Goal: Task Accomplishment & Management: Use online tool/utility

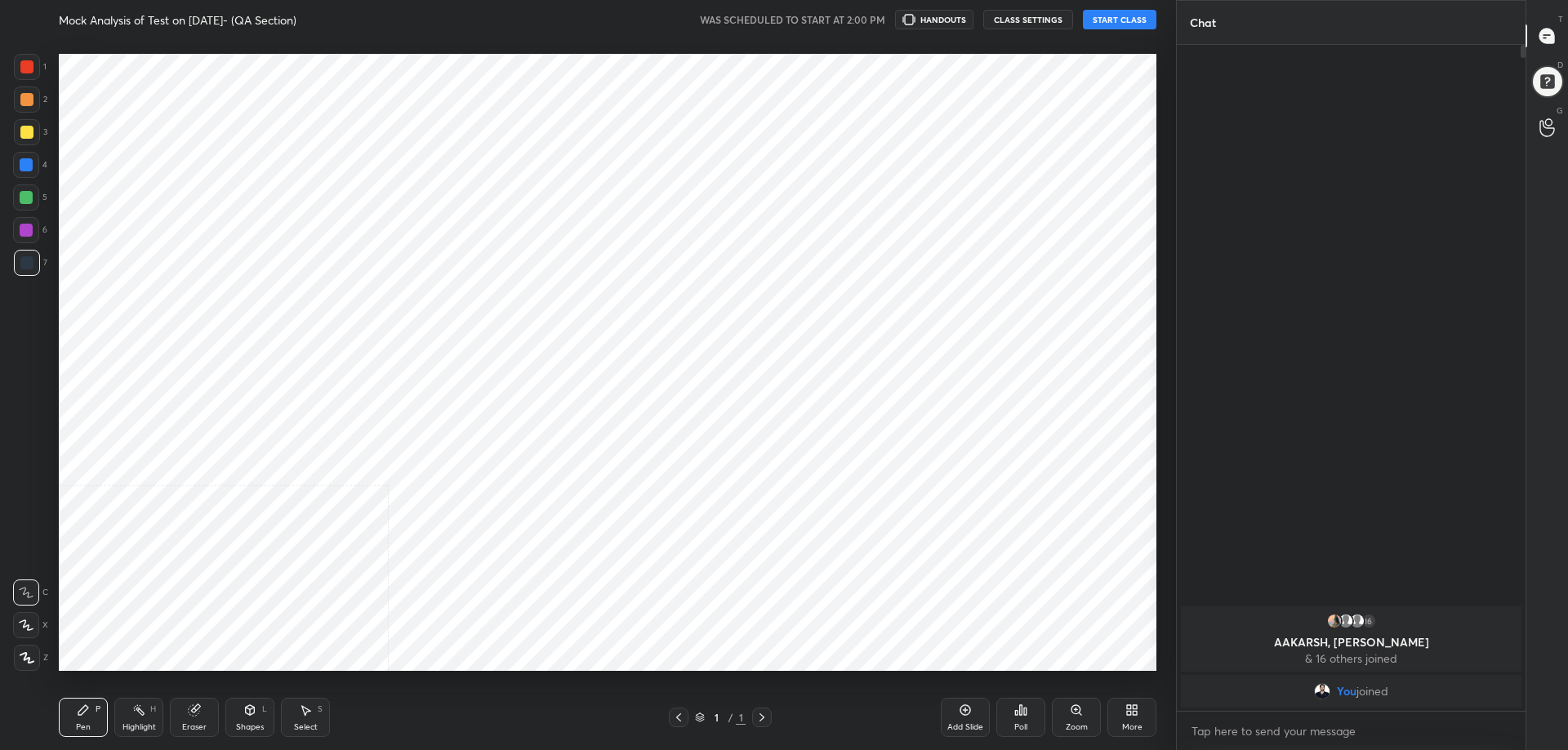
scroll to position [81003, 80553]
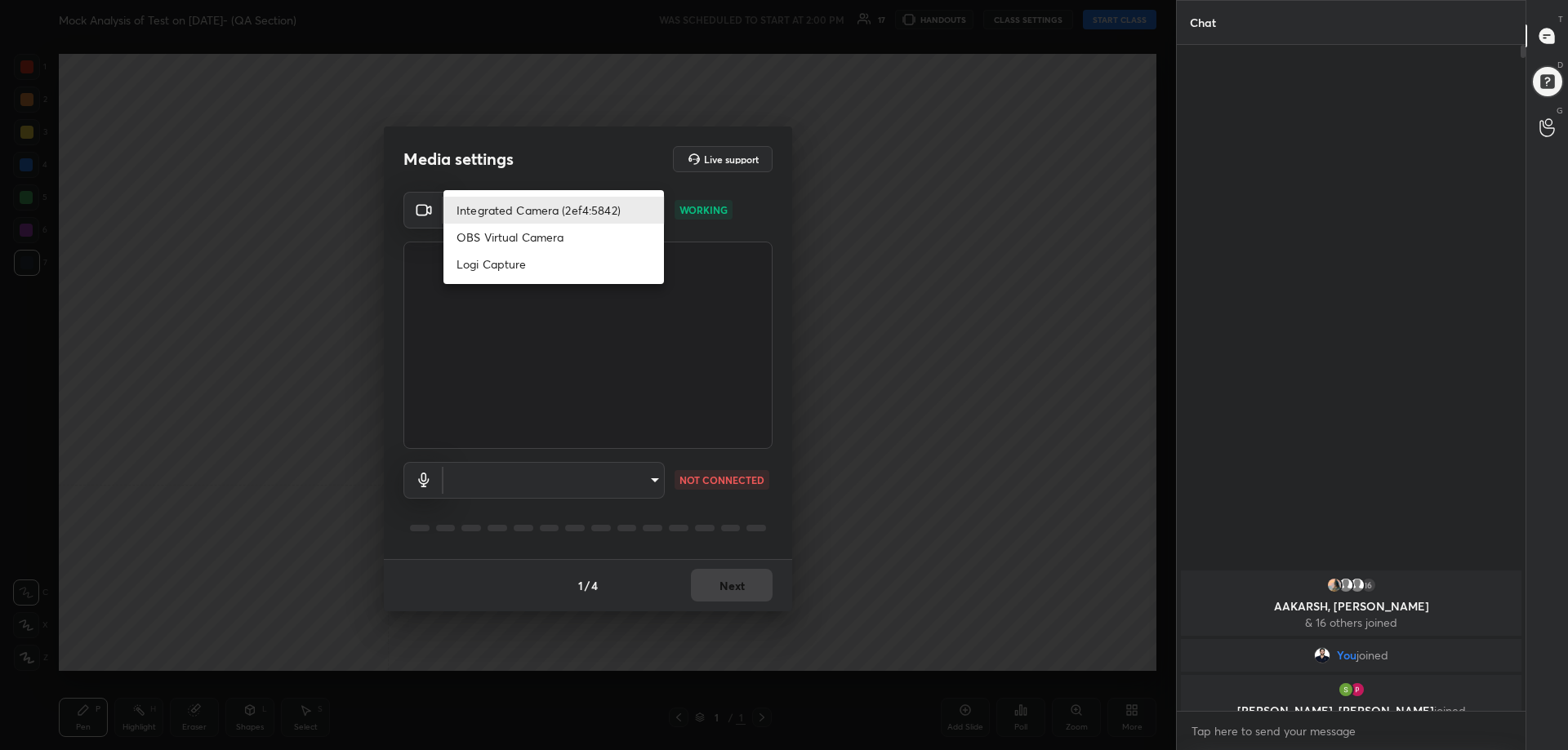
click at [555, 203] on body "1 2 3 4 5 6 7 C X Z C X Z E E Erase all H H Mock Analysis of Test on 05.10.2025…" at bounding box center [784, 375] width 1568 height 750
click at [511, 267] on li "Logi Capture" at bounding box center [554, 264] width 220 height 27
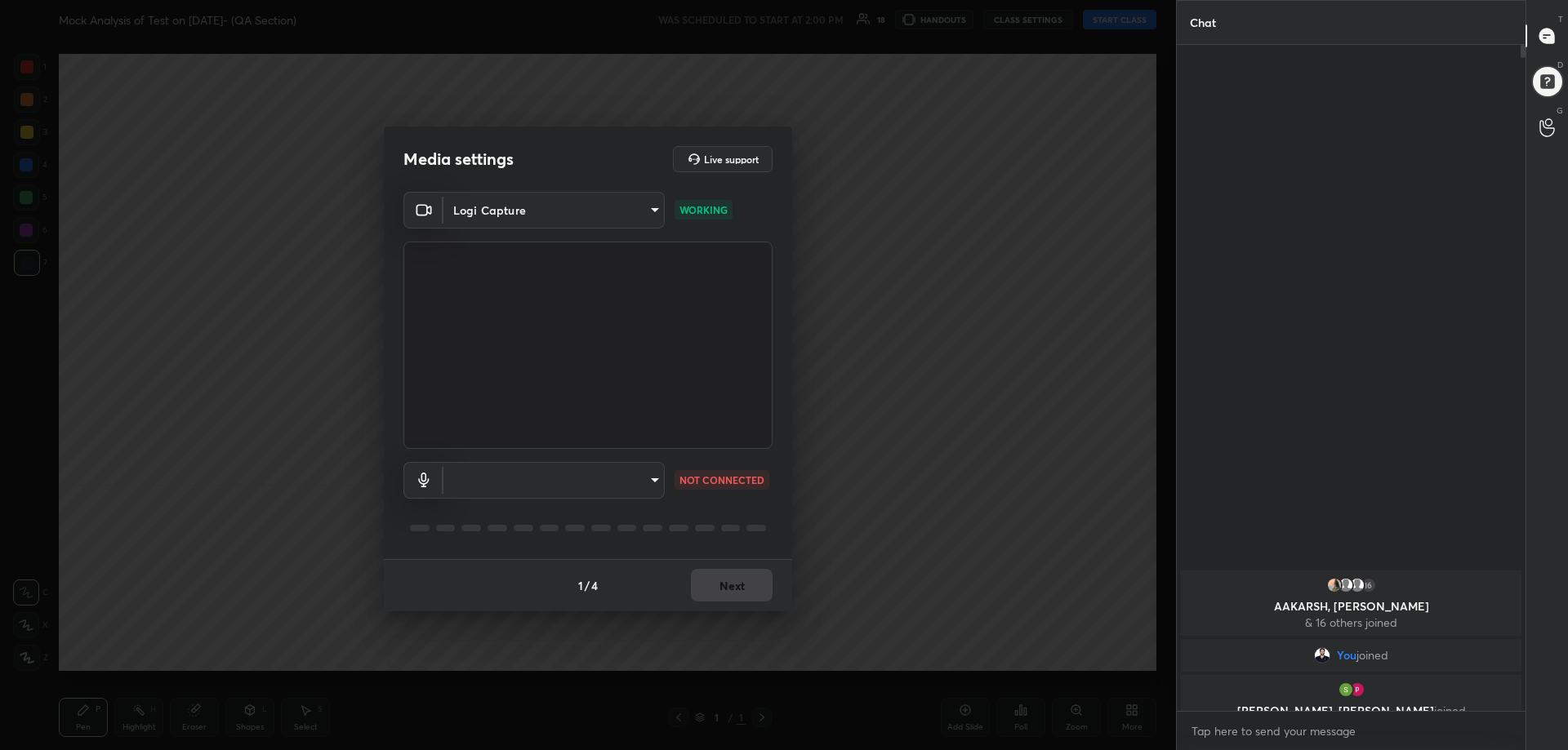
click at [642, 203] on body "1 2 3 4 5 6 7 C X Z C X Z E E Erase all H H Mock Analysis of Test on 05.10.2025…" at bounding box center [784, 375] width 1568 height 750
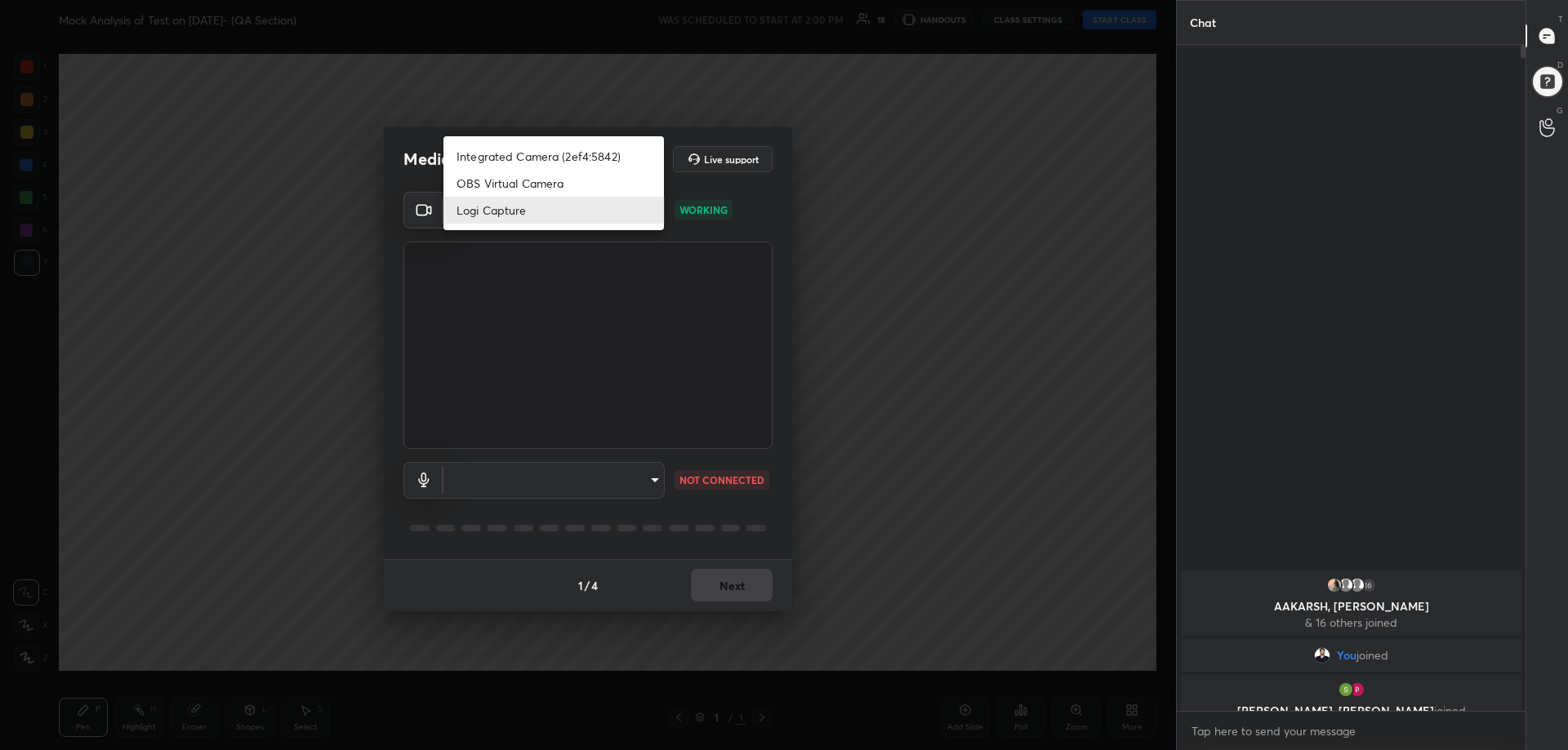
click at [613, 191] on li "OBS Virtual Camera" at bounding box center [554, 184] width 220 height 27
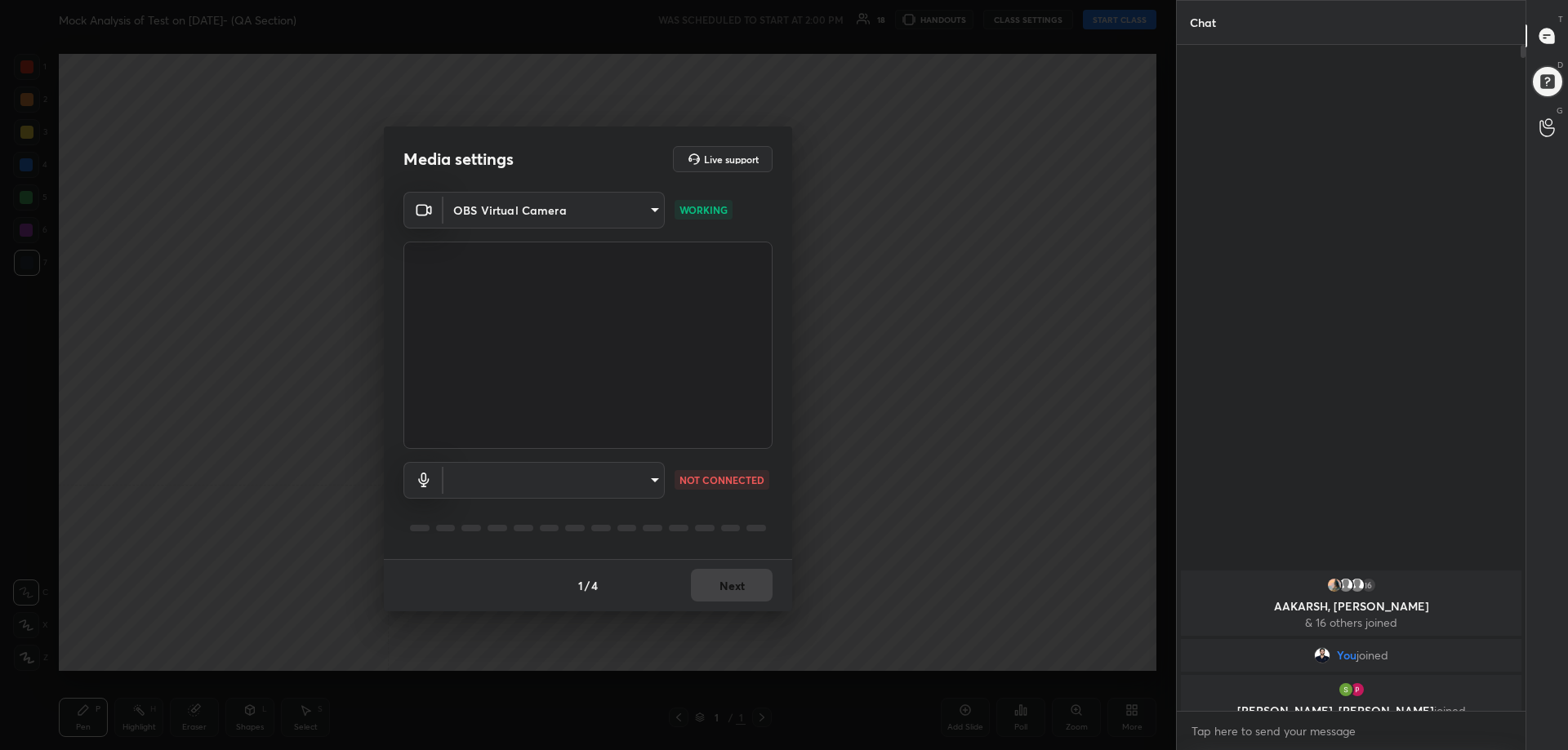
click at [629, 213] on body "1 2 3 4 5 6 7 C X Z C X Z E E Erase all H H Mock Analysis of Test on 05.10.2025…" at bounding box center [784, 375] width 1568 height 750
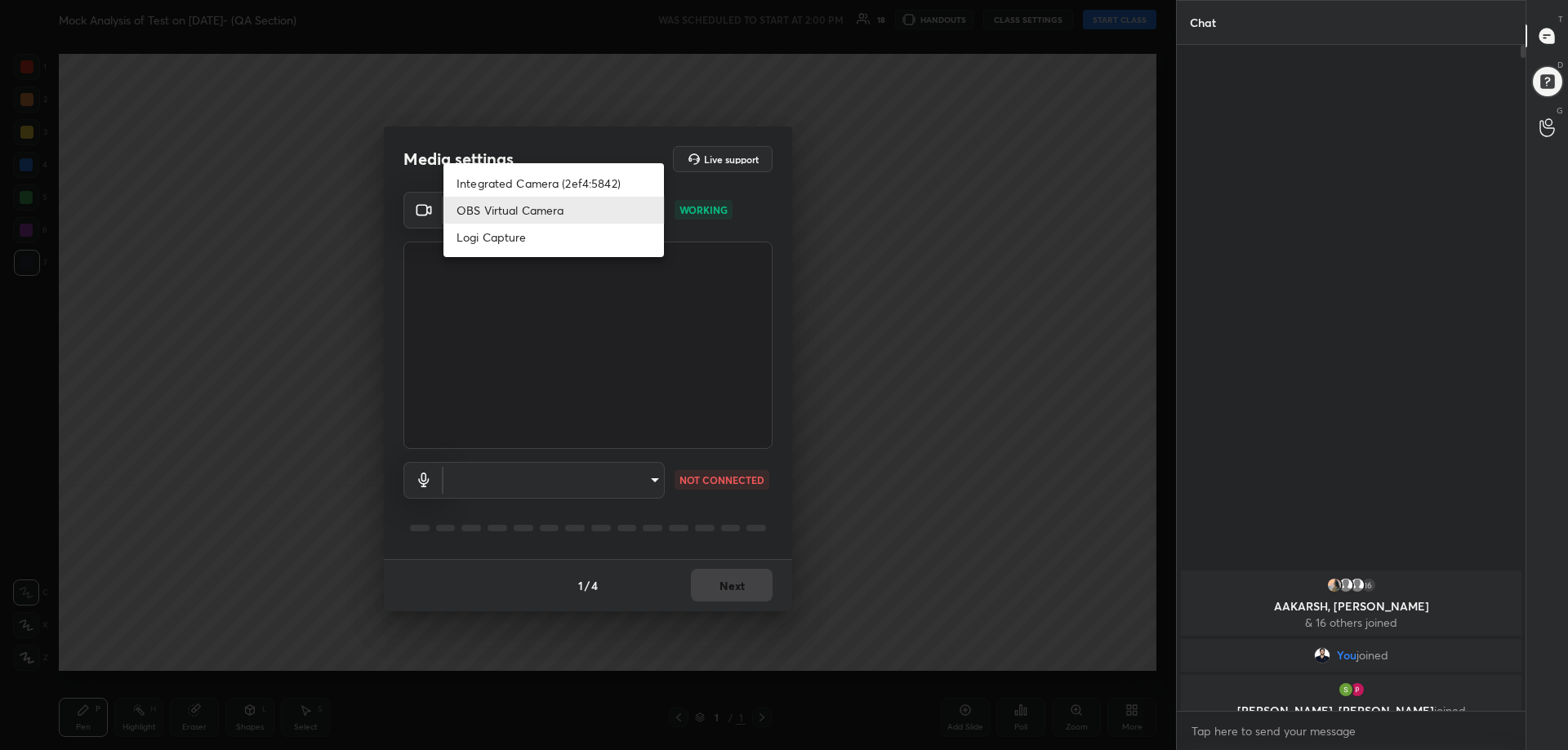
click at [590, 240] on li "Logi Capture" at bounding box center [554, 237] width 220 height 27
type input "f3e6b82405bc301709283afa03ce39b8b76f2eb8842863b451a30ad87fdd20f4"
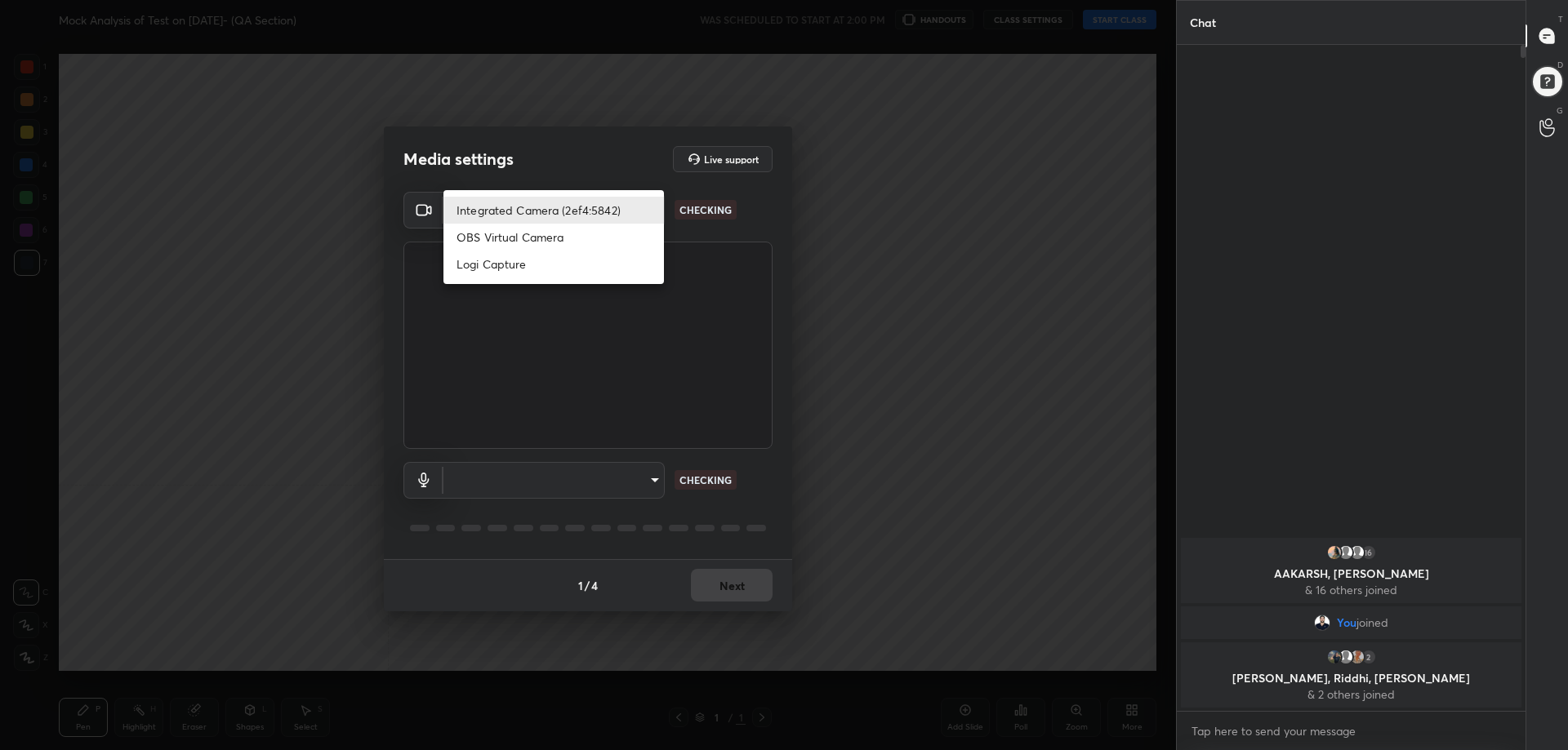
click at [555, 221] on body "1 2 3 4 5 6 7 C X Z C X Z E E Erase all [PERSON_NAME] Analysis of Test on [DATE…" at bounding box center [784, 375] width 1568 height 750
click at [511, 268] on li "Logi Capture" at bounding box center [554, 264] width 220 height 27
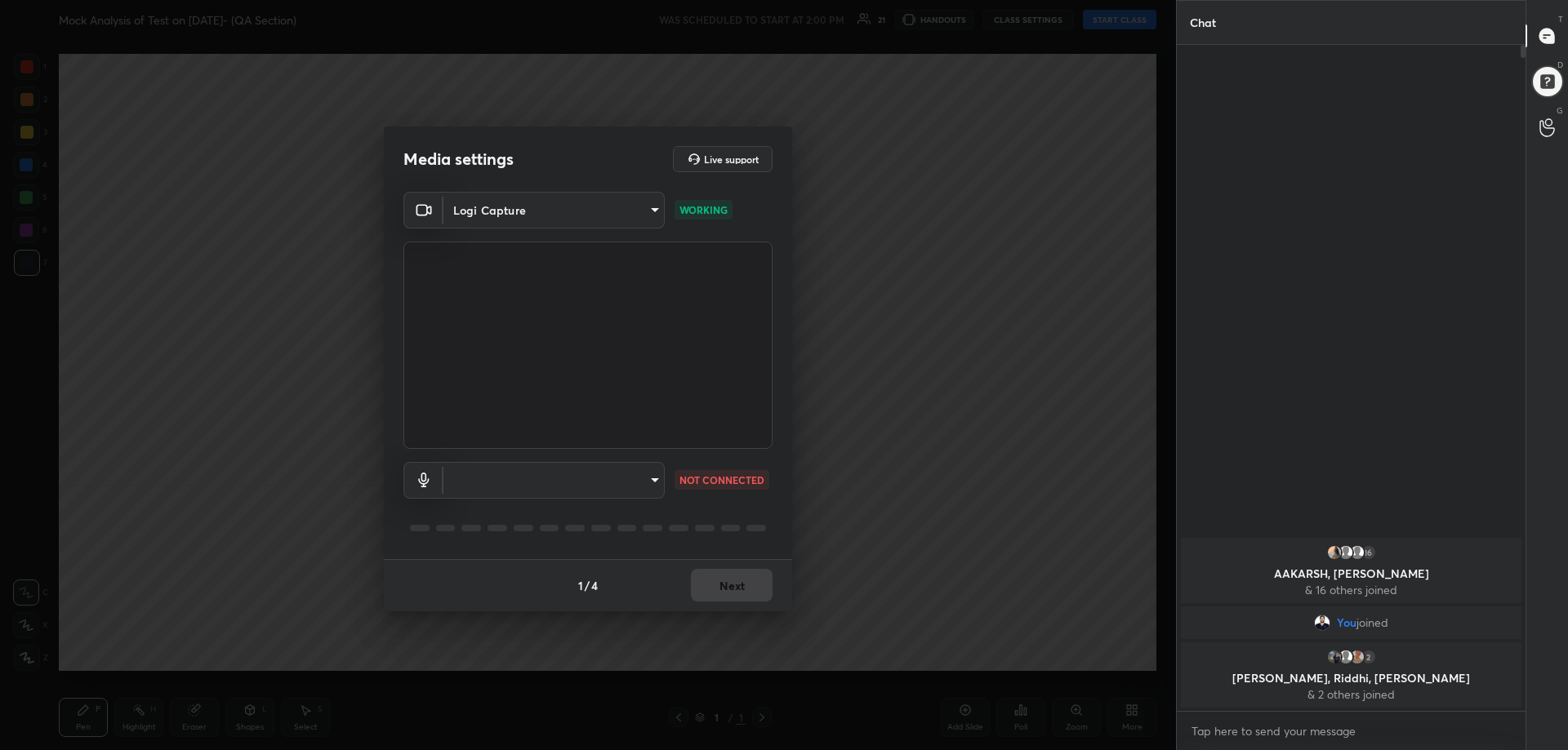
click at [541, 218] on body "1 2 3 4 5 6 7 C X Z C X Z E E Erase all [PERSON_NAME] Analysis of Test on [DATE…" at bounding box center [784, 375] width 1568 height 750
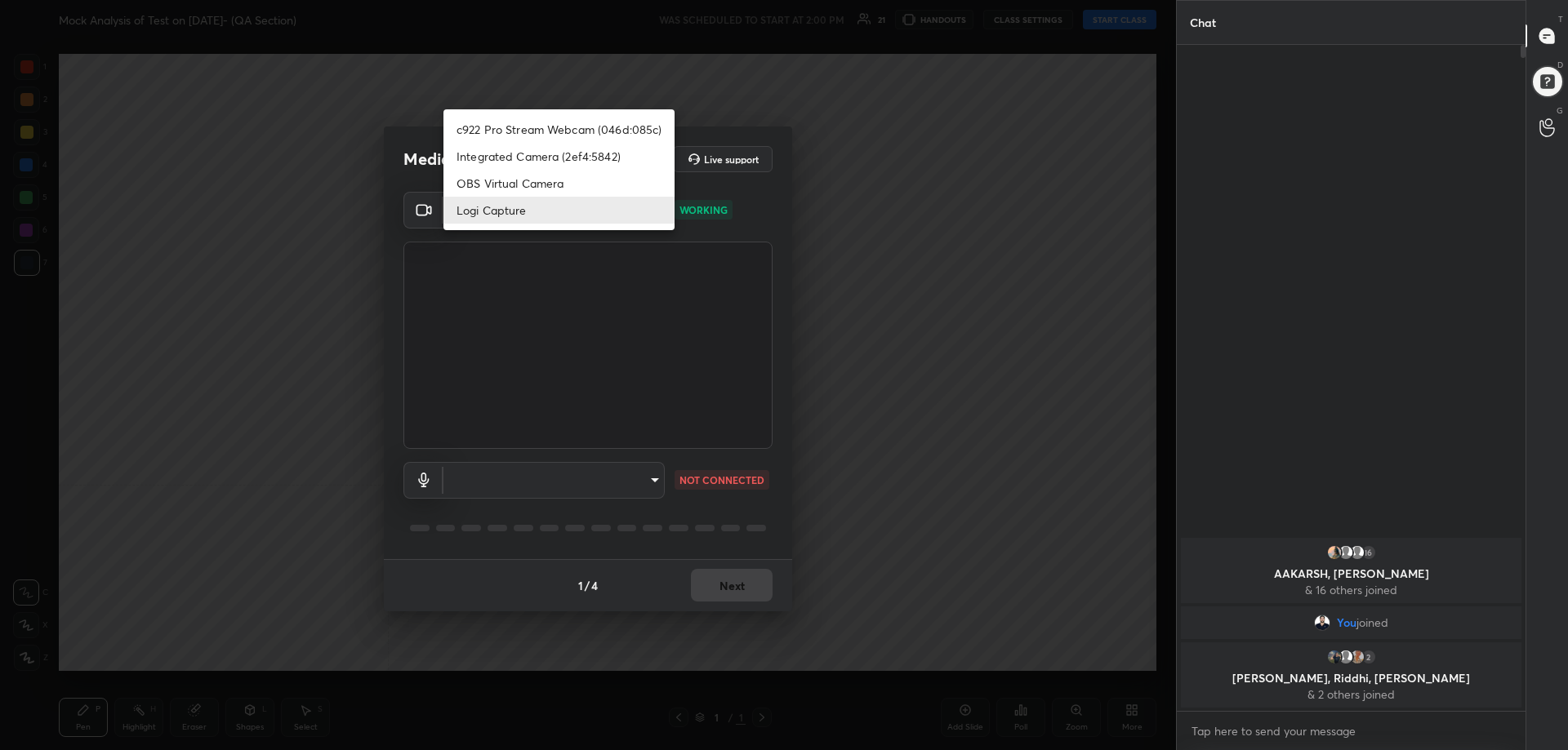
click at [598, 130] on li "c922 Pro Stream Webcam (046d:085c)" at bounding box center [559, 130] width 231 height 27
type input "9eba63930269ad5535ac4359565d1382ed23b38cca83a51dd7a5cdc8d6ec129e"
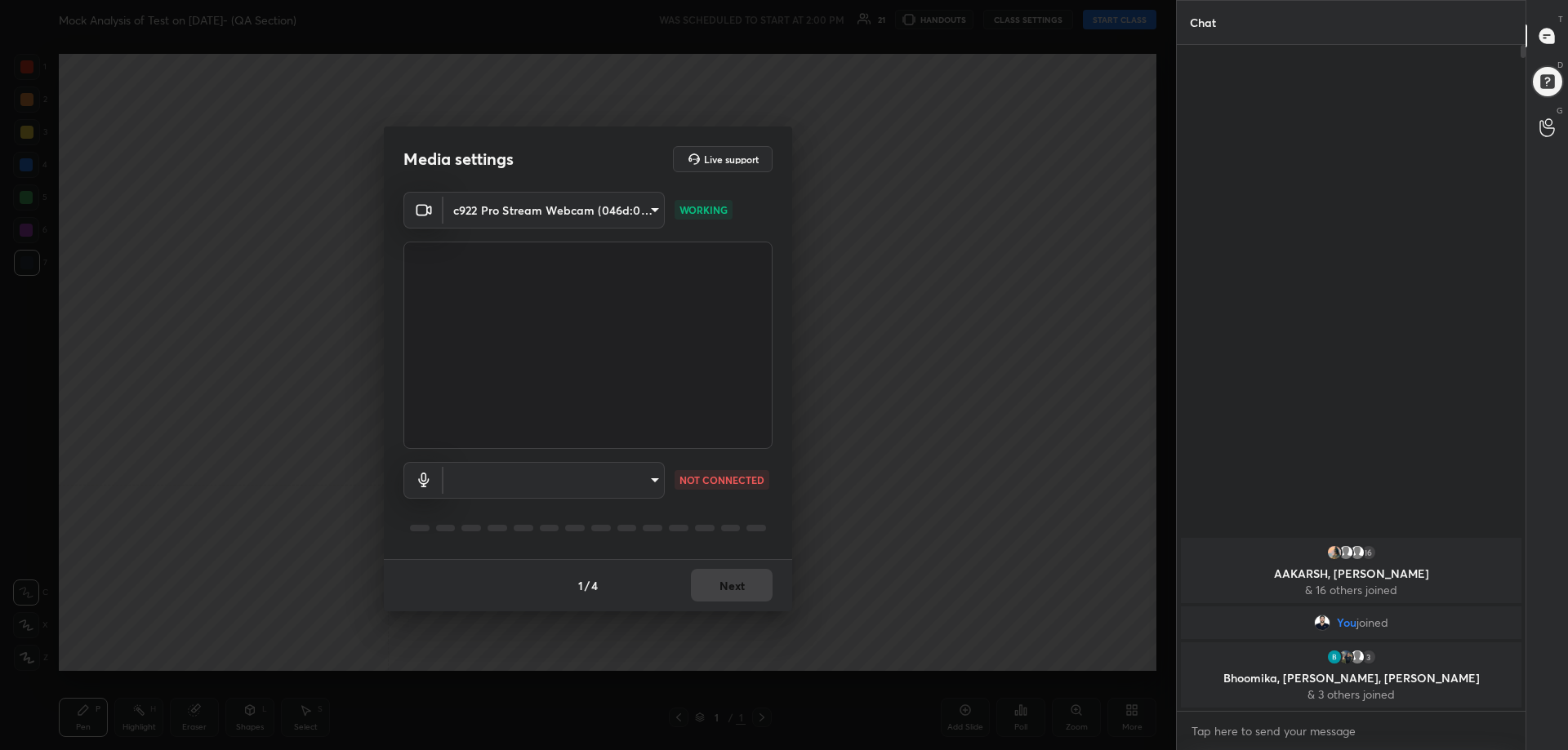
click at [545, 486] on body "1 2 3 4 5 6 7 C X Z C X Z E E Erase all [PERSON_NAME] Analysis of Test on [DATE…" at bounding box center [784, 375] width 1568 height 750
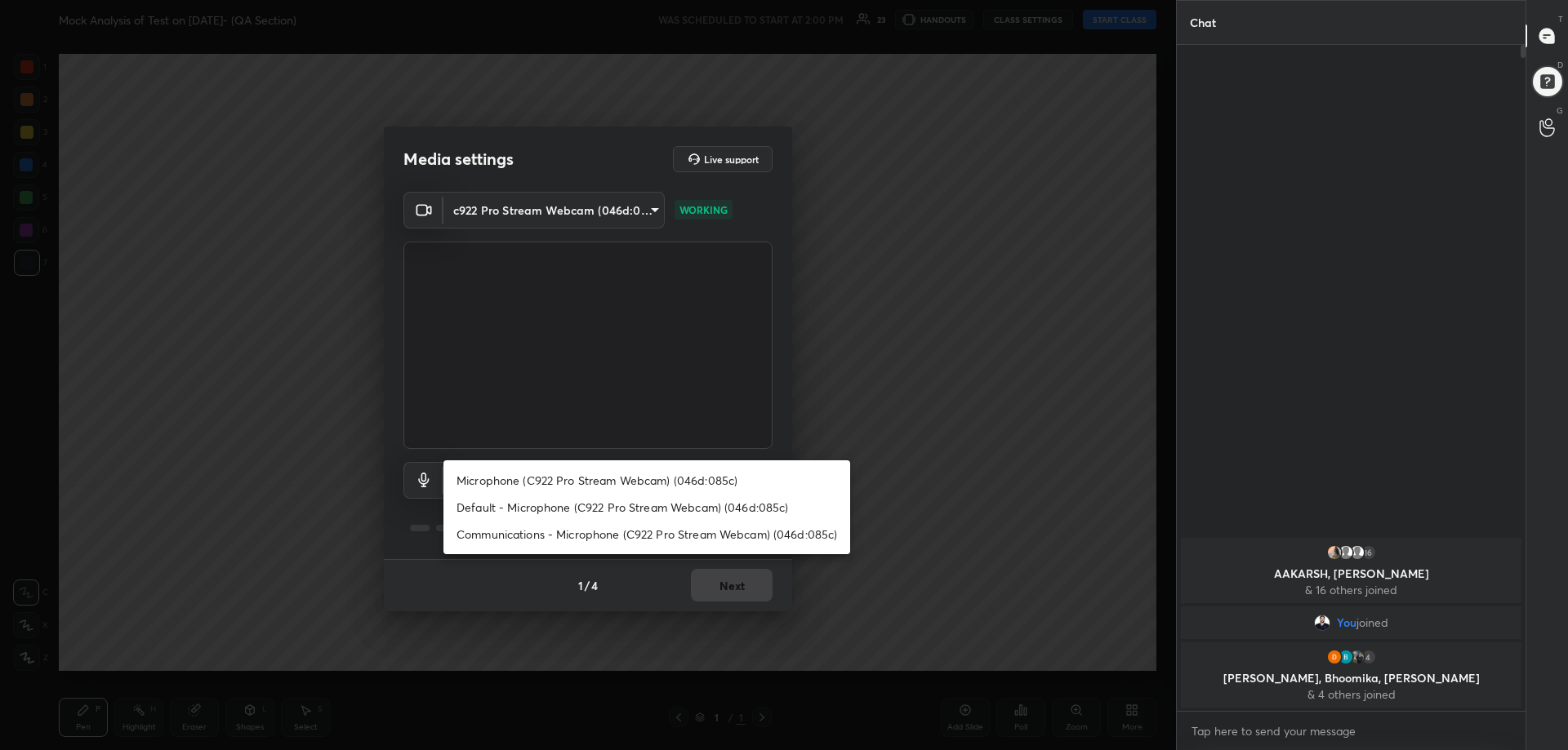
click at [532, 508] on li "Default - Microphone (C922 Pro Stream Webcam) (046d:085c)" at bounding box center [647, 508] width 406 height 27
type input "default"
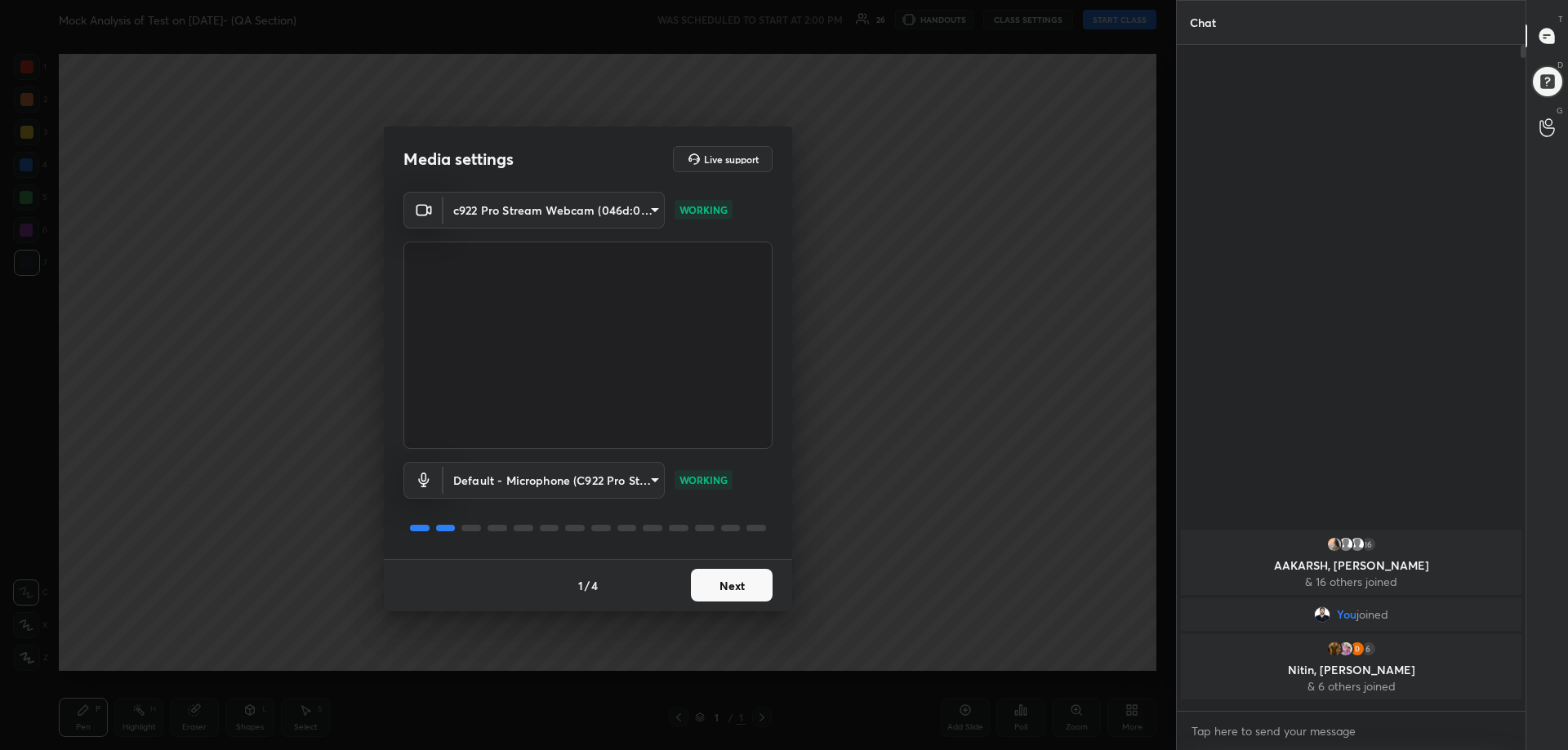
scroll to position [661, 344]
click at [732, 582] on button "Next" at bounding box center [732, 585] width 81 height 33
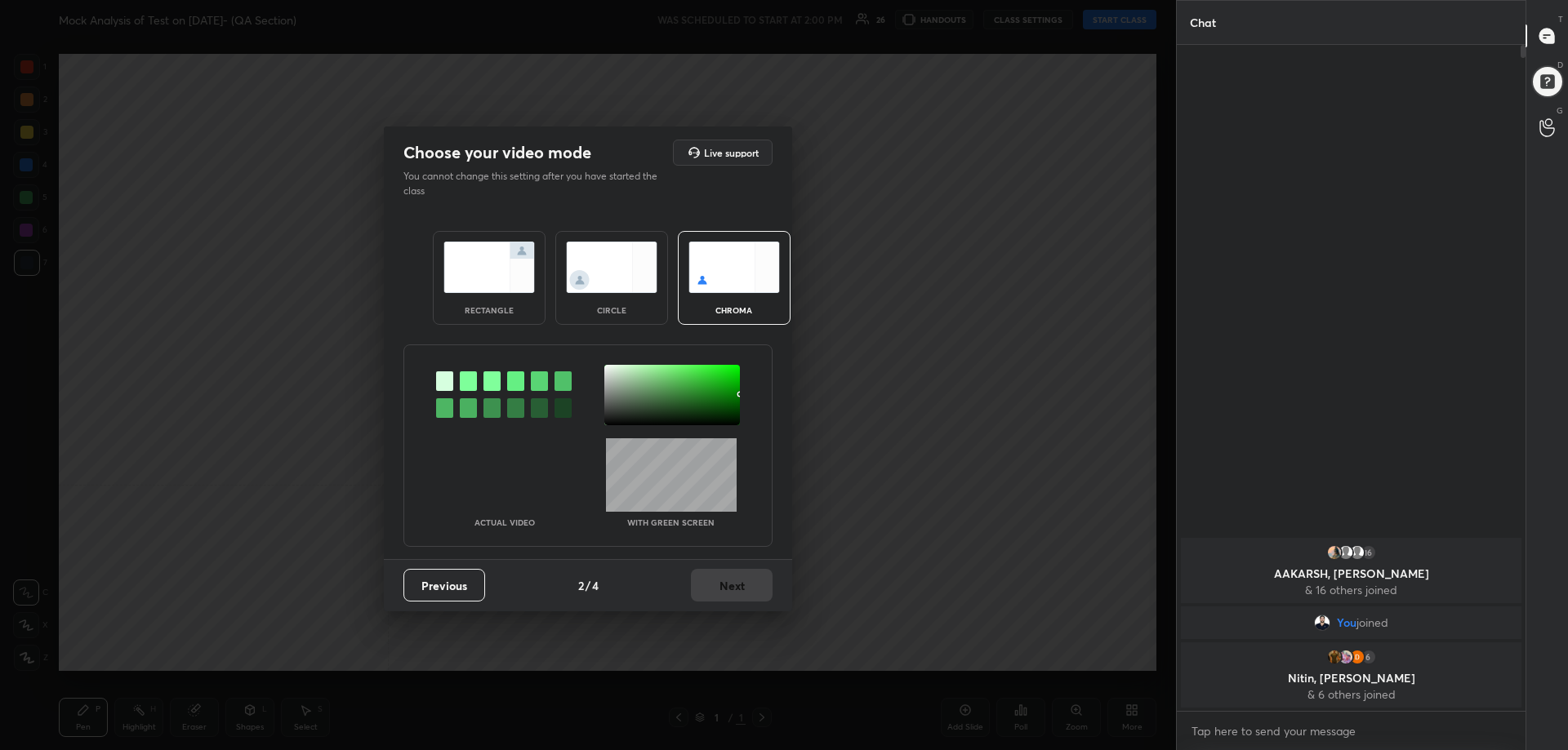
click at [523, 293] on div "rectangle" at bounding box center [489, 278] width 113 height 94
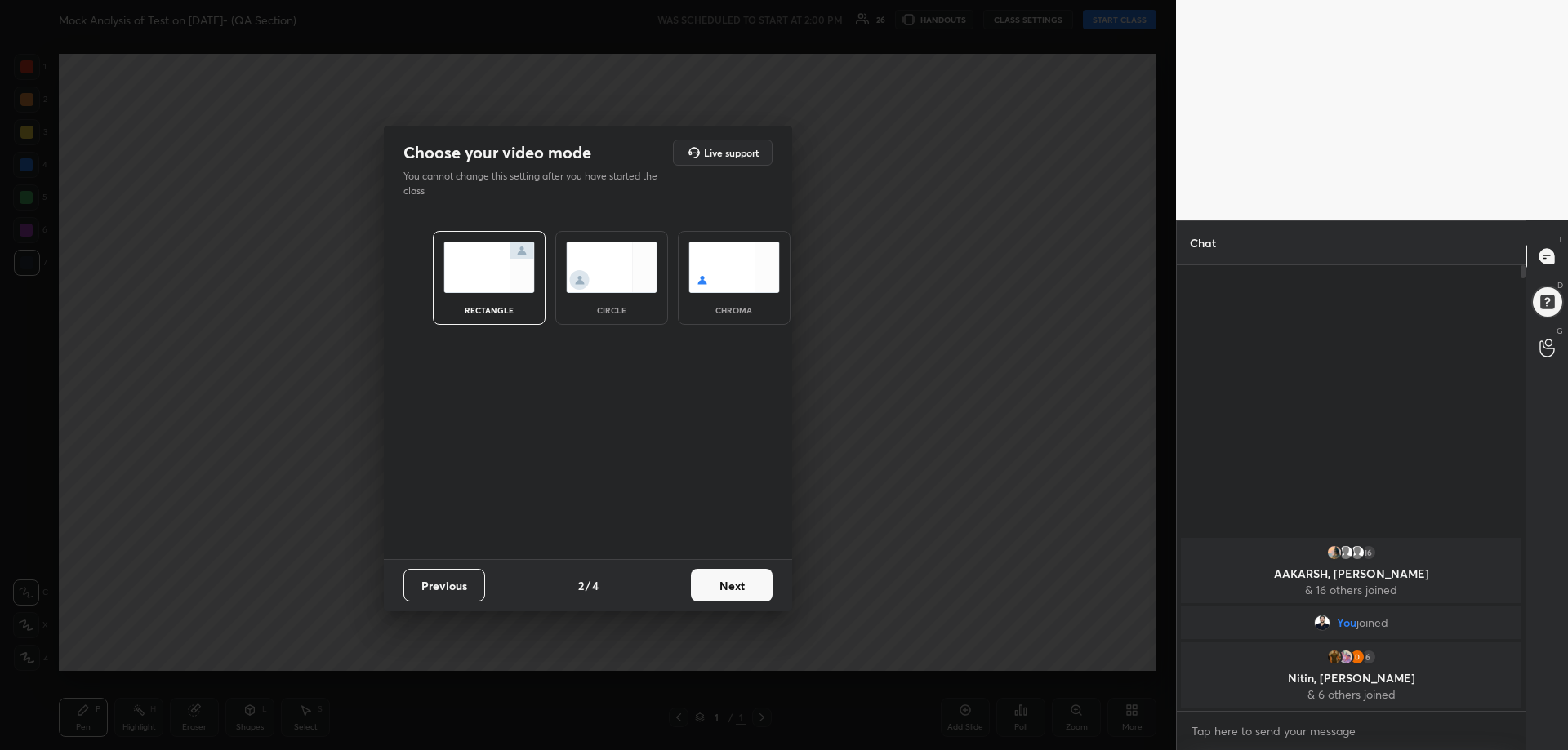
click at [727, 579] on button "Next" at bounding box center [732, 585] width 81 height 33
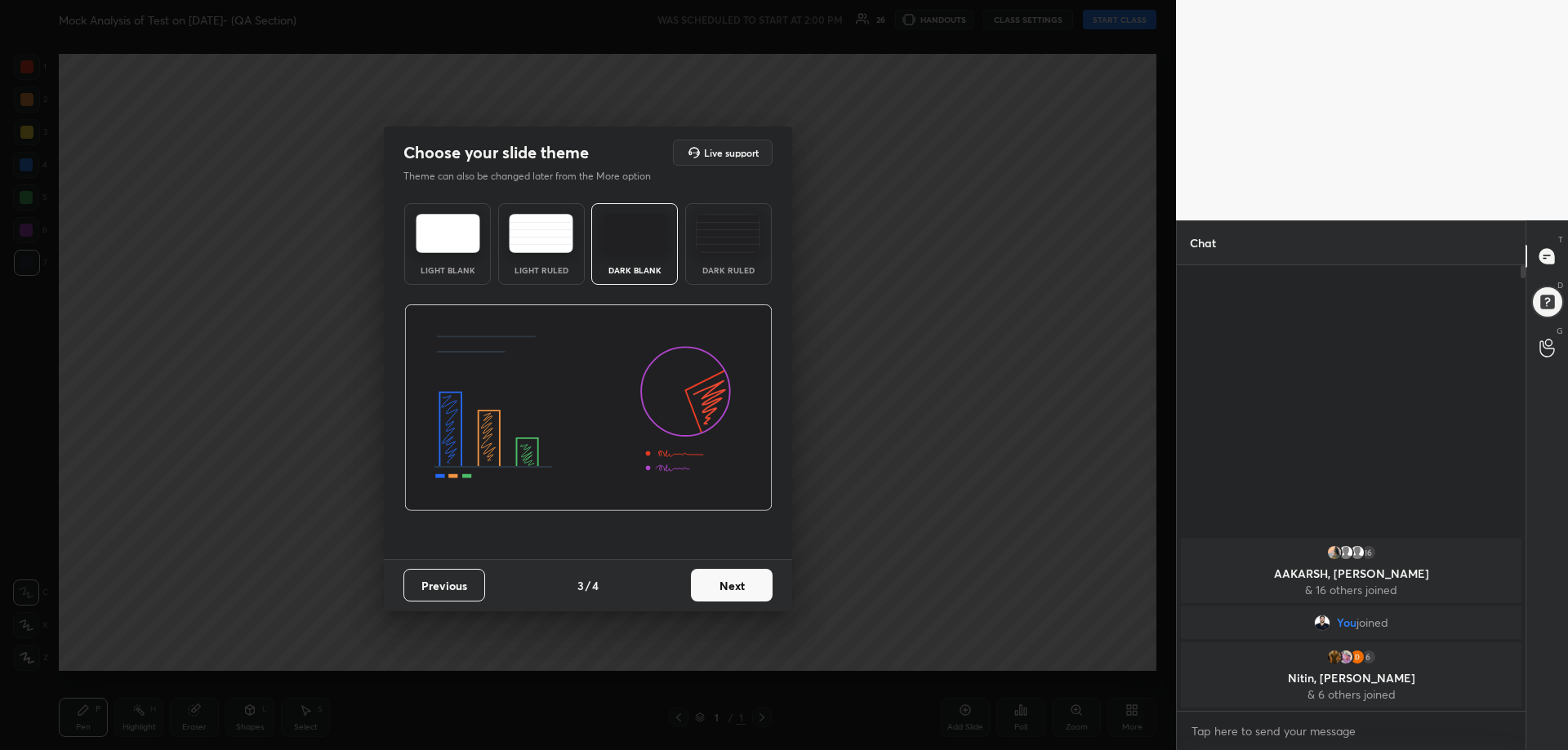
click at [747, 253] on div "Dark Ruled" at bounding box center [728, 244] width 86 height 81
click at [746, 582] on button "Next" at bounding box center [732, 585] width 81 height 33
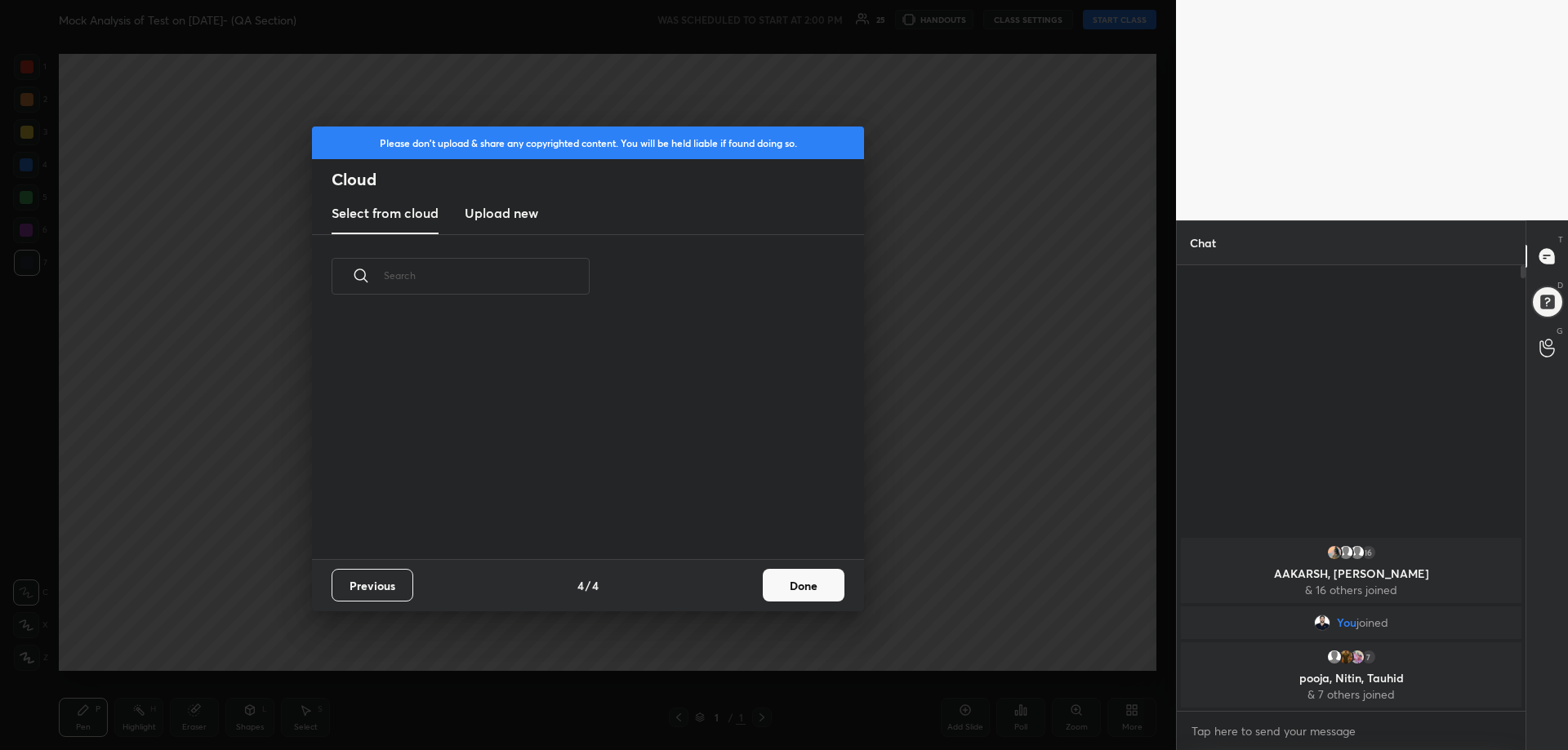
scroll to position [163, 524]
click at [814, 587] on button "Done" at bounding box center [803, 585] width 81 height 33
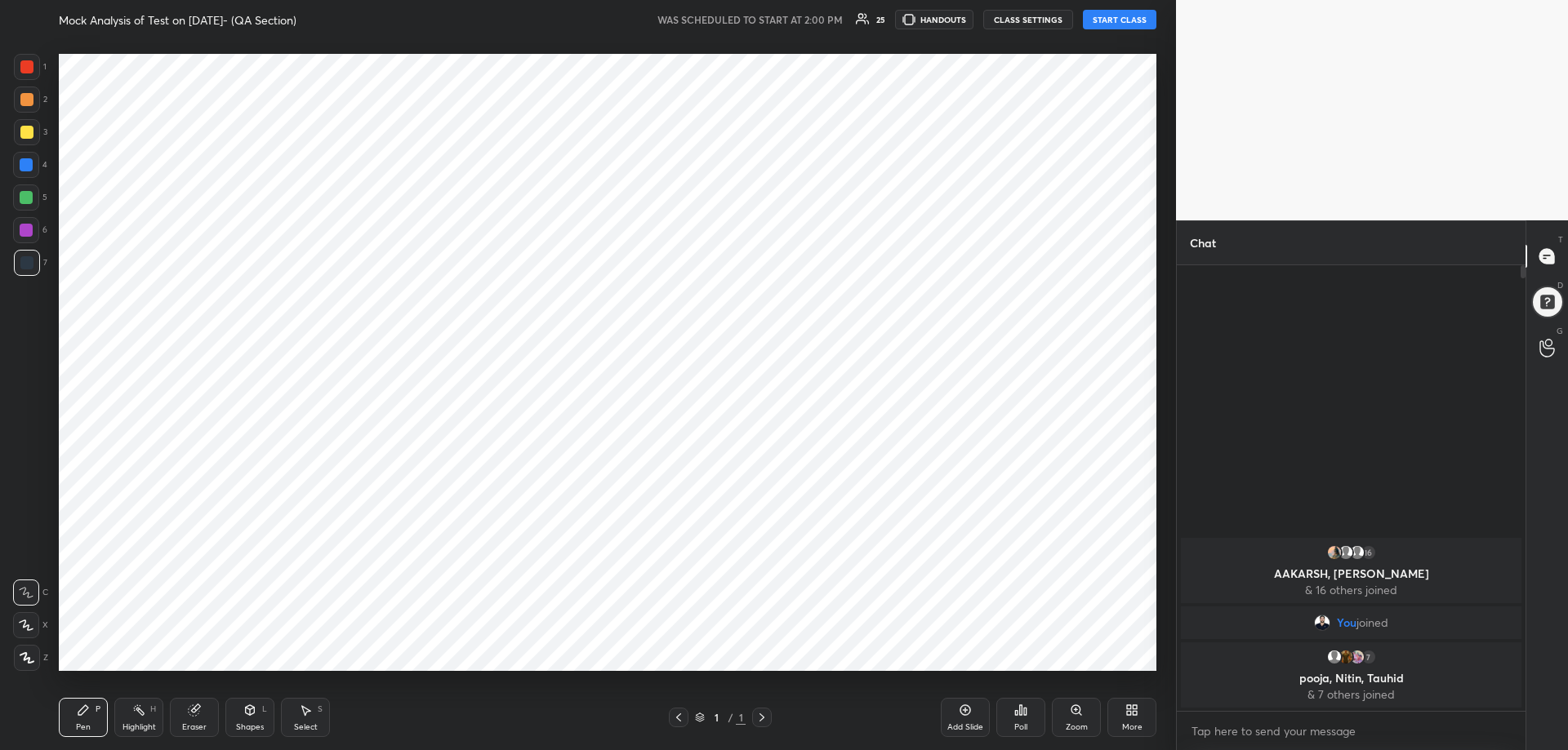
scroll to position [241, 524]
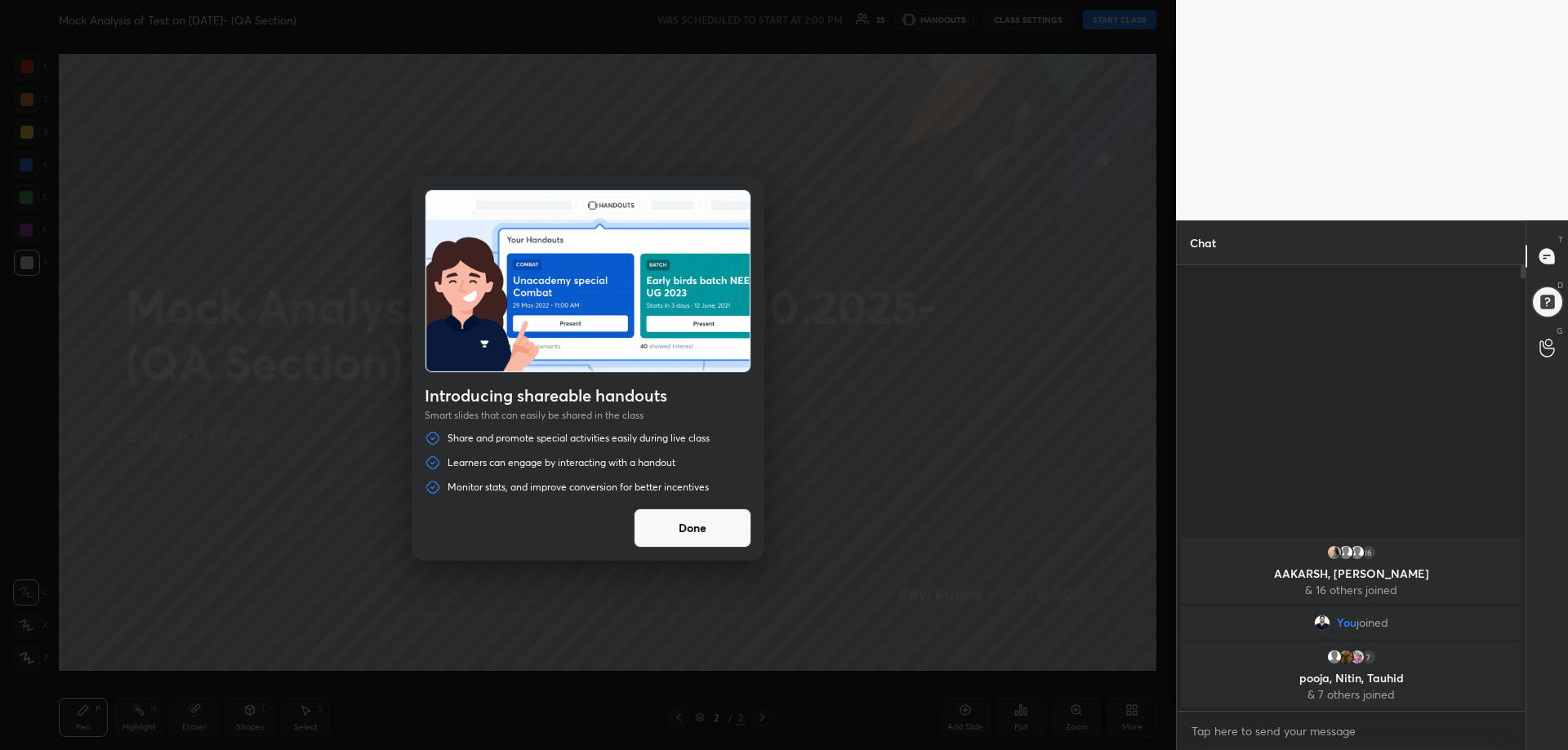
click at [682, 527] on button "Done" at bounding box center [692, 528] width 118 height 39
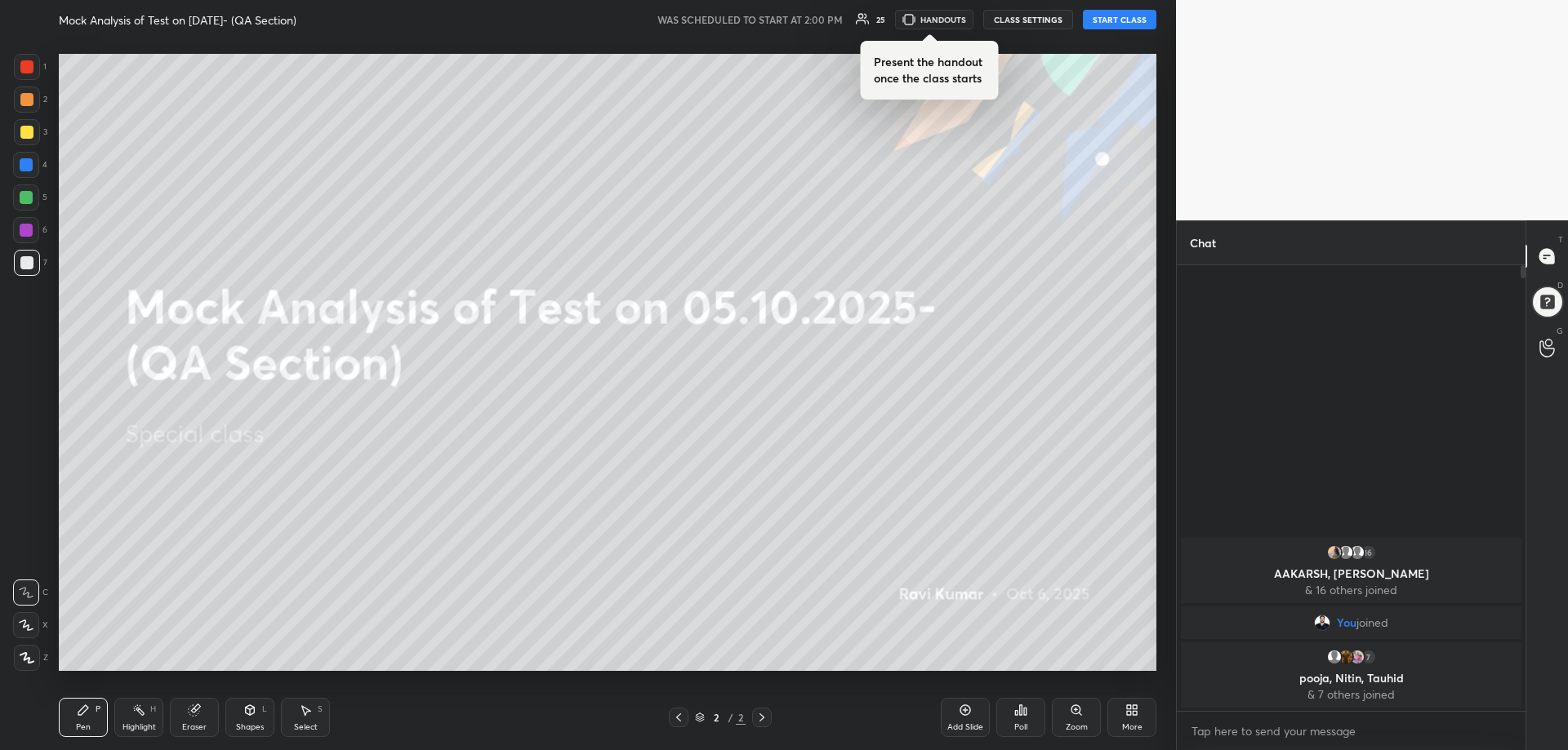
click at [945, 18] on button "HANDOUTS" at bounding box center [934, 19] width 79 height 19
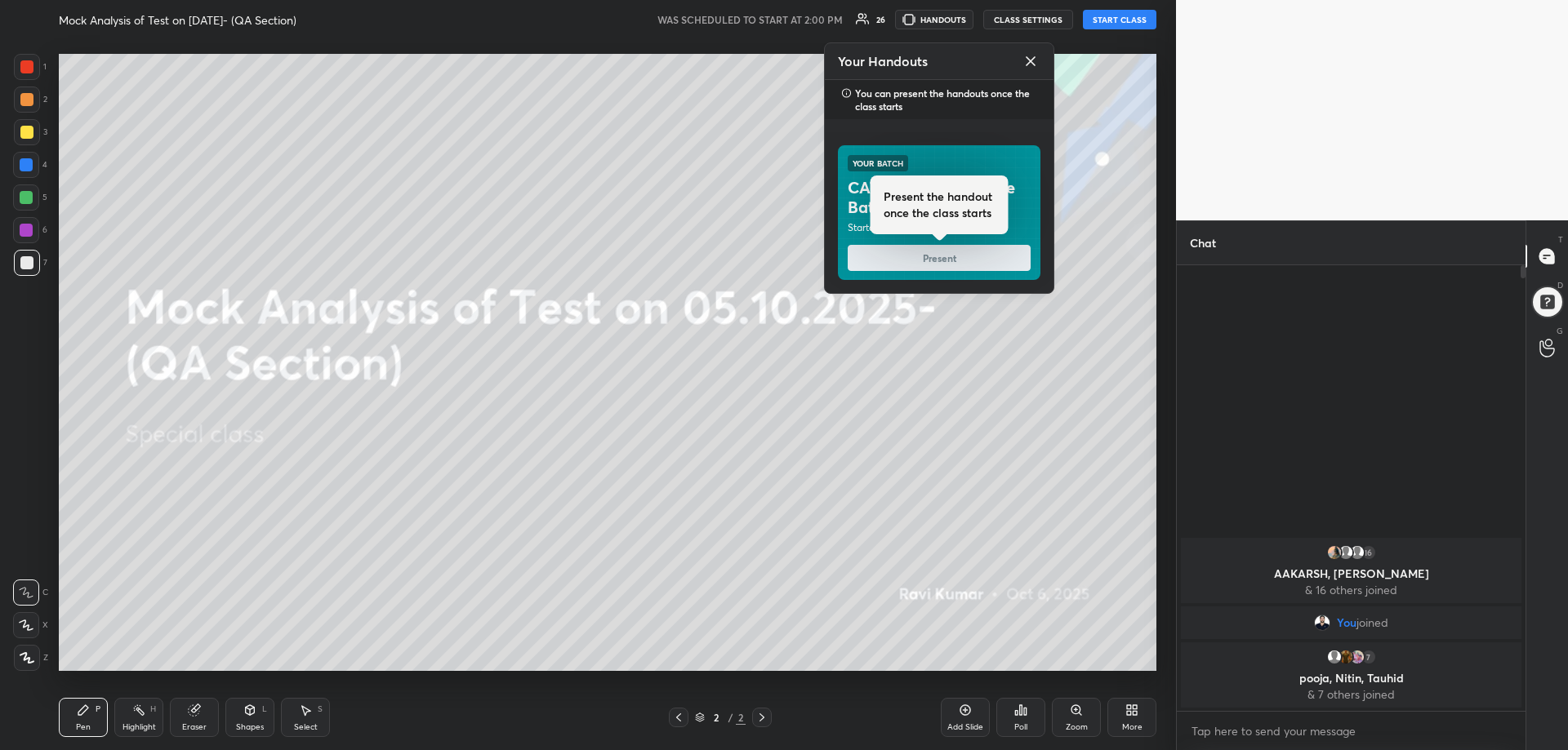
click at [940, 265] on button "Present the handout once the class starts Present" at bounding box center [939, 257] width 183 height 26
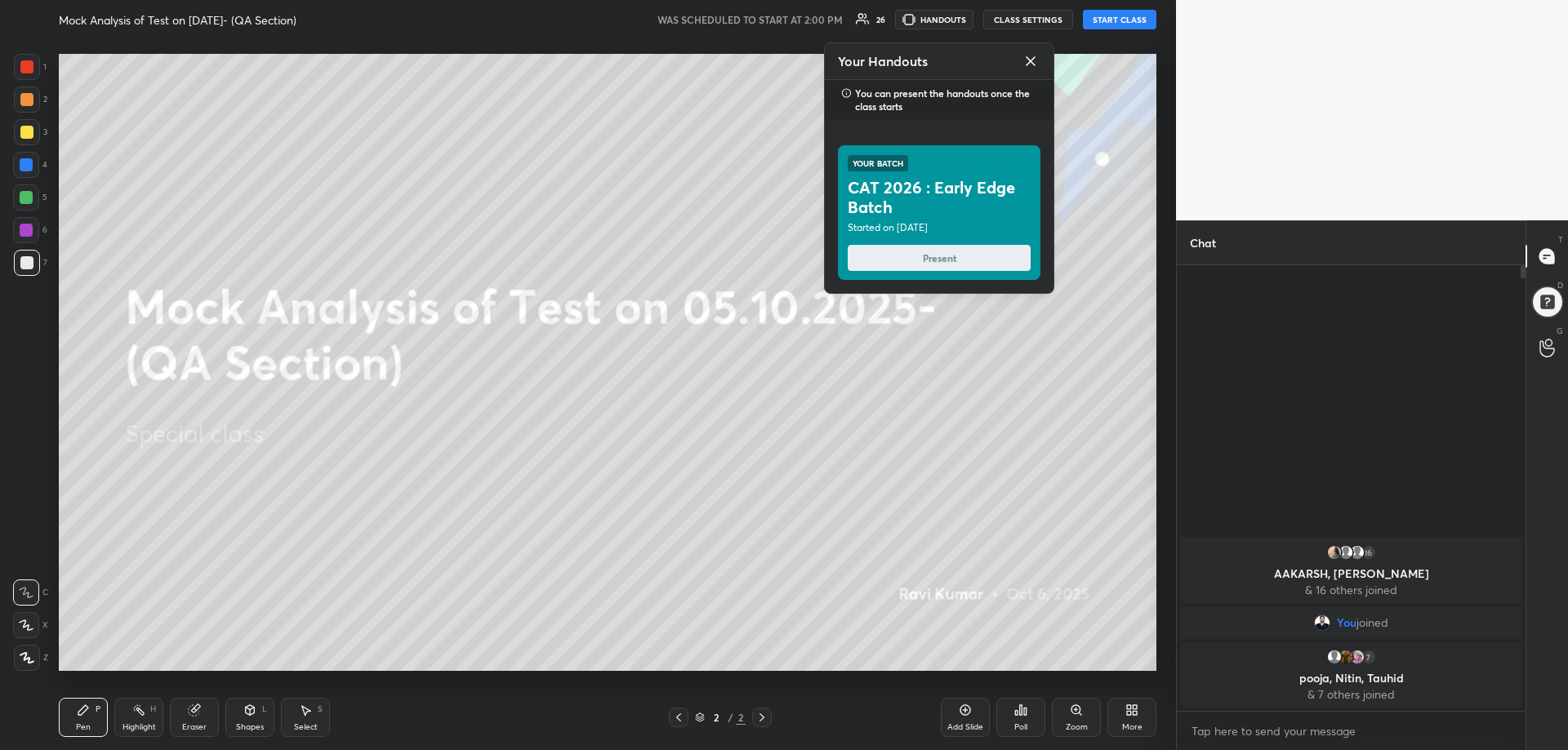
click at [1118, 19] on button "START CLASS" at bounding box center [1119, 19] width 74 height 19
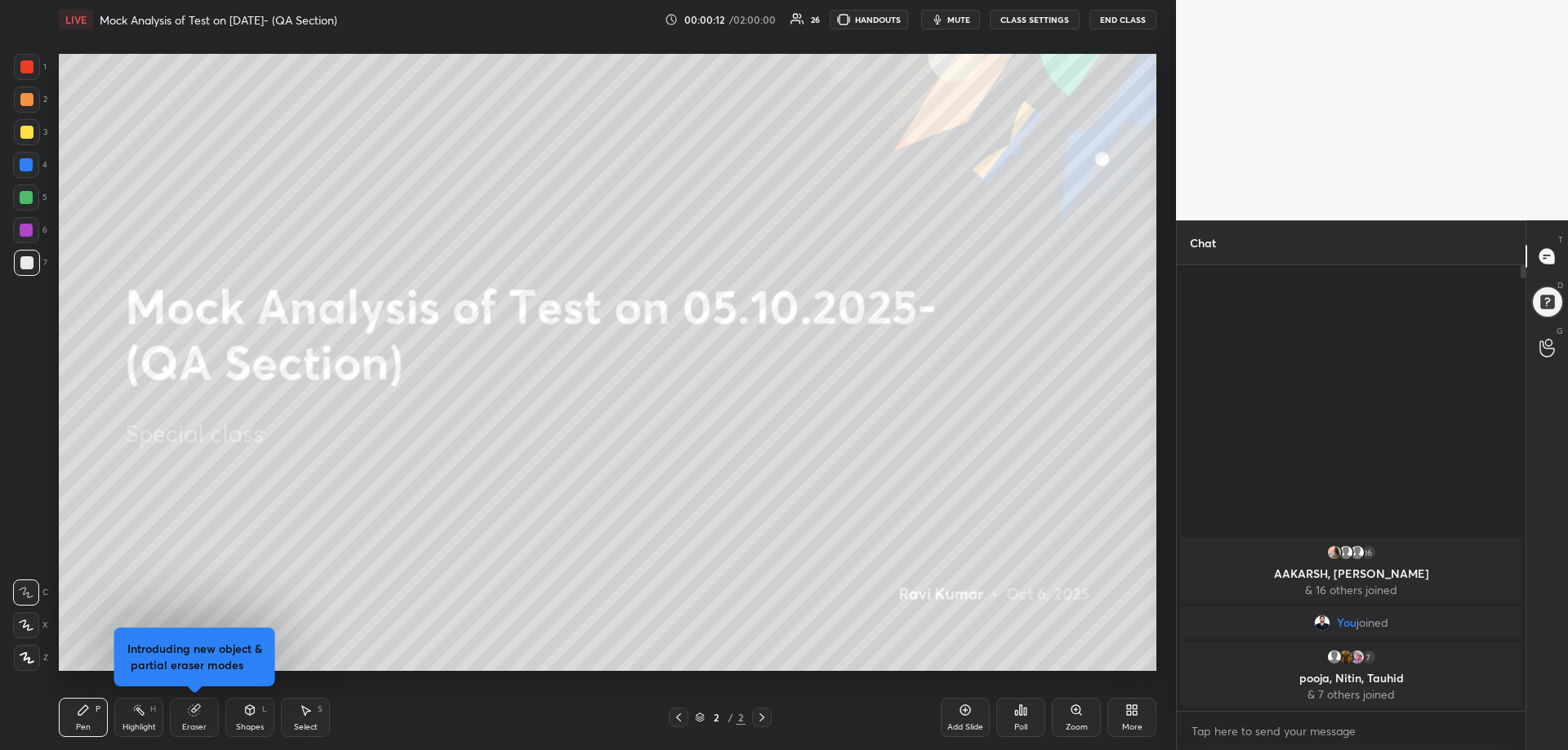
click at [870, 14] on button "HANDOUTS" at bounding box center [869, 19] width 79 height 19
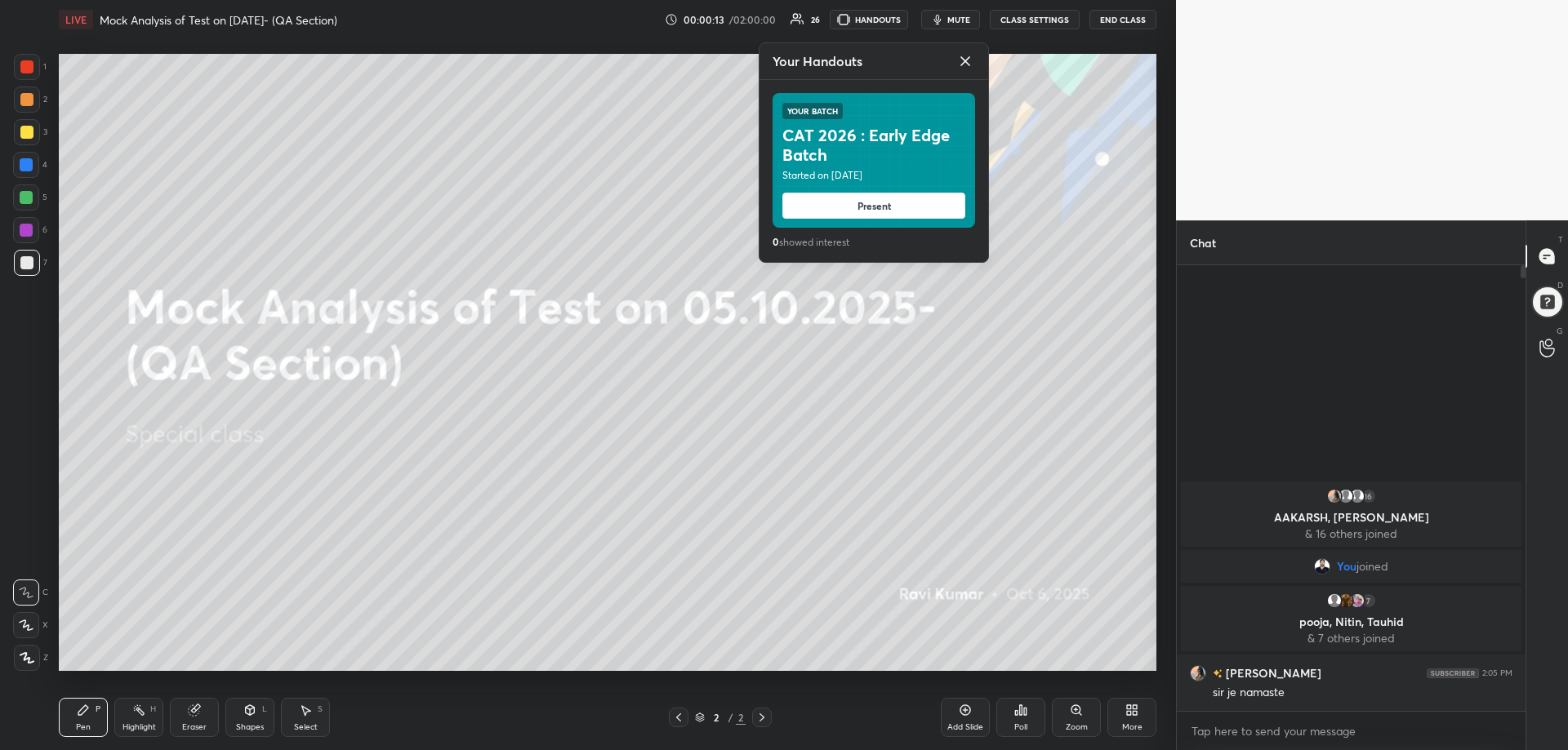
click at [871, 203] on button "Present" at bounding box center [874, 206] width 183 height 26
click at [968, 58] on icon at bounding box center [965, 61] width 19 height 19
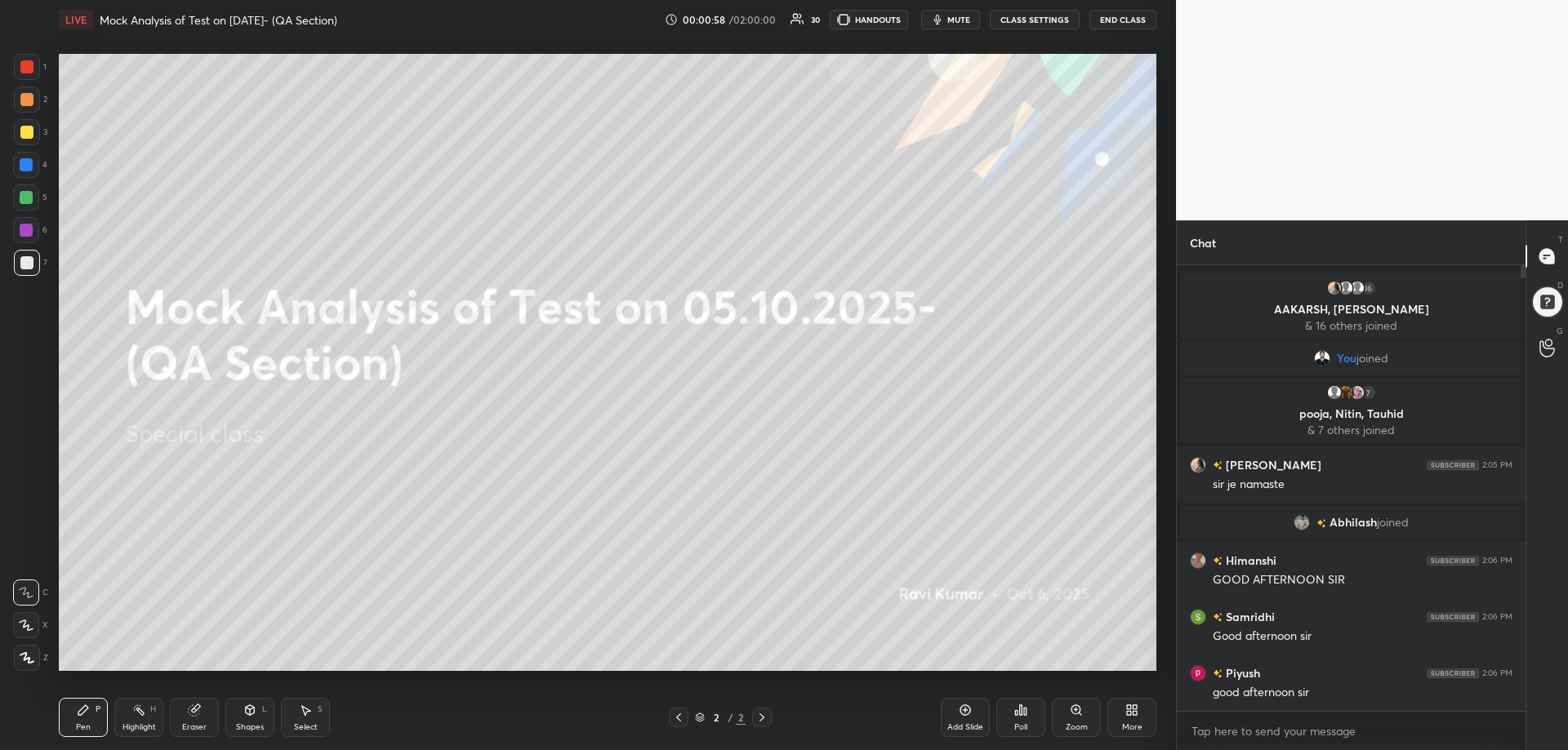
click at [1151, 714] on div "More" at bounding box center [1132, 718] width 49 height 39
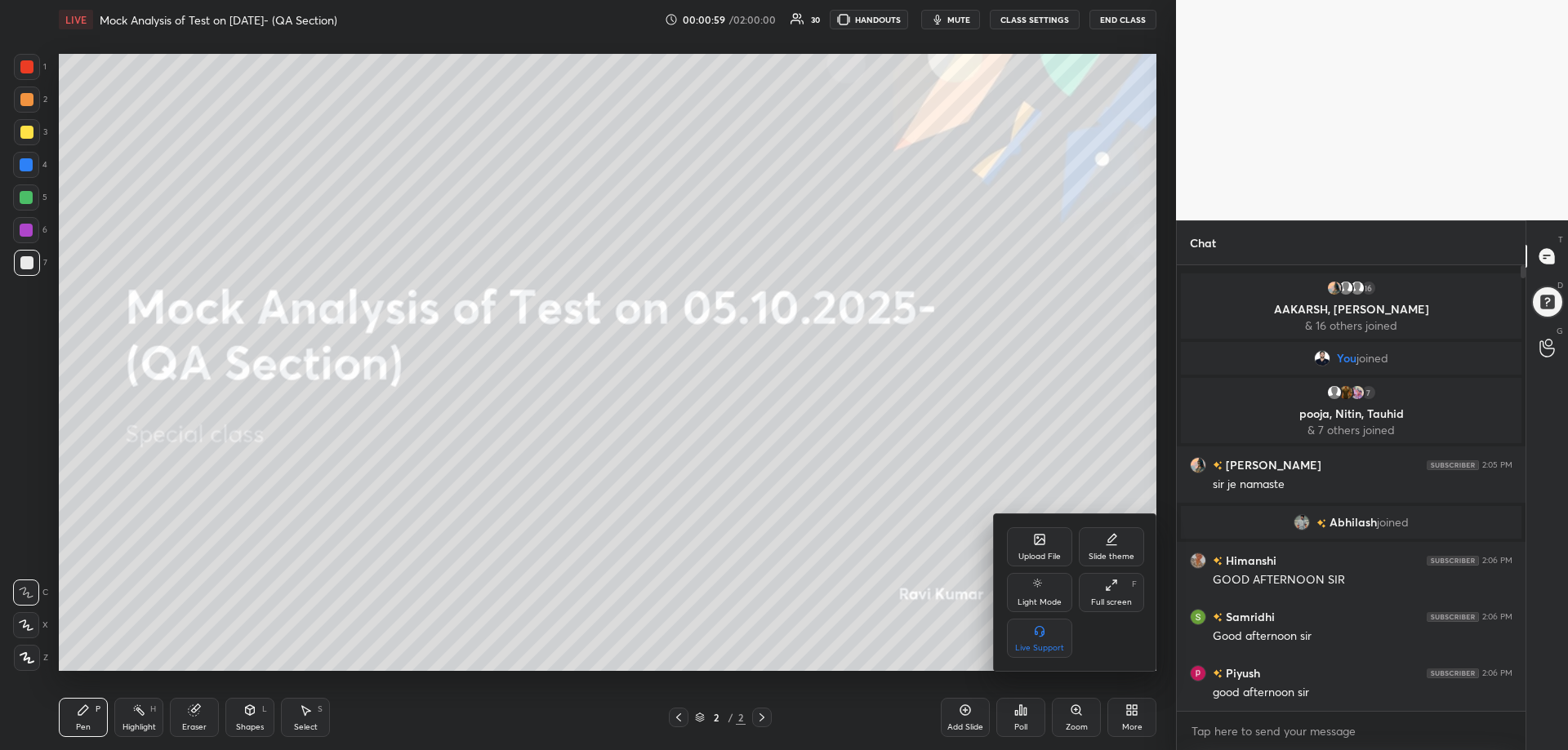
click at [1046, 549] on div "Upload File" at bounding box center [1039, 547] width 65 height 39
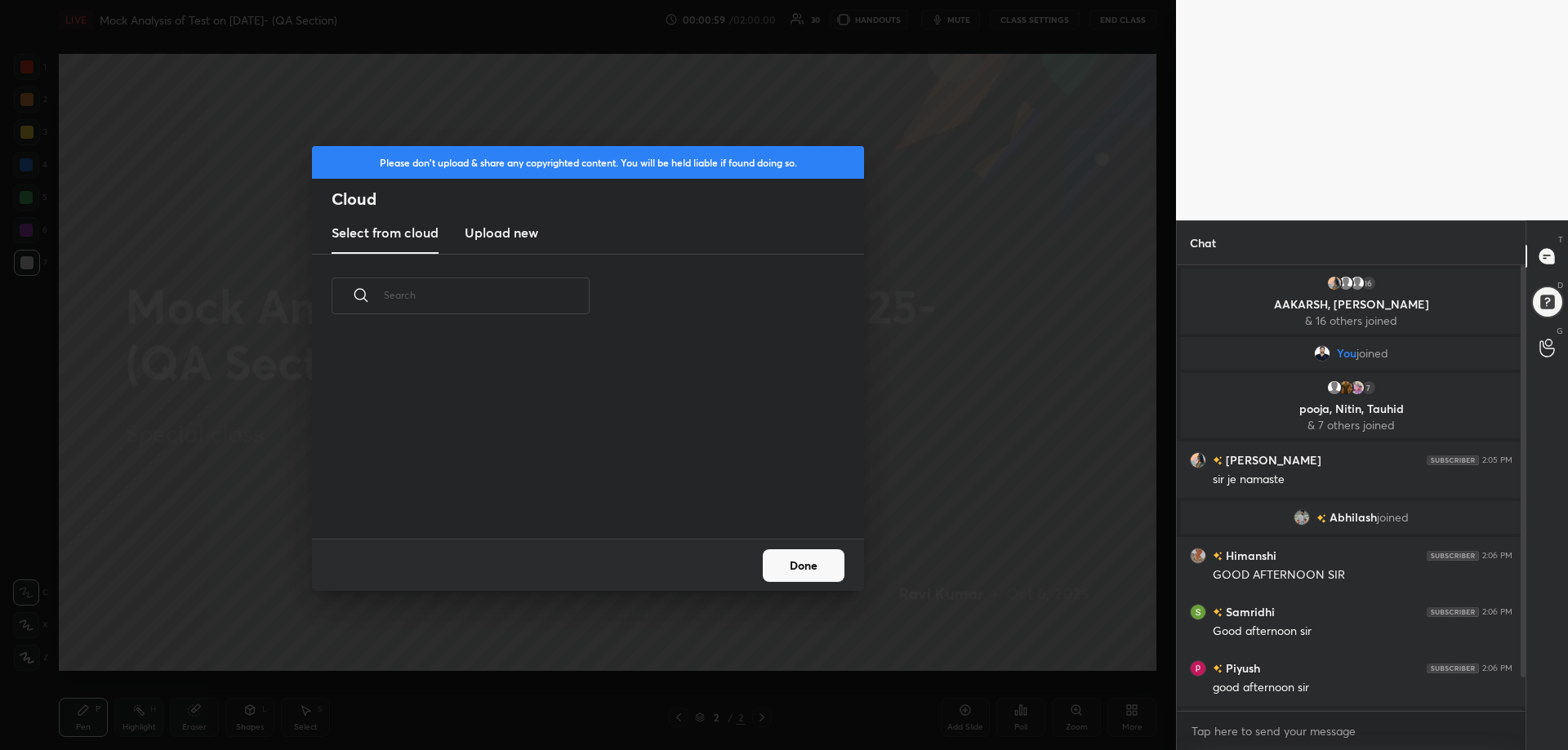
scroll to position [201, 524]
click at [516, 222] on new "Upload new" at bounding box center [501, 234] width 74 height 41
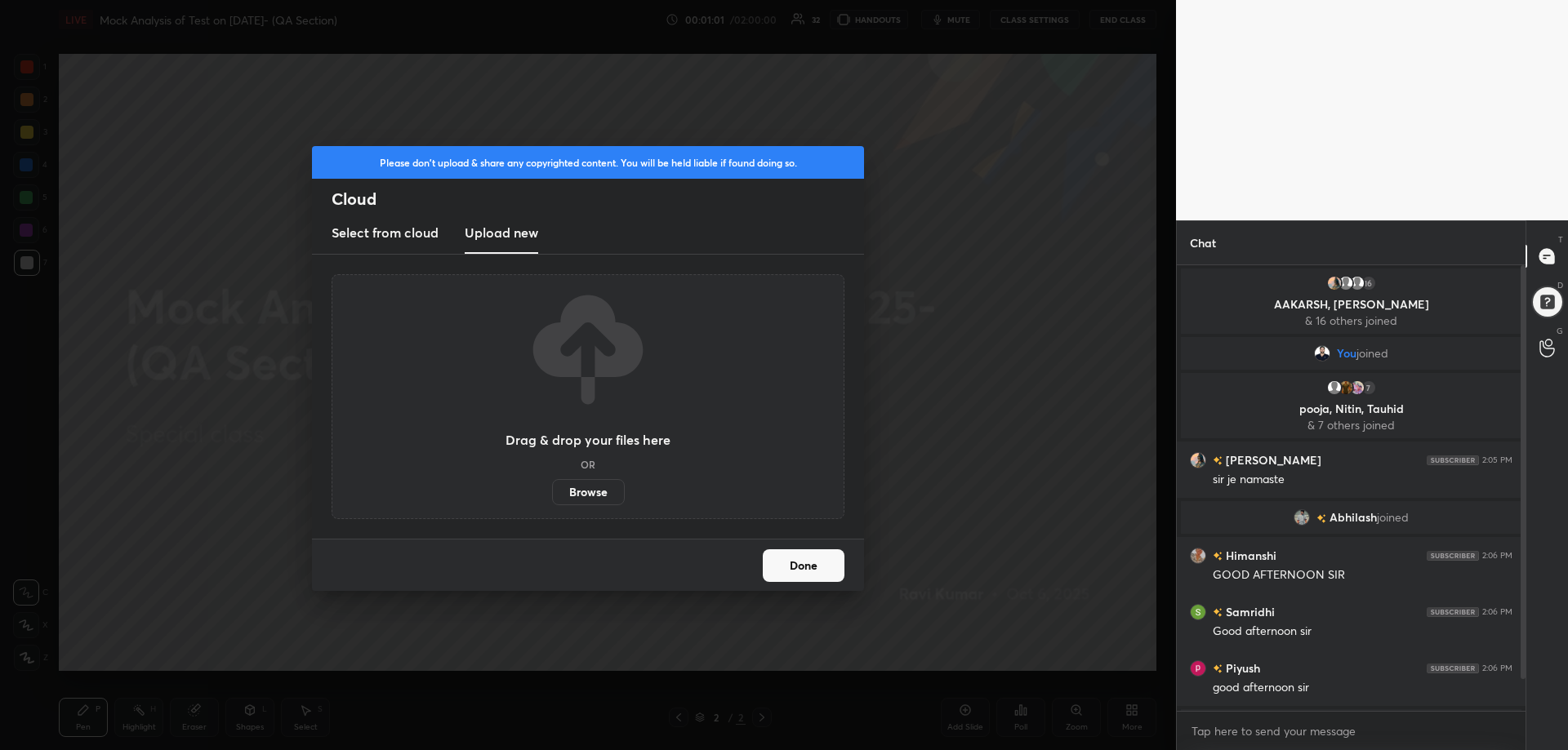
click at [601, 487] on label "Browse" at bounding box center [588, 492] width 73 height 26
click at [552, 487] on input "Browse" at bounding box center [552, 492] width 0 height 26
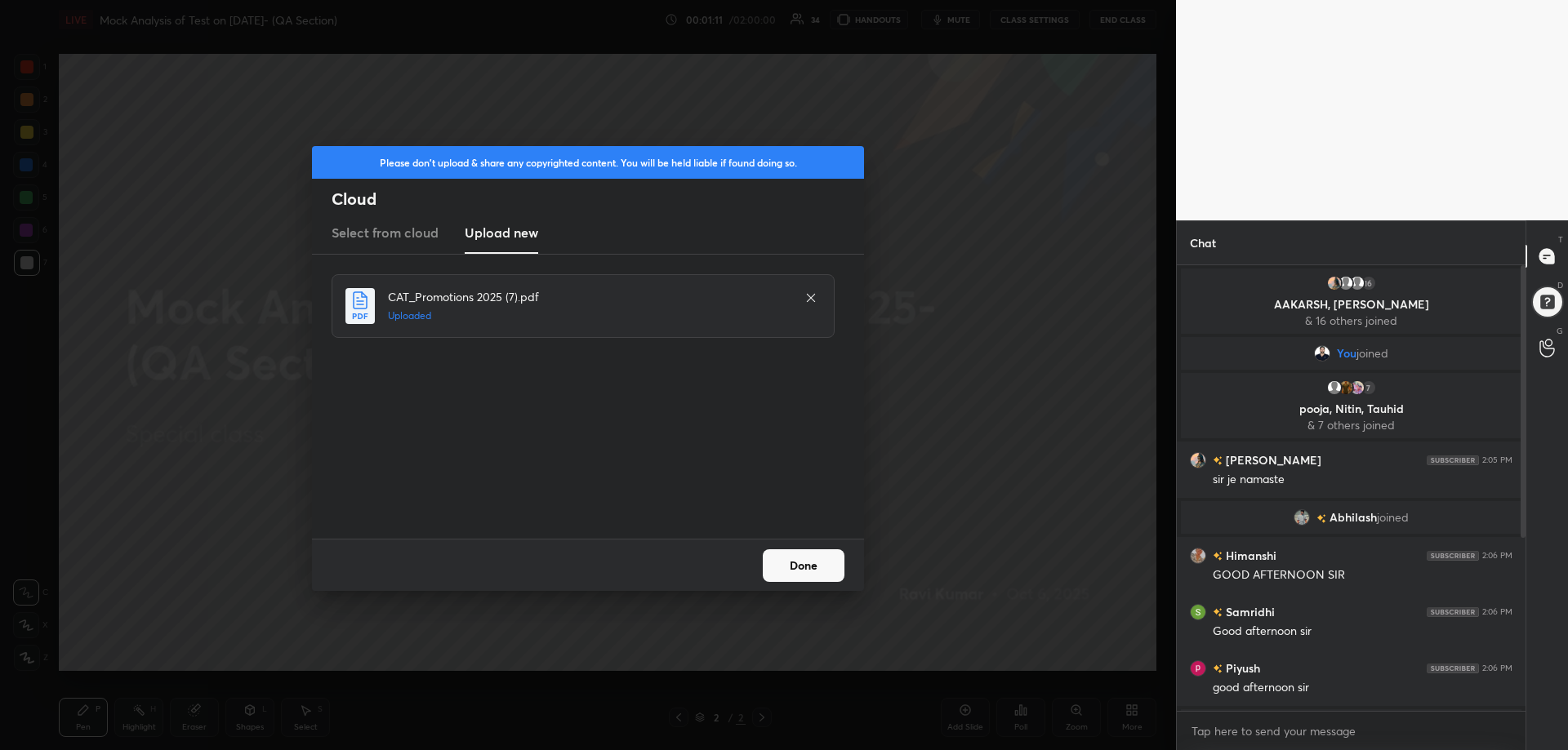
click at [800, 567] on button "Done" at bounding box center [803, 565] width 81 height 33
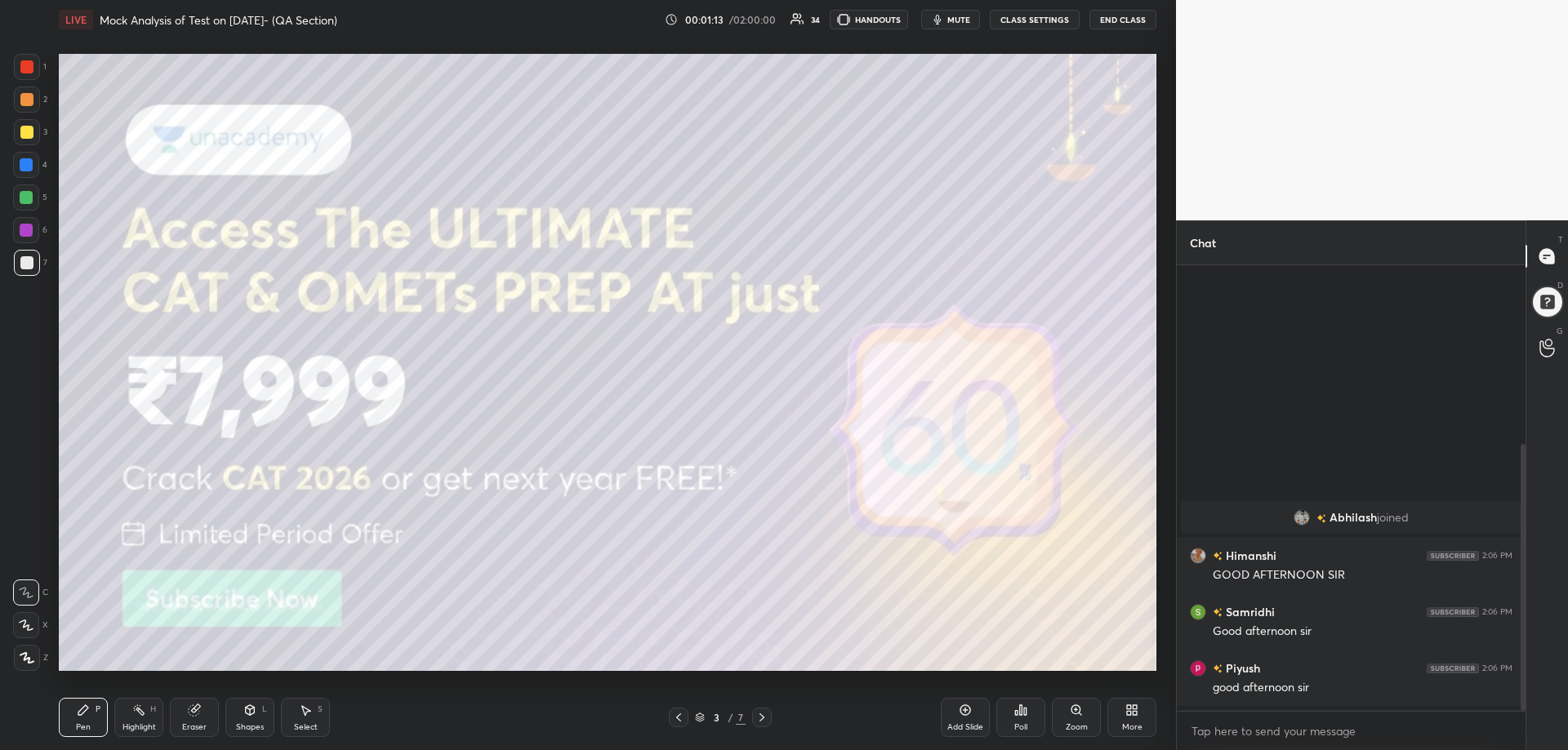
scroll to position [299, 0]
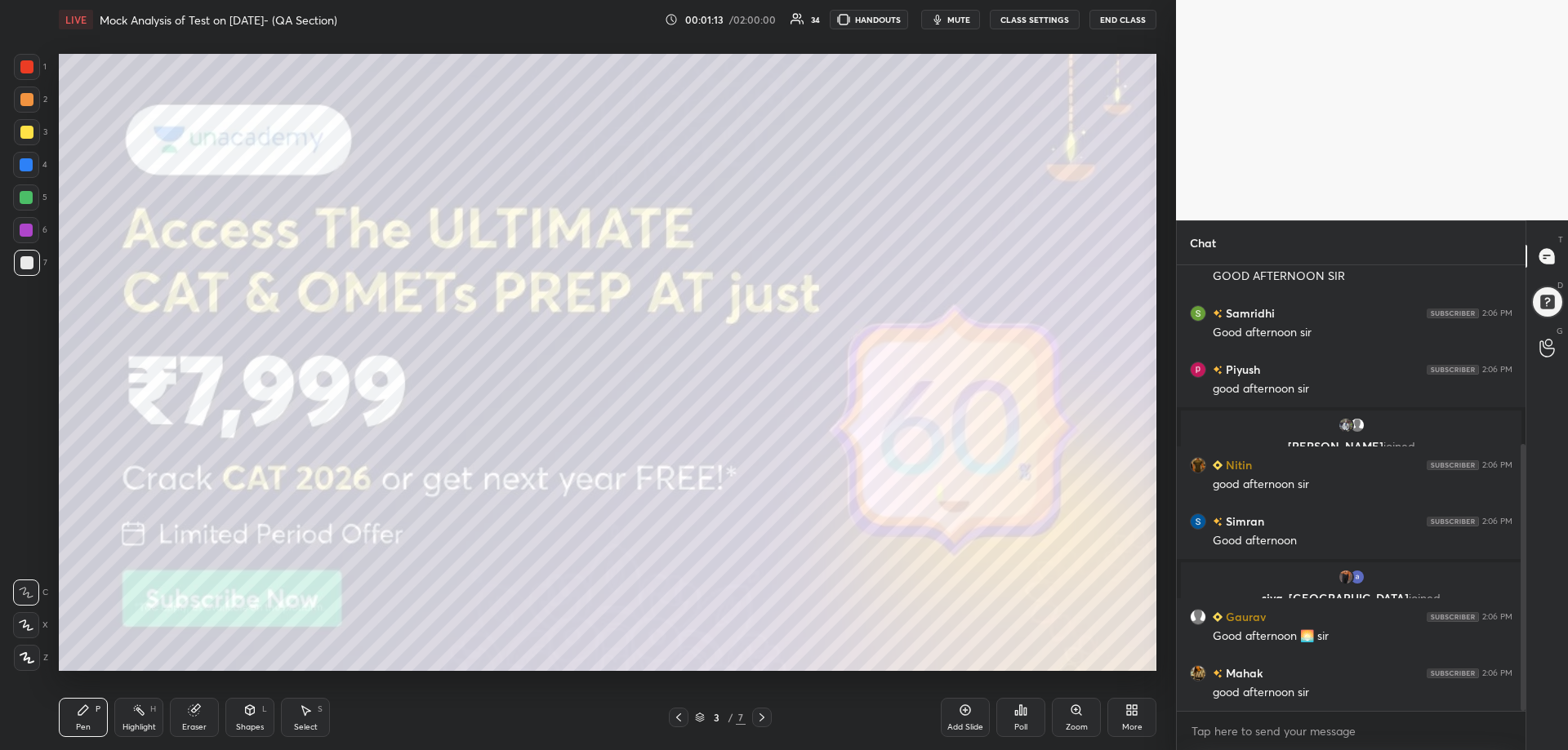
drag, startPoint x: 1525, startPoint y: 524, endPoint x: 1537, endPoint y: 664, distance: 140.5
click at [1537, 687] on div "Chat [PERSON_NAME] joined [PERSON_NAME] 2:06 PM GOOD AFTERNOON [PERSON_NAME] 2:…" at bounding box center [1372, 485] width 392 height 530
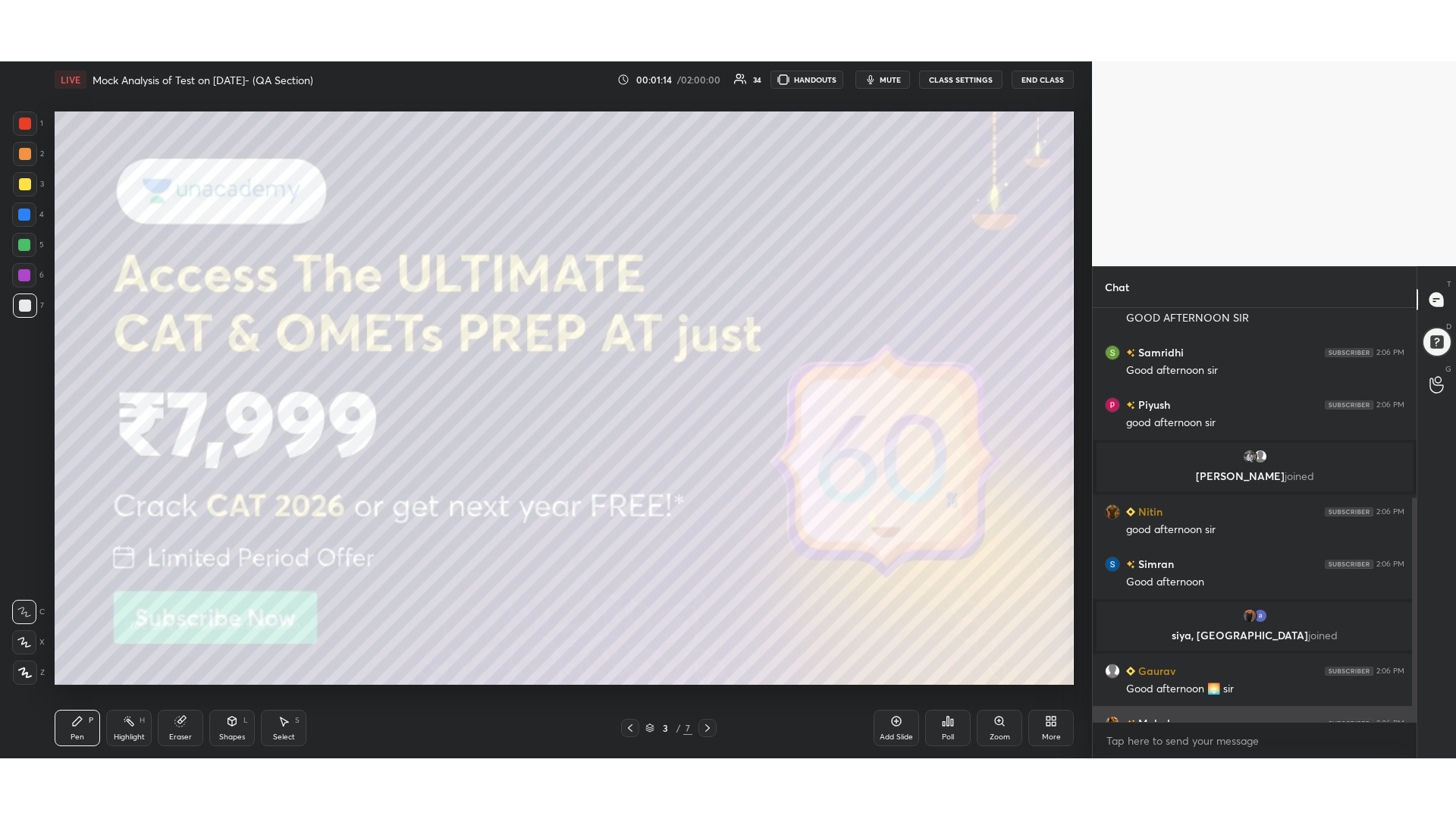
scroll to position [351, 0]
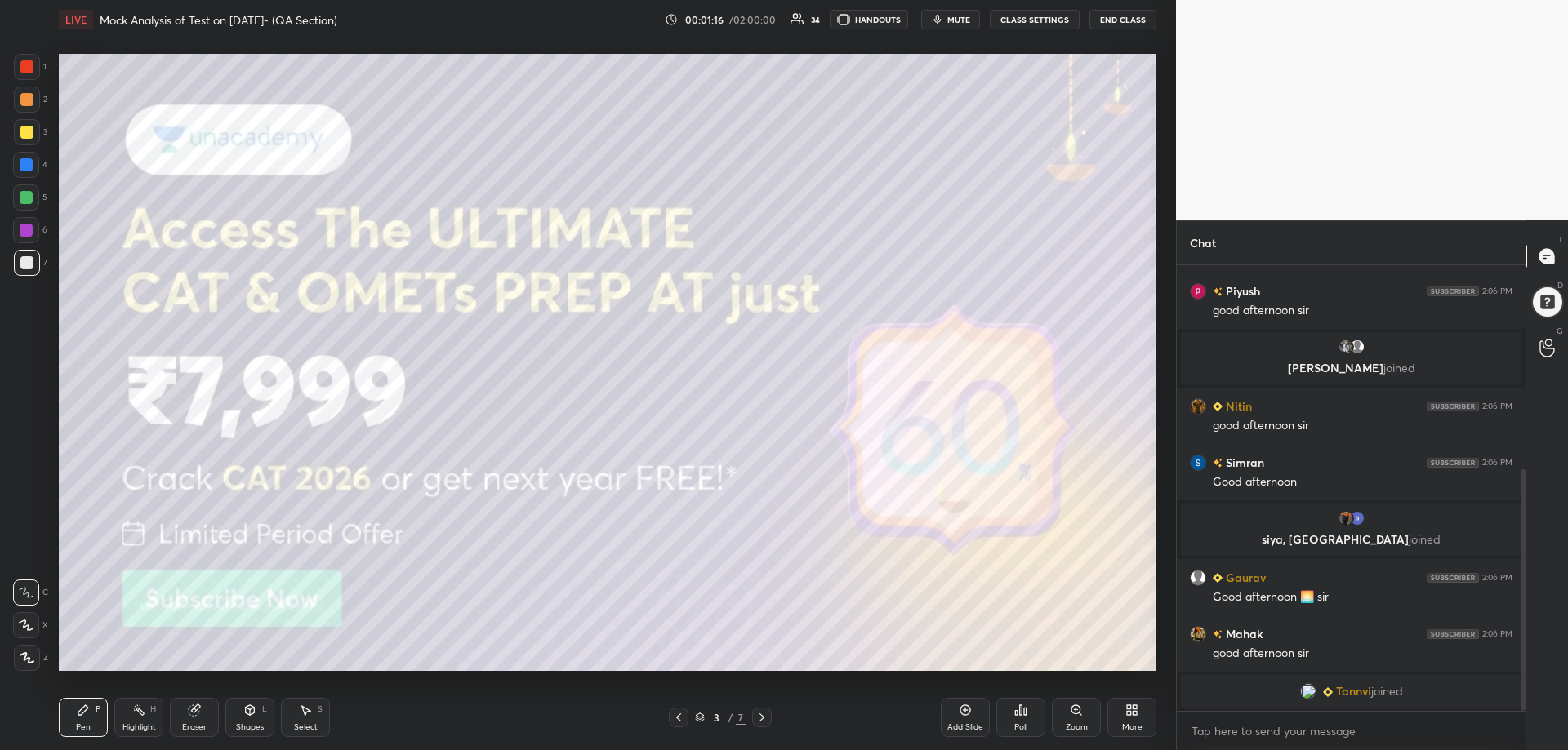
click at [1130, 714] on icon at bounding box center [1129, 713] width 4 height 4
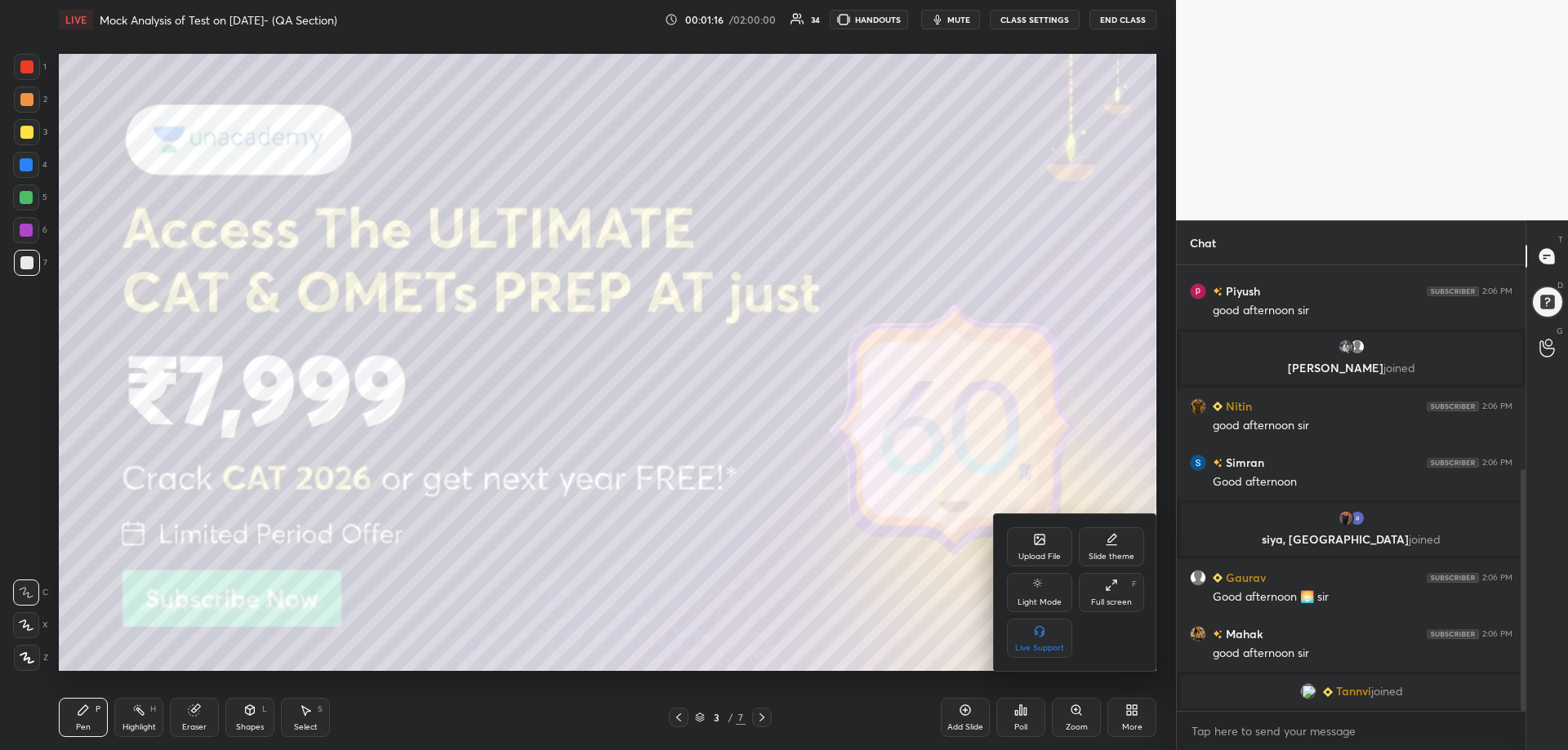
click at [1115, 587] on icon at bounding box center [1111, 585] width 13 height 13
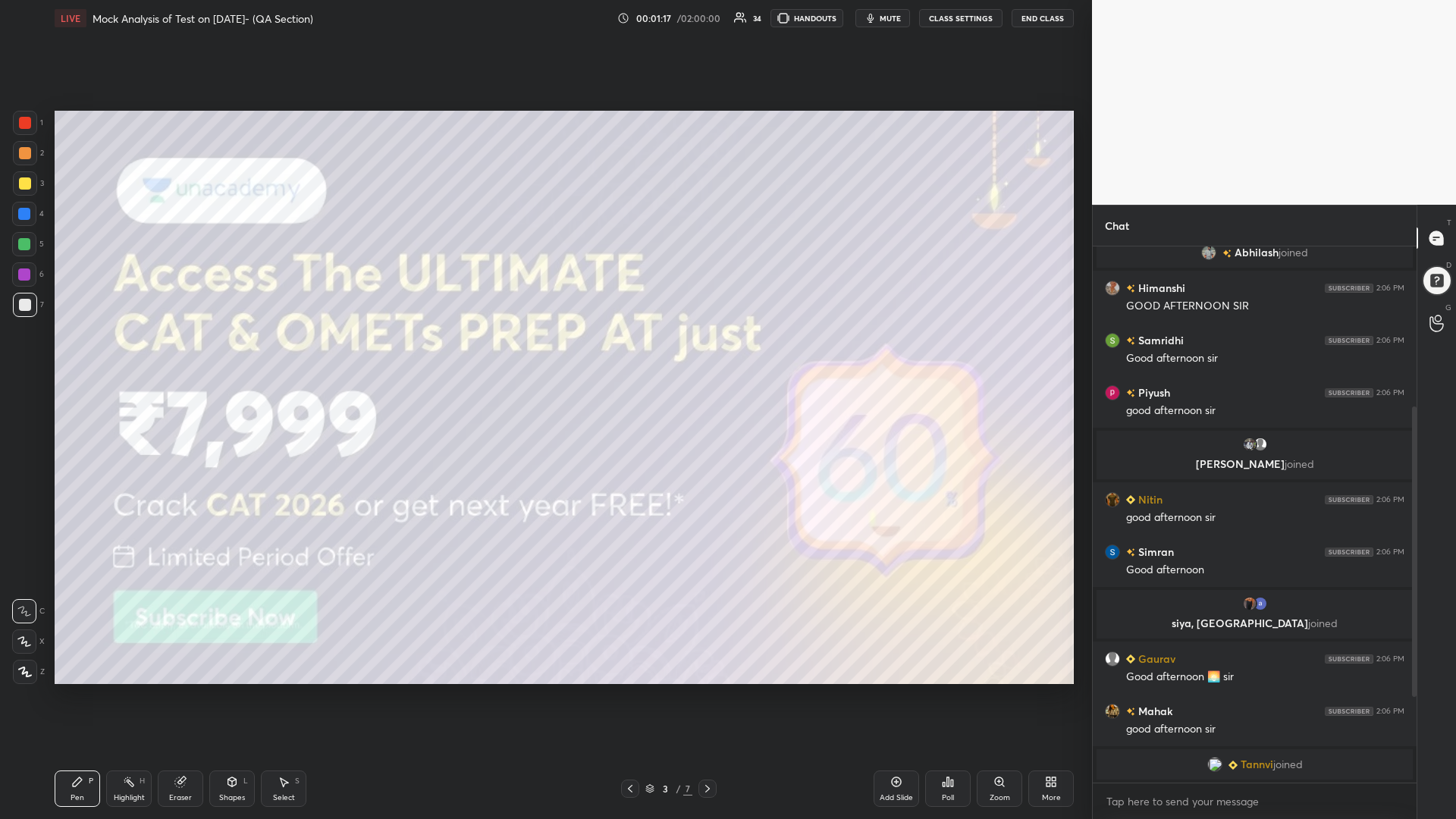
scroll to position [421, 319]
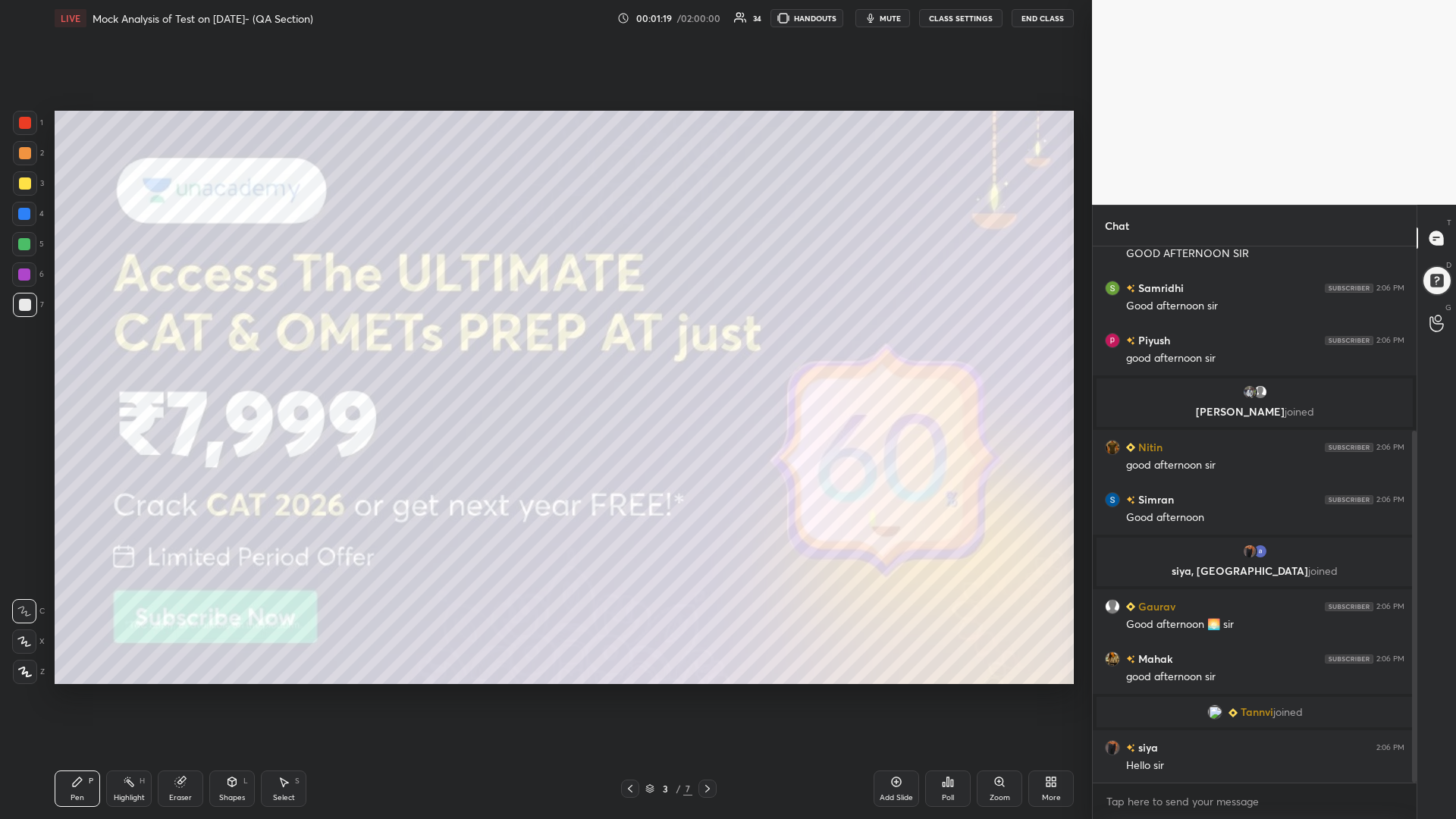
drag, startPoint x: 1417, startPoint y: 619, endPoint x: 1417, endPoint y: 762, distance: 143.0
click at [1417, 696] on div "Chat [PERSON_NAME] joined [PERSON_NAME] 2:06 PM GOOD AFTERNOON [PERSON_NAME] 2:…" at bounding box center [1274, 511] width 364 height 614
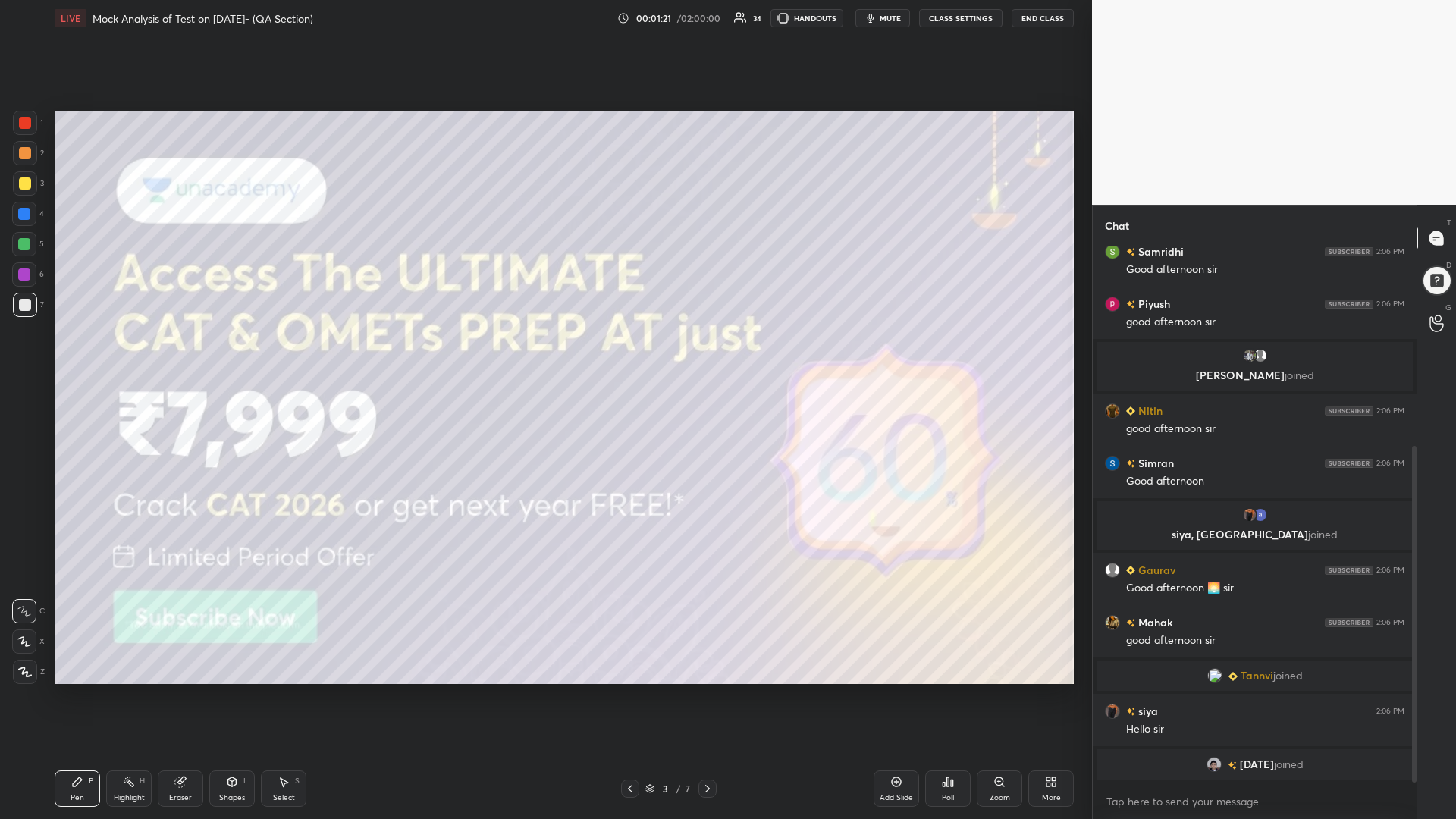
click at [187, 696] on div "Eraser" at bounding box center [181, 788] width 46 height 36
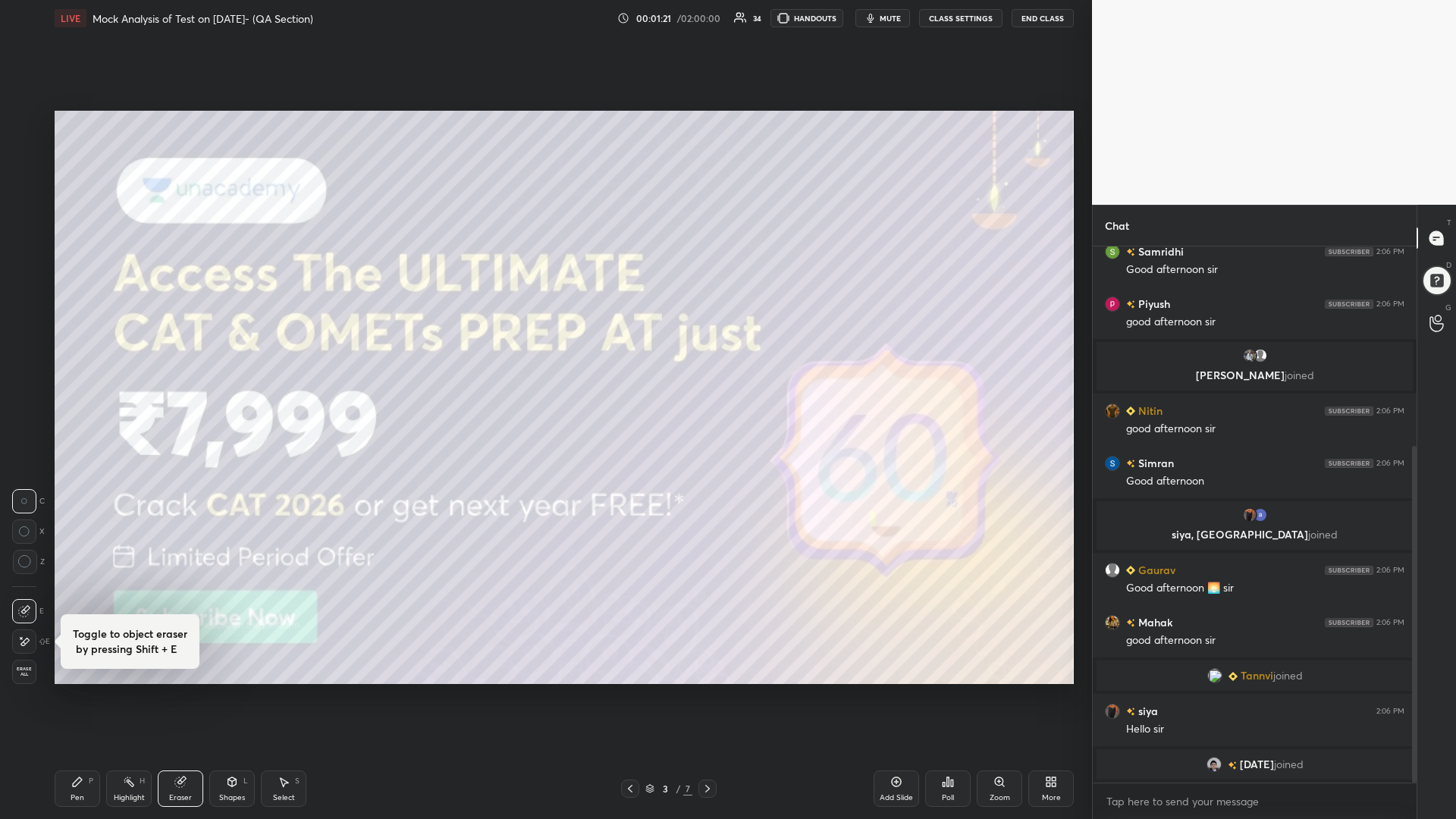
click at [246, 696] on div "L" at bounding box center [246, 781] width 5 height 8
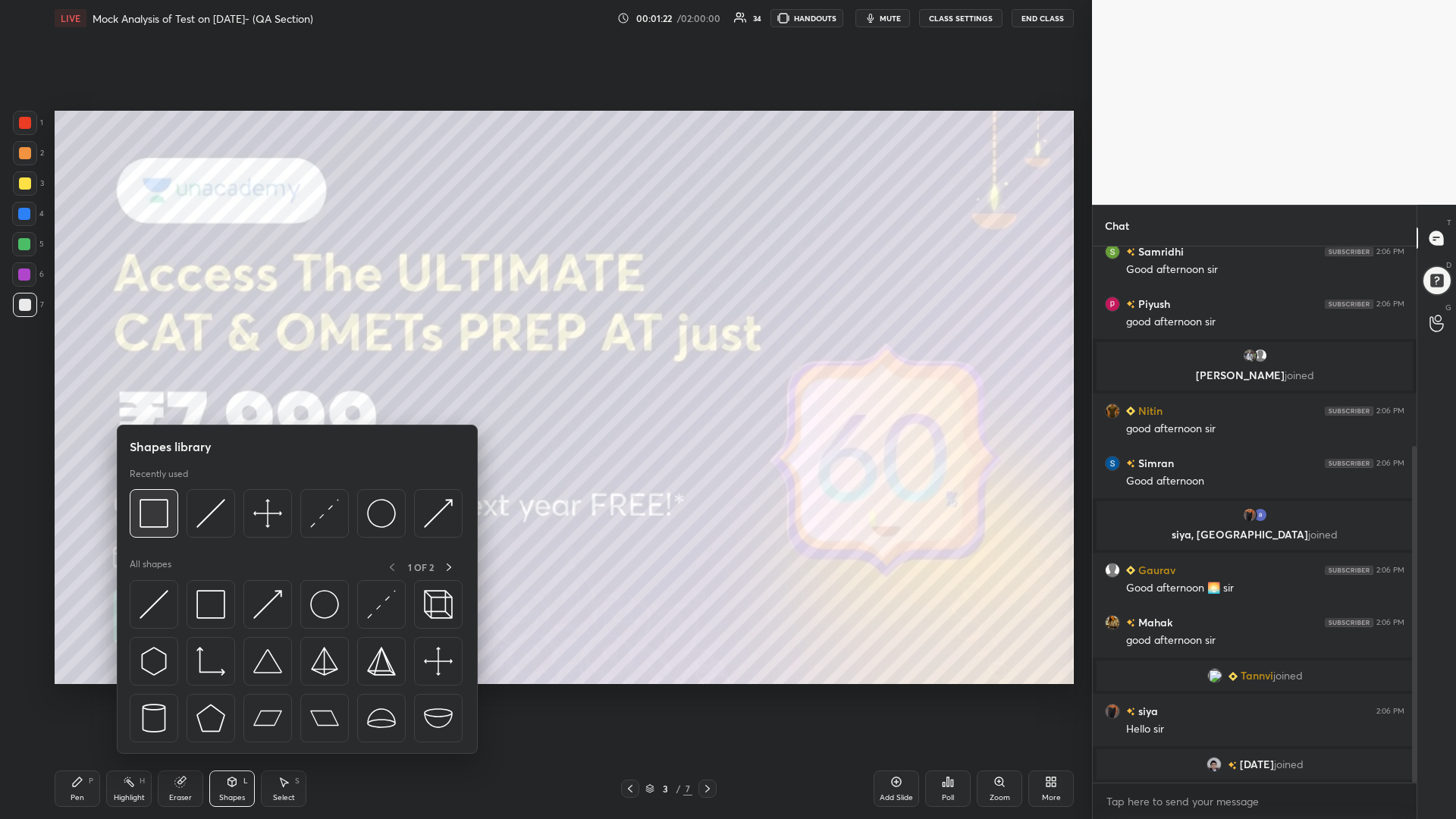
click at [164, 533] on div at bounding box center [154, 513] width 49 height 49
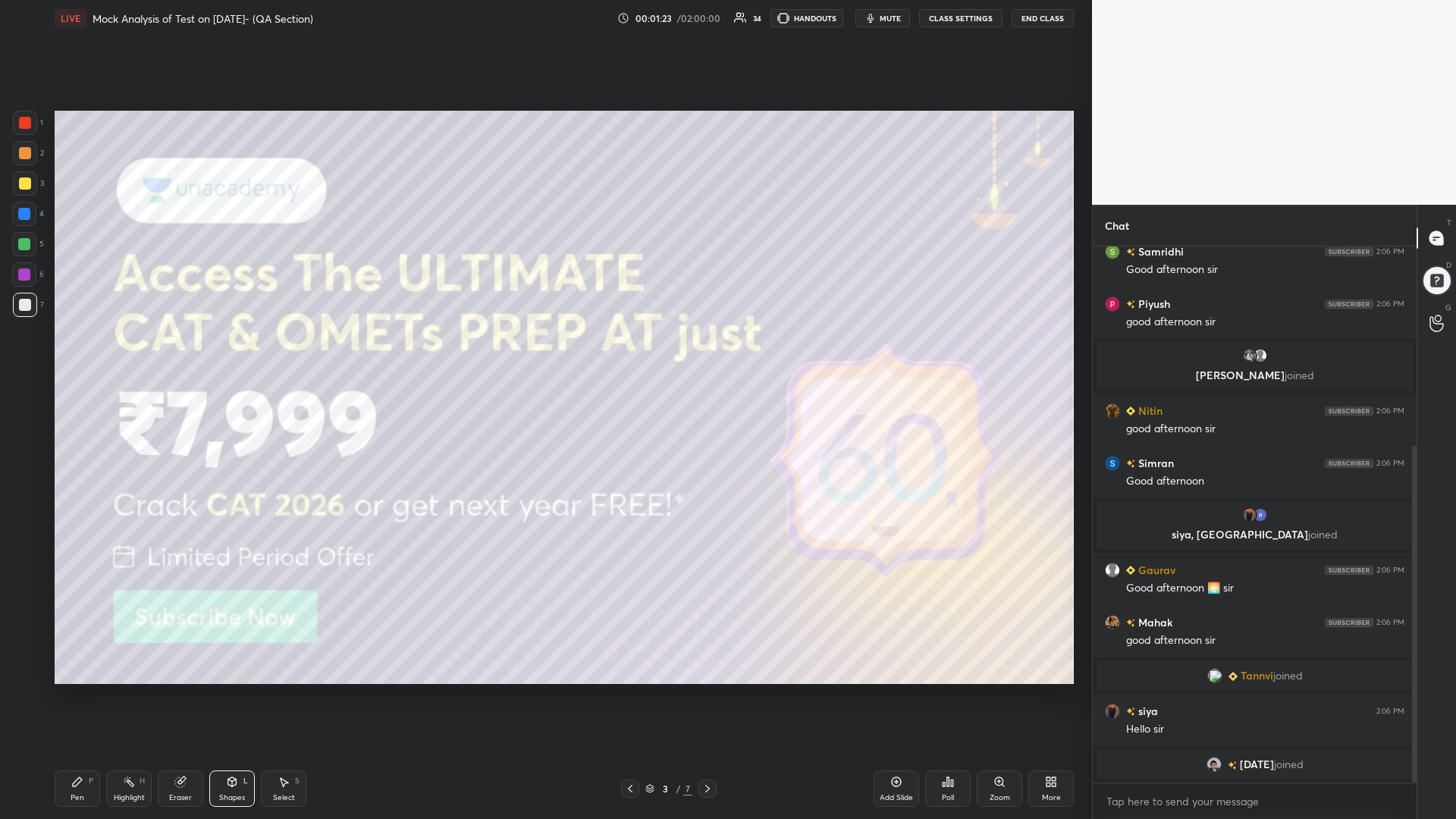
click at [20, 116] on div at bounding box center [24, 123] width 24 height 24
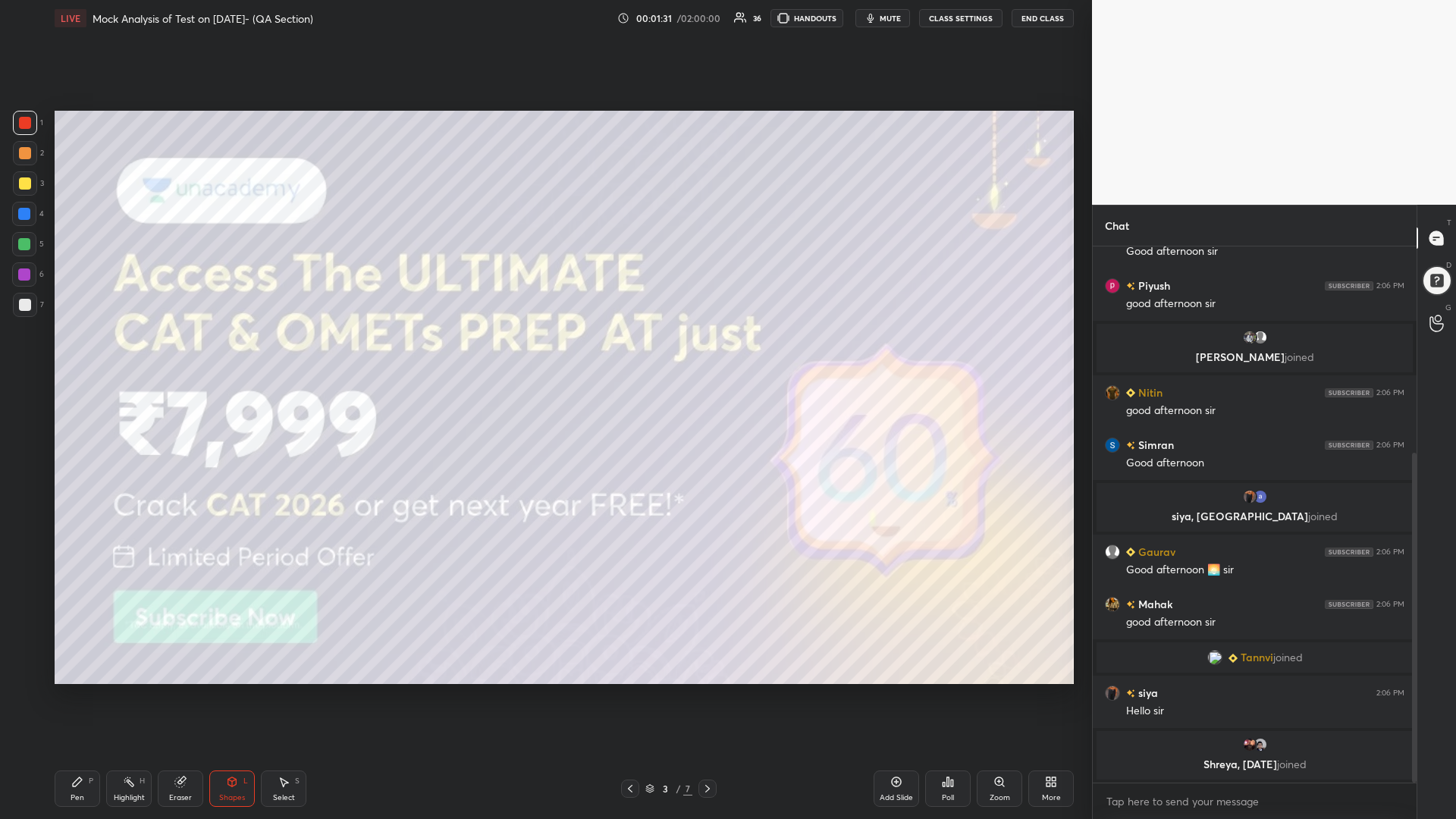
scroll to position [387, 0]
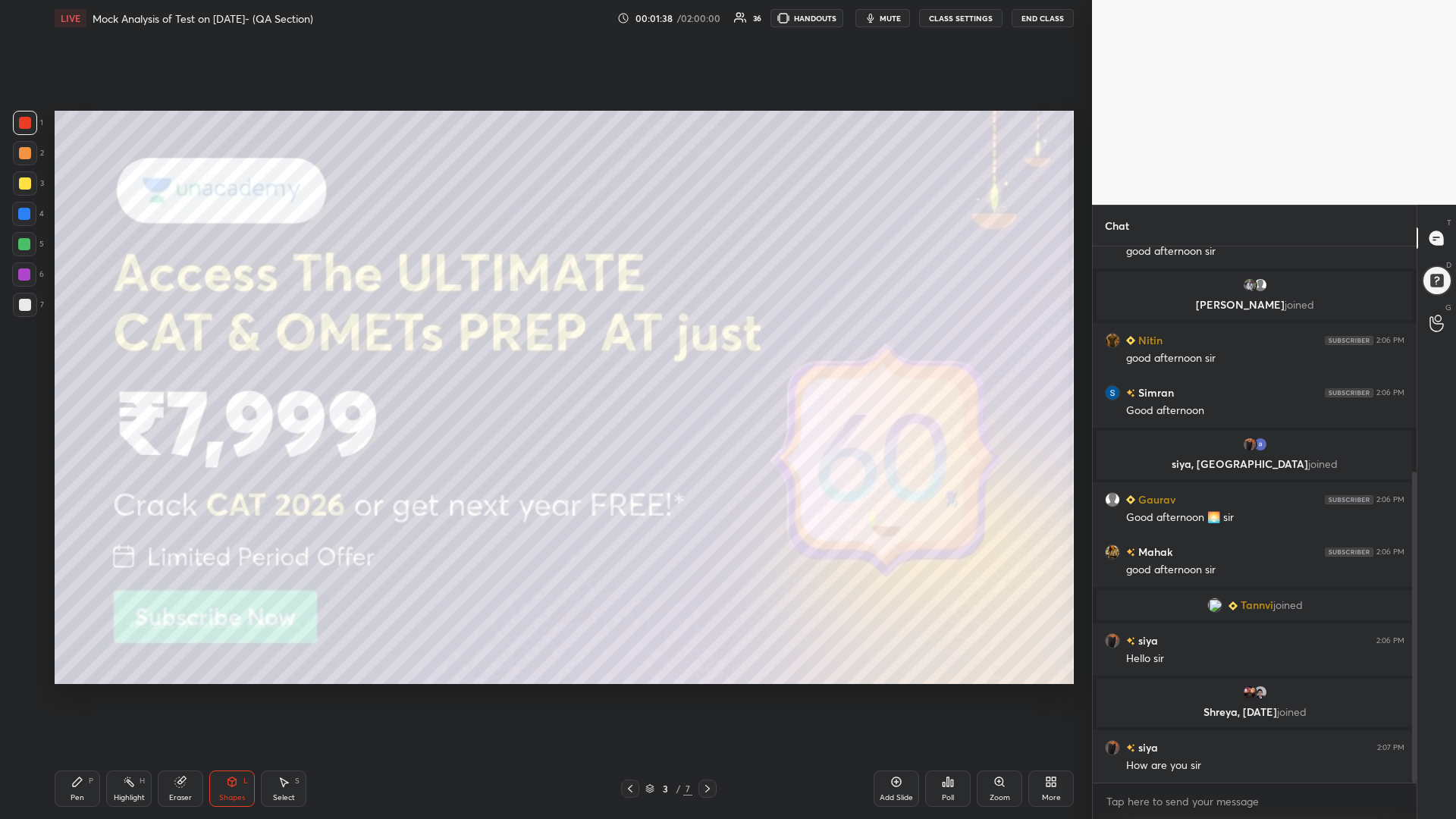
click at [70, 696] on div "Pen P" at bounding box center [77, 788] width 46 height 36
click at [23, 668] on icon at bounding box center [24, 672] width 12 height 9
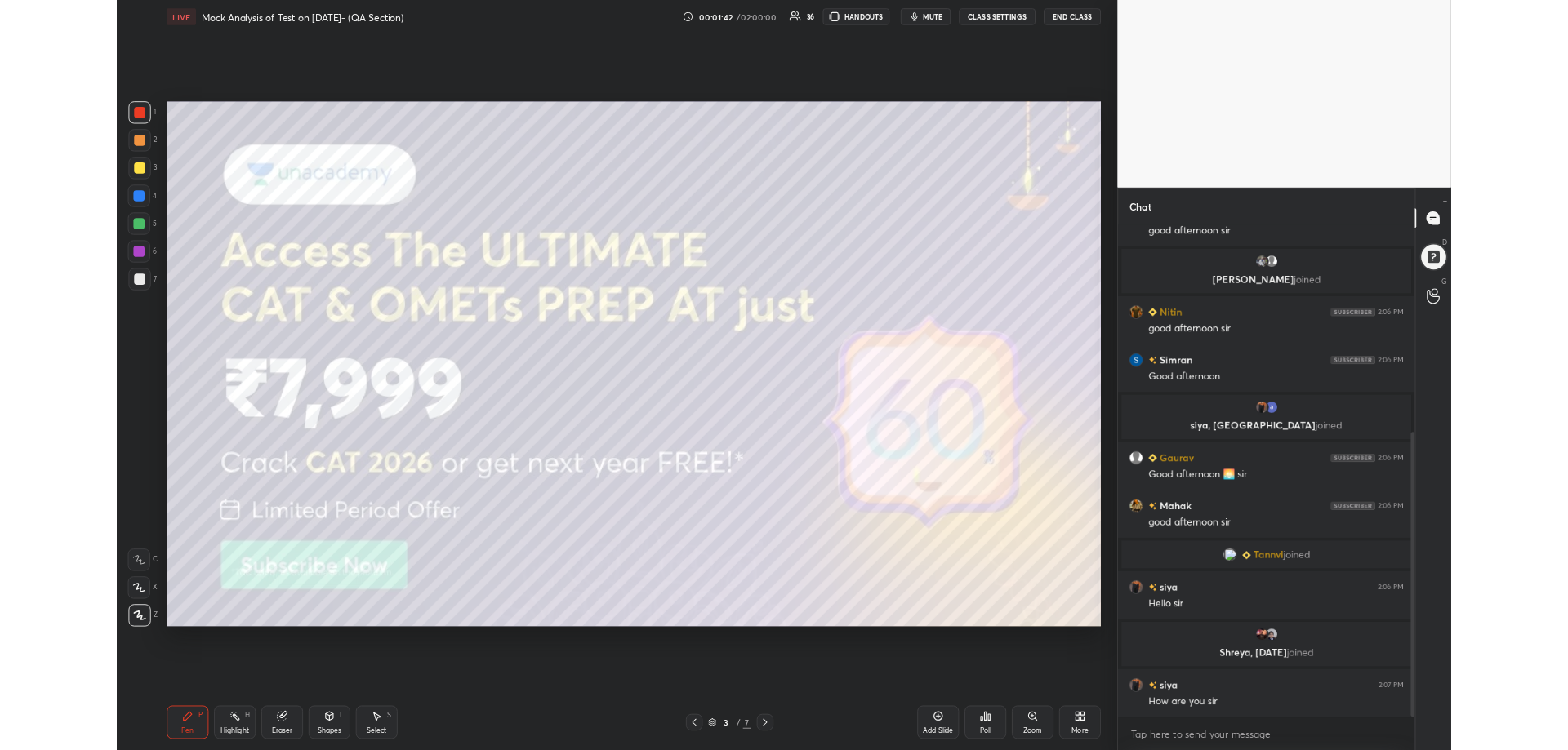
scroll to position [456, 0]
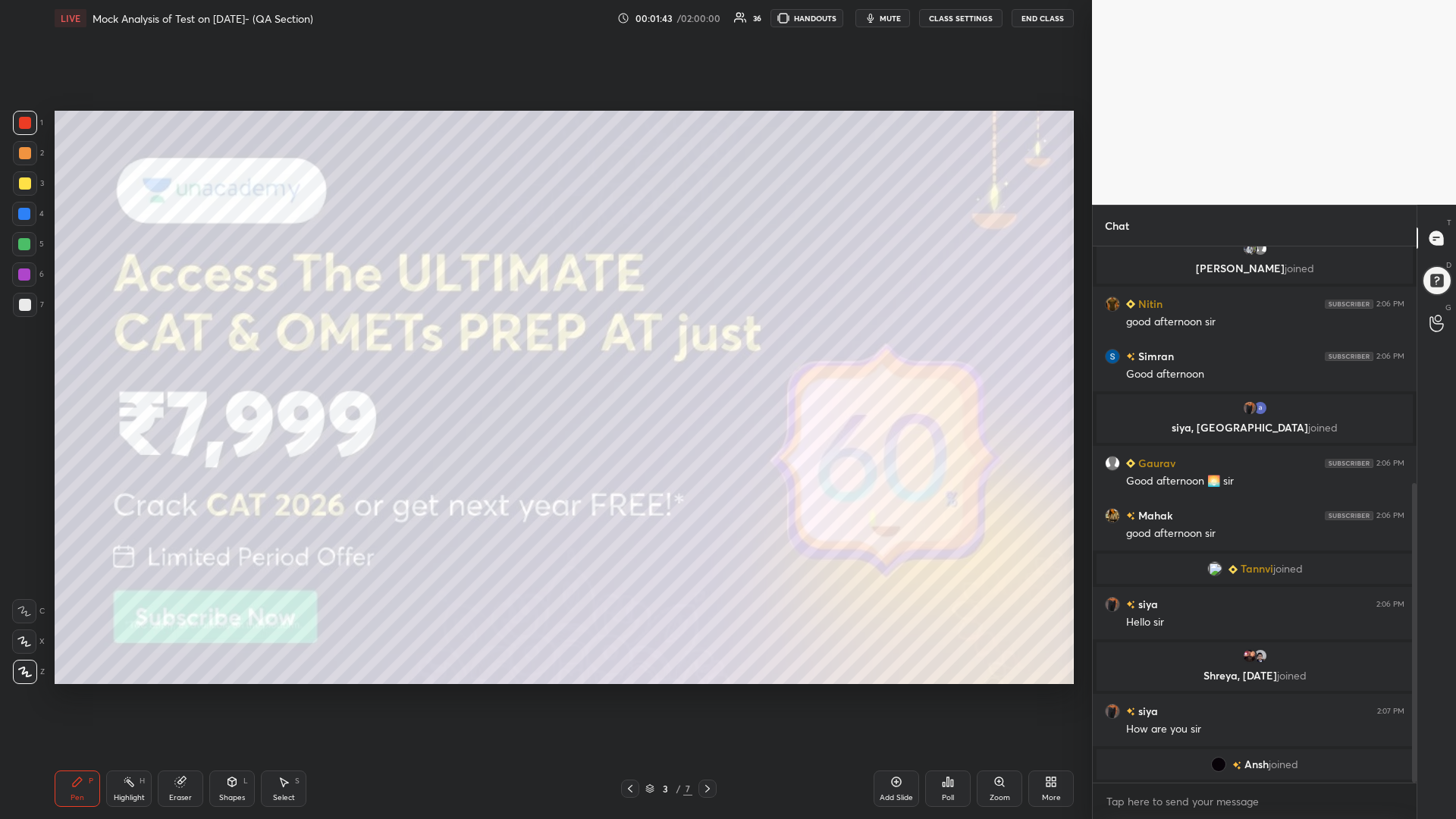
click at [24, 156] on div at bounding box center [24, 152] width 12 height 12
click at [1052, 696] on icon at bounding box center [1050, 781] width 12 height 12
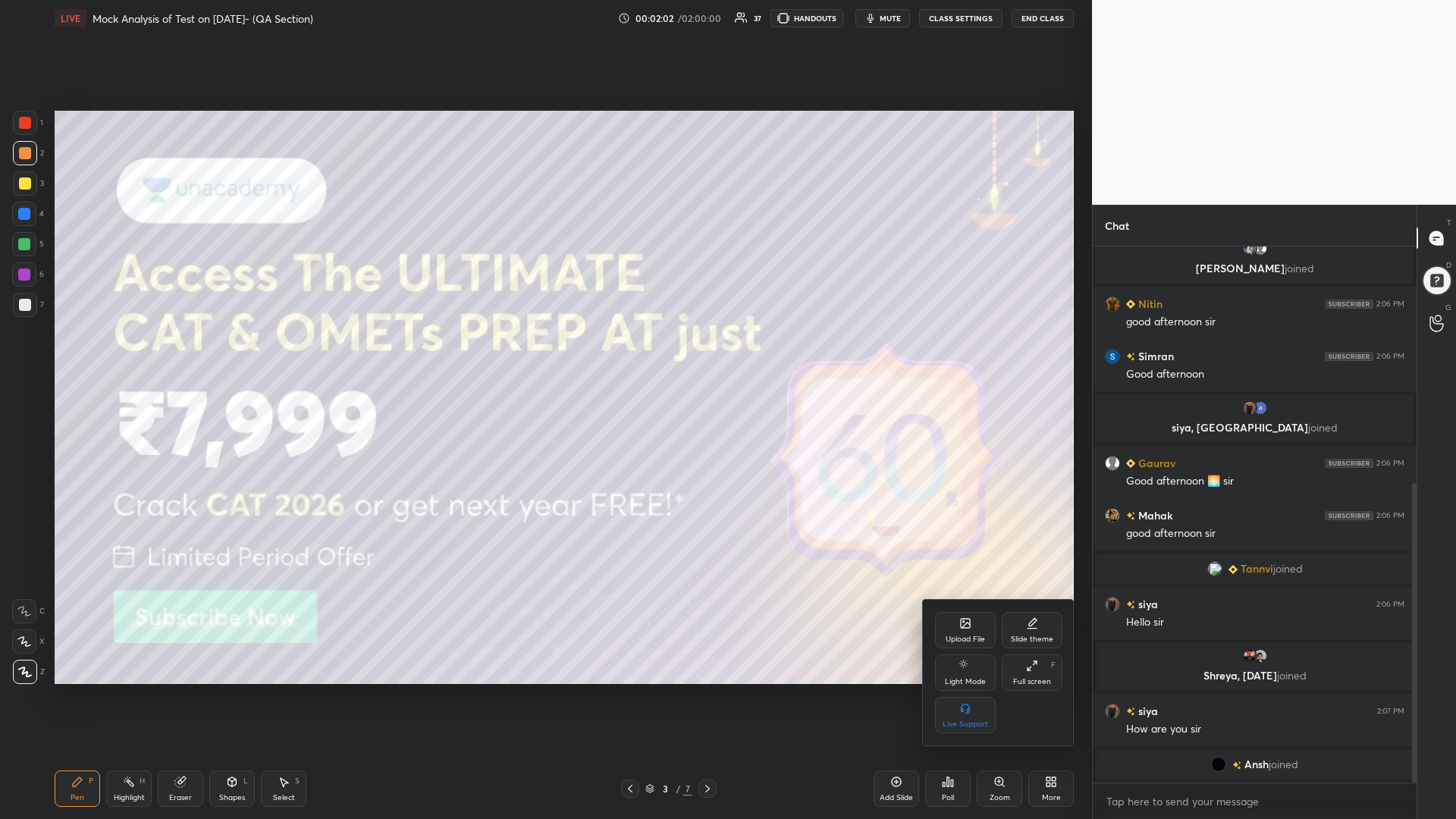
click at [1029, 664] on icon at bounding box center [1031, 665] width 12 height 12
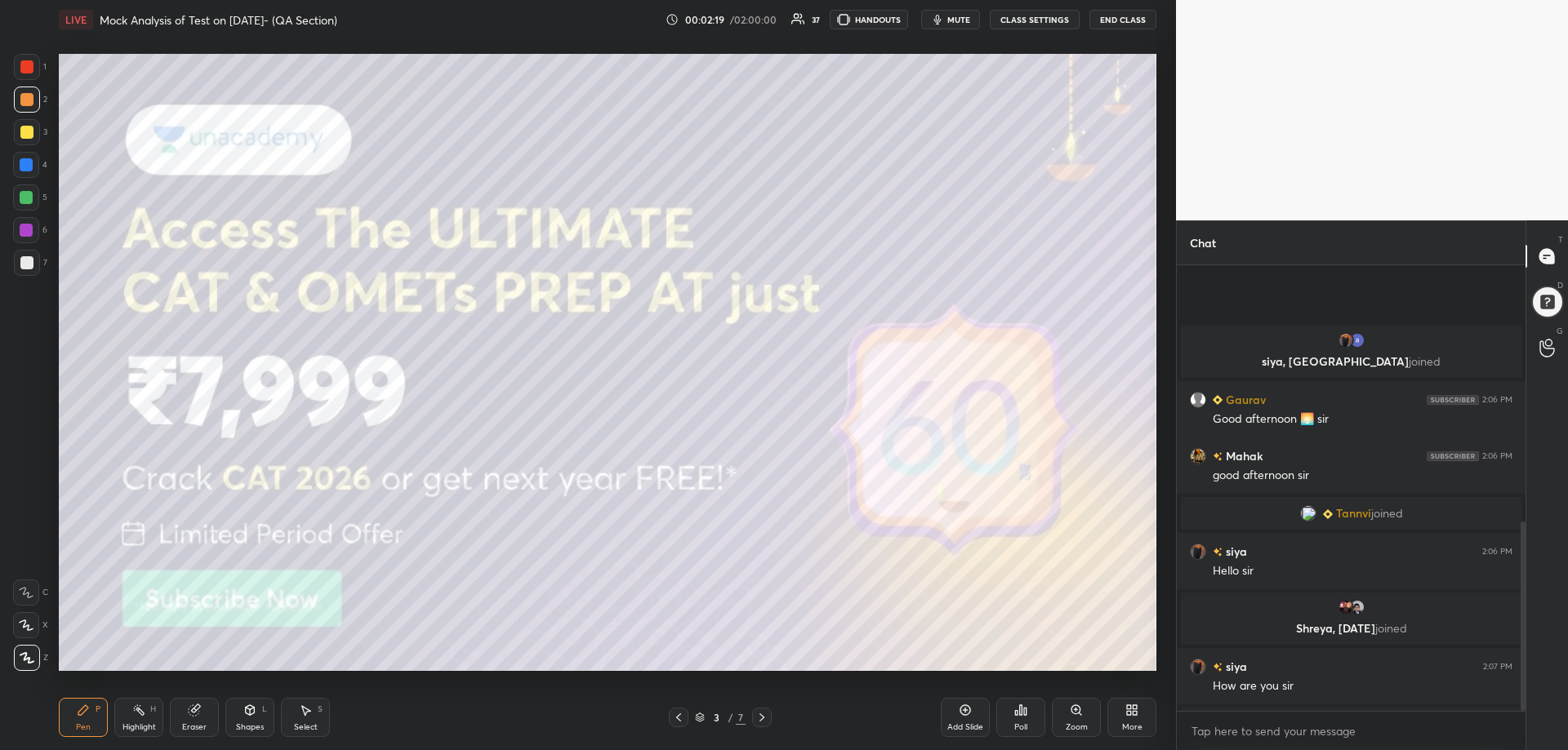
scroll to position [604, 0]
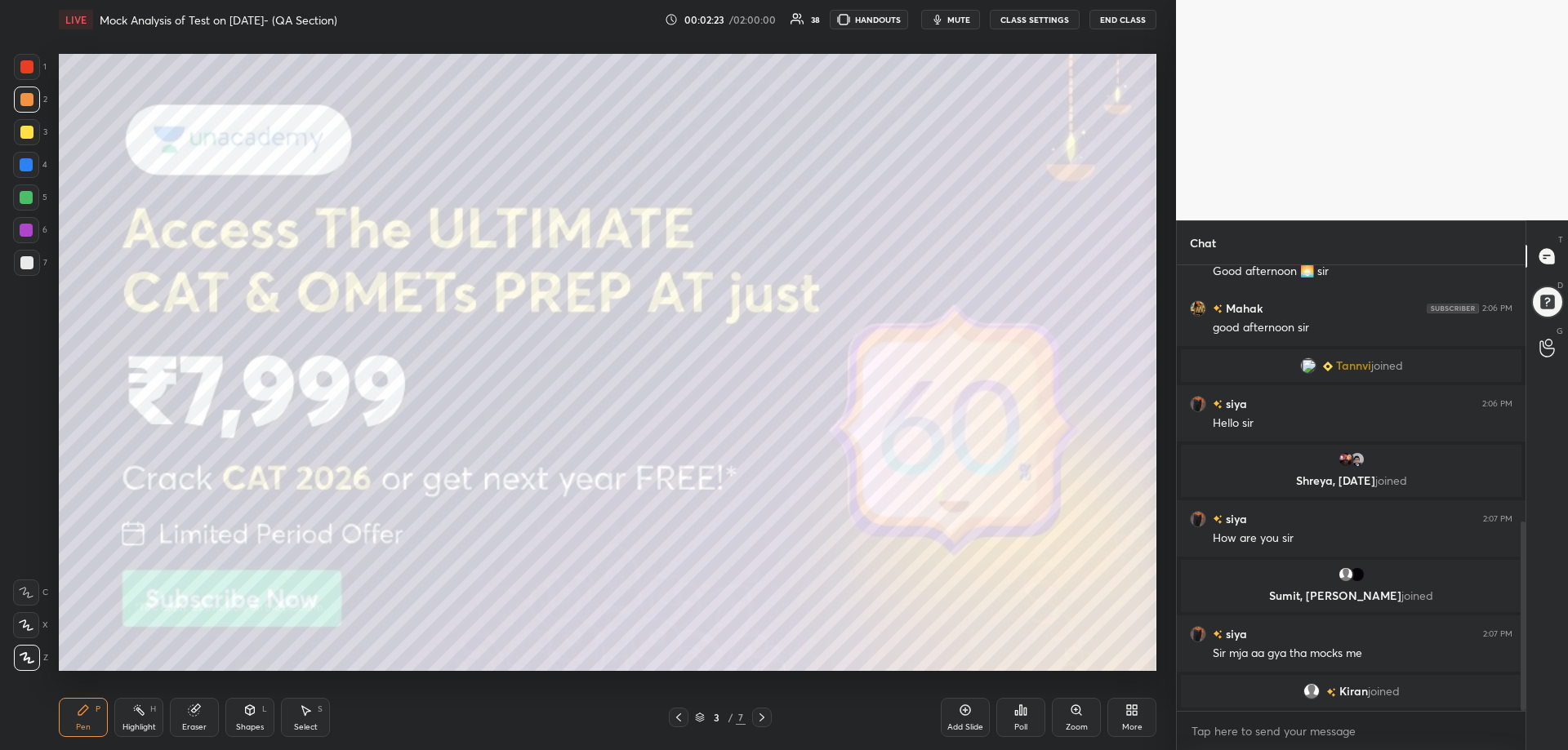
drag, startPoint x: 1523, startPoint y: 533, endPoint x: 1512, endPoint y: 607, distance: 74.8
click at [1522, 576] on div at bounding box center [1523, 616] width 5 height 190
click at [1320, 727] on body "1 2 3 4 5 6 7 C X Z C X Z E E Erase all H H LIVE Mock Analysis of Test on [DATE…" at bounding box center [784, 375] width 1568 height 750
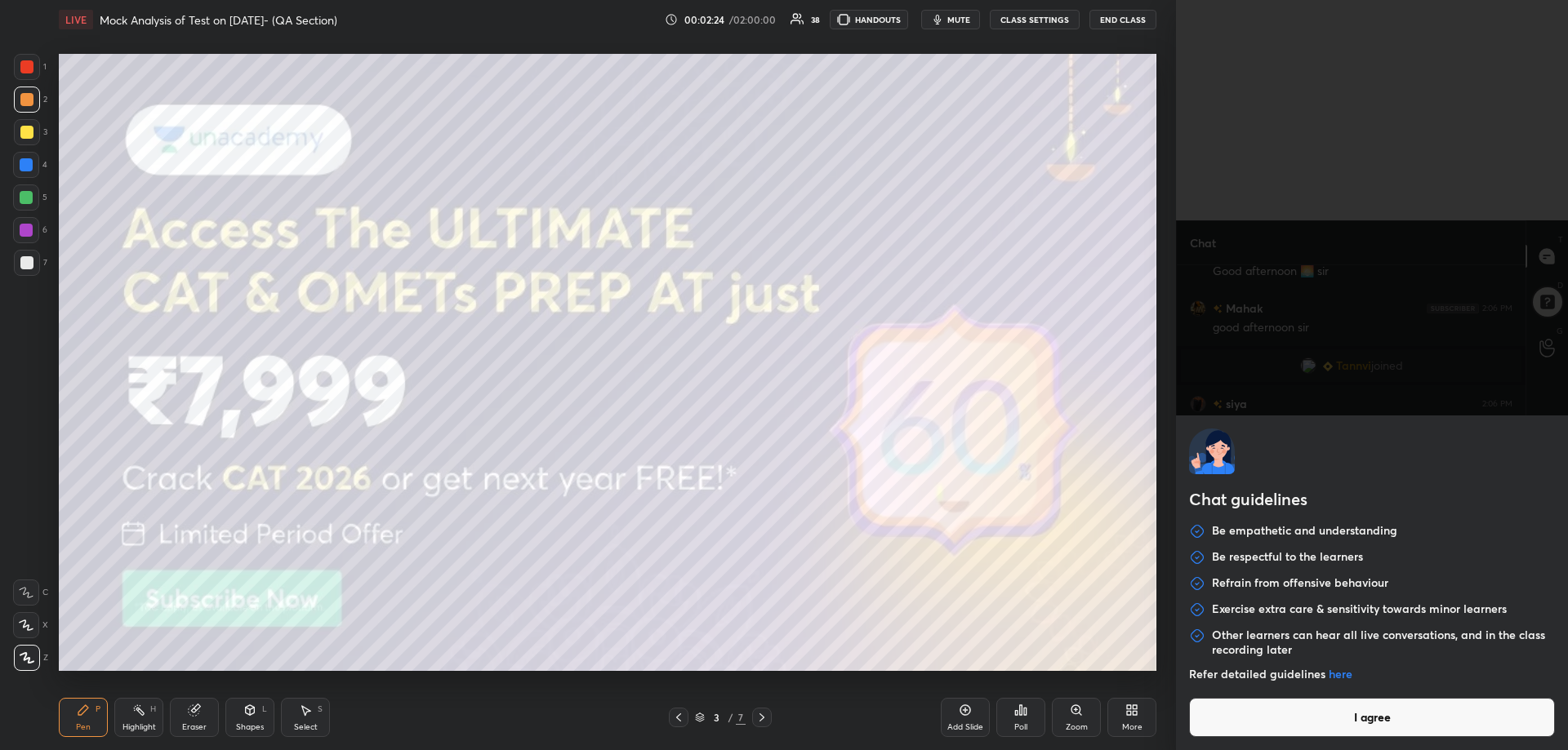
click at [1316, 733] on button "I agree" at bounding box center [1372, 718] width 366 height 39
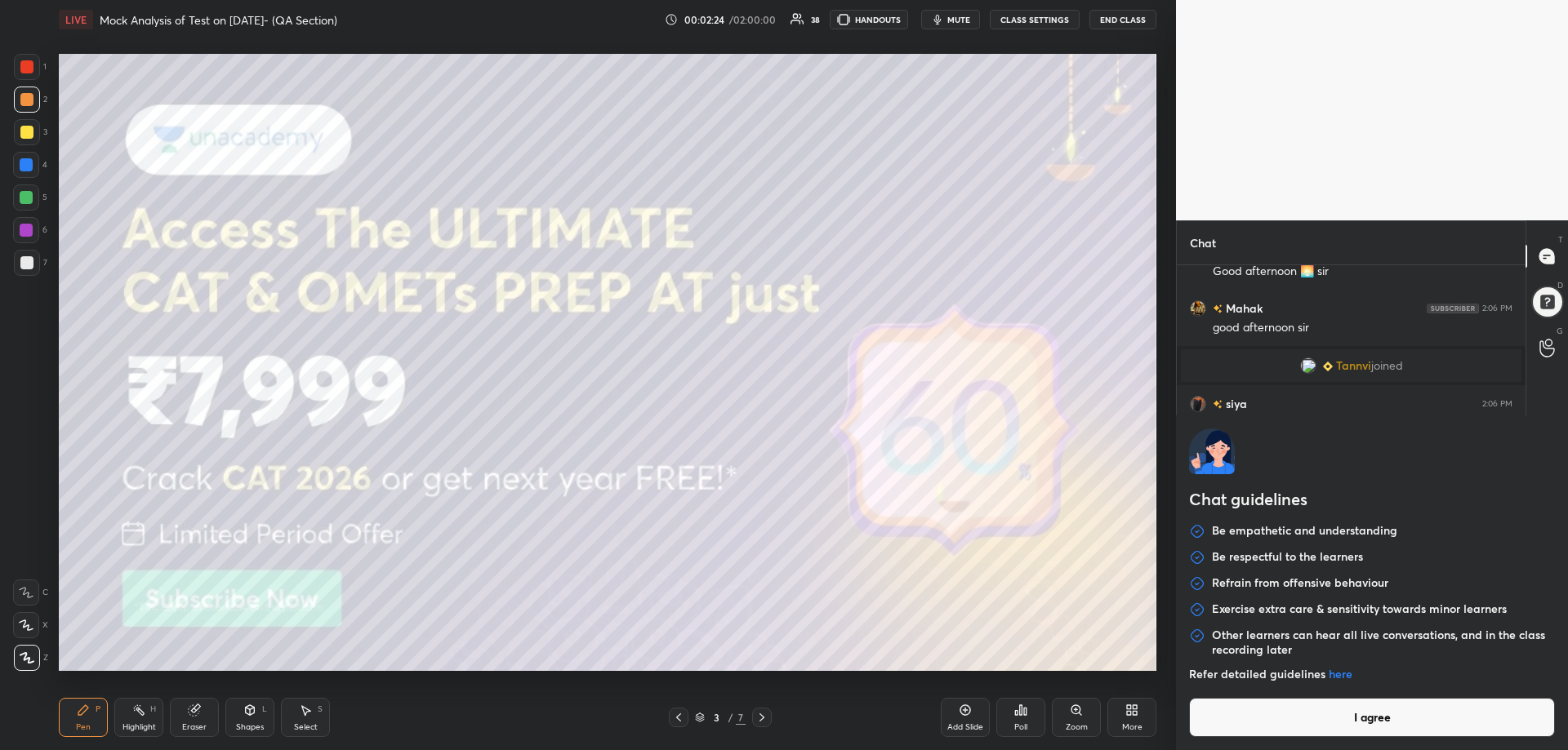
type textarea "x"
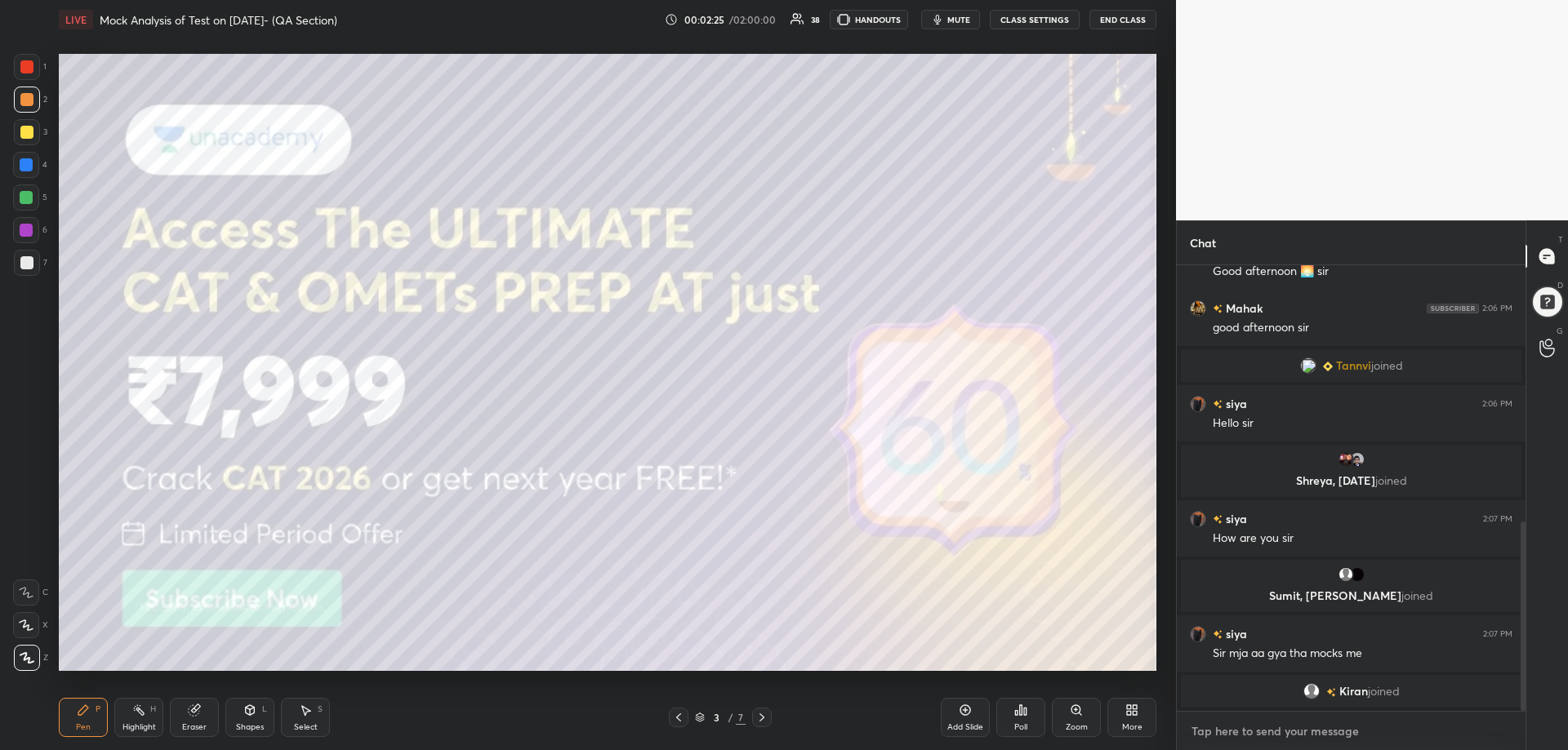
click at [1308, 737] on textarea at bounding box center [1350, 731] width 323 height 26
click at [1309, 732] on textarea at bounding box center [1350, 731] width 323 height 26
click at [1314, 732] on textarea at bounding box center [1350, 731] width 323 height 26
paste textarea "[URL][DOMAIN_NAME]"
type textarea "[URL][DOMAIN_NAME]"
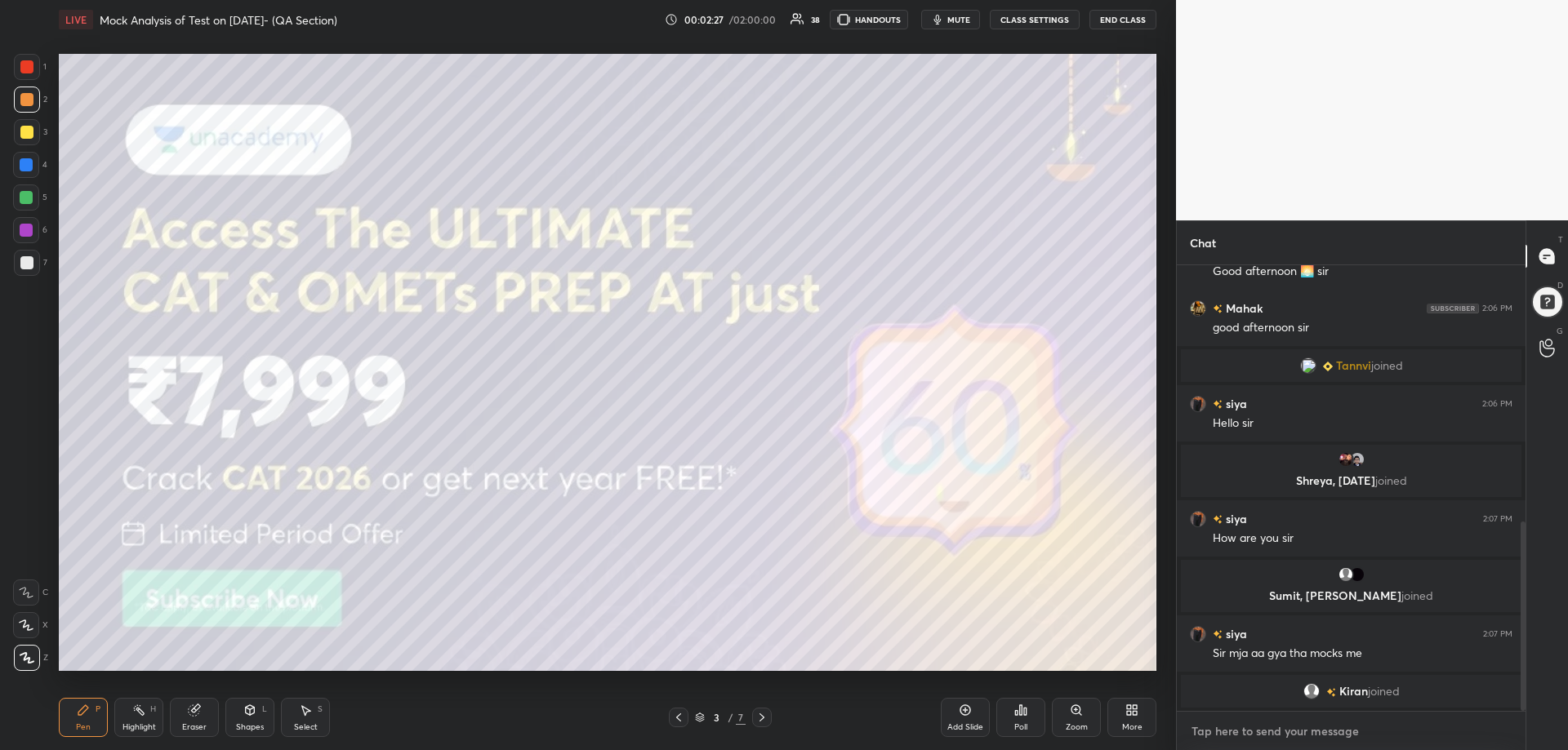
type textarea "x"
type textarea "[URL][DOMAIN_NAME]"
type textarea "x"
click at [1495, 733] on icon at bounding box center [1499, 731] width 13 height 13
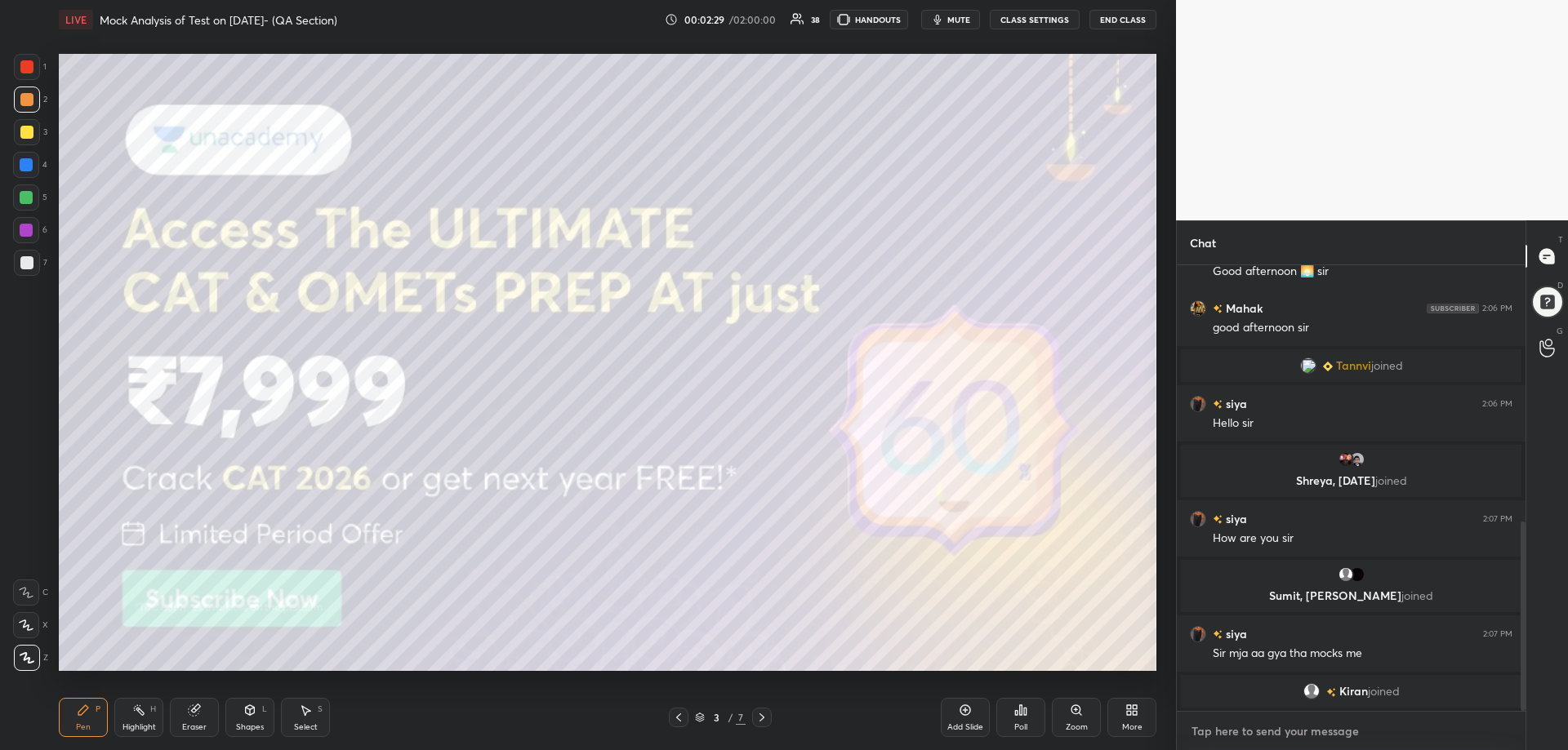
scroll to position [680, 0]
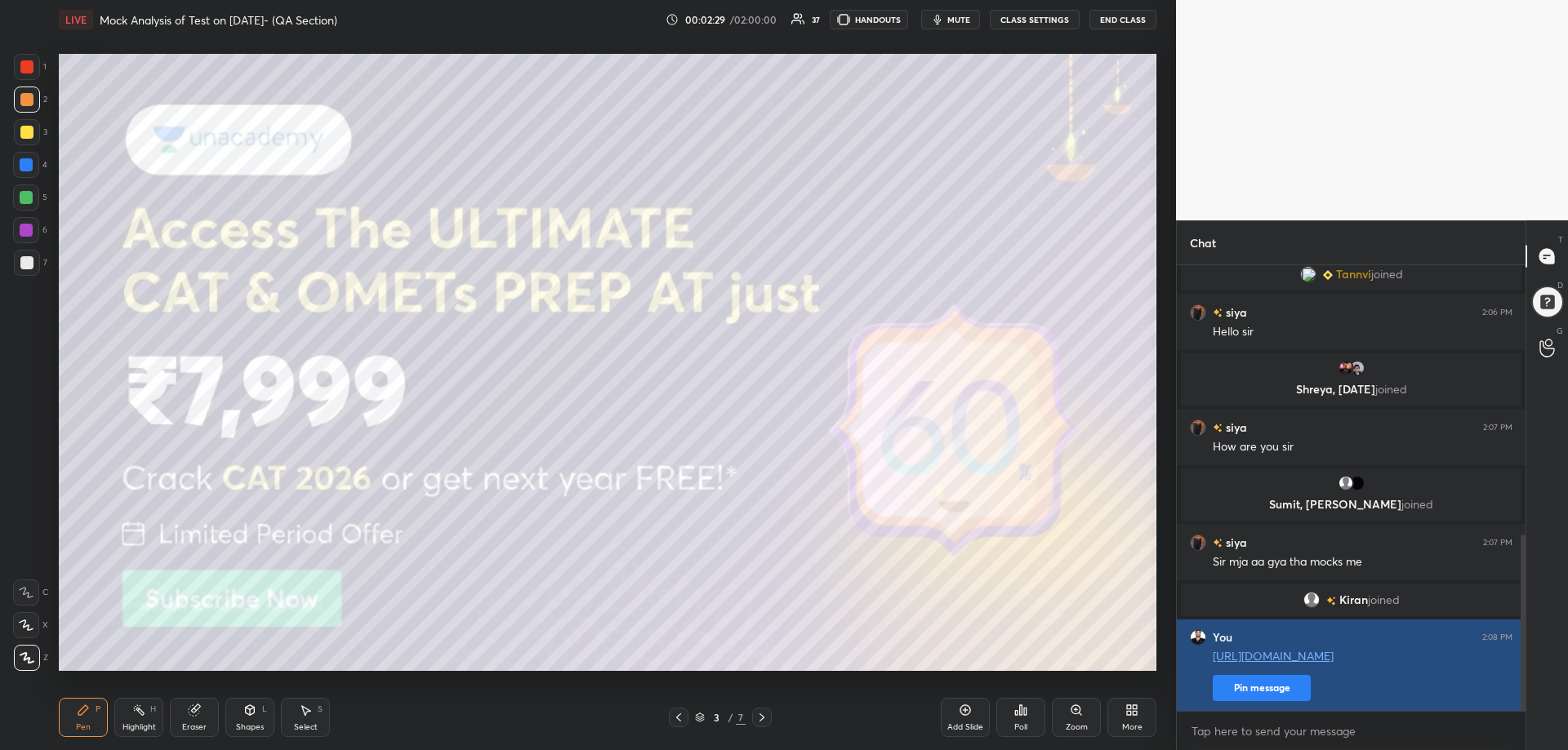
click at [1283, 683] on button "Pin message" at bounding box center [1262, 688] width 98 height 26
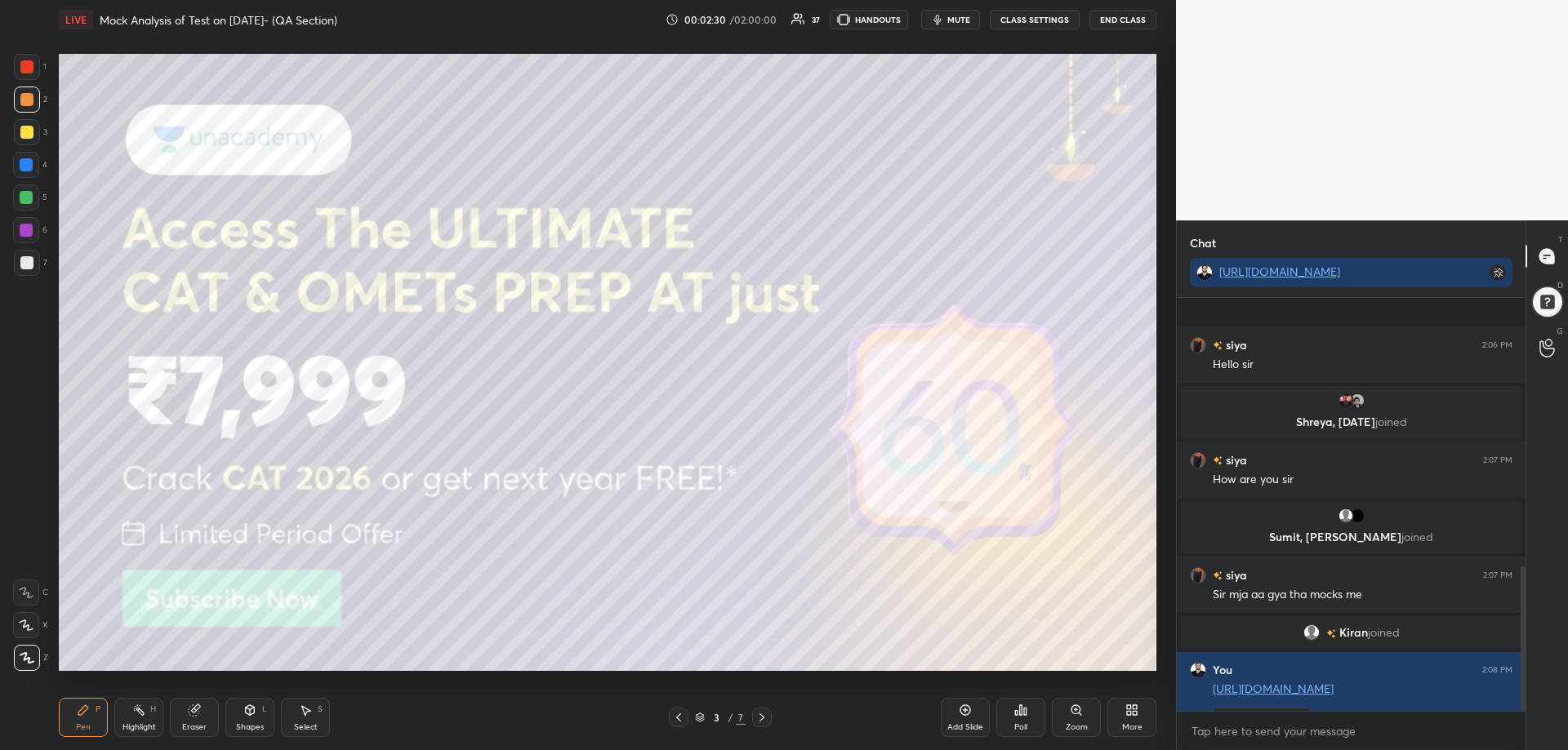
scroll to position [769, 0]
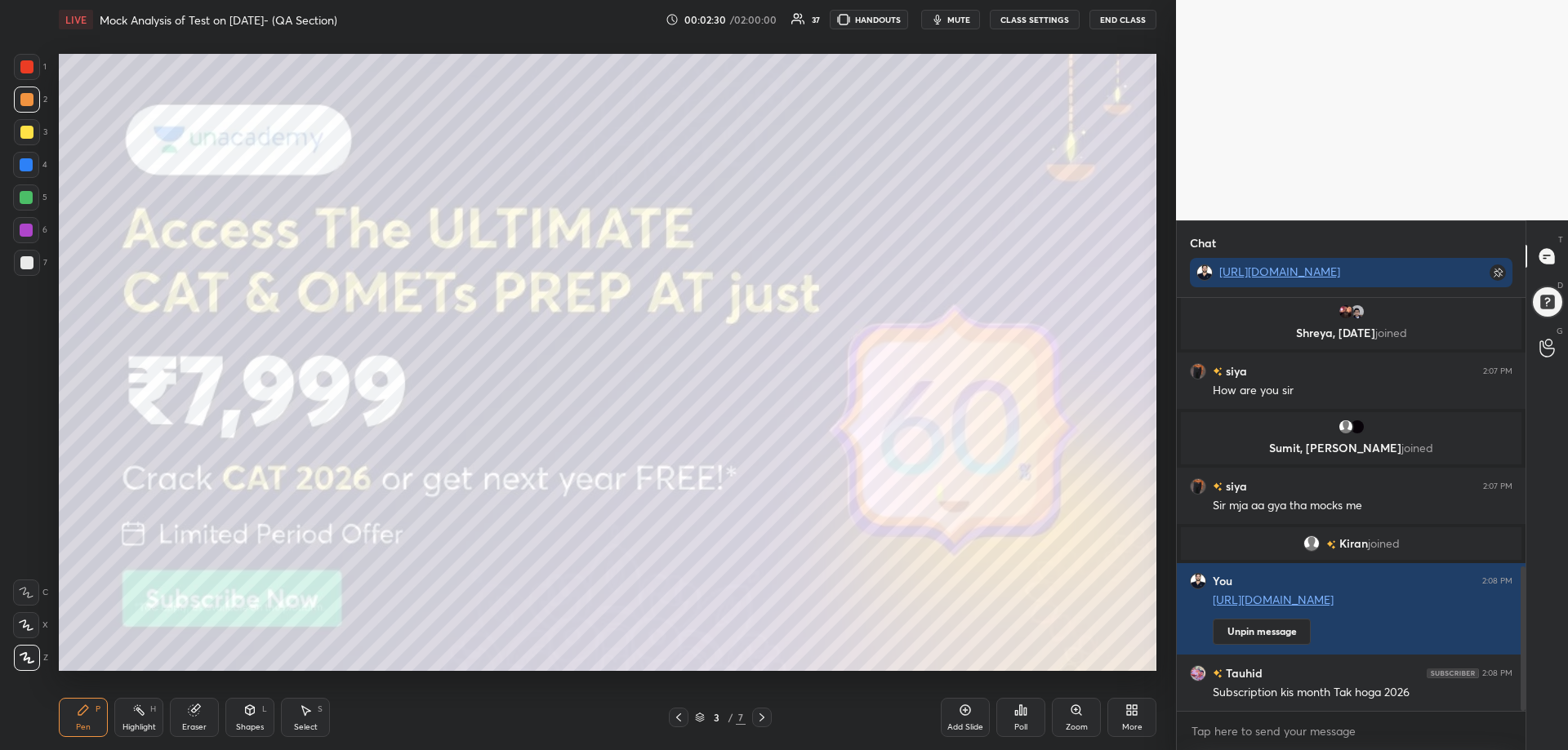
click at [758, 717] on icon at bounding box center [761, 717] width 13 height 13
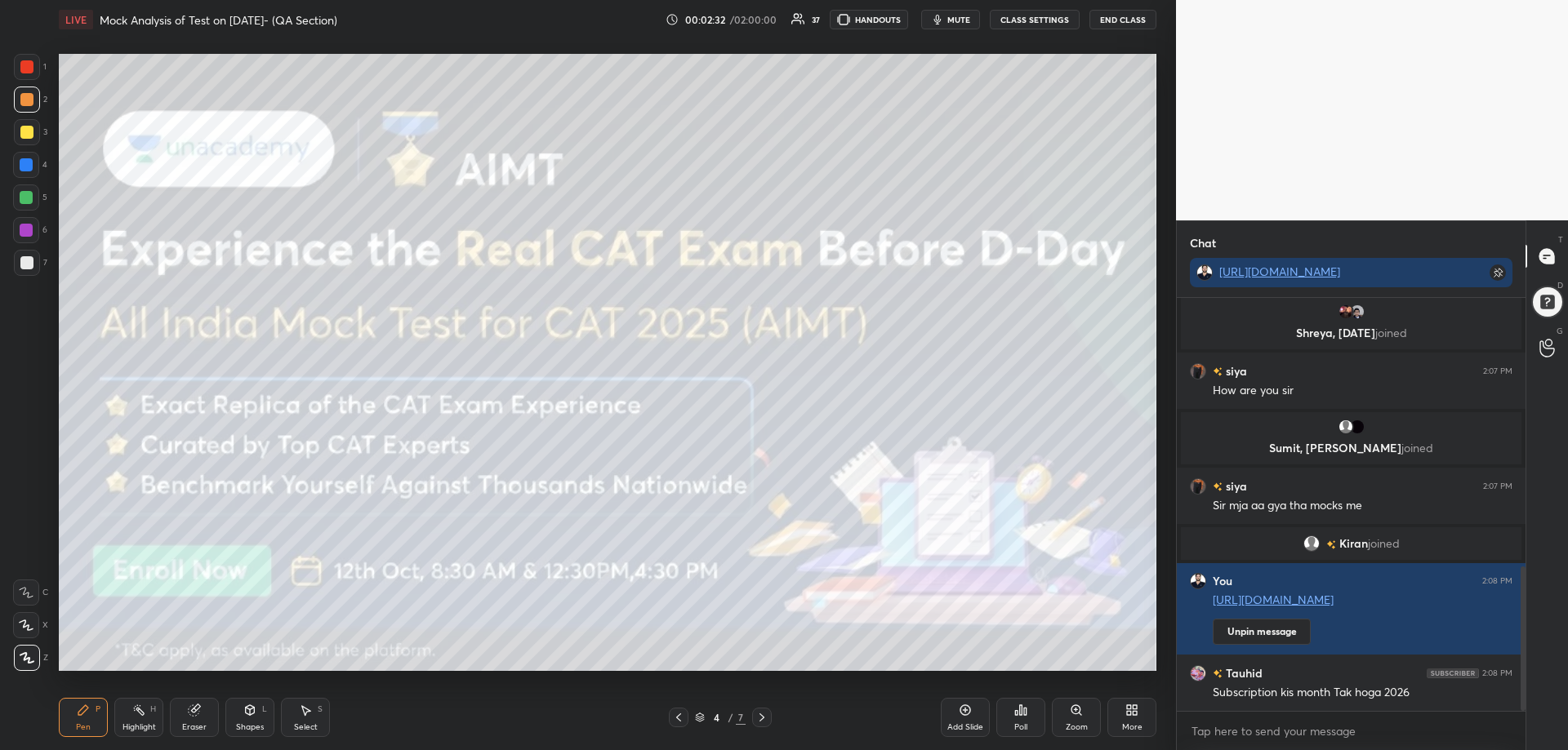
click at [1134, 709] on icon at bounding box center [1135, 707] width 4 height 4
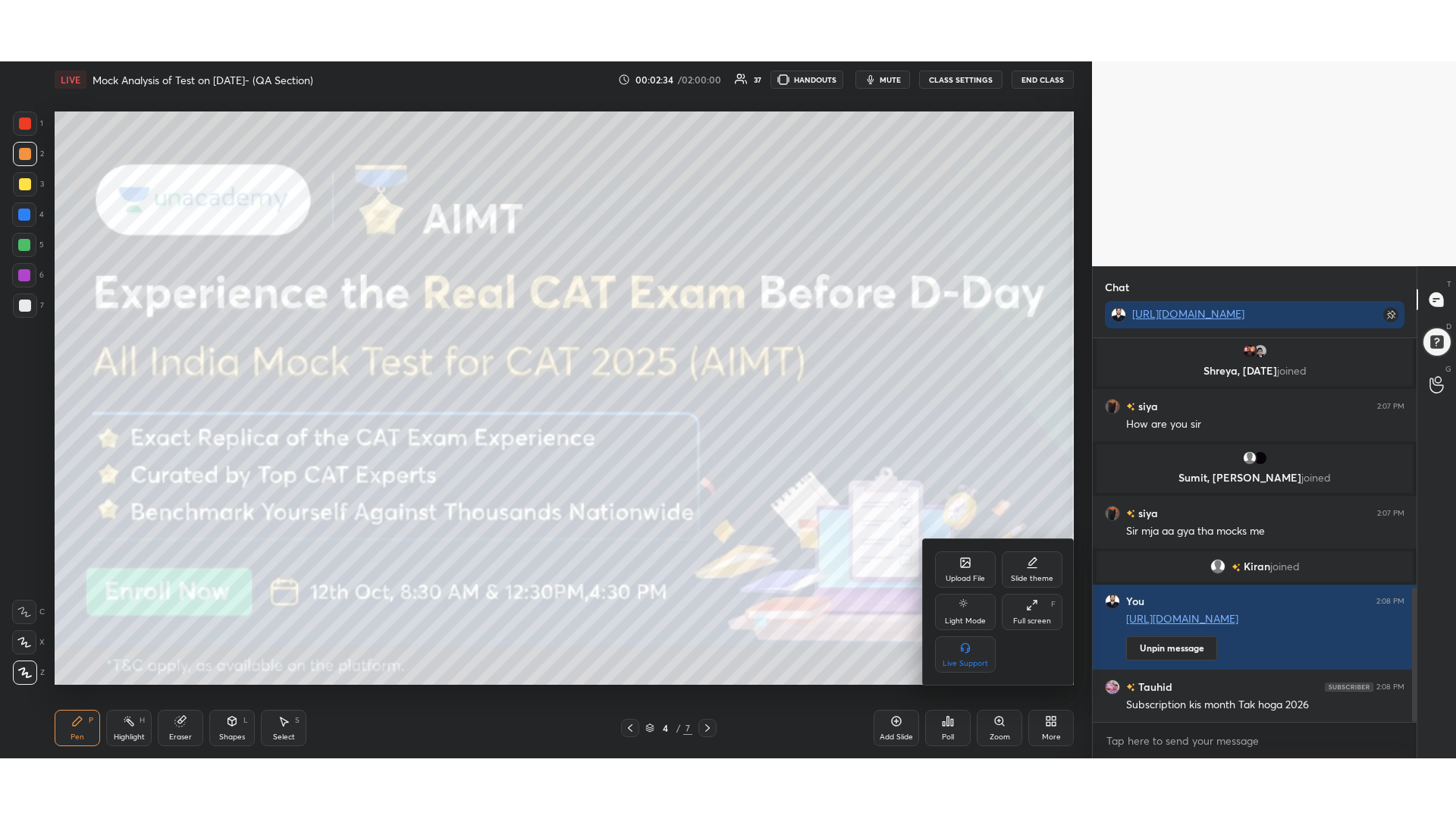
scroll to position [766, 0]
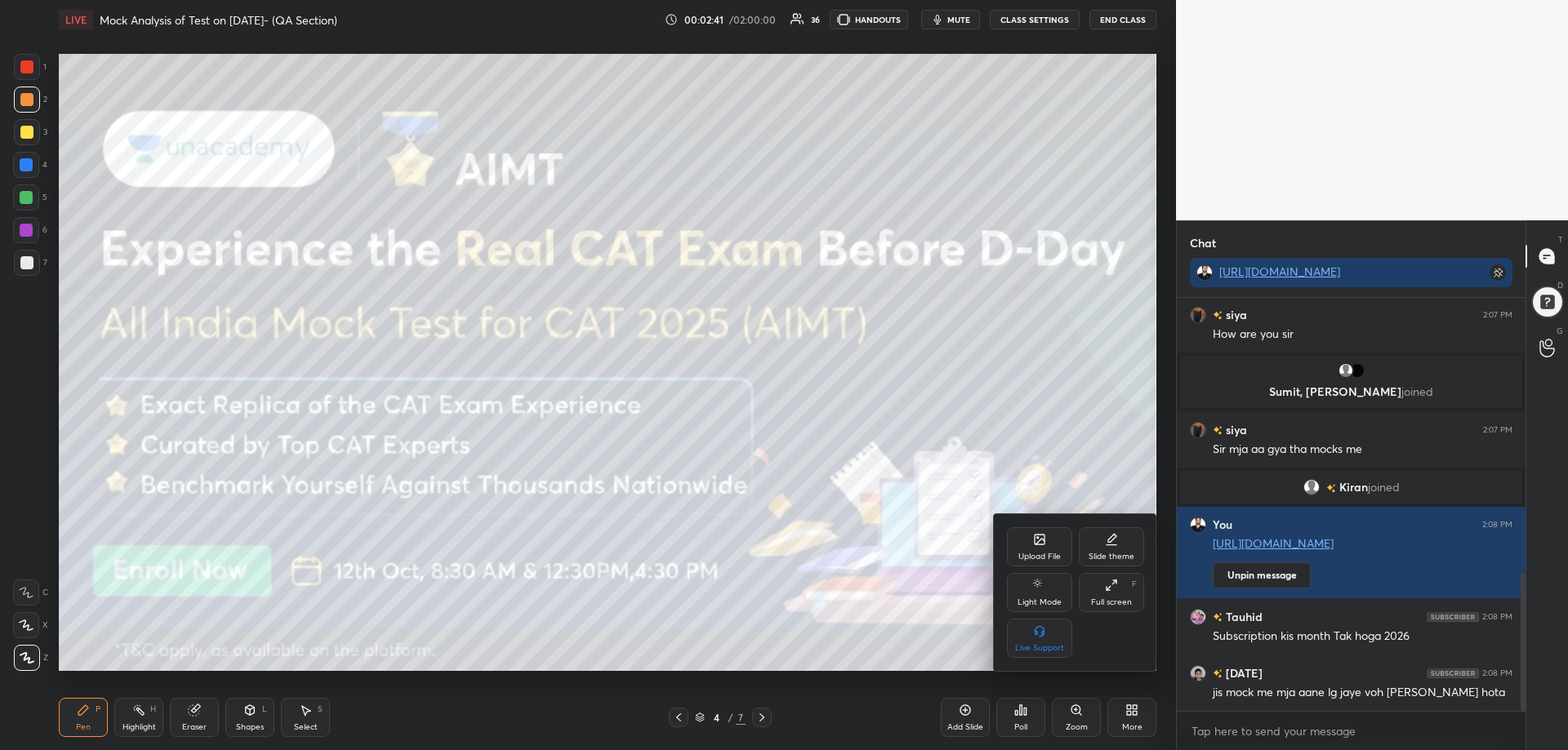
click at [1117, 585] on icon at bounding box center [1111, 585] width 13 height 13
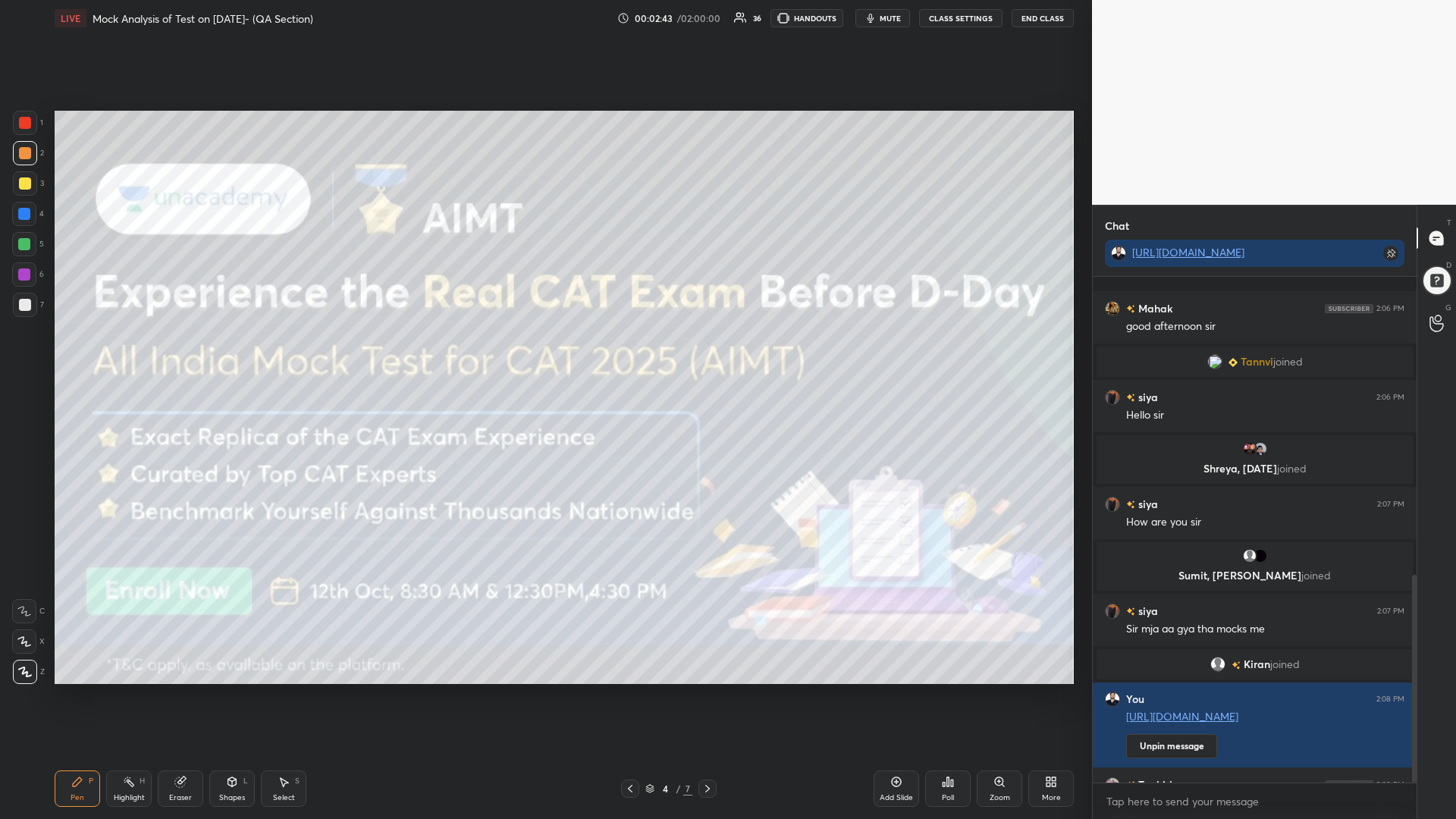
scroll to position [726, 0]
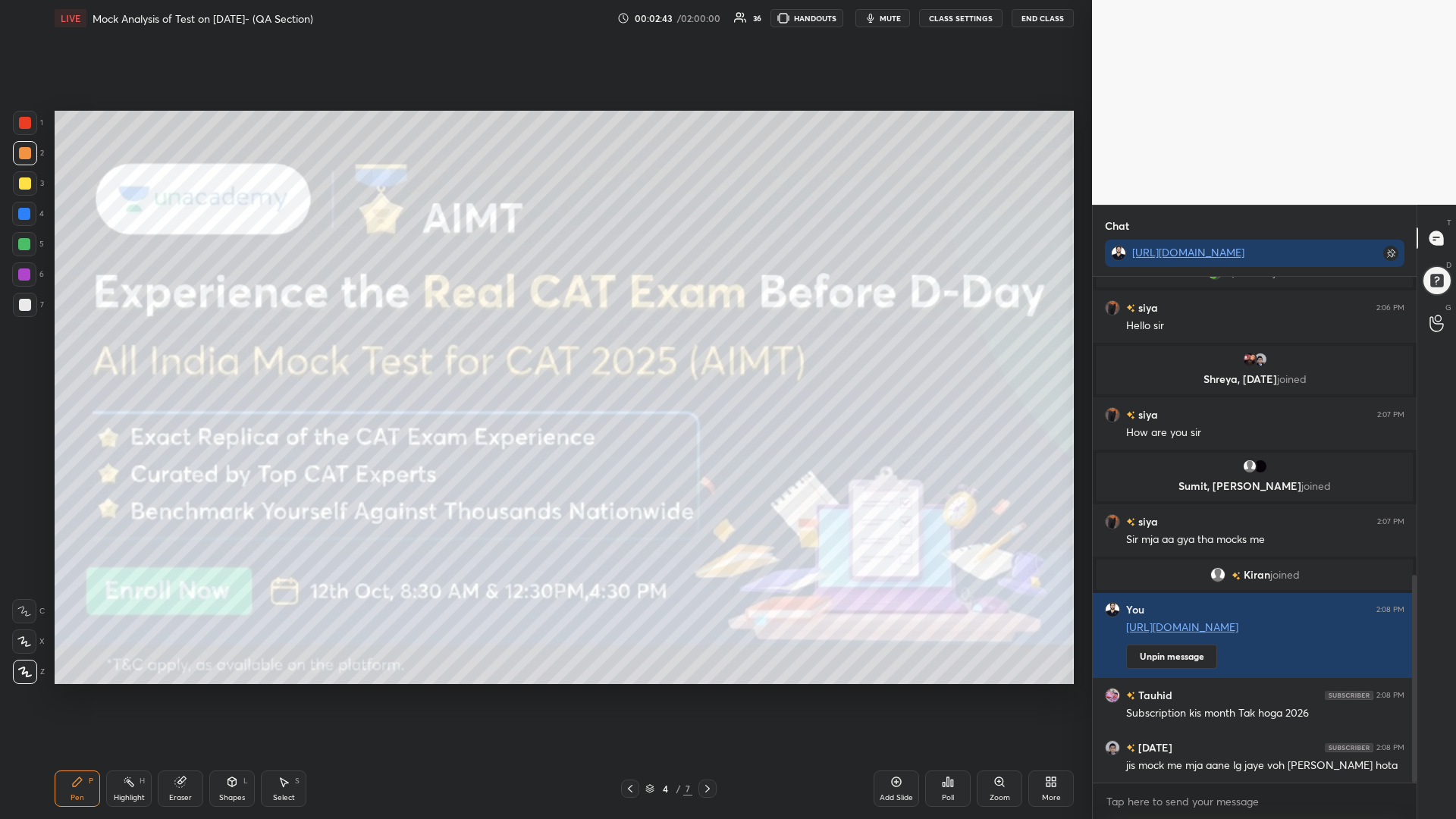
drag, startPoint x: 1414, startPoint y: 652, endPoint x: 1404, endPoint y: 790, distance: 138.4
click at [1404, 696] on div "[PERSON_NAME] 2:06 PM good afternoon [PERSON_NAME] joined siya 2:06 PM Hello [P…" at bounding box center [1255, 548] width 324 height 542
click at [239, 696] on div "Shapes L" at bounding box center [232, 788] width 46 height 36
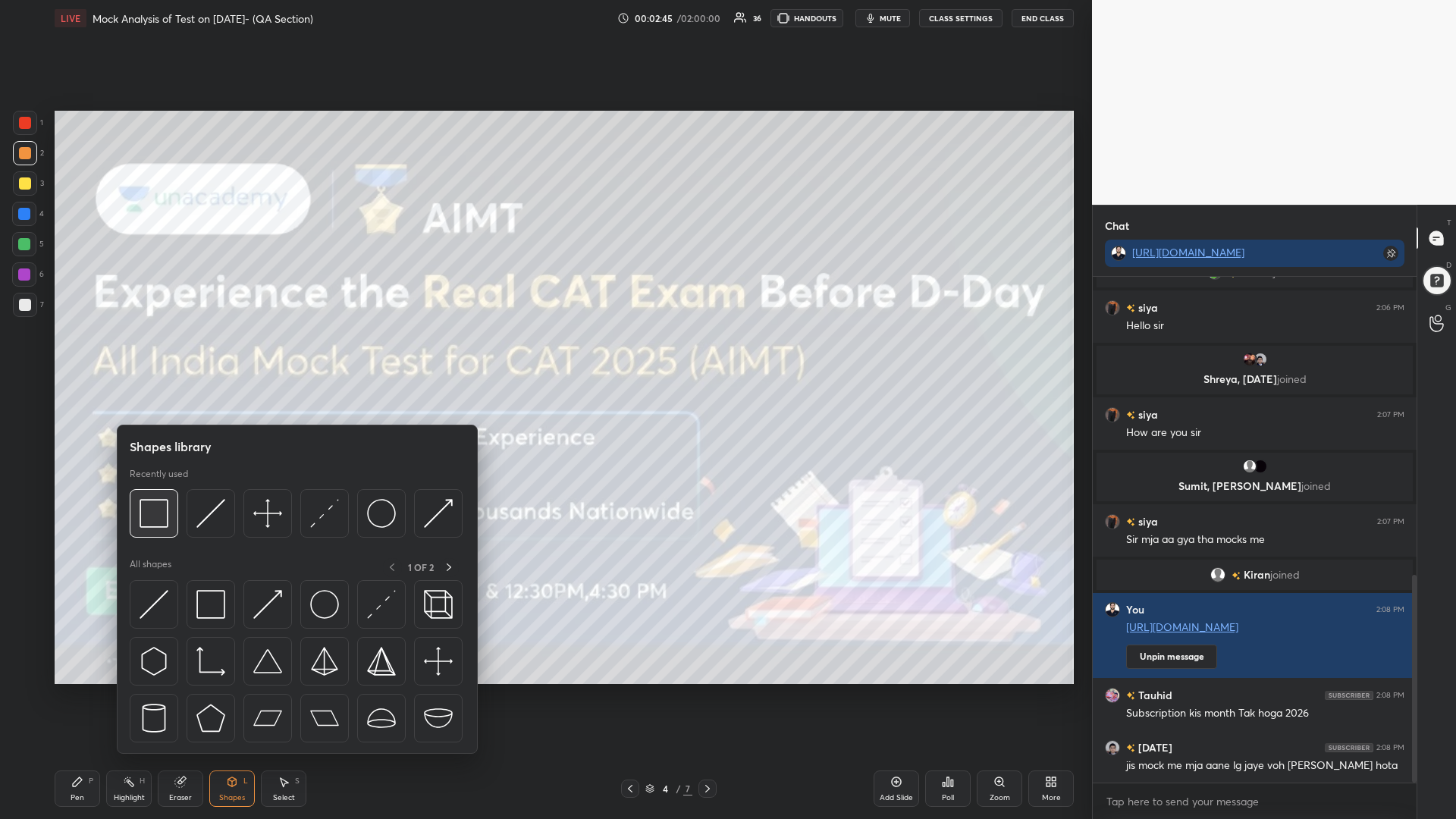
click at [148, 505] on img at bounding box center [153, 513] width 29 height 29
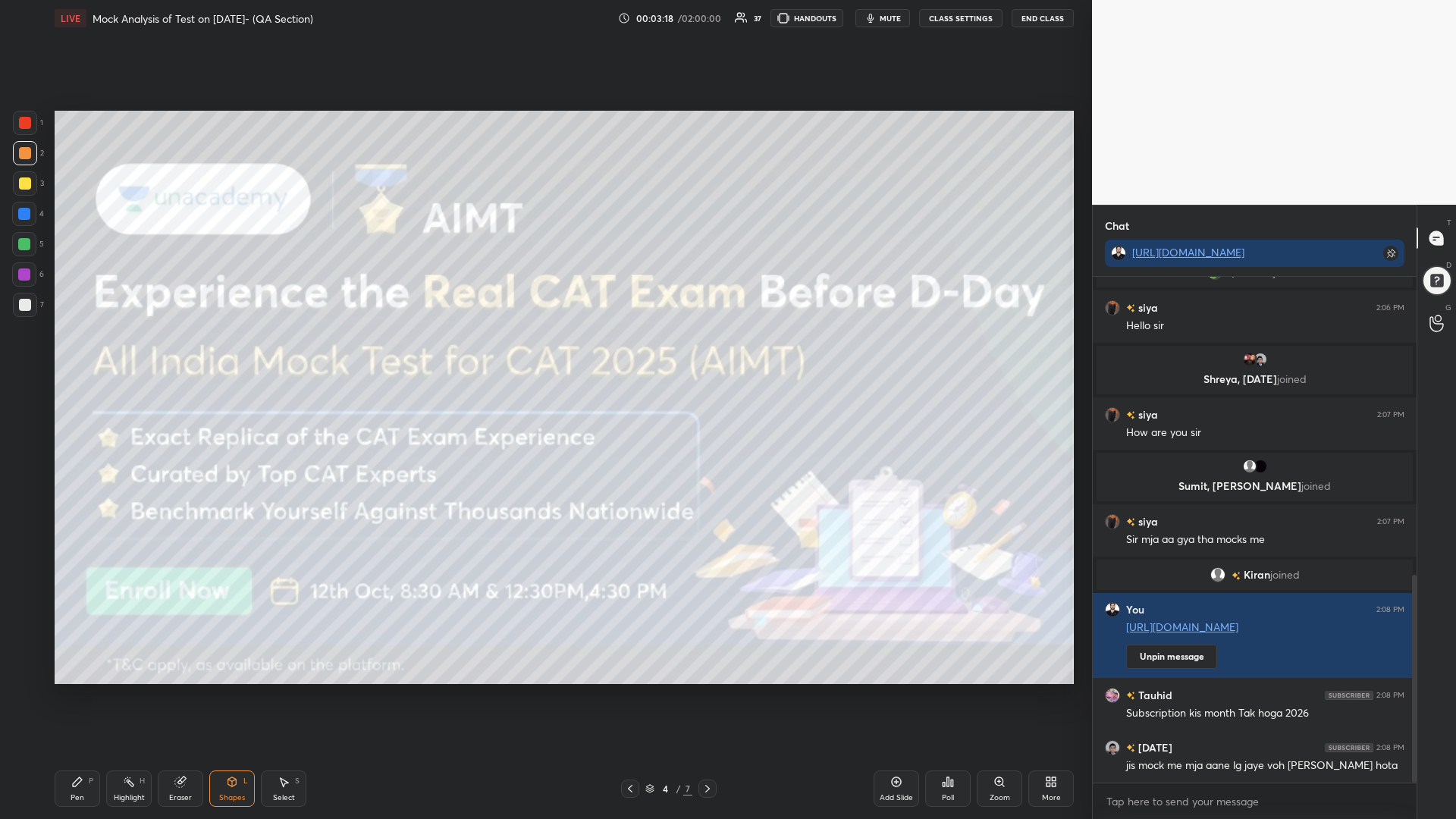
click at [30, 128] on div at bounding box center [24, 123] width 12 height 12
click at [704, 696] on div at bounding box center [707, 788] width 18 height 18
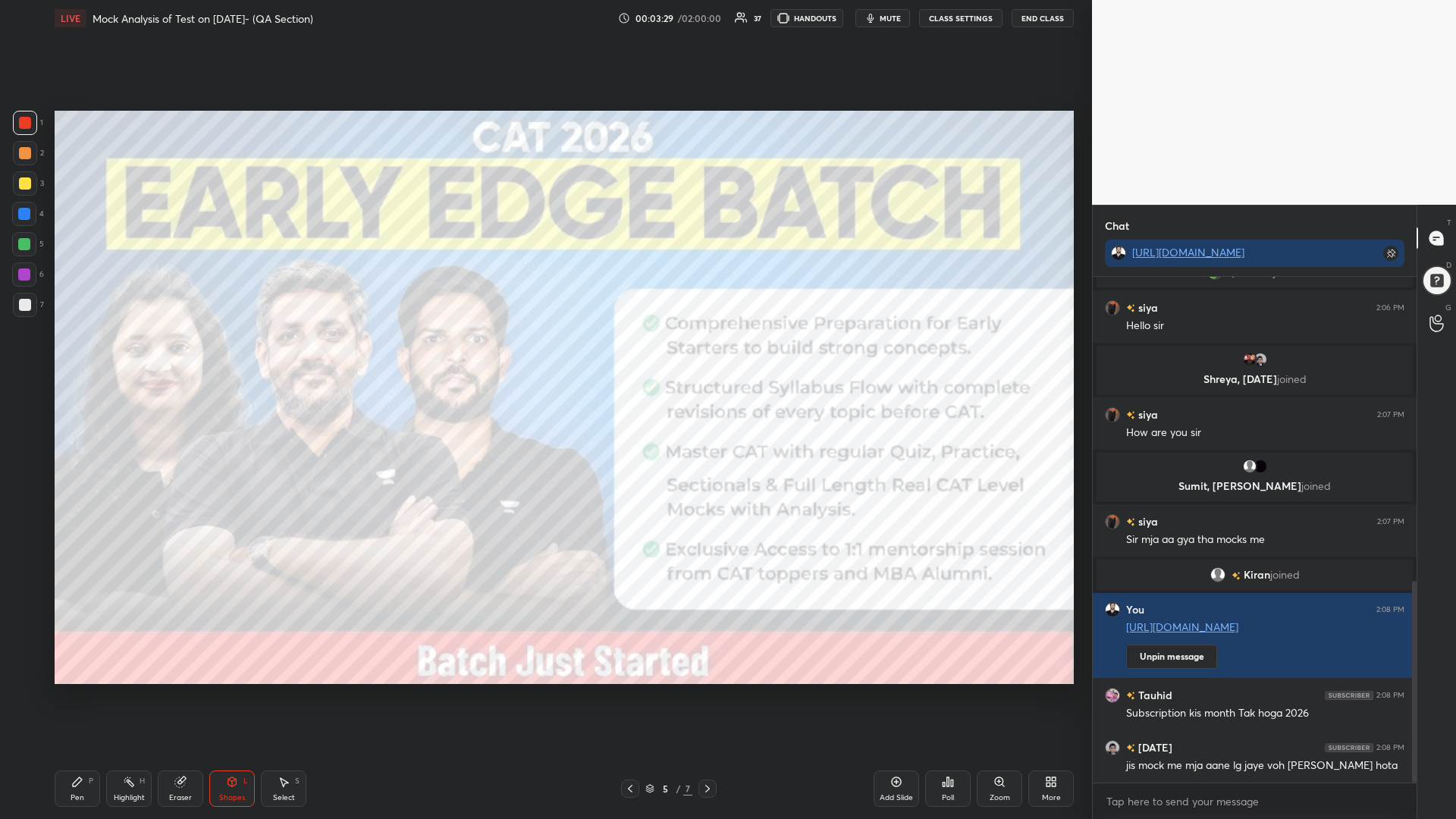
scroll to position [762, 0]
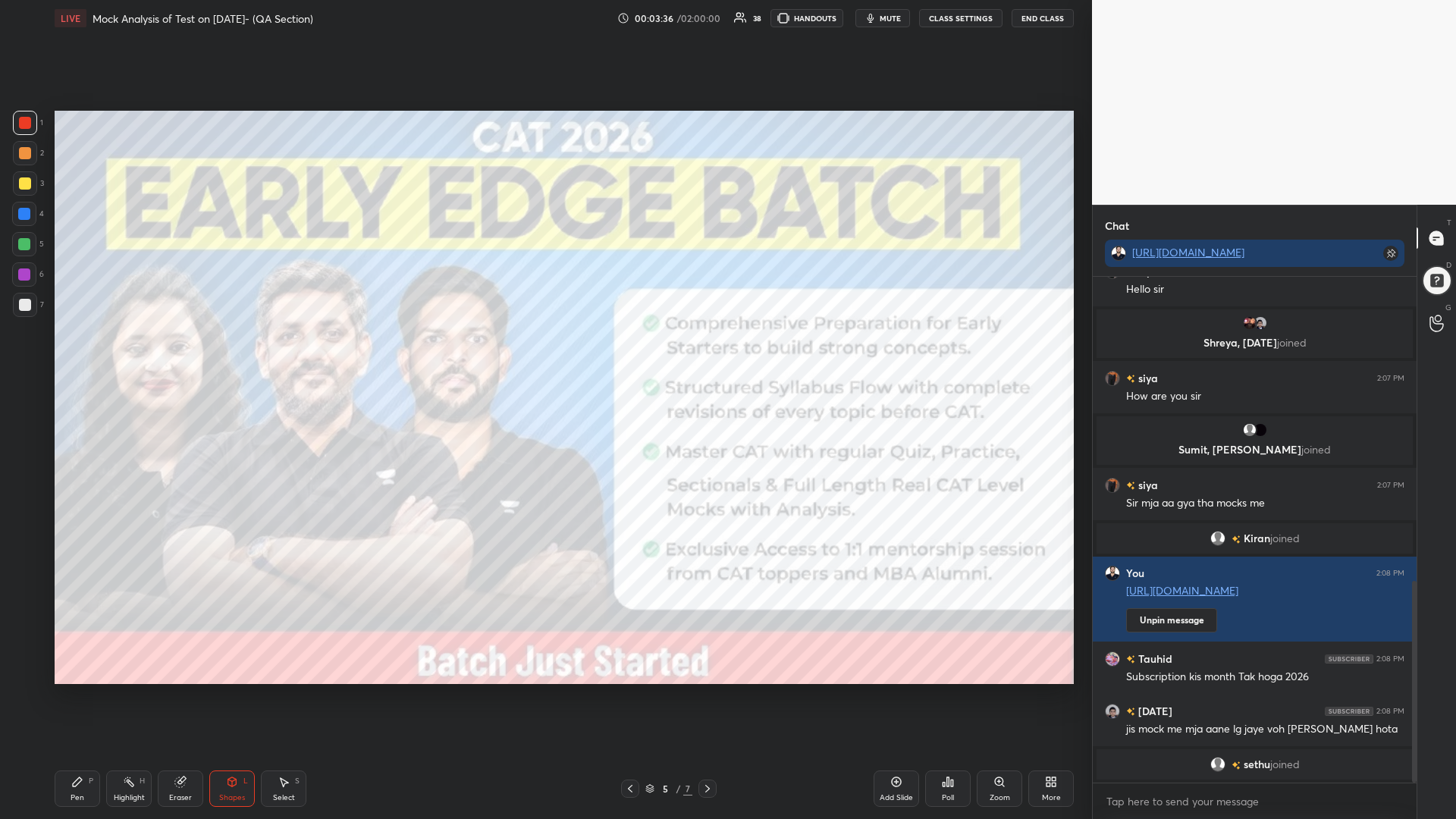
click at [18, 244] on div at bounding box center [24, 244] width 24 height 24
click at [704, 696] on icon at bounding box center [707, 788] width 12 height 12
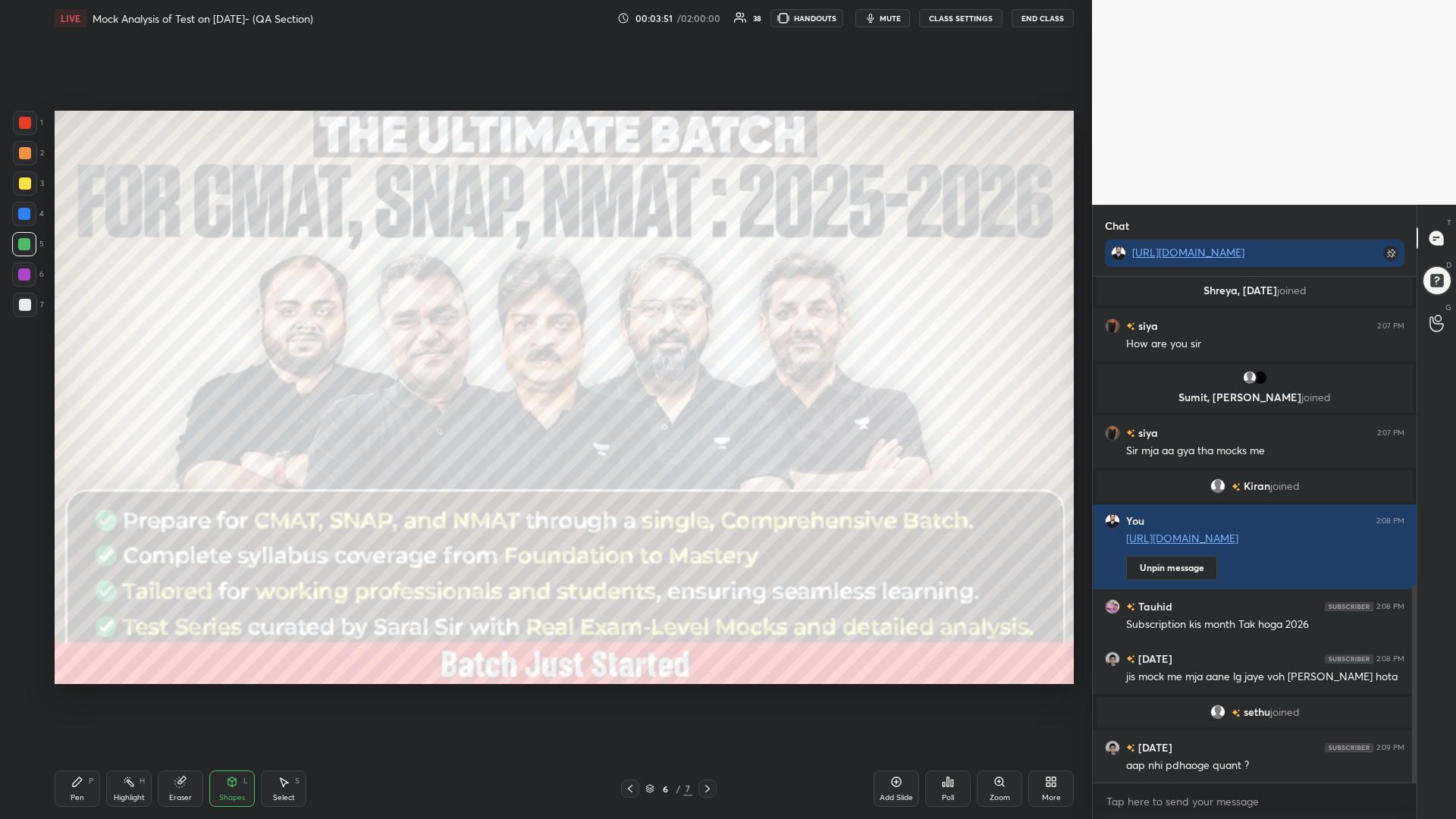
scroll to position [825, 0]
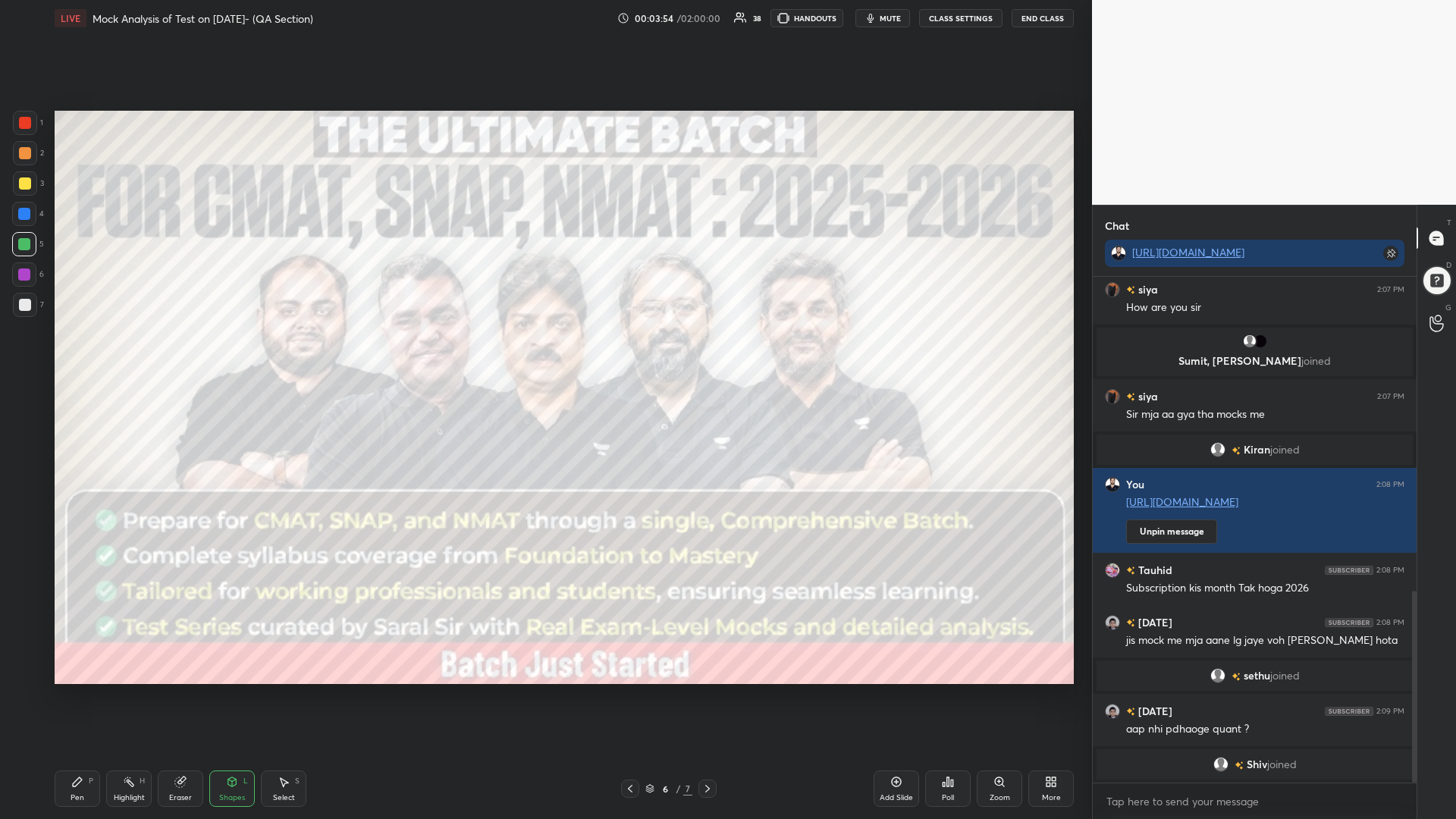
click at [713, 696] on icon at bounding box center [707, 788] width 12 height 12
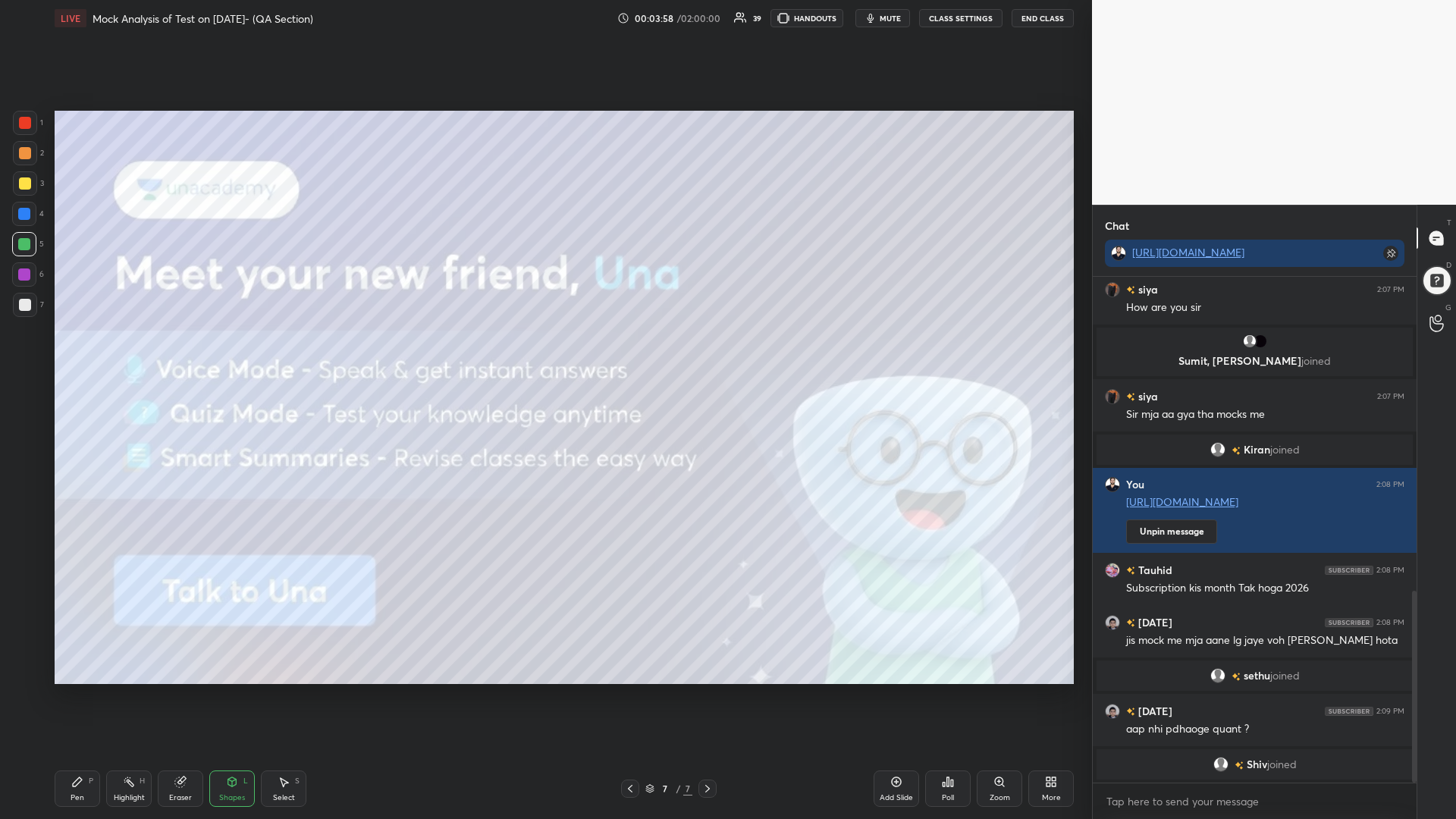
click at [1046, 696] on icon at bounding box center [1048, 784] width 4 height 4
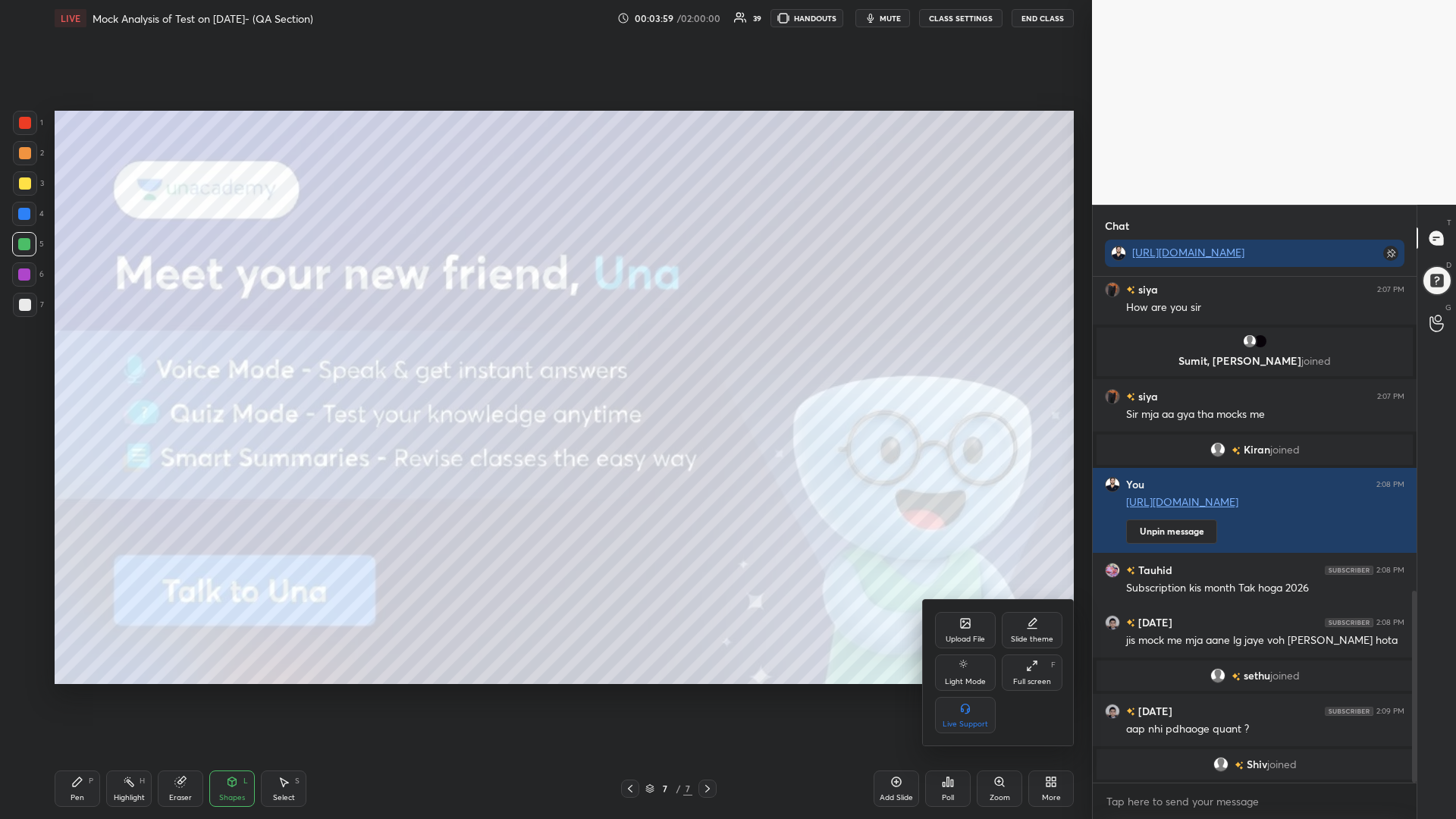
click at [963, 630] on div "Upload File" at bounding box center [965, 630] width 61 height 36
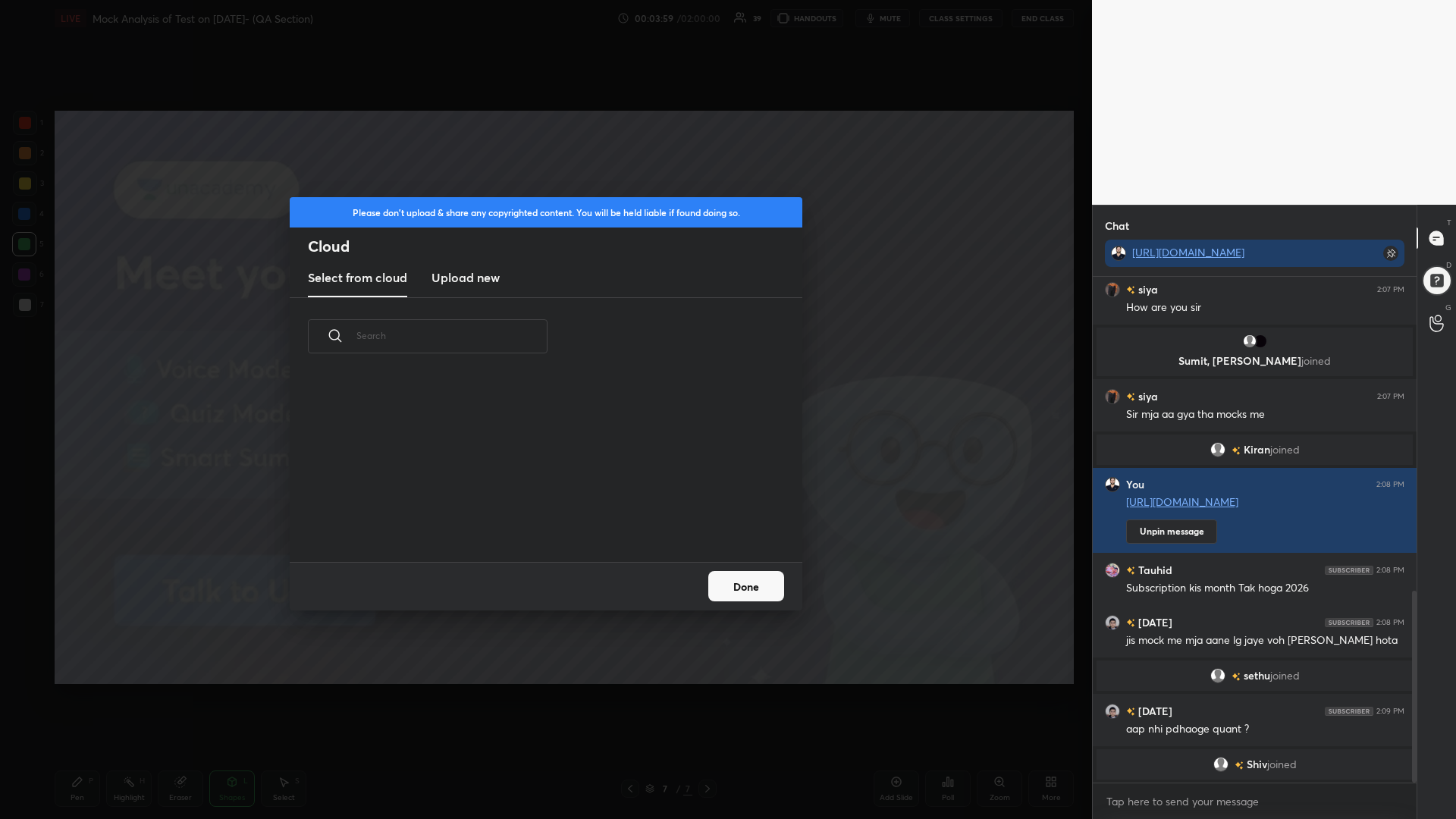
scroll to position [186, 487]
click at [458, 270] on h3 "Upload new" at bounding box center [465, 277] width 68 height 18
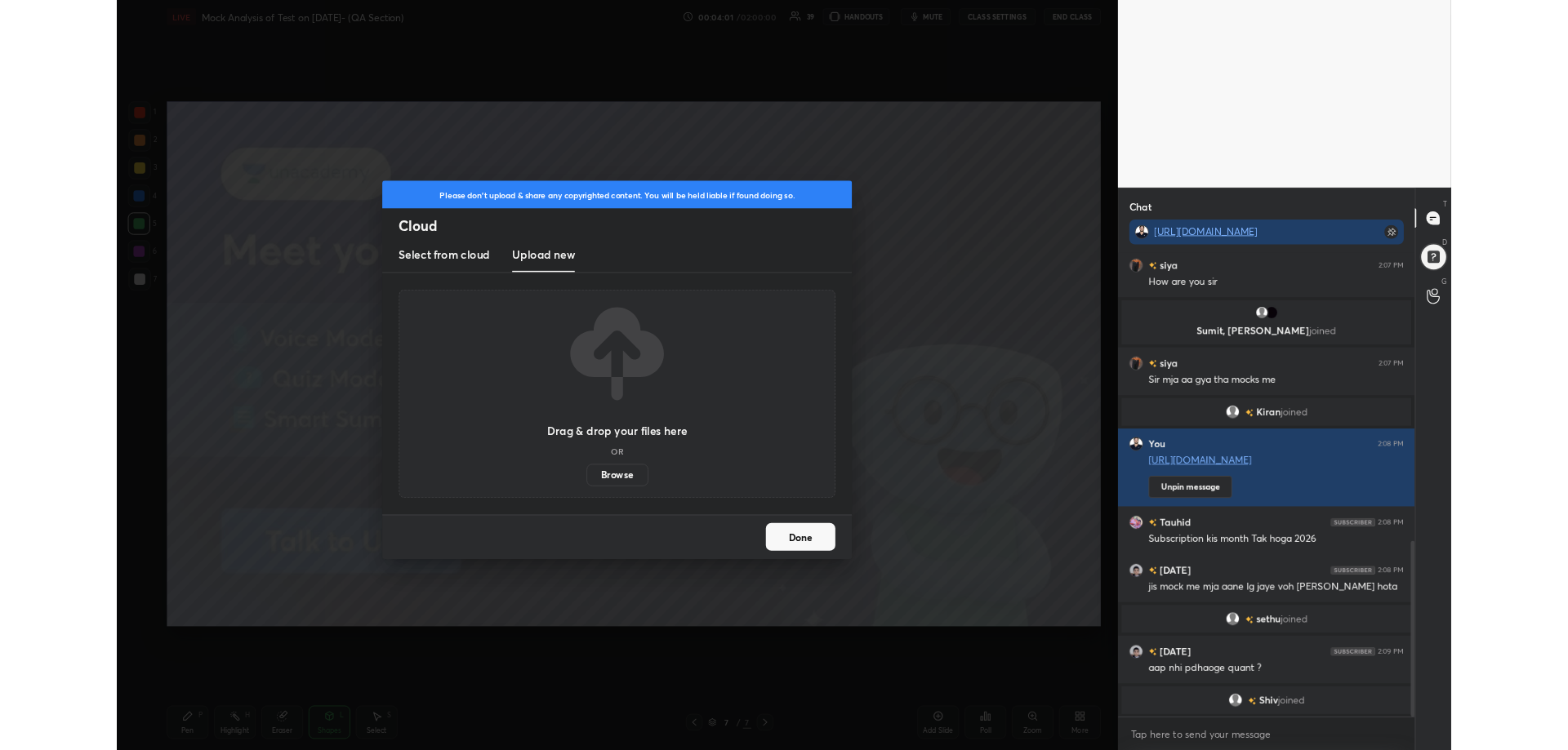
scroll to position [909, 0]
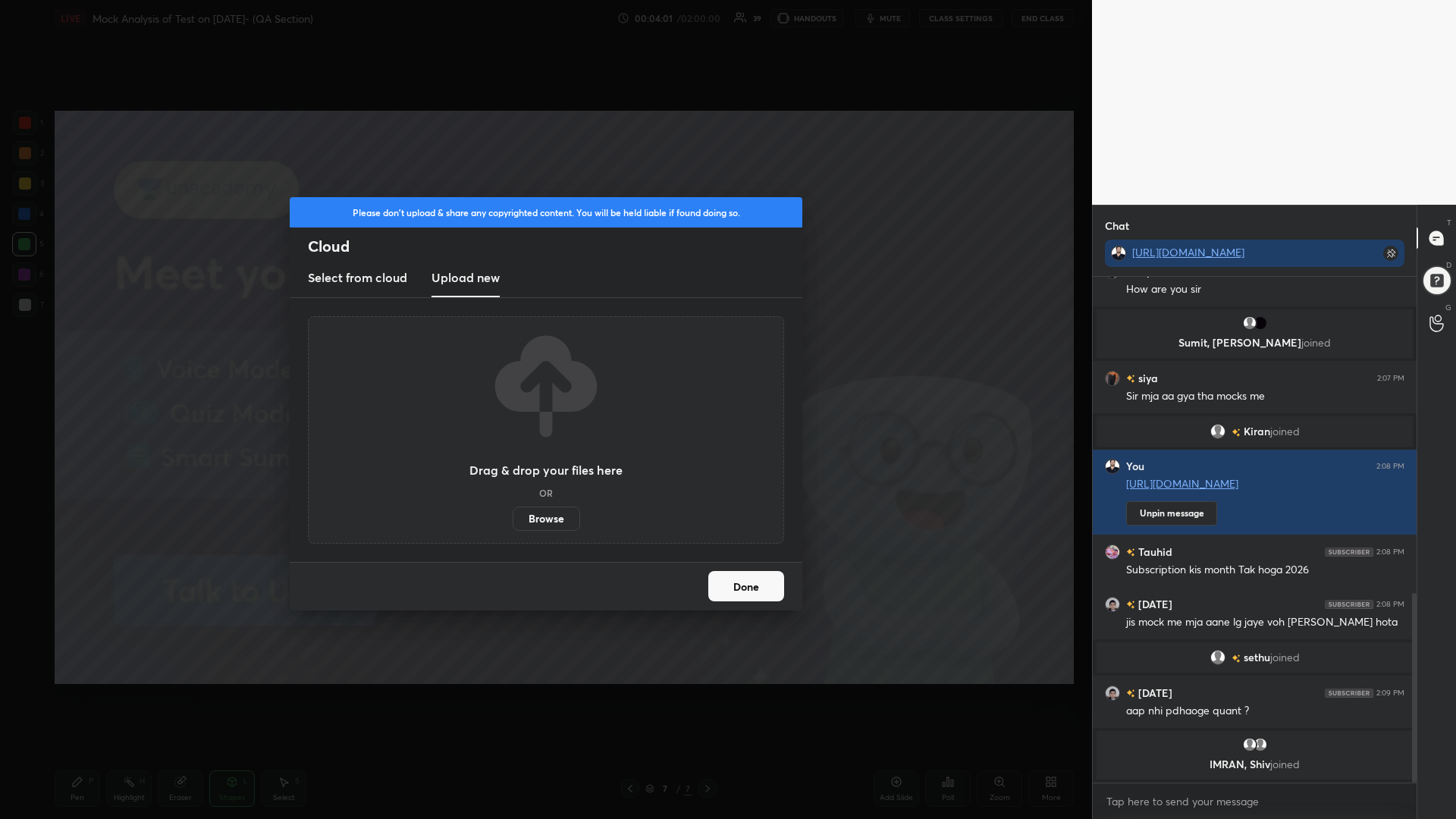
click at [548, 519] on label "Browse" at bounding box center [546, 518] width 68 height 24
click at [513, 519] on input "Browse" at bounding box center [513, 518] width 0 height 24
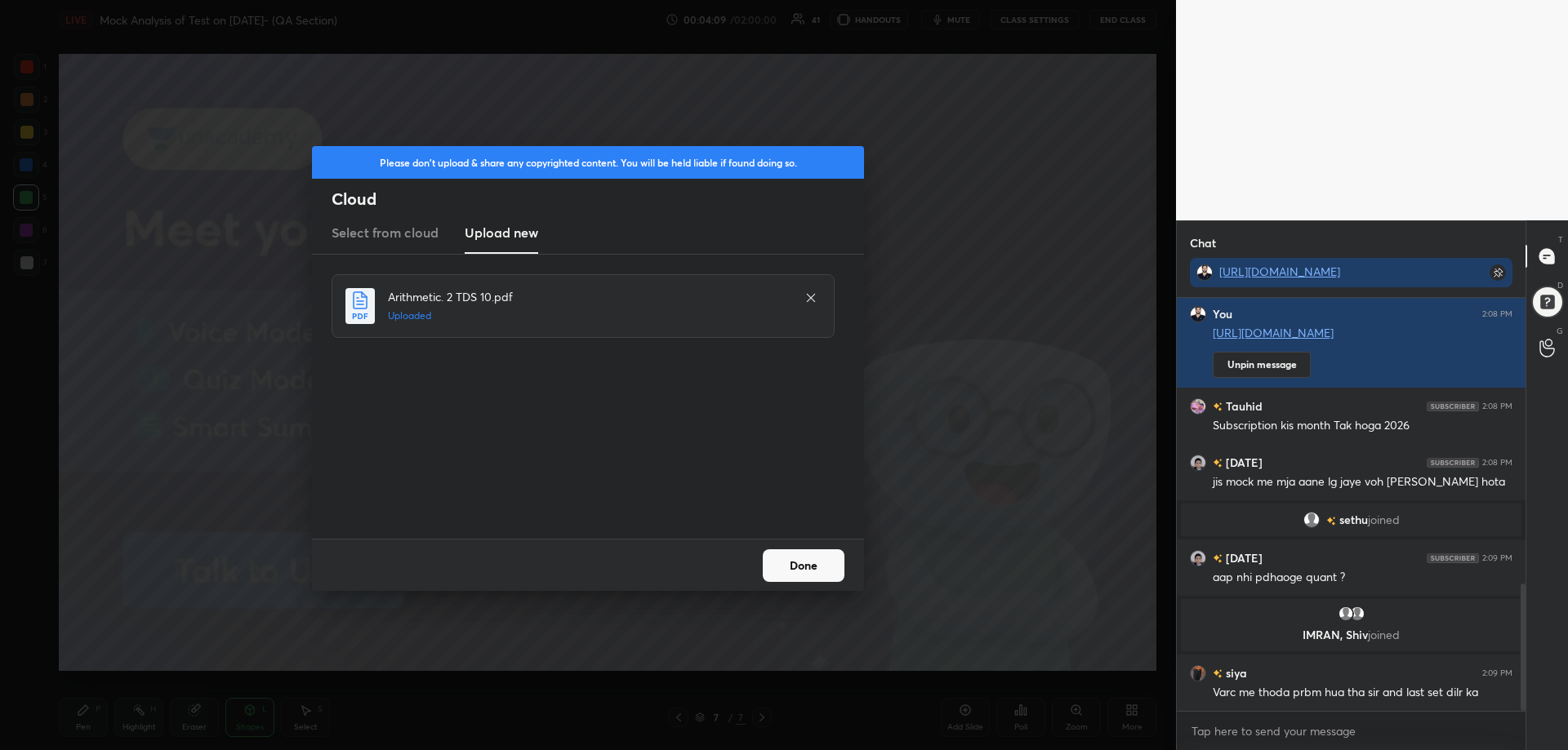
scroll to position [980, 0]
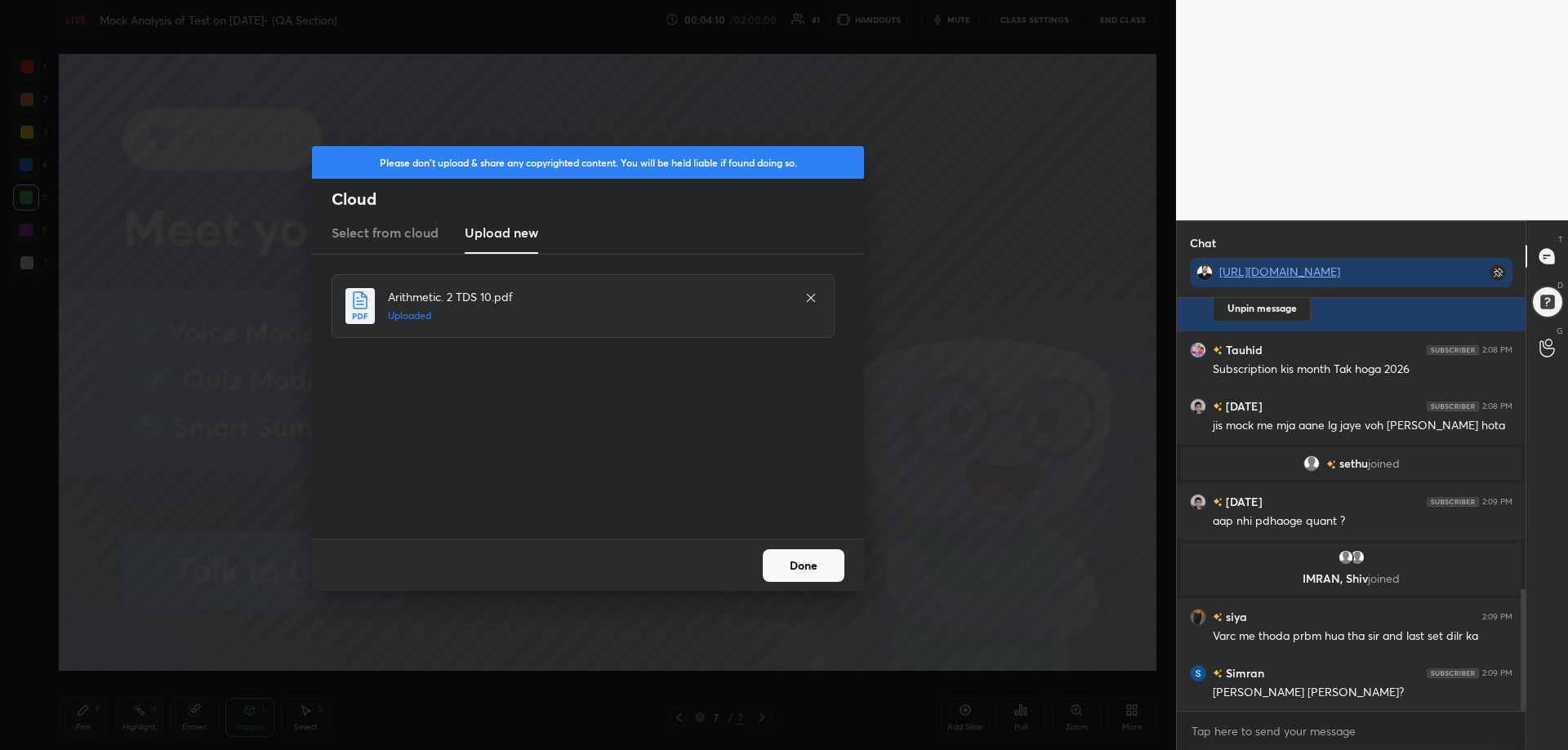
click at [803, 565] on button "Done" at bounding box center [803, 565] width 81 height 33
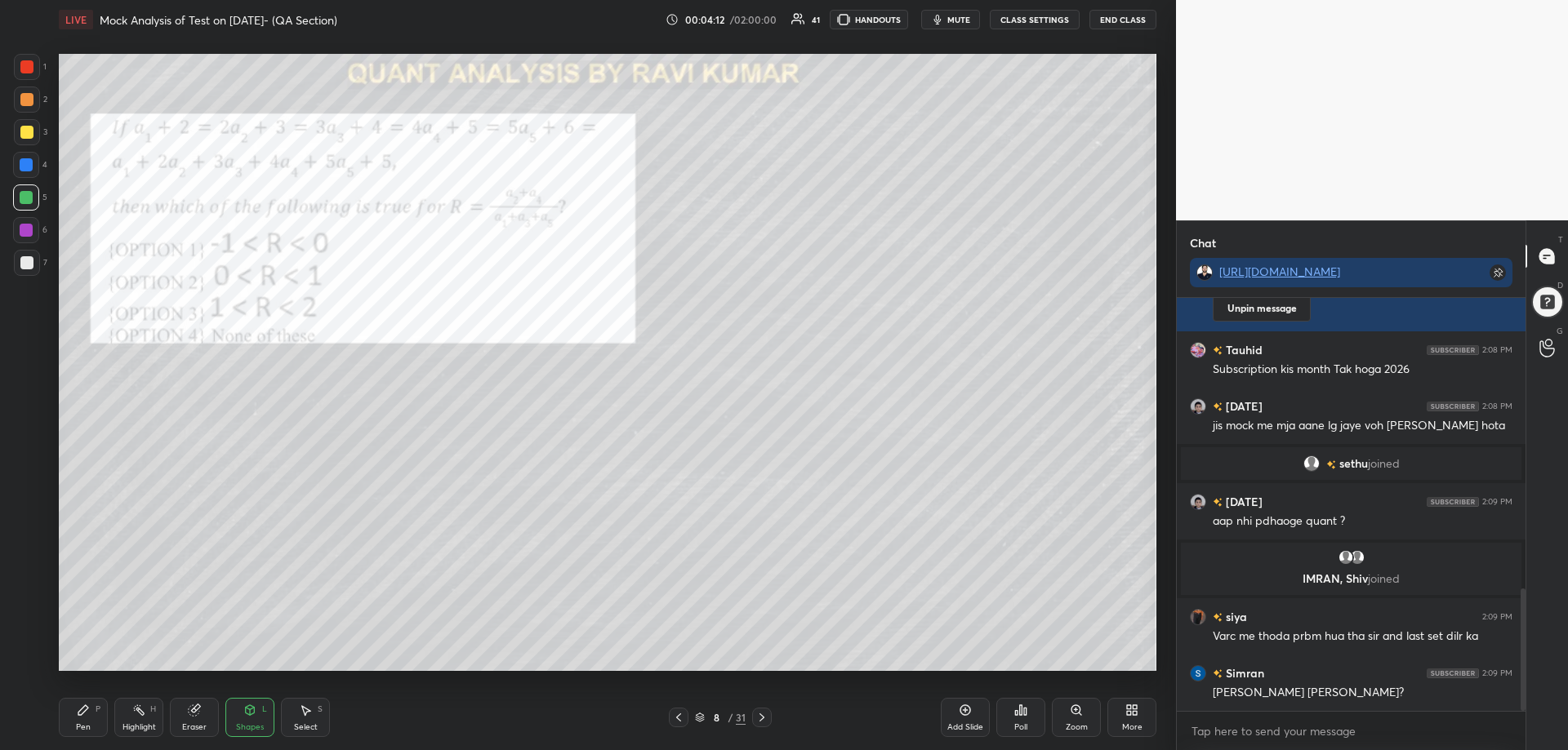
click at [679, 717] on icon at bounding box center [678, 717] width 13 height 13
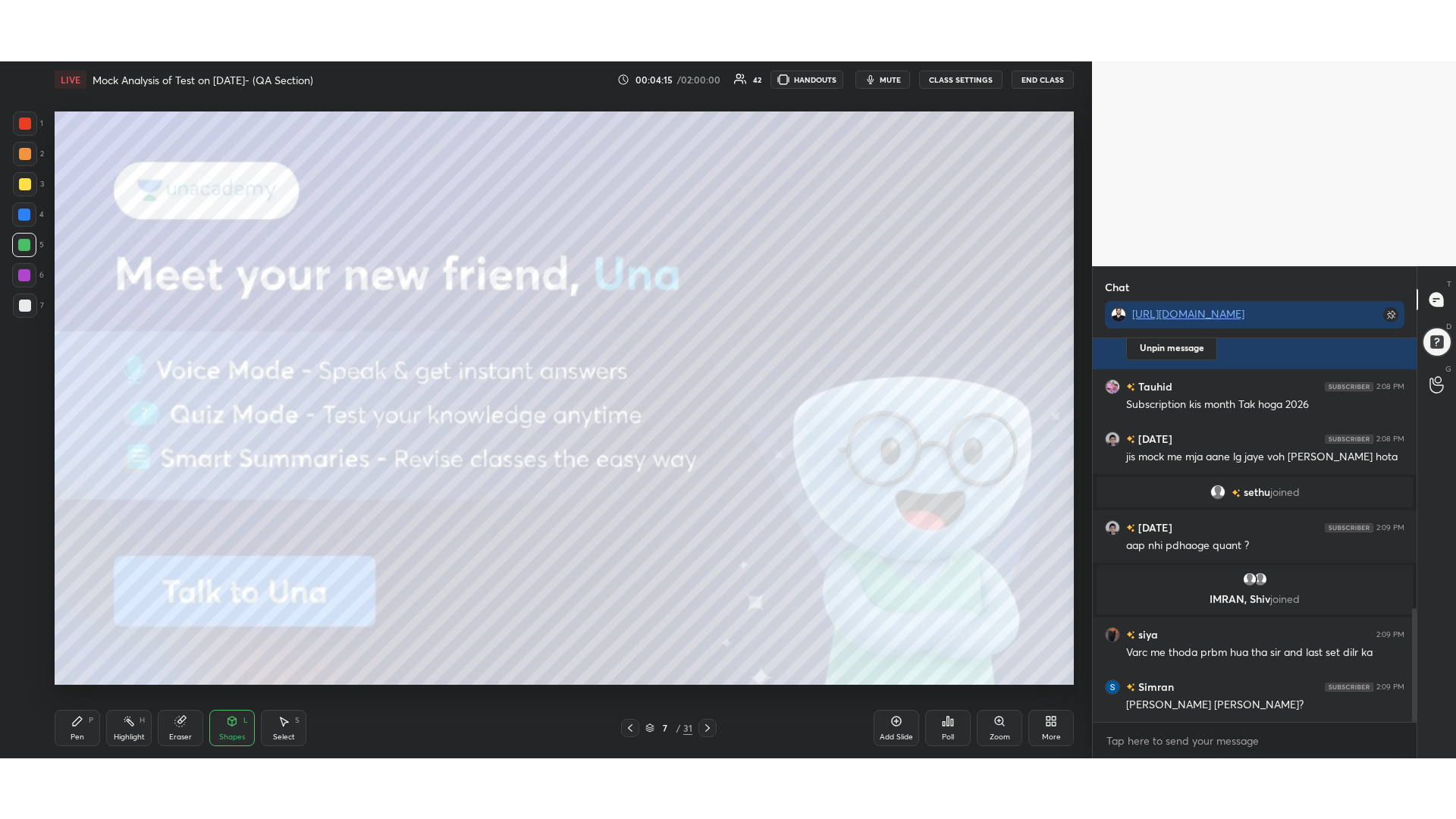
scroll to position [947, 0]
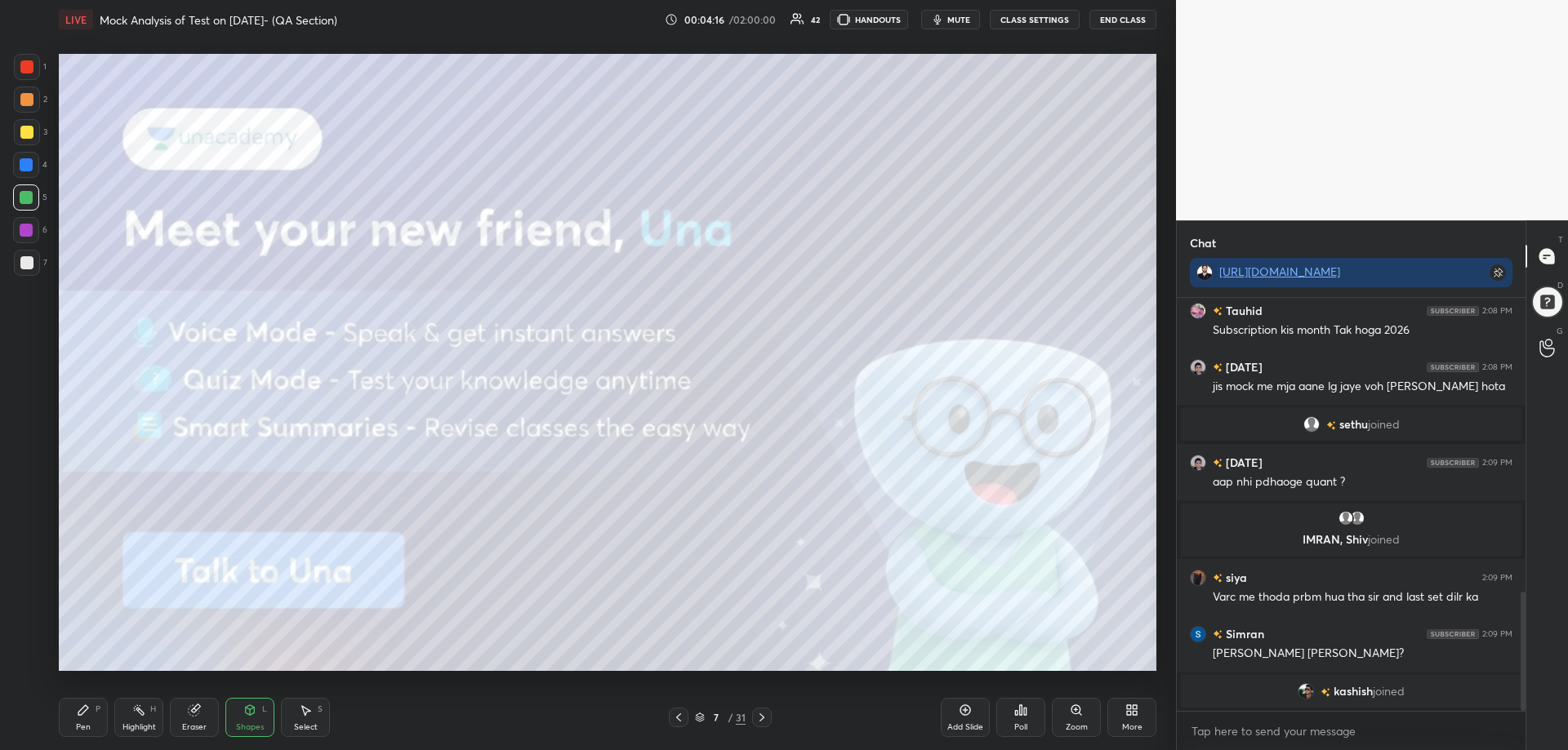
click at [967, 703] on div "Add Slide" at bounding box center [965, 718] width 49 height 39
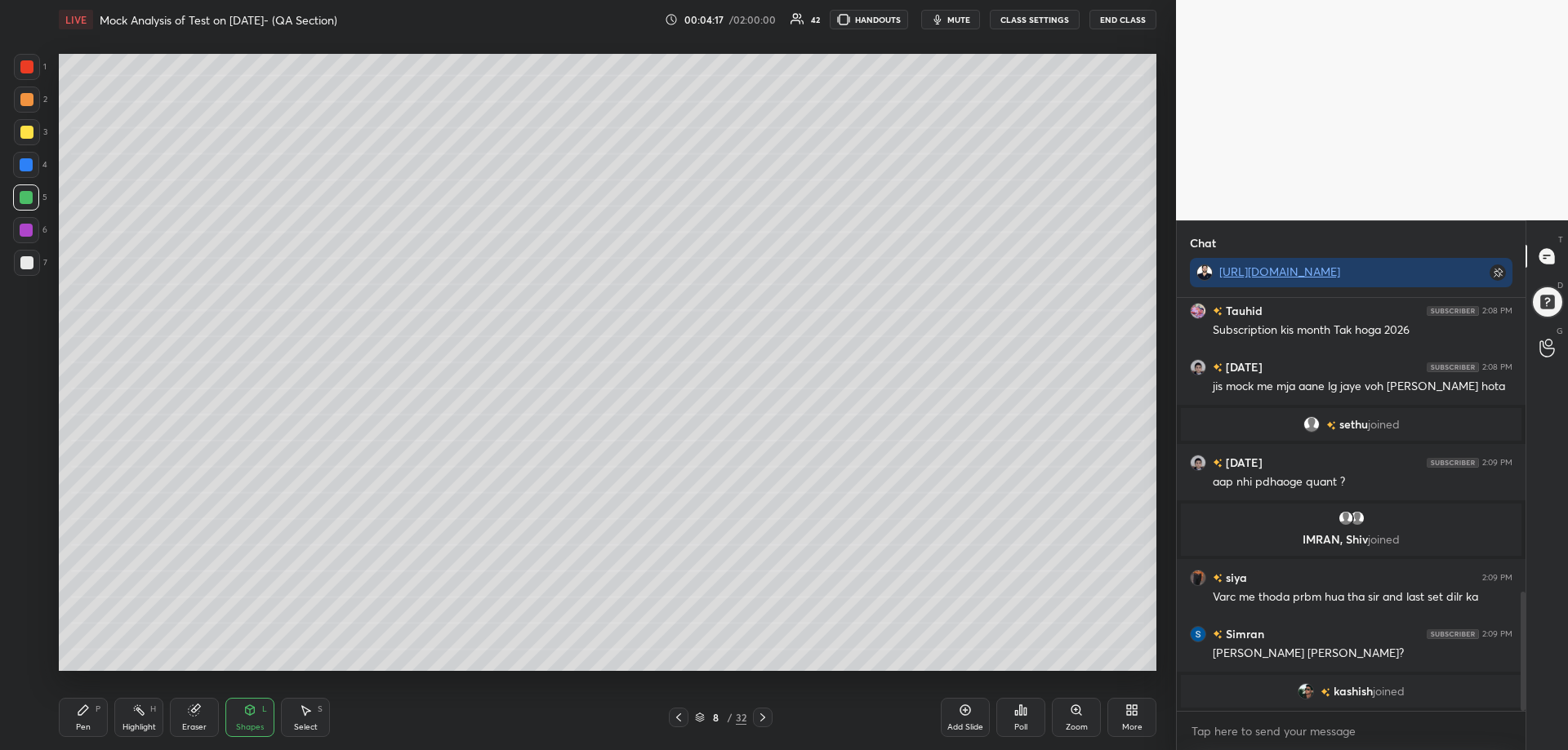
click at [1142, 708] on div "More" at bounding box center [1132, 718] width 49 height 39
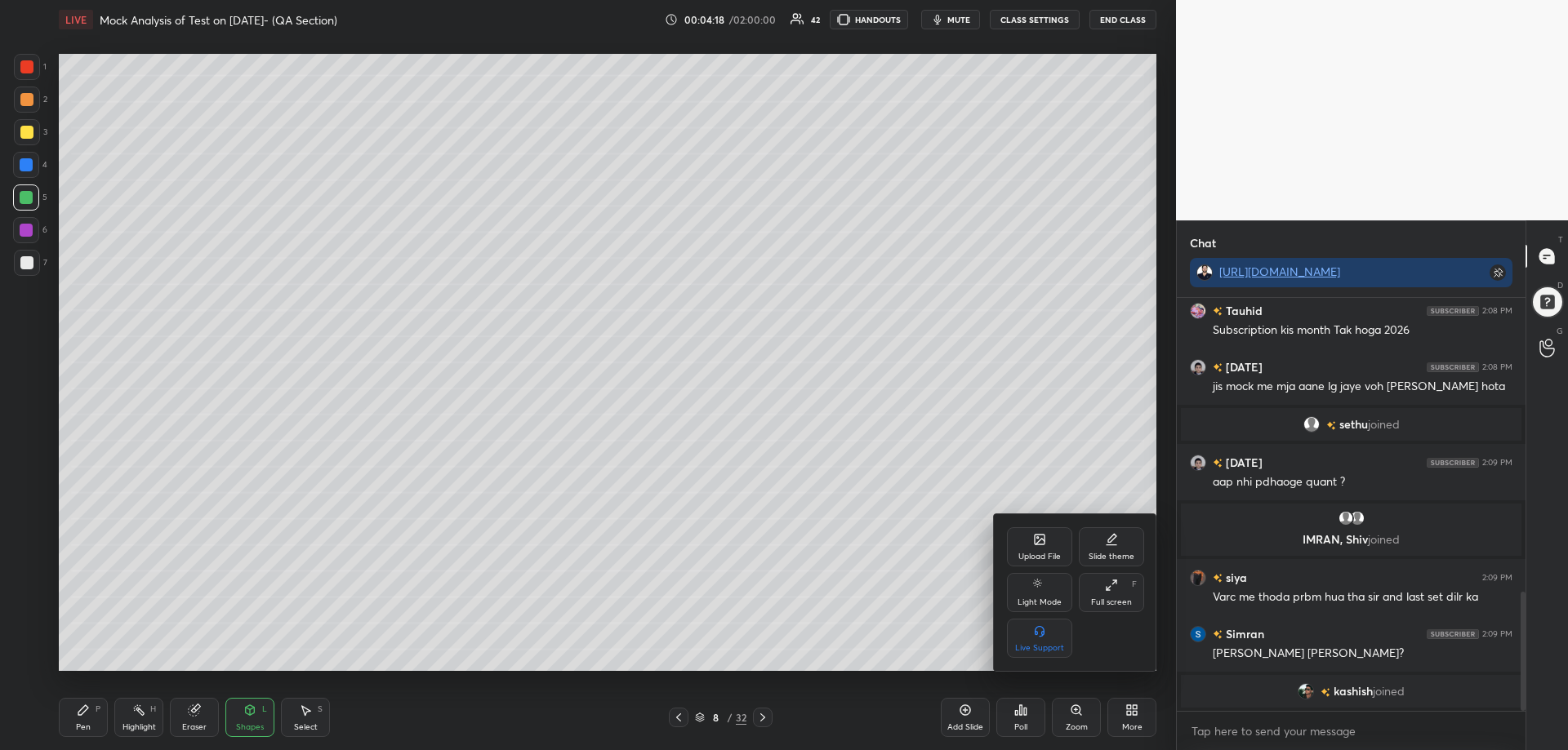
drag, startPoint x: 1111, startPoint y: 582, endPoint x: 1114, endPoint y: 680, distance: 98.0
click at [1113, 582] on icon at bounding box center [1111, 585] width 13 height 13
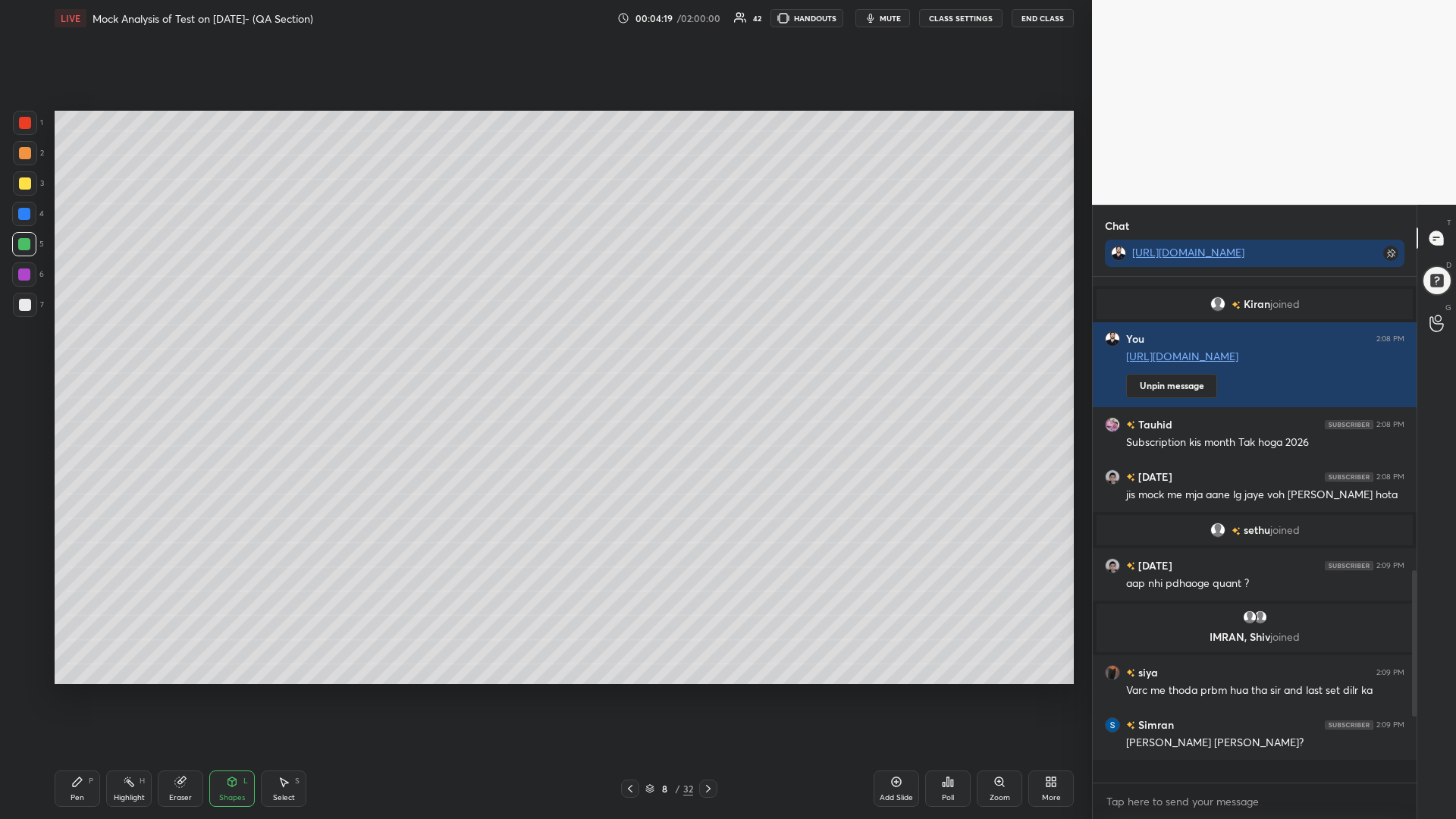
scroll to position [825, 0]
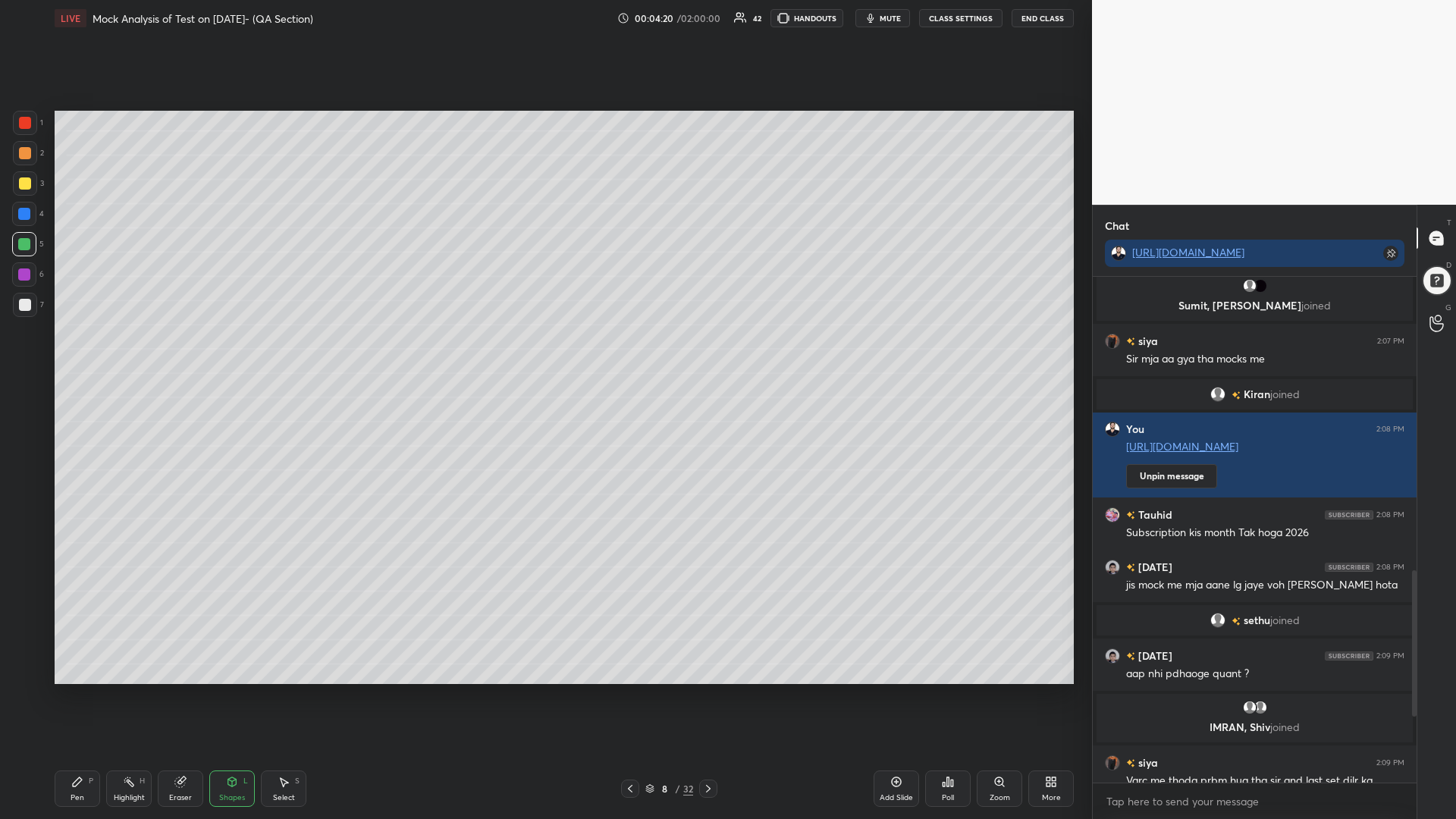
drag, startPoint x: 1418, startPoint y: 681, endPoint x: 1413, endPoint y: 663, distance: 18.7
click at [1413, 663] on div "Chat [URL][DOMAIN_NAME] [PERSON_NAME], [PERSON_NAME] joined Nitin 2:06 PM good …" at bounding box center [1274, 511] width 364 height 614
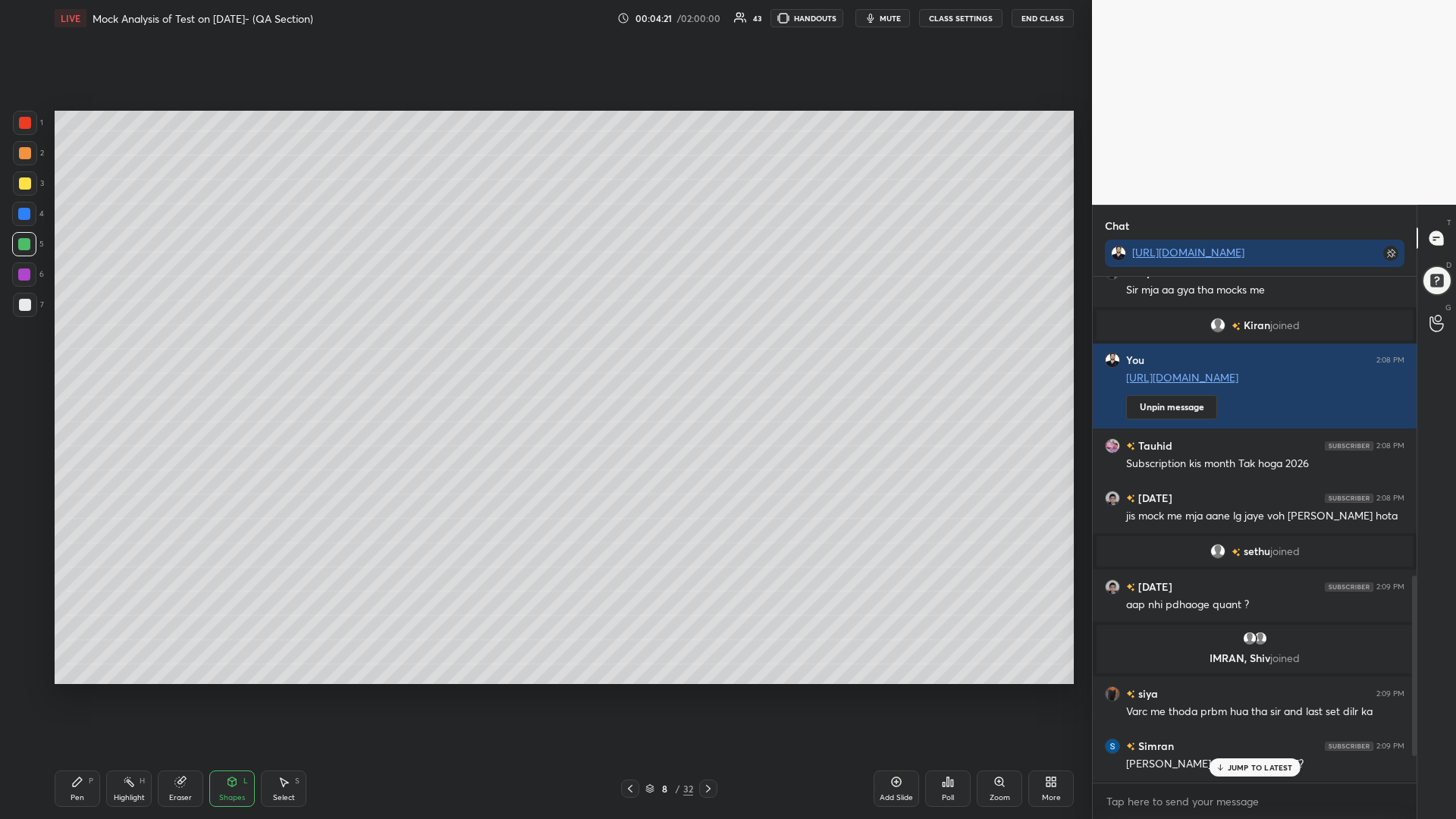
scroll to position [943, 0]
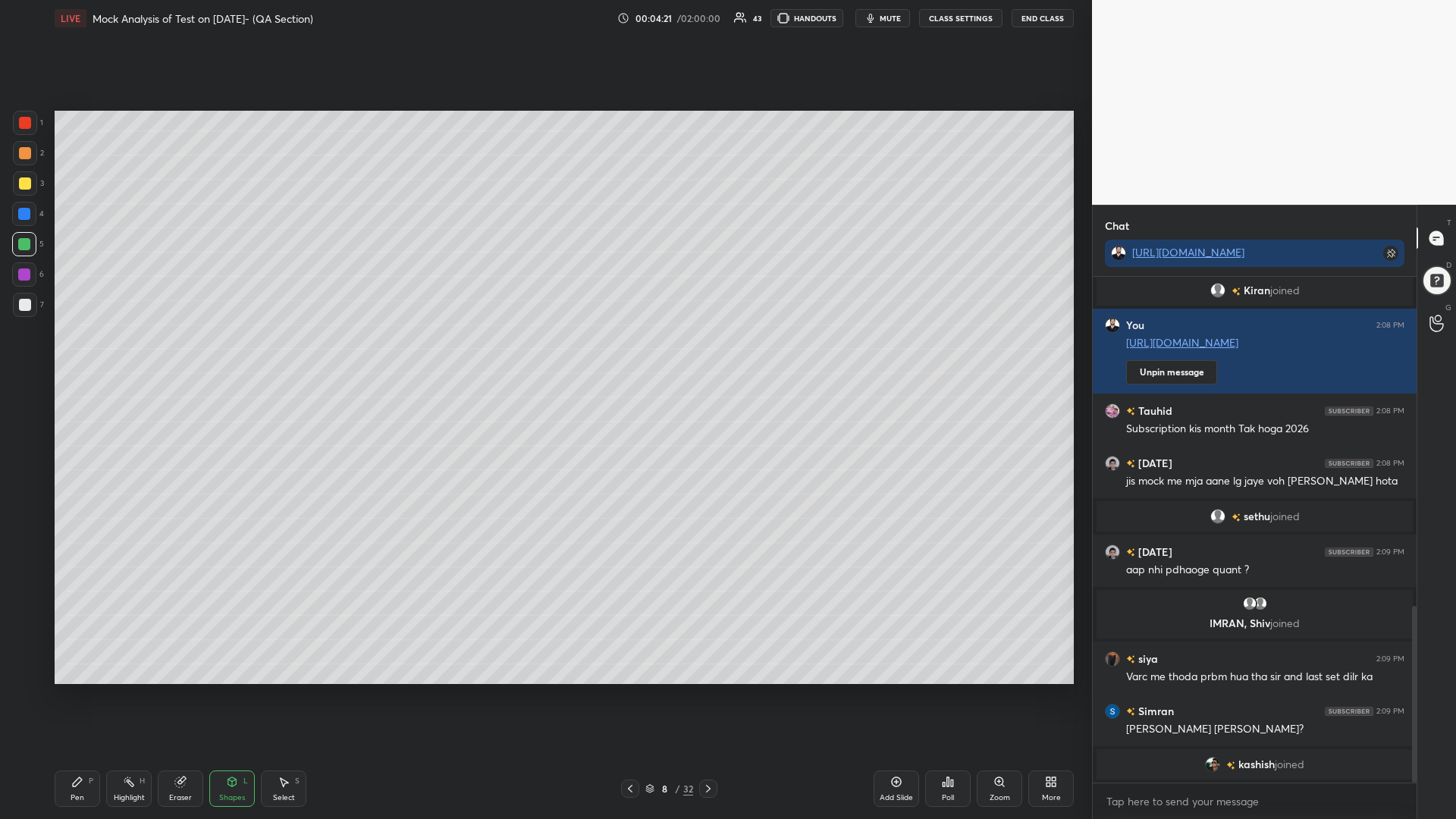
drag, startPoint x: 1413, startPoint y: 656, endPoint x: 1413, endPoint y: 766, distance: 110.0
click at [1408, 696] on div at bounding box center [1412, 529] width 9 height 505
click at [83, 696] on div "Pen" at bounding box center [77, 798] width 13 height 8
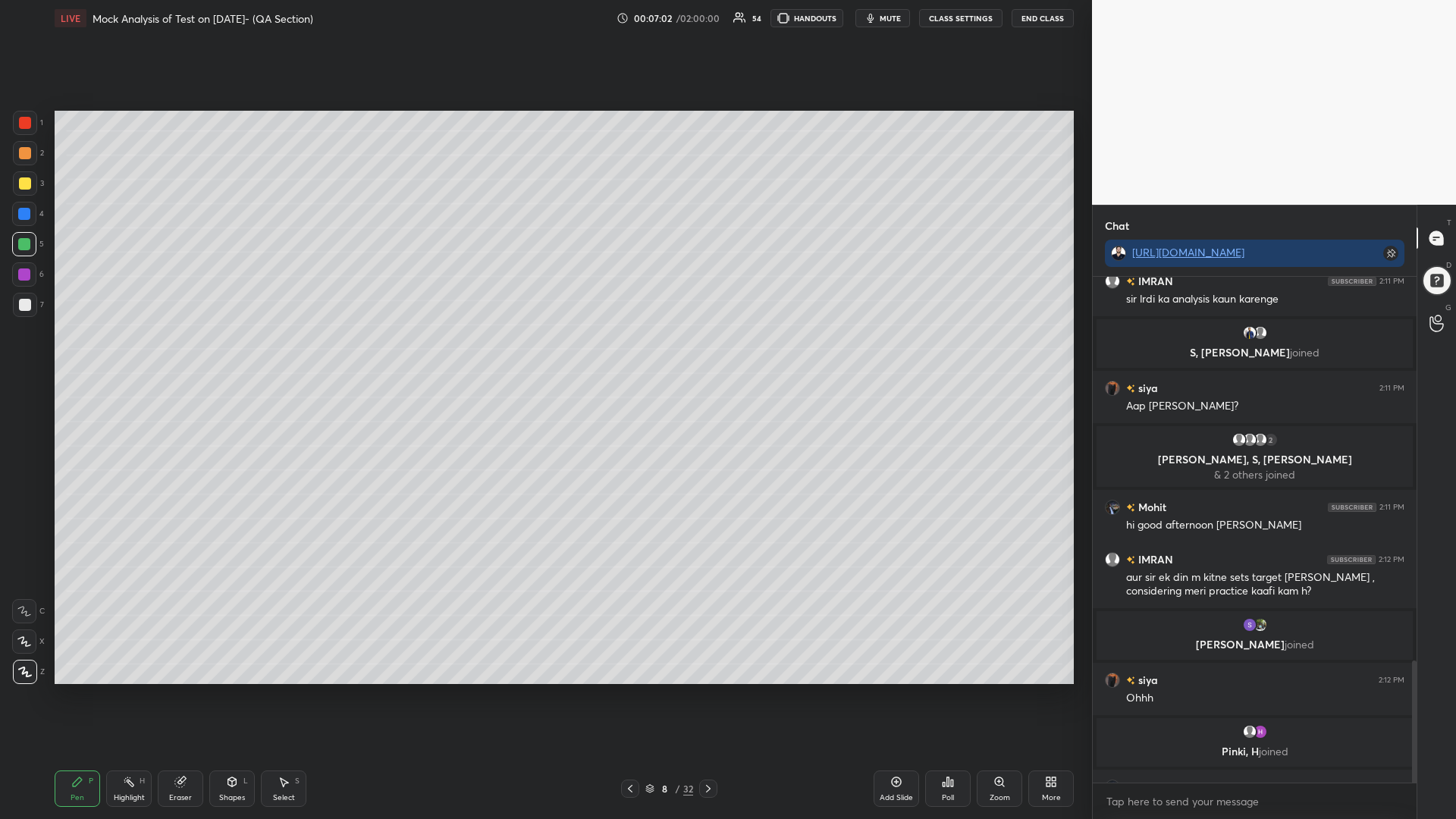
scroll to position [1584, 0]
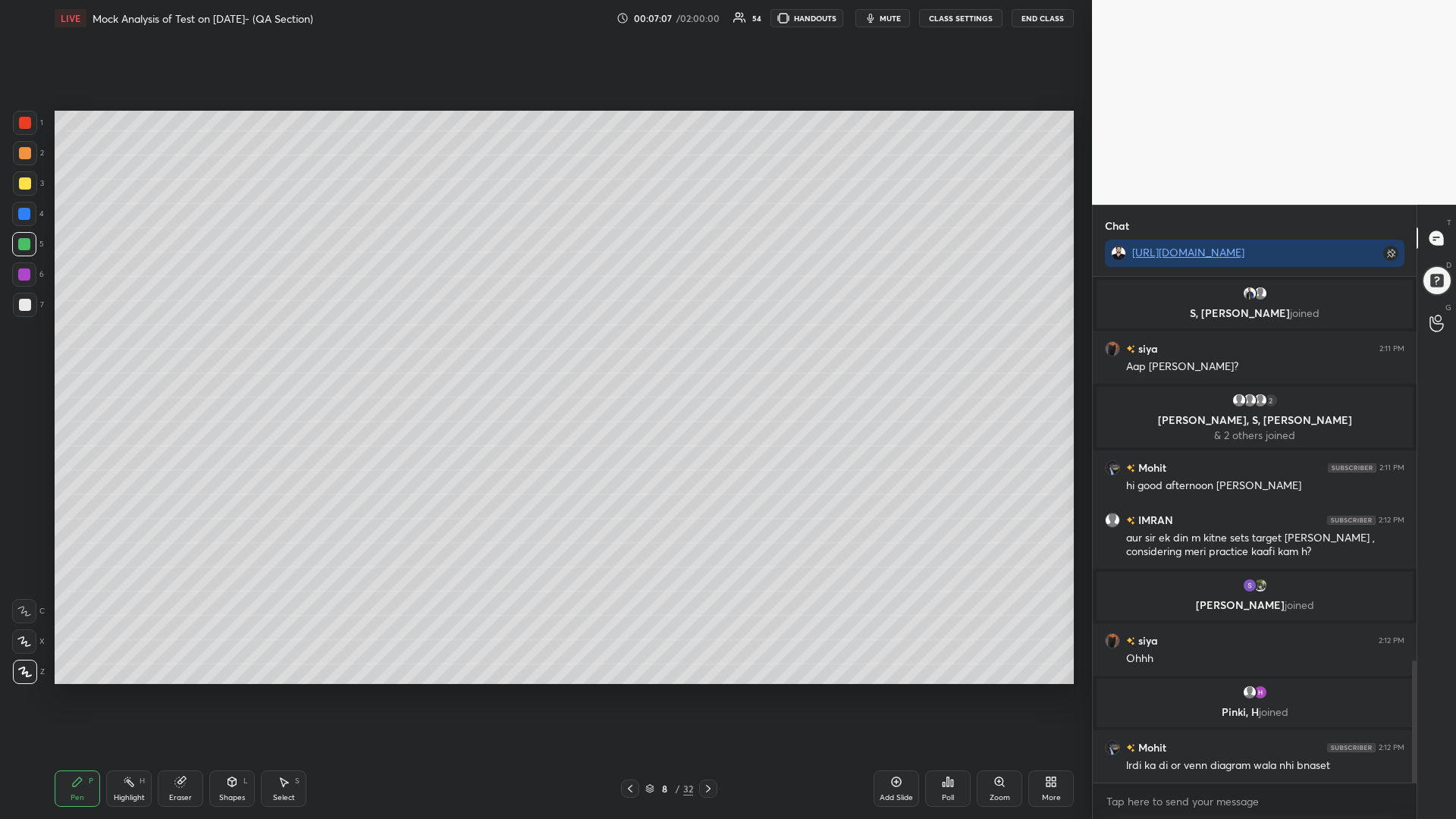
click at [24, 116] on div at bounding box center [24, 123] width 24 height 24
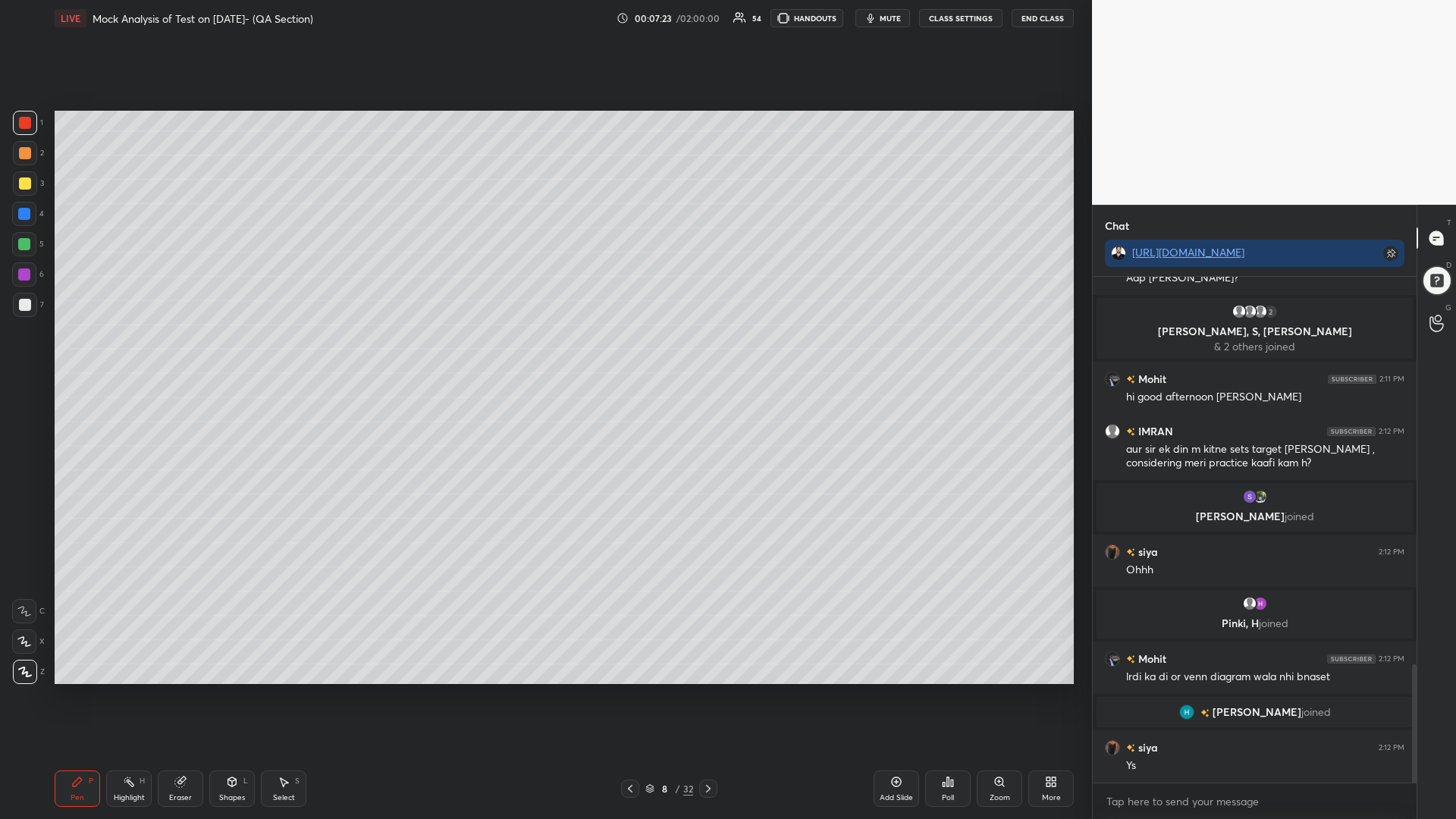
scroll to position [1692, 0]
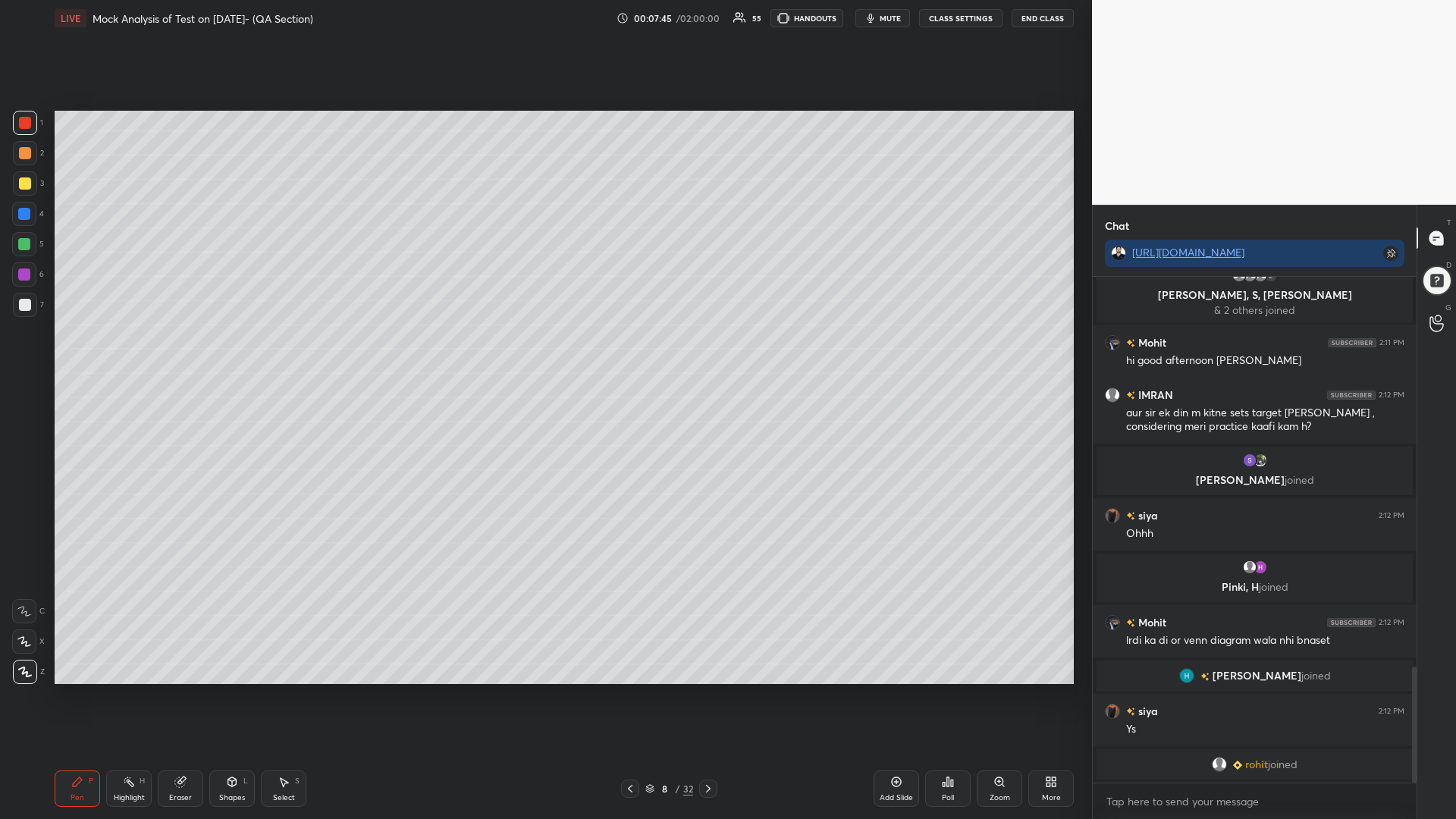
click at [24, 244] on div at bounding box center [24, 244] width 12 height 12
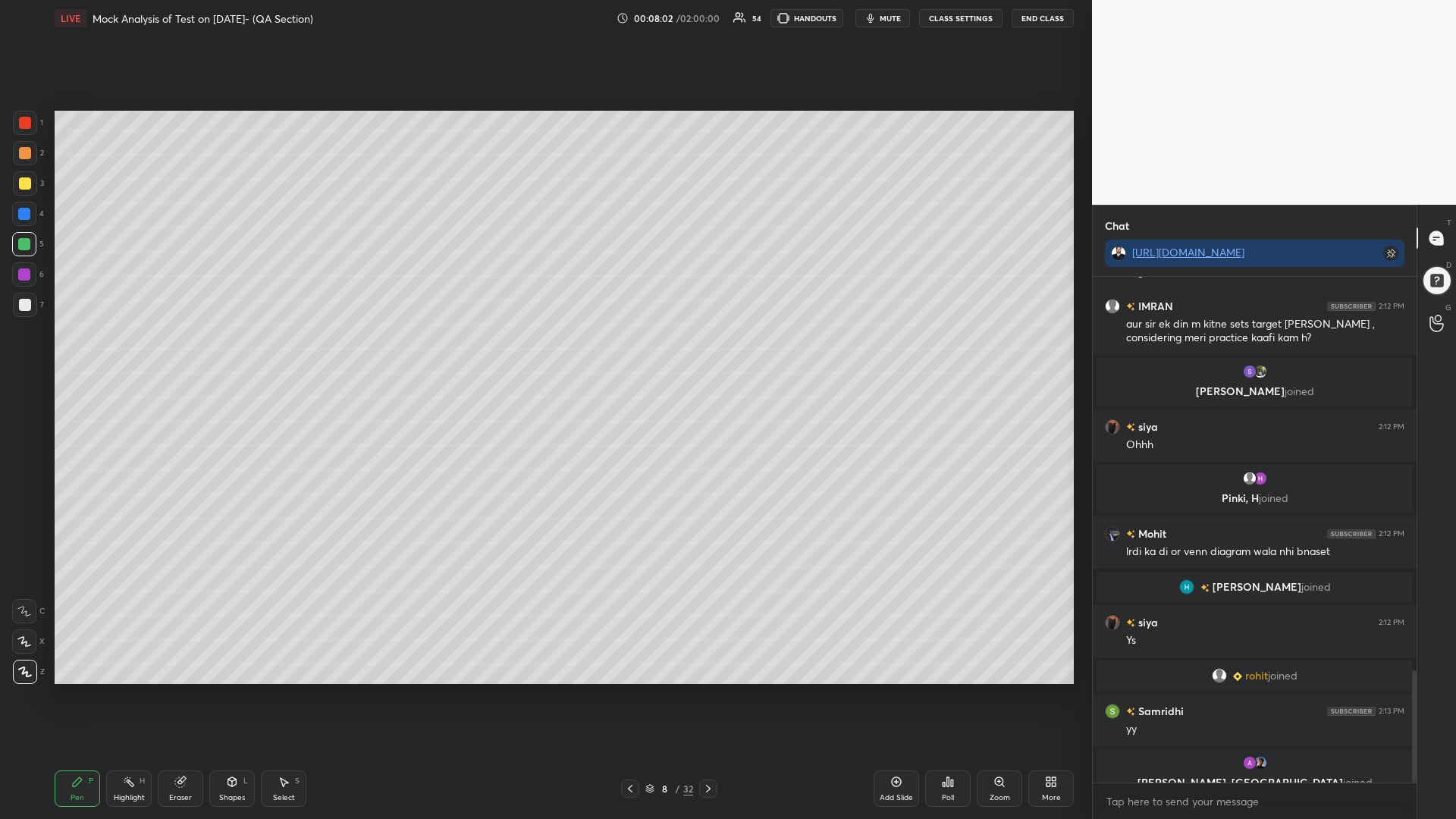
scroll to position [1770, 0]
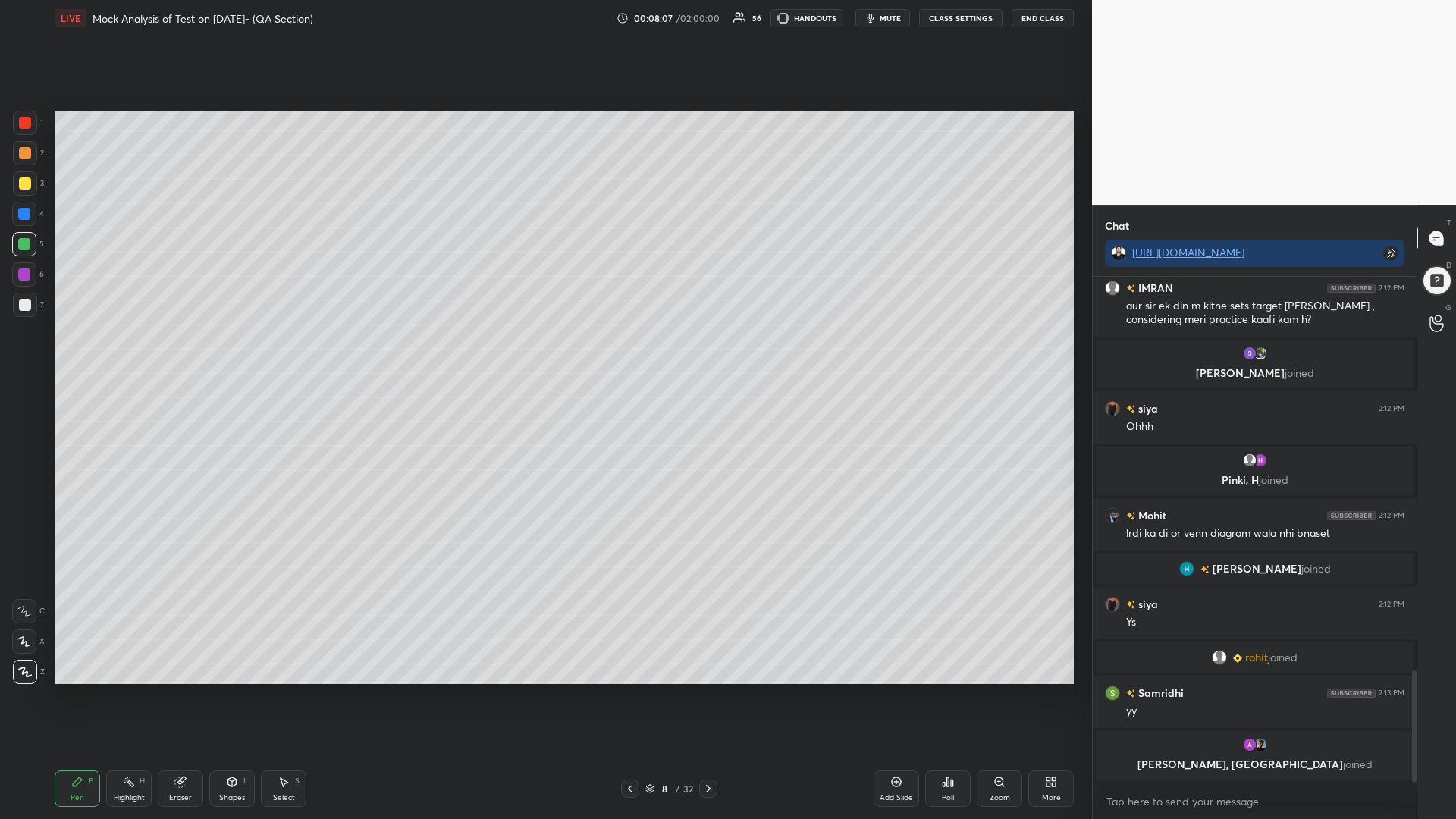
click at [21, 208] on div at bounding box center [24, 213] width 12 height 12
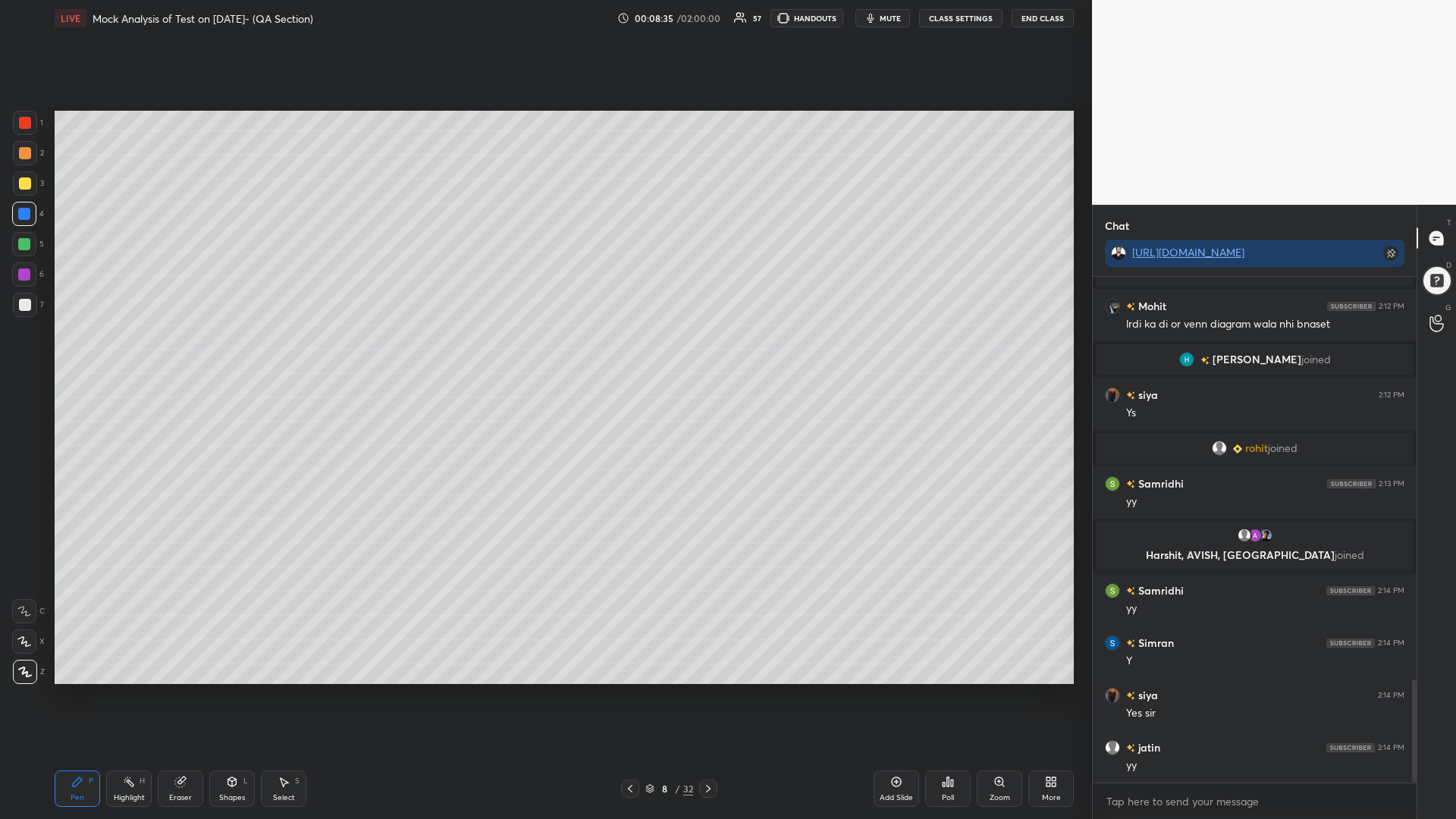
scroll to position [2033, 0]
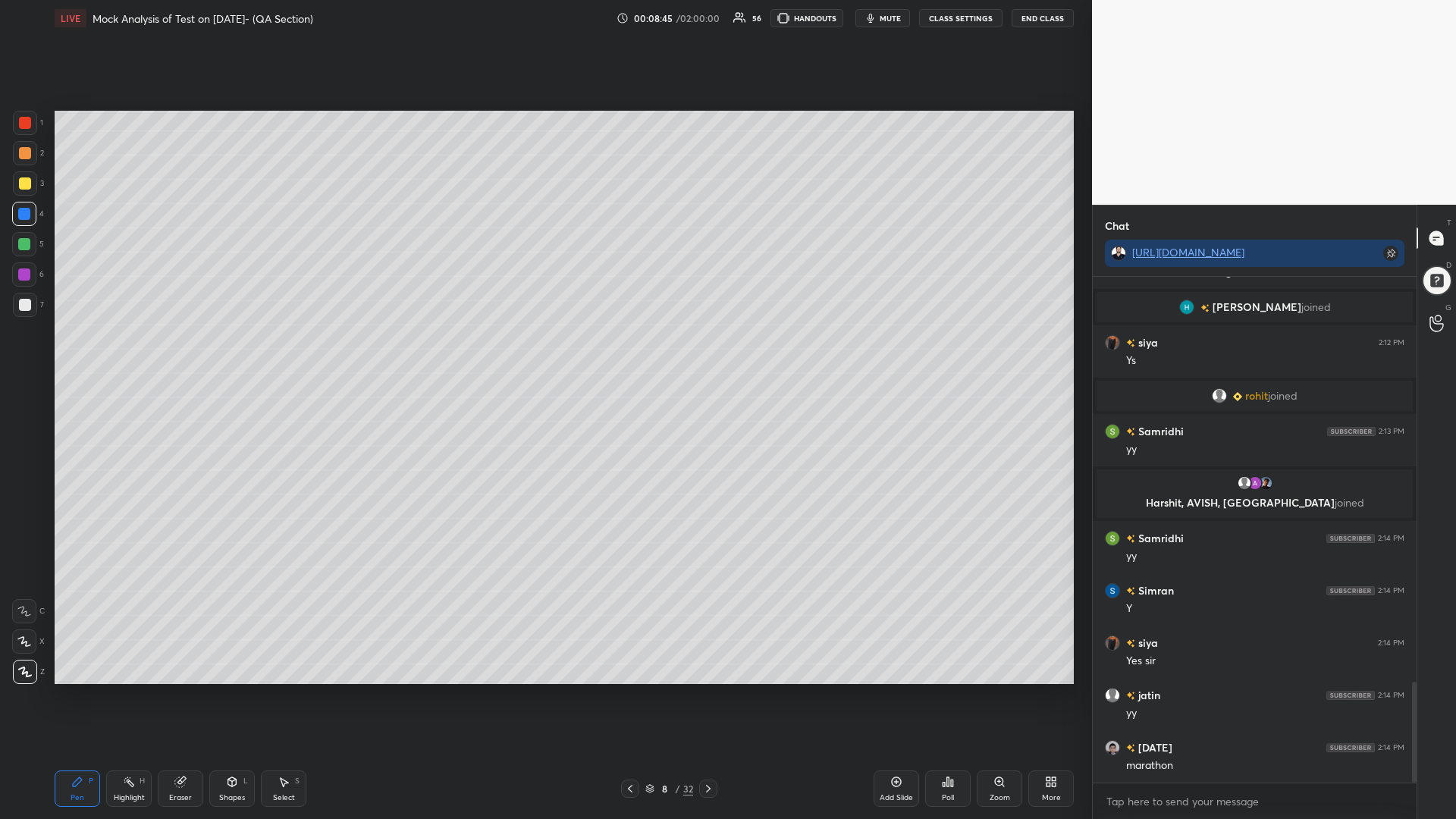
click at [24, 234] on div at bounding box center [24, 244] width 24 height 24
click at [26, 145] on div at bounding box center [24, 152] width 24 height 24
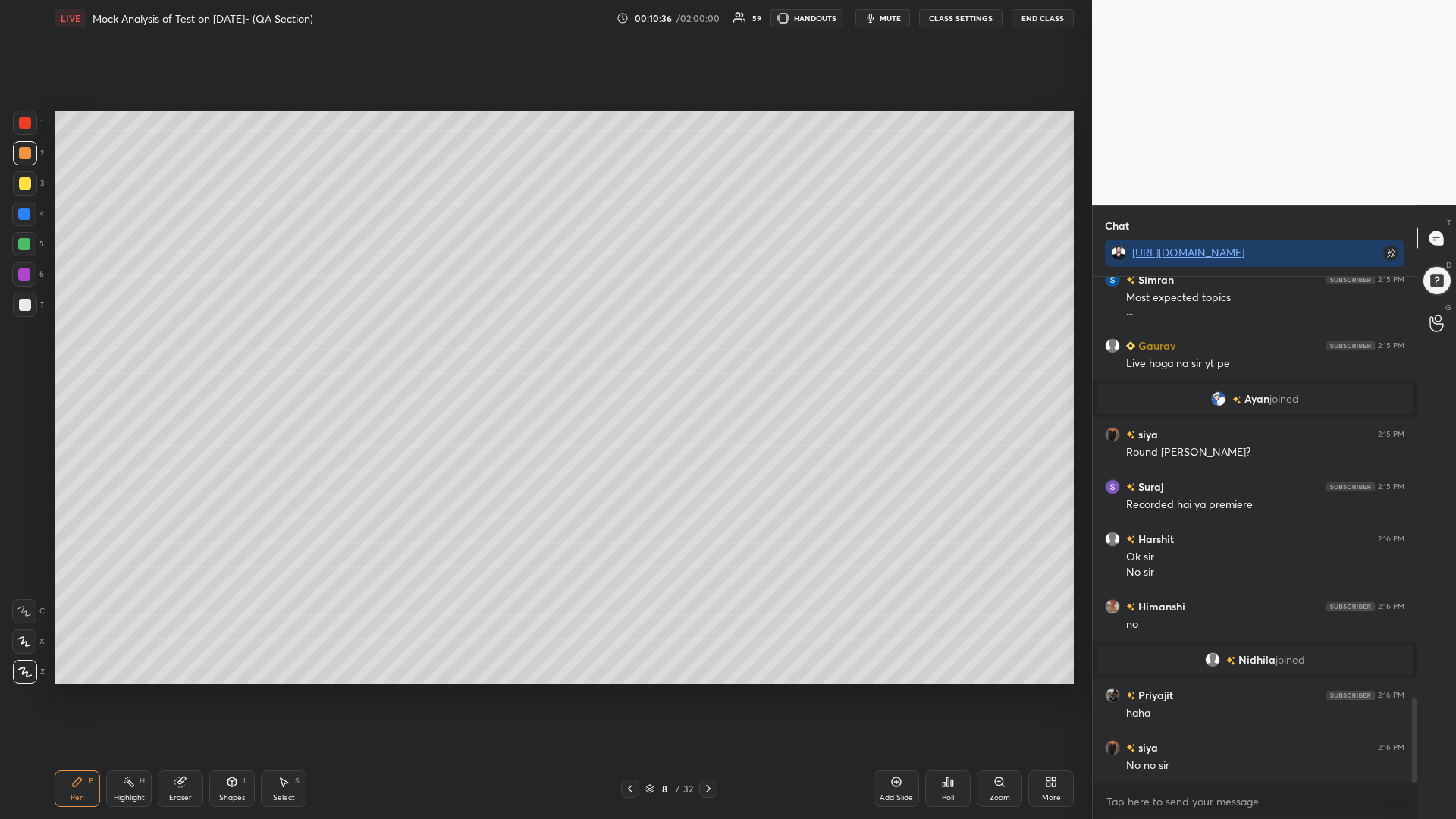
scroll to position [2589, 0]
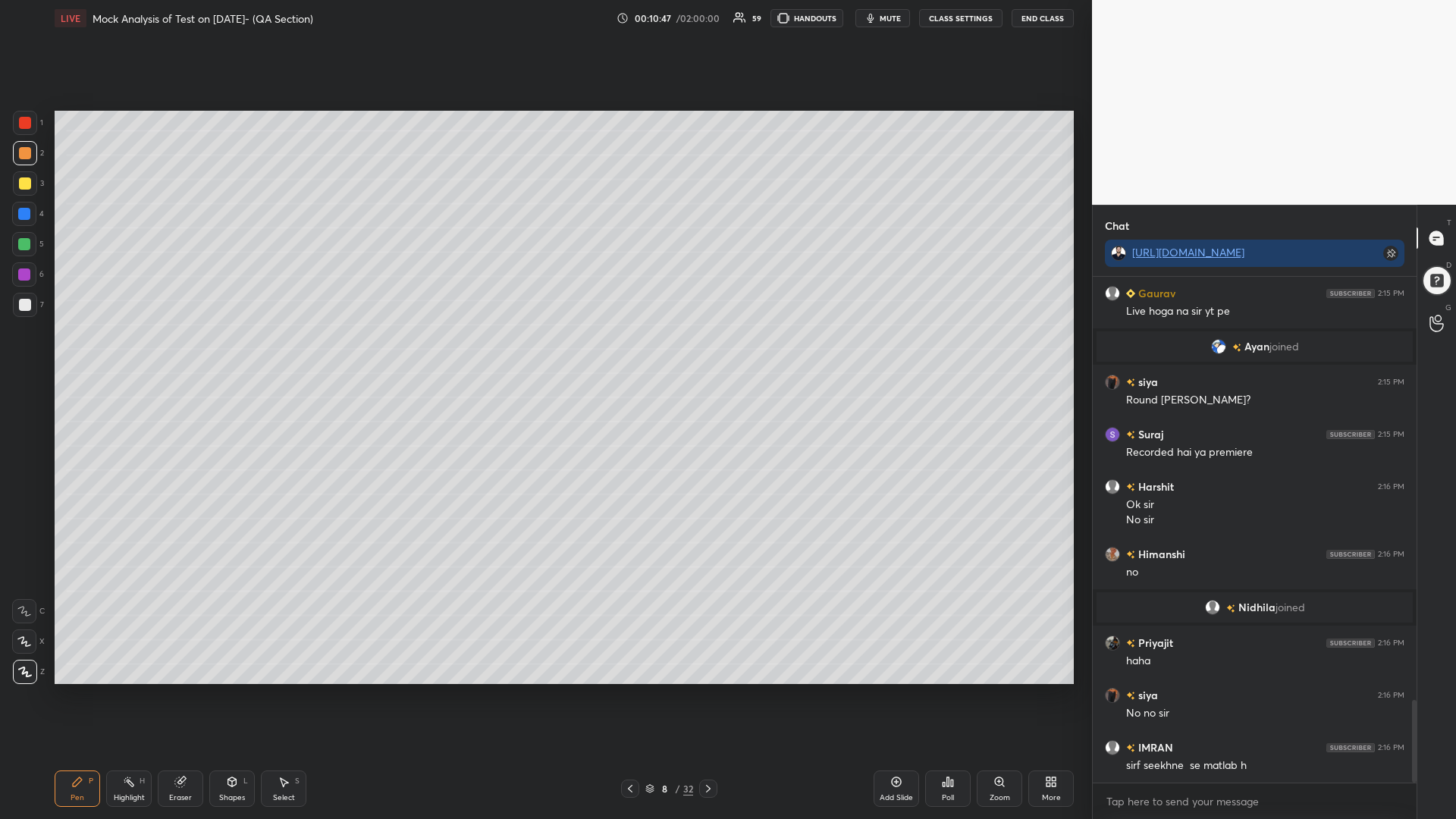
click at [19, 187] on div at bounding box center [24, 183] width 12 height 12
click at [28, 636] on icon at bounding box center [24, 641] width 13 height 11
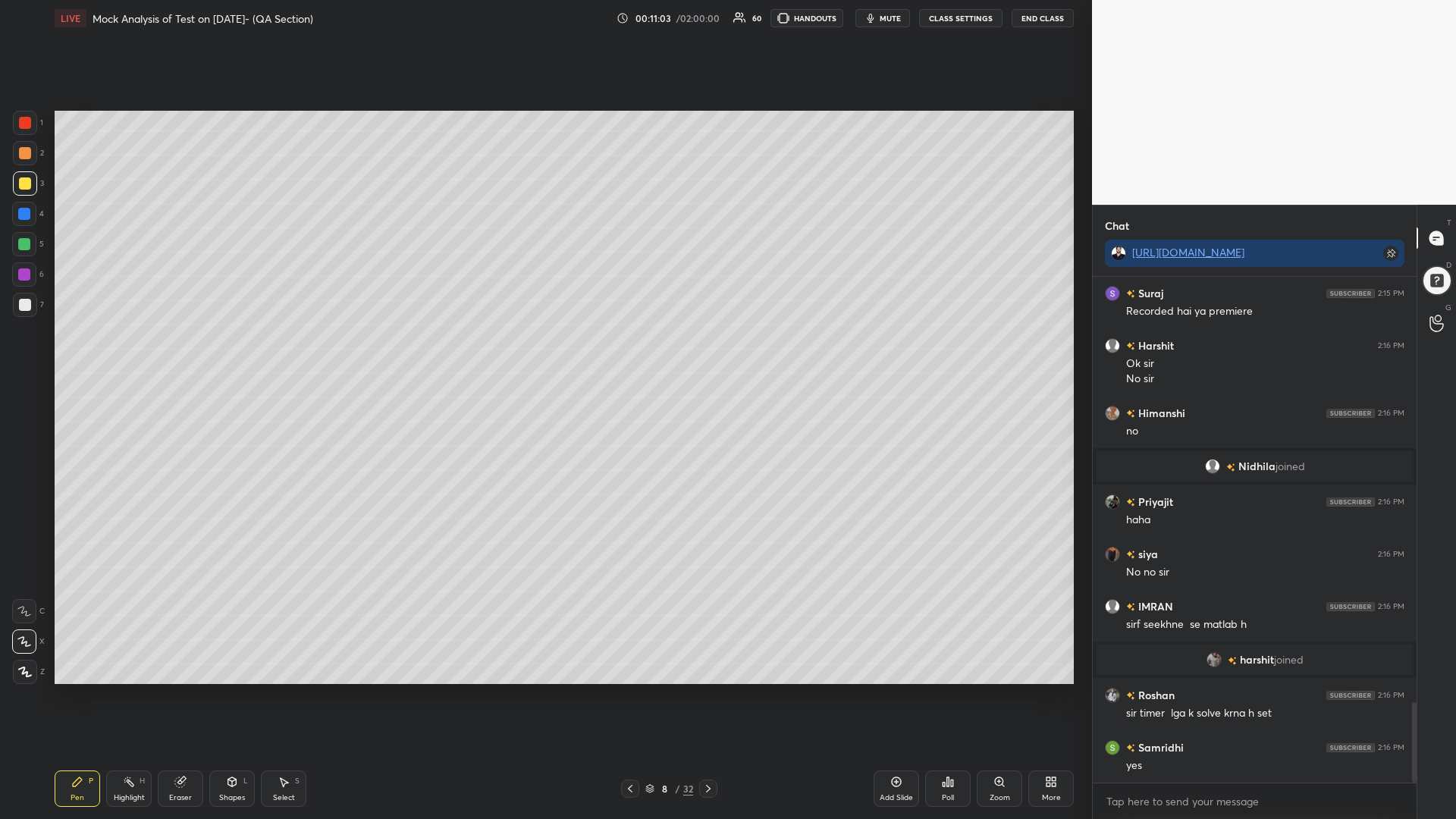
scroll to position [2723, 0]
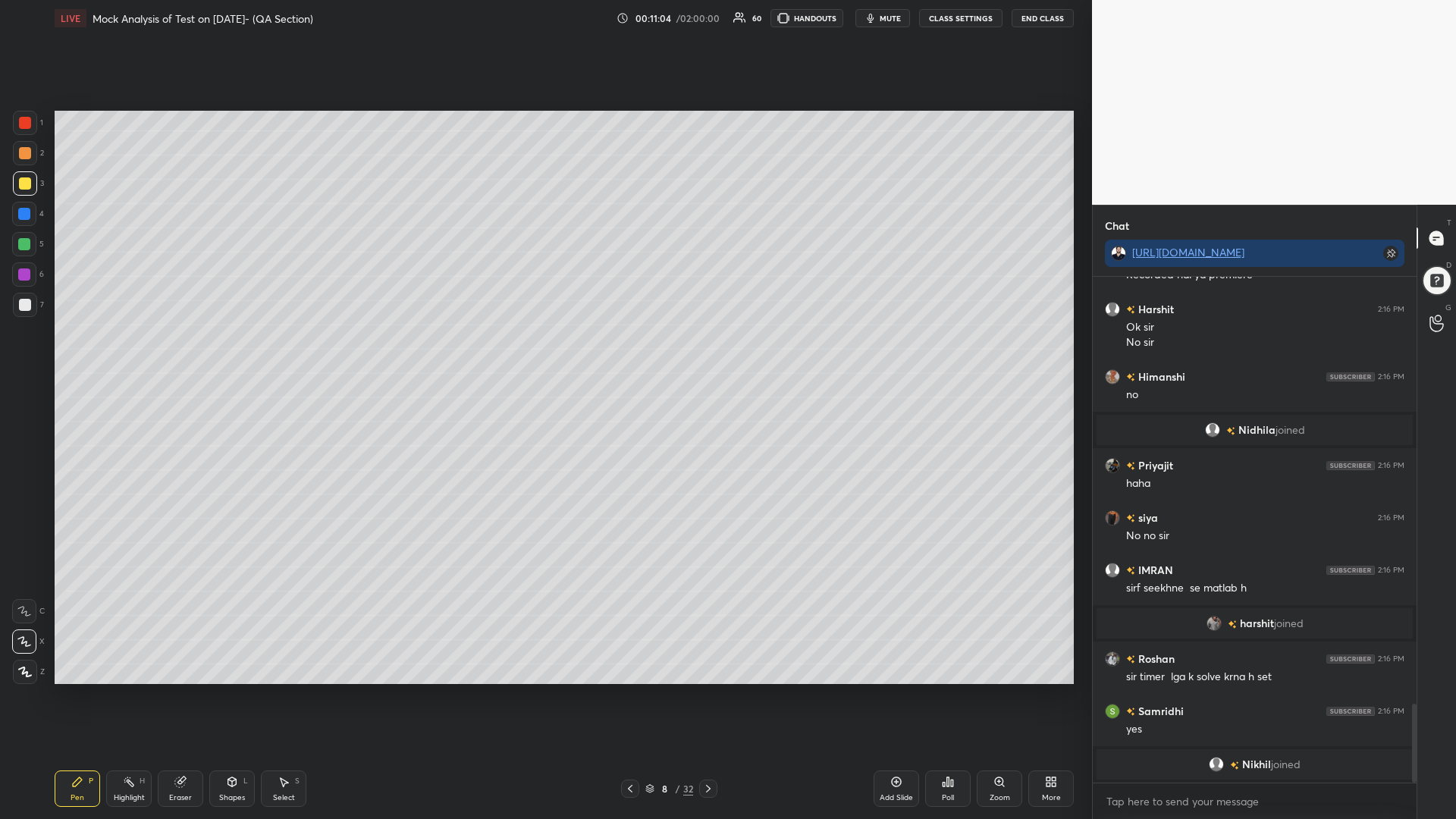
click at [26, 222] on div at bounding box center [24, 214] width 24 height 24
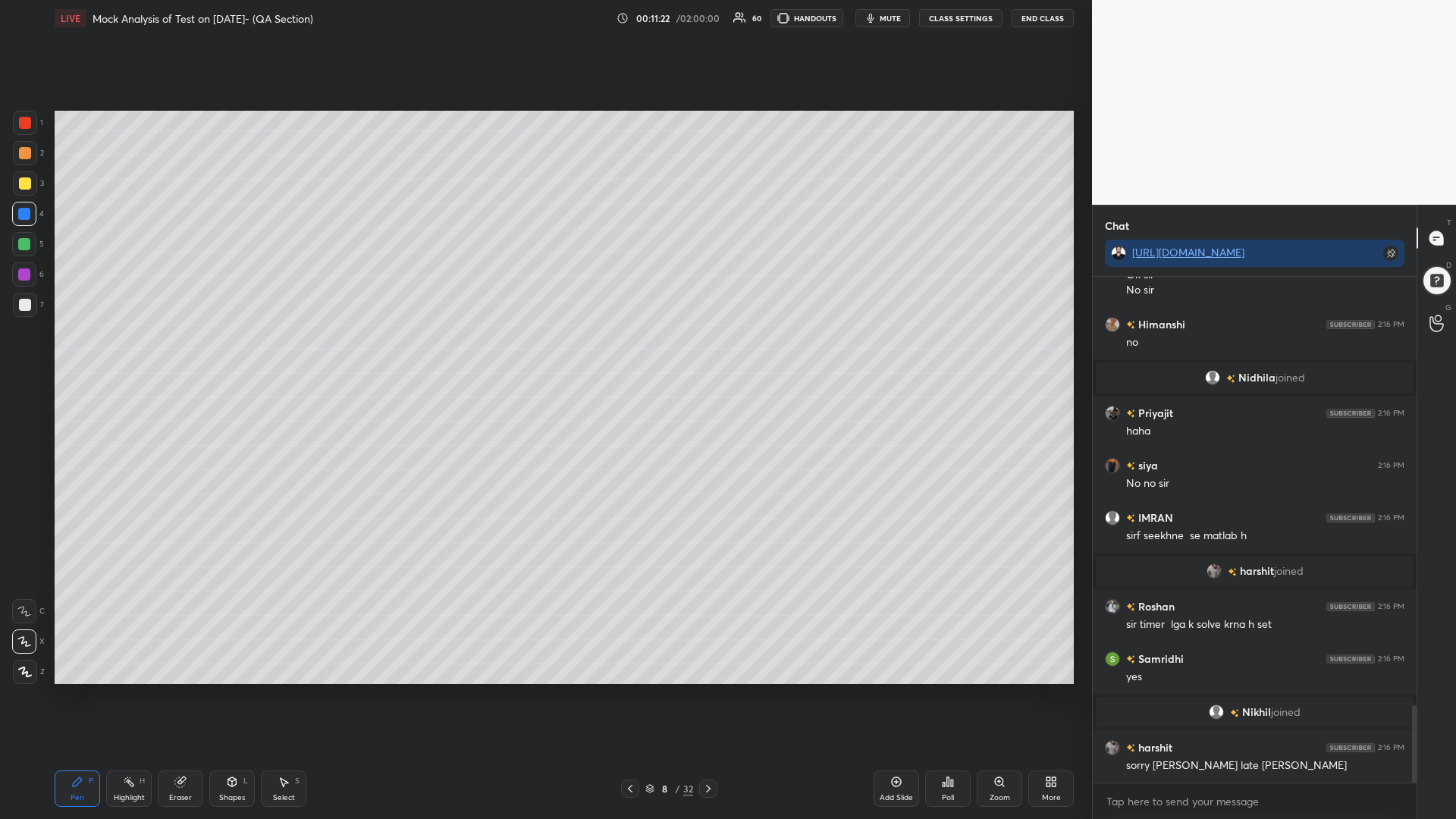
scroll to position [2797, 0]
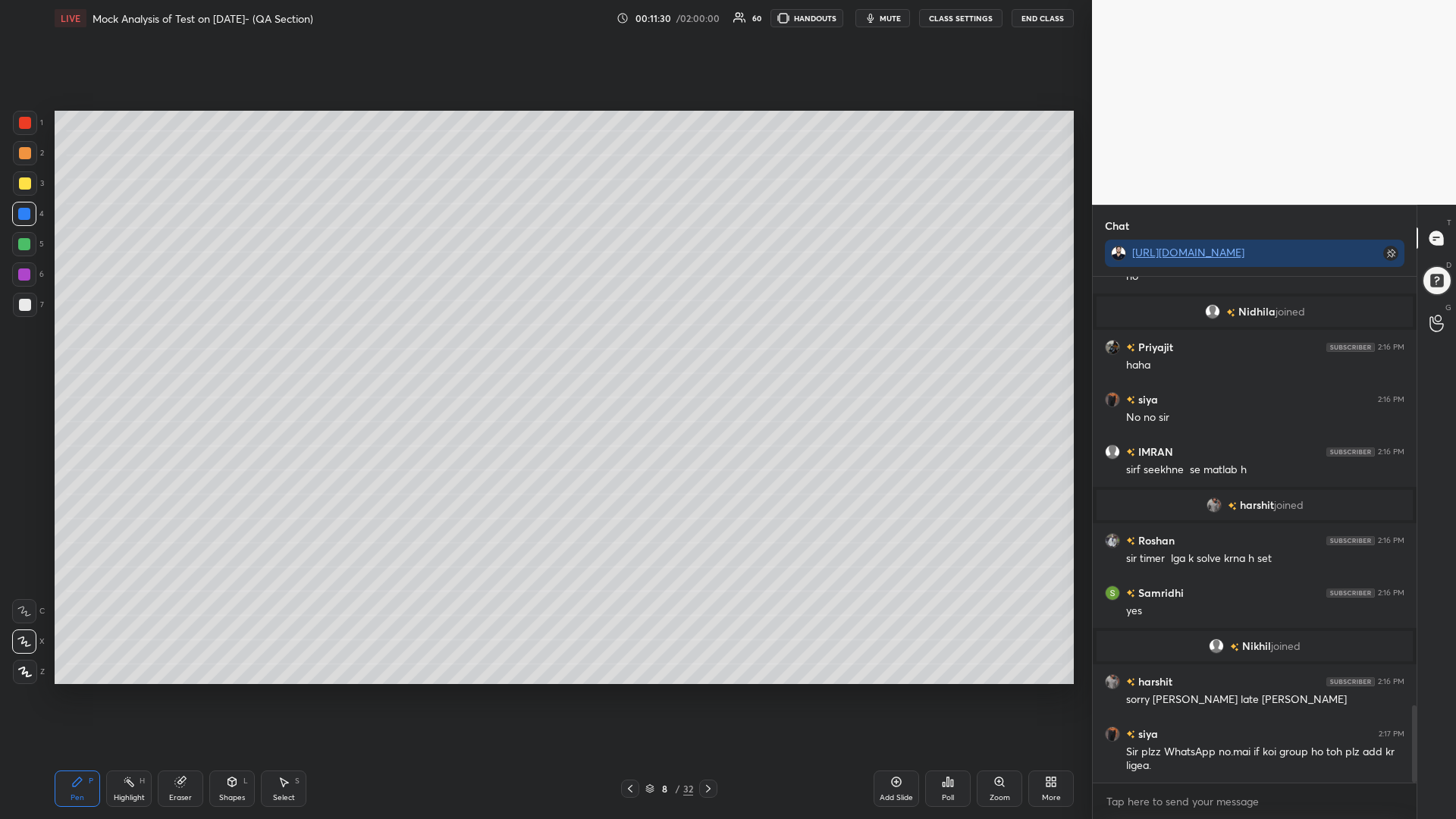
click at [20, 237] on div at bounding box center [24, 244] width 24 height 24
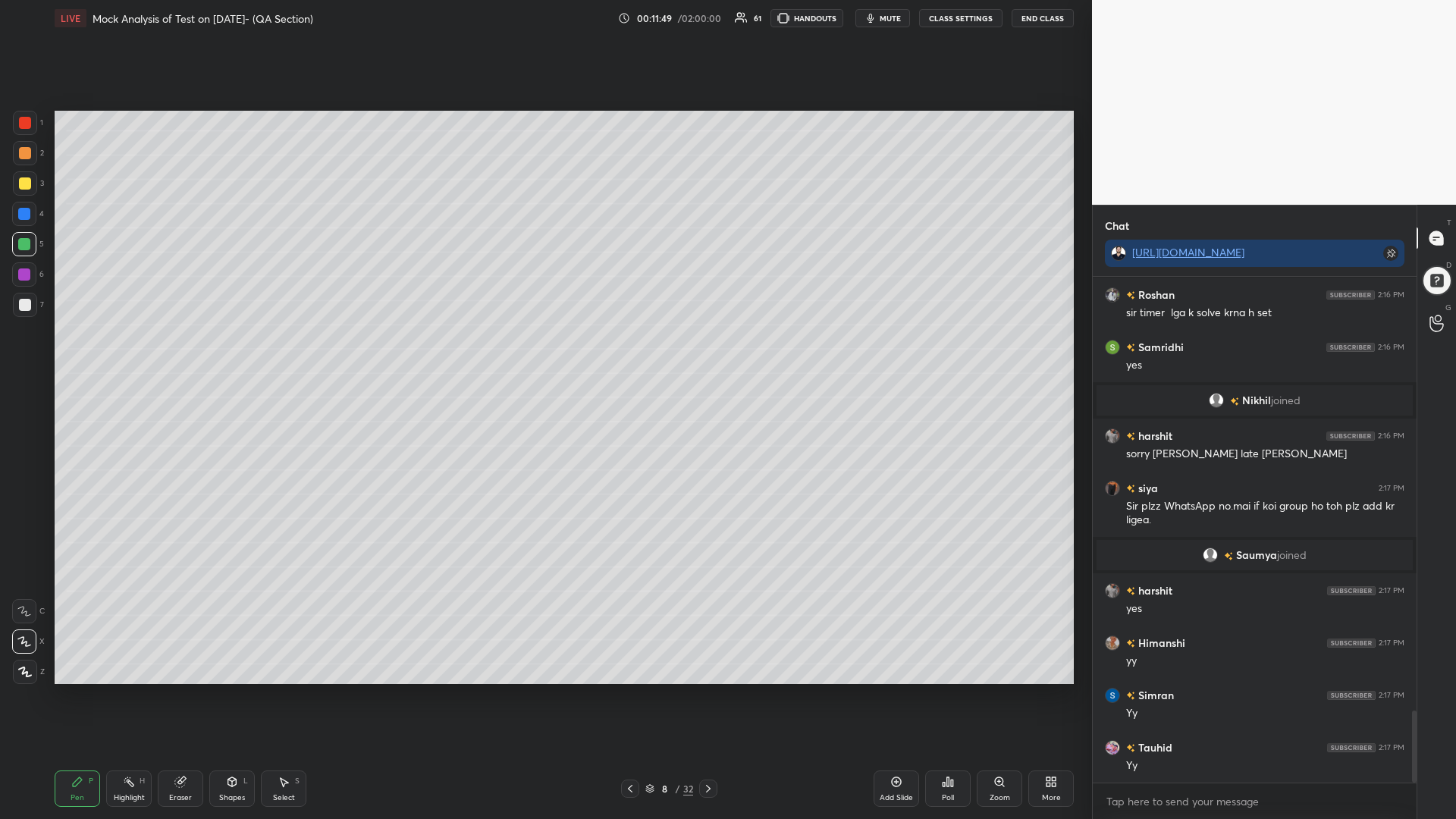
scroll to position [3052, 0]
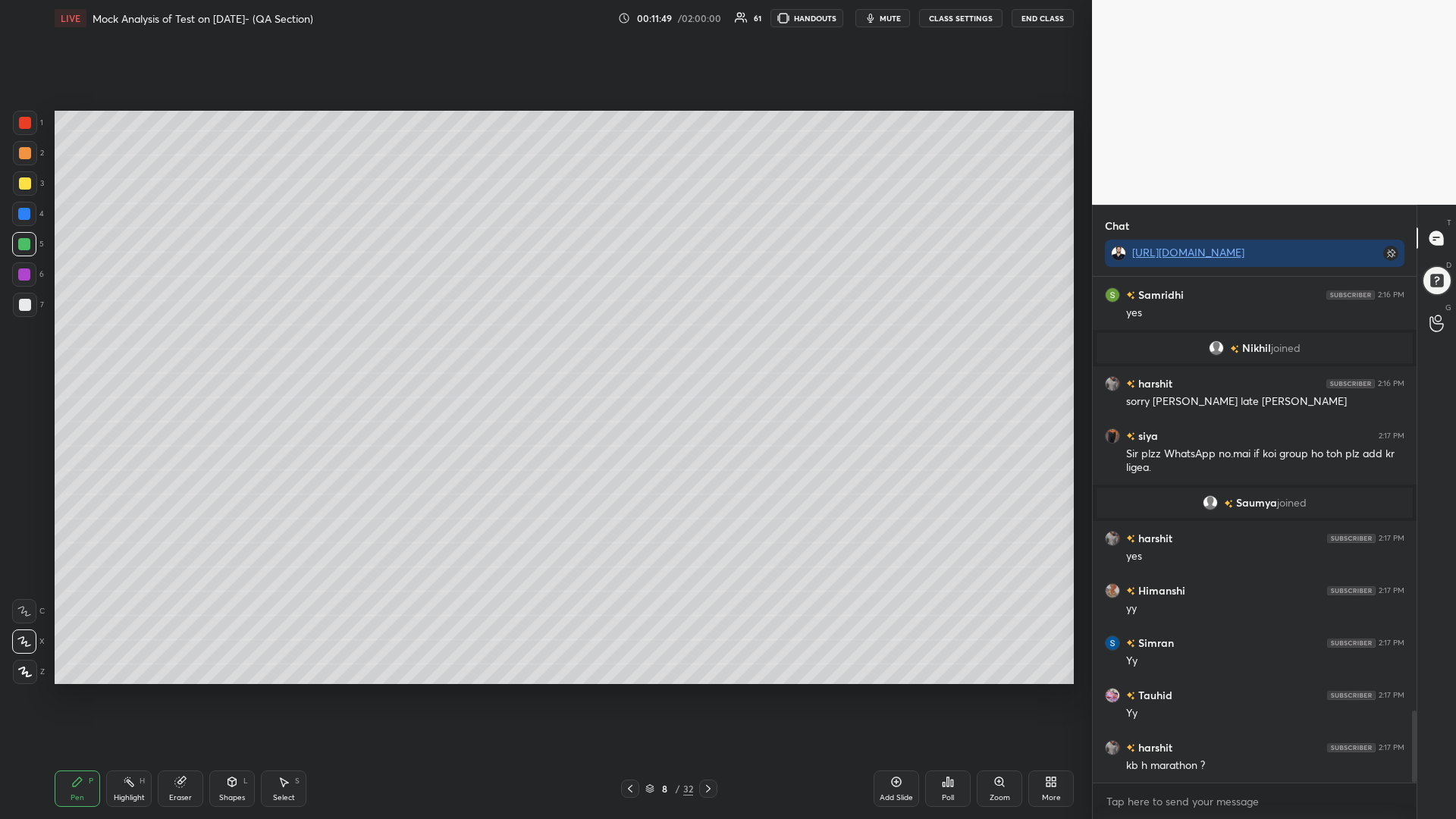
click at [20, 159] on div at bounding box center [24, 152] width 12 height 12
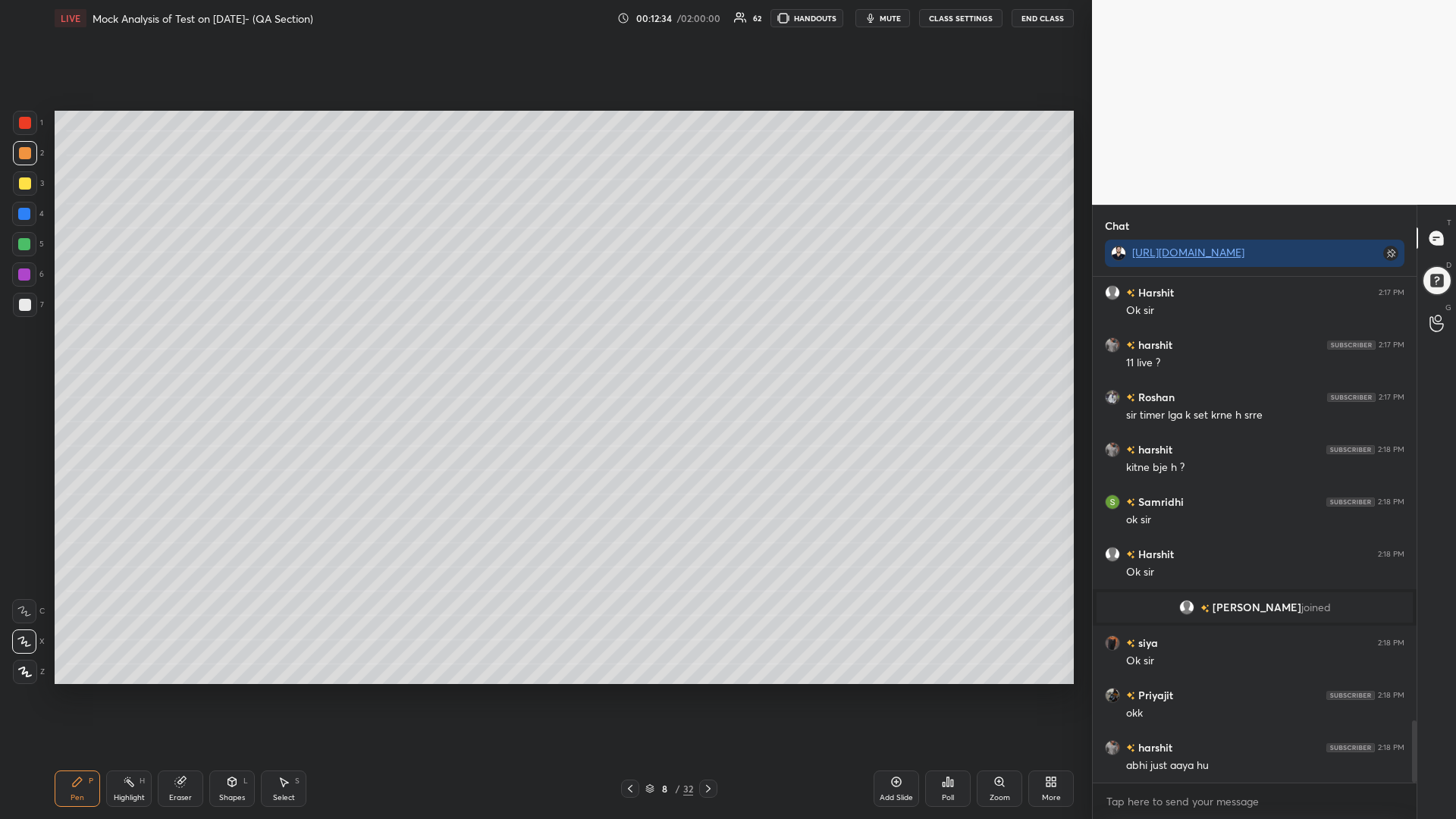
scroll to position [3612, 0]
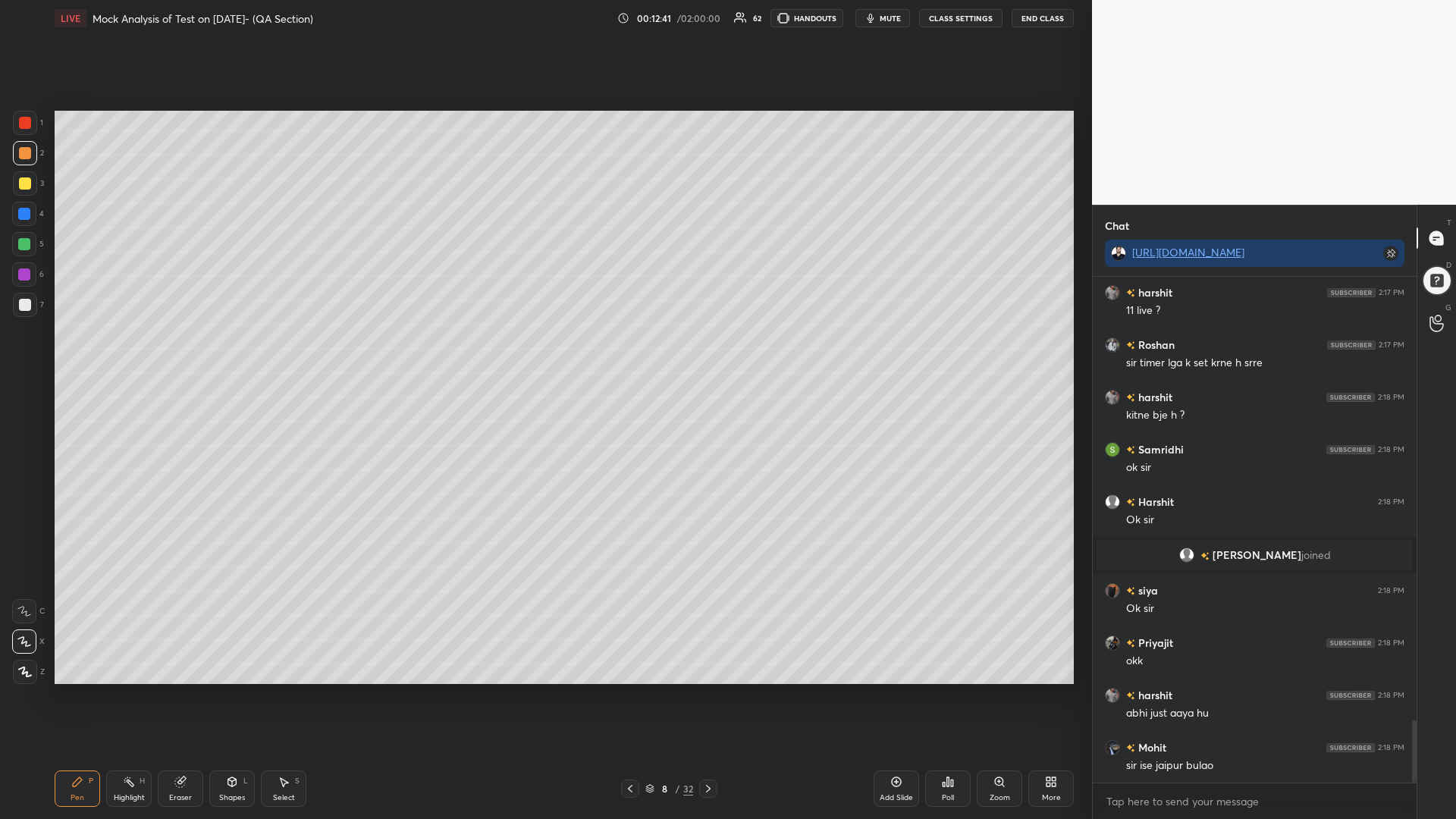
click at [28, 242] on div at bounding box center [24, 244] width 12 height 12
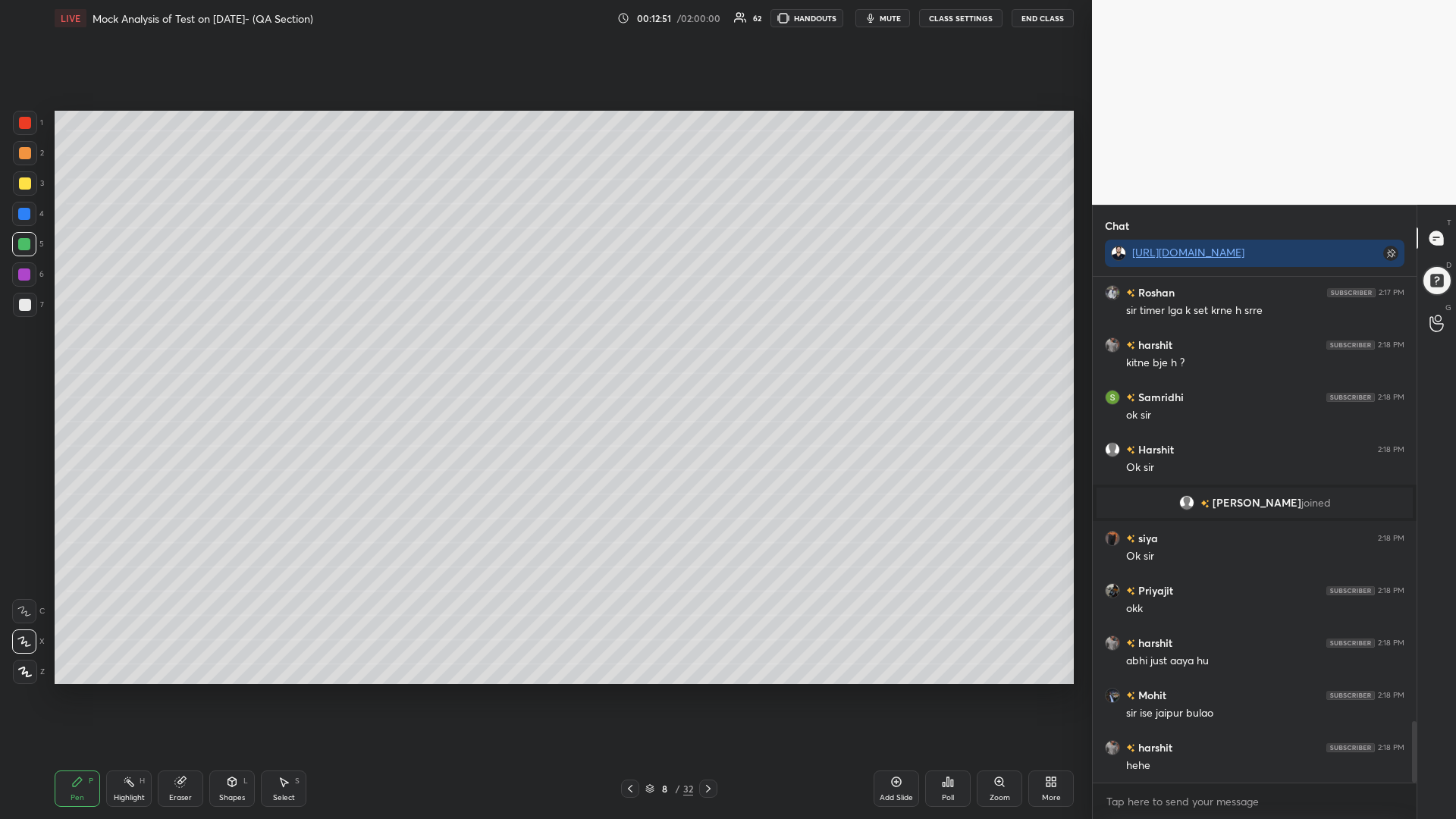
click at [25, 211] on div at bounding box center [24, 213] width 12 height 12
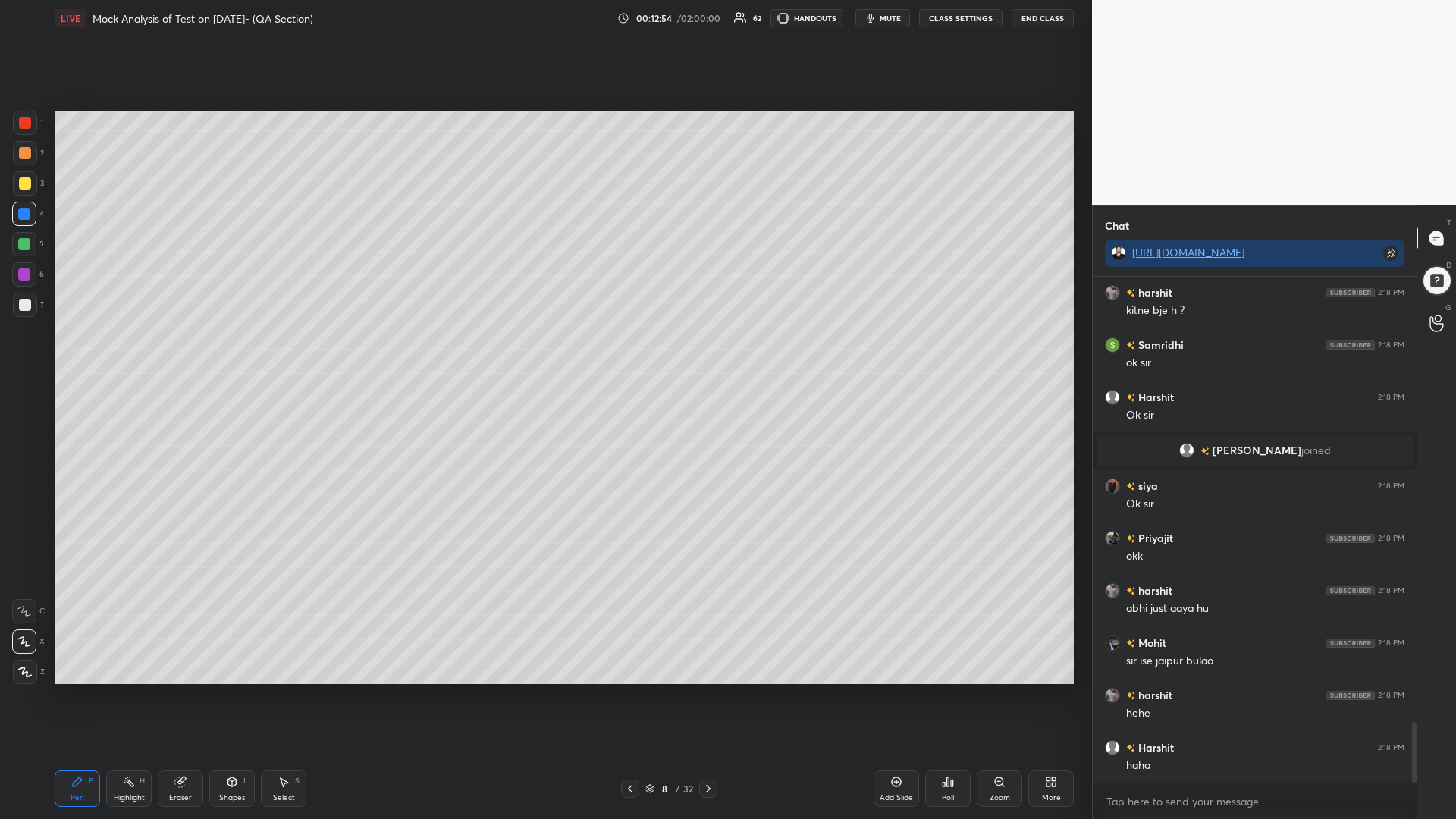
click at [24, 151] on div at bounding box center [24, 152] width 12 height 12
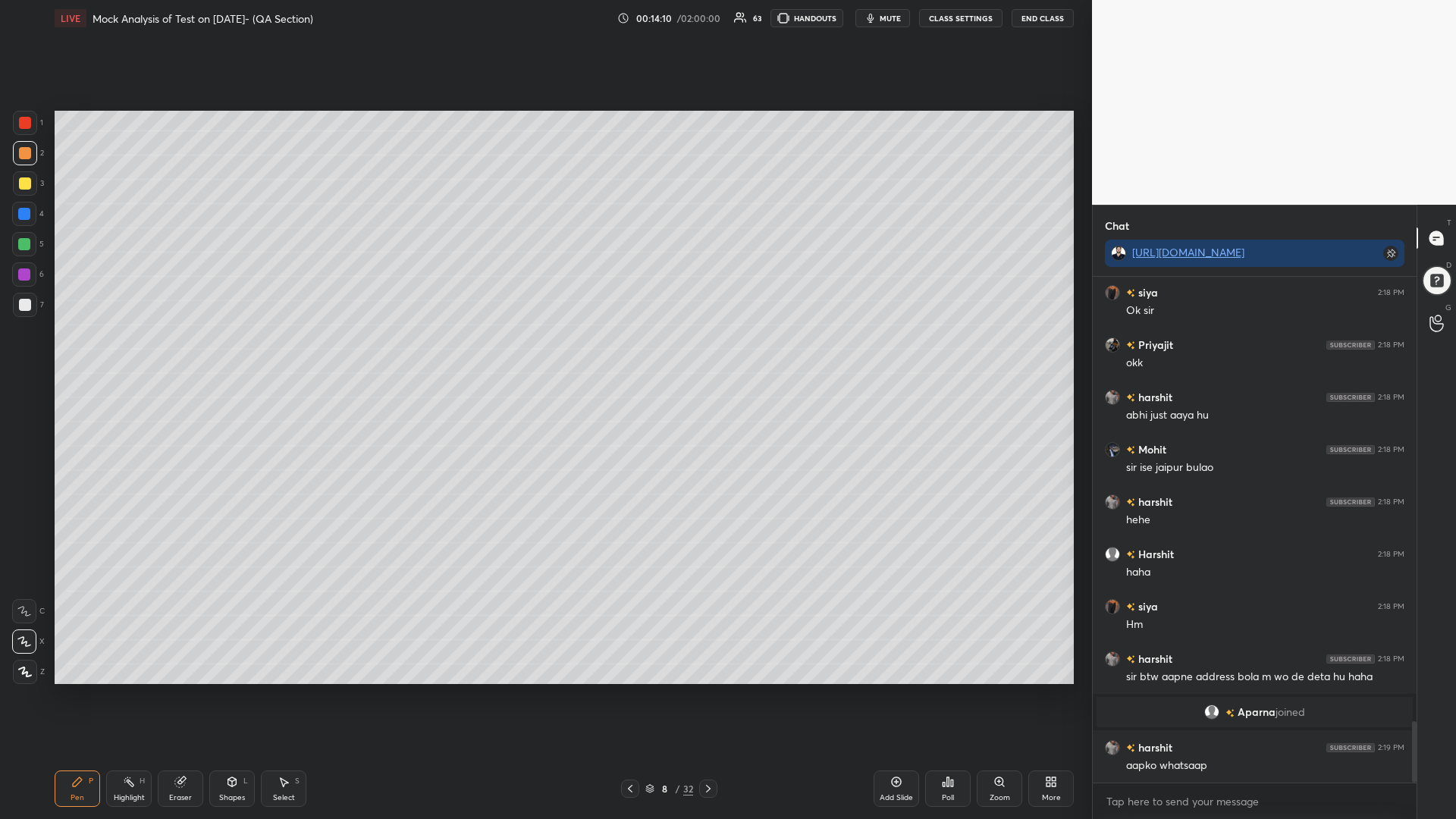
scroll to position [3698, 0]
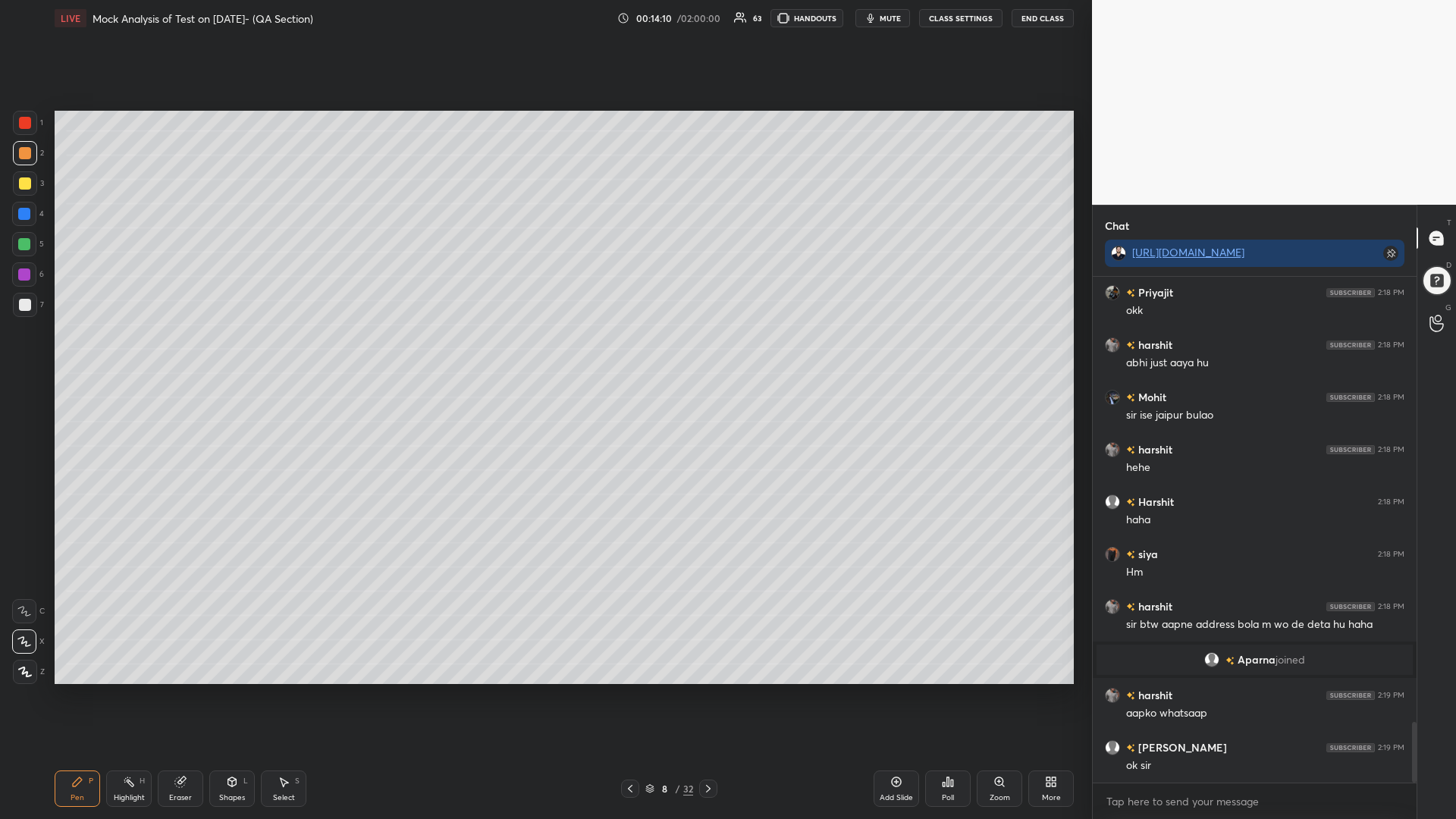
click at [24, 226] on div "4" at bounding box center [28, 217] width 32 height 31
click at [20, 243] on div at bounding box center [24, 244] width 12 height 12
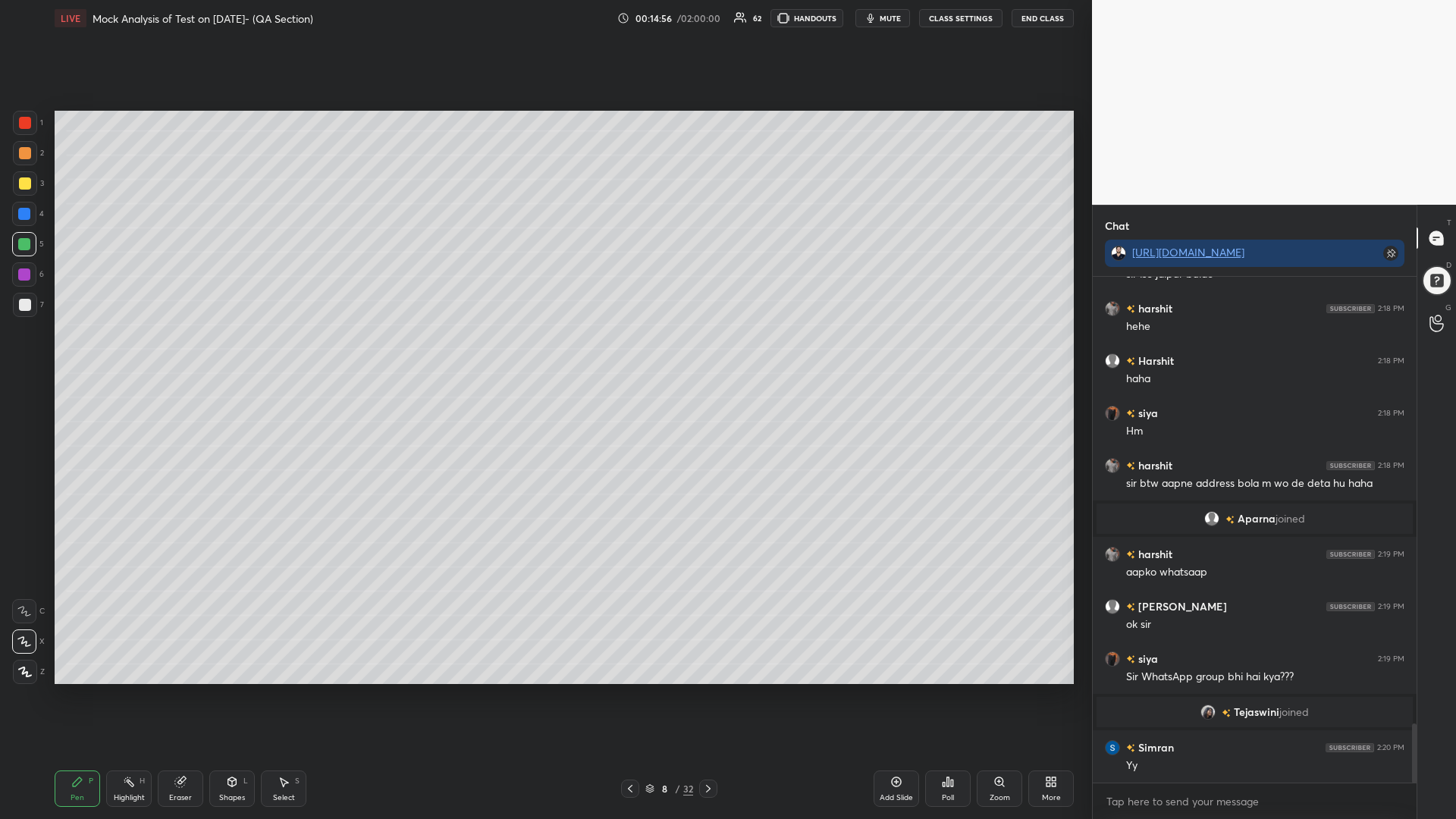
scroll to position [3848, 0]
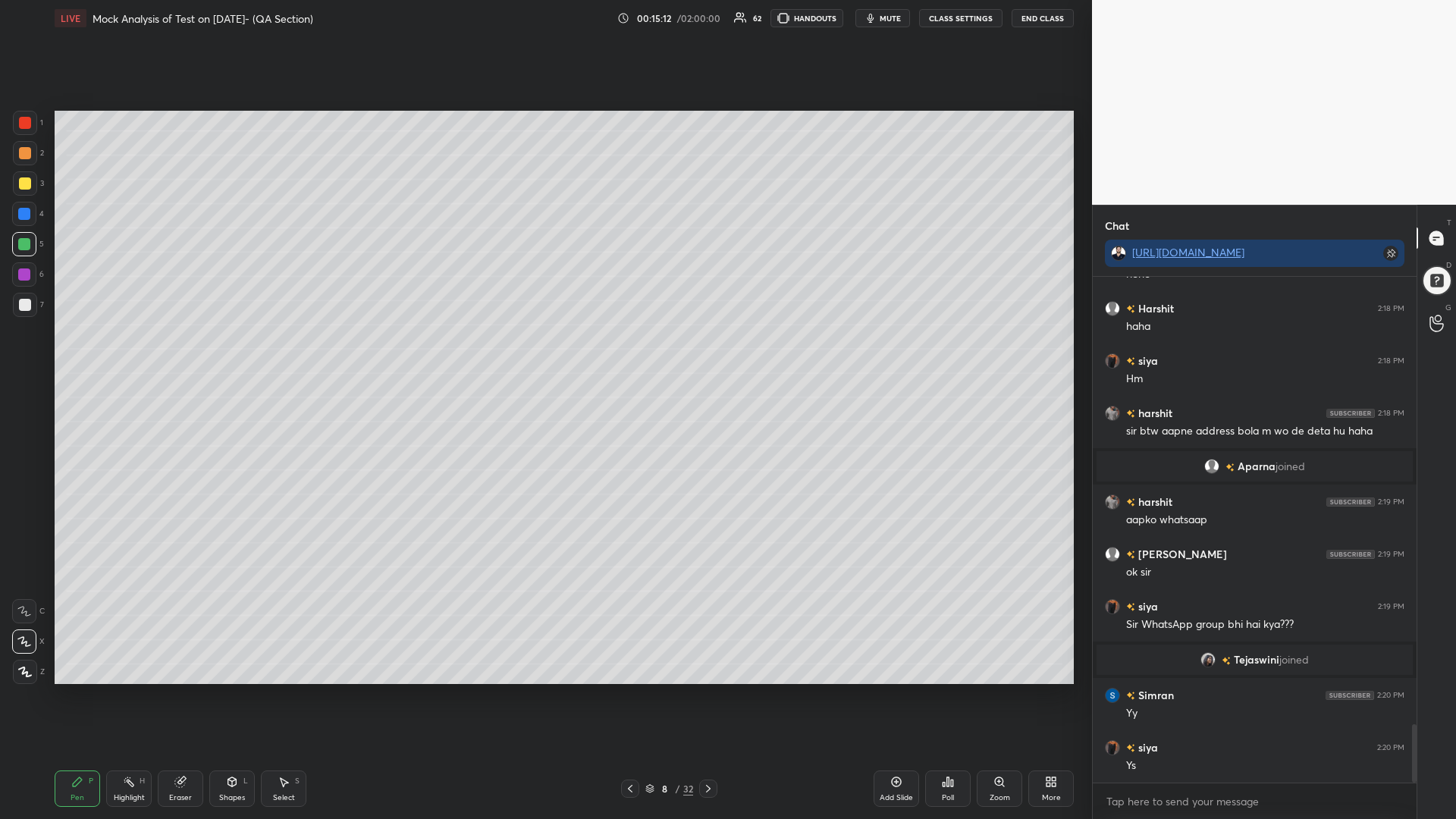
click at [890, 696] on icon at bounding box center [895, 781] width 12 height 12
click at [24, 123] on div at bounding box center [24, 123] width 12 height 12
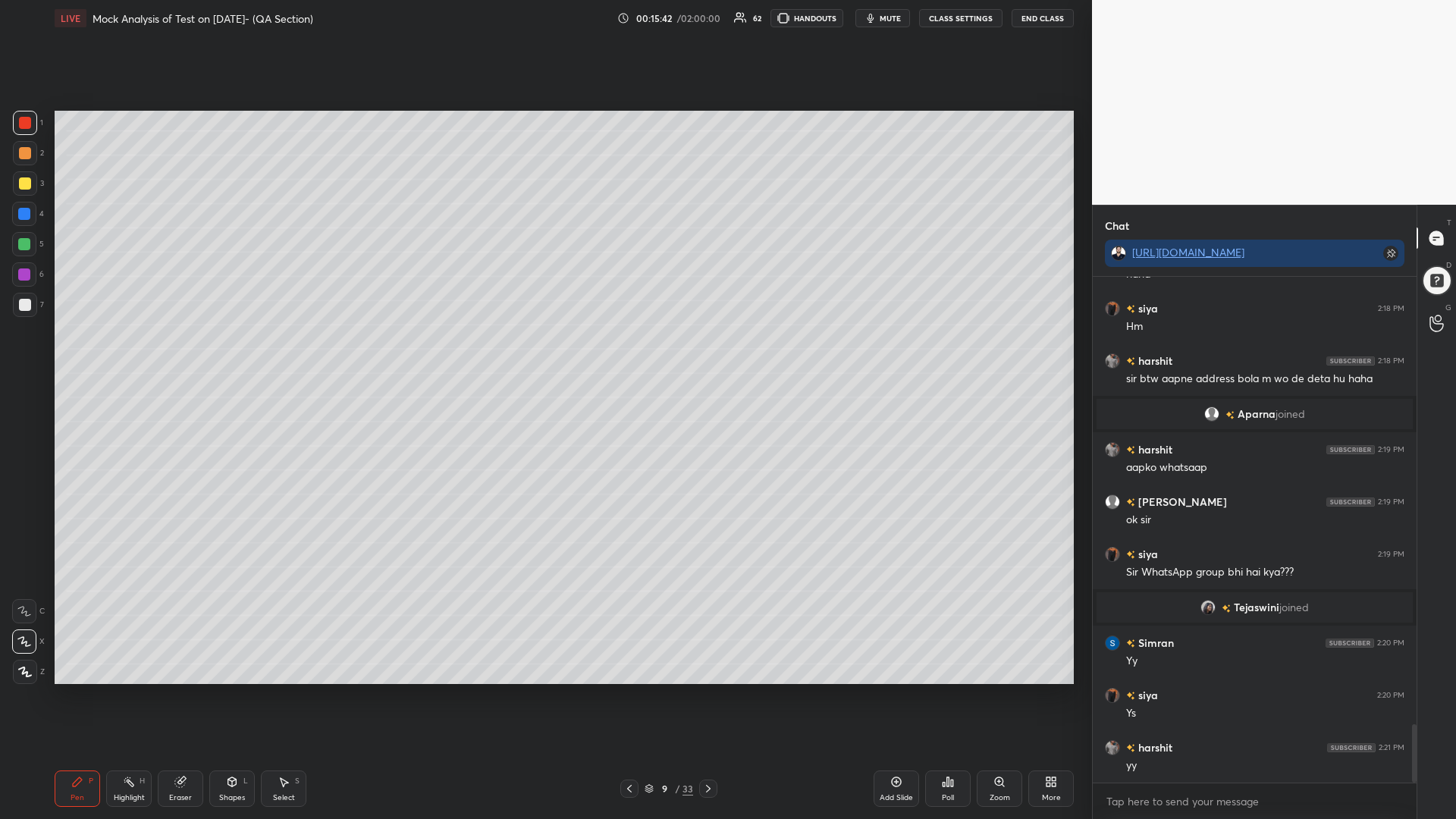
click at [24, 185] on div at bounding box center [24, 183] width 12 height 12
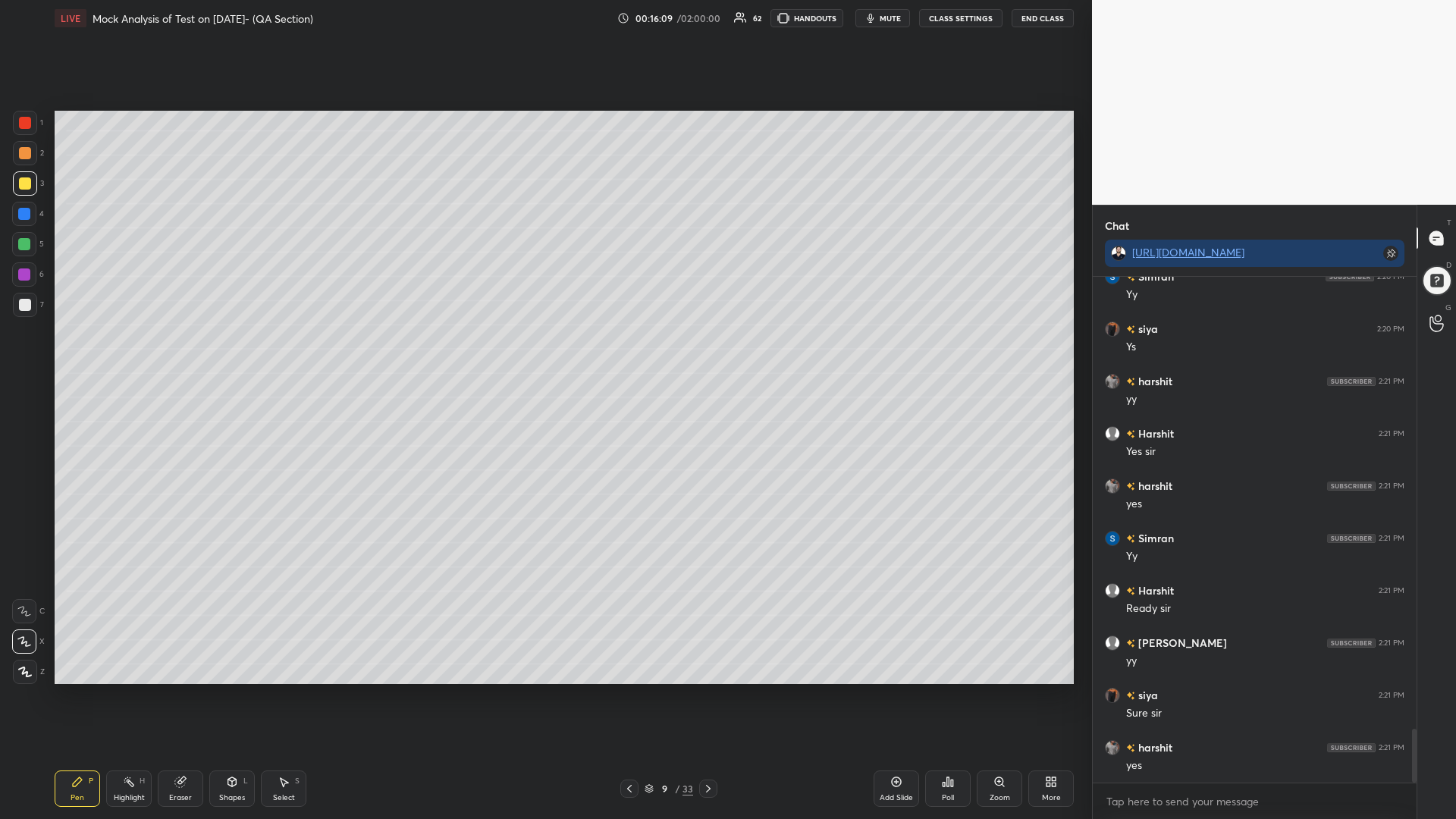
scroll to position [4319, 0]
click at [18, 214] on div at bounding box center [24, 213] width 12 height 12
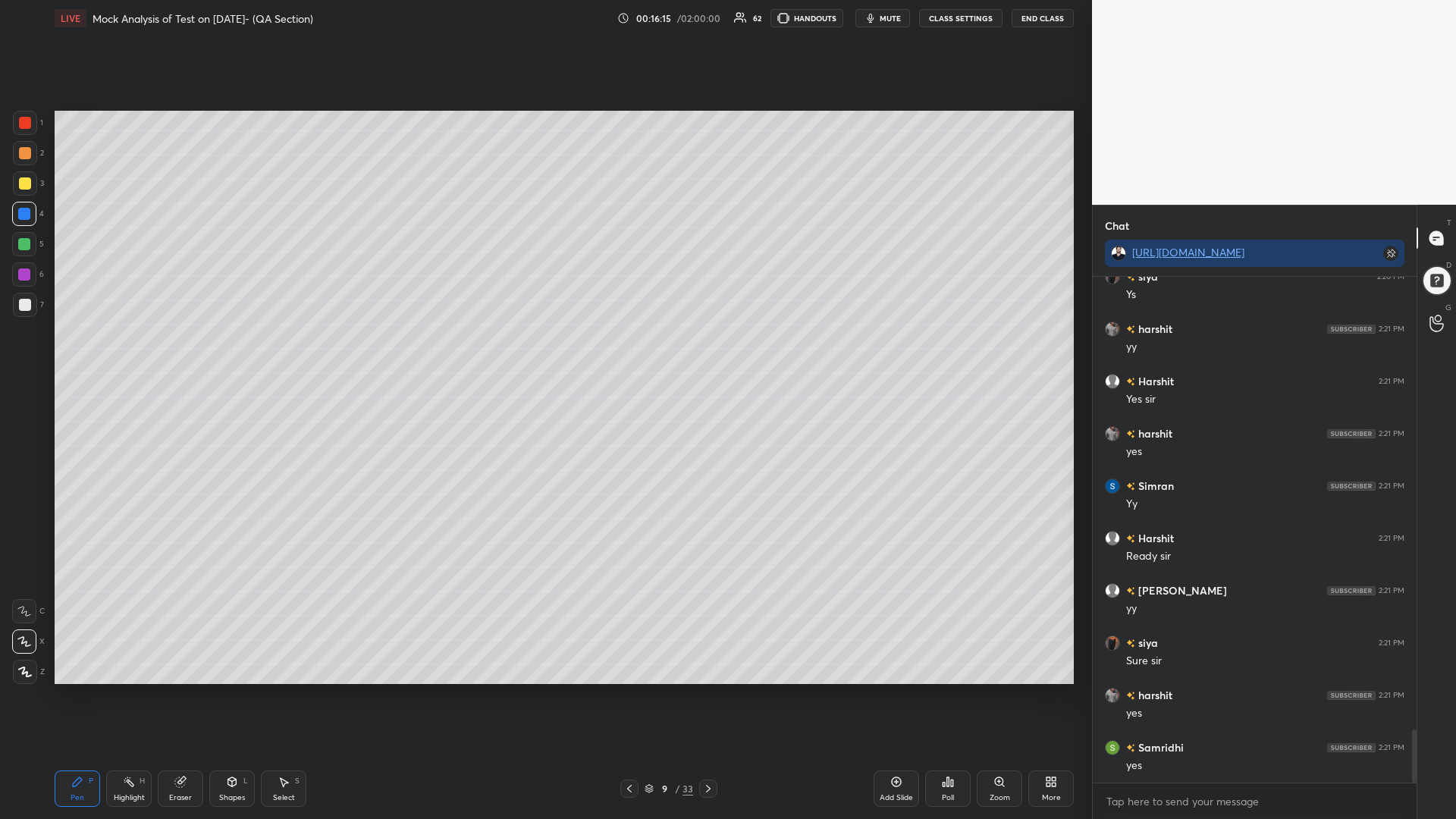
click at [23, 274] on div at bounding box center [24, 274] width 12 height 12
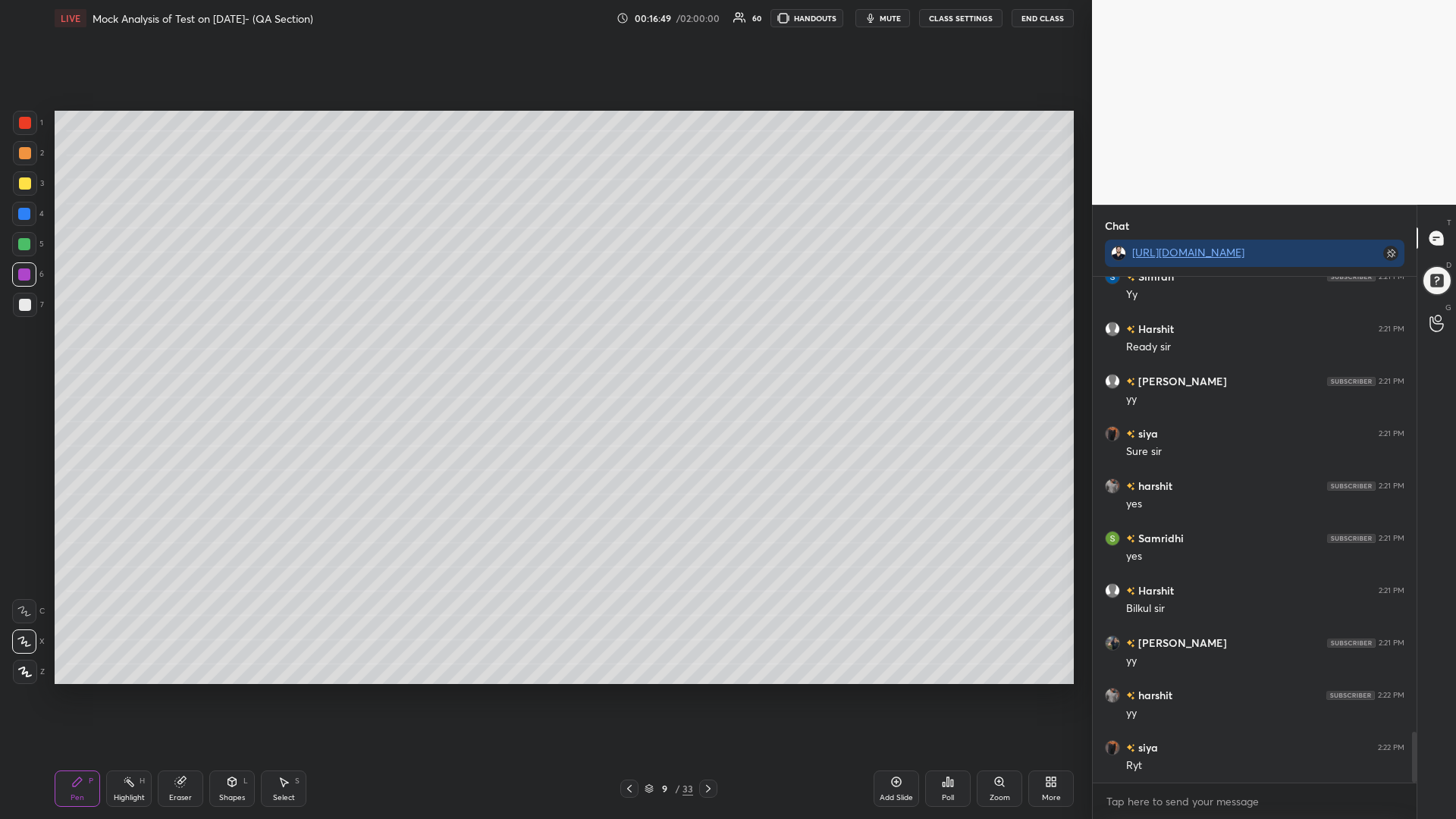
click at [24, 209] on div at bounding box center [24, 213] width 12 height 12
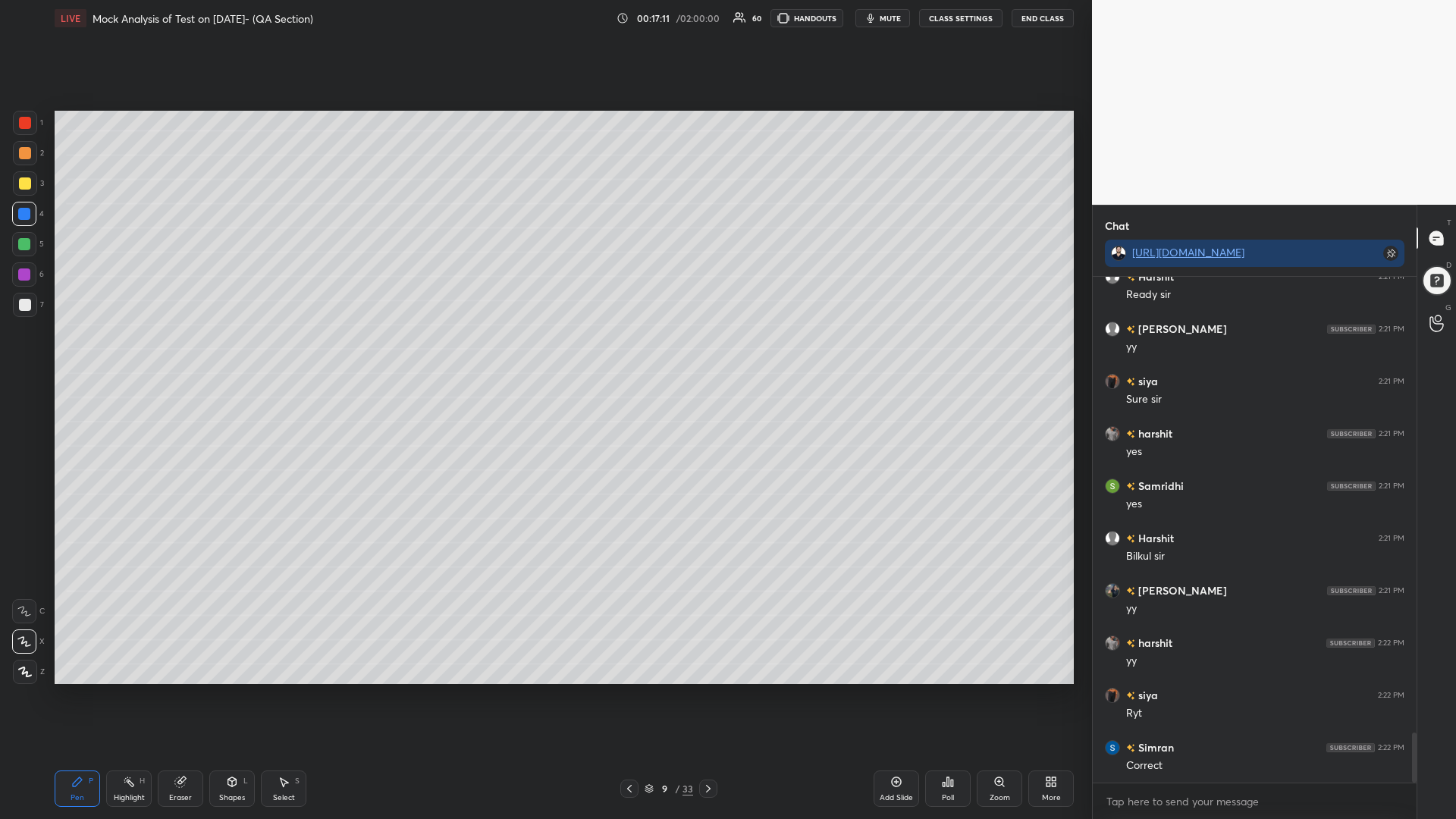
click at [20, 266] on div at bounding box center [24, 274] width 24 height 24
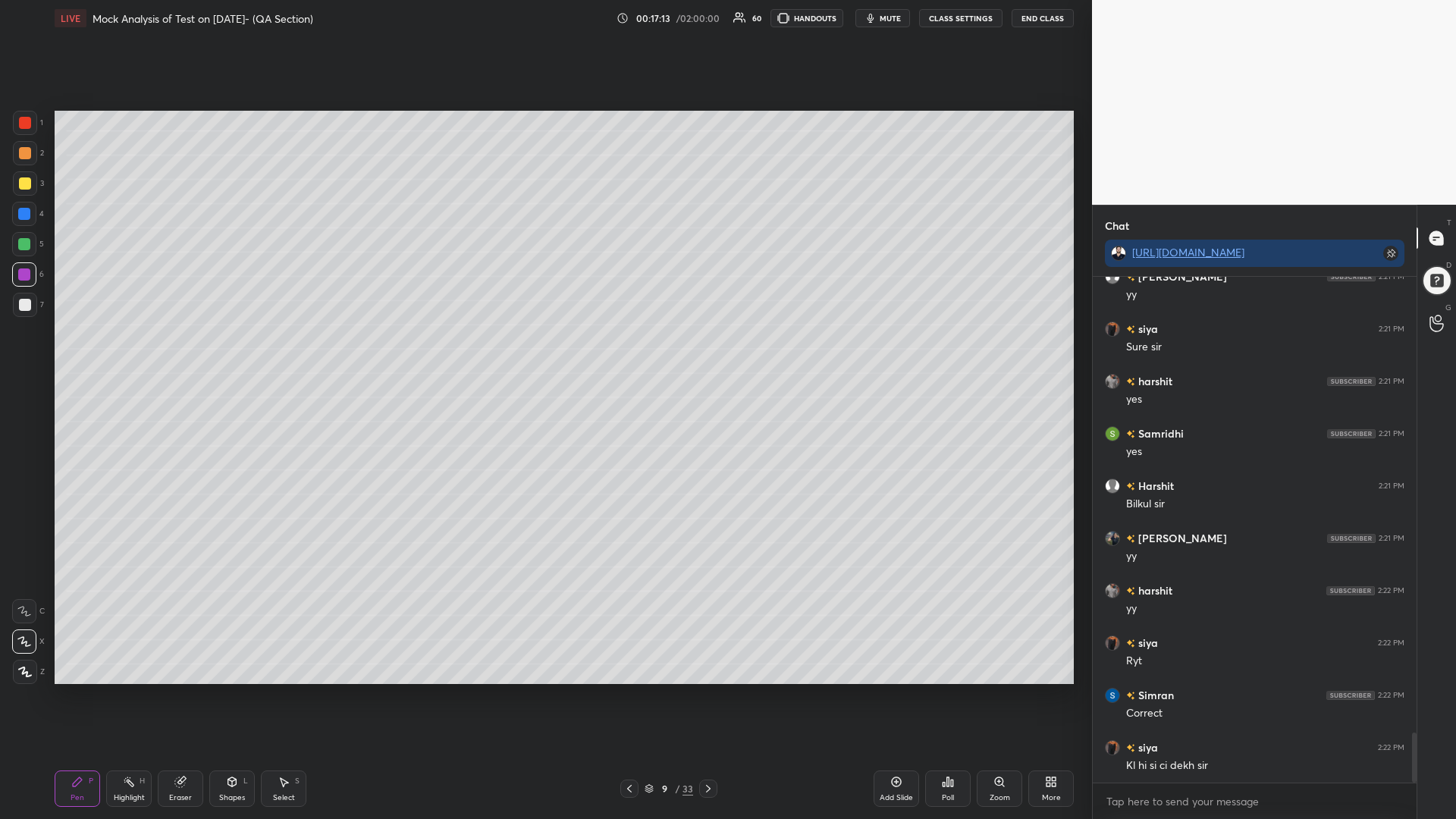
click at [27, 310] on div at bounding box center [24, 304] width 12 height 12
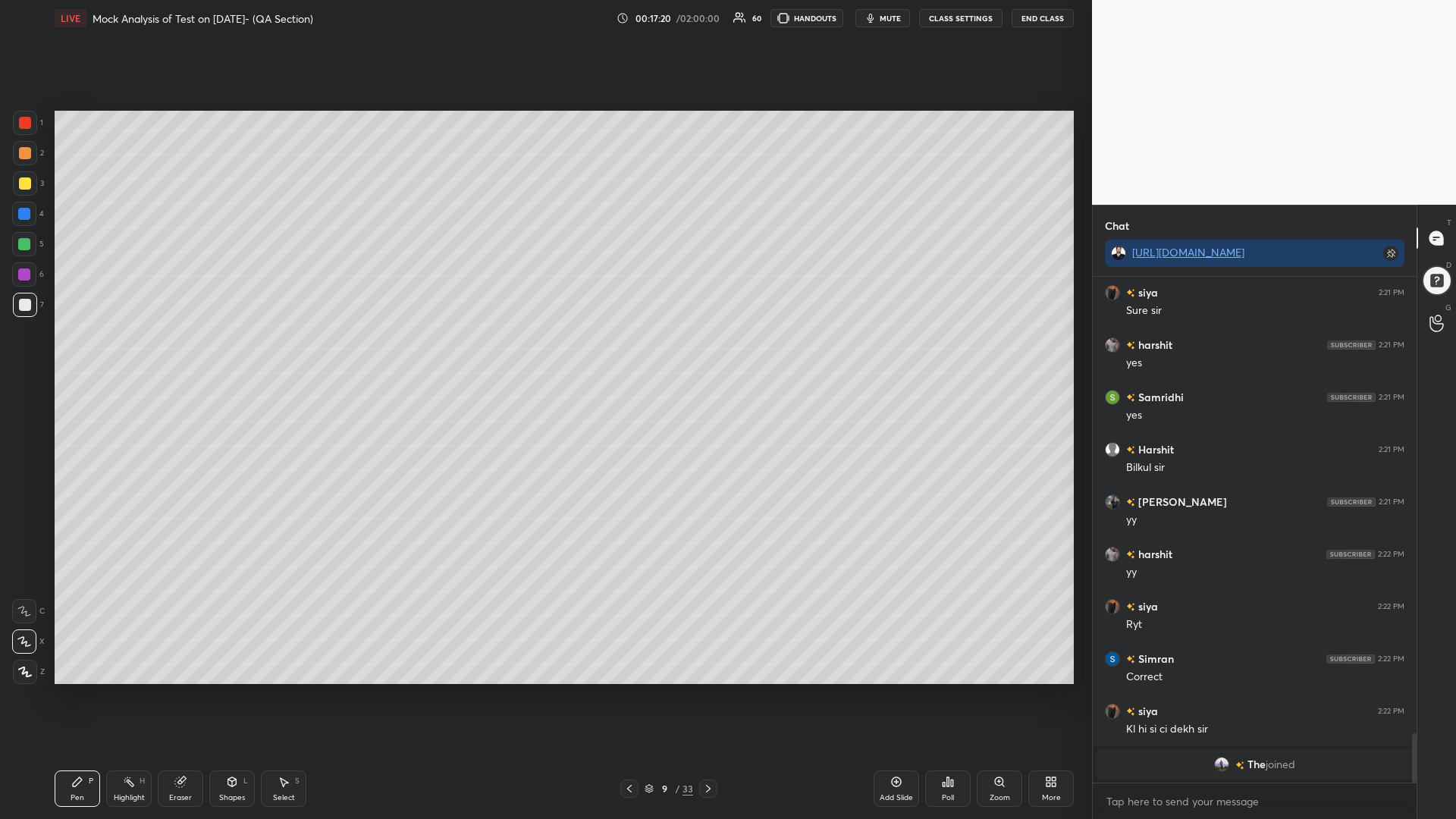
click at [24, 235] on div at bounding box center [24, 244] width 24 height 24
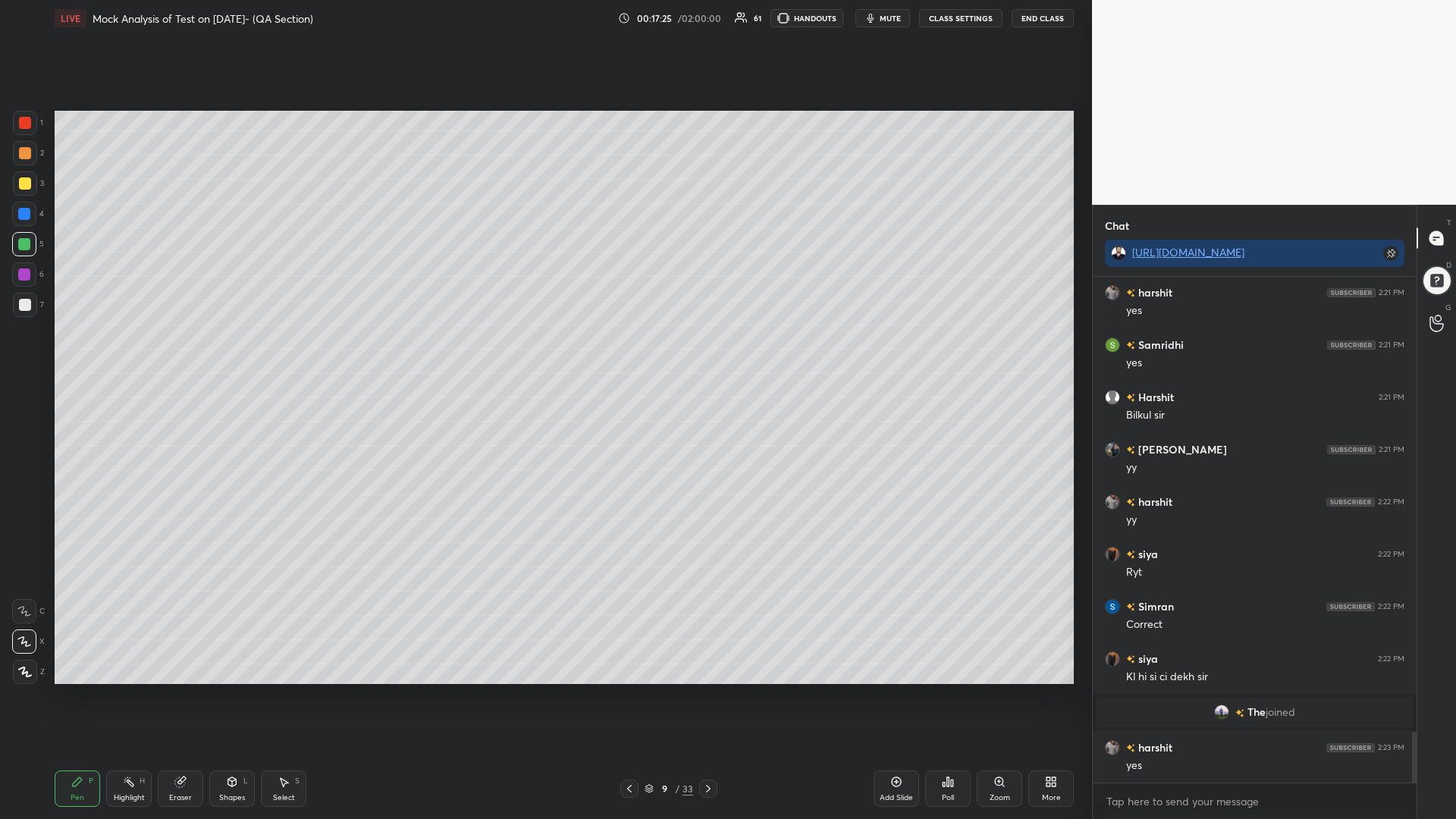
scroll to position [4546, 0]
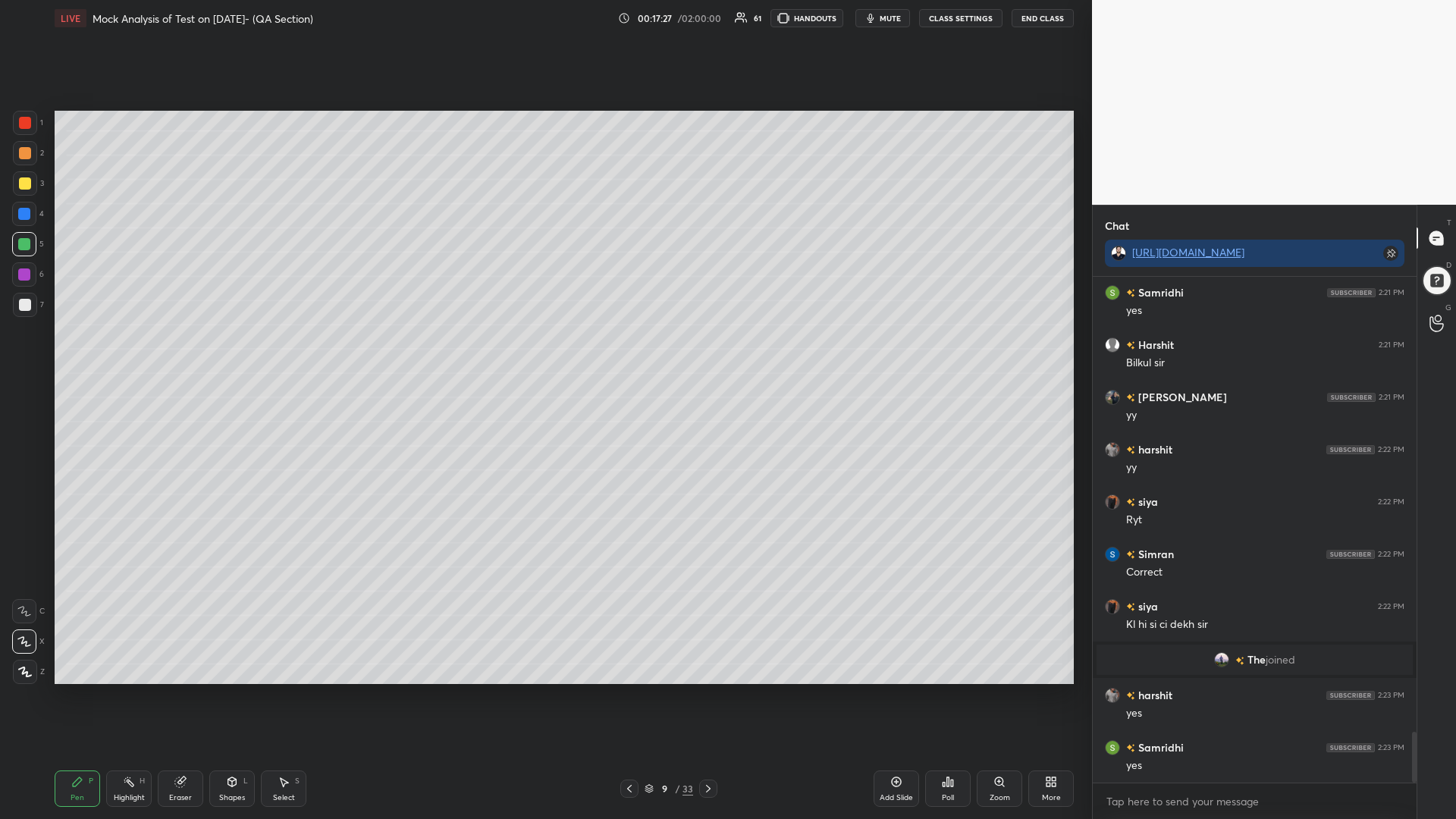
click at [20, 186] on div at bounding box center [24, 183] width 12 height 12
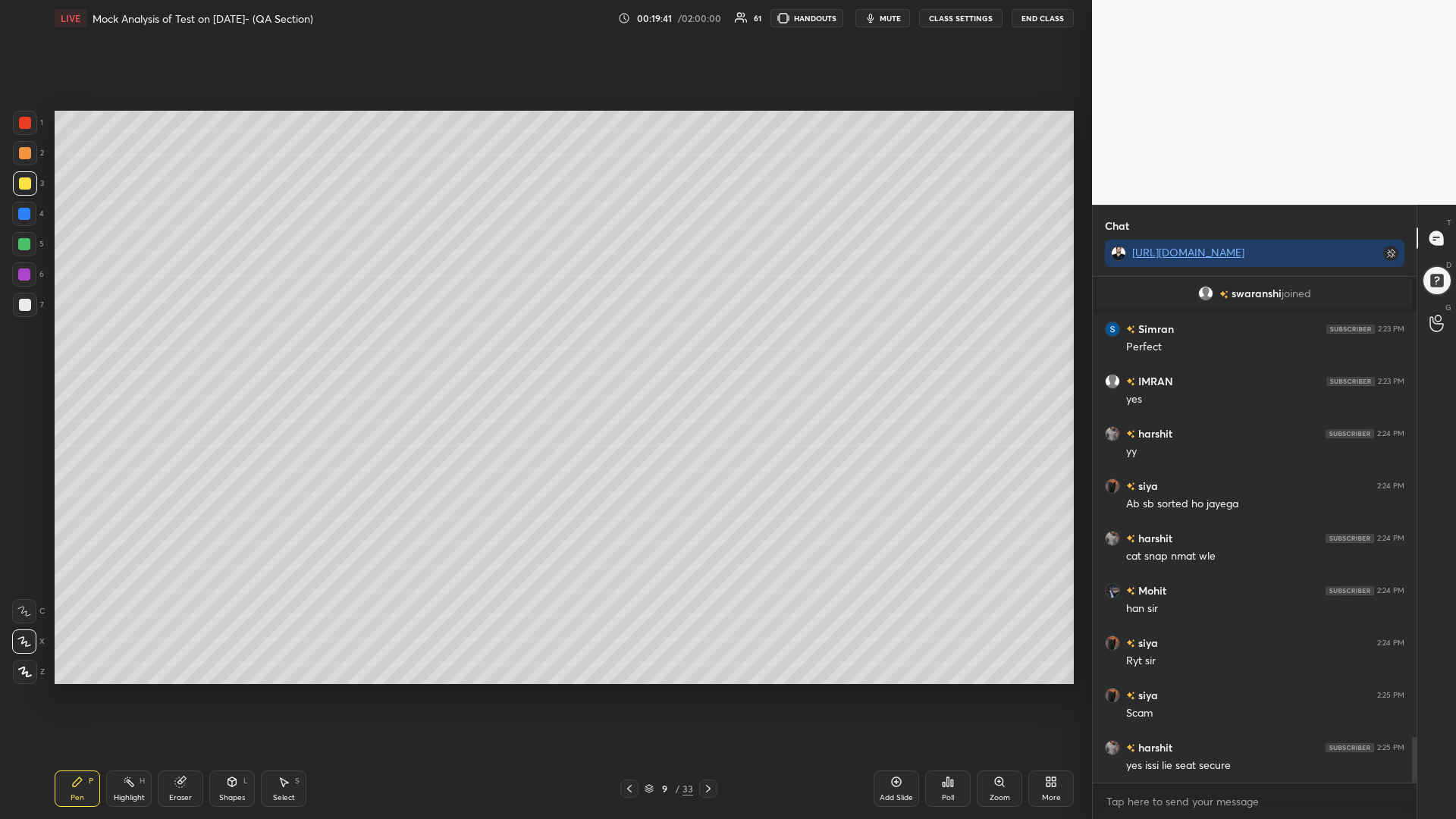
scroll to position [5207, 0]
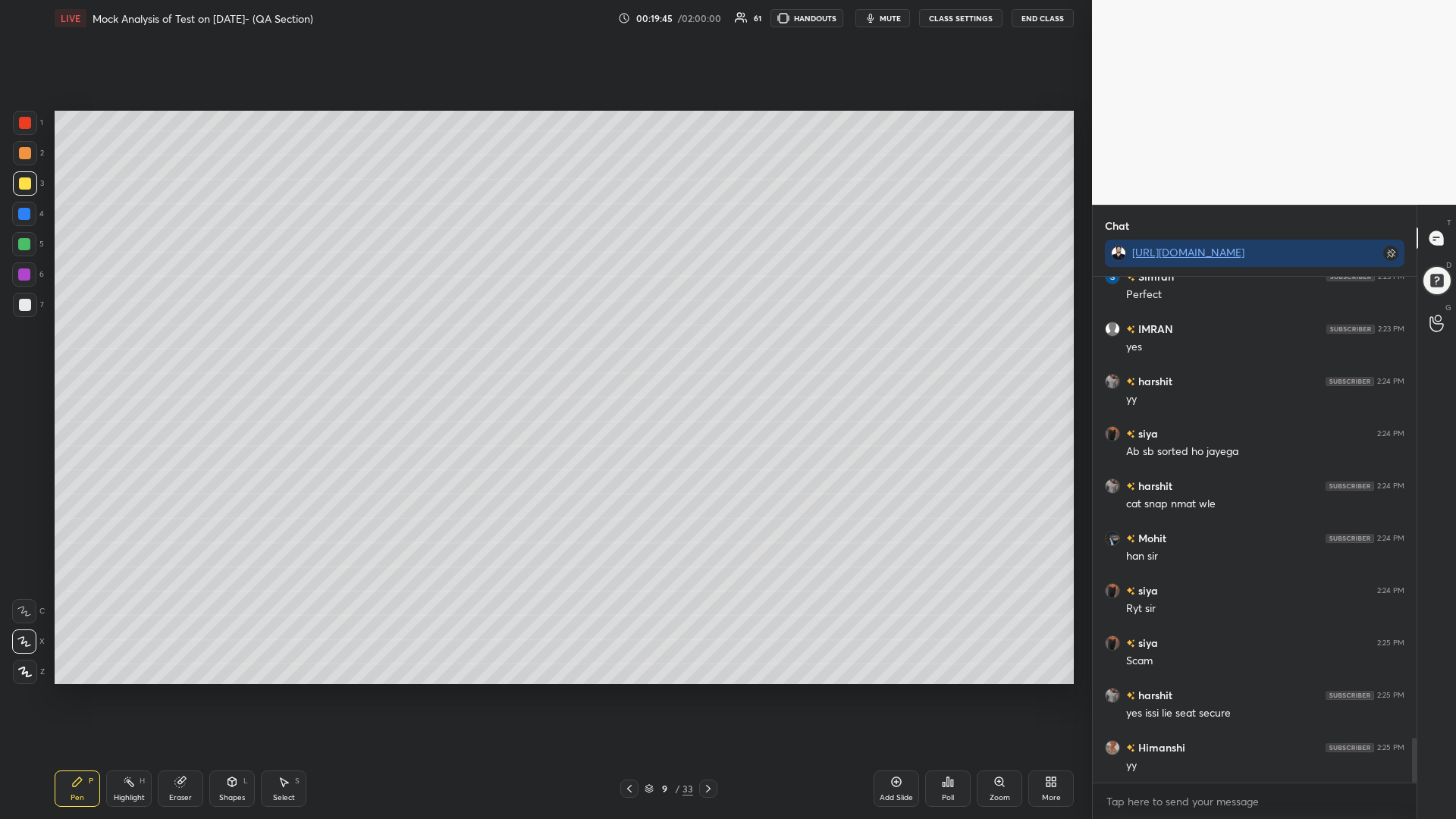
click at [19, 208] on div at bounding box center [24, 213] width 12 height 12
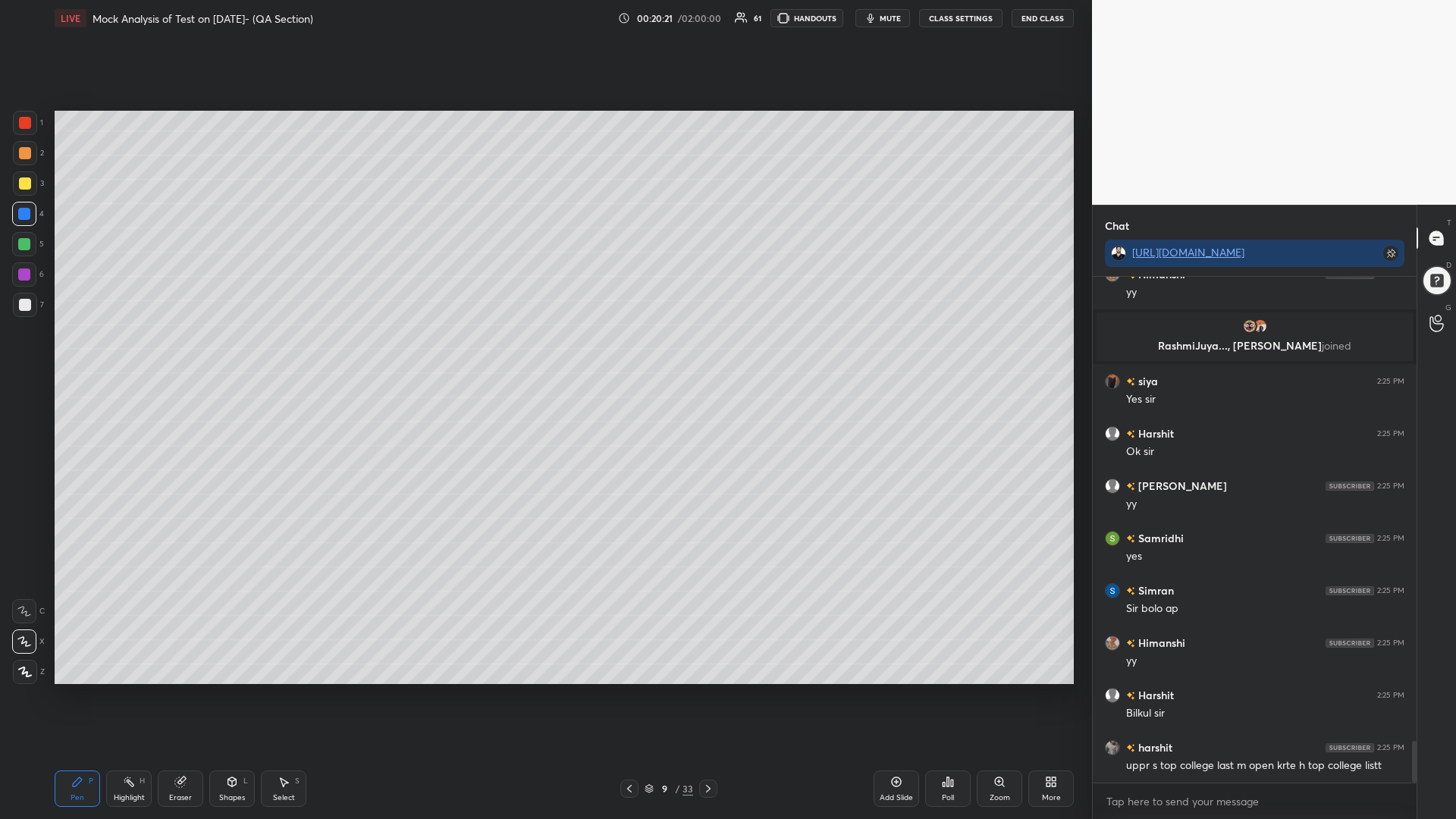
scroll to position [5574, 0]
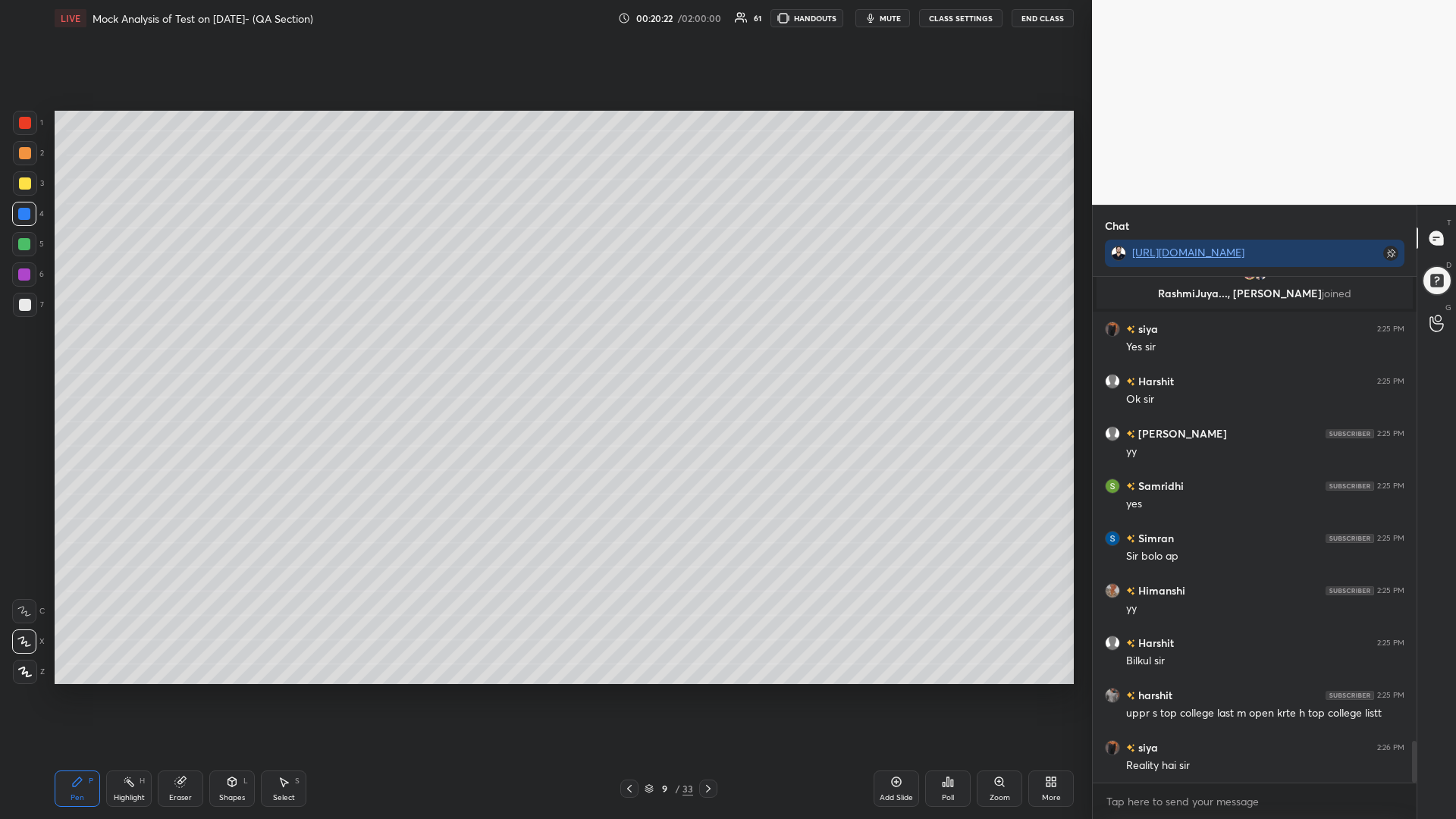
drag, startPoint x: 25, startPoint y: 246, endPoint x: 39, endPoint y: 283, distance: 39.6
click at [24, 246] on div at bounding box center [24, 244] width 12 height 12
click at [20, 272] on div at bounding box center [24, 274] width 12 height 12
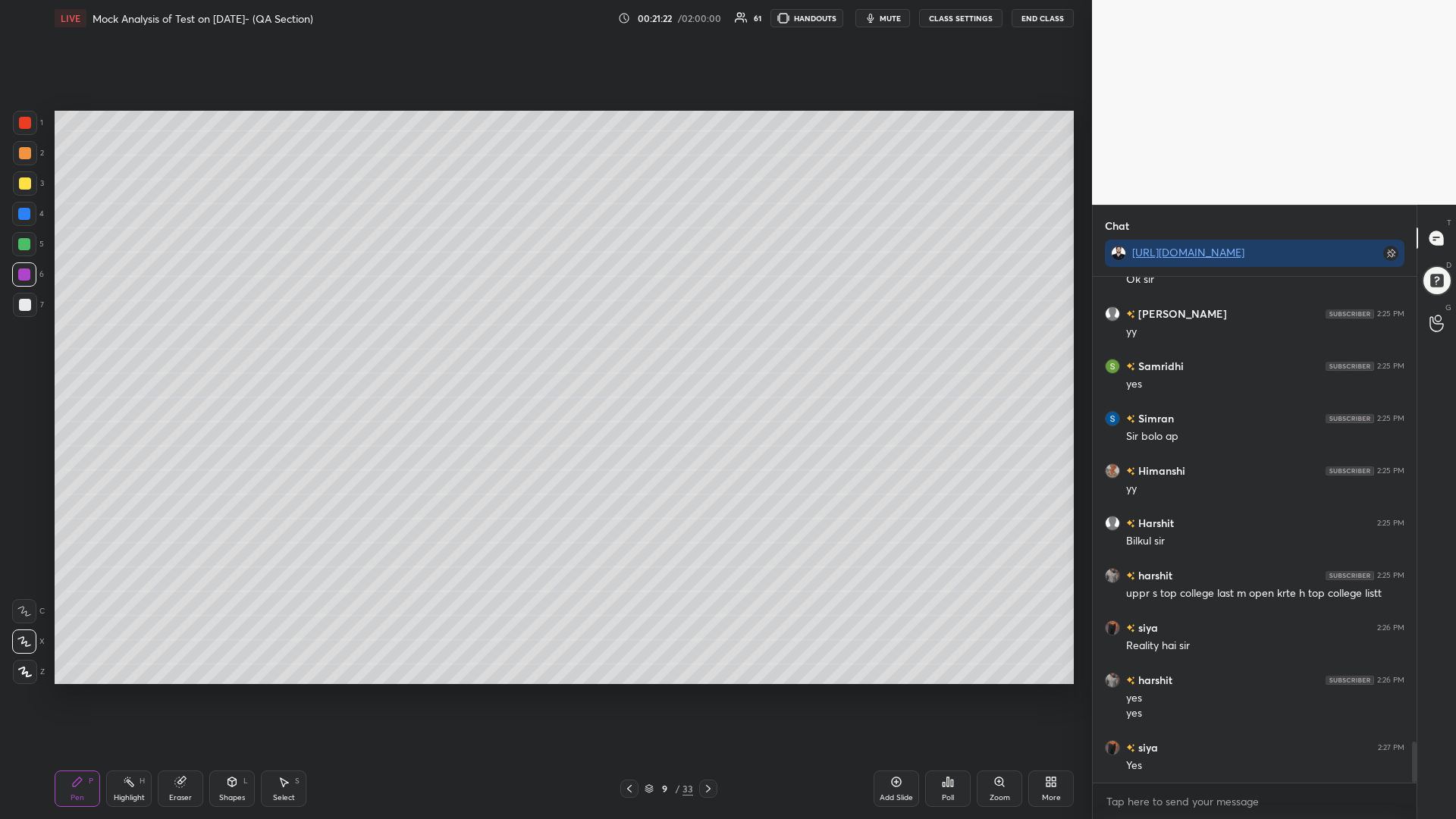
scroll to position [5746, 0]
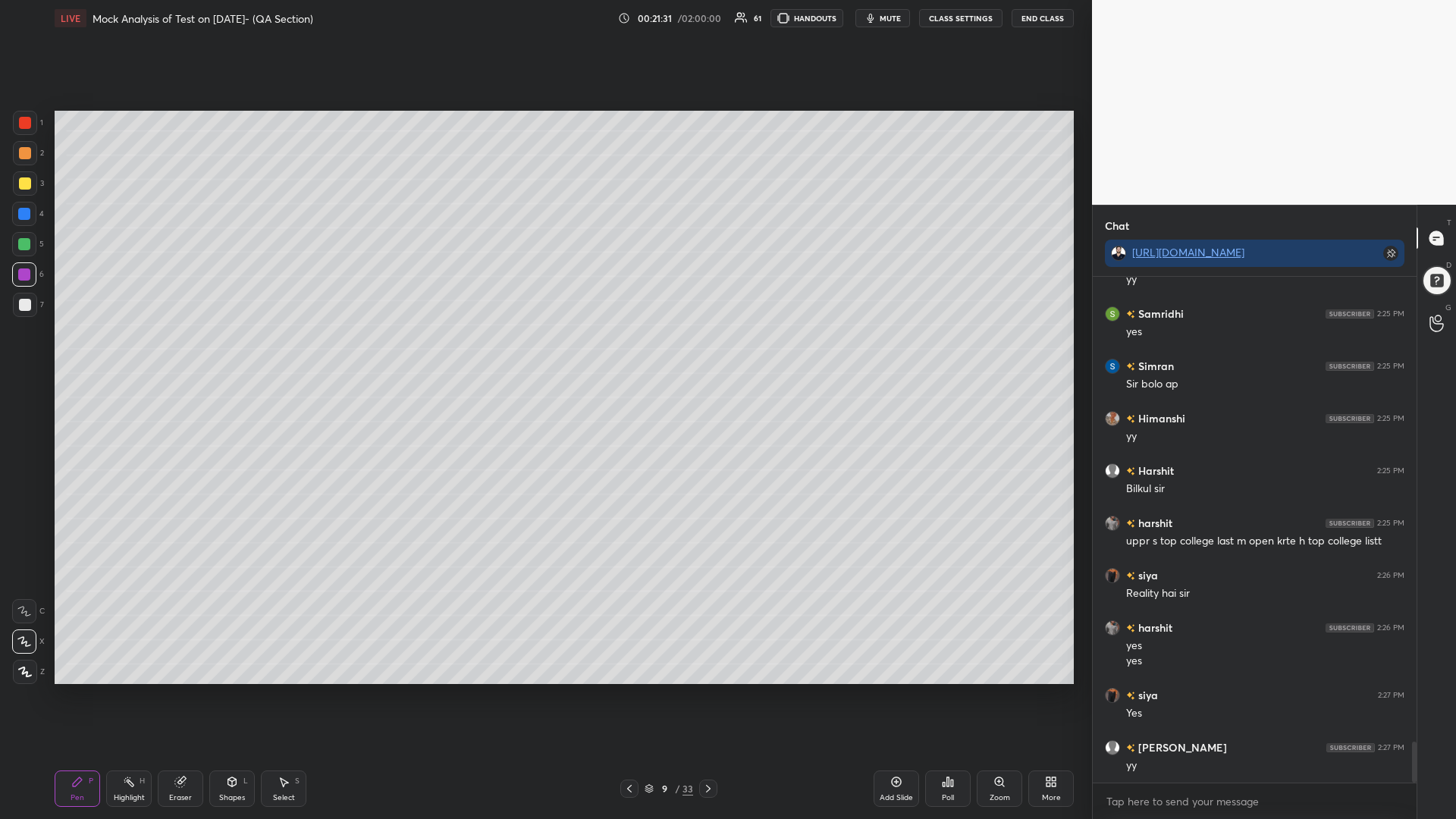
click at [28, 211] on div at bounding box center [24, 213] width 12 height 12
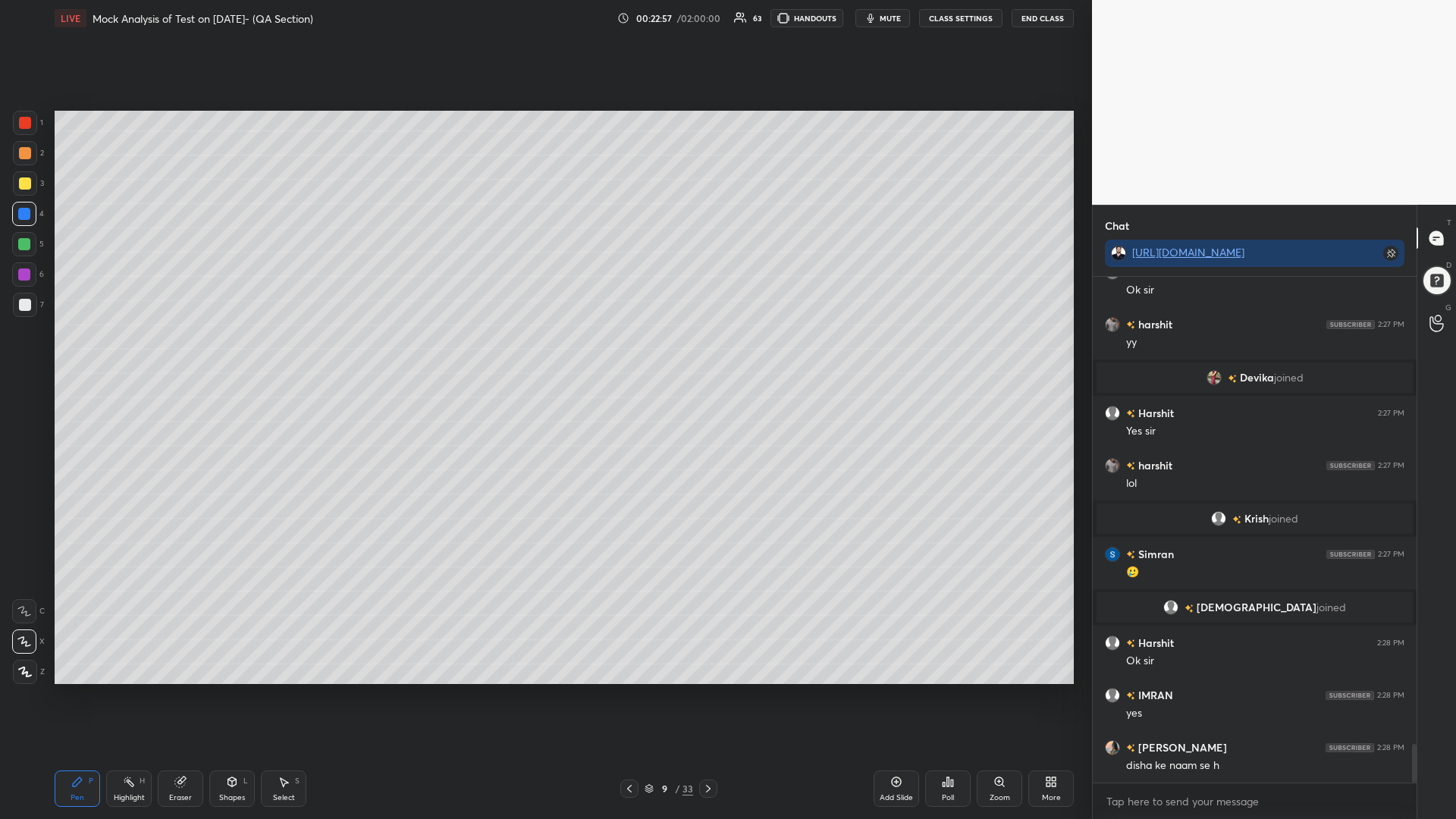
scroll to position [6106, 0]
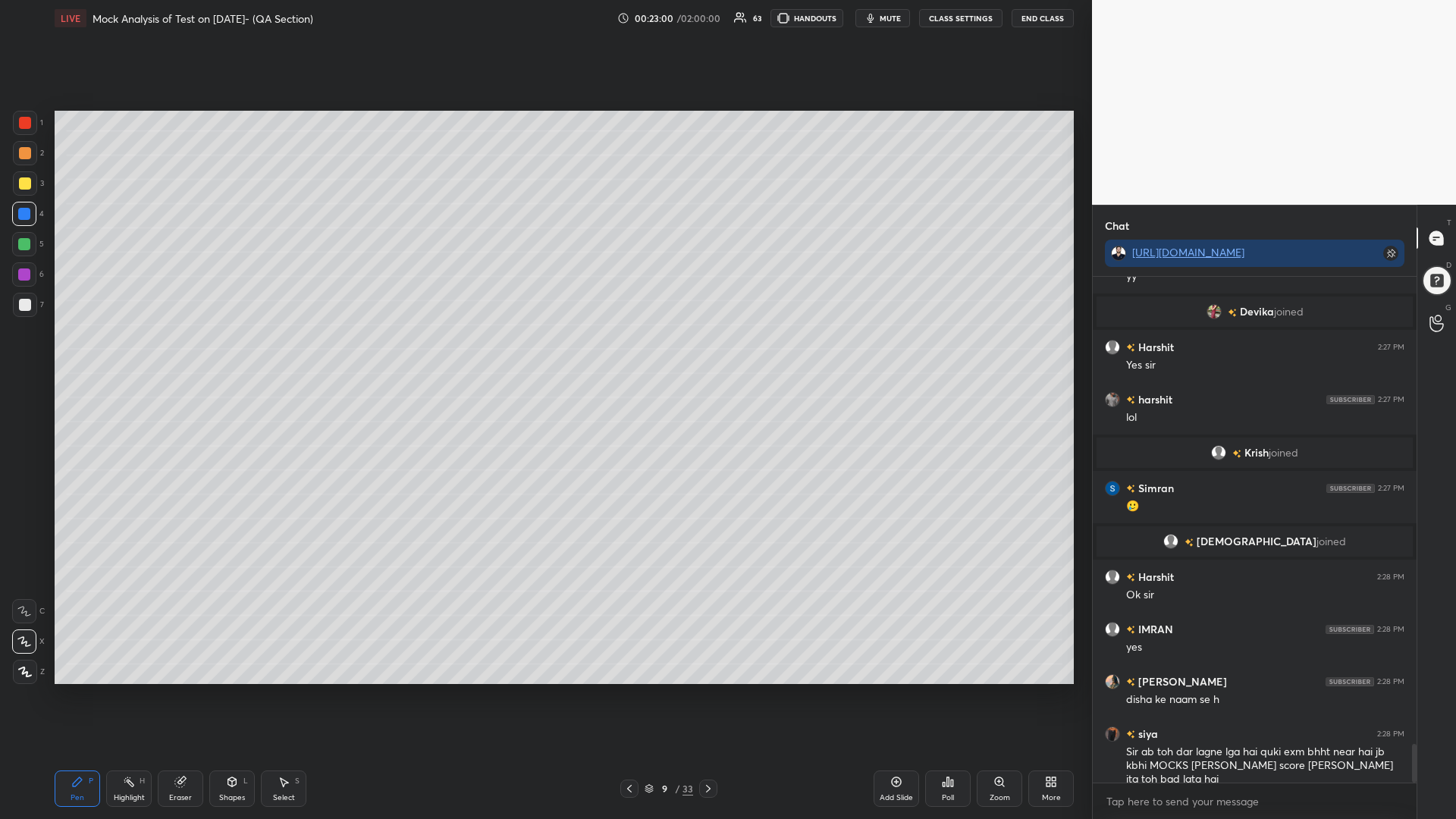
click at [17, 147] on div at bounding box center [24, 152] width 24 height 24
click at [20, 210] on div at bounding box center [24, 213] width 12 height 12
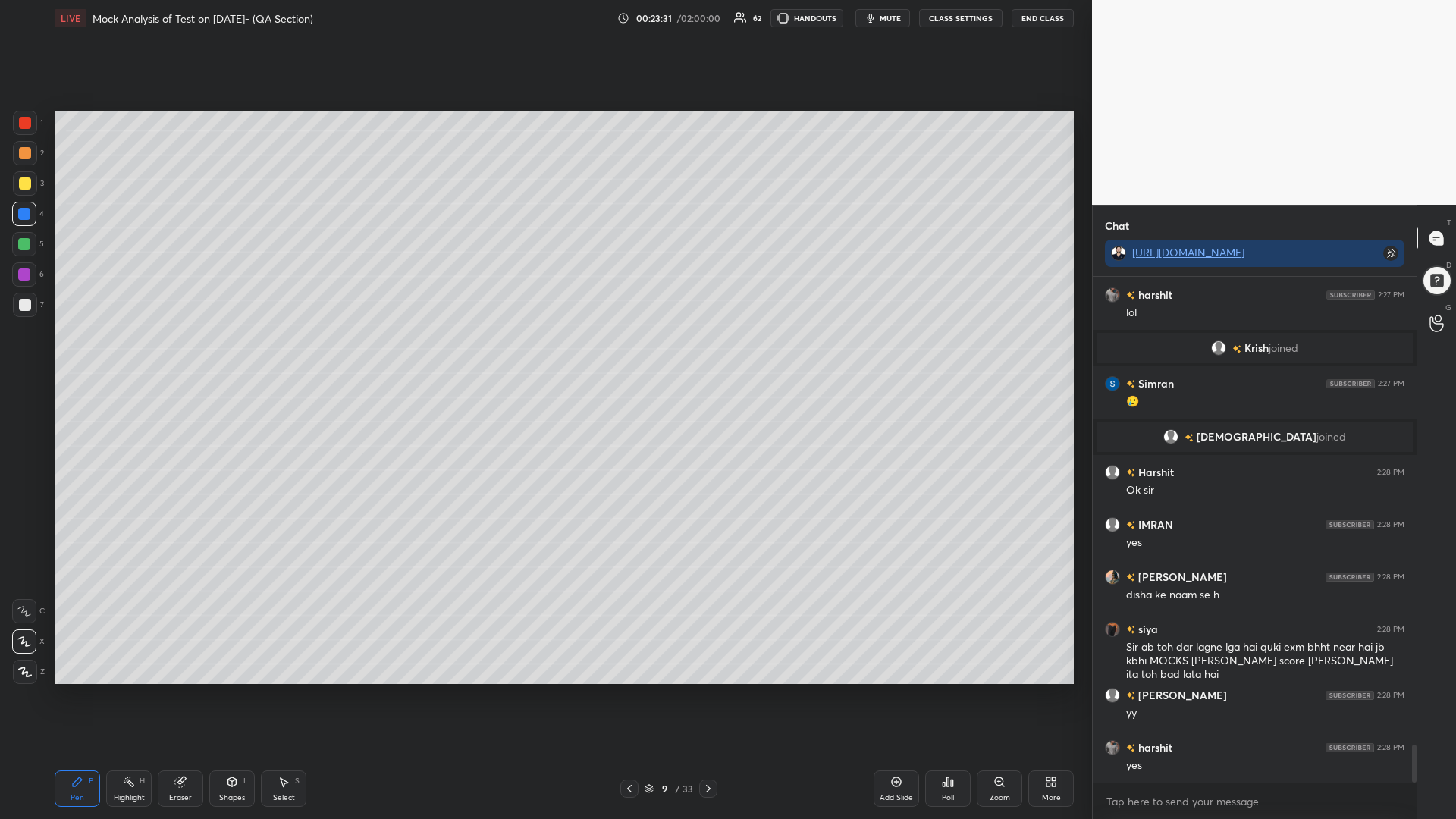
scroll to position [6264, 0]
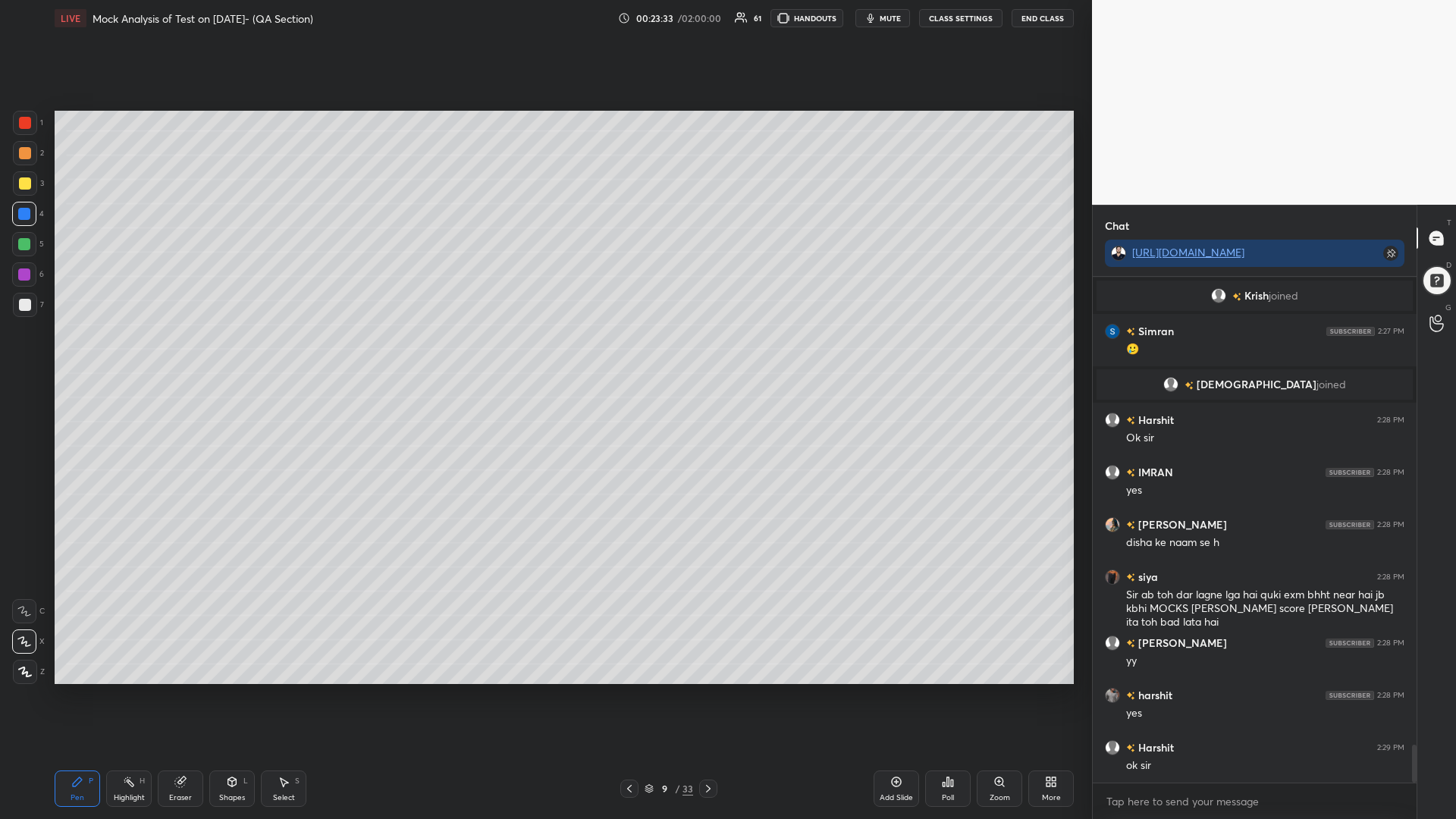
click at [706, 696] on icon at bounding box center [708, 788] width 12 height 12
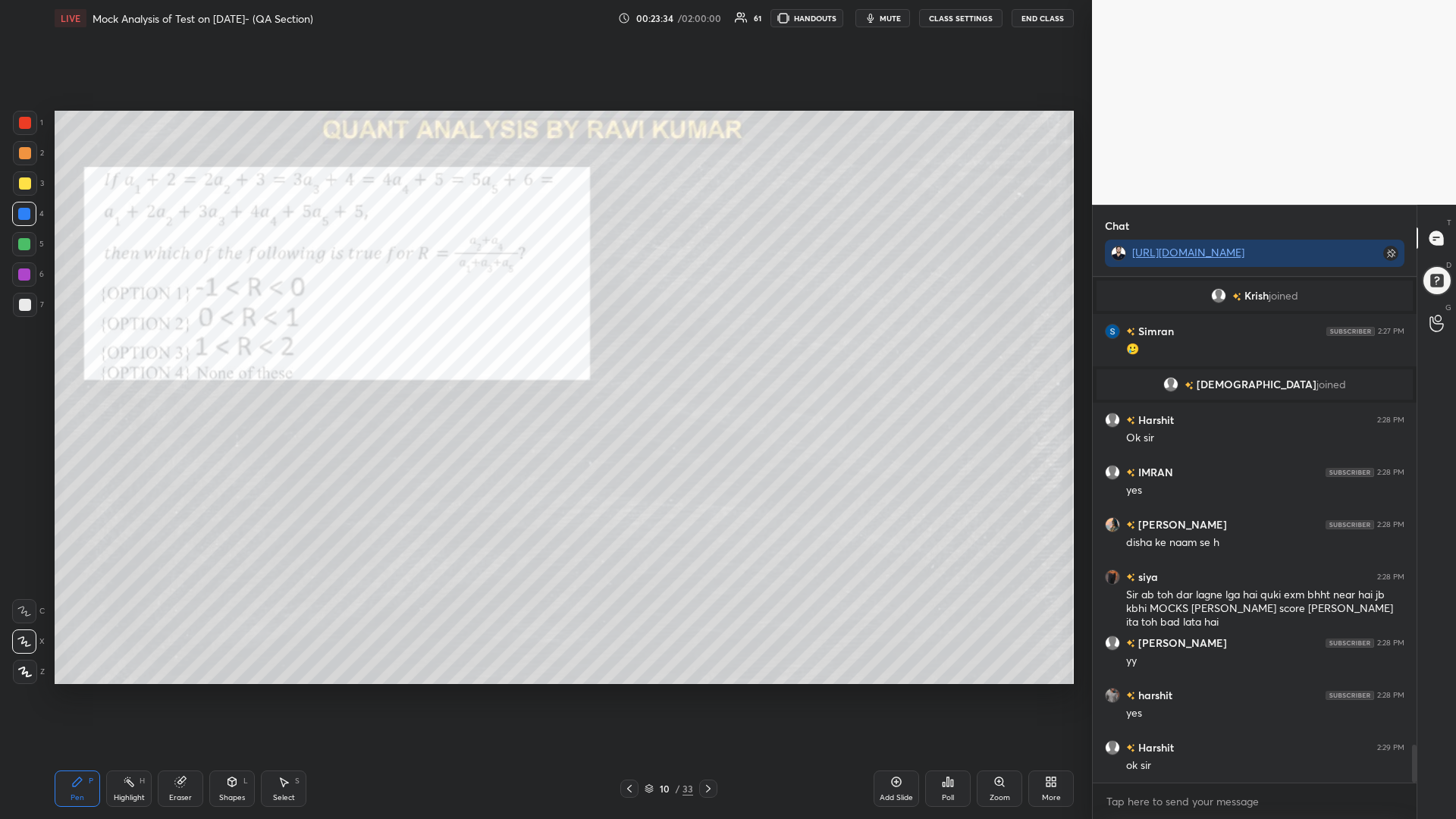
click at [627, 696] on icon at bounding box center [629, 788] width 12 height 12
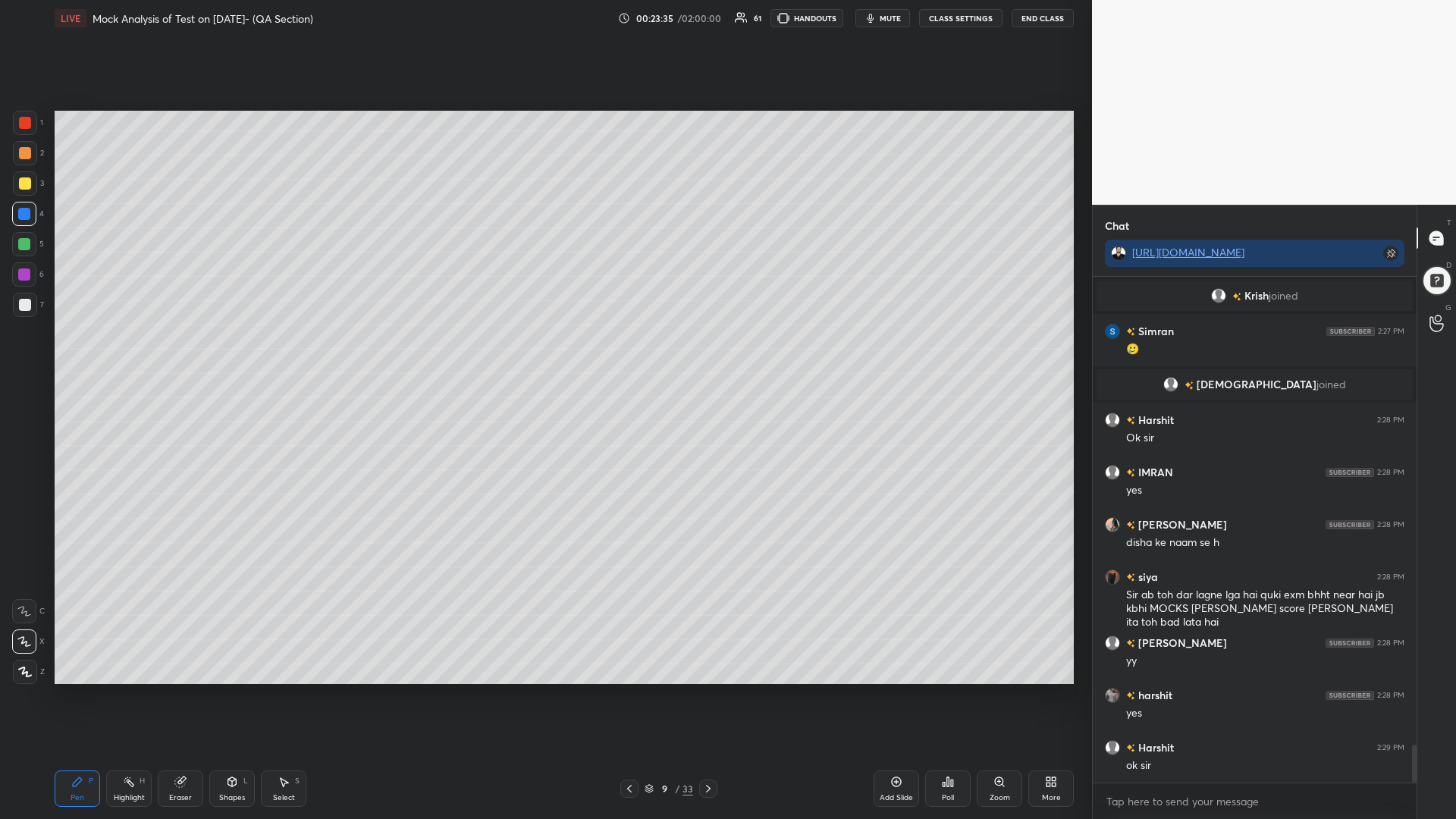
click at [895, 696] on icon at bounding box center [895, 781] width 12 height 12
click at [28, 123] on div at bounding box center [24, 123] width 12 height 12
drag, startPoint x: 26, startPoint y: 211, endPoint x: 53, endPoint y: 214, distance: 27.2
click at [26, 212] on div at bounding box center [24, 213] width 12 height 12
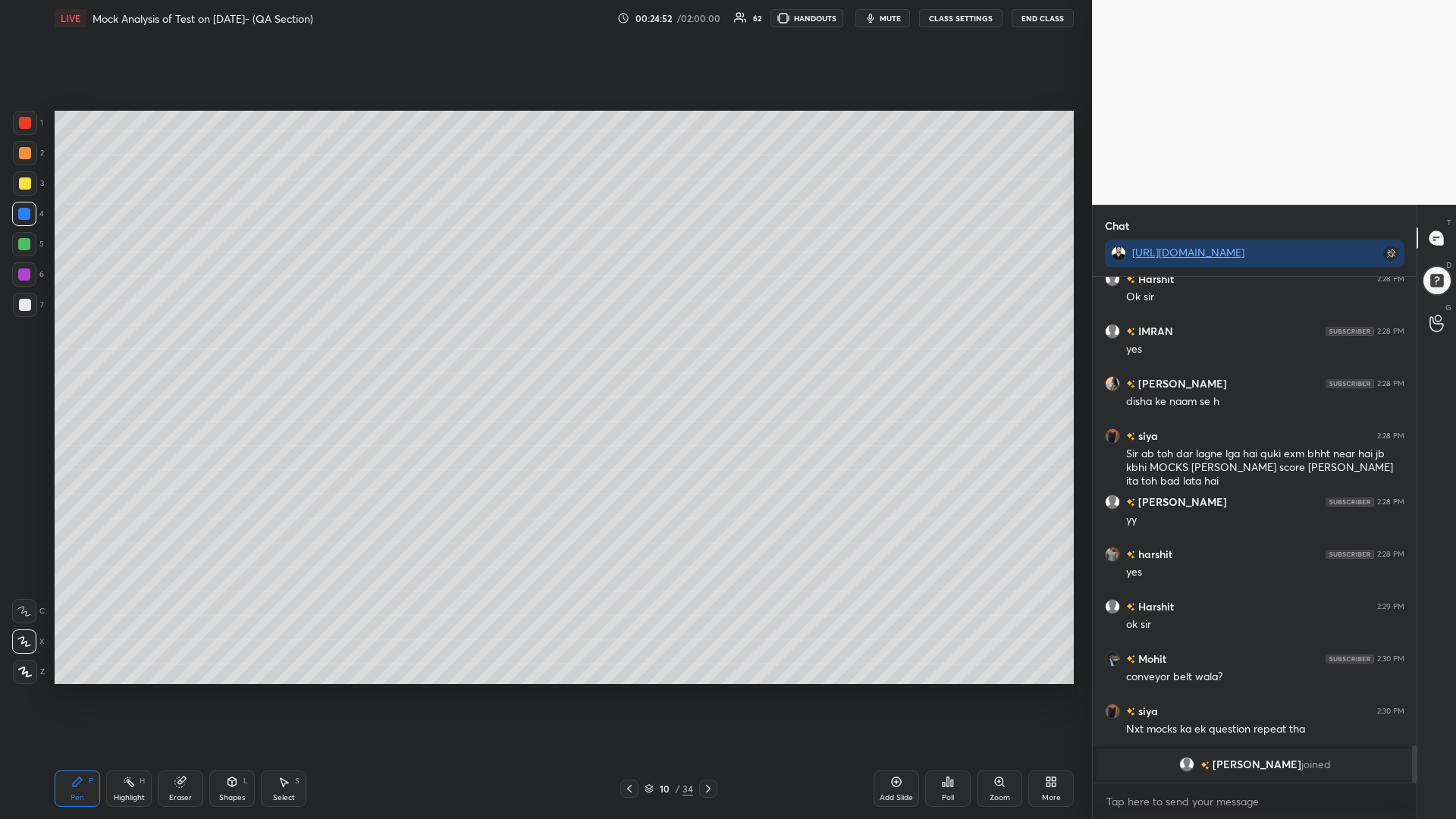
scroll to position [6423, 0]
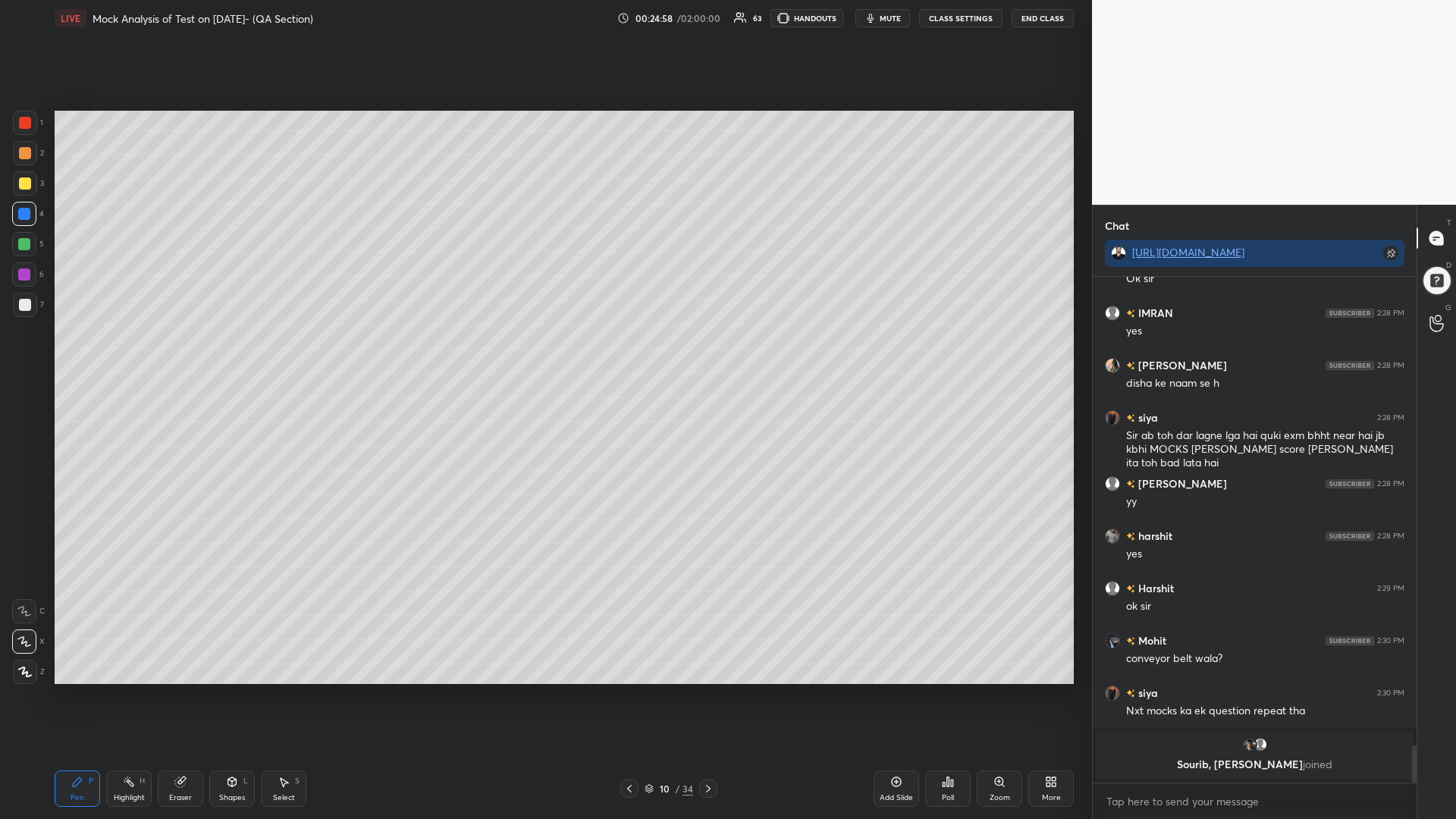
click at [27, 244] on div at bounding box center [24, 244] width 12 height 12
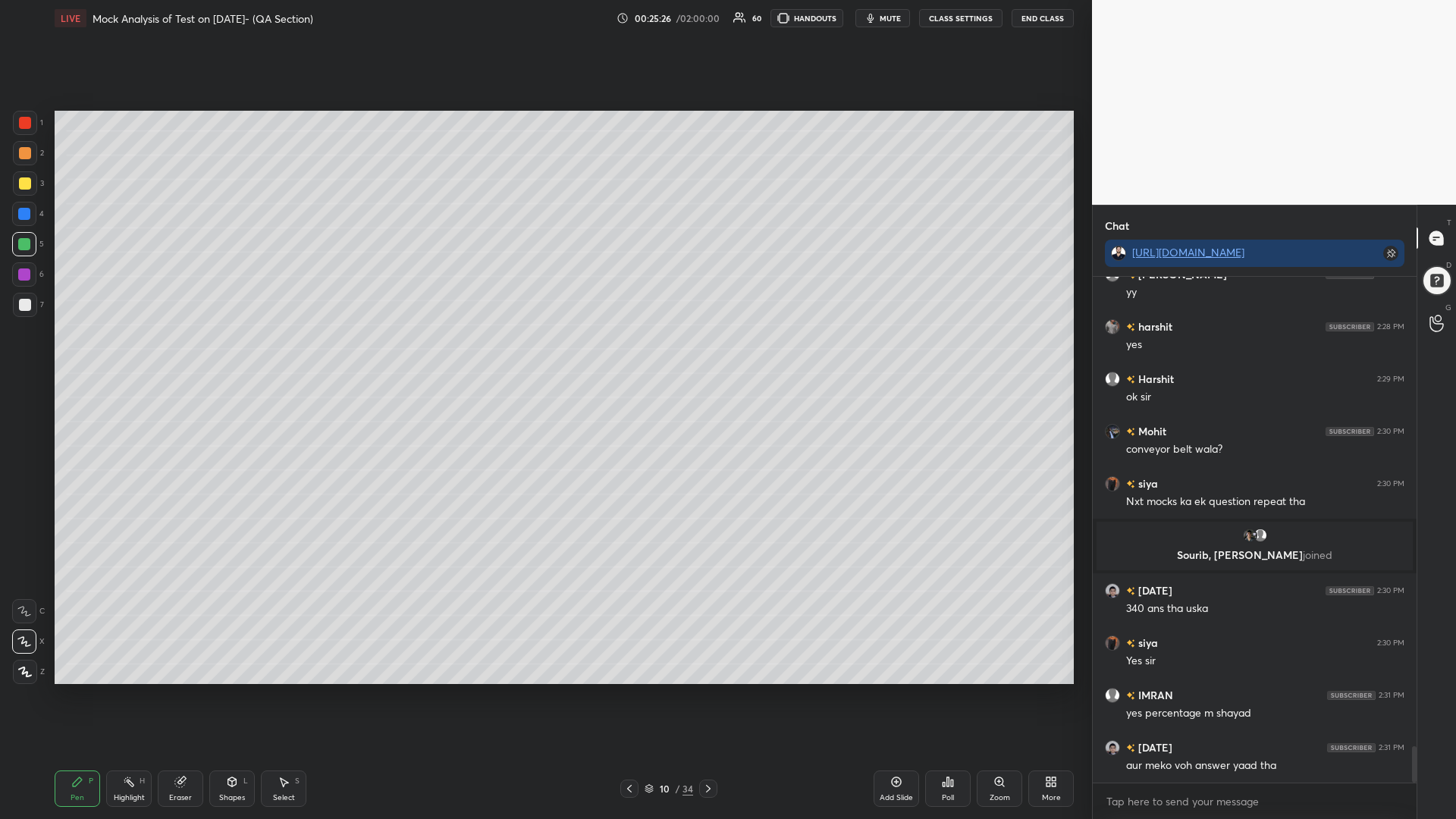
scroll to position [6509, 0]
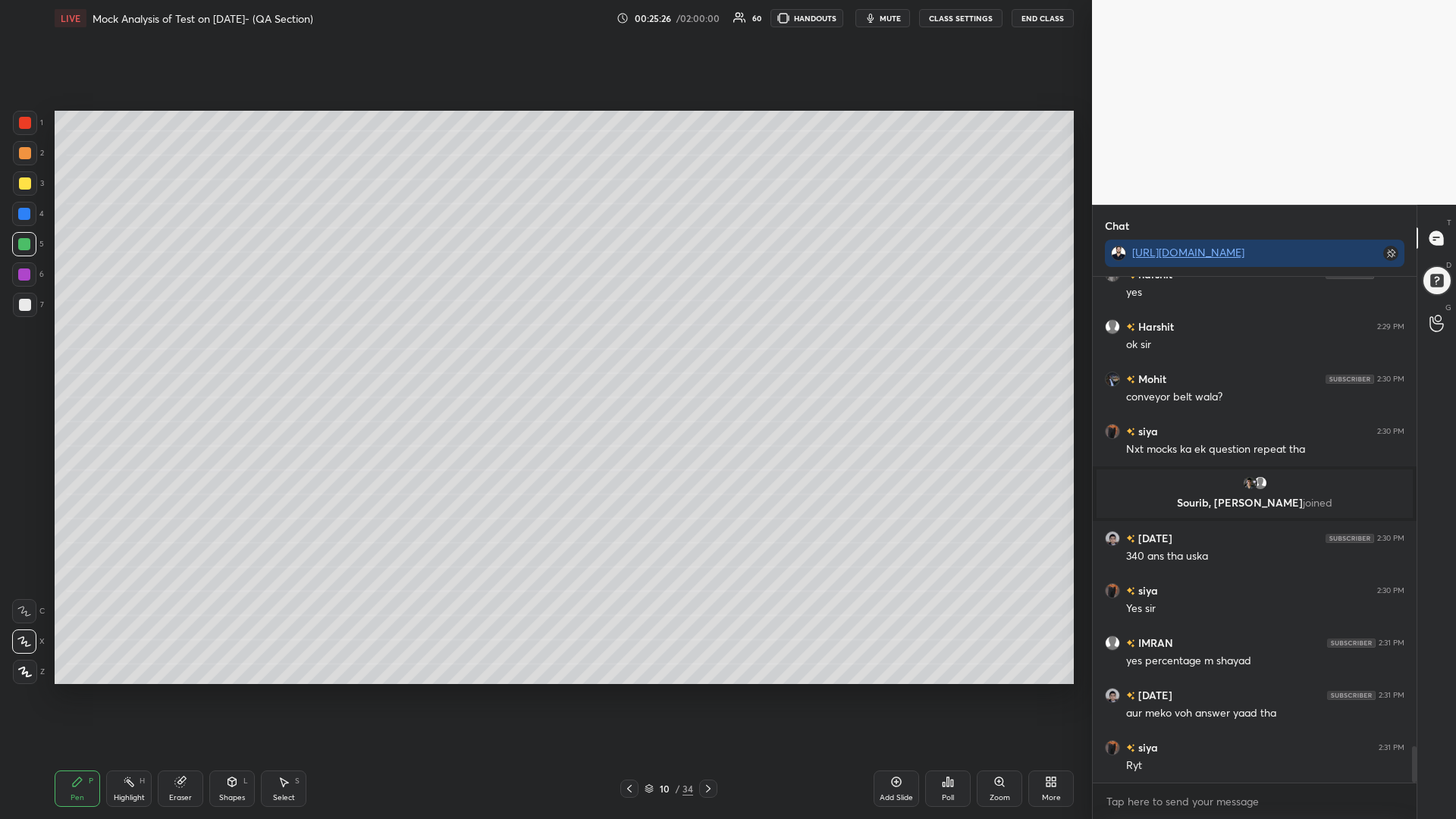
click at [708, 696] on icon at bounding box center [708, 788] width 12 height 12
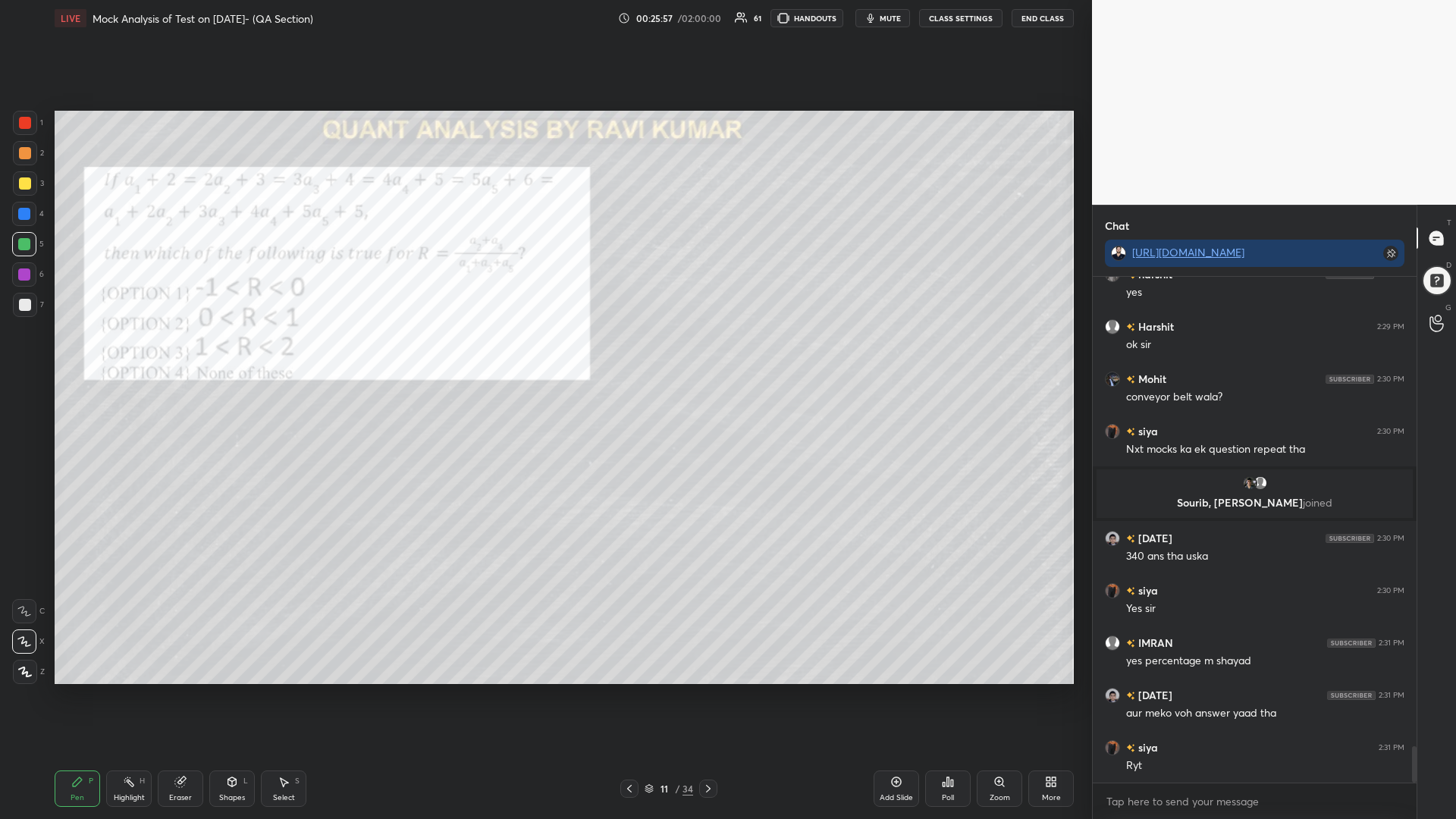
click at [17, 118] on div at bounding box center [24, 123] width 24 height 24
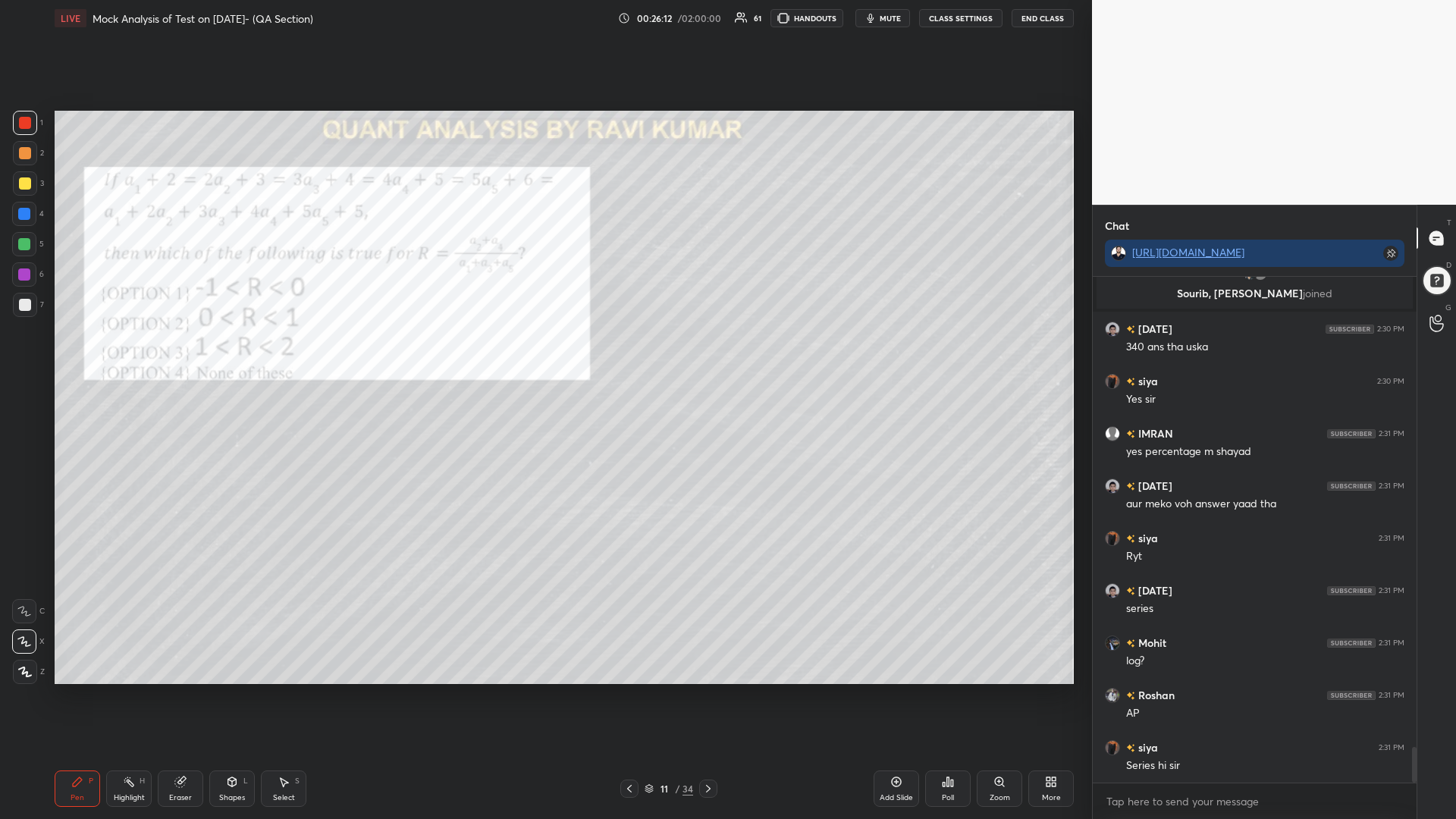
scroll to position [6754, 0]
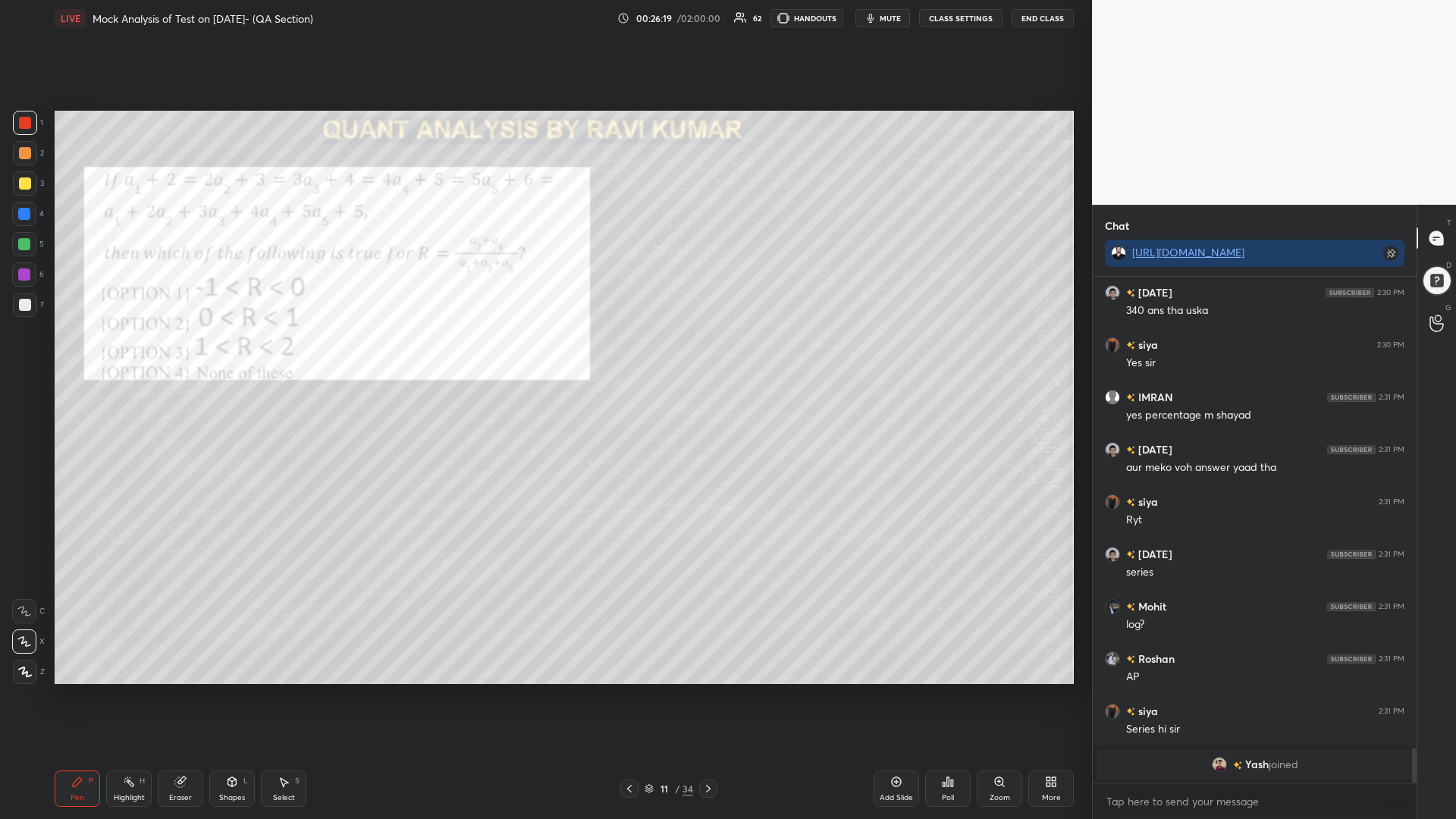
click at [22, 152] on div at bounding box center [24, 152] width 12 height 12
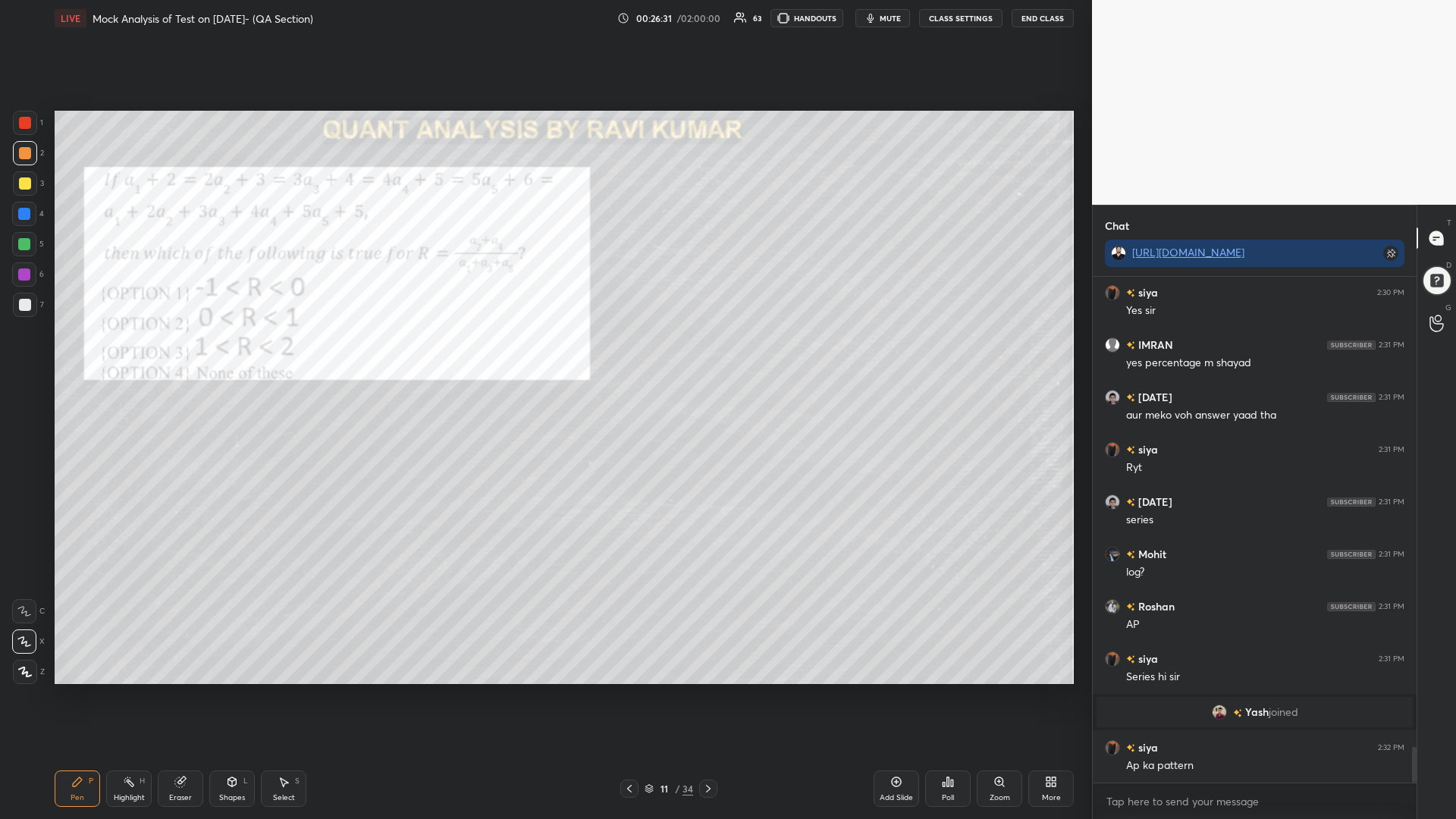
click at [182, 696] on icon at bounding box center [180, 782] width 10 height 10
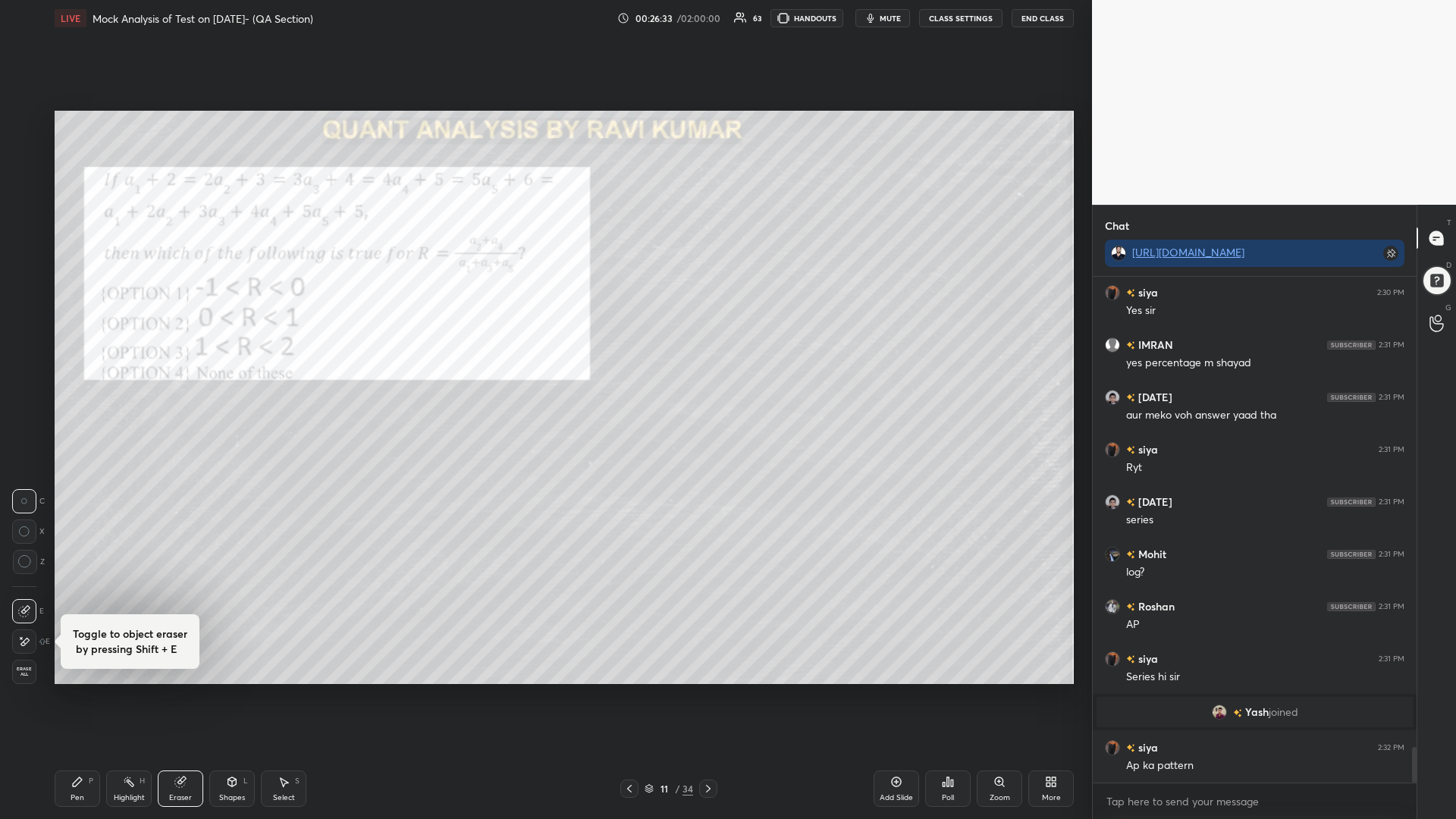
click at [18, 568] on div at bounding box center [24, 561] width 24 height 24
click at [79, 696] on div "Pen P" at bounding box center [77, 788] width 46 height 36
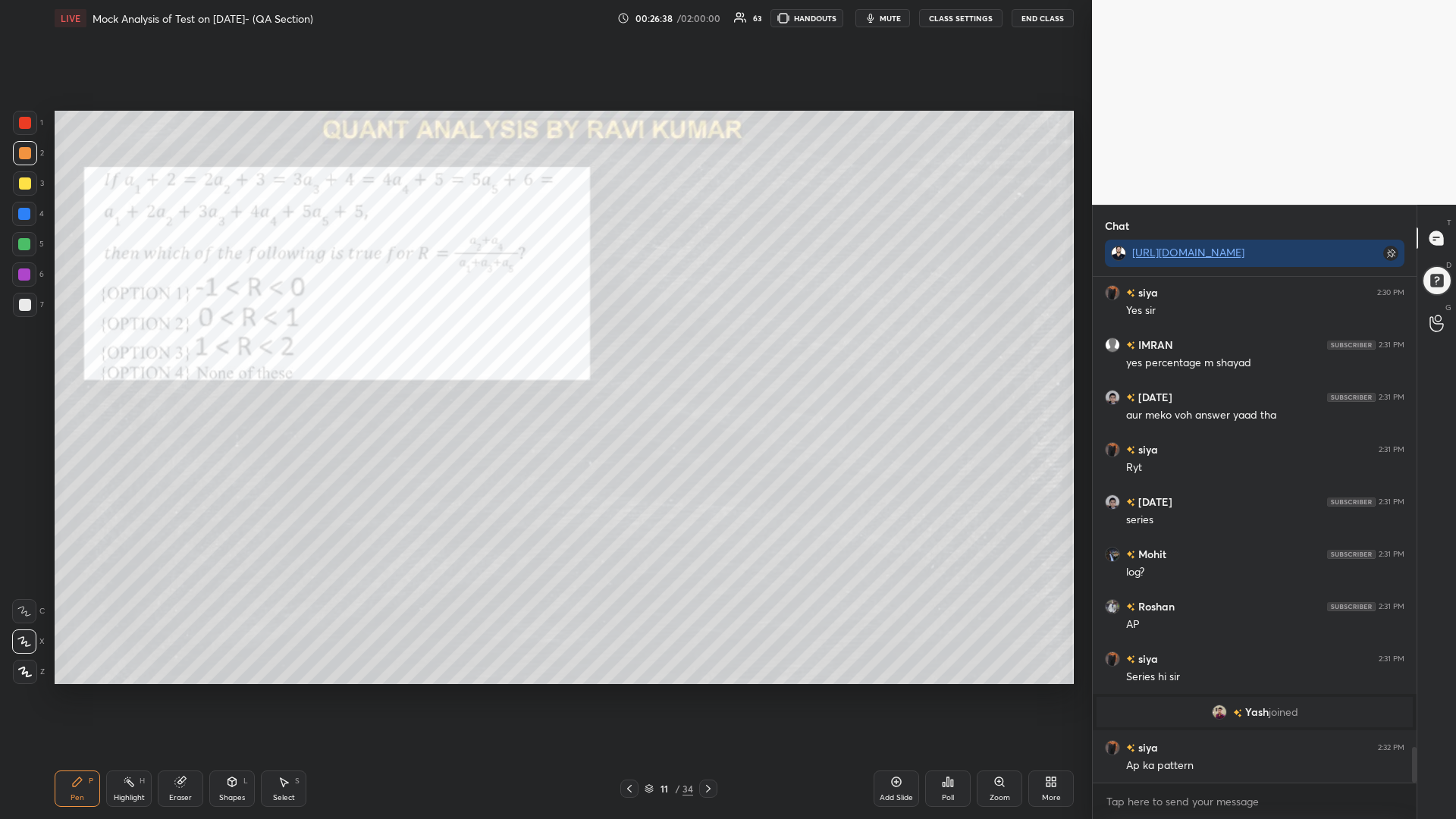
click at [28, 119] on div at bounding box center [24, 123] width 12 height 12
click at [235, 696] on div "Shapes L" at bounding box center [232, 788] width 46 height 36
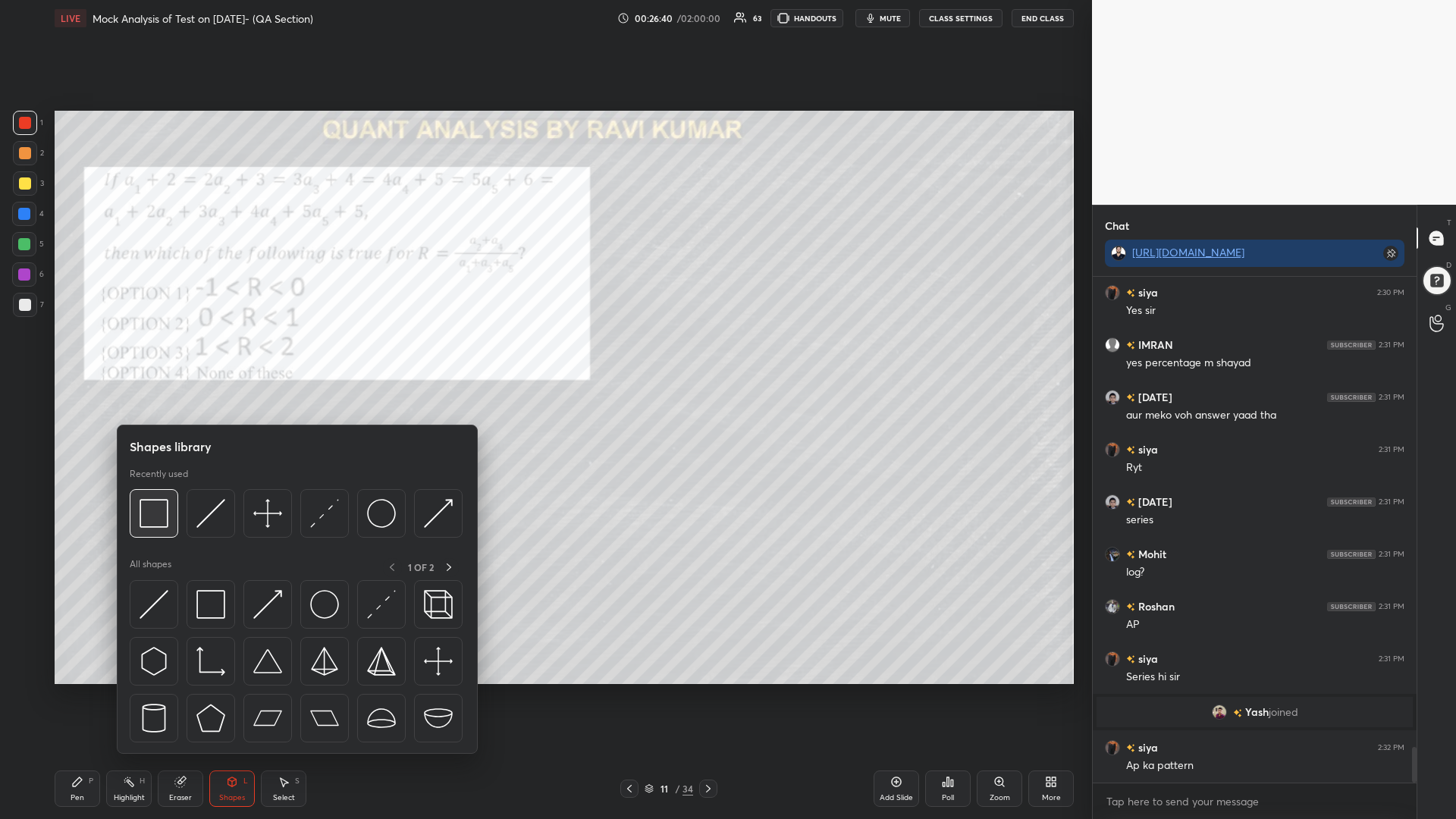
click at [148, 520] on img at bounding box center [153, 513] width 29 height 29
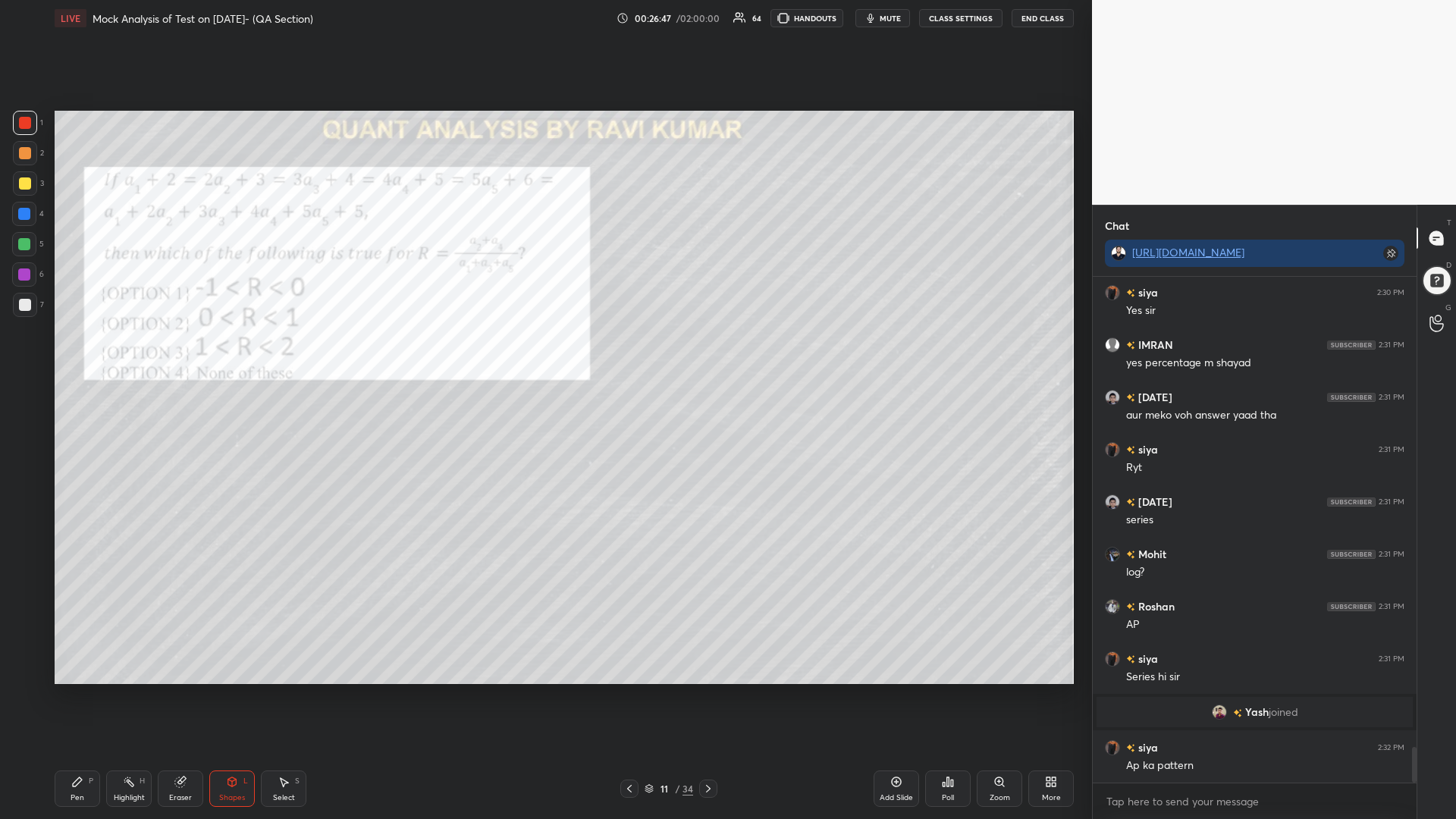
click at [85, 696] on div "Pen P" at bounding box center [77, 788] width 46 height 36
click at [26, 252] on div at bounding box center [24, 244] width 24 height 24
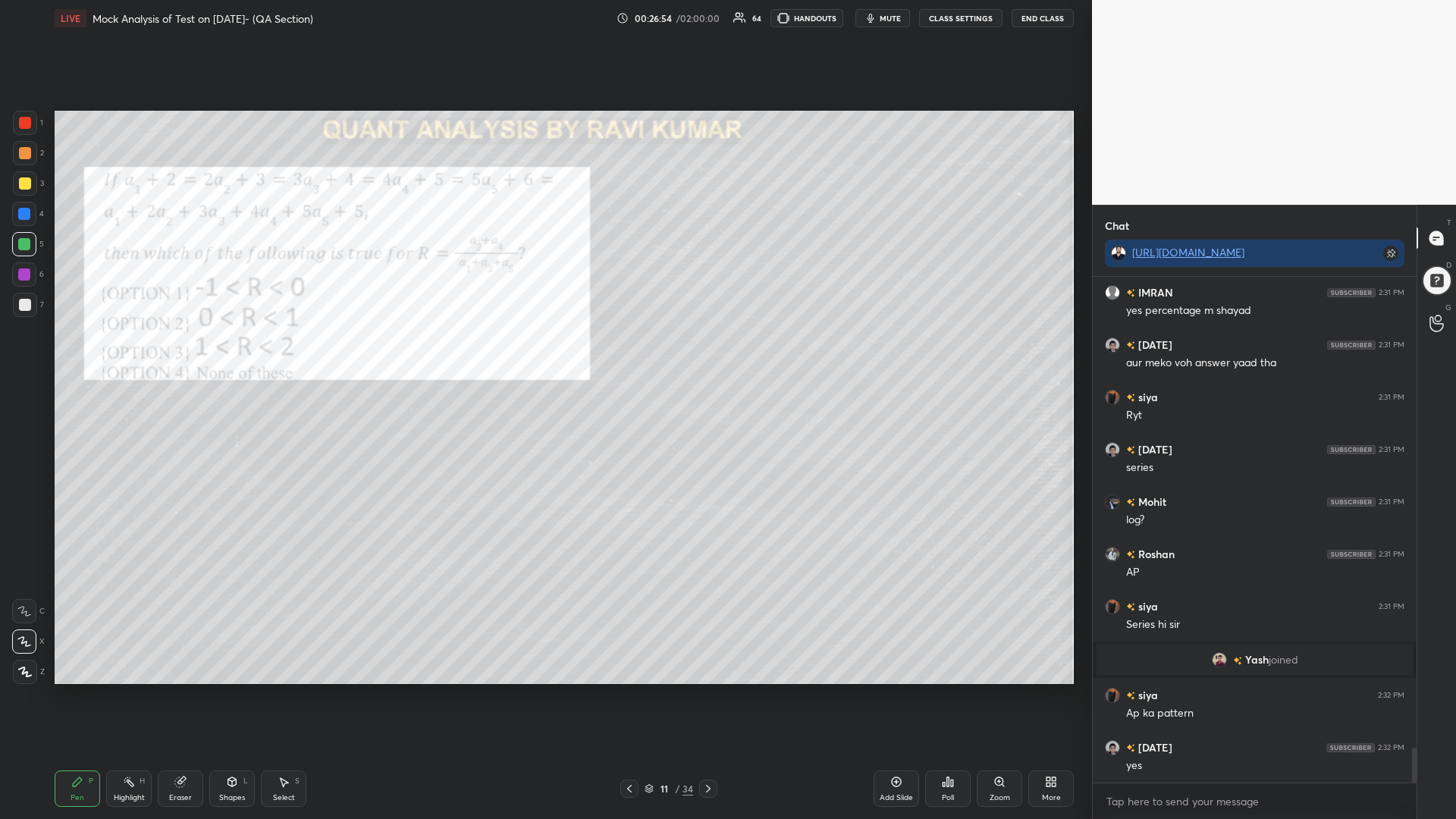
scroll to position [6813, 0]
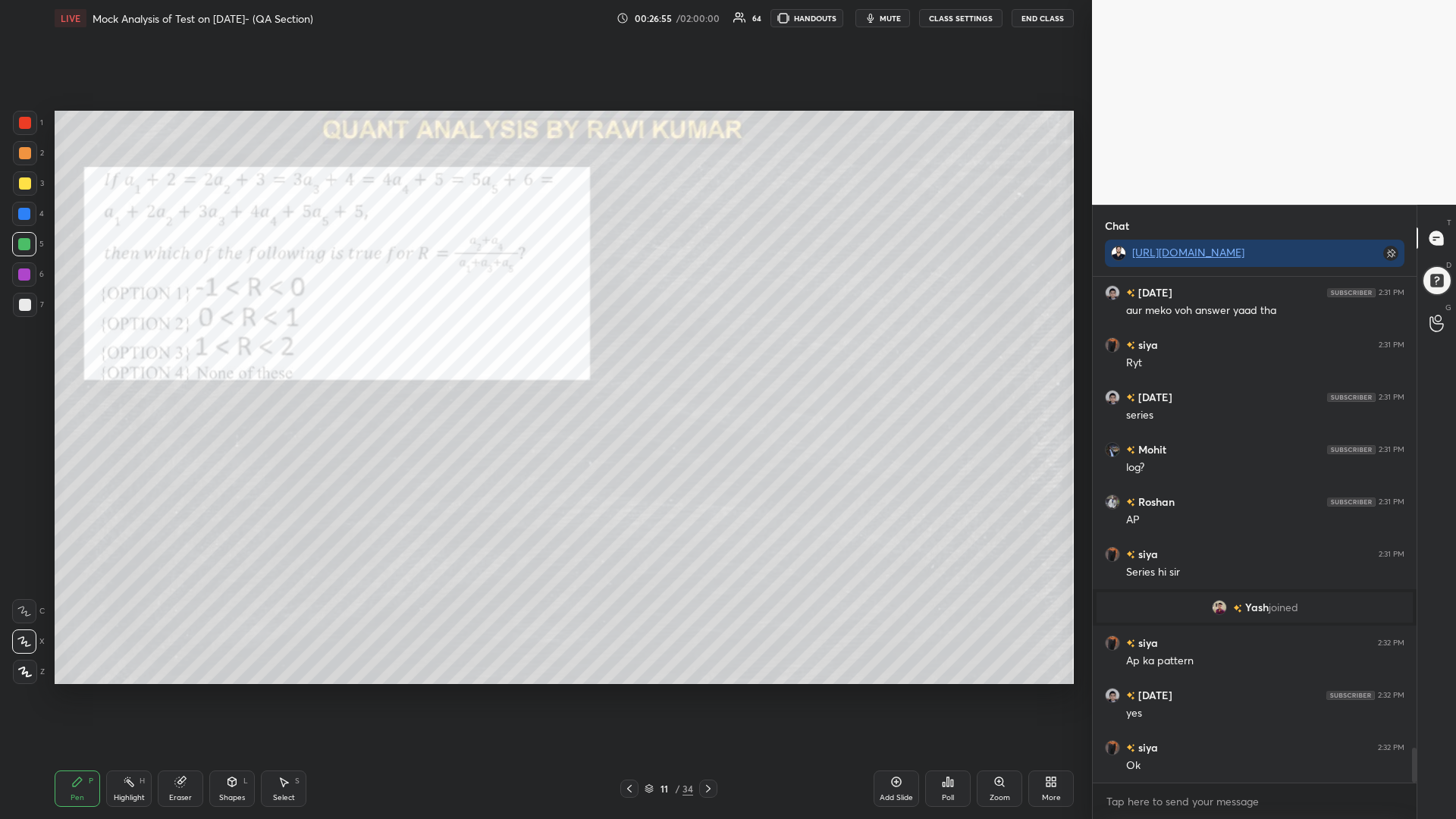
click at [709, 696] on icon at bounding box center [708, 788] width 12 height 12
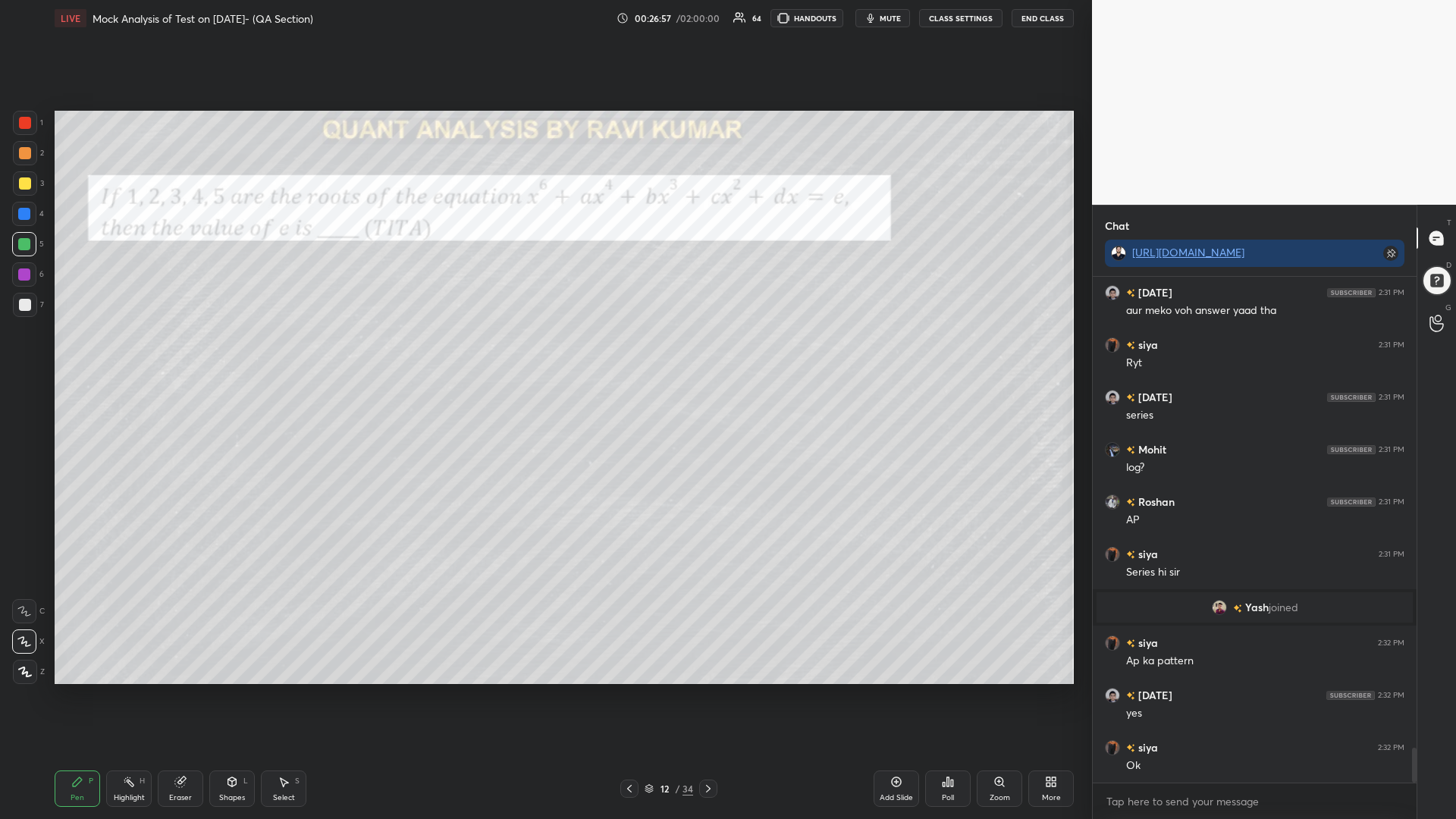
click at [18, 121] on div at bounding box center [24, 123] width 24 height 24
click at [233, 696] on icon at bounding box center [232, 782] width 9 height 9
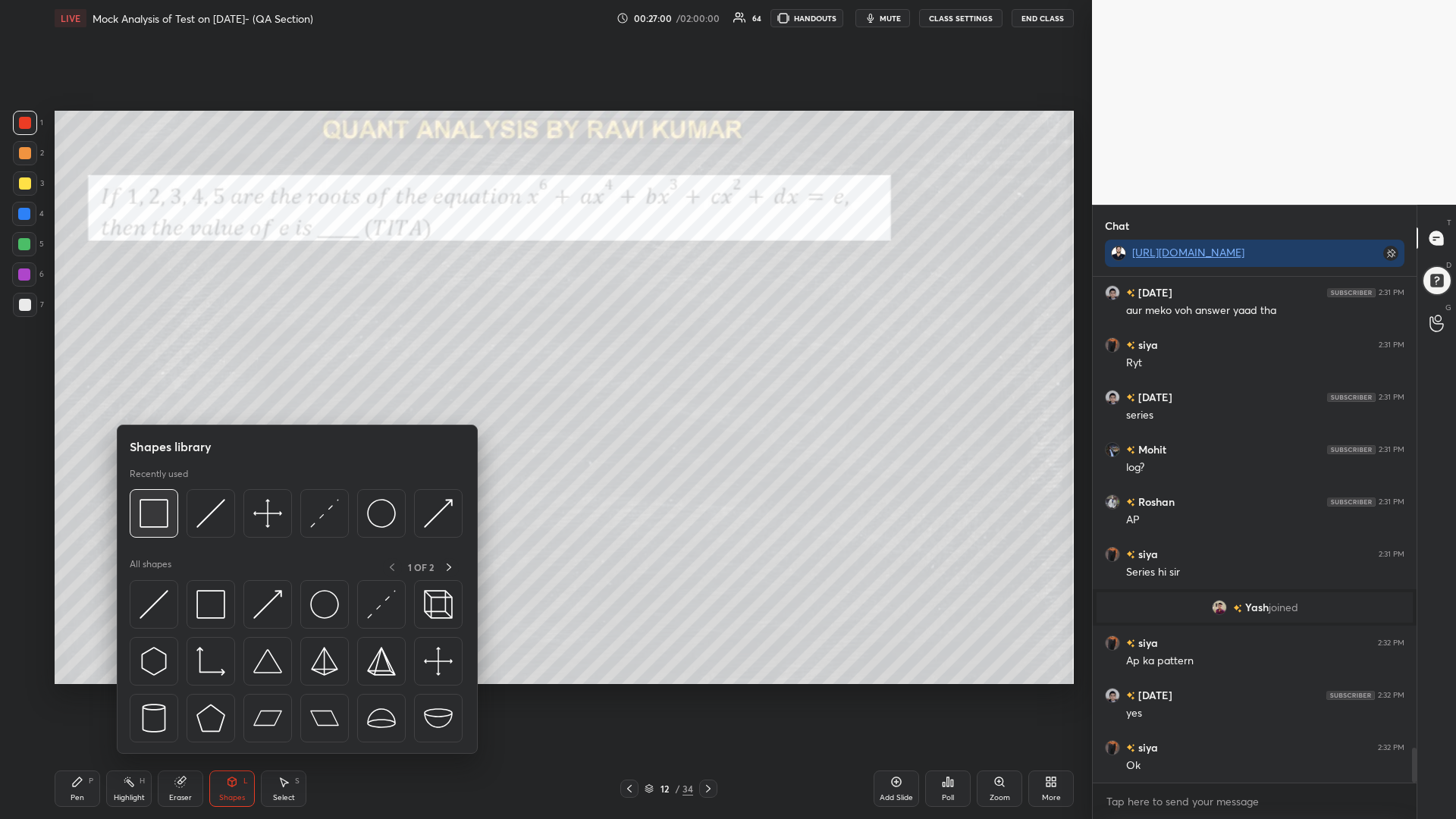
click at [139, 521] on img at bounding box center [153, 513] width 29 height 29
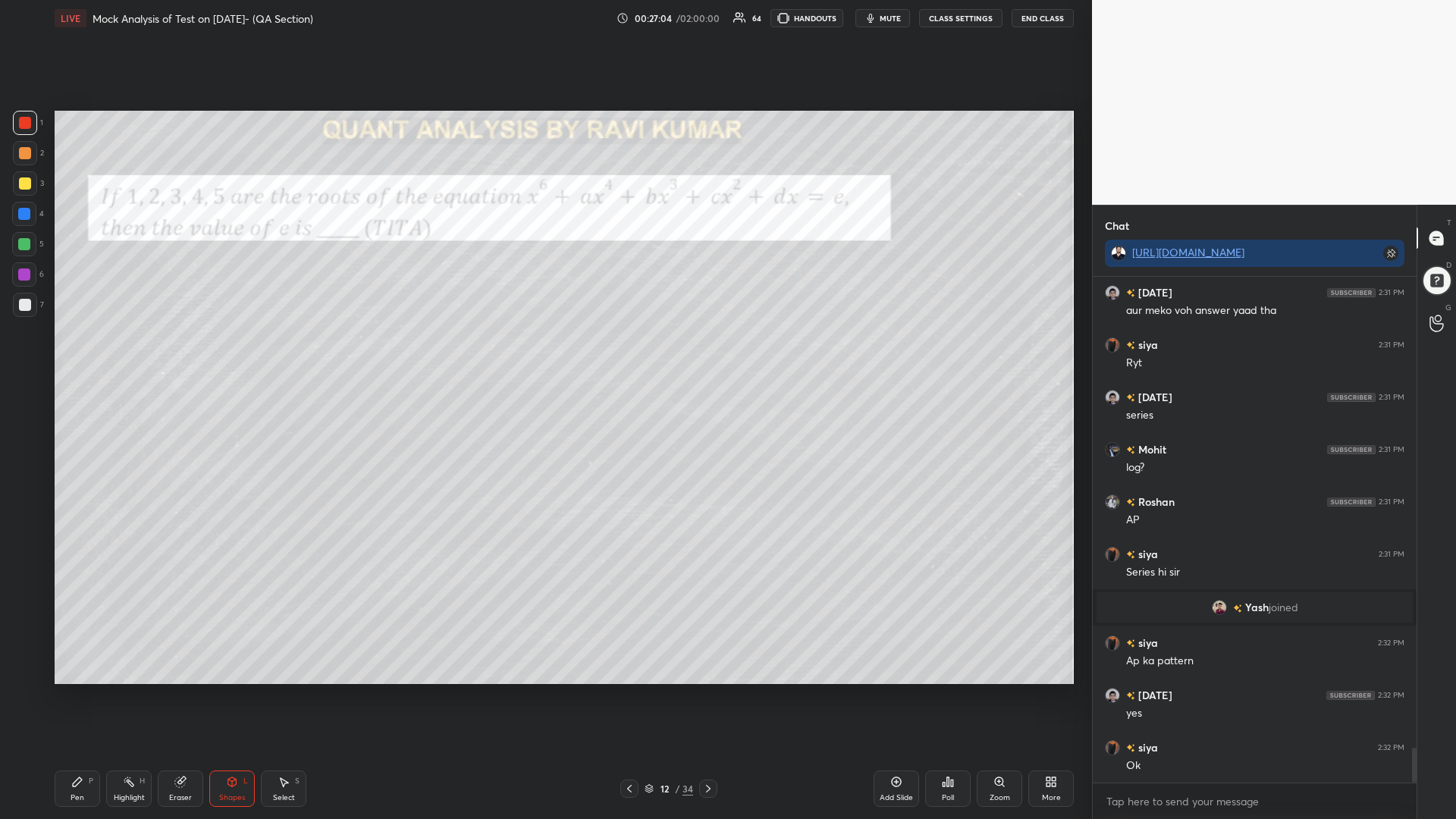
drag, startPoint x: 17, startPoint y: 150, endPoint x: 53, endPoint y: 169, distance: 40.7
click at [17, 151] on div at bounding box center [24, 152] width 24 height 24
click at [68, 696] on div "Pen P" at bounding box center [77, 788] width 46 height 36
click at [26, 177] on div at bounding box center [24, 183] width 24 height 24
drag, startPoint x: 26, startPoint y: 108, endPoint x: 53, endPoint y: 116, distance: 28.2
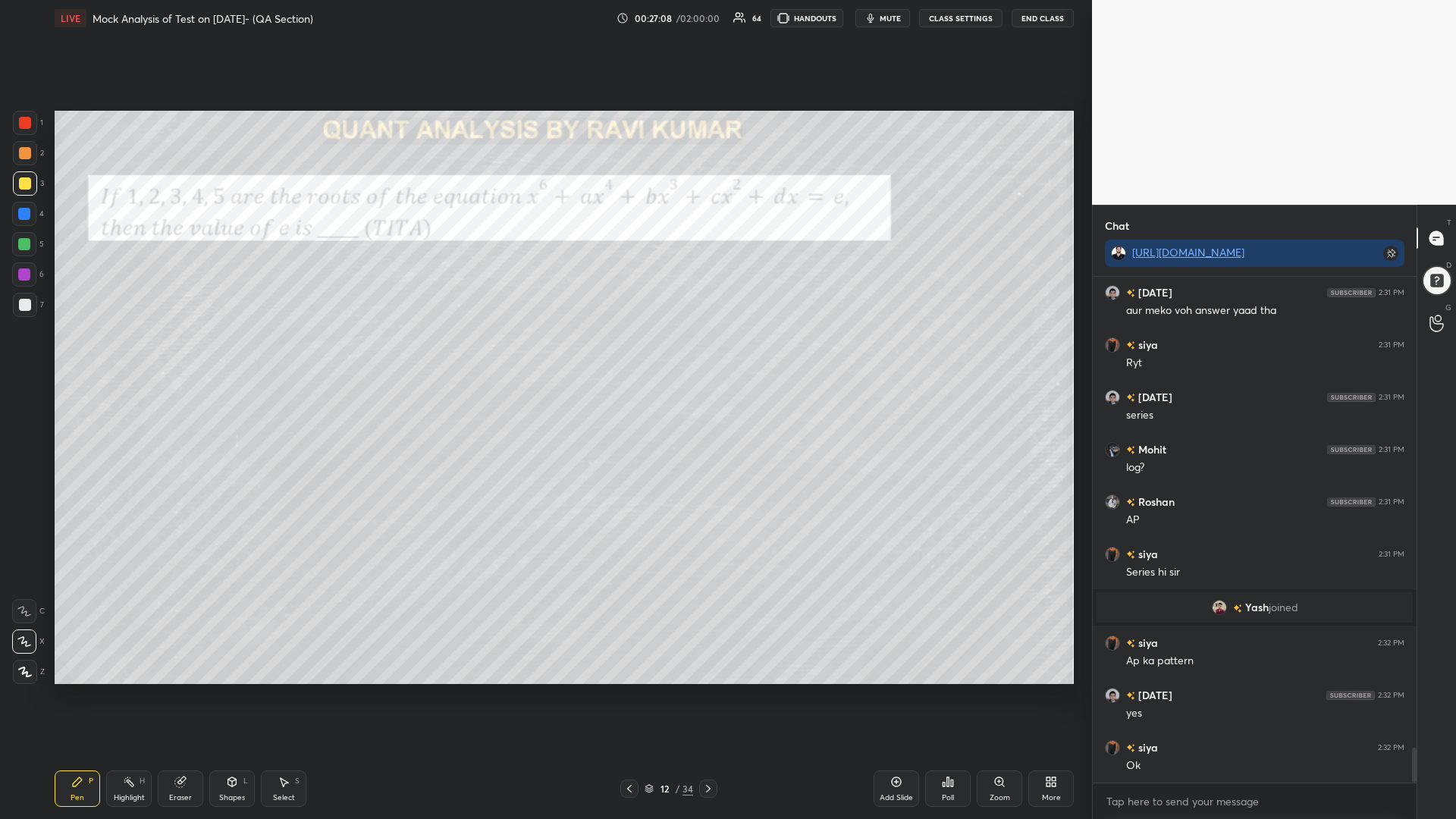
click at [26, 112] on div "1 2 3 4 5 6 7 C X Z C X Z E E Erase all H H LIVE Mock Analysis of Test on [DATE…" at bounding box center [540, 410] width 1080 height 819
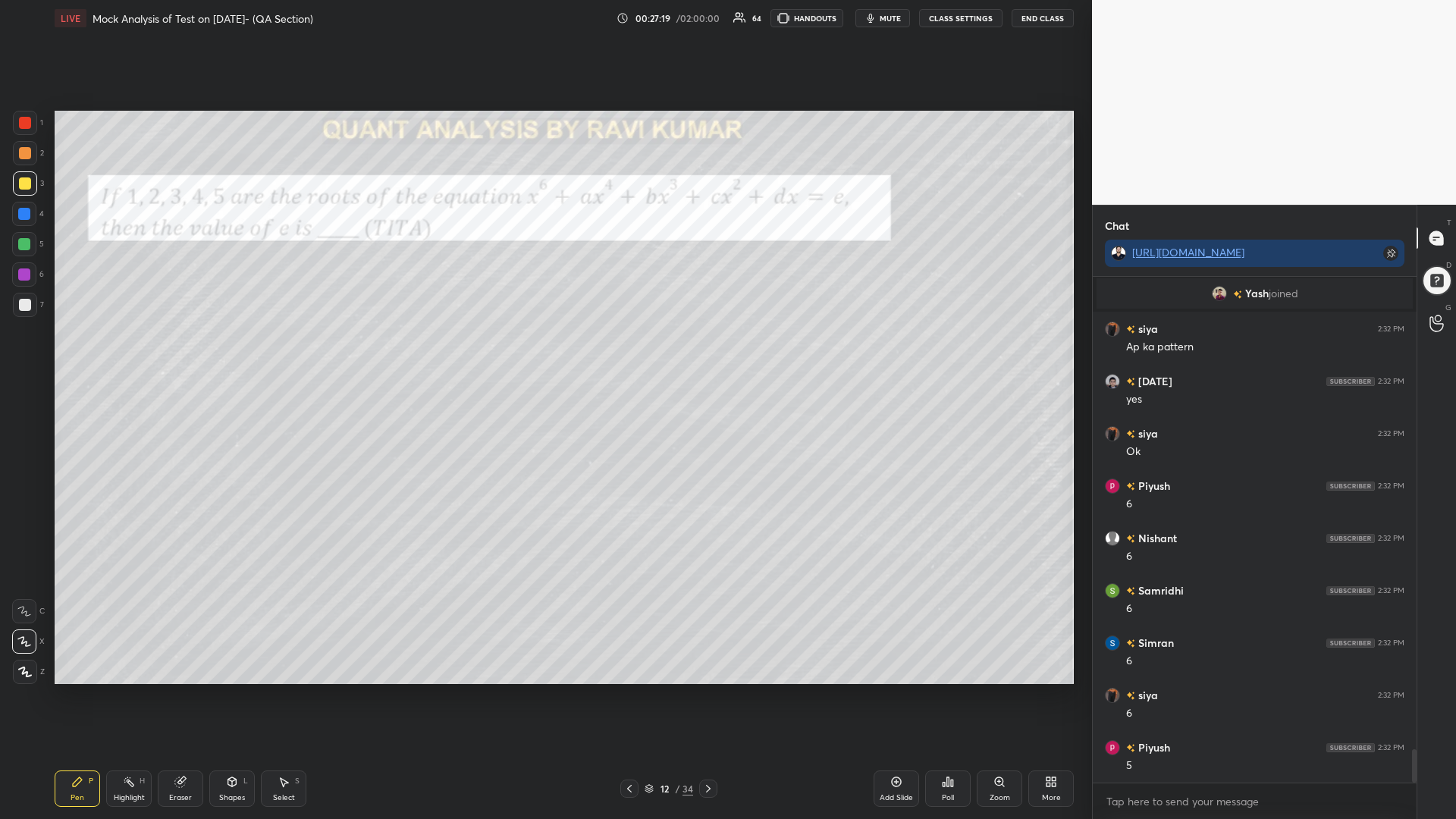
scroll to position [7179, 0]
click at [24, 147] on div at bounding box center [24, 152] width 12 height 12
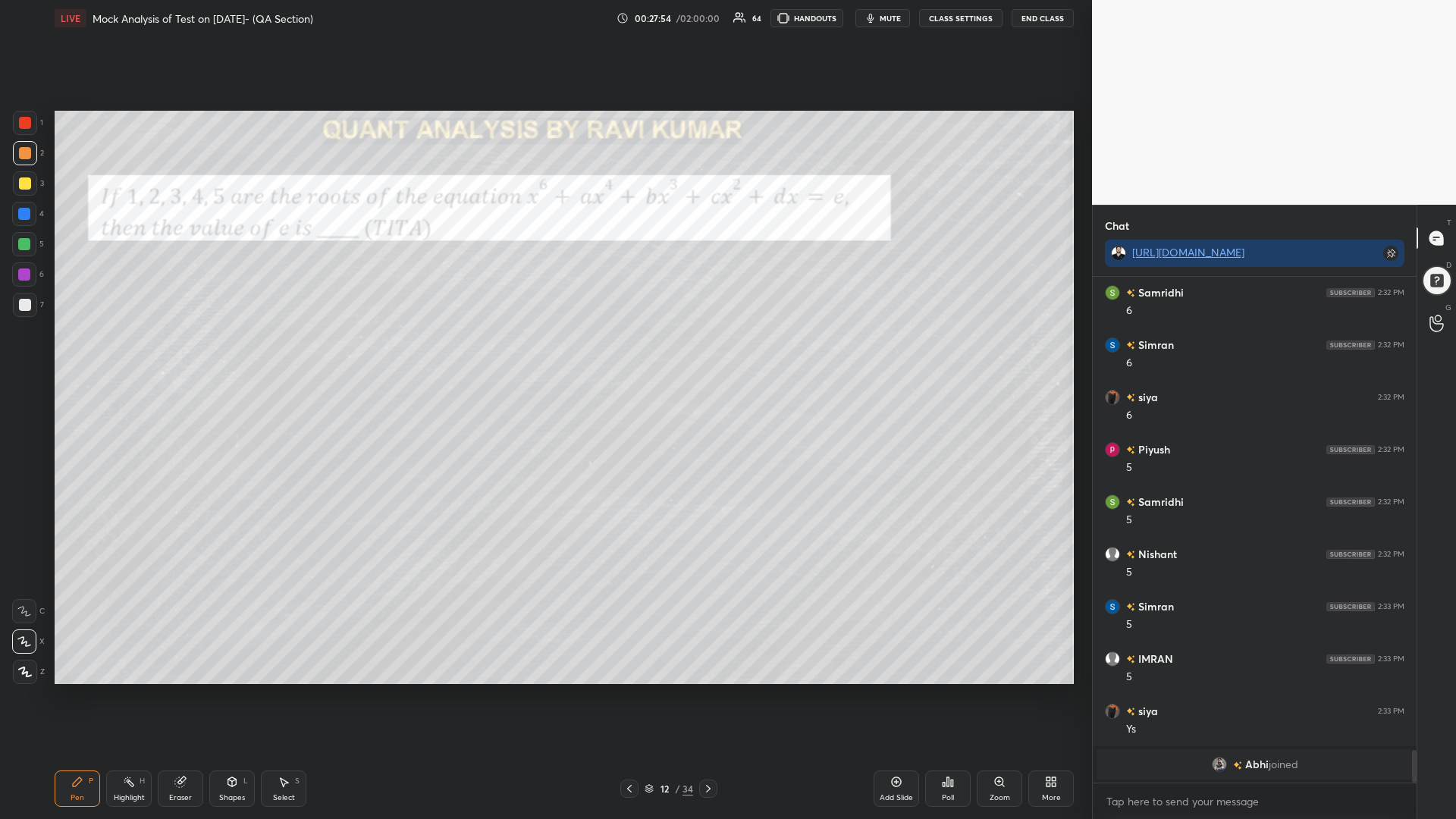
click at [24, 243] on div at bounding box center [24, 244] width 12 height 12
click at [182, 696] on icon at bounding box center [180, 782] width 10 height 10
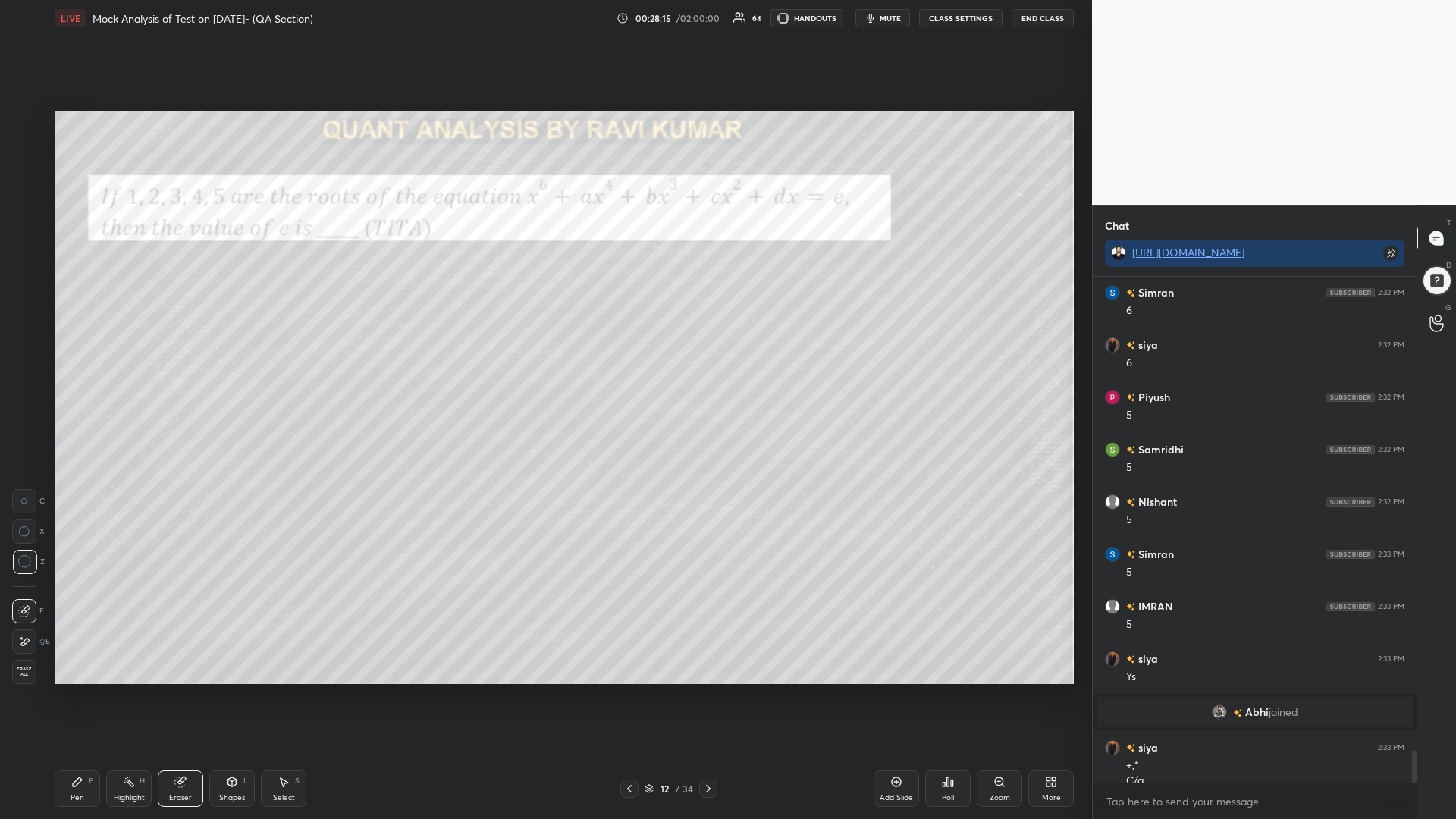
scroll to position [7277, 0]
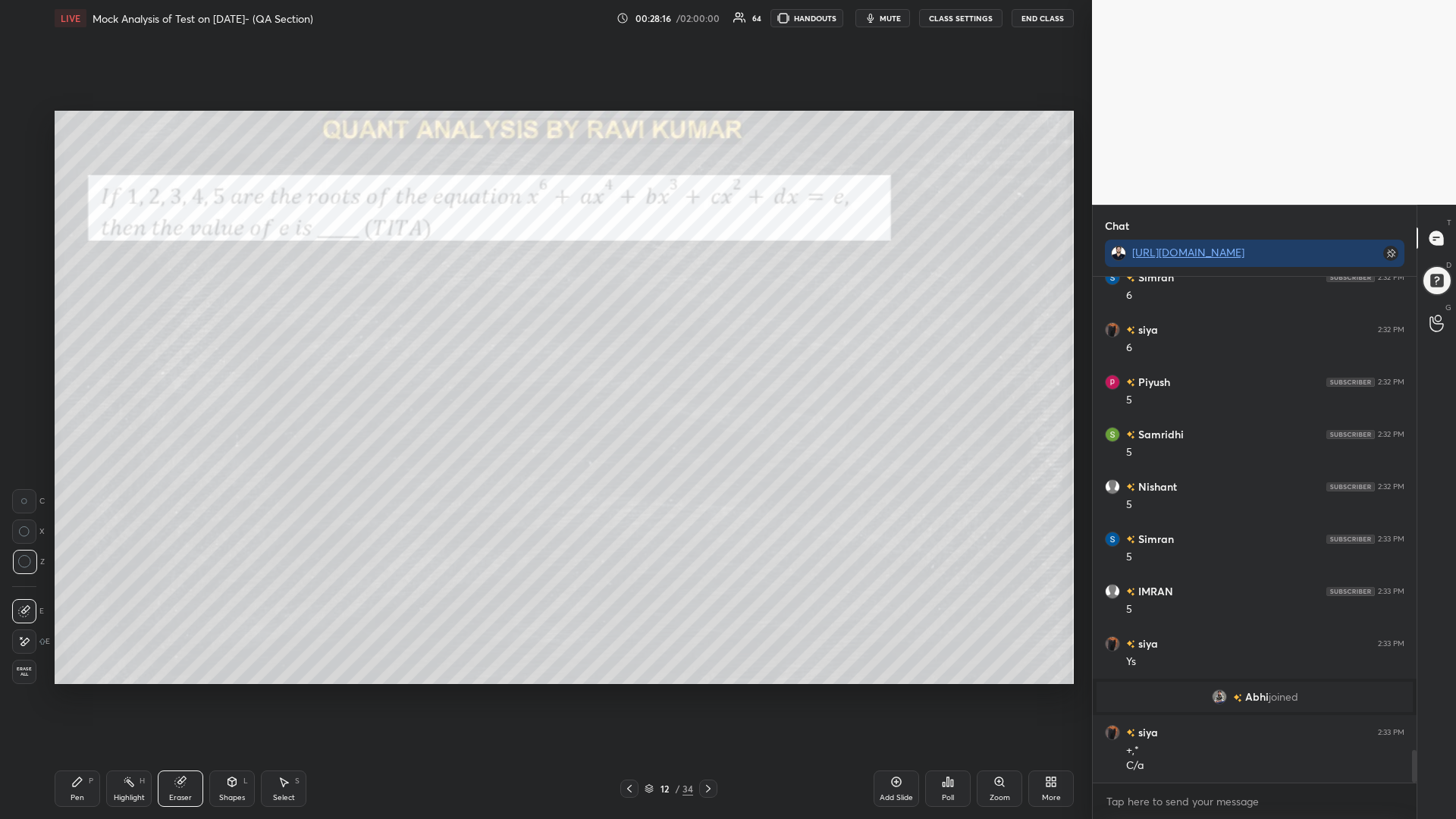
click at [79, 696] on div "Pen P" at bounding box center [77, 788] width 46 height 36
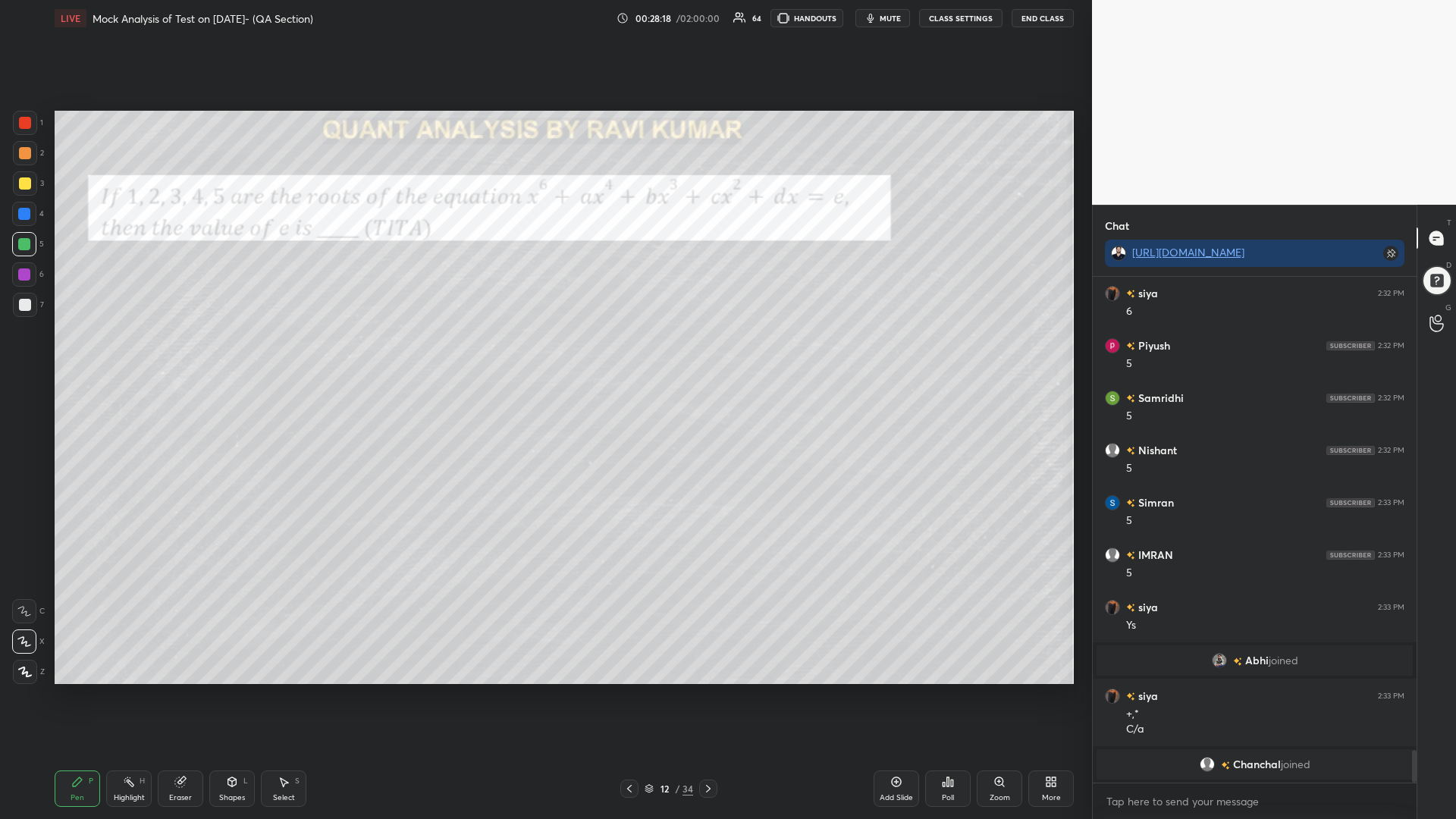
click at [23, 212] on div at bounding box center [24, 213] width 12 height 12
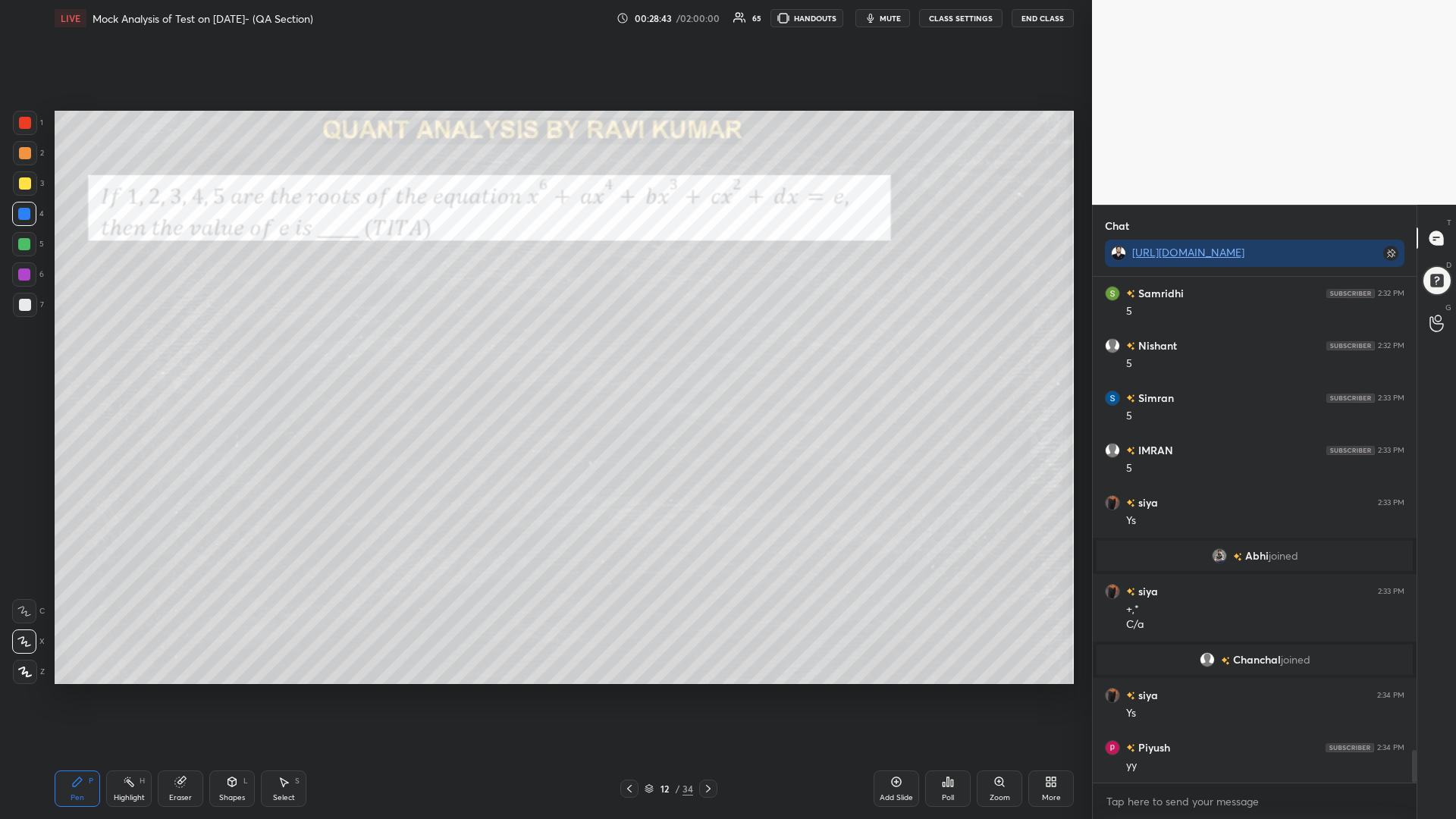
scroll to position [7441, 0]
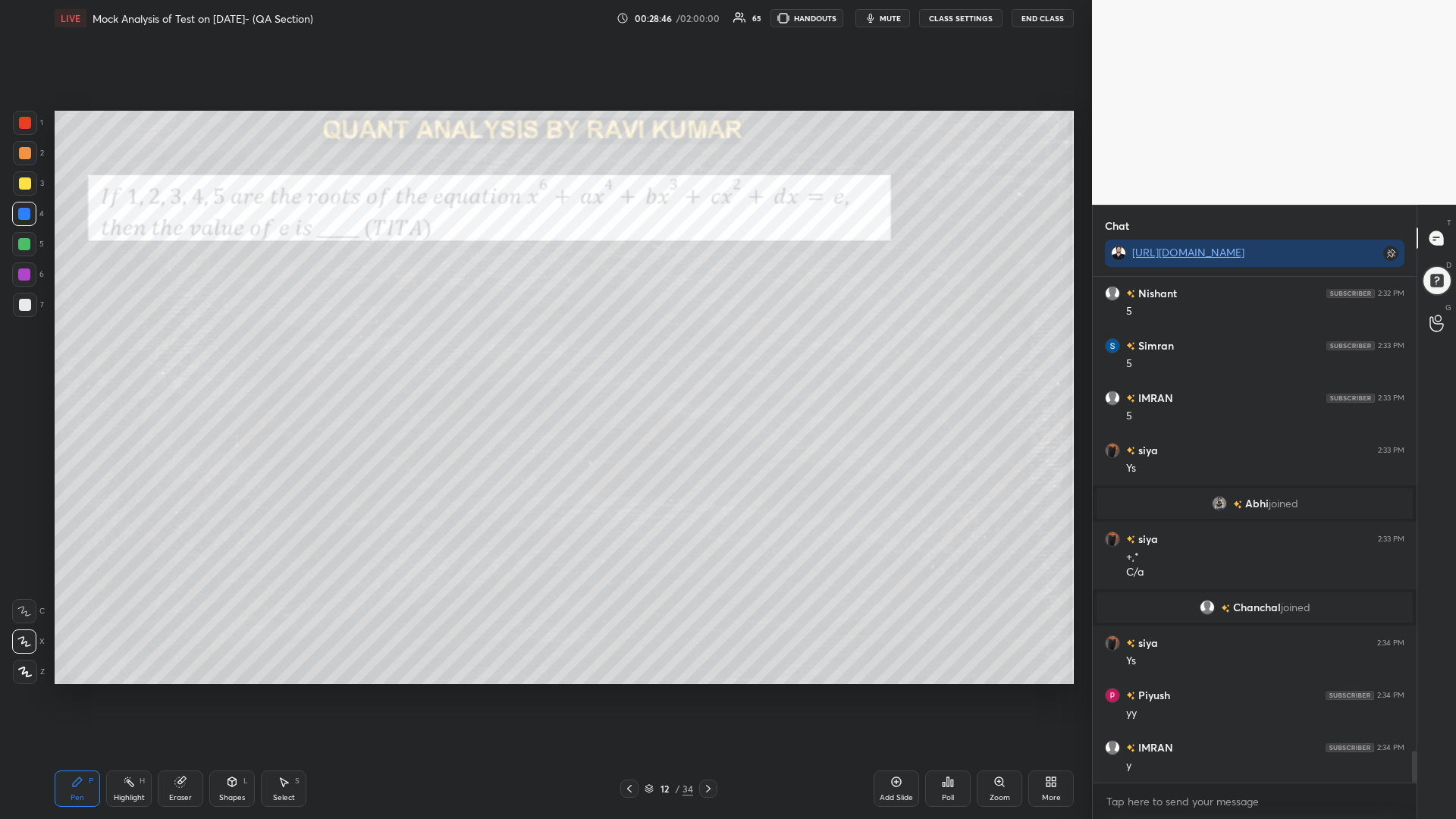
click at [24, 125] on div at bounding box center [24, 123] width 12 height 12
click at [22, 213] on div at bounding box center [24, 213] width 12 height 12
click at [26, 128] on div at bounding box center [24, 123] width 12 height 12
drag, startPoint x: 17, startPoint y: 244, endPoint x: 19, endPoint y: 256, distance: 12.2
click at [17, 246] on div at bounding box center [24, 244] width 24 height 24
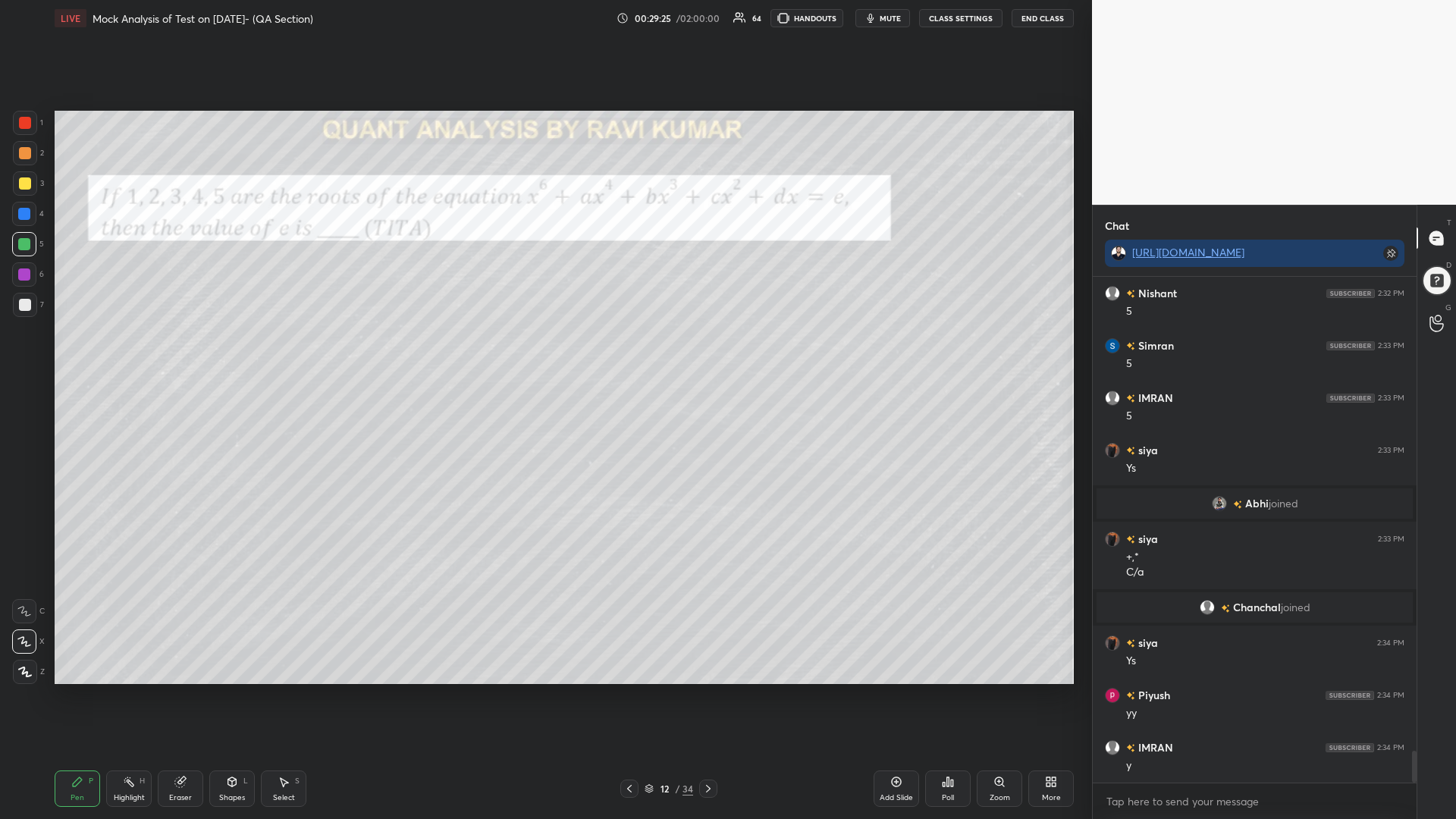
click at [21, 266] on div at bounding box center [24, 274] width 24 height 24
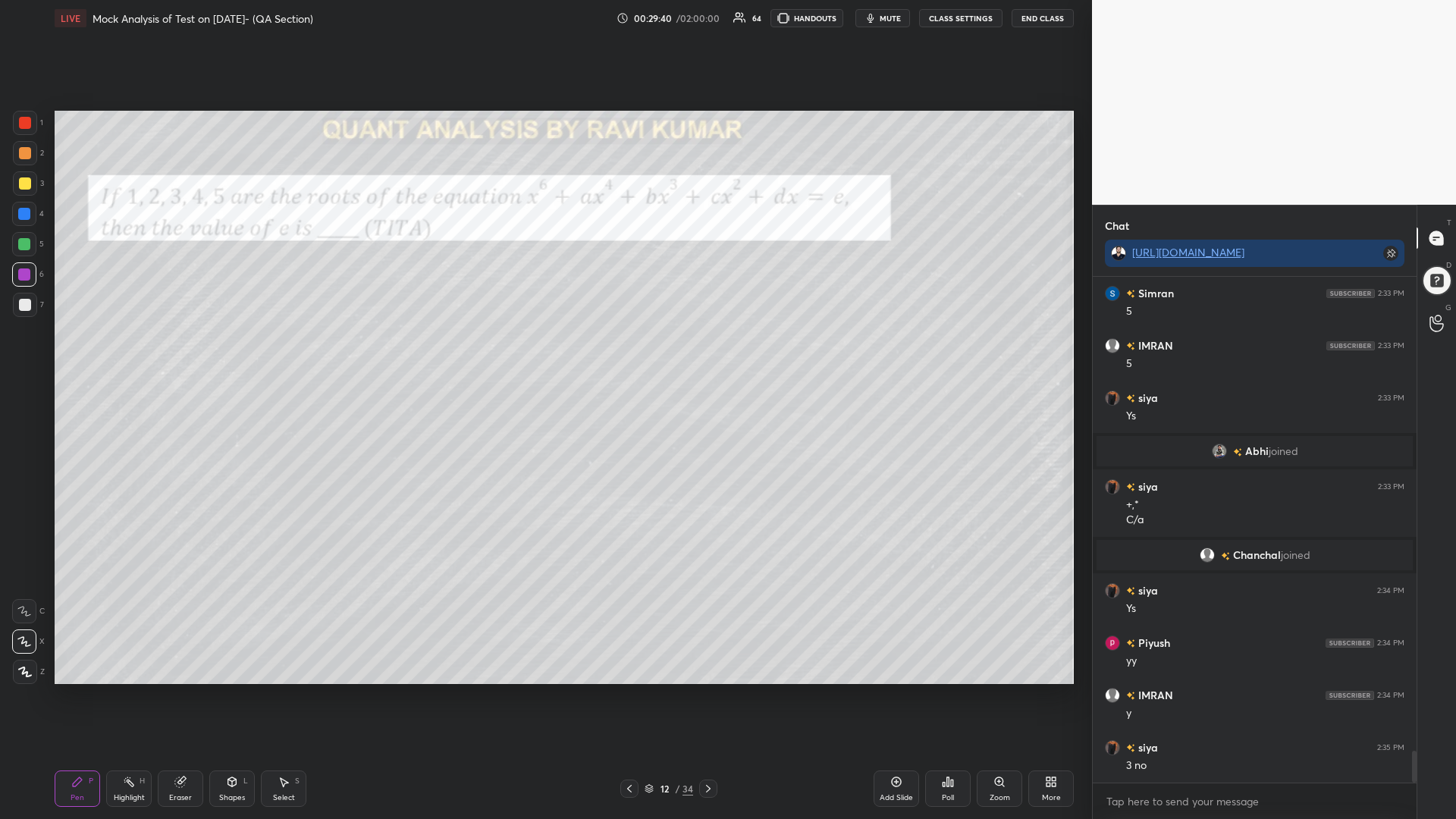
drag, startPoint x: 18, startPoint y: 211, endPoint x: 47, endPoint y: 213, distance: 29.1
click at [17, 212] on div at bounding box center [24, 214] width 24 height 24
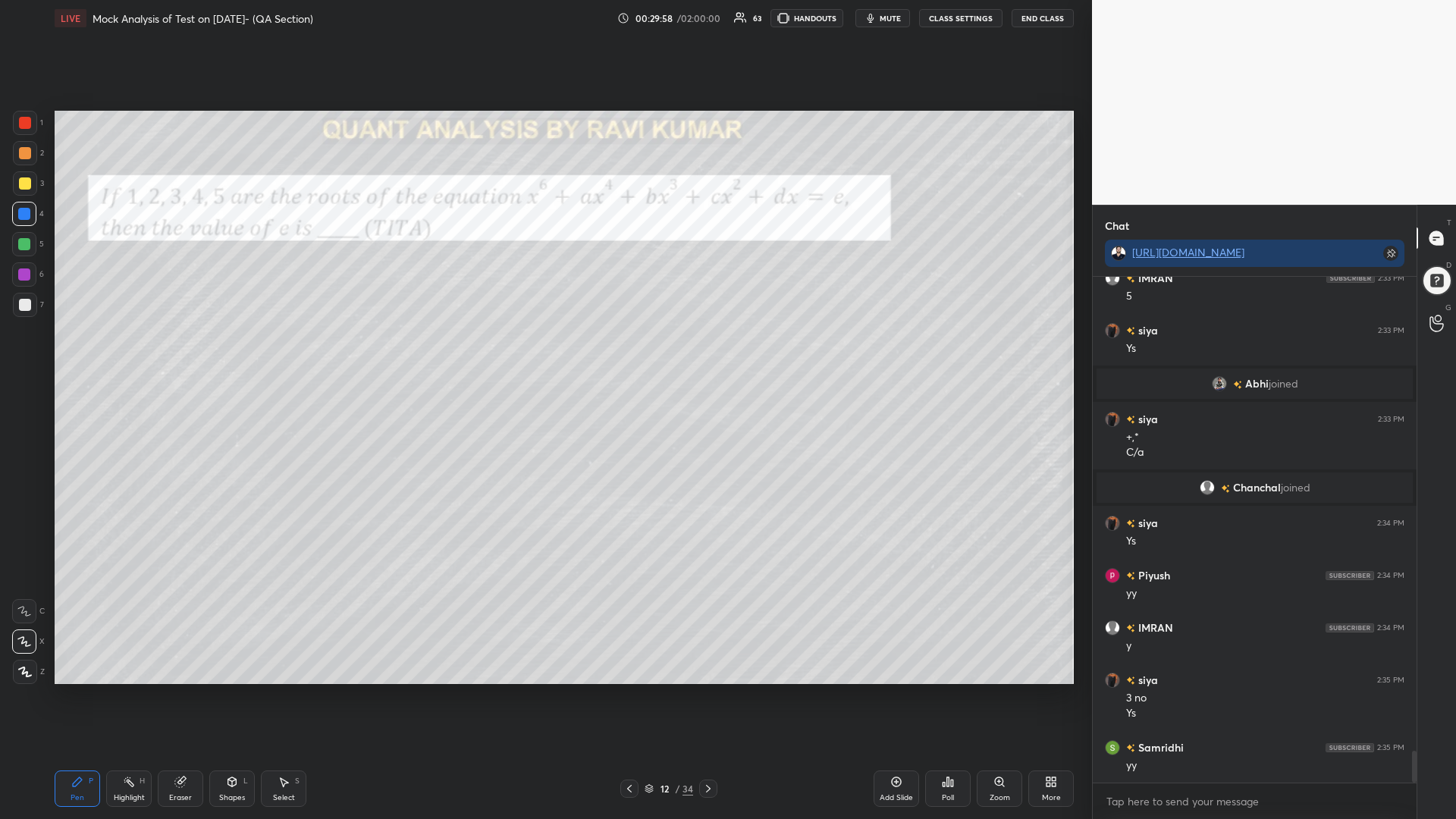
scroll to position [7613, 0]
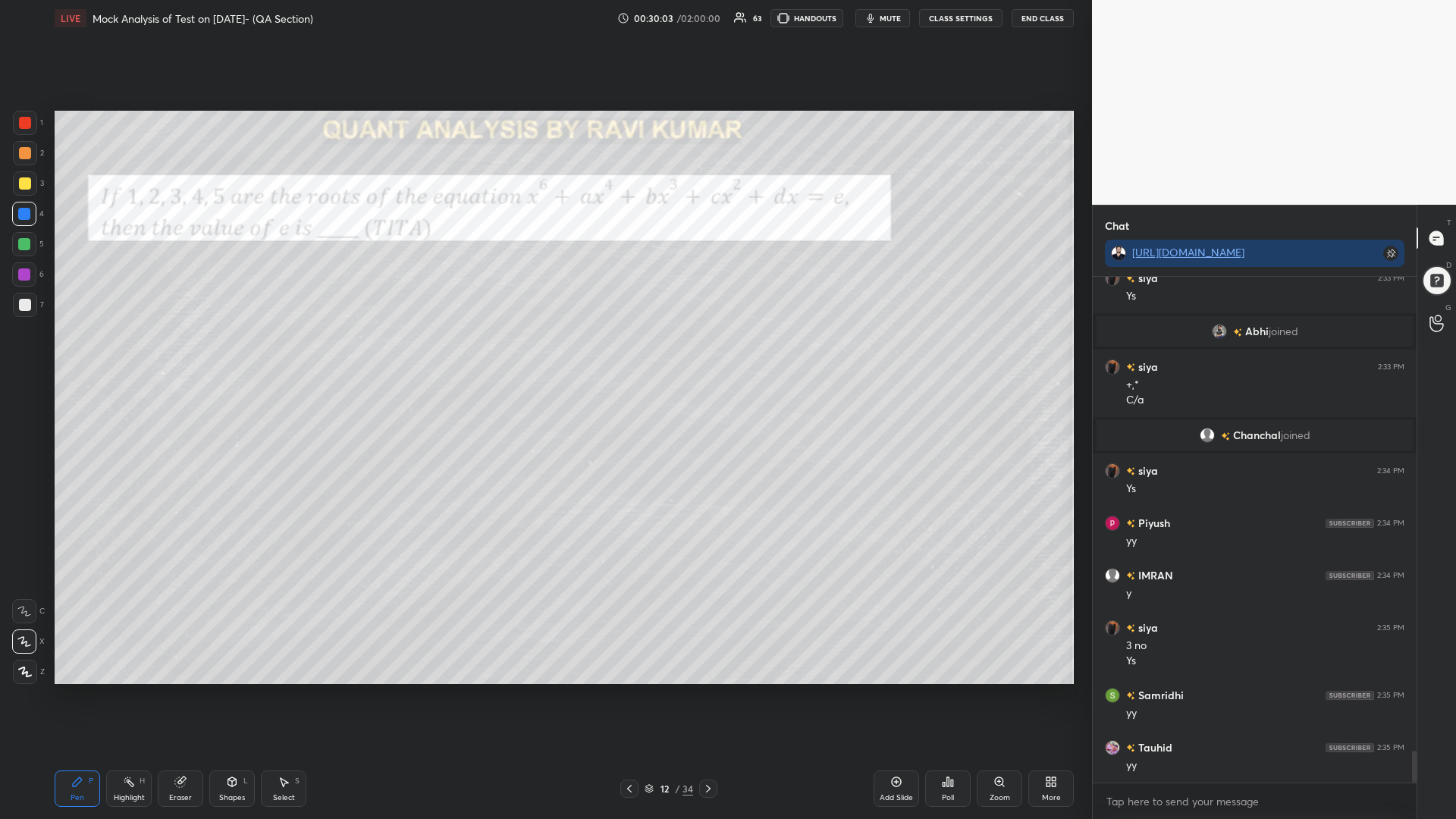
click at [179, 696] on div "Eraser" at bounding box center [181, 788] width 46 height 36
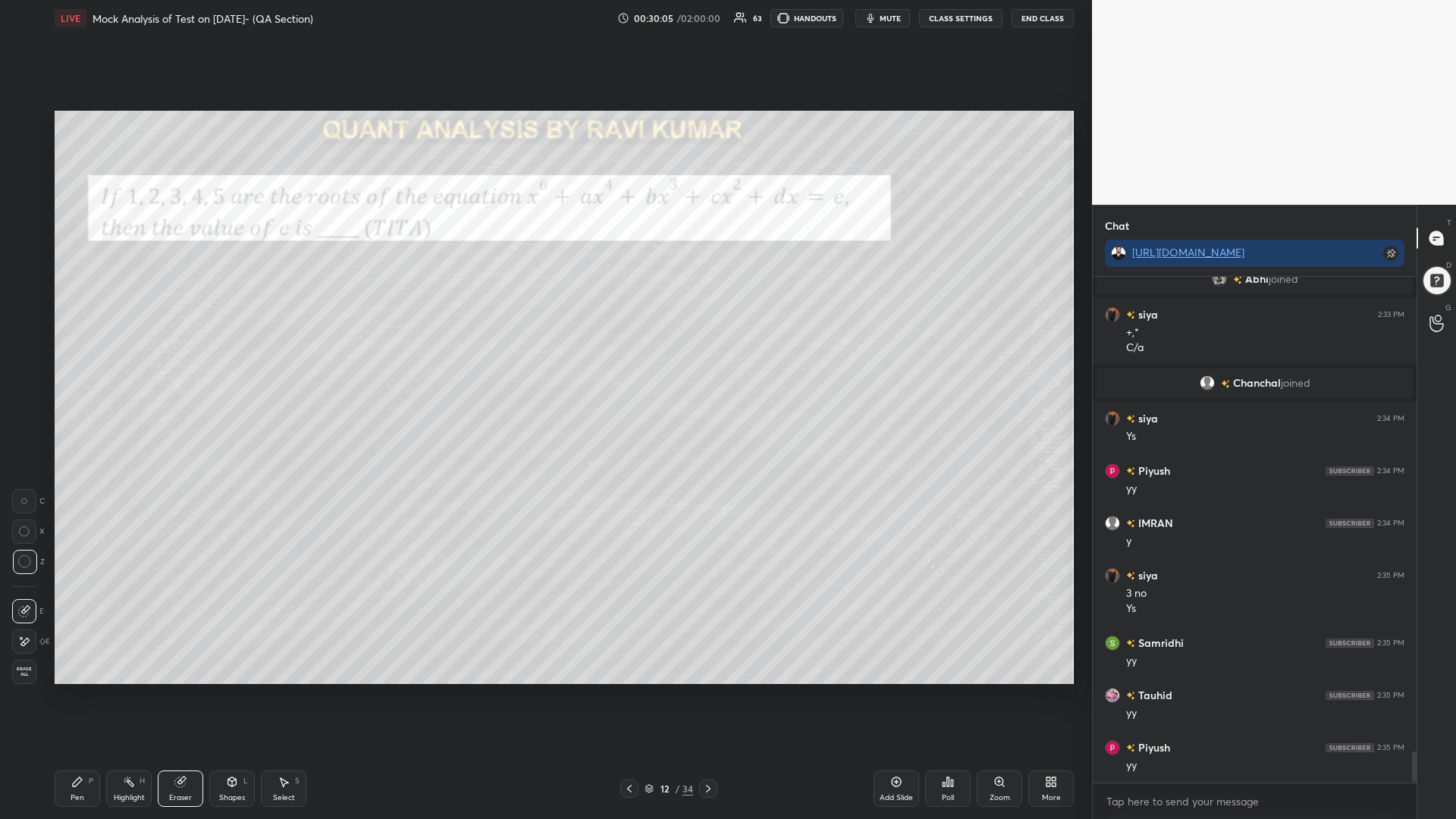
click at [72, 696] on div "Pen" at bounding box center [77, 798] width 13 height 8
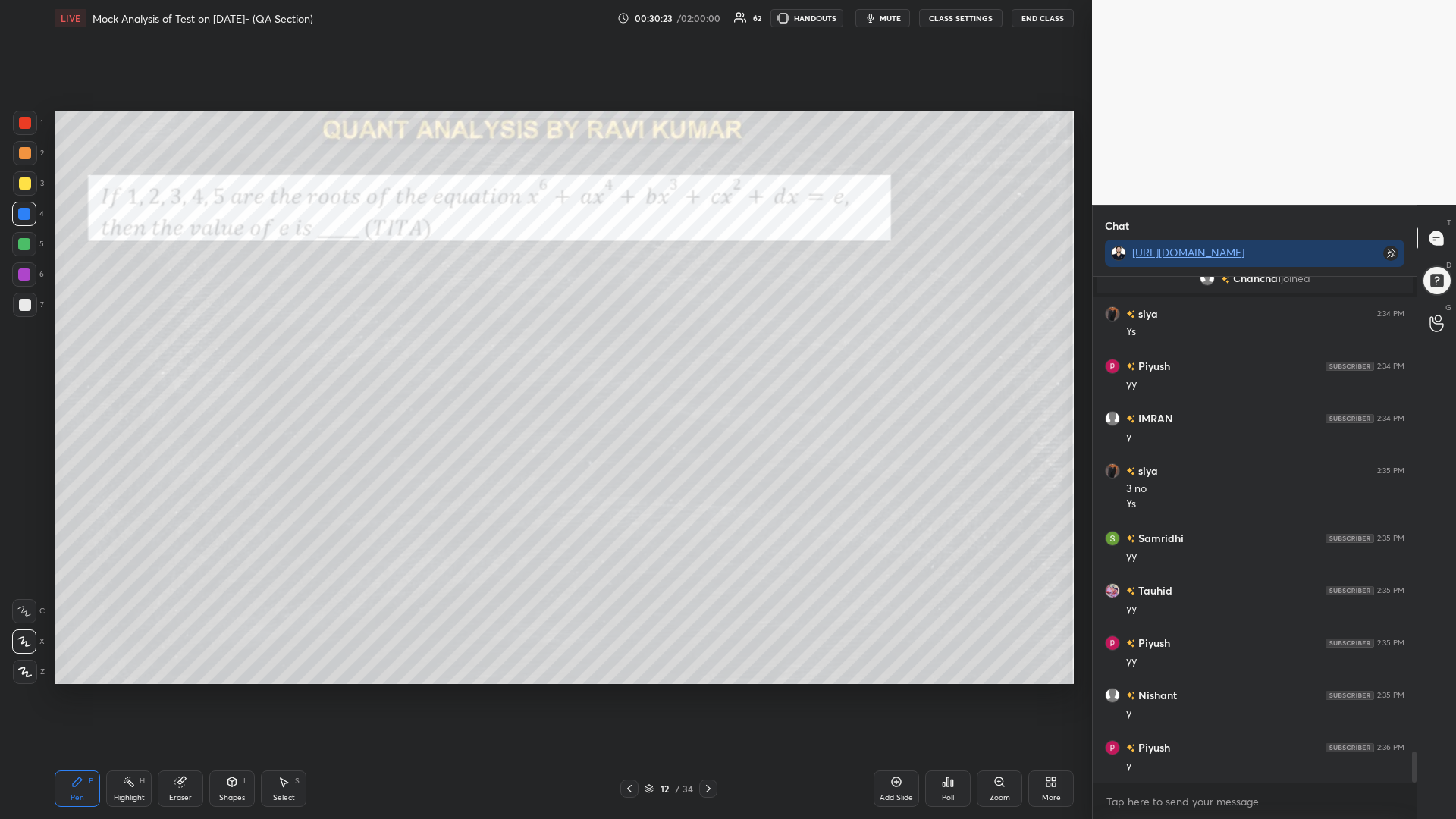
scroll to position [470, 319]
click at [16, 176] on div at bounding box center [24, 183] width 24 height 24
click at [25, 152] on div at bounding box center [24, 152] width 12 height 12
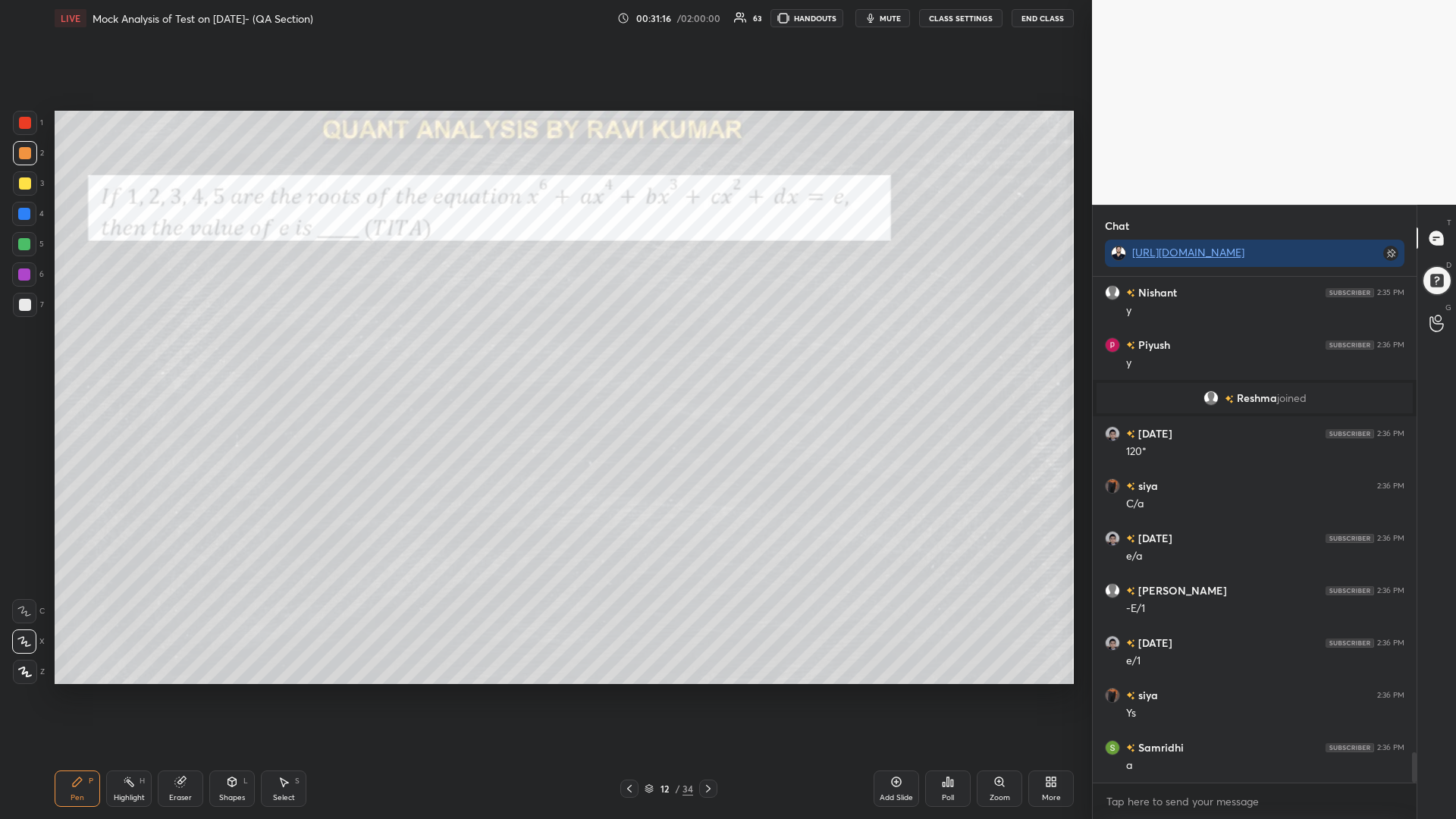
scroll to position [8068, 0]
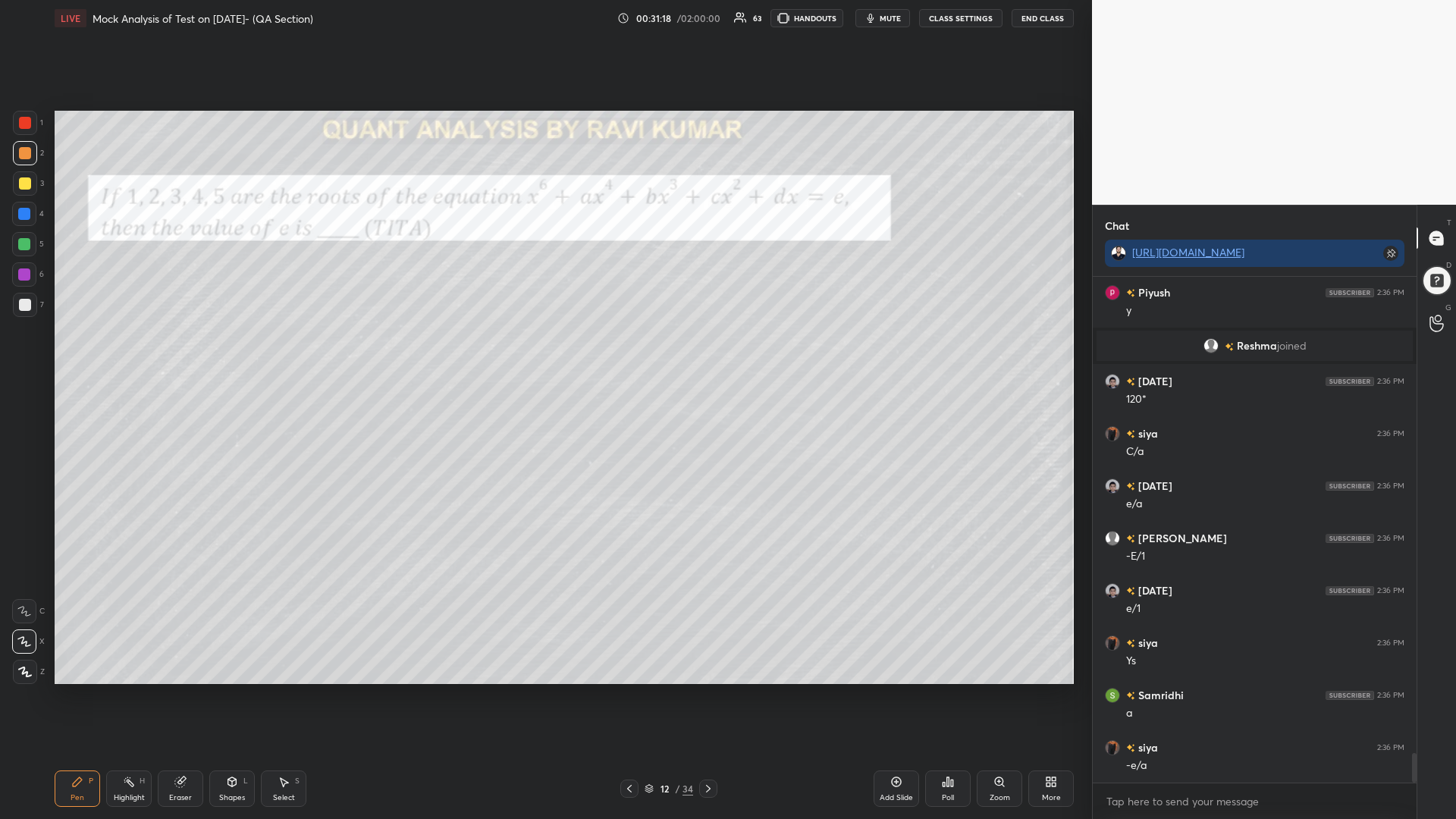
click at [24, 212] on div at bounding box center [24, 213] width 12 height 12
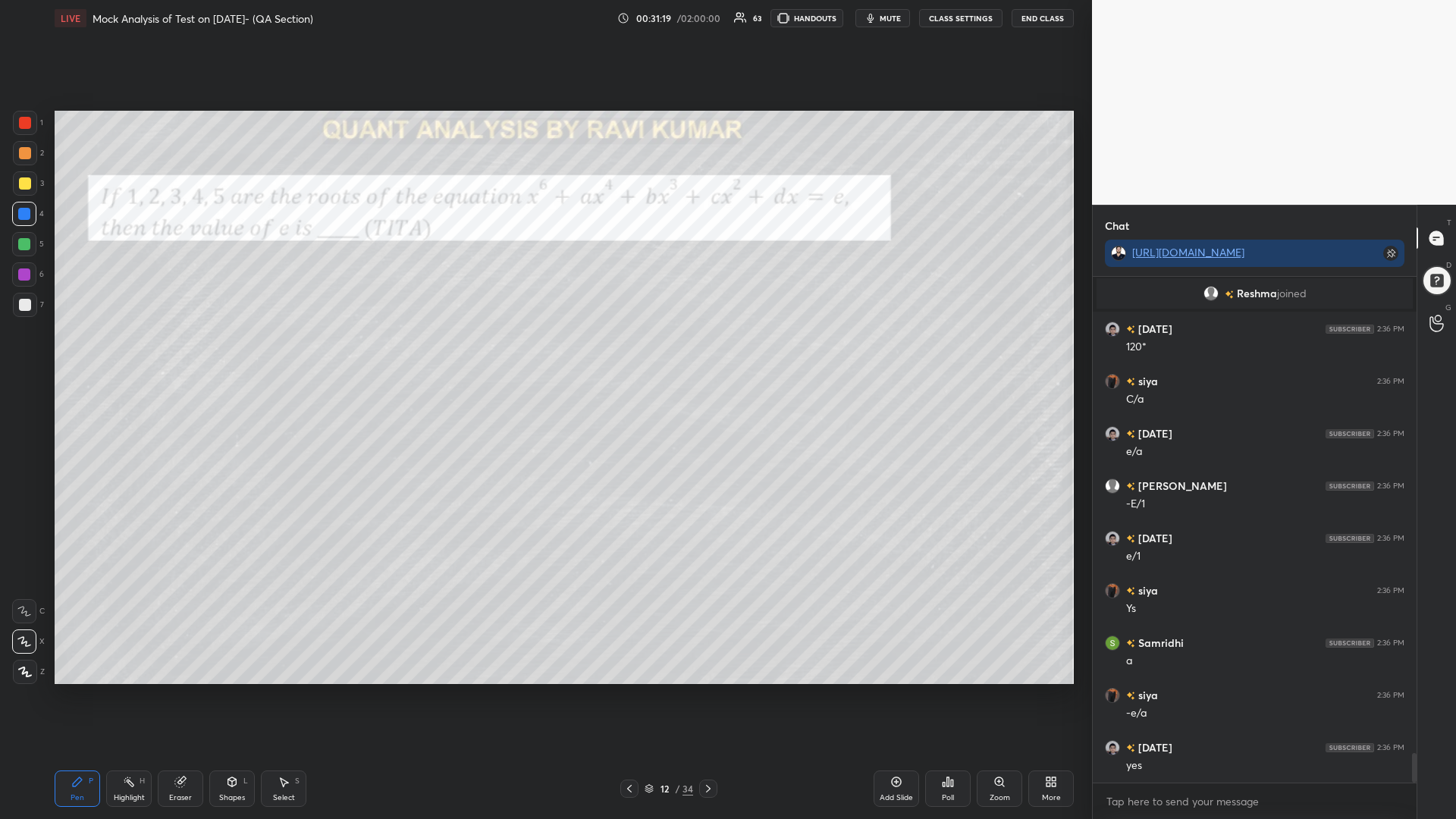
drag, startPoint x: 24, startPoint y: 267, endPoint x: 52, endPoint y: 270, distance: 28.2
click at [24, 267] on div at bounding box center [24, 274] width 24 height 24
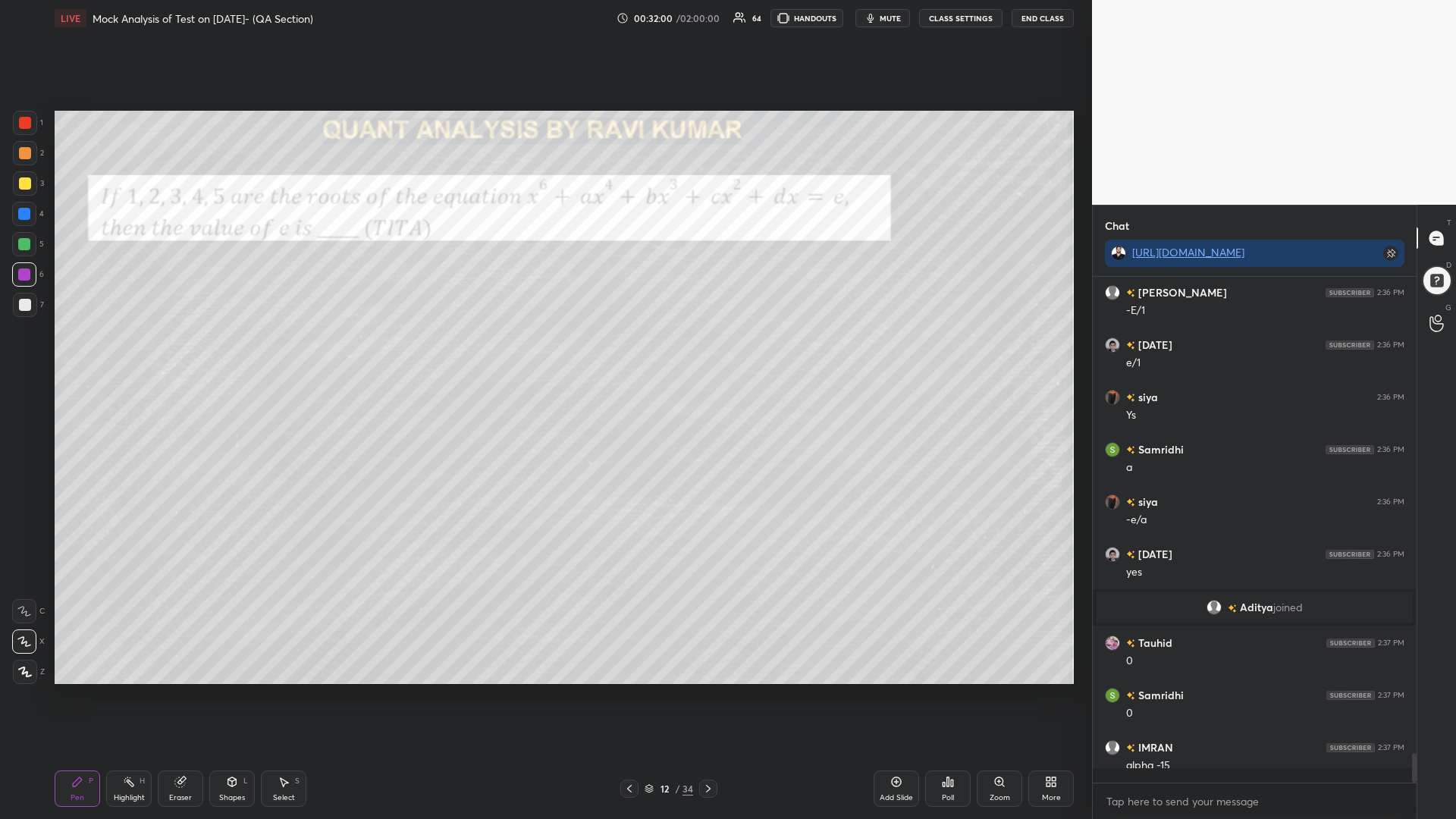
scroll to position [8213, 0]
click at [21, 123] on div at bounding box center [24, 123] width 12 height 12
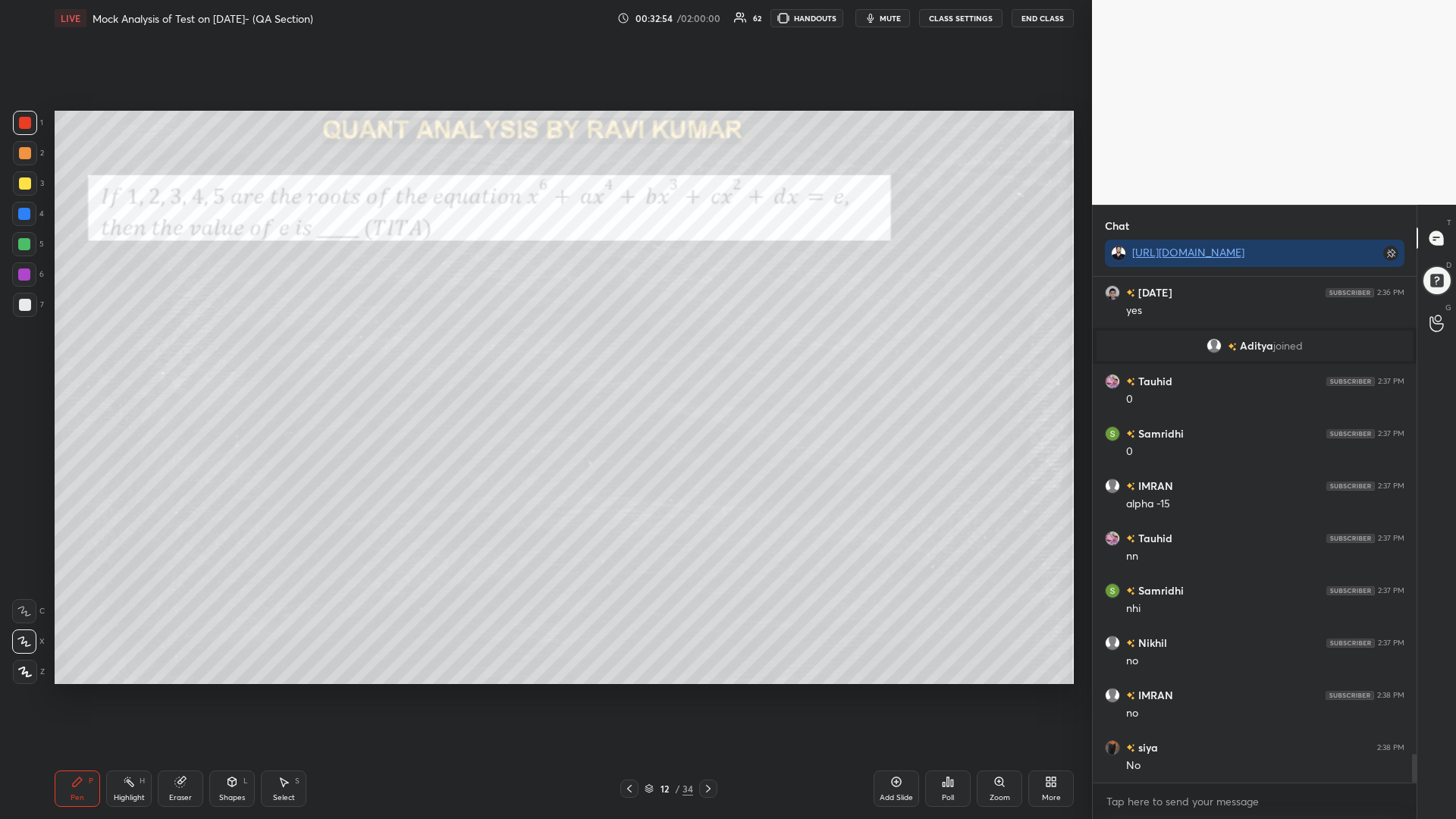
scroll to position [8526, 0]
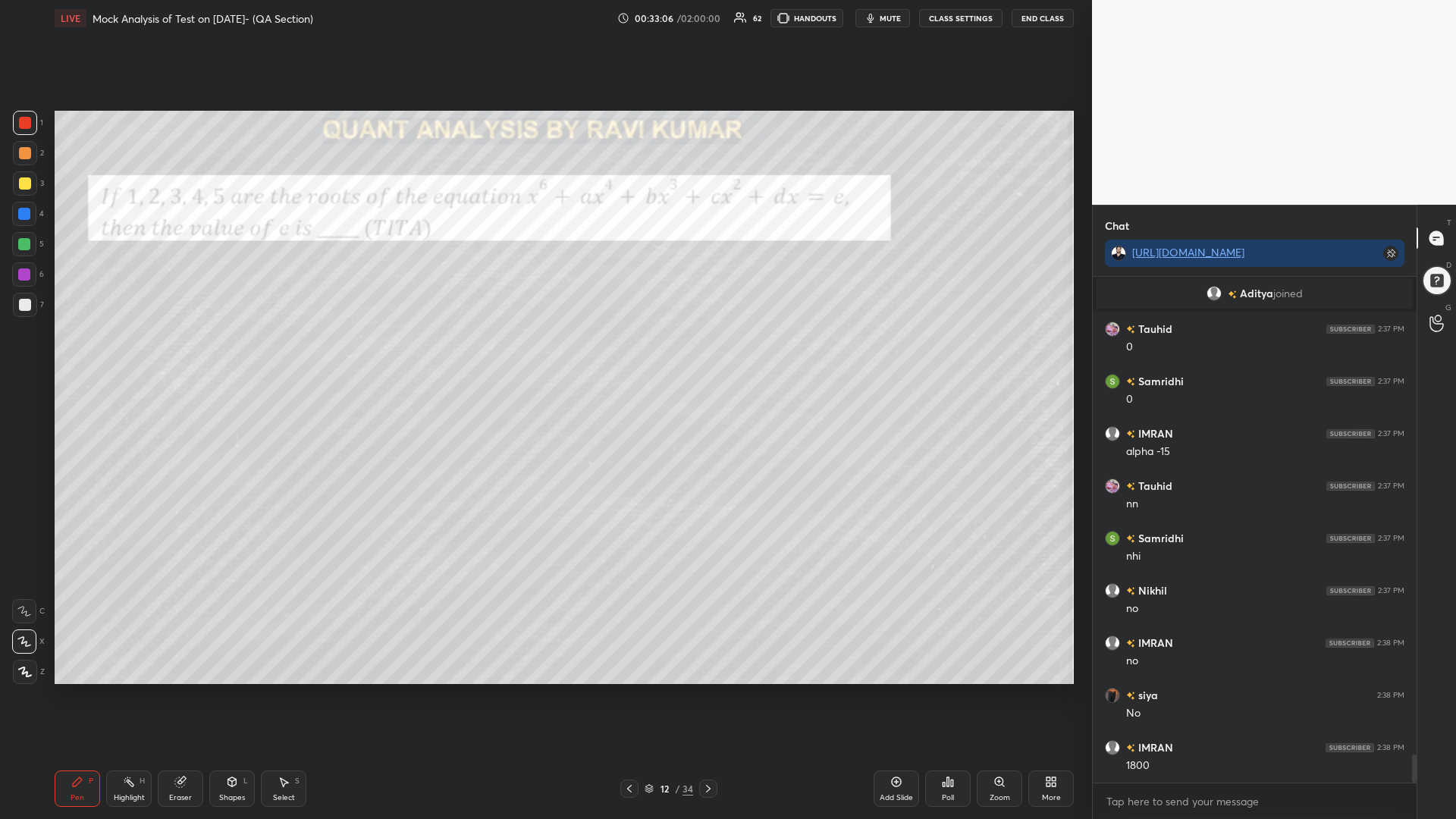
click at [39, 180] on div "3" at bounding box center [28, 183] width 31 height 24
click at [22, 240] on div at bounding box center [24, 244] width 12 height 12
click at [708, 696] on icon at bounding box center [708, 788] width 12 height 12
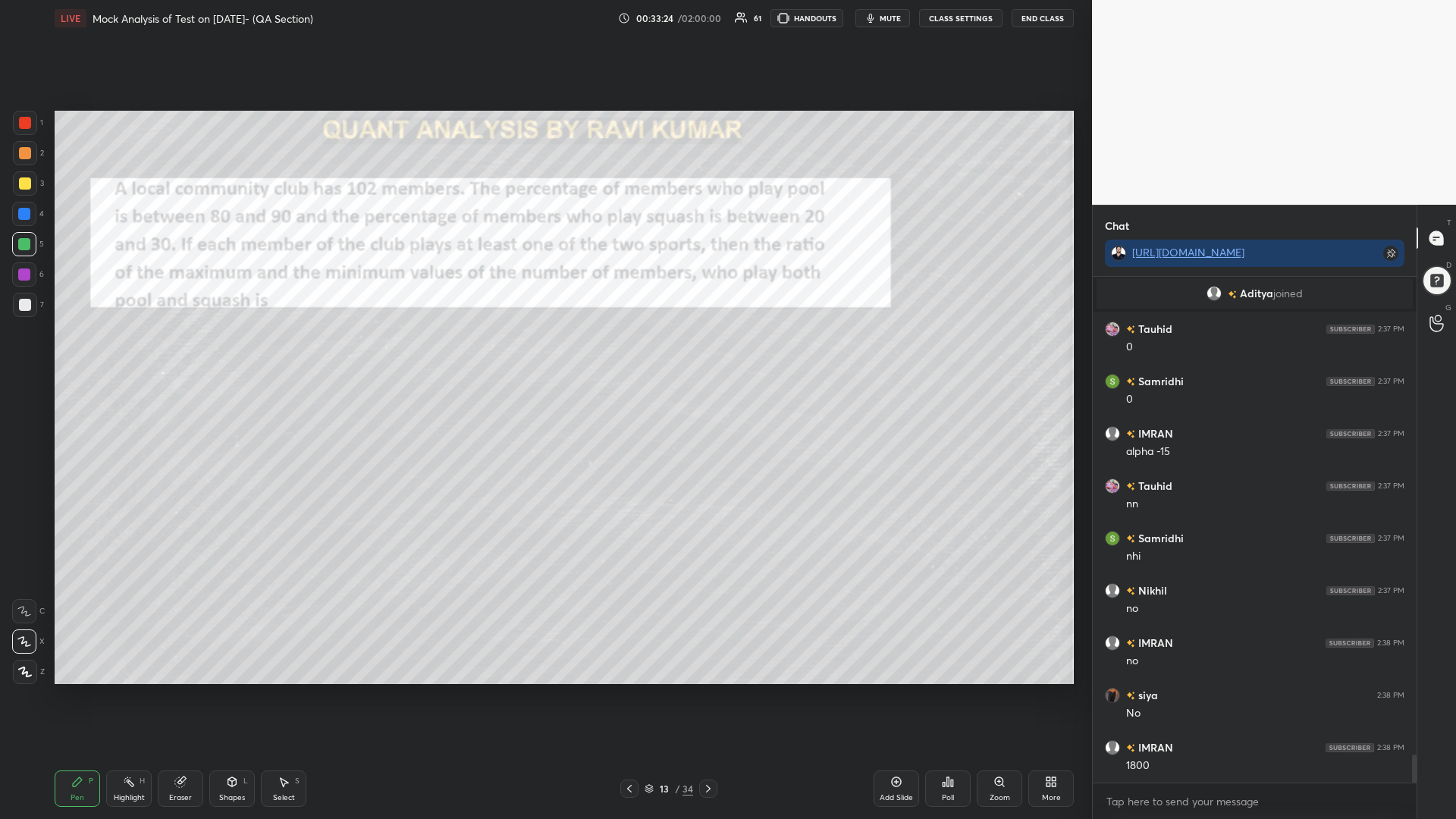
click at [26, 123] on div at bounding box center [24, 123] width 12 height 12
click at [26, 149] on div at bounding box center [24, 152] width 24 height 24
click at [24, 187] on div at bounding box center [24, 183] width 12 height 12
click at [26, 204] on div at bounding box center [24, 214] width 24 height 24
click at [17, 237] on div at bounding box center [24, 244] width 24 height 24
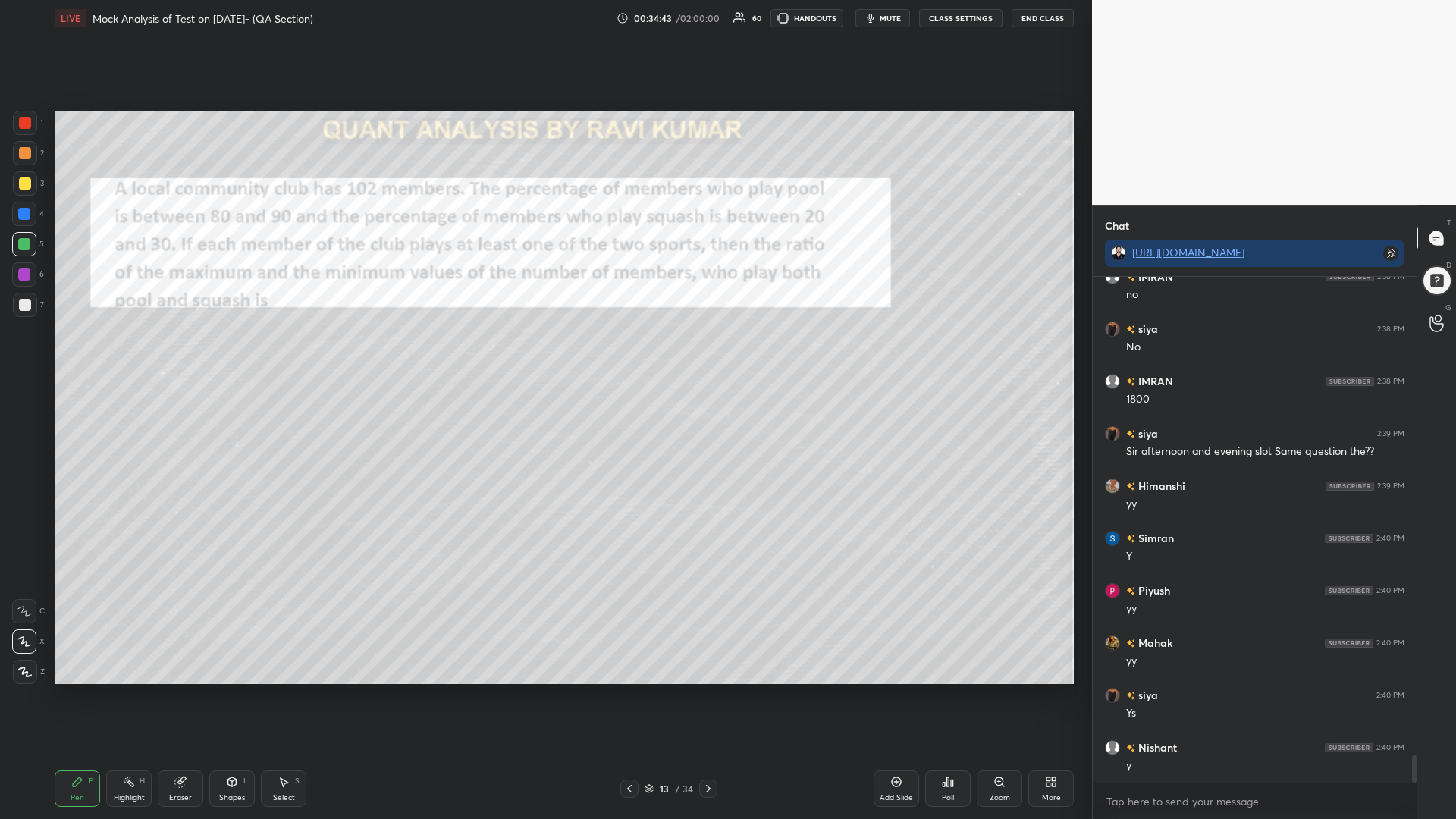
scroll to position [8945, 0]
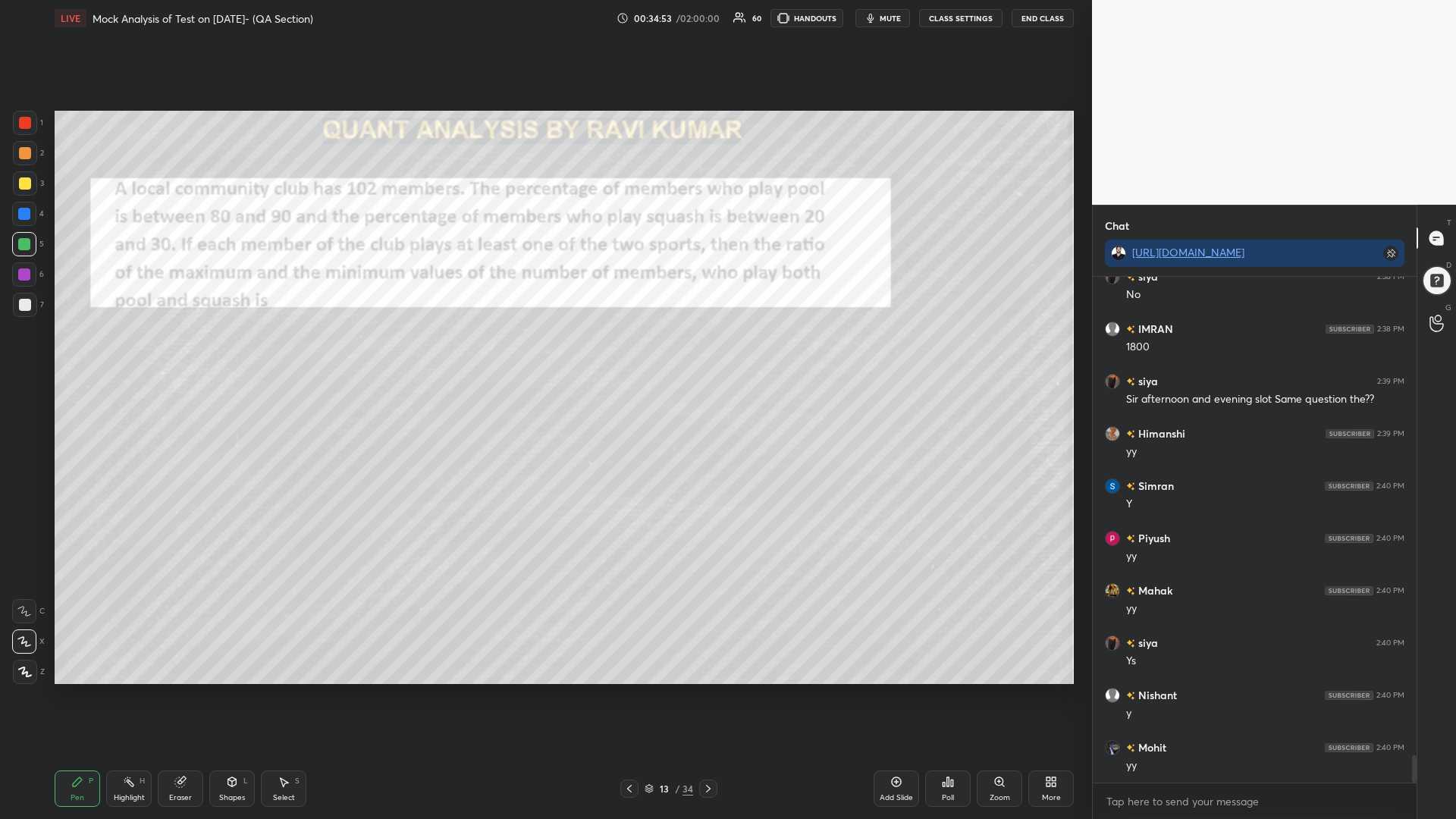
click at [25, 128] on div at bounding box center [24, 123] width 12 height 12
click at [233, 696] on div "Shapes L" at bounding box center [232, 788] width 46 height 36
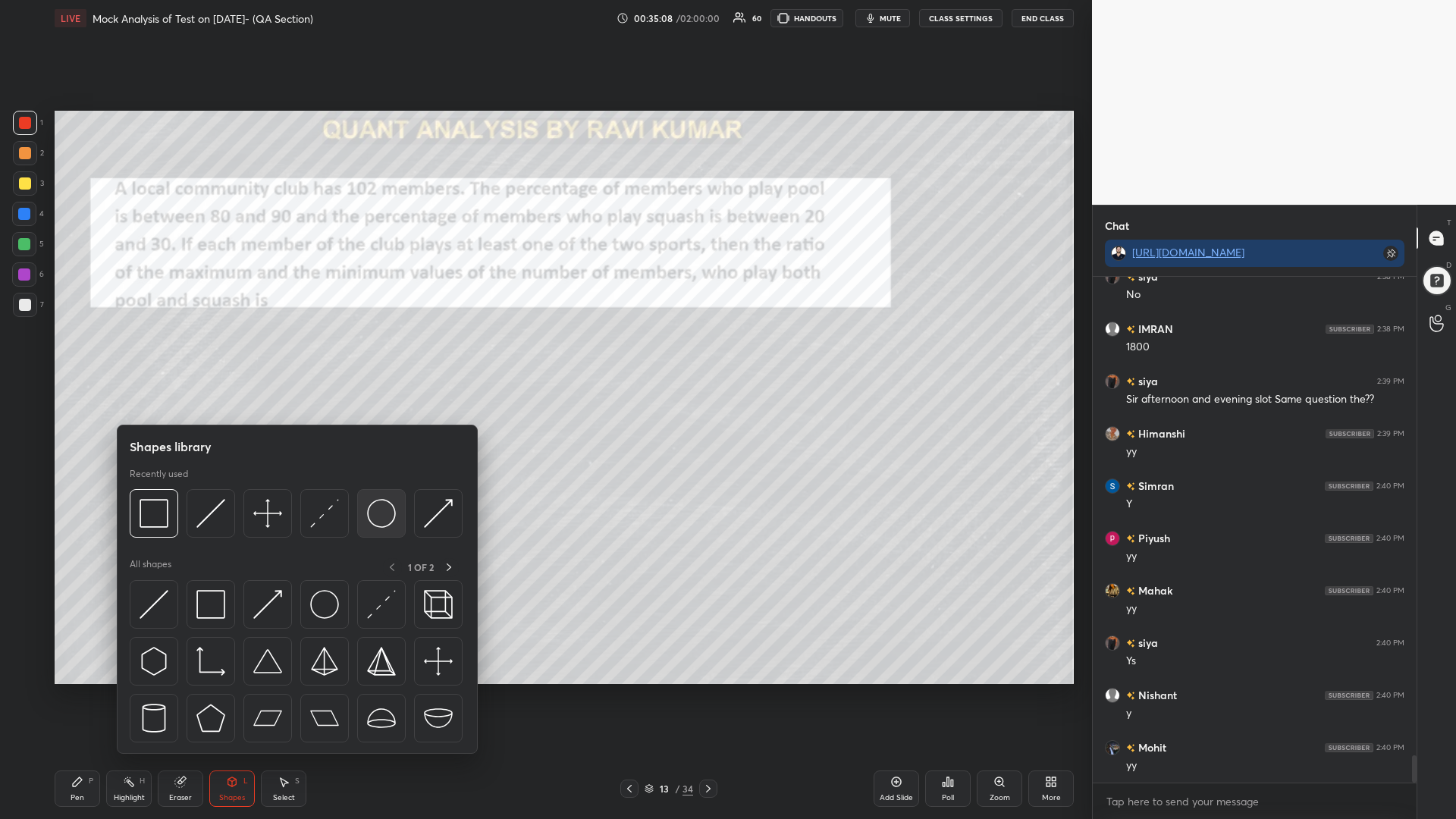
click at [384, 520] on img at bounding box center [381, 513] width 29 height 29
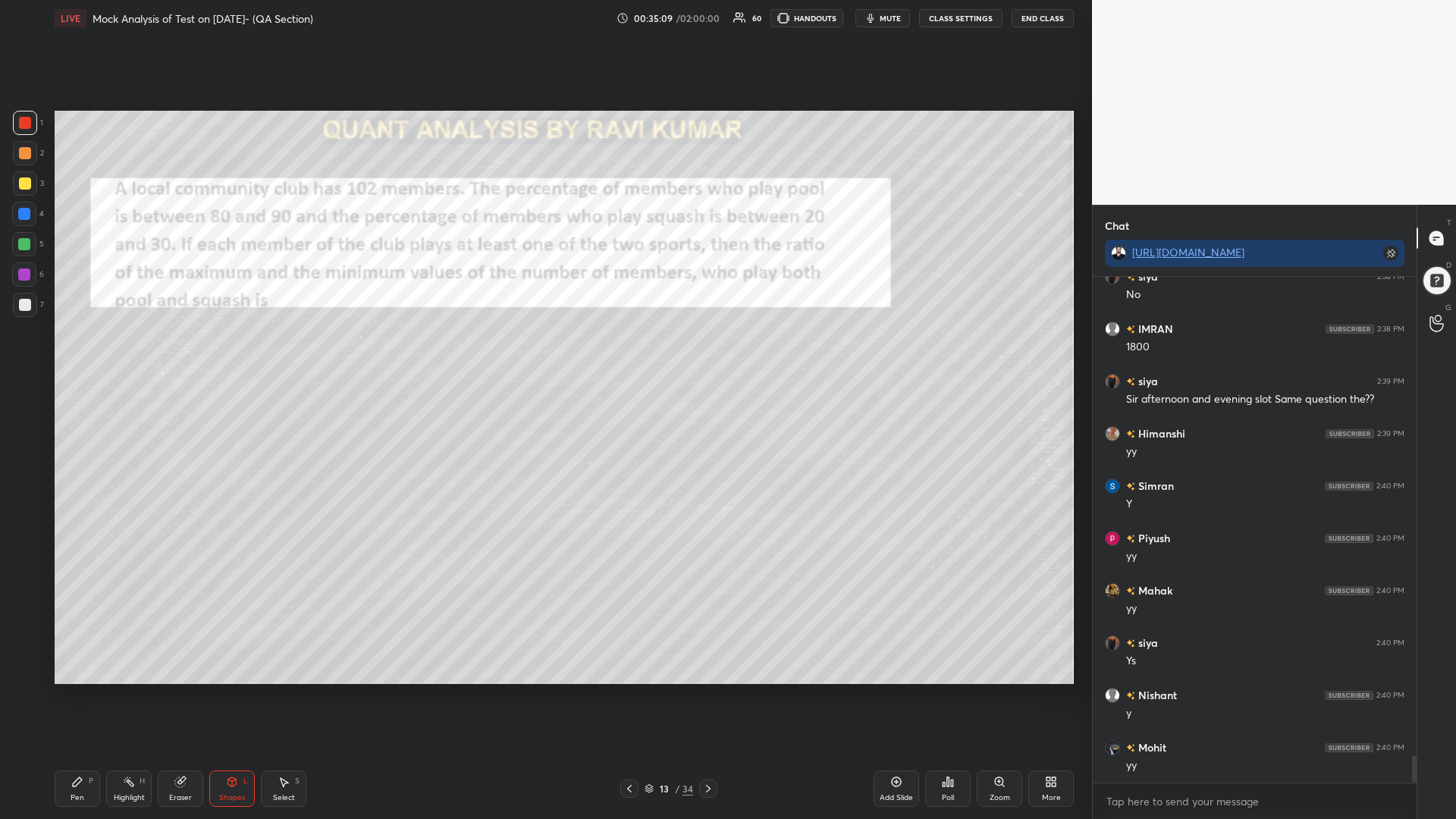
scroll to position [8997, 0]
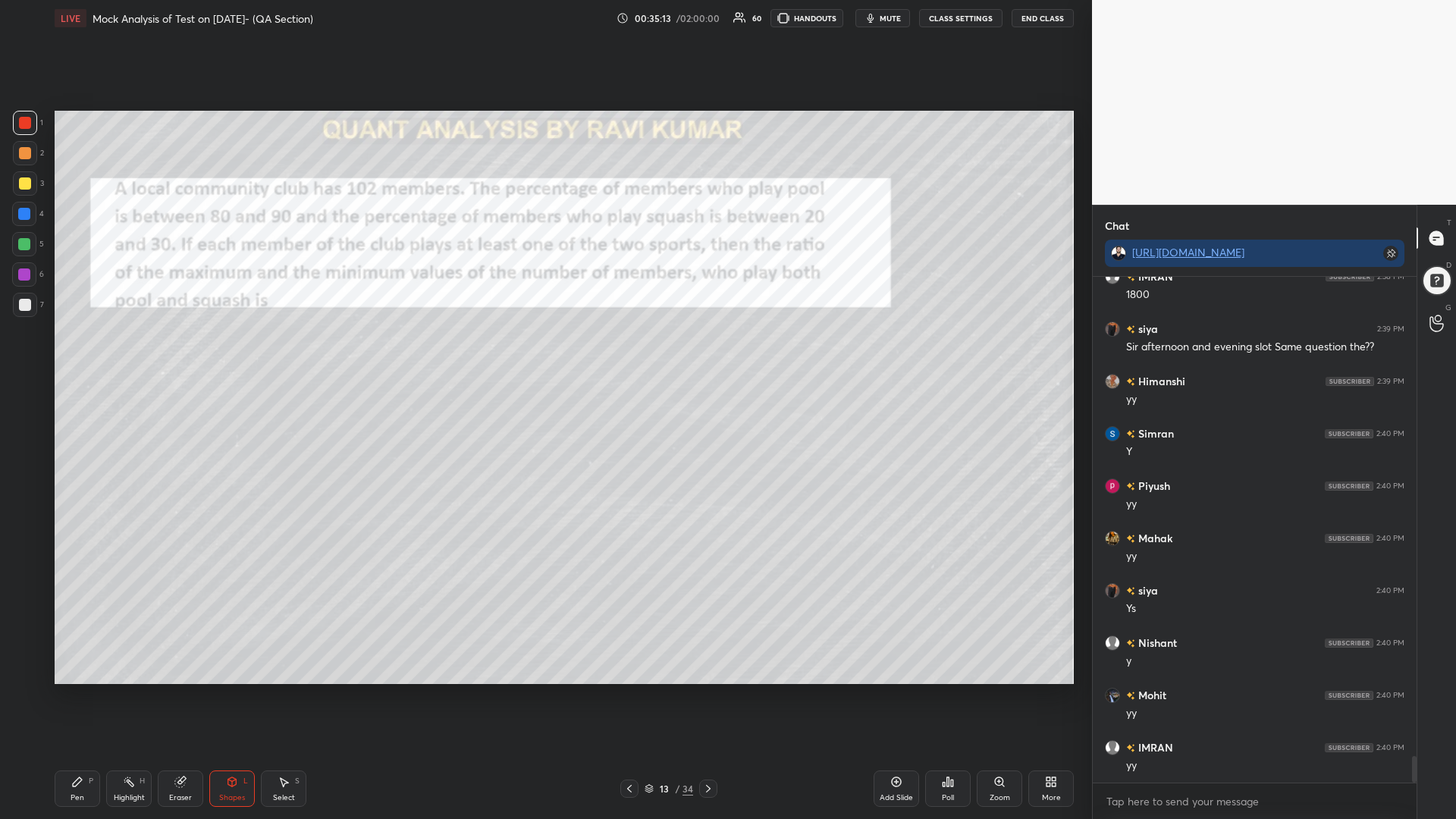
click at [78, 696] on icon at bounding box center [78, 782] width 9 height 9
click at [21, 275] on div at bounding box center [24, 274] width 12 height 12
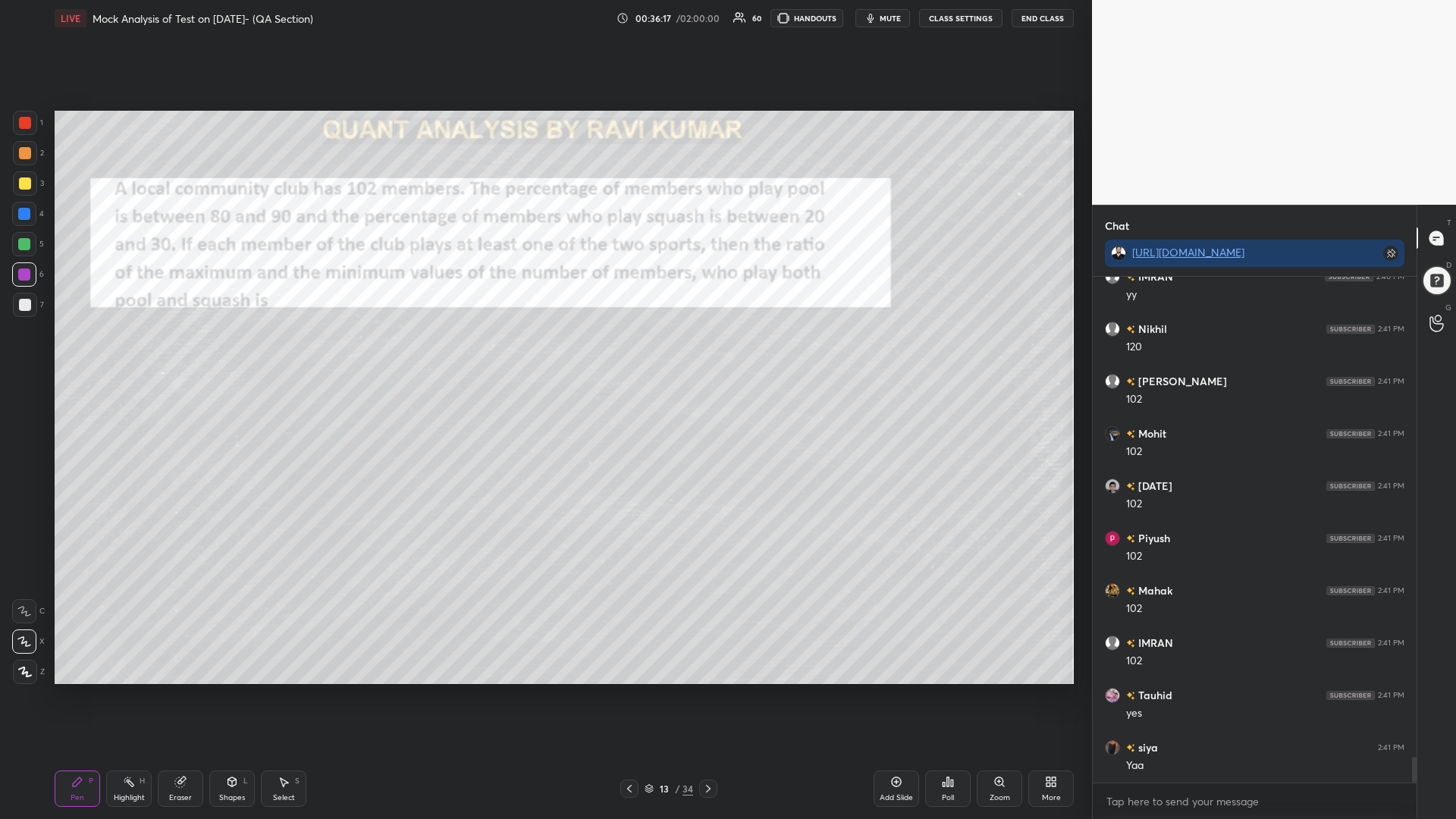
scroll to position [9521, 0]
click at [24, 197] on div "3" at bounding box center [28, 186] width 31 height 31
click at [20, 180] on div at bounding box center [24, 183] width 12 height 12
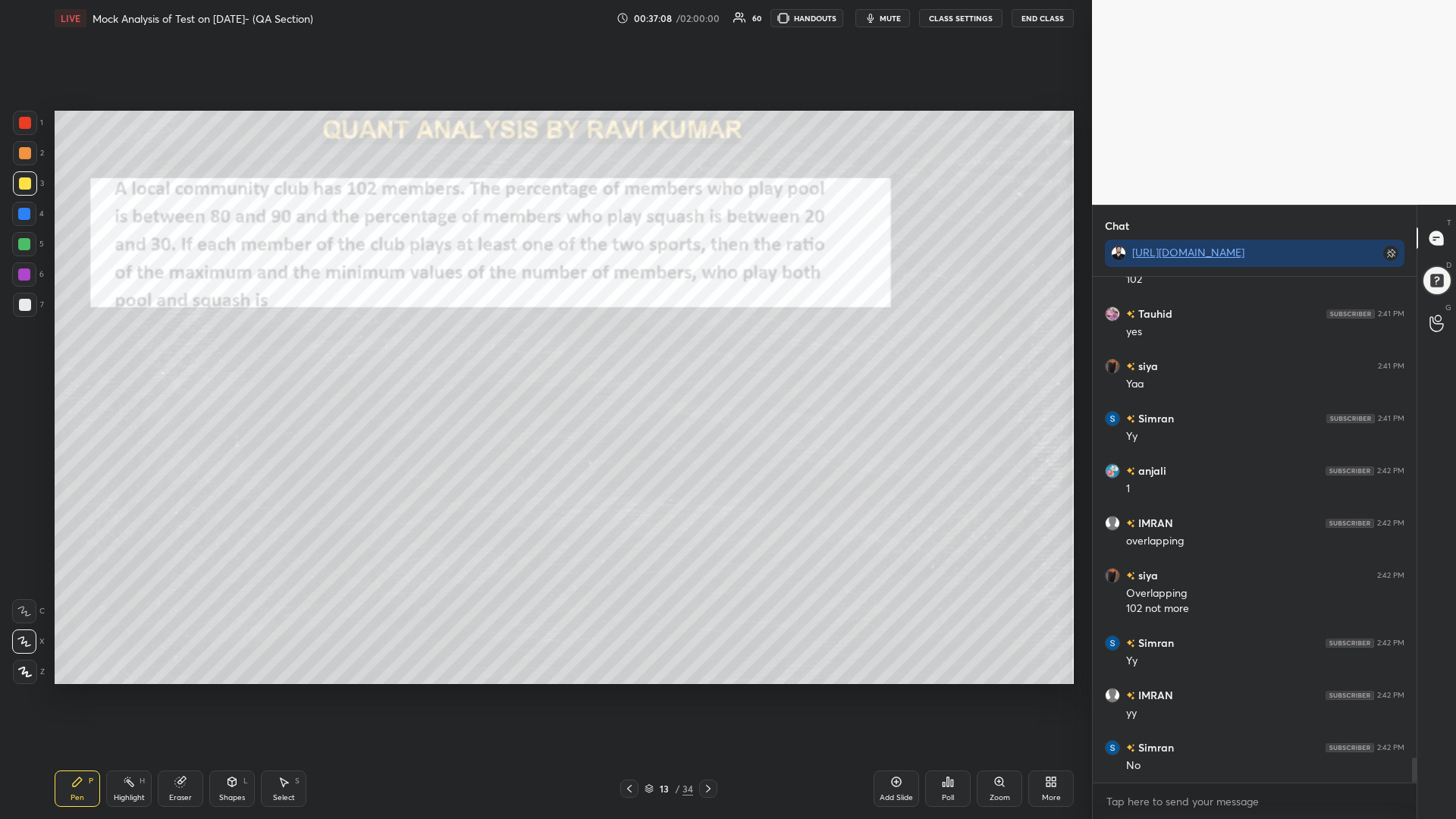
scroll to position [9902, 0]
click at [17, 151] on div at bounding box center [24, 152] width 24 height 24
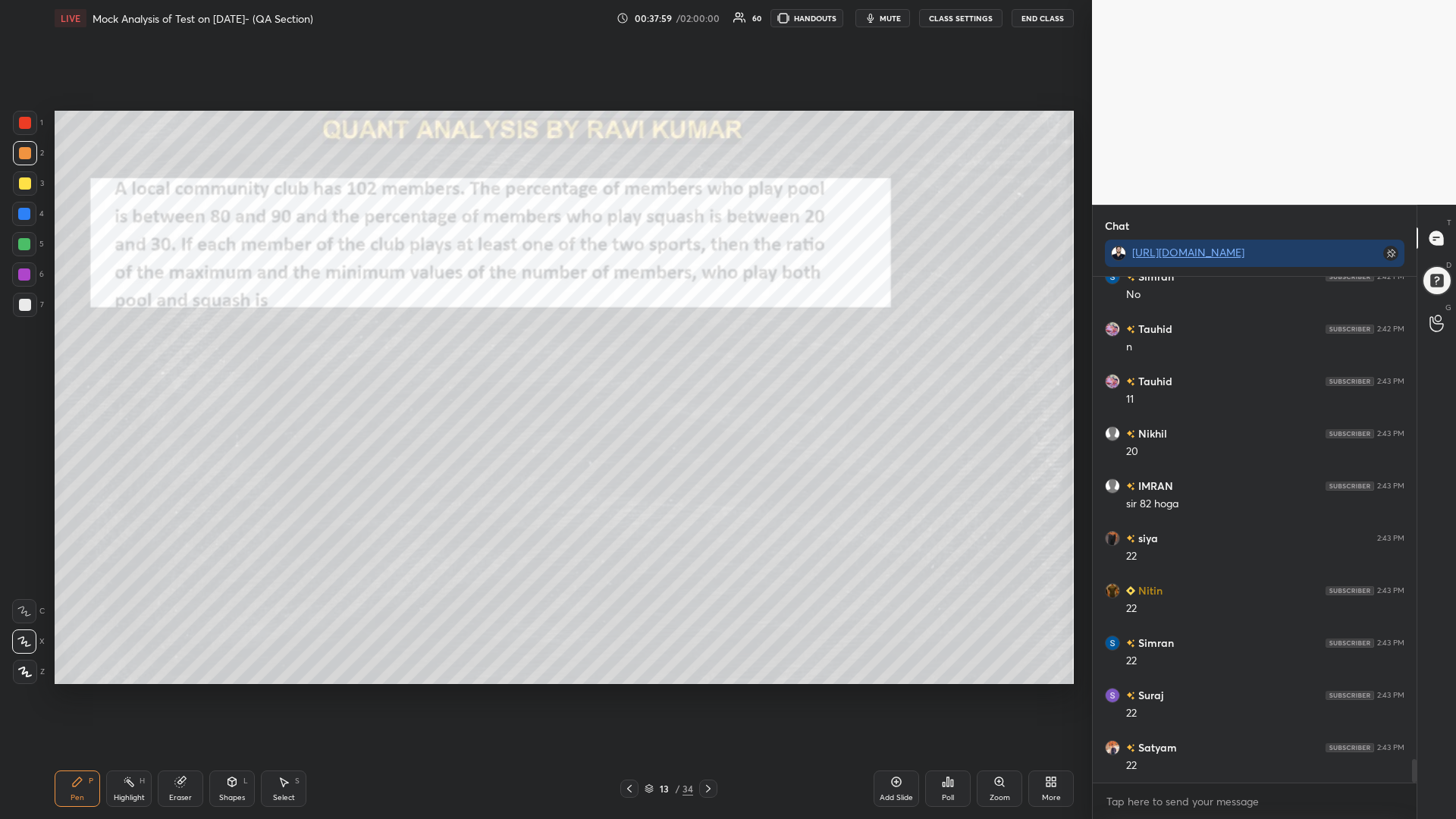
scroll to position [10373, 0]
click at [21, 243] on div at bounding box center [24, 244] width 12 height 12
click at [19, 203] on div at bounding box center [24, 214] width 24 height 24
click at [22, 184] on div at bounding box center [24, 183] width 12 height 12
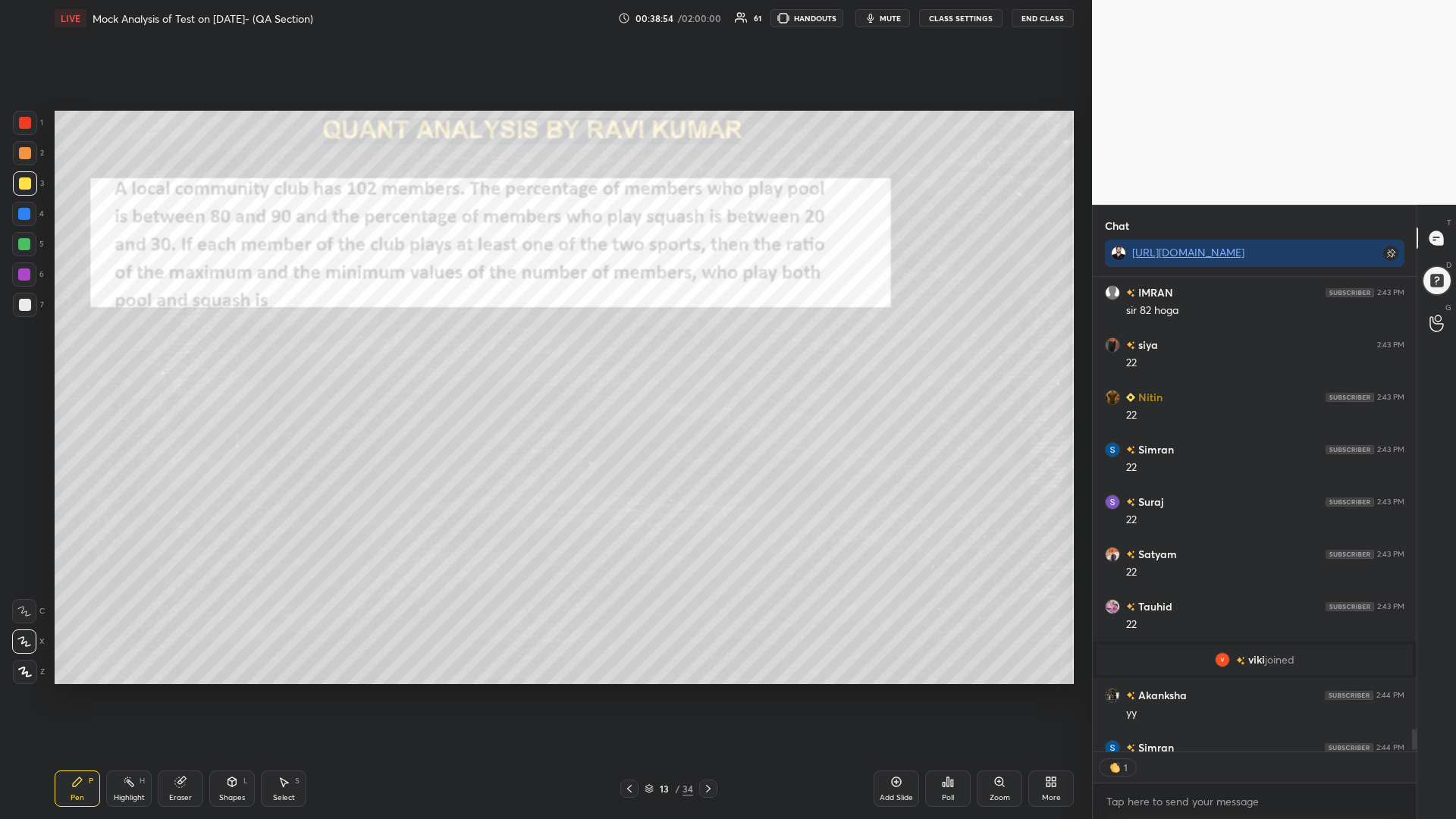
scroll to position [9968, 0]
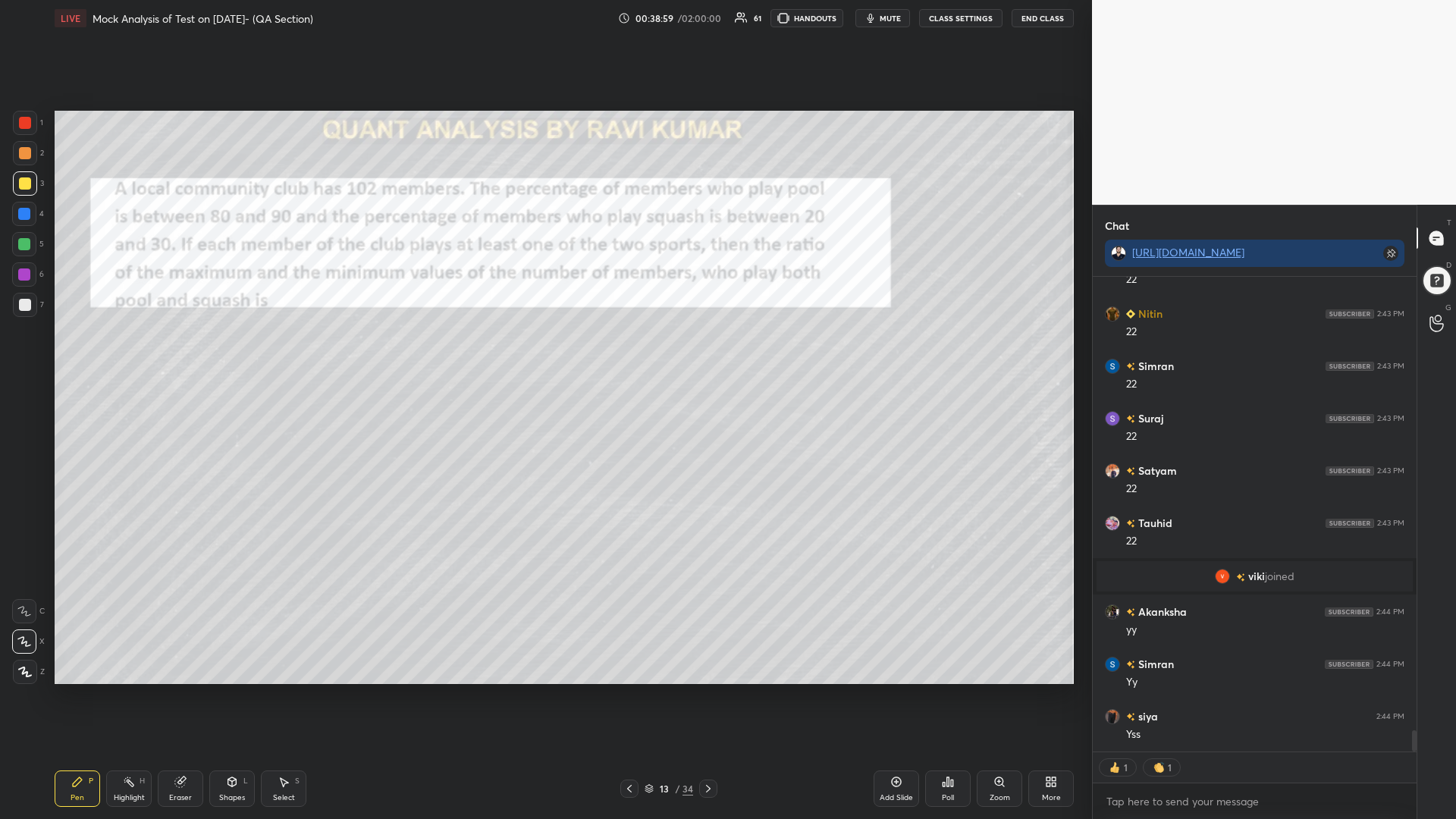
drag, startPoint x: 178, startPoint y: 787, endPoint x: 243, endPoint y: 721, distance: 92.6
click at [178, 696] on icon at bounding box center [180, 781] width 12 height 12
click at [79, 696] on icon at bounding box center [77, 781] width 12 height 12
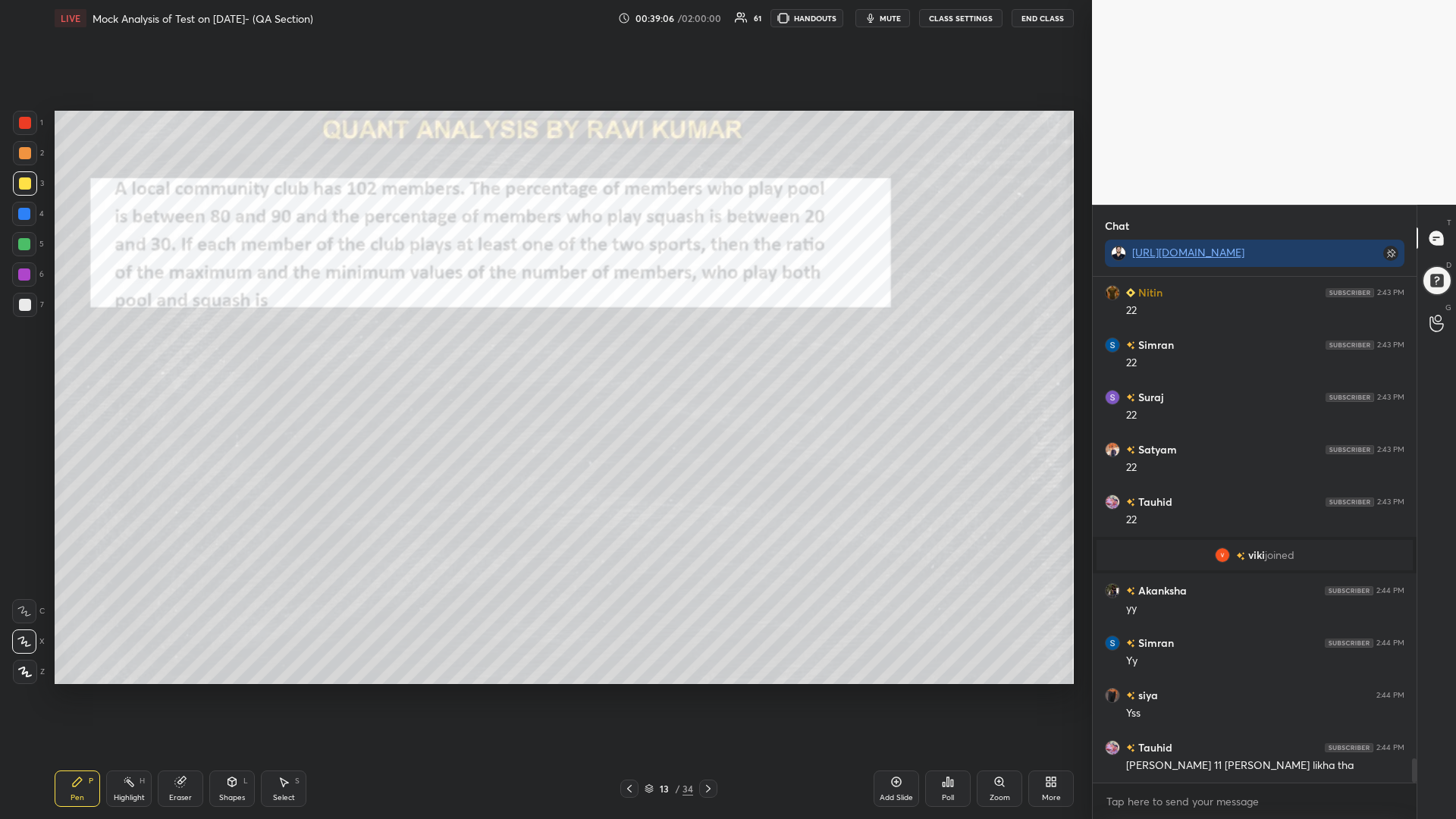
click at [196, 696] on div "Eraser" at bounding box center [181, 788] width 46 height 36
click at [25, 509] on div at bounding box center [24, 501] width 24 height 24
click at [75, 696] on icon at bounding box center [77, 781] width 12 height 12
click at [178, 696] on div "Eraser" at bounding box center [180, 798] width 23 height 8
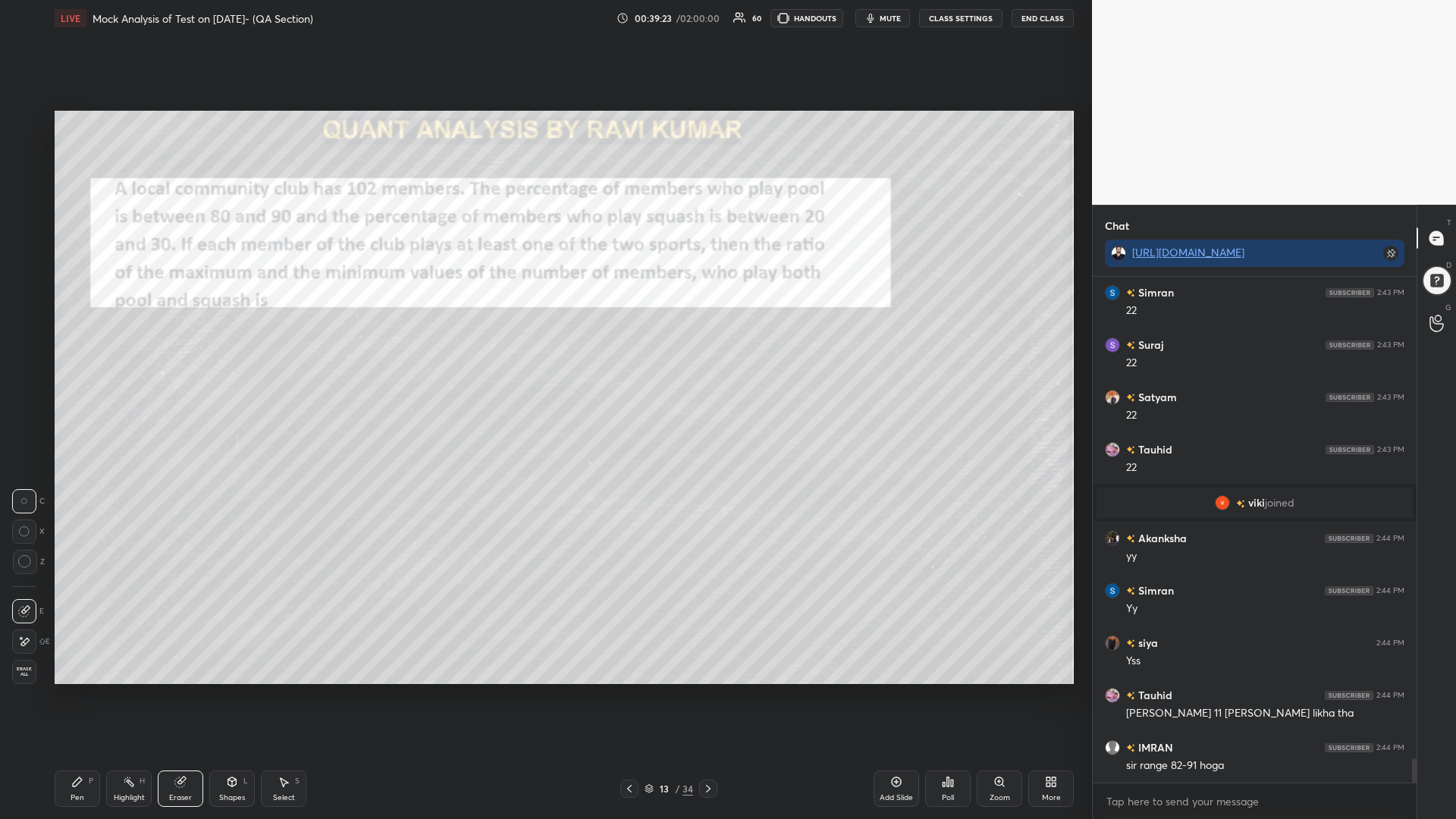
click at [82, 696] on div "Pen P" at bounding box center [77, 788] width 46 height 36
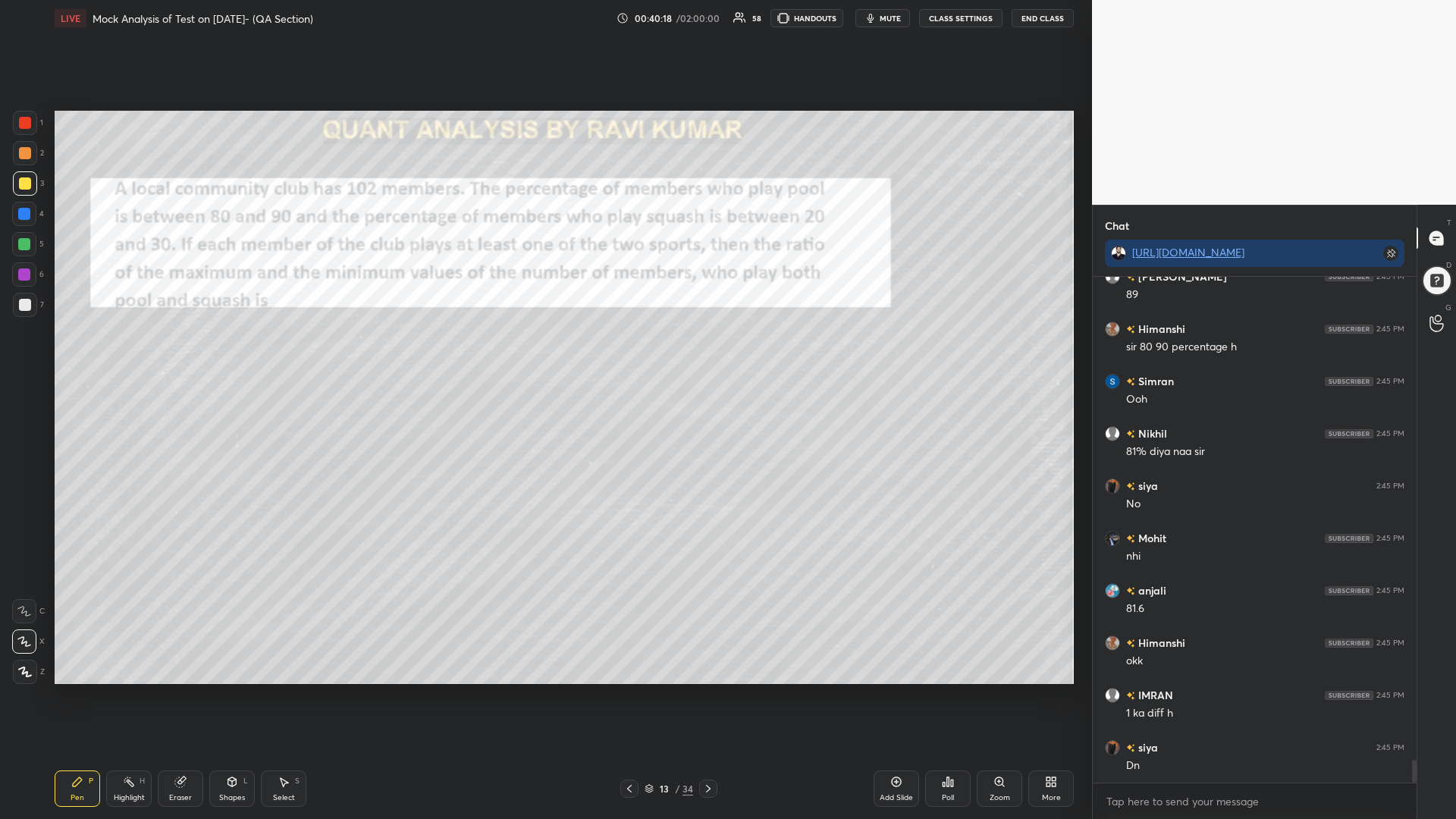
scroll to position [10617, 0]
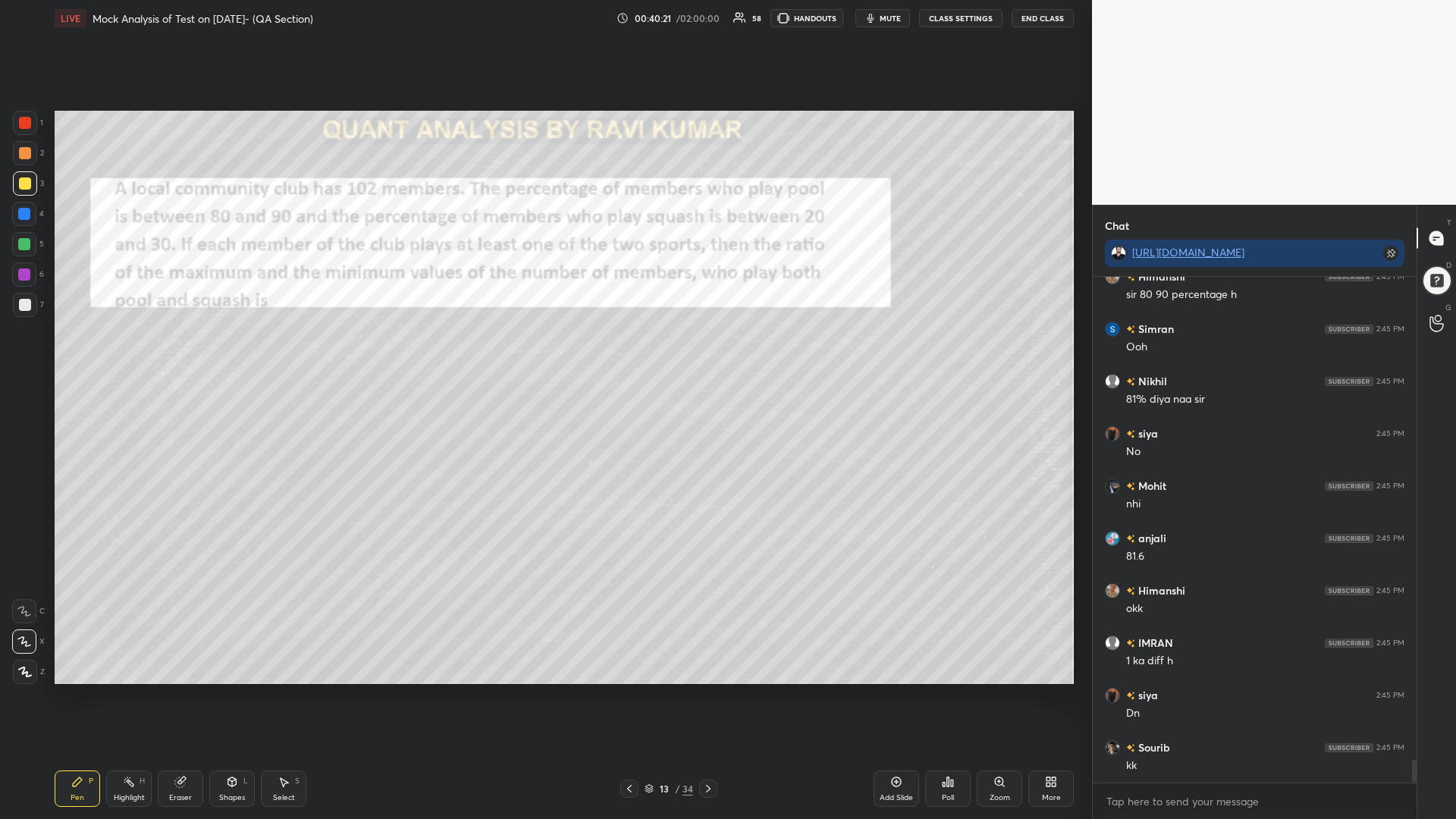
drag, startPoint x: 27, startPoint y: 120, endPoint x: 50, endPoint y: 127, distance: 24.0
click at [23, 121] on div at bounding box center [24, 123] width 12 height 12
click at [176, 696] on icon at bounding box center [180, 782] width 10 height 10
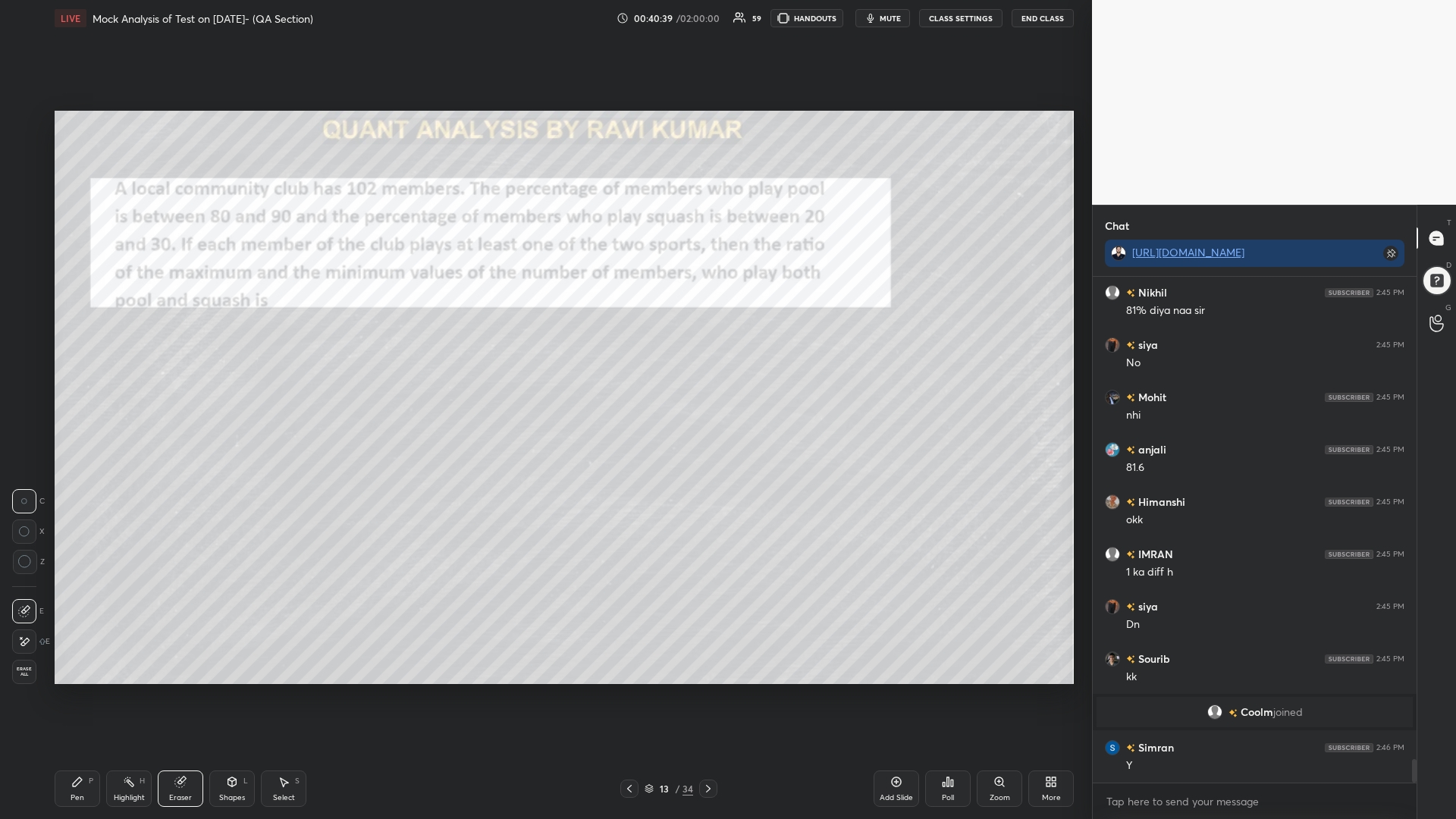
scroll to position [10498, 0]
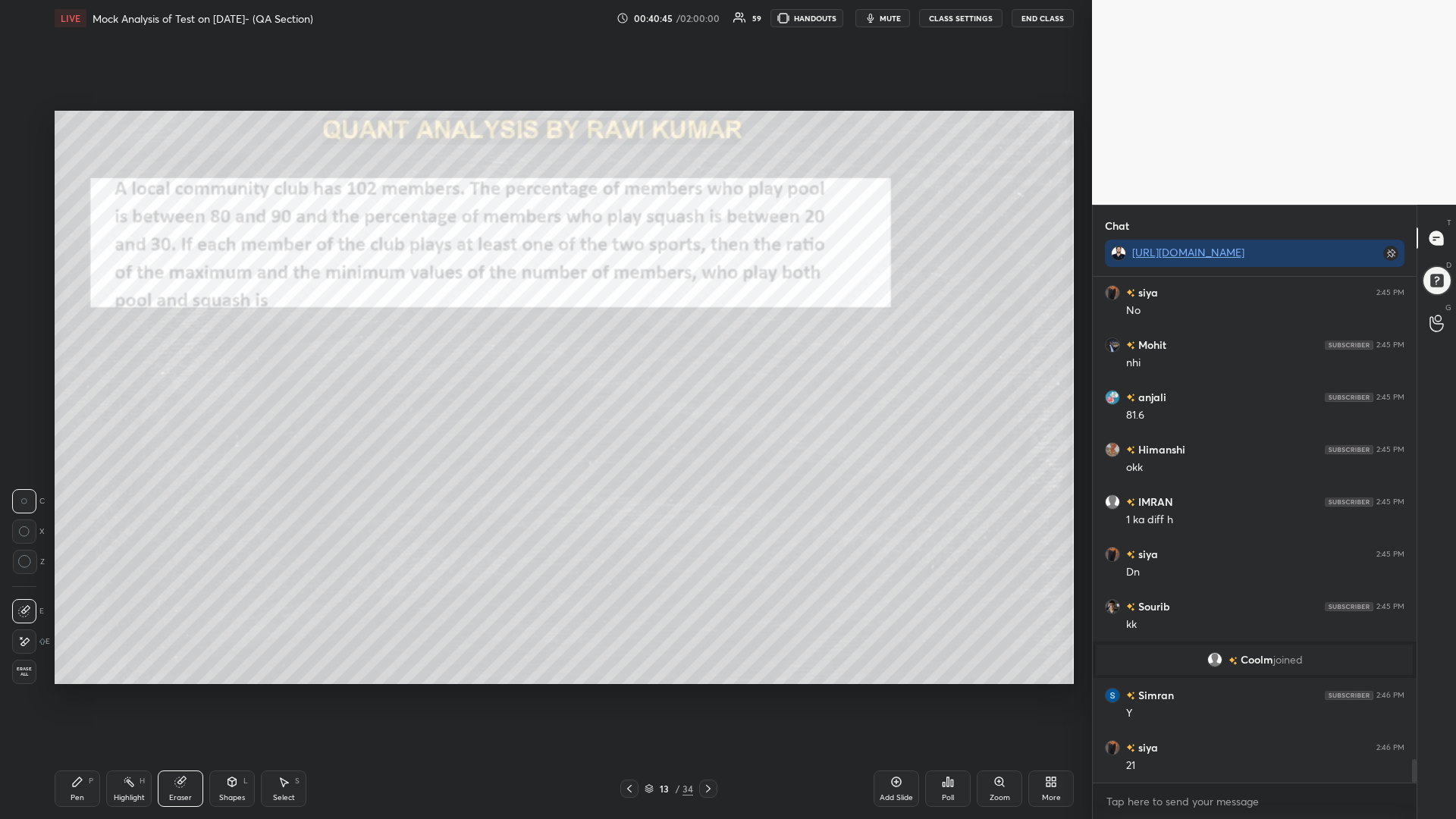
click at [75, 696] on div "Pen P" at bounding box center [77, 788] width 46 height 36
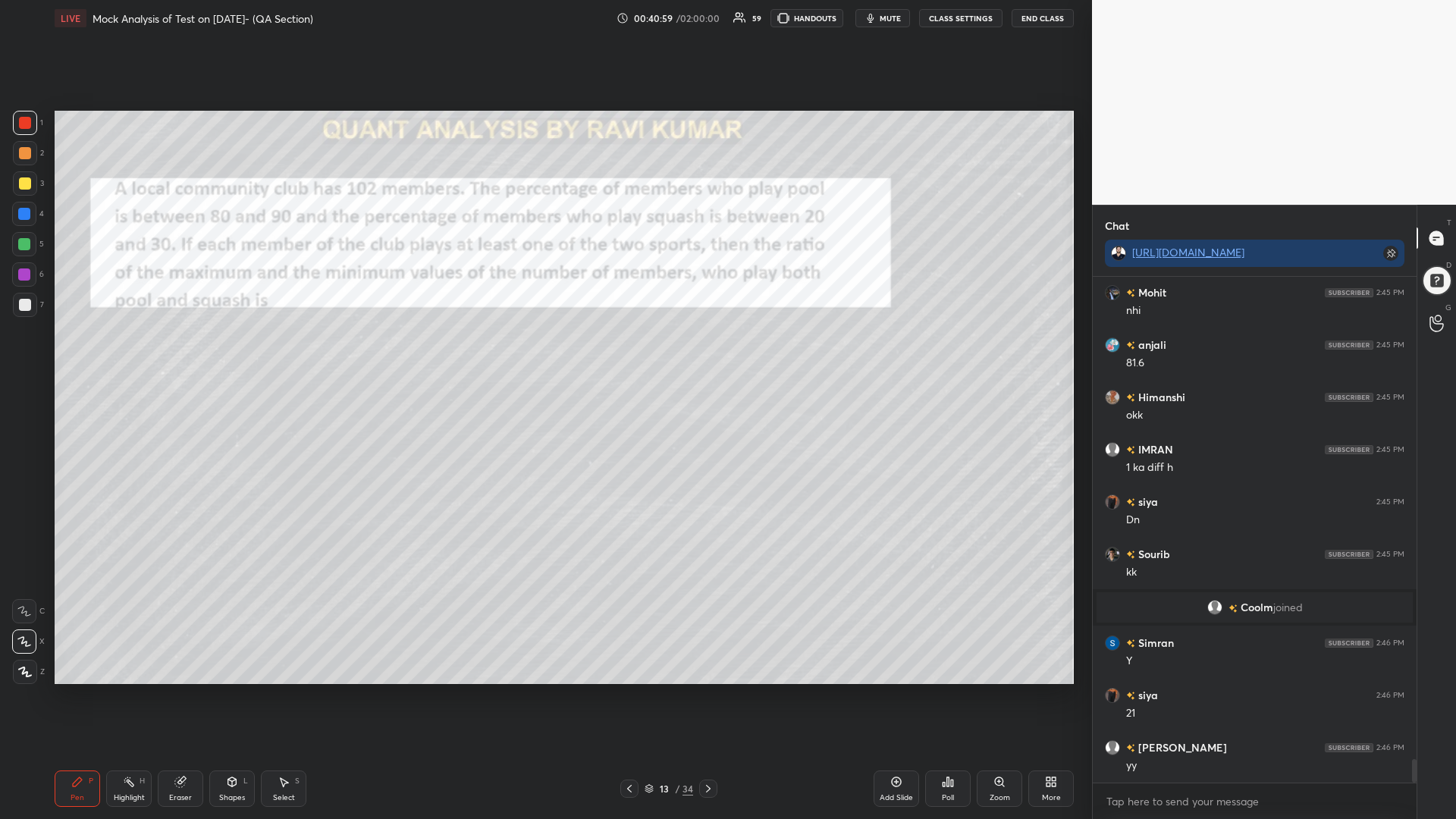
click at [182, 696] on g at bounding box center [181, 782] width 11 height 11
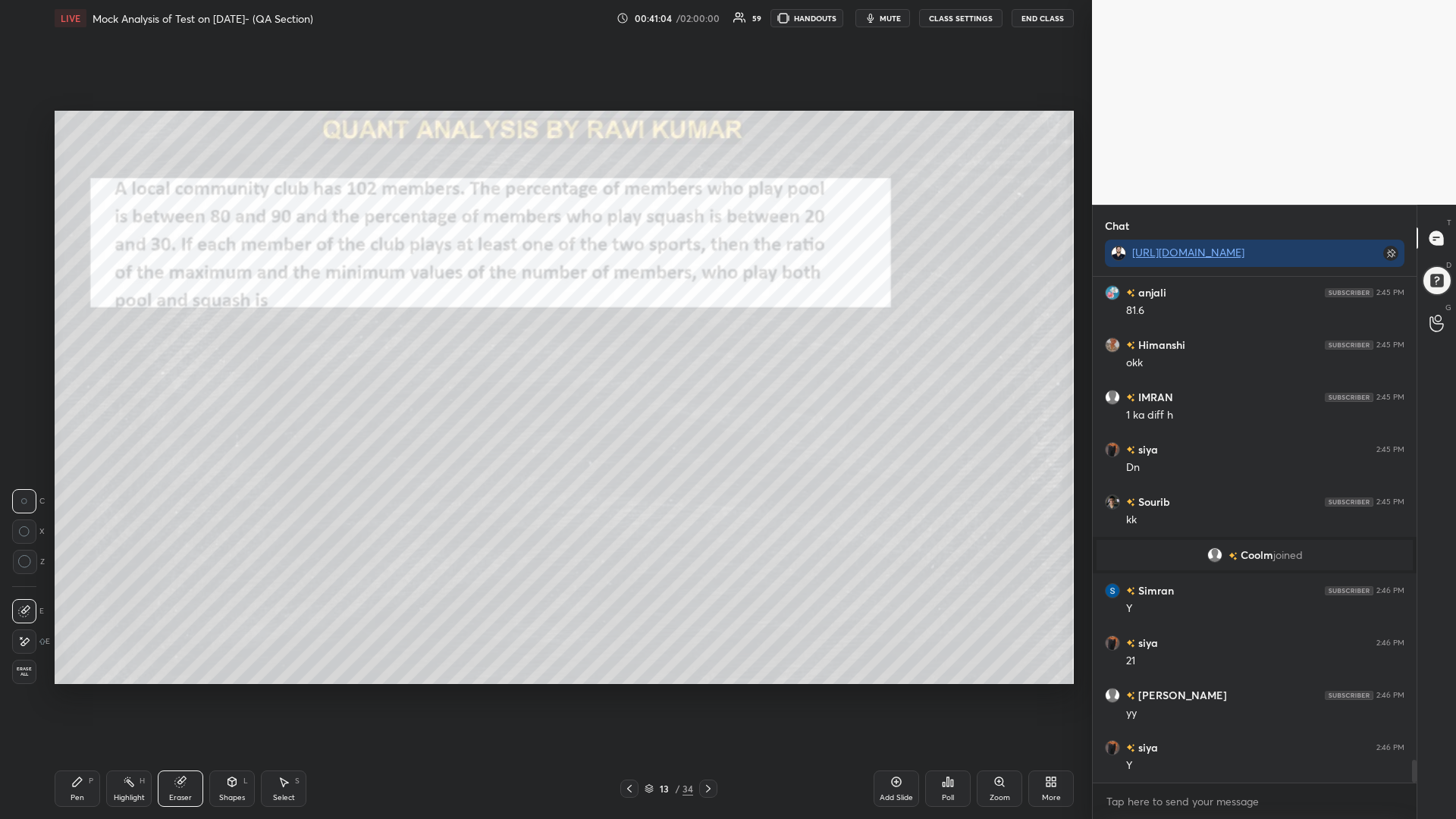
click at [80, 696] on icon at bounding box center [77, 781] width 12 height 12
drag, startPoint x: 20, startPoint y: 244, endPoint x: 42, endPoint y: 272, distance: 35.6
click at [20, 246] on div at bounding box center [24, 244] width 12 height 12
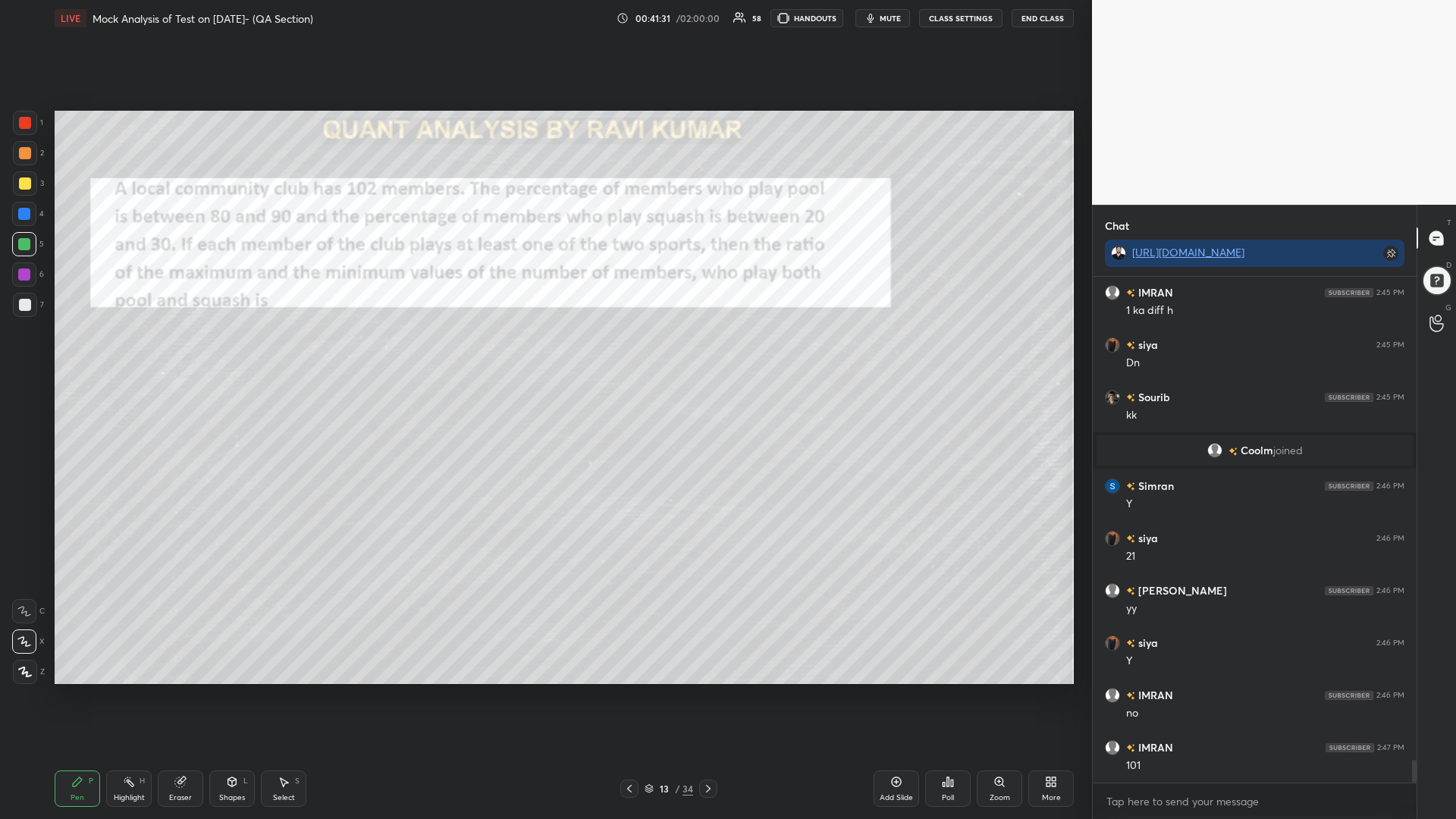
scroll to position [10759, 0]
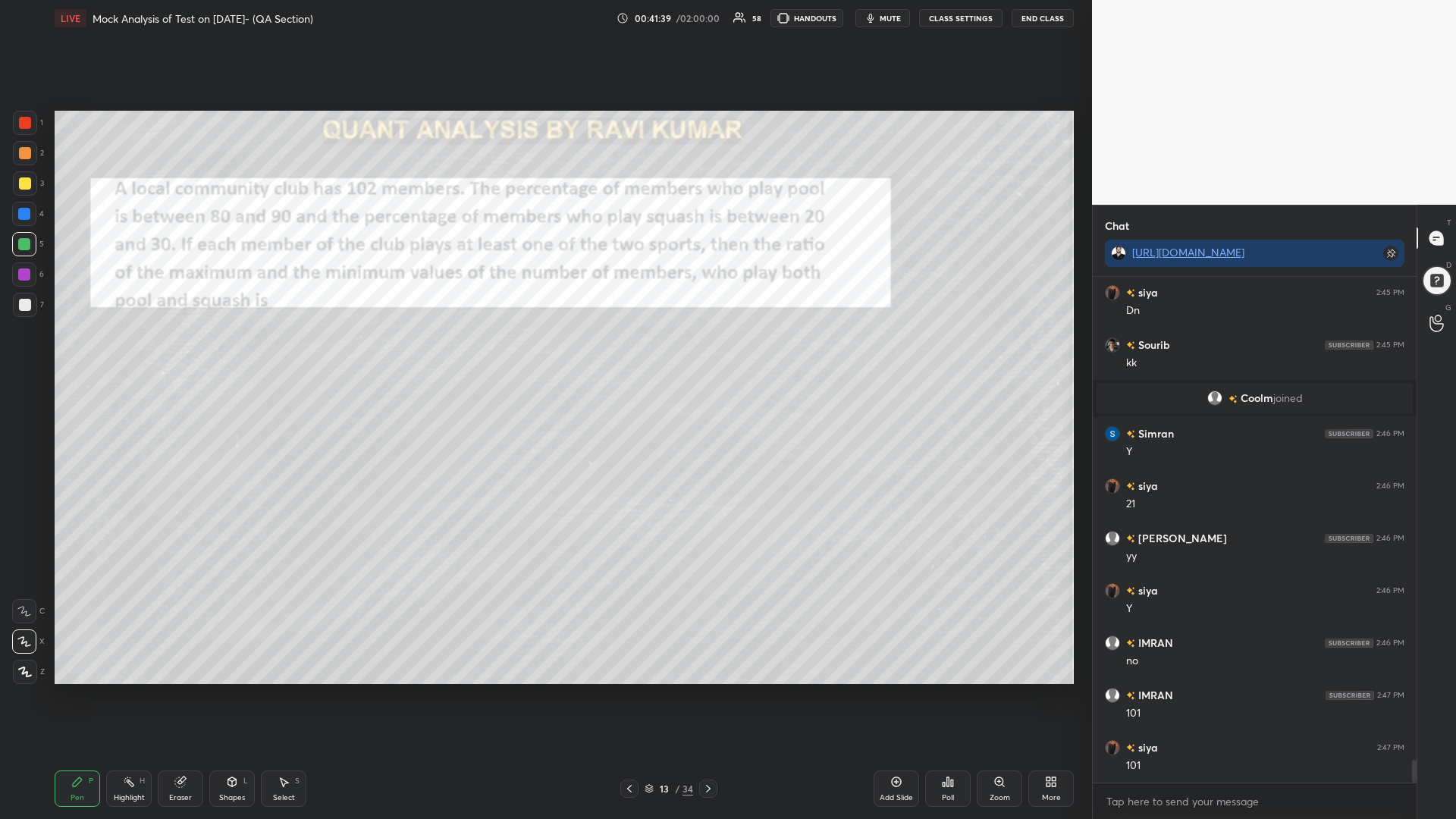
drag, startPoint x: 179, startPoint y: 787, endPoint x: 409, endPoint y: 714, distance: 241.3
click at [179, 696] on div "Eraser" at bounding box center [181, 788] width 46 height 36
drag, startPoint x: 78, startPoint y: 789, endPoint x: 131, endPoint y: 765, distance: 58.2
click at [77, 696] on div "Pen P" at bounding box center [77, 788] width 46 height 36
click at [182, 696] on icon at bounding box center [180, 782] width 10 height 10
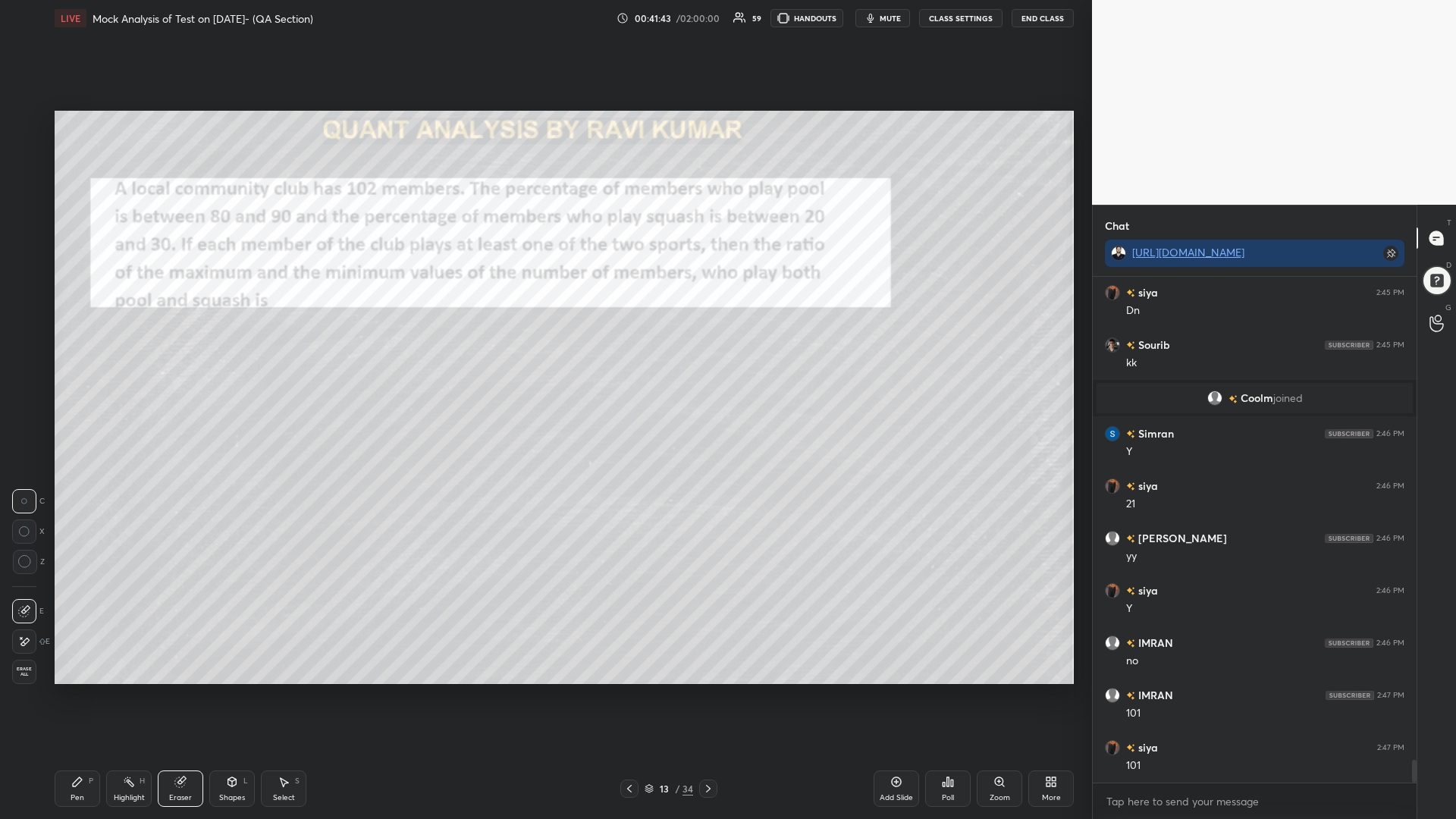
scroll to position [10774, 0]
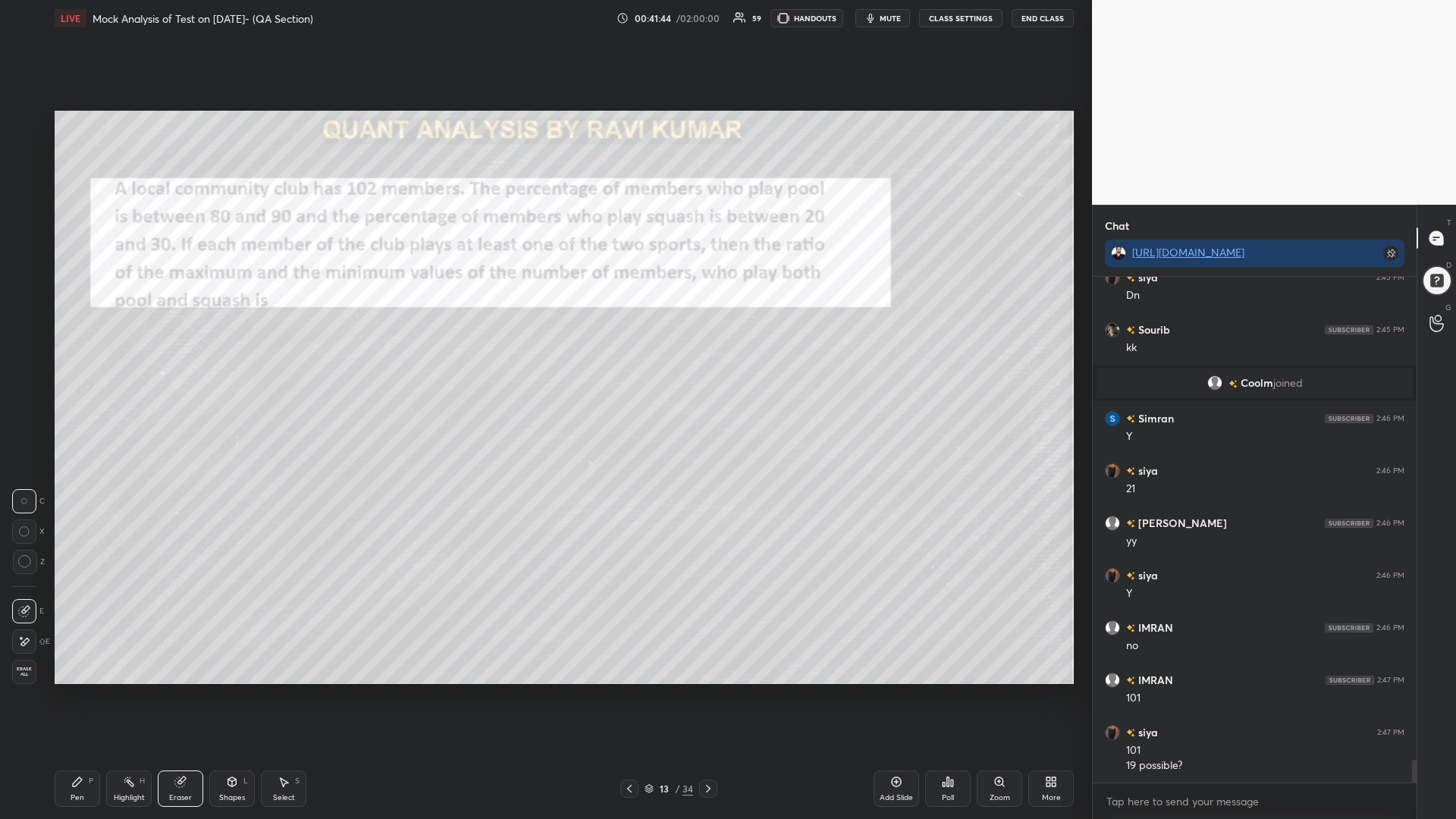
click at [81, 696] on icon at bounding box center [77, 781] width 12 height 12
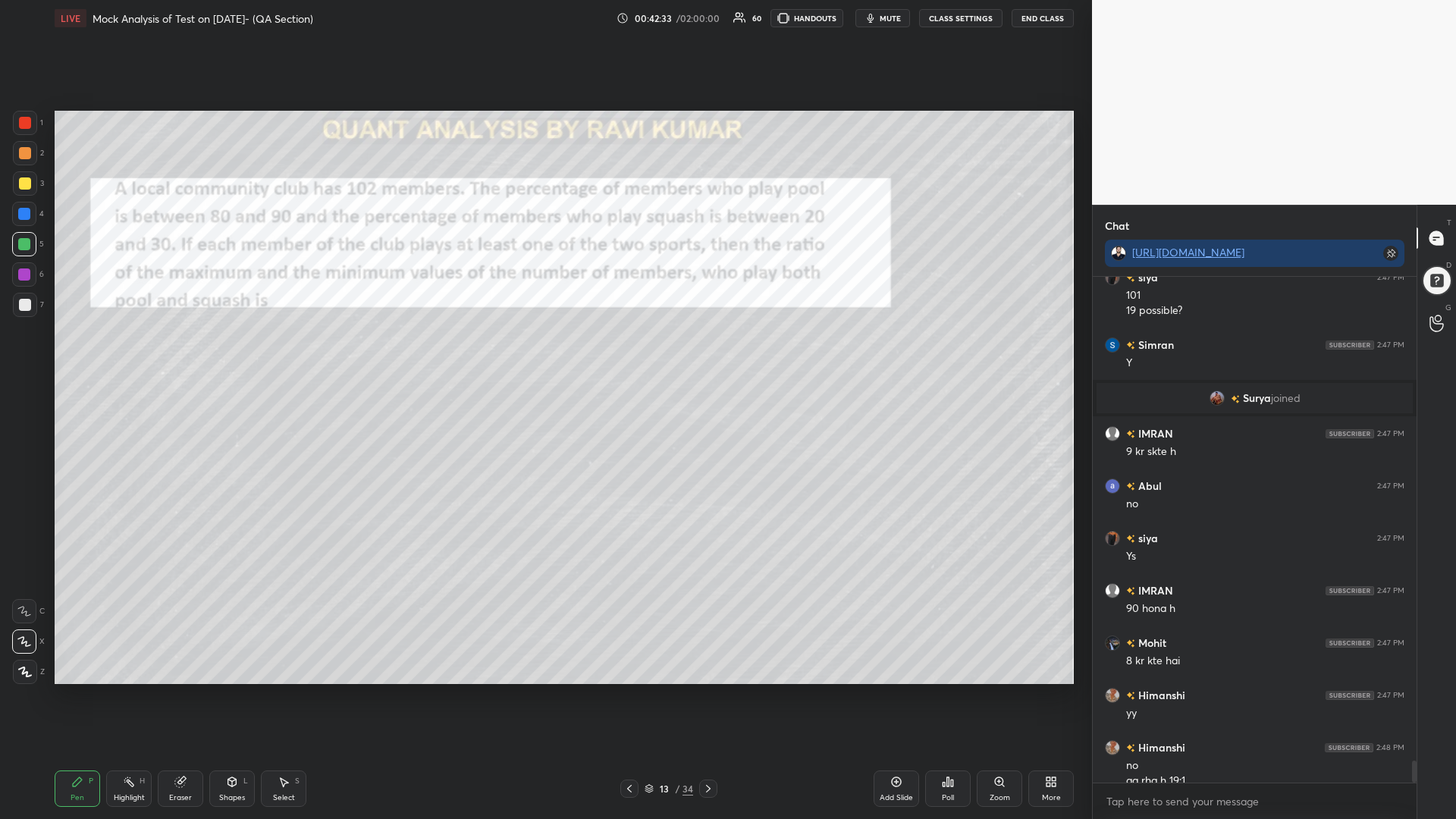
scroll to position [11131, 0]
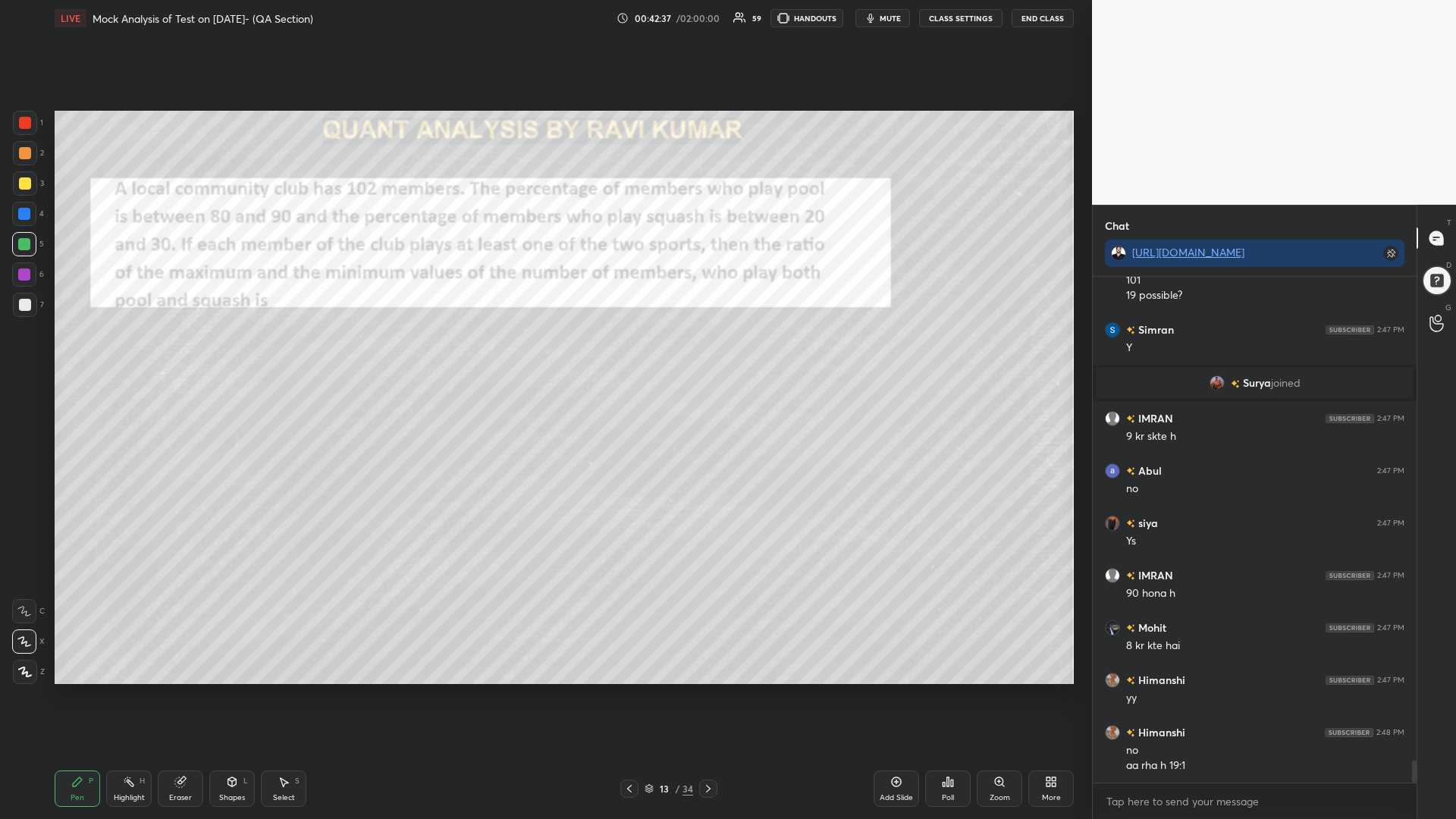
click at [182, 696] on icon at bounding box center [180, 782] width 10 height 10
click at [173, 696] on div "Eraser" at bounding box center [181, 788] width 46 height 36
click at [24, 564] on icon at bounding box center [24, 561] width 13 height 13
click at [78, 696] on icon at bounding box center [78, 782] width 9 height 9
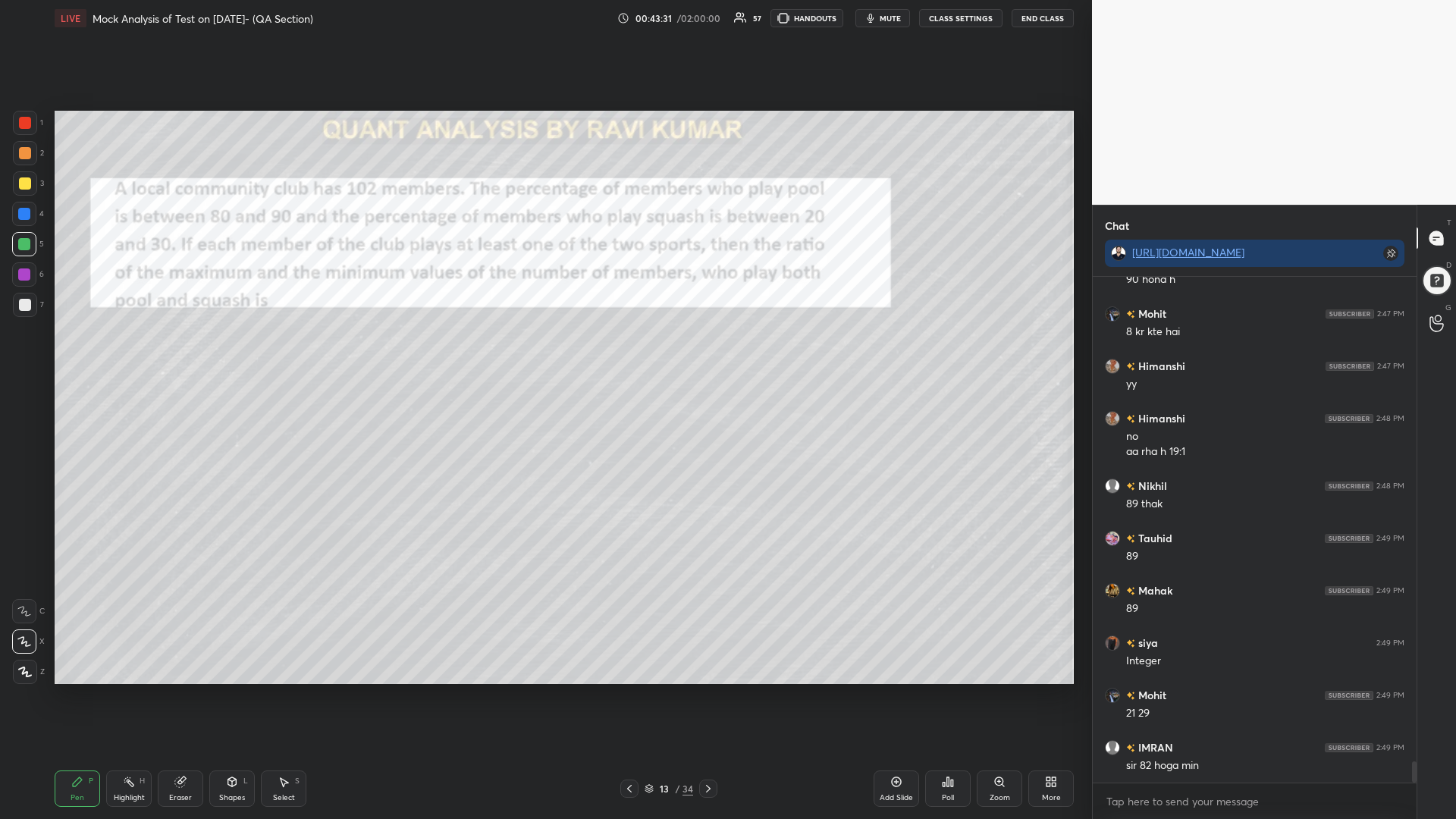
scroll to position [11497, 0]
drag, startPoint x: 20, startPoint y: 209, endPoint x: 36, endPoint y: 248, distance: 42.2
click at [20, 210] on div at bounding box center [24, 213] width 12 height 12
drag, startPoint x: 181, startPoint y: 788, endPoint x: 347, endPoint y: 707, distance: 184.7
click at [181, 696] on div "Eraser" at bounding box center [181, 788] width 46 height 36
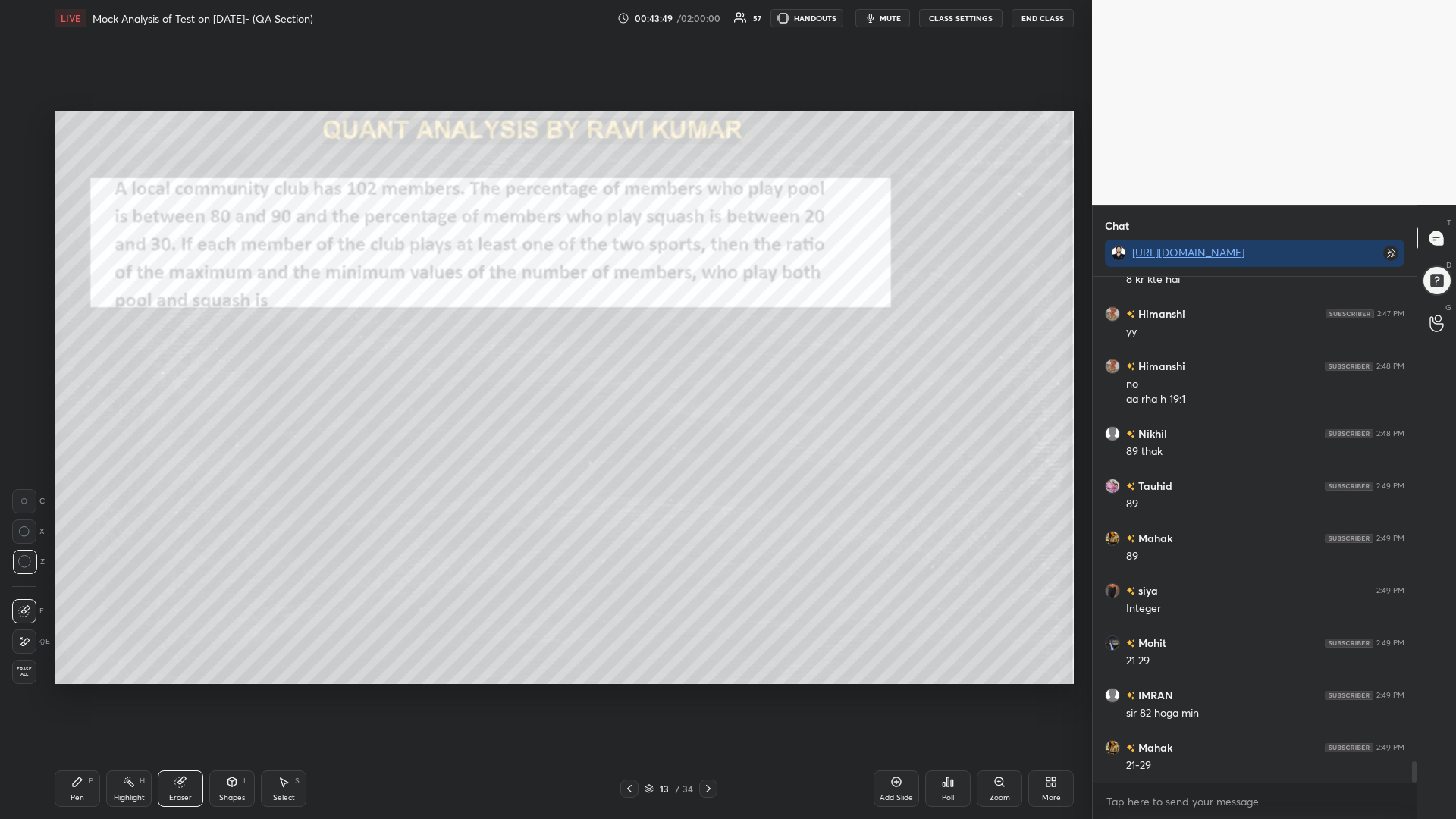
scroll to position [11549, 0]
drag, startPoint x: 74, startPoint y: 784, endPoint x: 202, endPoint y: 703, distance: 151.5
click at [73, 696] on icon at bounding box center [78, 782] width 9 height 9
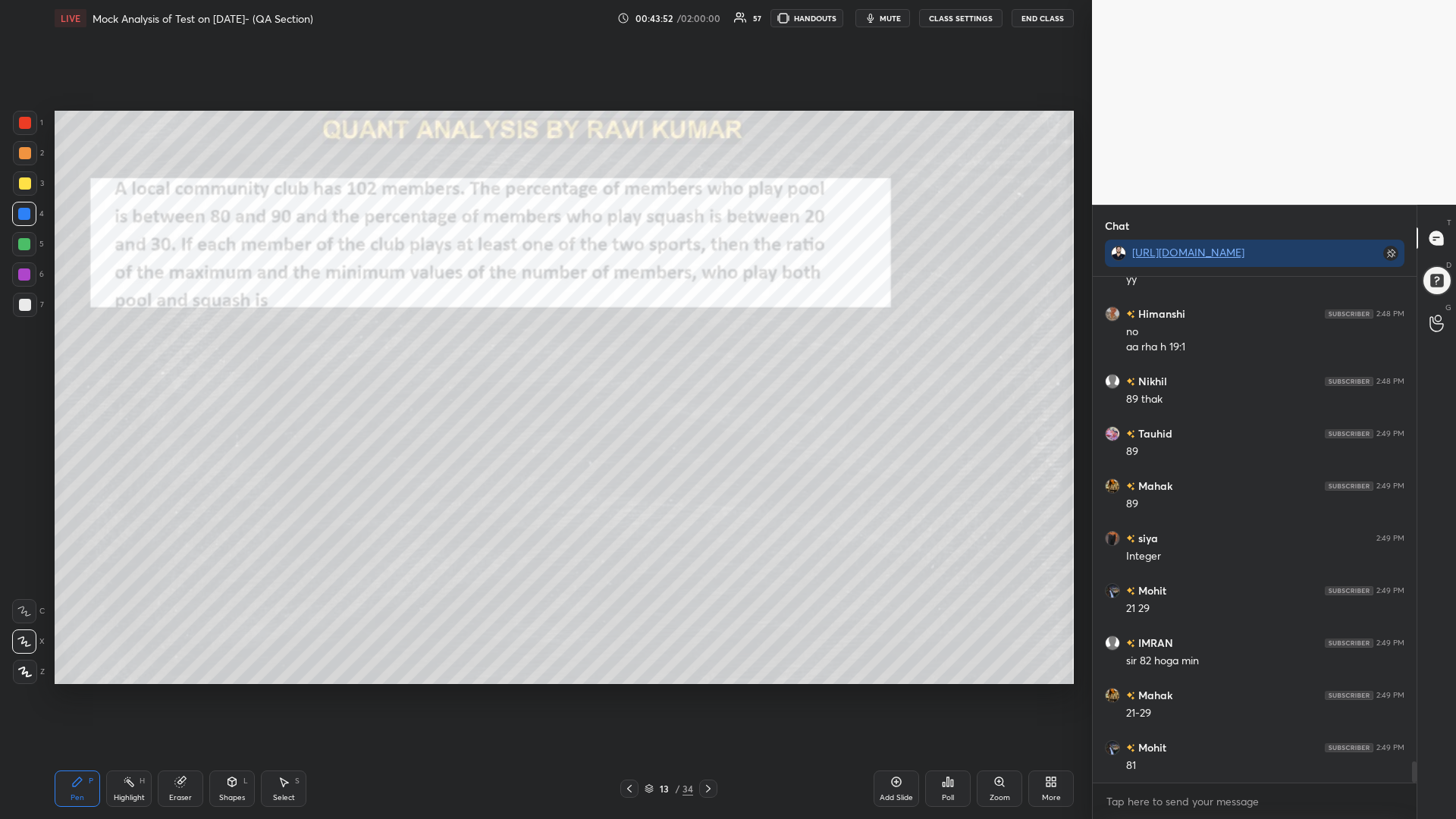
scroll to position [11601, 0]
click at [20, 247] on div at bounding box center [24, 244] width 12 height 12
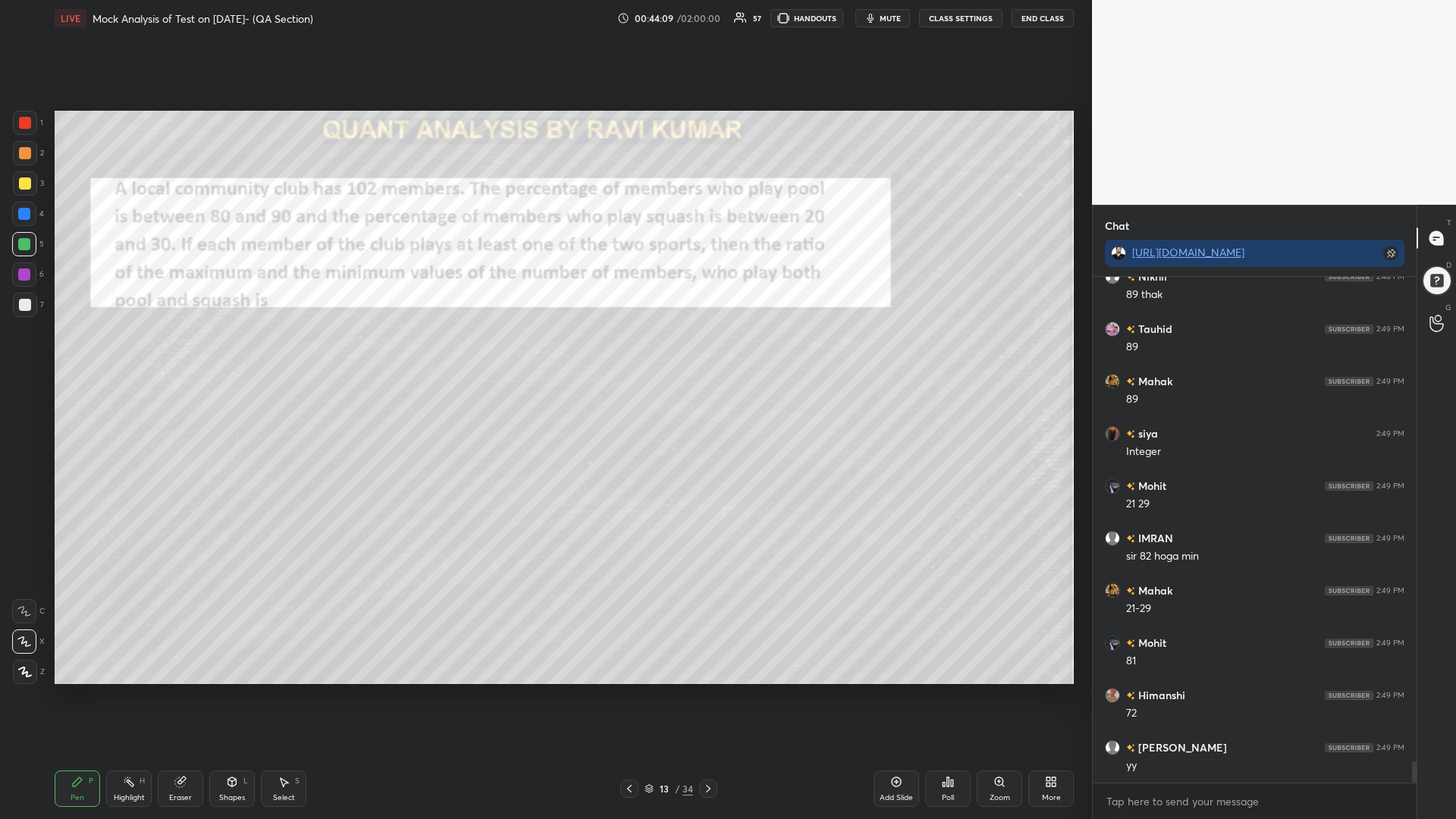
click at [24, 279] on div at bounding box center [24, 274] width 12 height 12
click at [20, 308] on div at bounding box center [24, 304] width 12 height 12
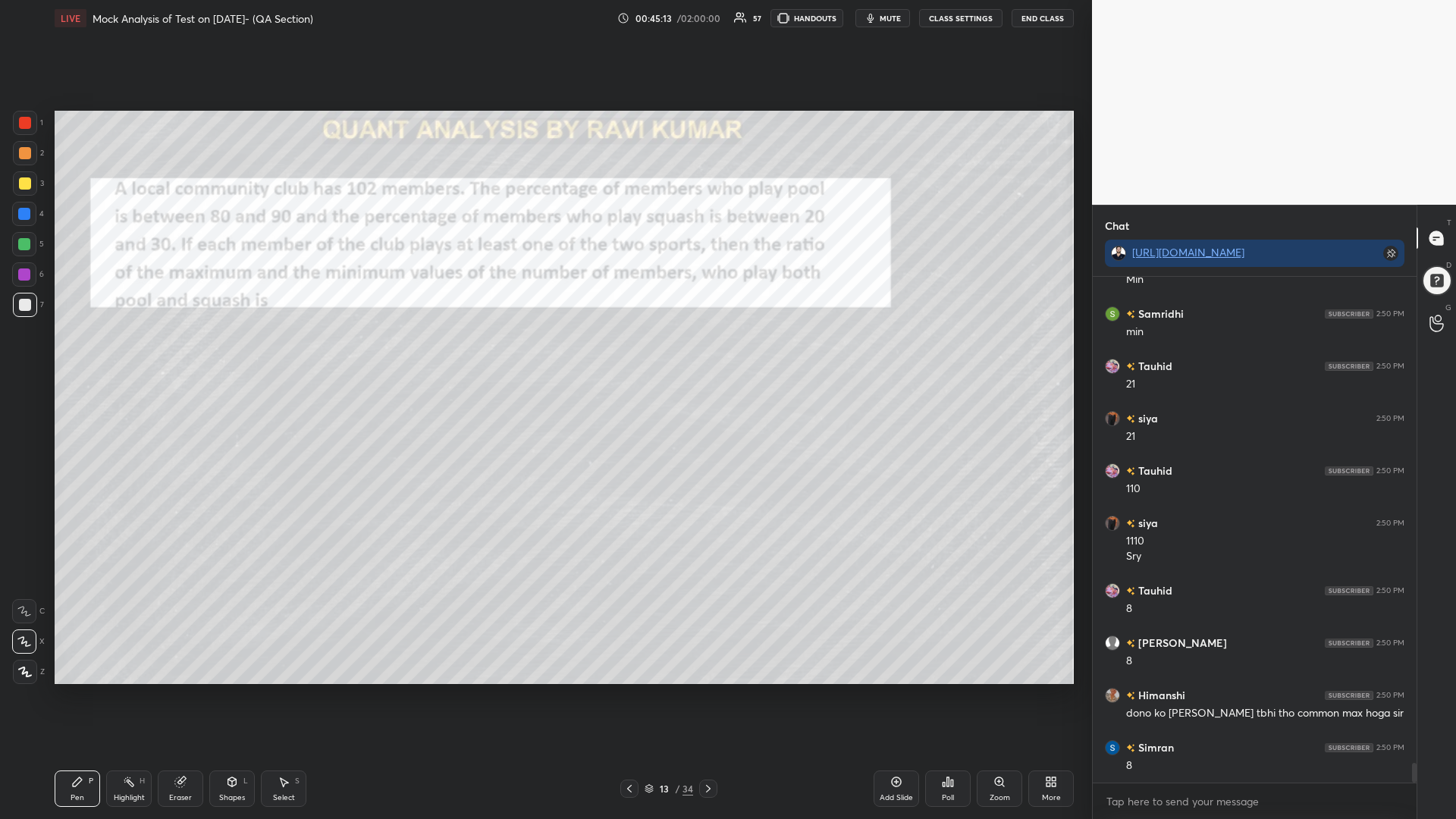
scroll to position [12506, 0]
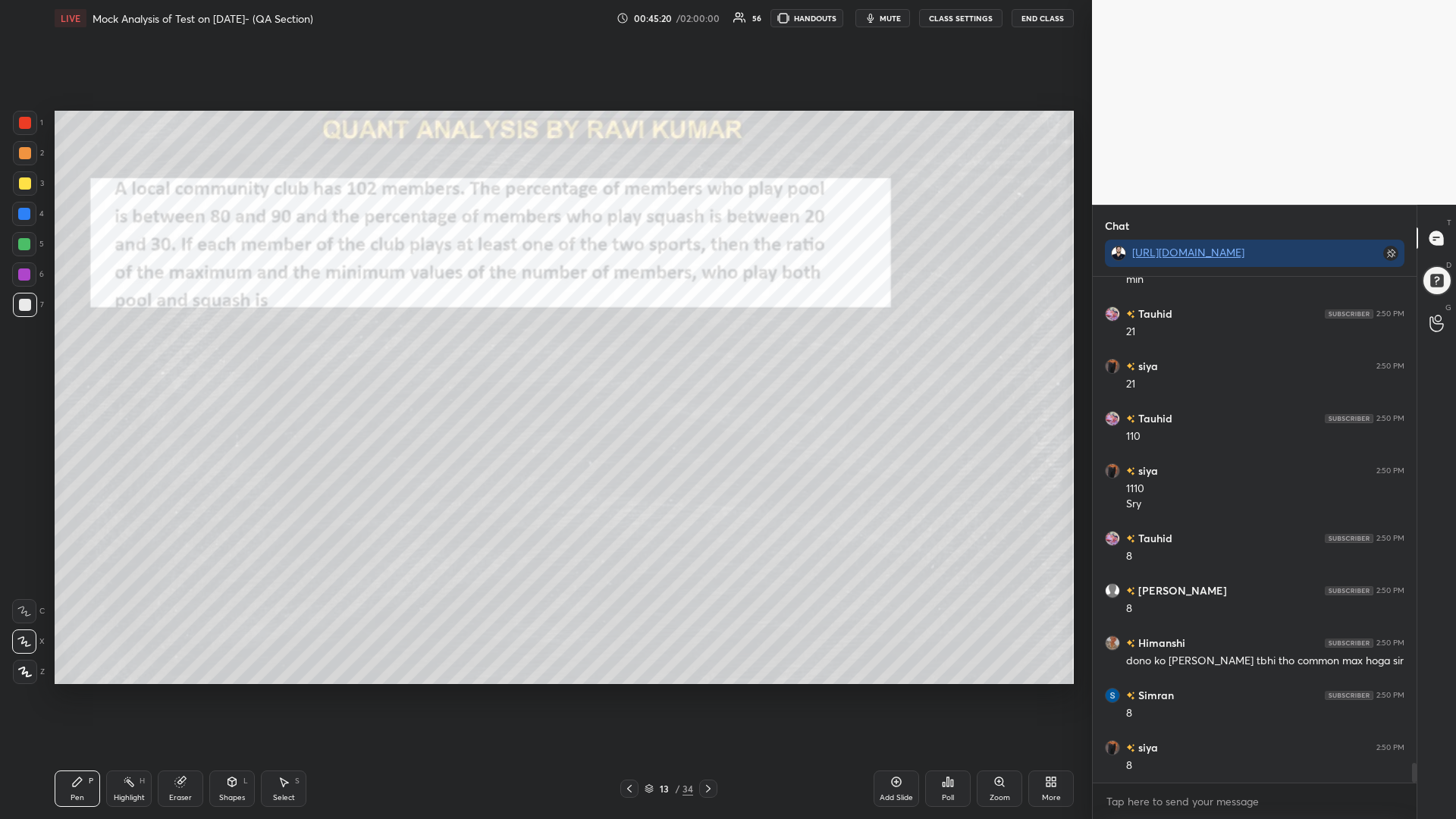
drag, startPoint x: 189, startPoint y: 781, endPoint x: 204, endPoint y: 773, distance: 17.0
click at [186, 696] on div "Eraser" at bounding box center [181, 788] width 46 height 36
click at [84, 696] on div "Pen P" at bounding box center [77, 788] width 46 height 36
click at [20, 124] on div at bounding box center [24, 123] width 12 height 12
click at [26, 213] on div at bounding box center [24, 213] width 12 height 12
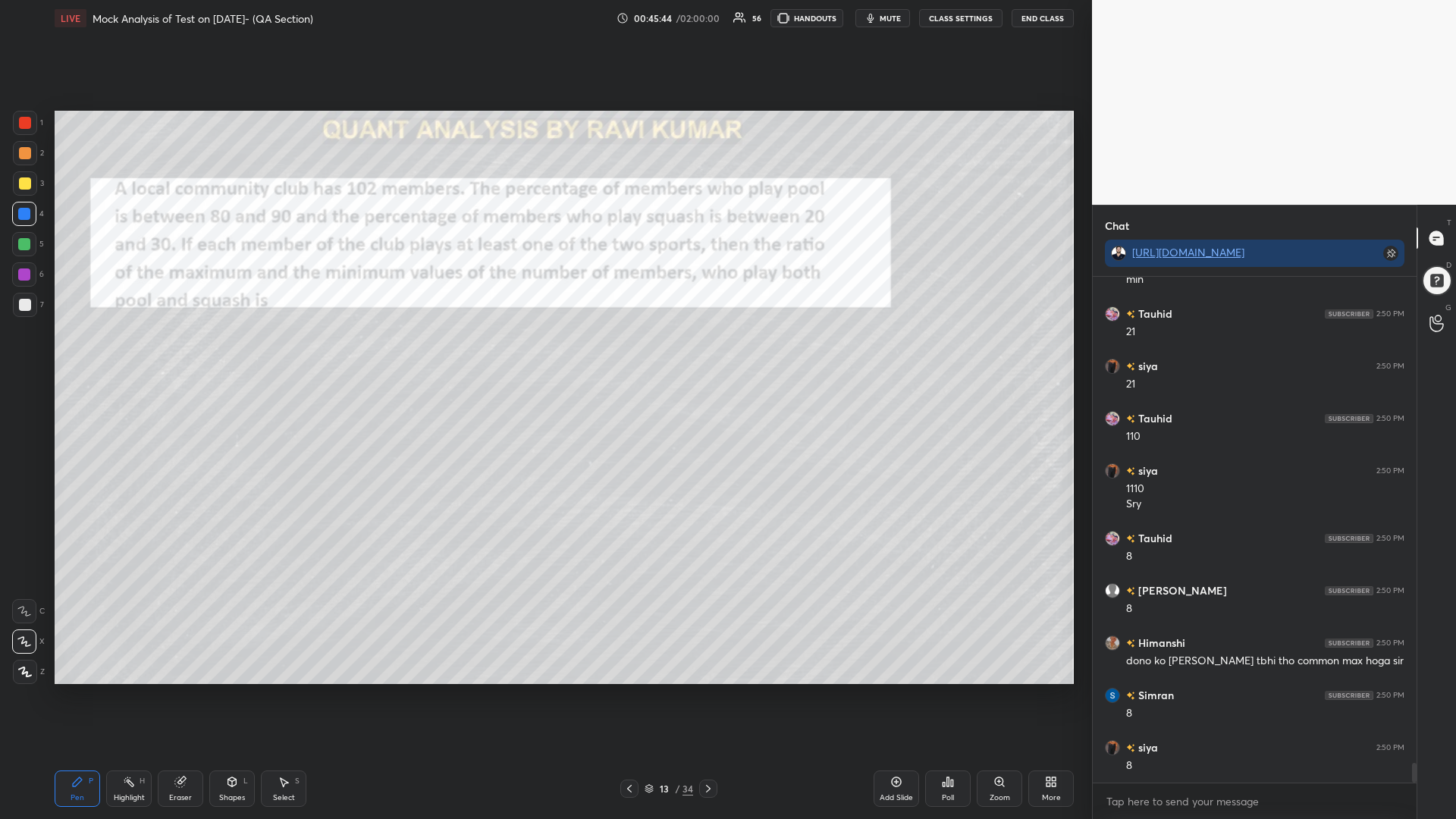
scroll to position [12559, 0]
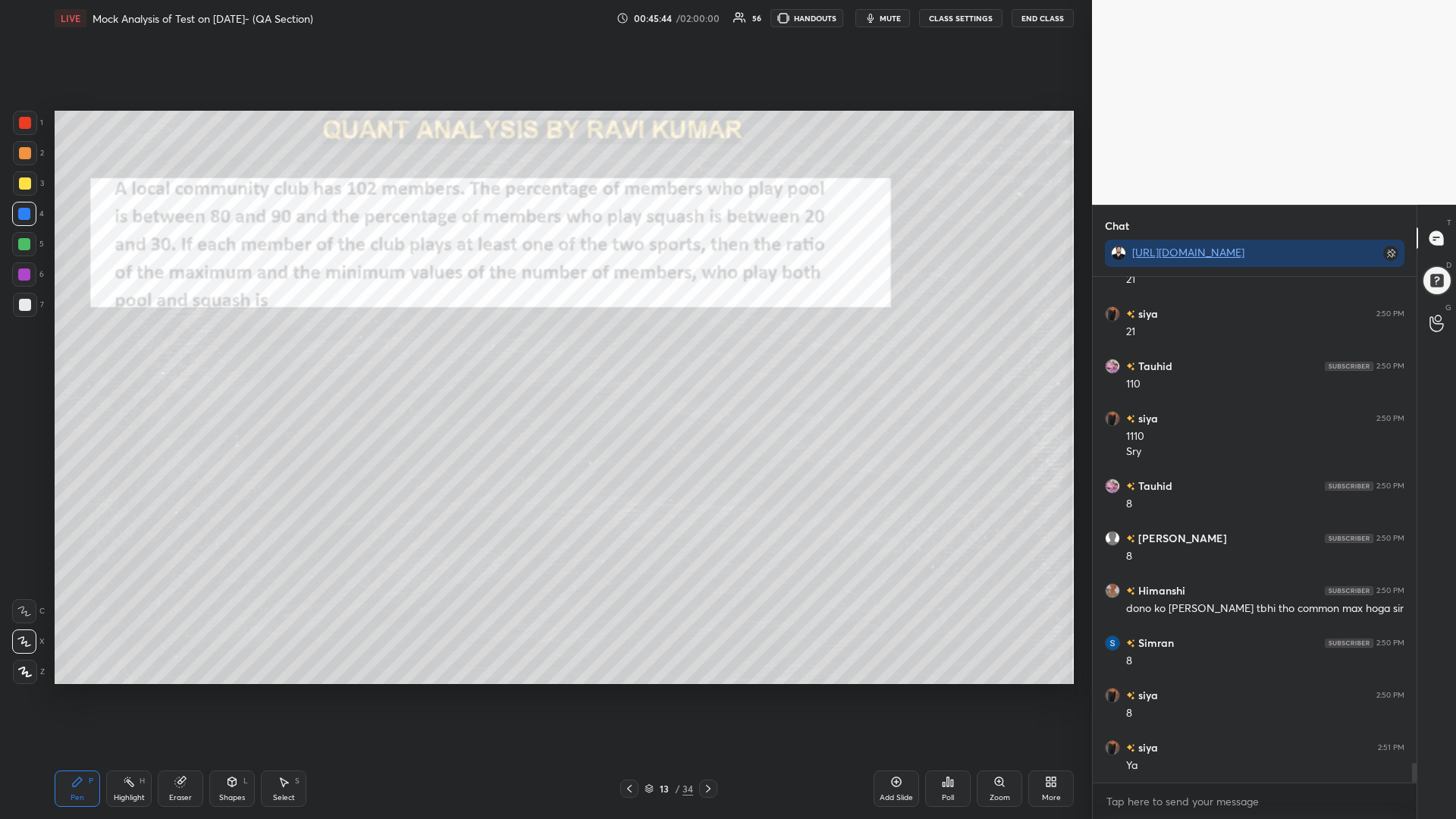
click at [895, 696] on icon at bounding box center [895, 781] width 12 height 12
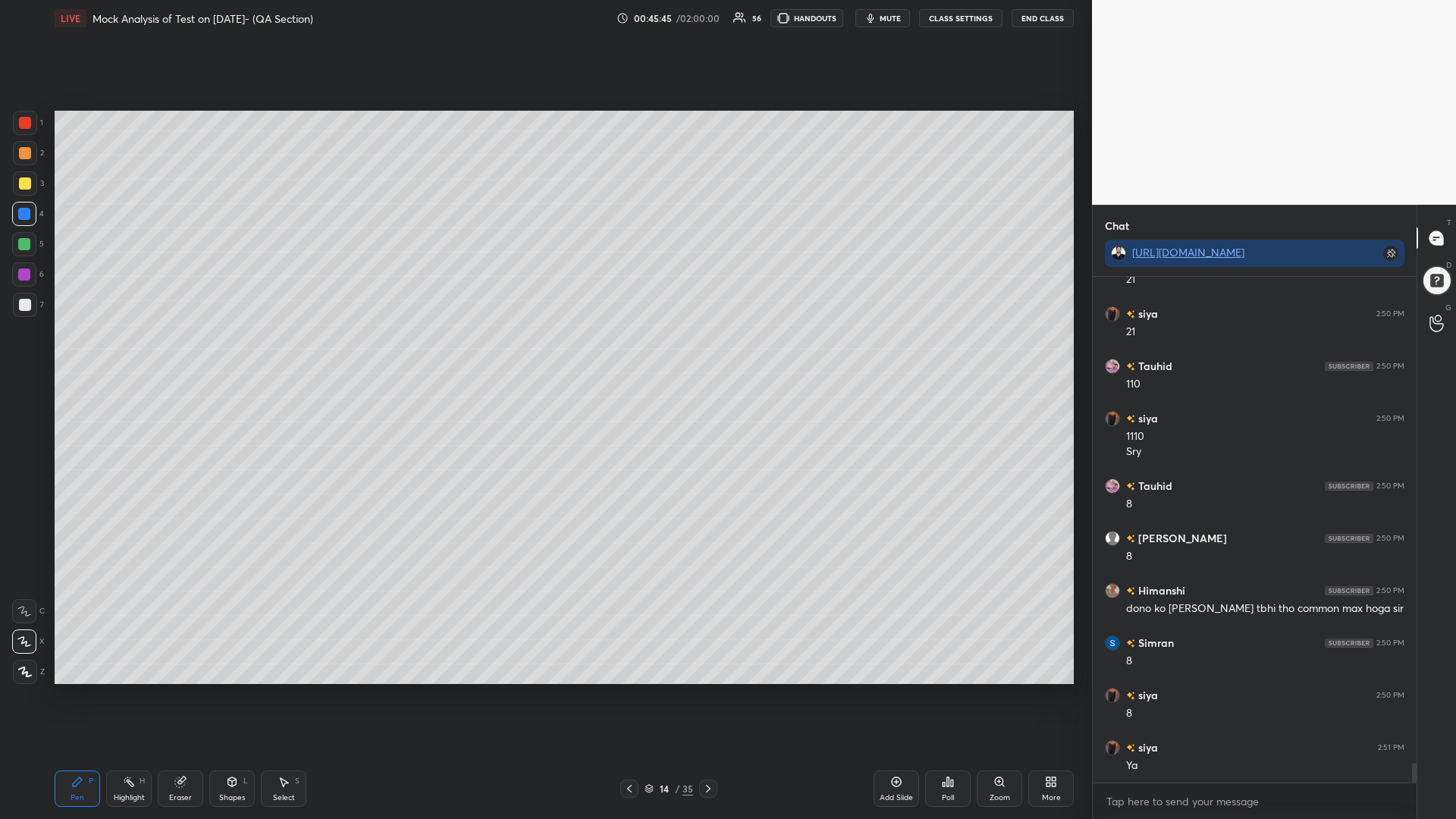
drag, startPoint x: 27, startPoint y: 124, endPoint x: 48, endPoint y: 127, distance: 21.2
click at [28, 126] on div at bounding box center [24, 123] width 12 height 12
click at [17, 151] on div at bounding box center [24, 152] width 24 height 24
click at [20, 212] on div at bounding box center [24, 213] width 12 height 12
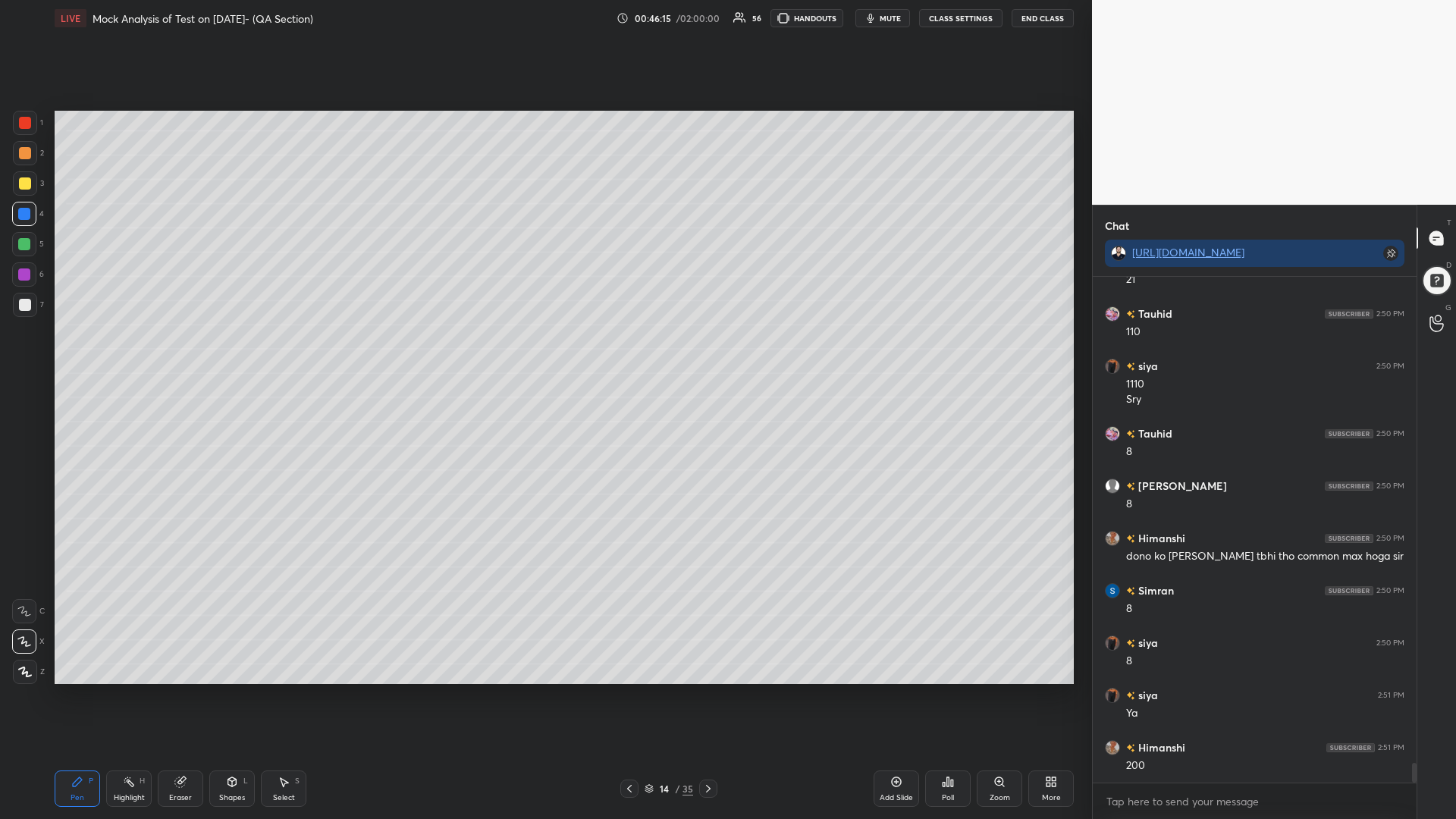
click at [631, 696] on icon at bounding box center [629, 788] width 12 height 12
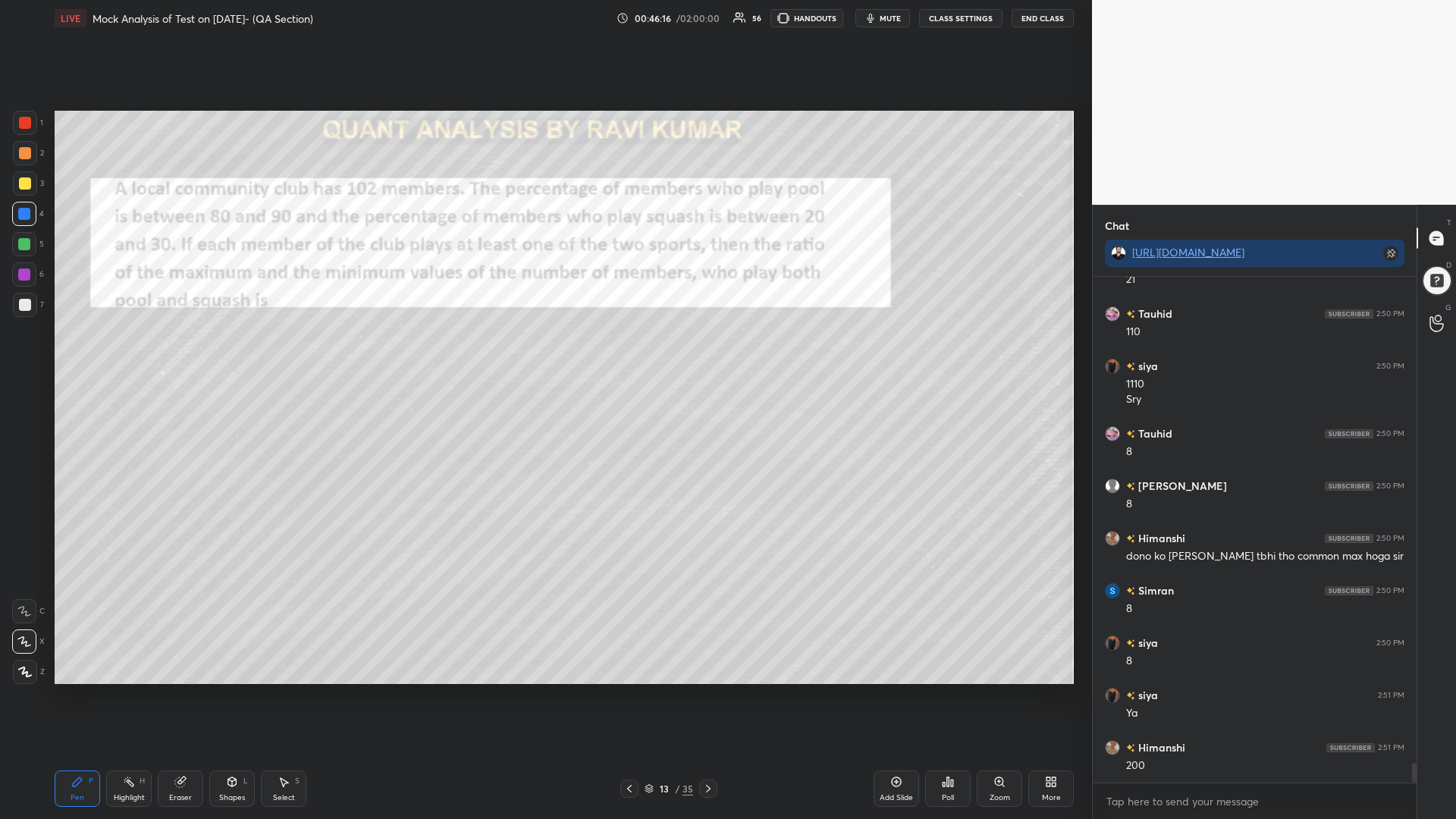
click at [23, 257] on div "5" at bounding box center [28, 247] width 32 height 31
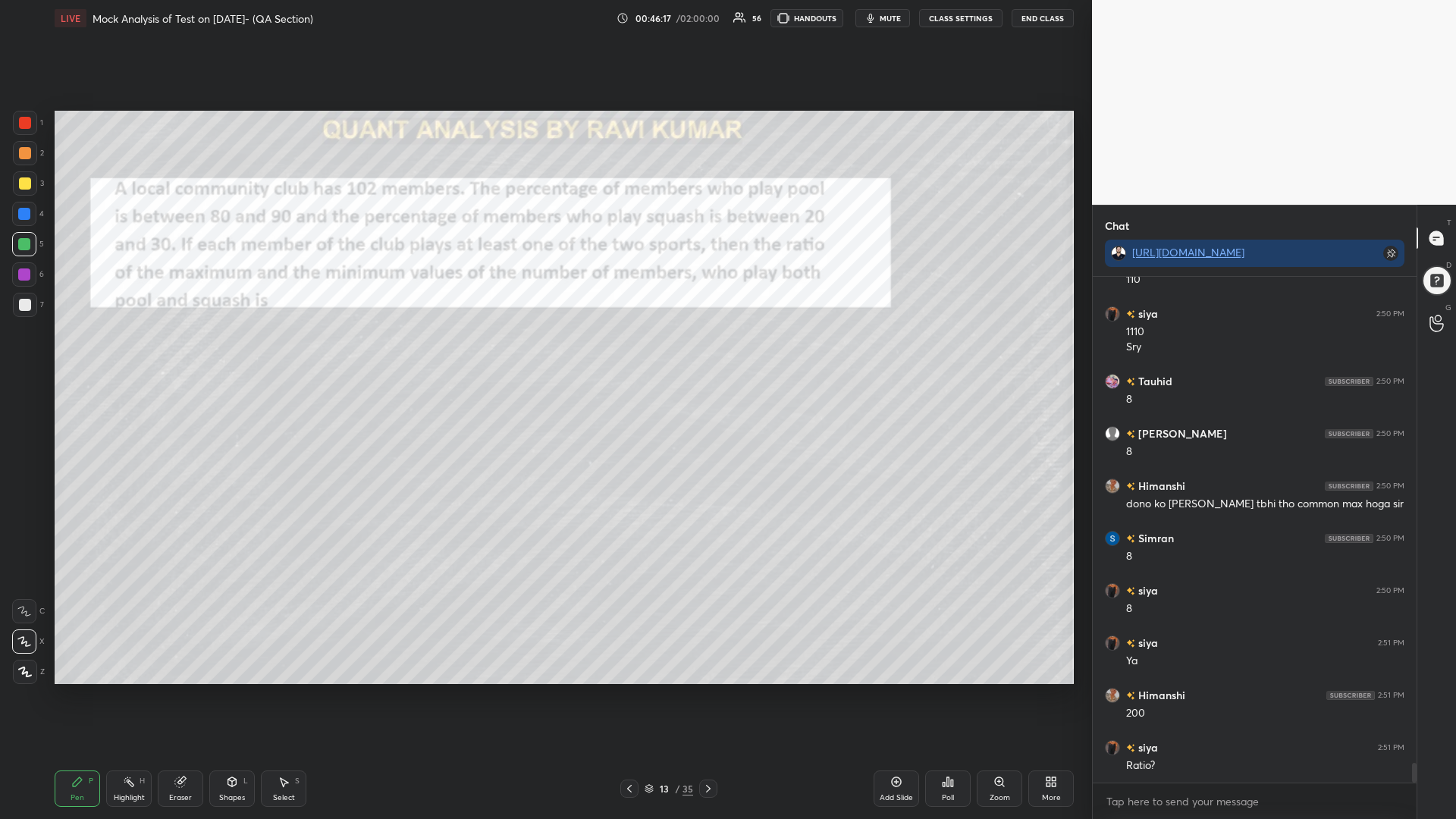
click at [19, 301] on div at bounding box center [24, 304] width 12 height 12
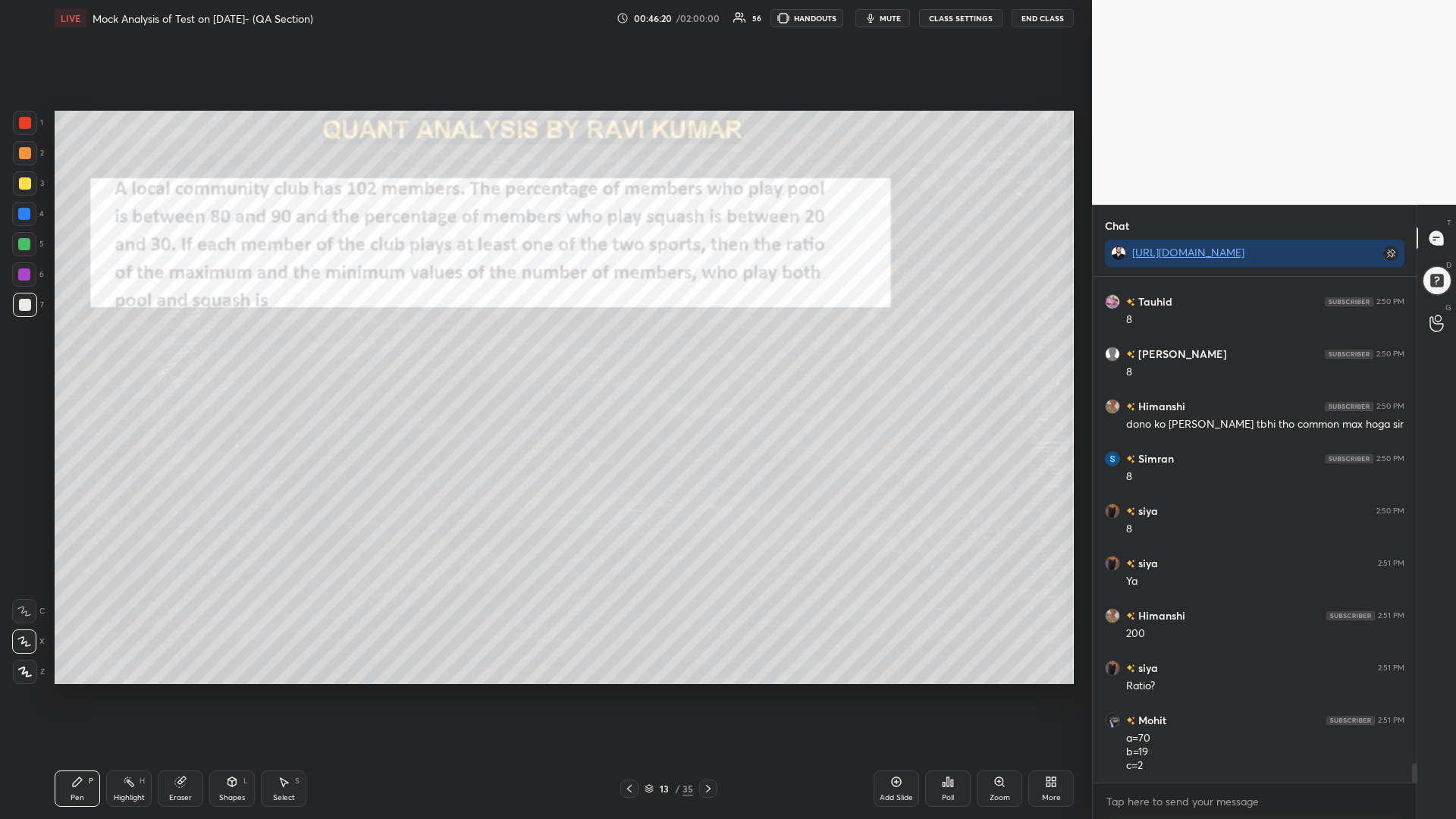
drag, startPoint x: 180, startPoint y: 780, endPoint x: 513, endPoint y: 707, distance: 340.9
click at [180, 696] on icon at bounding box center [180, 782] width 10 height 10
click at [82, 696] on icon at bounding box center [77, 781] width 12 height 12
click at [20, 220] on div at bounding box center [24, 214] width 24 height 24
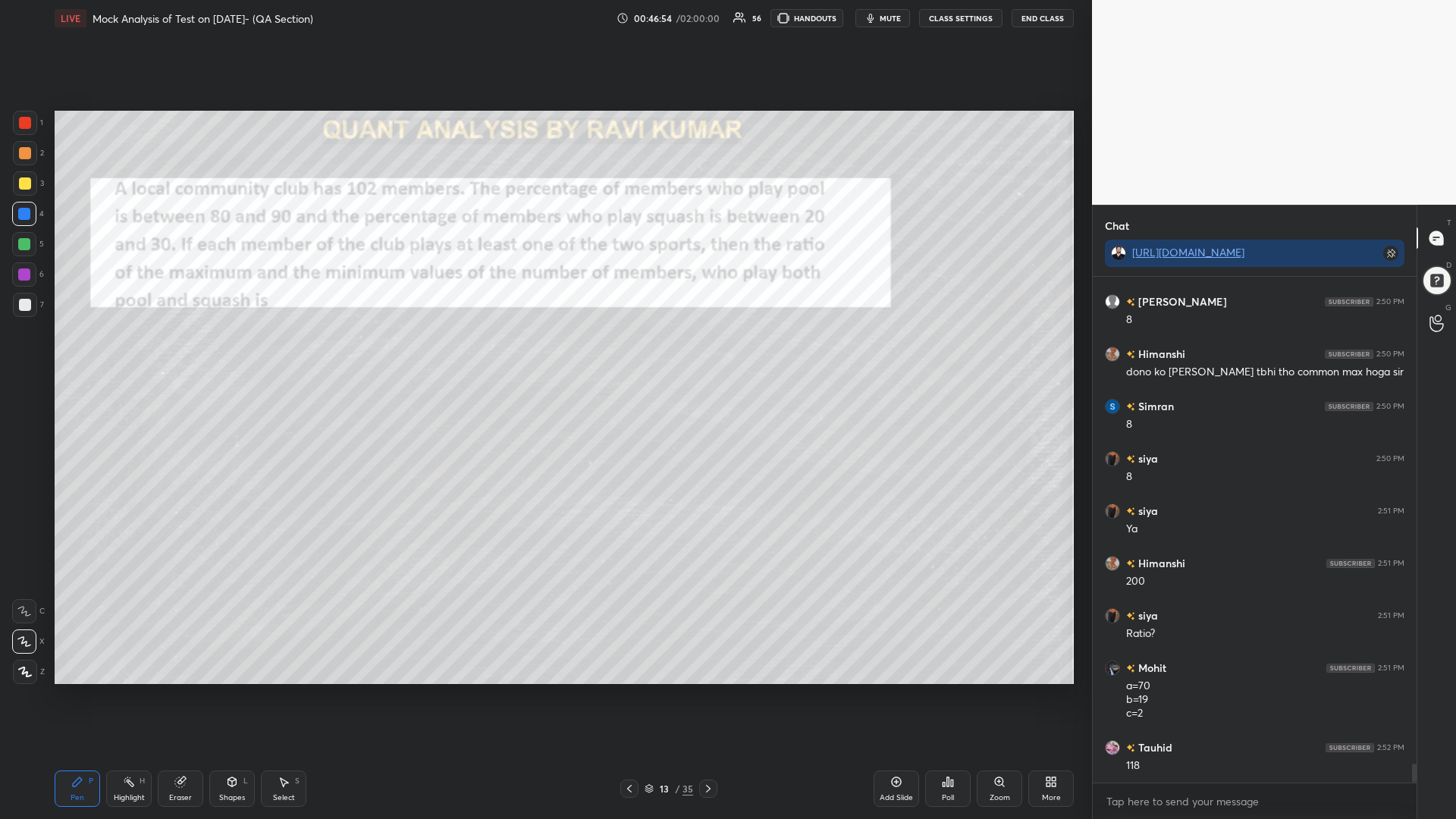
scroll to position [12847, 0]
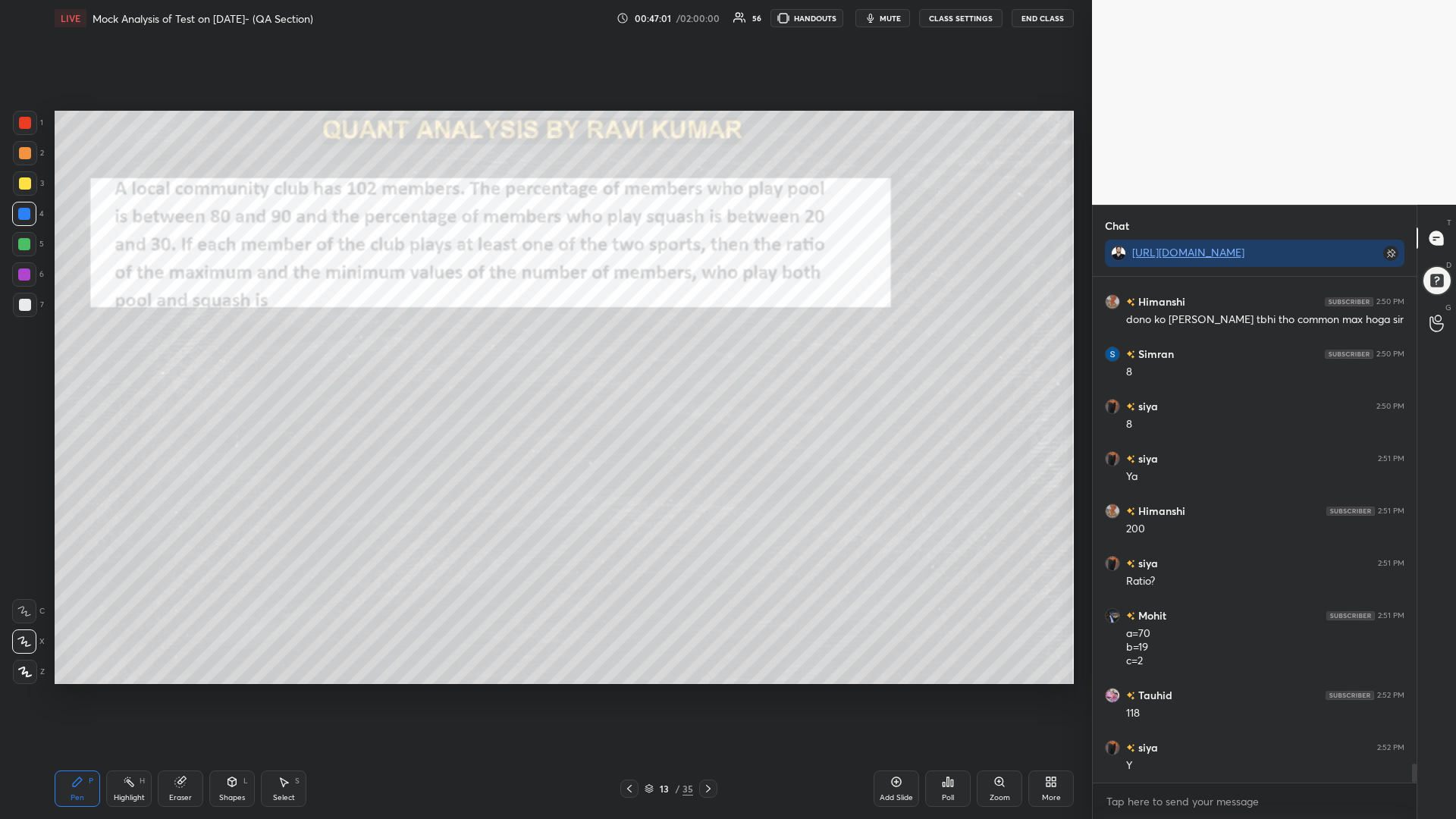
click at [22, 152] on div at bounding box center [24, 152] width 12 height 12
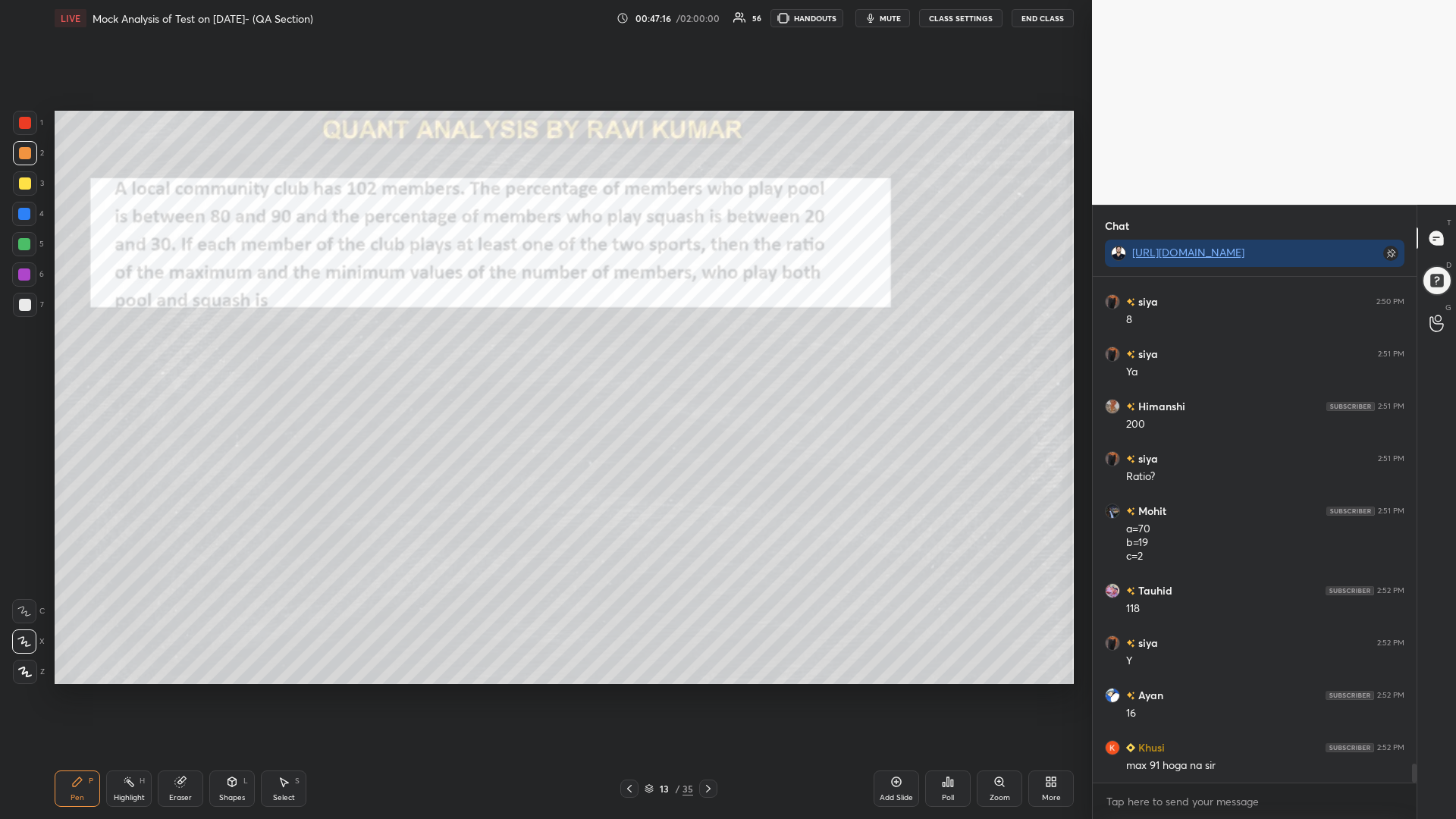
scroll to position [13004, 0]
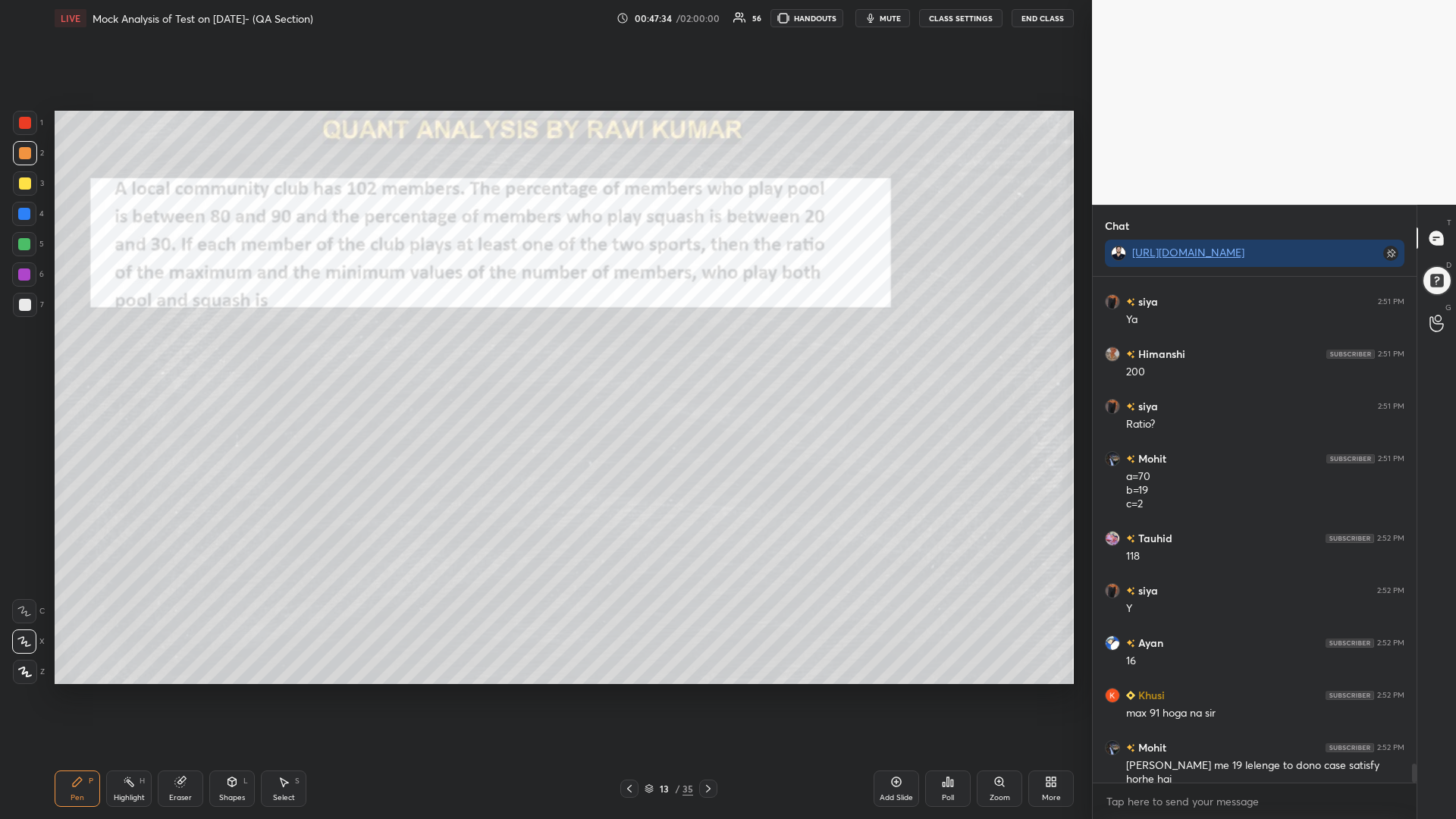
click at [185, 696] on div "Eraser" at bounding box center [181, 788] width 46 height 36
click at [15, 665] on div "Erase all" at bounding box center [24, 671] width 24 height 24
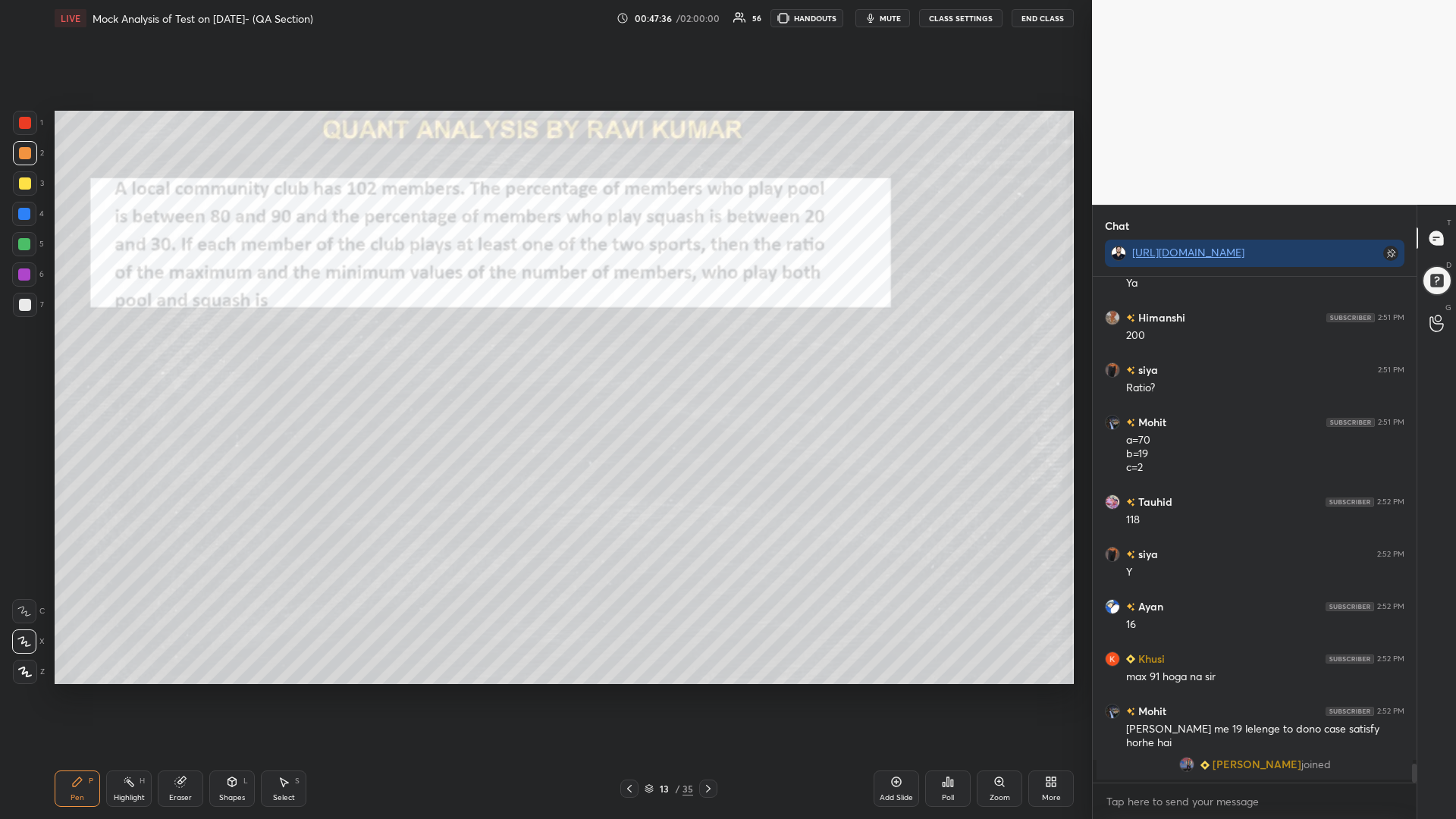
click at [21, 124] on div at bounding box center [24, 123] width 12 height 12
click at [228, 696] on icon at bounding box center [232, 782] width 9 height 9
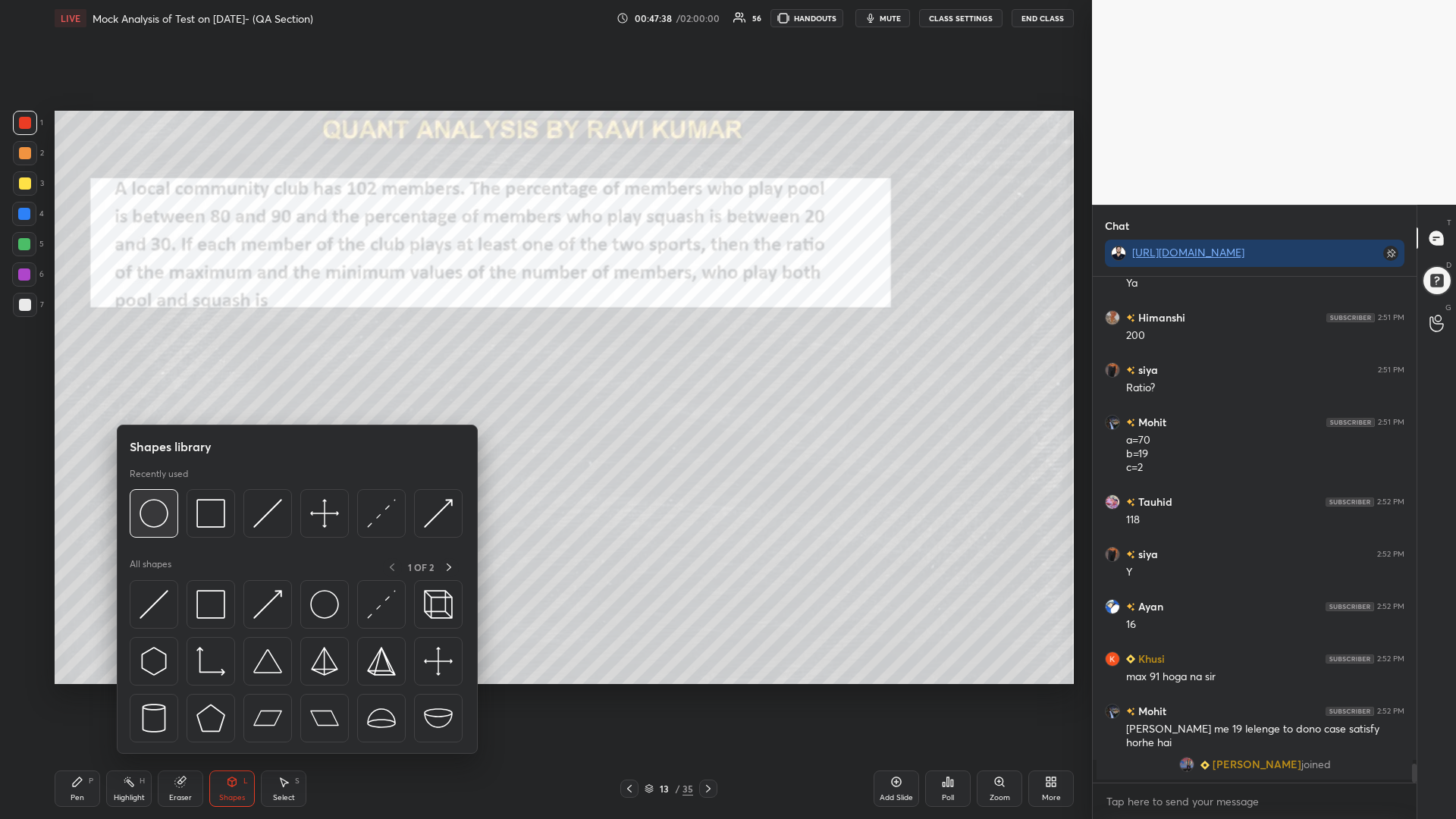
click at [154, 522] on img at bounding box center [153, 513] width 29 height 29
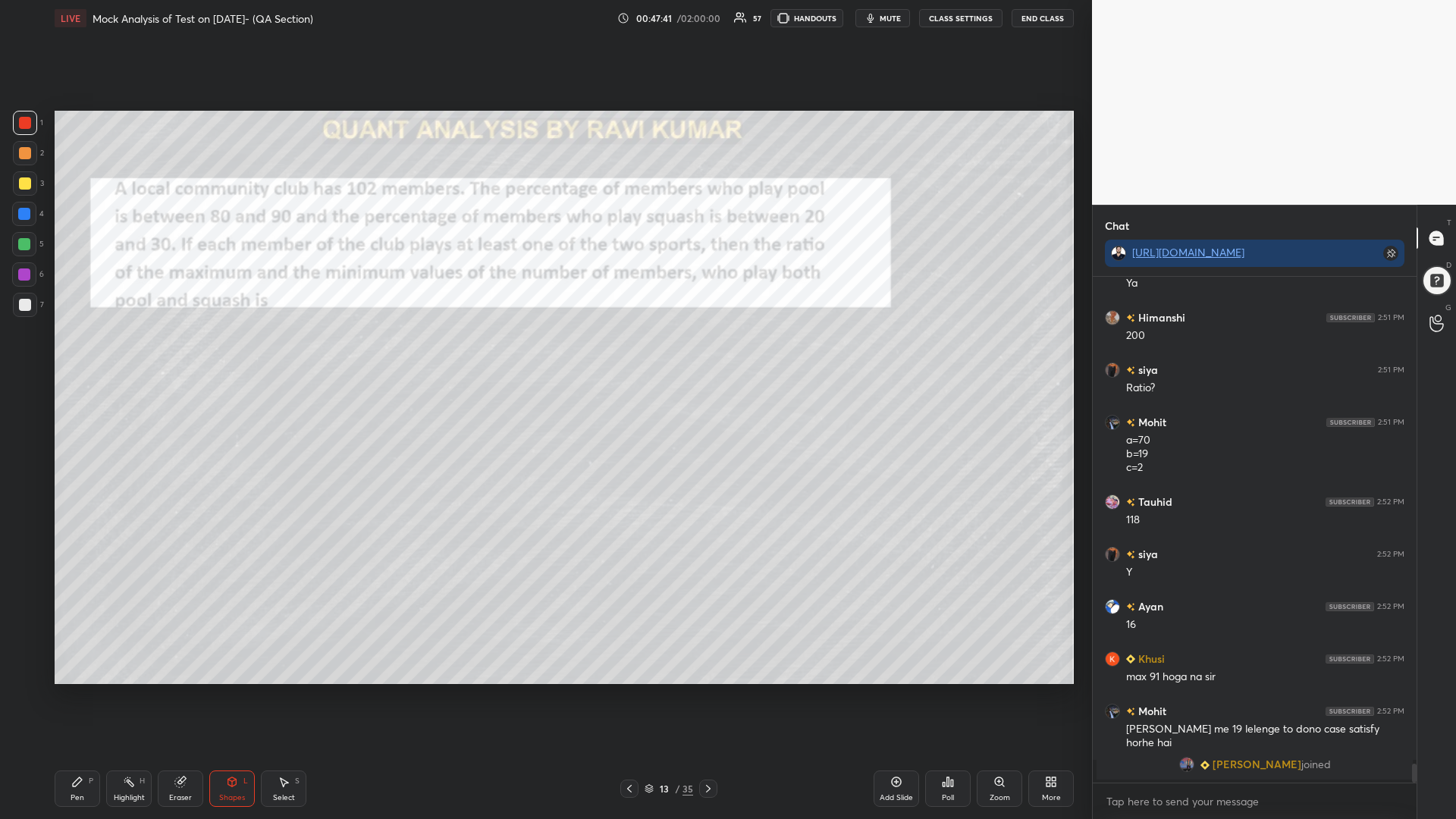
click at [17, 241] on div at bounding box center [24, 244] width 24 height 24
click at [75, 696] on icon at bounding box center [78, 782] width 9 height 9
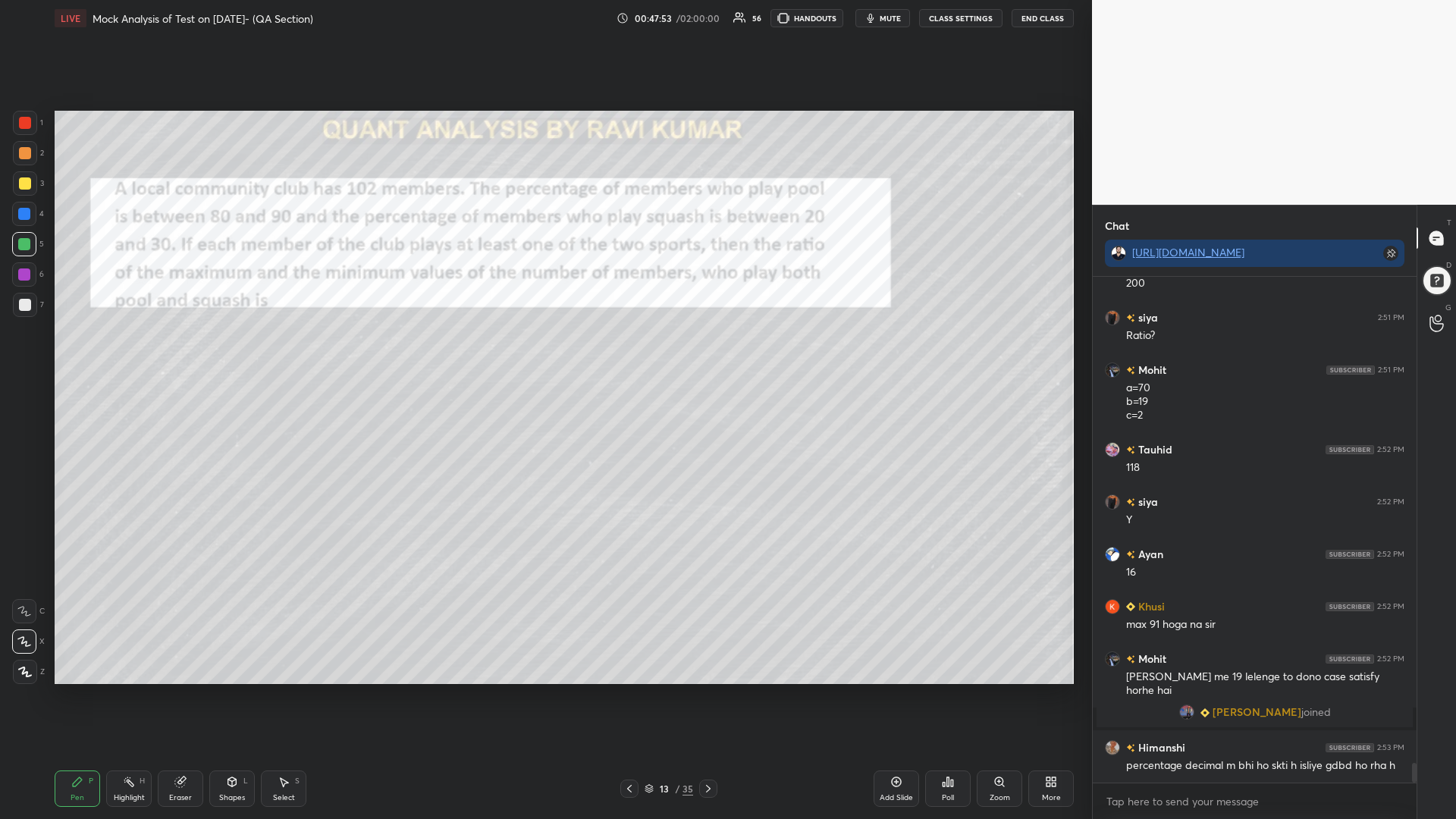
scroll to position [12475, 0]
click at [21, 185] on div at bounding box center [24, 183] width 12 height 12
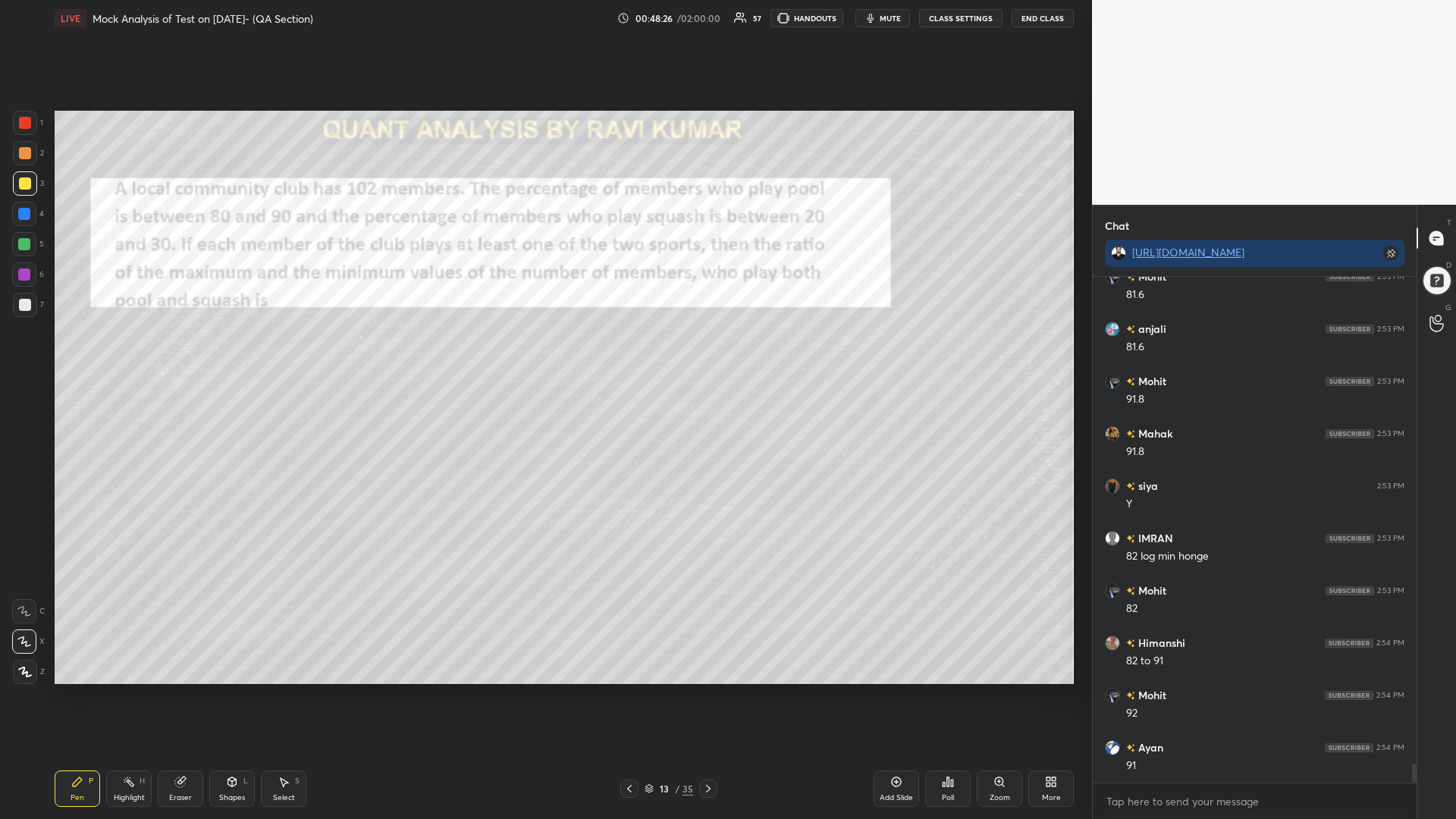
scroll to position [13051, 0]
click at [20, 236] on div at bounding box center [24, 244] width 24 height 24
click at [22, 215] on div at bounding box center [24, 213] width 12 height 12
click at [26, 148] on div at bounding box center [24, 152] width 12 height 12
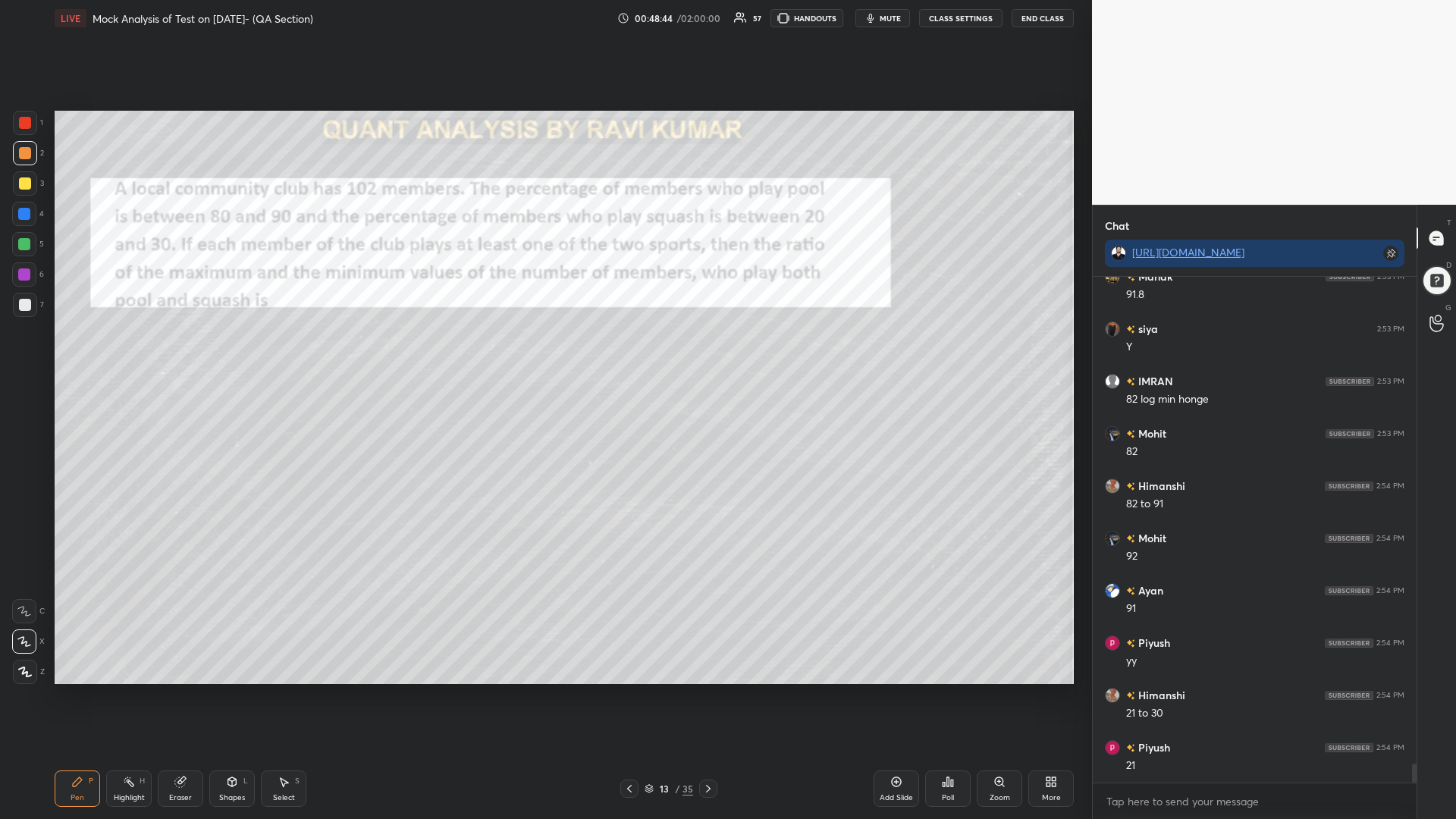
scroll to position [13207, 0]
click at [21, 252] on div at bounding box center [24, 244] width 24 height 24
drag, startPoint x: 18, startPoint y: 203, endPoint x: 24, endPoint y: 250, distance: 47.4
click at [17, 205] on div at bounding box center [24, 214] width 24 height 24
click at [19, 276] on div at bounding box center [24, 274] width 12 height 12
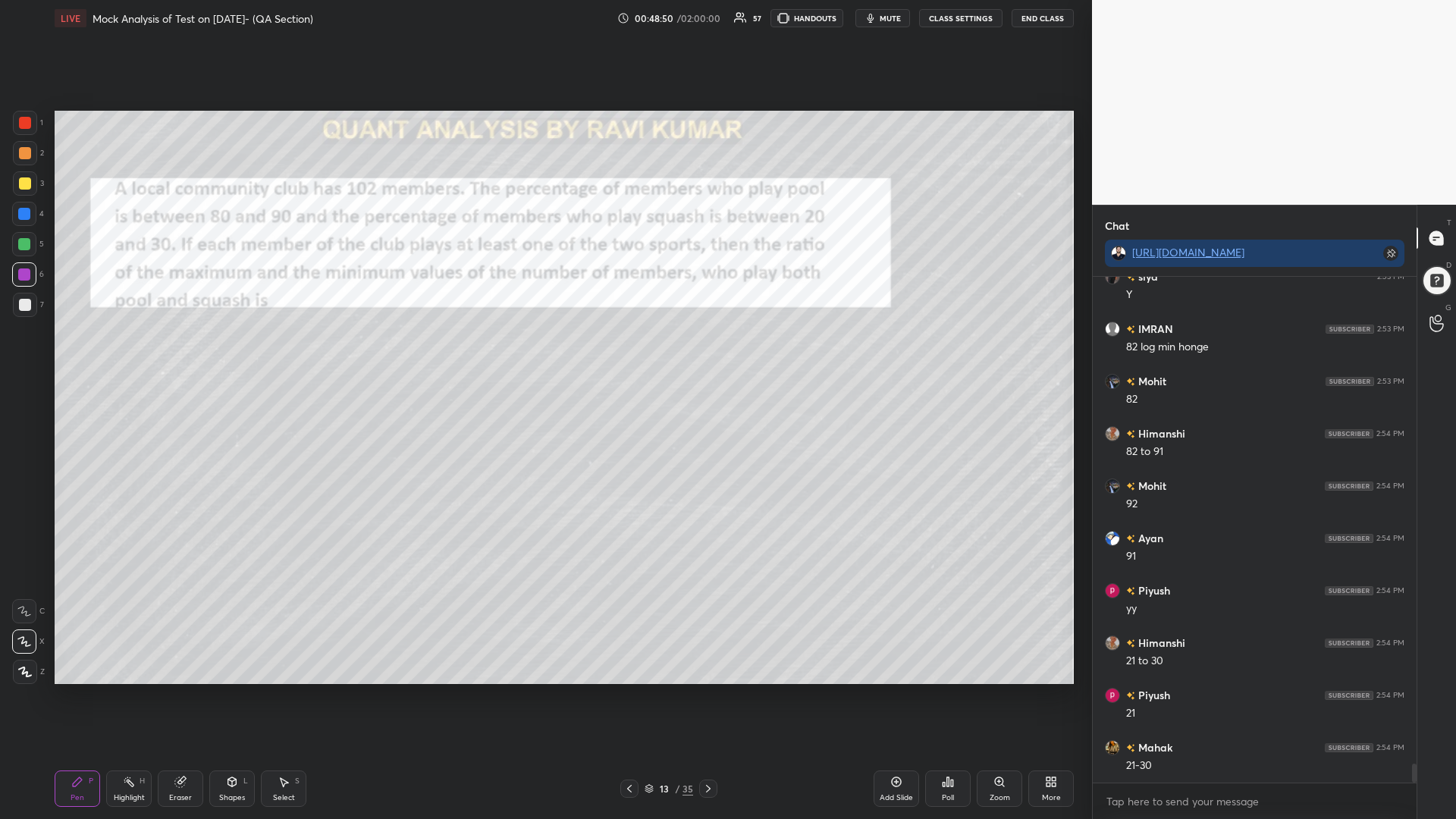
scroll to position [13260, 0]
click at [21, 210] on div at bounding box center [24, 213] width 12 height 12
drag, startPoint x: 18, startPoint y: 303, endPoint x: 40, endPoint y: 318, distance: 26.6
click at [20, 303] on div at bounding box center [24, 304] width 12 height 12
click at [285, 696] on icon at bounding box center [283, 781] width 12 height 12
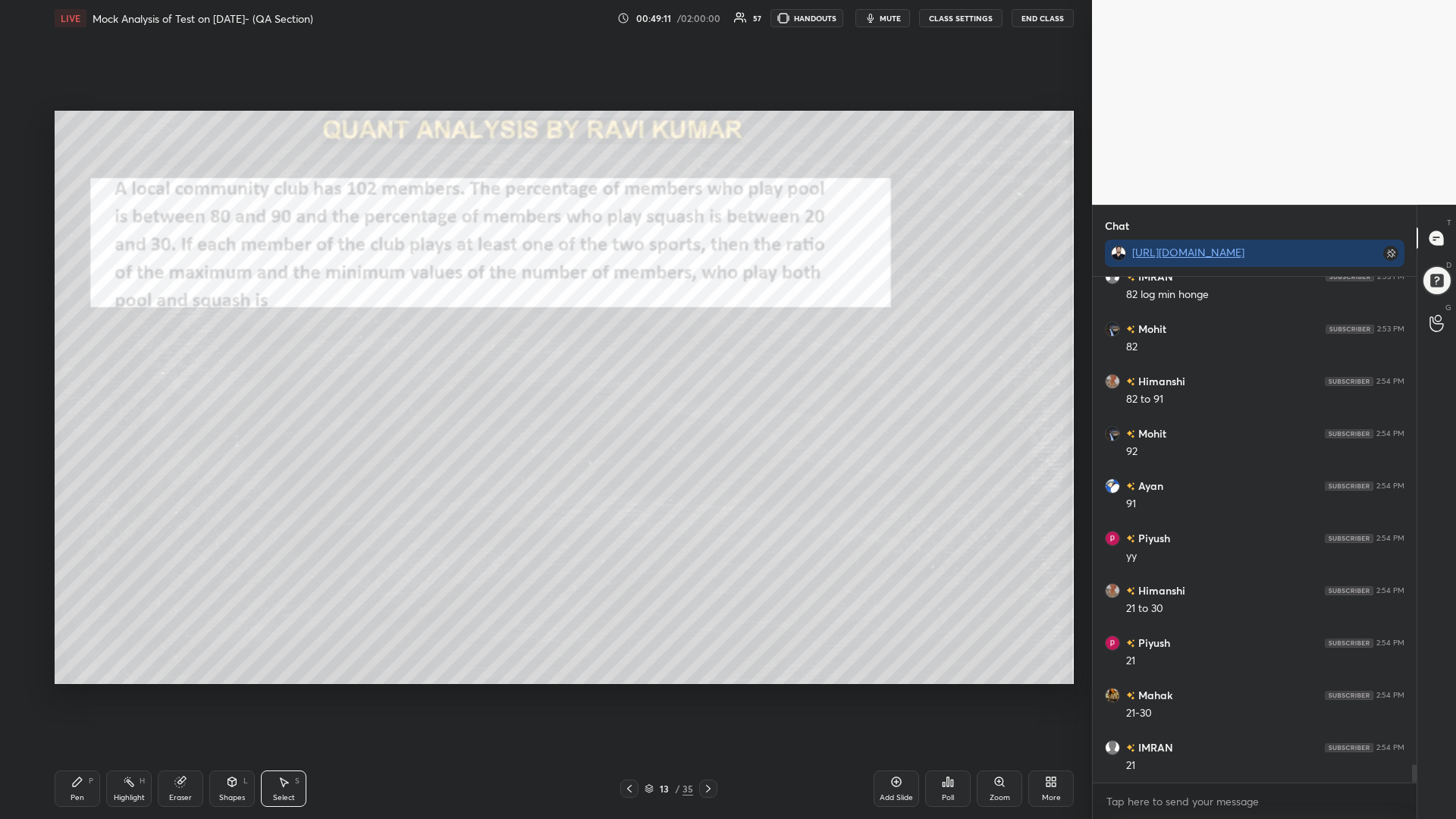
scroll to position [13312, 0]
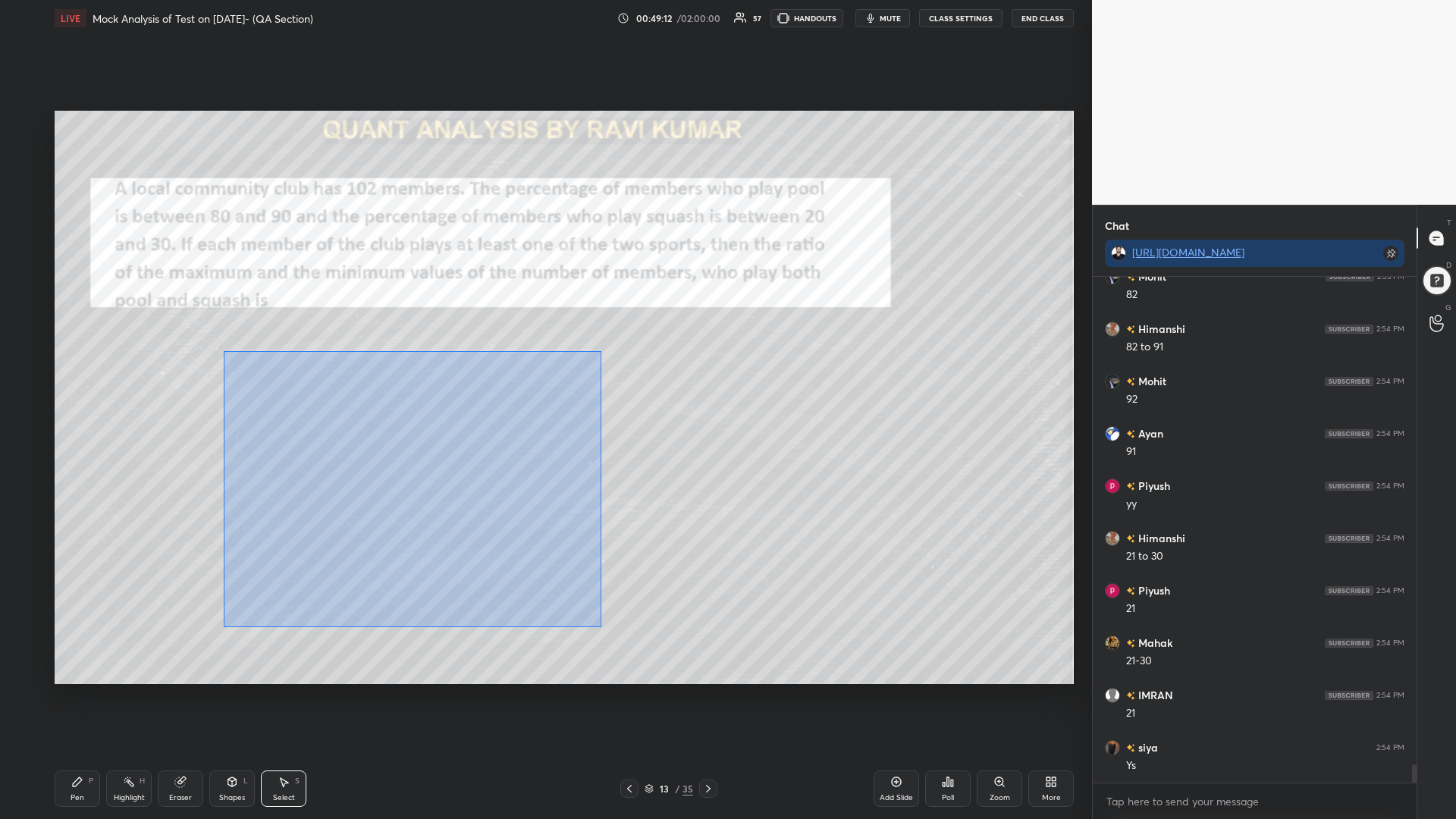
drag, startPoint x: 601, startPoint y: 627, endPoint x: 228, endPoint y: 353, distance: 462.8
click at [228, 353] on div "0 ° Undo Copy Duplicate Duplicate to new slide Delete" at bounding box center [564, 397] width 1019 height 573
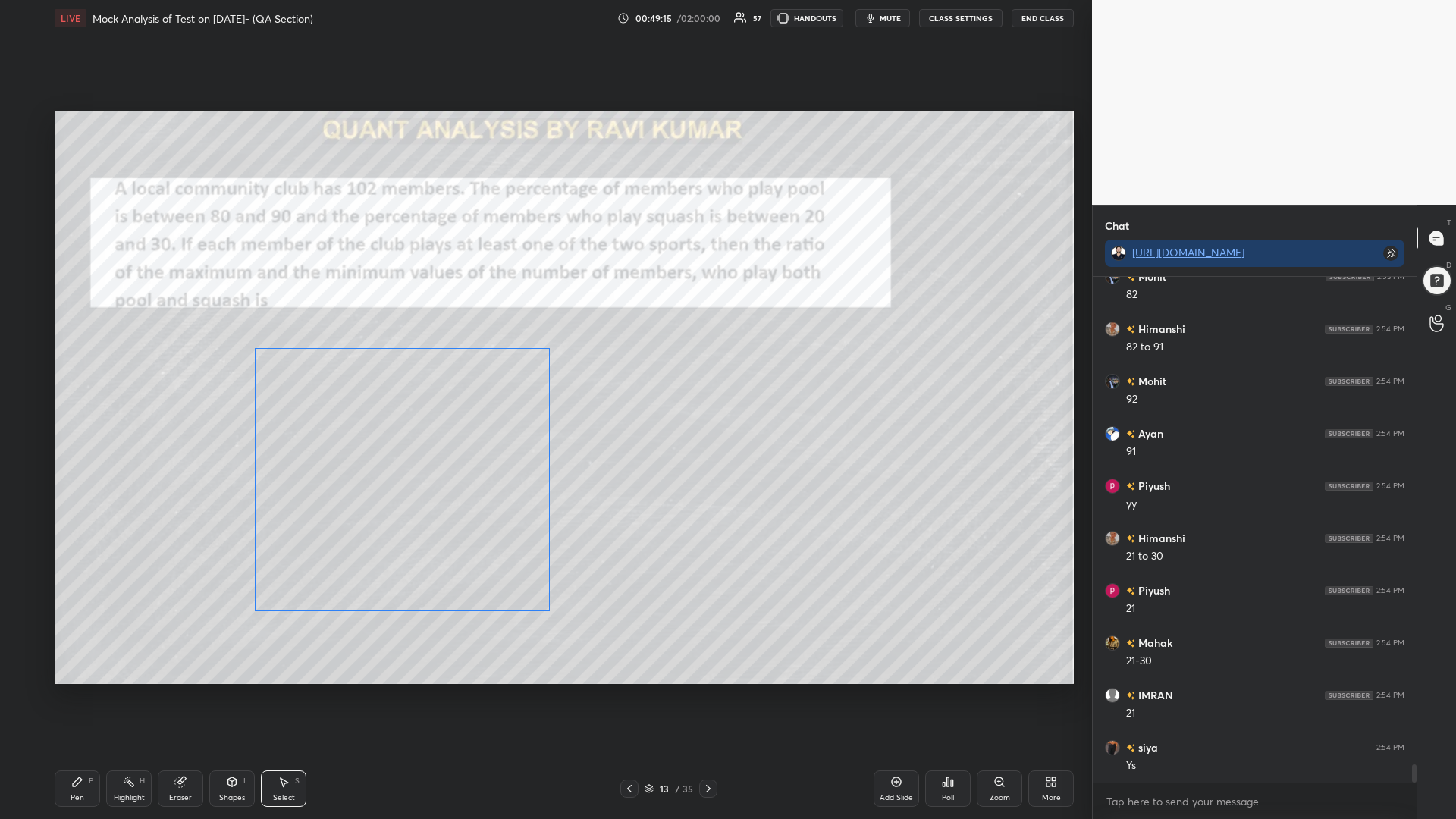
drag, startPoint x: 281, startPoint y: 460, endPoint x: 310, endPoint y: 478, distance: 34.1
click at [333, 467] on div "0 ° Undo Copy Duplicate Duplicate to new slide Delete" at bounding box center [564, 397] width 1019 height 573
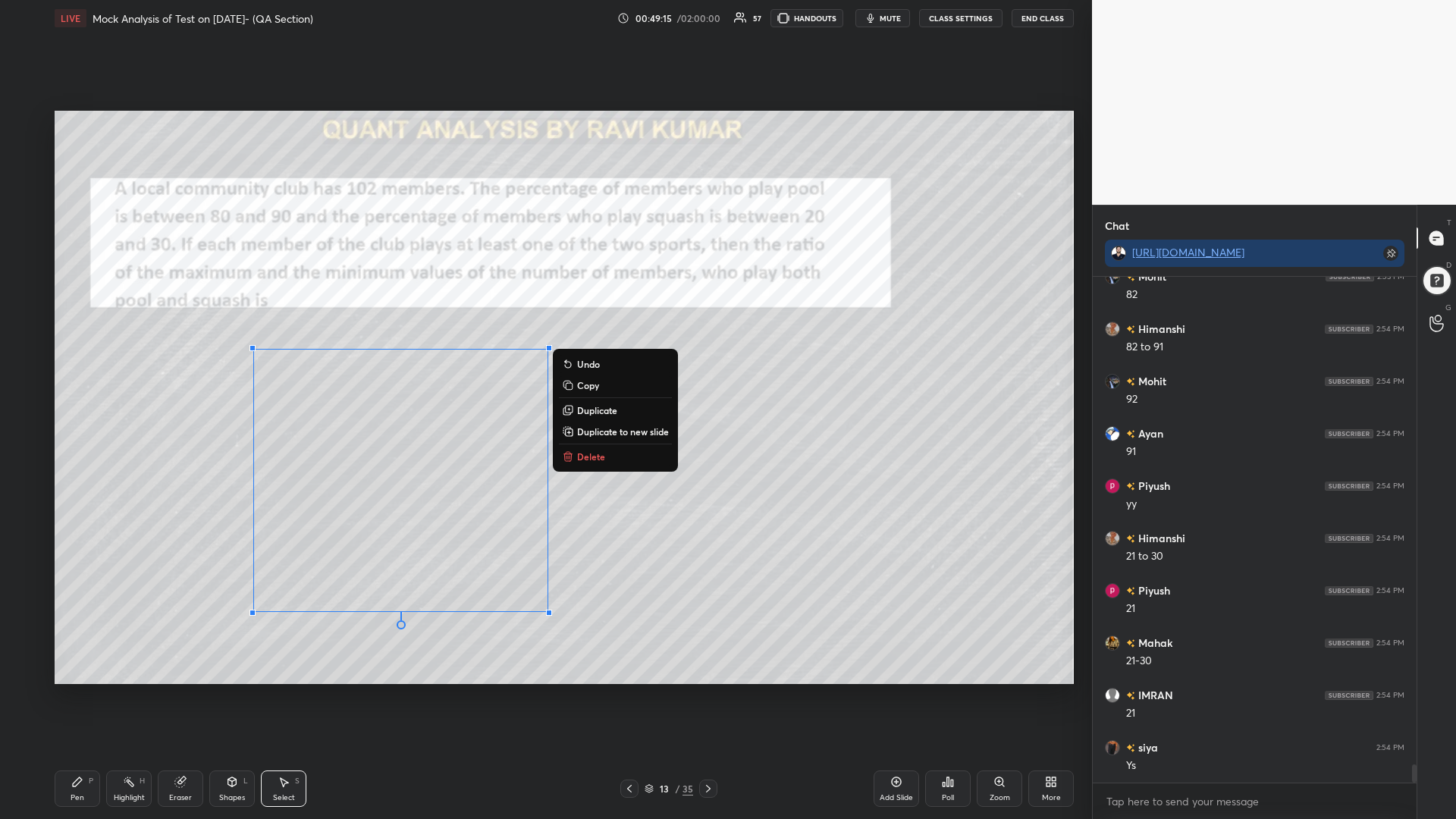
click at [166, 530] on div "0 ° Undo Copy Duplicate Duplicate to new slide Delete" at bounding box center [564, 397] width 1019 height 573
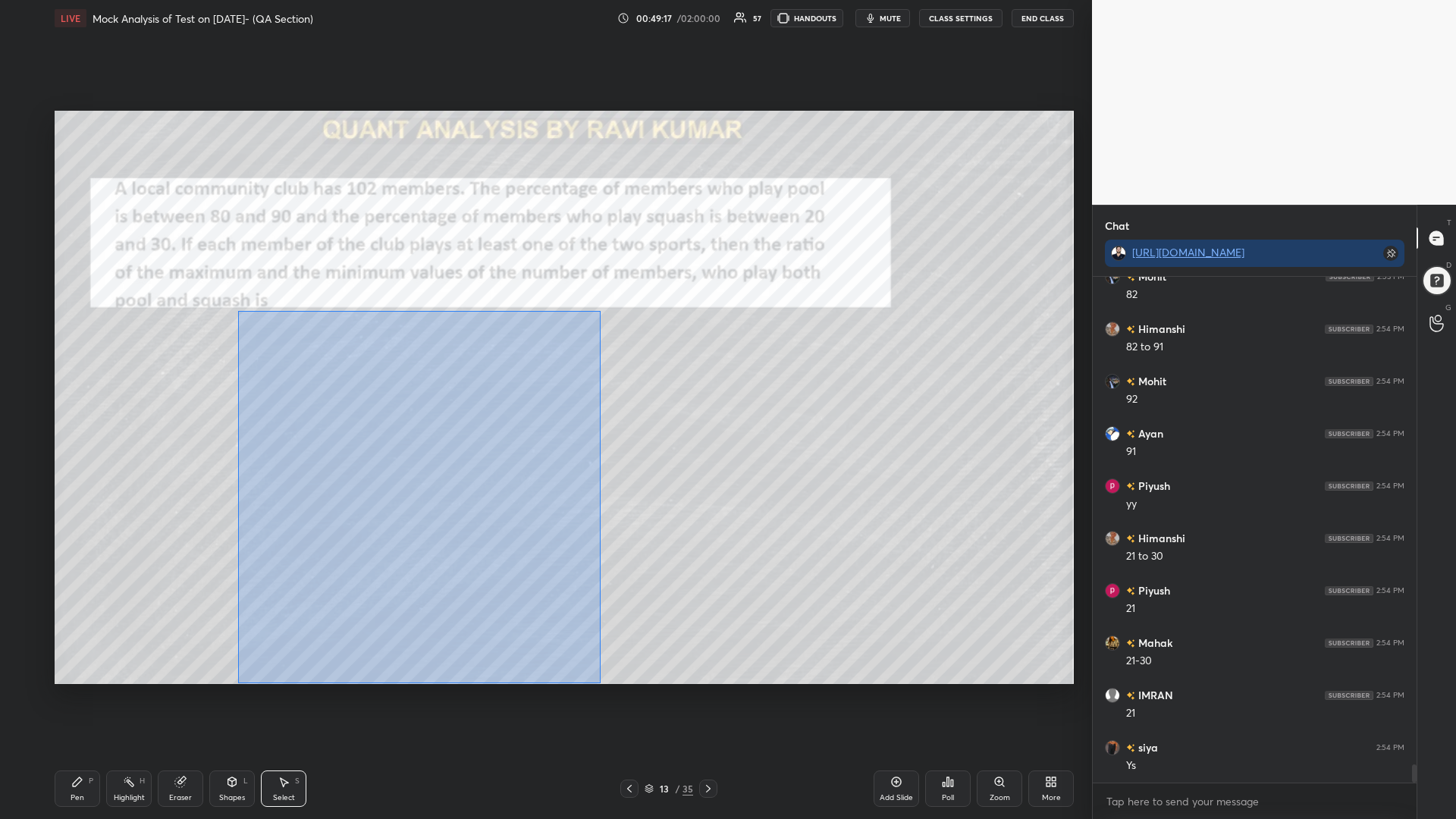
drag, startPoint x: 601, startPoint y: 683, endPoint x: 245, endPoint y: 312, distance: 514.2
click at [244, 313] on div "0 ° Undo Copy Duplicate Duplicate to new slide Delete" at bounding box center [564, 397] width 1019 height 573
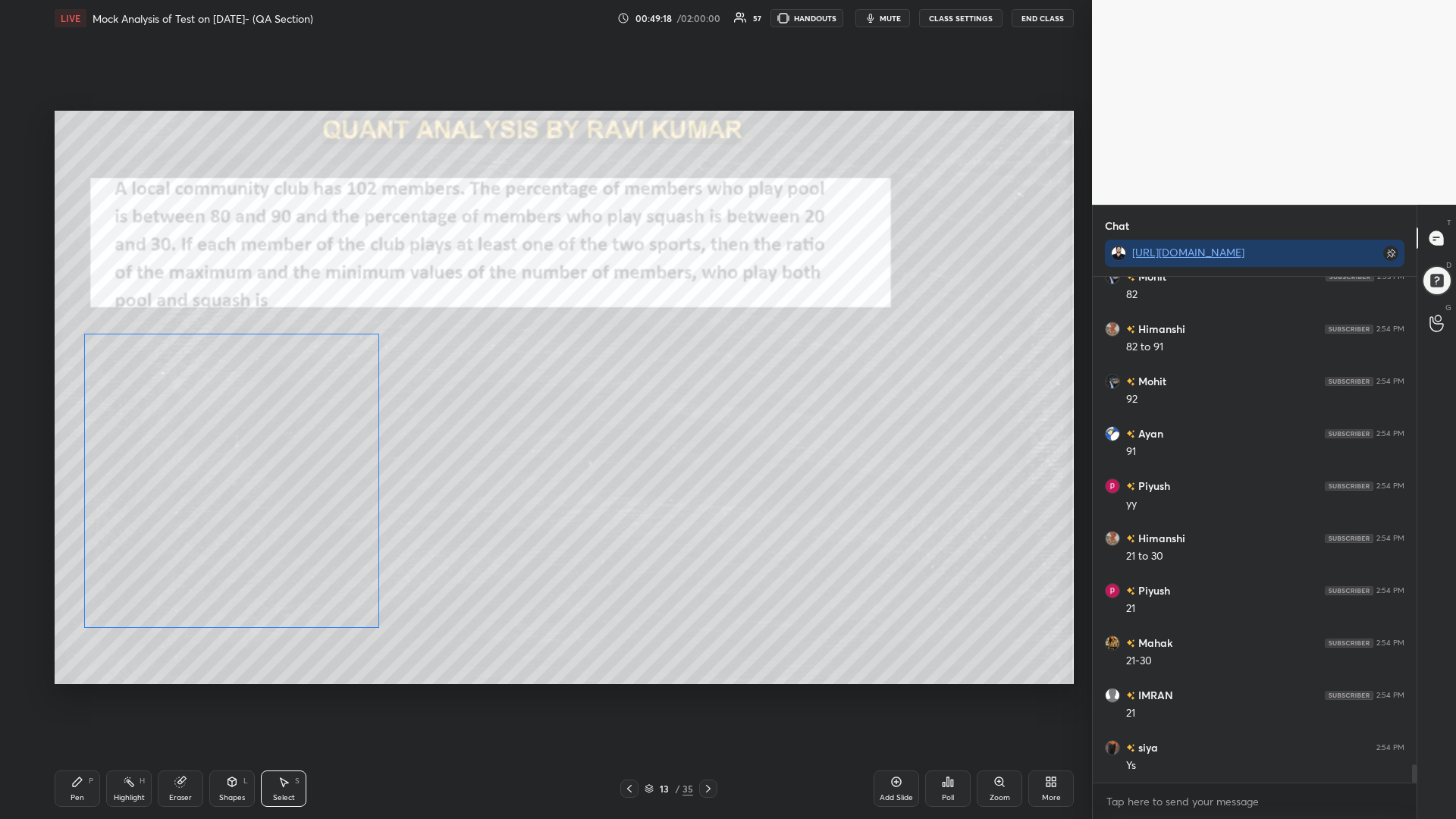
drag, startPoint x: 255, startPoint y: 467, endPoint x: 193, endPoint y: 483, distance: 64.0
click at [195, 484] on div "0 ° Undo Copy Duplicate Duplicate to new slide Delete" at bounding box center [564, 397] width 1019 height 573
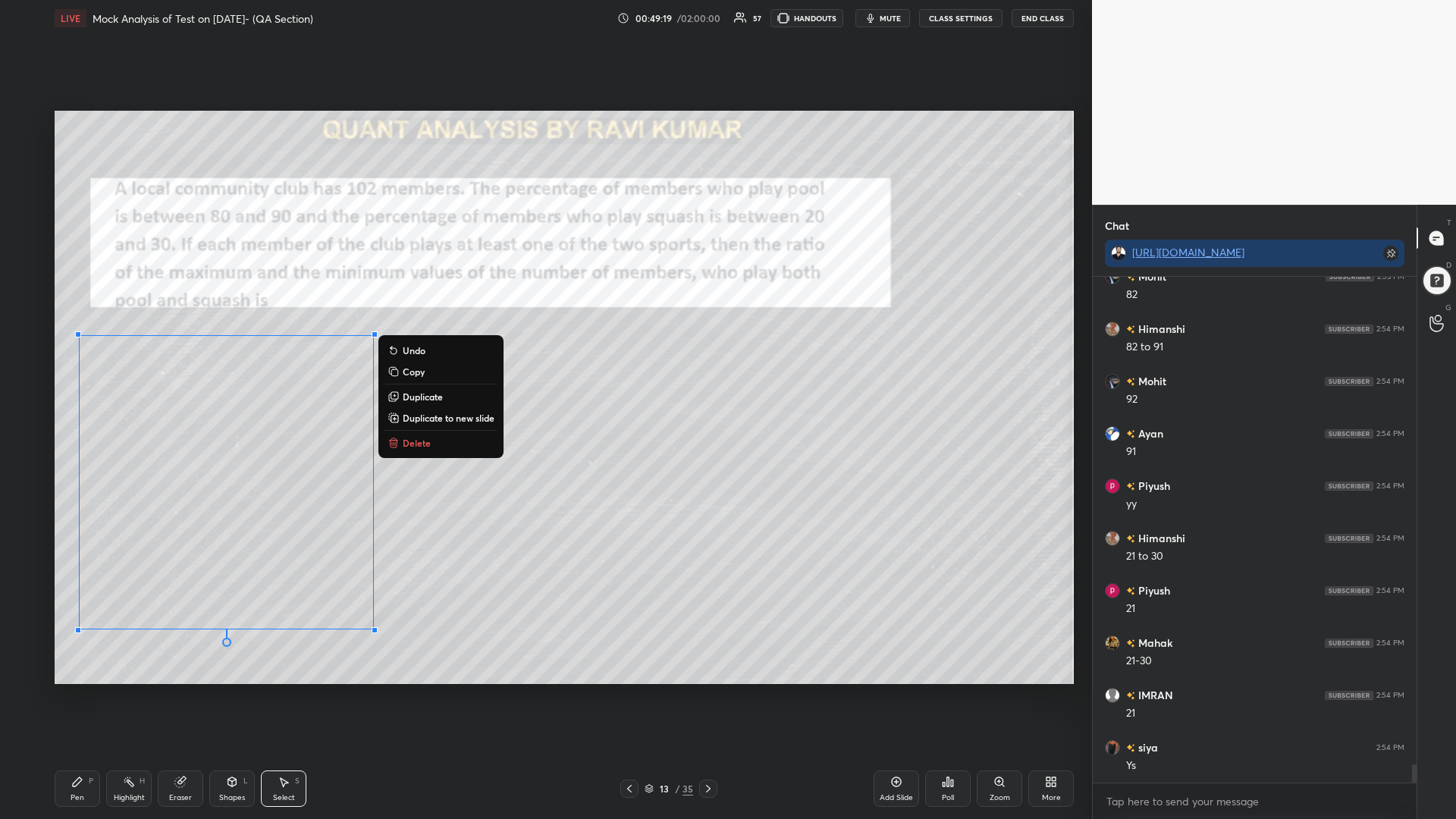
click at [220, 696] on div "Shapes L" at bounding box center [232, 788] width 46 height 36
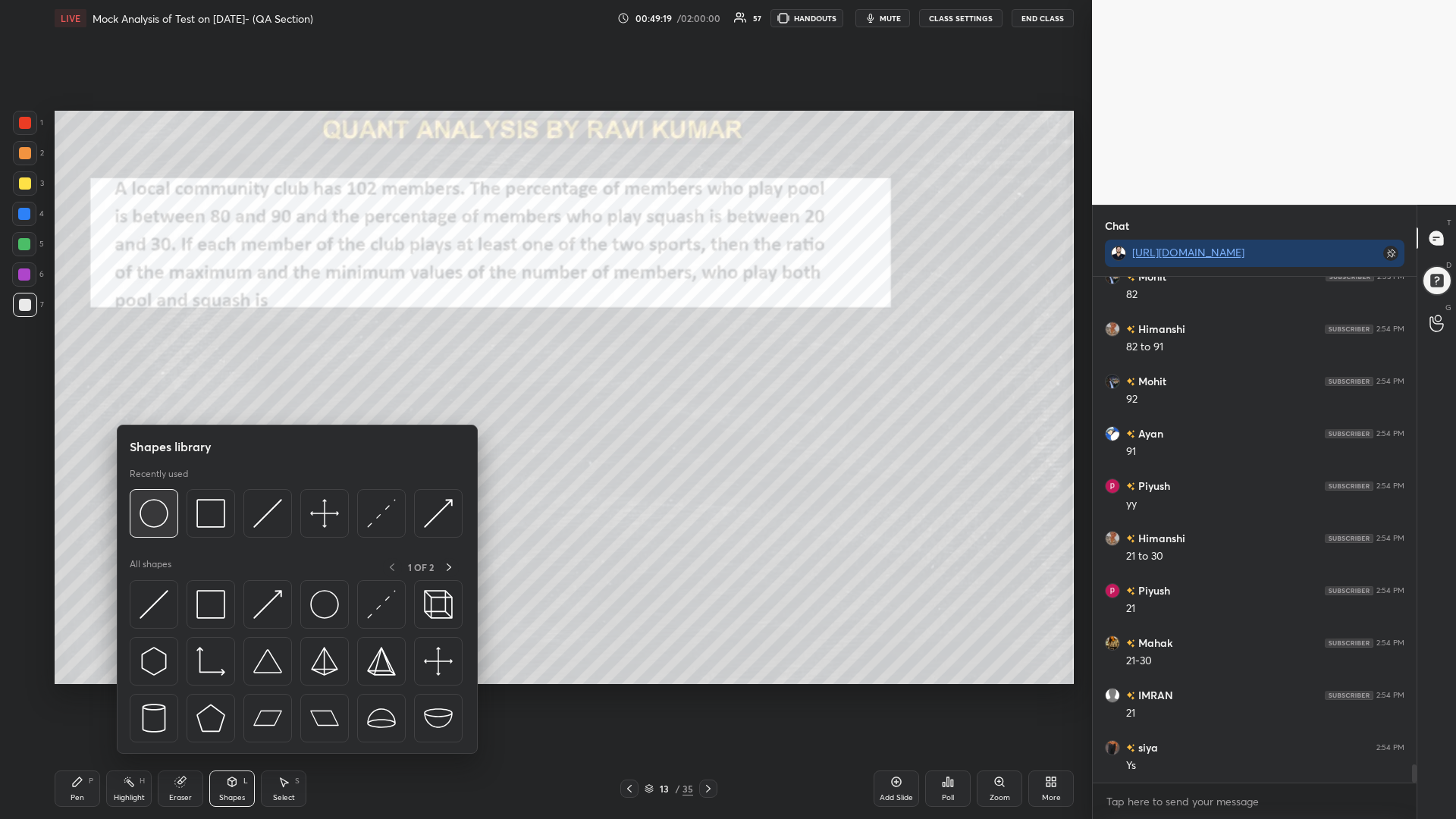
click at [158, 531] on div at bounding box center [154, 513] width 49 height 49
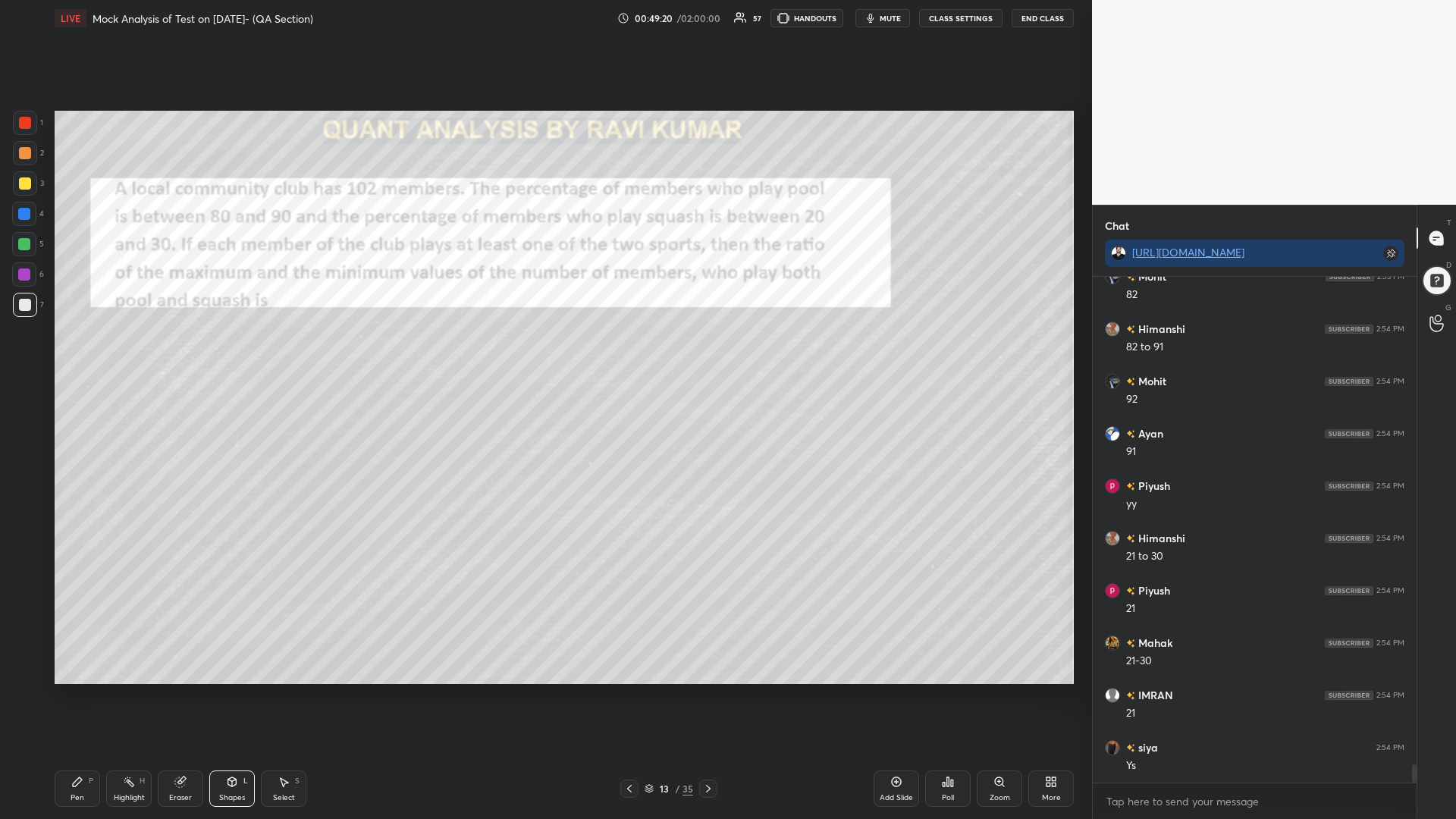
click at [24, 244] on div at bounding box center [24, 244] width 12 height 12
click at [75, 696] on icon at bounding box center [77, 781] width 12 height 12
click at [27, 310] on div at bounding box center [24, 304] width 12 height 12
click at [24, 184] on div at bounding box center [24, 183] width 12 height 12
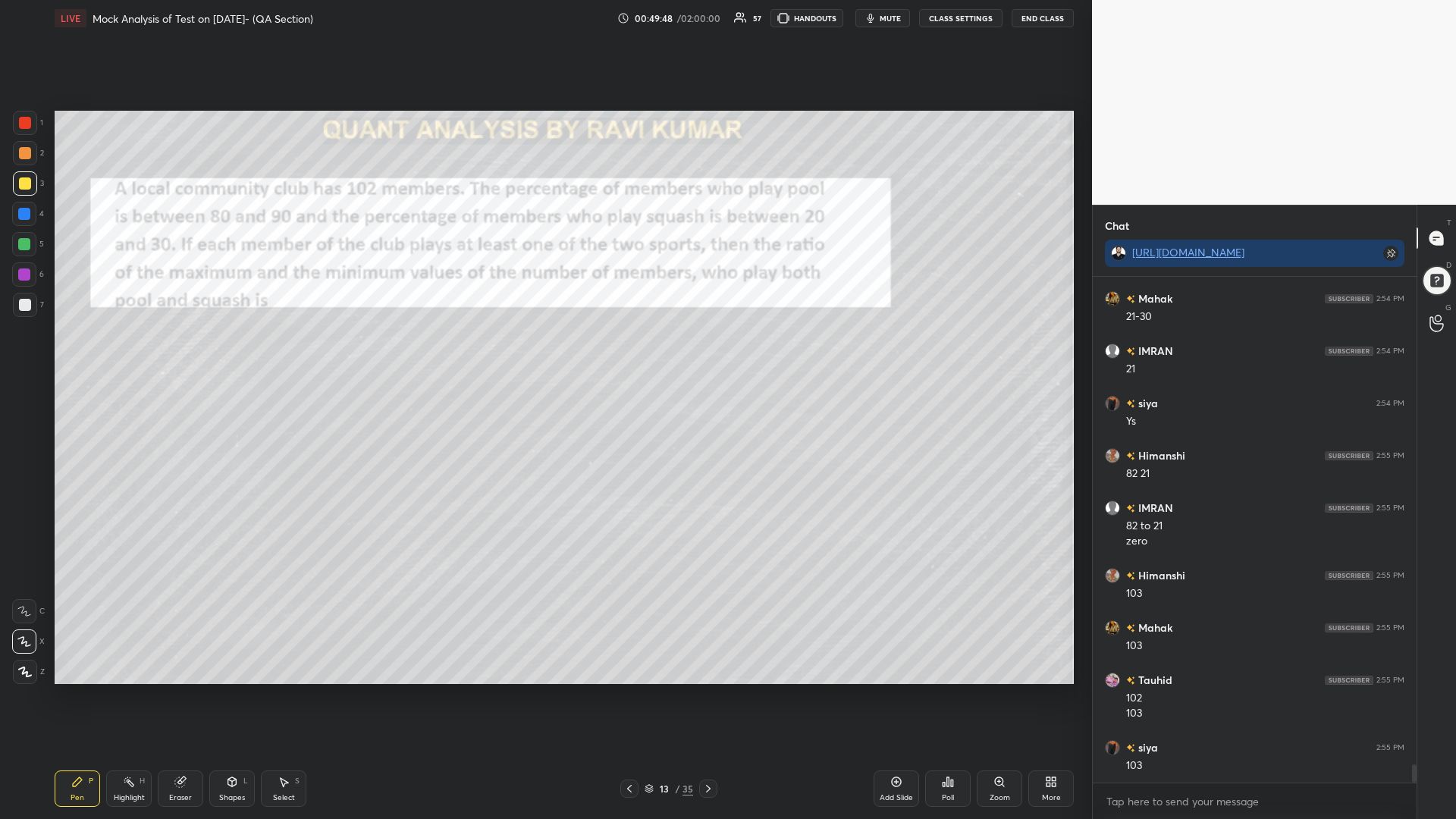
scroll to position [13708, 0]
click at [25, 119] on div at bounding box center [24, 123] width 12 height 12
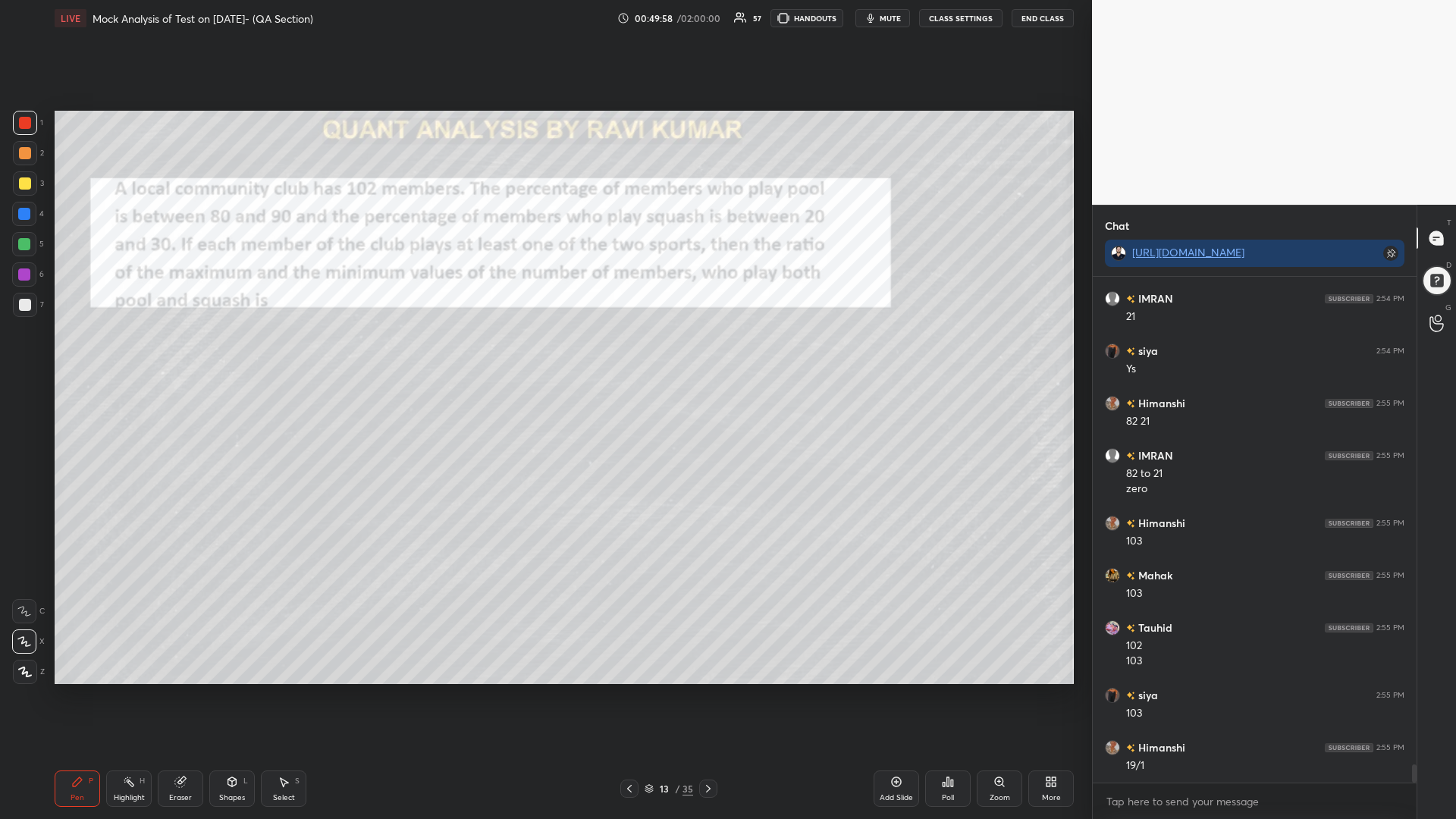
drag, startPoint x: 30, startPoint y: 204, endPoint x: 20, endPoint y: 240, distance: 37.4
click at [26, 209] on div at bounding box center [24, 214] width 24 height 24
click at [13, 241] on div at bounding box center [24, 244] width 24 height 24
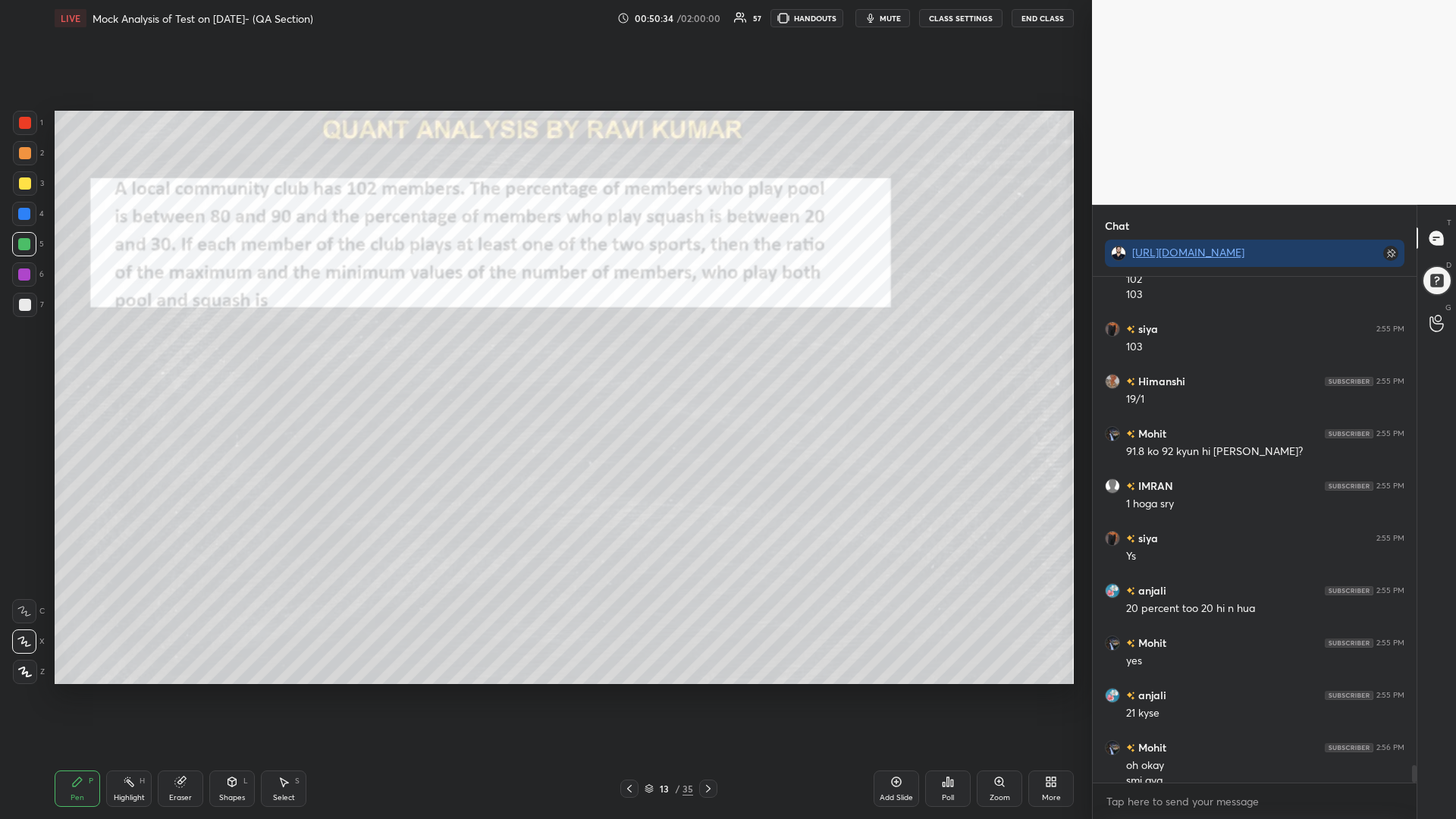
scroll to position [14090, 0]
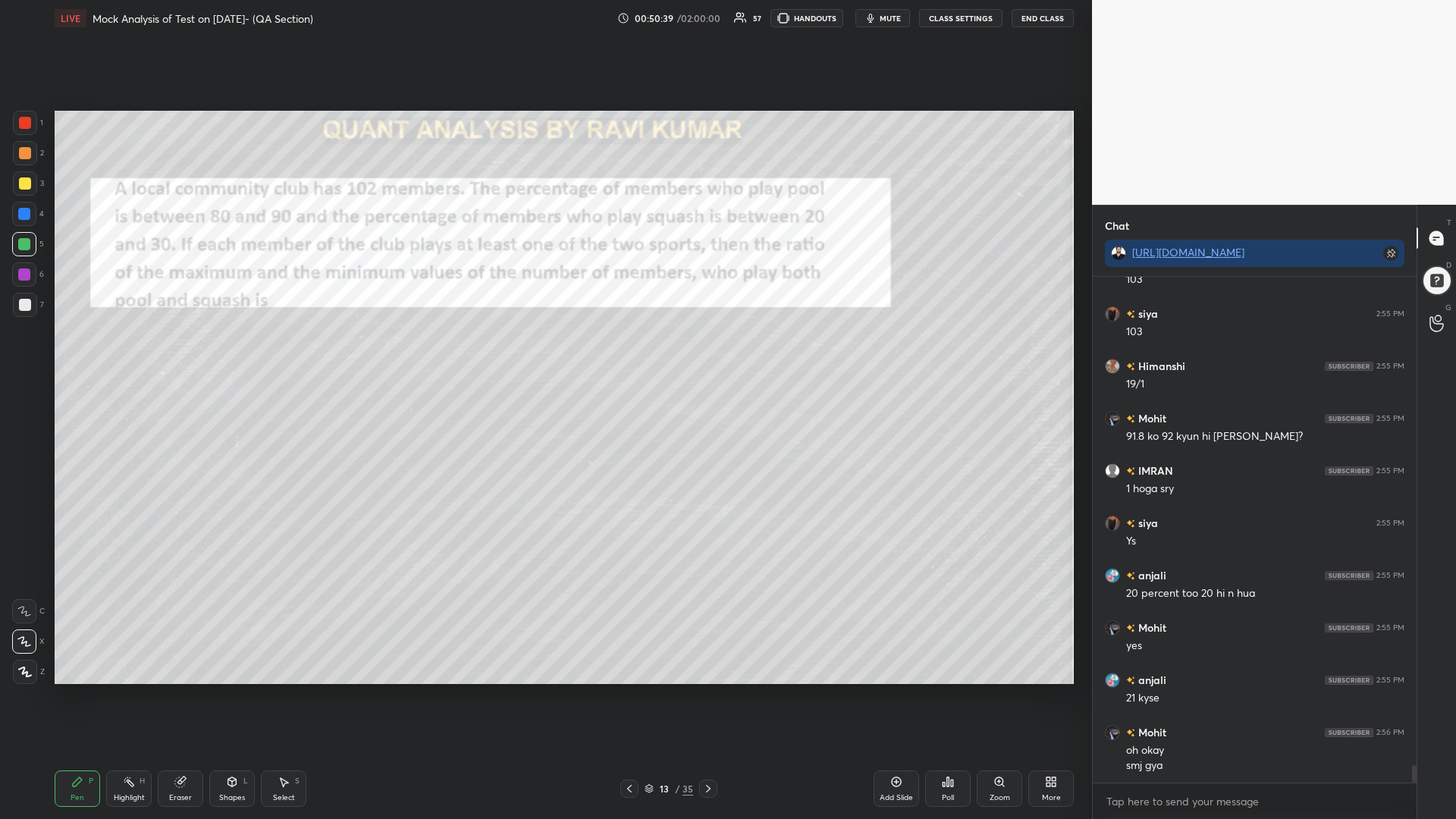
click at [8, 188] on div "1 2 3 4 5 6 7 C X Z C X Z E E Erase all H H" at bounding box center [24, 397] width 49 height 573
click at [19, 149] on div at bounding box center [24, 152] width 12 height 12
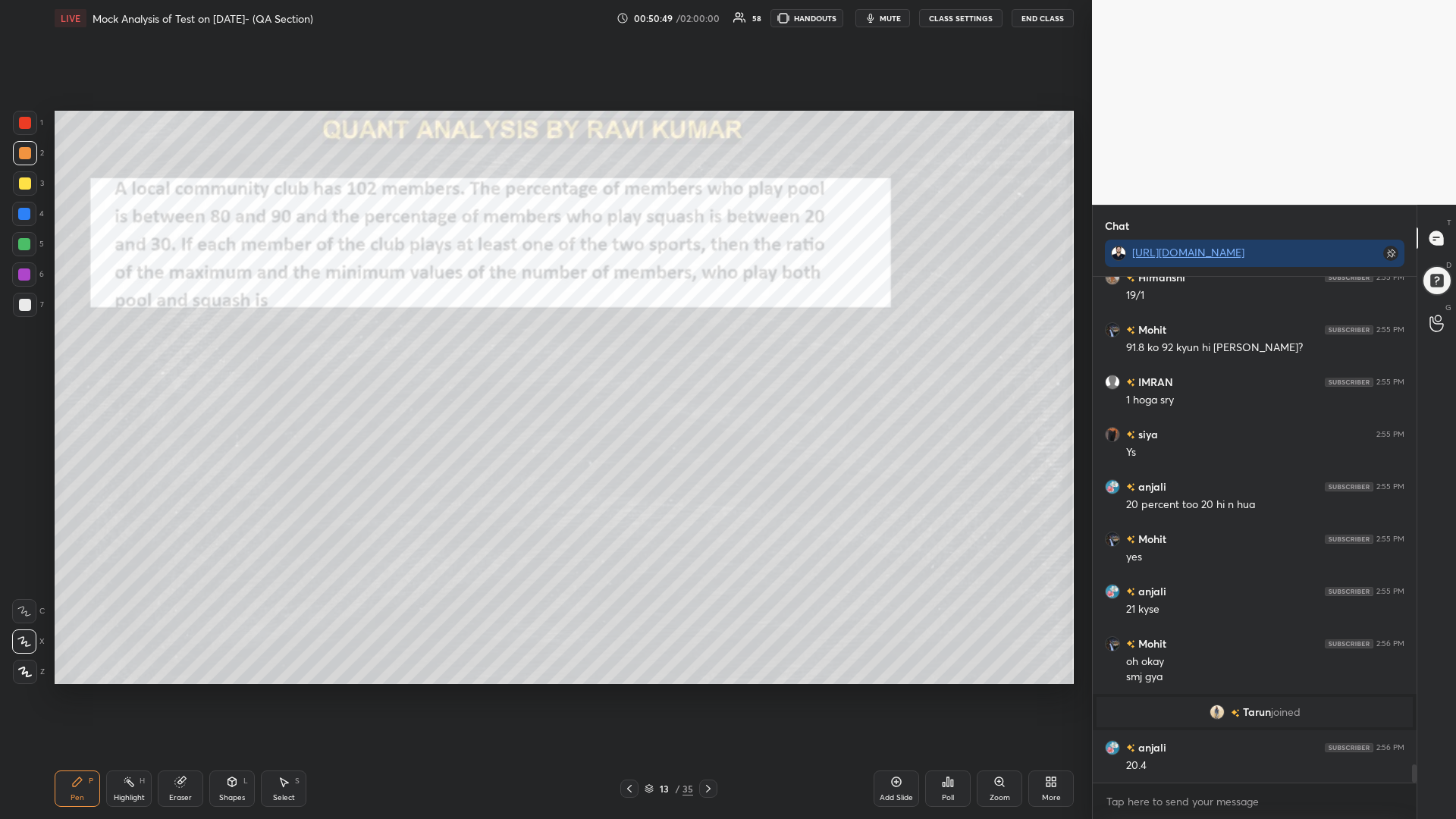
scroll to position [13743, 0]
click at [20, 121] on div at bounding box center [24, 123] width 12 height 12
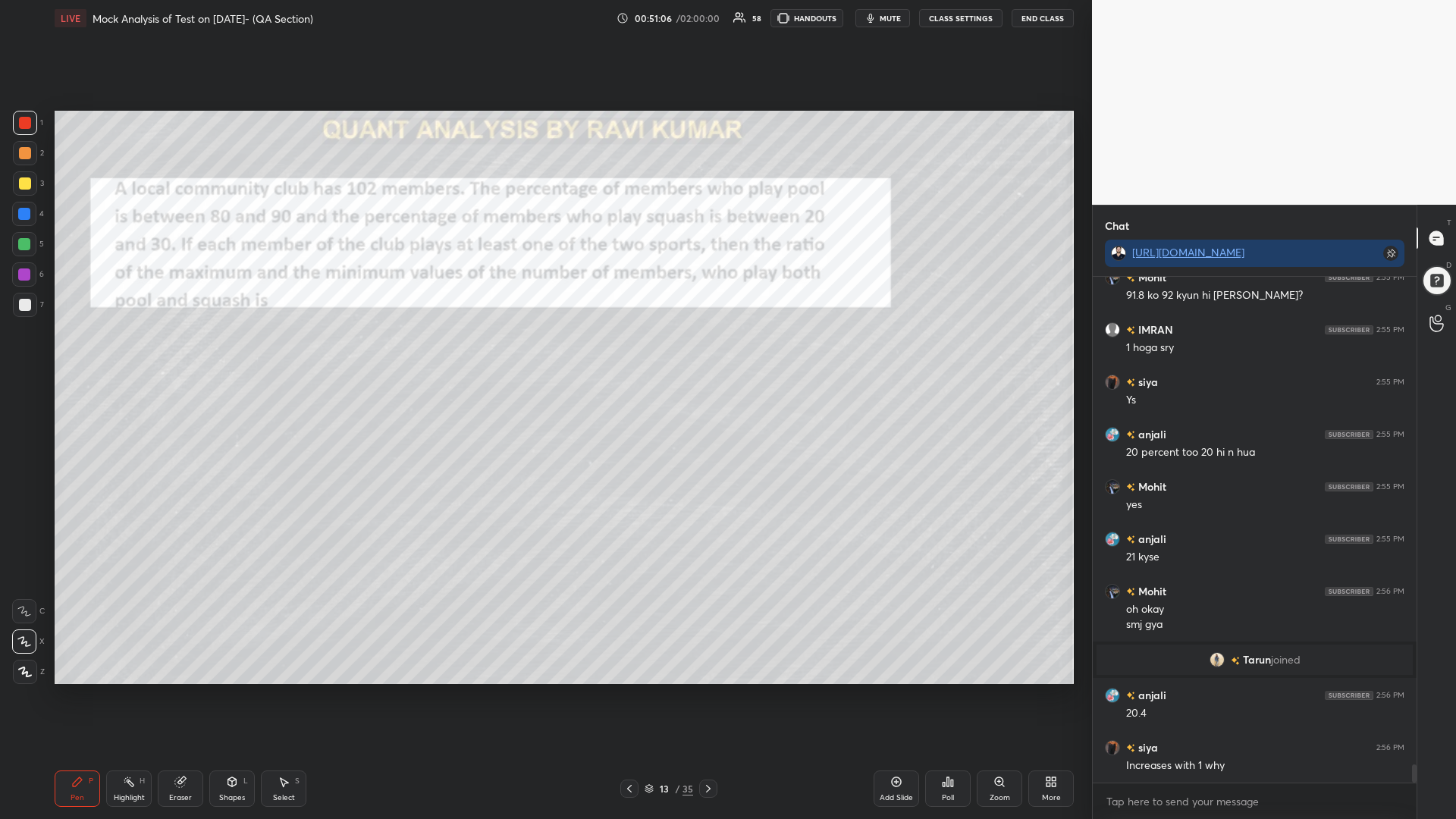
scroll to position [13796, 0]
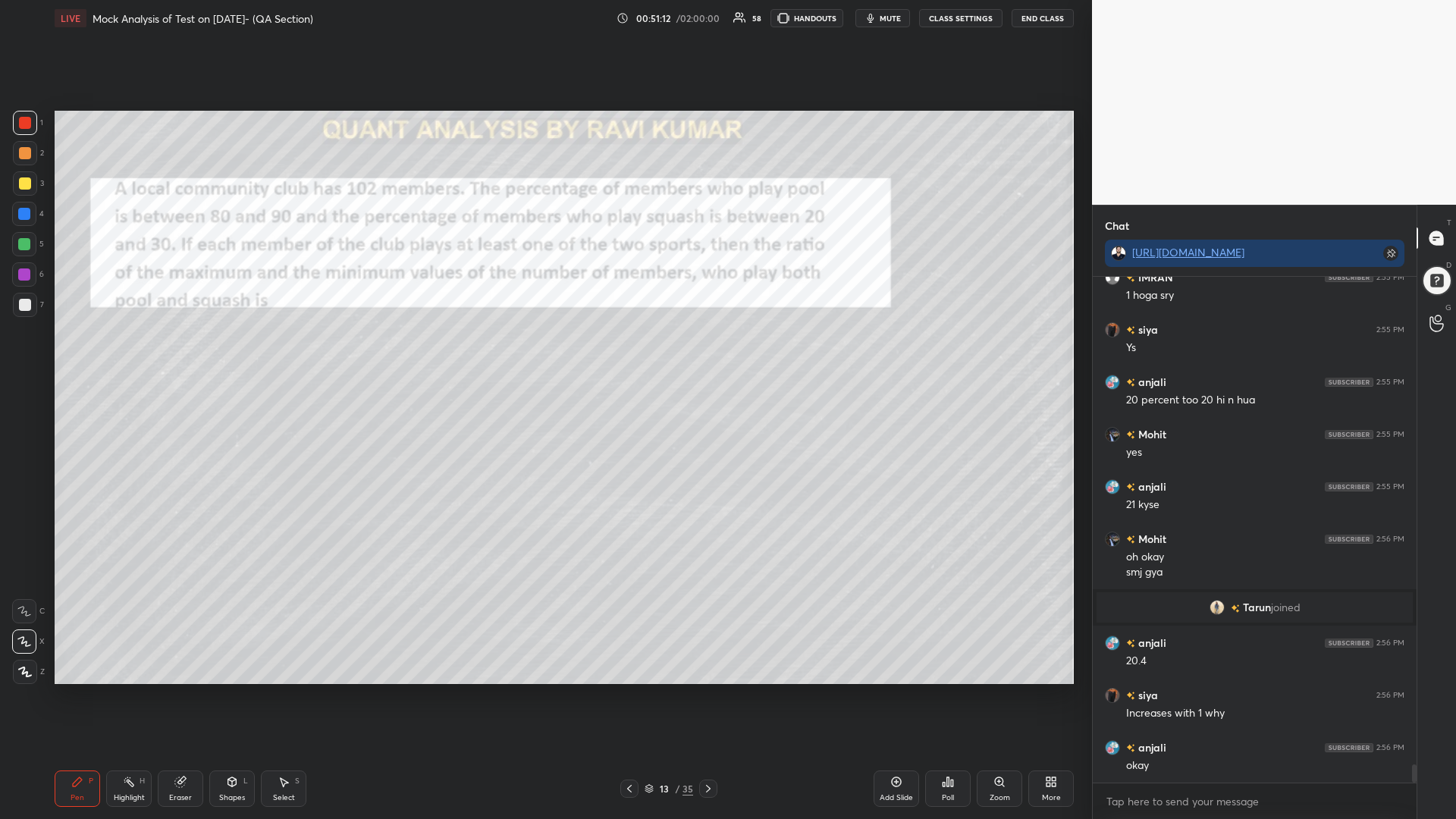
click at [22, 186] on div at bounding box center [24, 183] width 12 height 12
click at [19, 206] on div at bounding box center [24, 214] width 24 height 24
click at [25, 123] on div at bounding box center [24, 123] width 12 height 12
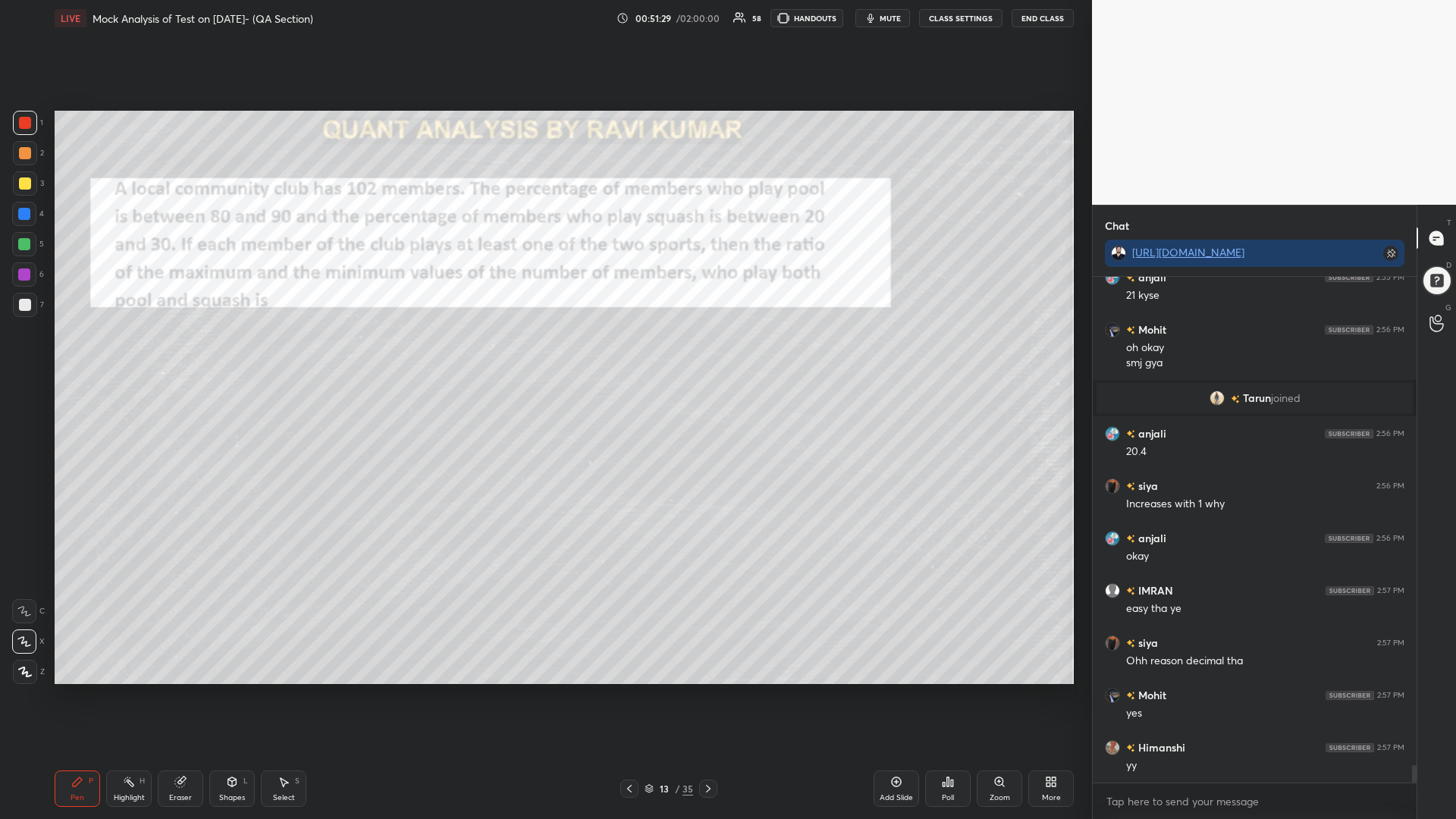
scroll to position [14109, 0]
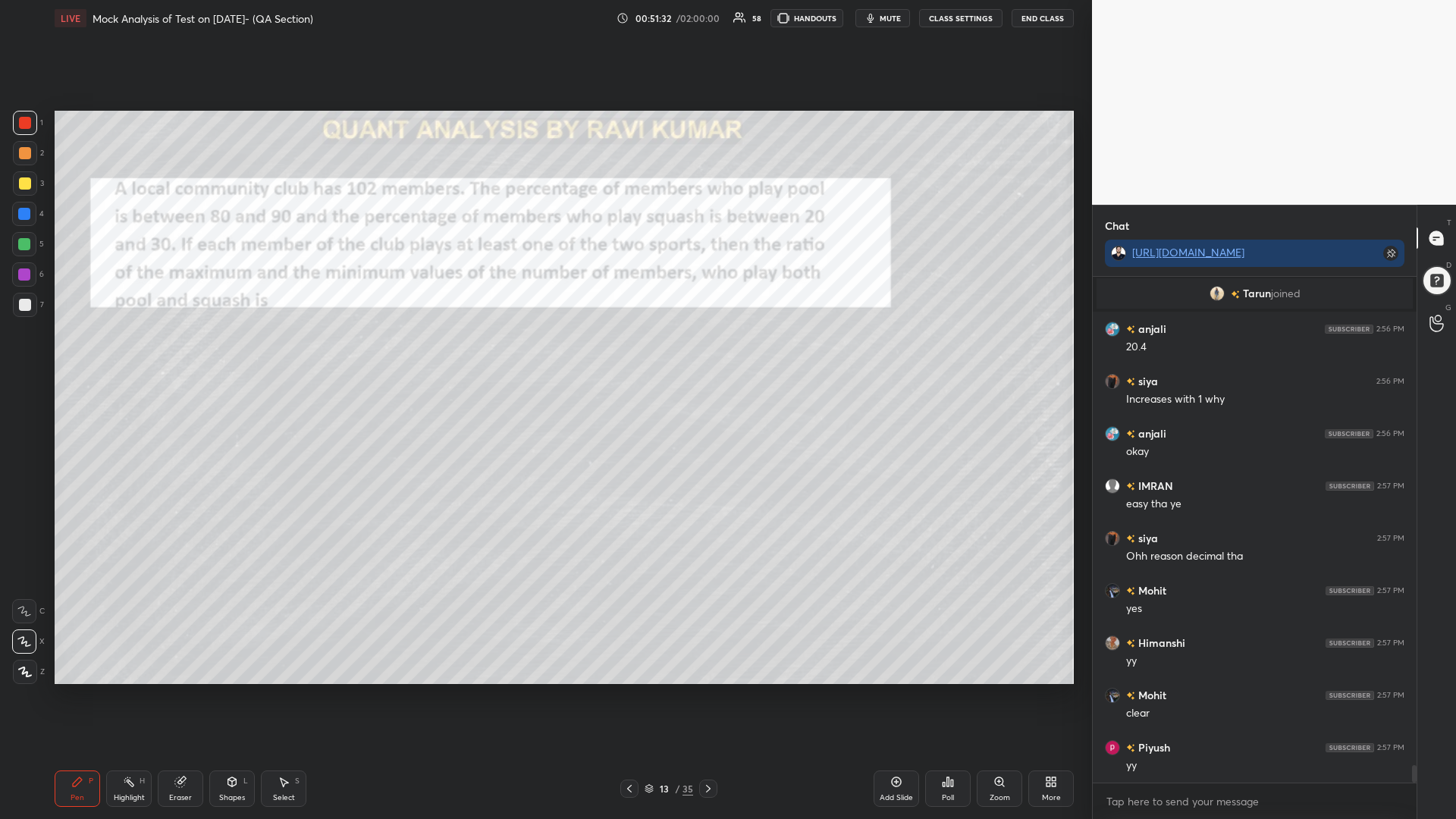
click at [704, 696] on icon at bounding box center [708, 788] width 12 height 12
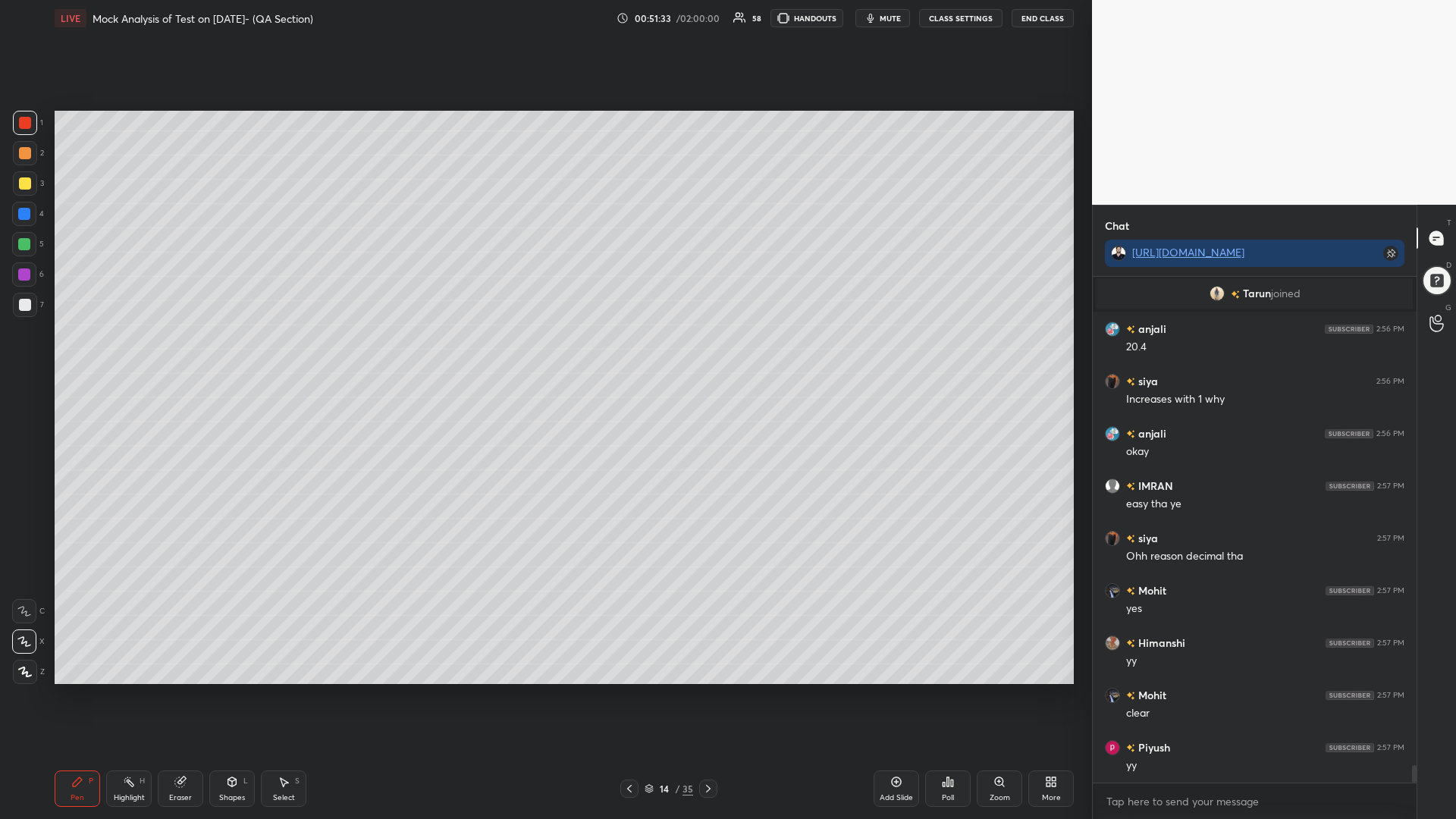
click at [705, 696] on icon at bounding box center [708, 788] width 12 height 12
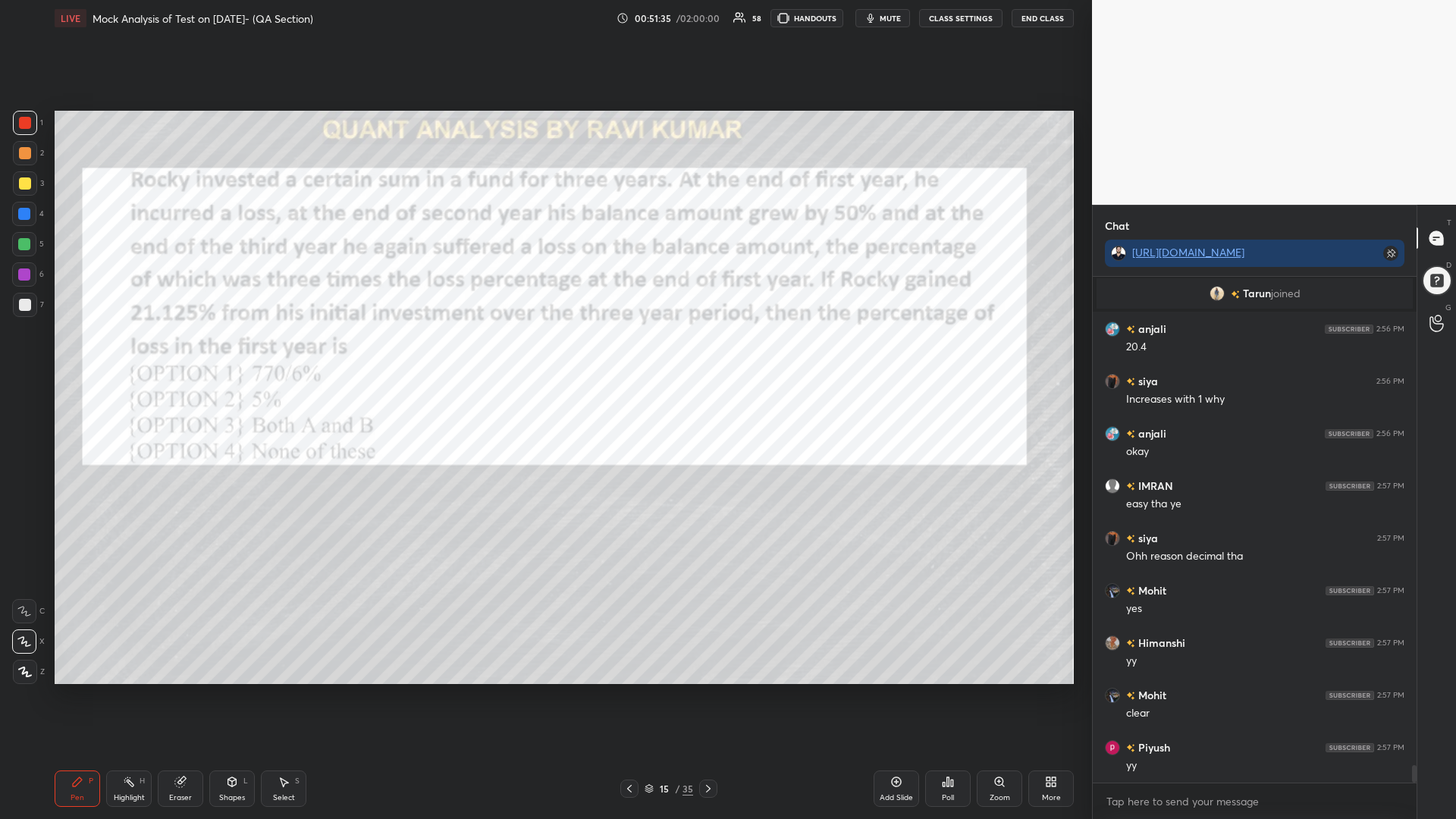
drag, startPoint x: 17, startPoint y: 124, endPoint x: 17, endPoint y: 143, distance: 19.0
click at [17, 126] on div at bounding box center [24, 123] width 24 height 24
drag, startPoint x: 24, startPoint y: 160, endPoint x: 24, endPoint y: 171, distance: 11.0
click at [24, 163] on div at bounding box center [24, 152] width 24 height 24
click at [23, 210] on div at bounding box center [24, 213] width 12 height 12
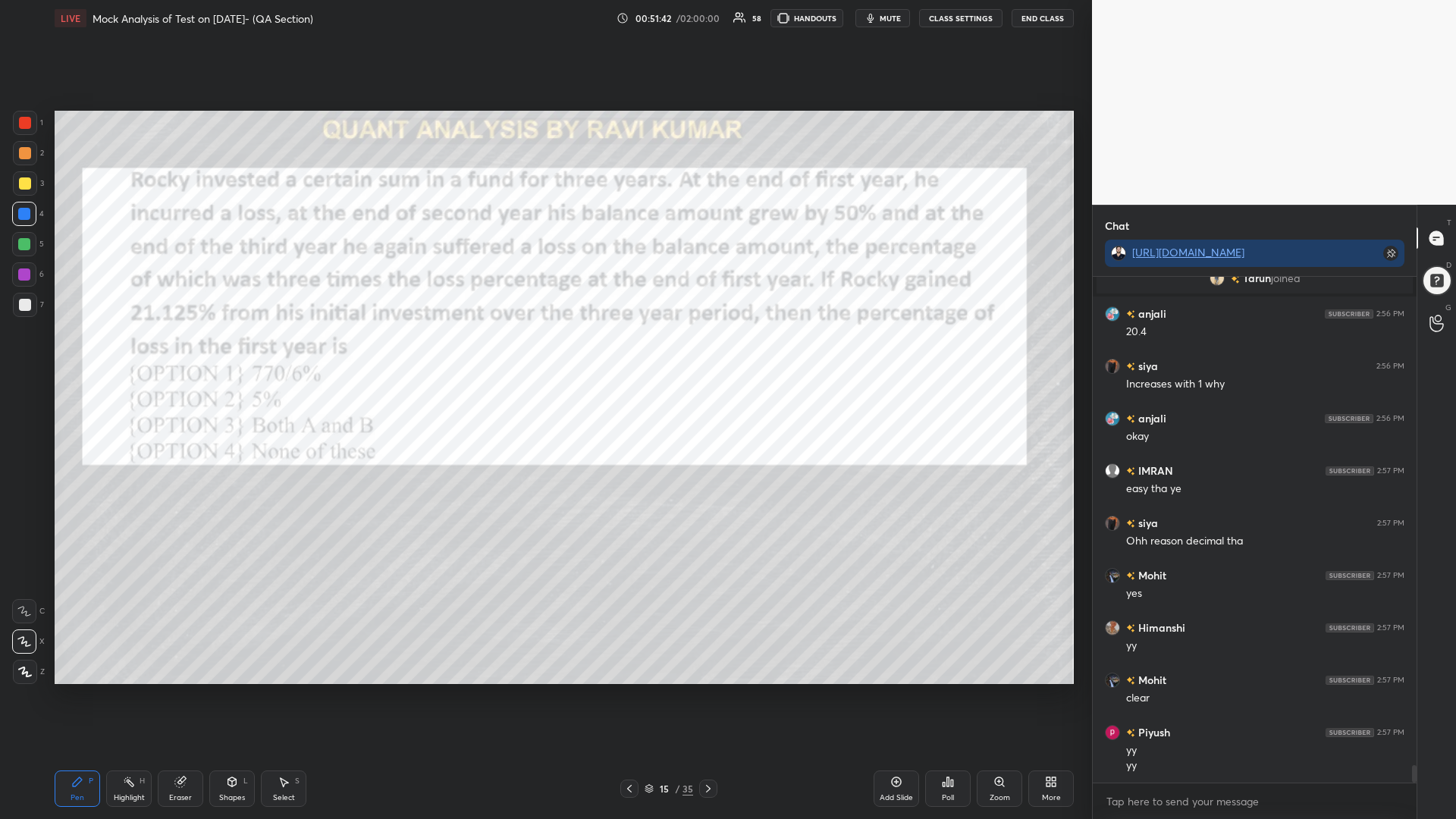
scroll to position [14177, 0]
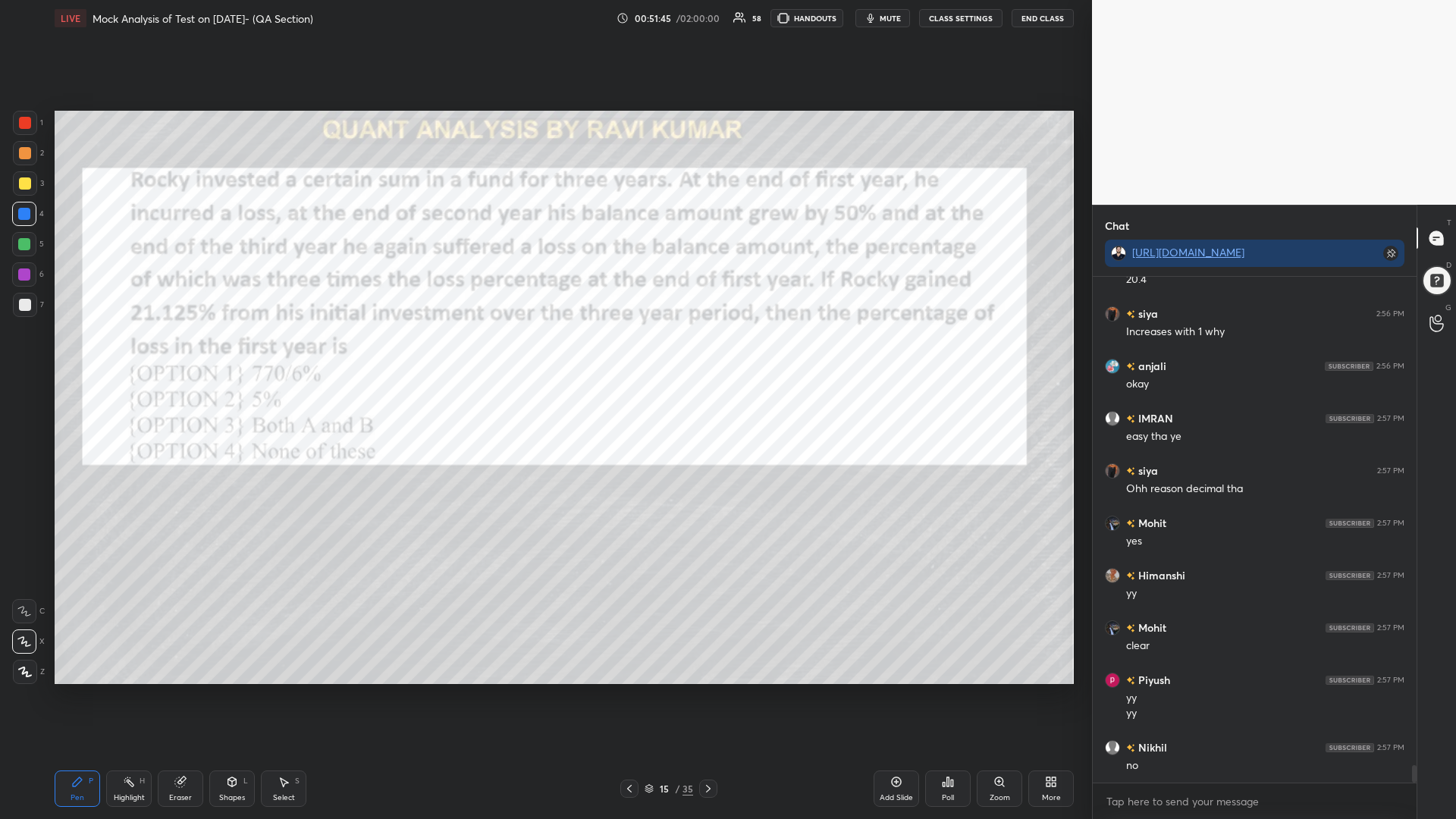
click at [704, 696] on icon at bounding box center [708, 788] width 12 height 12
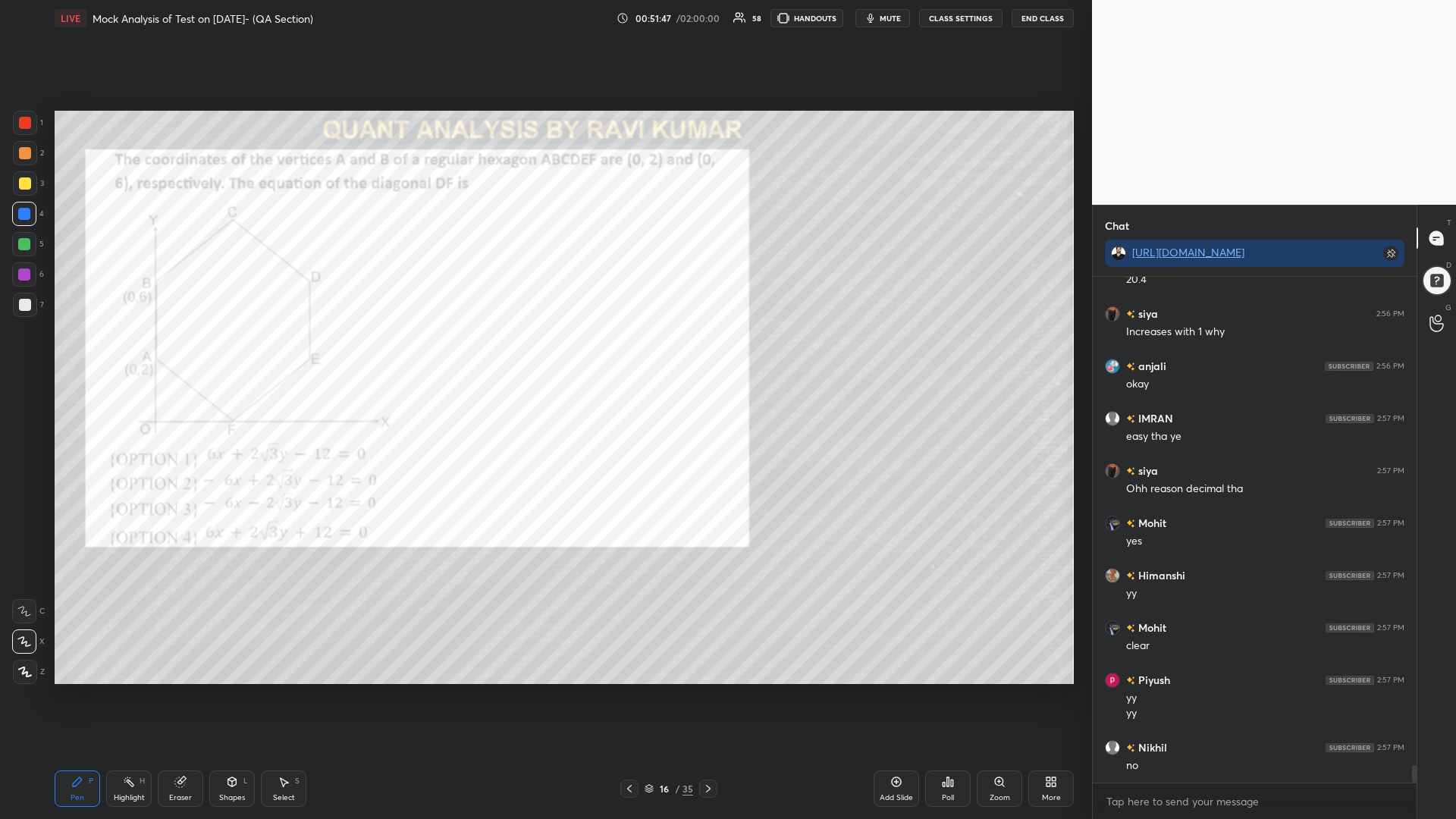
click at [23, 118] on div at bounding box center [24, 123] width 12 height 12
click at [704, 696] on icon at bounding box center [708, 788] width 12 height 12
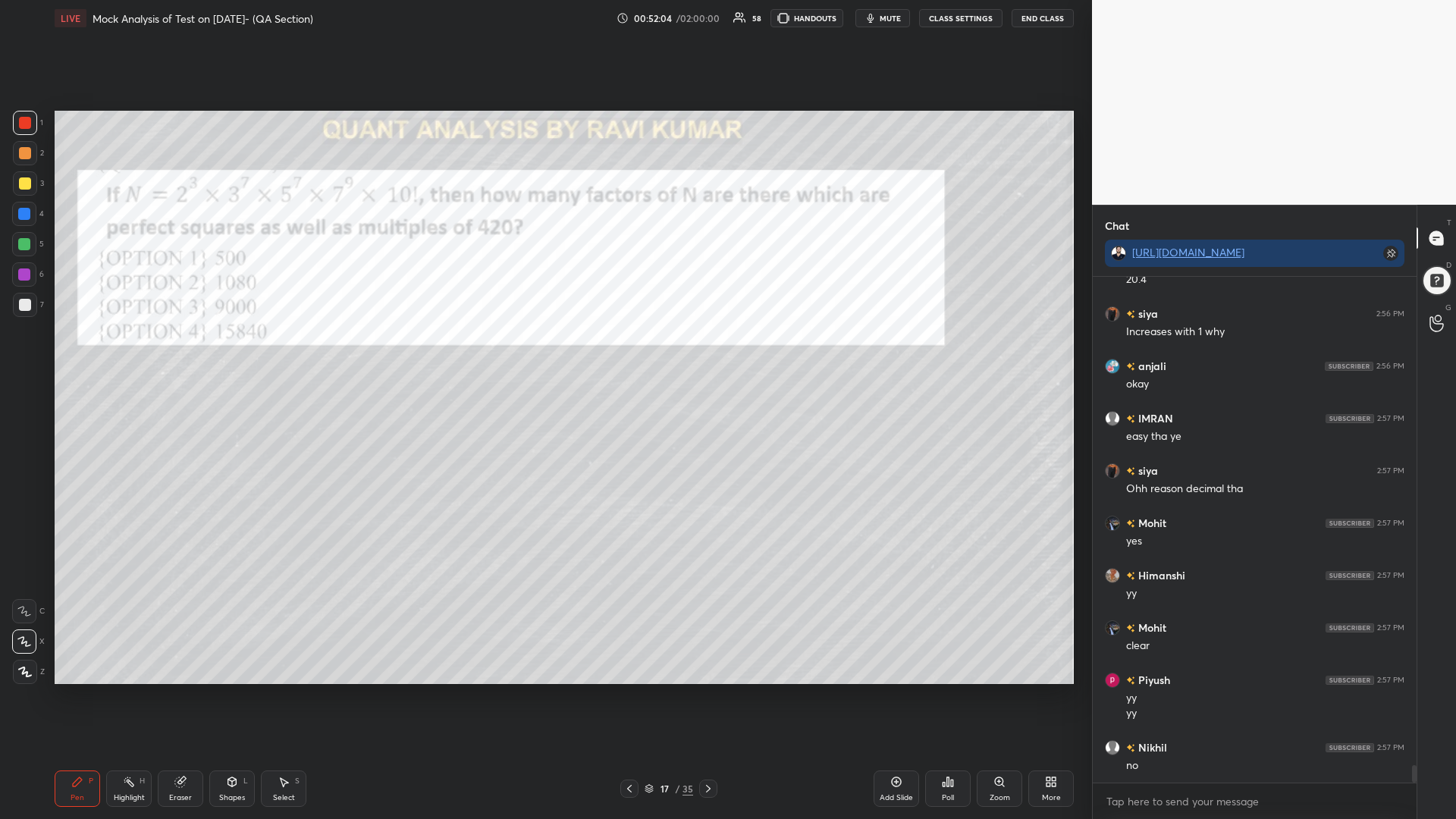
drag, startPoint x: 25, startPoint y: 124, endPoint x: 26, endPoint y: 183, distance: 59.0
click at [25, 127] on div at bounding box center [24, 123] width 12 height 12
click at [24, 217] on div at bounding box center [24, 213] width 12 height 12
click at [23, 240] on div at bounding box center [24, 244] width 12 height 12
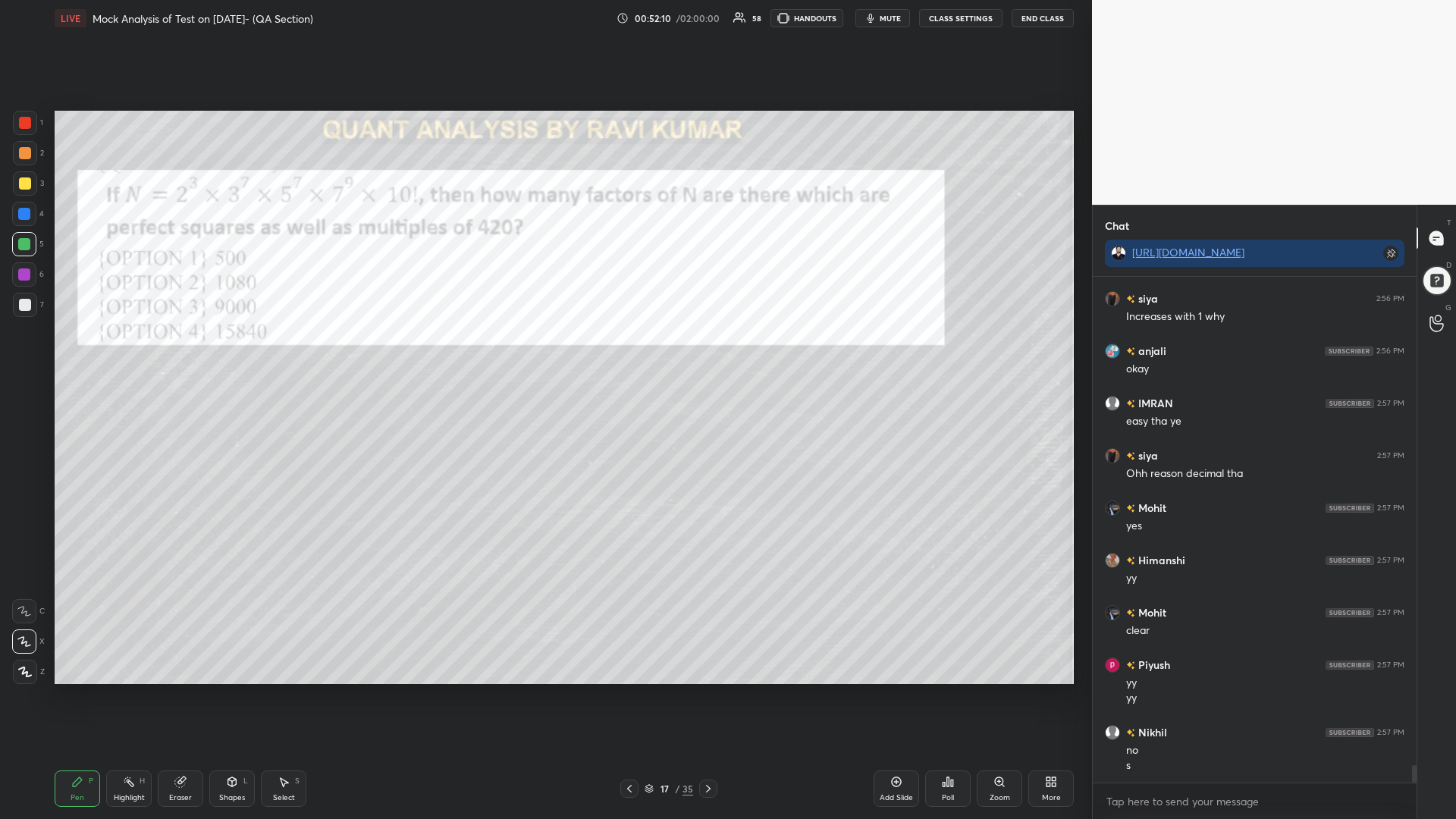
scroll to position [14296, 0]
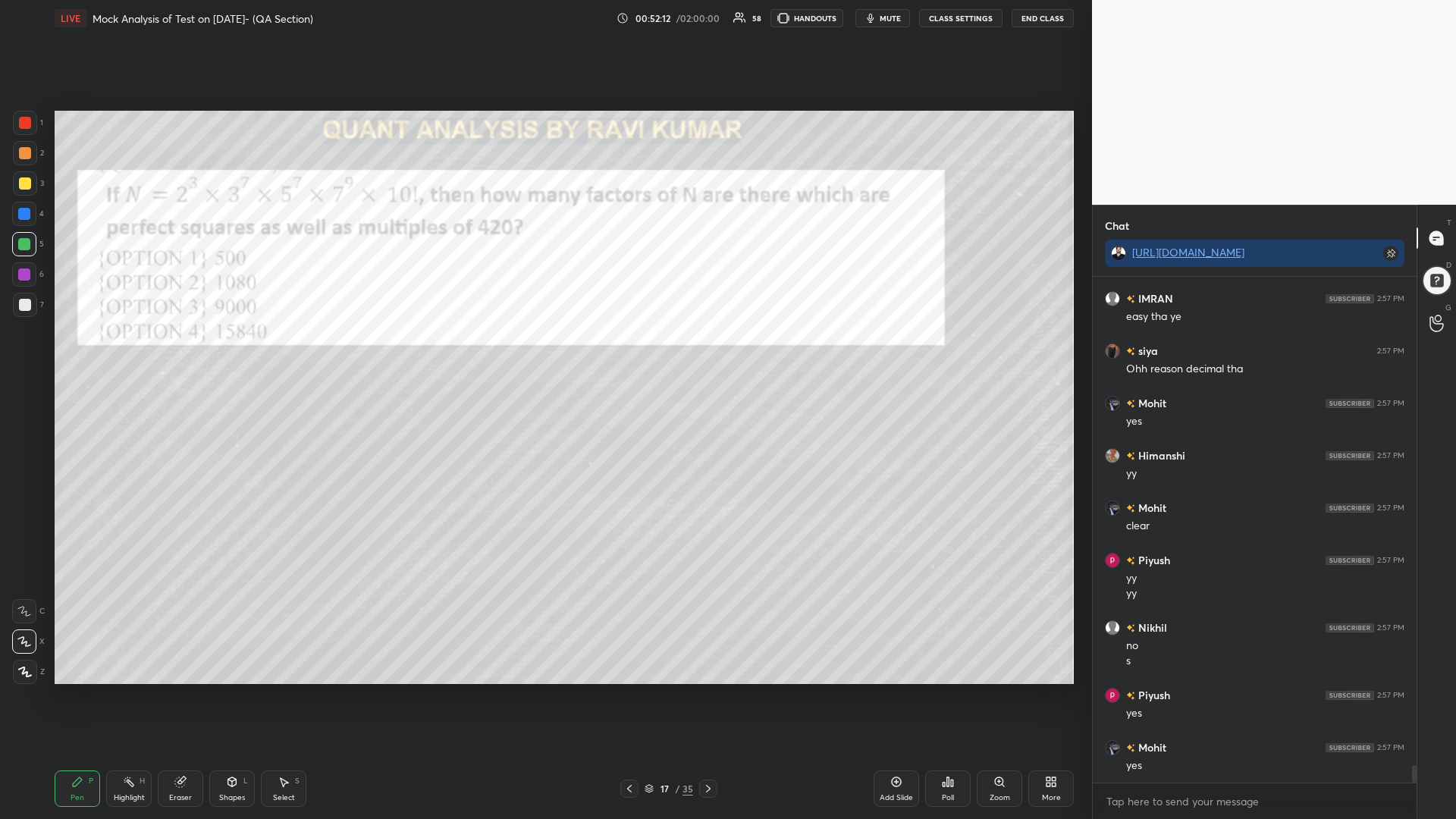
drag, startPoint x: 39, startPoint y: 128, endPoint x: 52, endPoint y: 132, distance: 13.6
click at [37, 130] on div "1" at bounding box center [28, 123] width 31 height 24
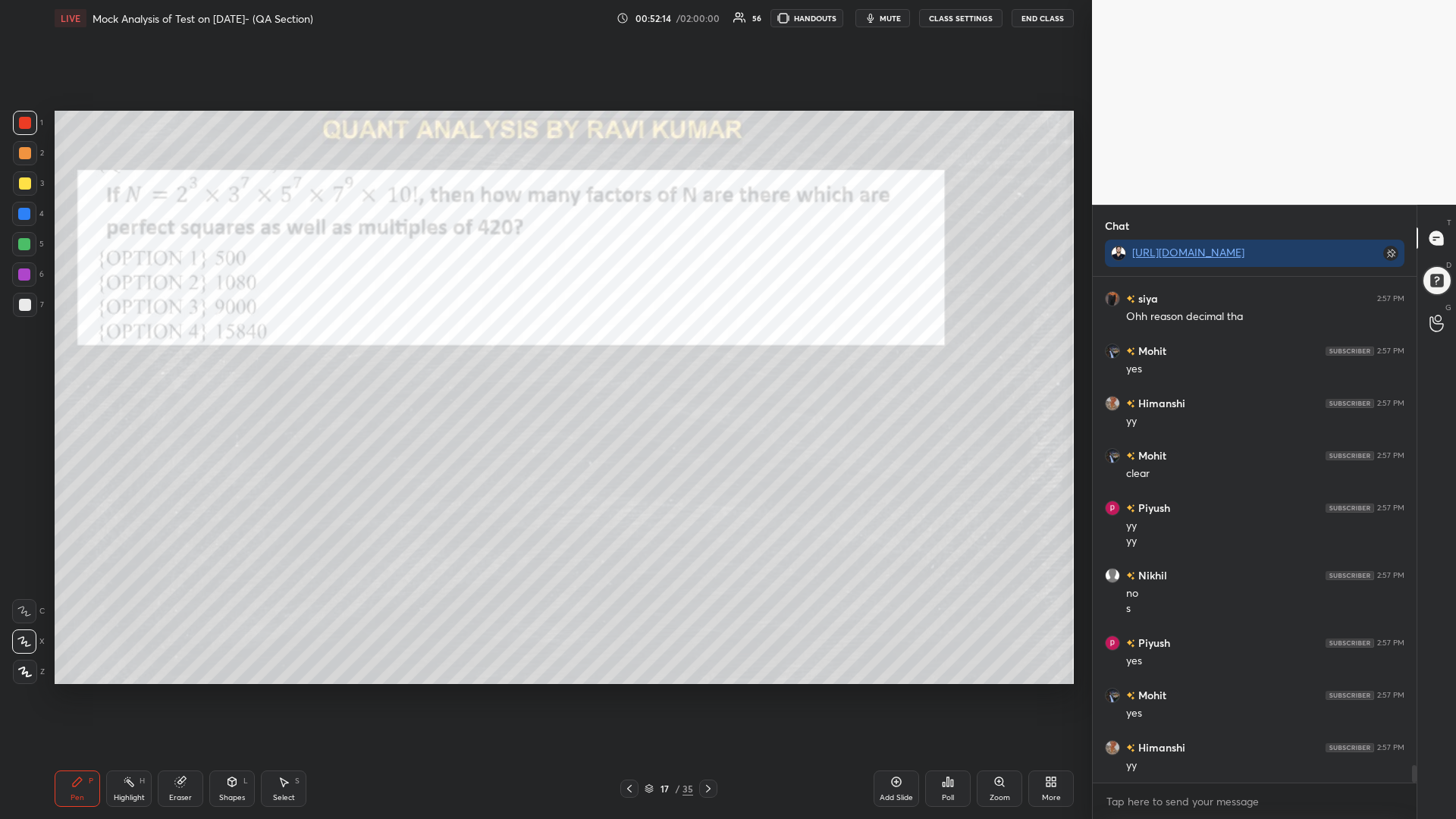
scroll to position [14402, 0]
click at [20, 218] on div at bounding box center [24, 213] width 12 height 12
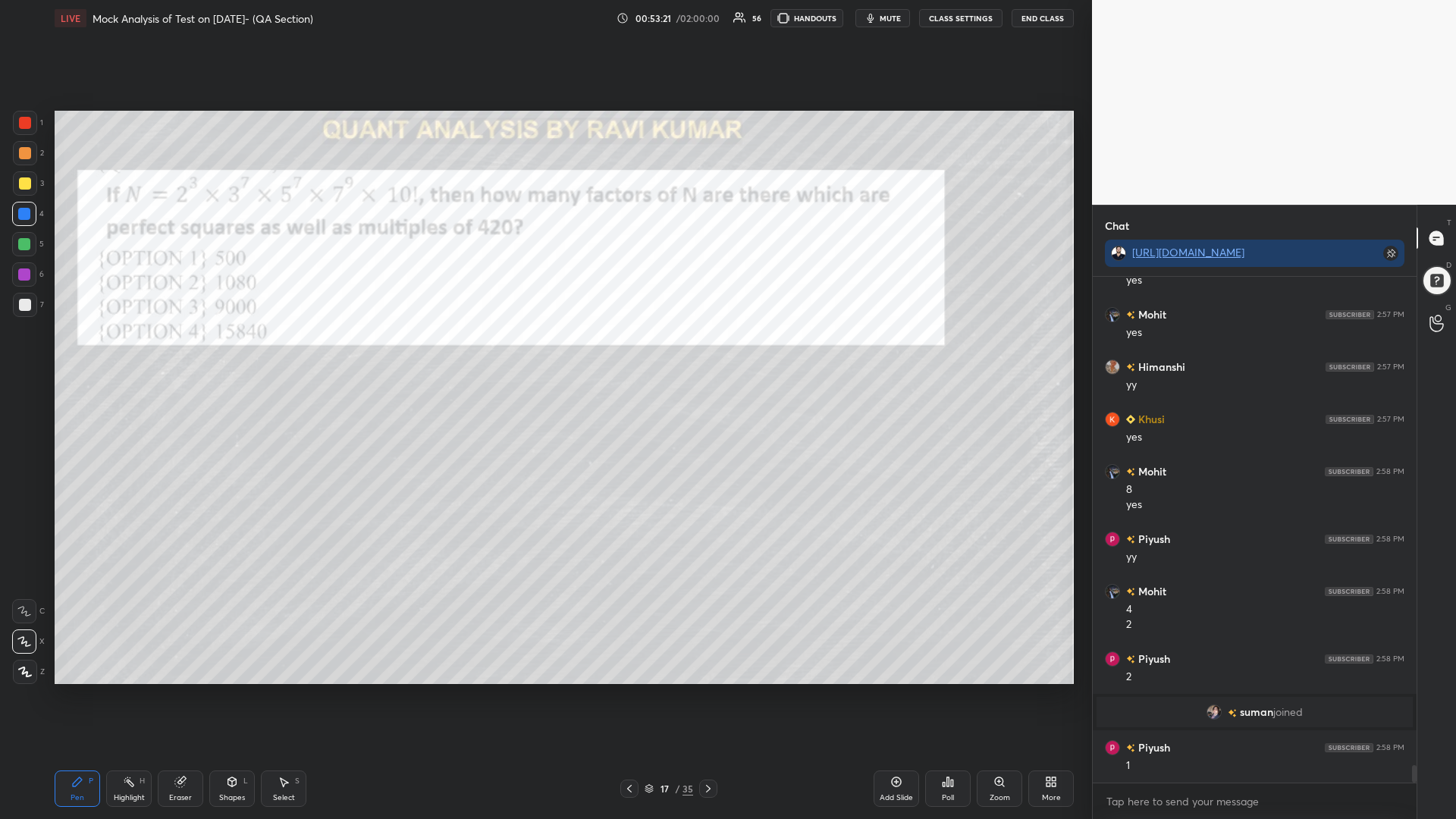
scroll to position [14464, 0]
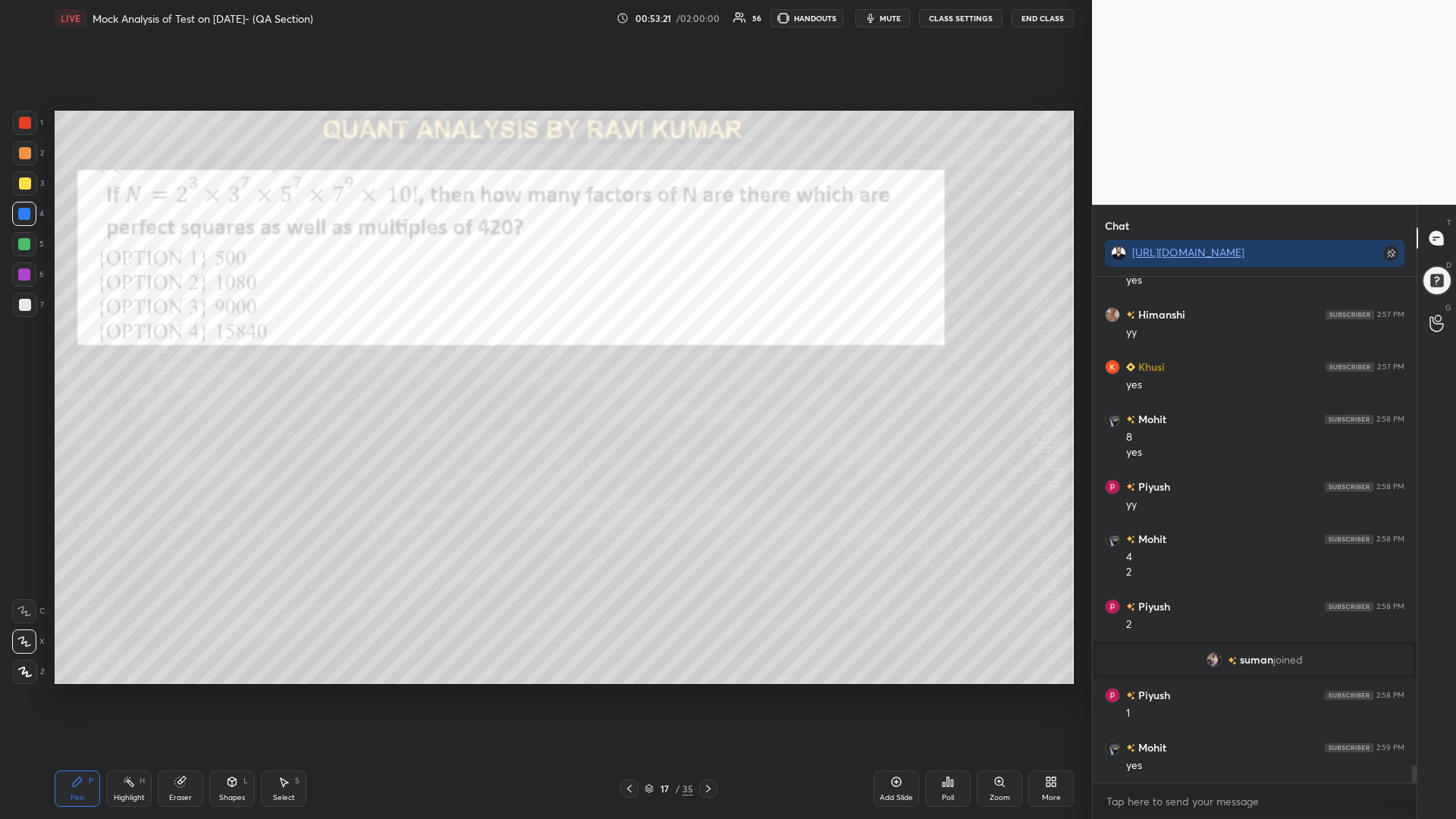
click at [34, 124] on div at bounding box center [24, 123] width 24 height 24
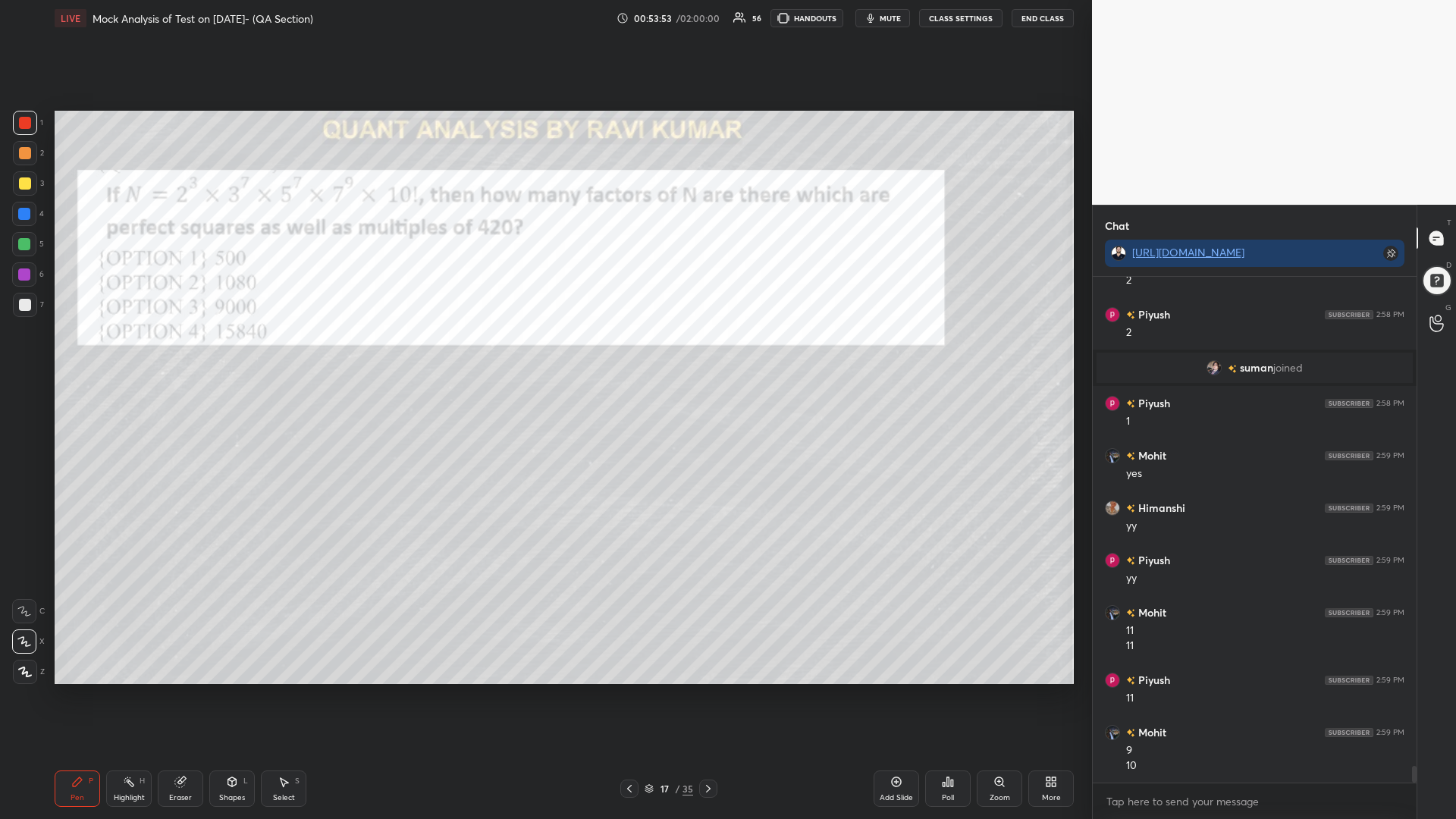
scroll to position [14808, 0]
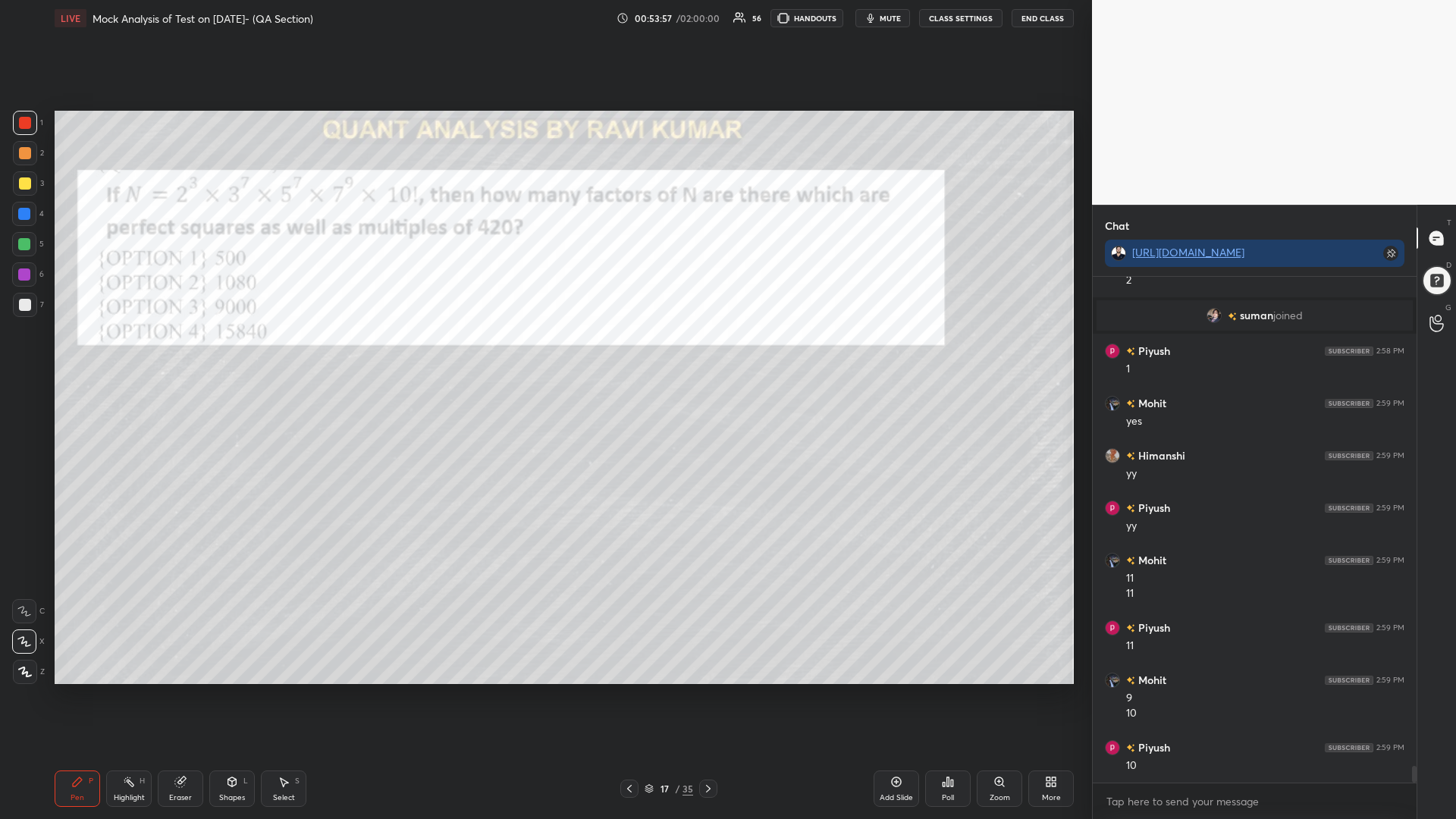
click at [33, 152] on div at bounding box center [24, 152] width 24 height 24
drag, startPoint x: 33, startPoint y: 174, endPoint x: 38, endPoint y: 183, distance: 10.3
click at [33, 175] on div at bounding box center [24, 183] width 24 height 24
click at [53, 215] on div "Setting up your live class Poll for secs No correct answer Start poll" at bounding box center [564, 397] width 1031 height 722
click at [13, 241] on div at bounding box center [24, 244] width 24 height 24
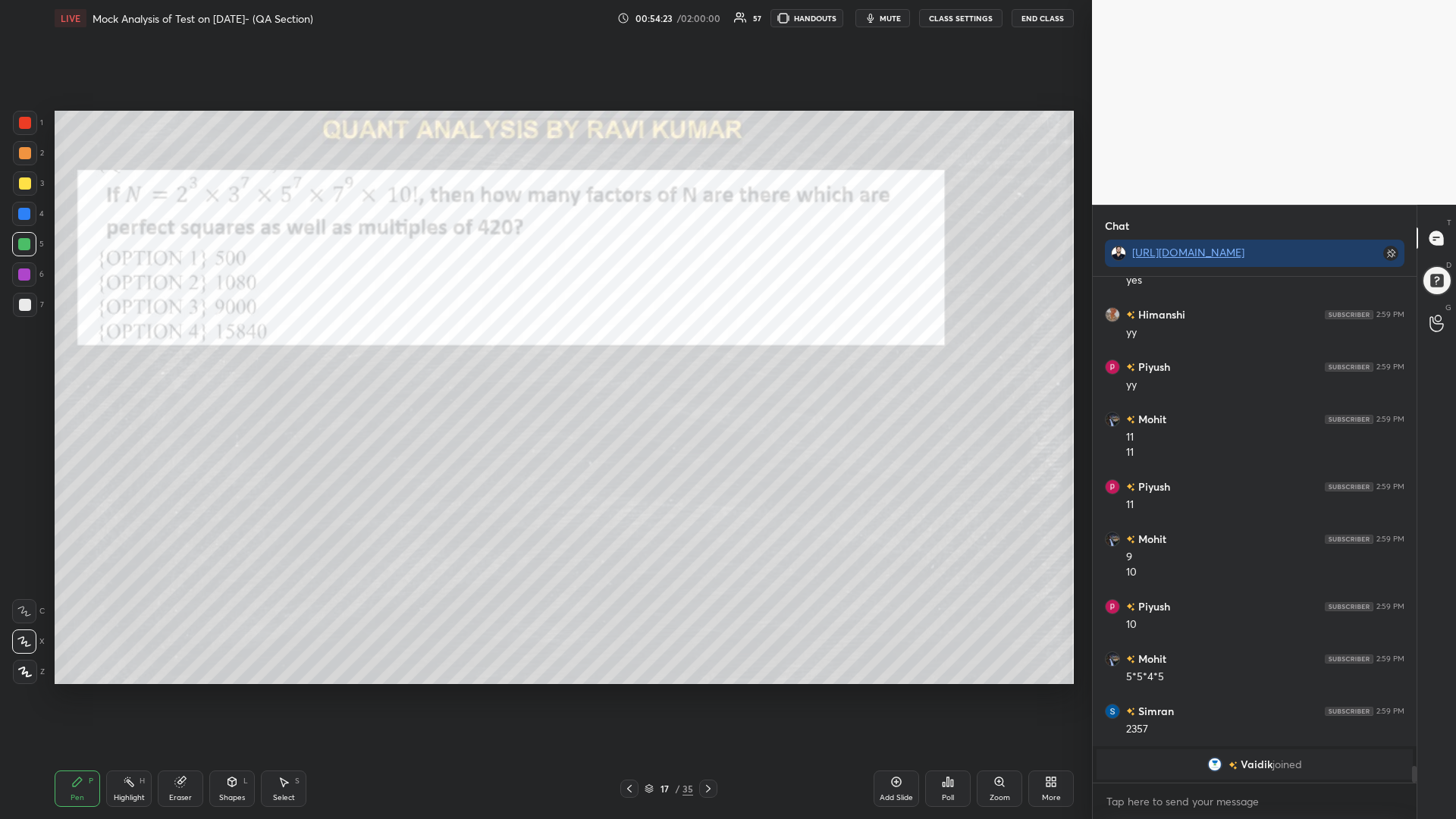
scroll to position [14872, 0]
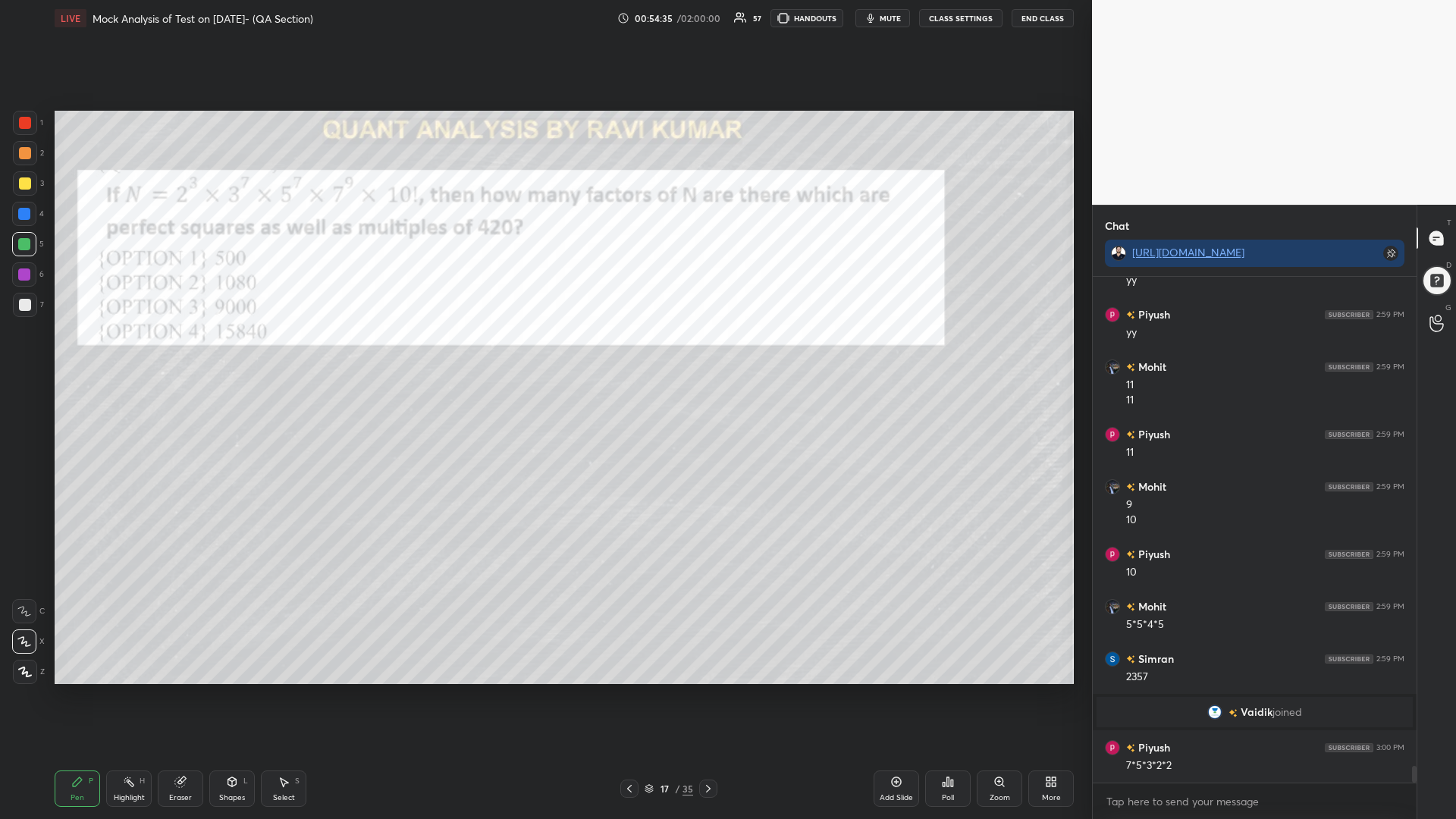
click at [22, 124] on div at bounding box center [24, 123] width 12 height 12
click at [24, 150] on div at bounding box center [24, 152] width 12 height 12
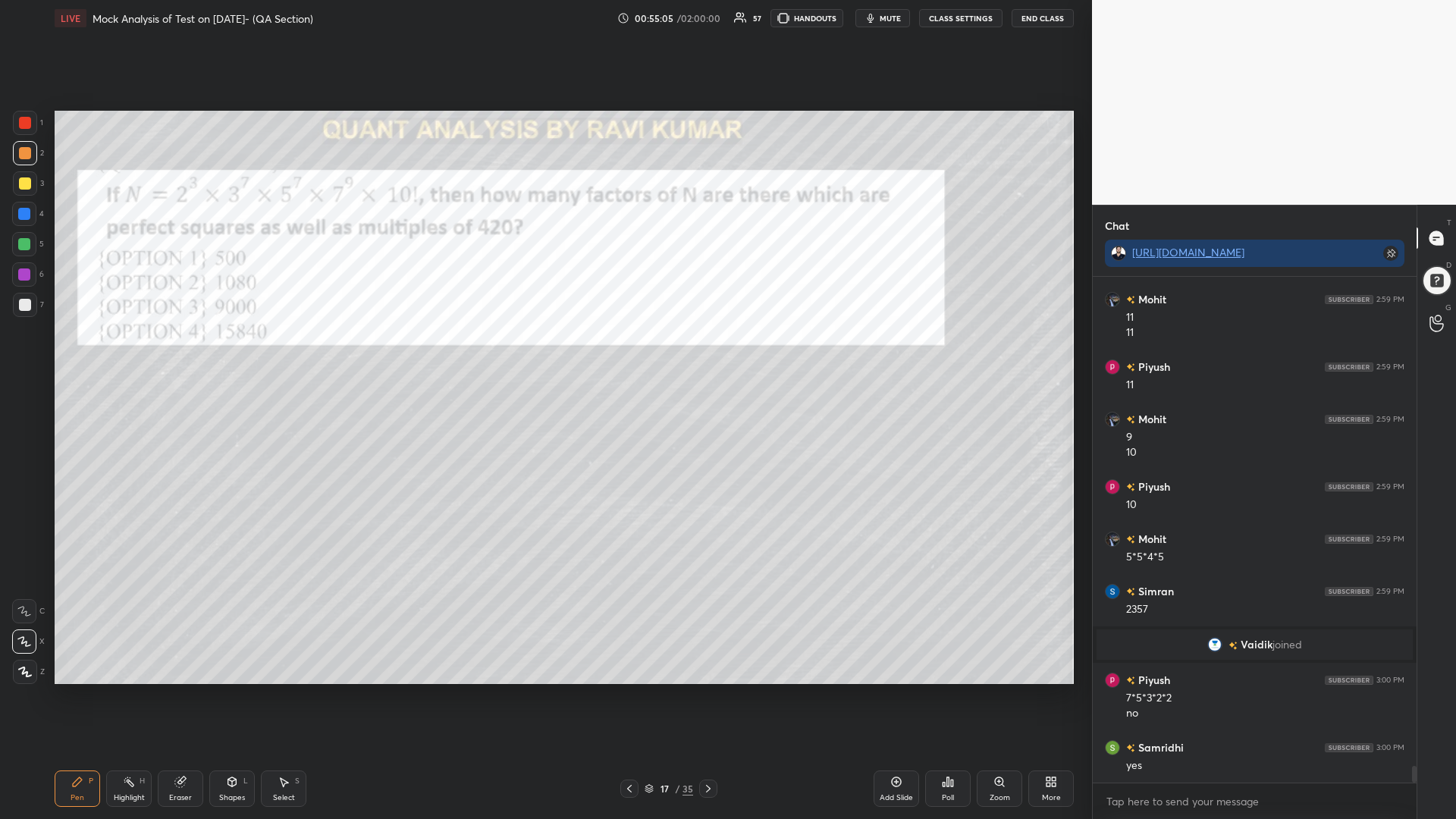
scroll to position [14992, 0]
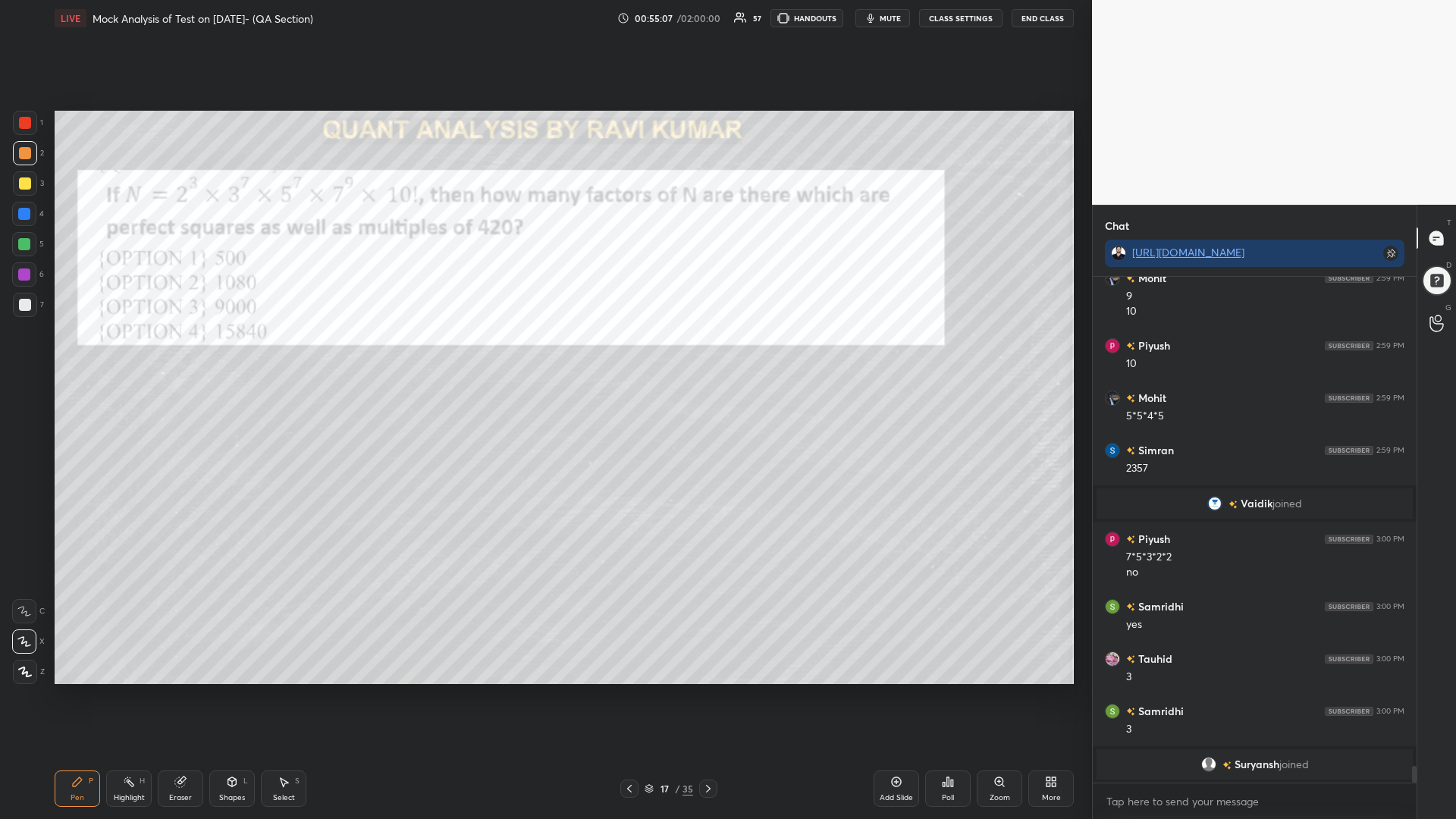
click at [28, 122] on div at bounding box center [24, 123] width 12 height 12
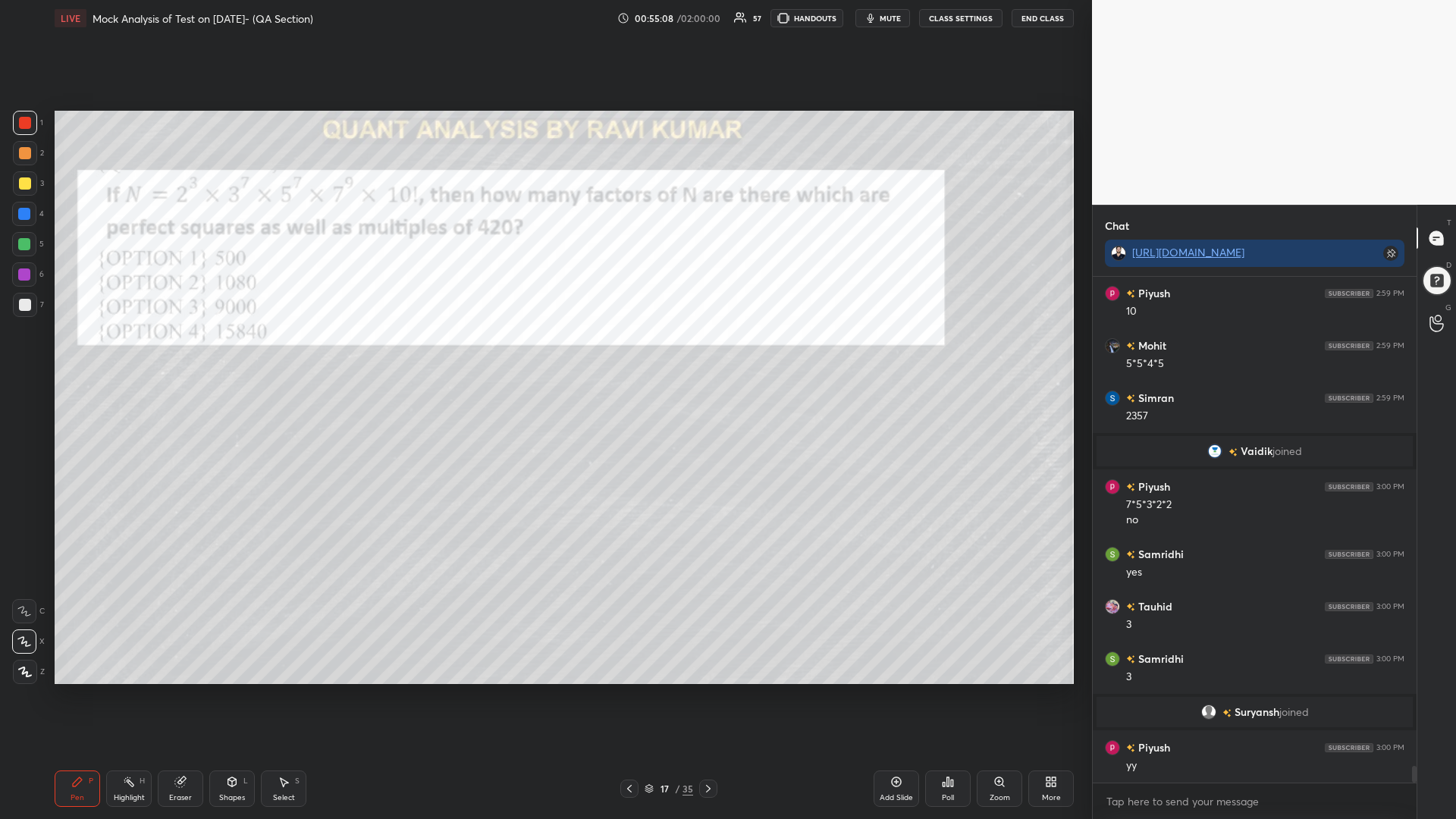
scroll to position [15016, 0]
click at [22, 156] on div at bounding box center [24, 152] width 12 height 12
click at [24, 200] on div "3" at bounding box center [28, 186] width 31 height 31
click at [19, 219] on div at bounding box center [24, 213] width 12 height 12
click at [23, 274] on div at bounding box center [24, 274] width 12 height 12
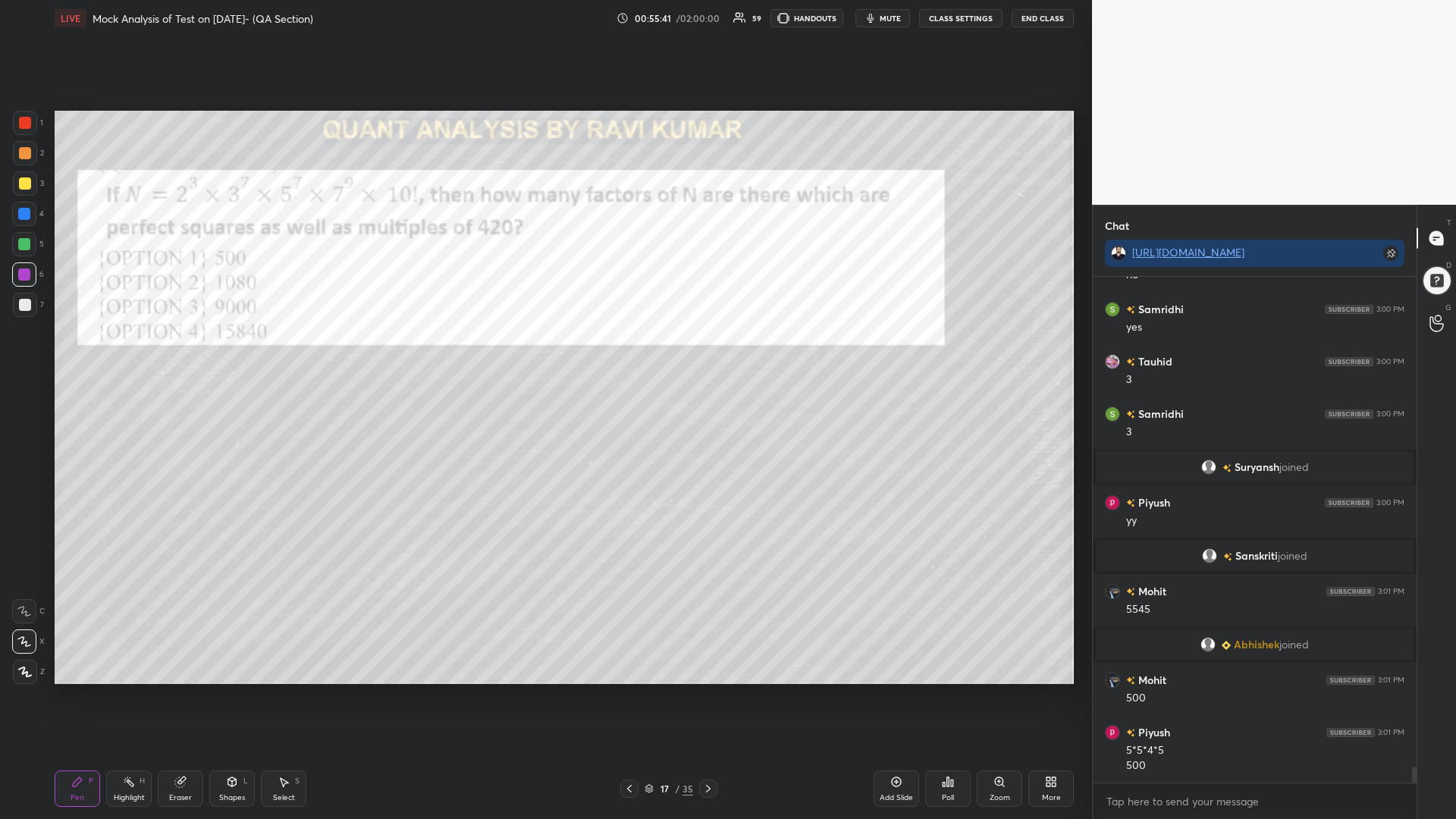
scroll to position [15255, 0]
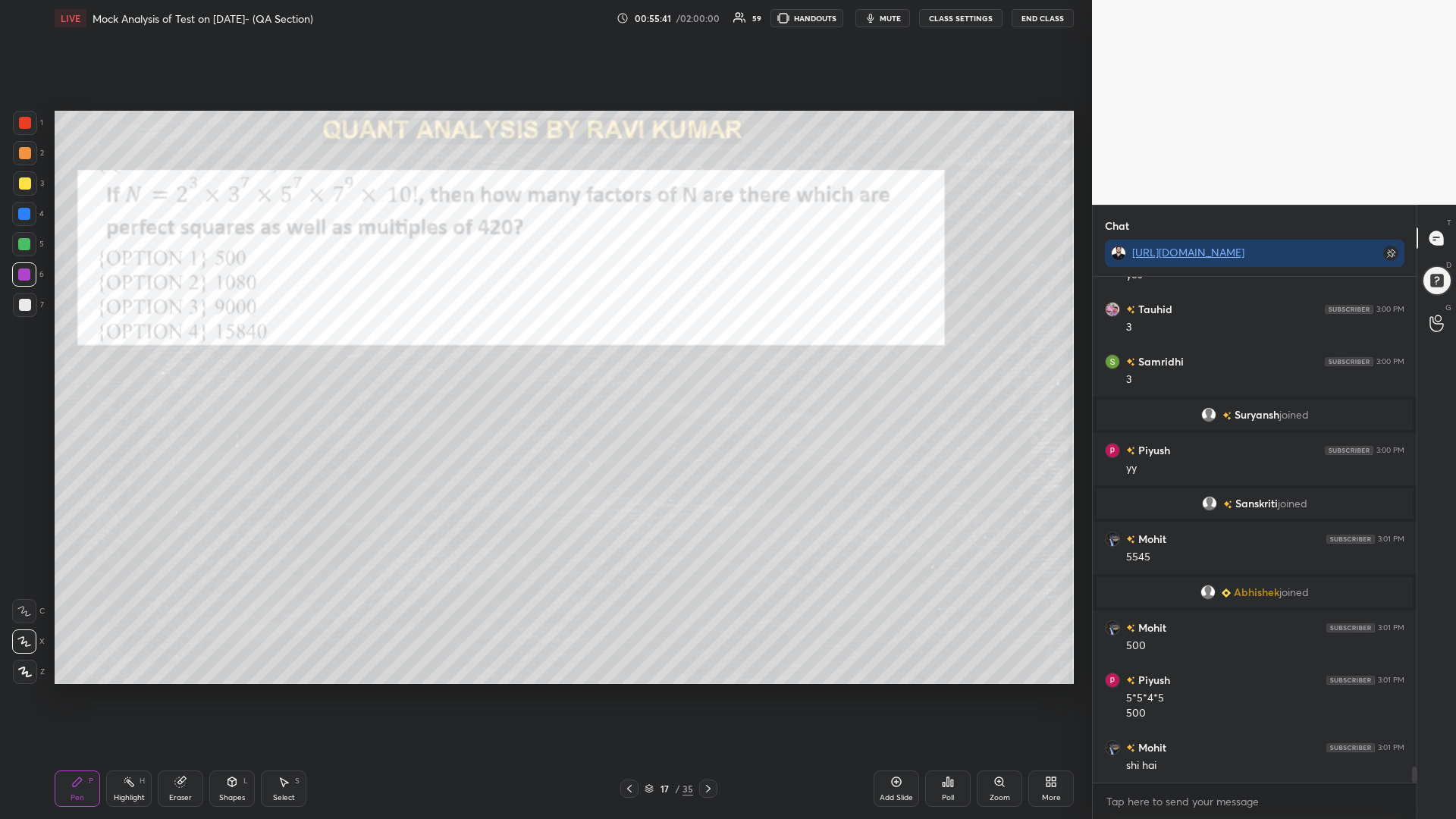
click at [627, 696] on icon at bounding box center [629, 788] width 12 height 12
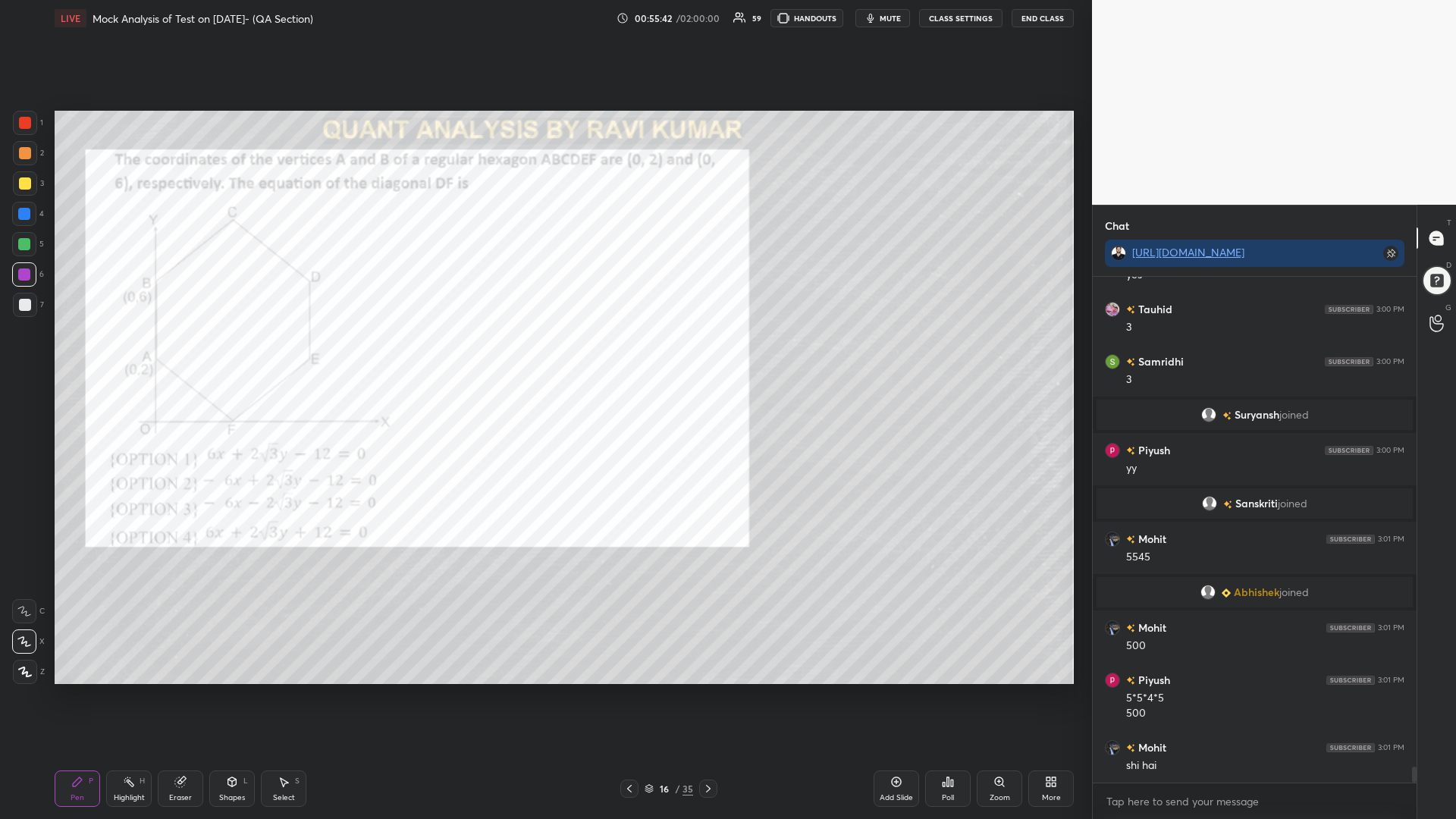
click at [630, 696] on icon at bounding box center [629, 788] width 12 height 12
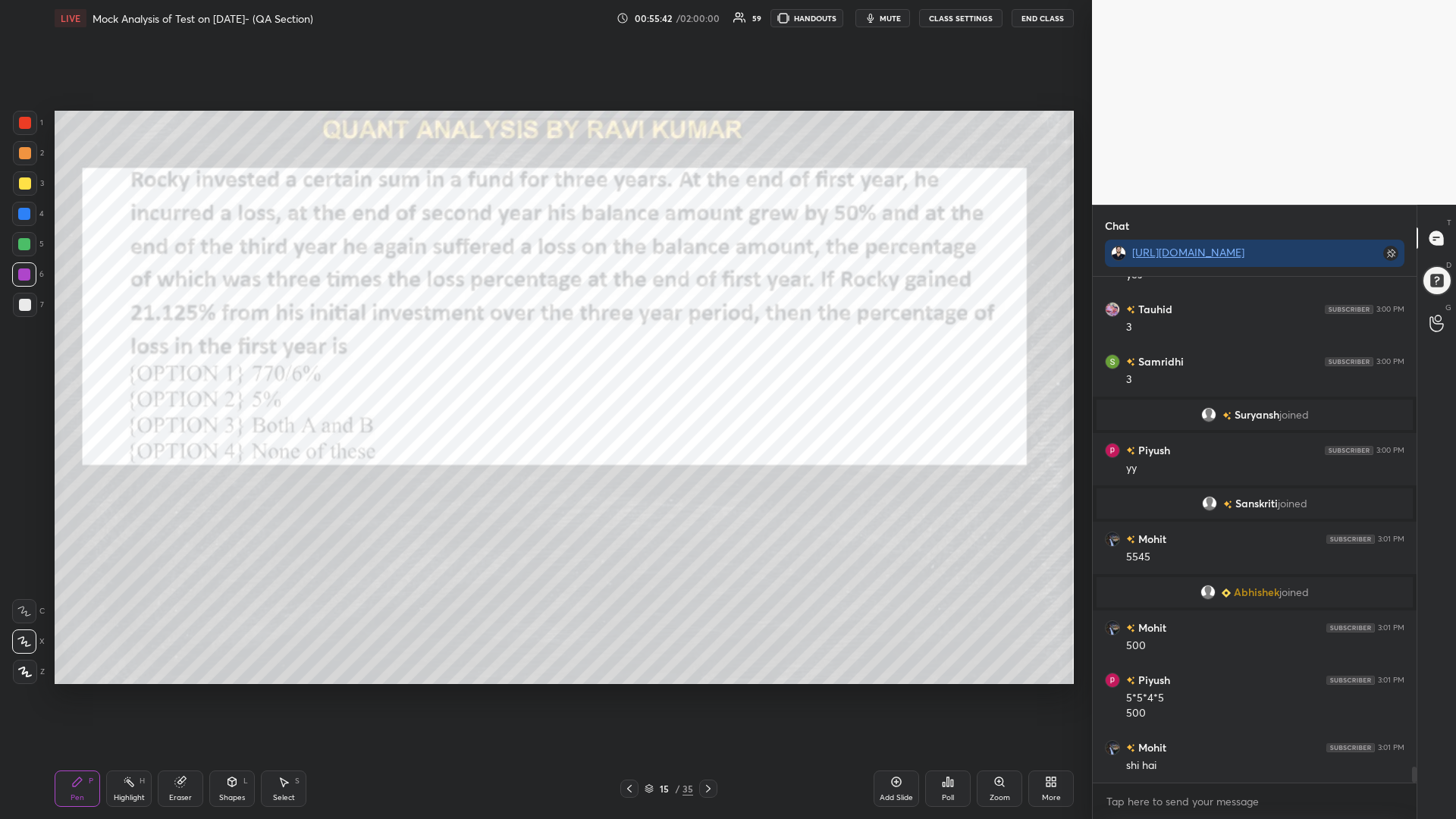
click at [630, 696] on icon at bounding box center [629, 788] width 12 height 12
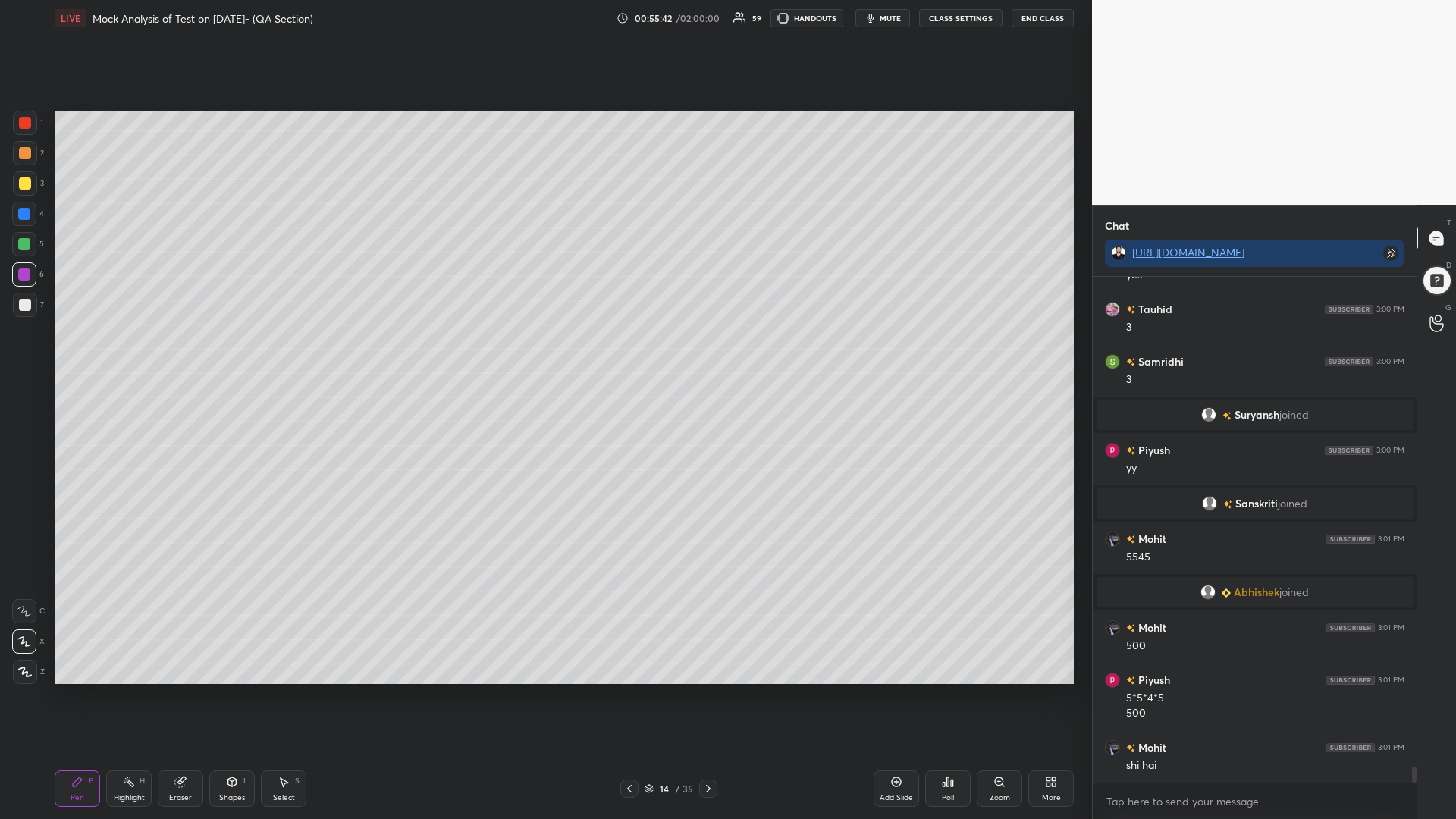
click at [628, 696] on div at bounding box center [629, 788] width 18 height 18
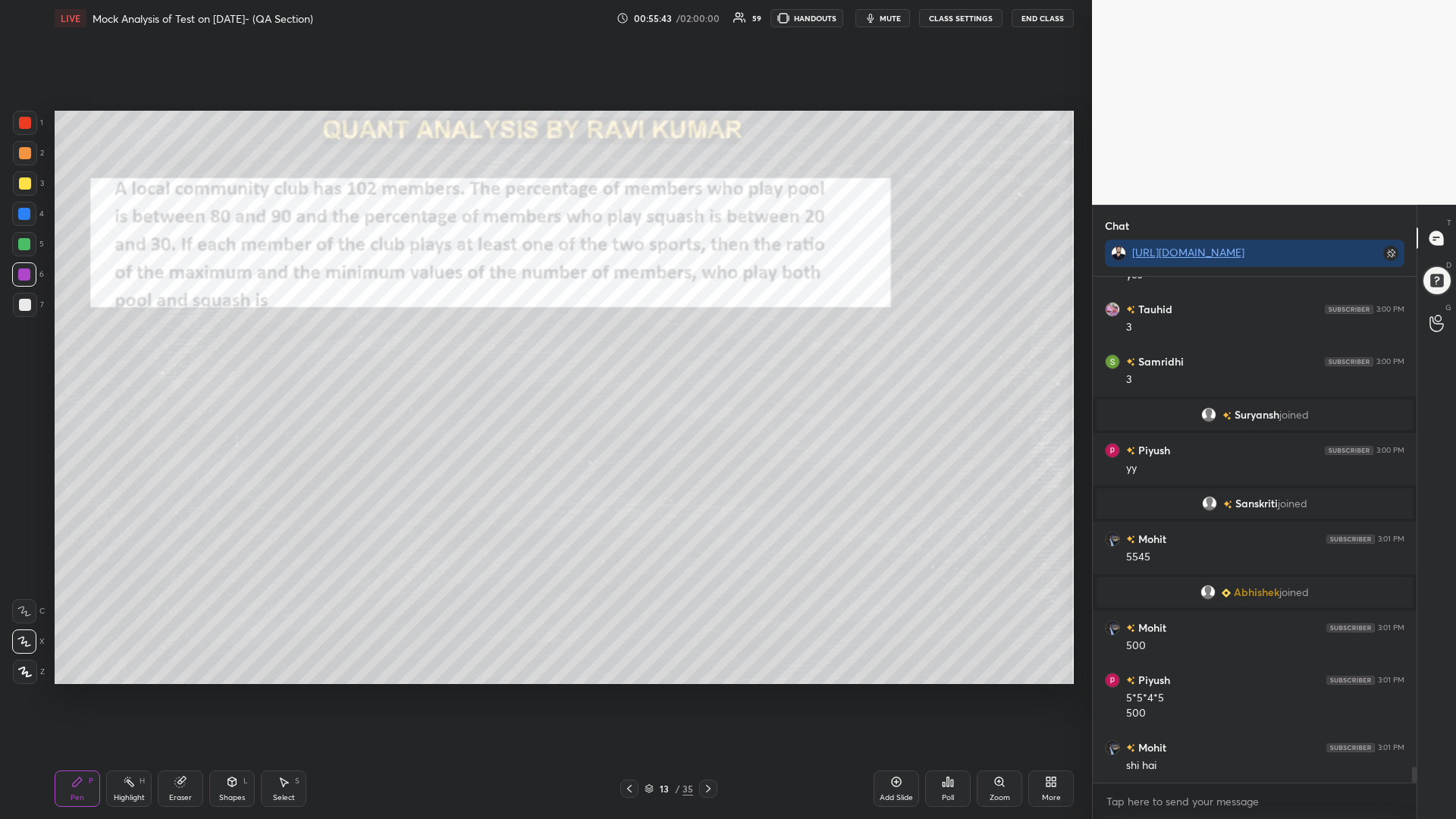
click at [629, 696] on div at bounding box center [629, 788] width 18 height 18
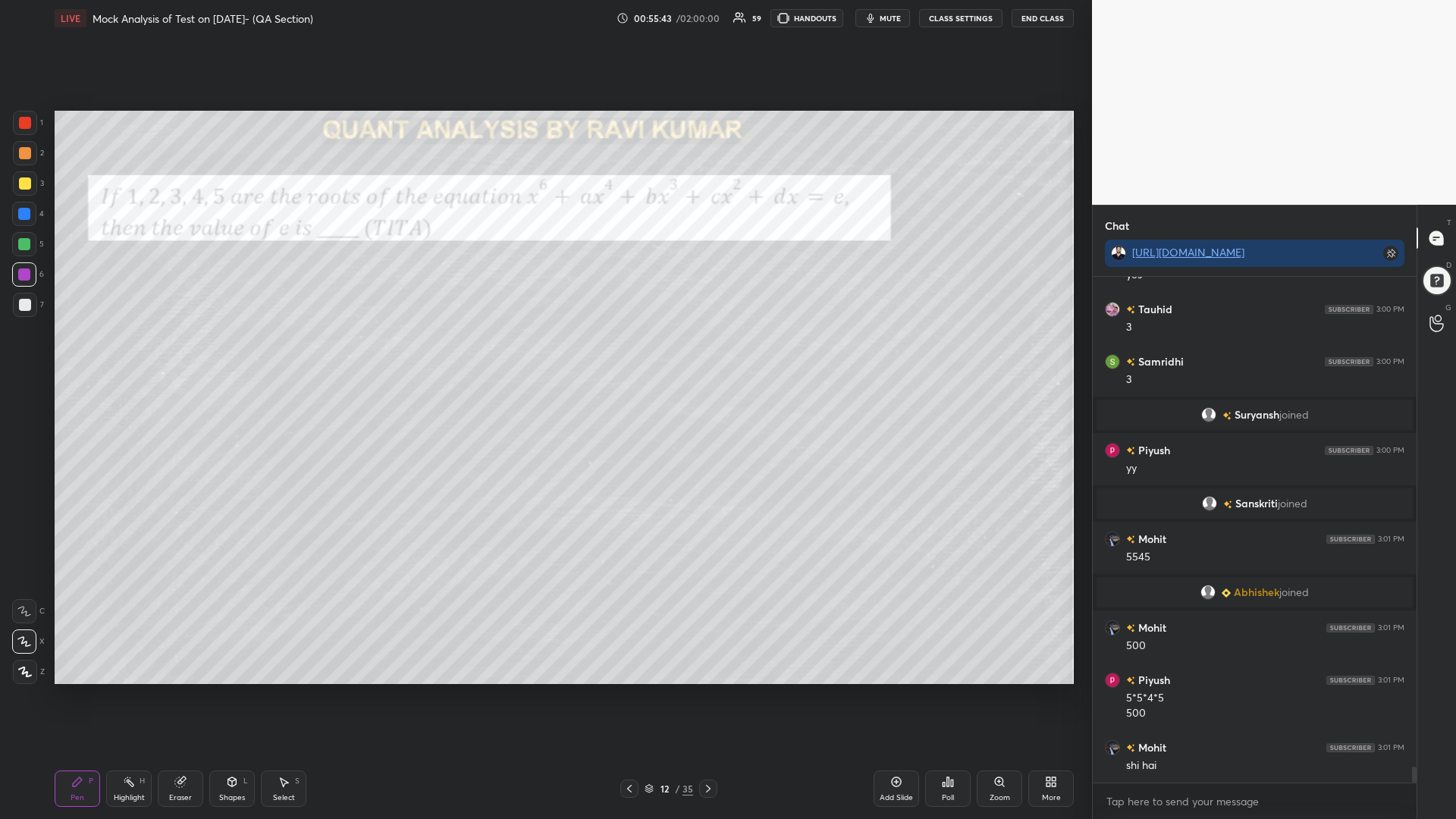
click at [631, 696] on div at bounding box center [629, 788] width 18 height 18
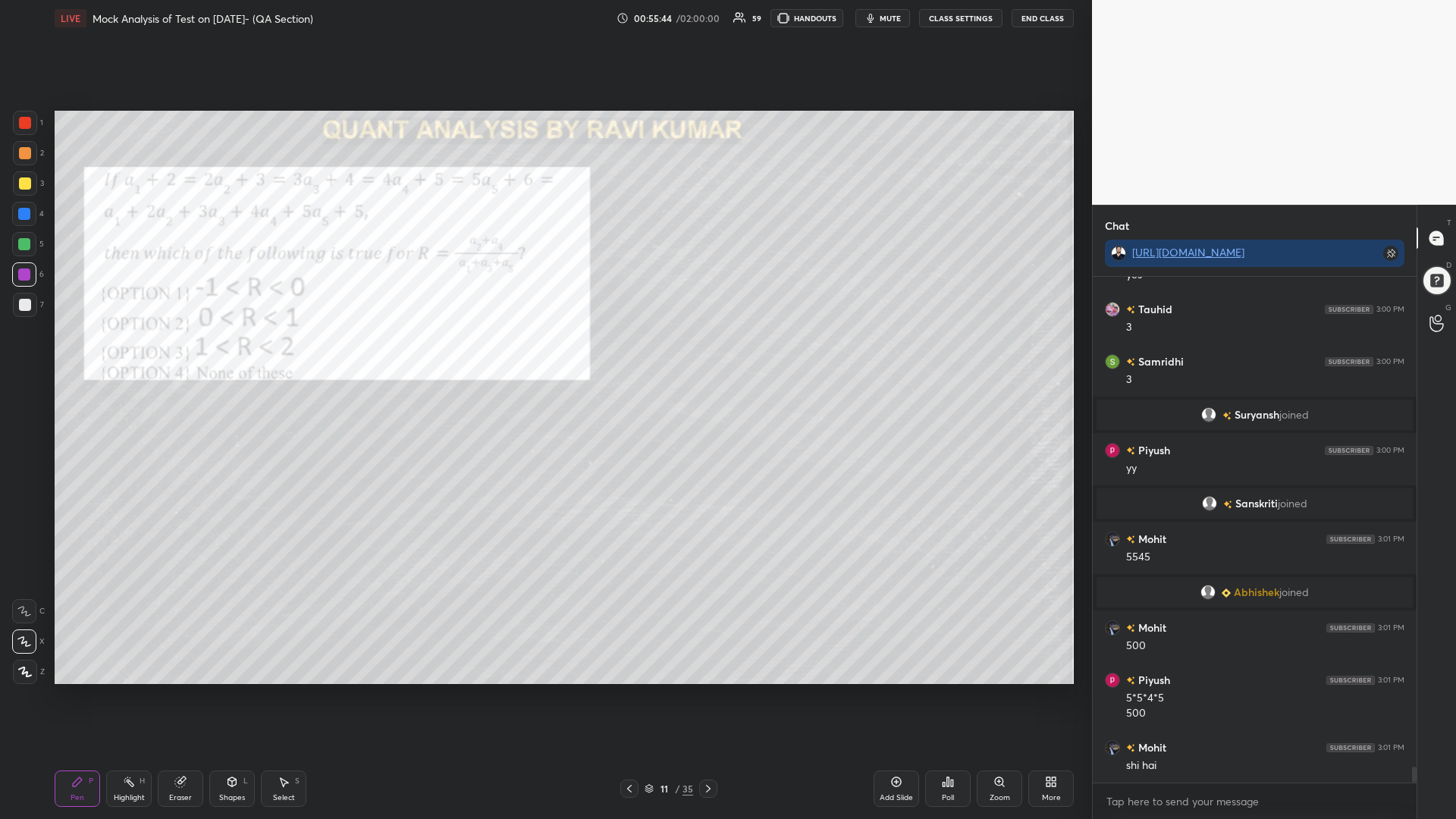
click at [714, 696] on icon at bounding box center [708, 788] width 12 height 12
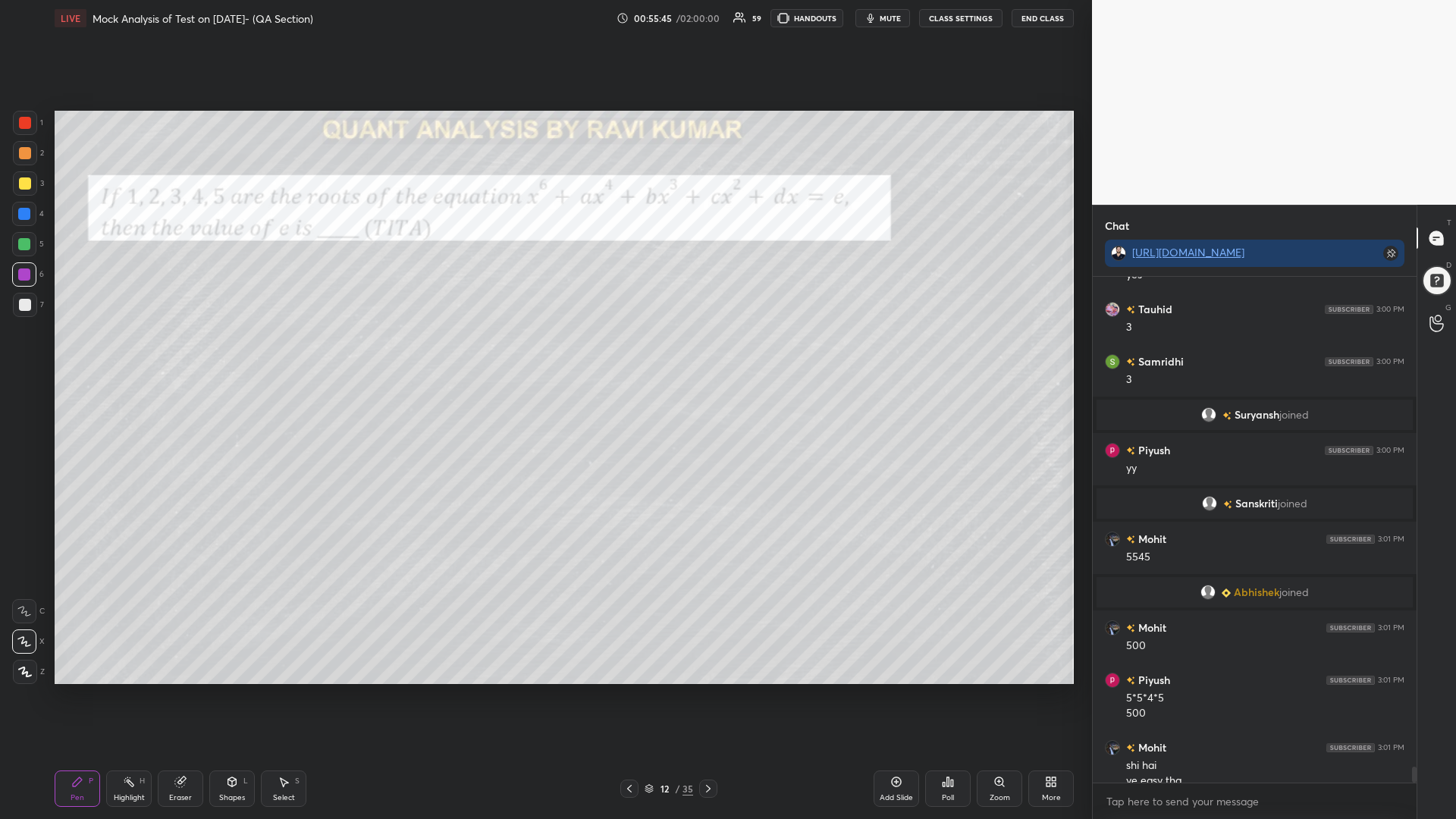
scroll to position [15270, 0]
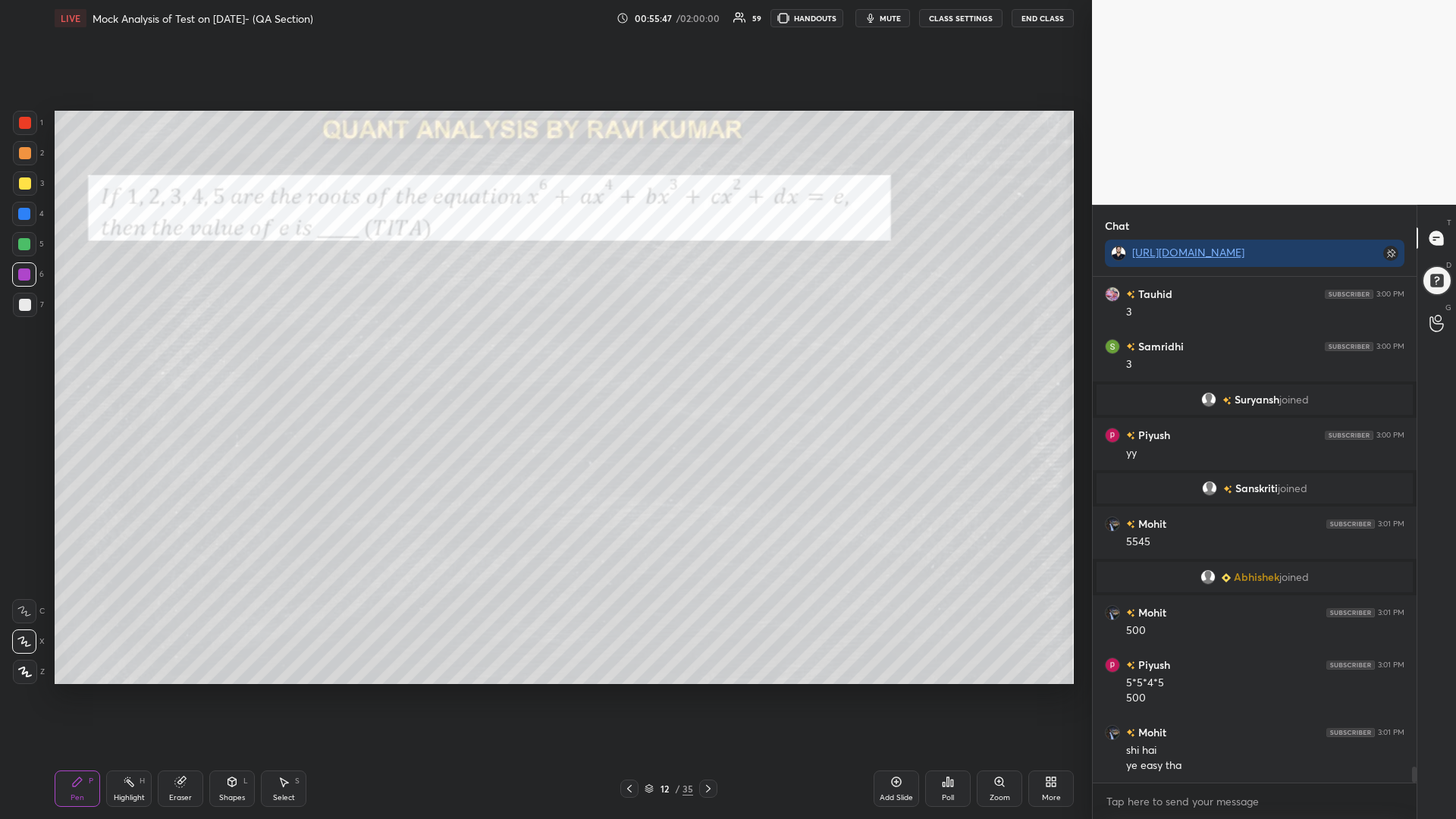
click at [703, 696] on icon at bounding box center [708, 788] width 12 height 12
click at [704, 696] on icon at bounding box center [708, 788] width 12 height 12
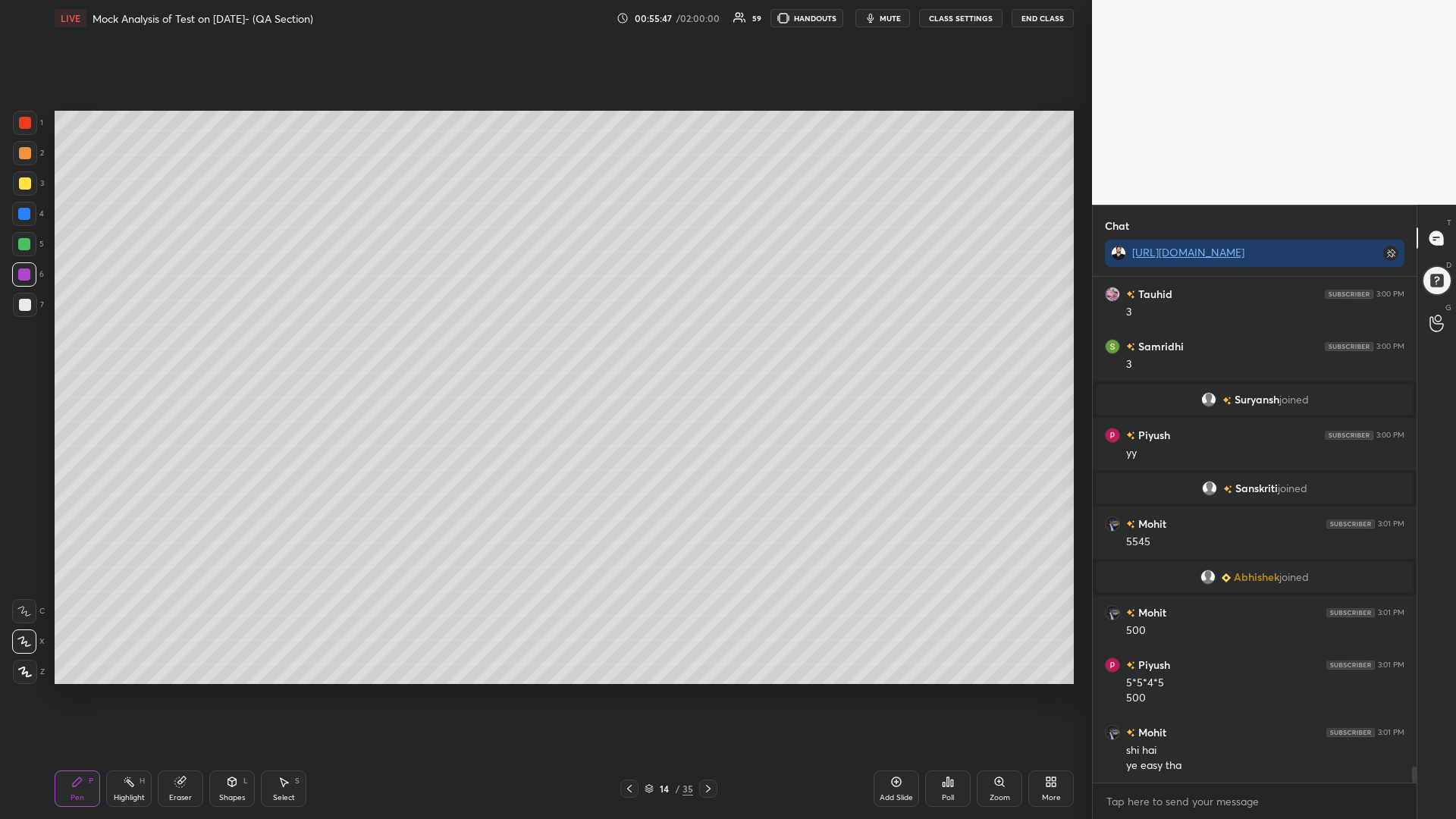
click at [705, 696] on icon at bounding box center [708, 788] width 12 height 12
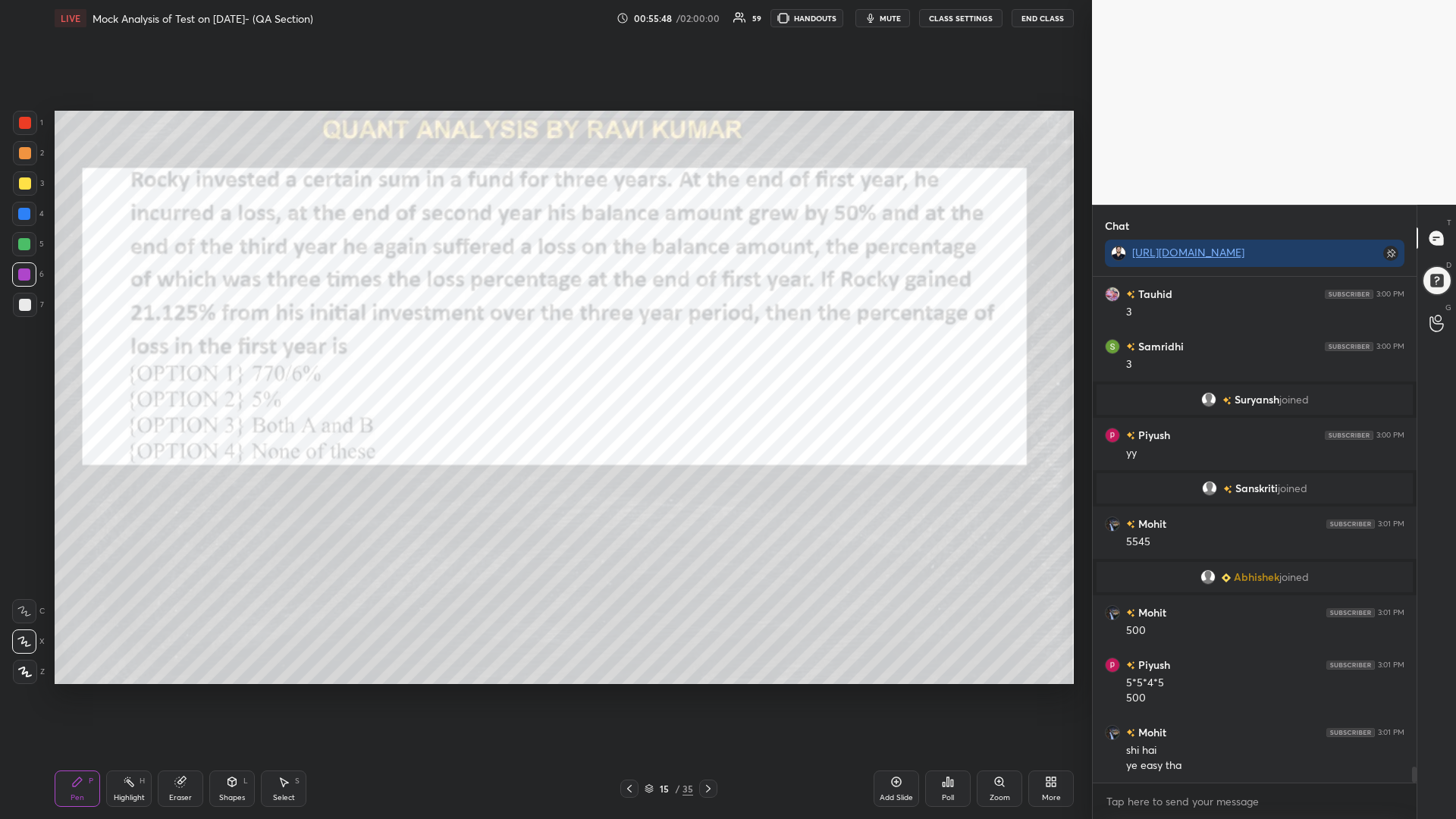
click at [711, 696] on icon at bounding box center [708, 788] width 12 height 12
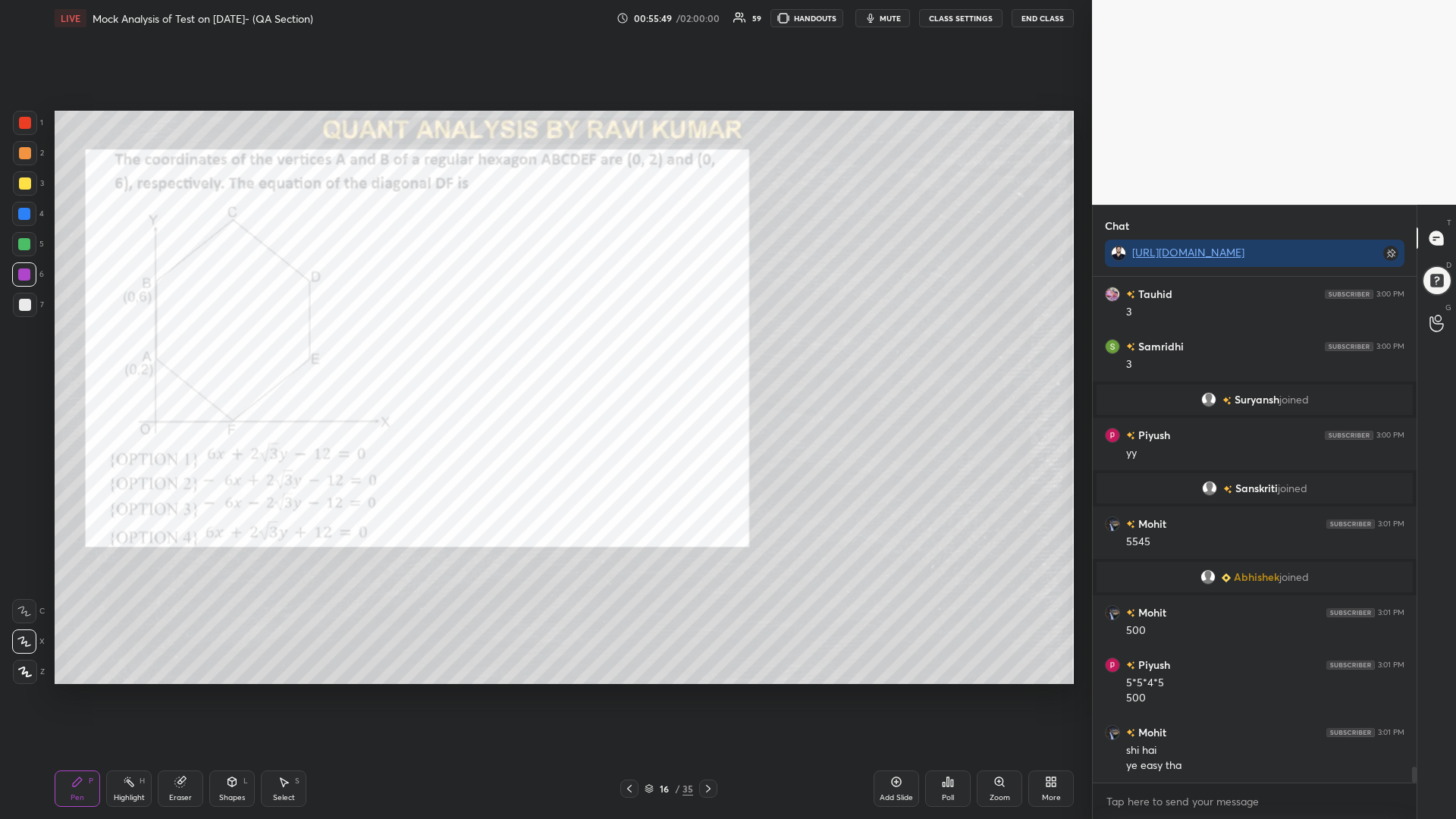
click at [628, 696] on icon at bounding box center [630, 788] width 5 height 8
click at [630, 696] on icon at bounding box center [629, 788] width 12 height 12
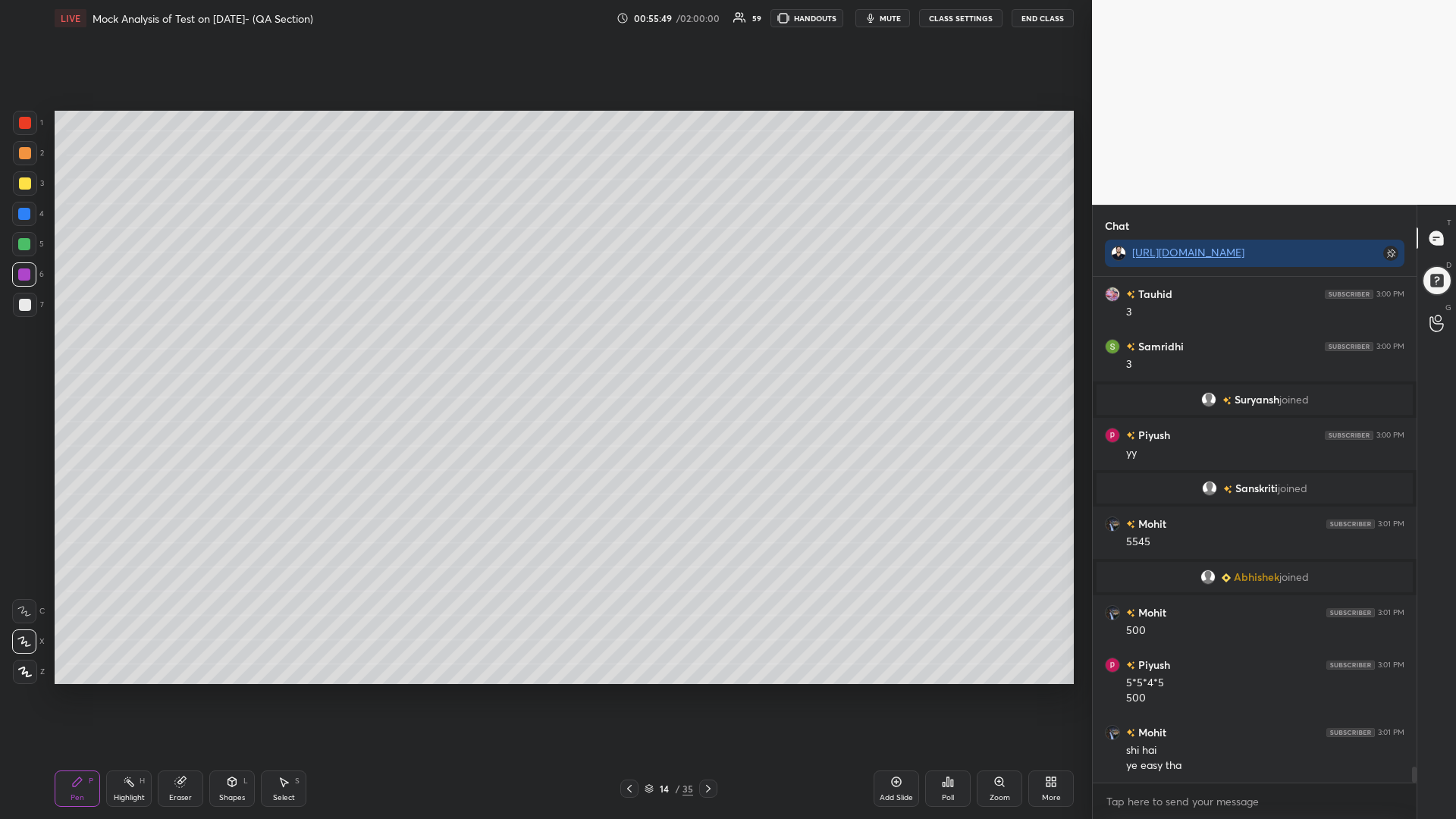
click at [631, 696] on icon at bounding box center [629, 788] width 12 height 12
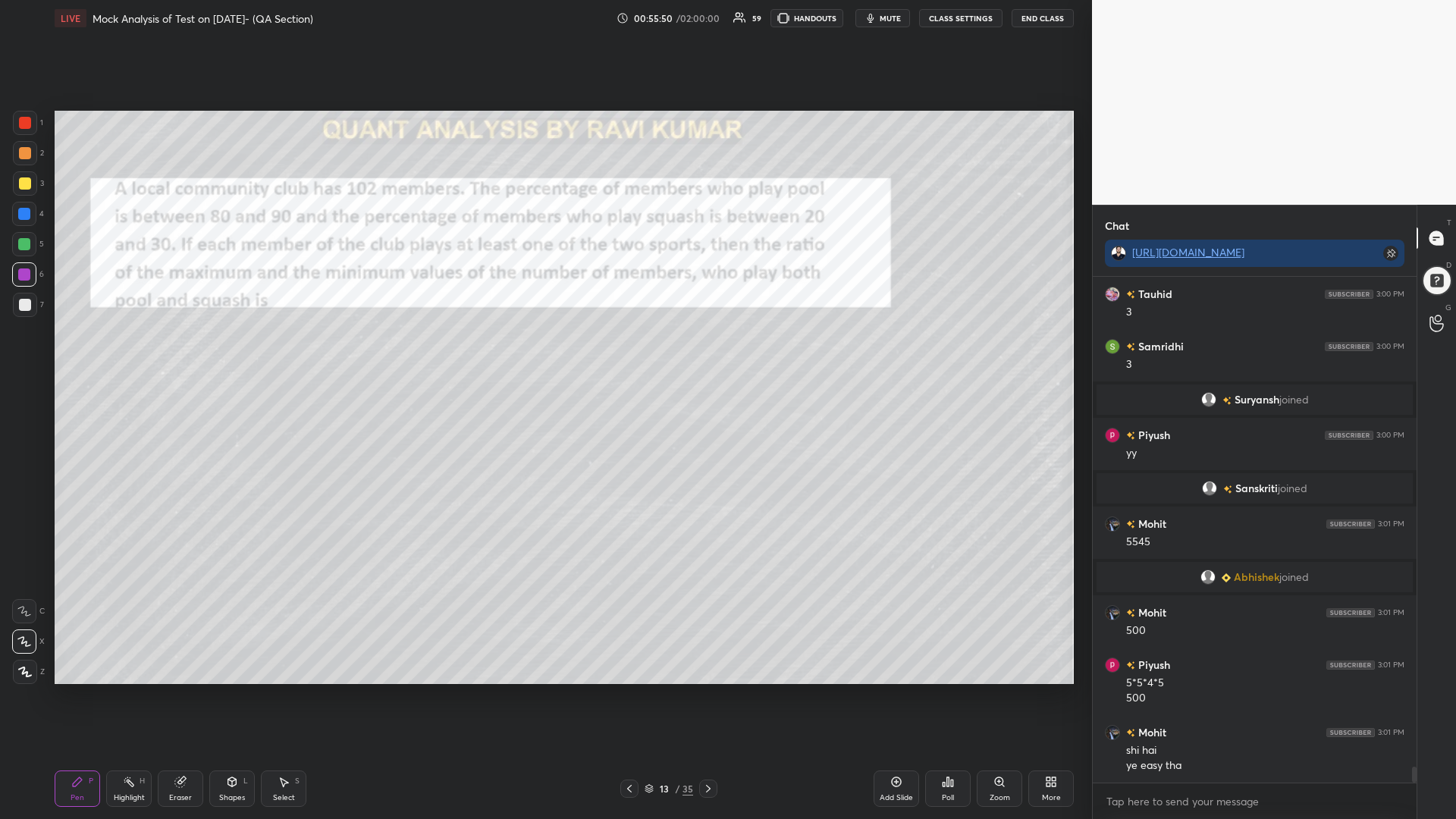
click at [630, 696] on icon at bounding box center [630, 788] width 5 height 8
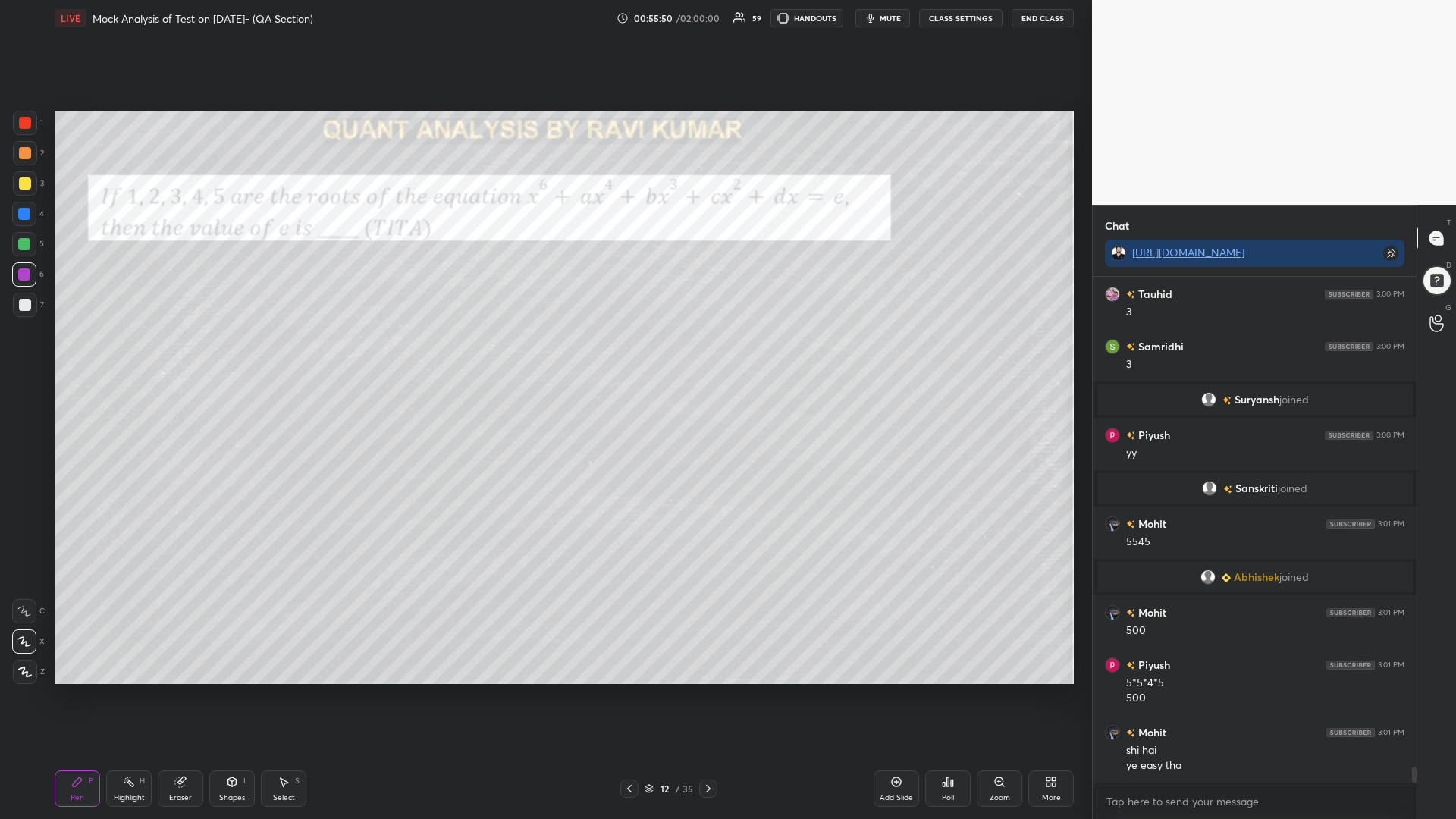
click at [706, 696] on icon at bounding box center [708, 788] width 12 height 12
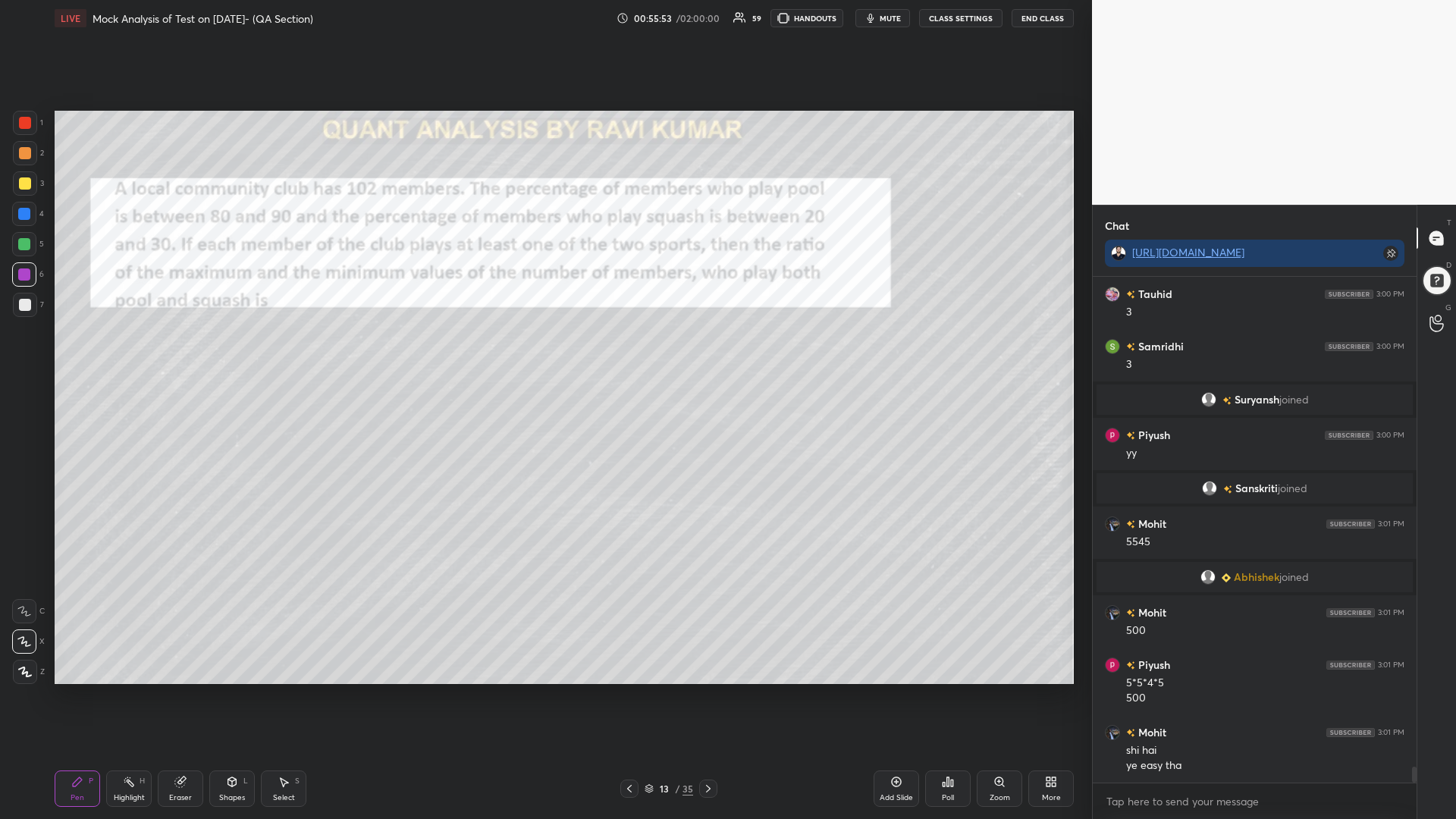
click at [702, 696] on icon at bounding box center [708, 788] width 12 height 12
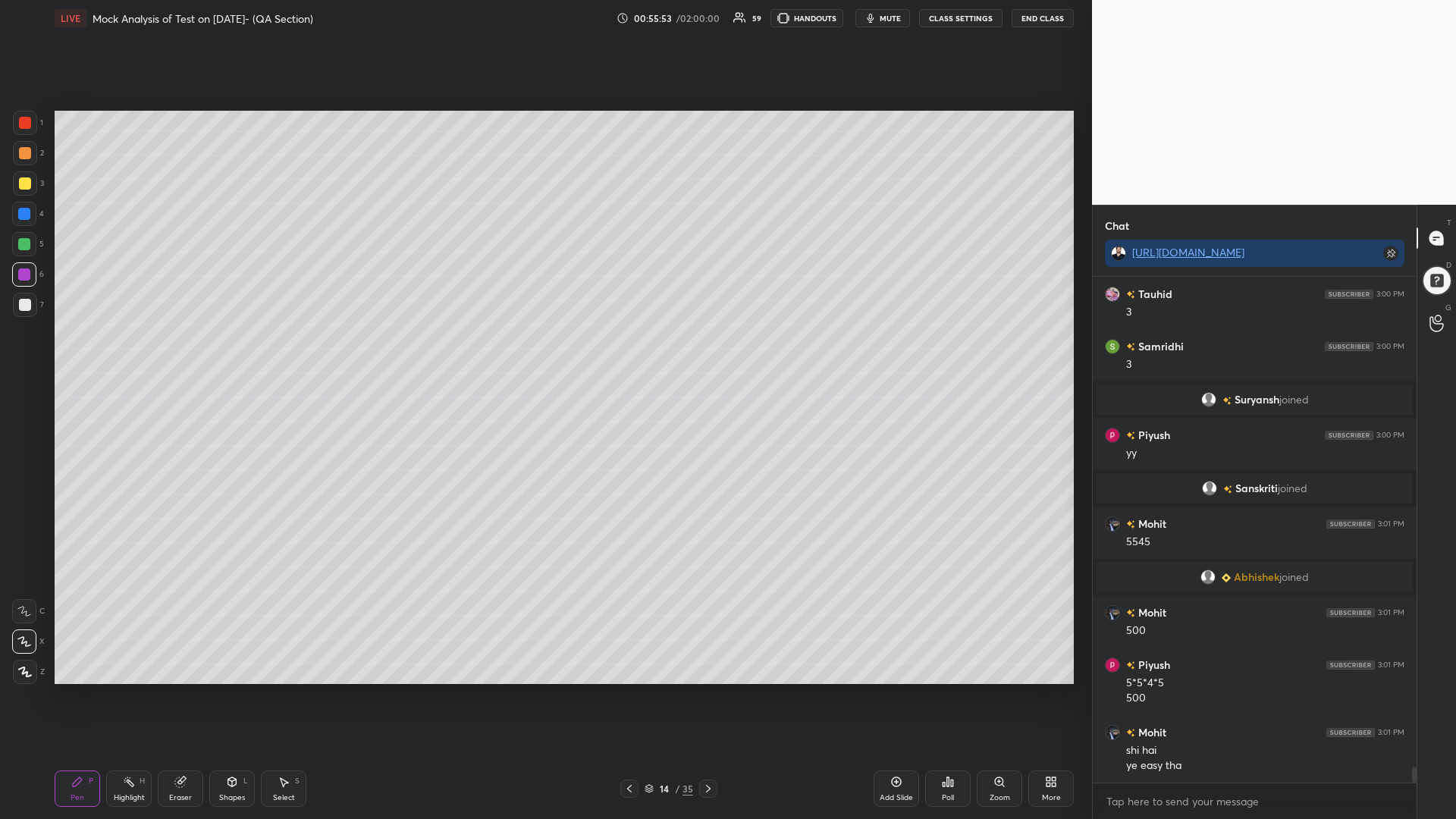
click at [706, 696] on icon at bounding box center [708, 788] width 12 height 12
click at [709, 696] on icon at bounding box center [708, 788] width 12 height 12
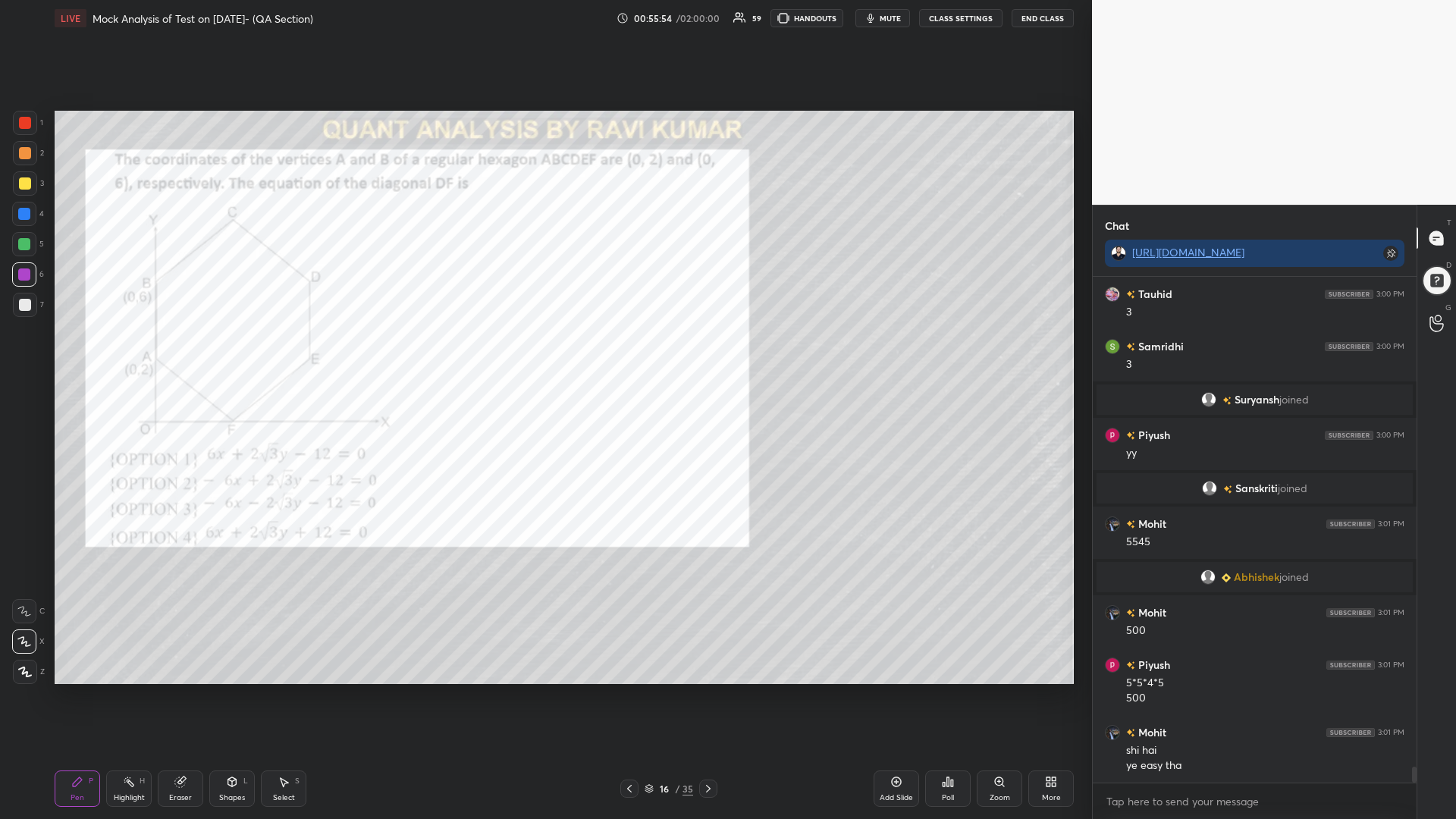
click at [709, 696] on icon at bounding box center [708, 788] width 12 height 12
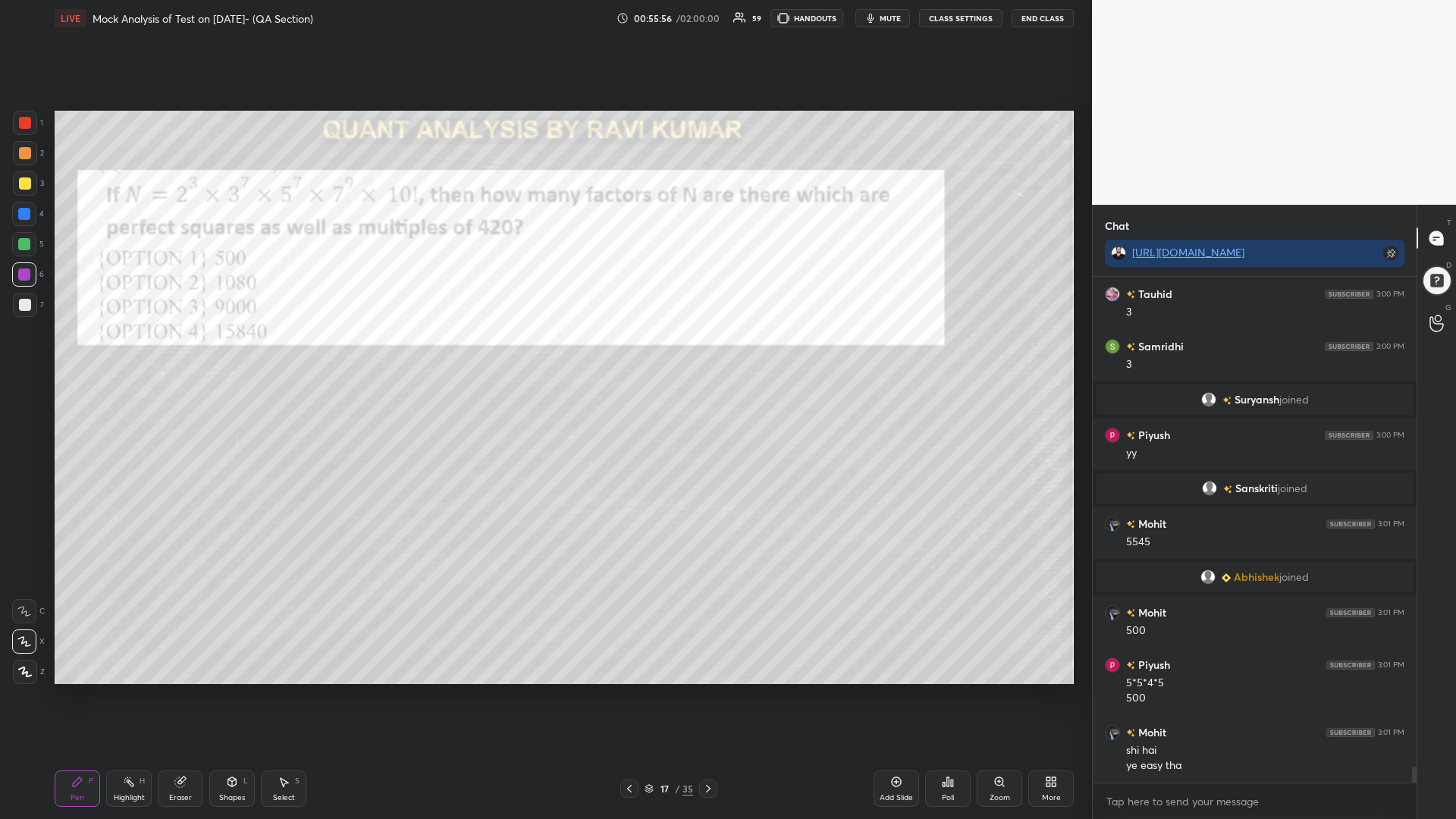
click at [711, 696] on div "Pen P Highlight H Eraser Shapes L Select S 17 / 35 Add Slide Poll Zoom More" at bounding box center [564, 788] width 1019 height 61
click at [704, 696] on icon at bounding box center [708, 788] width 12 height 12
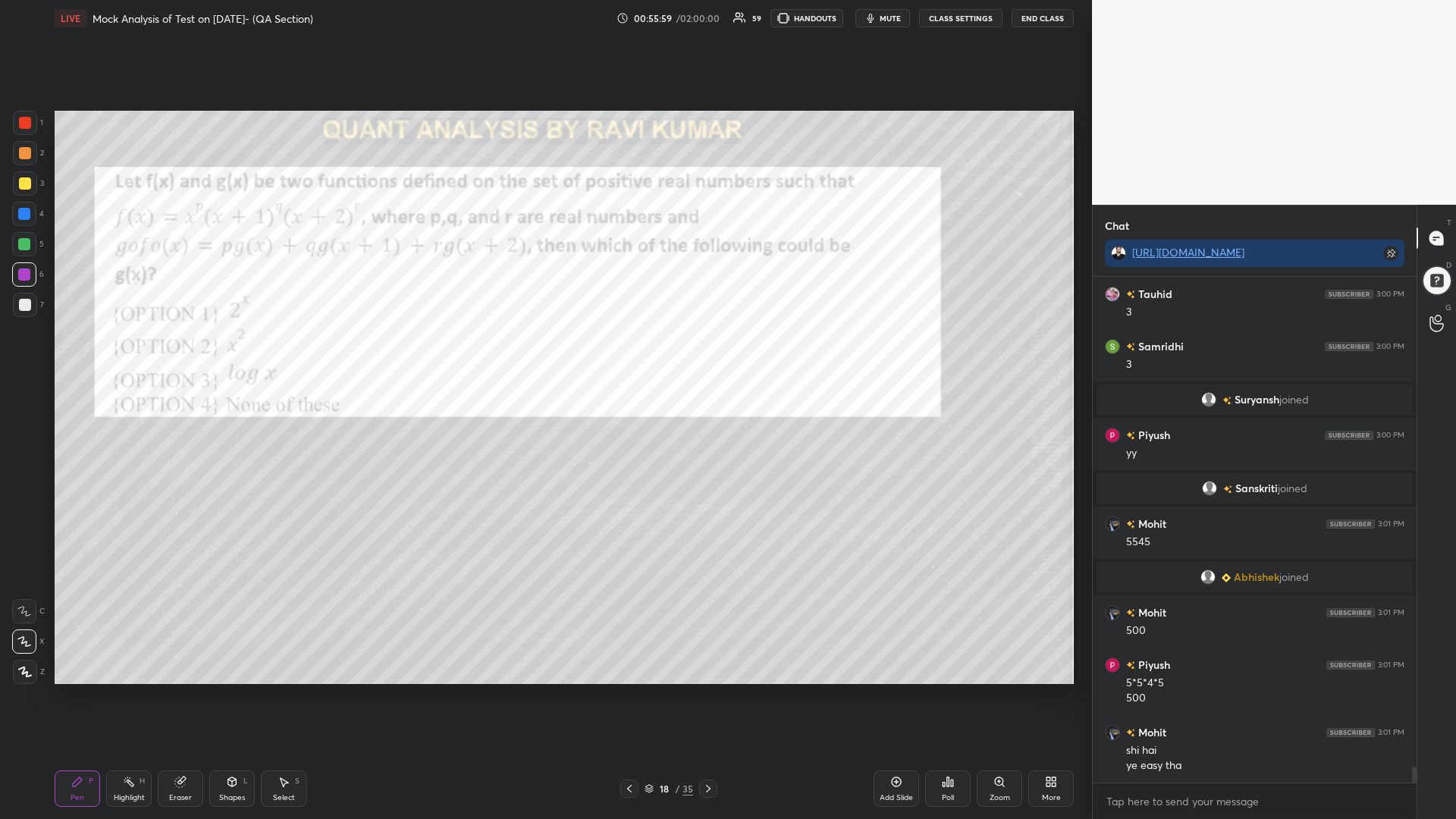
click at [23, 119] on div at bounding box center [24, 123] width 12 height 12
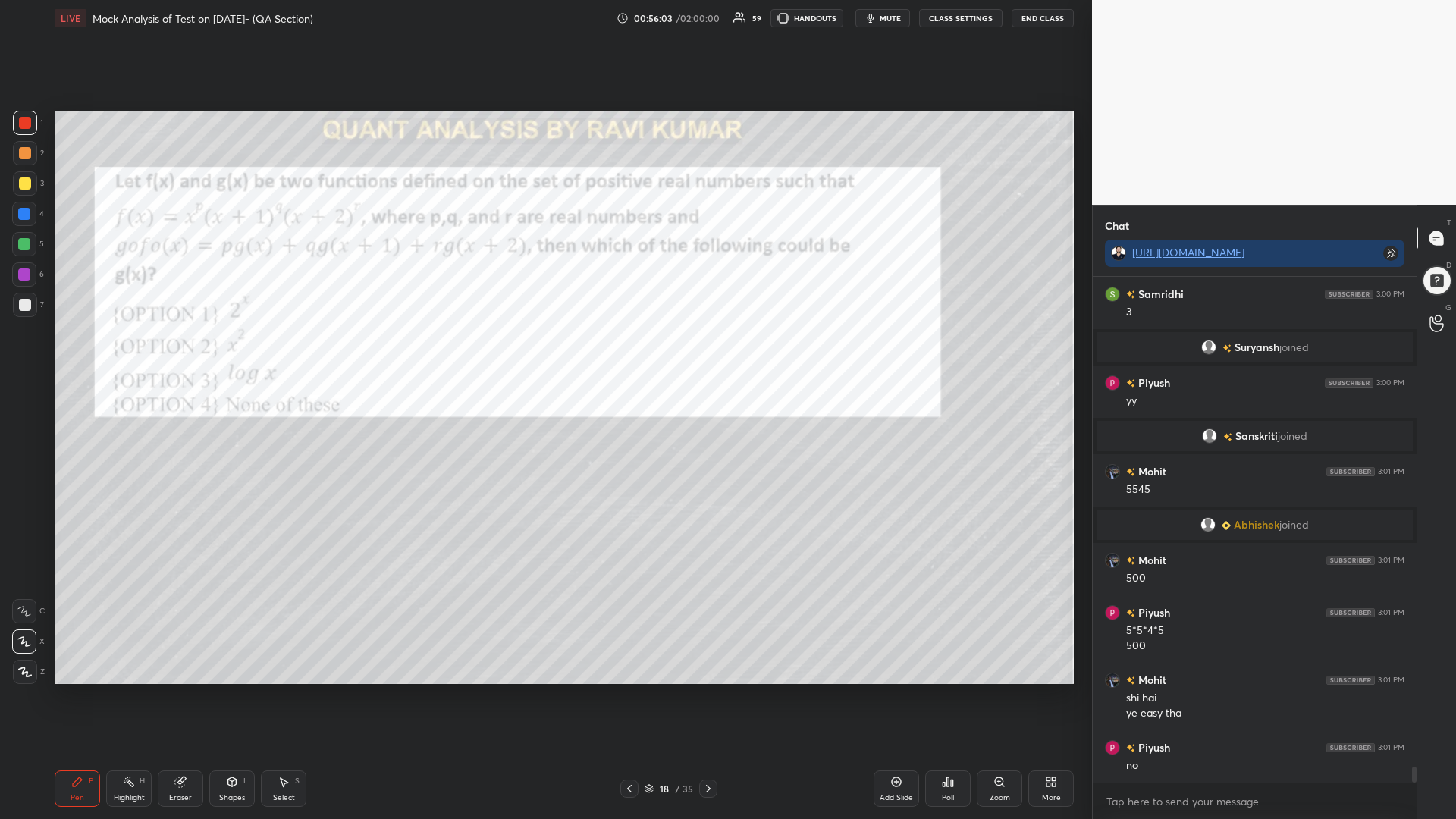
scroll to position [15375, 0]
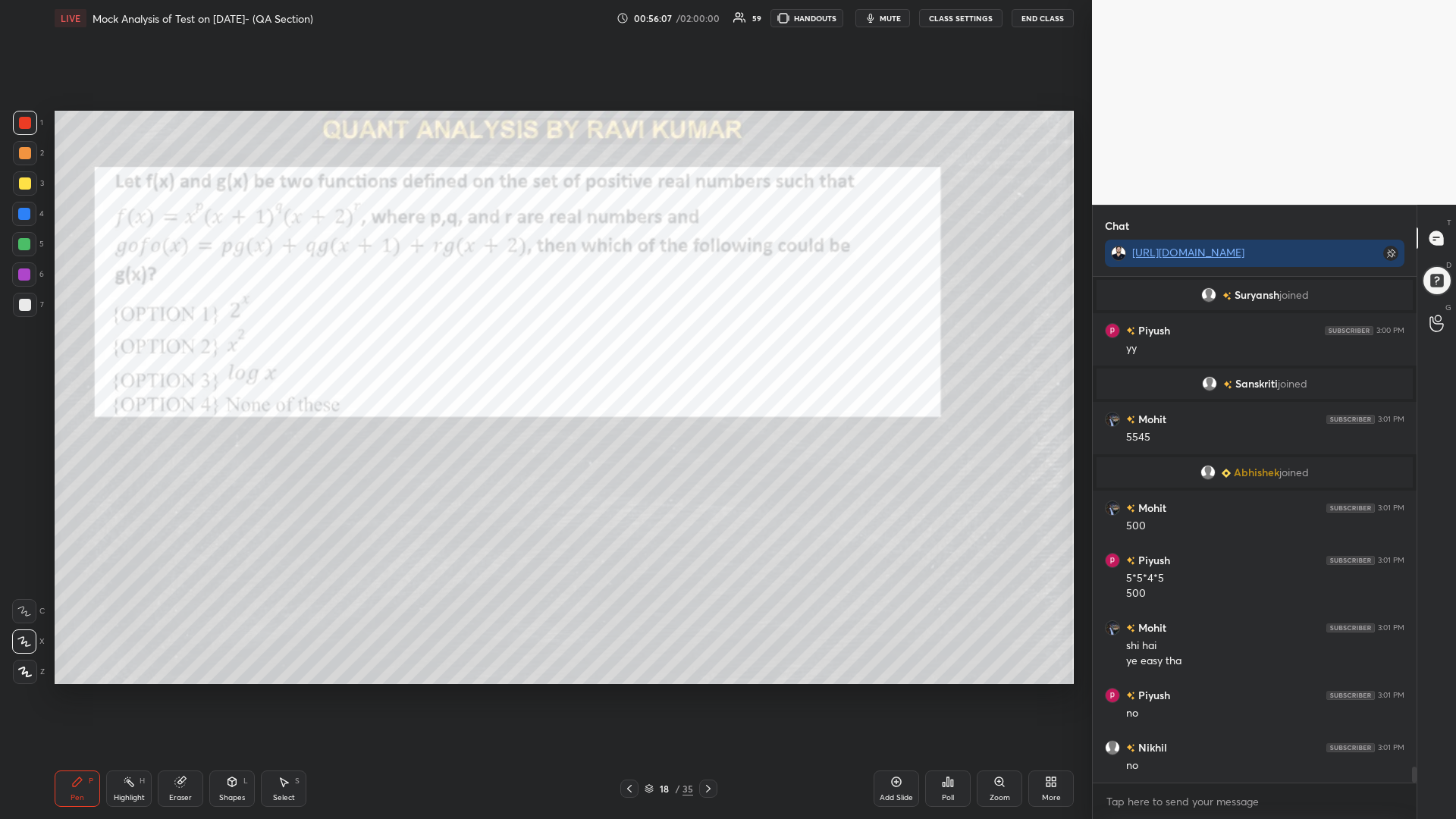
click at [708, 696] on div at bounding box center [708, 788] width 18 height 18
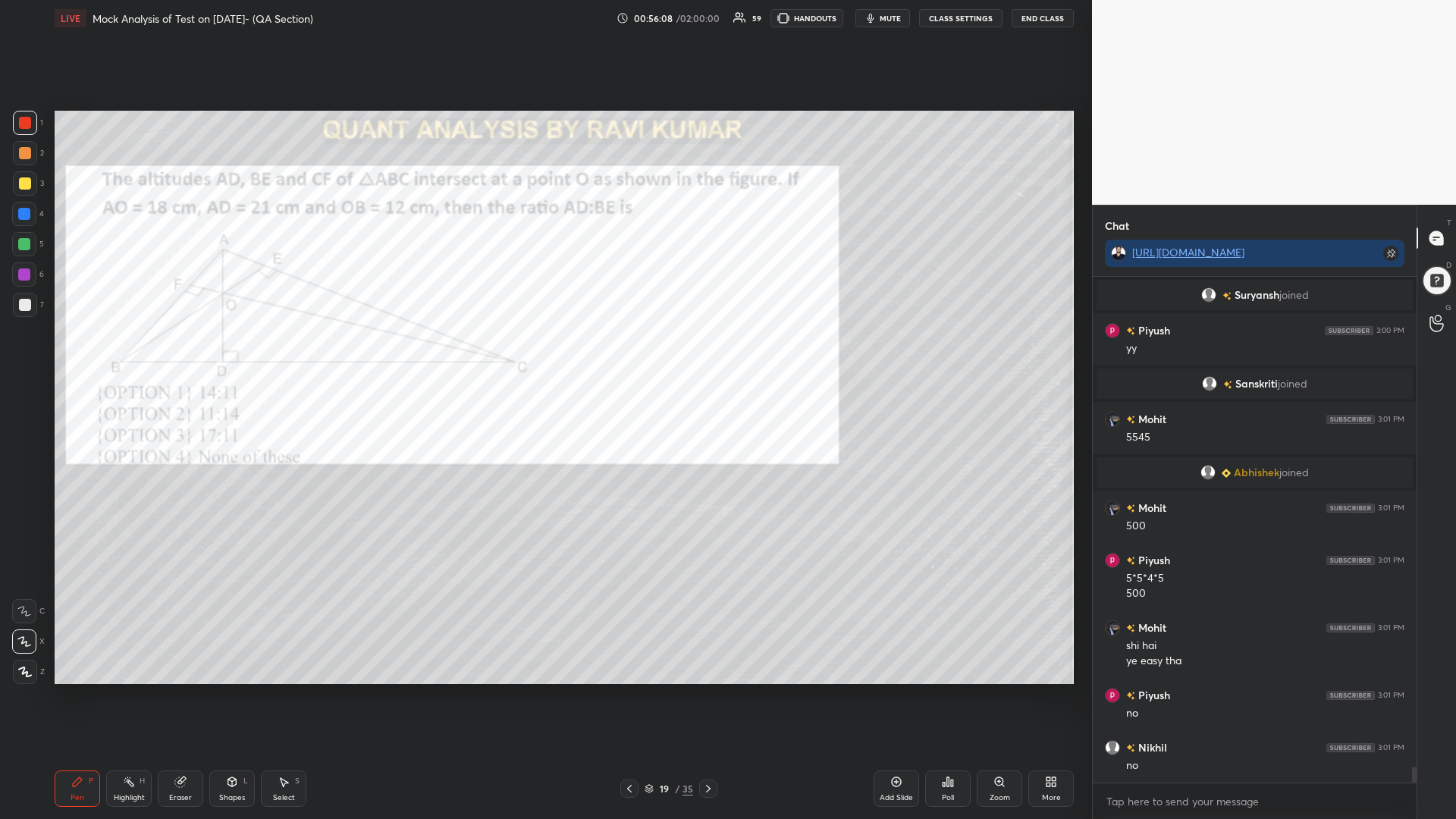
click at [22, 119] on div at bounding box center [24, 123] width 12 height 12
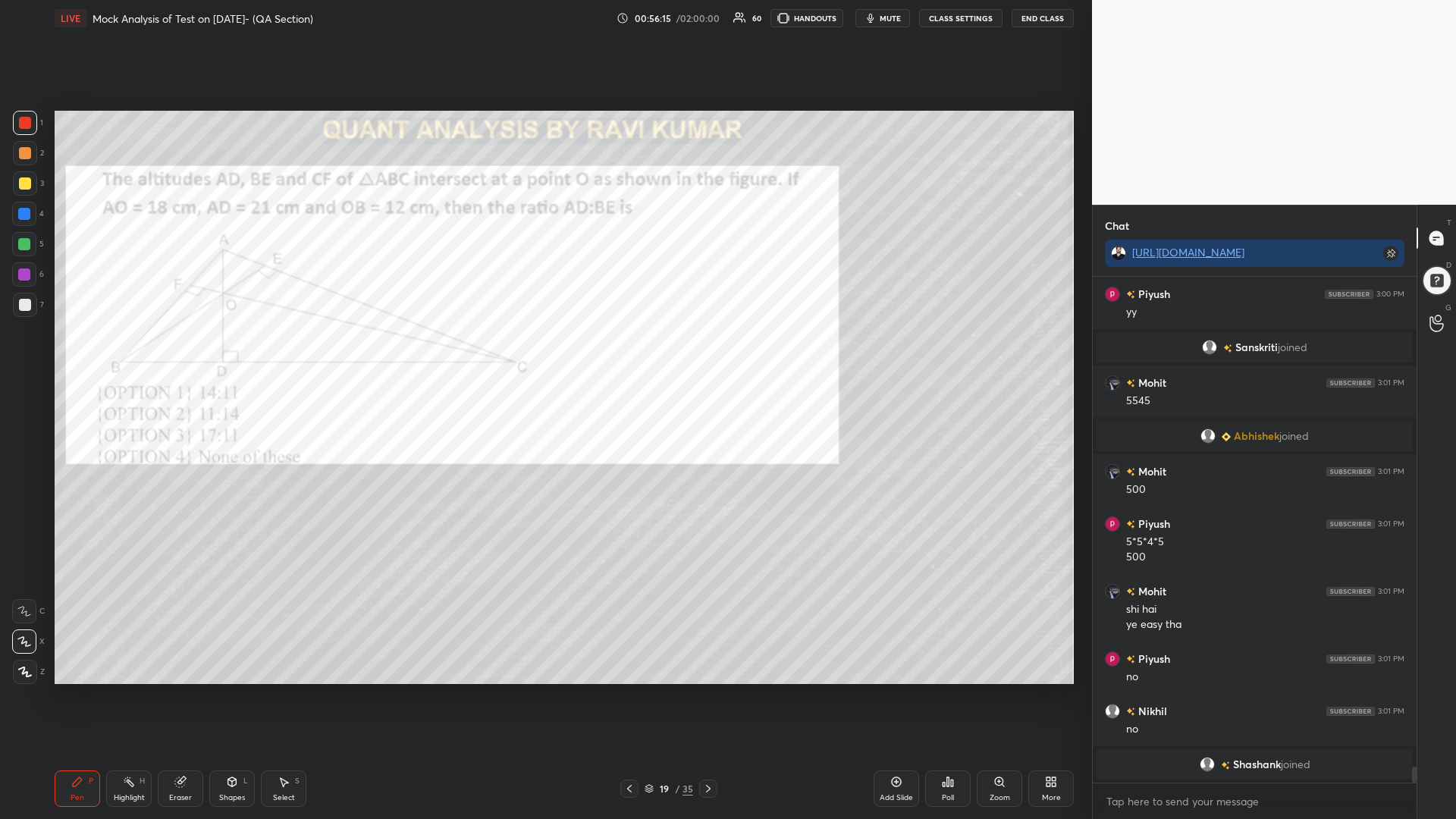
scroll to position [15378, 0]
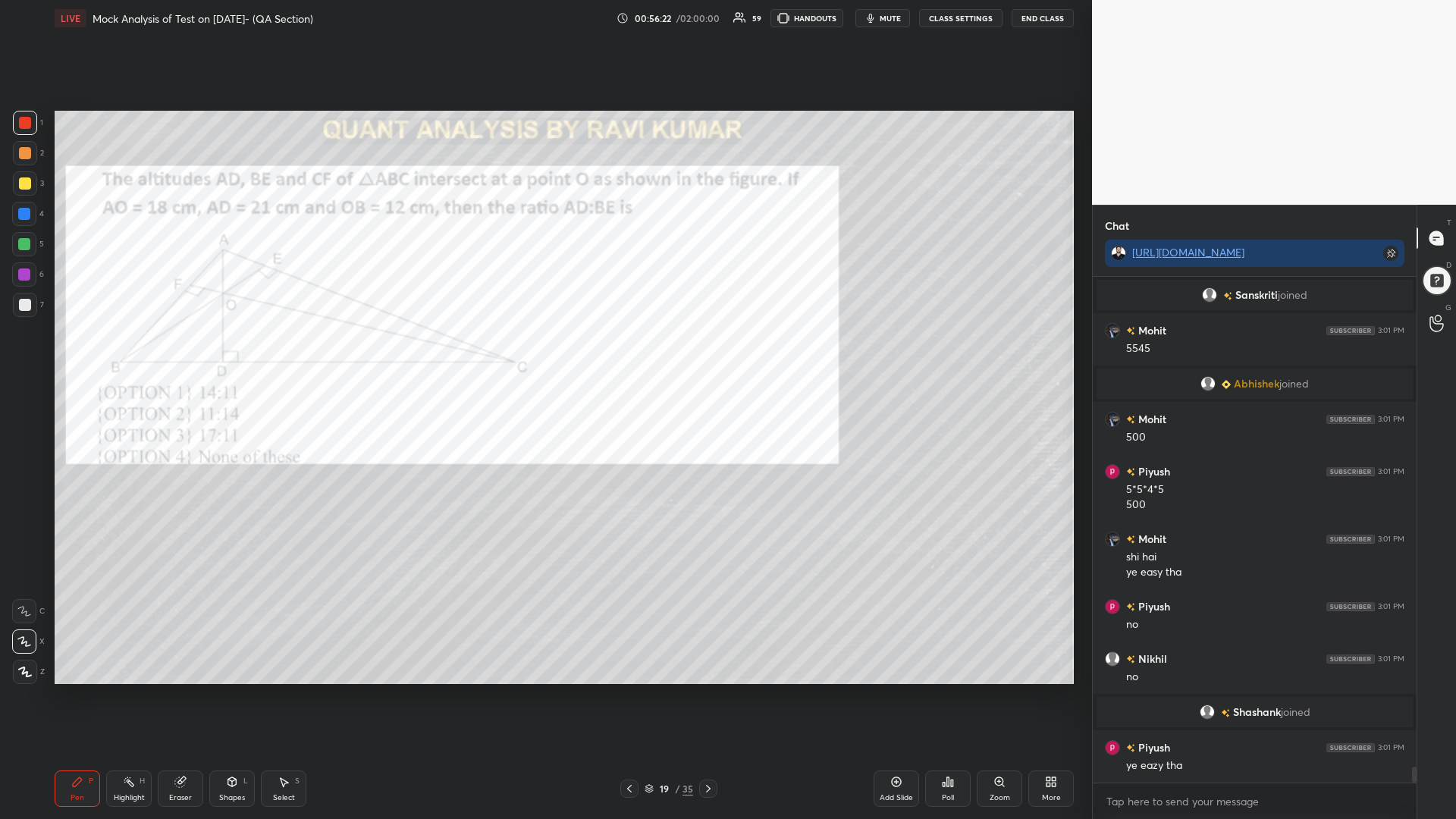
click at [709, 696] on icon at bounding box center [708, 788] width 12 height 12
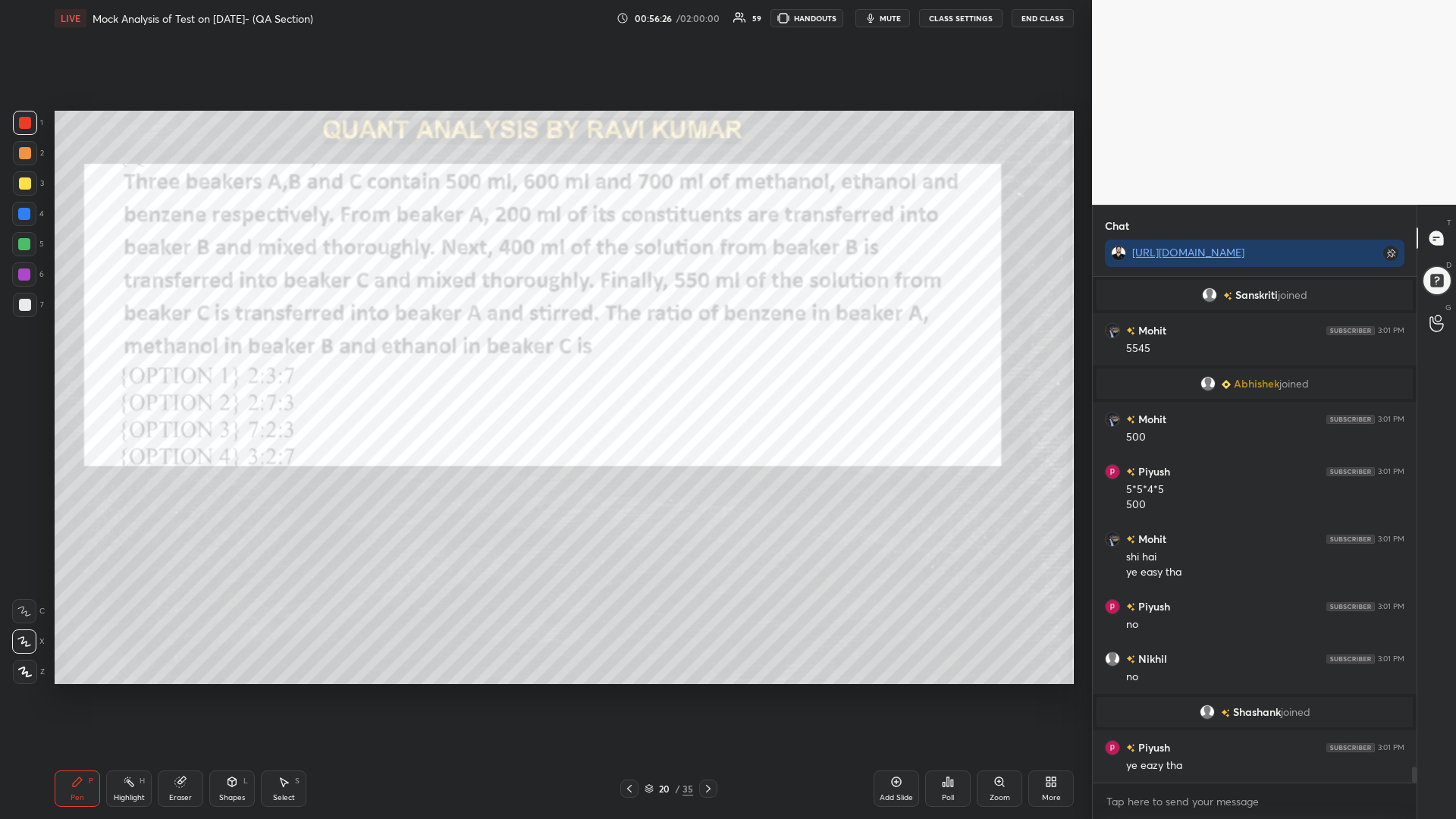
click at [21, 208] on div at bounding box center [24, 213] width 12 height 12
click at [17, 241] on div at bounding box center [24, 244] width 24 height 24
drag, startPoint x: 19, startPoint y: 263, endPoint x: 52, endPoint y: 250, distance: 35.5
click at [20, 265] on div at bounding box center [24, 274] width 24 height 24
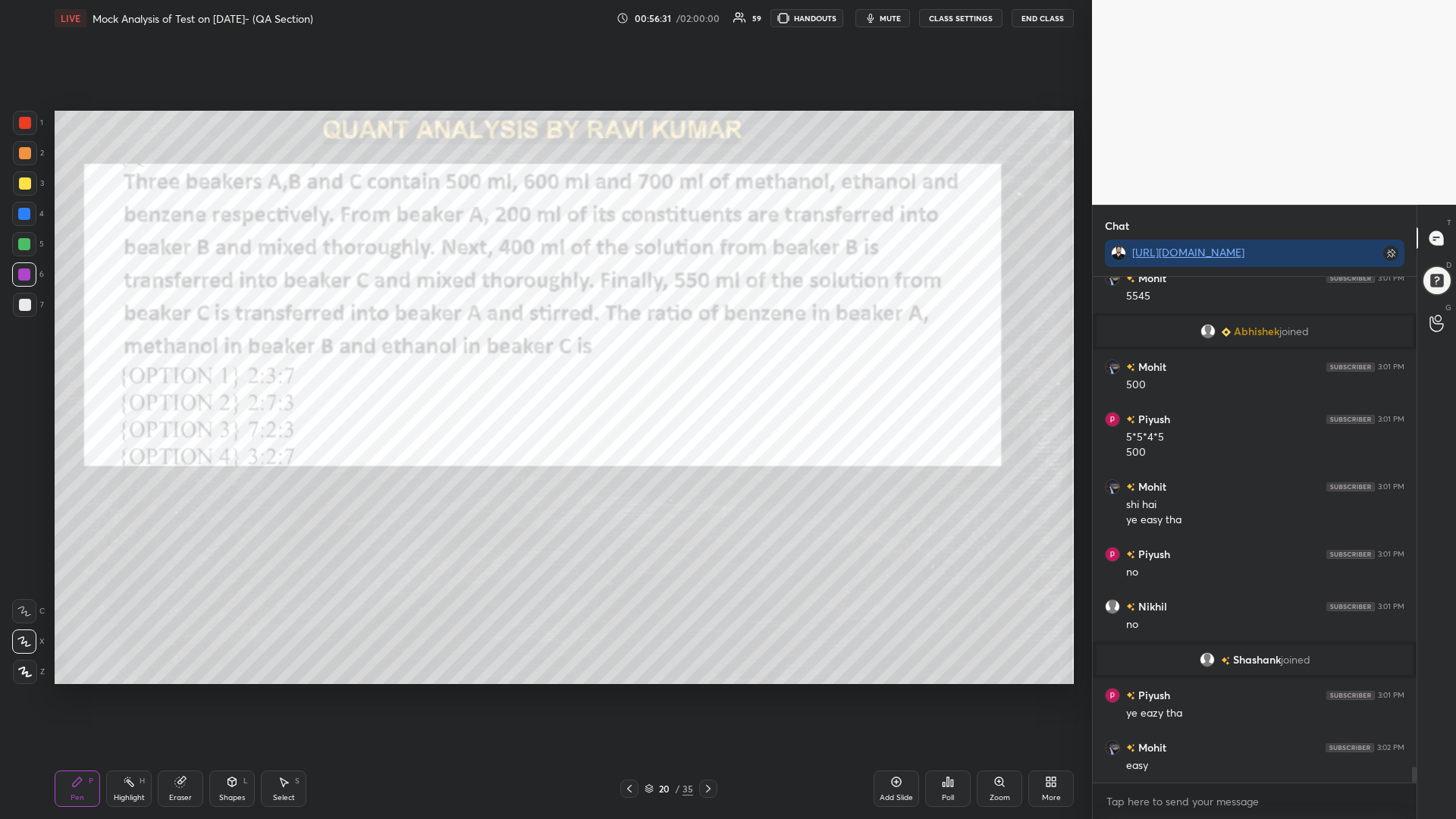
scroll to position [15482, 0]
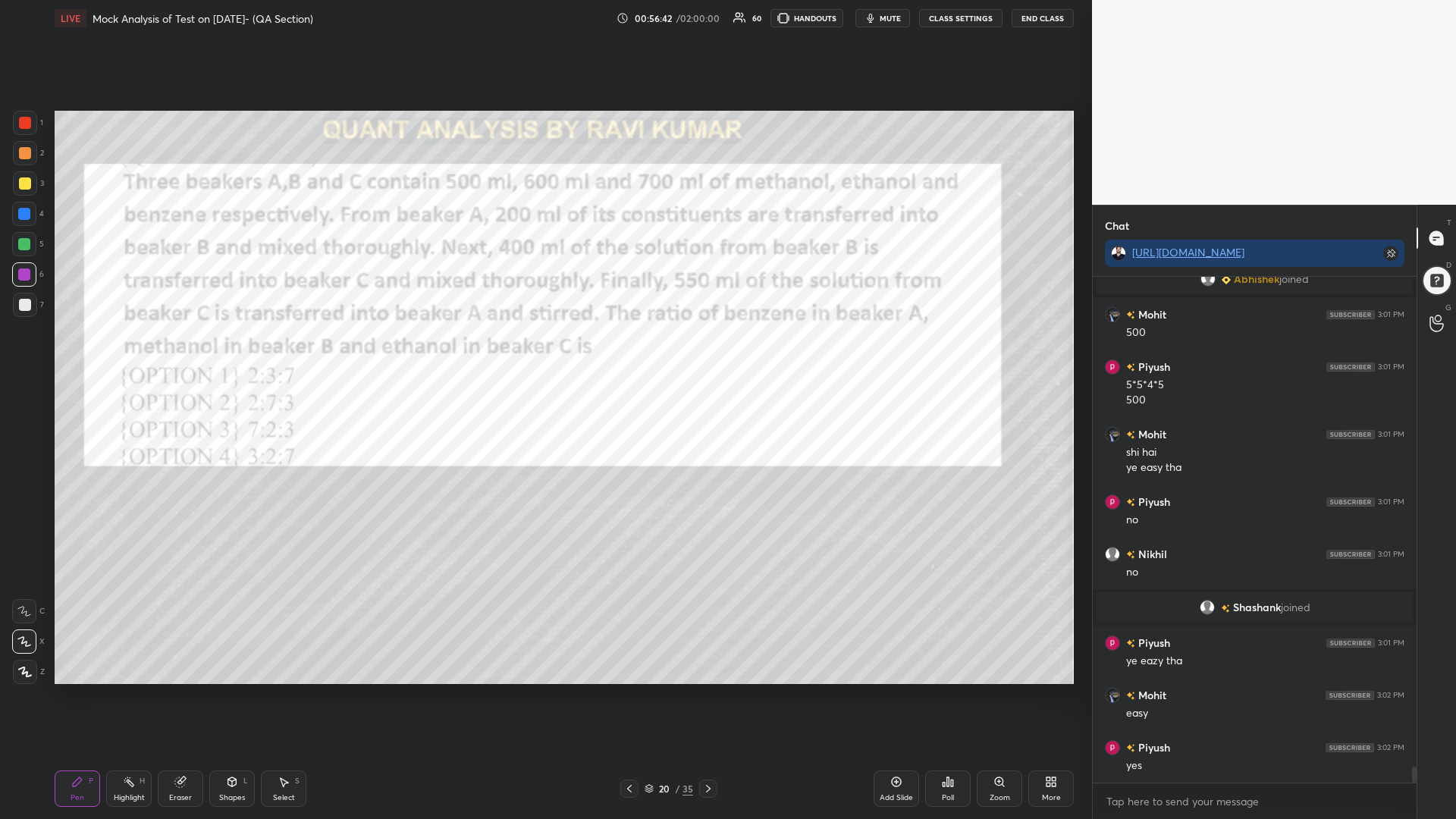
click at [164, 696] on div "Eraser" at bounding box center [181, 788] width 46 height 36
click at [24, 667] on span "Erase all" at bounding box center [24, 672] width 23 height 11
click at [707, 696] on icon at bounding box center [708, 788] width 12 height 12
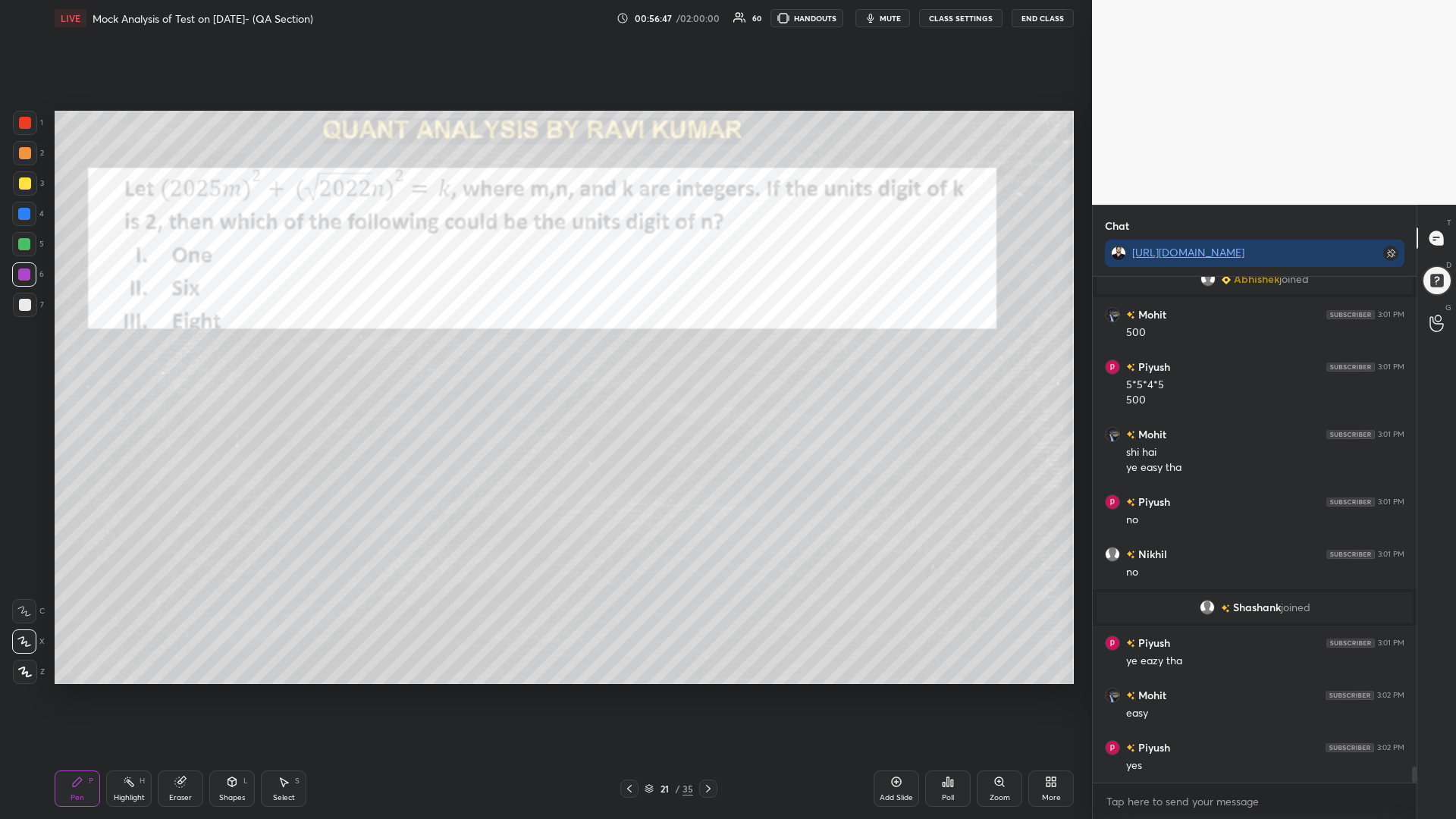
click at [23, 119] on div at bounding box center [24, 123] width 12 height 12
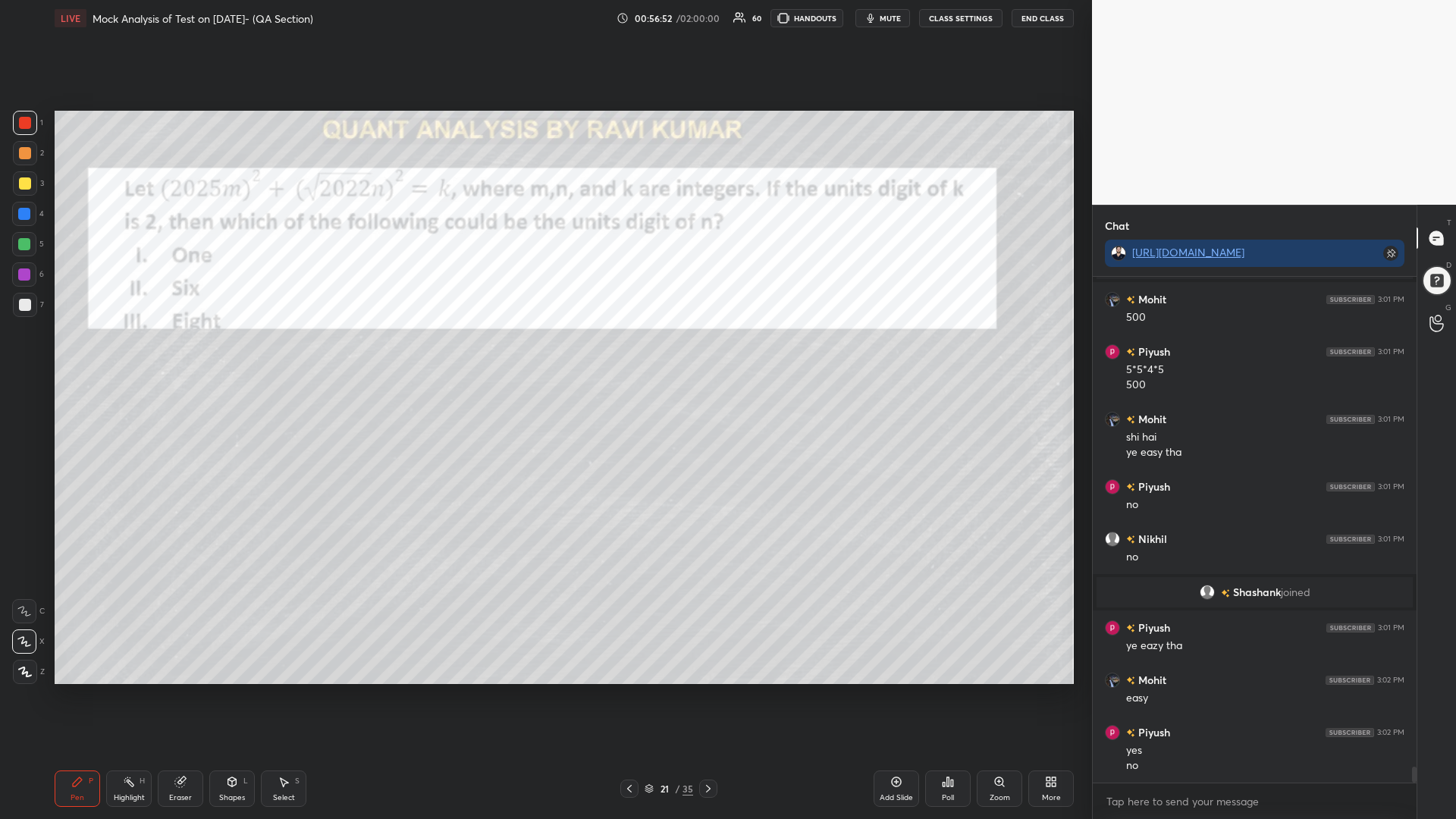
scroll to position [15550, 0]
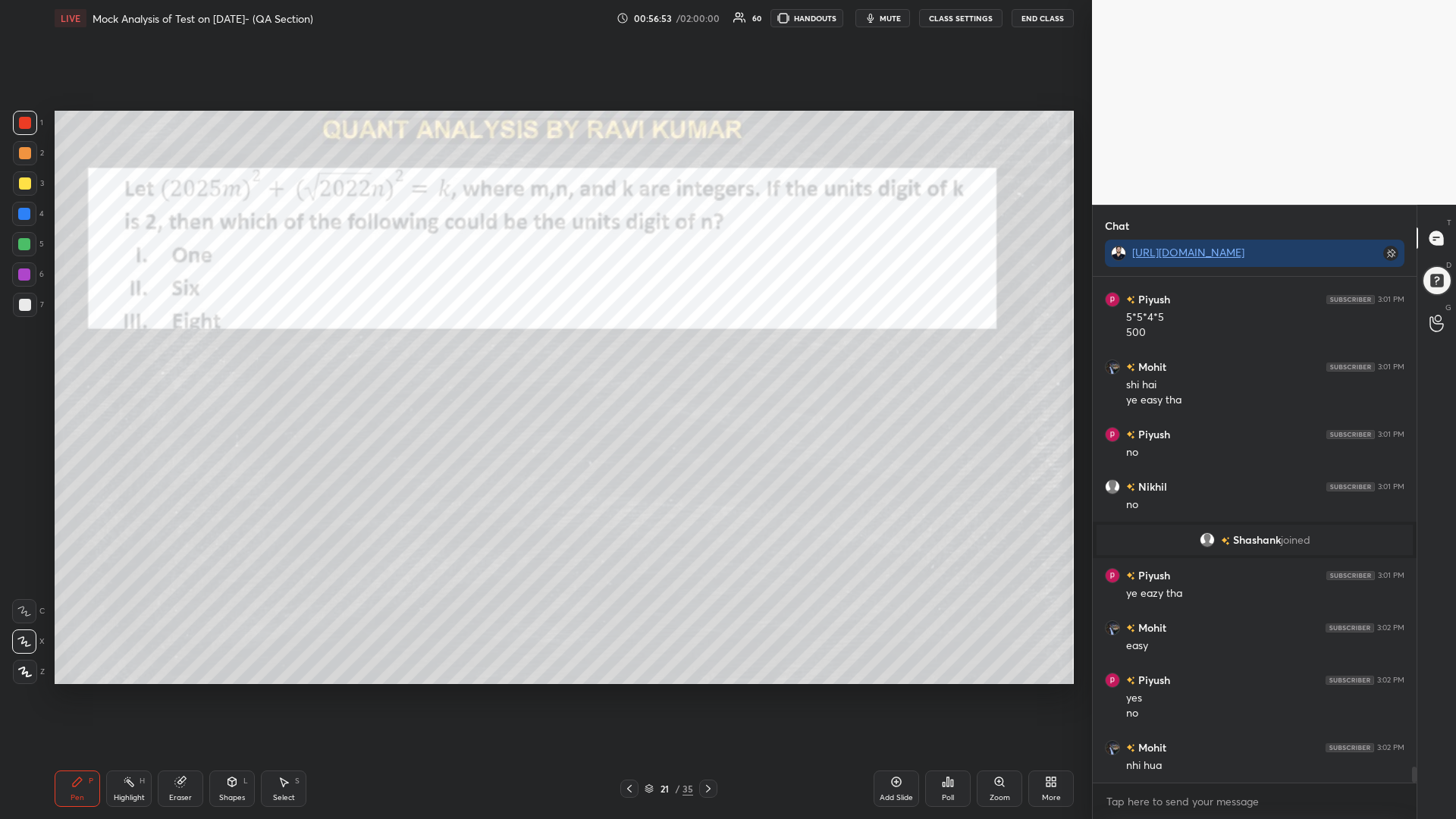
click at [708, 696] on icon at bounding box center [708, 788] width 12 height 12
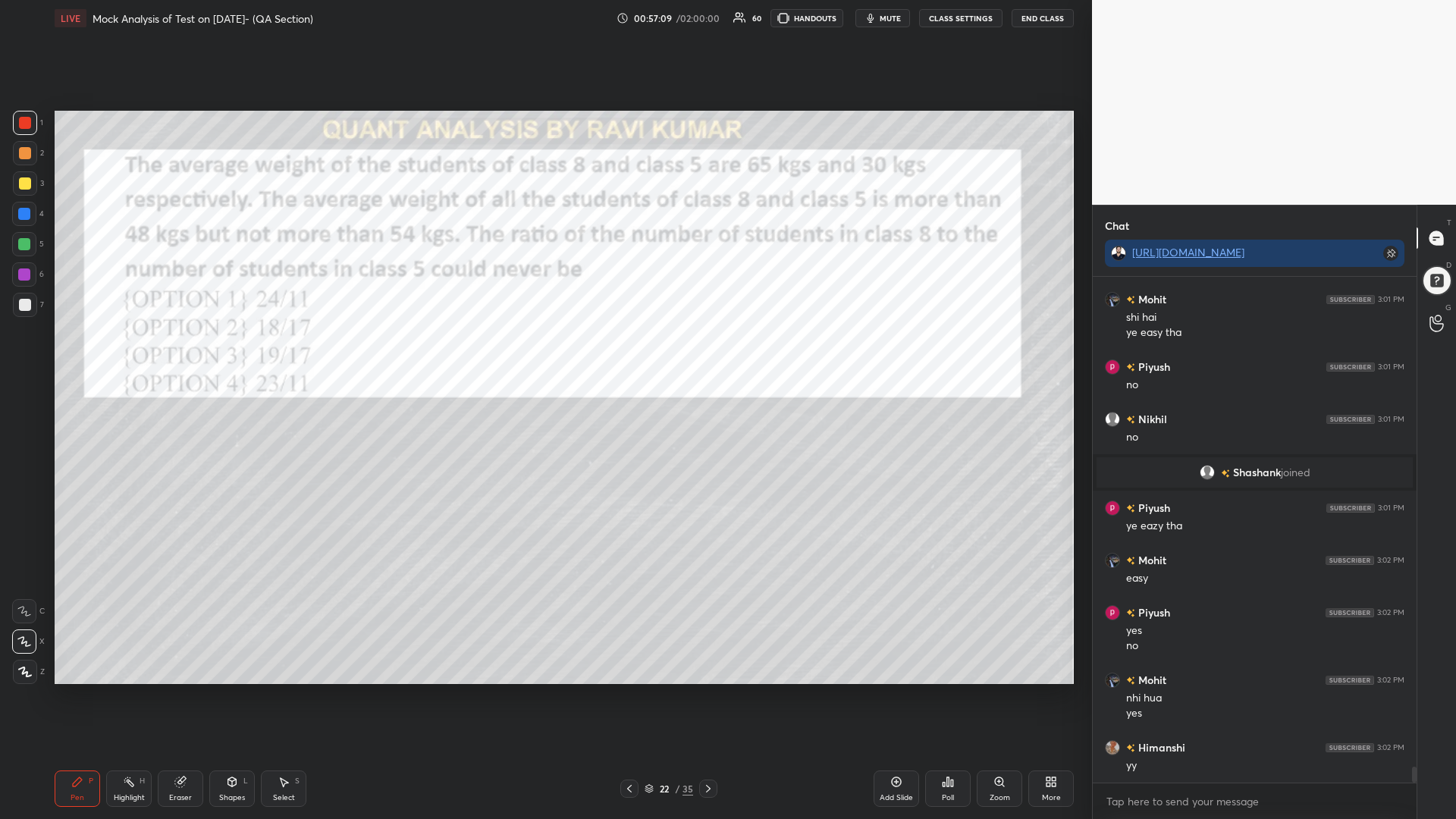
scroll to position [15669, 0]
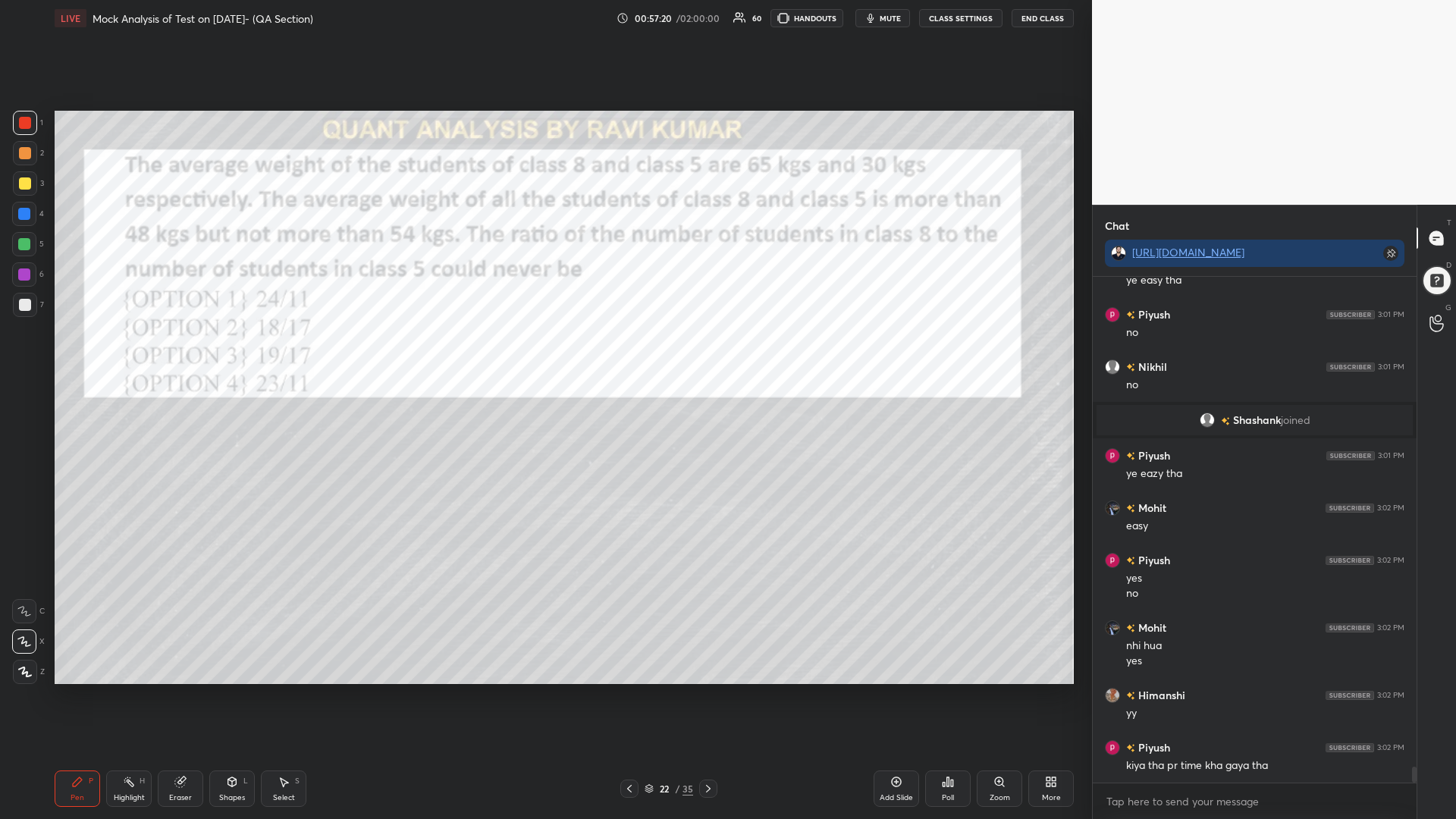
click at [19, 211] on div at bounding box center [24, 213] width 12 height 12
click at [30, 123] on div at bounding box center [24, 123] width 12 height 12
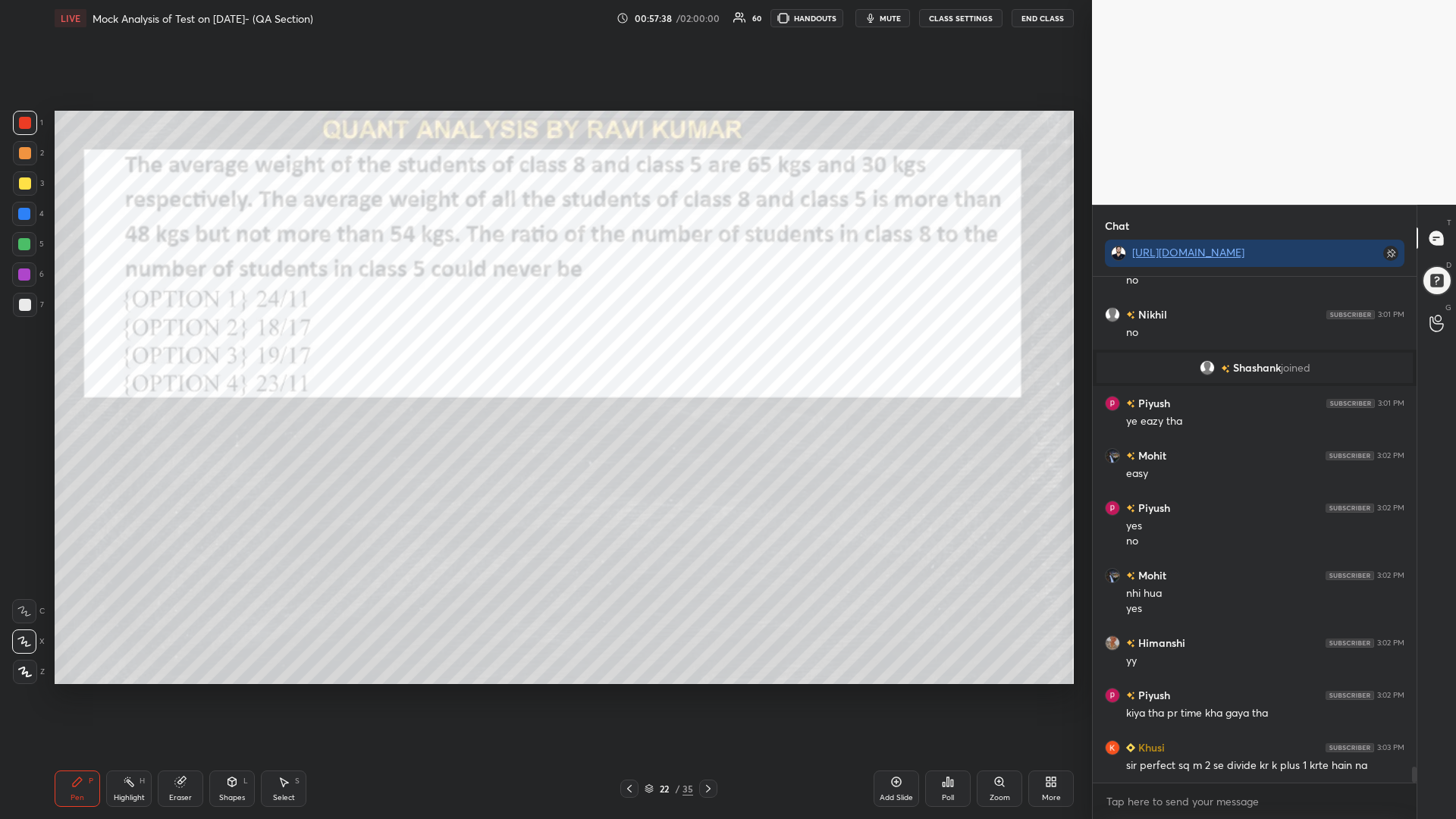
scroll to position [15774, 0]
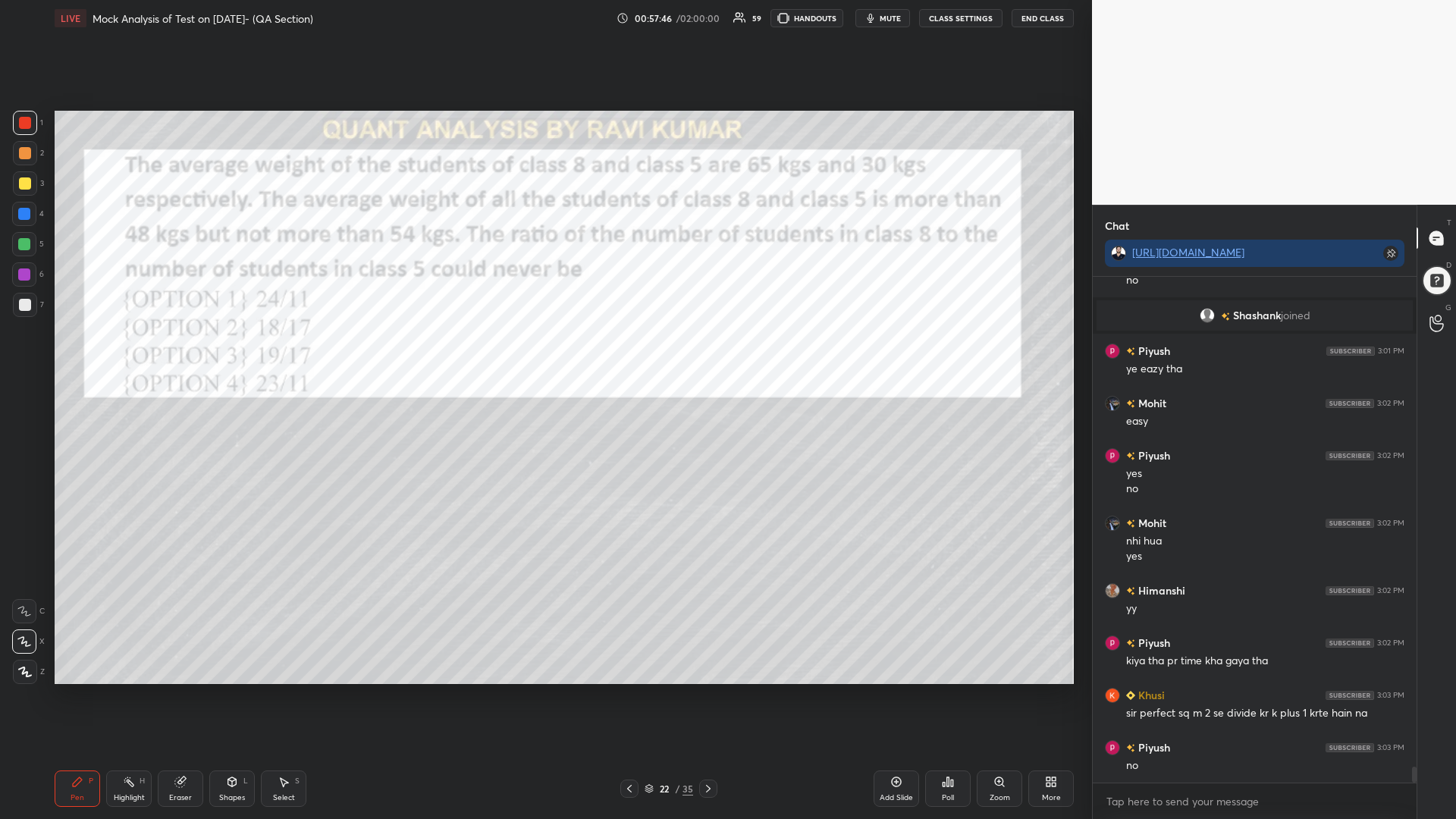
click at [22, 154] on div at bounding box center [24, 152] width 12 height 12
click at [21, 216] on div at bounding box center [24, 213] width 12 height 12
click at [169, 696] on div "Eraser" at bounding box center [181, 788] width 46 height 36
click at [78, 696] on div "Pen P" at bounding box center [77, 788] width 46 height 36
click at [16, 242] on div at bounding box center [24, 244] width 24 height 24
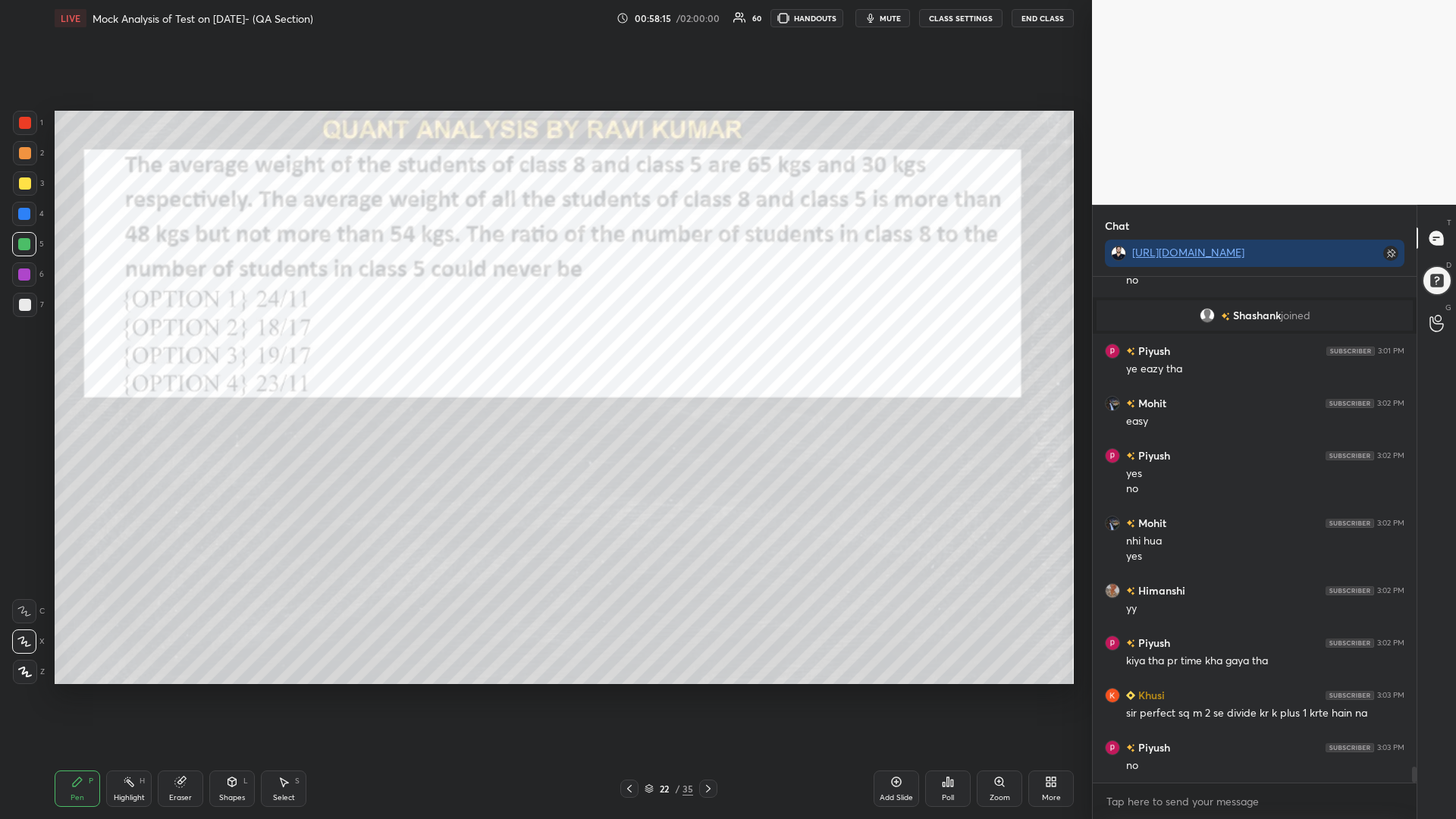
drag, startPoint x: 22, startPoint y: 124, endPoint x: 41, endPoint y: 146, distance: 29.1
click at [22, 127] on div at bounding box center [24, 123] width 12 height 12
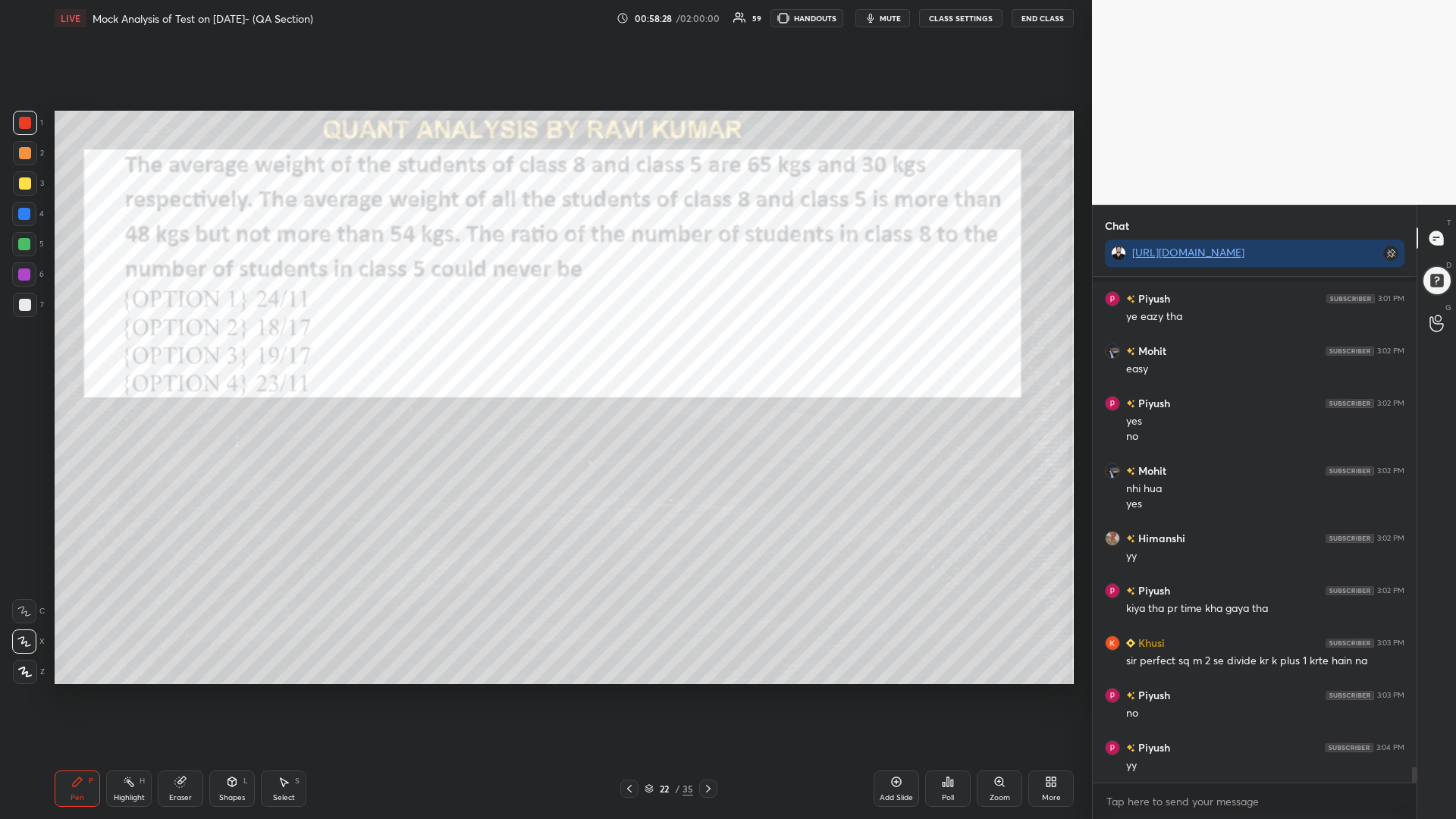
drag, startPoint x: 31, startPoint y: 237, endPoint x: 32, endPoint y: 229, distance: 8.1
click at [29, 237] on div at bounding box center [24, 244] width 24 height 24
click at [19, 151] on div at bounding box center [24, 152] width 12 height 12
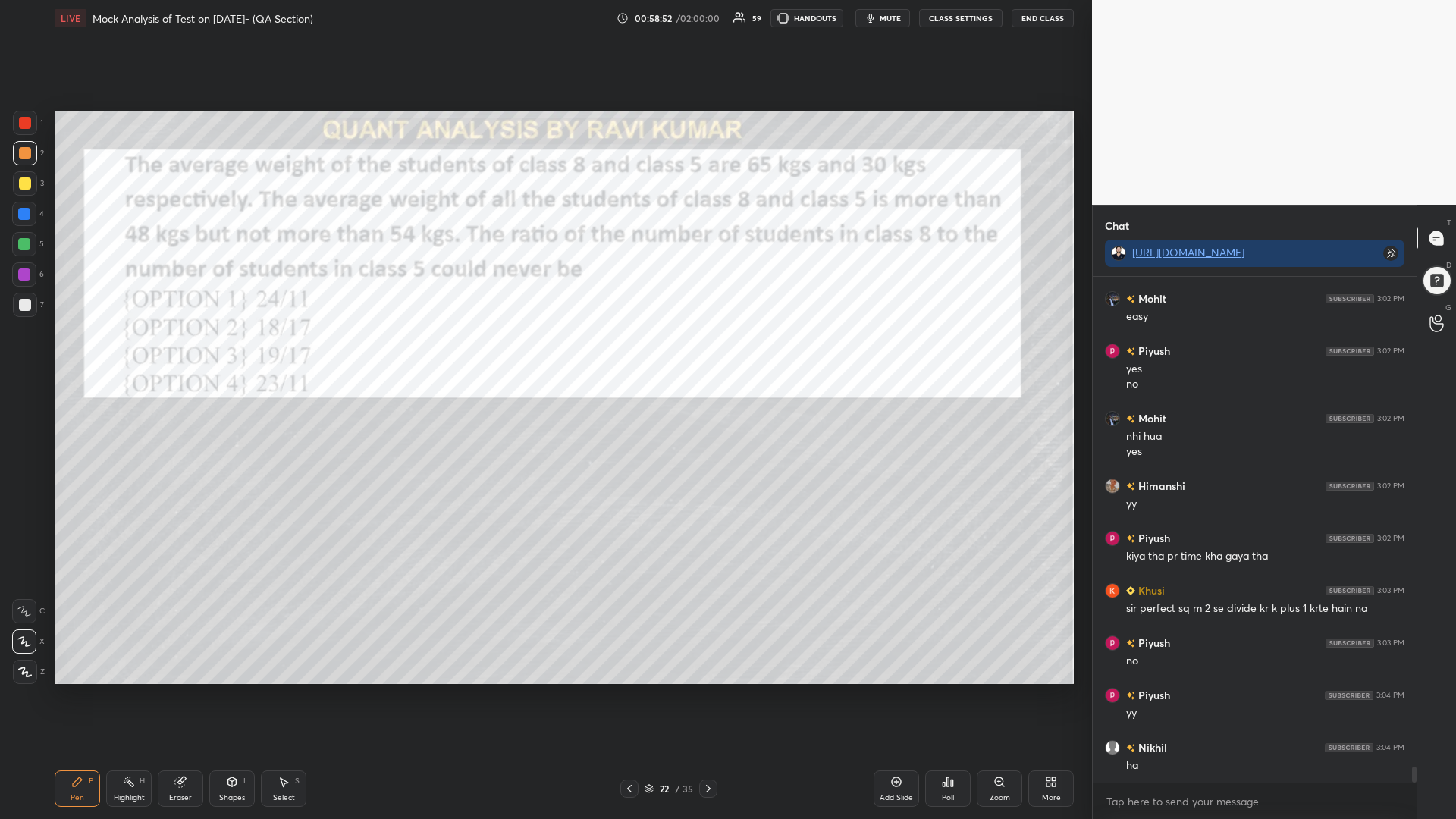
click at [178, 696] on icon at bounding box center [180, 782] width 10 height 10
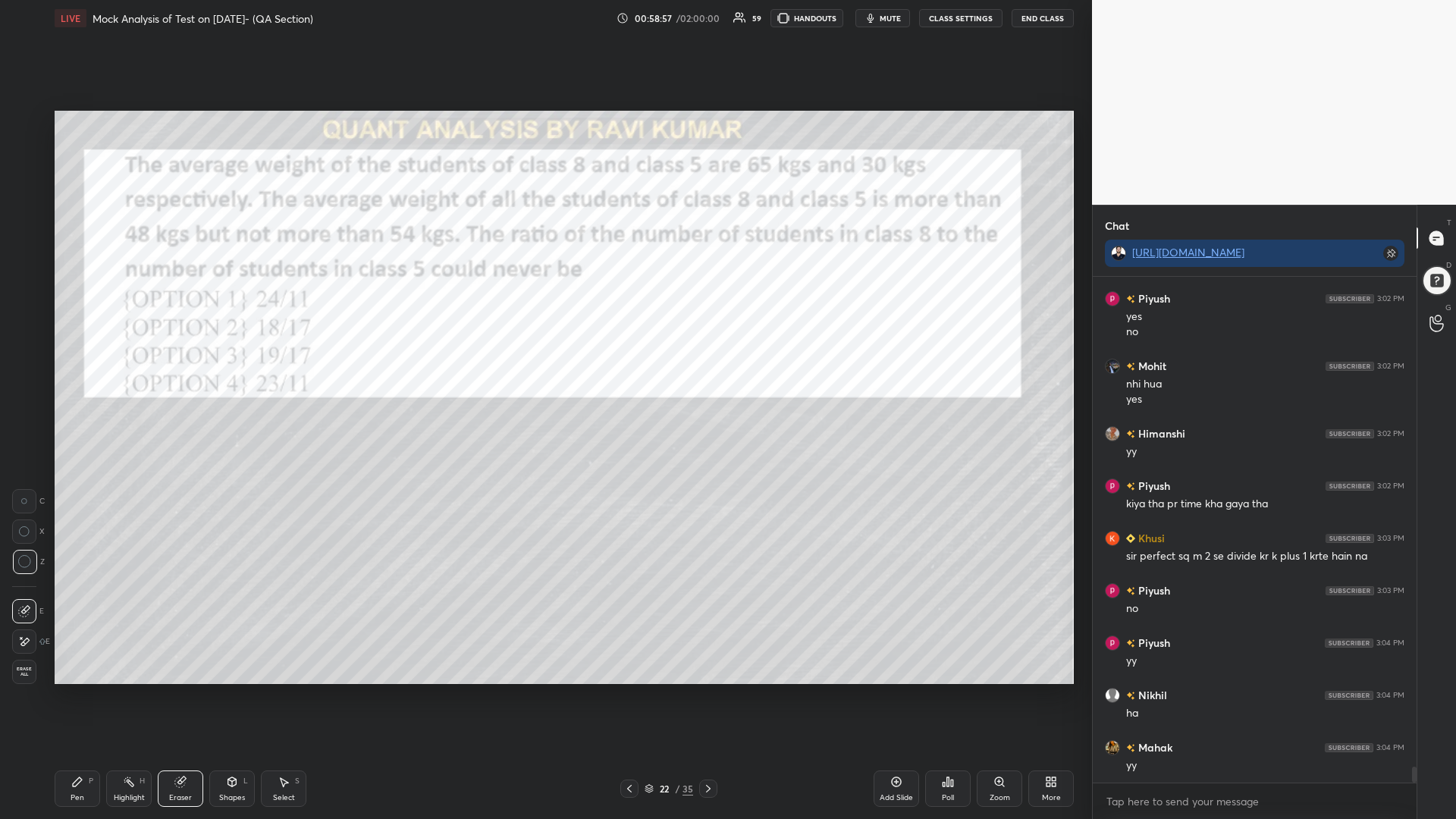
click at [81, 696] on div "Pen P" at bounding box center [77, 788] width 46 height 36
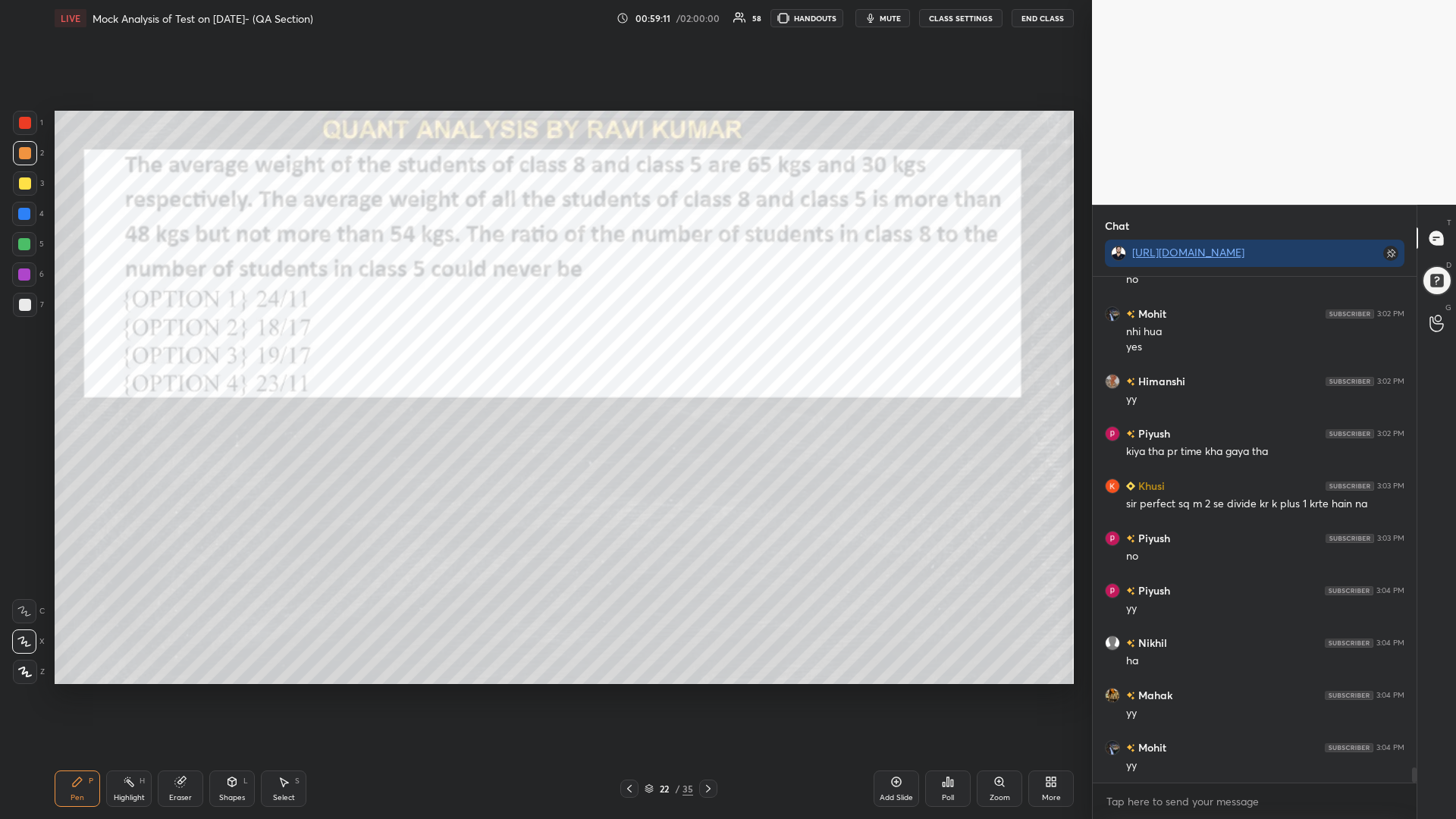
drag, startPoint x: 26, startPoint y: 119, endPoint x: 35, endPoint y: 122, distance: 9.5
click at [28, 121] on div at bounding box center [24, 123] width 12 height 12
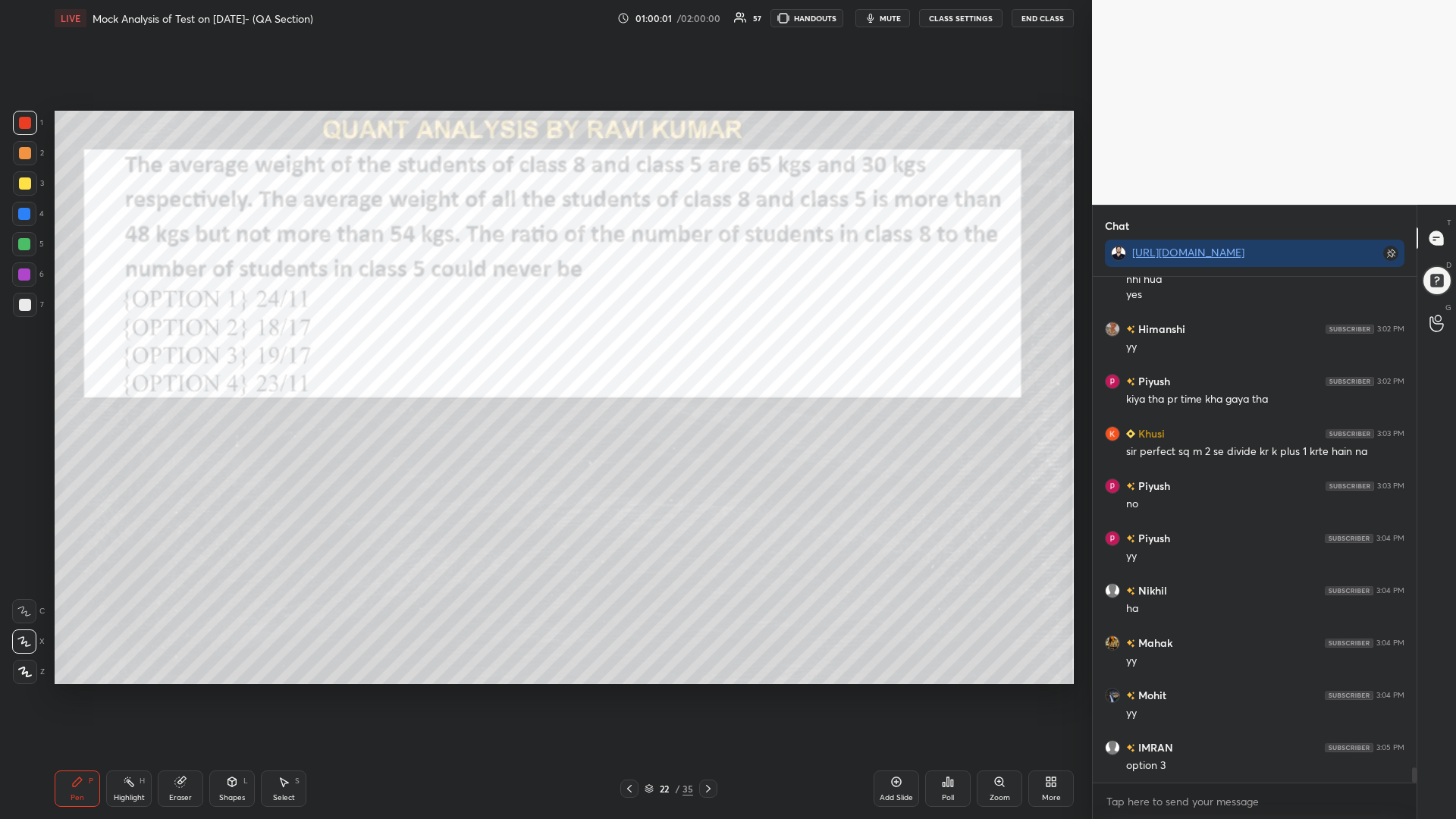
click at [18, 217] on div at bounding box center [24, 213] width 12 height 12
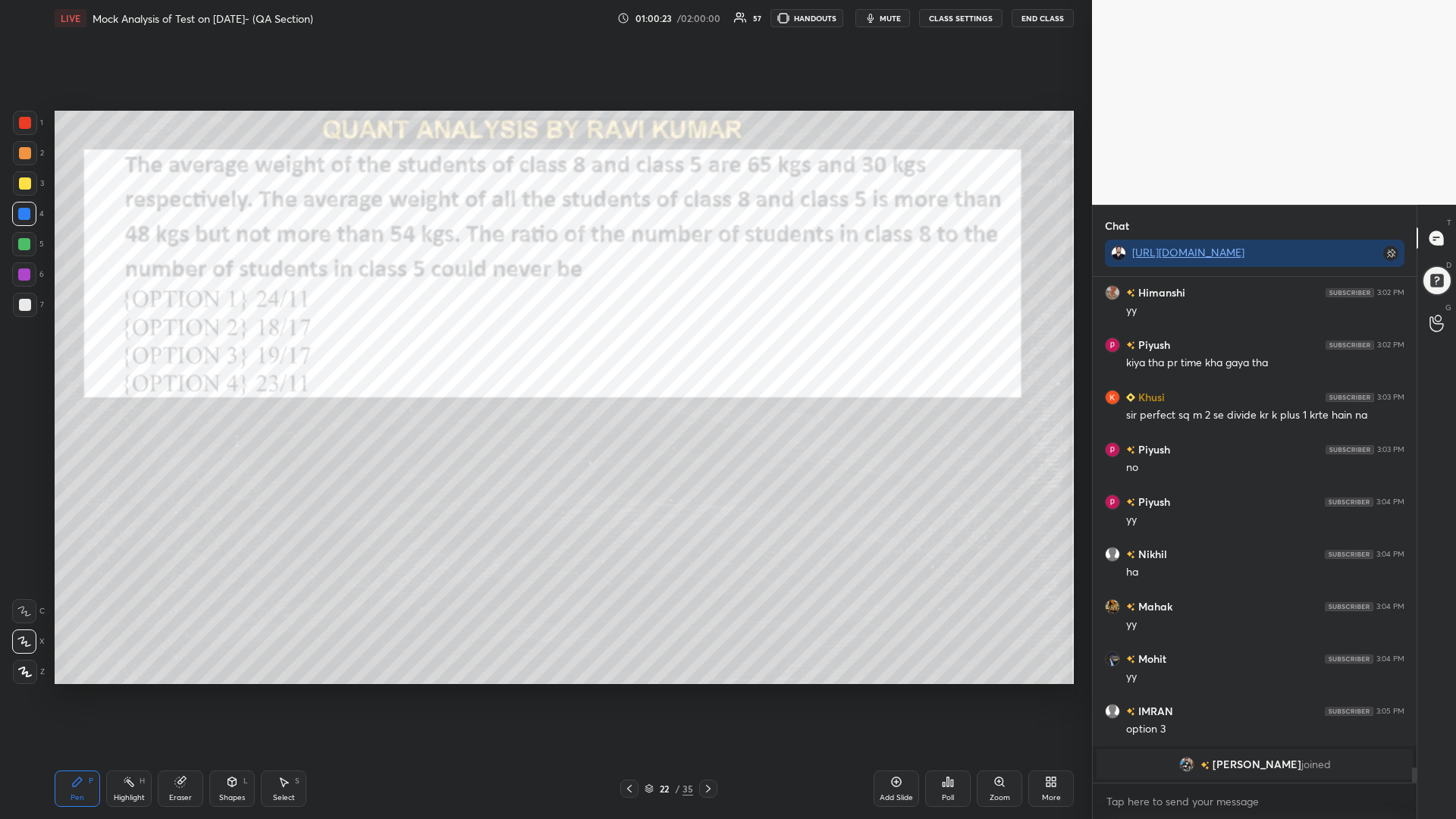
click at [24, 152] on div at bounding box center [24, 152] width 12 height 12
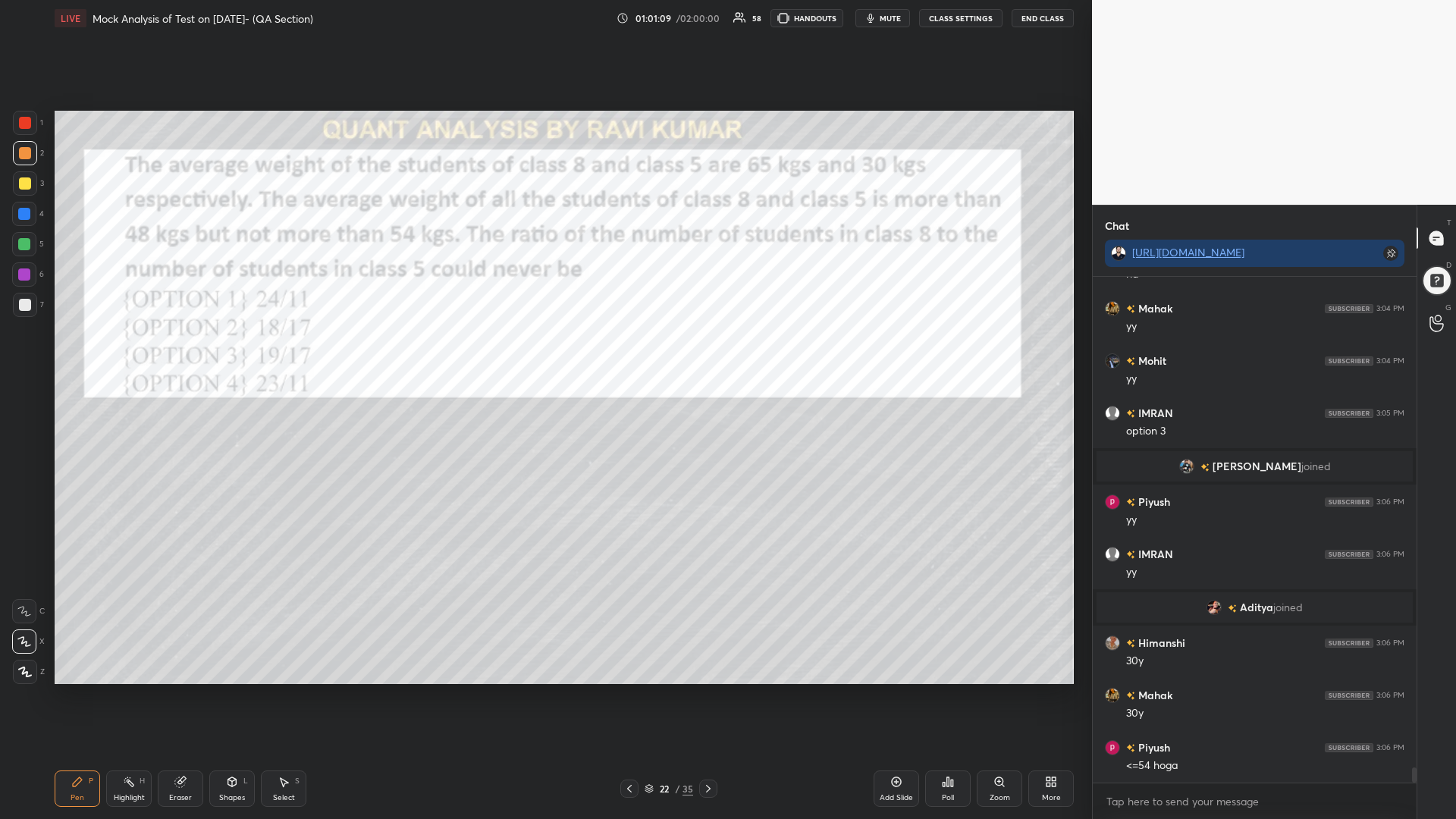
scroll to position [16152, 0]
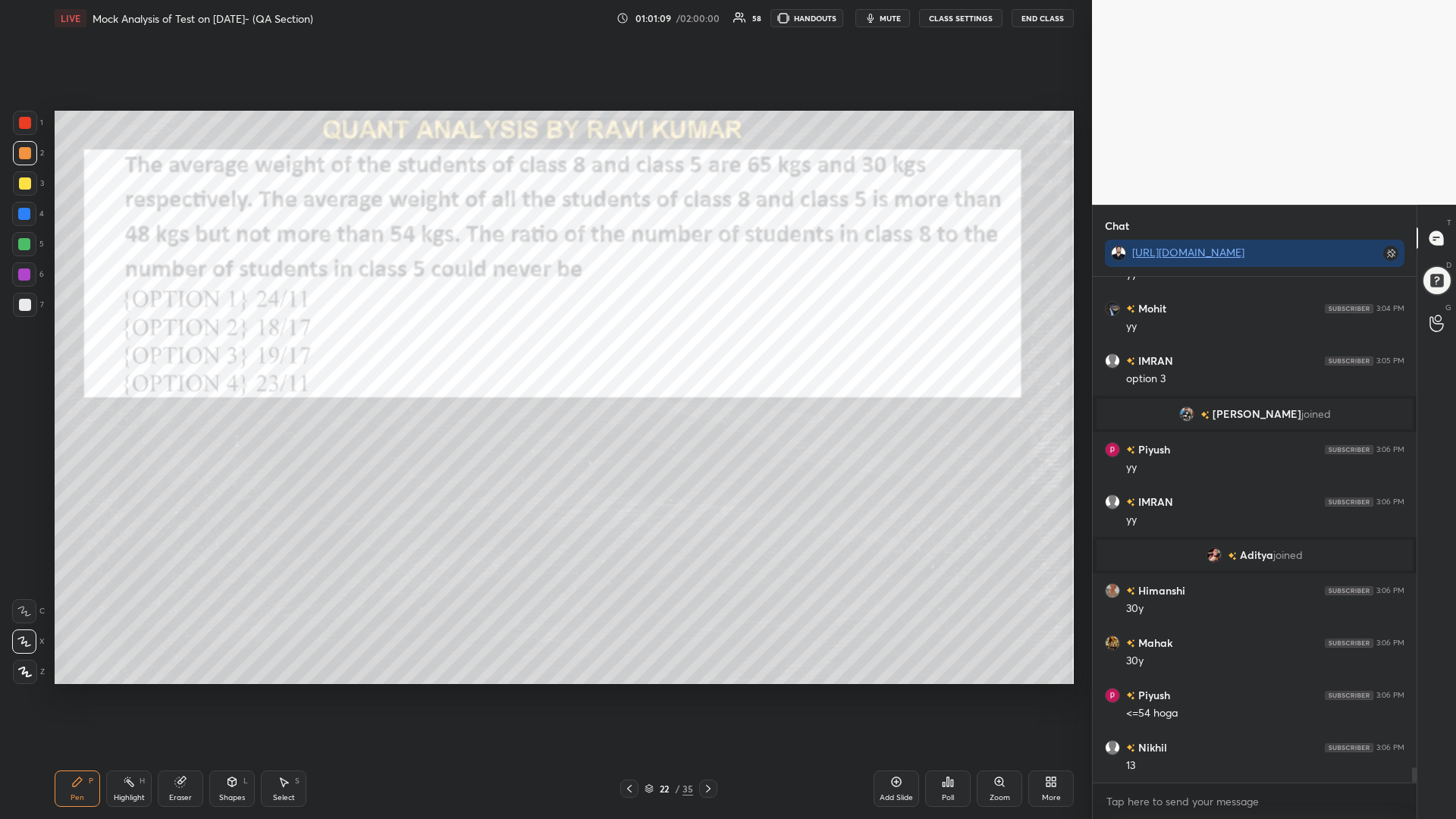
click at [28, 185] on div at bounding box center [24, 183] width 12 height 12
click at [19, 212] on div at bounding box center [24, 213] width 12 height 12
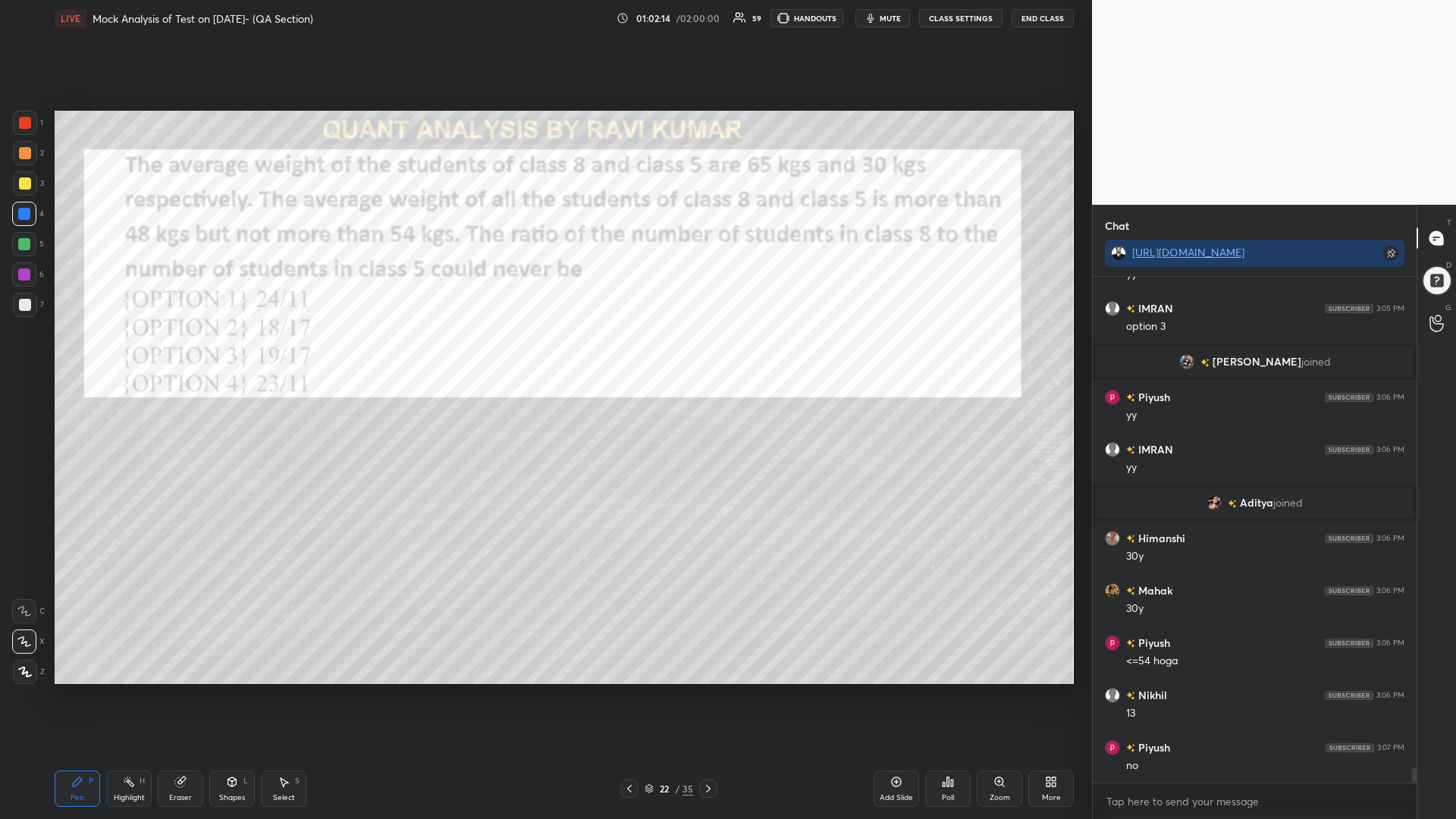
click at [20, 126] on div at bounding box center [24, 123] width 12 height 12
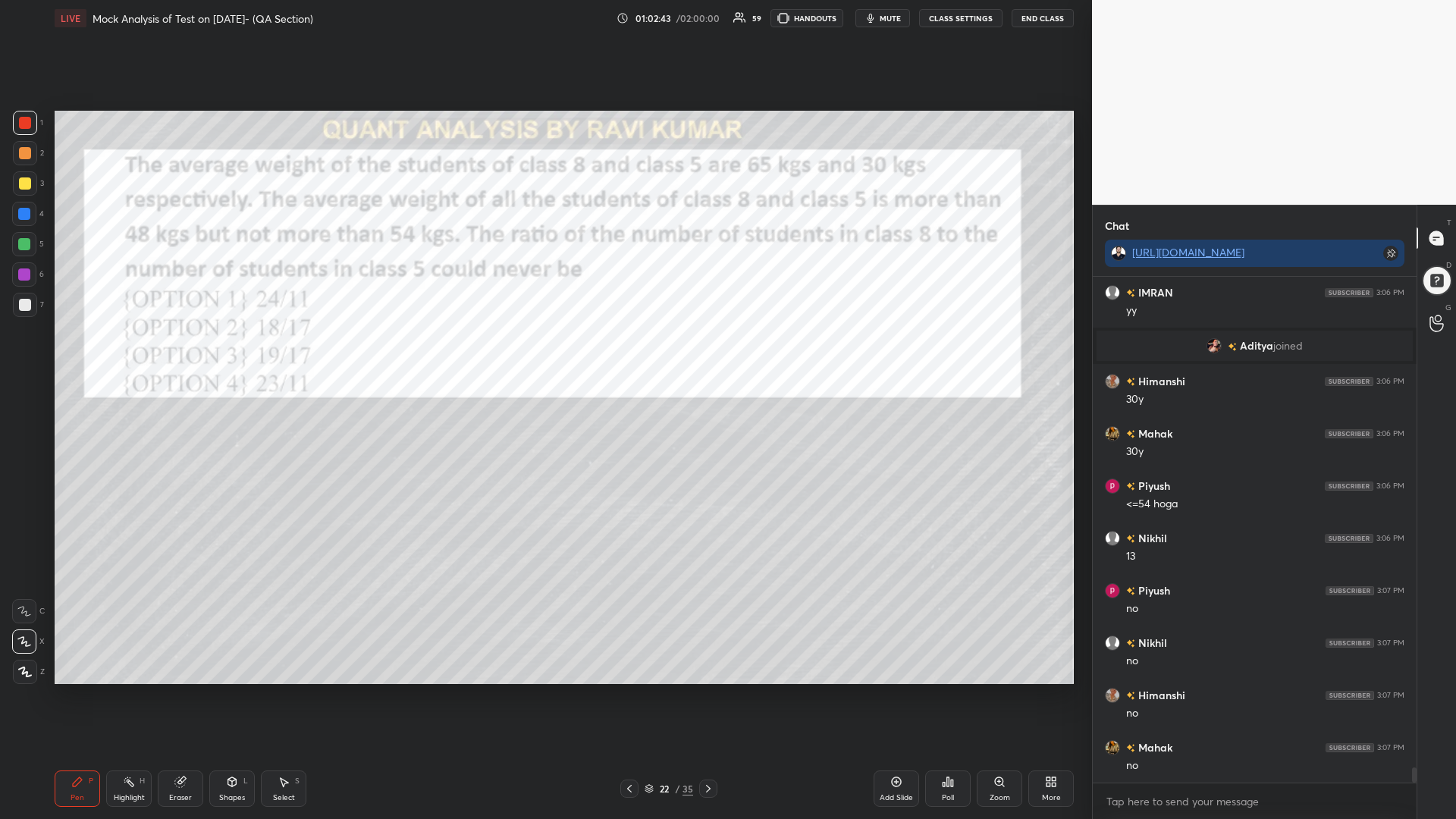
scroll to position [16413, 0]
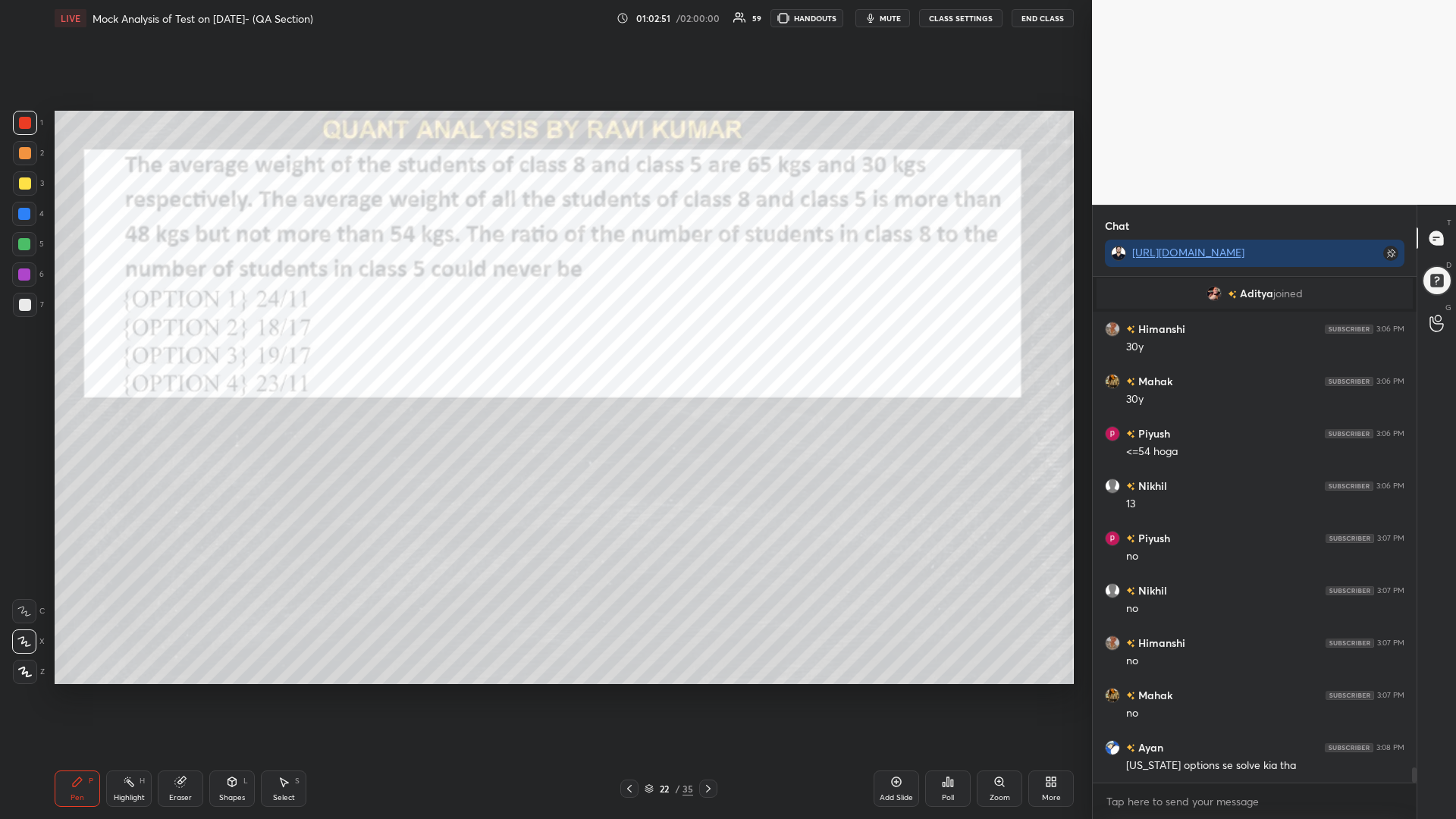
click at [24, 270] on div at bounding box center [24, 274] width 12 height 12
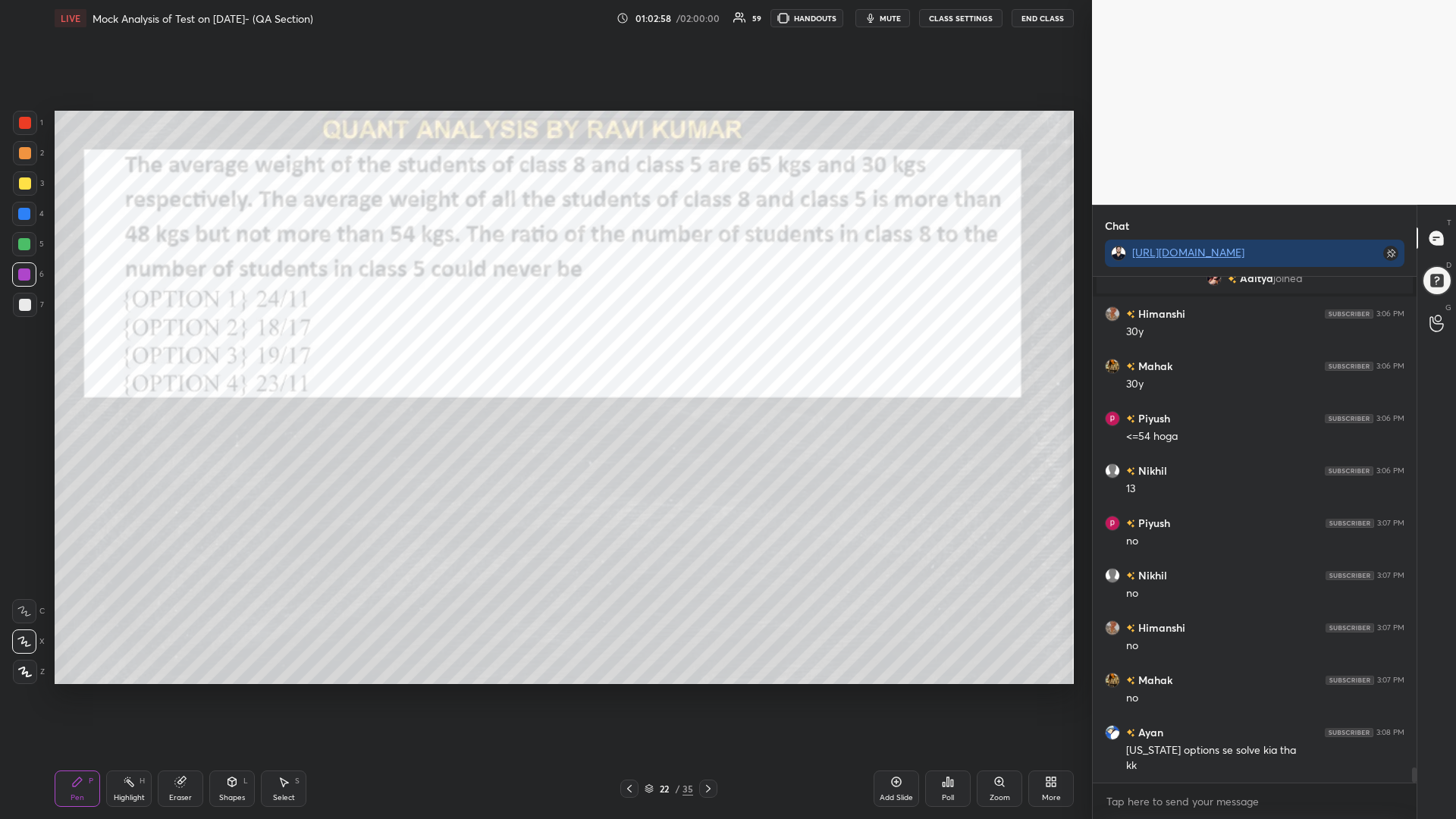
scroll to position [16481, 0]
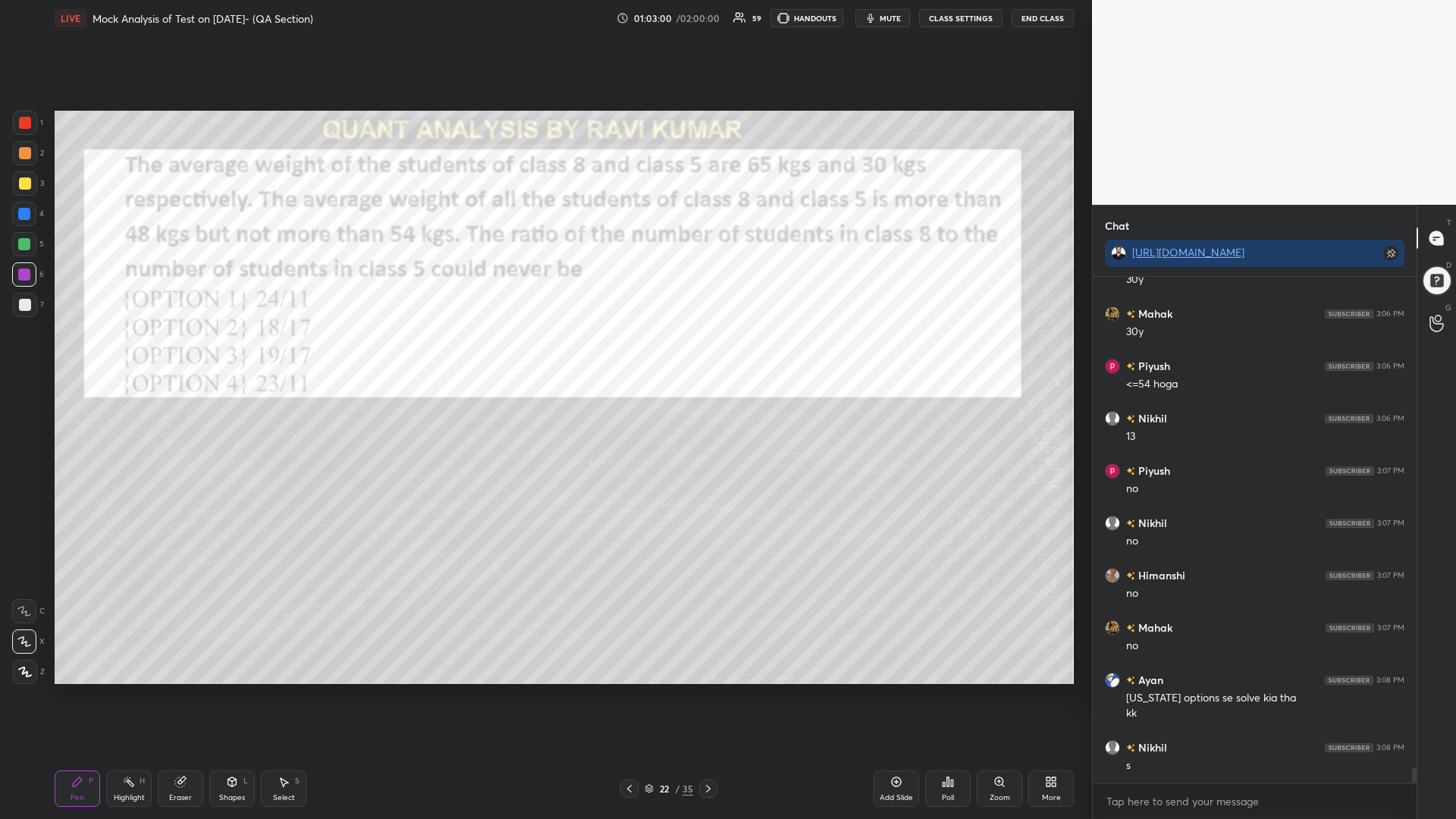
click at [708, 696] on div at bounding box center [708, 788] width 18 height 18
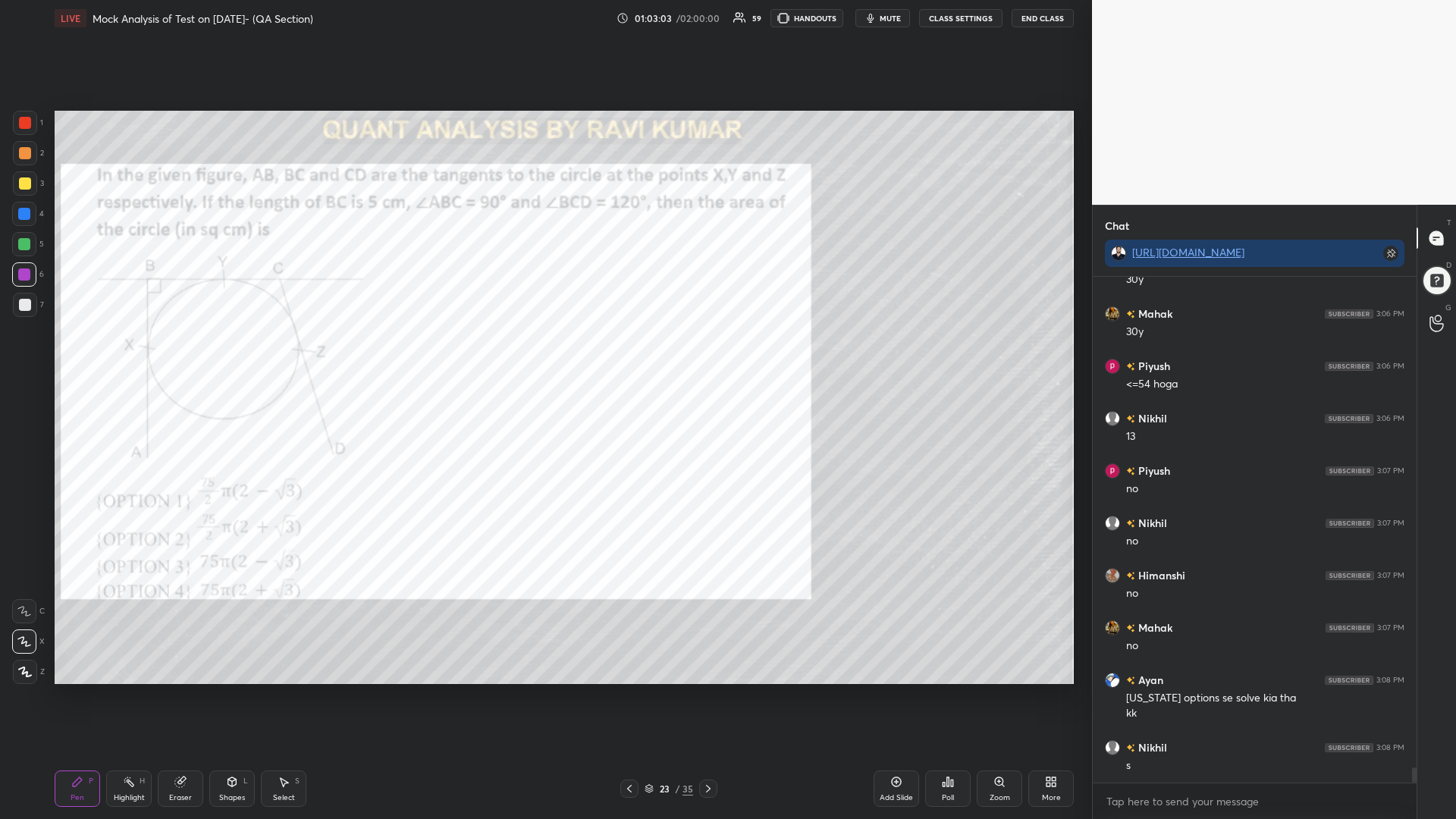
click at [21, 118] on div at bounding box center [24, 123] width 12 height 12
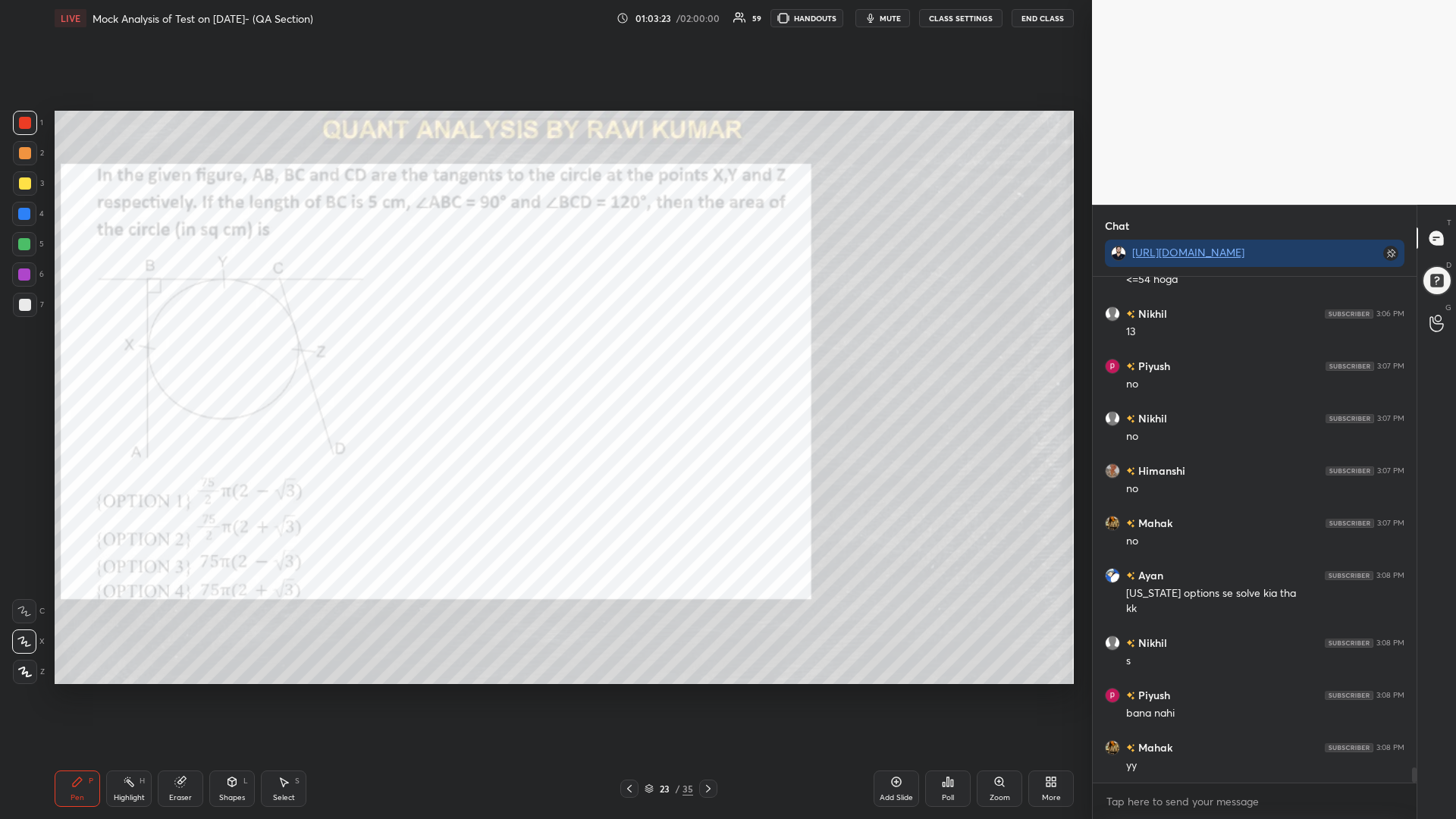
scroll to position [16638, 0]
click at [711, 696] on icon at bounding box center [708, 788] width 12 height 12
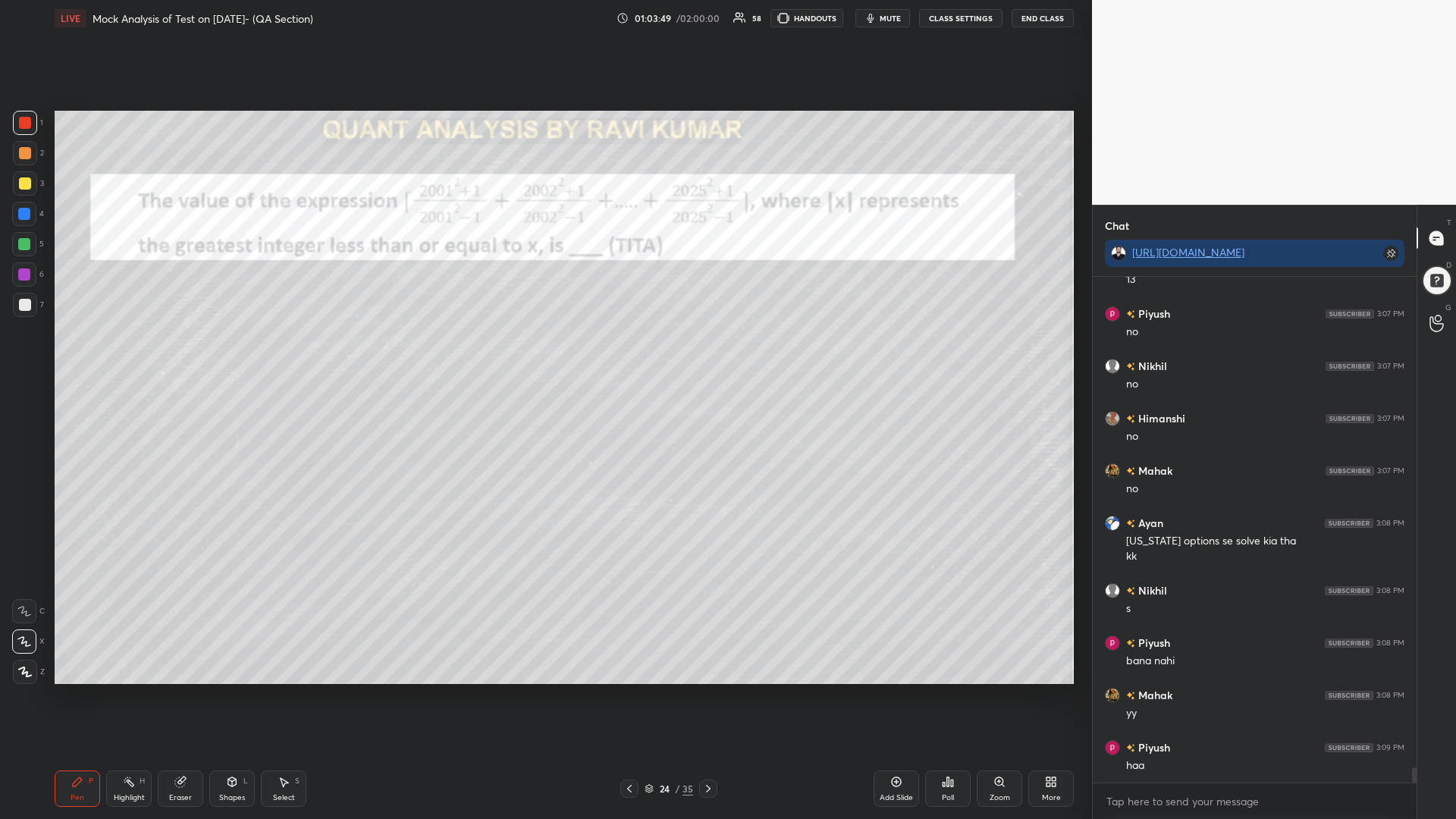
click at [23, 215] on div at bounding box center [24, 213] width 12 height 12
drag, startPoint x: 28, startPoint y: 247, endPoint x: 41, endPoint y: 248, distance: 13.0
click at [26, 247] on div at bounding box center [24, 244] width 12 height 12
click at [19, 119] on div at bounding box center [24, 123] width 12 height 12
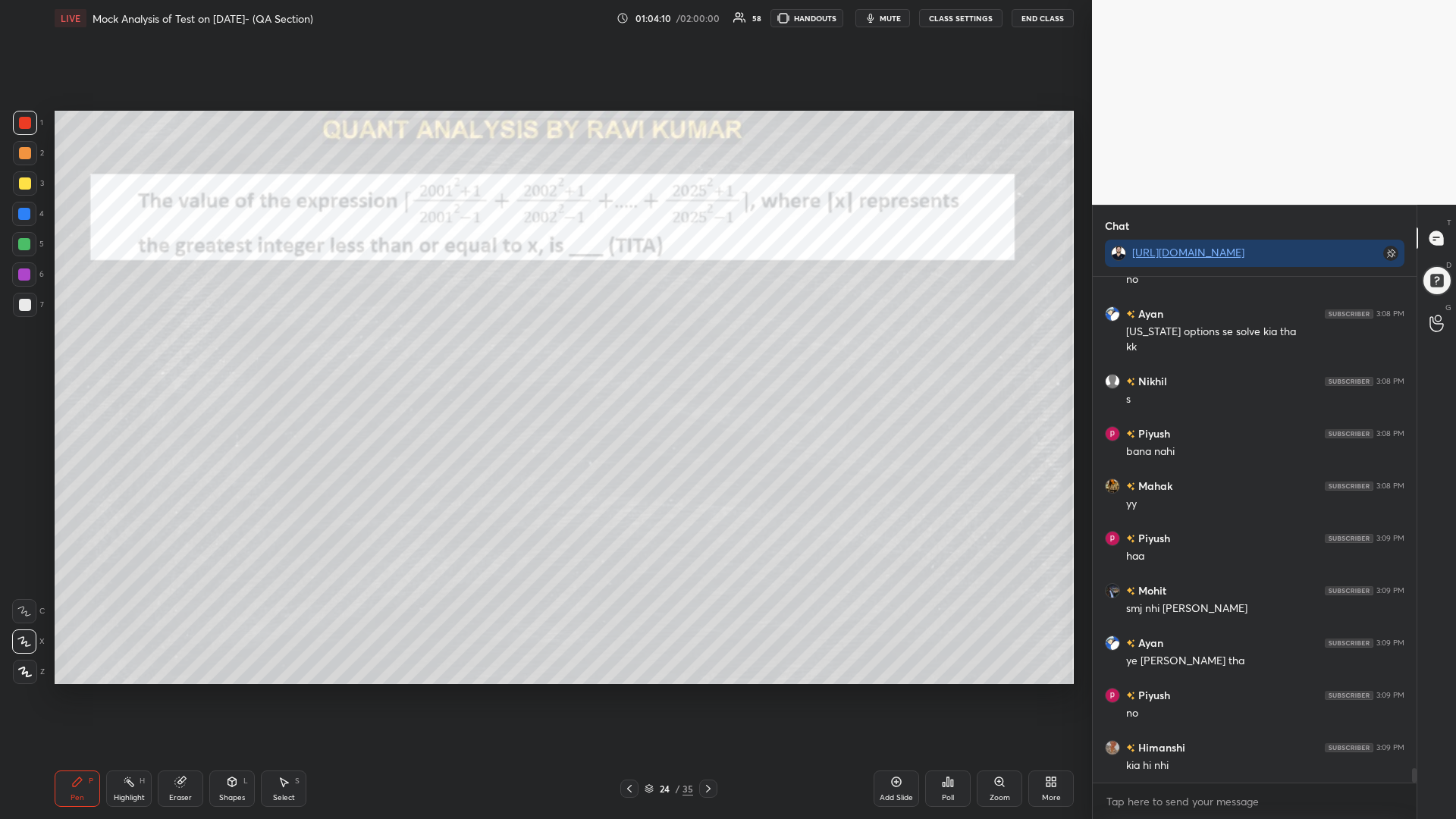
scroll to position [16900, 0]
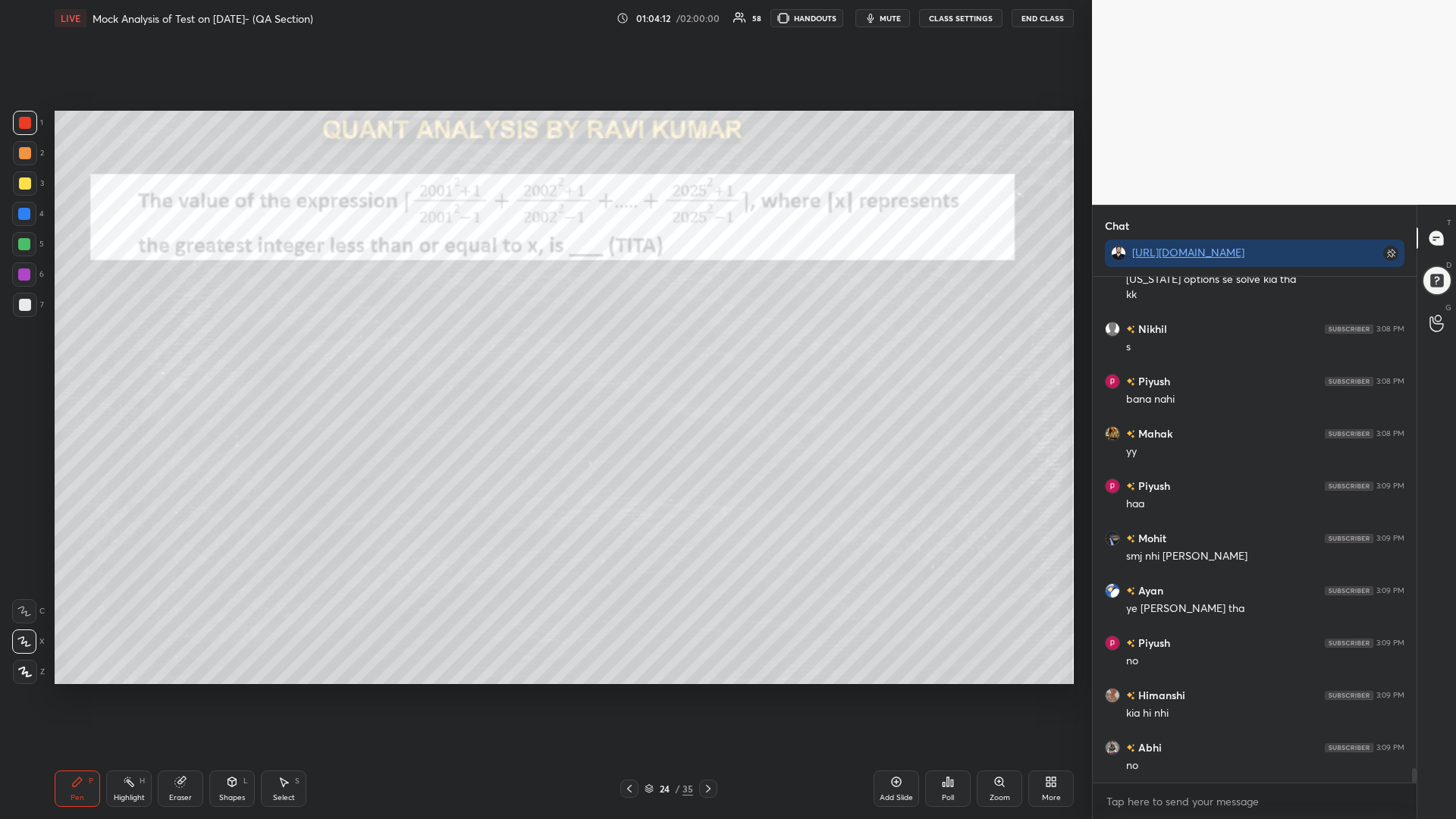
click at [707, 696] on icon at bounding box center [708, 788] width 12 height 12
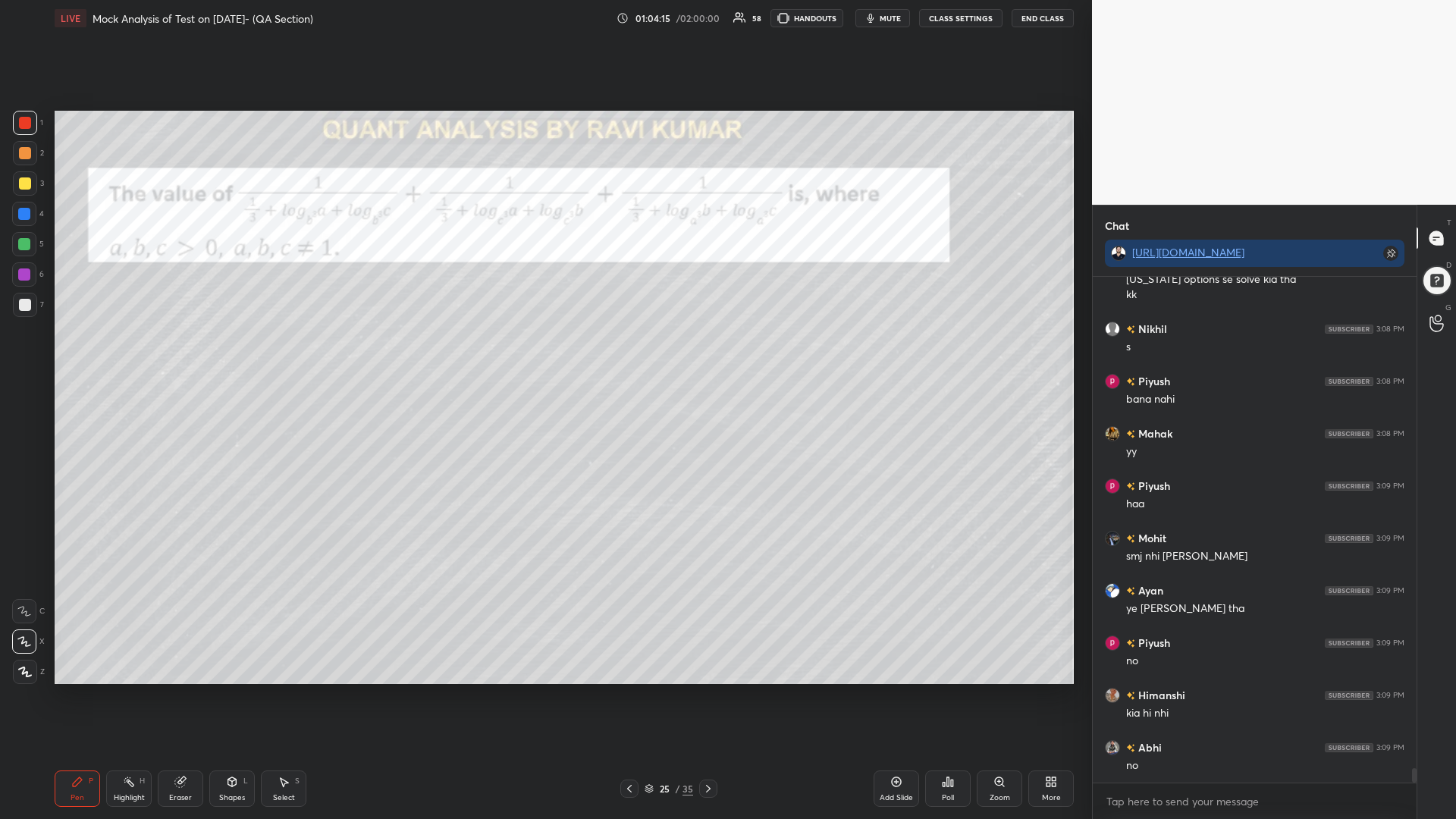
click at [21, 118] on div at bounding box center [24, 123] width 12 height 12
click at [23, 180] on div at bounding box center [24, 183] width 24 height 24
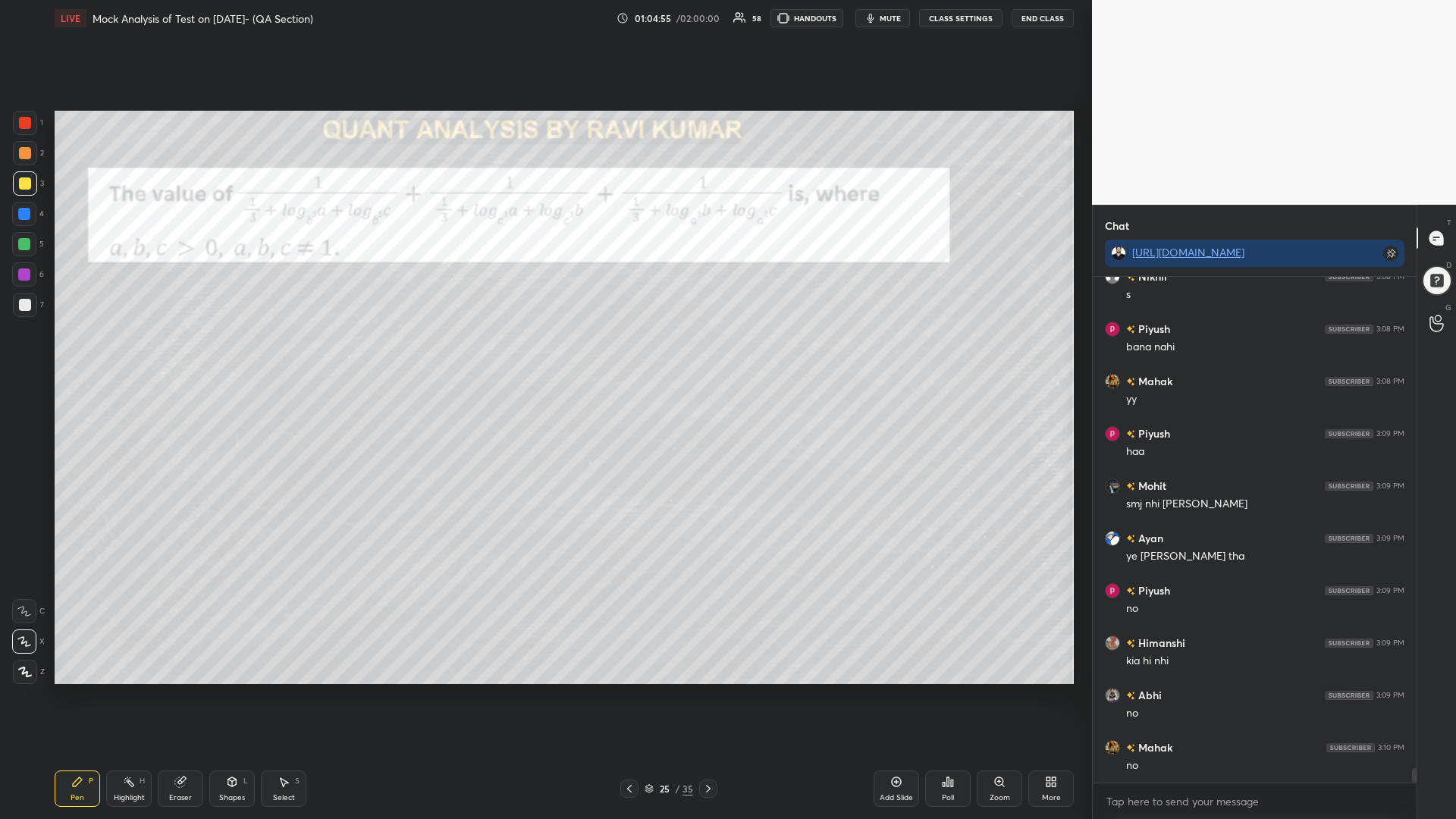
click at [21, 206] on div at bounding box center [24, 214] width 24 height 24
click at [26, 246] on div at bounding box center [24, 244] width 12 height 12
drag, startPoint x: 21, startPoint y: 119, endPoint x: 43, endPoint y: 131, distance: 25.1
click at [20, 119] on div at bounding box center [24, 123] width 12 height 12
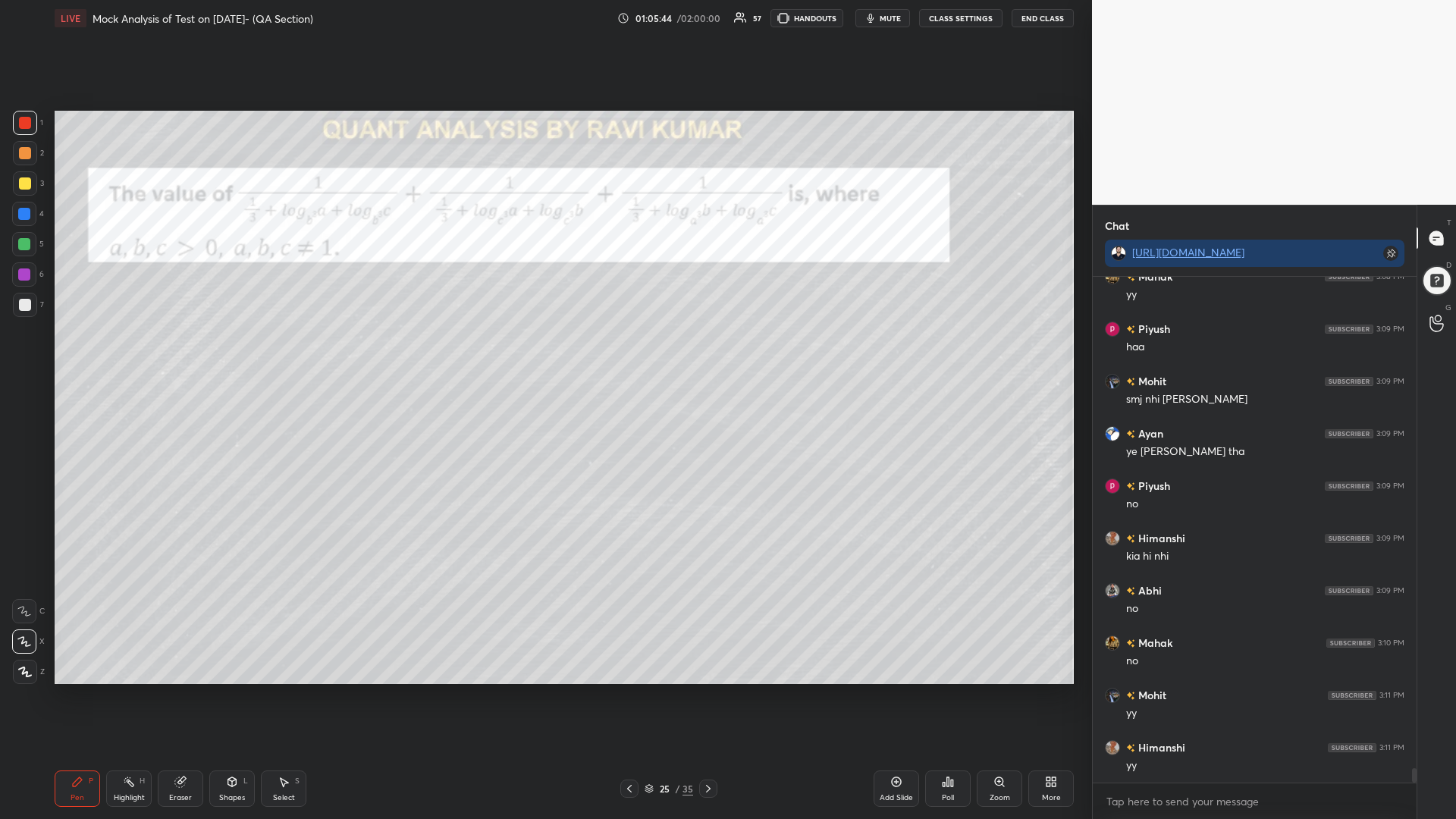
scroll to position [17109, 0]
click at [28, 218] on div at bounding box center [24, 213] width 12 height 12
click at [23, 155] on div at bounding box center [24, 152] width 12 height 12
click at [21, 246] on div at bounding box center [24, 244] width 12 height 12
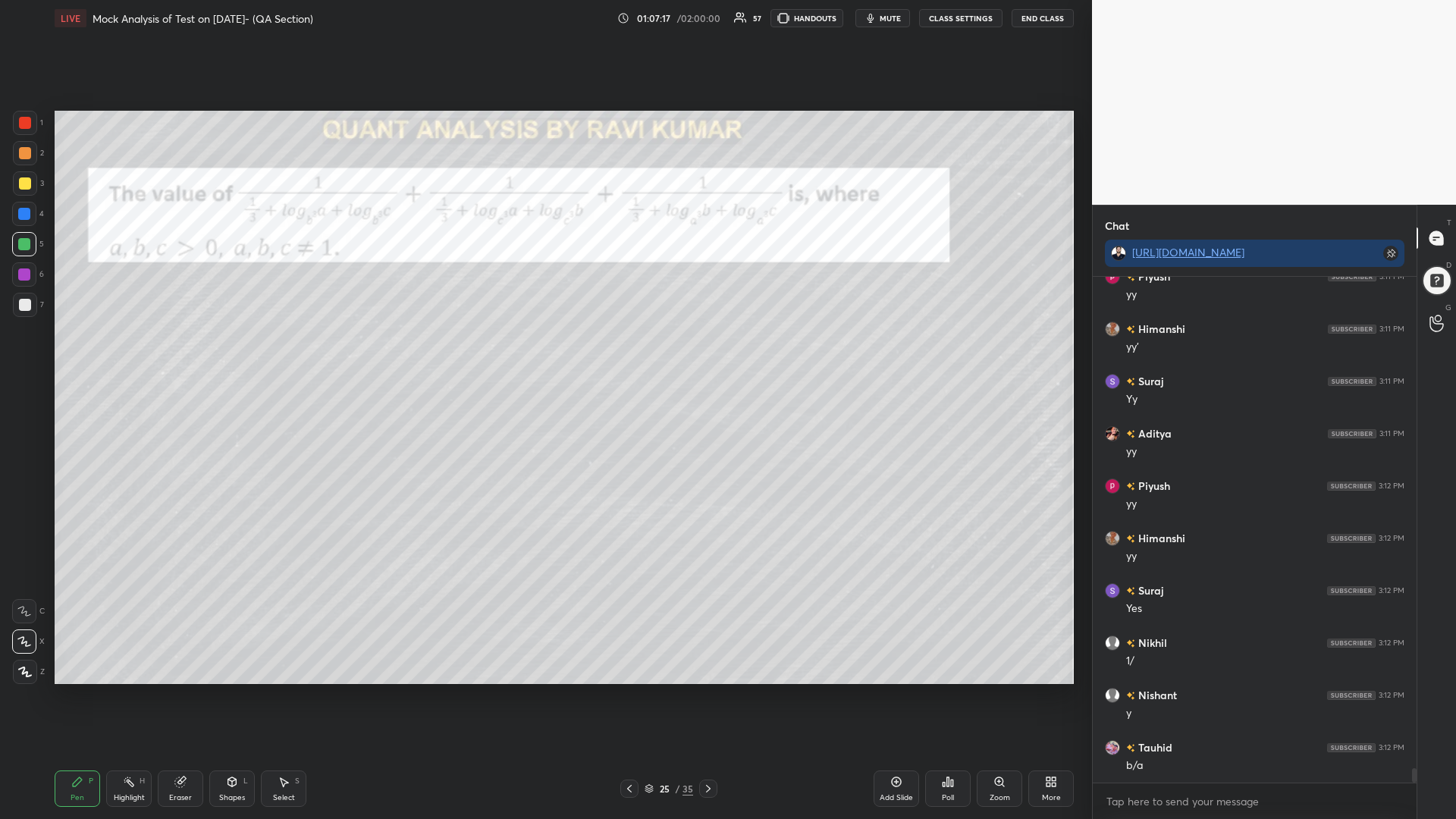
scroll to position [17632, 0]
click at [24, 303] on div at bounding box center [24, 304] width 12 height 12
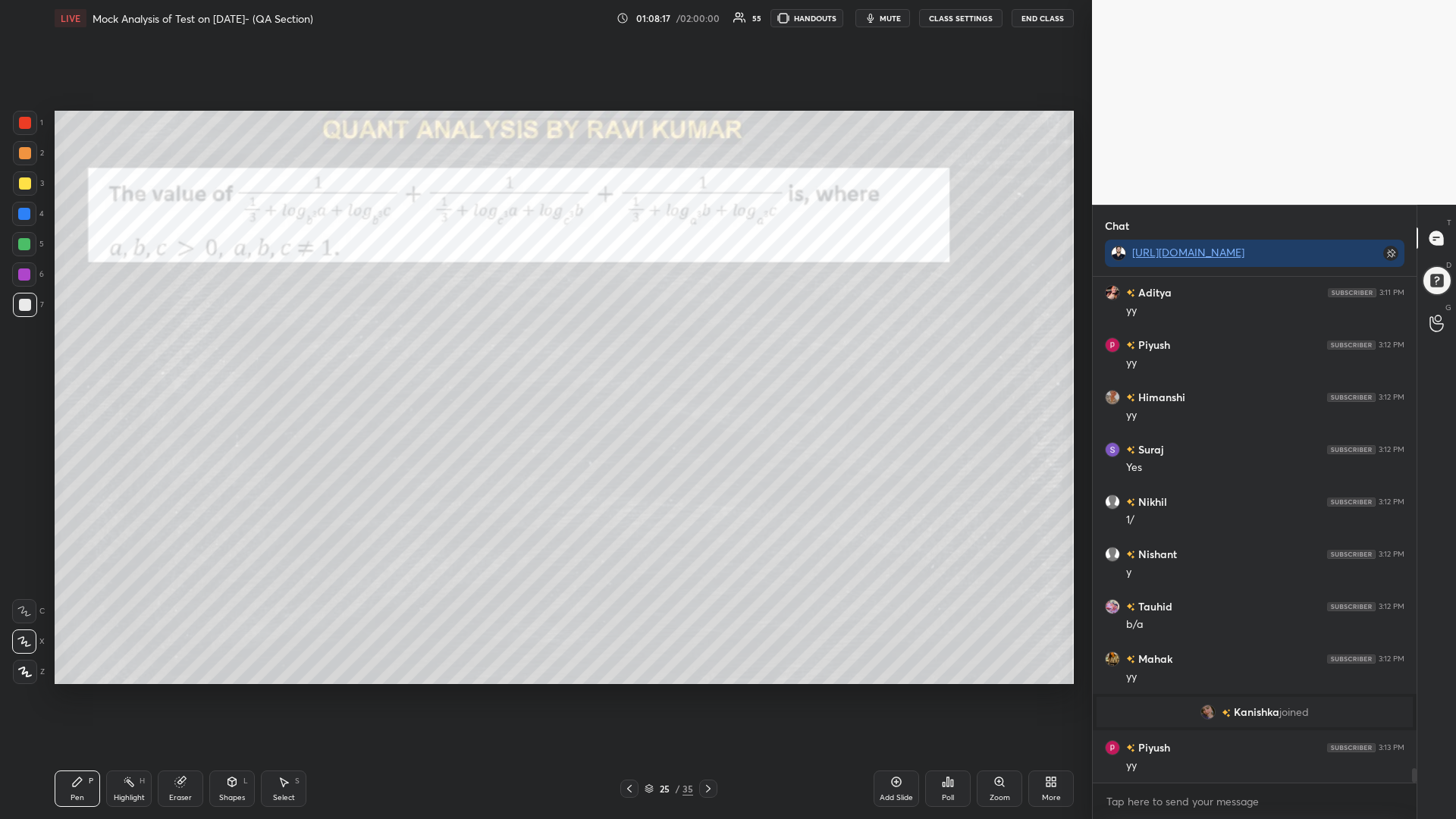
scroll to position [17299, 0]
drag, startPoint x: 19, startPoint y: 214, endPoint x: 28, endPoint y: 182, distance: 33.2
click at [20, 215] on div at bounding box center [24, 213] width 12 height 12
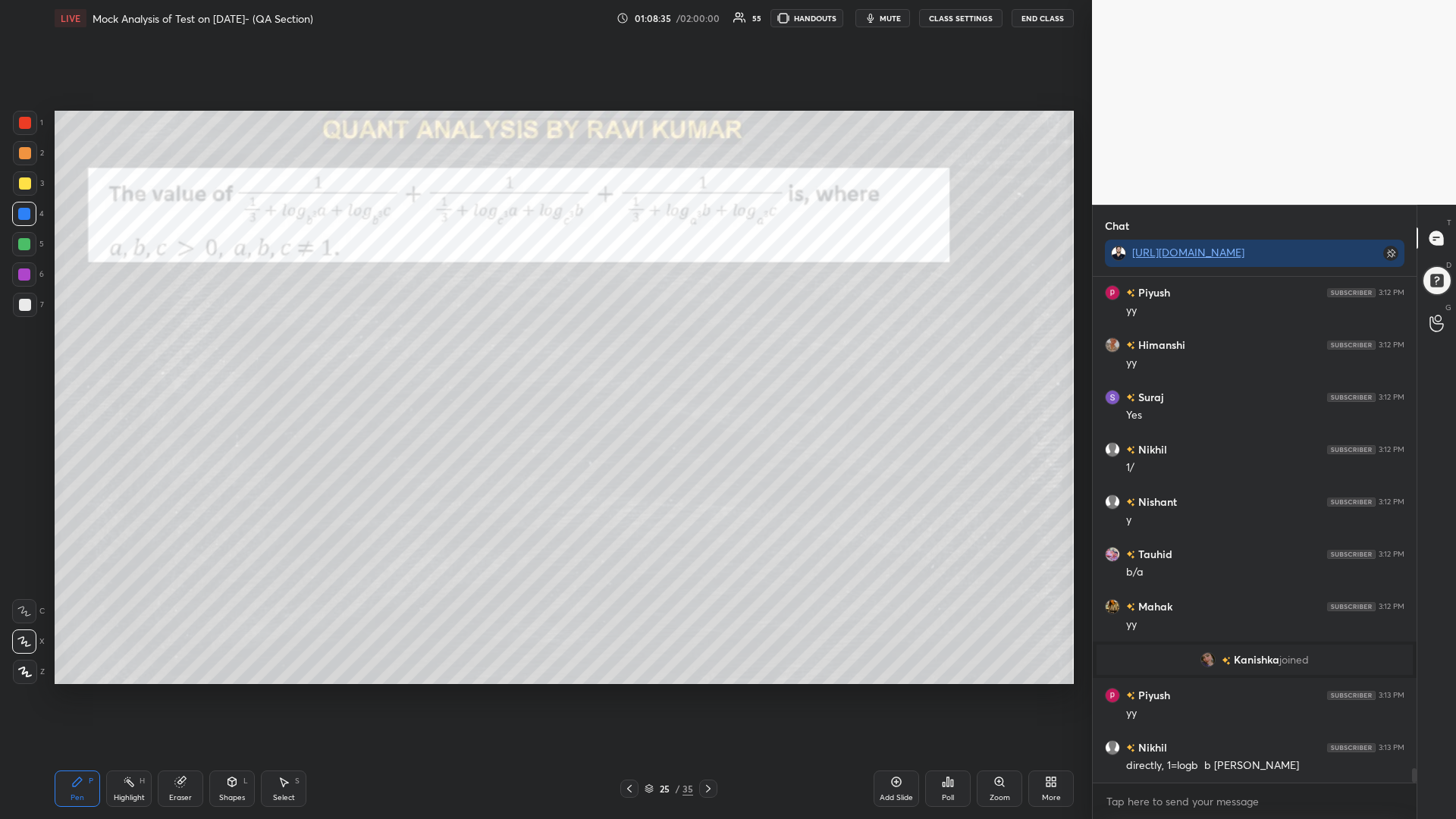
click at [24, 132] on div at bounding box center [24, 123] width 24 height 24
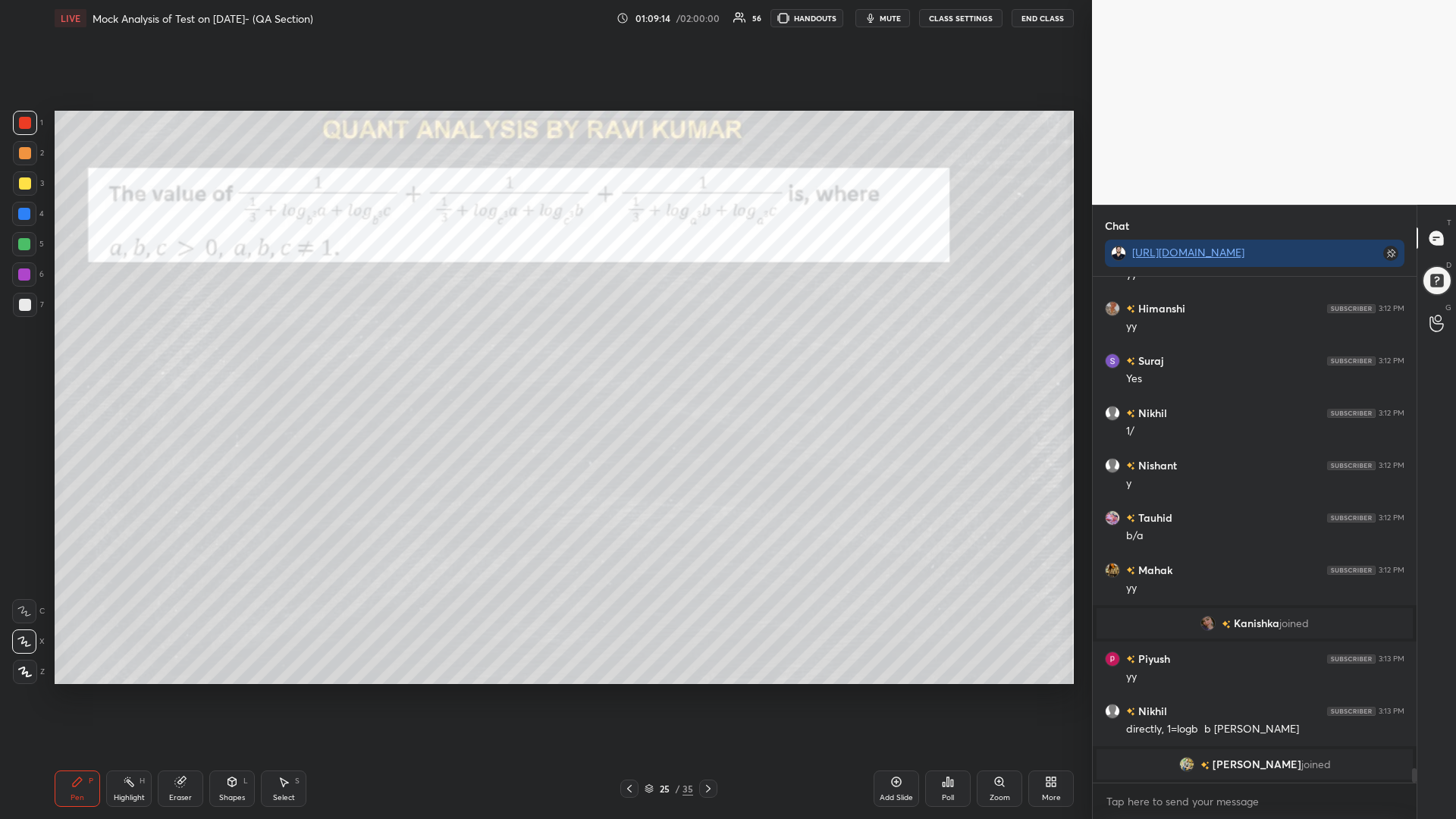
drag, startPoint x: 283, startPoint y: 782, endPoint x: 293, endPoint y: 770, distance: 15.6
click at [282, 696] on icon at bounding box center [285, 783] width 9 height 9
drag, startPoint x: 361, startPoint y: 678, endPoint x: 245, endPoint y: 649, distance: 119.6
click at [239, 647] on div "0 ° Undo Copy Duplicate Duplicate to new slide Delete" at bounding box center [564, 397] width 1019 height 573
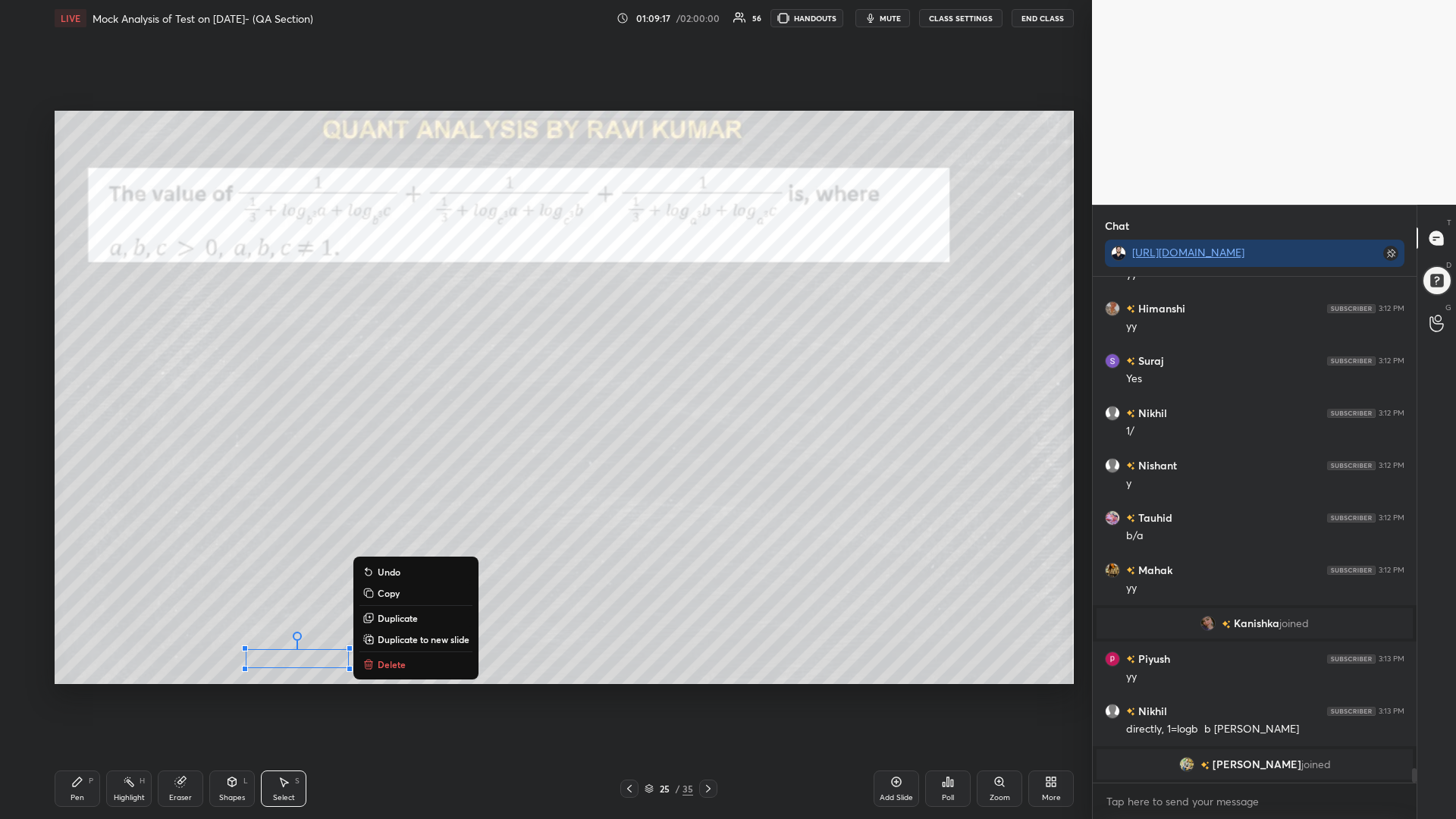
drag, startPoint x: 387, startPoint y: 593, endPoint x: 393, endPoint y: 621, distance: 28.6
click at [386, 594] on p "Copy" at bounding box center [388, 593] width 22 height 12
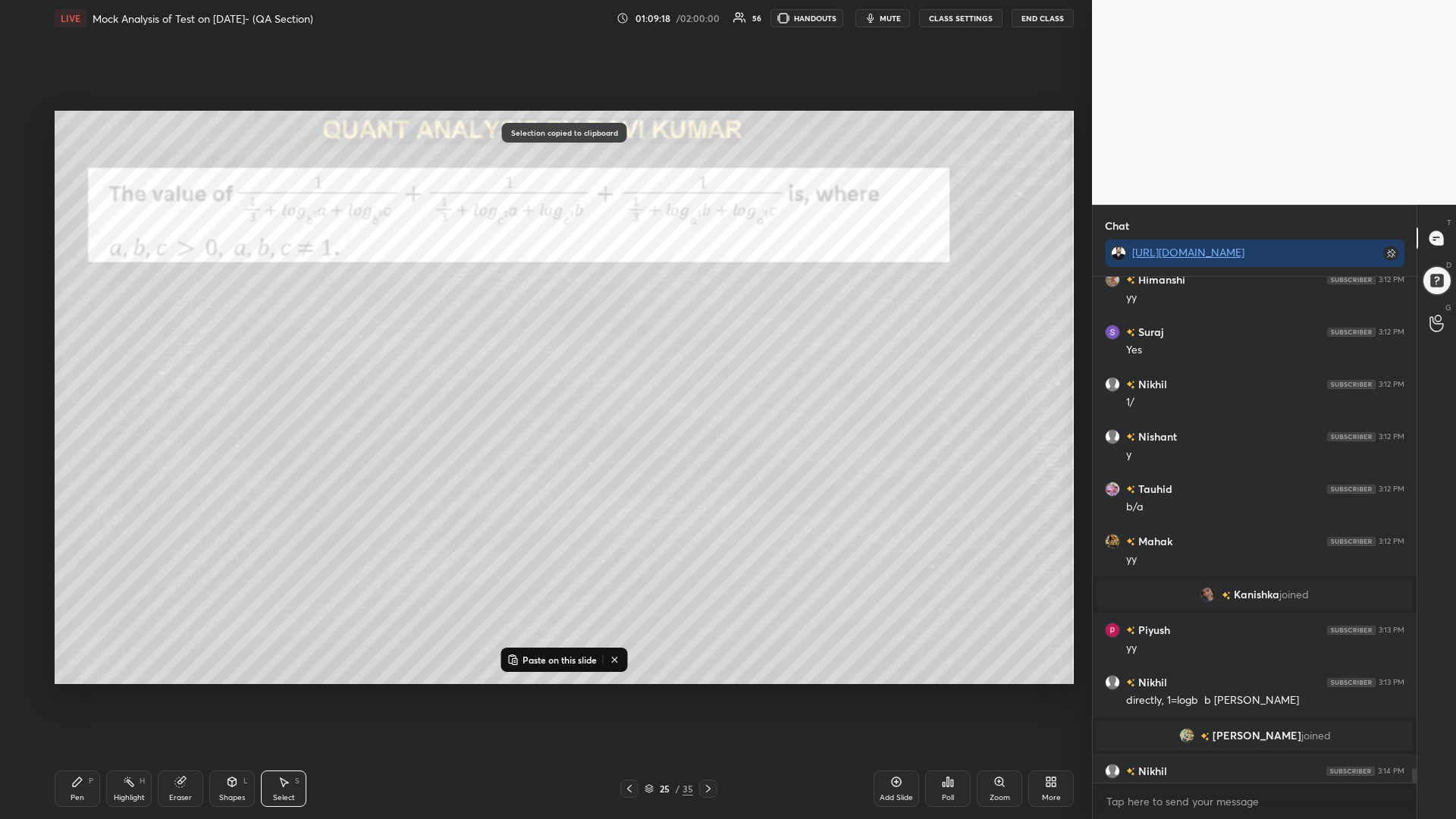
scroll to position [17359, 0]
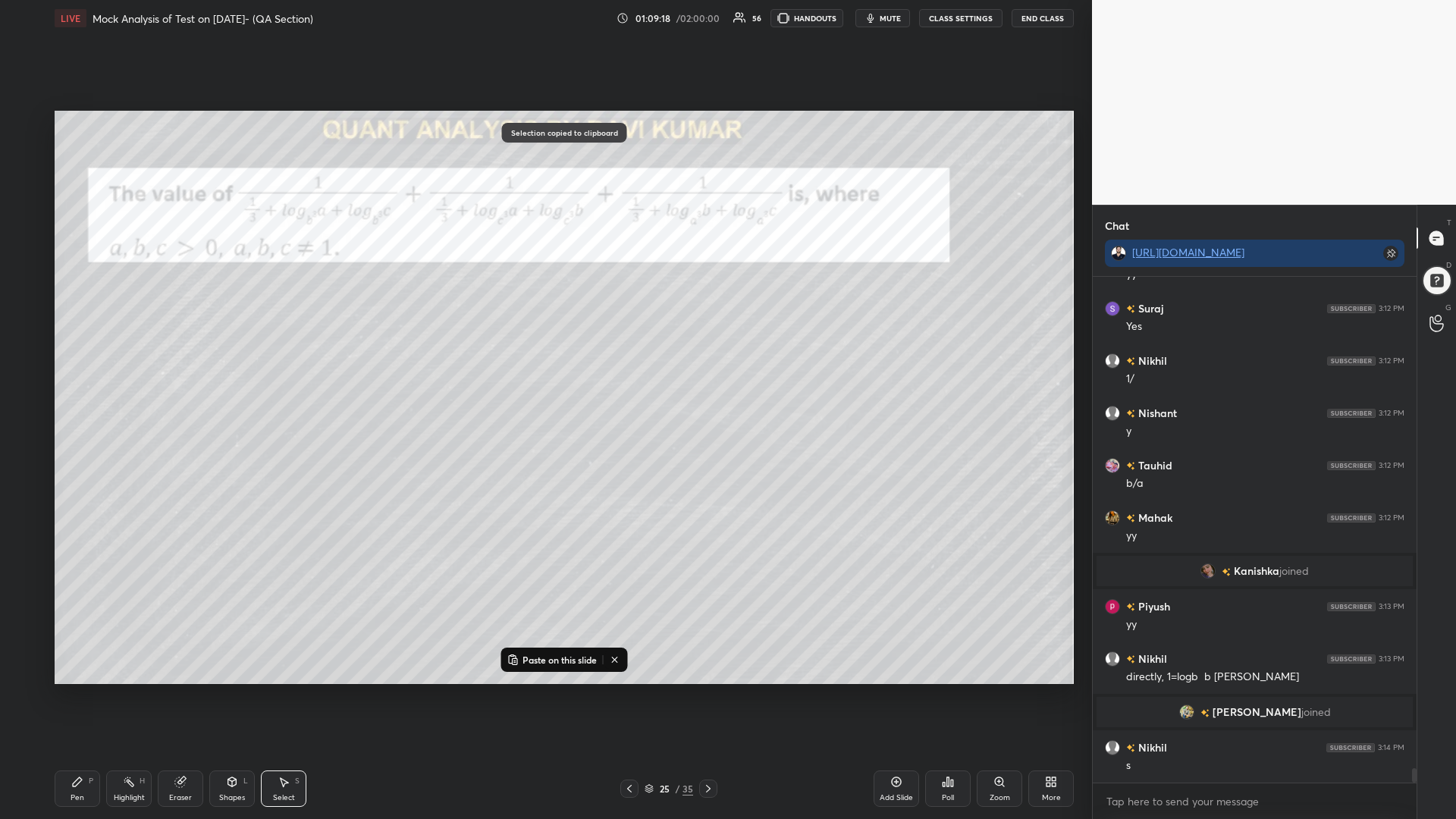
click at [531, 659] on p "Paste on this slide" at bounding box center [560, 659] width 75 height 12
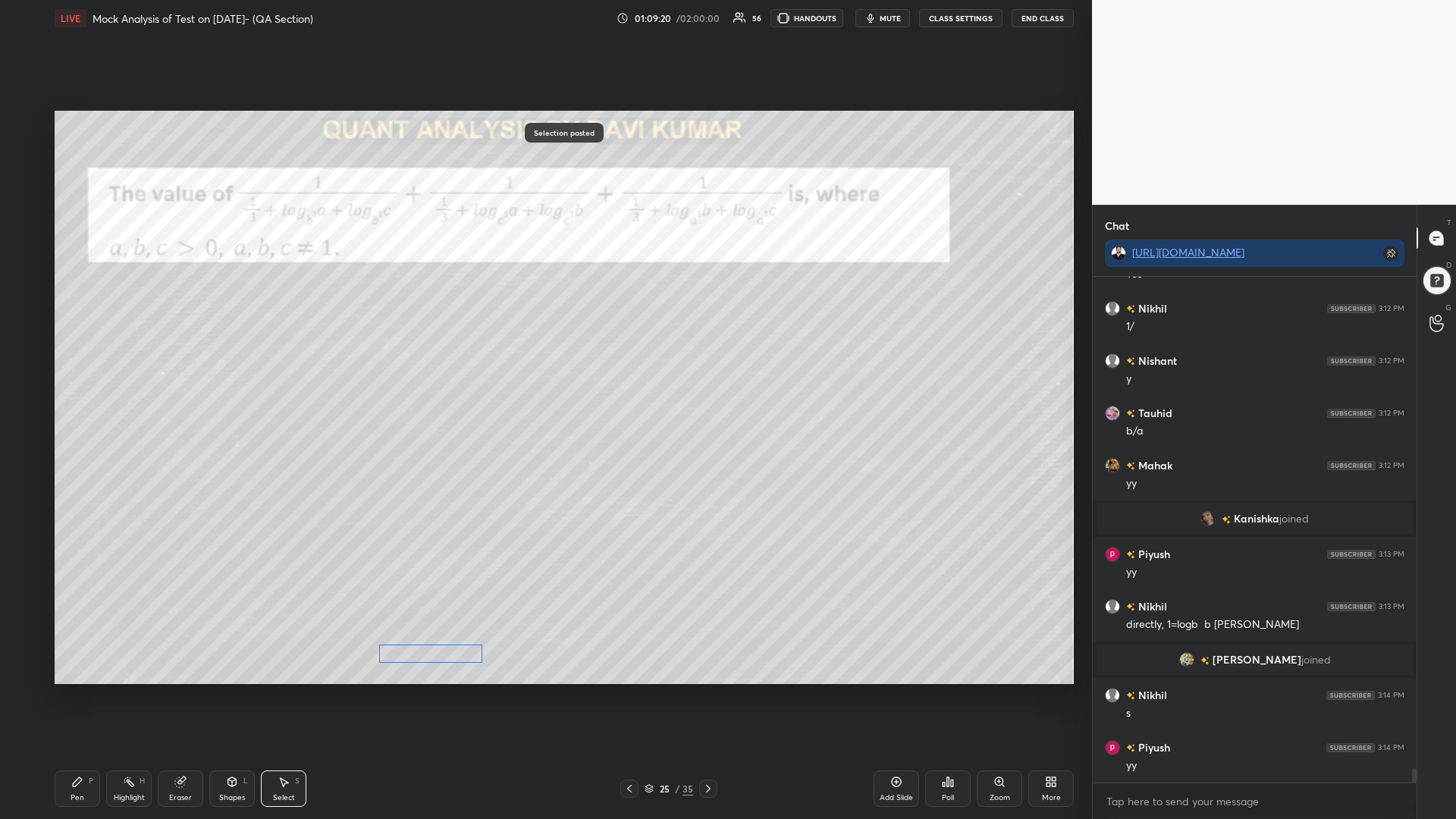
drag, startPoint x: 346, startPoint y: 674, endPoint x: 450, endPoint y: 645, distance: 108.0
click at [450, 645] on div "0 ° Undo Copy Paste here Duplicate Duplicate to new slide Delete" at bounding box center [564, 397] width 1019 height 573
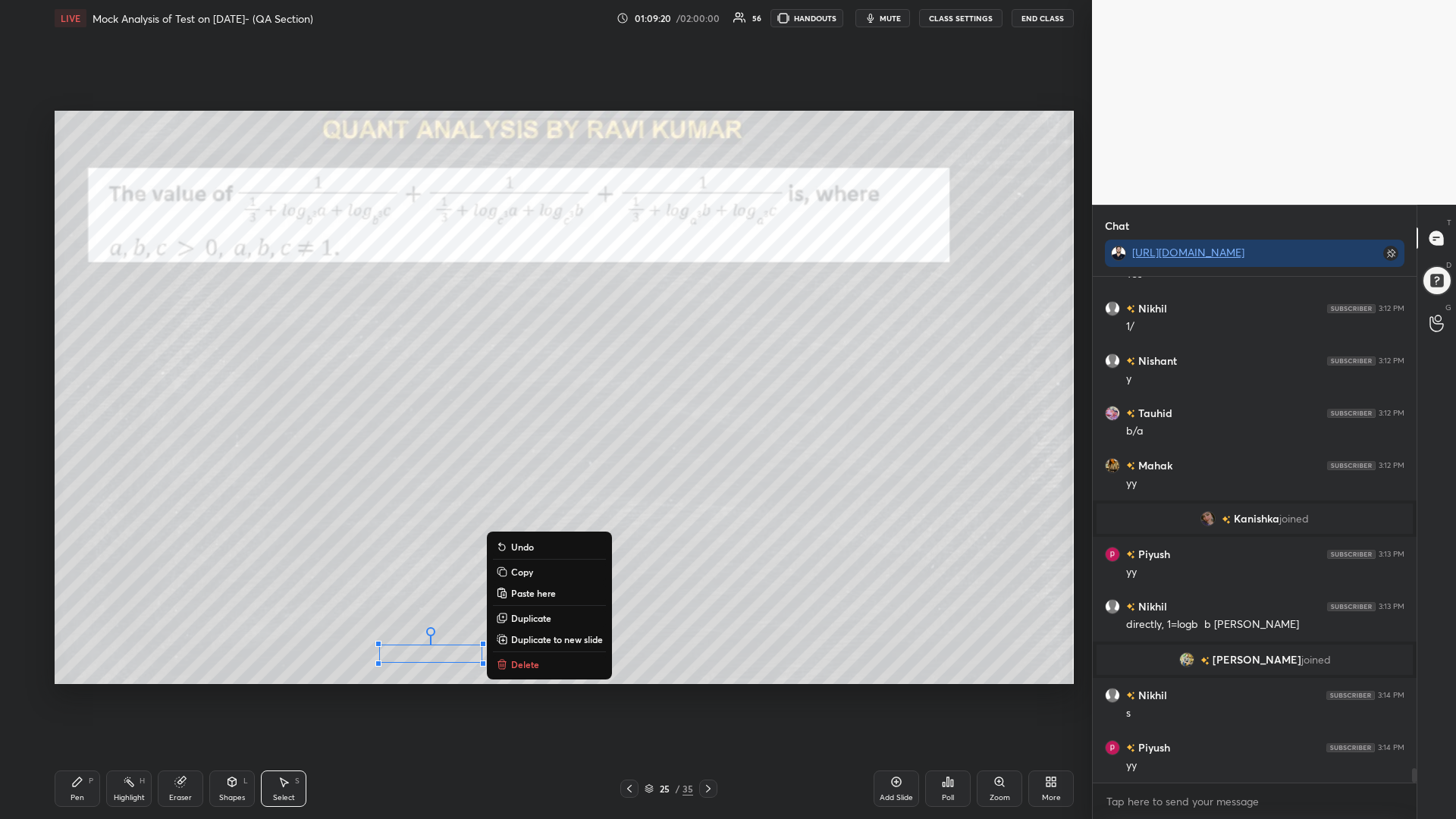
click at [407, 675] on div "0 ° Undo Copy Paste here Duplicate Duplicate to new slide Delete" at bounding box center [564, 397] width 1019 height 573
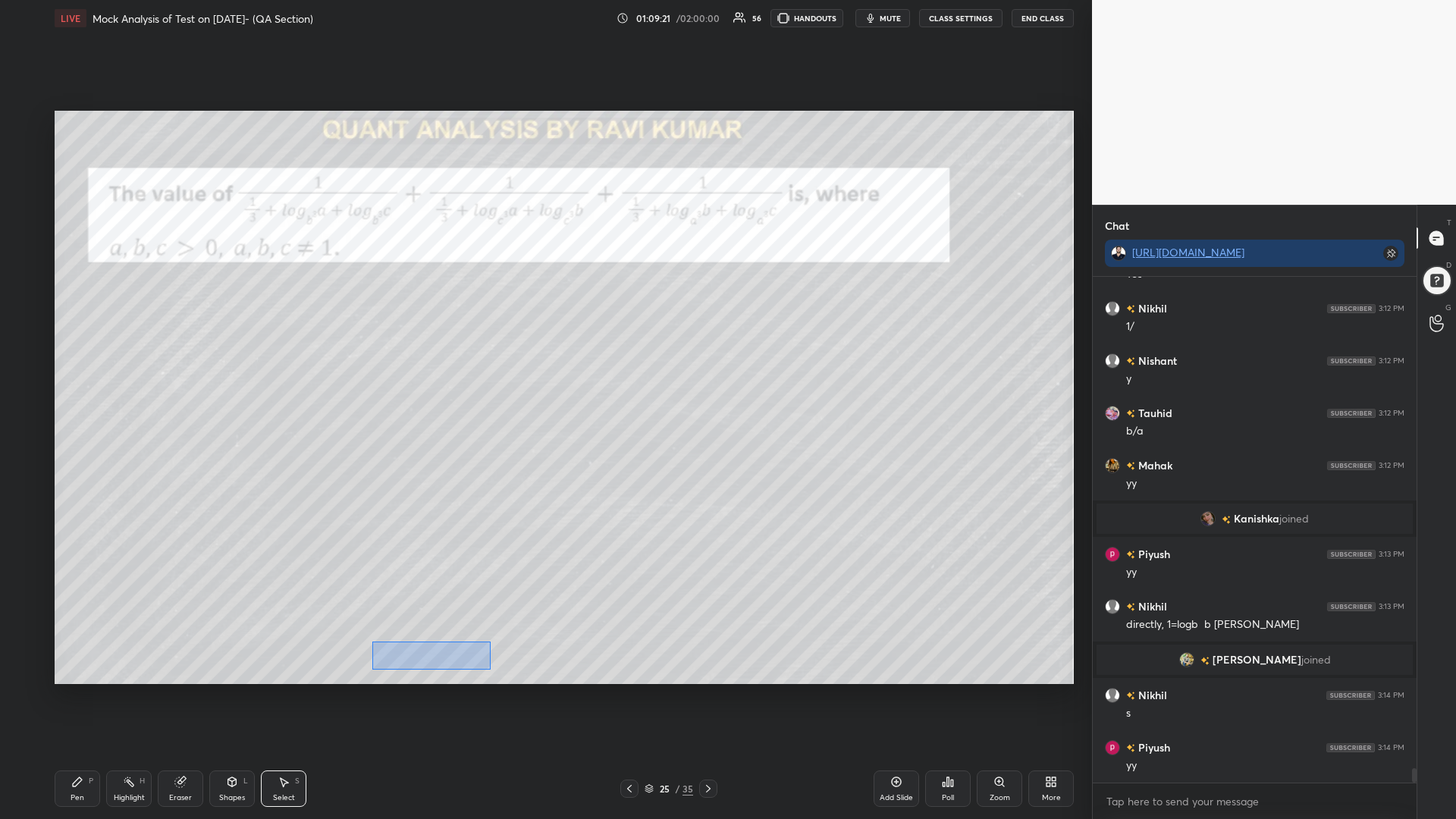
drag, startPoint x: 450, startPoint y: 656, endPoint x: 407, endPoint y: 648, distance: 43.7
click at [373, 642] on div "0 ° Undo Copy Paste here Duplicate Duplicate to new slide Delete" at bounding box center [564, 397] width 1019 height 573
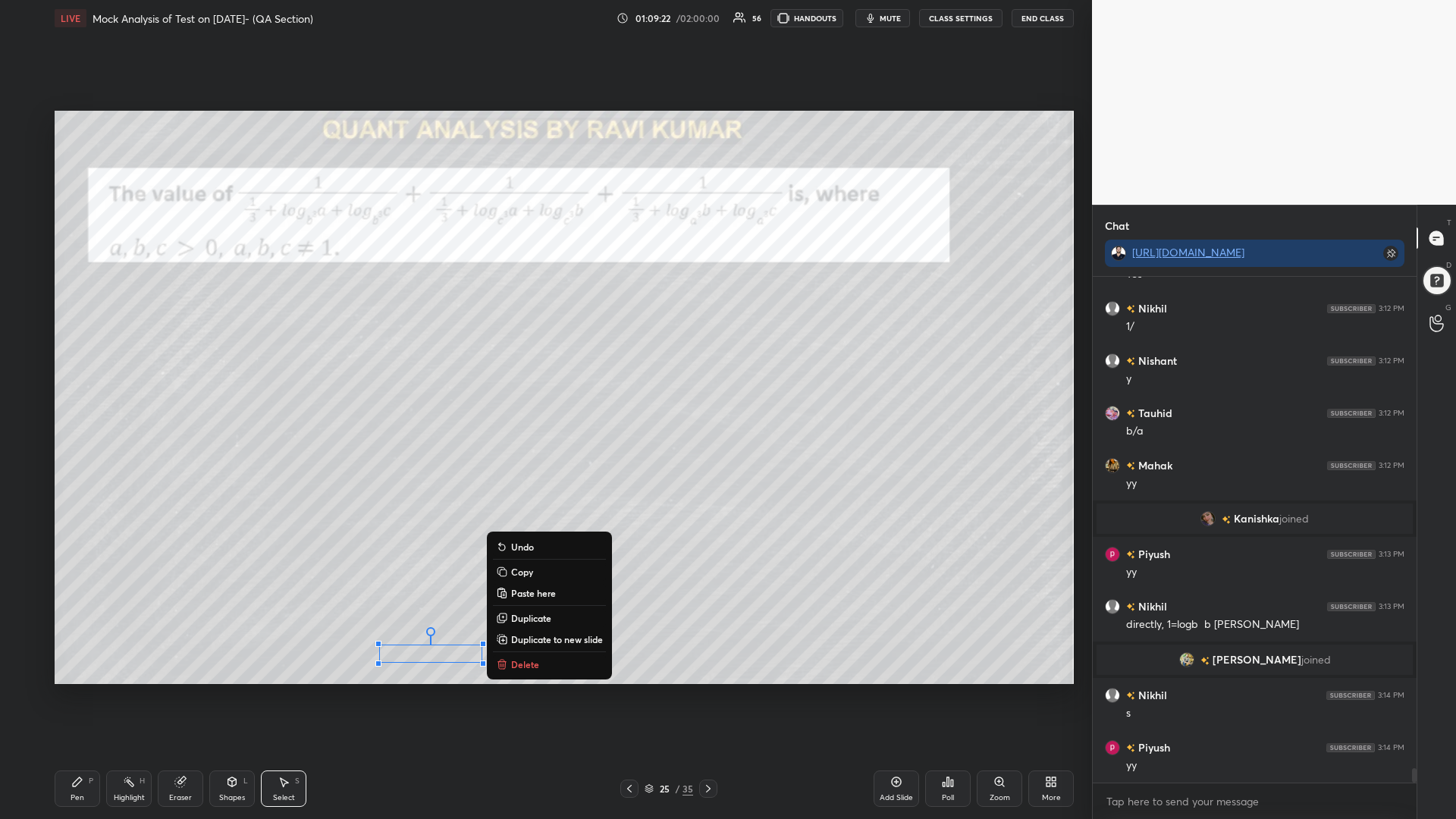
click at [519, 570] on p "Copy" at bounding box center [522, 571] width 22 height 12
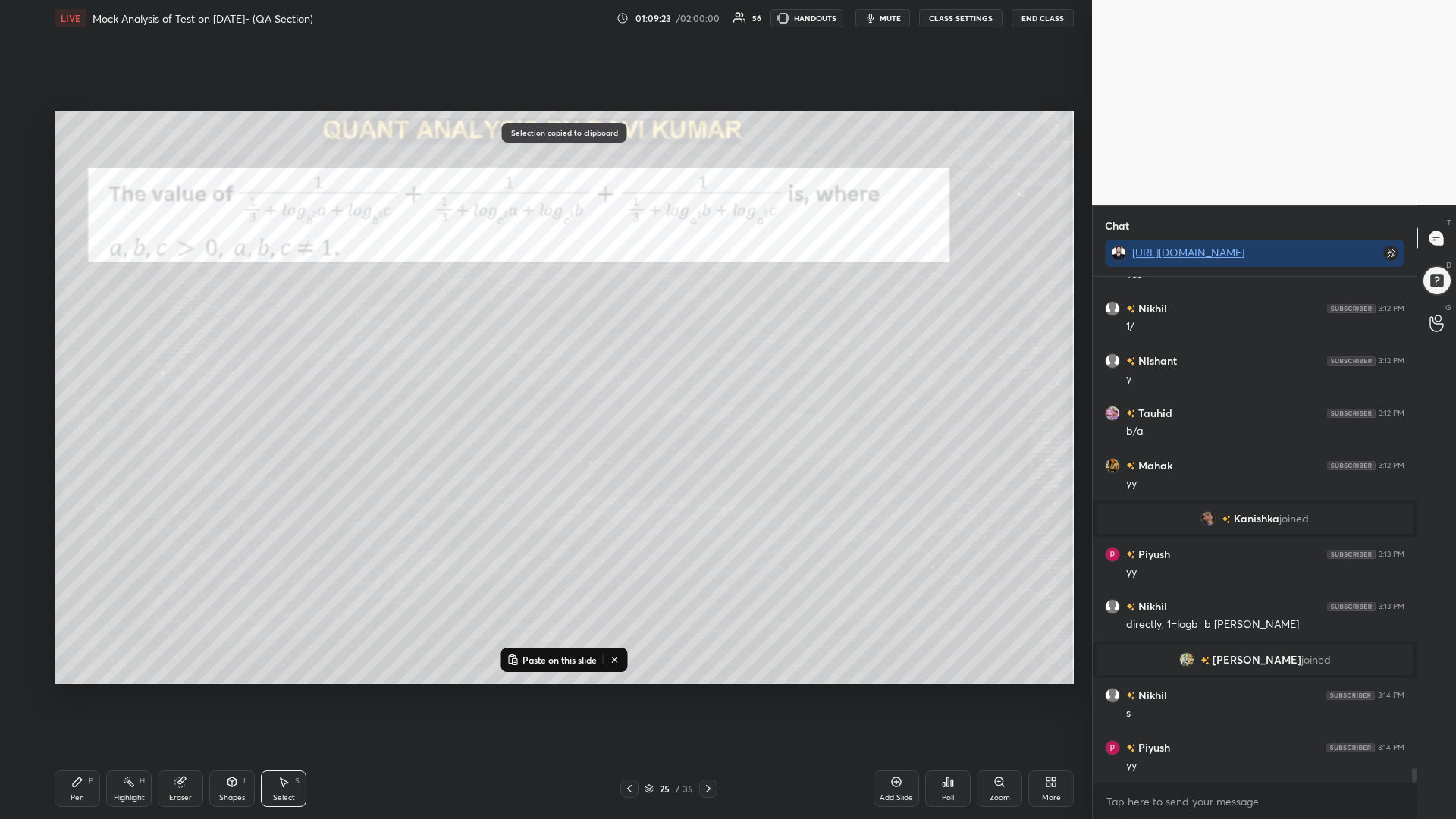
click at [549, 663] on p "Paste on this slide" at bounding box center [560, 659] width 75 height 12
drag, startPoint x: 469, startPoint y: 674, endPoint x: 594, endPoint y: 656, distance: 126.3
click at [594, 656] on div "0 ° Undo Copy Paste here Duplicate Duplicate to new slide Delete" at bounding box center [564, 397] width 1019 height 573
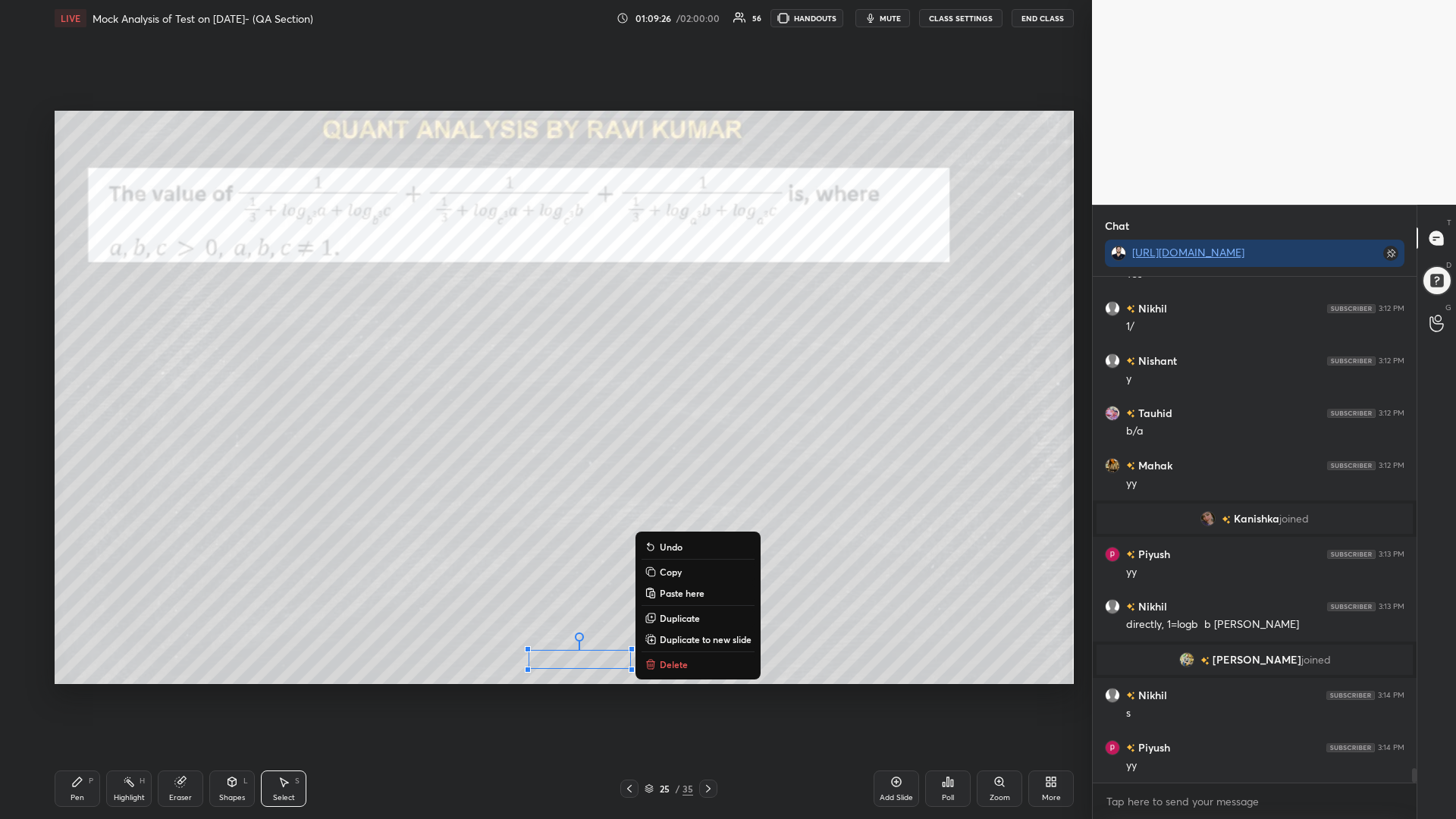
click at [83, 696] on div "Pen P" at bounding box center [77, 788] width 46 height 36
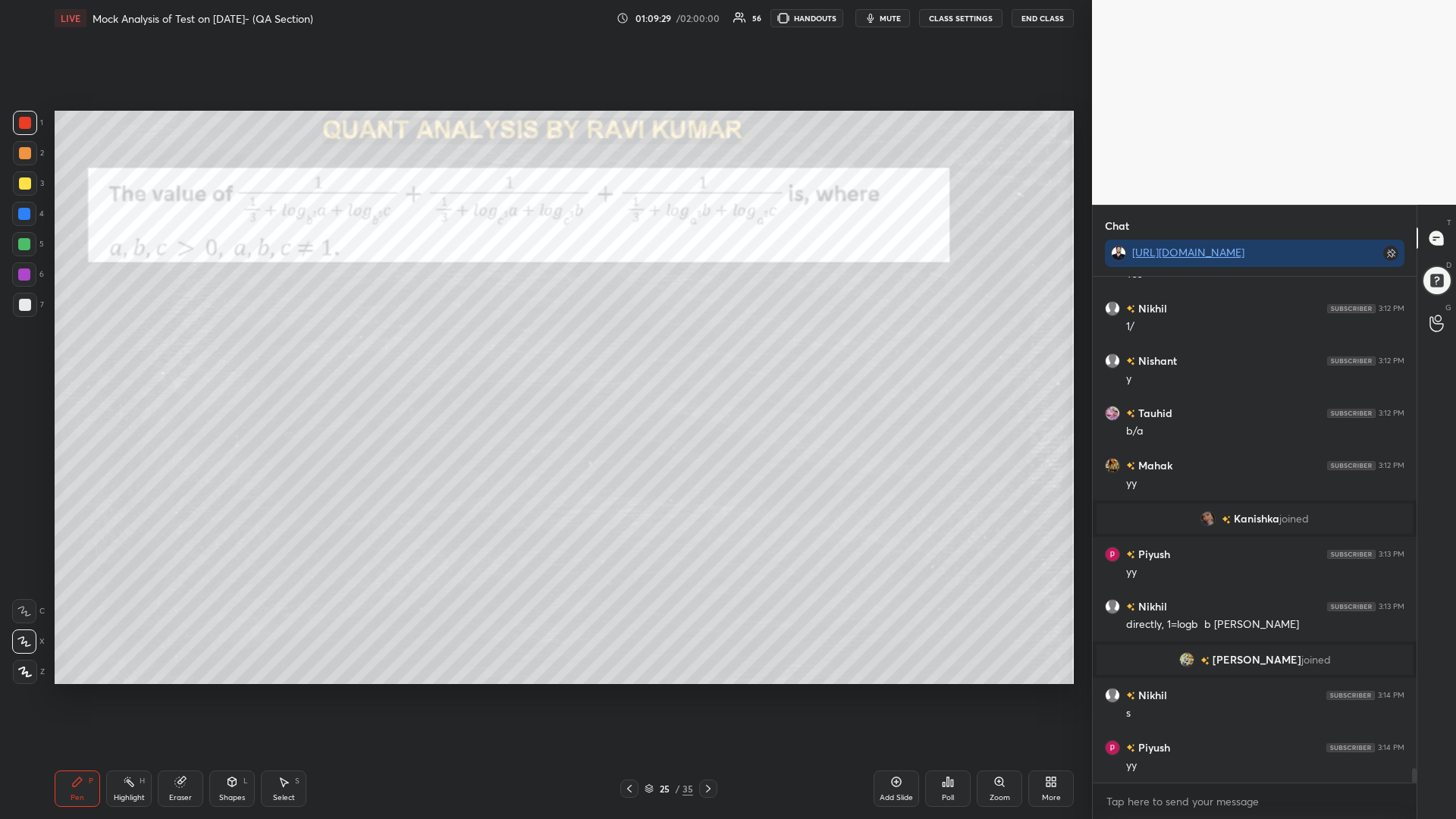
click at [17, 285] on div at bounding box center [24, 274] width 24 height 24
click at [22, 303] on div at bounding box center [24, 304] width 12 height 12
click at [21, 244] on div at bounding box center [24, 244] width 12 height 12
click at [25, 667] on icon at bounding box center [24, 672] width 13 height 11
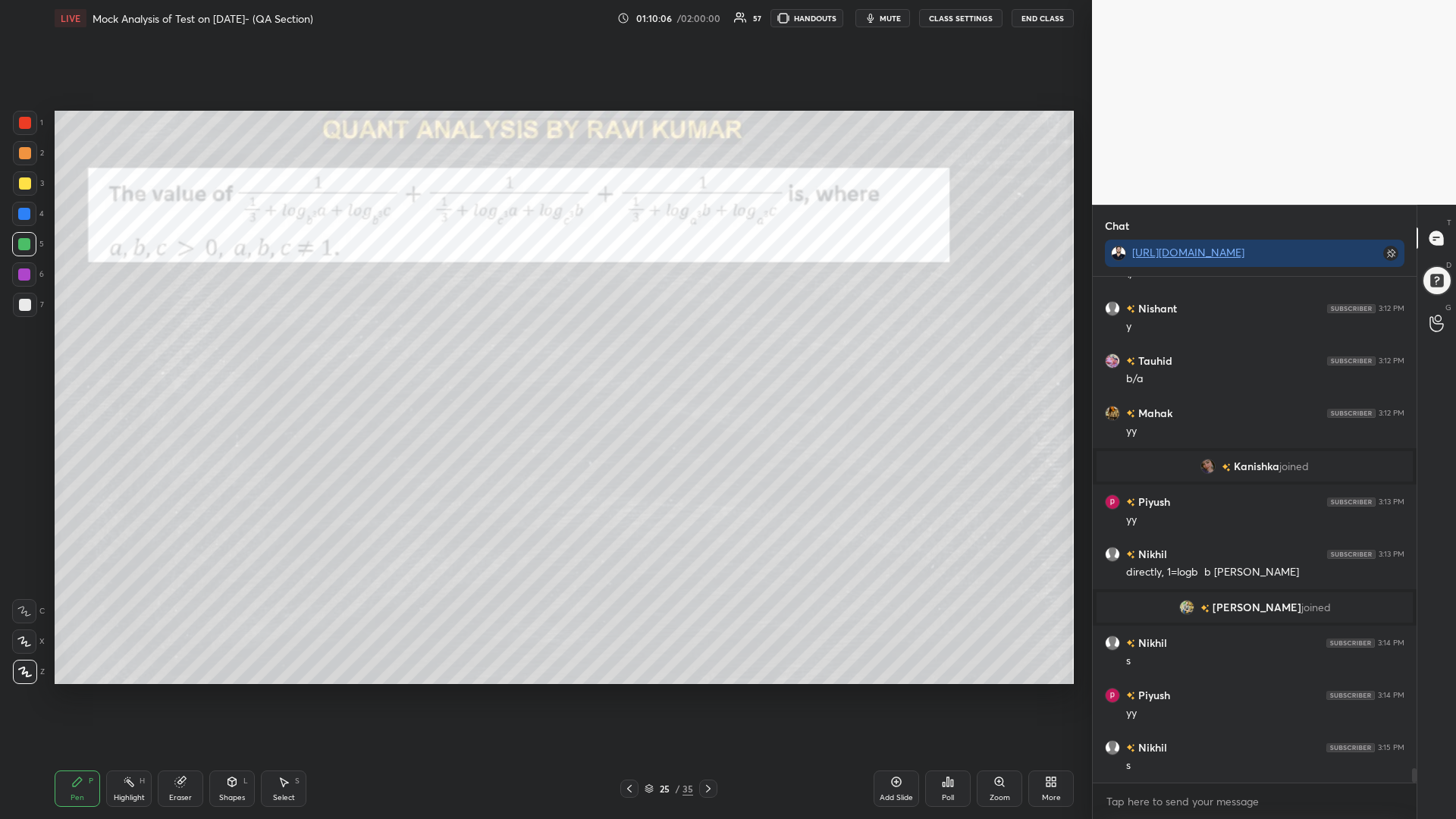
scroll to position [17516, 0]
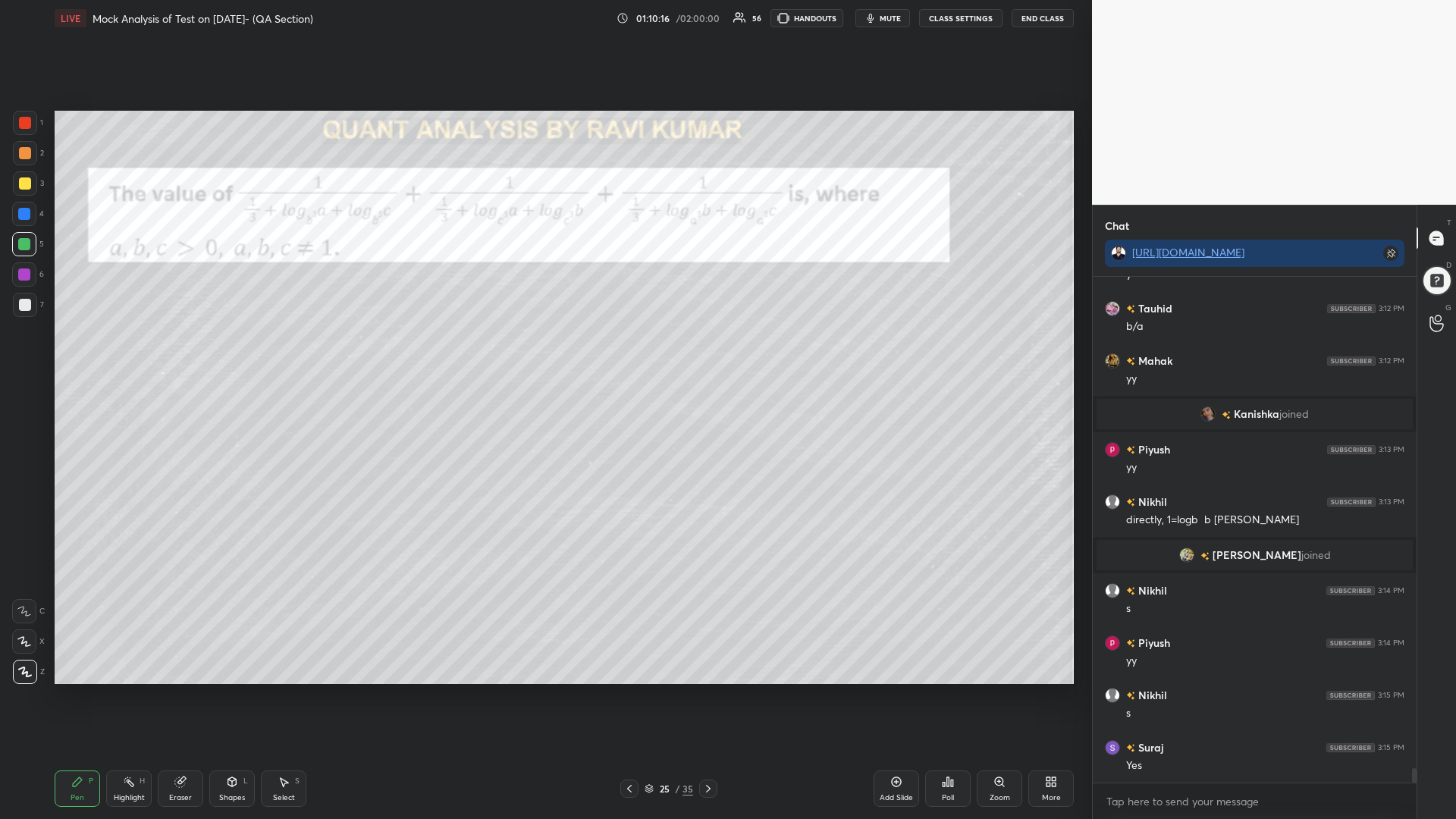
click at [705, 696] on icon at bounding box center [708, 788] width 12 height 12
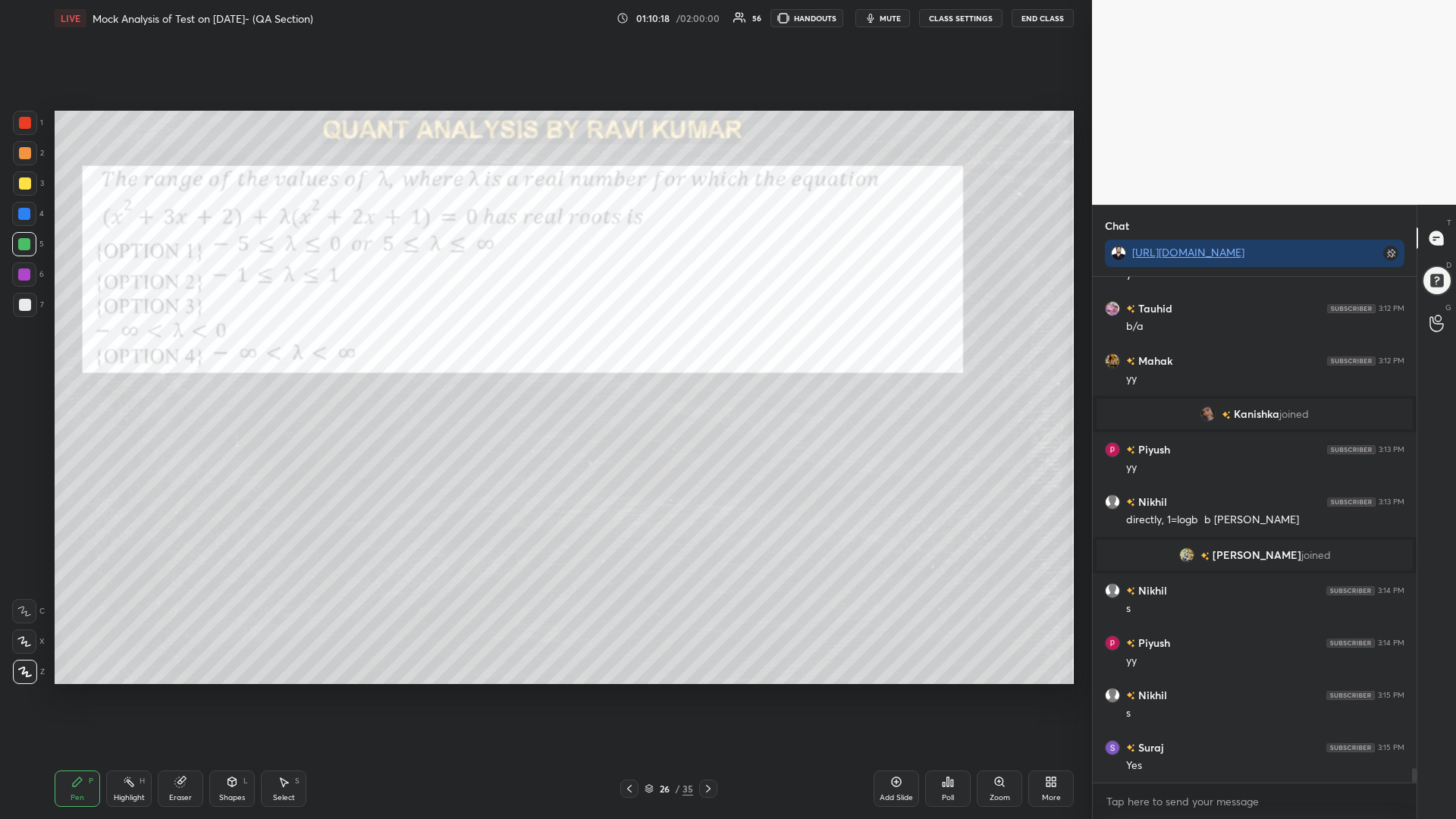
click at [34, 120] on div at bounding box center [24, 123] width 24 height 24
click at [709, 696] on icon at bounding box center [708, 788] width 12 height 12
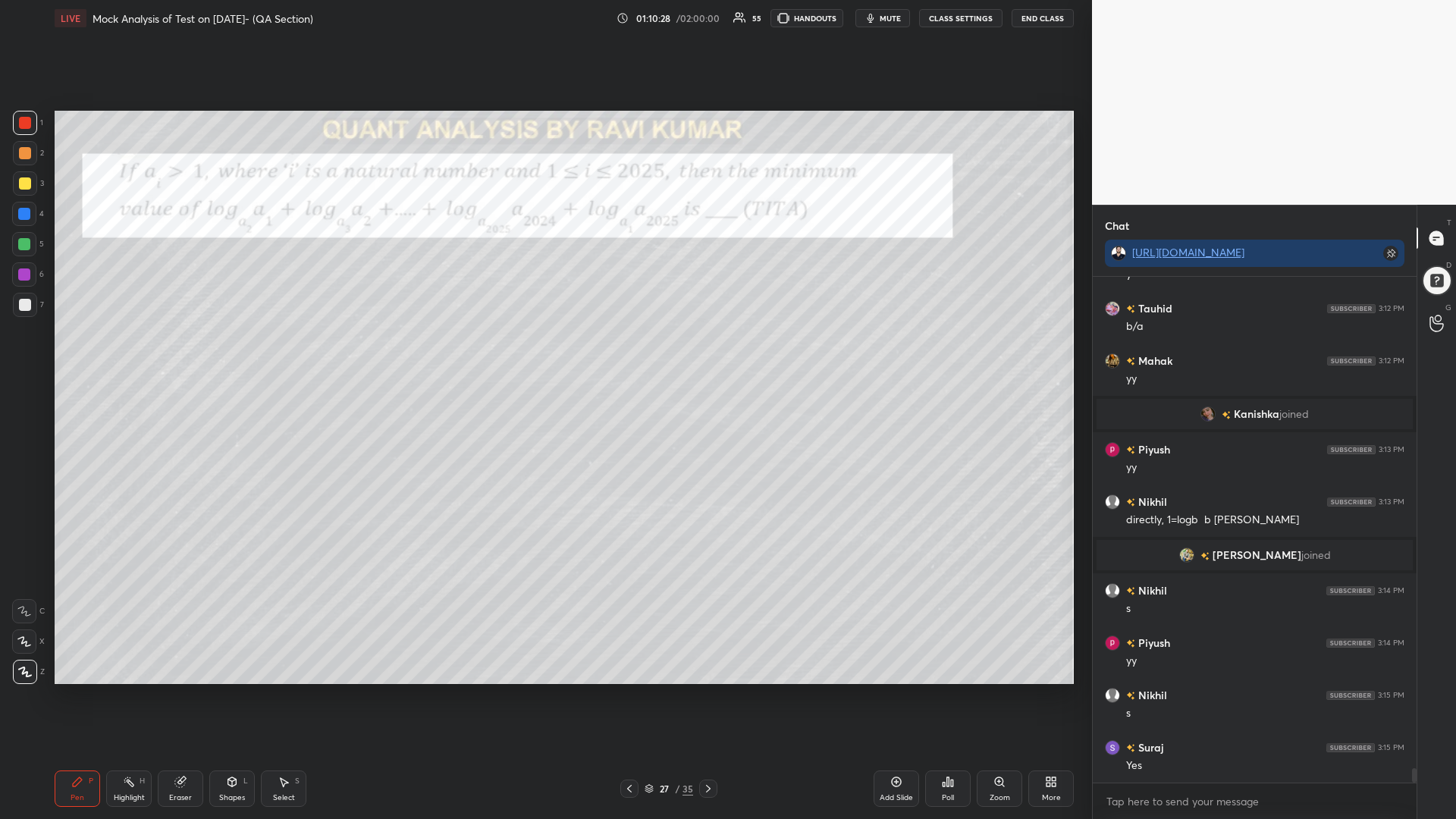
scroll to position [17568, 0]
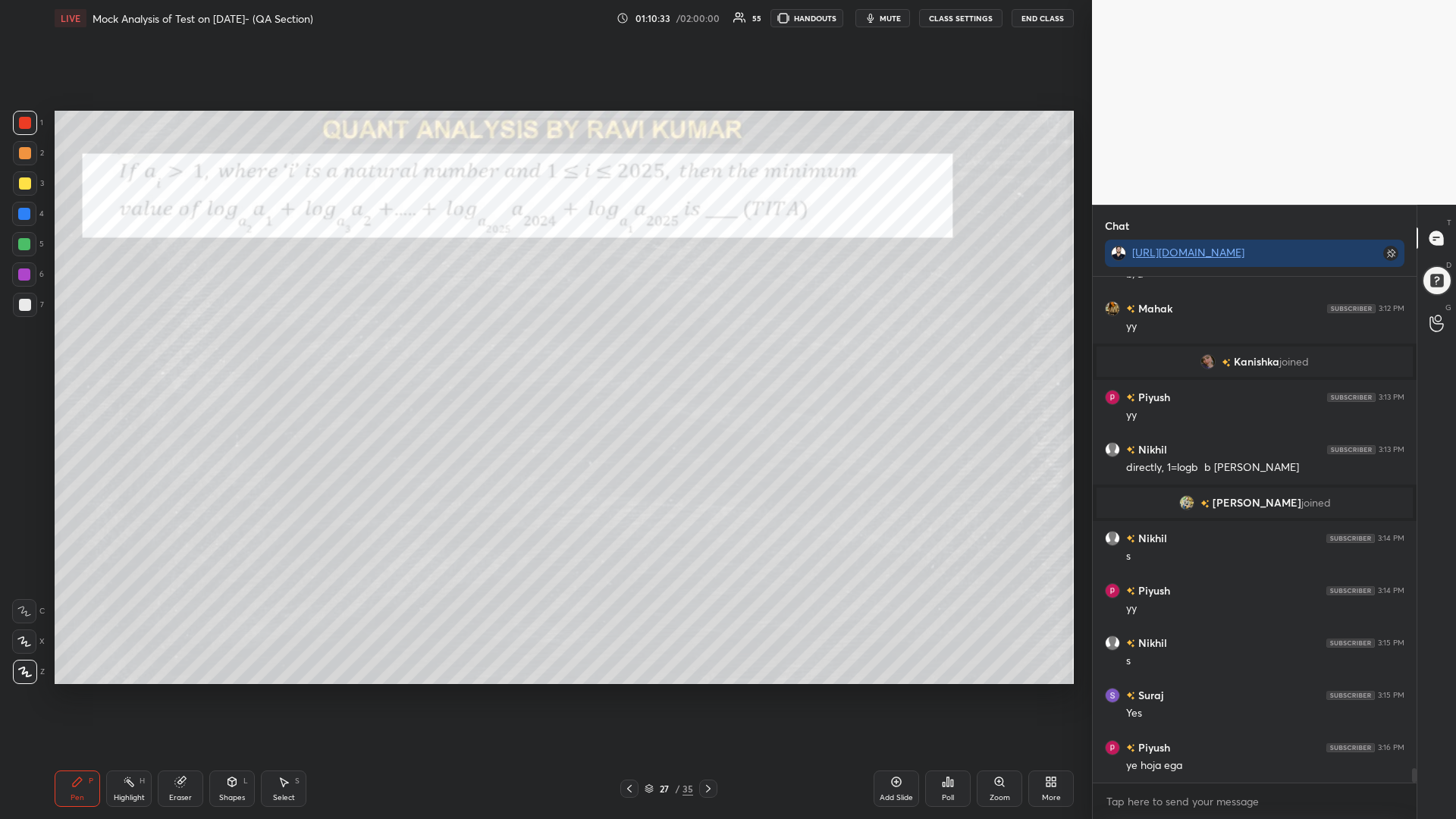
click at [28, 124] on div at bounding box center [24, 123] width 12 height 12
click at [709, 696] on icon at bounding box center [708, 788] width 12 height 12
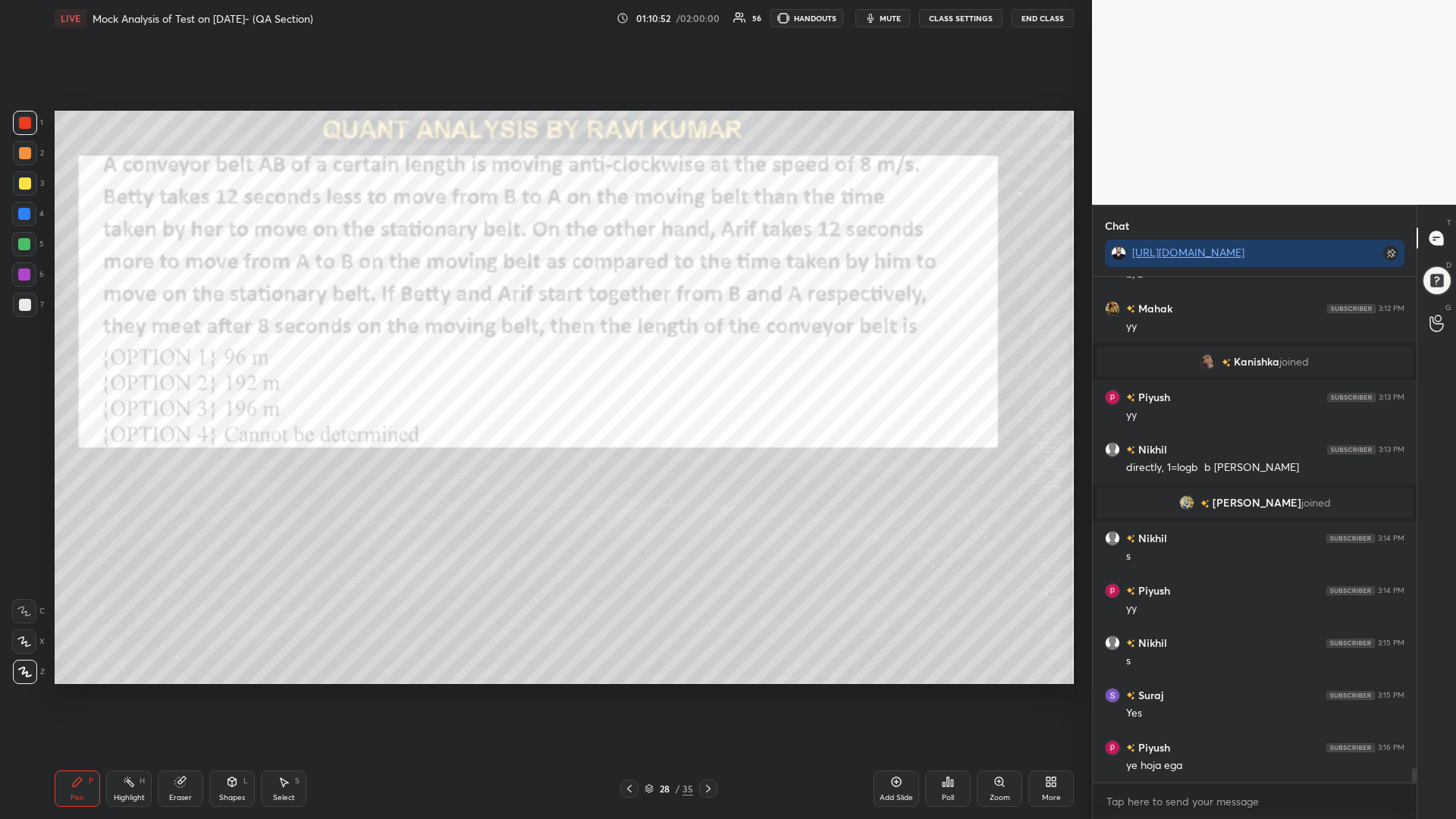
click at [707, 696] on icon at bounding box center [708, 788] width 12 height 12
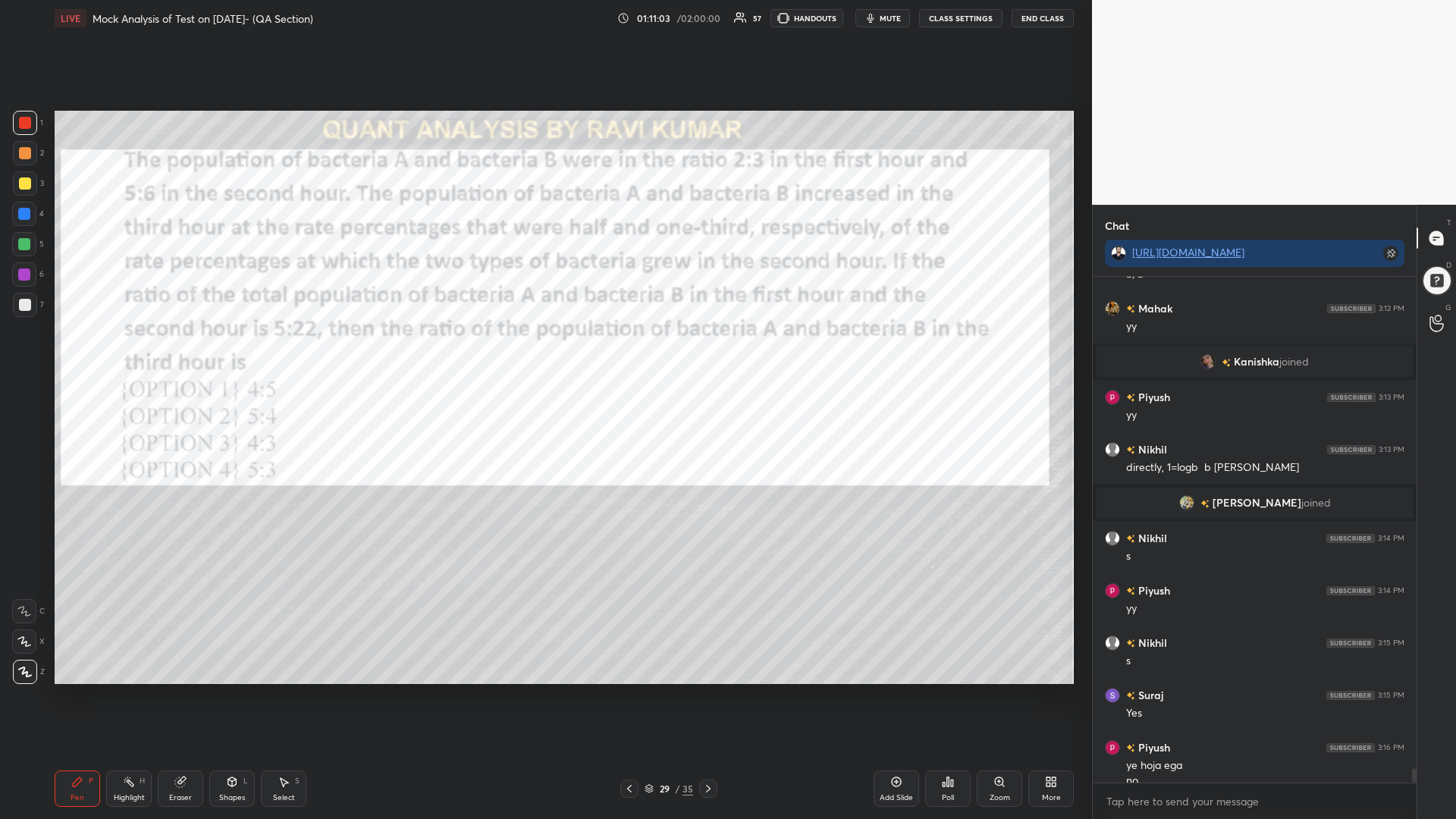
scroll to position [17583, 0]
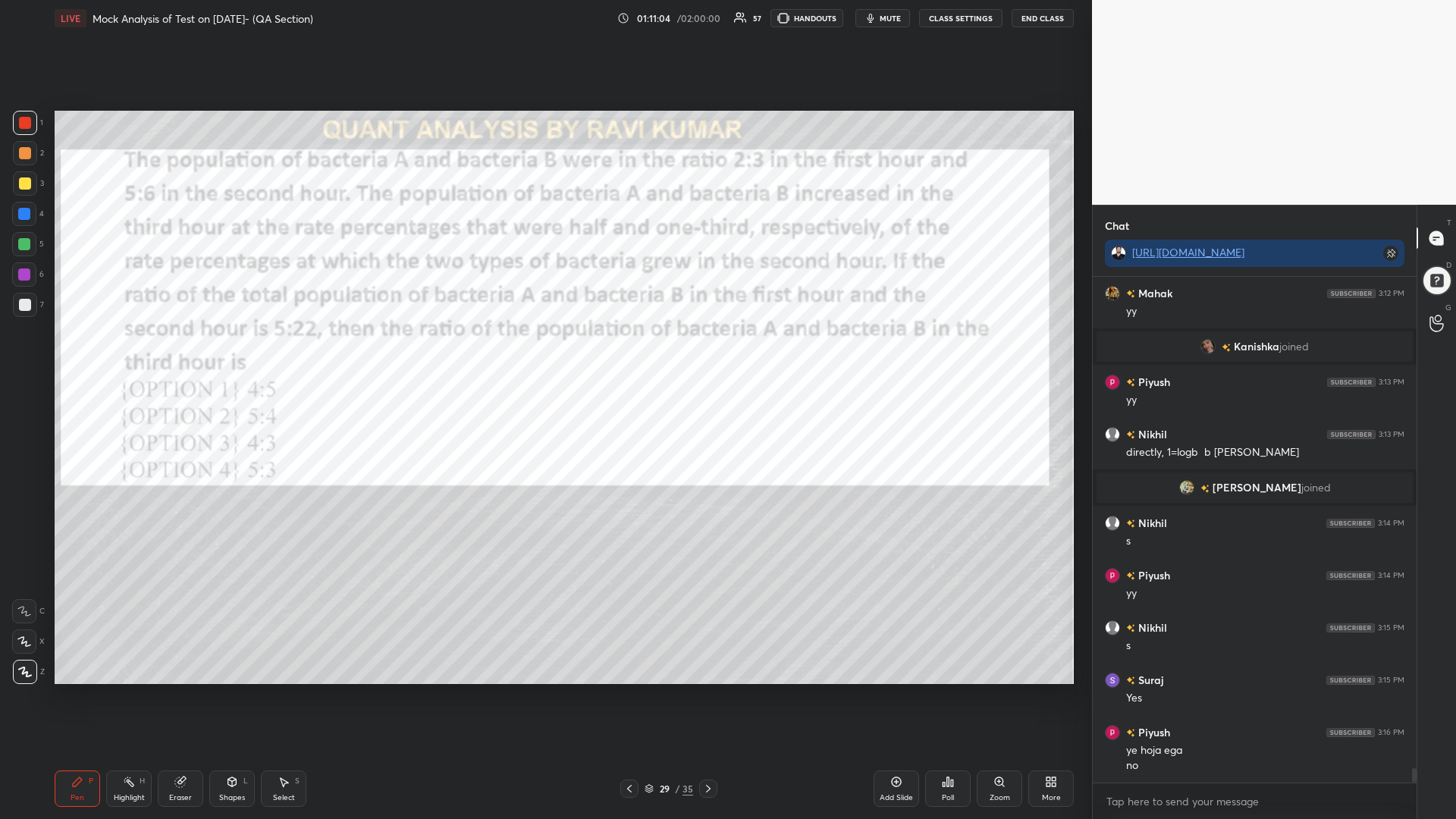
click at [708, 696] on icon at bounding box center [708, 788] width 12 height 12
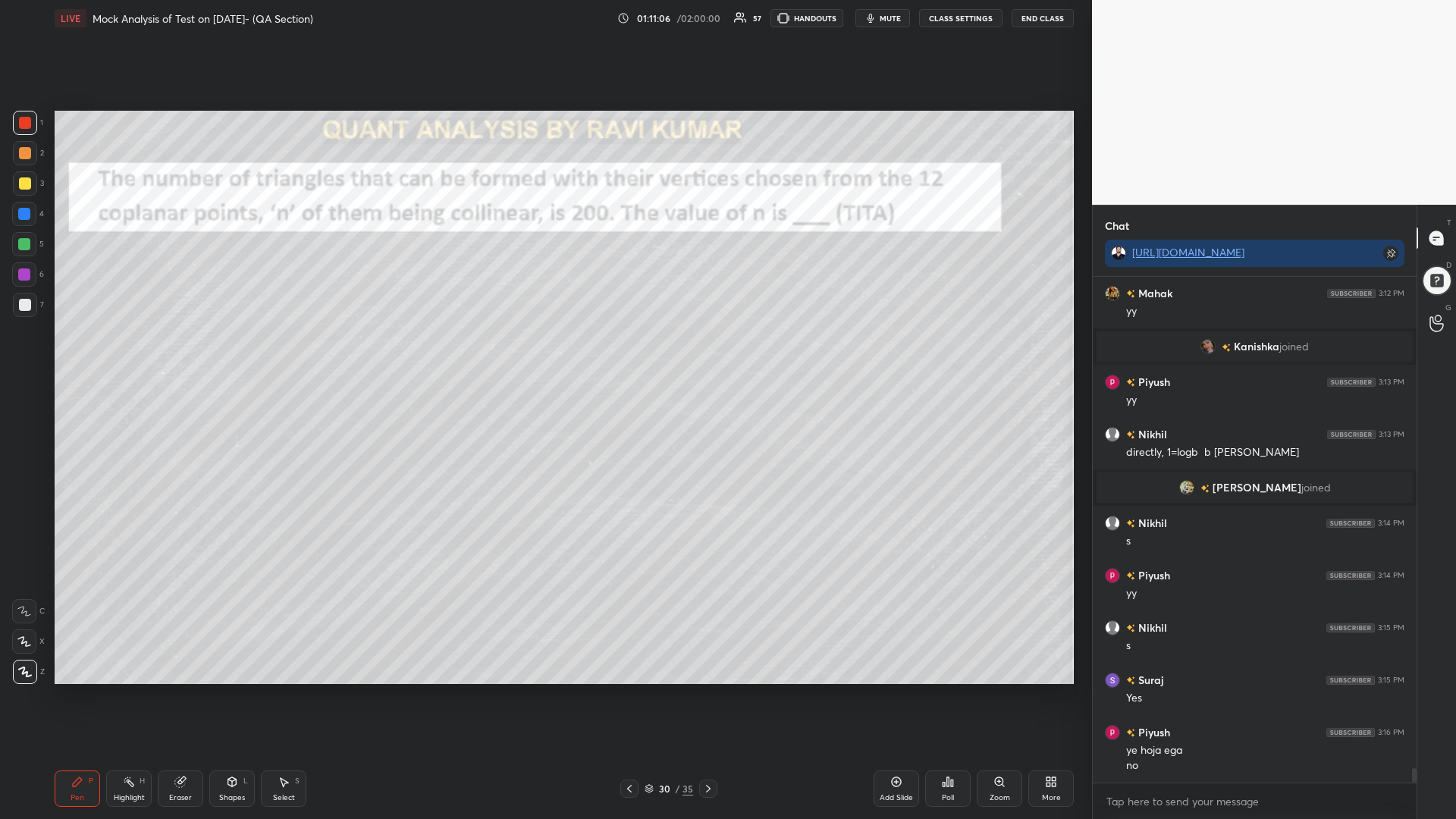
click at [32, 130] on div at bounding box center [24, 123] width 24 height 24
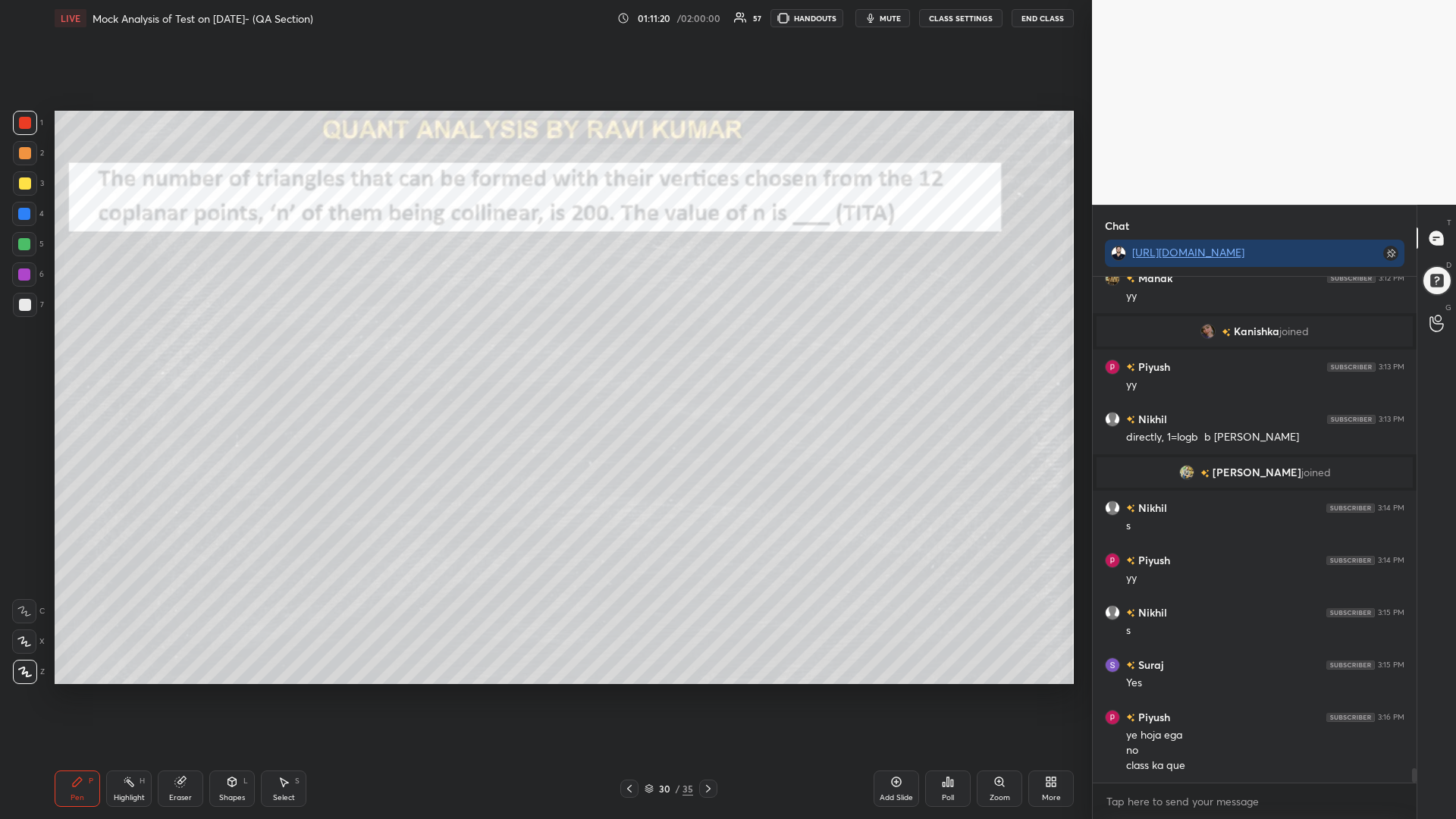
click at [24, 151] on div at bounding box center [24, 152] width 12 height 12
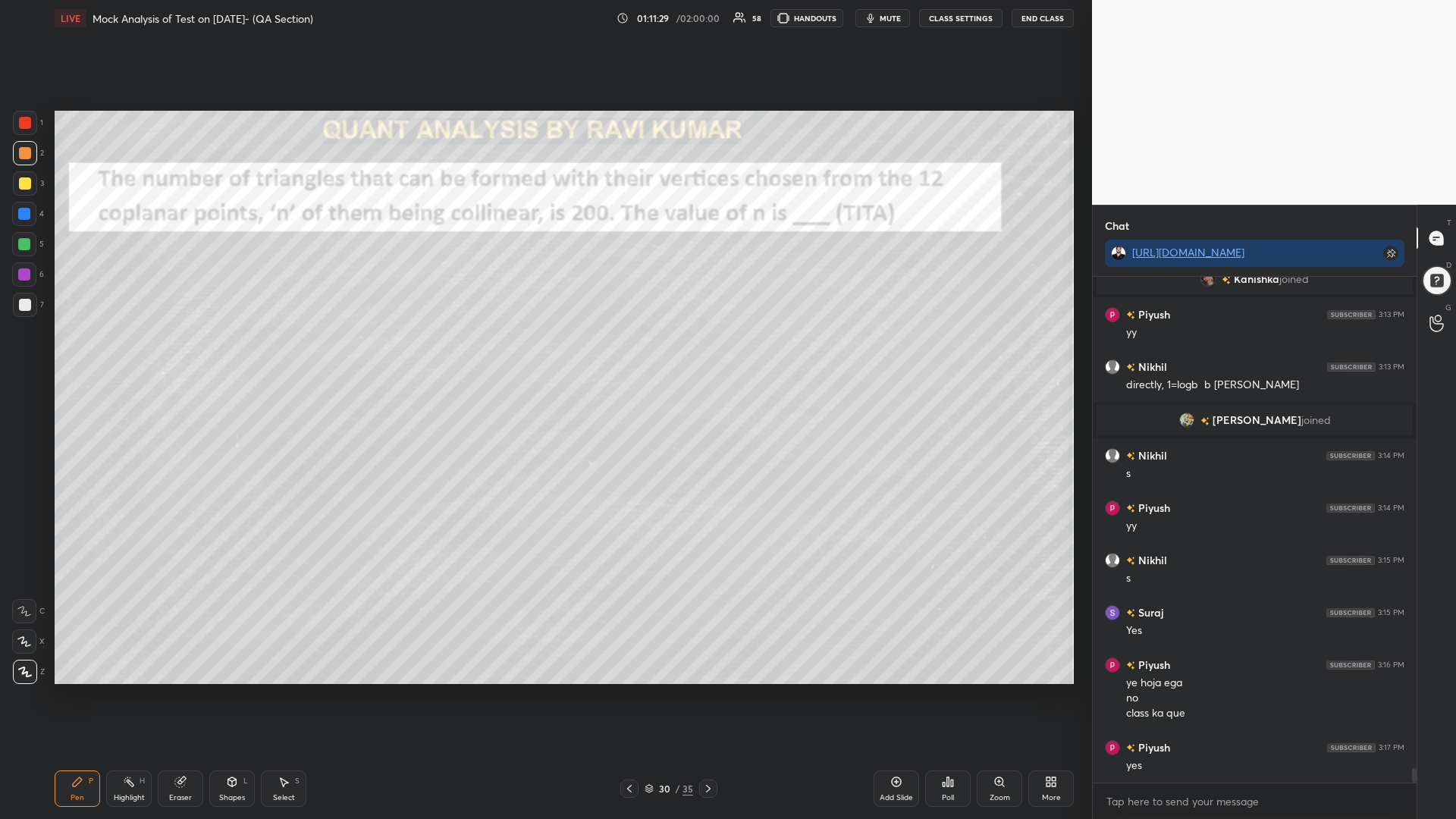
click at [19, 182] on div at bounding box center [24, 183] width 12 height 12
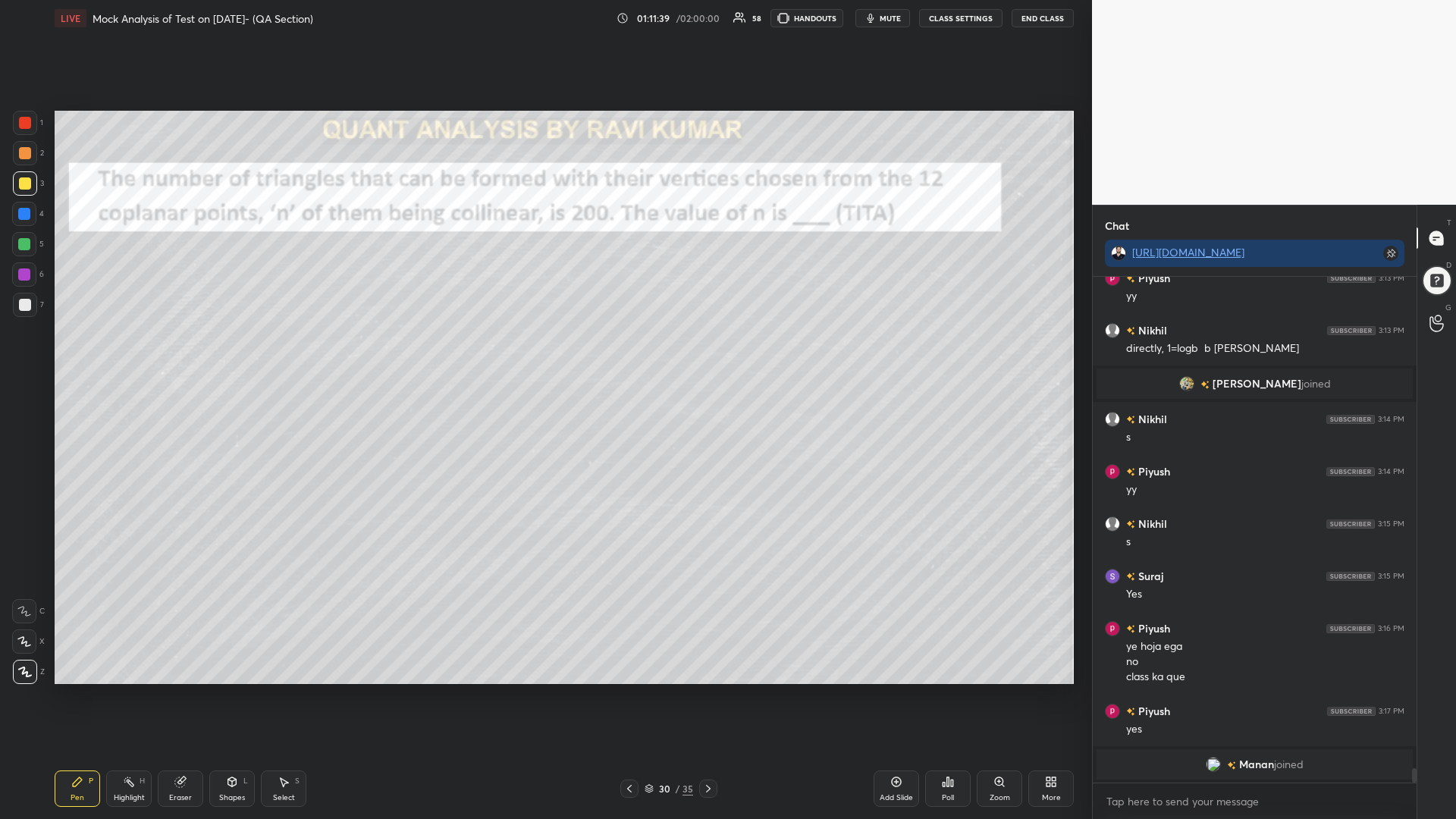
drag, startPoint x: 26, startPoint y: 211, endPoint x: 39, endPoint y: 174, distance: 39.2
click at [26, 210] on div at bounding box center [24, 213] width 12 height 12
drag, startPoint x: 24, startPoint y: 142, endPoint x: 38, endPoint y: 147, distance: 14.9
click at [24, 145] on div at bounding box center [24, 152] width 24 height 24
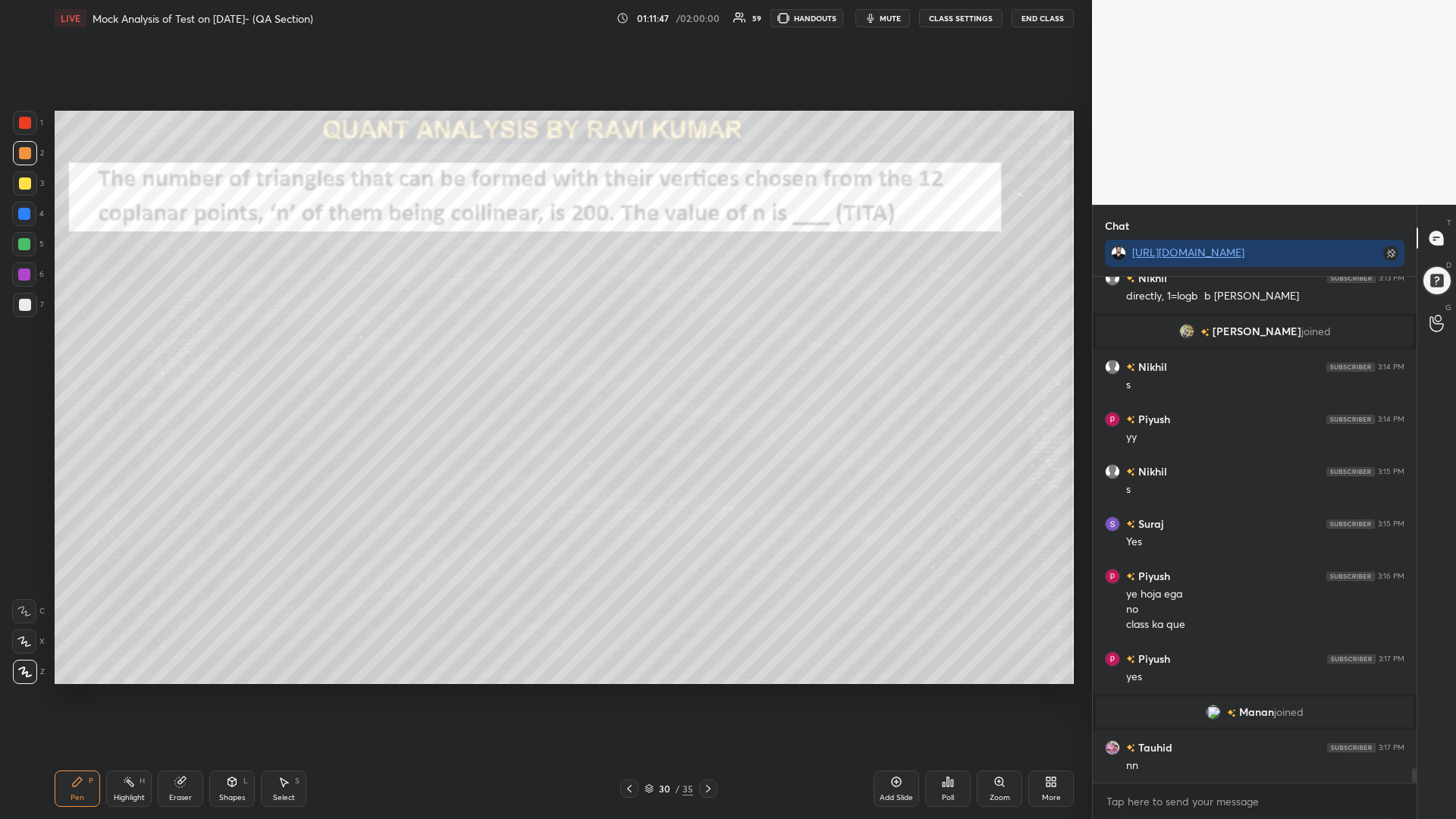
scroll to position [17624, 0]
click at [24, 189] on div at bounding box center [24, 183] width 12 height 12
drag, startPoint x: 18, startPoint y: 219, endPoint x: 33, endPoint y: 226, distance: 16.6
click at [18, 220] on div at bounding box center [24, 214] width 24 height 24
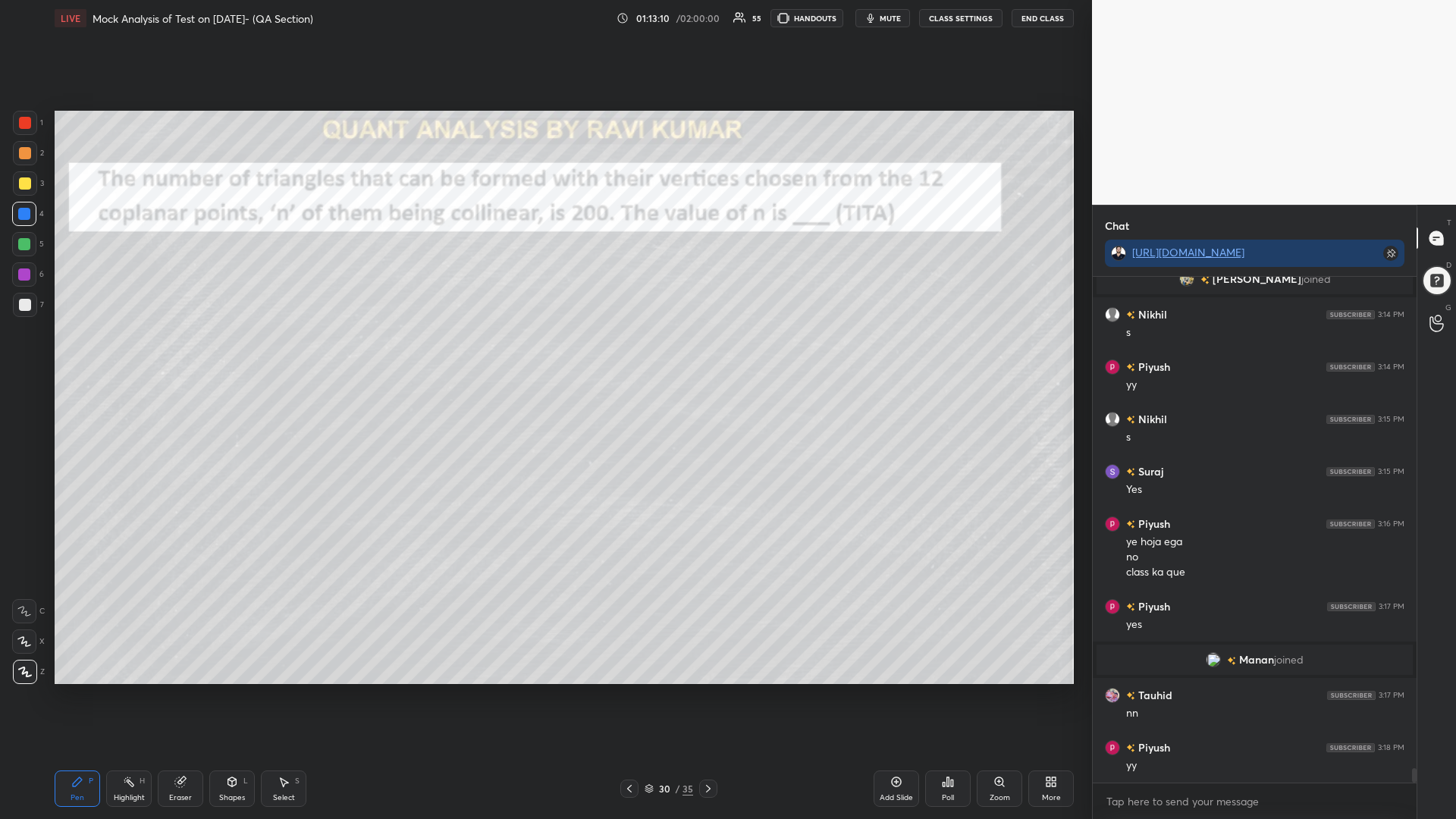
click at [193, 696] on div "Eraser" at bounding box center [181, 788] width 46 height 36
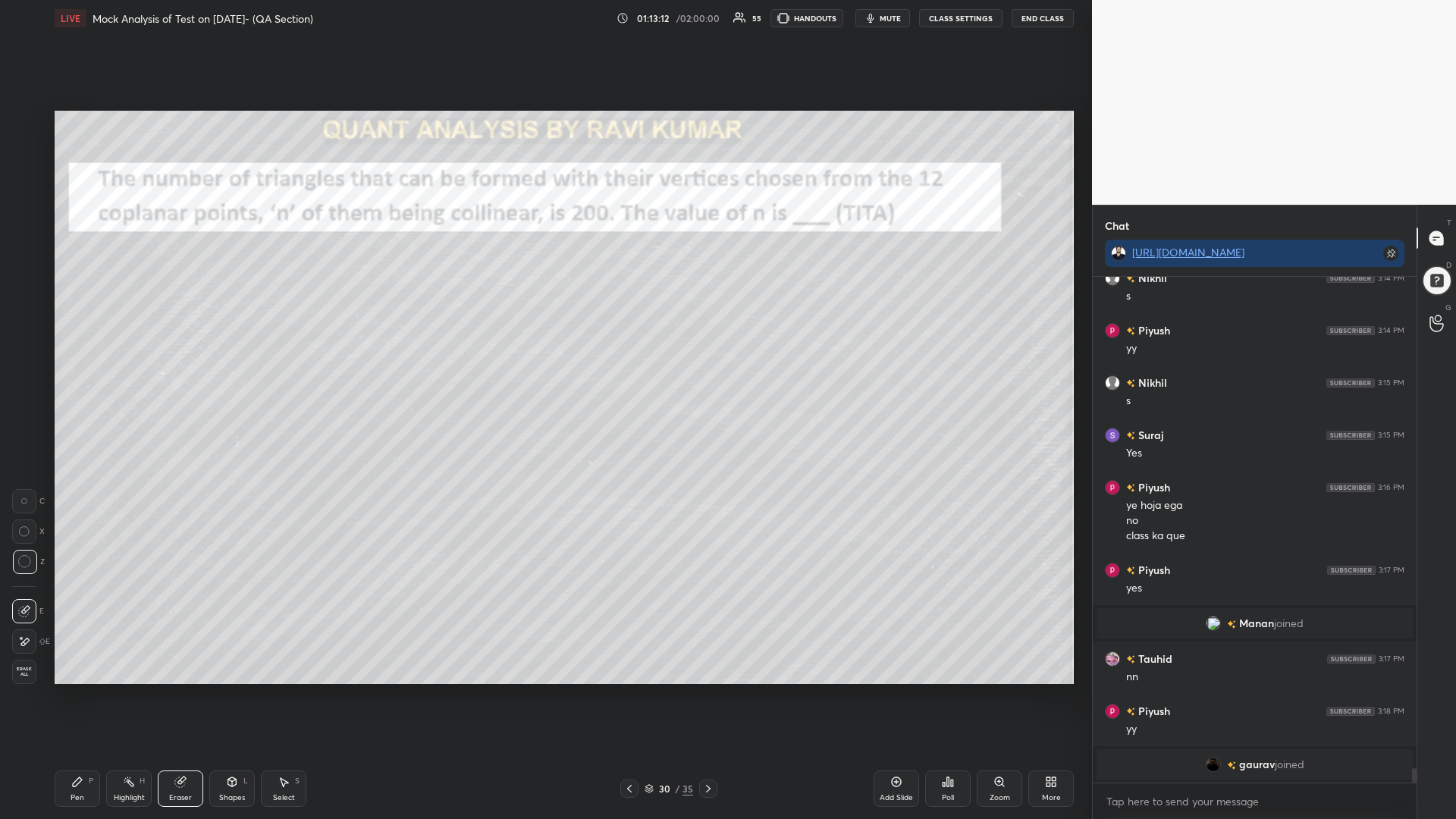
drag, startPoint x: 76, startPoint y: 789, endPoint x: 257, endPoint y: 717, distance: 194.8
click at [77, 696] on div "Pen P" at bounding box center [77, 788] width 46 height 36
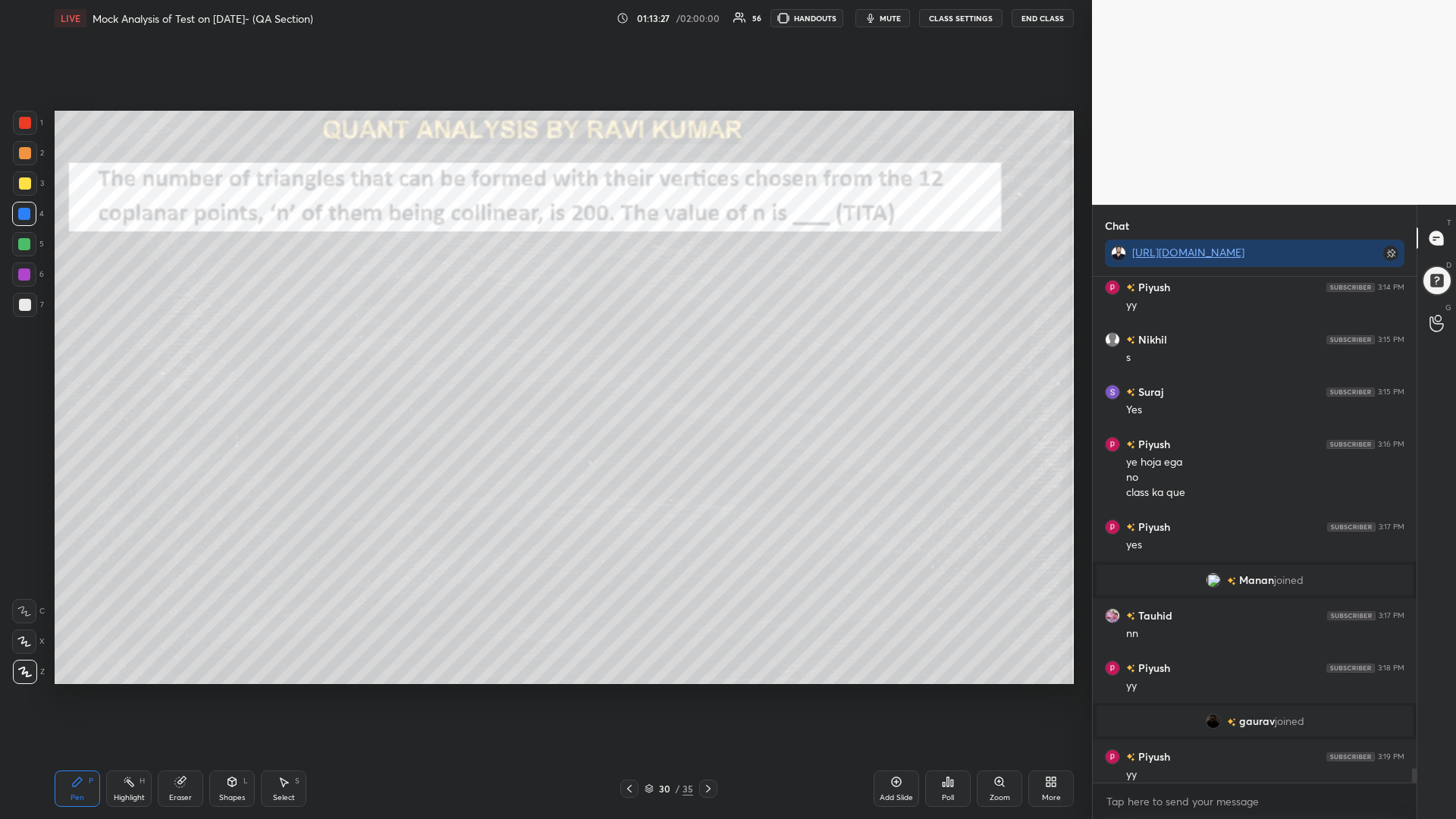
scroll to position [17722, 0]
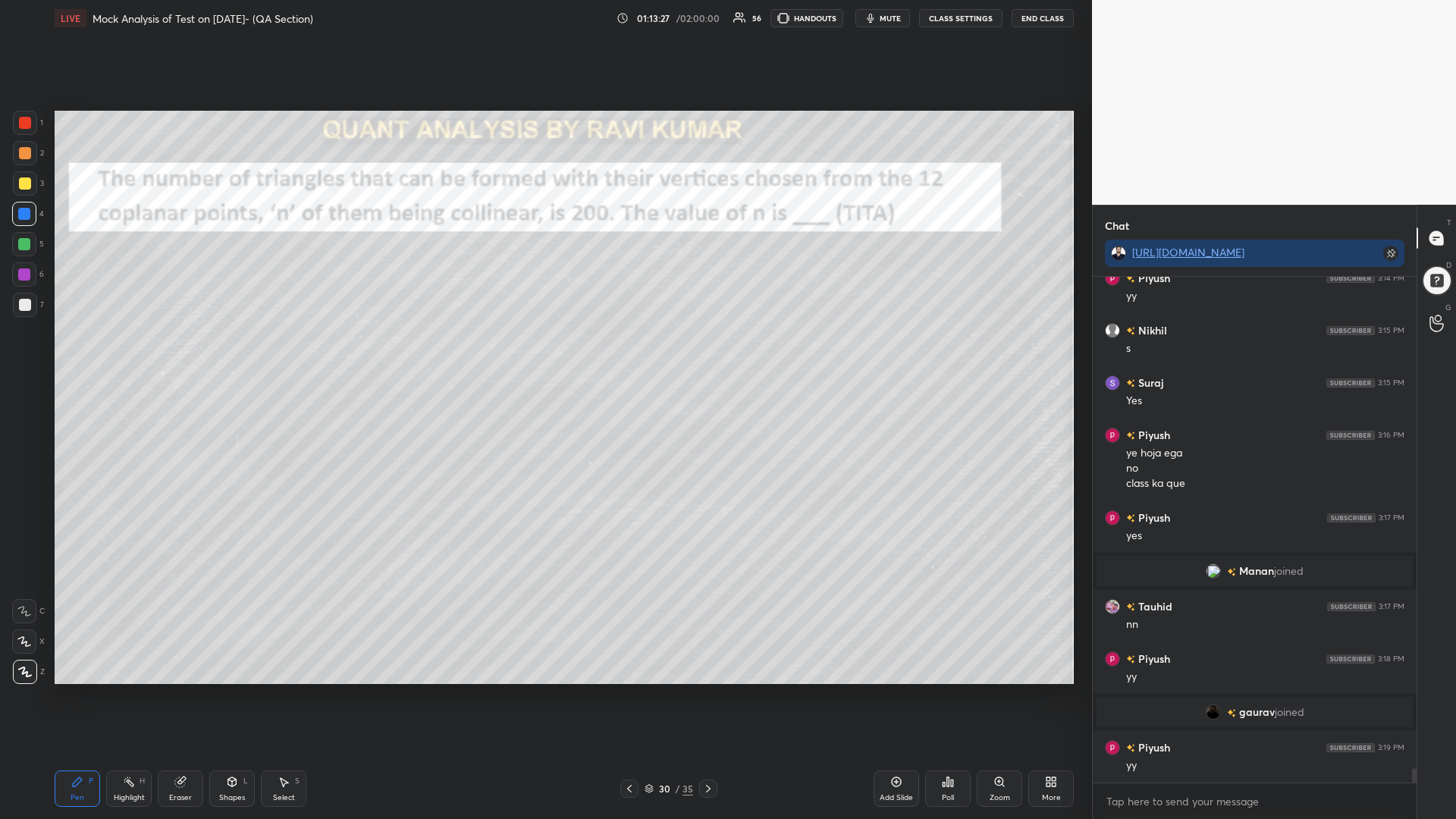
drag, startPoint x: 31, startPoint y: 237, endPoint x: 44, endPoint y: 258, distance: 24.7
click at [31, 238] on div at bounding box center [24, 244] width 24 height 24
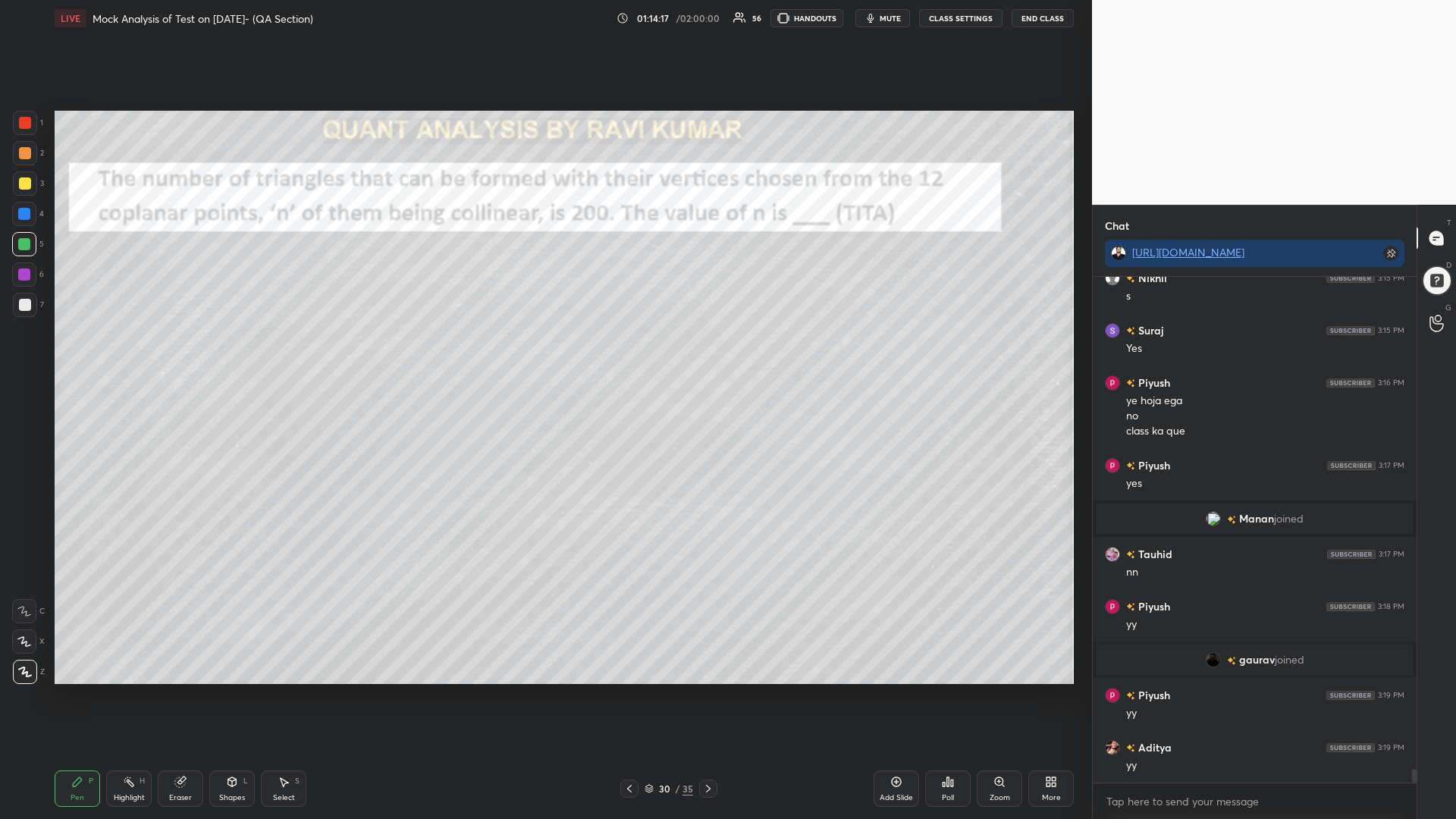
scroll to position [17810, 0]
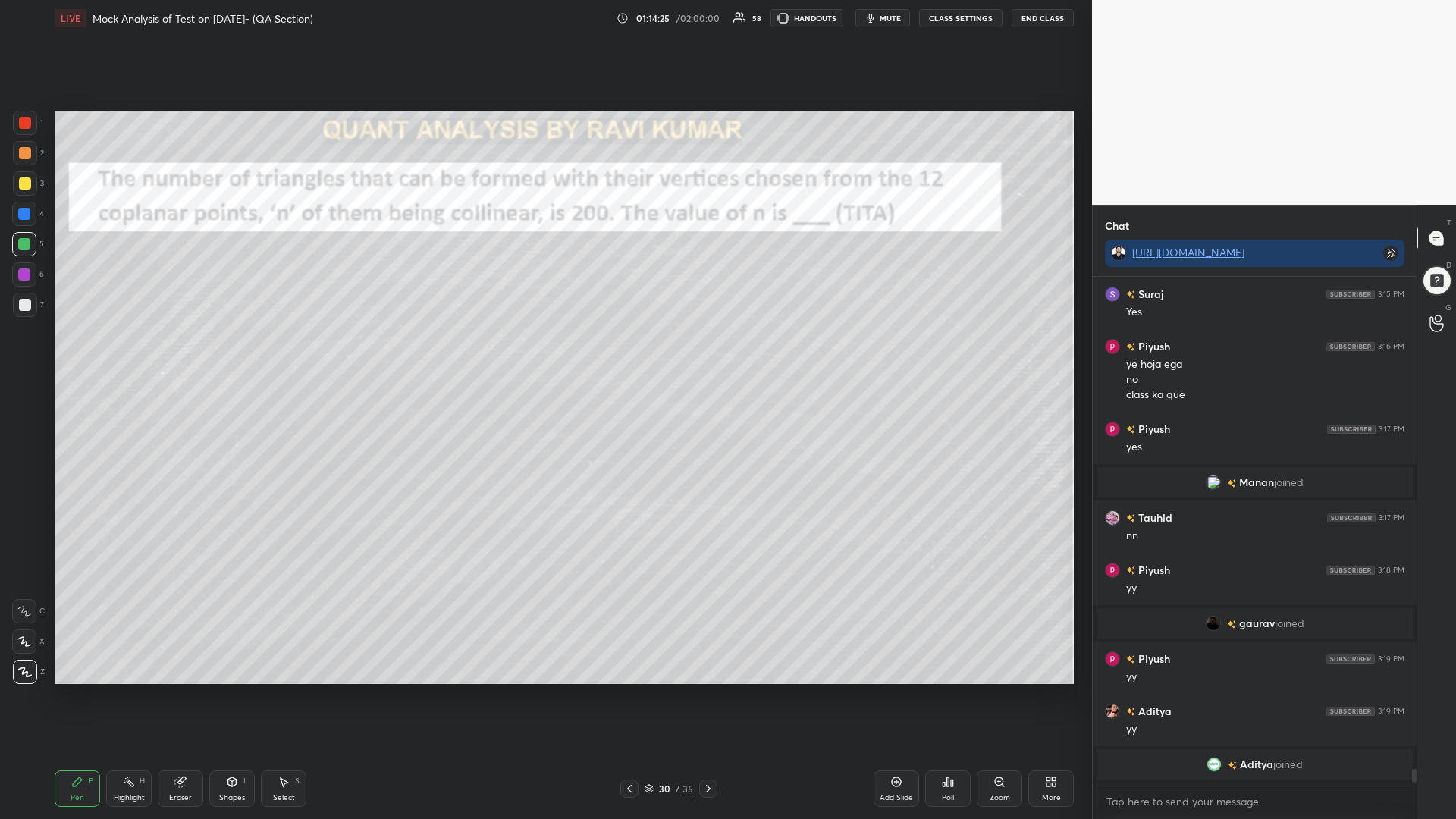
drag, startPoint x: 21, startPoint y: 270, endPoint x: 43, endPoint y: 275, distance: 22.6
click at [20, 271] on div at bounding box center [24, 274] width 12 height 12
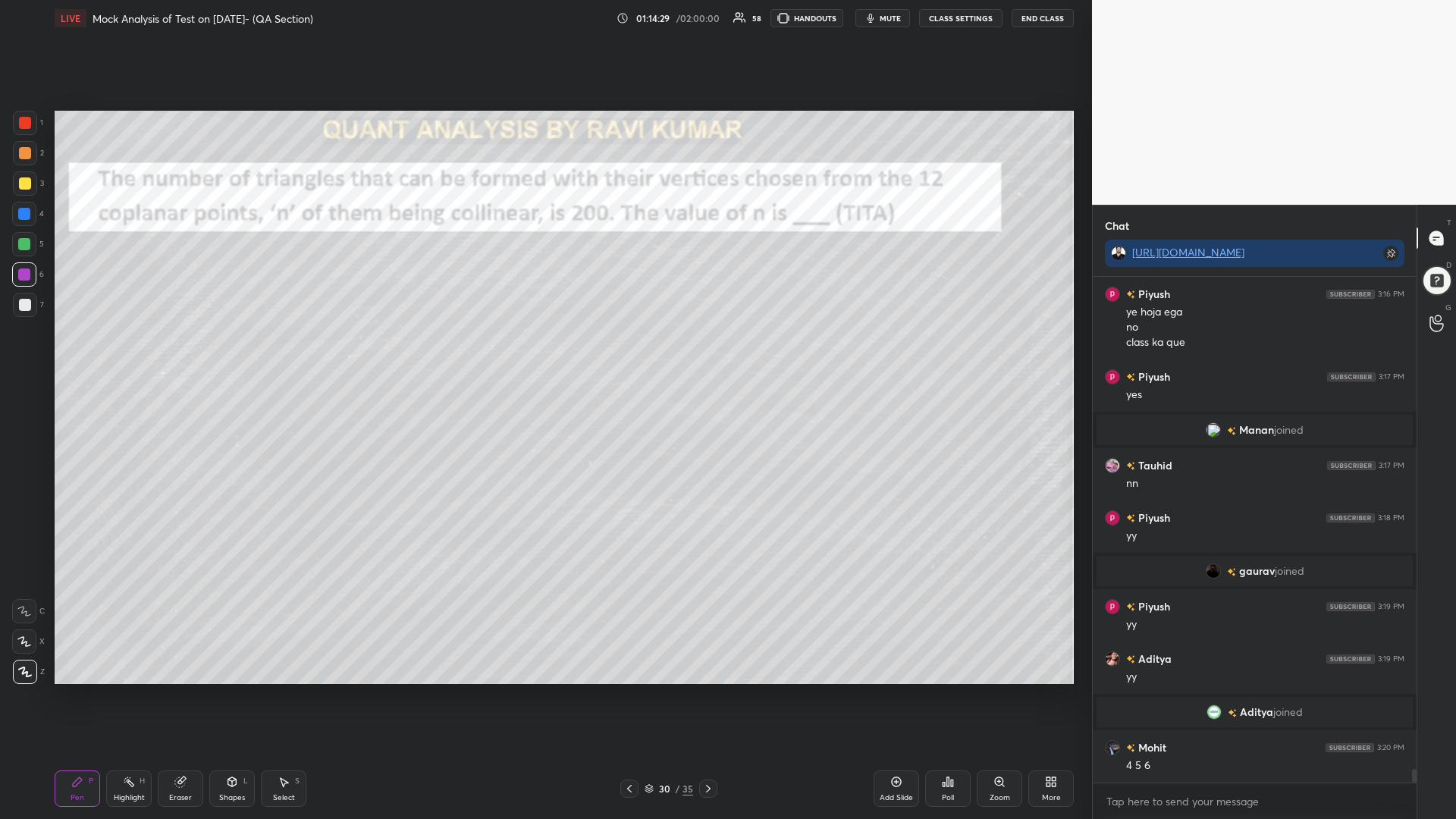
scroll to position [17805, 0]
click at [14, 299] on div at bounding box center [24, 304] width 24 height 24
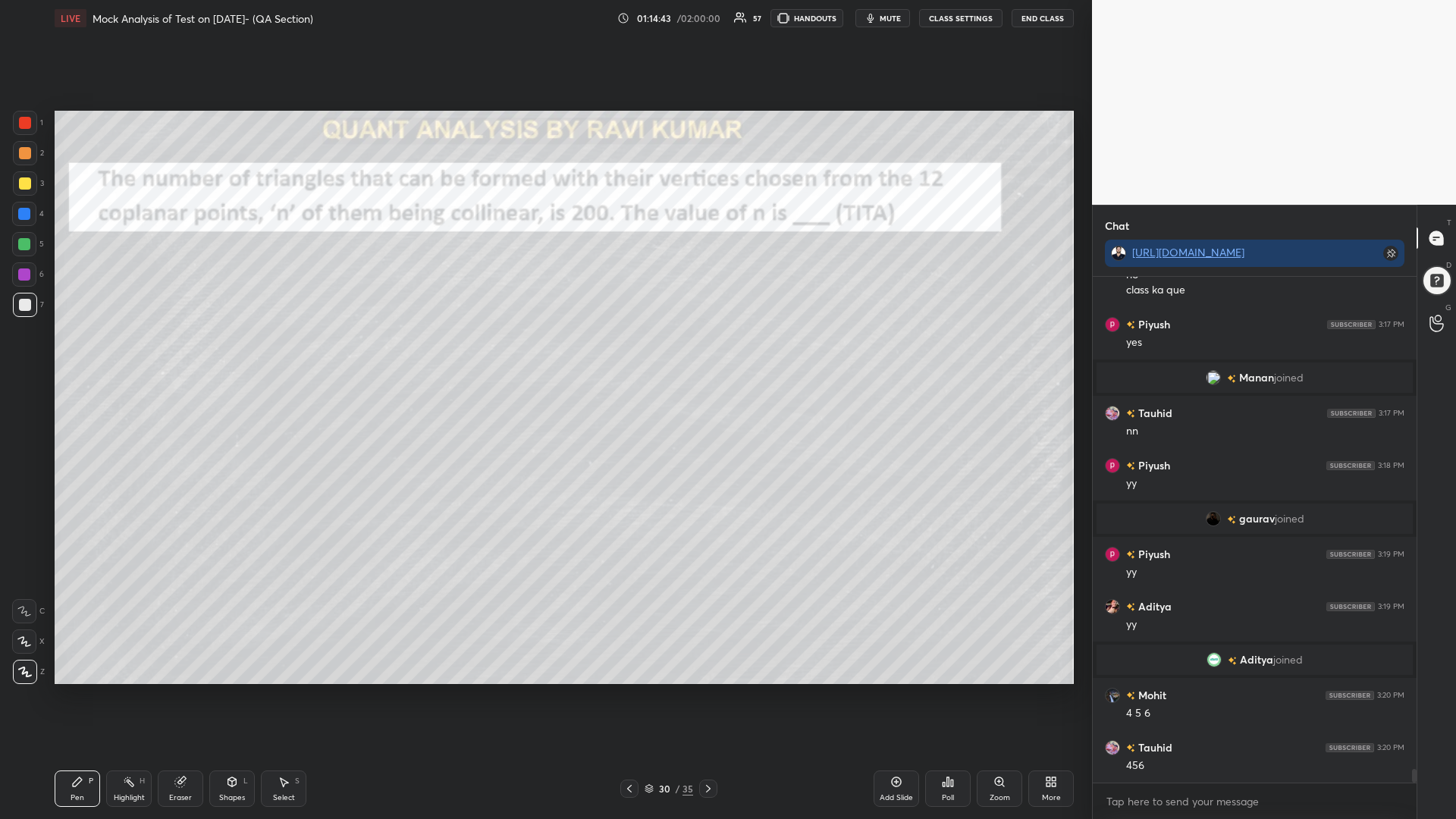
click at [24, 129] on div at bounding box center [24, 123] width 24 height 24
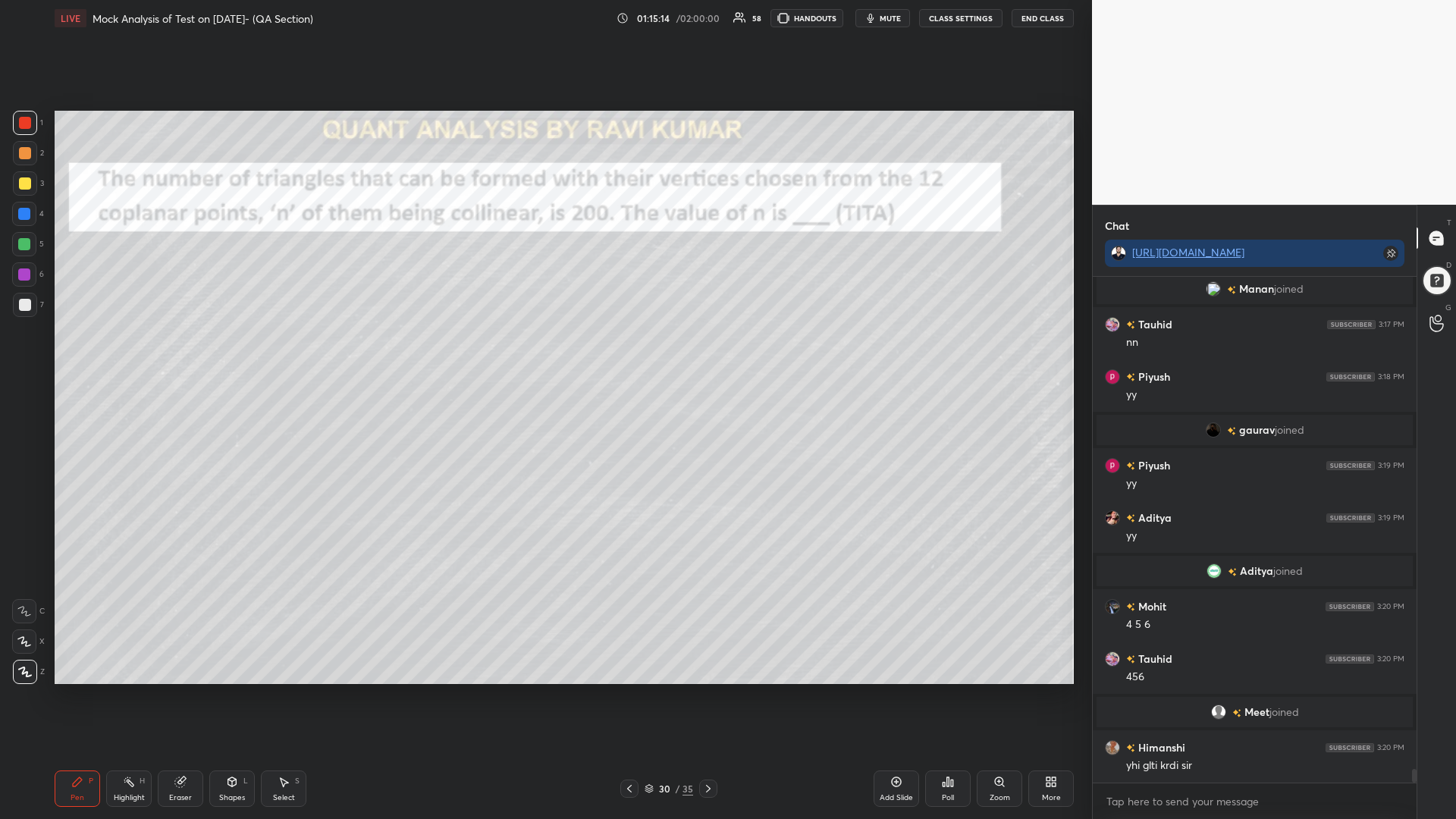
scroll to position [17970, 0]
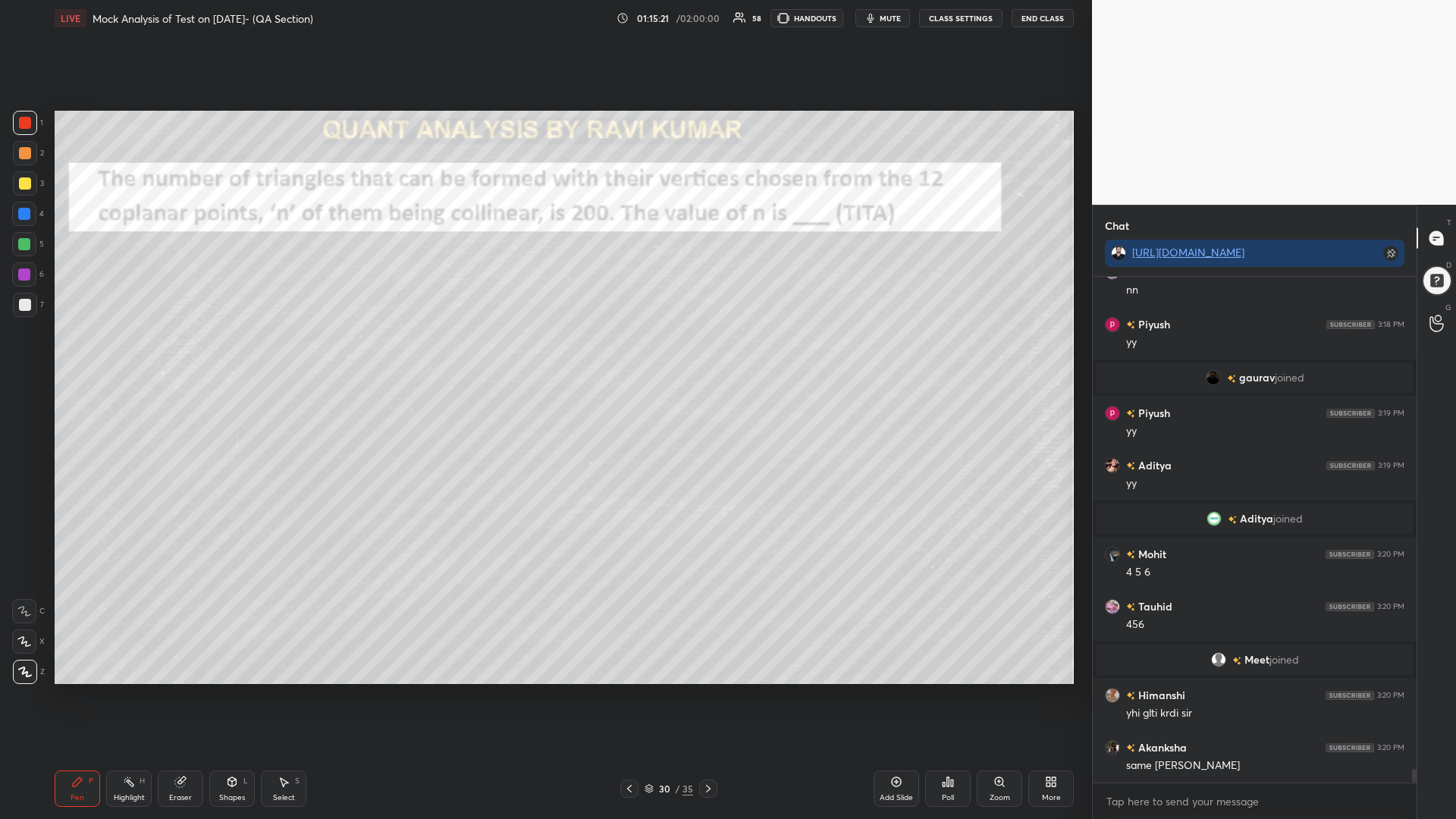
click at [27, 242] on div at bounding box center [24, 244] width 12 height 12
click at [703, 696] on icon at bounding box center [708, 788] width 12 height 12
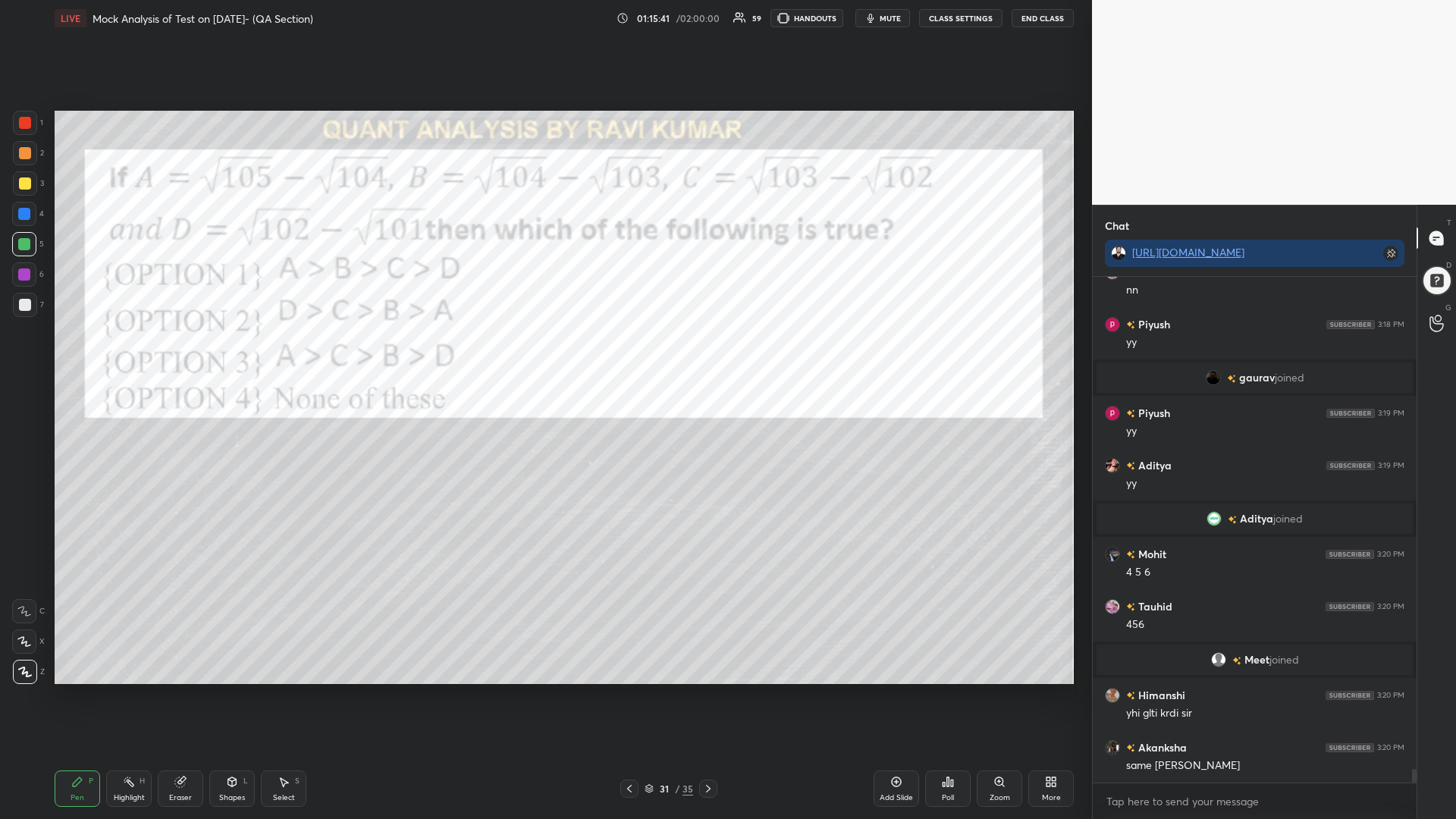
click at [33, 119] on div at bounding box center [24, 123] width 24 height 24
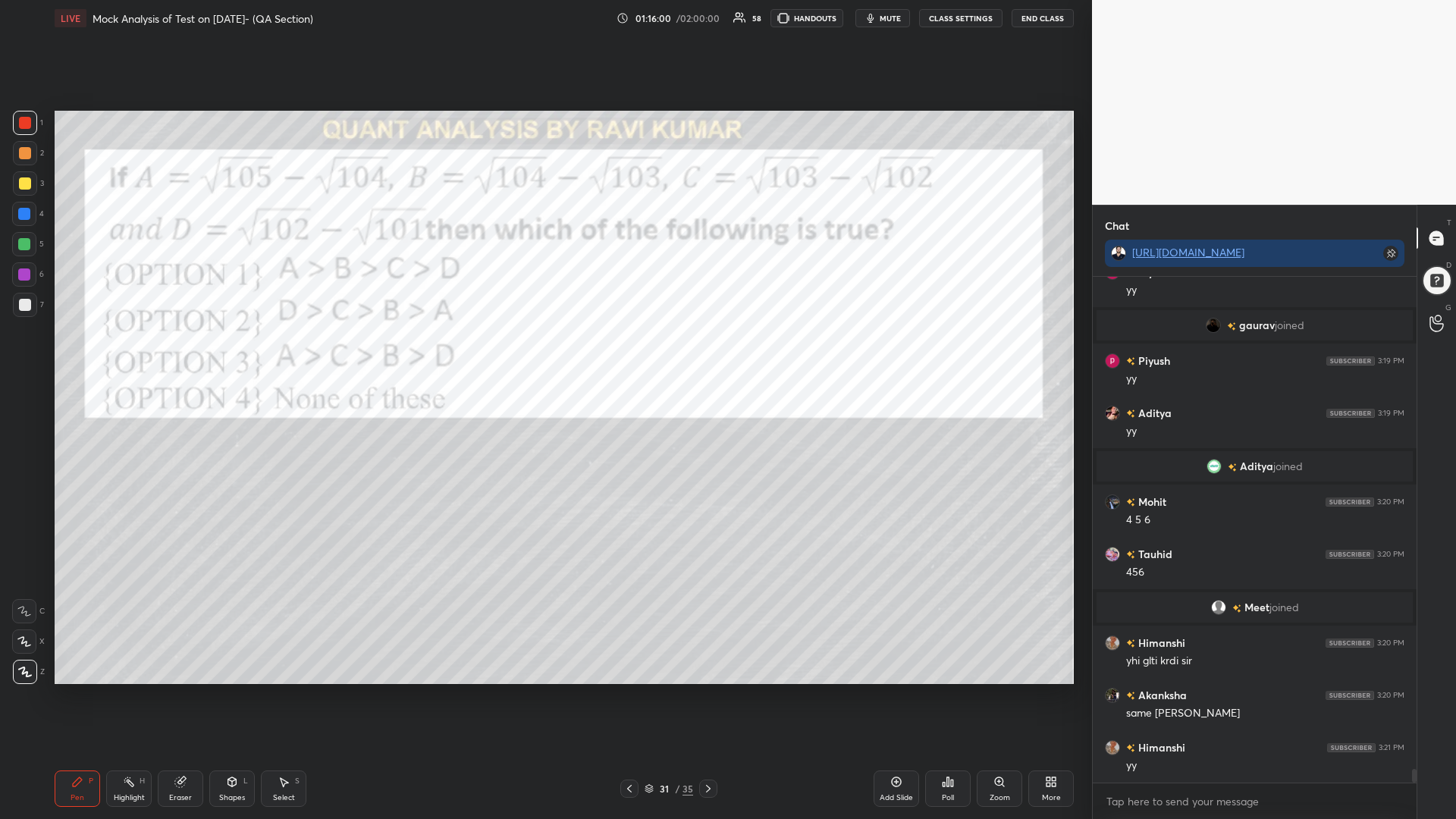
click at [708, 696] on div at bounding box center [708, 788] width 18 height 18
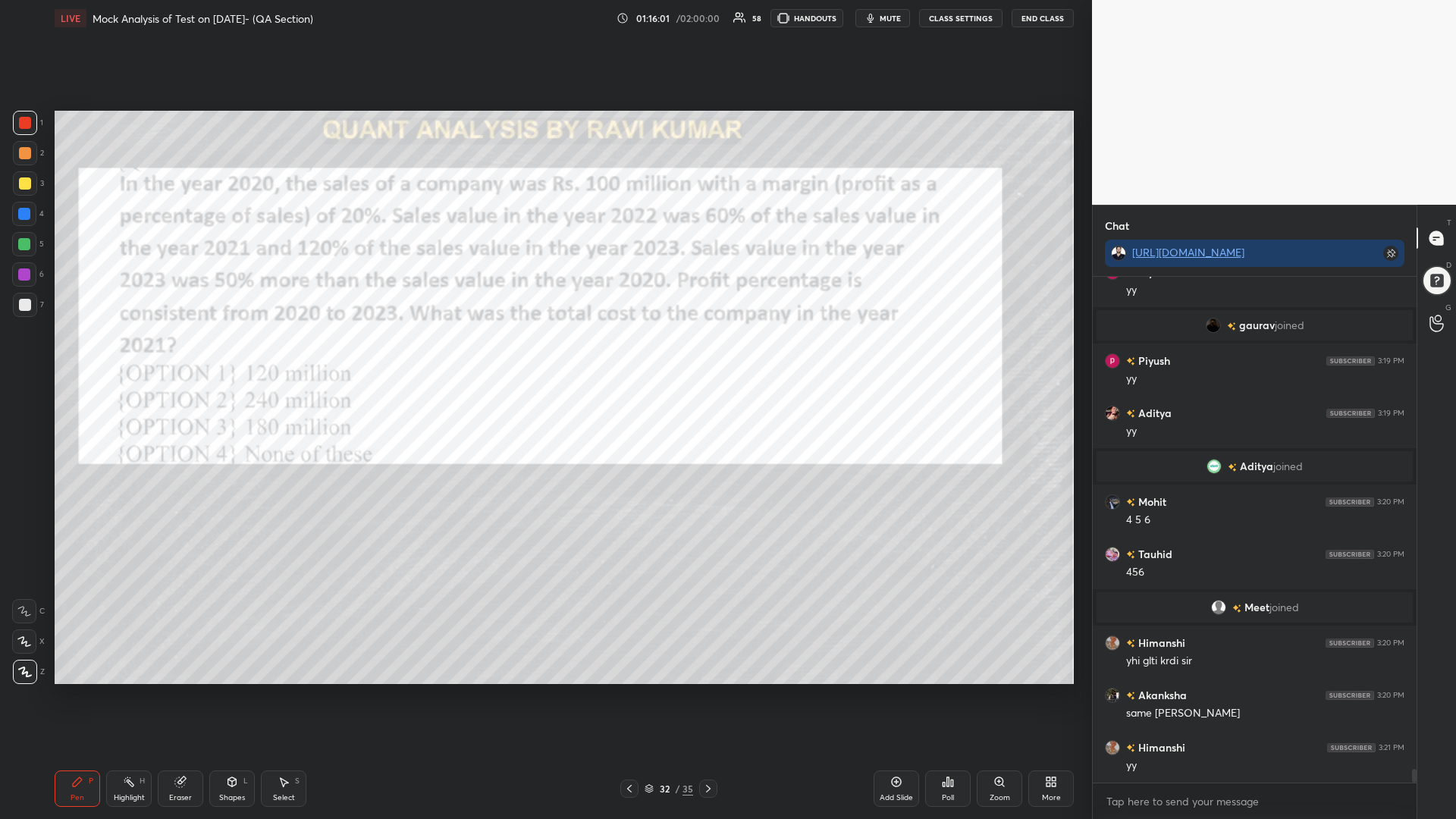
scroll to position [18075, 0]
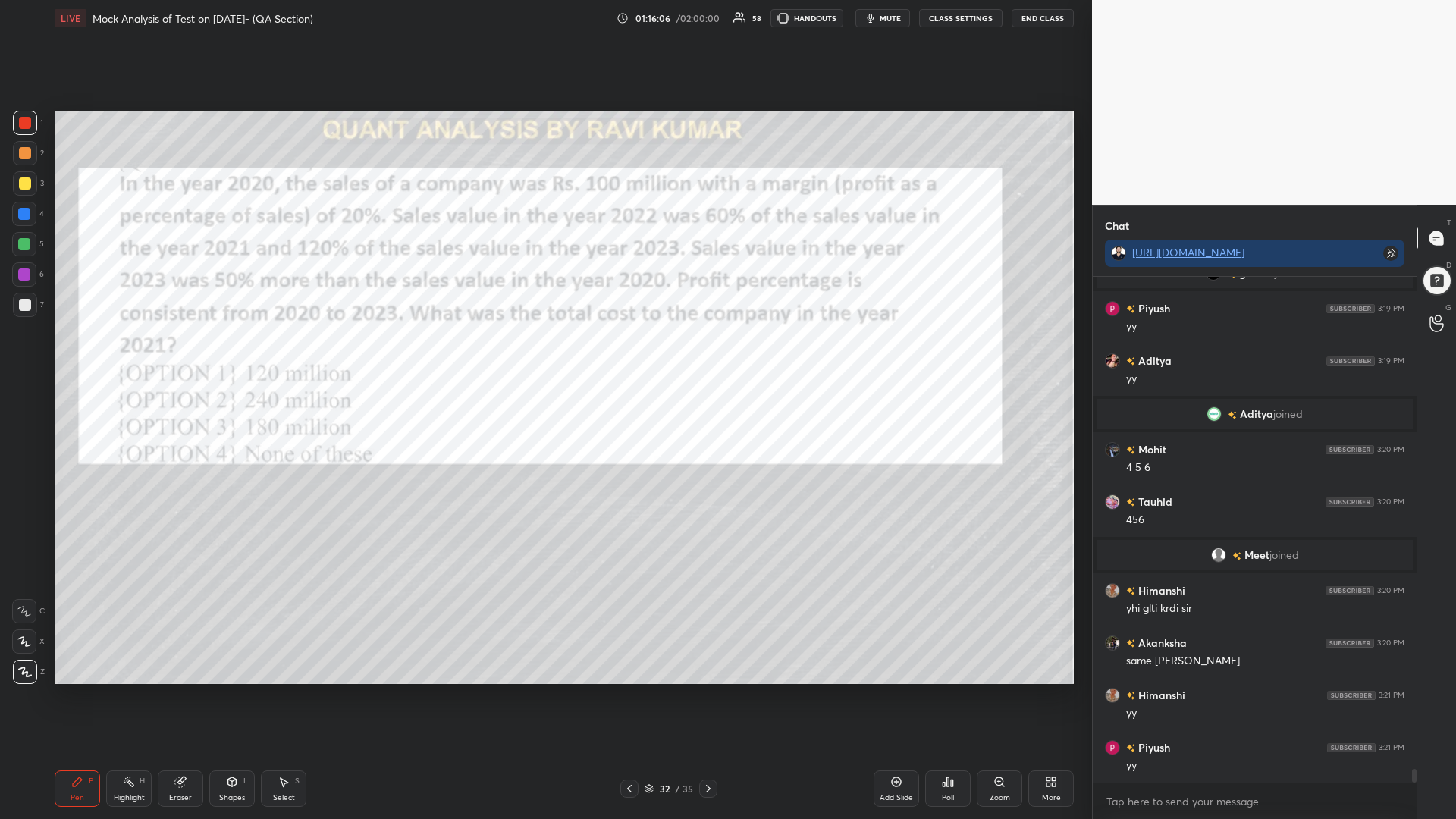
click at [718, 696] on div "32 / 35" at bounding box center [668, 788] width 410 height 18
click at [704, 696] on icon at bounding box center [708, 788] width 12 height 12
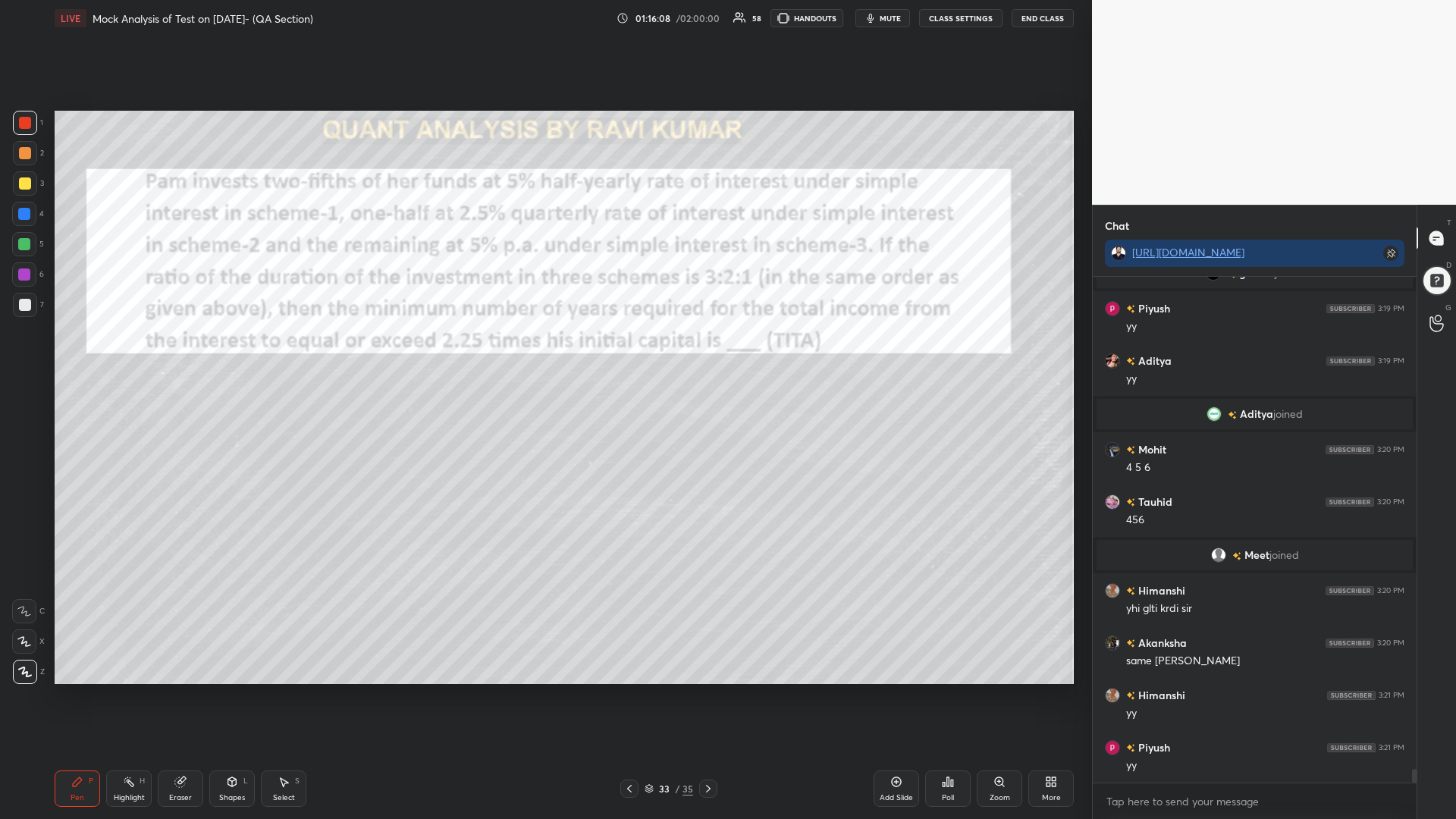
scroll to position [18126, 0]
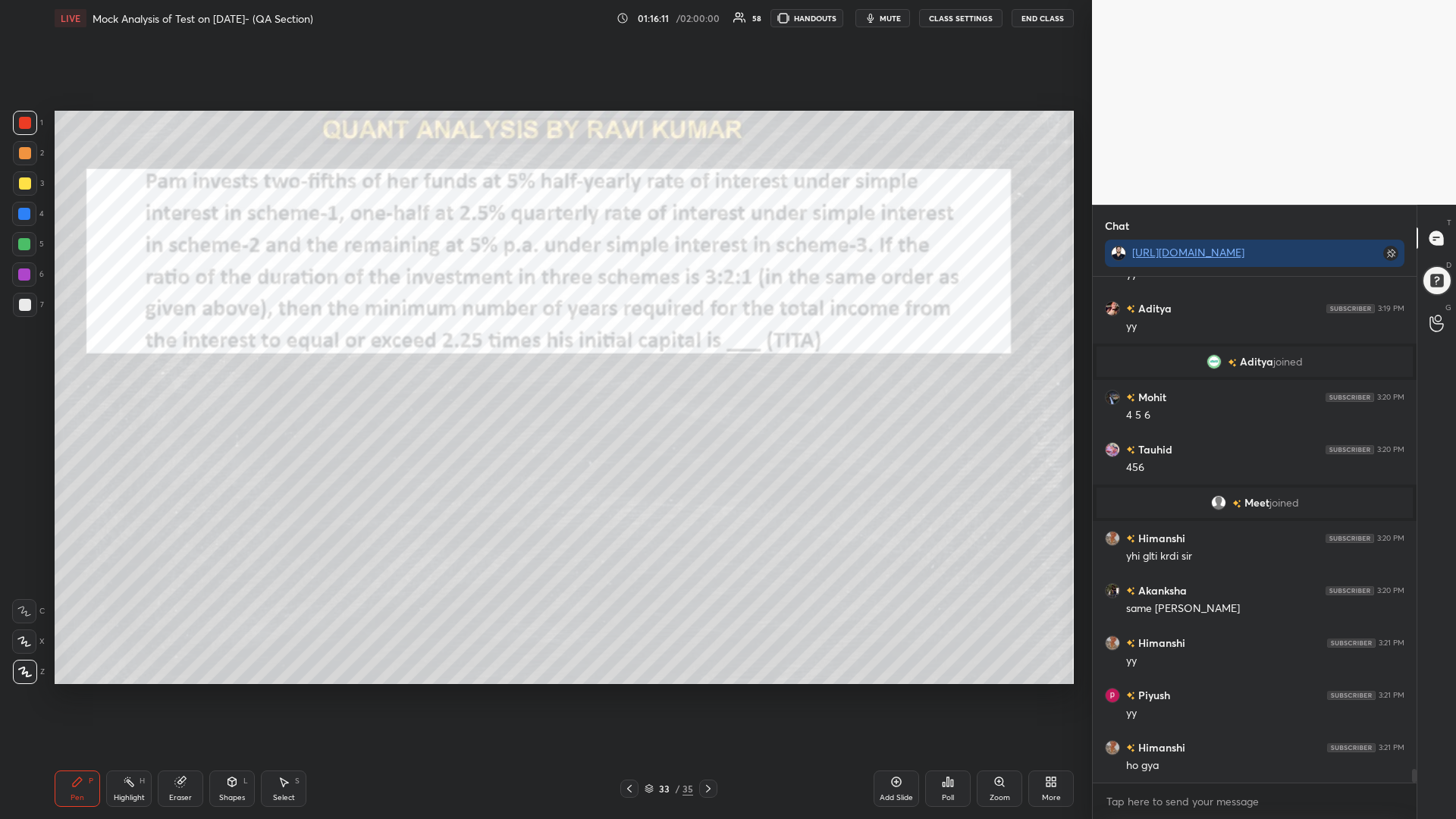
click at [710, 696] on icon at bounding box center [708, 788] width 12 height 12
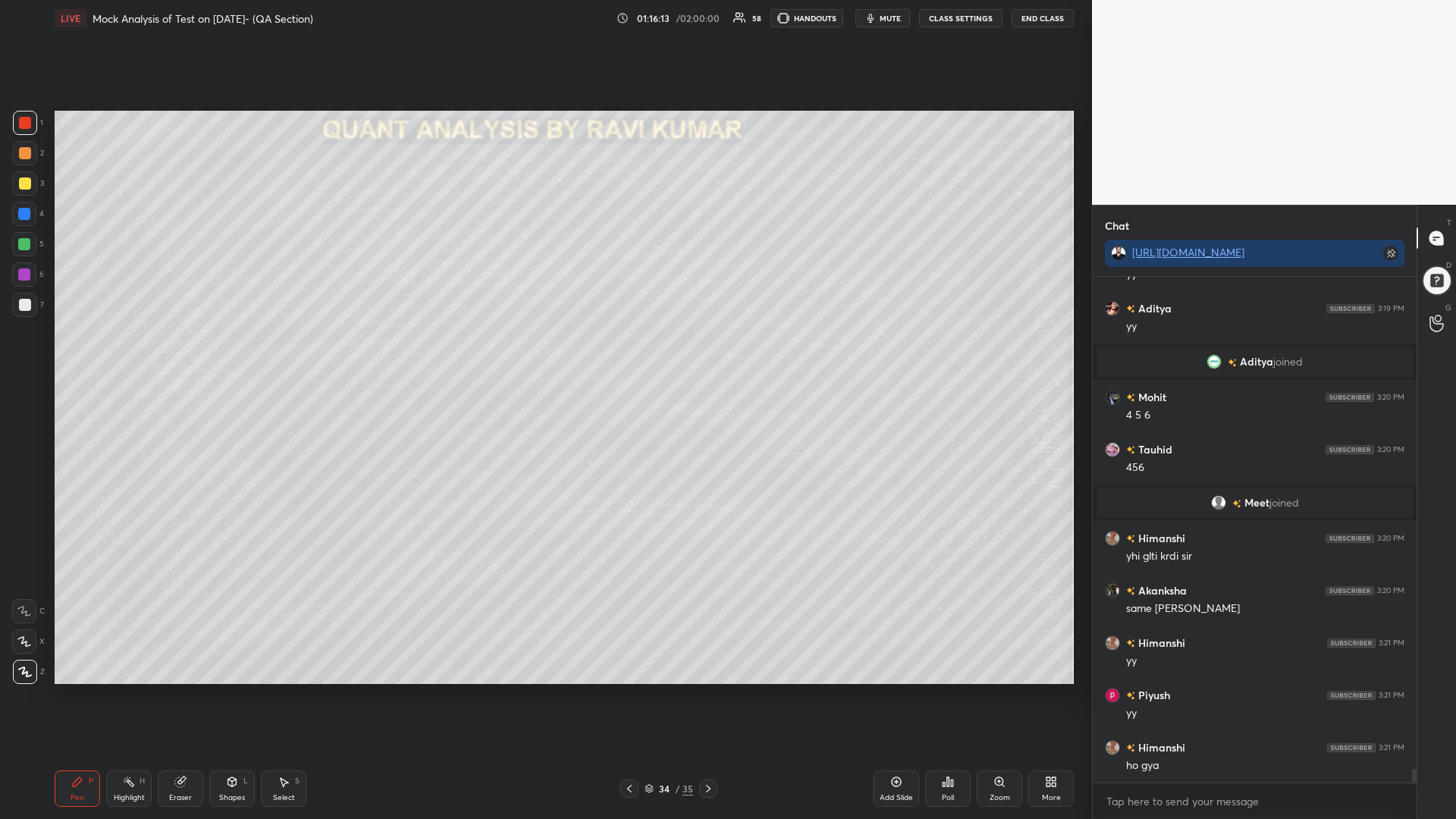
click at [631, 696] on icon at bounding box center [629, 788] width 12 height 12
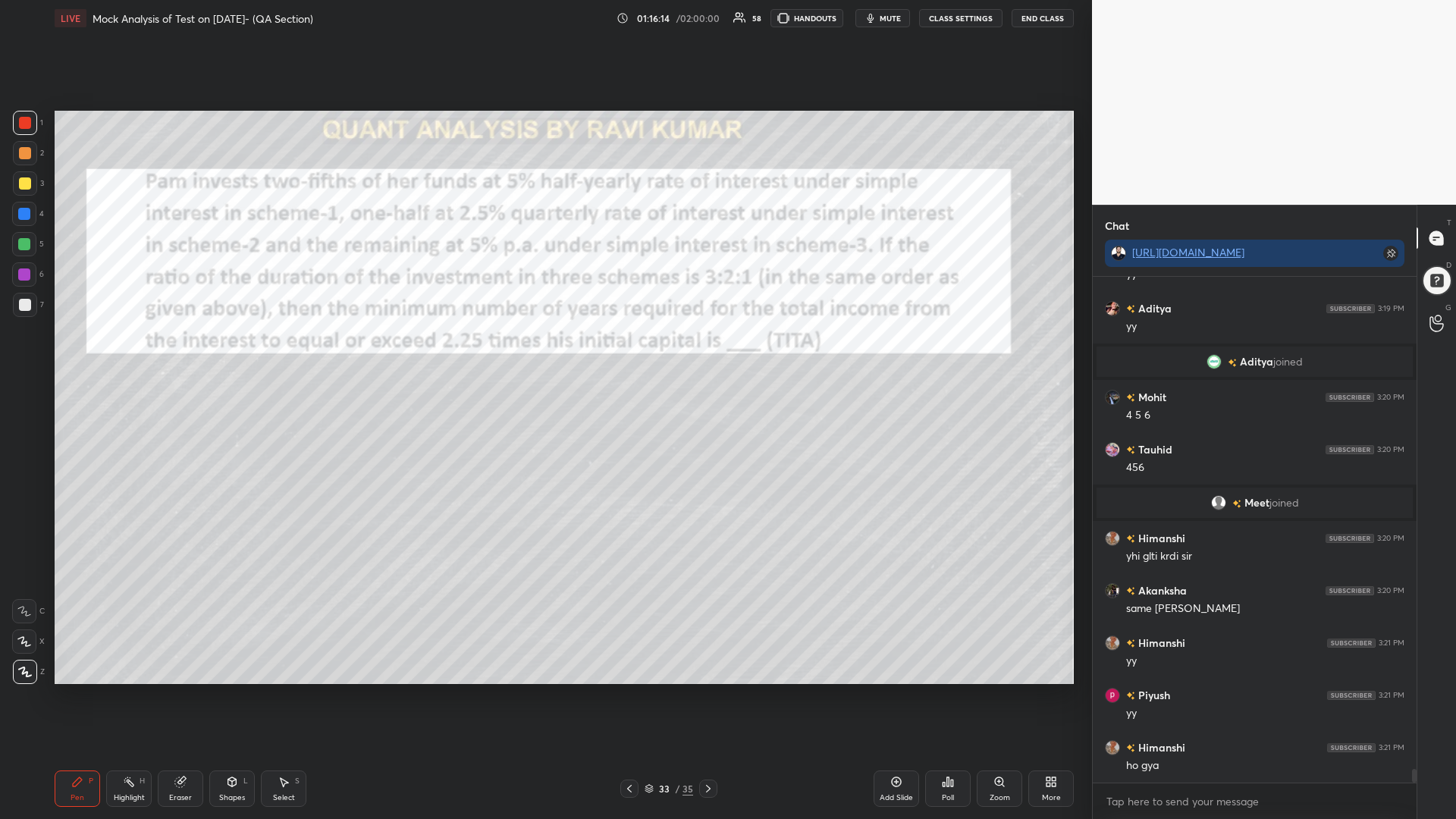
click at [648, 696] on icon at bounding box center [649, 788] width 9 height 9
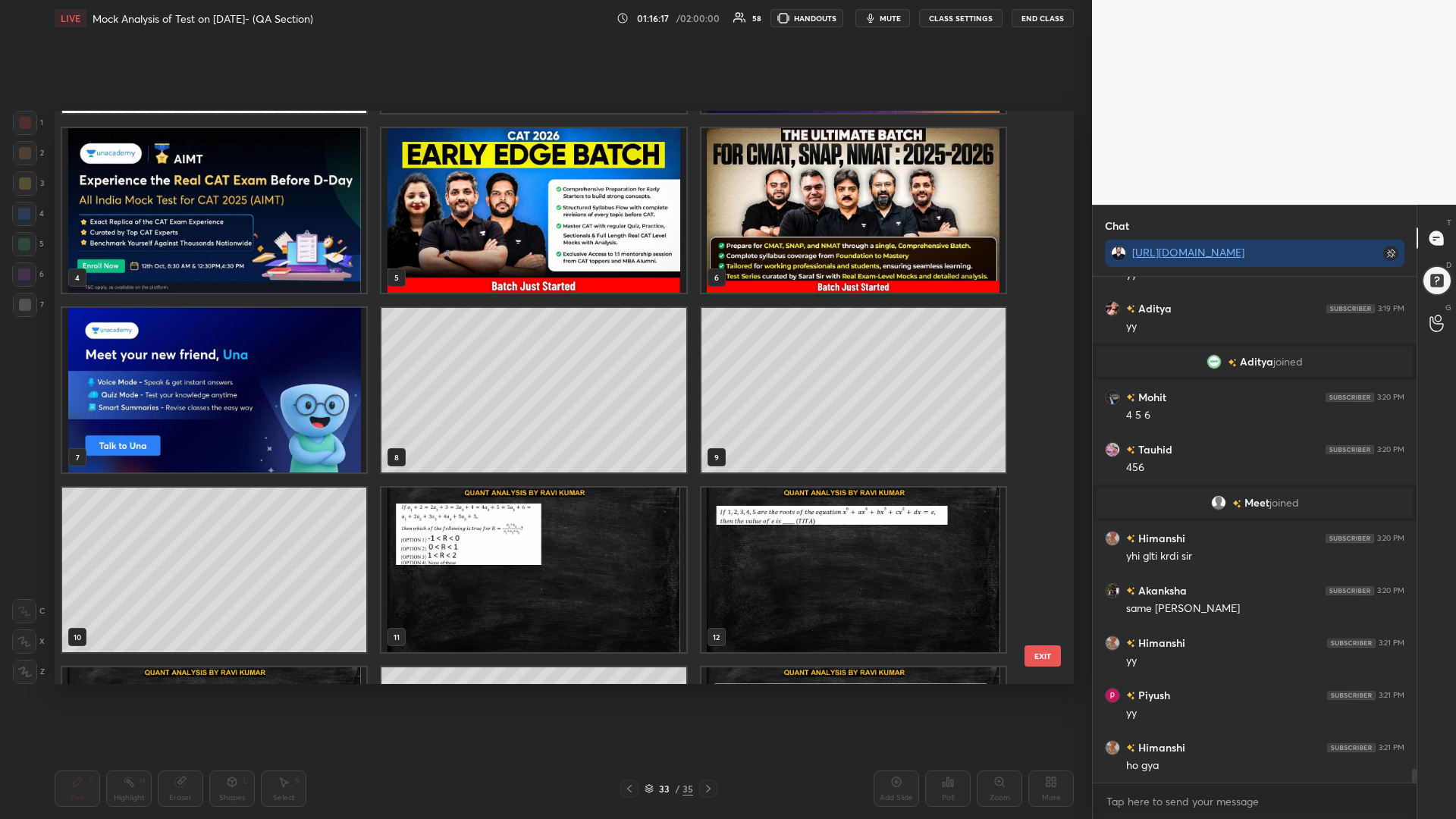
scroll to position [157, 0]
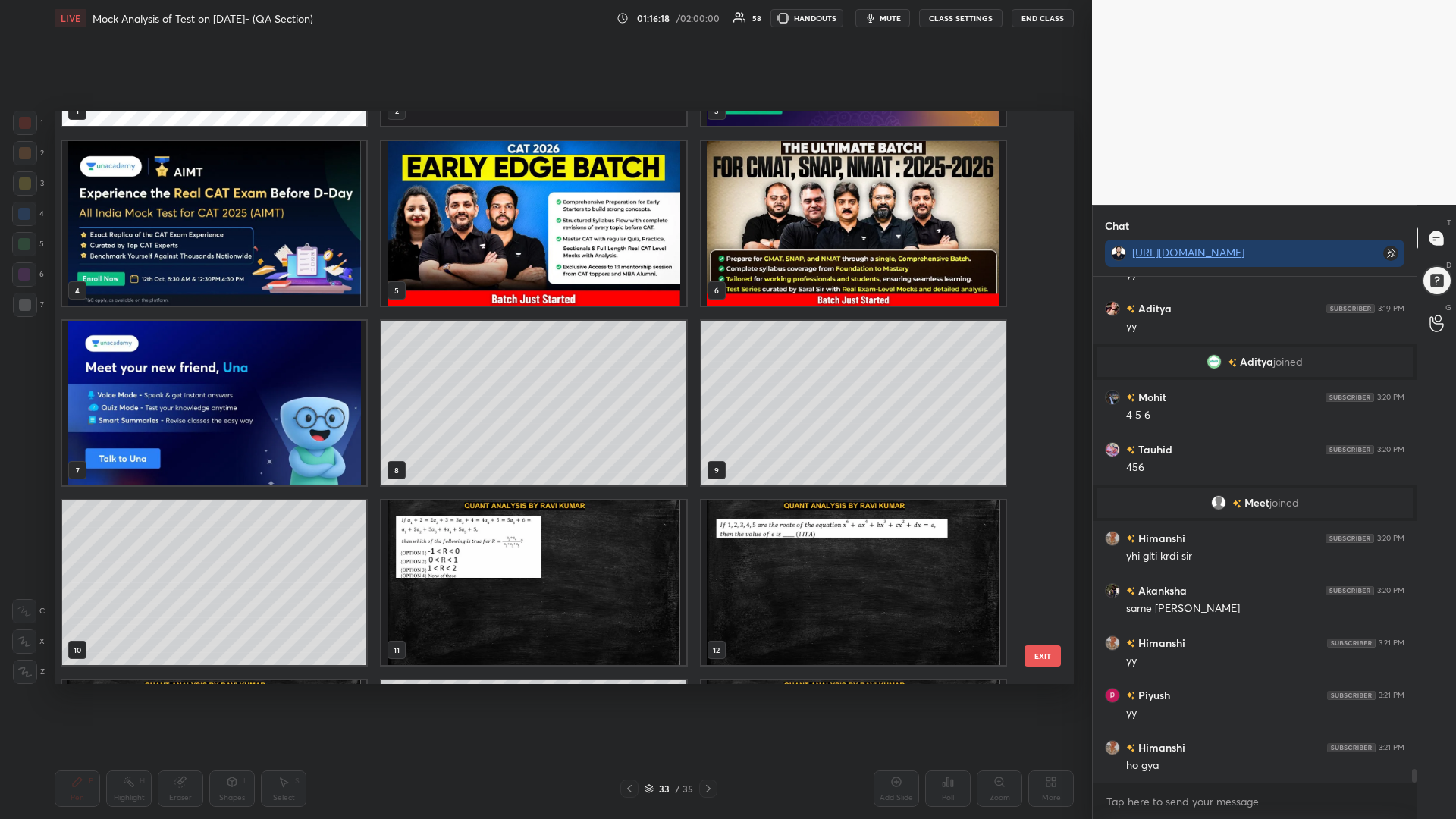
click at [584, 561] on img "grid" at bounding box center [533, 582] width 304 height 164
click at [586, 562] on img "grid" at bounding box center [533, 582] width 304 height 164
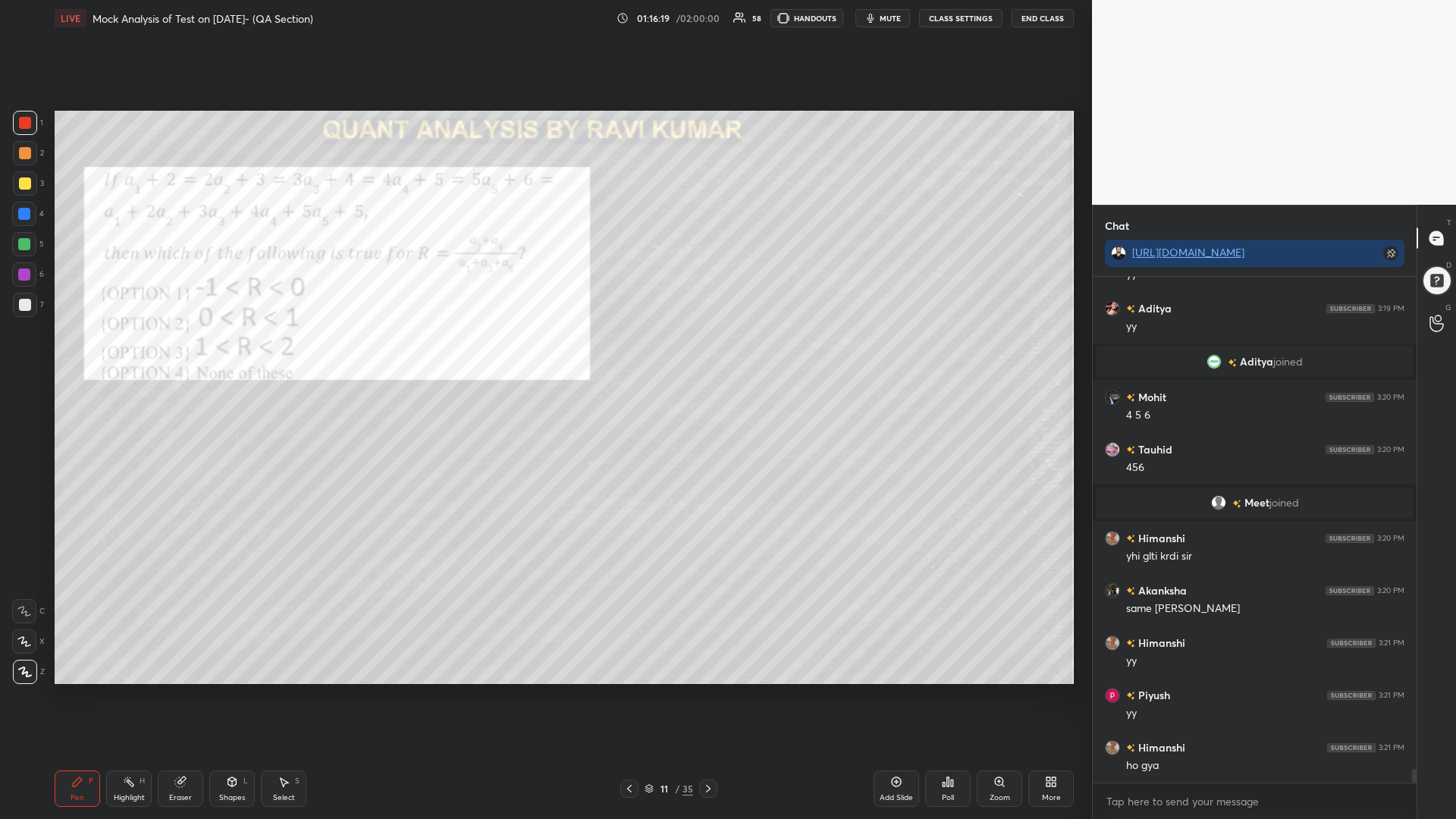
click at [706, 696] on icon at bounding box center [708, 788] width 5 height 8
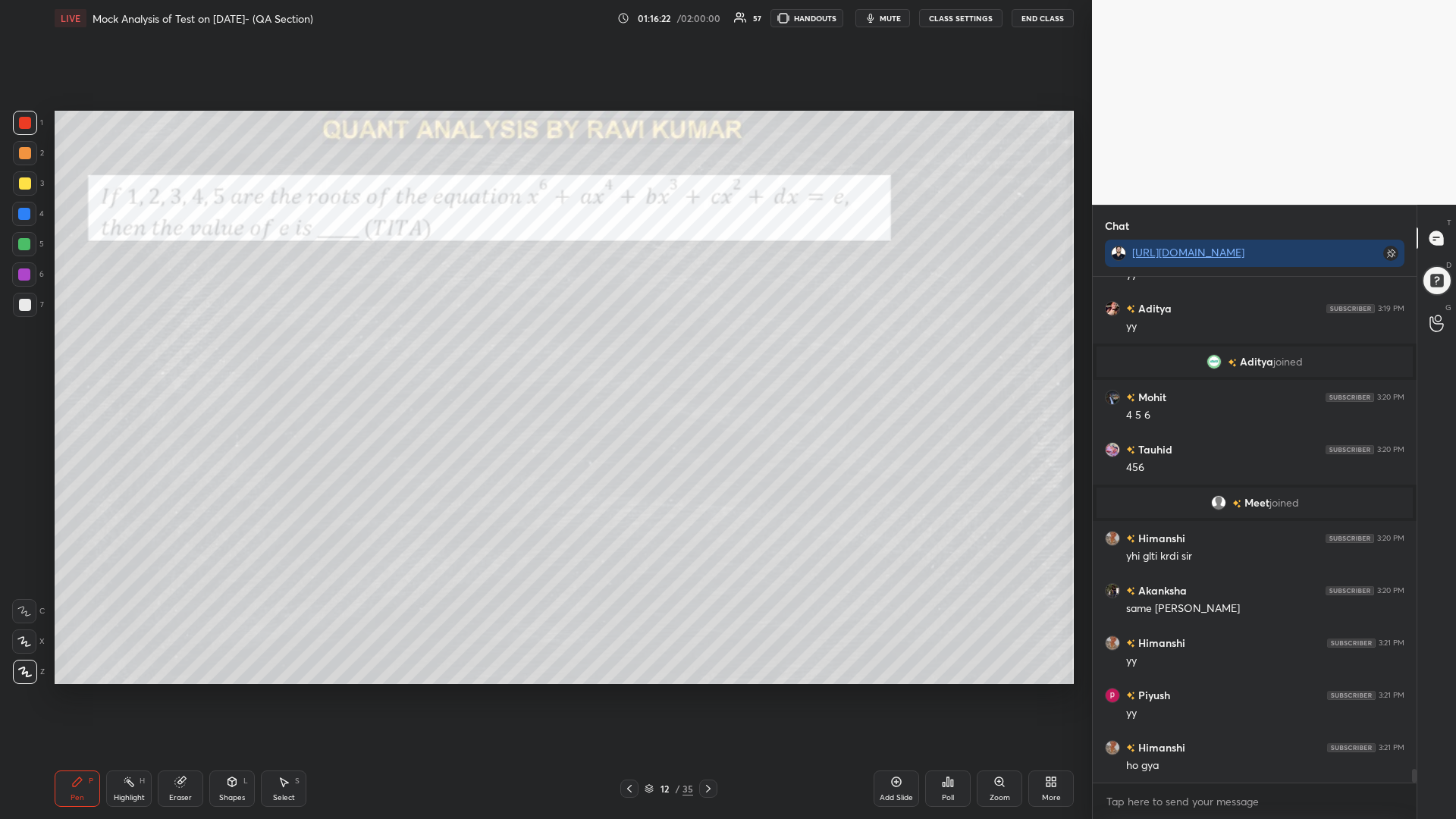
click at [708, 696] on icon at bounding box center [708, 788] width 12 height 12
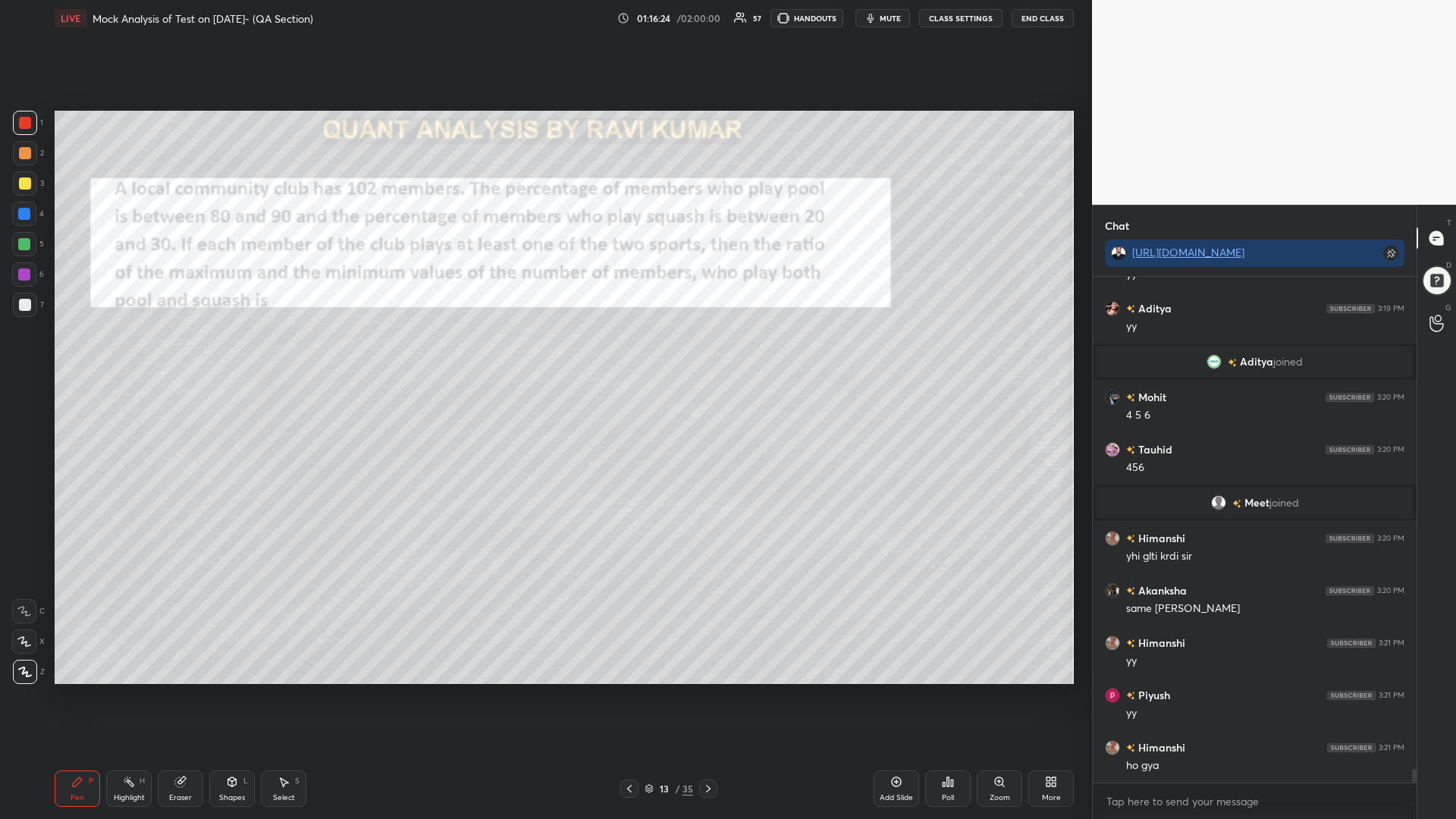
click at [710, 696] on icon at bounding box center [708, 788] width 12 height 12
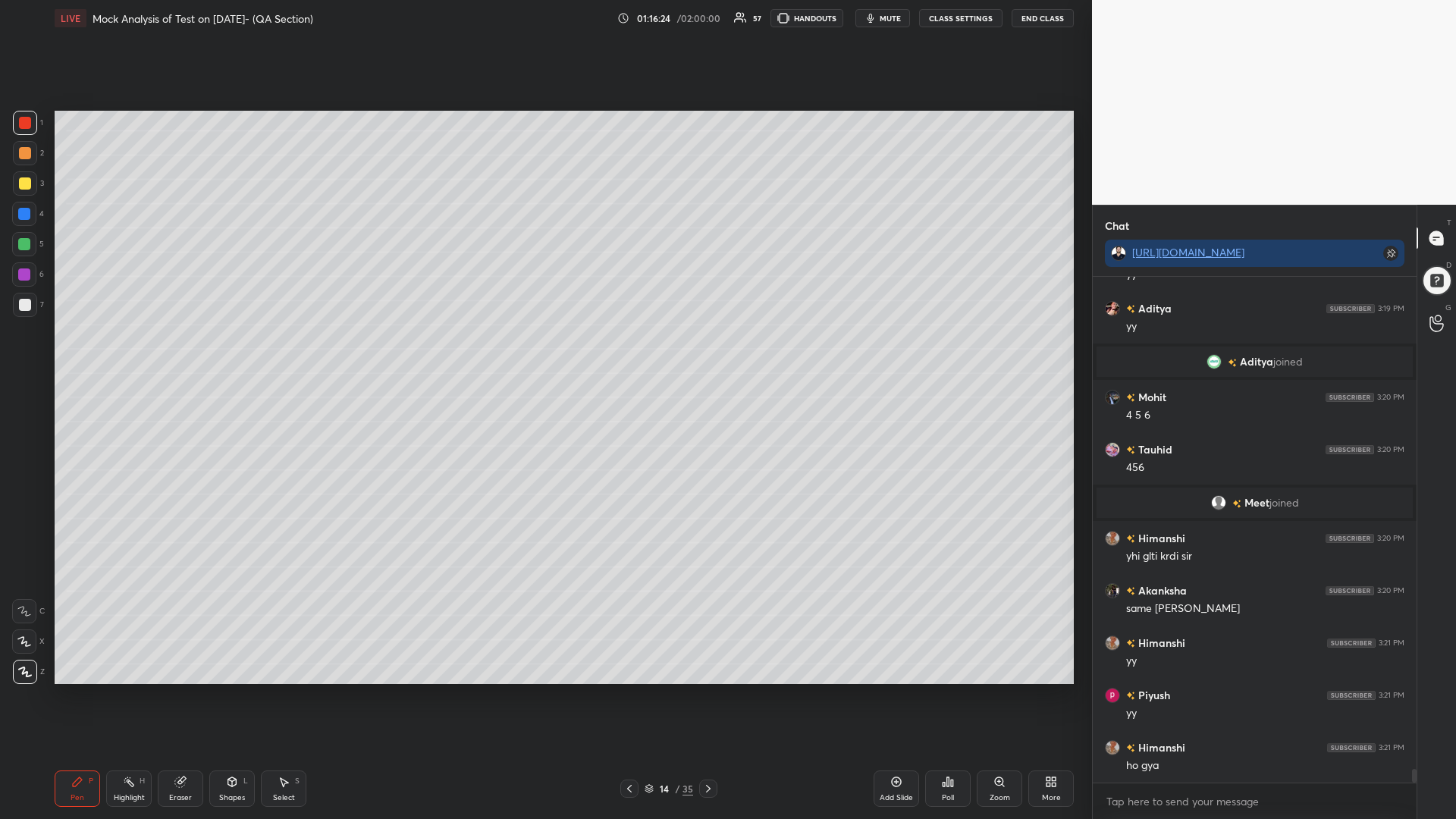
click at [707, 696] on icon at bounding box center [708, 788] width 12 height 12
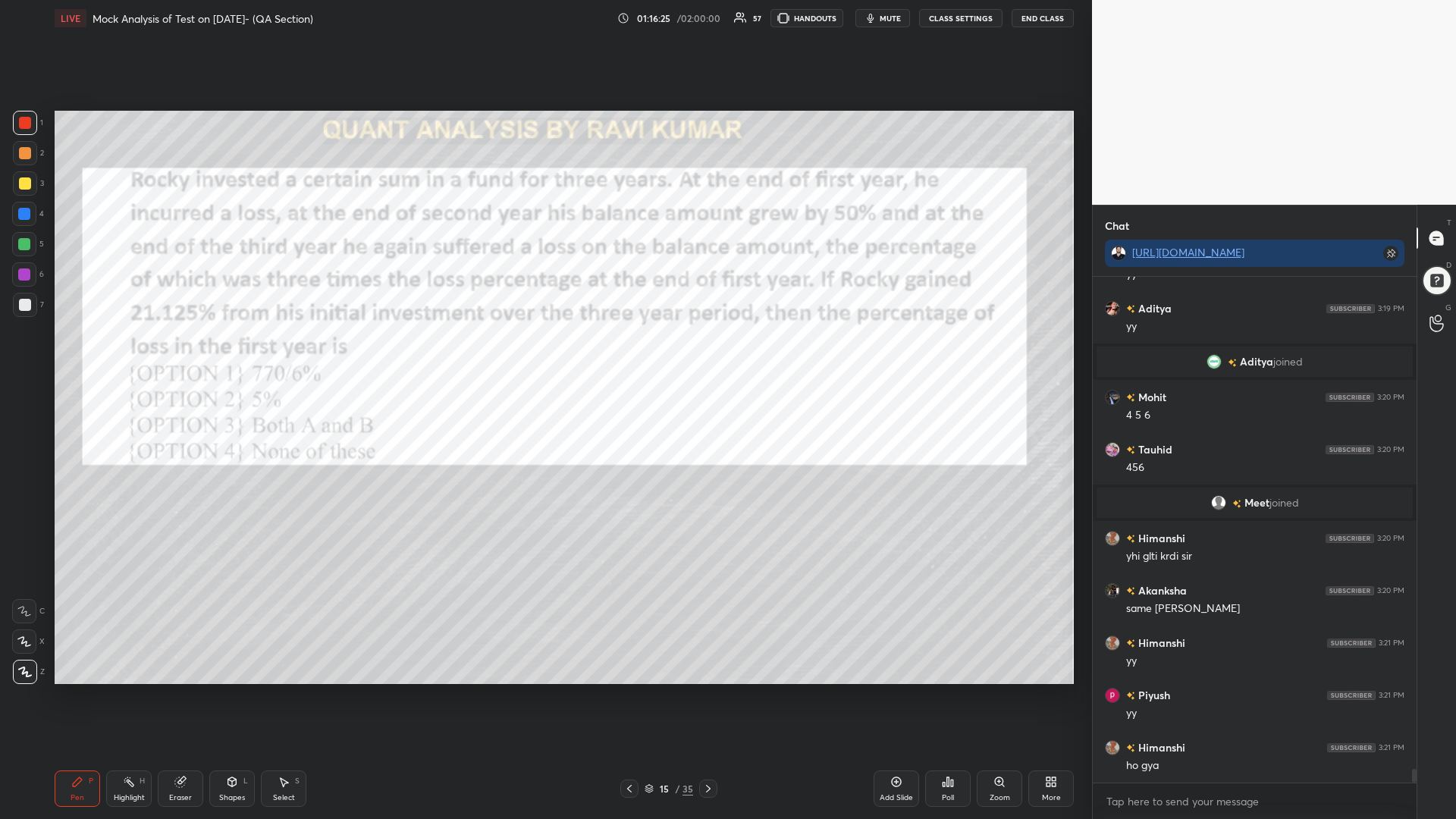
click at [705, 696] on icon at bounding box center [708, 788] width 12 height 12
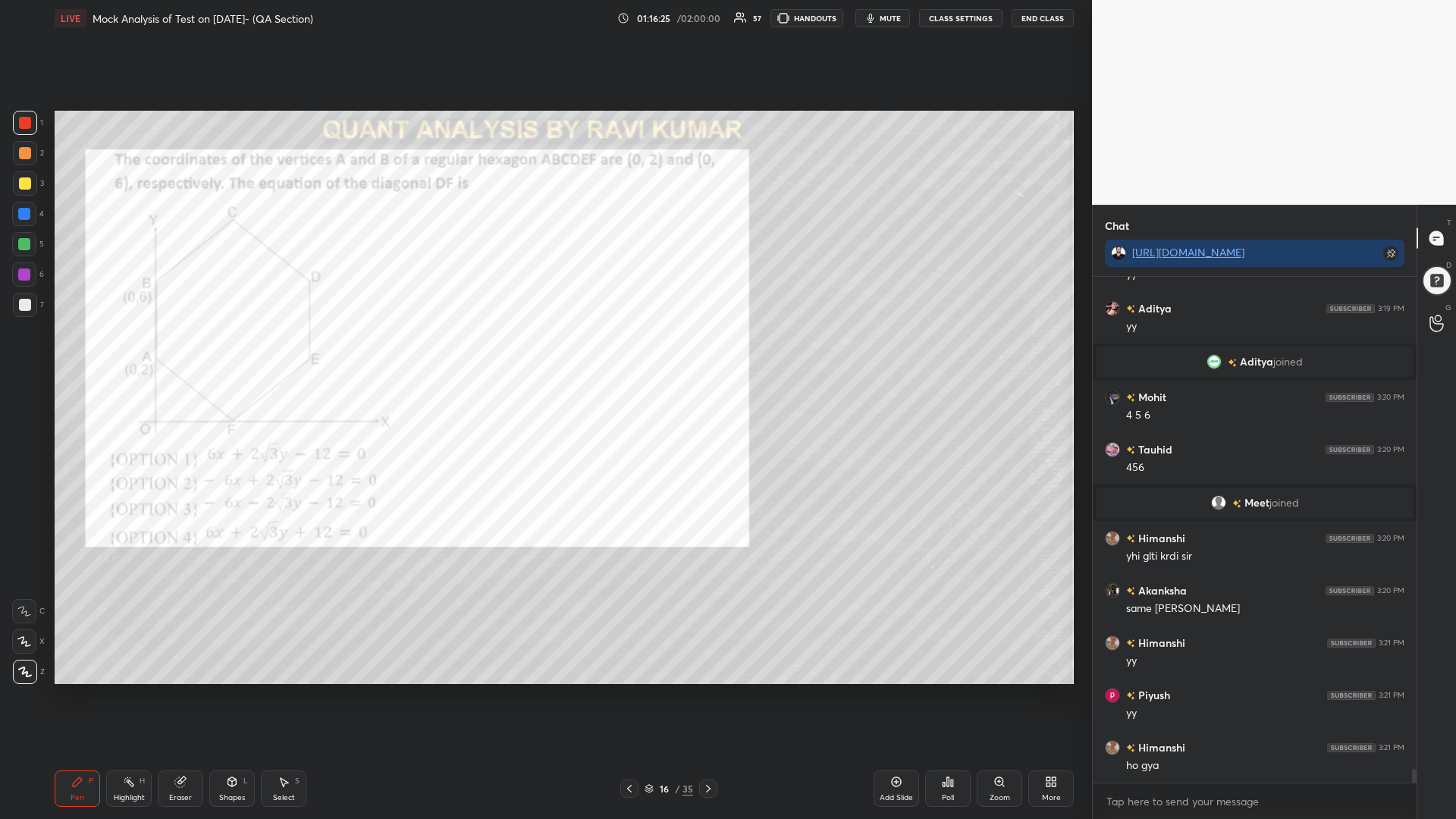
click at [705, 696] on icon at bounding box center [708, 788] width 12 height 12
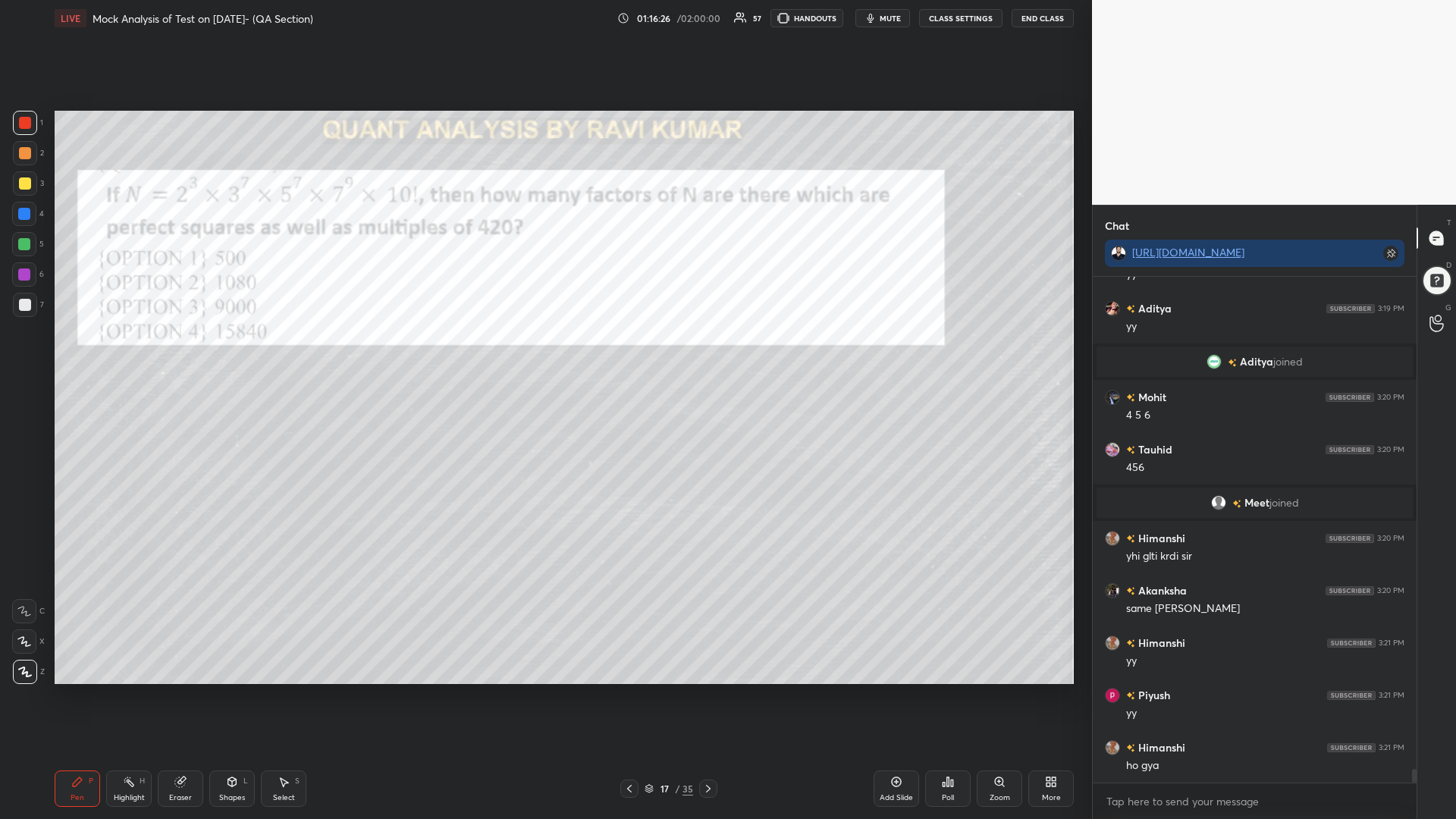
click at [706, 696] on icon at bounding box center [708, 788] width 5 height 8
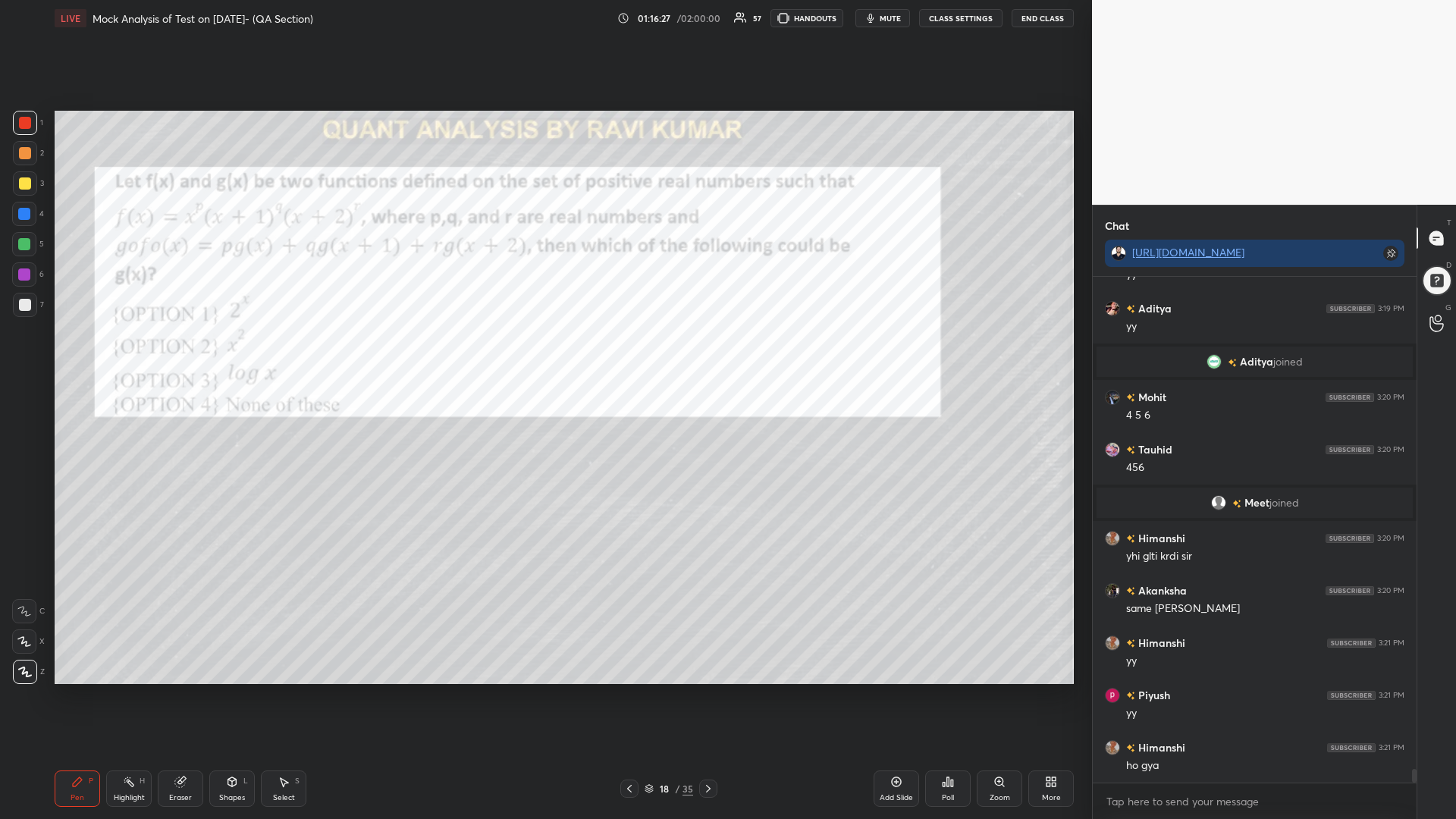
click at [708, 696] on icon at bounding box center [708, 788] width 12 height 12
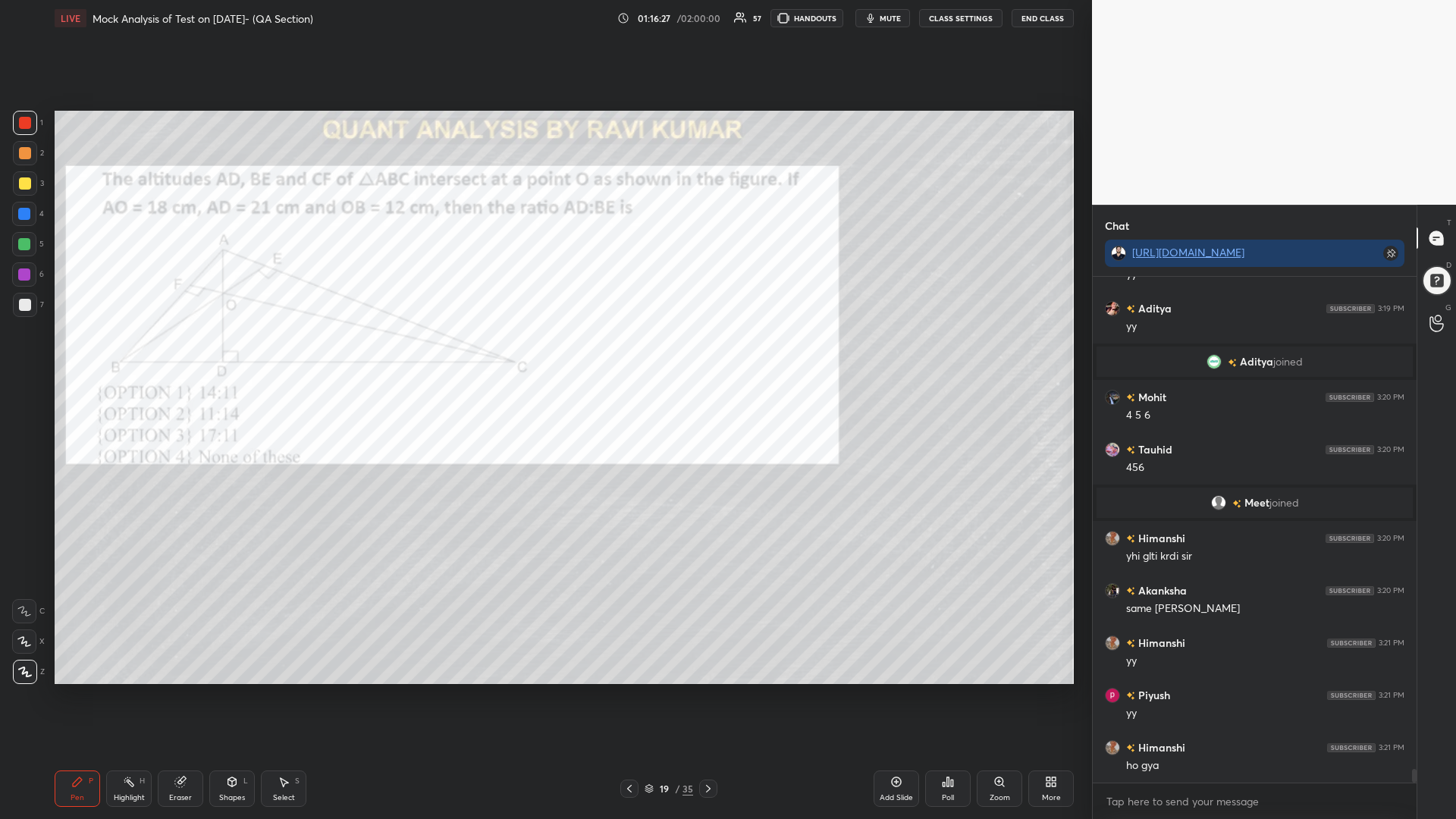
click at [706, 696] on icon at bounding box center [708, 788] width 12 height 12
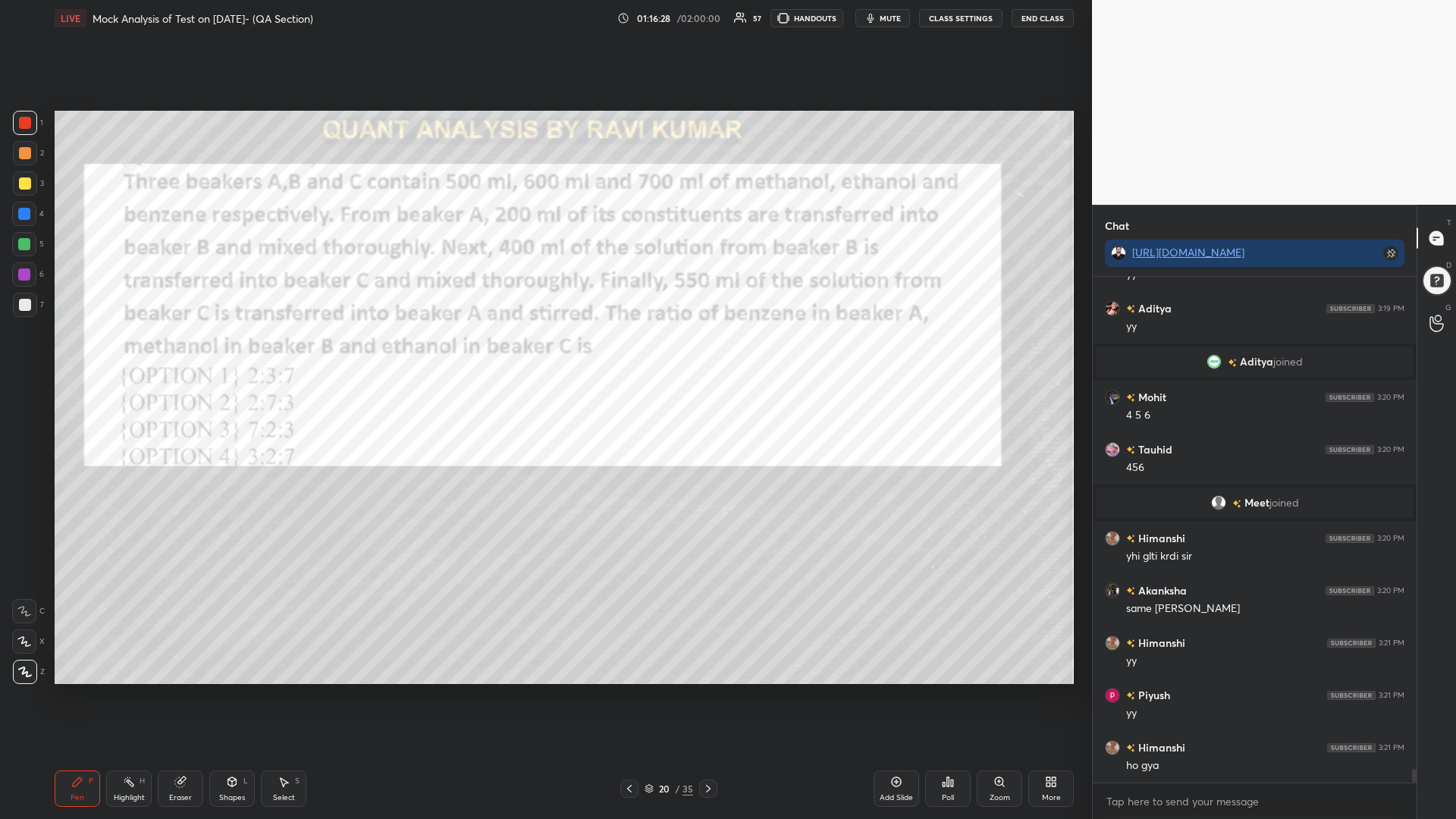
click at [707, 696] on icon at bounding box center [708, 788] width 12 height 12
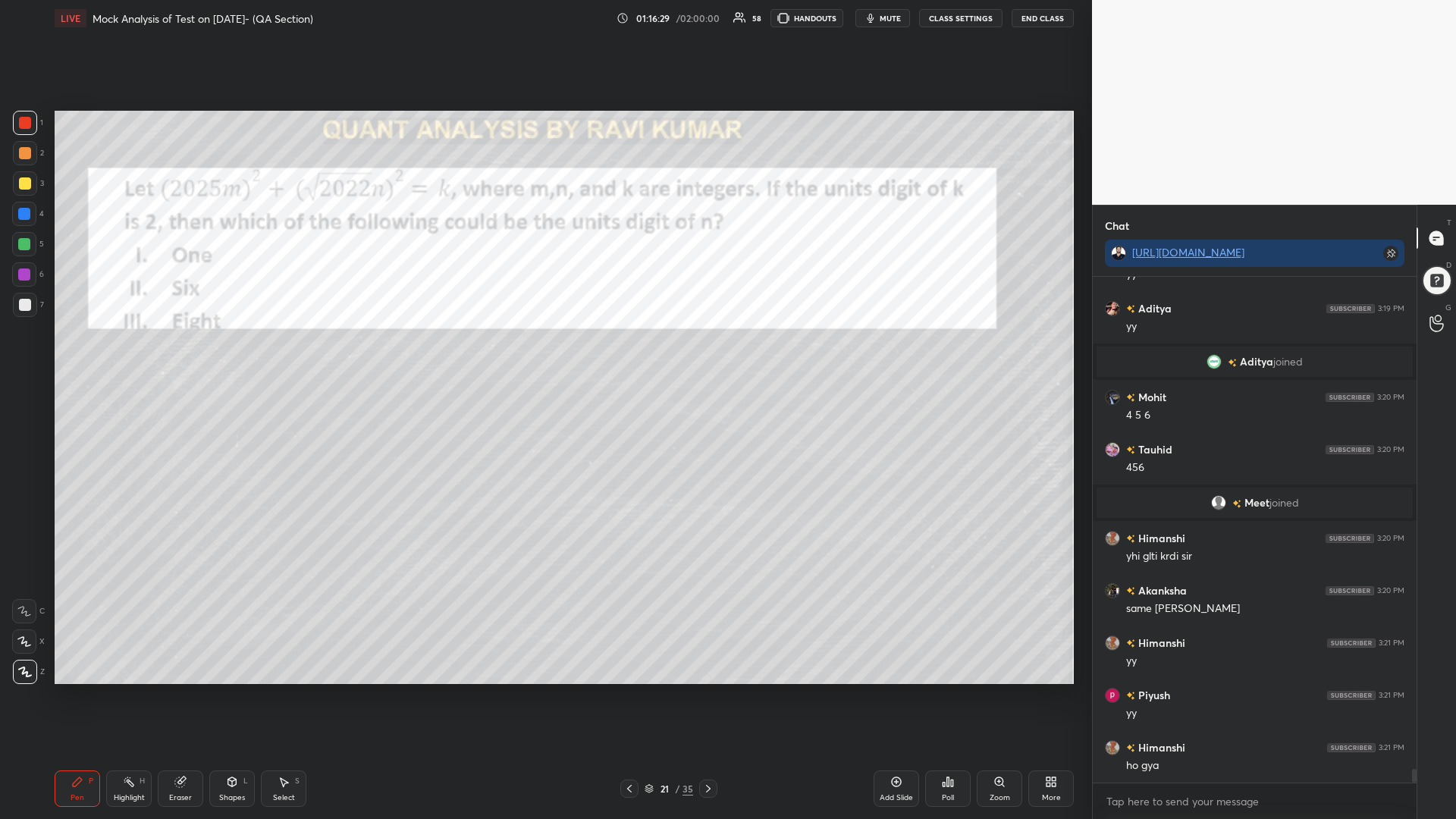
click at [706, 696] on icon at bounding box center [708, 788] width 12 height 12
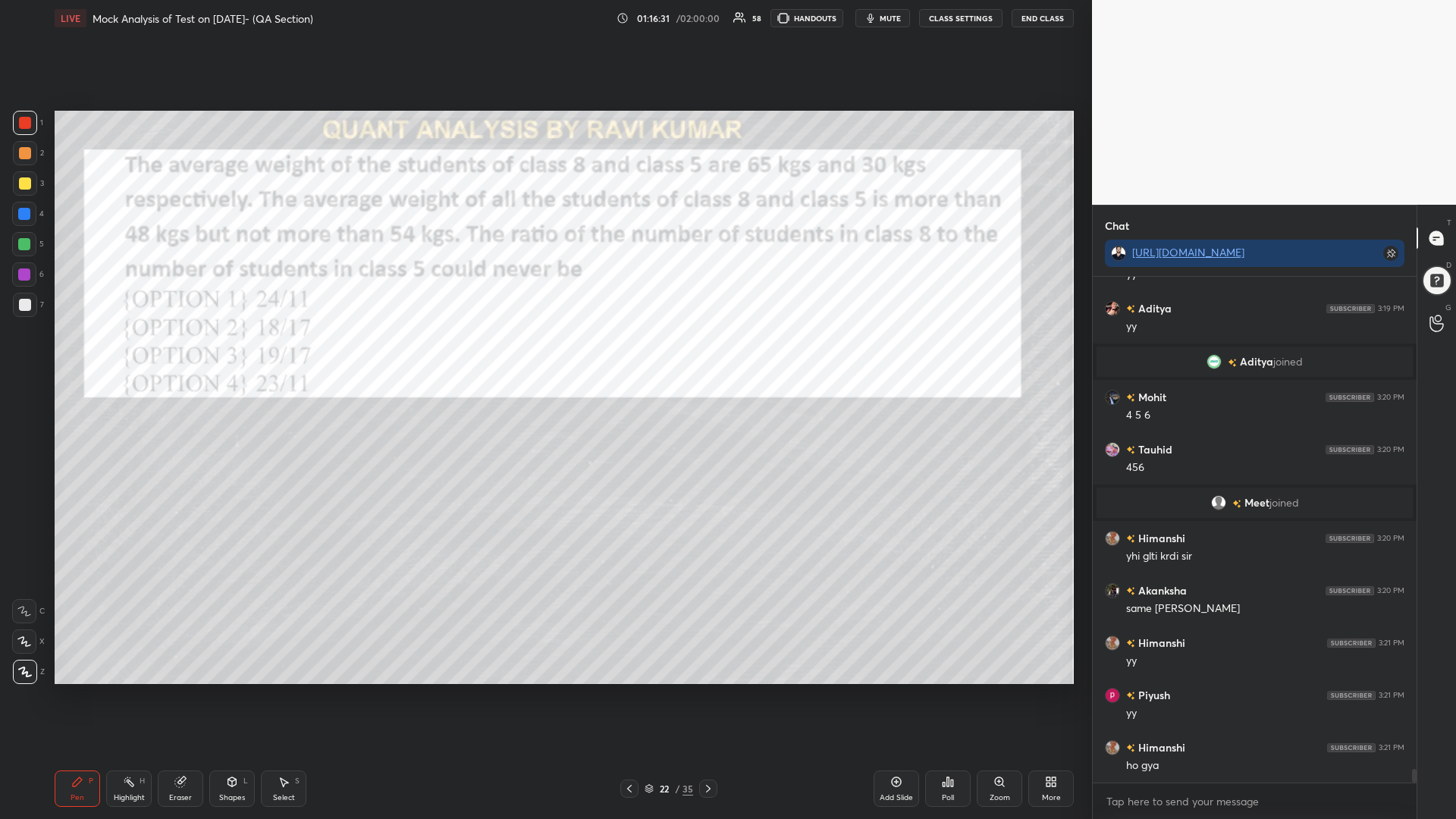
click at [709, 696] on icon at bounding box center [708, 788] width 12 height 12
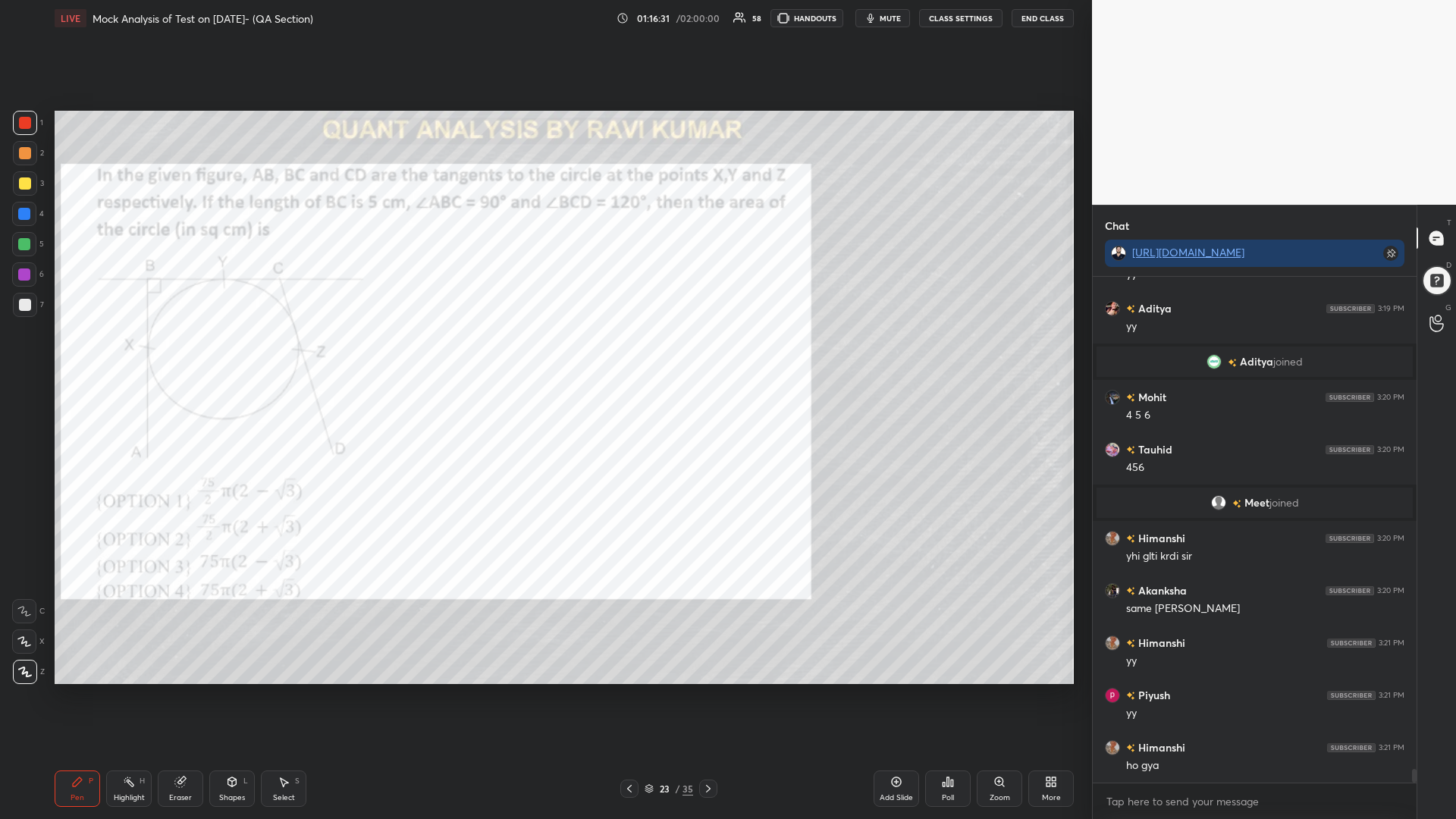
click at [707, 696] on icon at bounding box center [708, 788] width 12 height 12
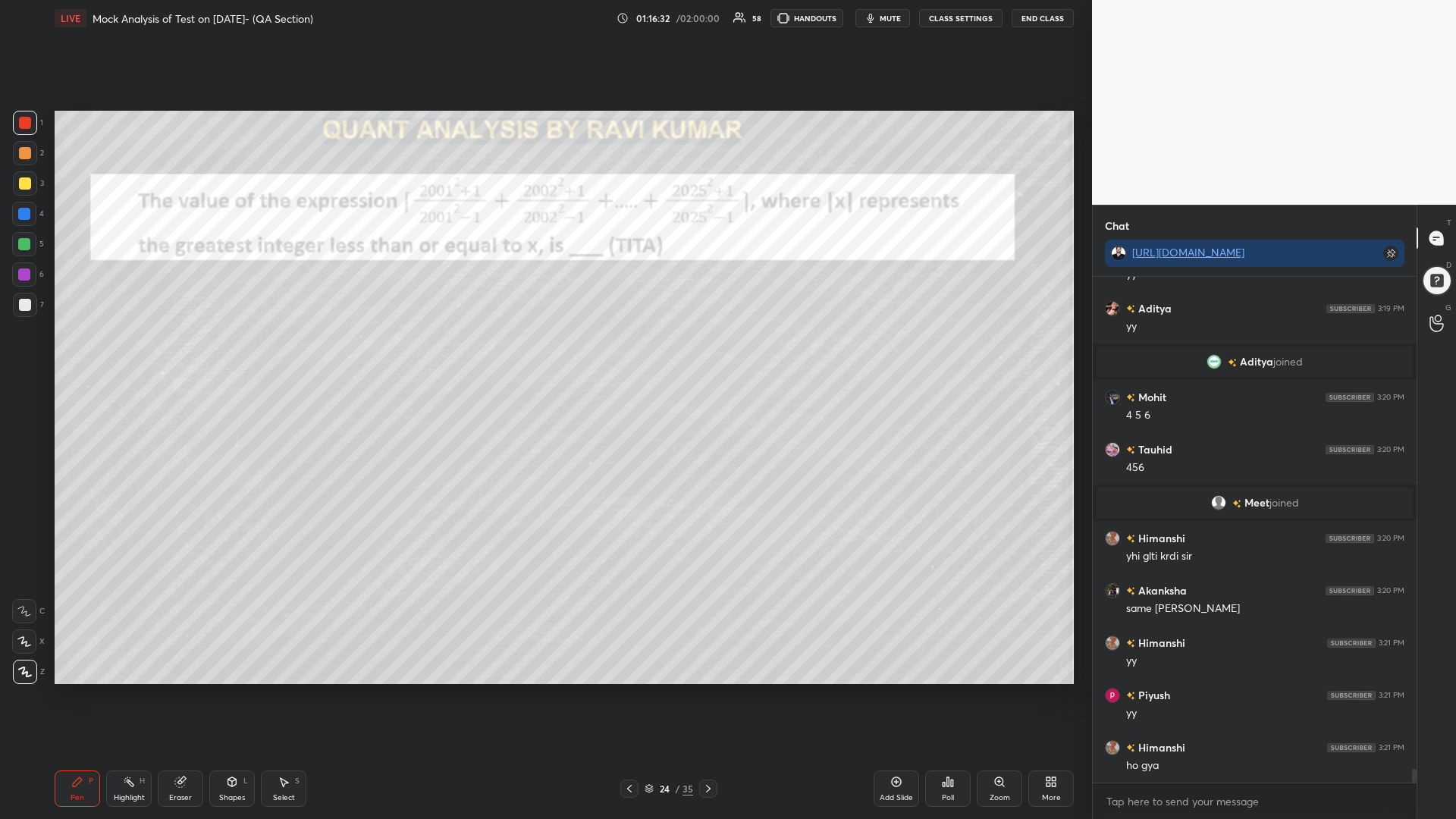
click at [708, 696] on icon at bounding box center [708, 788] width 12 height 12
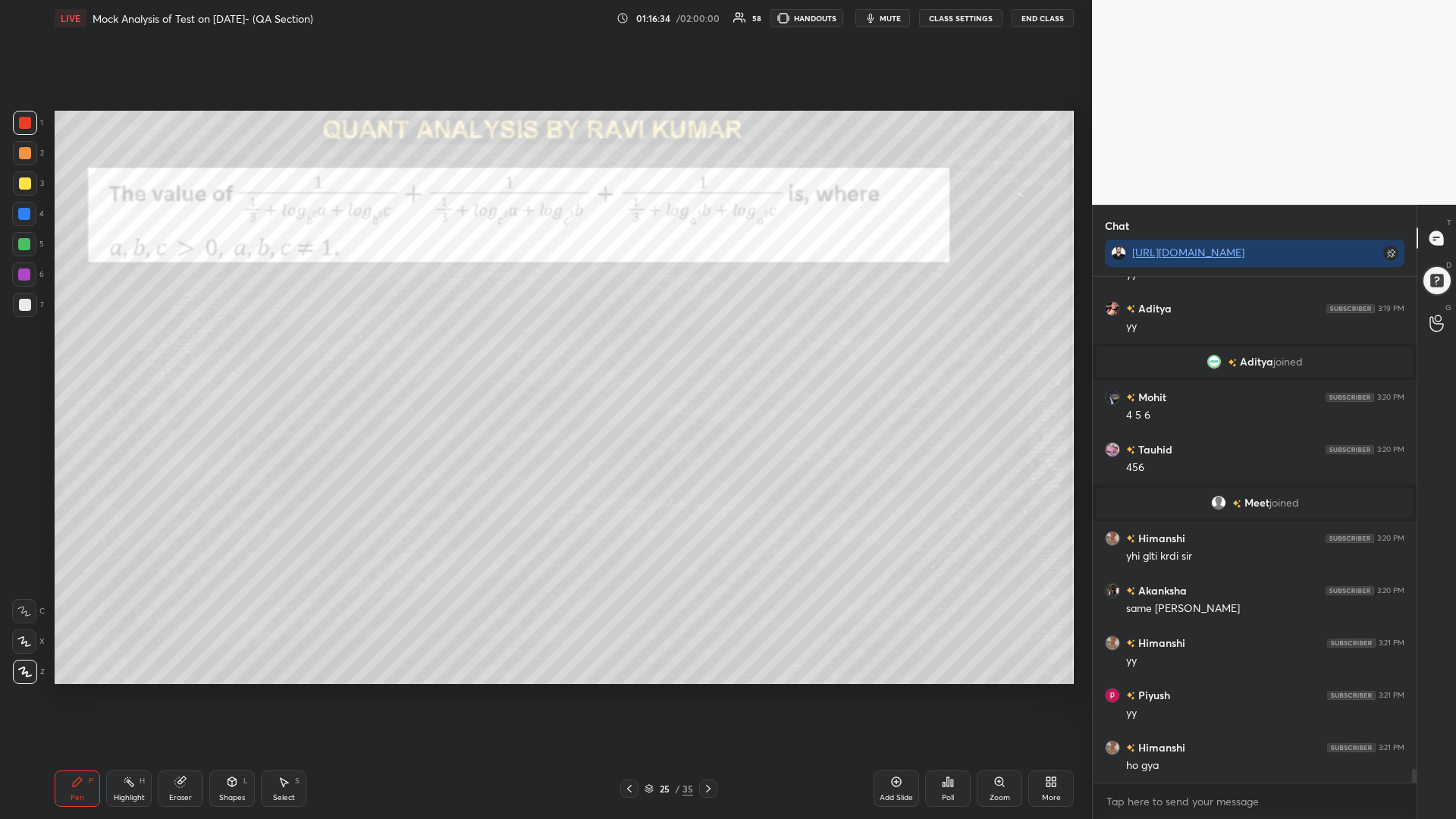
click at [708, 696] on icon at bounding box center [708, 788] width 12 height 12
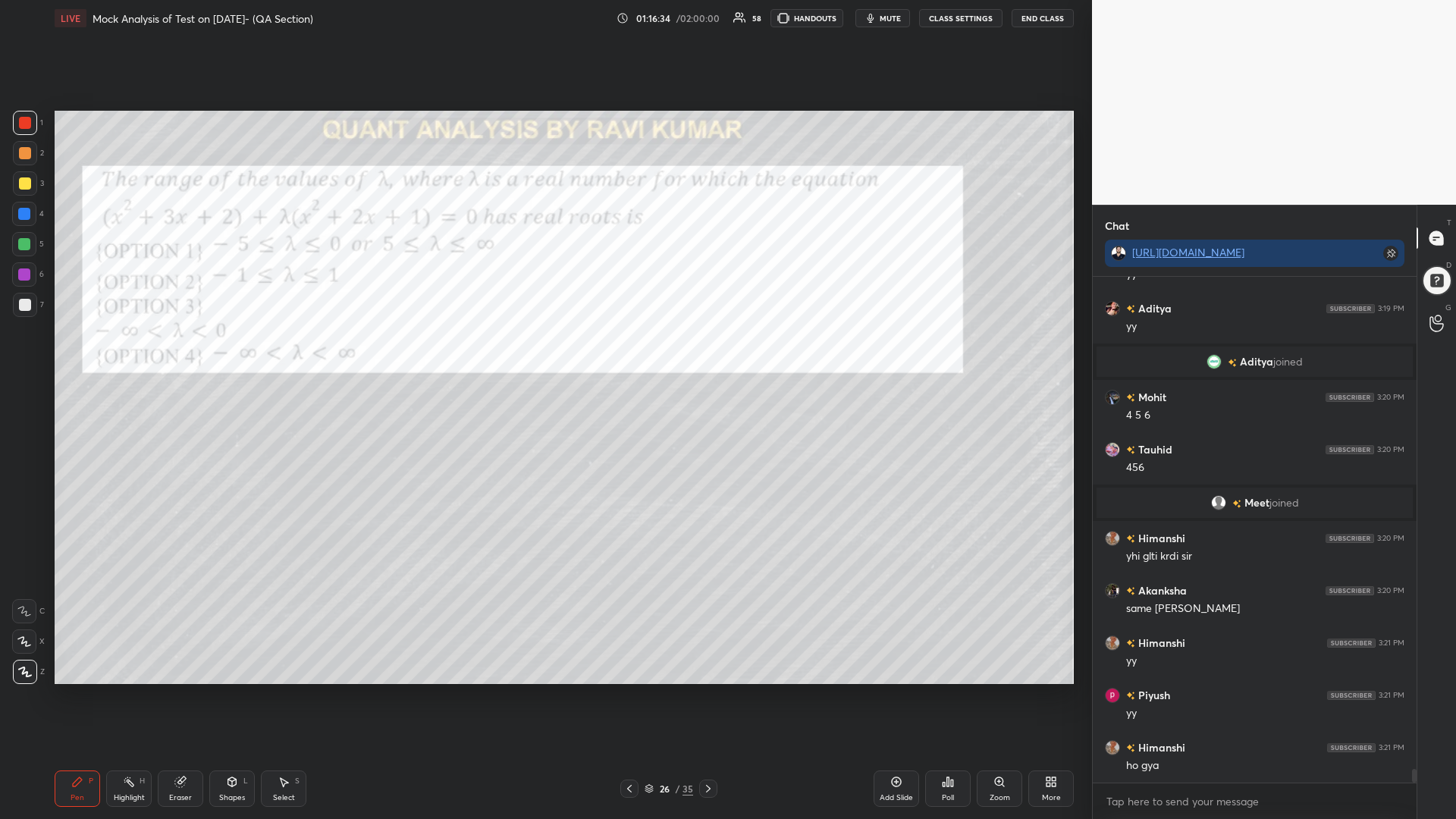
click at [709, 696] on icon at bounding box center [708, 788] width 12 height 12
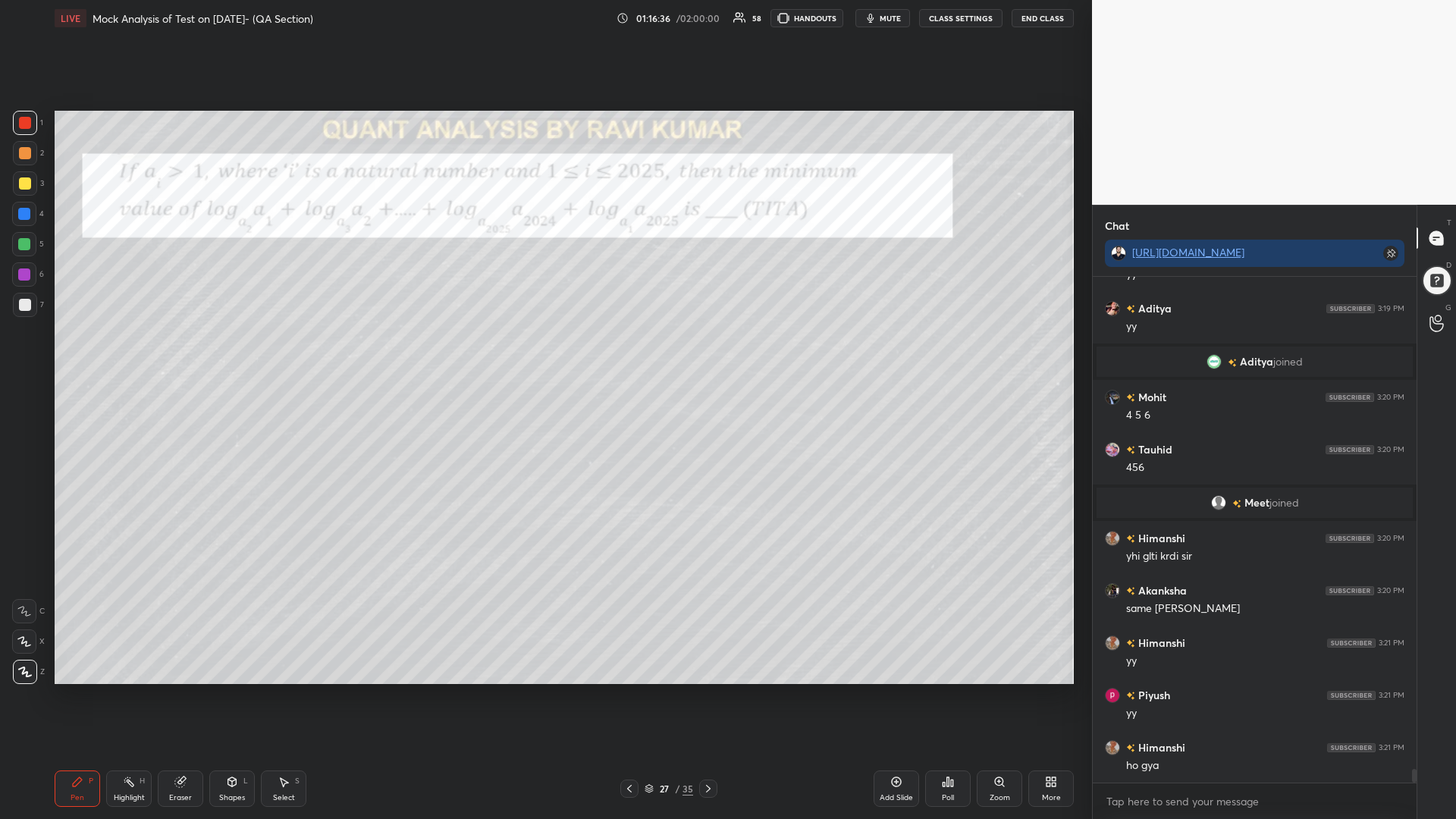
click at [709, 696] on icon at bounding box center [708, 788] width 12 height 12
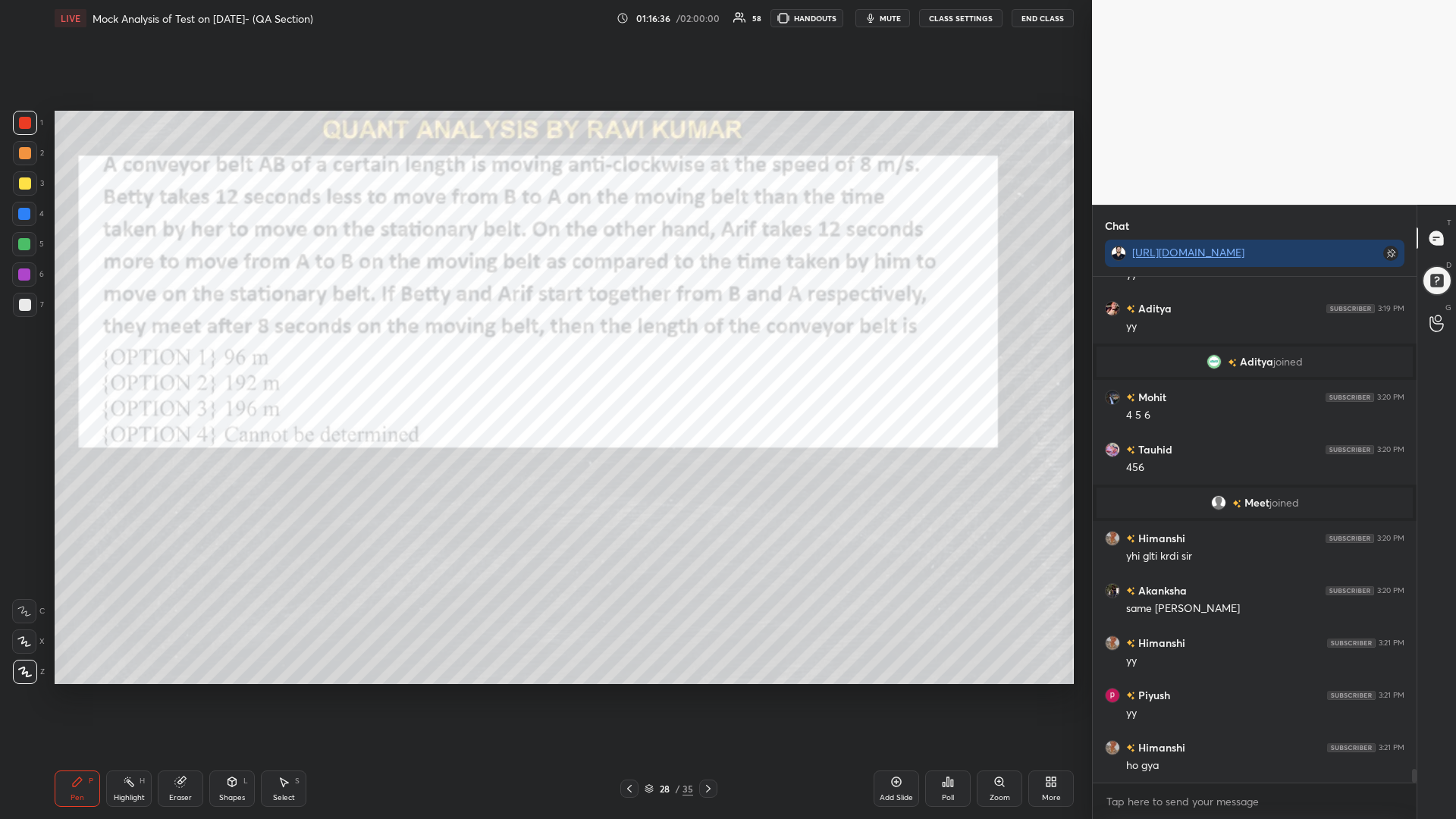
click at [709, 696] on icon at bounding box center [708, 788] width 5 height 8
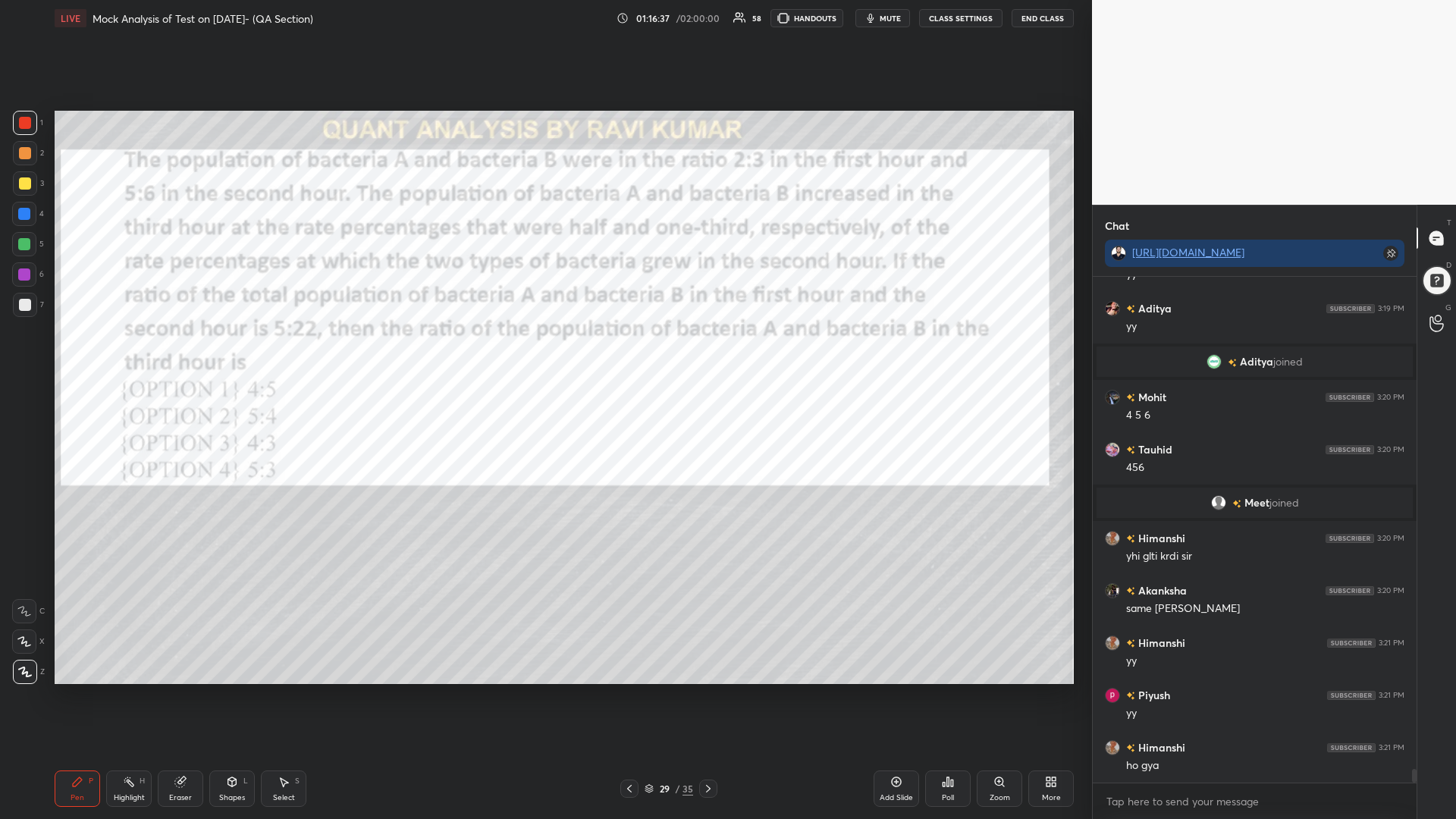
click at [711, 696] on icon at bounding box center [708, 788] width 12 height 12
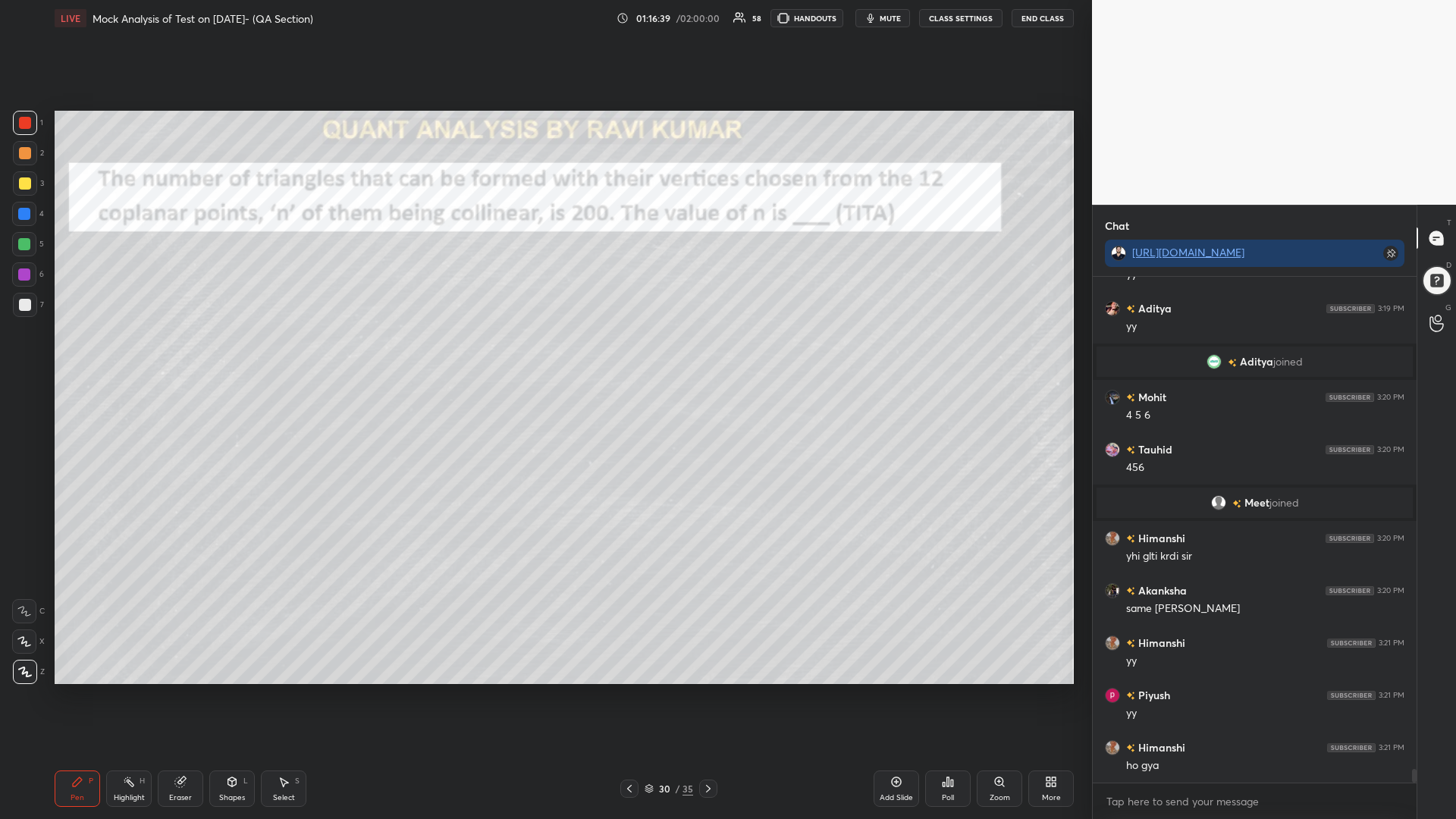
click at [709, 696] on icon at bounding box center [708, 788] width 12 height 12
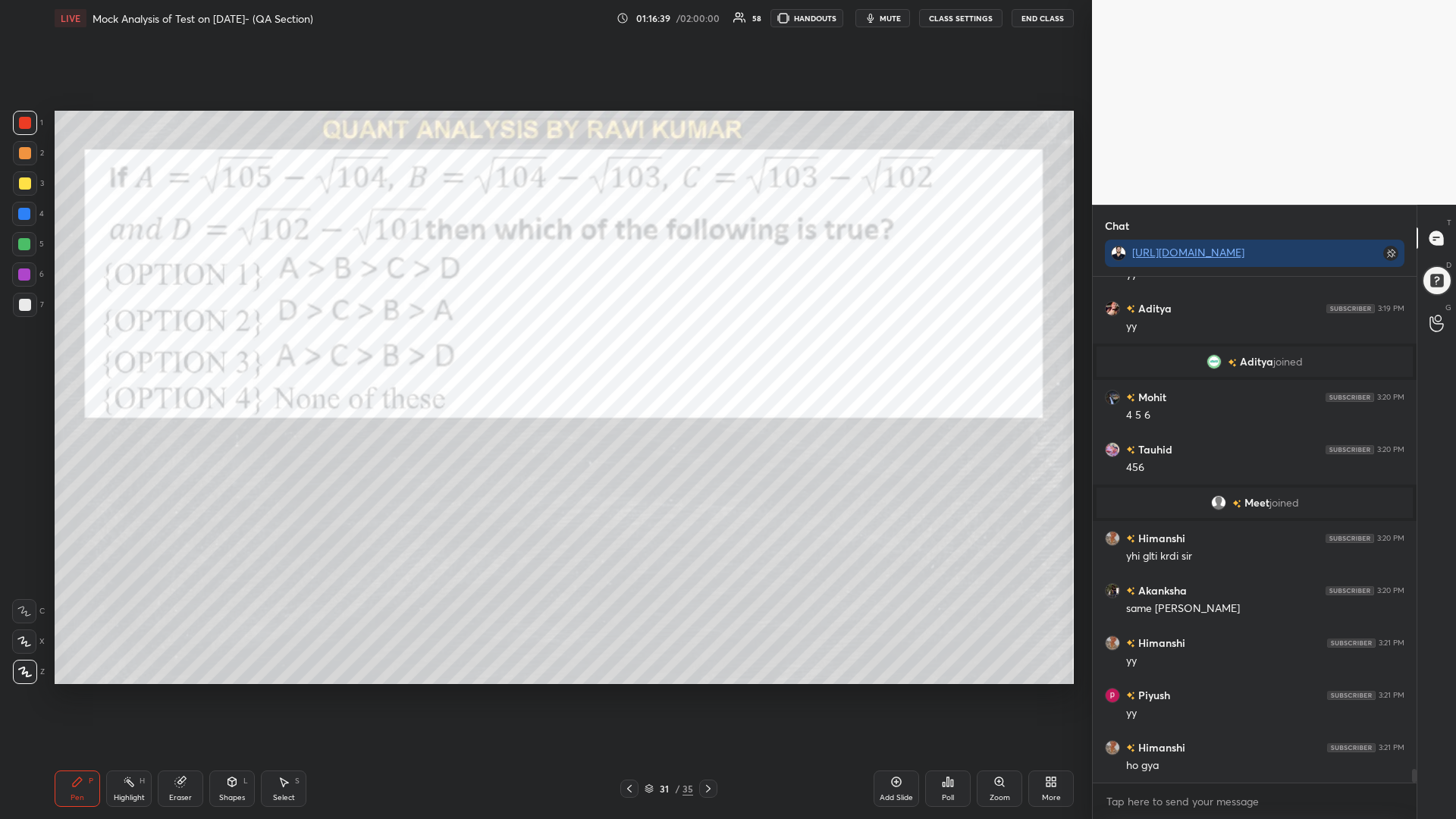
click at [708, 696] on icon at bounding box center [708, 788] width 12 height 12
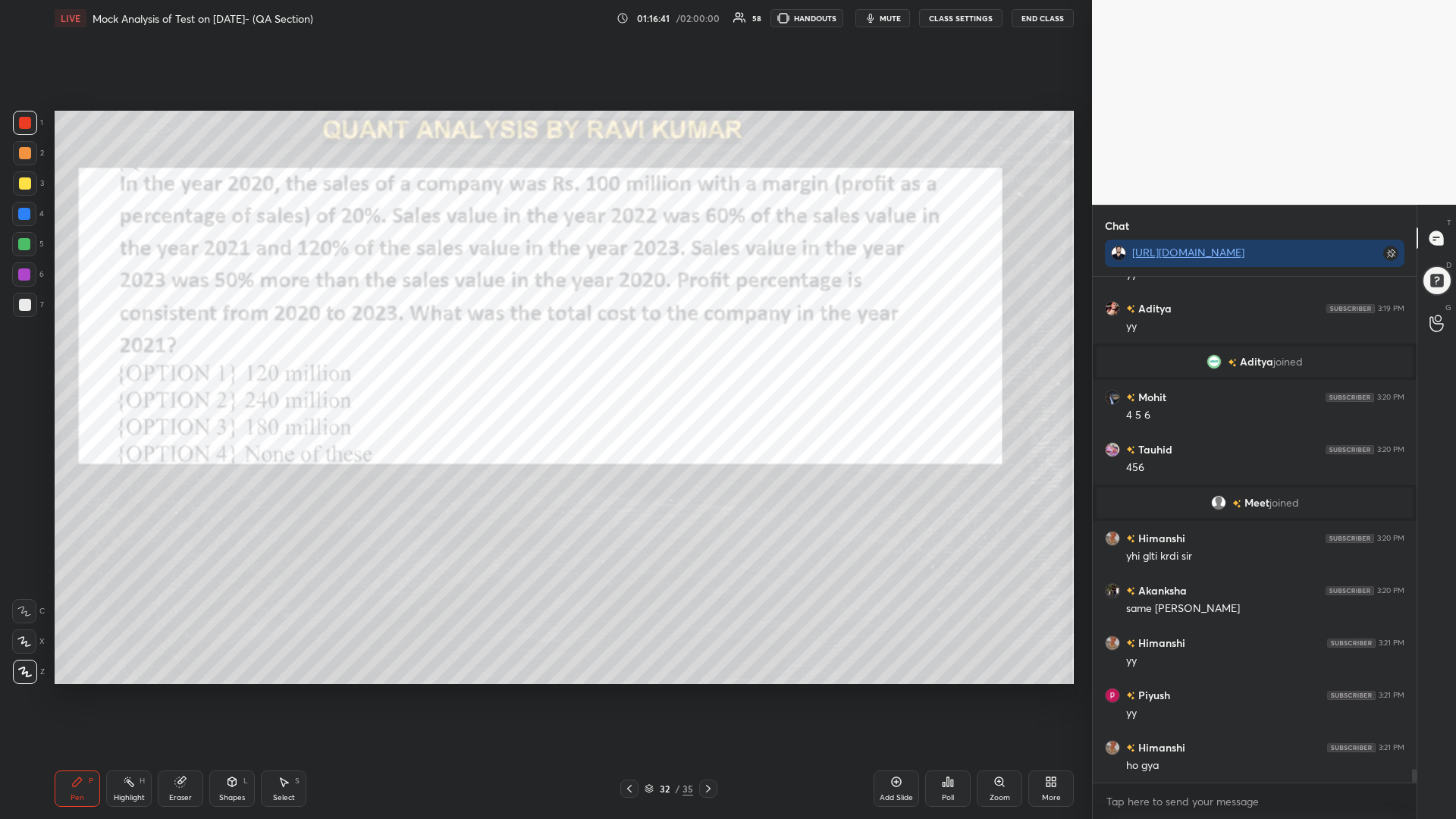
click at [710, 696] on icon at bounding box center [708, 788] width 12 height 12
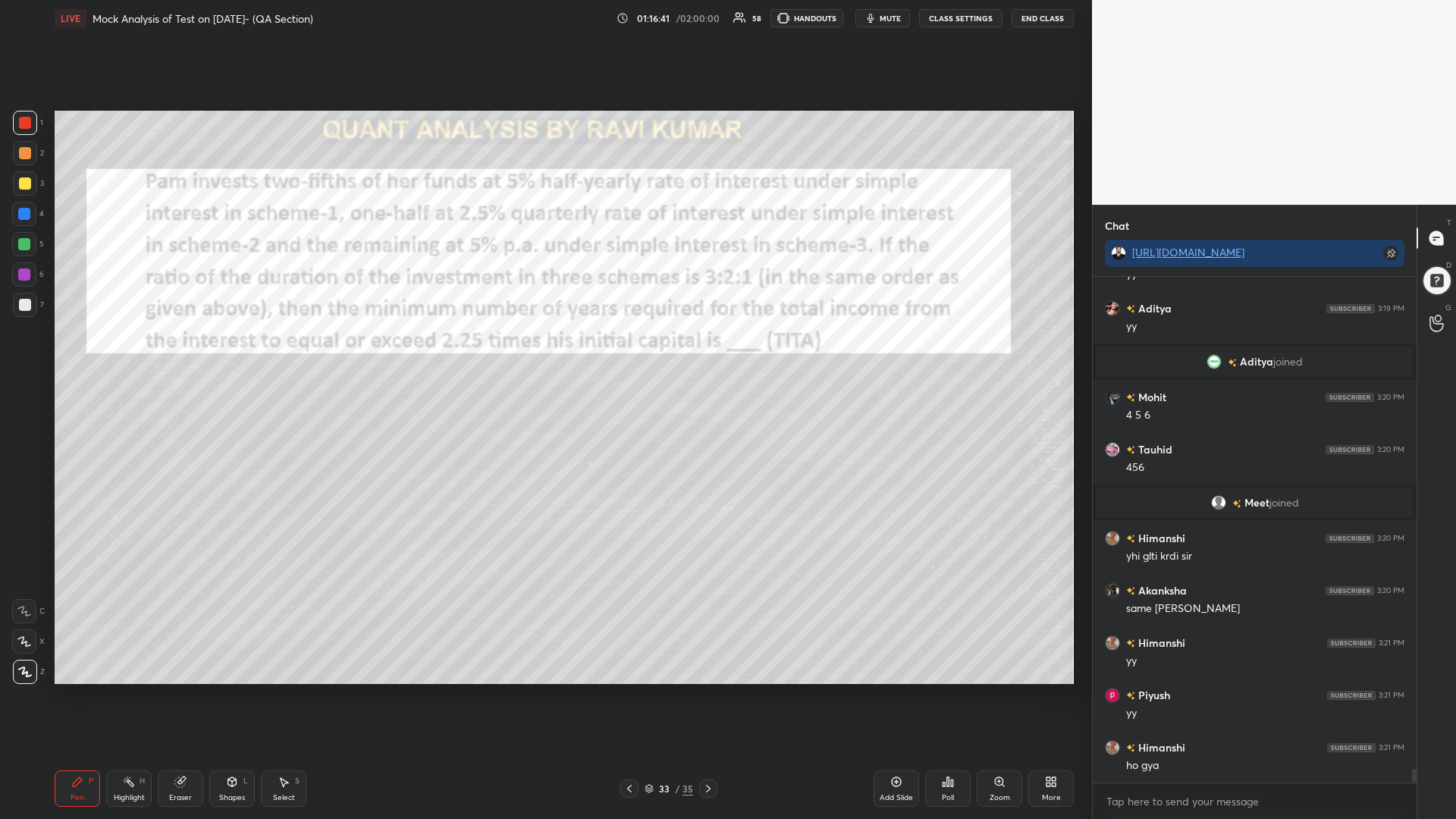
click at [713, 696] on icon at bounding box center [708, 788] width 12 height 12
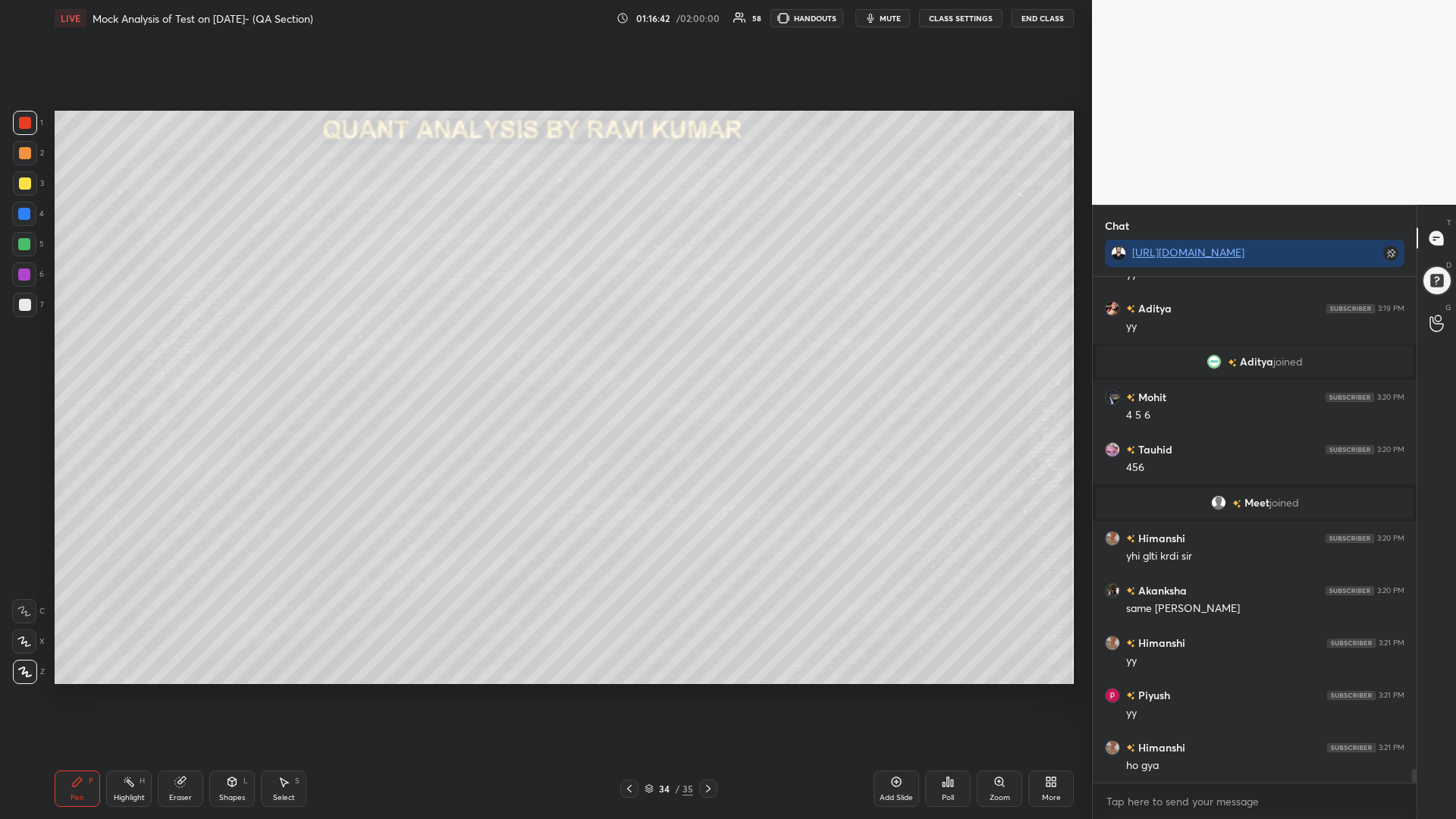
click at [633, 696] on icon at bounding box center [629, 788] width 12 height 12
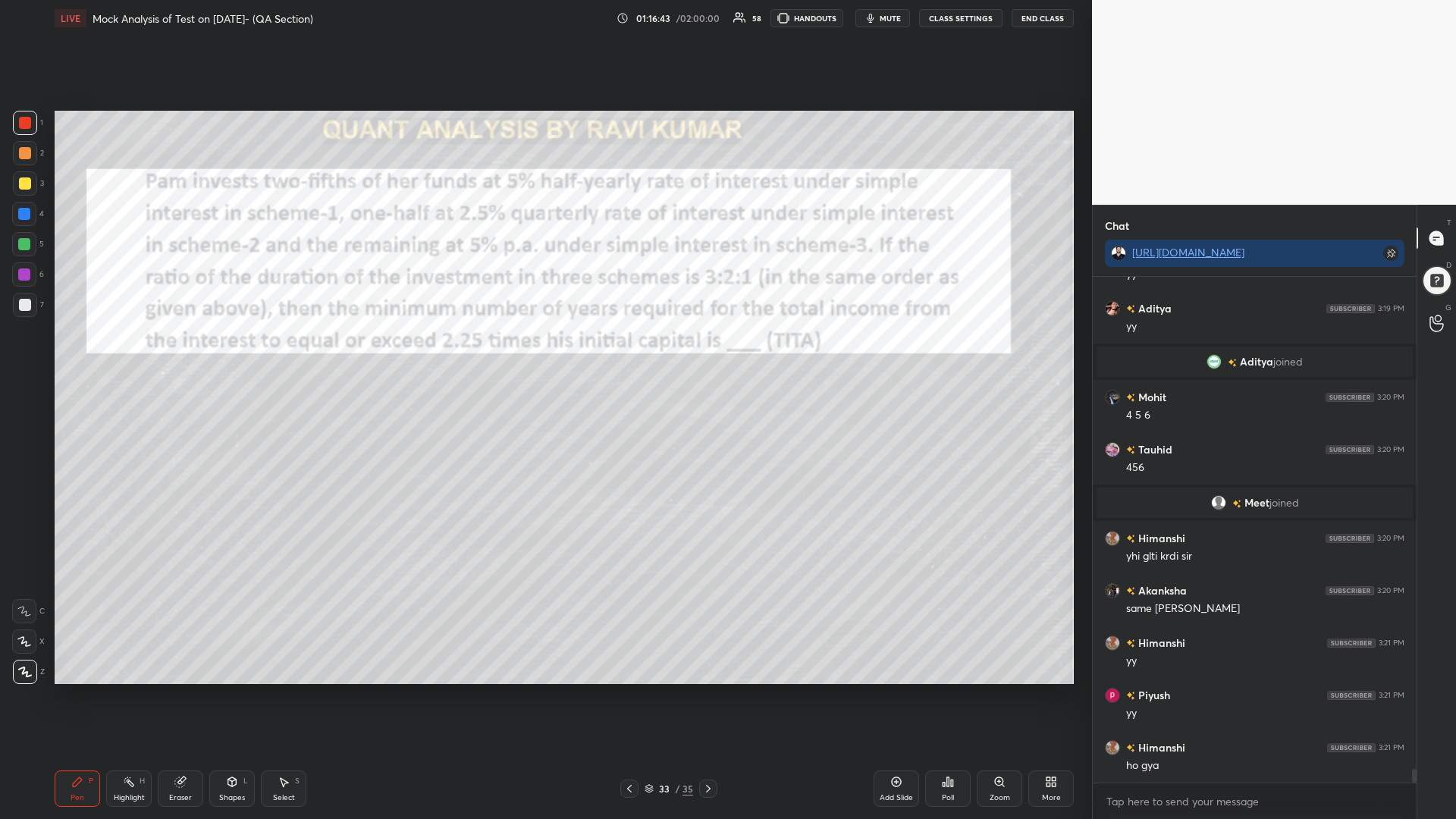
click at [702, 696] on icon at bounding box center [708, 788] width 12 height 12
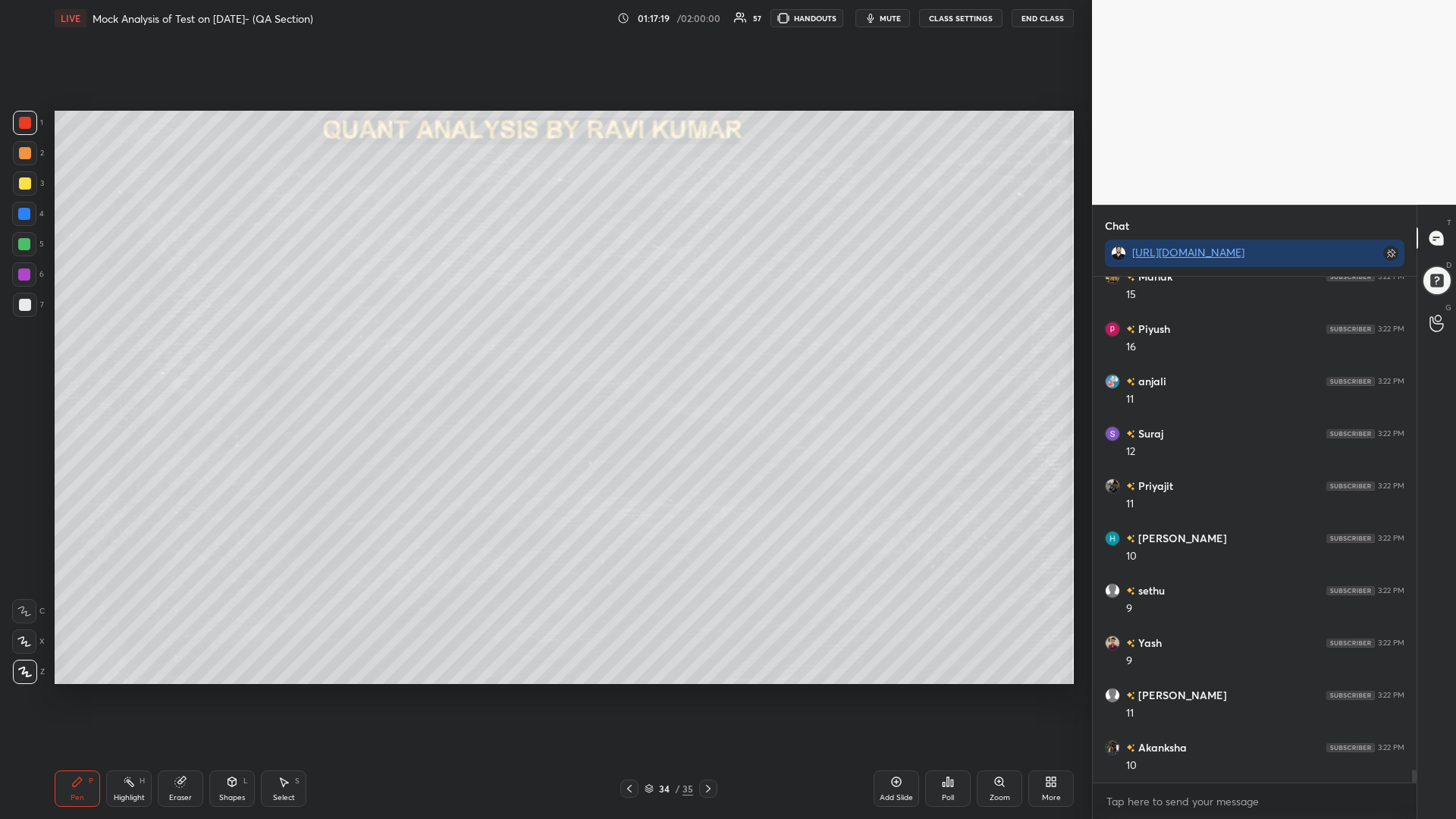
scroll to position [19068, 0]
click at [27, 244] on div at bounding box center [24, 244] width 12 height 12
click at [17, 152] on div at bounding box center [24, 152] width 24 height 24
click at [22, 215] on div at bounding box center [24, 213] width 12 height 12
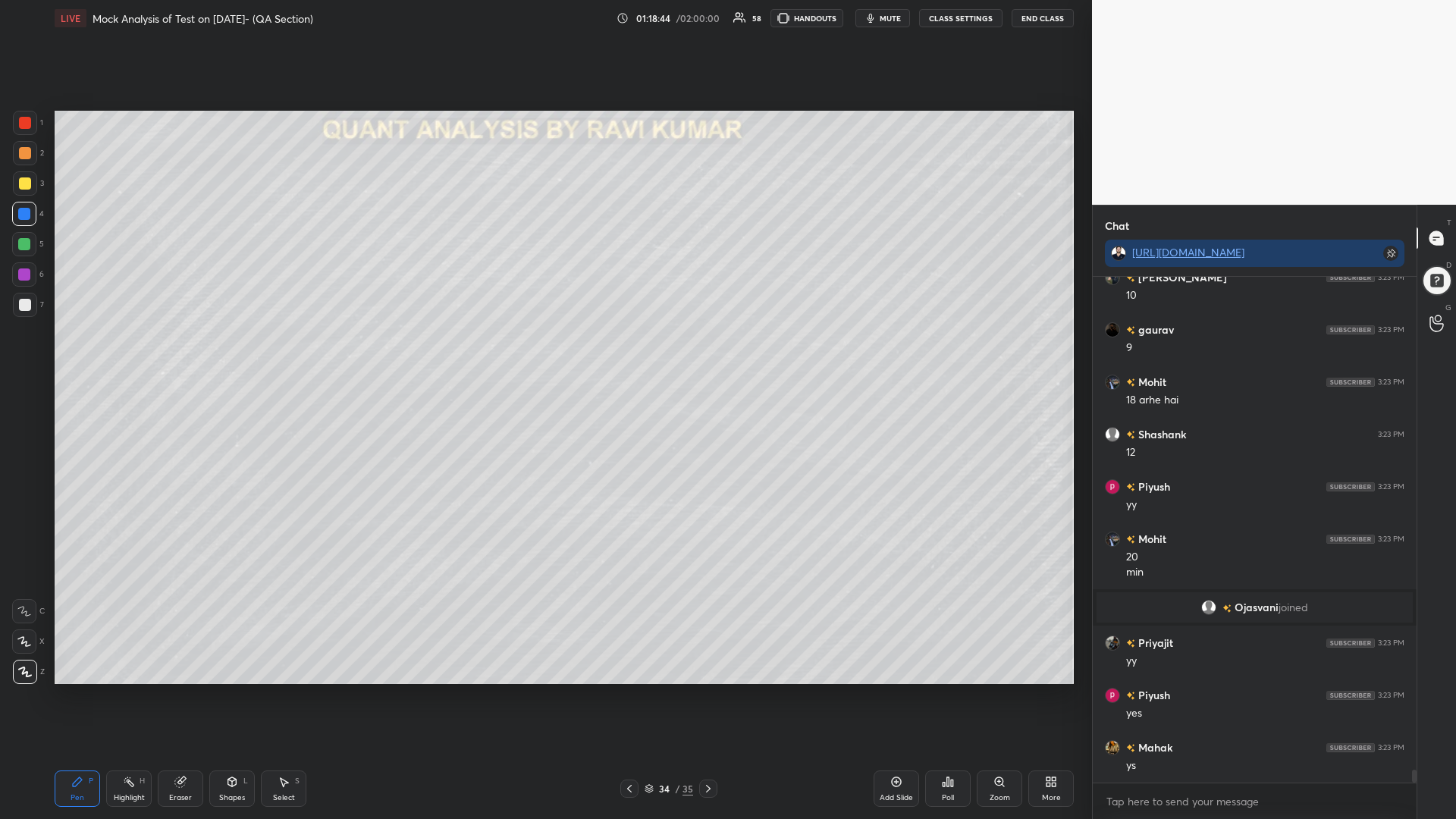
click at [625, 696] on icon at bounding box center [629, 788] width 12 height 12
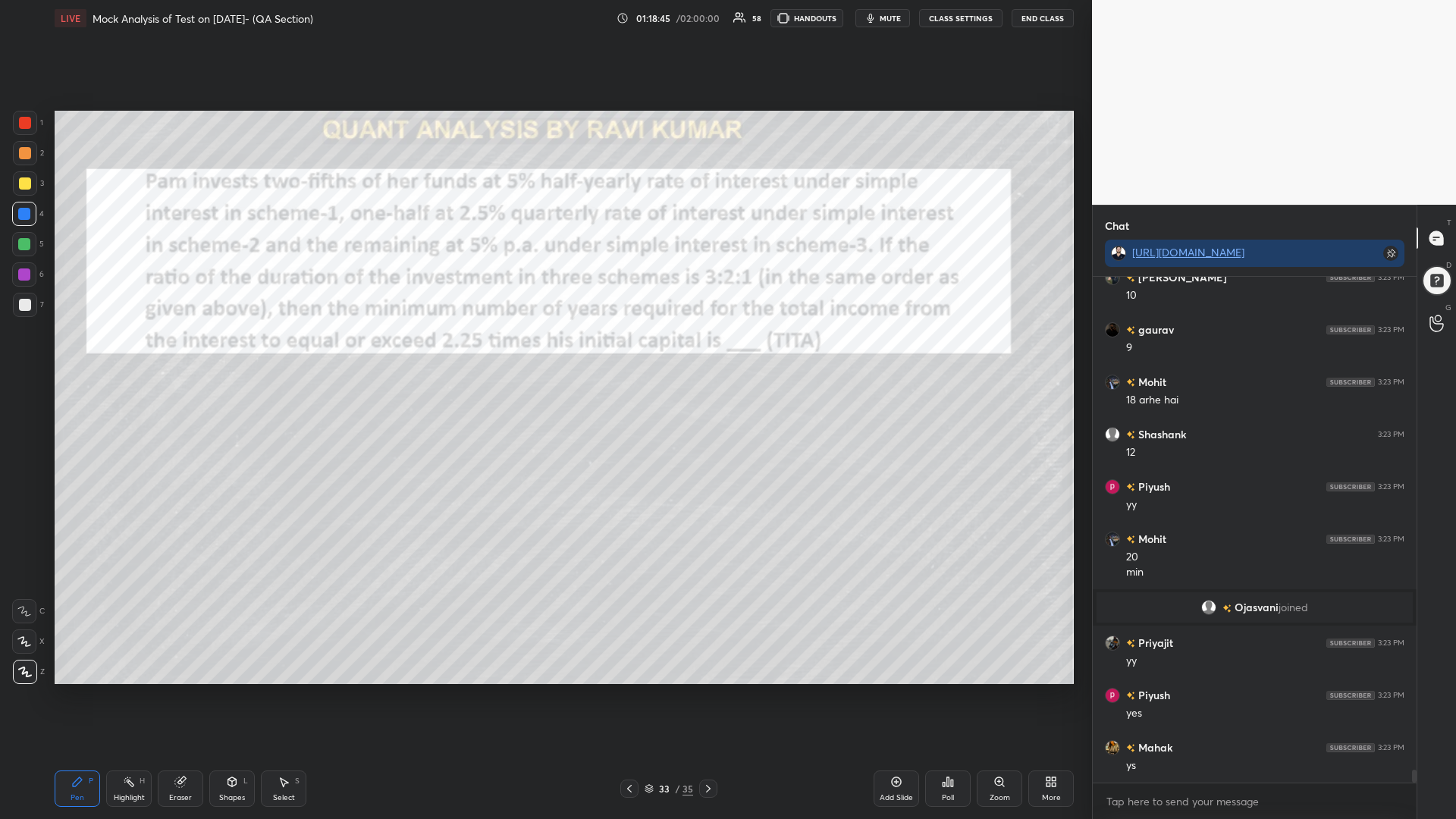
click at [708, 696] on icon at bounding box center [708, 788] width 12 height 12
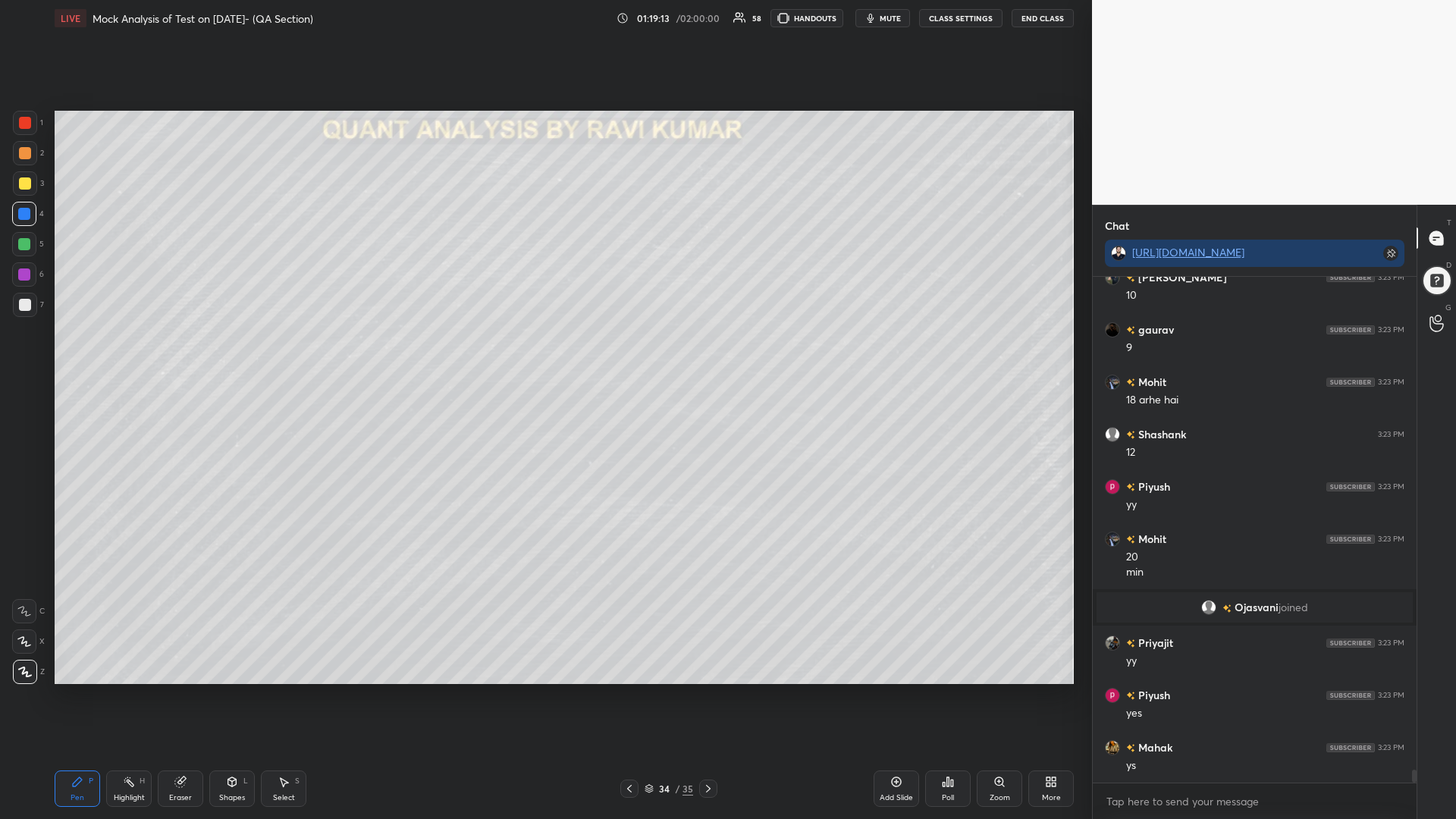
click at [884, 24] on button "mute" at bounding box center [882, 18] width 54 height 18
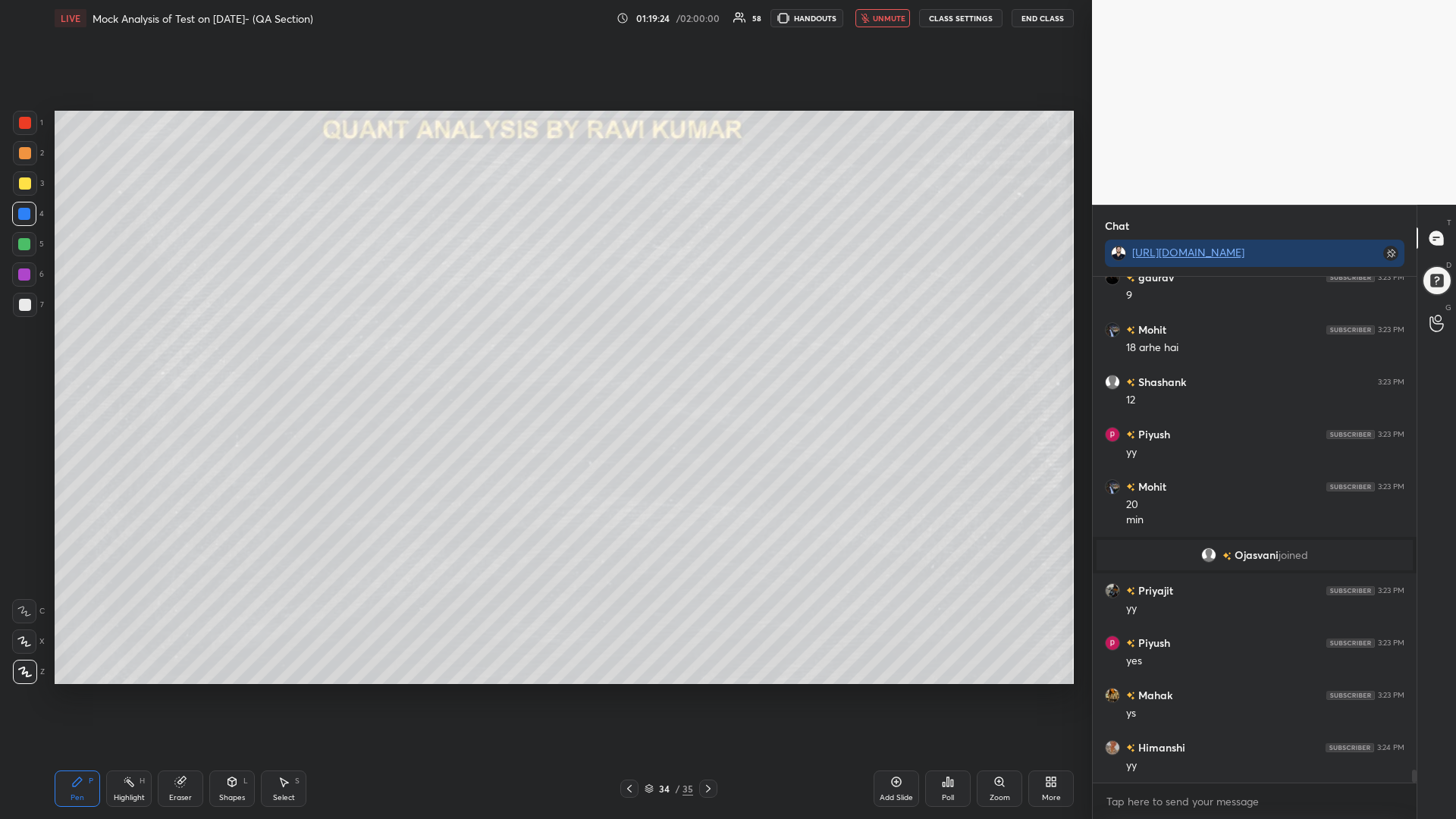
click at [887, 20] on span "unmute" at bounding box center [888, 18] width 32 height 11
click at [23, 123] on div at bounding box center [24, 123] width 12 height 12
click at [27, 150] on div at bounding box center [24, 152] width 24 height 24
click at [652, 696] on icon at bounding box center [649, 791] width 8 height 2
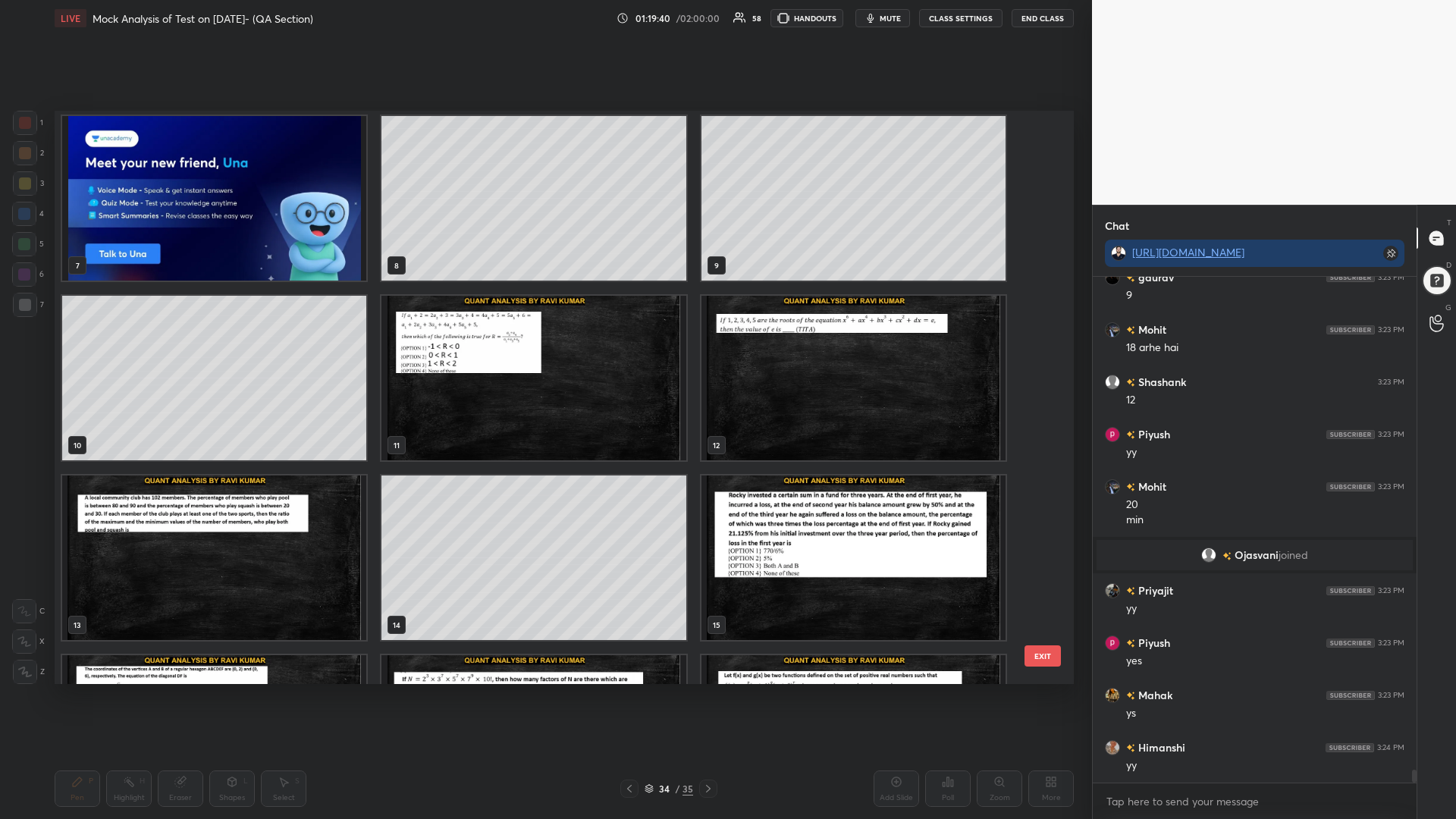
scroll to position [350, 0]
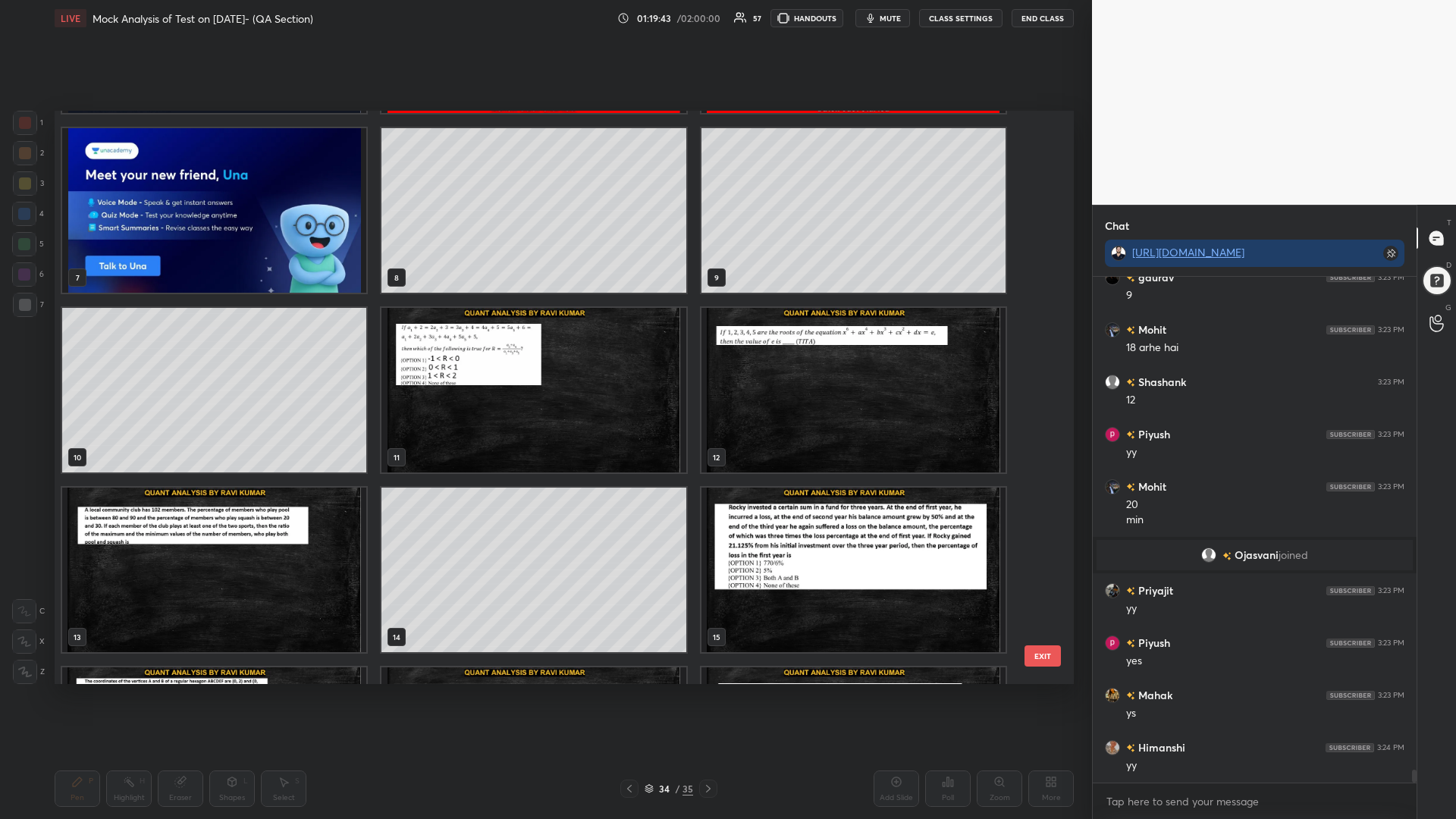
click at [586, 373] on img "grid" at bounding box center [533, 390] width 304 height 164
click at [586, 373] on img "grid" at bounding box center [533, 390] width 304 height 164
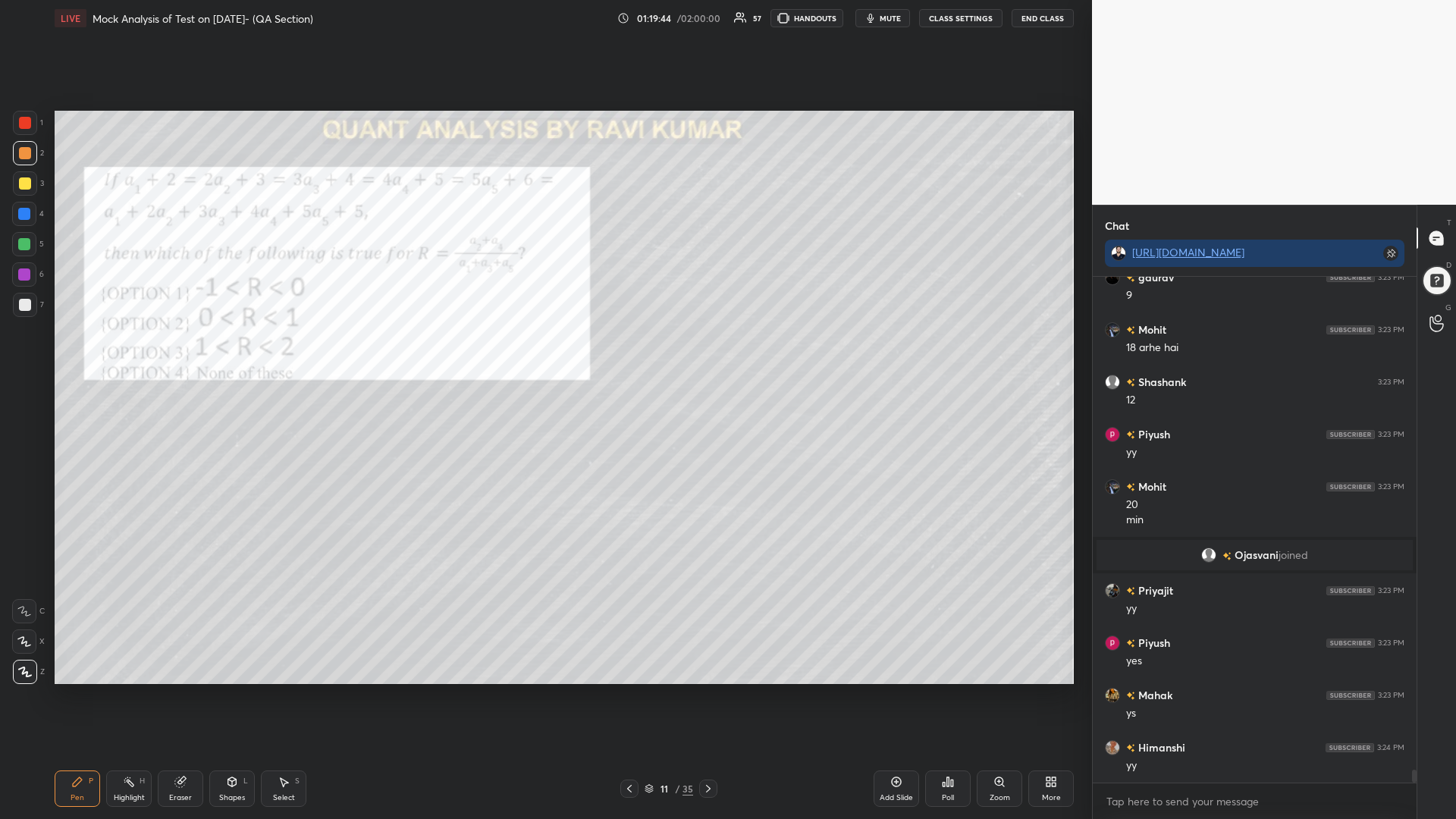
click at [588, 372] on img "grid" at bounding box center [533, 390] width 304 height 164
click at [24, 120] on div at bounding box center [24, 123] width 12 height 12
click at [17, 182] on div at bounding box center [24, 183] width 24 height 24
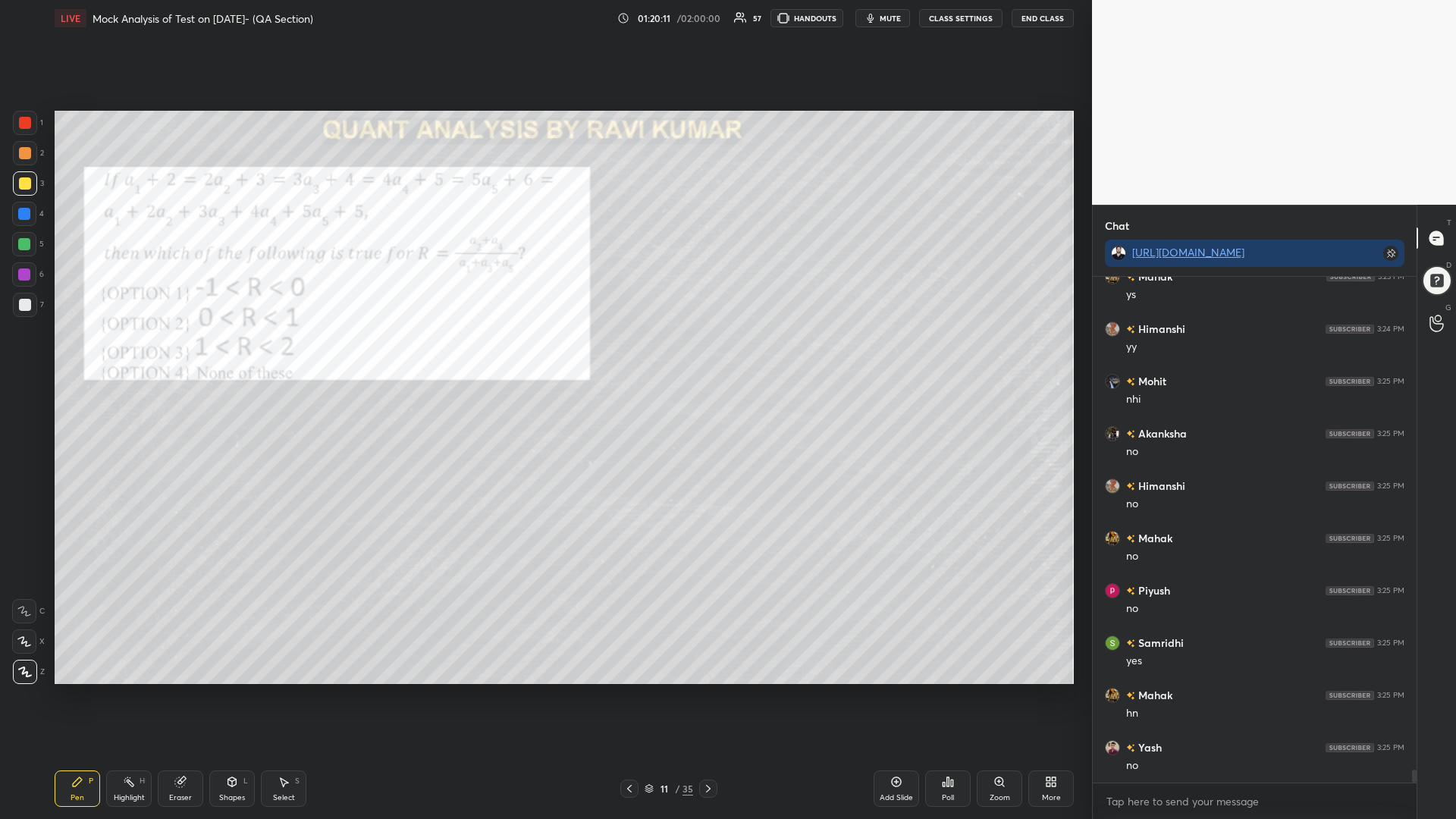
click at [22, 118] on div at bounding box center [24, 123] width 12 height 12
click at [17, 213] on div at bounding box center [24, 214] width 24 height 24
click at [20, 267] on div at bounding box center [24, 274] width 24 height 24
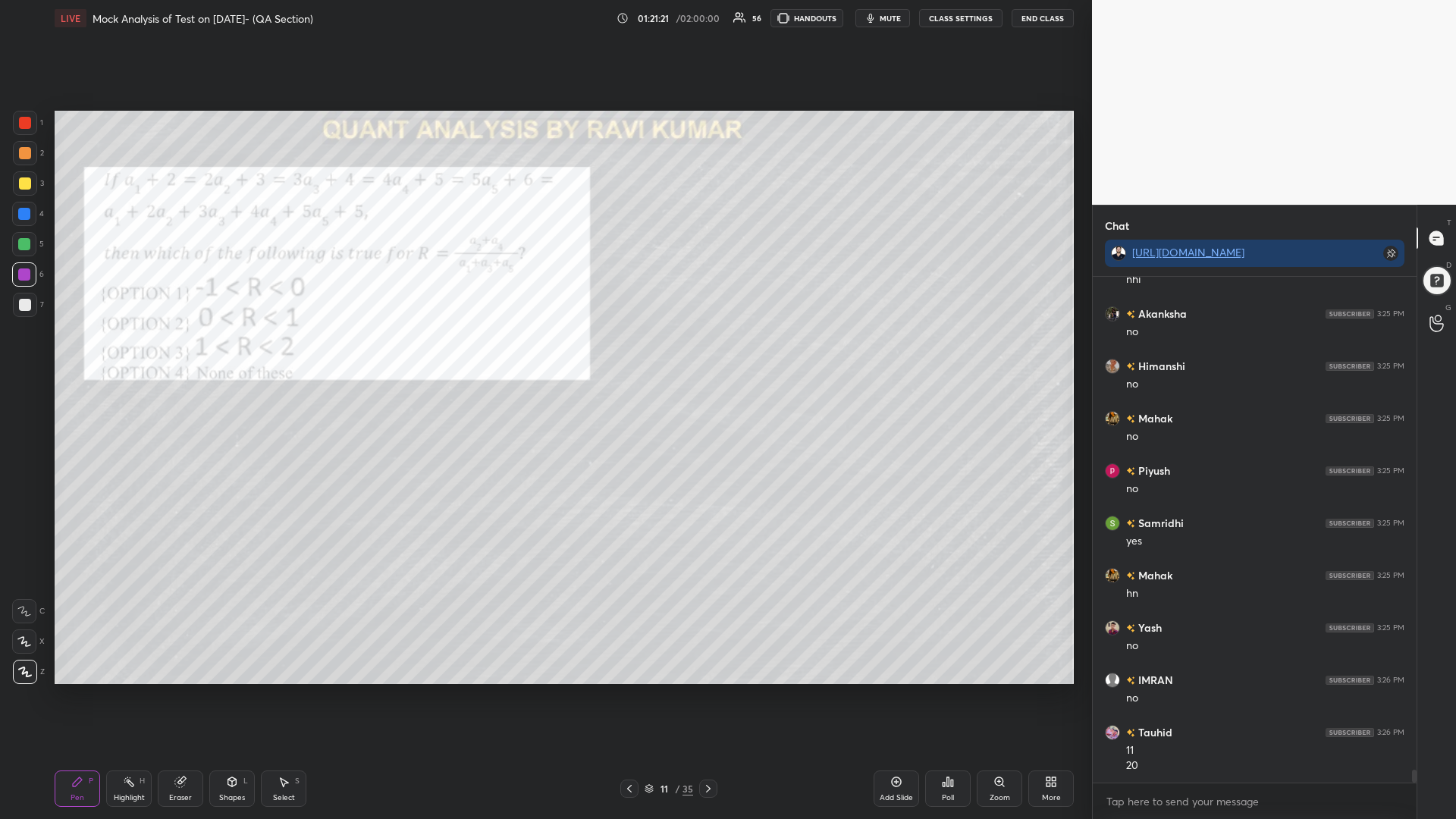
click at [26, 220] on div at bounding box center [24, 214] width 24 height 24
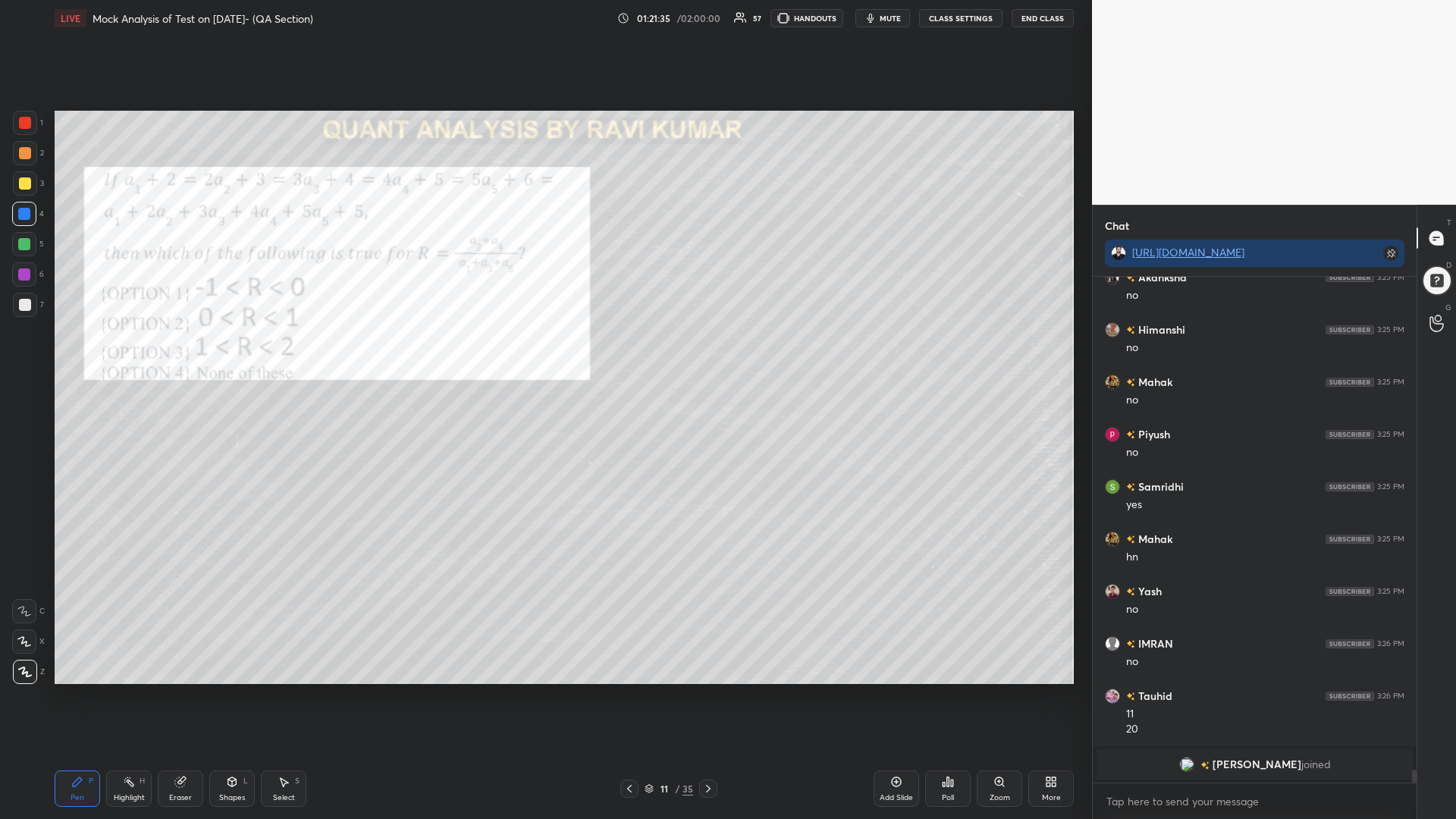
click at [21, 152] on div at bounding box center [24, 152] width 12 height 12
click at [17, 184] on div at bounding box center [24, 183] width 24 height 24
click at [21, 235] on div at bounding box center [24, 244] width 24 height 24
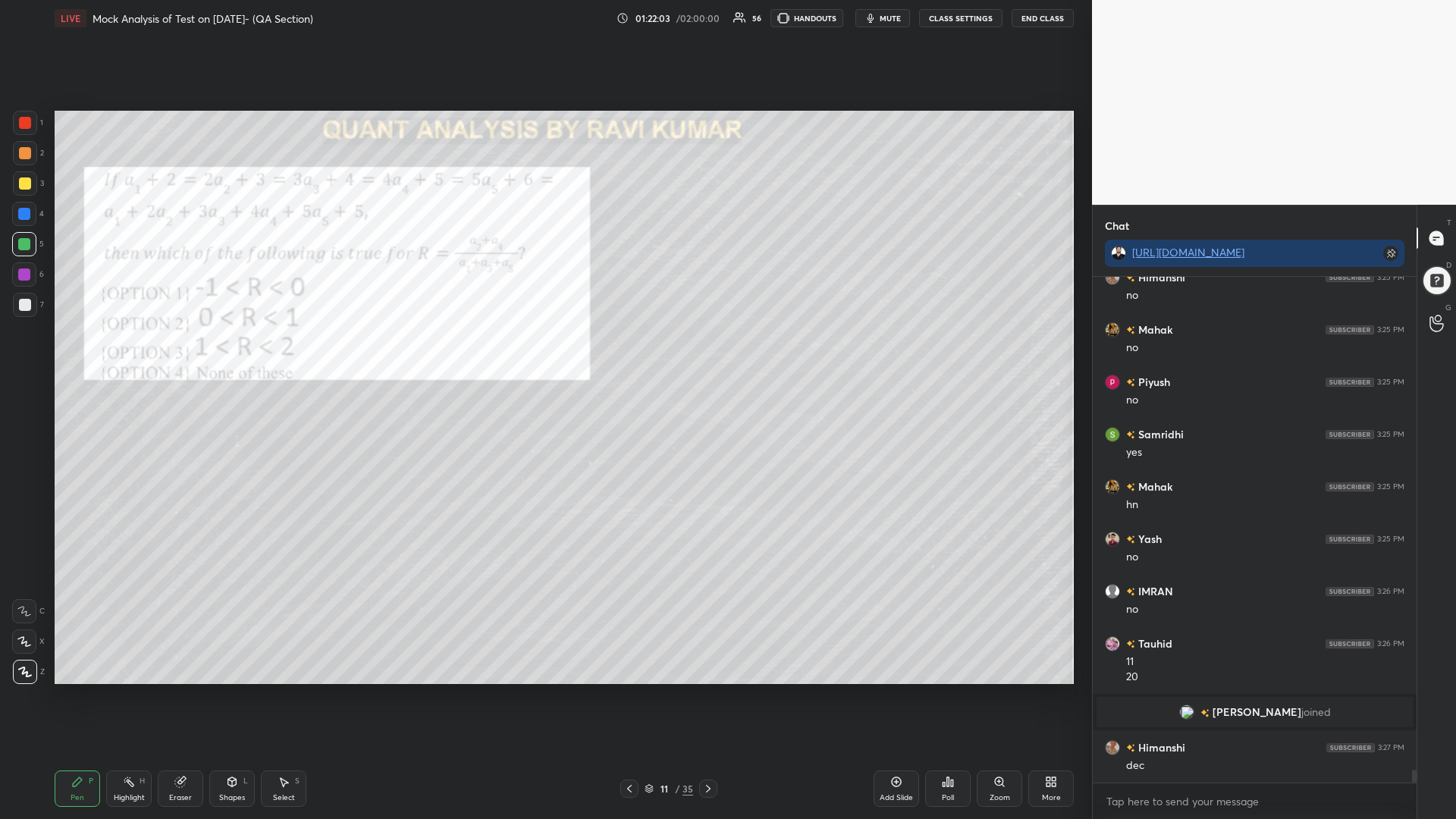
scroll to position [19777, 0]
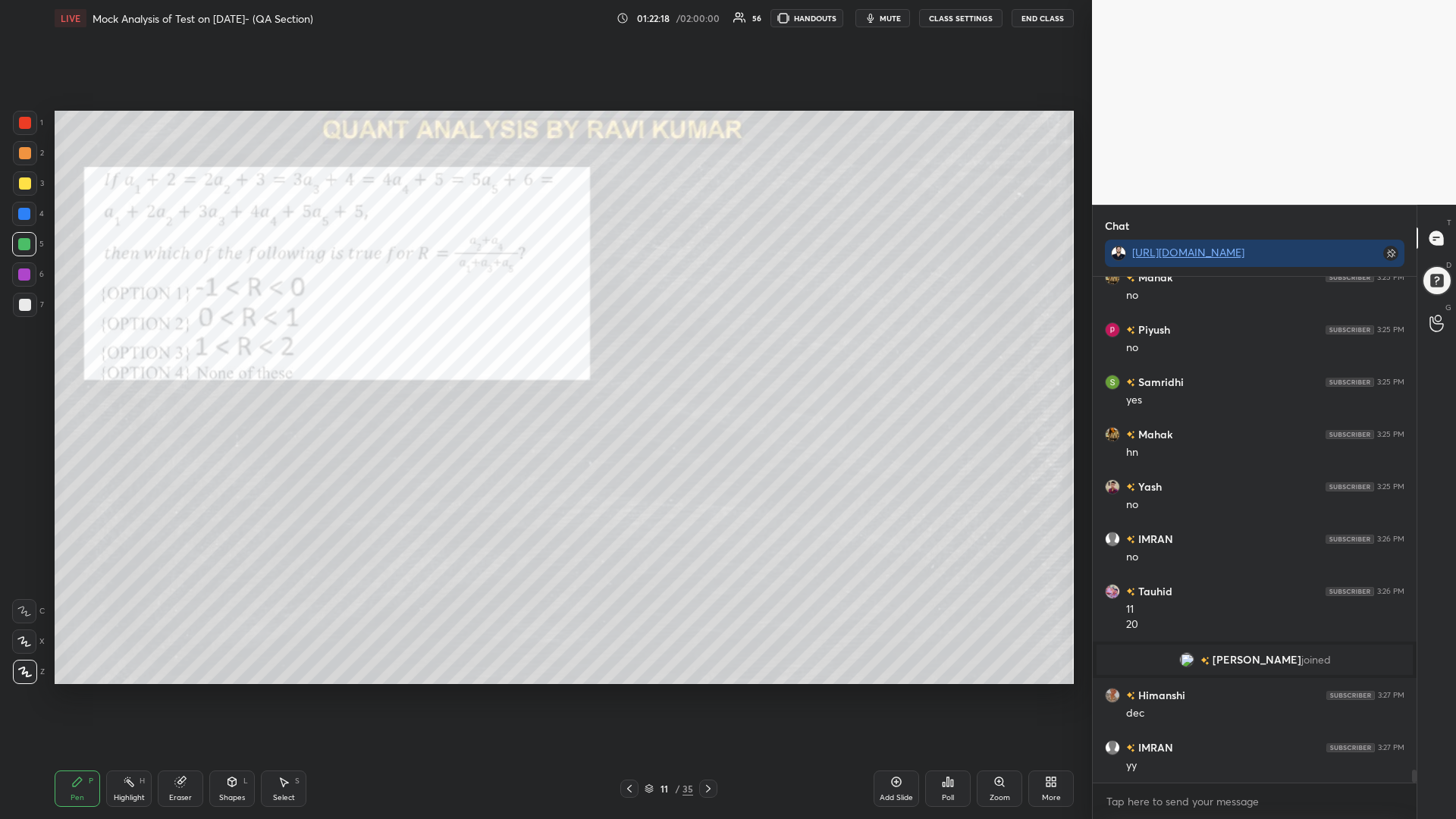
click at [15, 134] on div "1" at bounding box center [28, 123] width 31 height 24
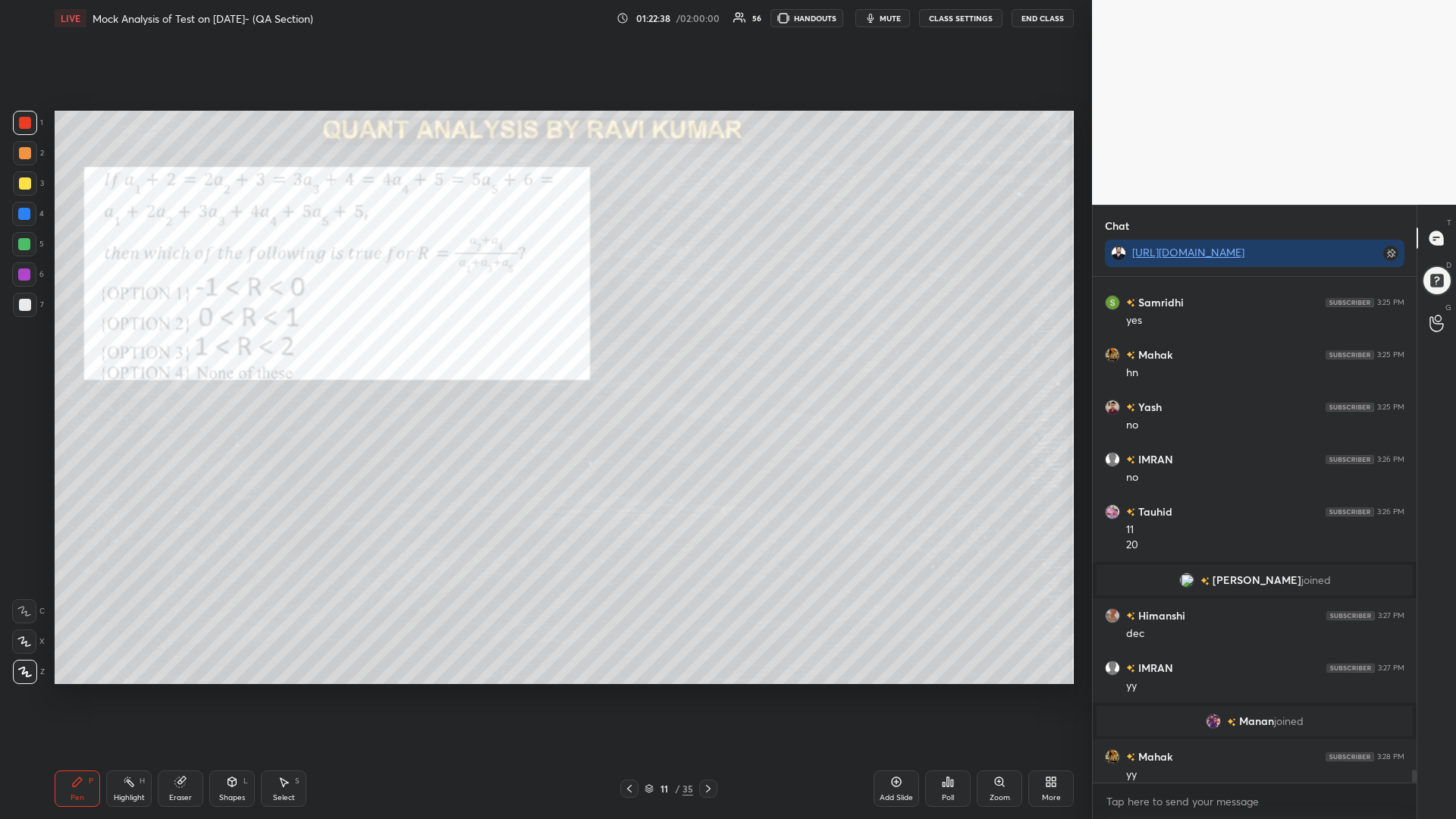
scroll to position [19823, 0]
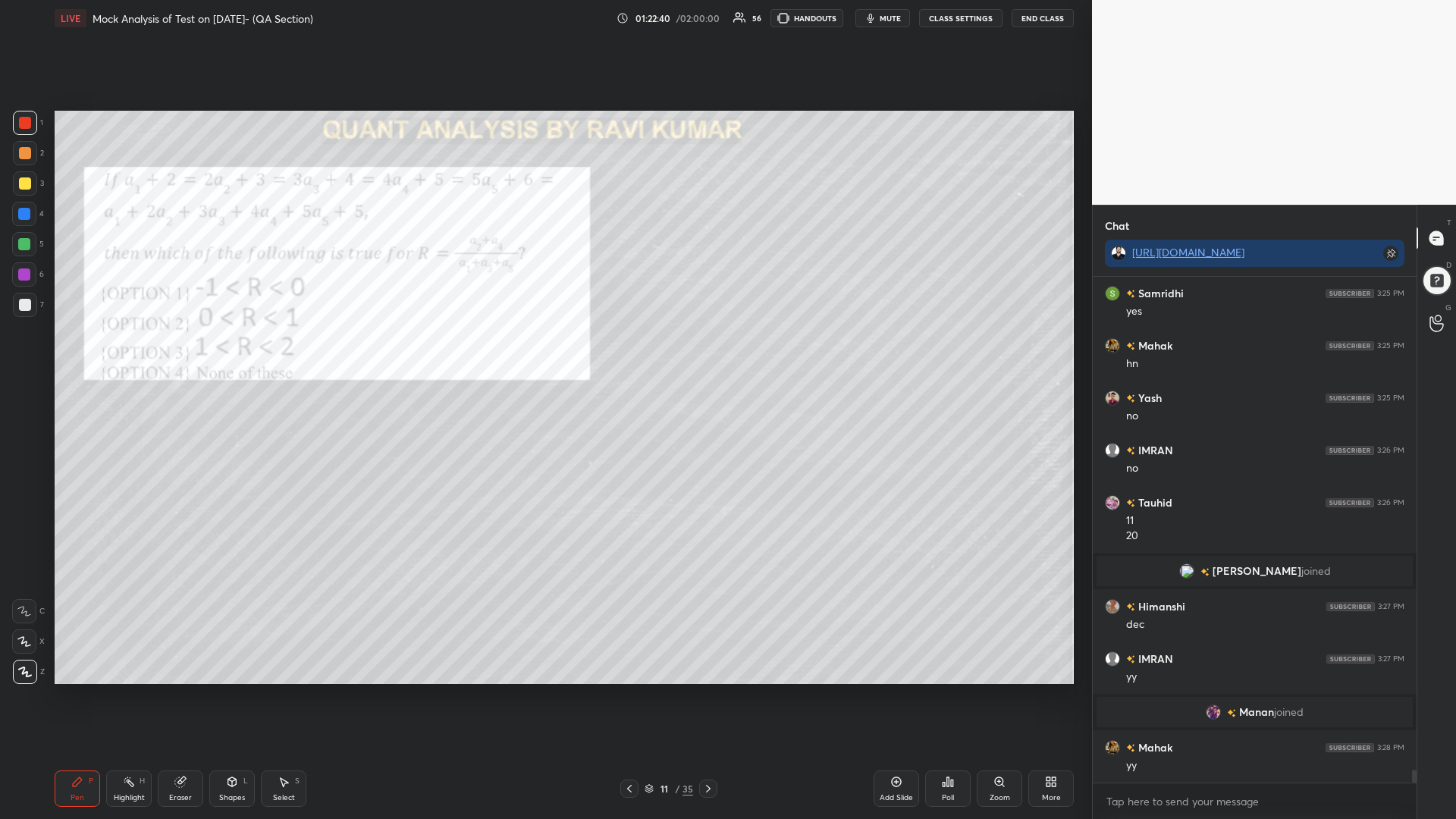
drag, startPoint x: 26, startPoint y: 222, endPoint x: 19, endPoint y: 246, distance: 25.0
click at [26, 220] on div at bounding box center [24, 214] width 24 height 24
drag, startPoint x: 27, startPoint y: 243, endPoint x: 39, endPoint y: 250, distance: 13.9
click at [21, 244] on div at bounding box center [24, 244] width 12 height 12
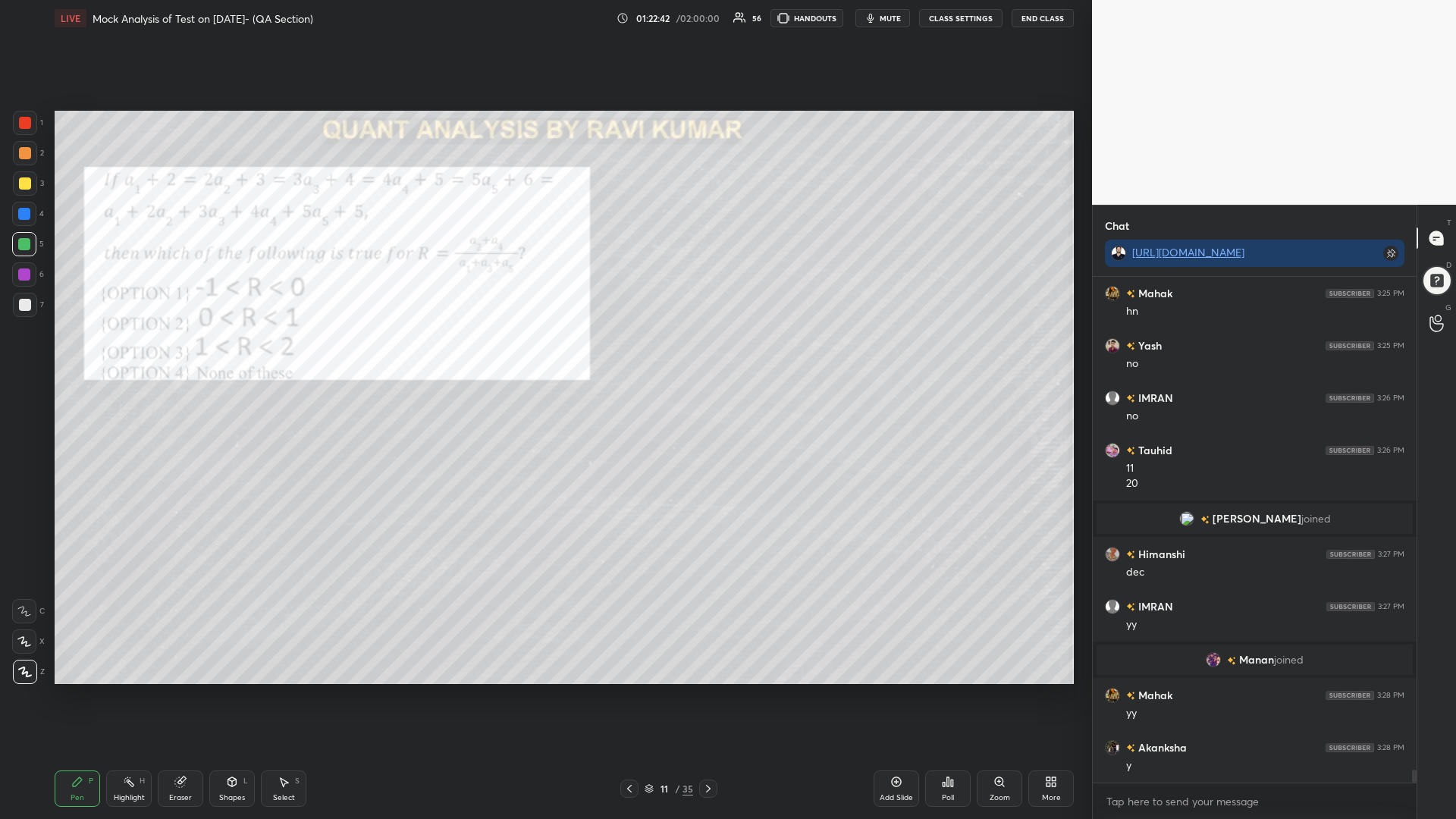
scroll to position [19927, 0]
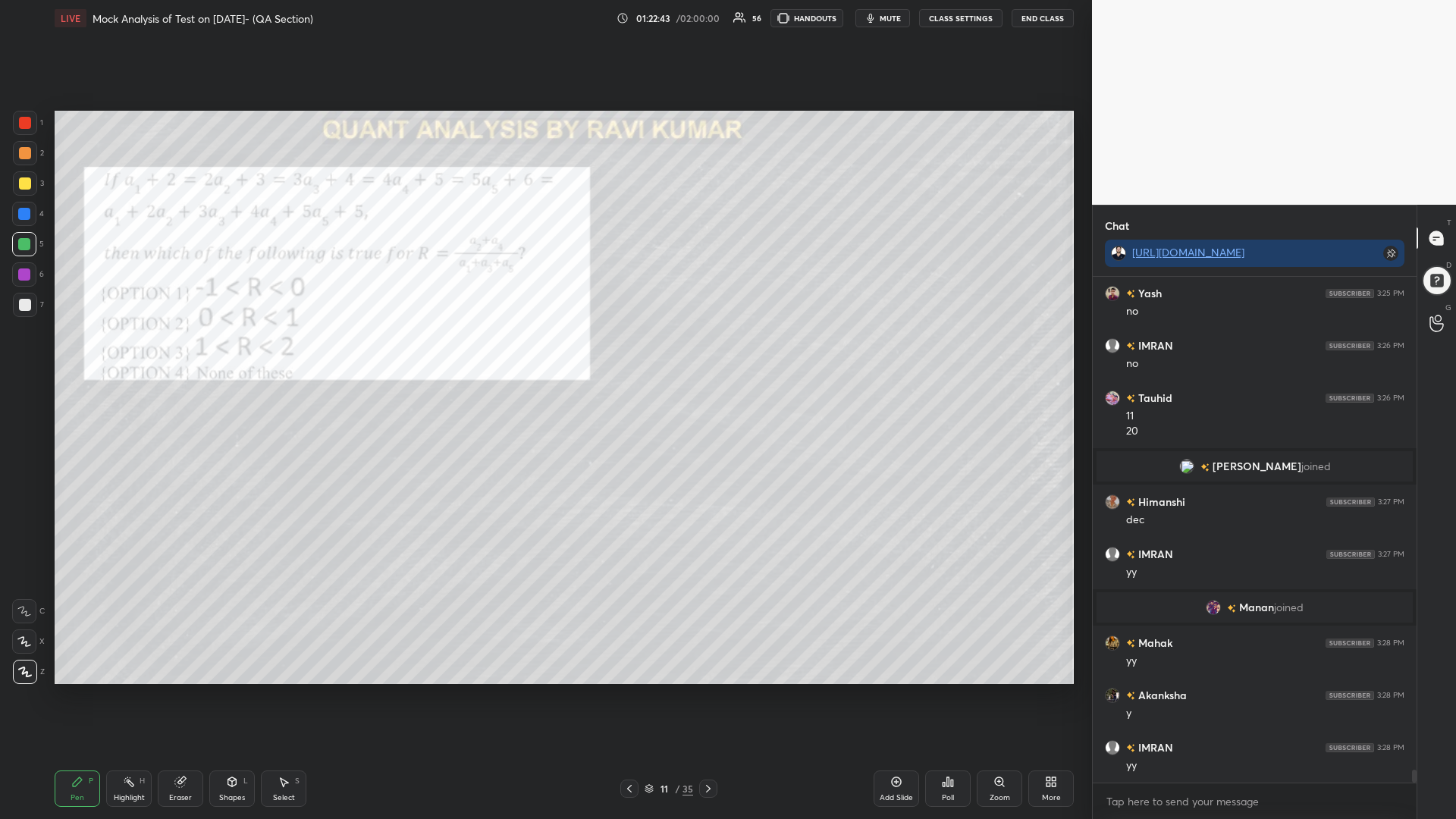
drag, startPoint x: 24, startPoint y: 134, endPoint x: 33, endPoint y: 138, distance: 9.8
click at [20, 136] on div "1" at bounding box center [28, 126] width 31 height 31
click at [20, 215] on div at bounding box center [24, 213] width 12 height 12
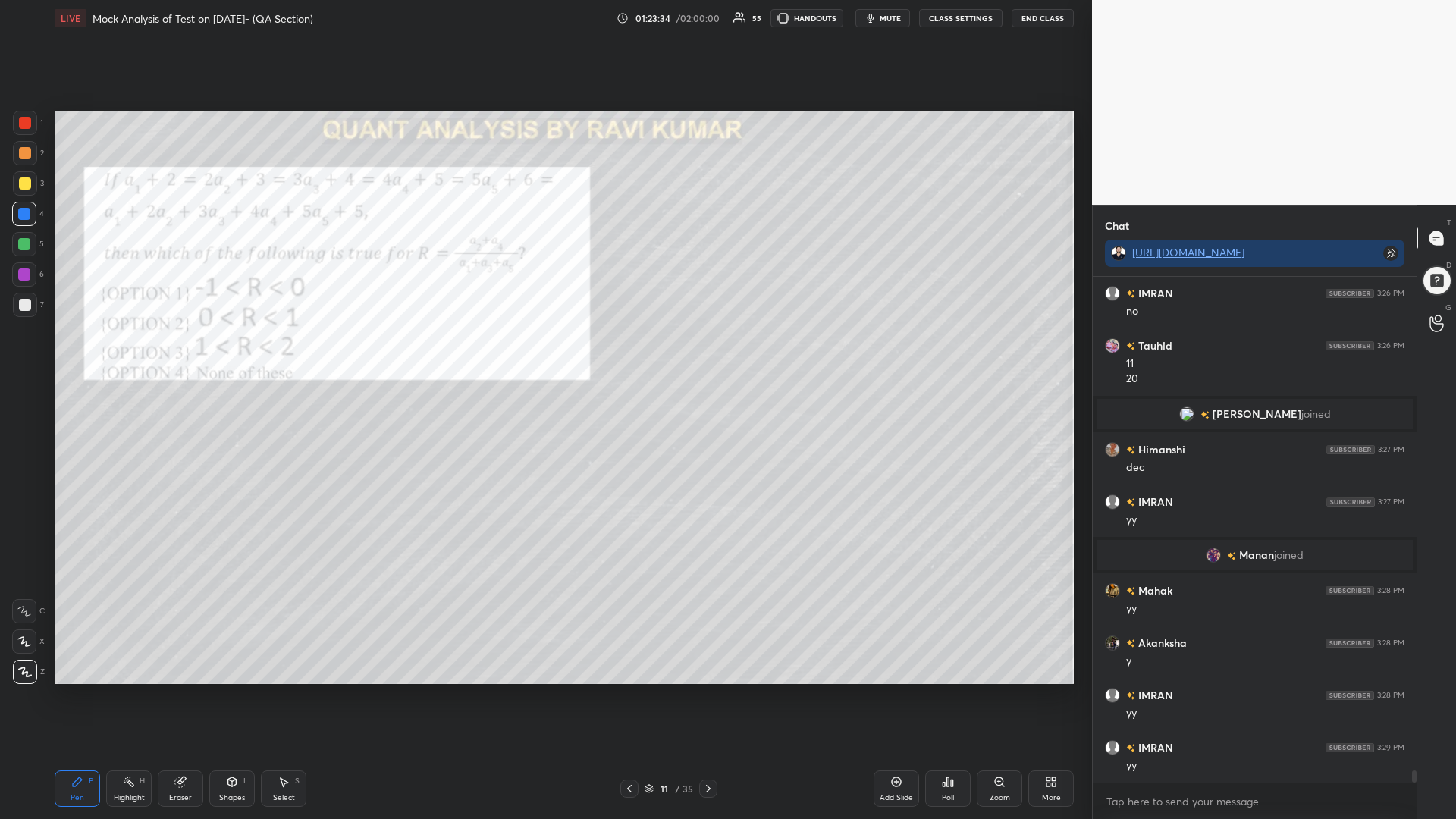
click at [25, 241] on div at bounding box center [24, 244] width 12 height 12
click at [29, 152] on div at bounding box center [24, 152] width 12 height 12
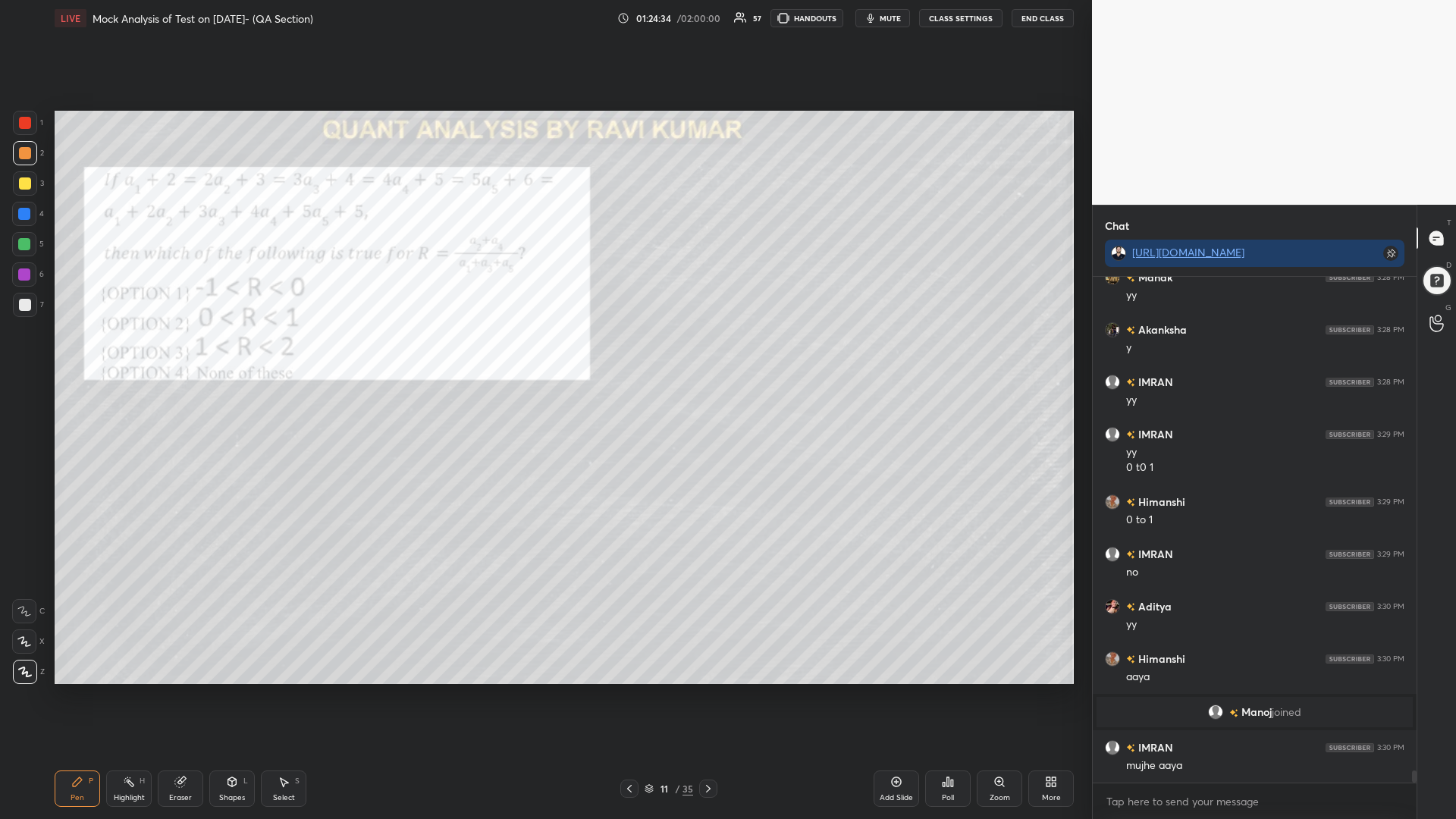
scroll to position [20216, 0]
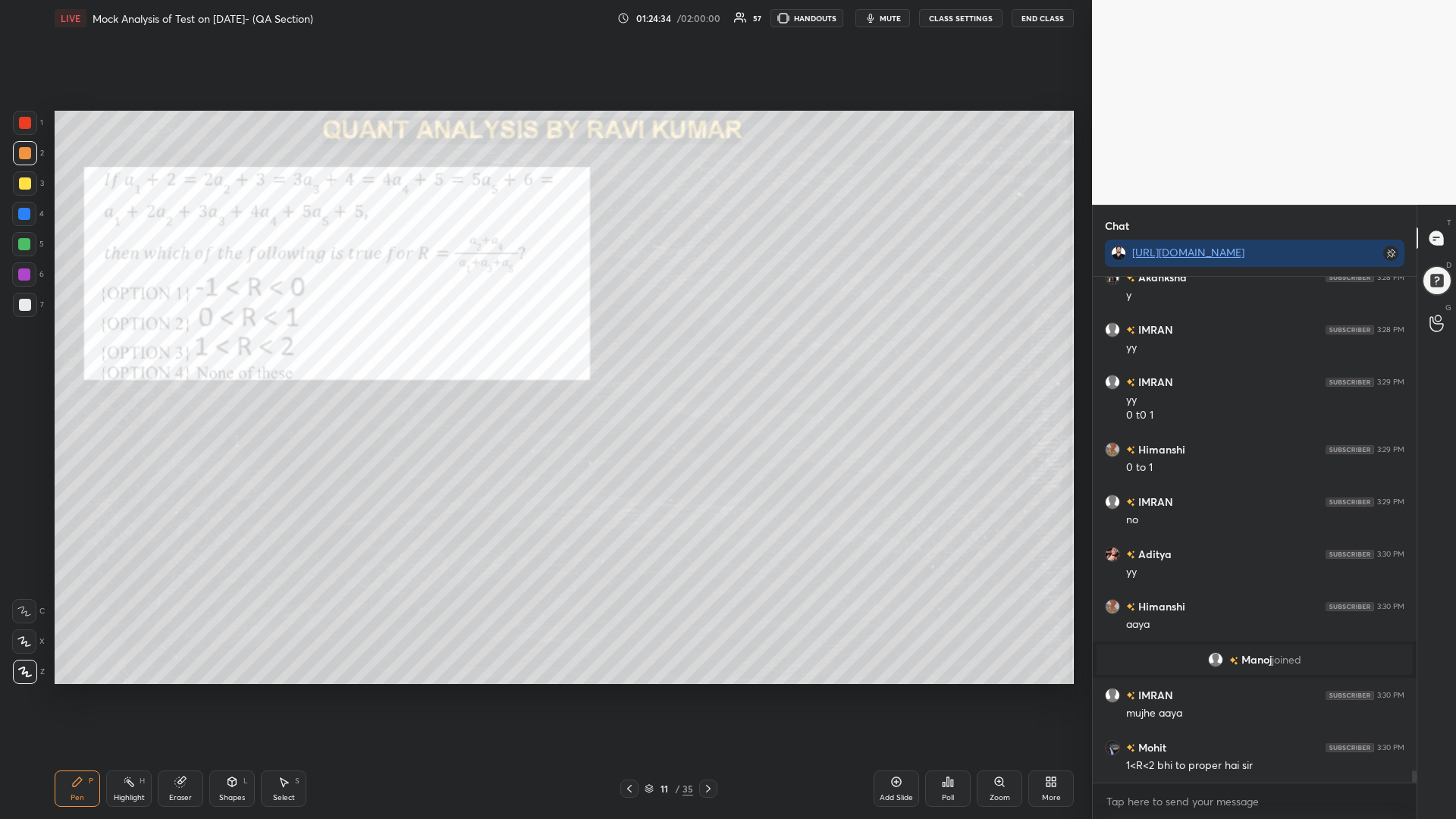
click at [707, 696] on icon at bounding box center [708, 788] width 12 height 12
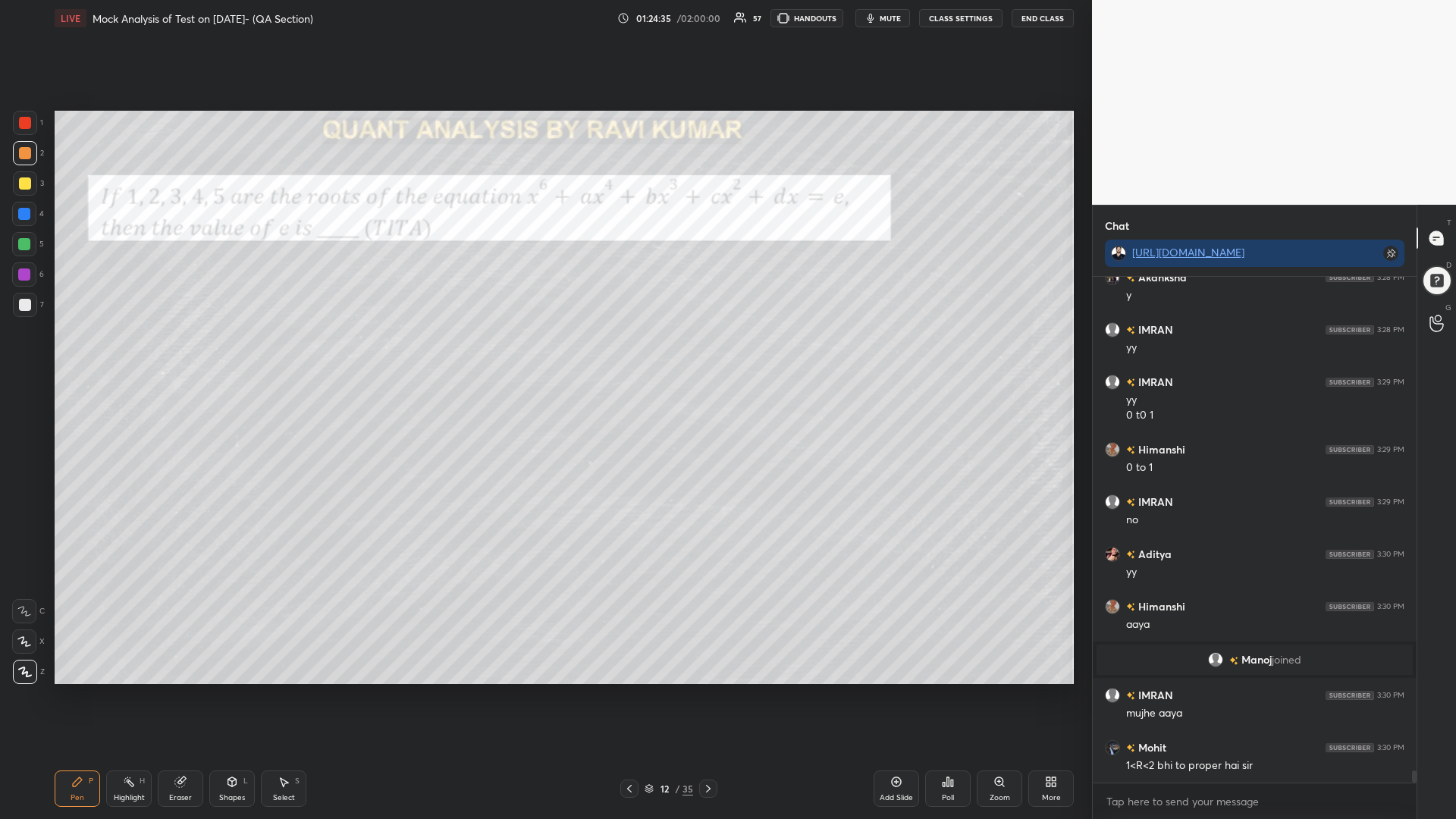
click at [712, 696] on icon at bounding box center [708, 788] width 12 height 12
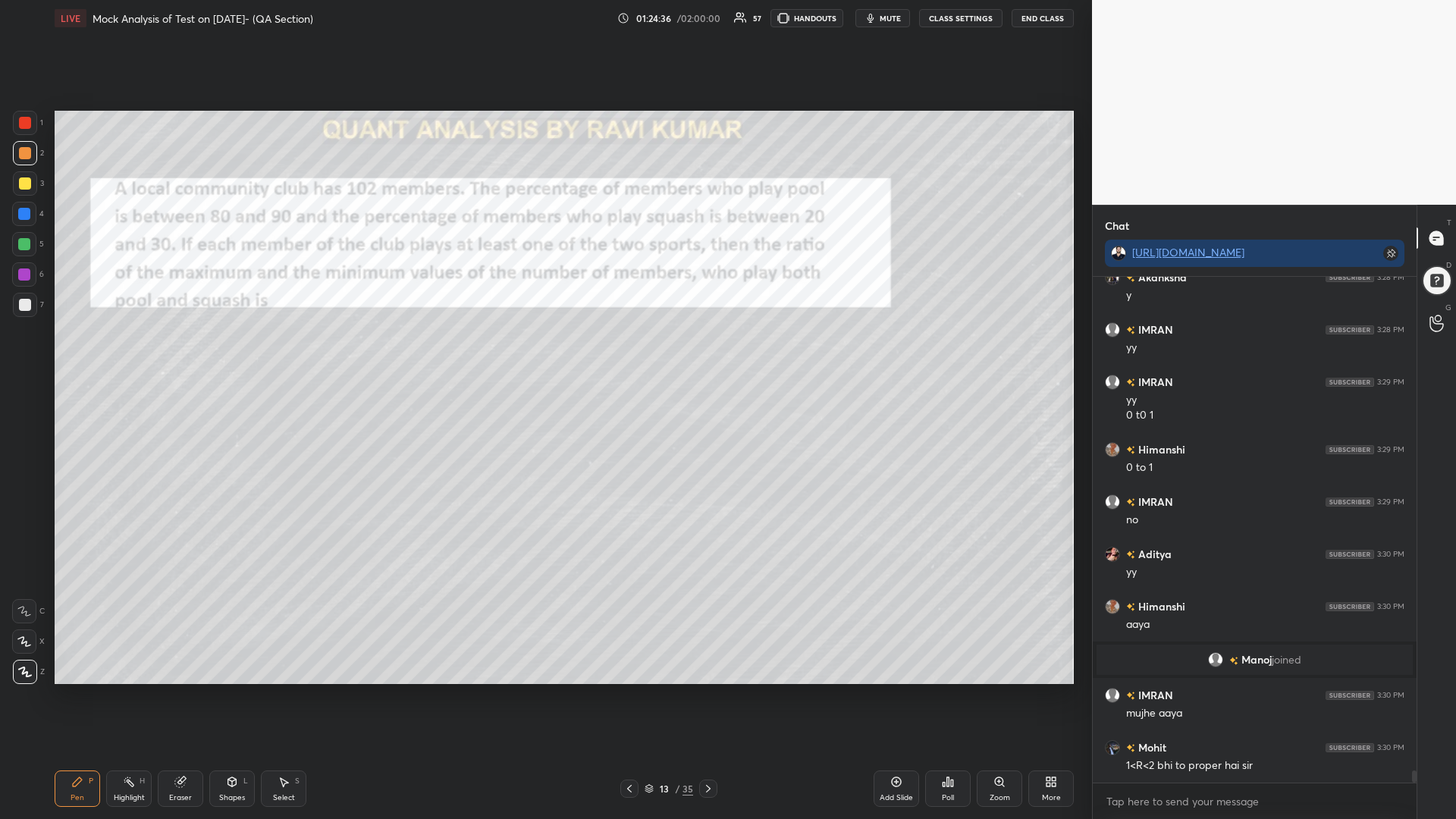
click at [711, 696] on icon at bounding box center [708, 788] width 12 height 12
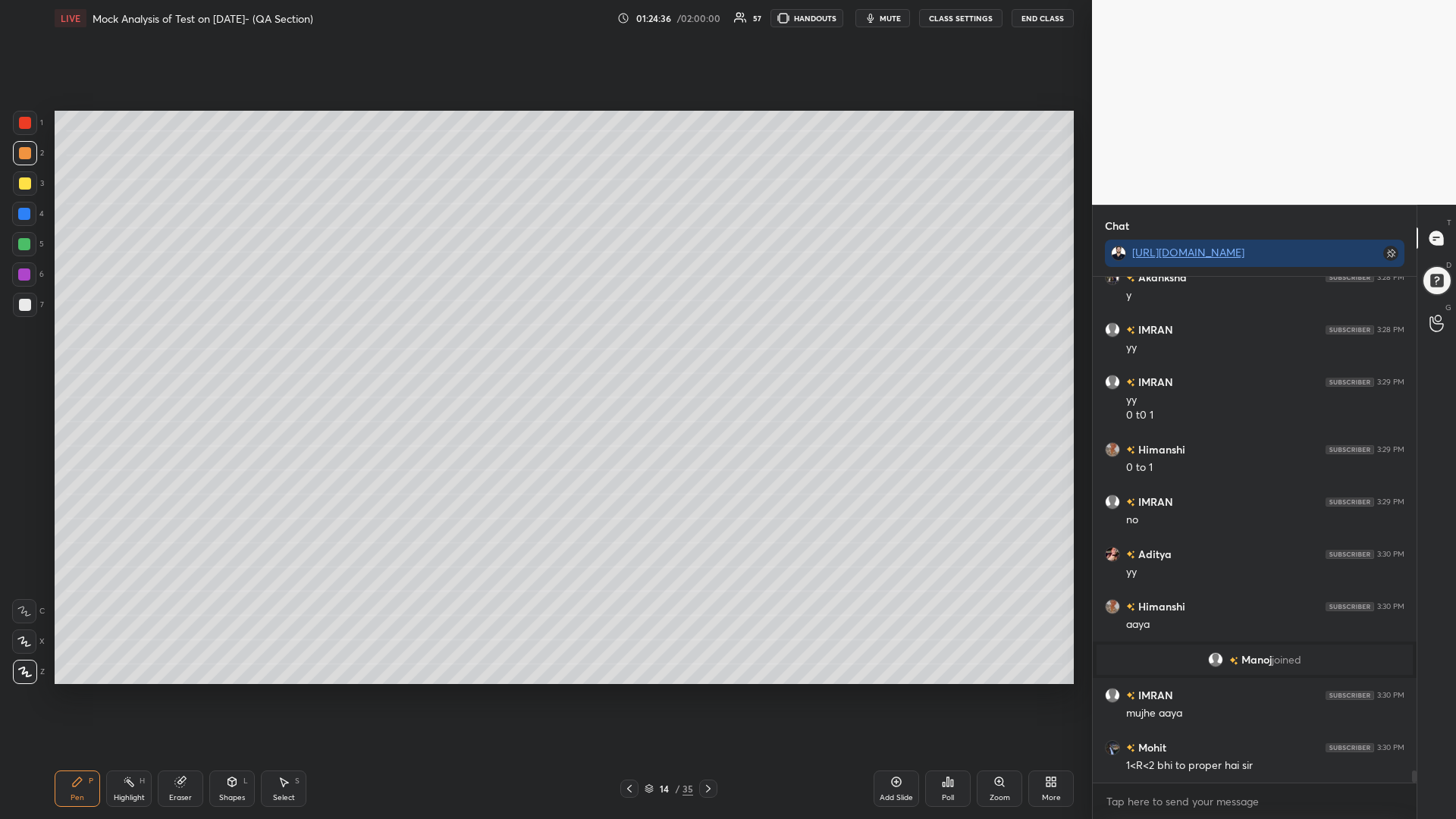
click at [711, 696] on icon at bounding box center [708, 788] width 12 height 12
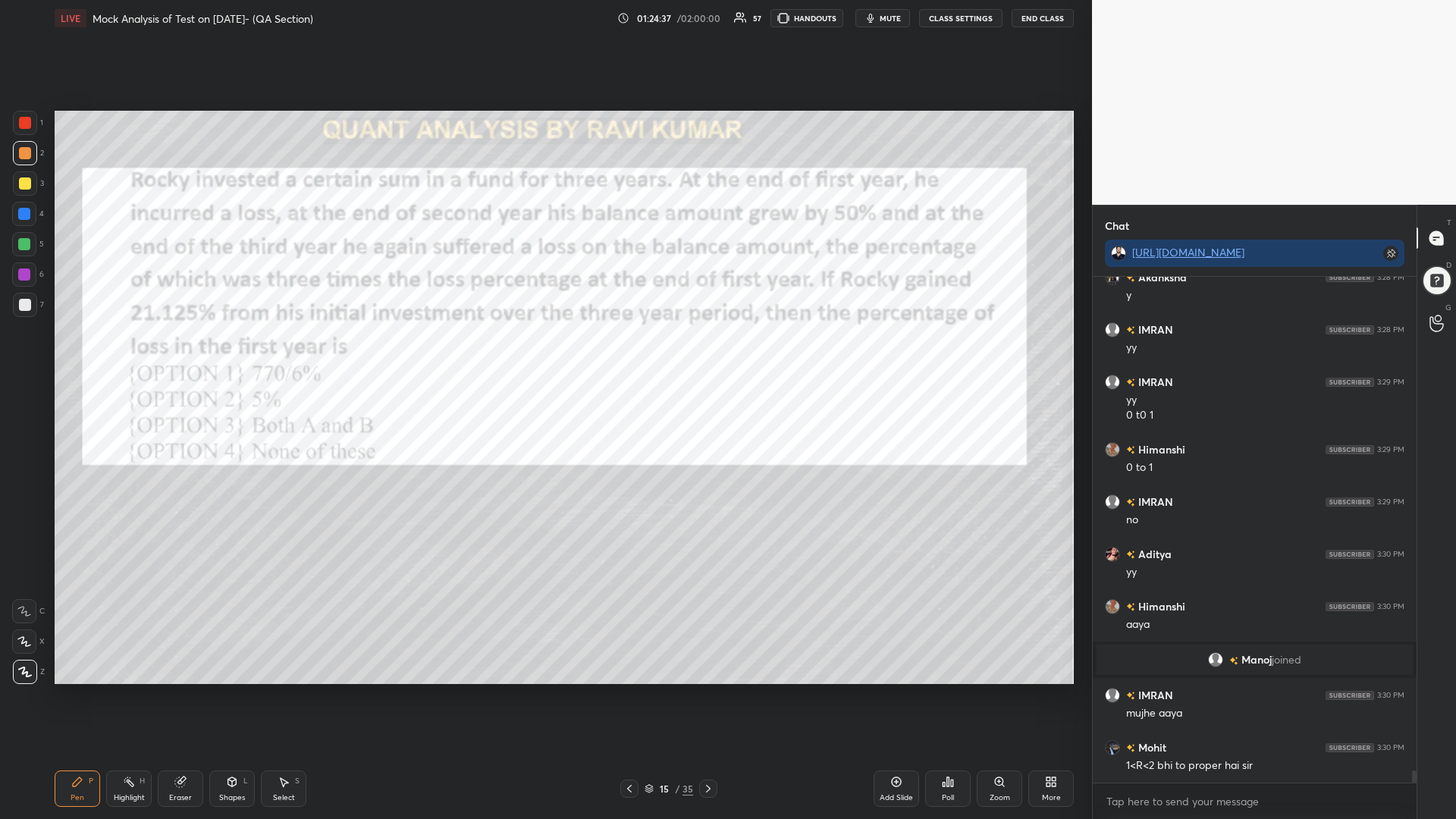
scroll to position [20231, 0]
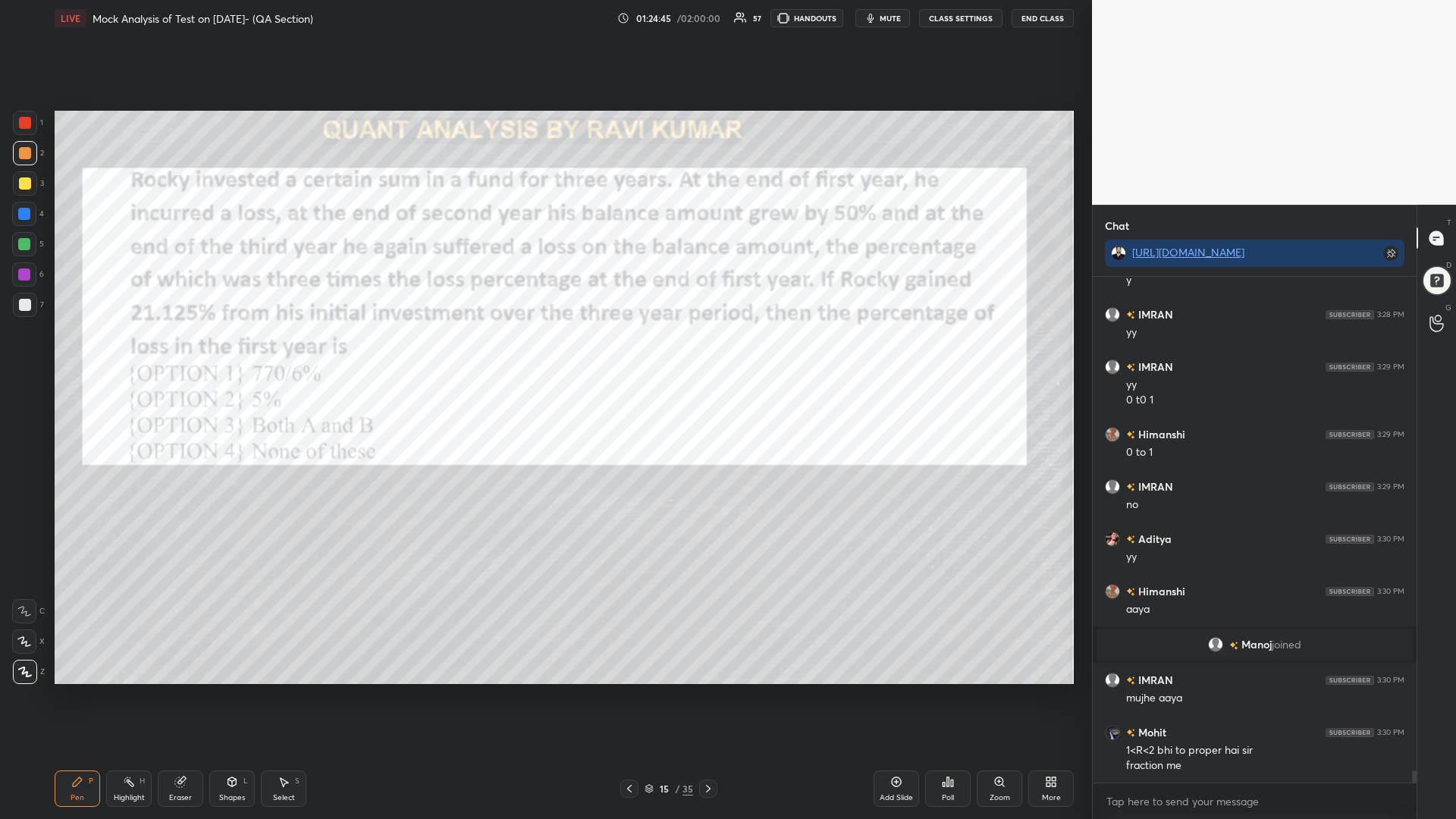
click at [631, 696] on icon at bounding box center [629, 788] width 12 height 12
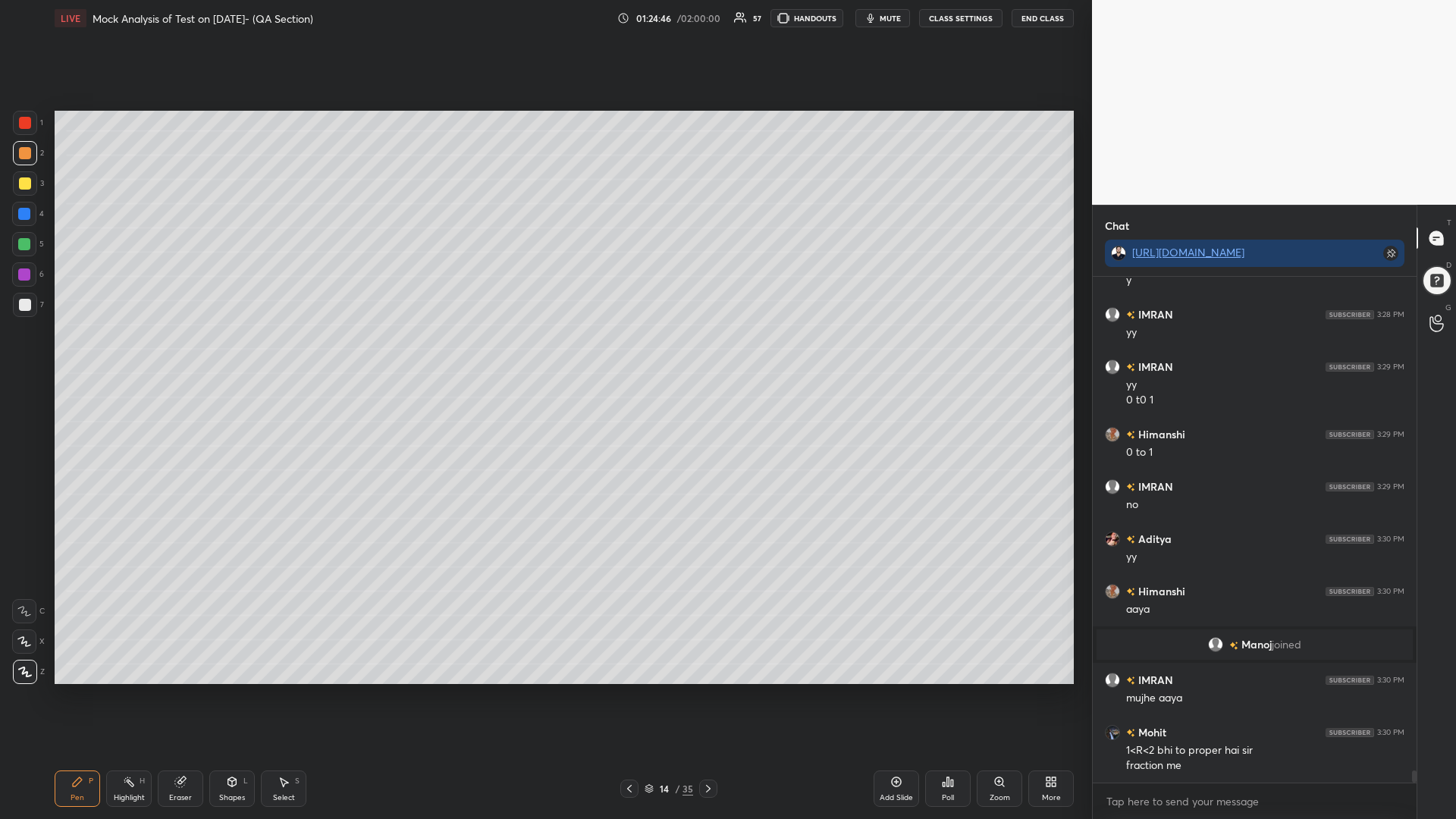
click at [628, 696] on icon at bounding box center [629, 788] width 12 height 12
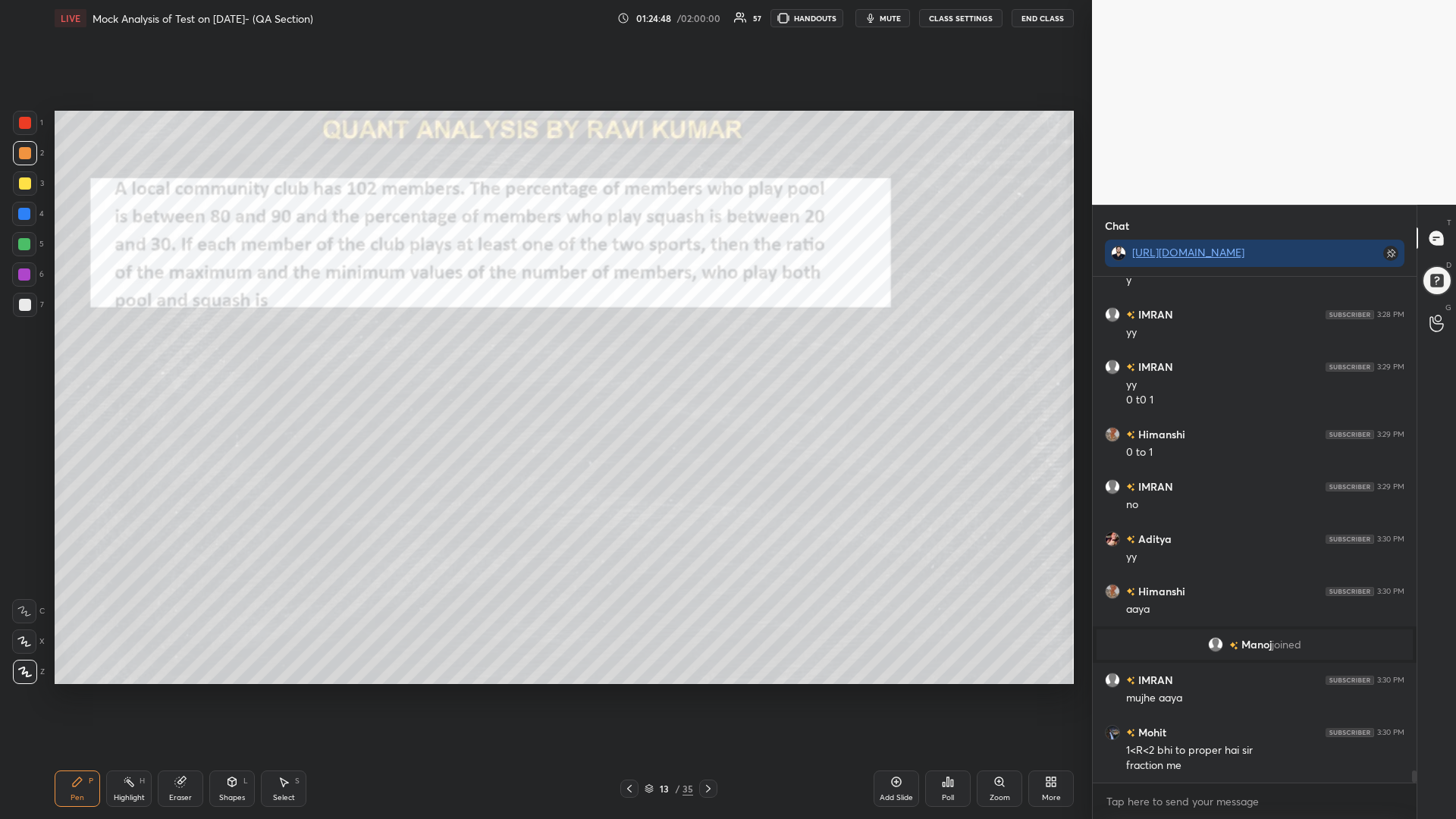
click at [628, 696] on icon at bounding box center [629, 788] width 12 height 12
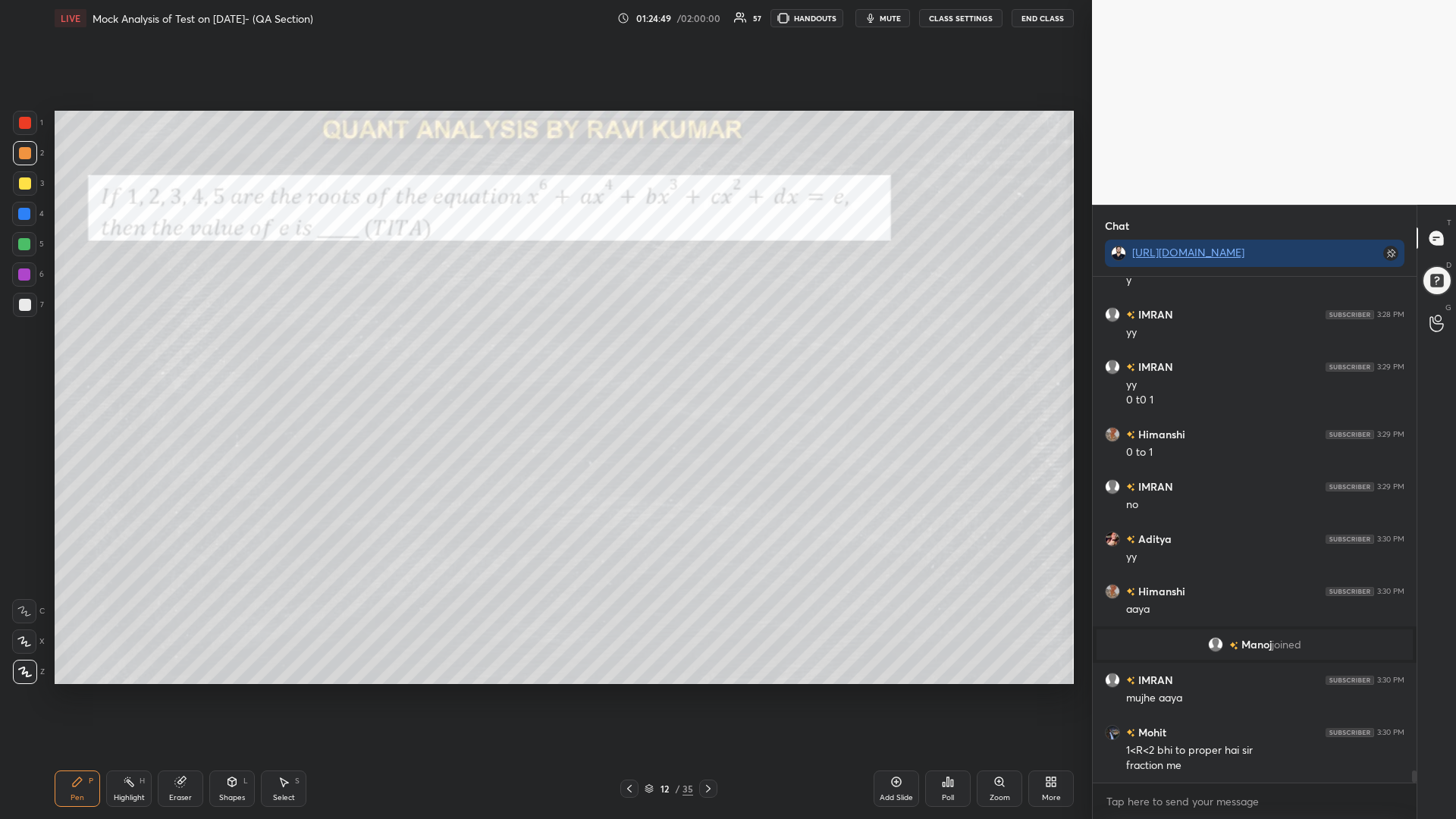
click at [629, 696] on icon at bounding box center [629, 788] width 12 height 12
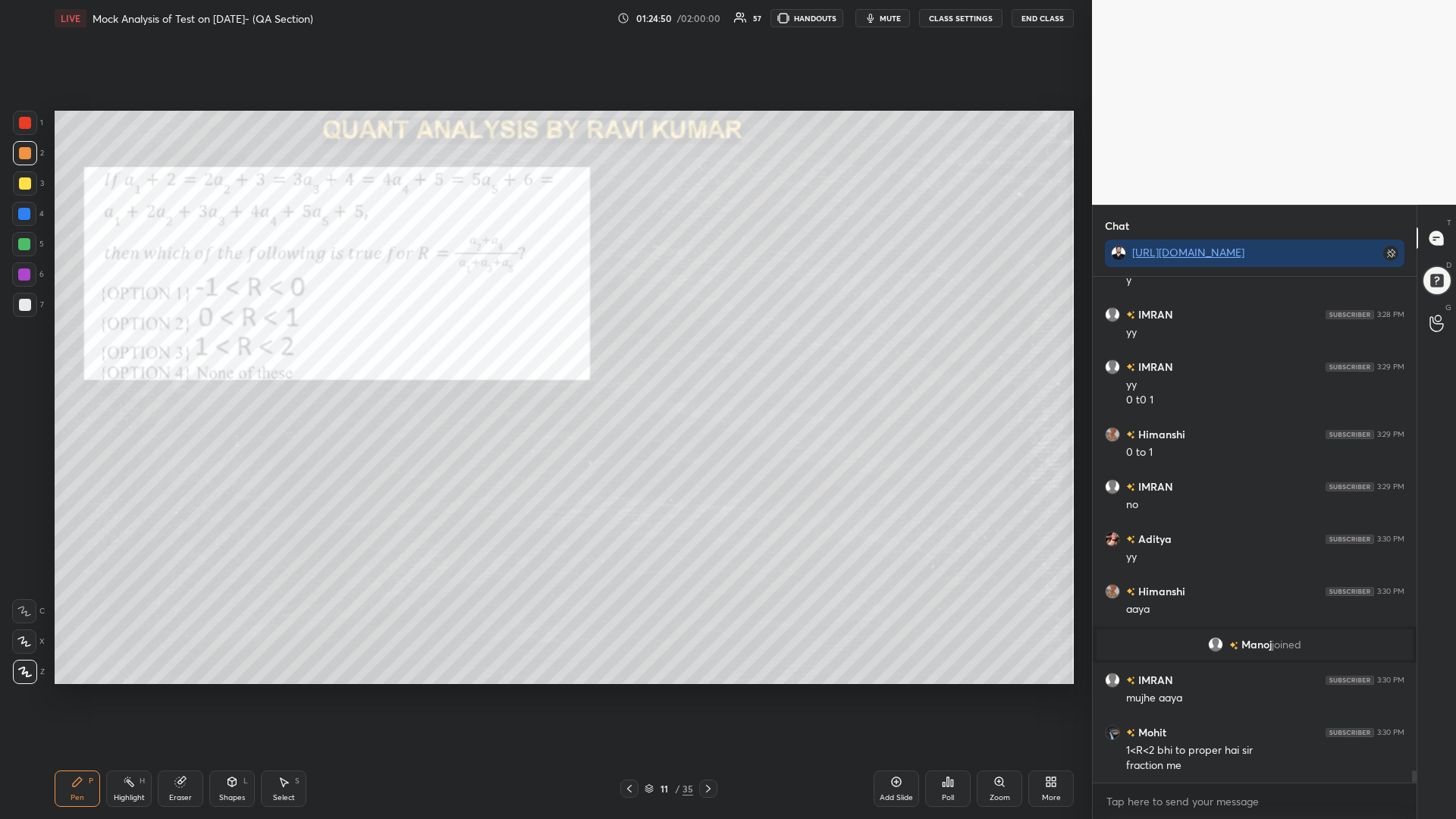
click at [626, 696] on icon at bounding box center [629, 788] width 12 height 12
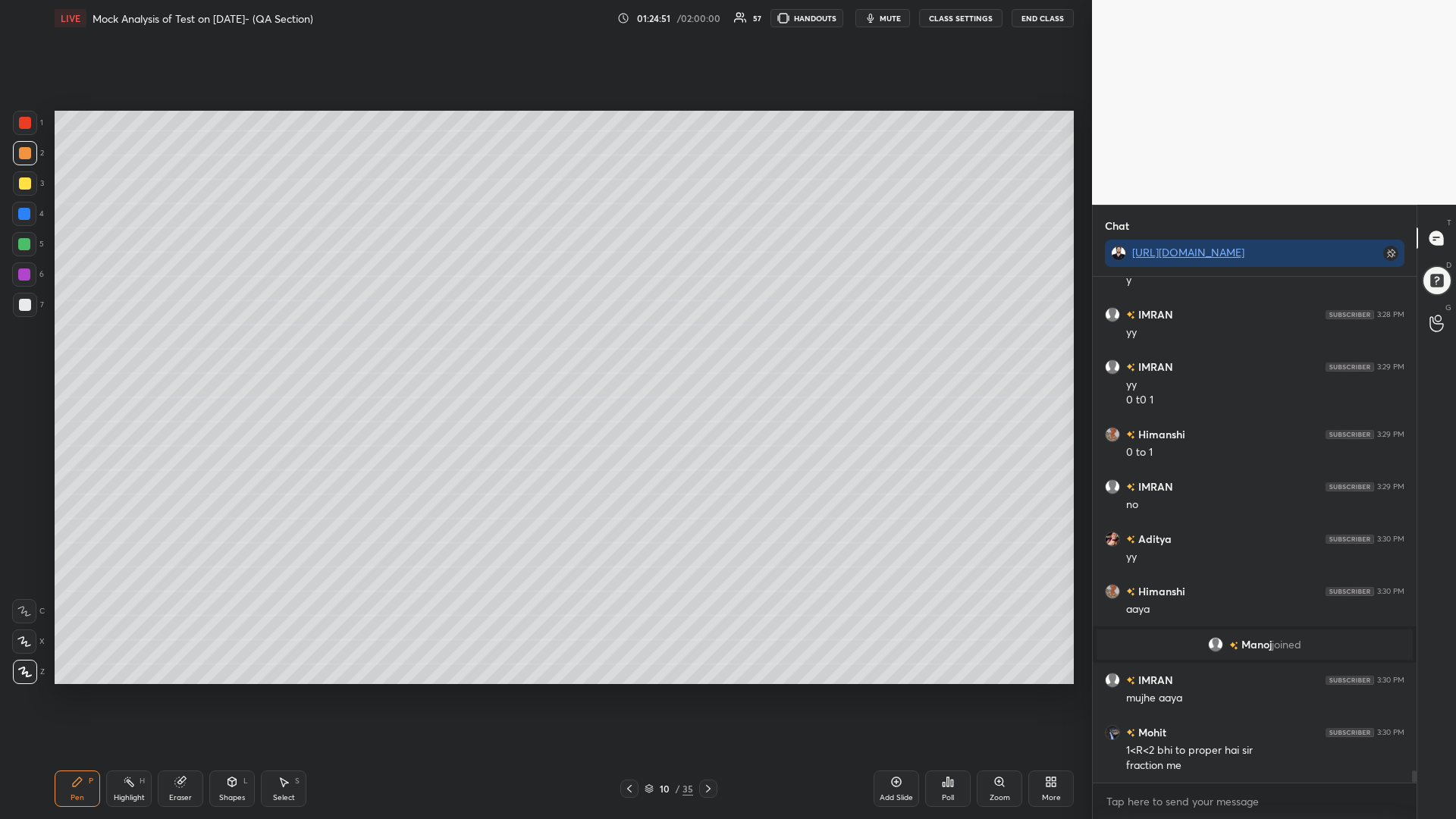
click at [623, 696] on icon at bounding box center [629, 788] width 12 height 12
click at [626, 696] on icon at bounding box center [629, 788] width 12 height 12
click at [628, 696] on icon at bounding box center [630, 788] width 5 height 8
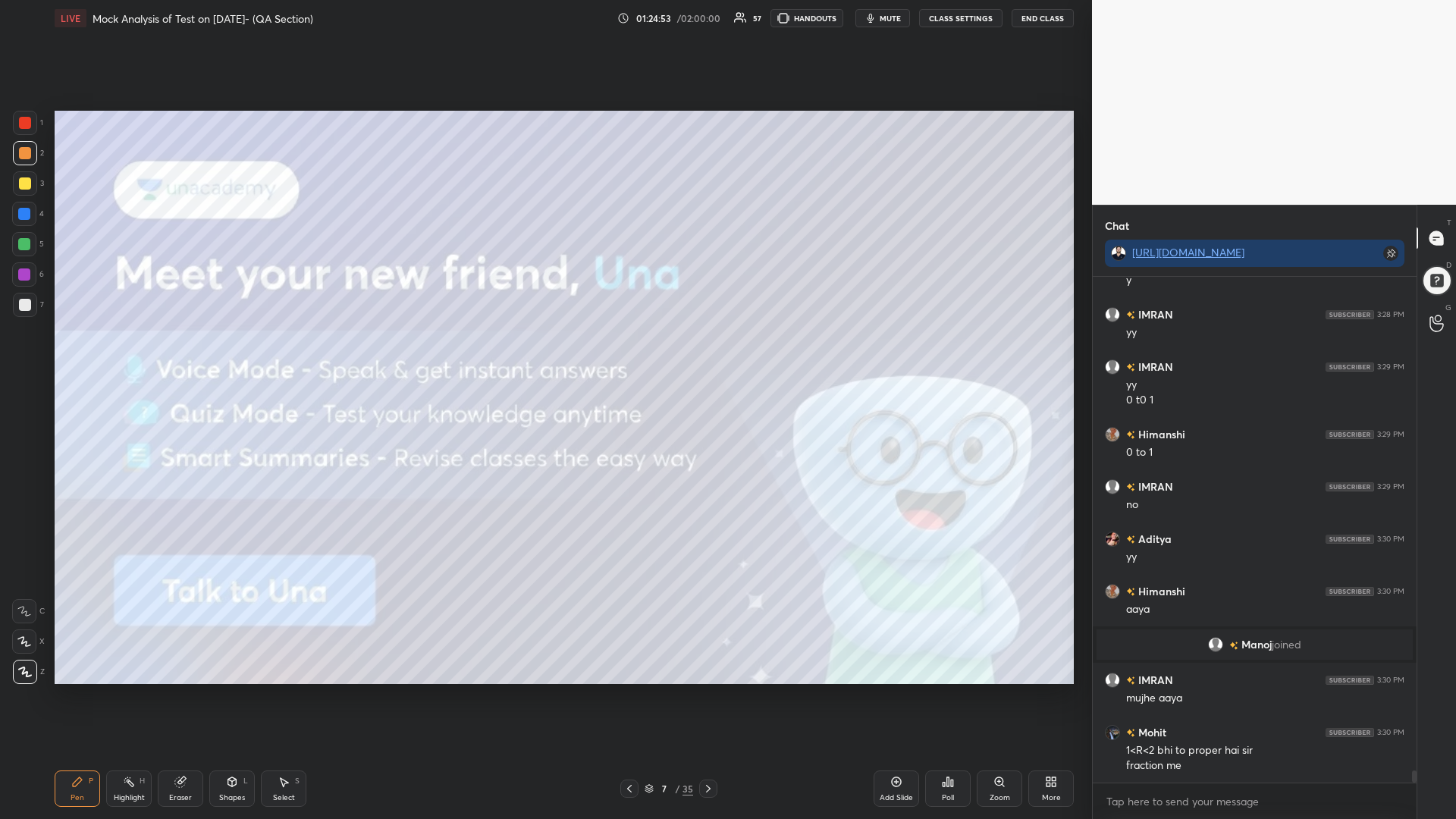
click at [707, 696] on icon at bounding box center [708, 788] width 12 height 12
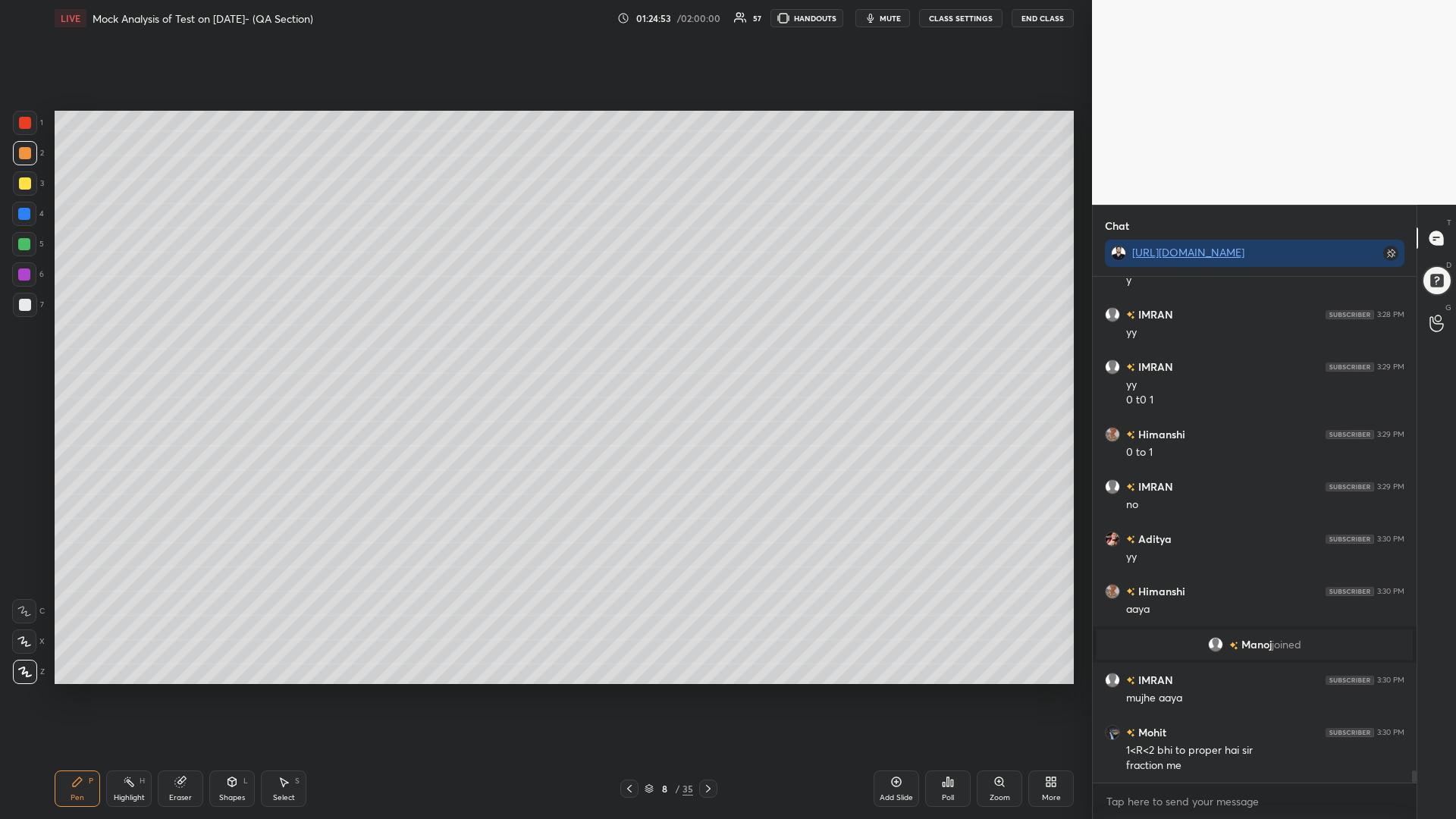
click at [707, 696] on icon at bounding box center [708, 788] width 12 height 12
click at [708, 696] on icon at bounding box center [708, 788] width 12 height 12
click at [706, 696] on icon at bounding box center [708, 788] width 12 height 12
click at [705, 696] on icon at bounding box center [708, 788] width 12 height 12
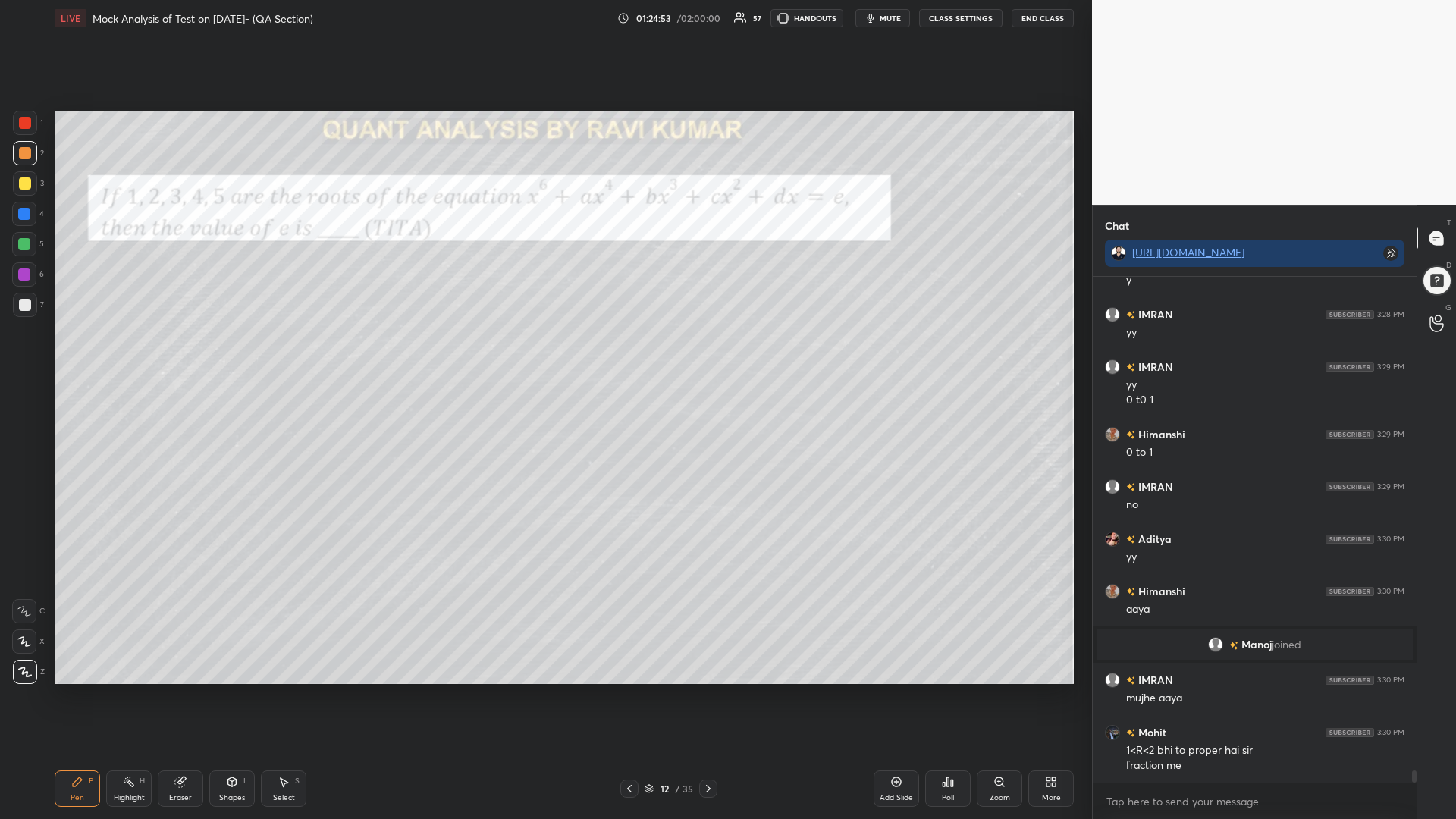
click at [706, 696] on icon at bounding box center [708, 788] width 12 height 12
click at [708, 696] on icon at bounding box center [708, 788] width 12 height 12
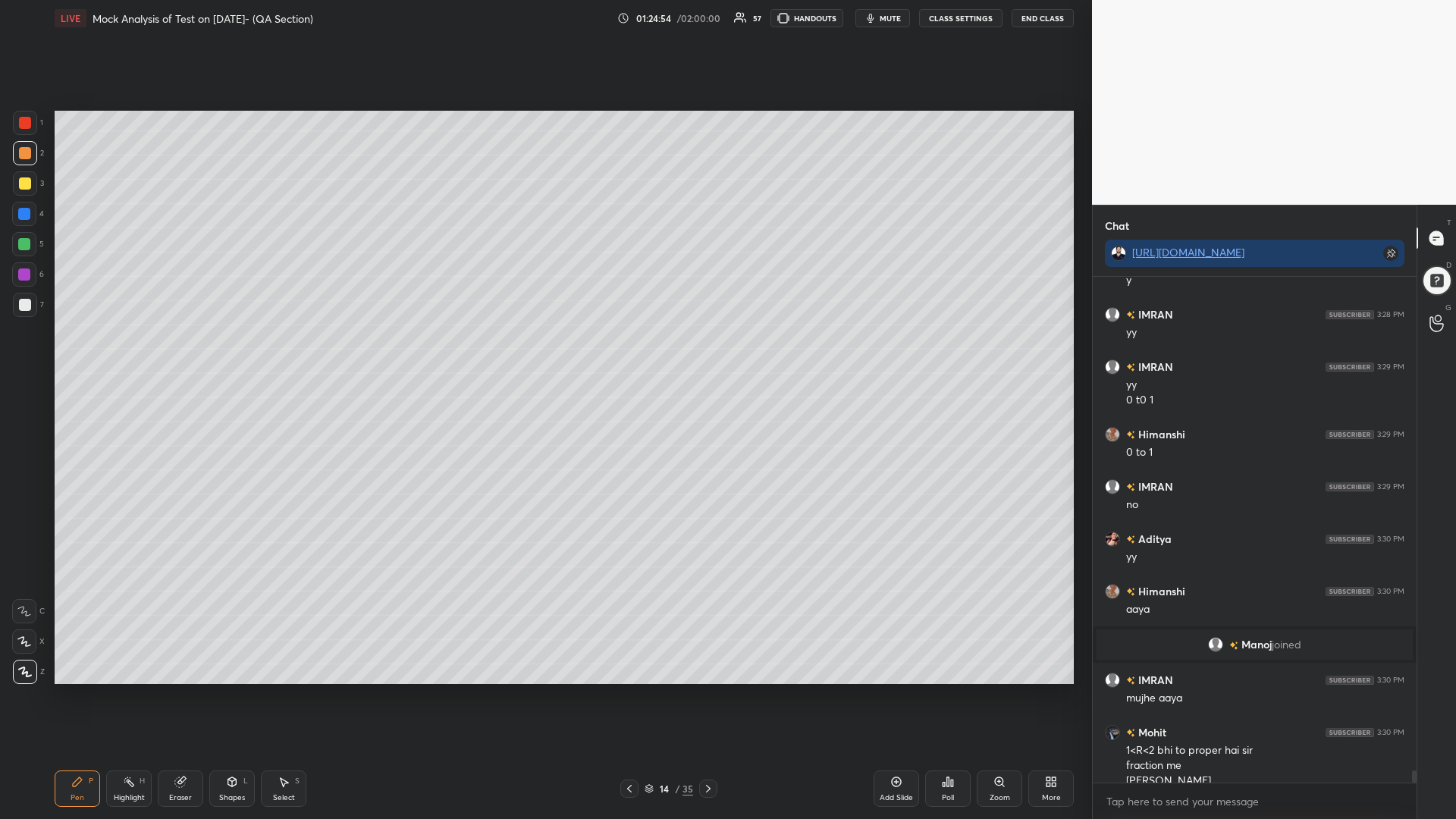
click at [707, 696] on icon at bounding box center [708, 788] width 12 height 12
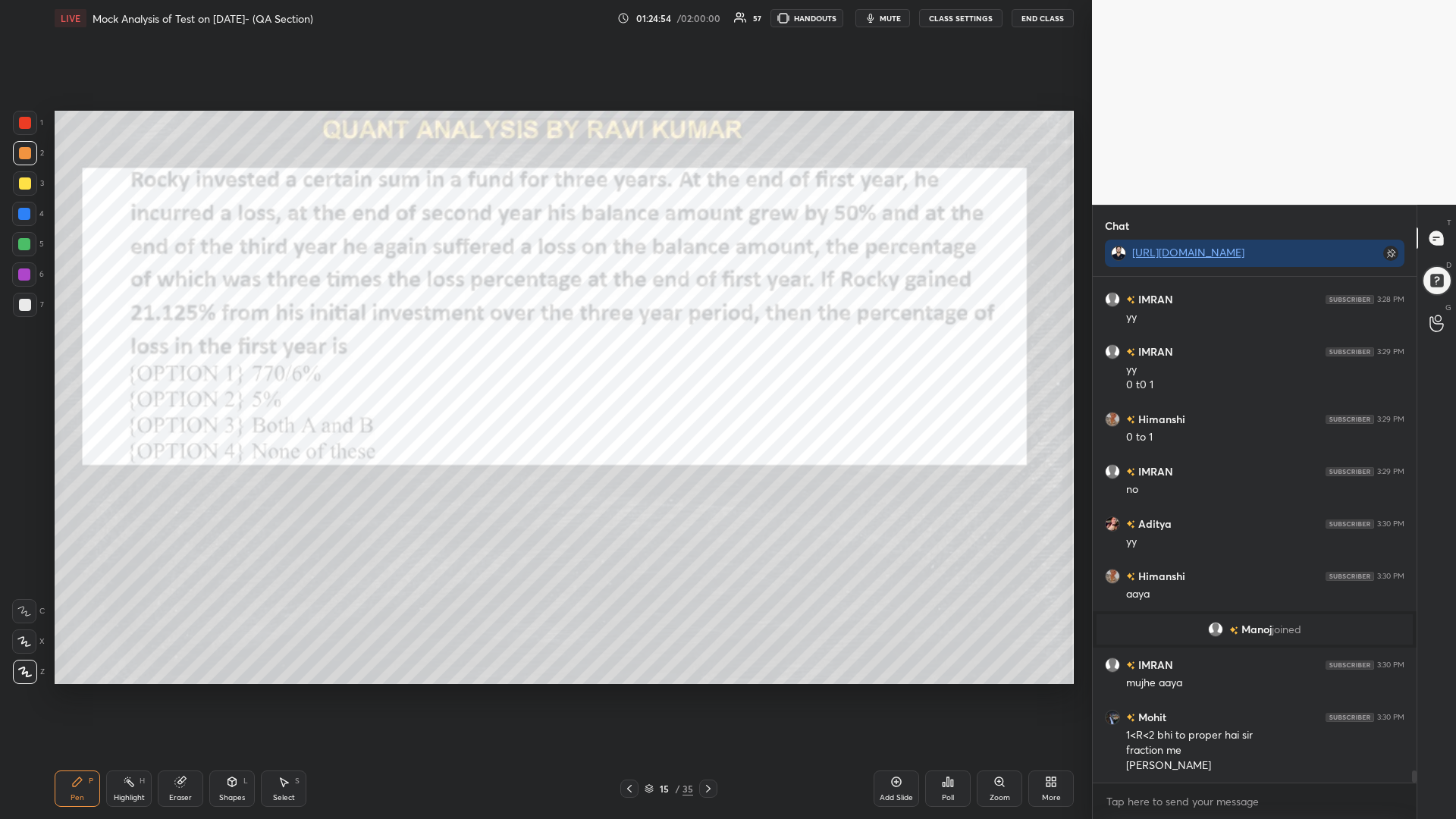
click at [629, 696] on icon at bounding box center [630, 788] width 5 height 8
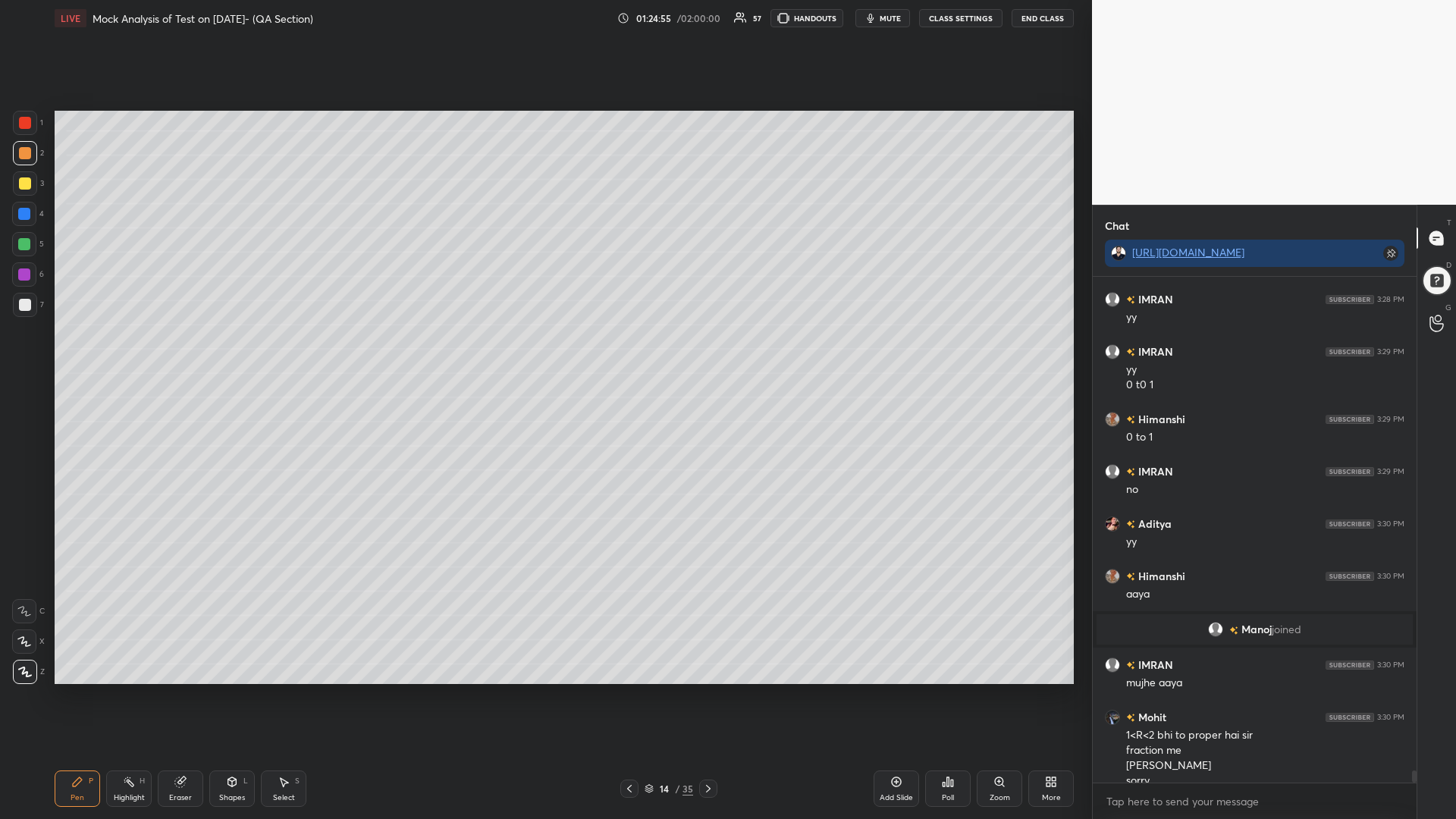
scroll to position [20262, 0]
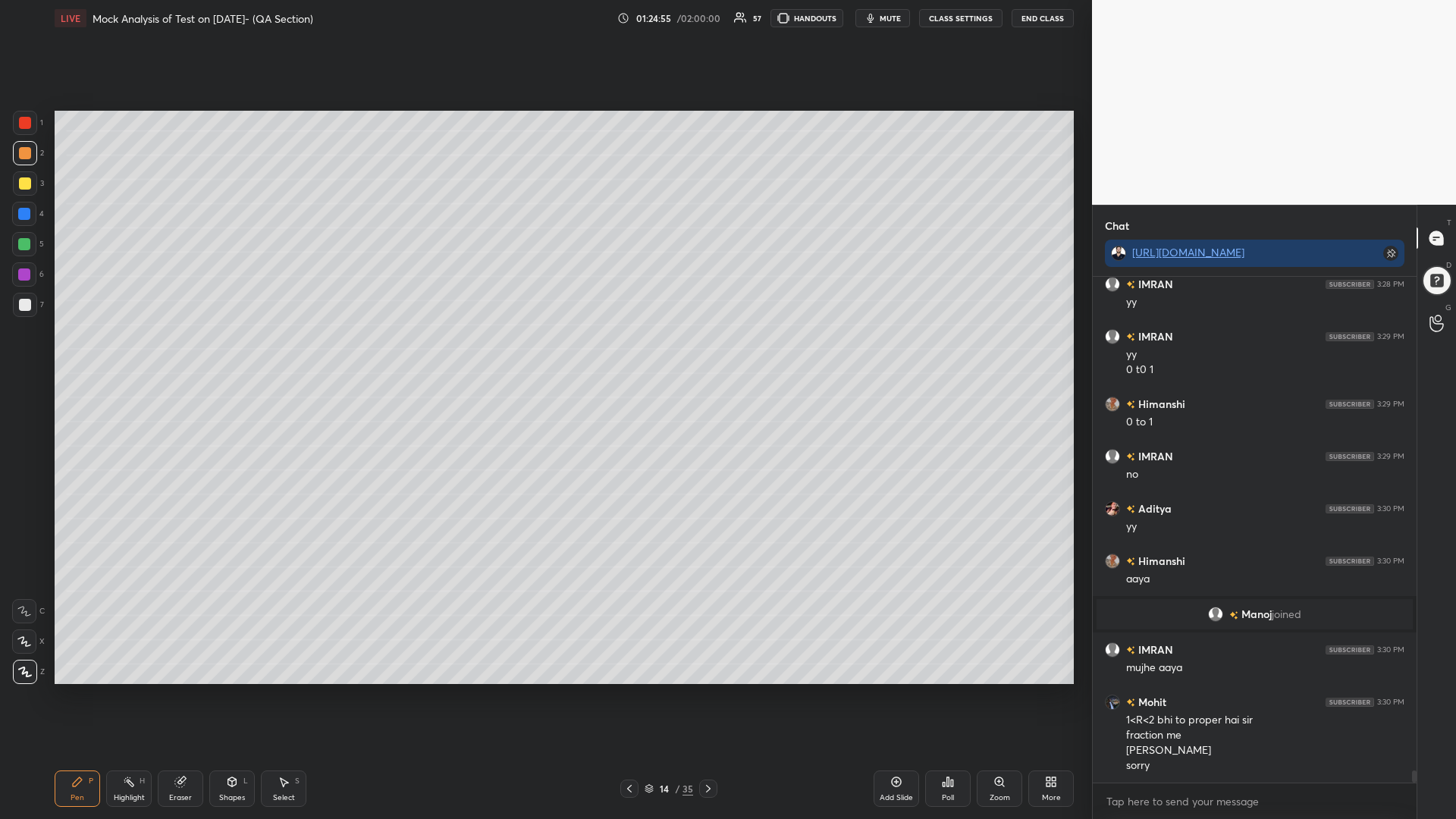
click at [627, 696] on icon at bounding box center [629, 788] width 12 height 12
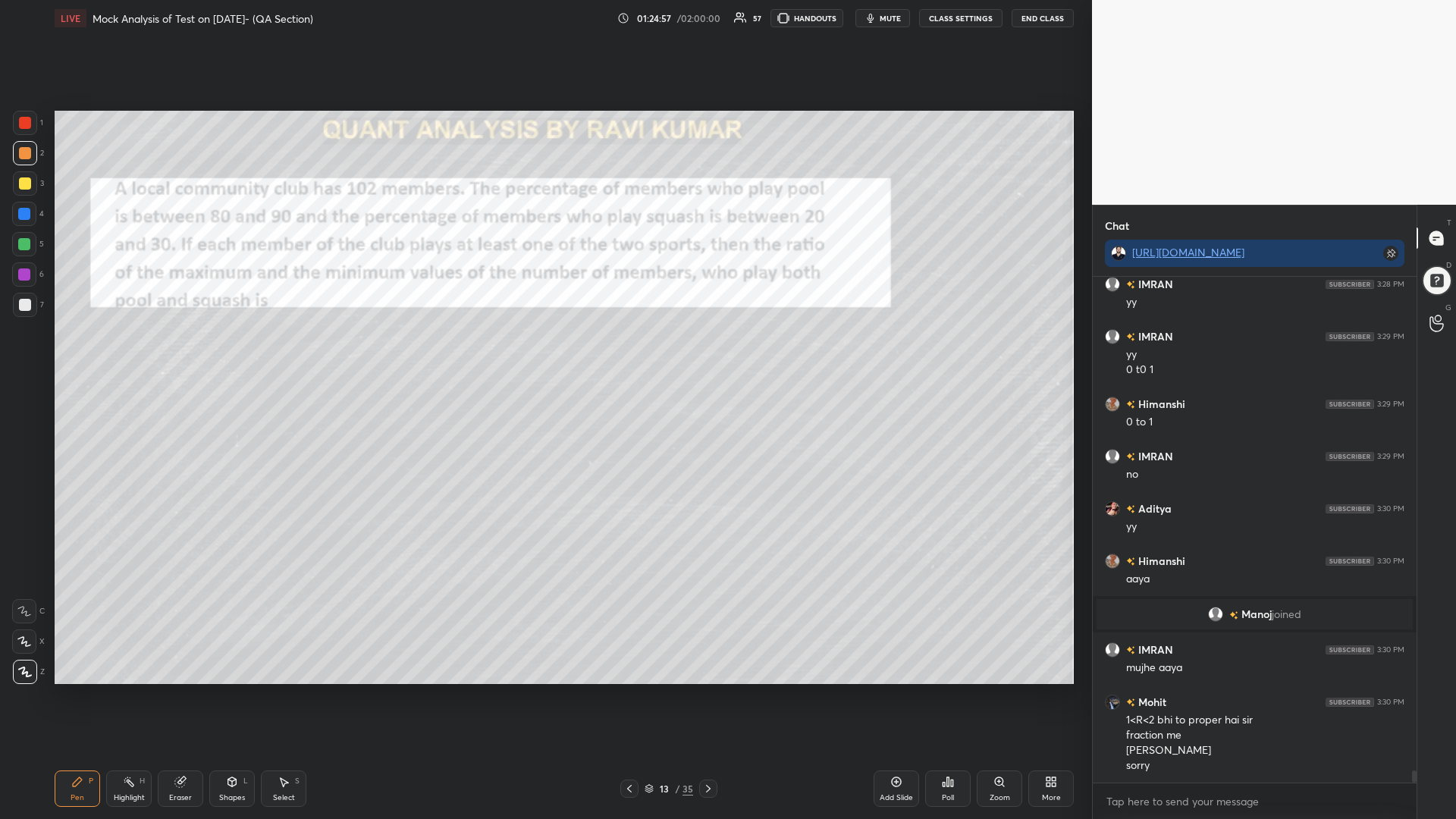
click at [708, 696] on icon at bounding box center [708, 788] width 12 height 12
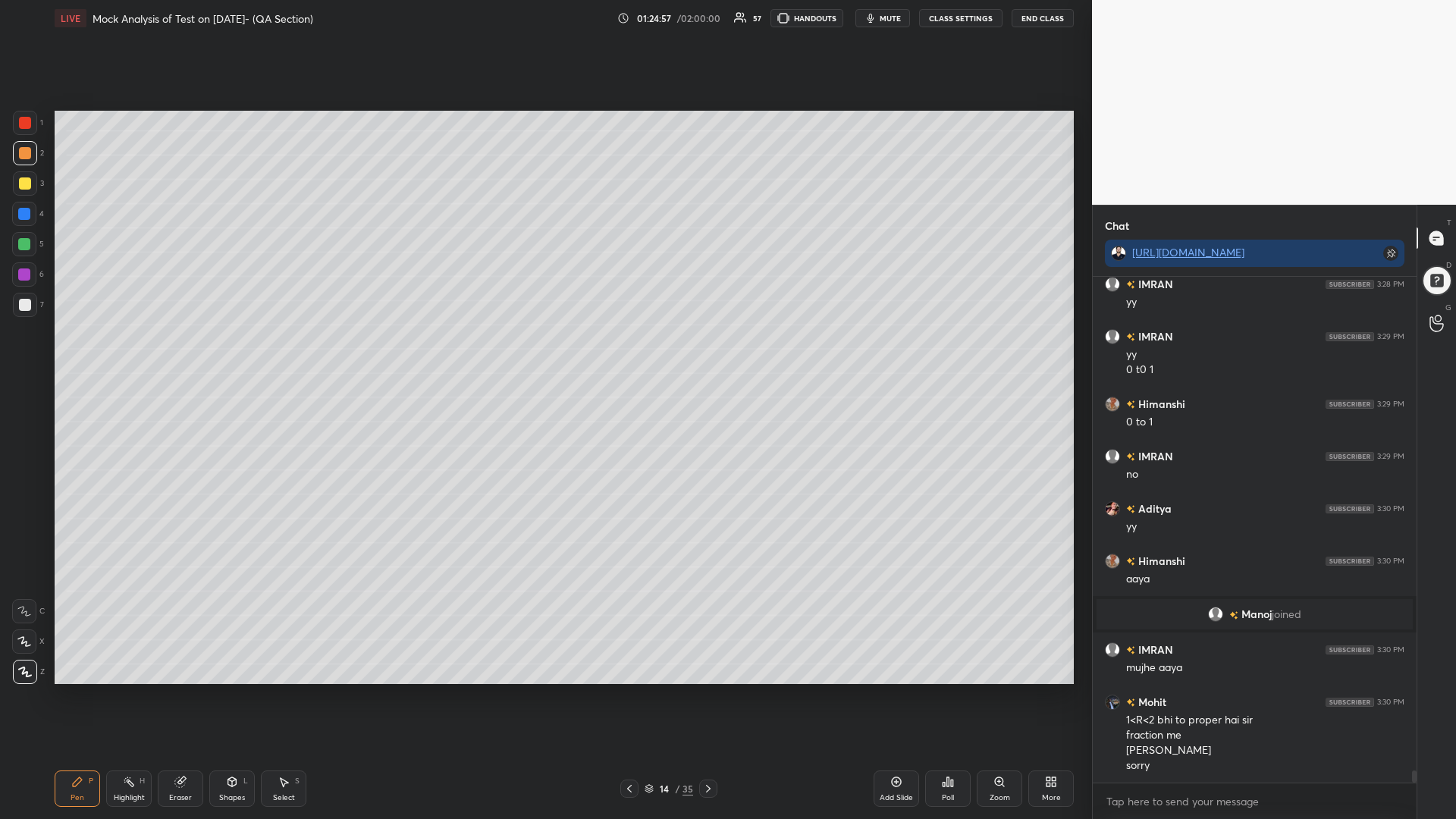
click at [708, 696] on icon at bounding box center [708, 788] width 12 height 12
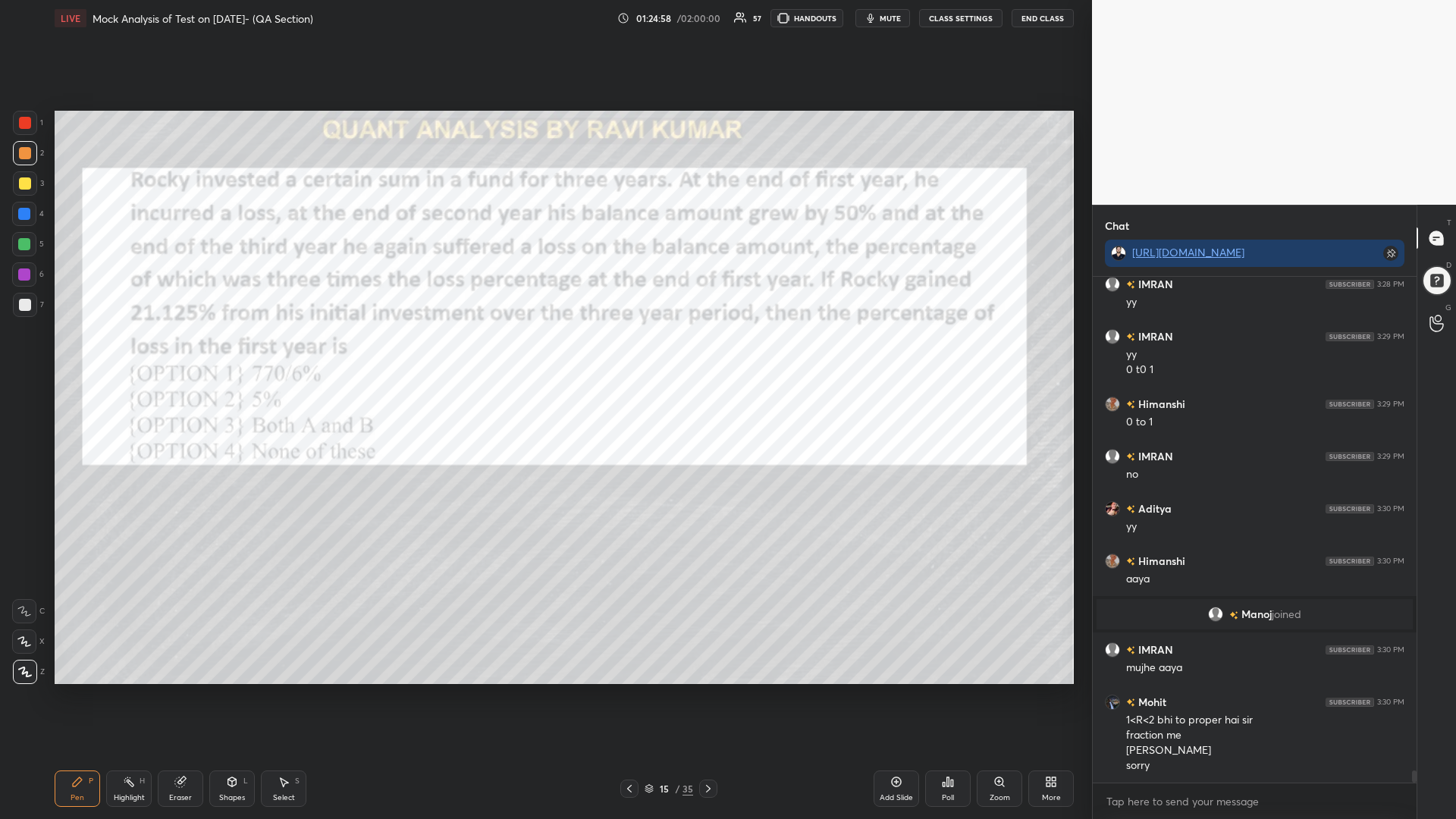
click at [704, 696] on icon at bounding box center [708, 788] width 12 height 12
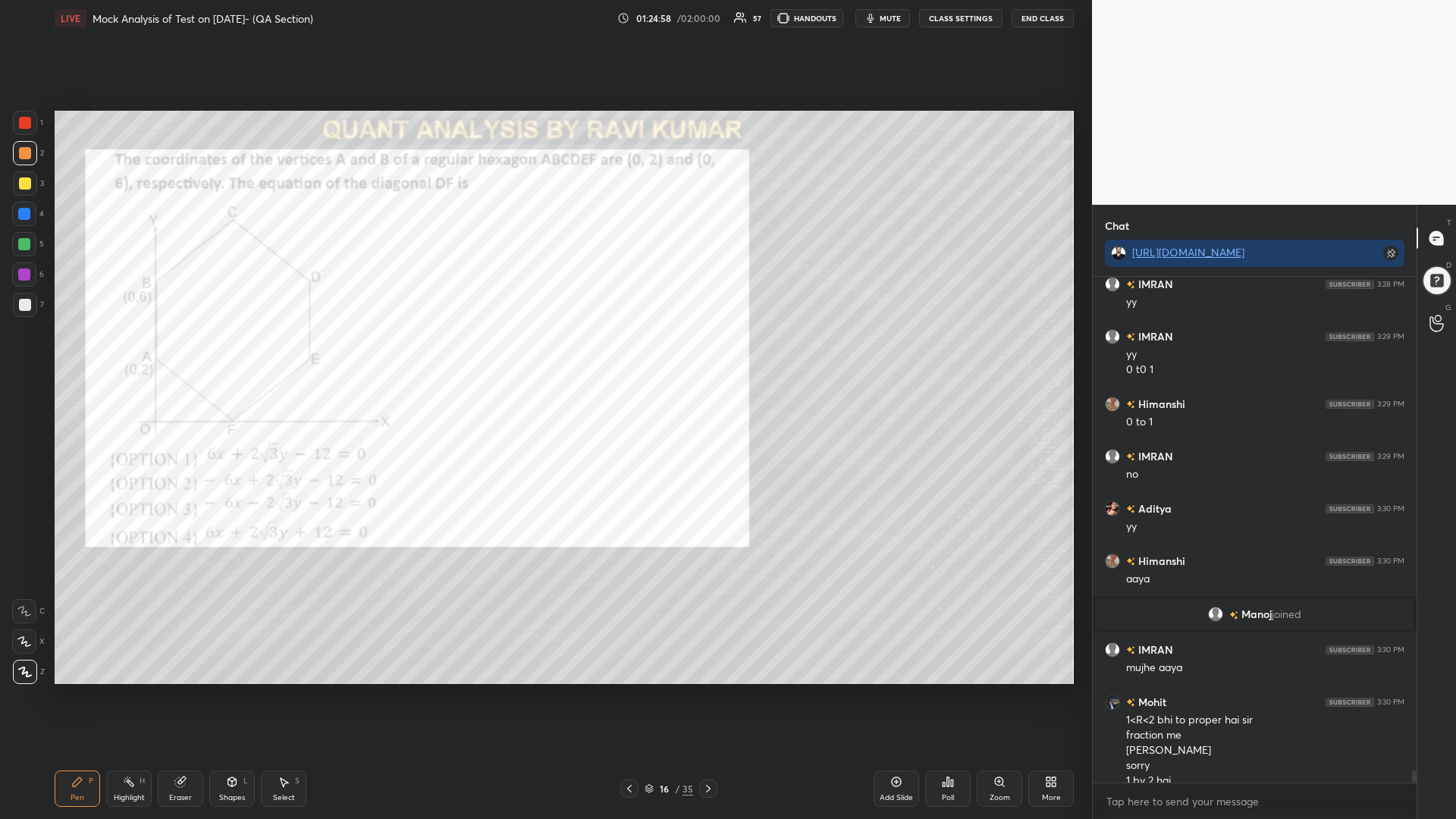
scroll to position [20277, 0]
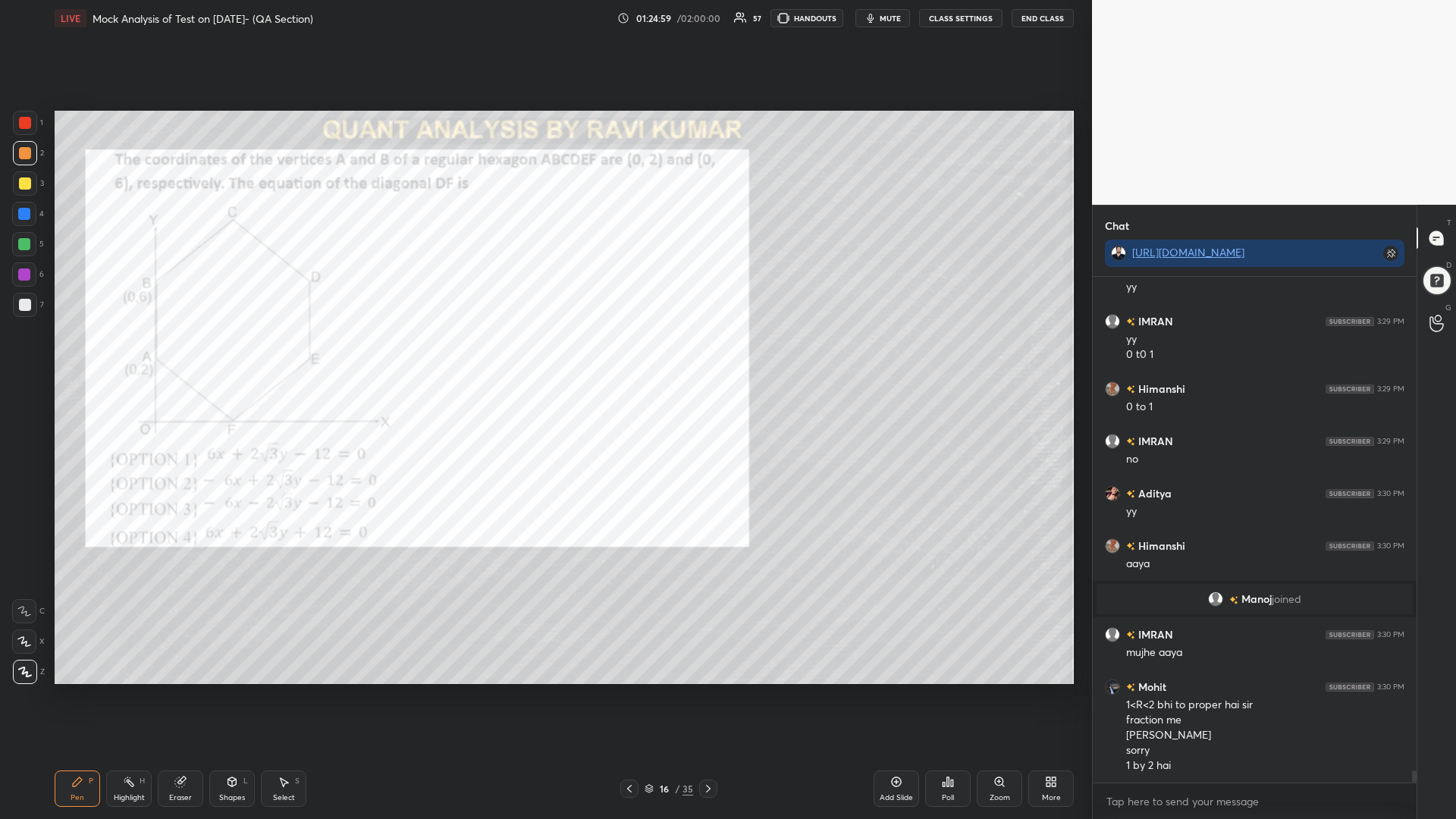
click at [622, 696] on div at bounding box center [629, 788] width 18 height 18
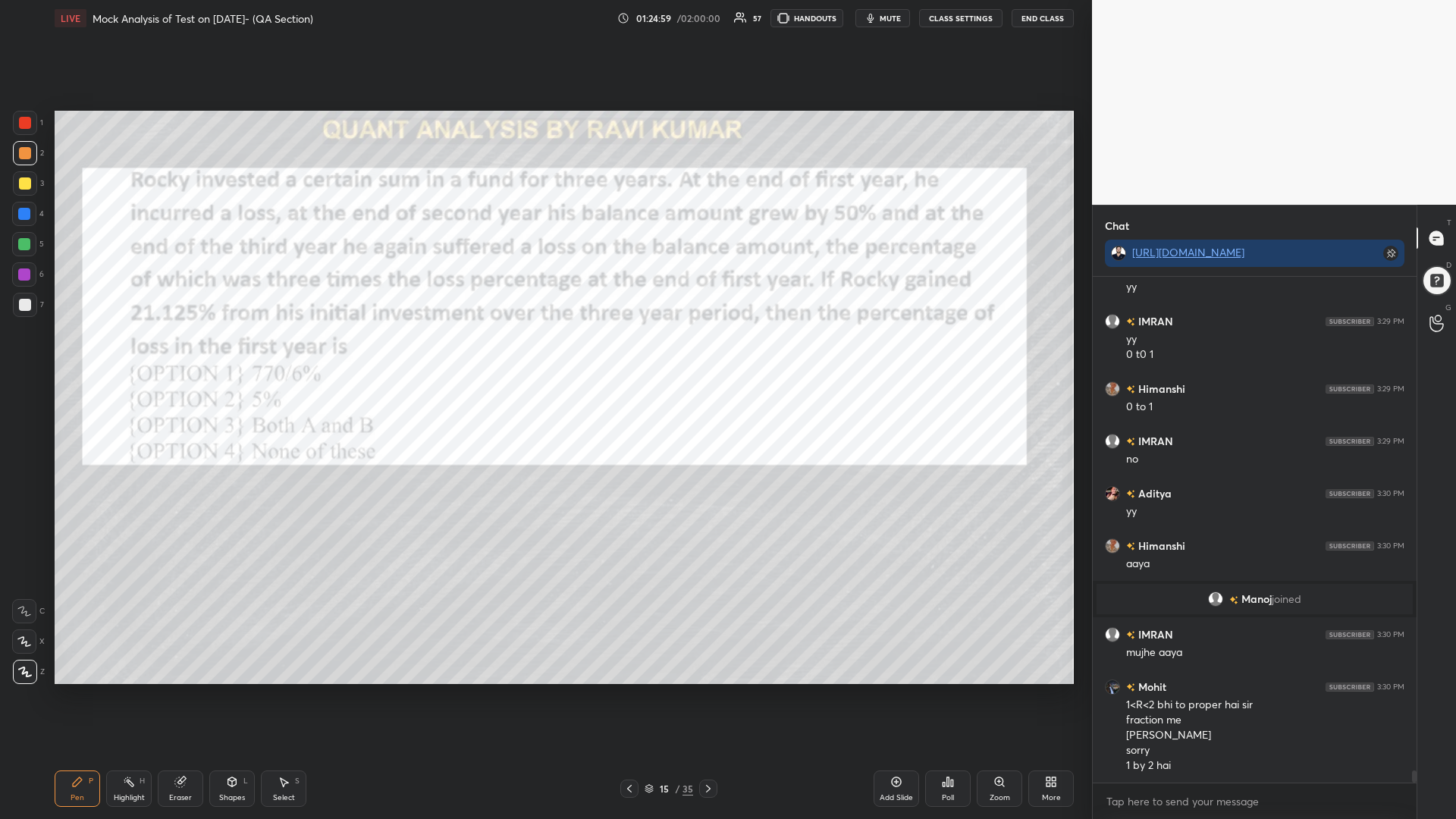
click at [621, 696] on div at bounding box center [629, 788] width 18 height 18
click at [623, 696] on div at bounding box center [629, 788] width 18 height 18
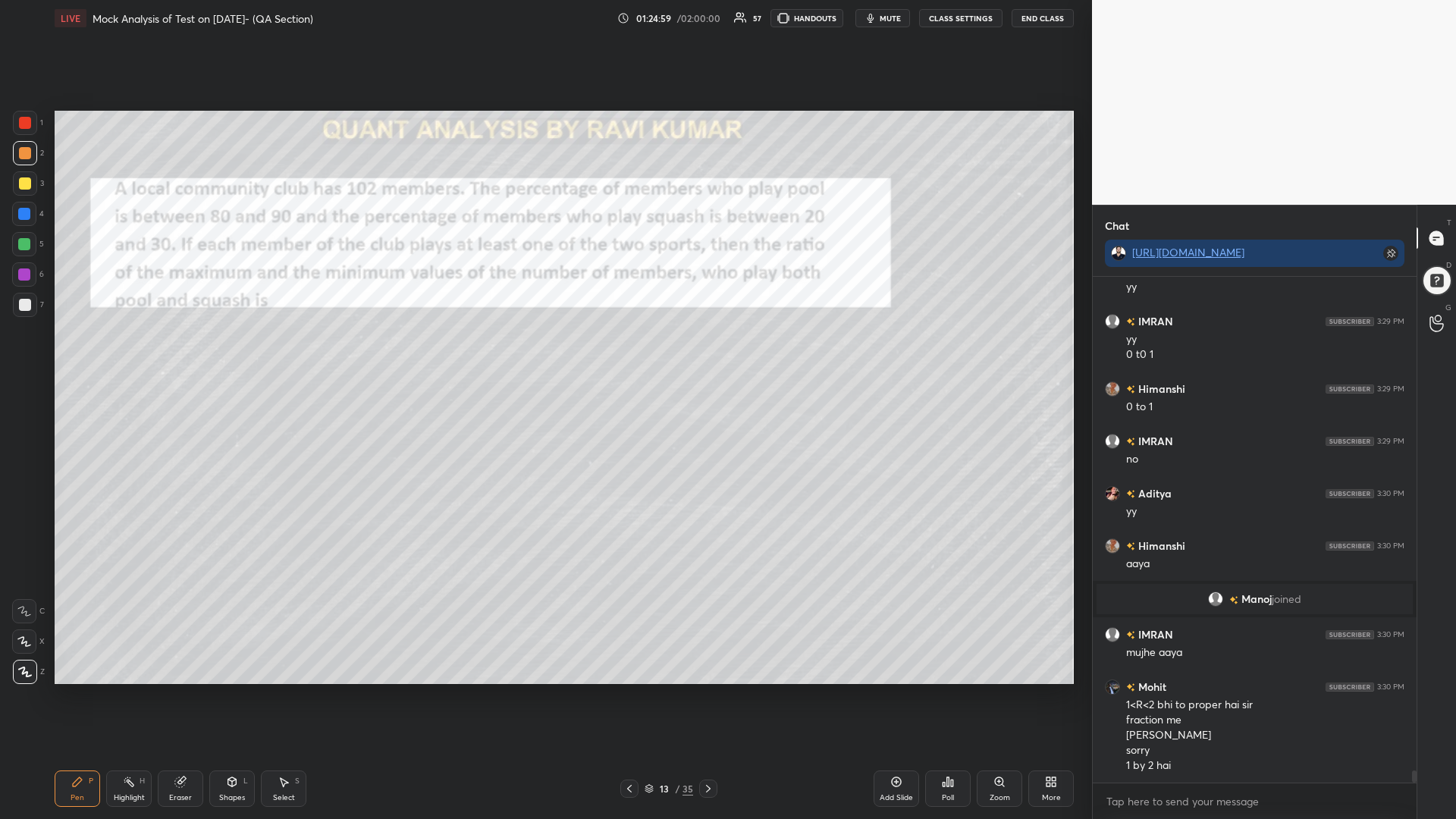
click at [623, 696] on div at bounding box center [629, 788] width 18 height 18
click at [623, 696] on icon at bounding box center [629, 788] width 12 height 12
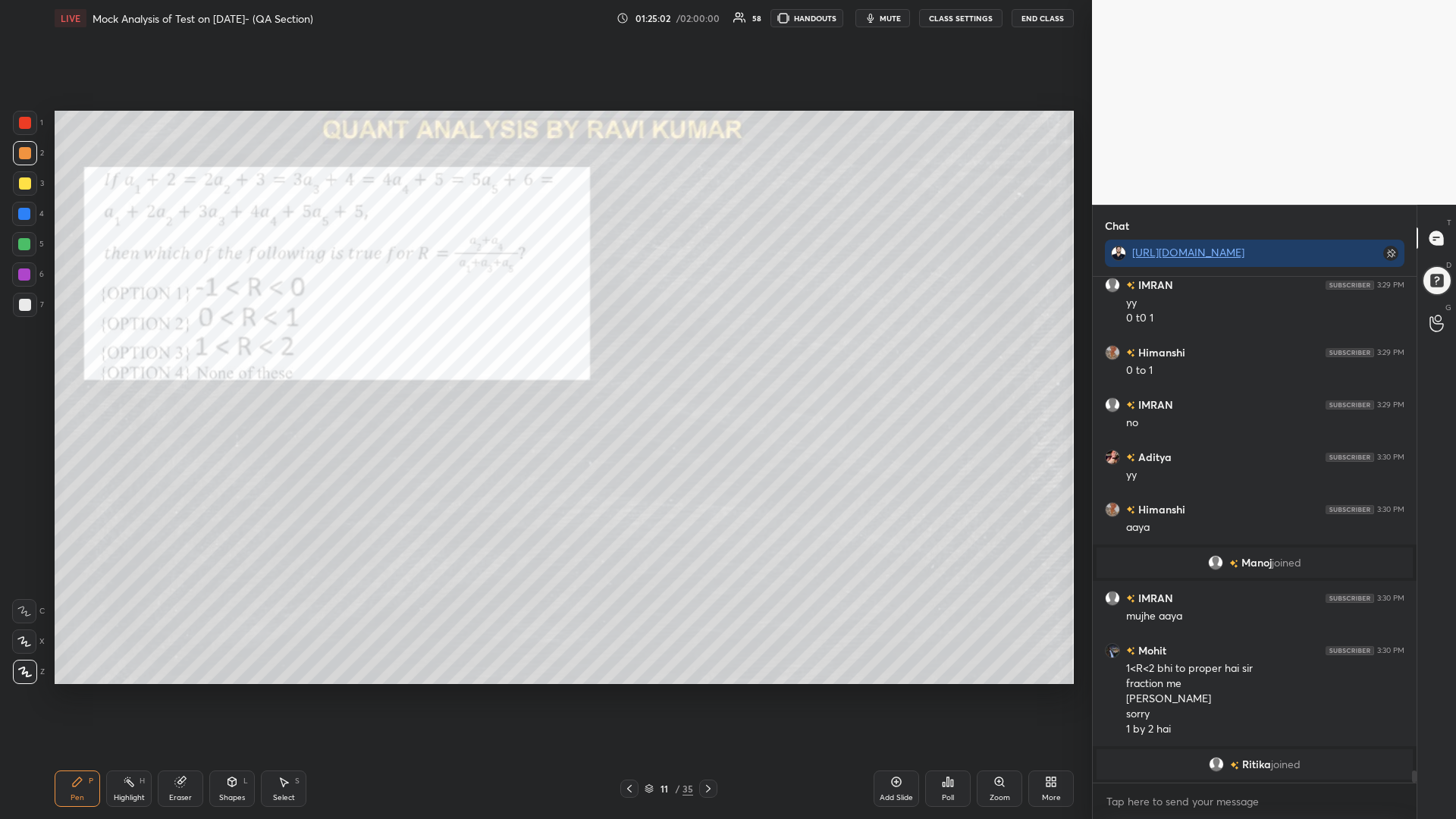
click at [895, 696] on icon at bounding box center [896, 782] width 10 height 10
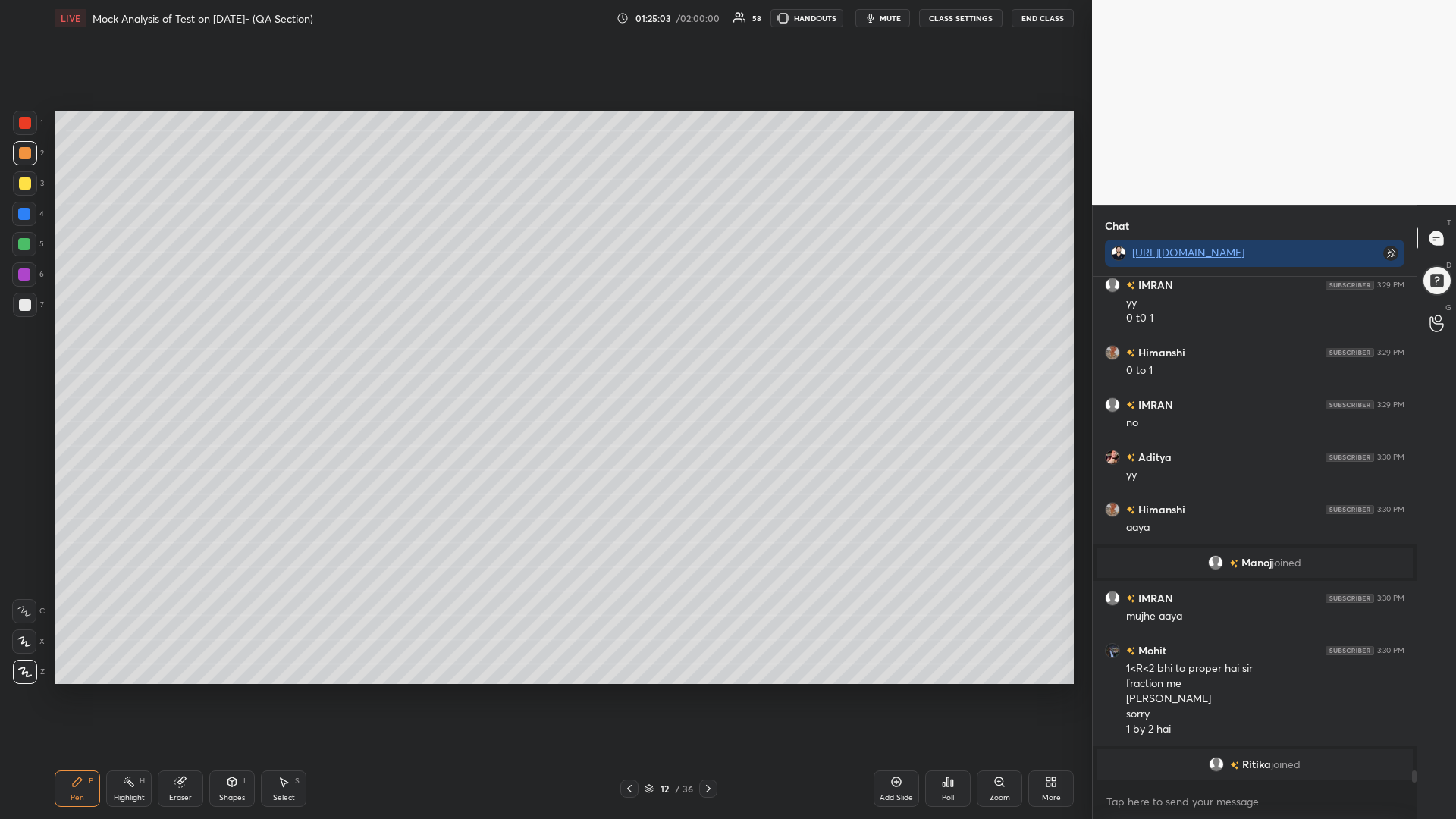
click at [24, 122] on div at bounding box center [24, 123] width 12 height 12
drag, startPoint x: 32, startPoint y: 242, endPoint x: 39, endPoint y: 248, distance: 9.2
click at [31, 242] on div at bounding box center [24, 244] width 24 height 24
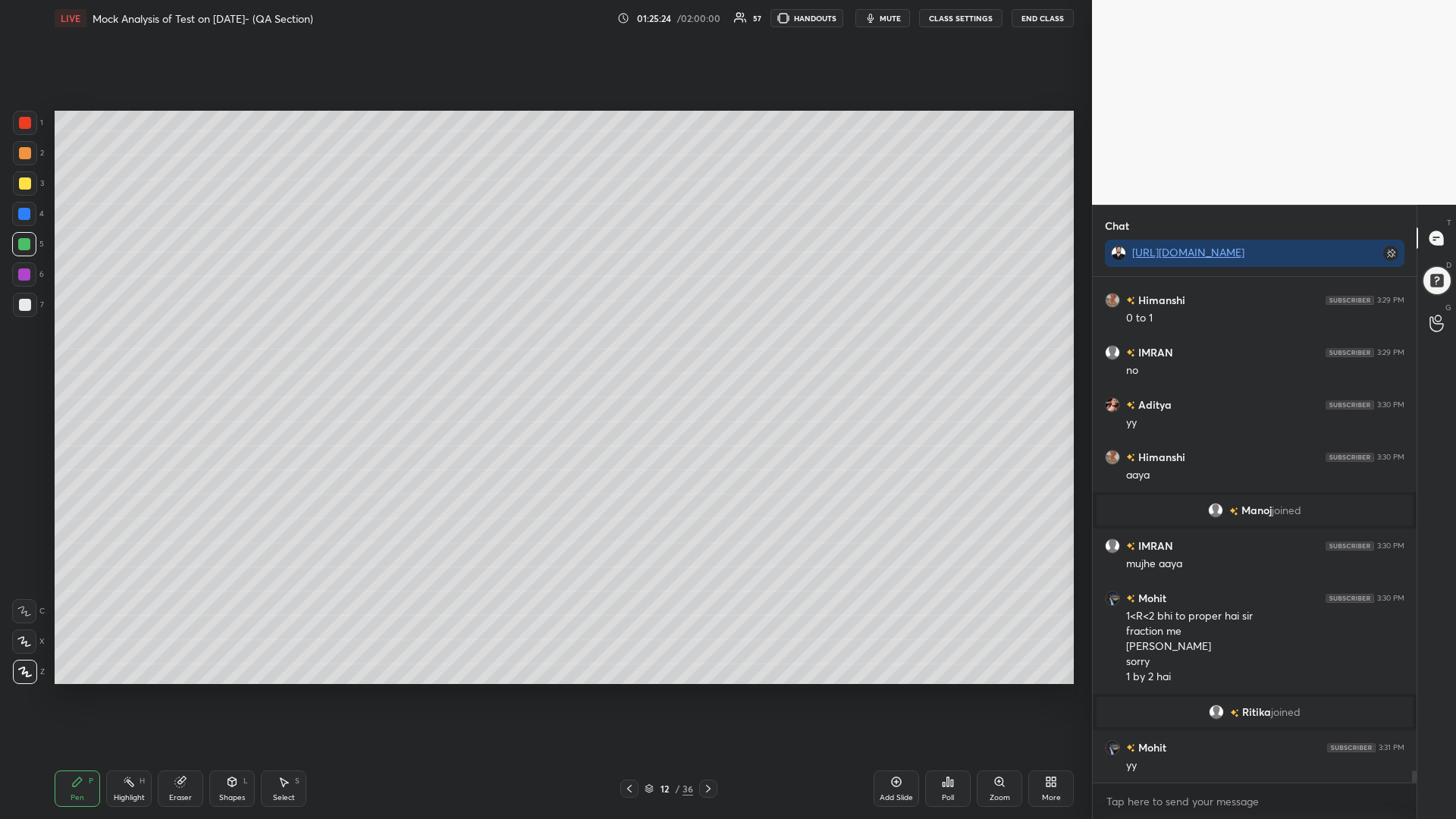
scroll to position [20346, 0]
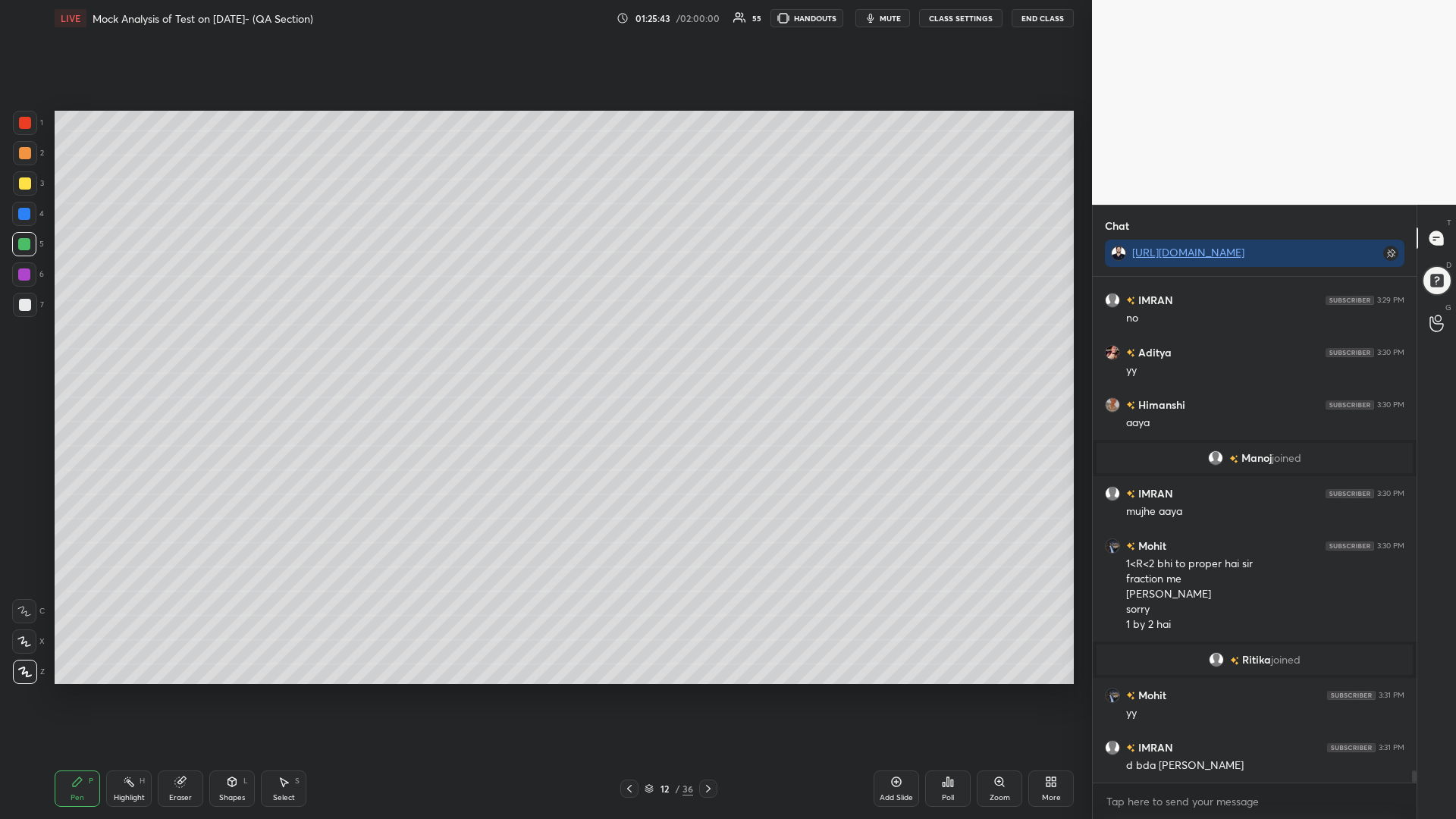
click at [708, 696] on icon at bounding box center [708, 788] width 12 height 12
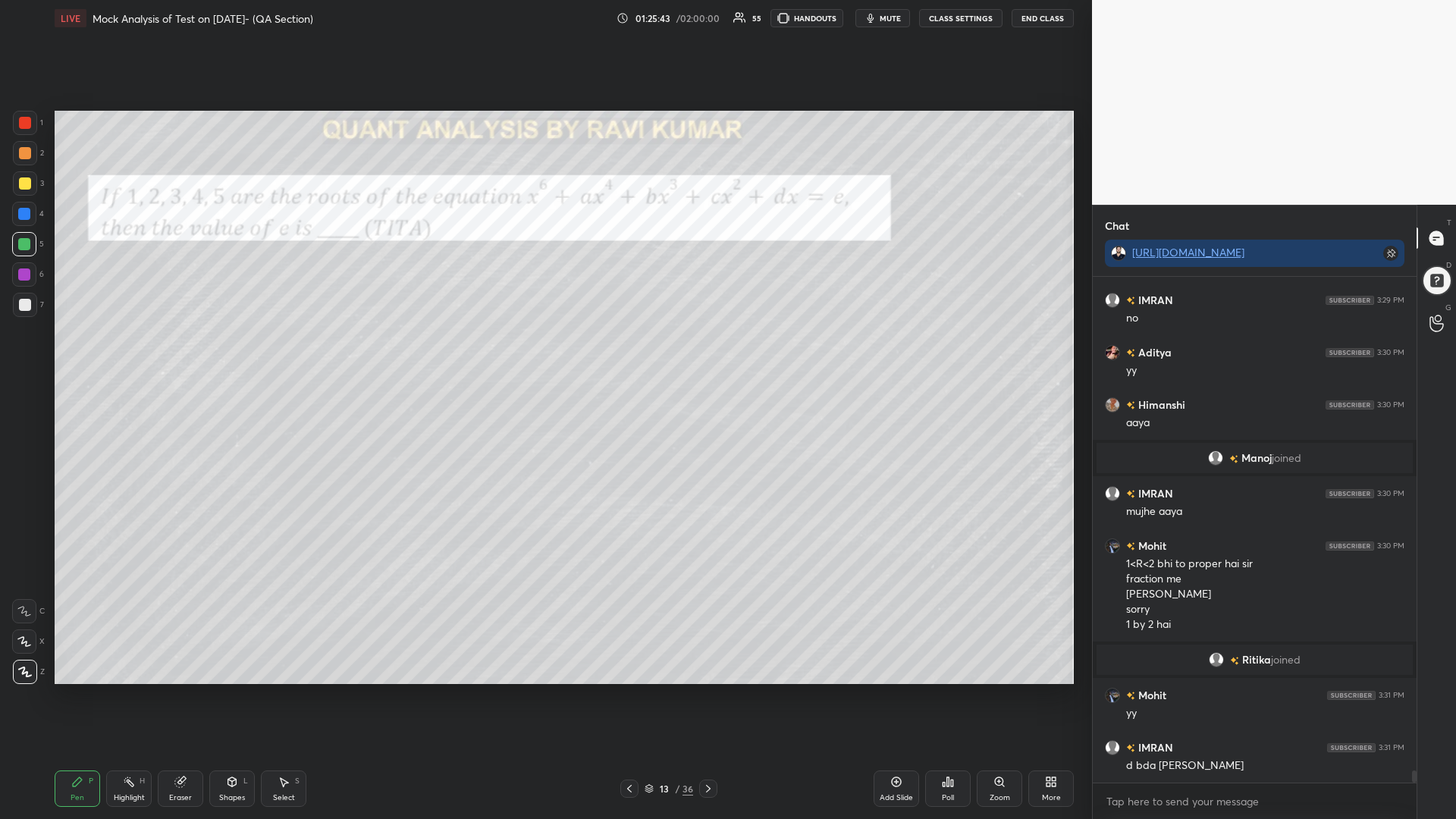
click at [709, 696] on icon at bounding box center [708, 788] width 12 height 12
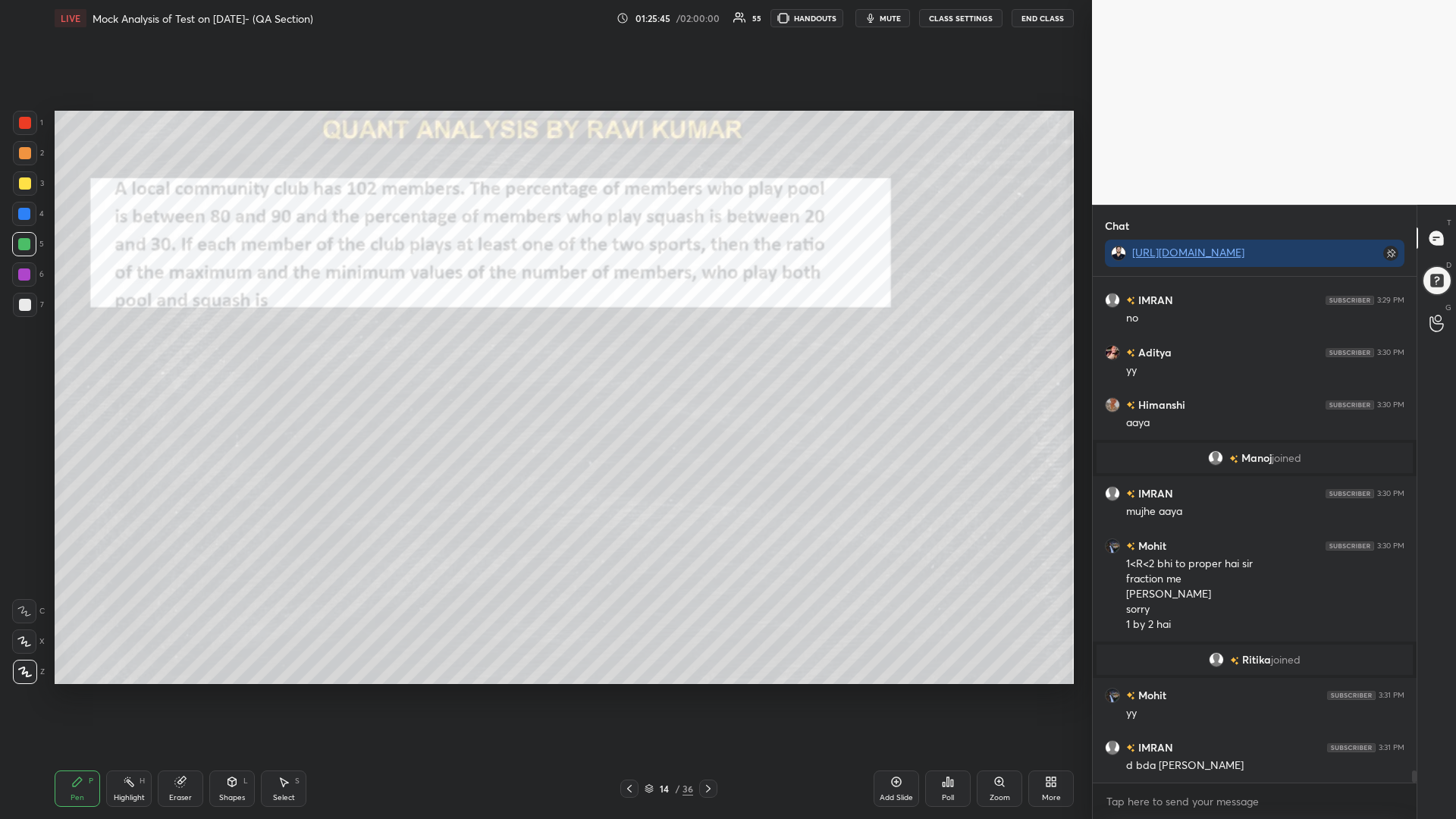
click at [714, 696] on icon at bounding box center [708, 788] width 12 height 12
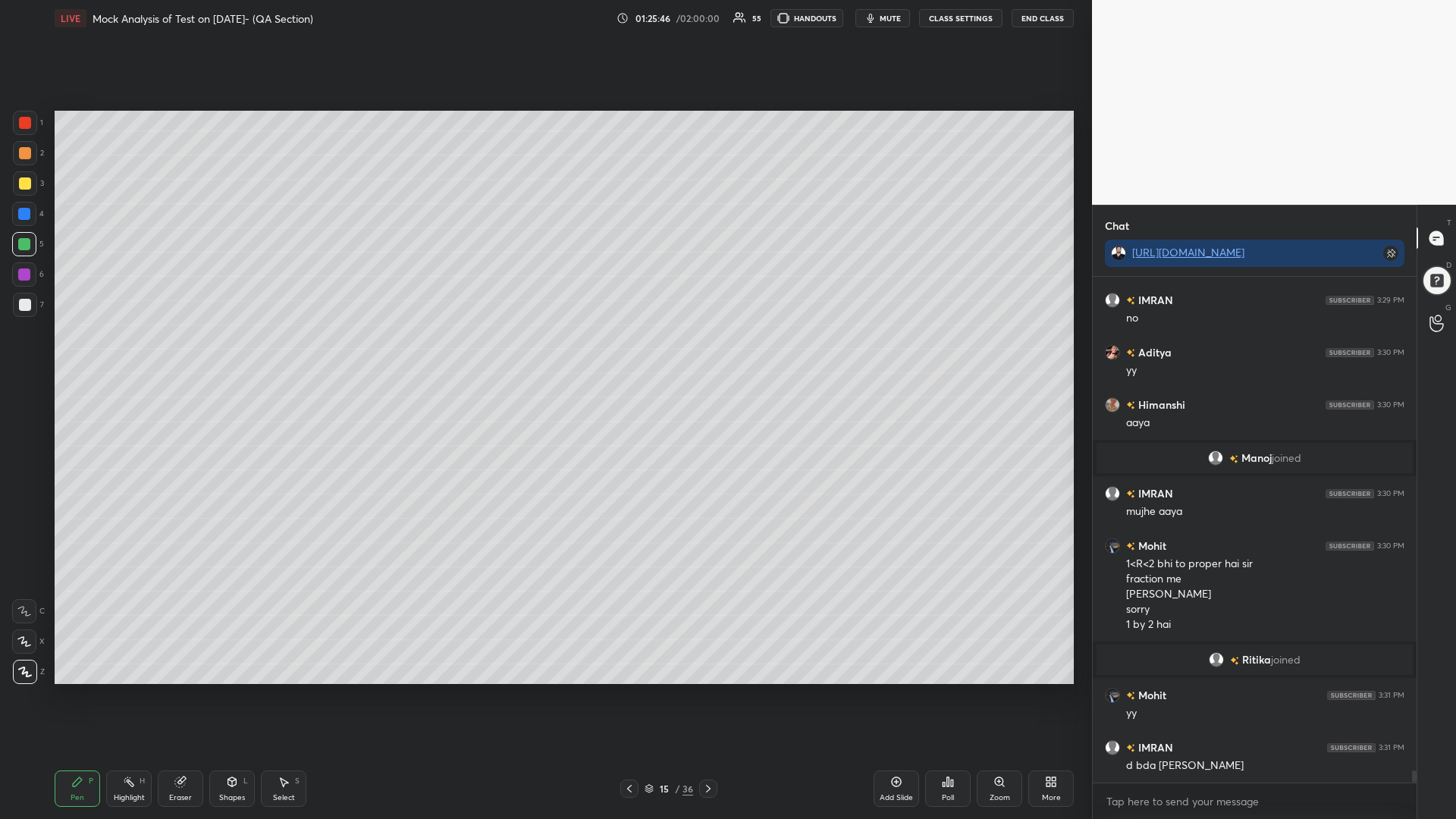
click at [711, 696] on icon at bounding box center [708, 788] width 12 height 12
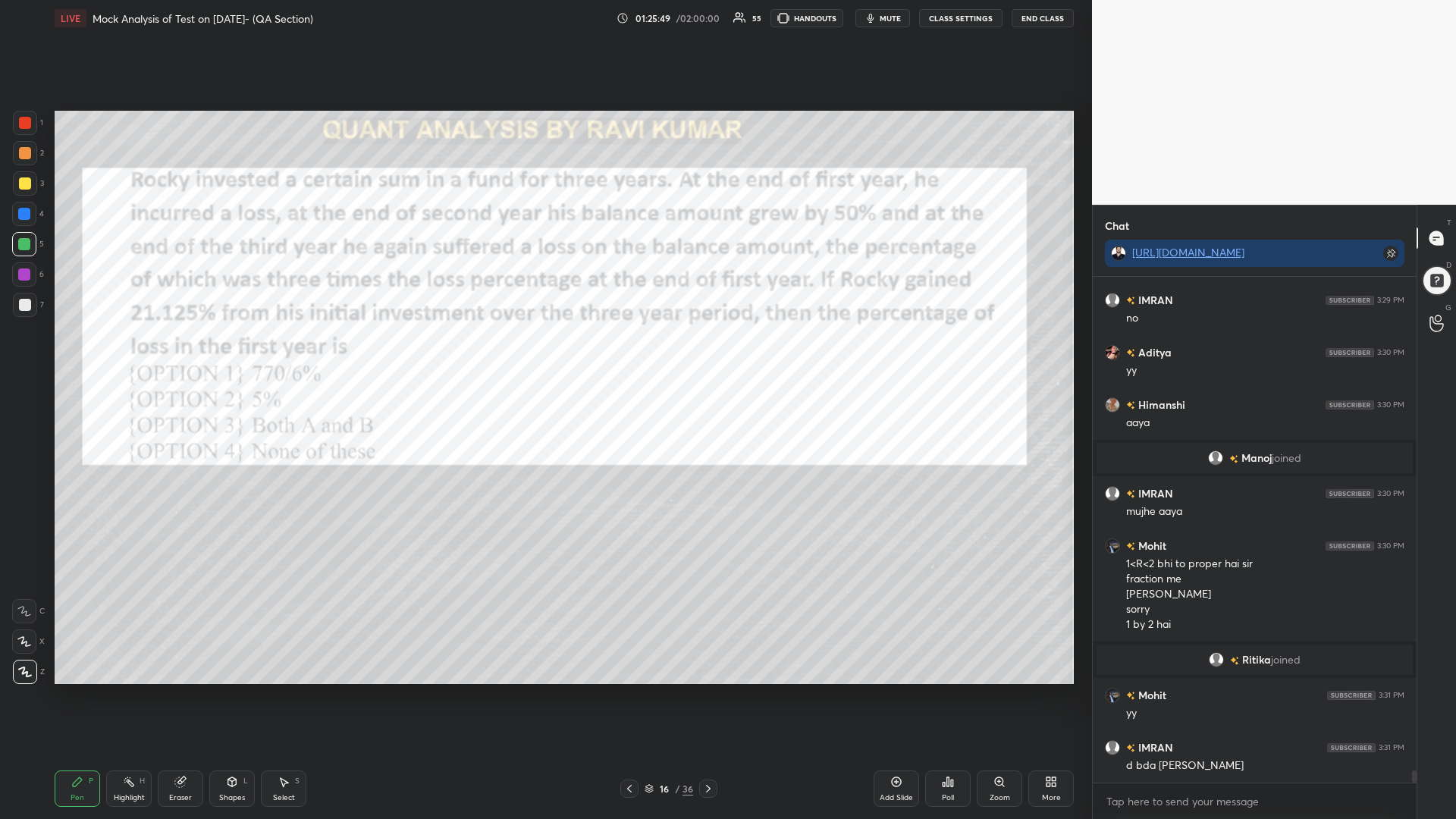
click at [178, 696] on icon at bounding box center [180, 782] width 10 height 10
click at [75, 696] on icon at bounding box center [78, 782] width 9 height 9
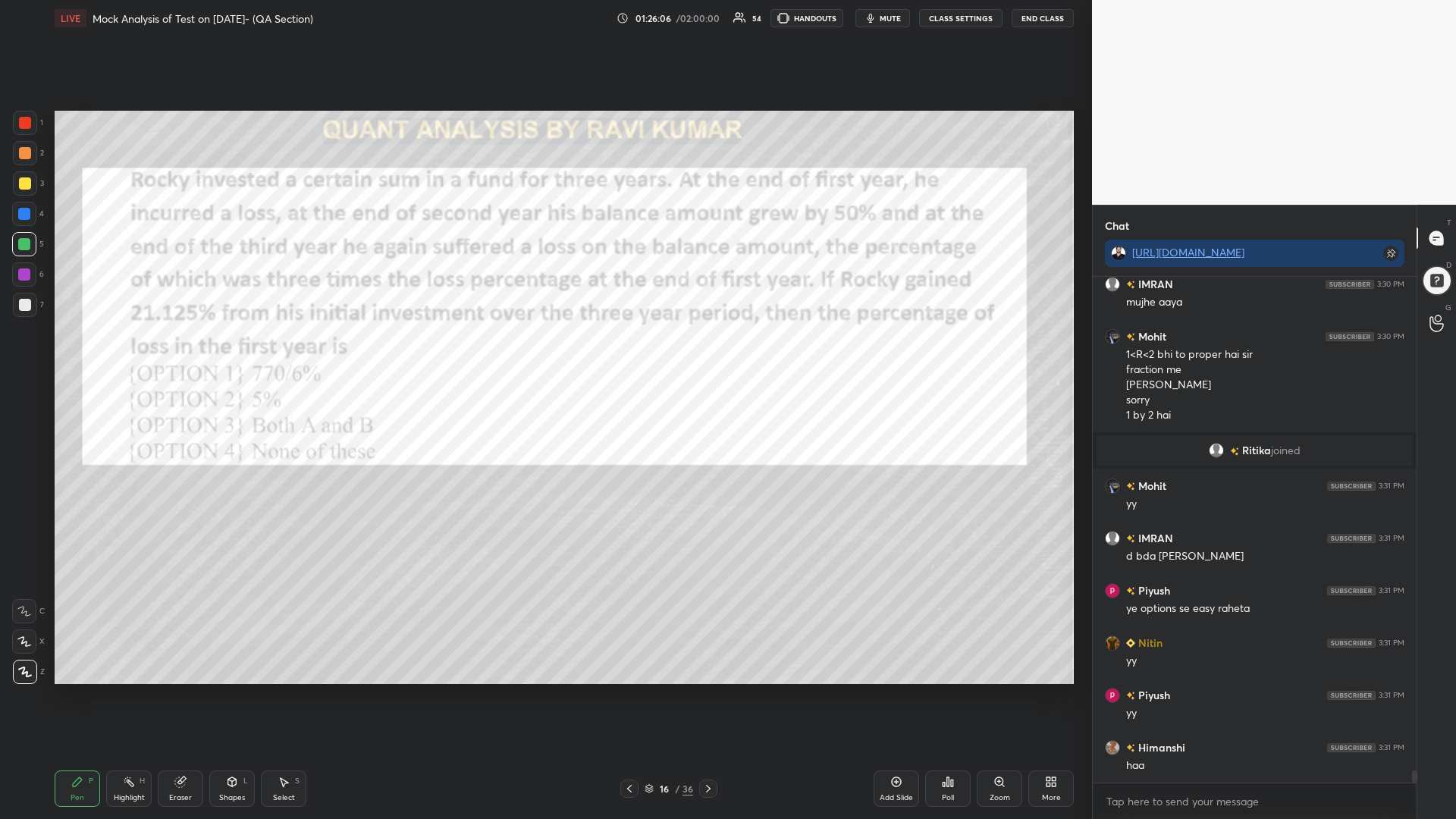
scroll to position [20607, 0]
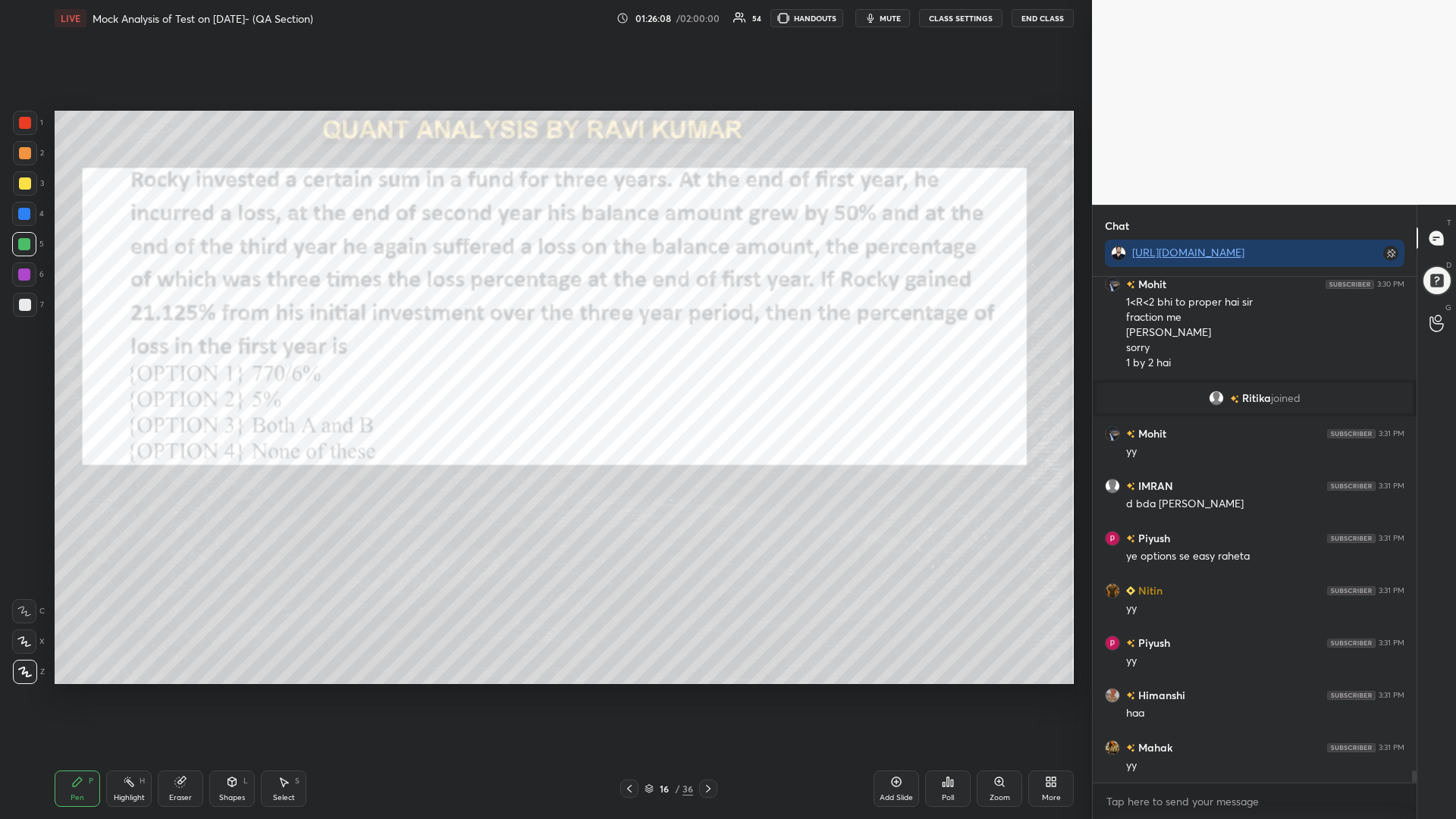
click at [24, 122] on div at bounding box center [24, 123] width 12 height 12
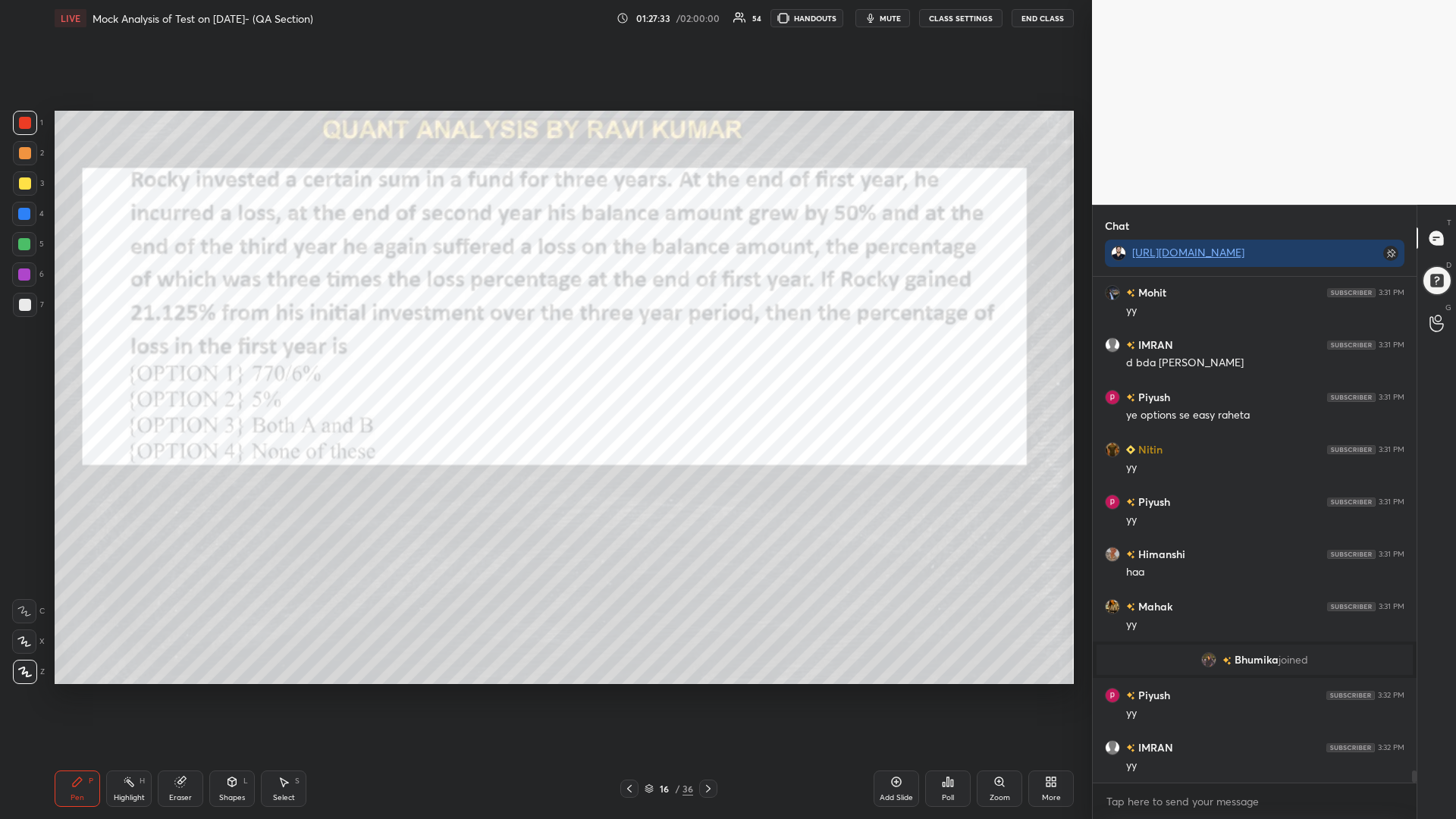
scroll to position [20701, 0]
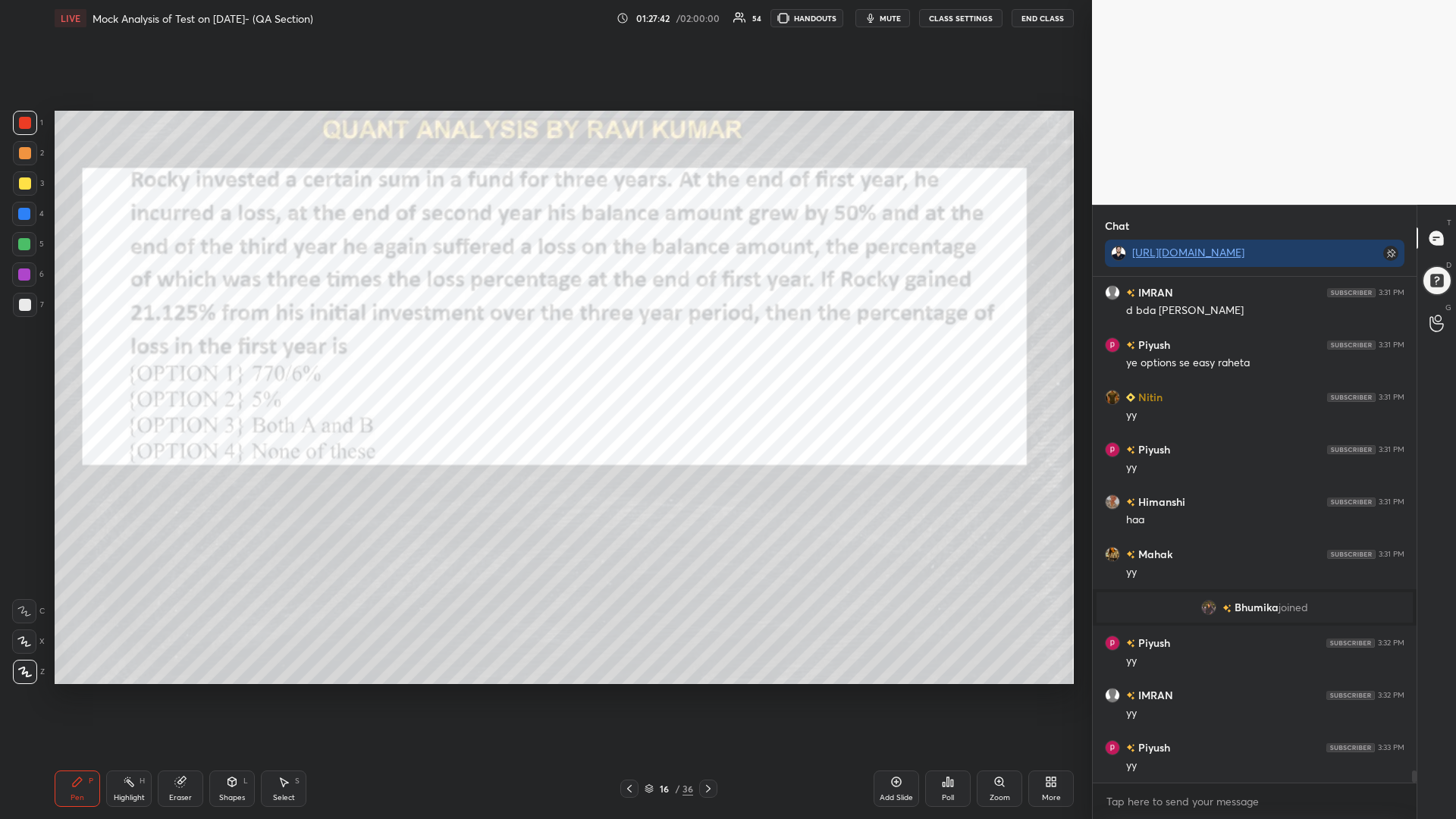
click at [21, 215] on div at bounding box center [24, 213] width 12 height 12
click at [20, 273] on div at bounding box center [24, 274] width 12 height 12
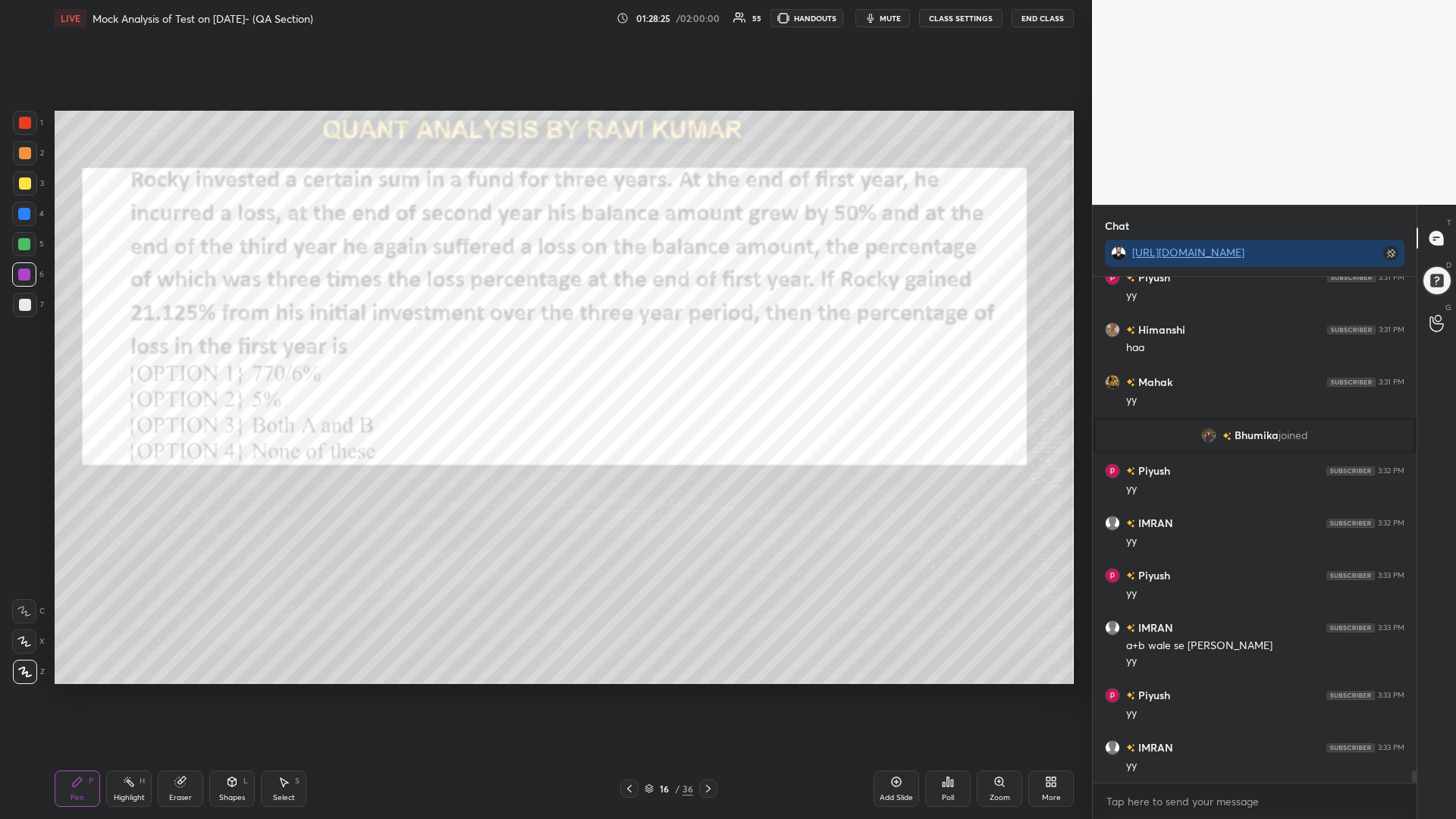
scroll to position [20925, 0]
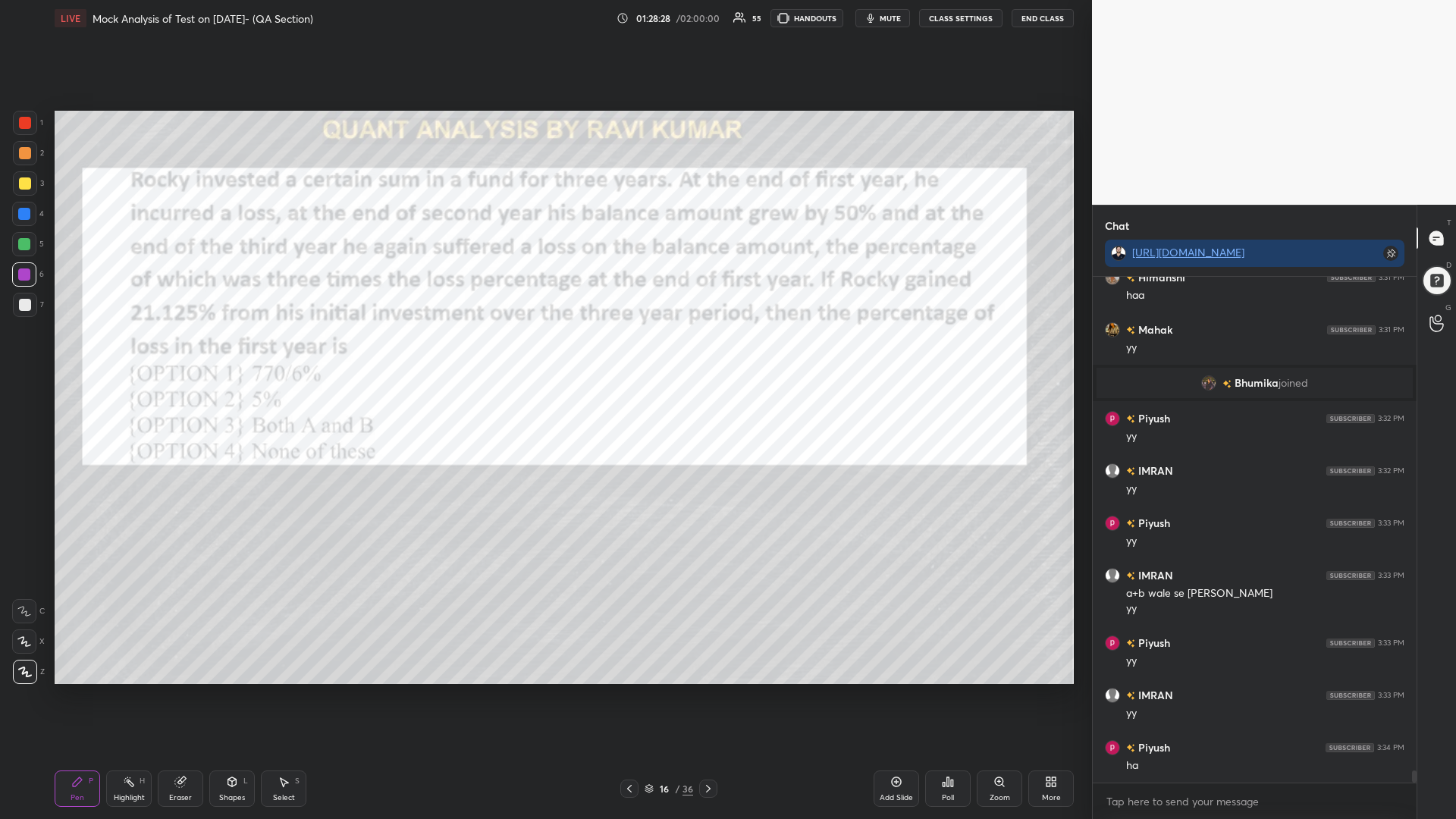
click at [29, 123] on div at bounding box center [24, 123] width 12 height 12
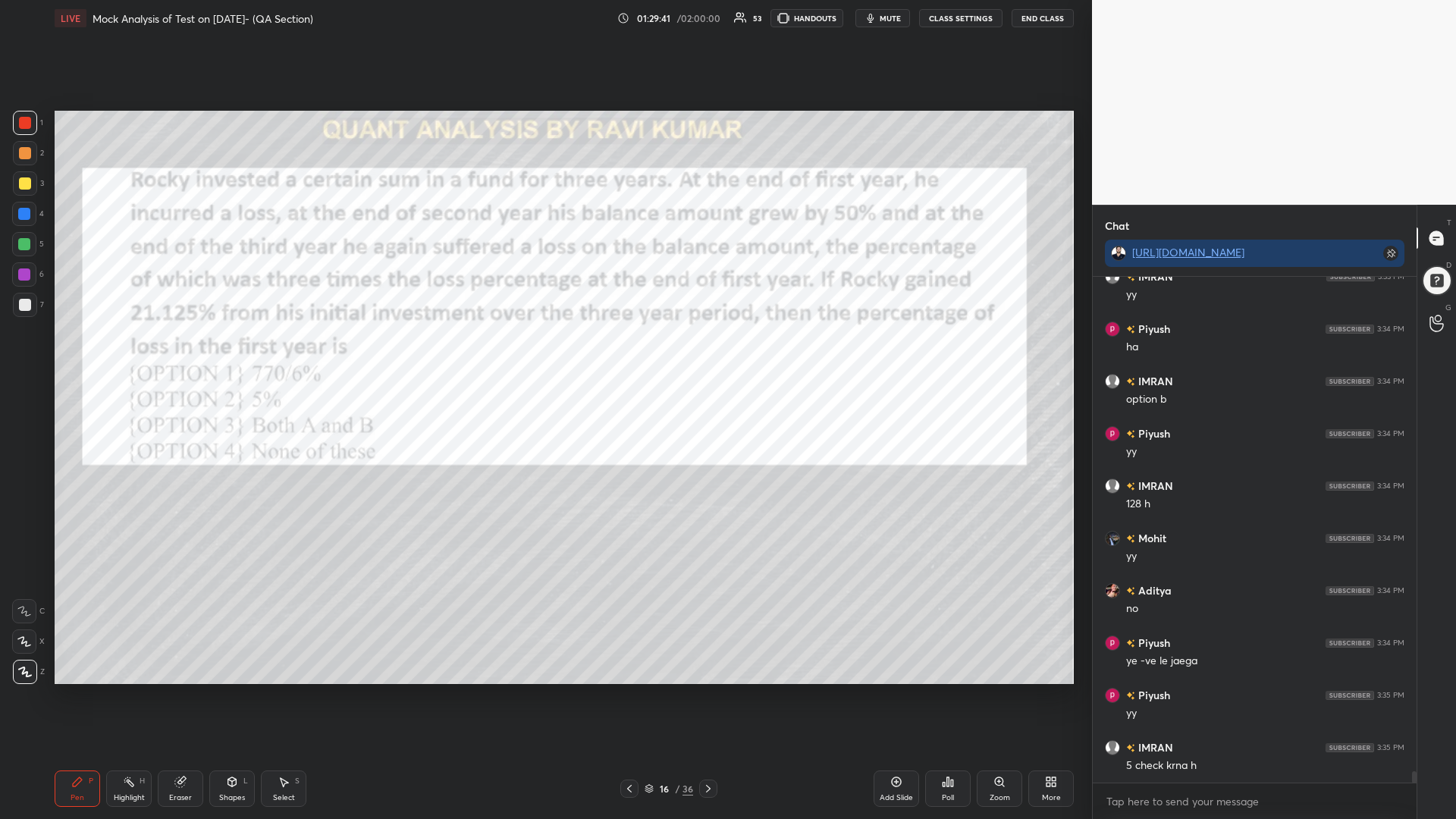
scroll to position [21396, 0]
drag, startPoint x: 19, startPoint y: 237, endPoint x: 39, endPoint y: 253, distance: 25.6
click at [16, 239] on div at bounding box center [24, 244] width 24 height 24
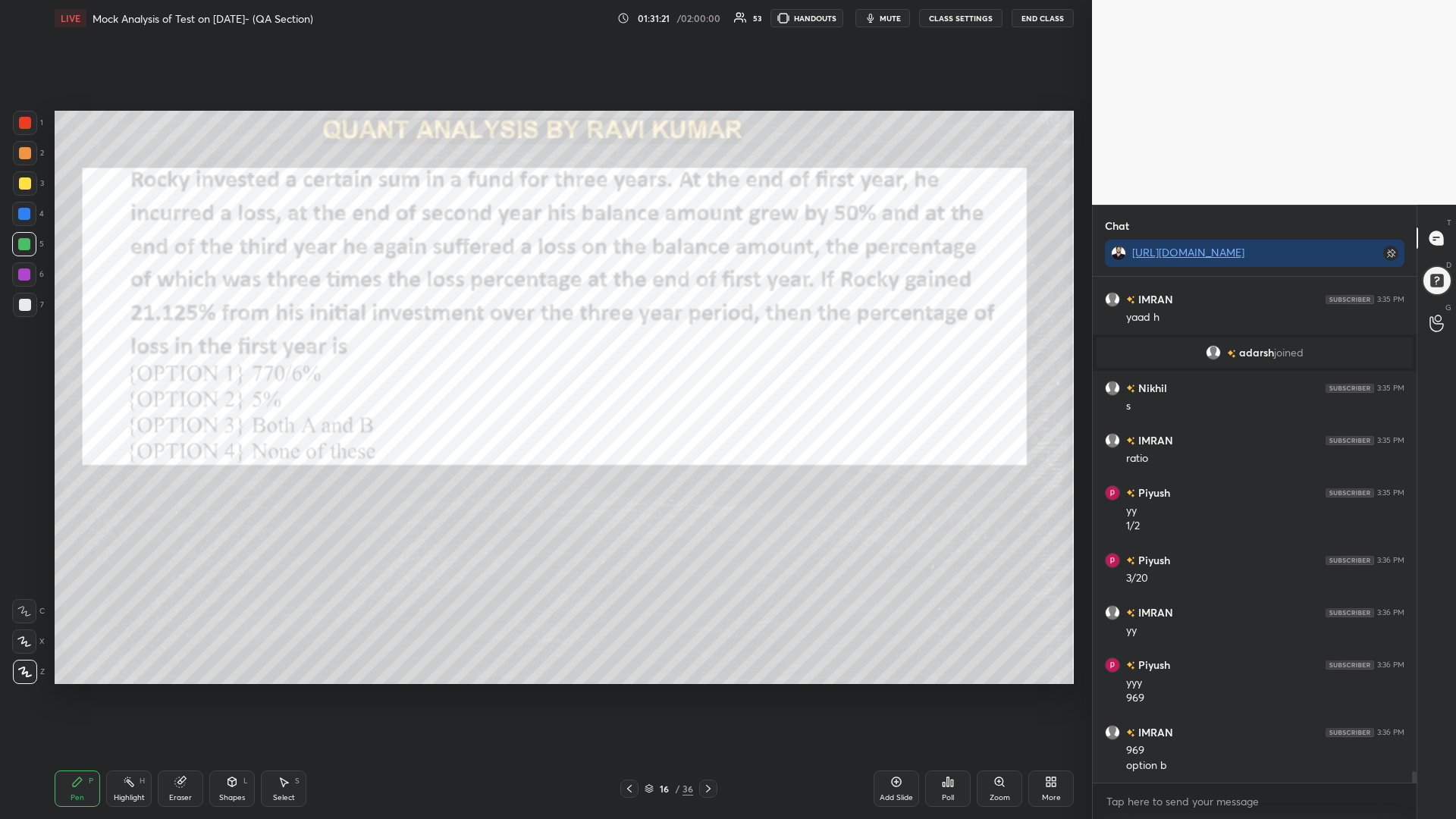
scroll to position [21697, 0]
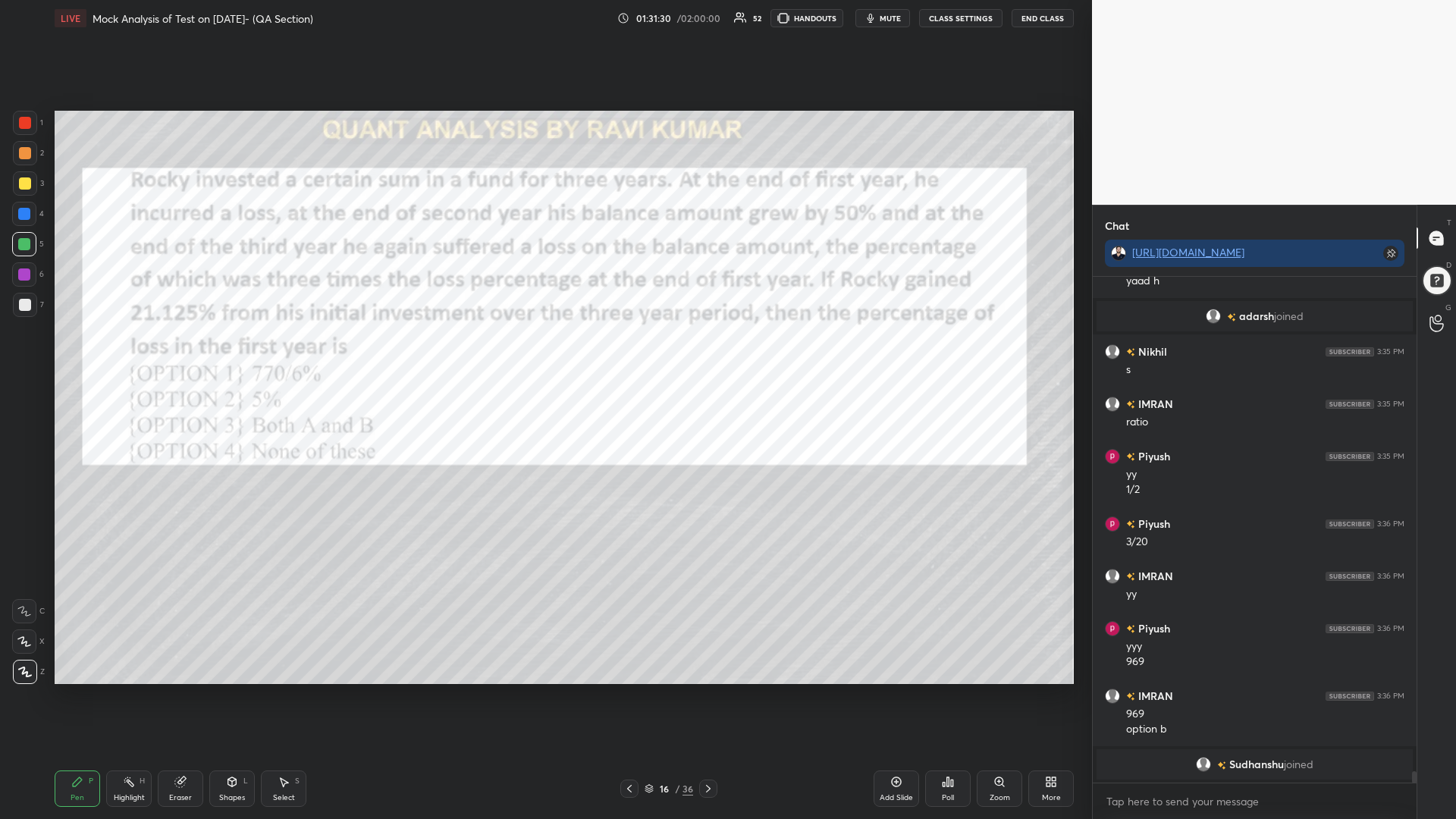
click at [20, 274] on div at bounding box center [24, 274] width 12 height 12
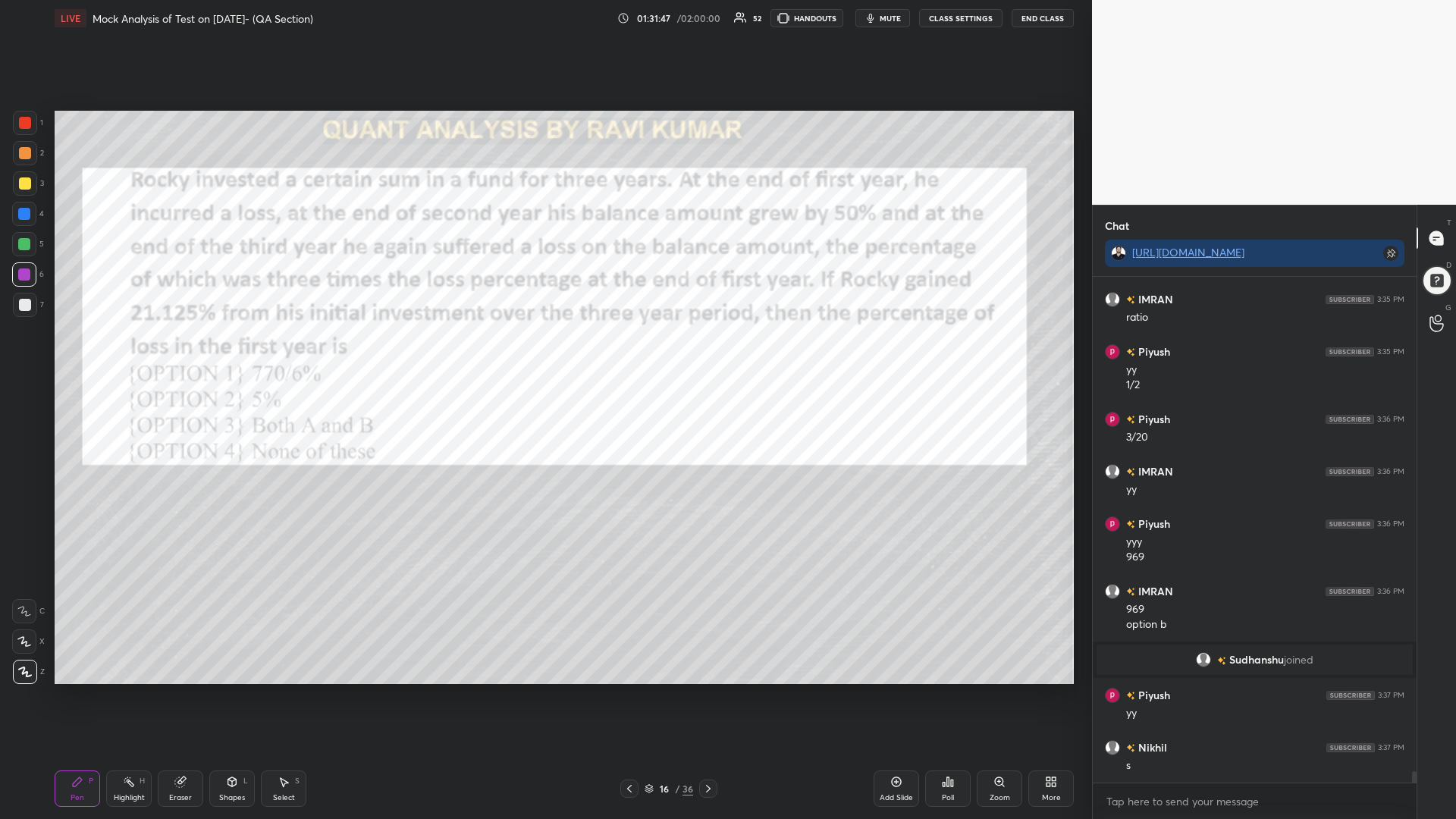
scroll to position [21726, 0]
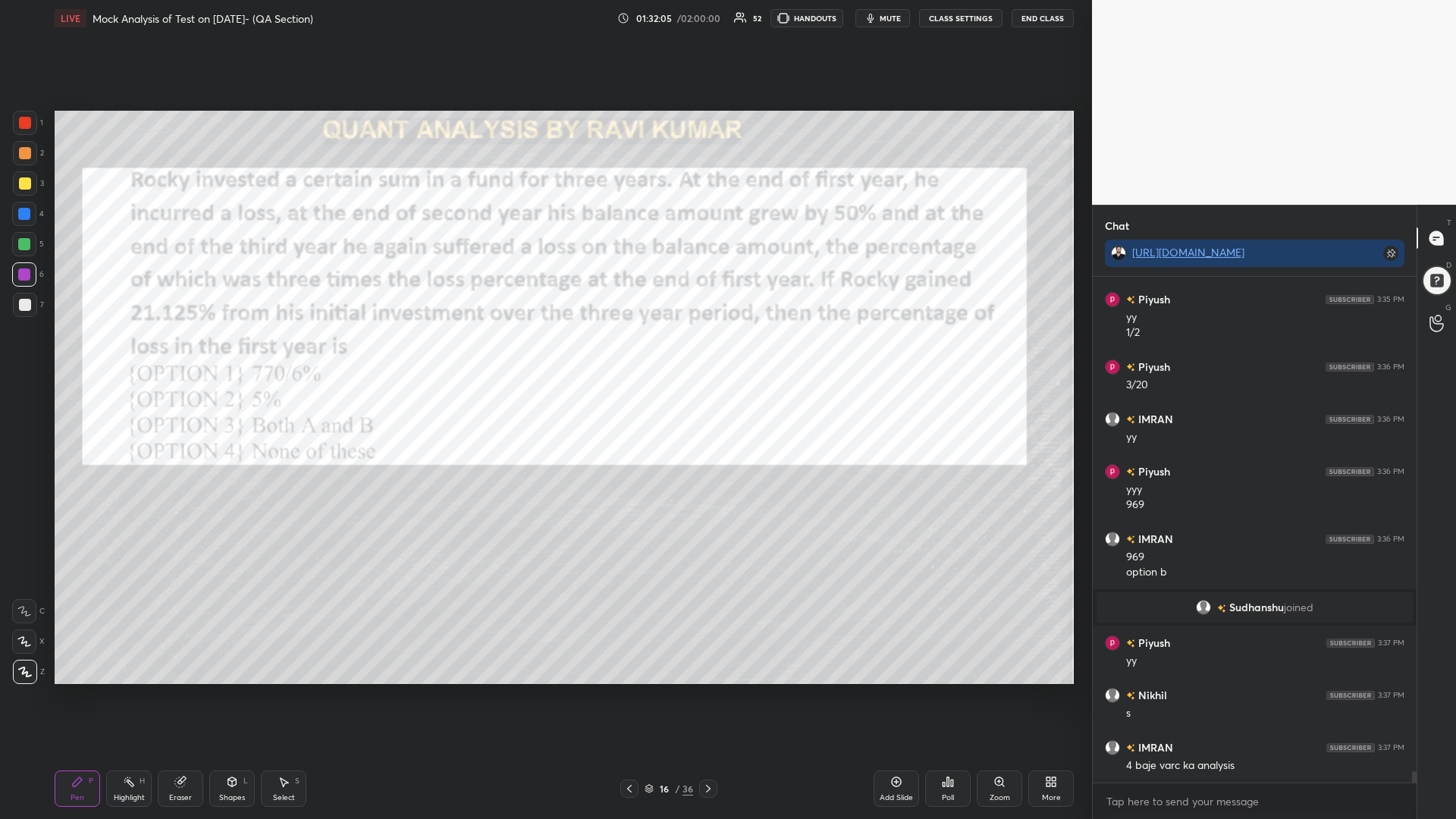
click at [710, 696] on icon at bounding box center [708, 788] width 5 height 8
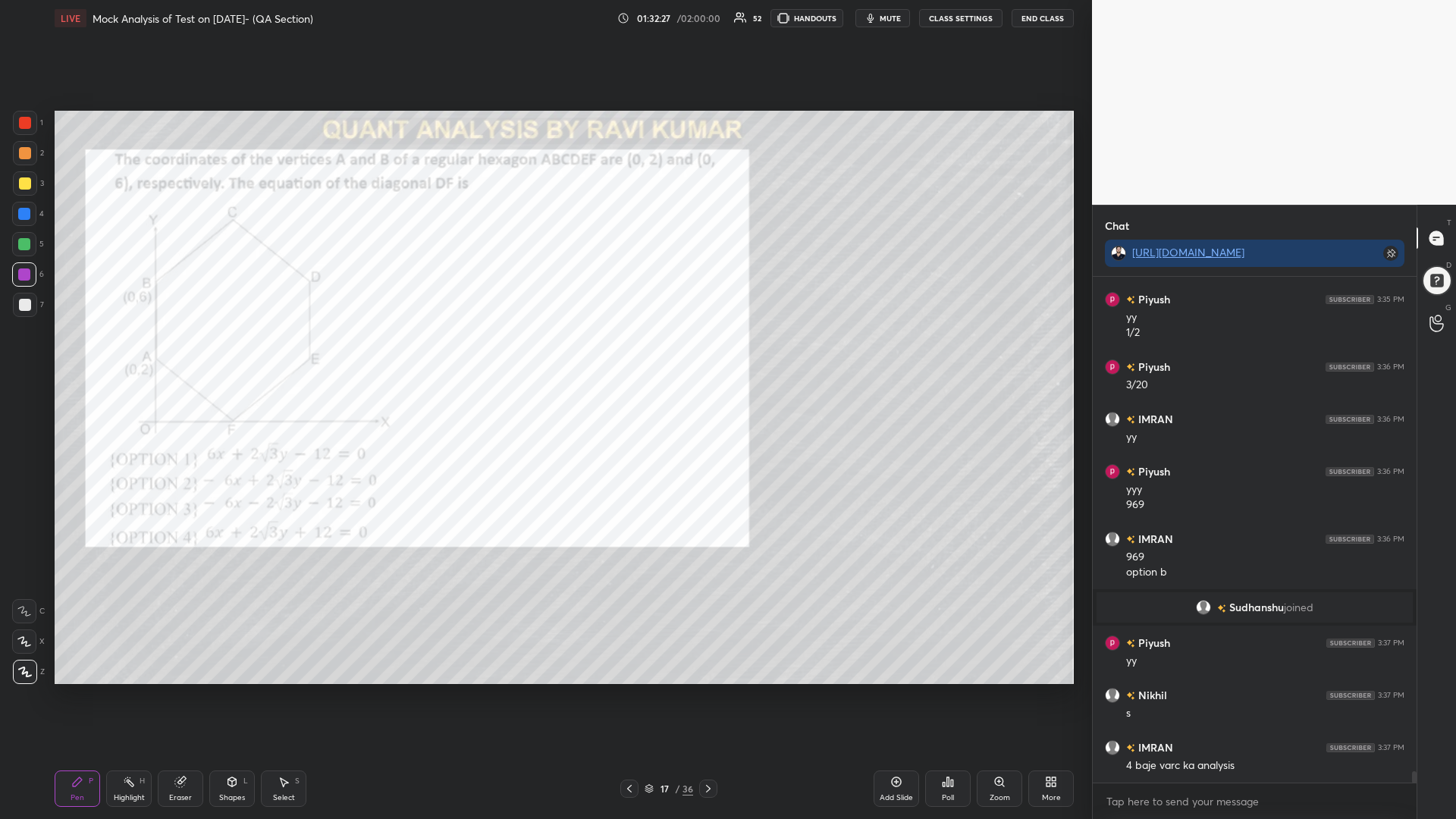
scroll to position [21778, 0]
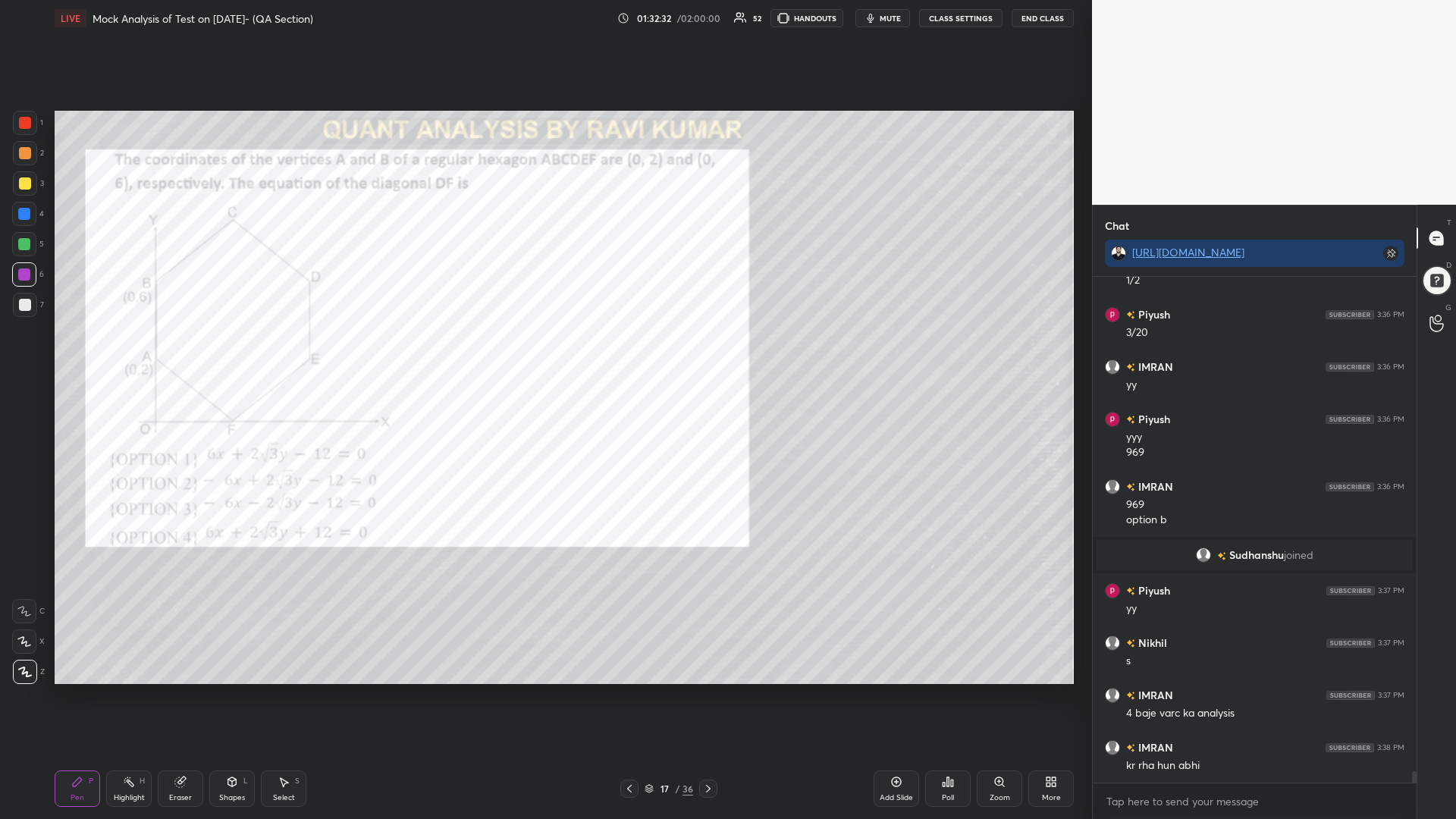
click at [23, 136] on div "1" at bounding box center [28, 126] width 31 height 31
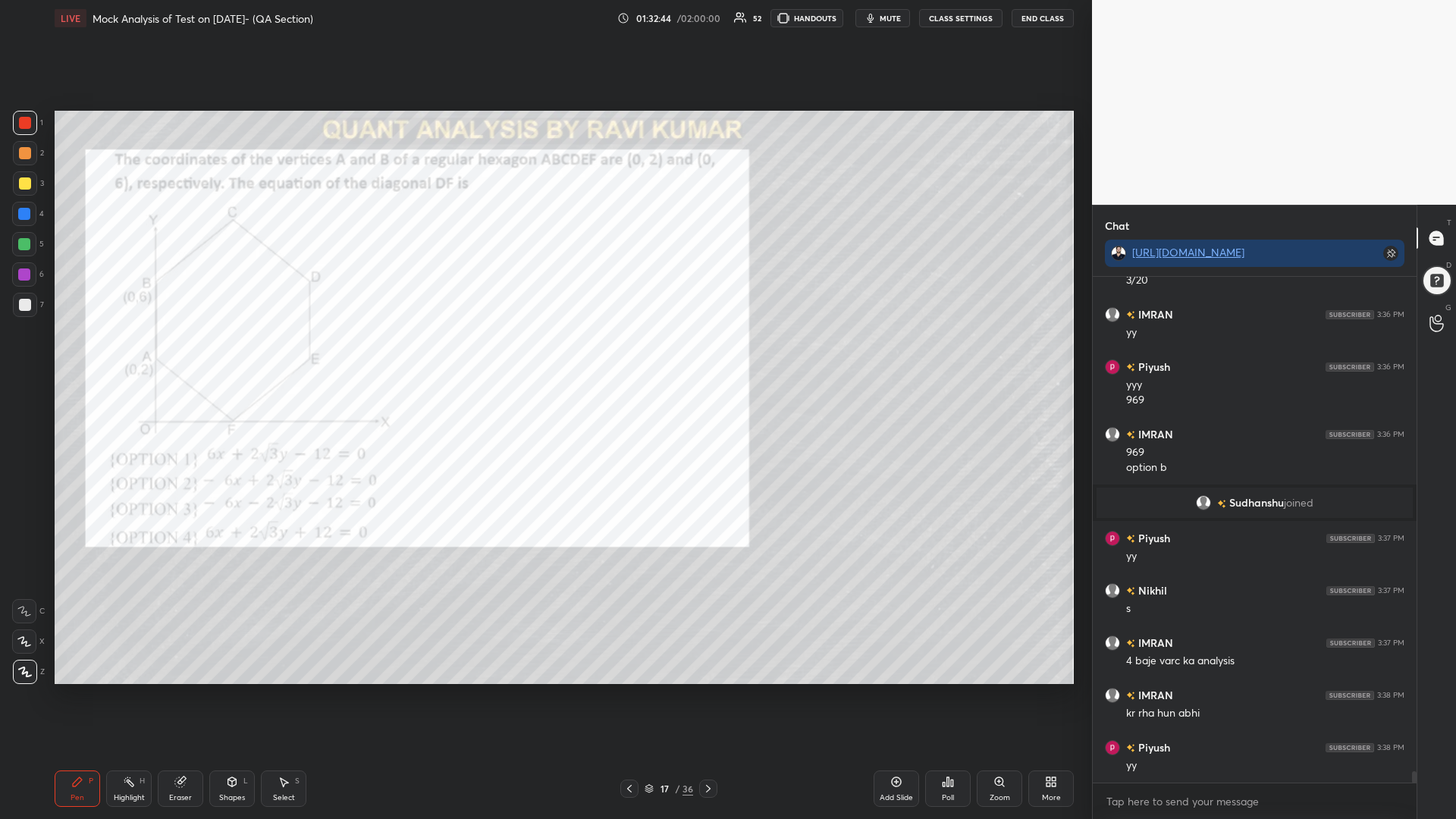
click at [19, 211] on div at bounding box center [24, 213] width 12 height 12
drag, startPoint x: 19, startPoint y: 187, endPoint x: 24, endPoint y: 178, distance: 10.3
click at [19, 186] on div at bounding box center [24, 183] width 12 height 12
drag, startPoint x: 32, startPoint y: 118, endPoint x: 49, endPoint y: 139, distance: 27.0
click at [32, 119] on div at bounding box center [24, 123] width 24 height 24
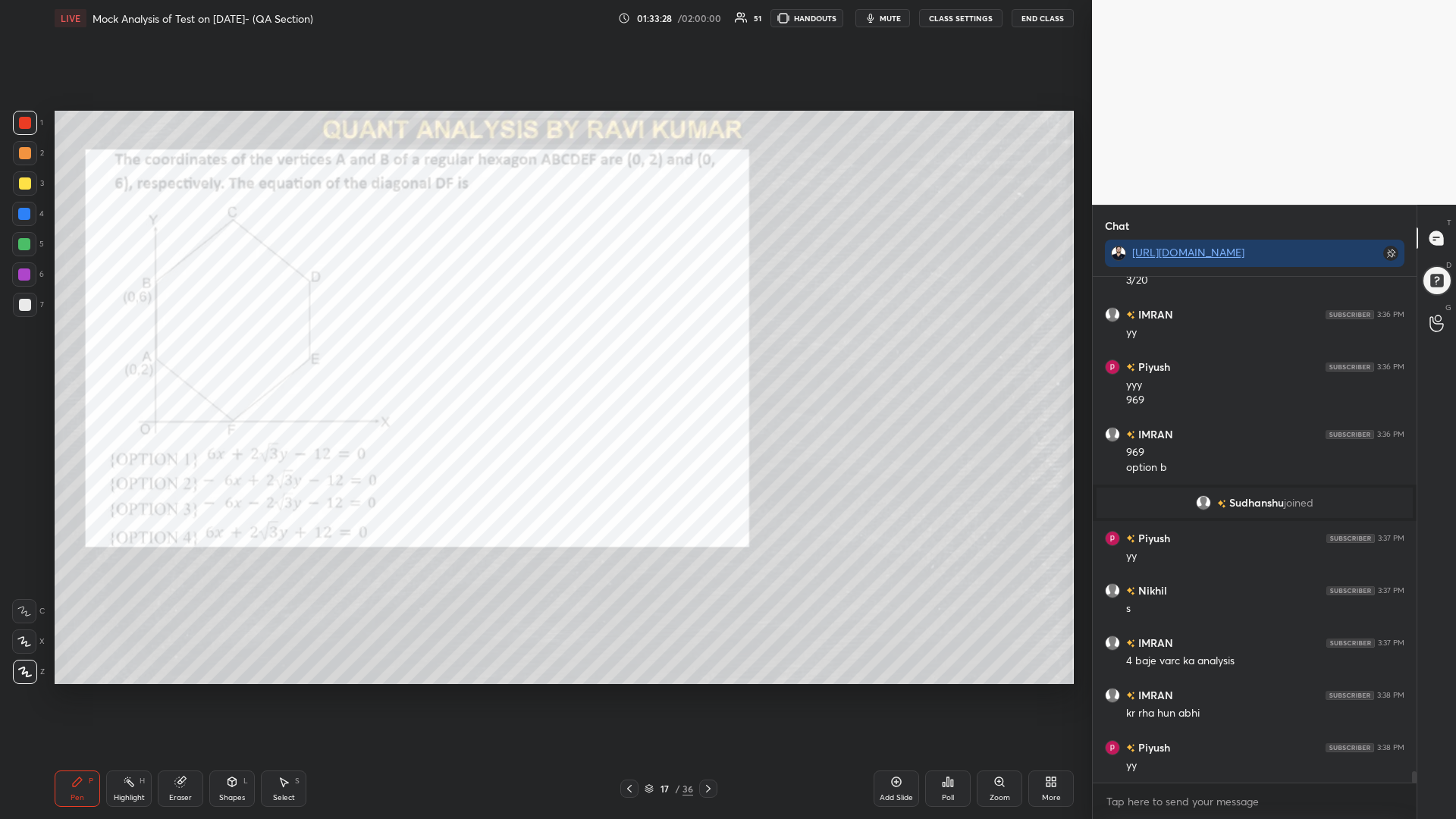
click at [224, 696] on div "Shapes L" at bounding box center [232, 788] width 46 height 36
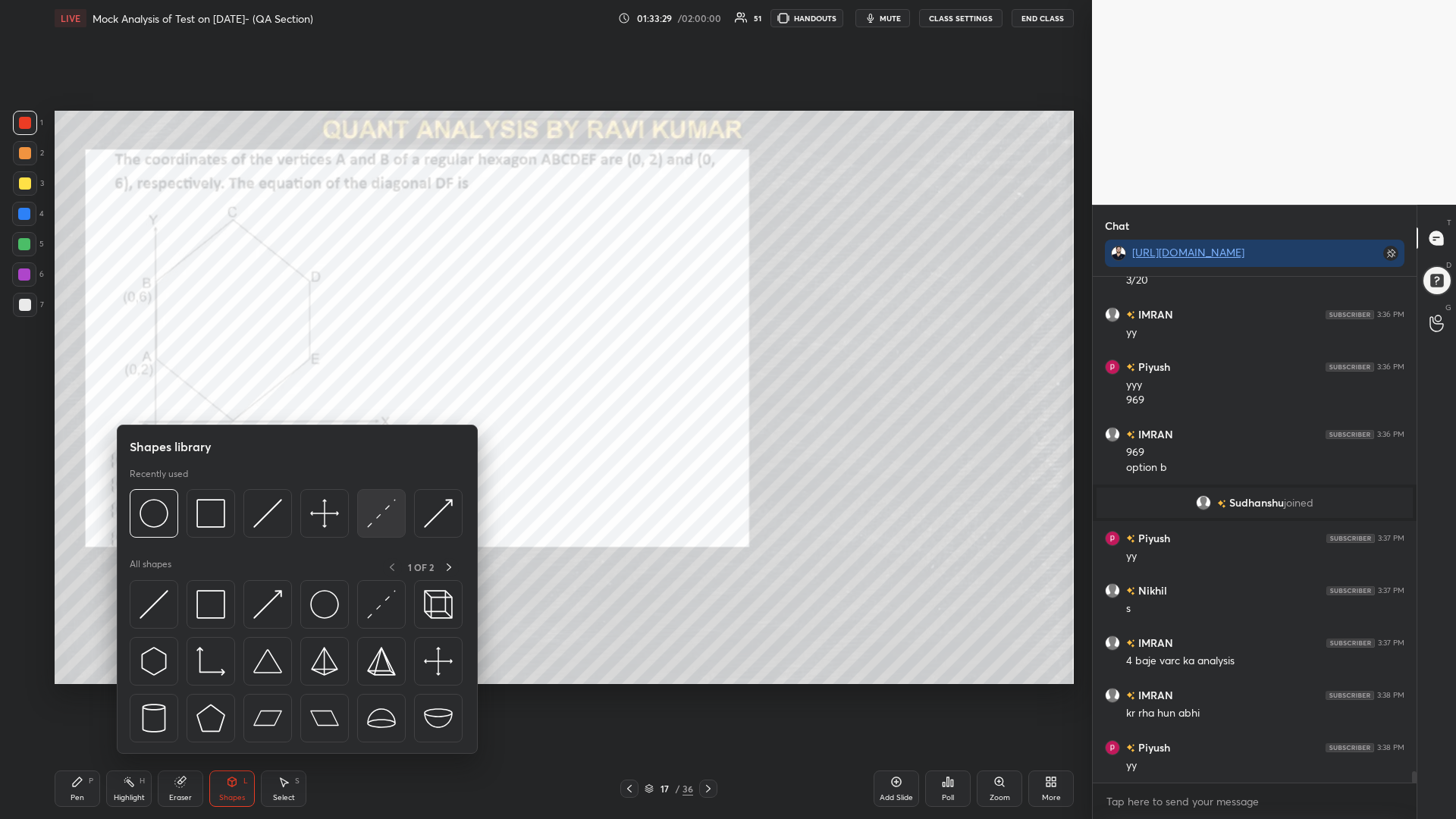
click at [376, 515] on img at bounding box center [381, 513] width 29 height 29
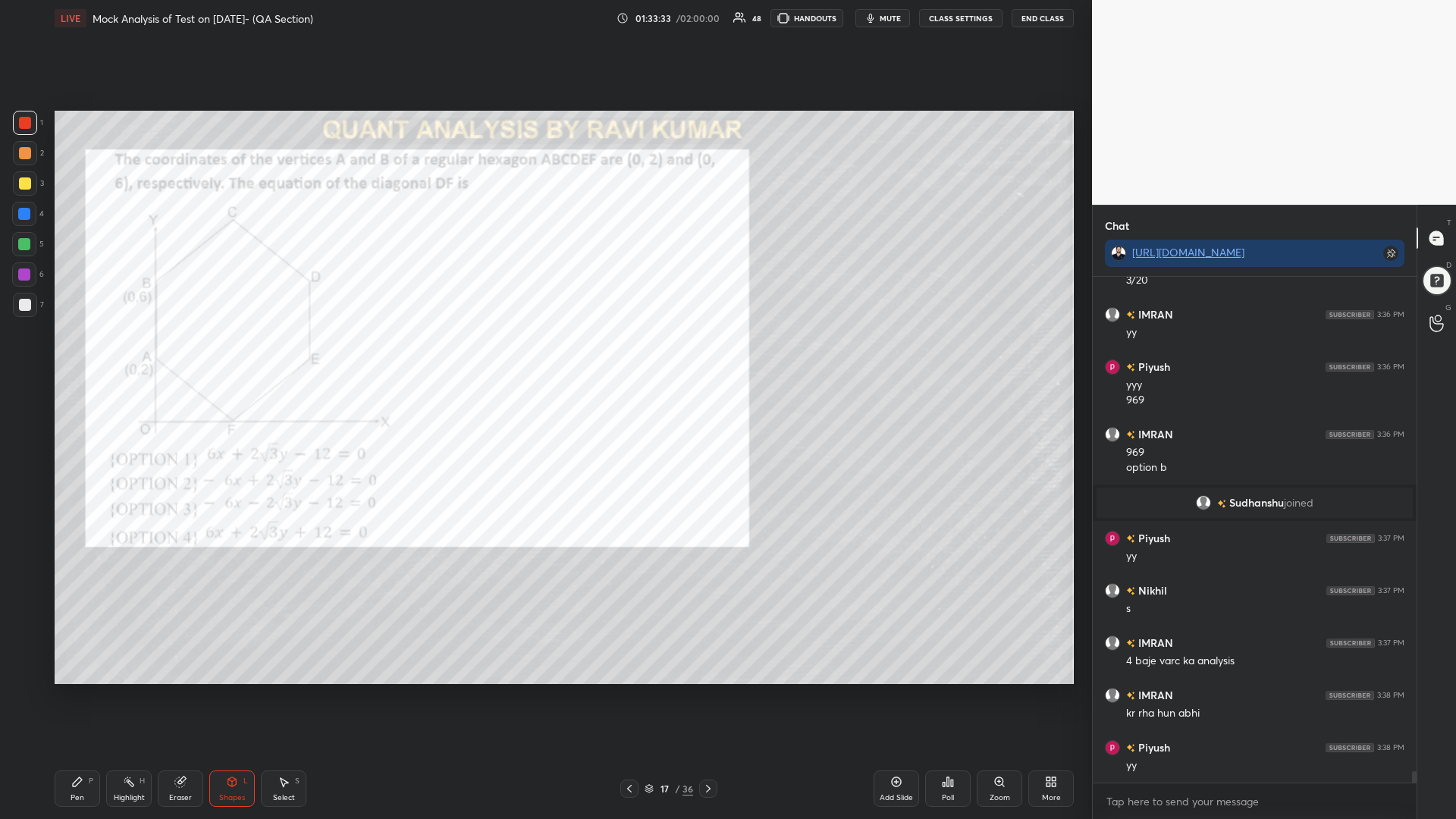
click at [73, 696] on div "Pen" at bounding box center [77, 798] width 13 height 8
click at [27, 211] on div at bounding box center [24, 213] width 12 height 12
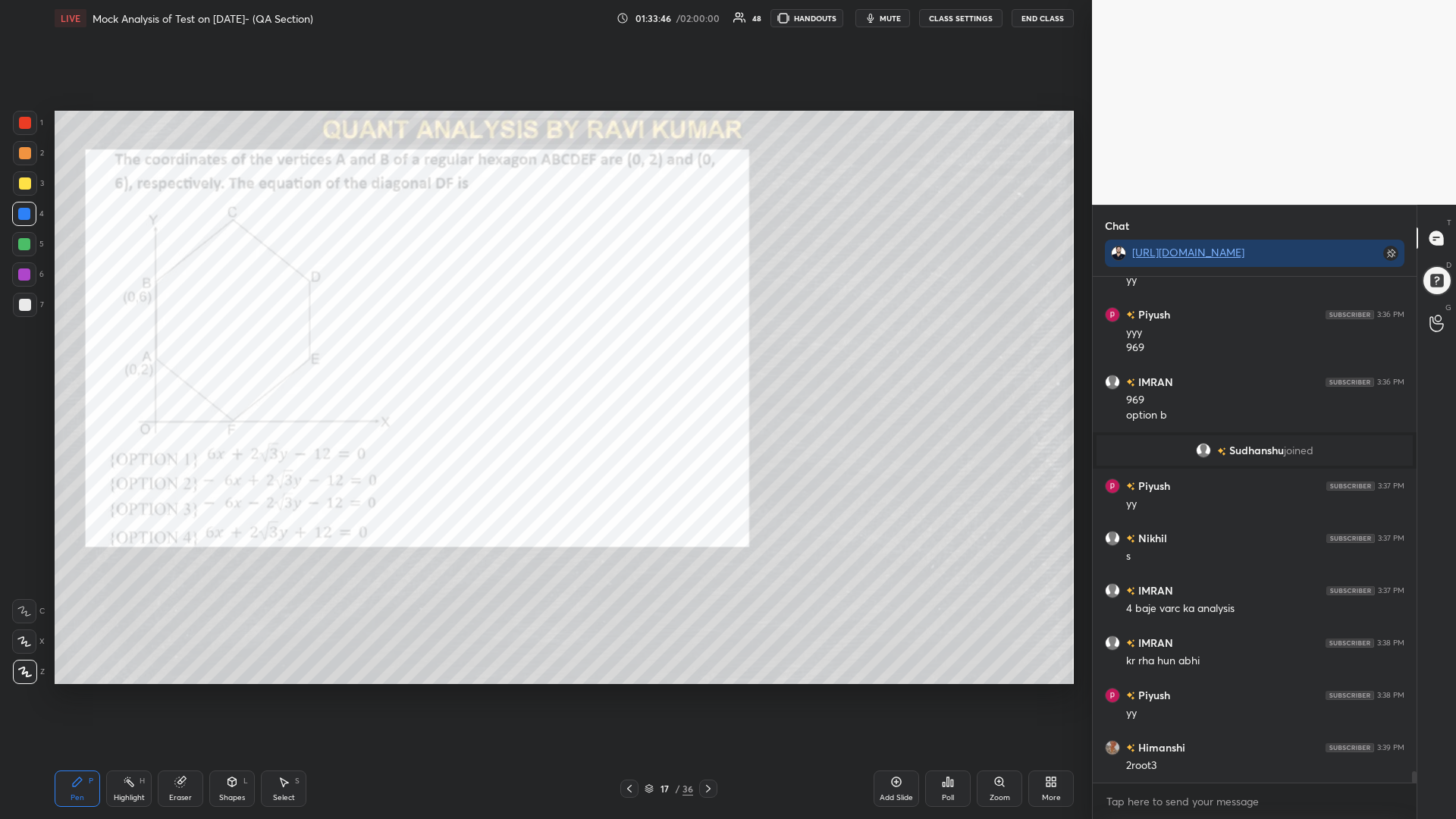
scroll to position [21935, 0]
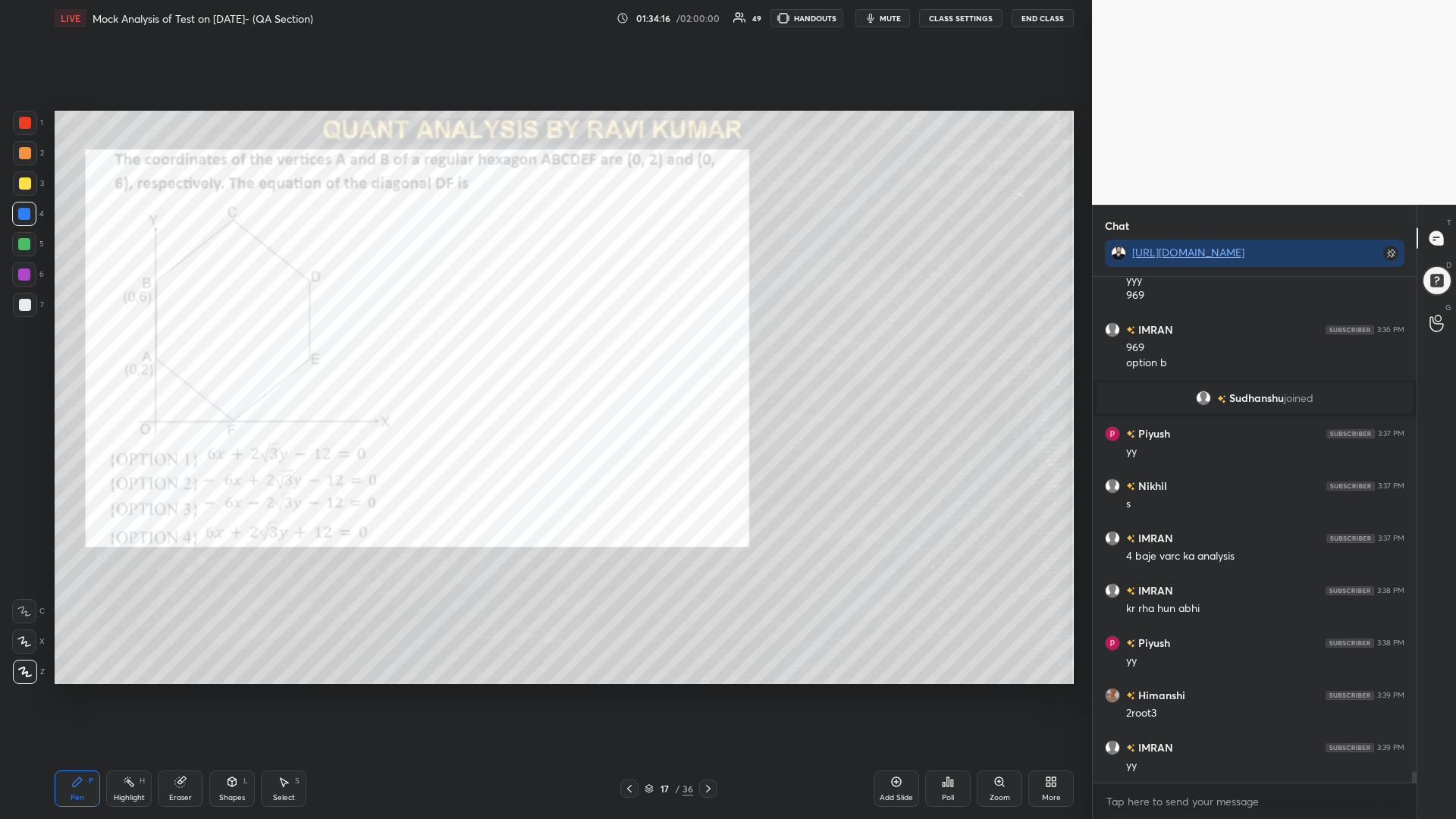
click at [21, 122] on div at bounding box center [24, 123] width 12 height 12
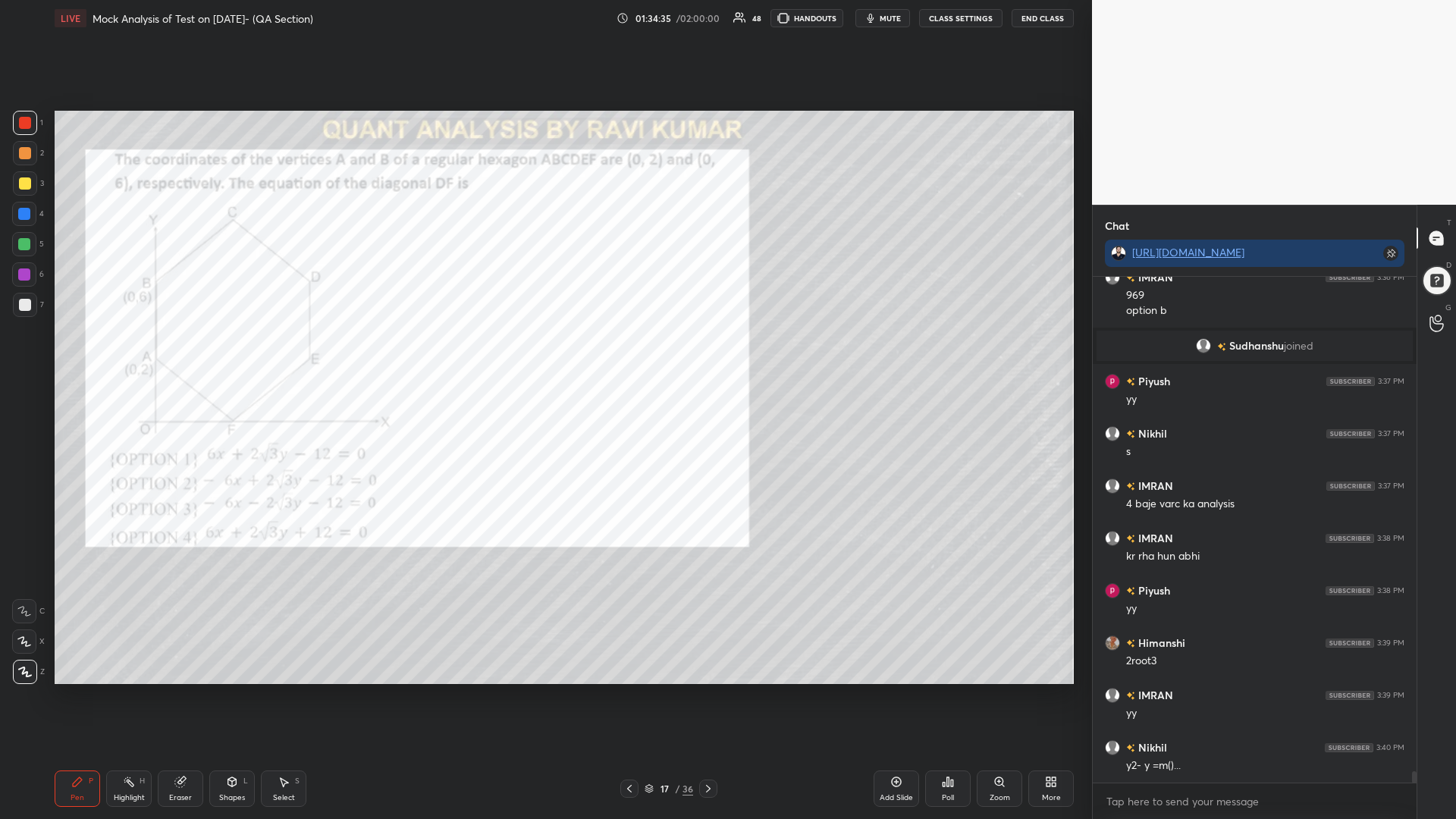
scroll to position [22002, 0]
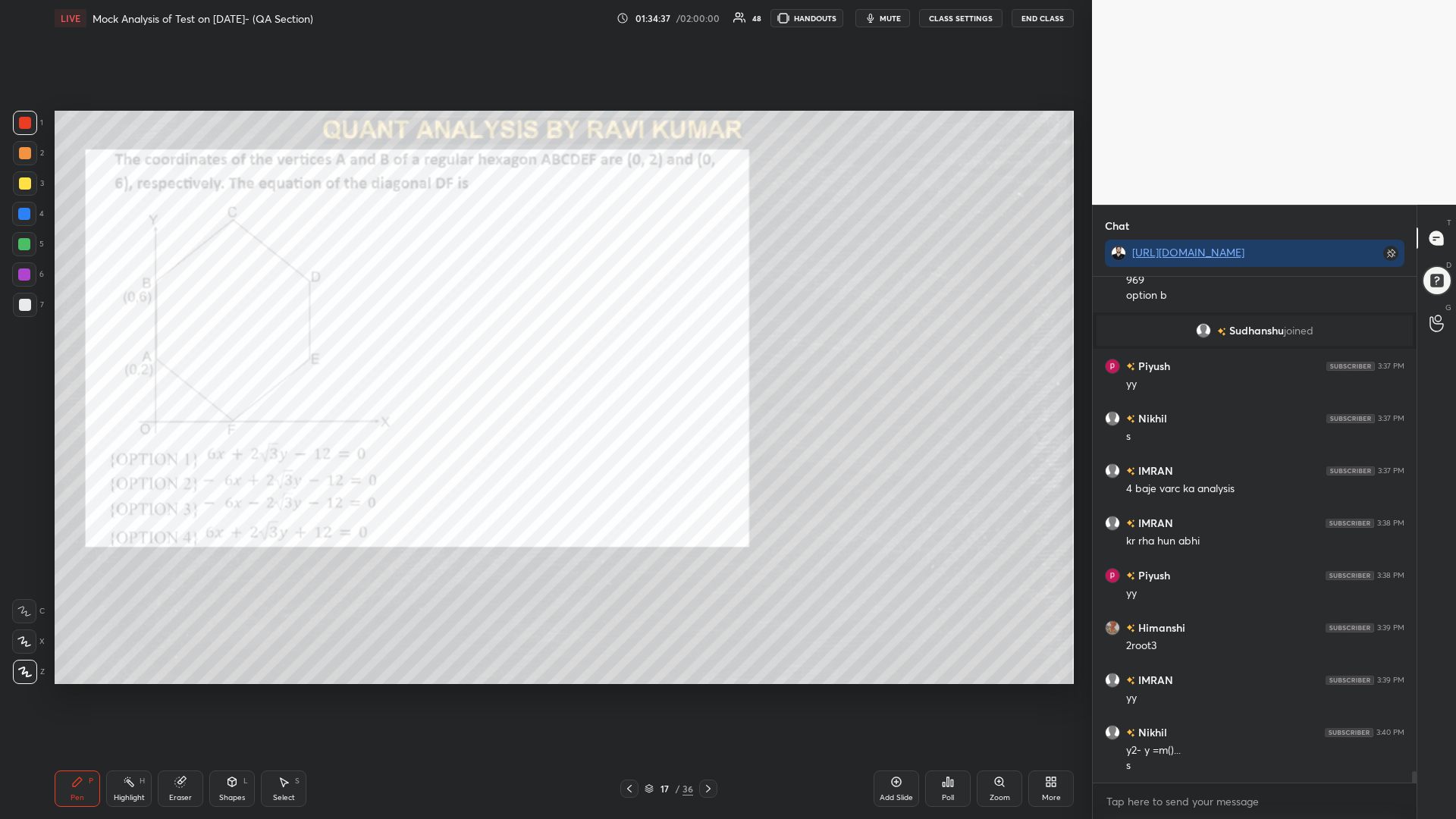
click at [16, 217] on div at bounding box center [24, 214] width 24 height 24
click at [19, 248] on div at bounding box center [24, 244] width 12 height 12
click at [17, 282] on div at bounding box center [24, 274] width 24 height 24
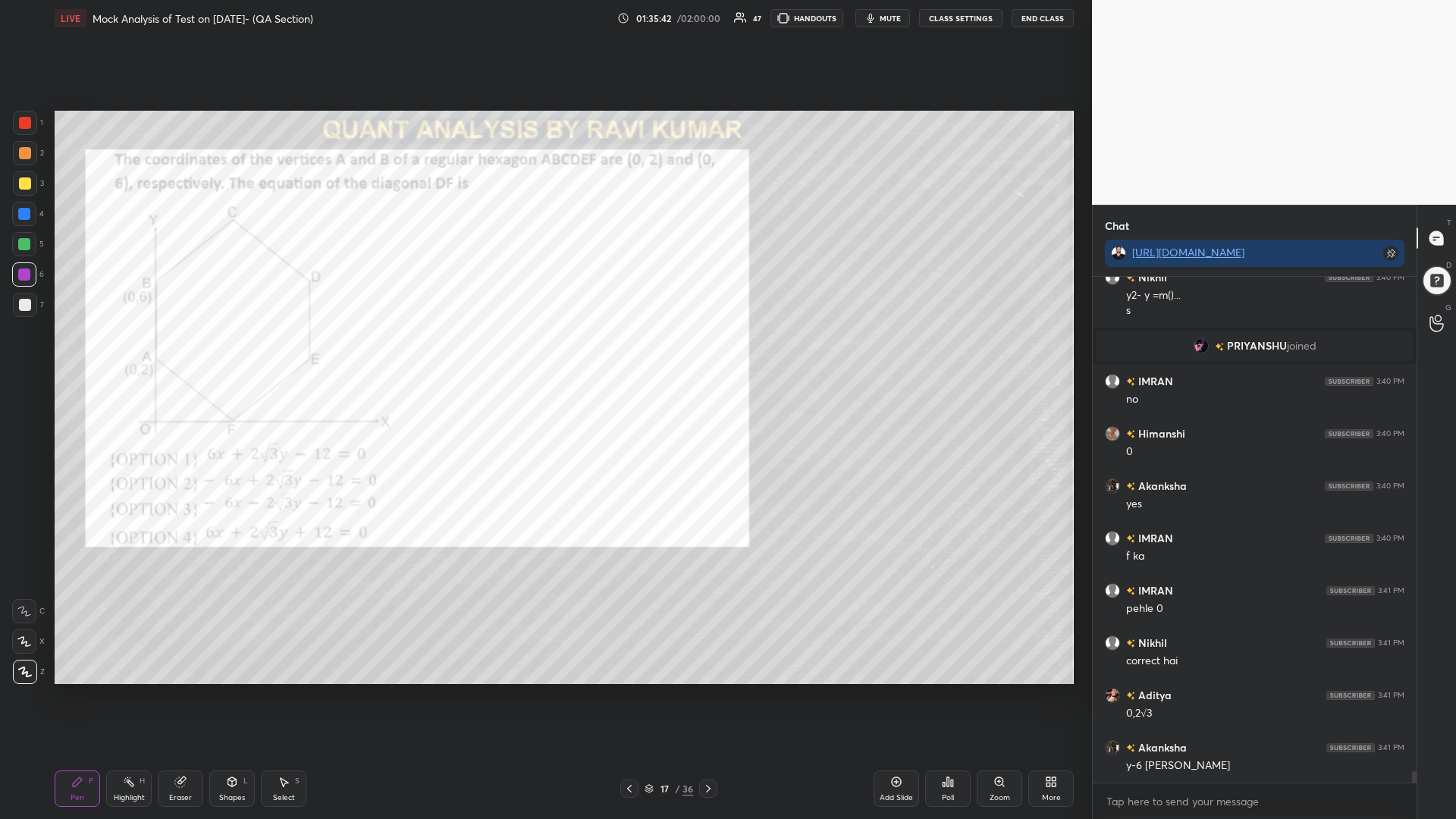
scroll to position [22394, 0]
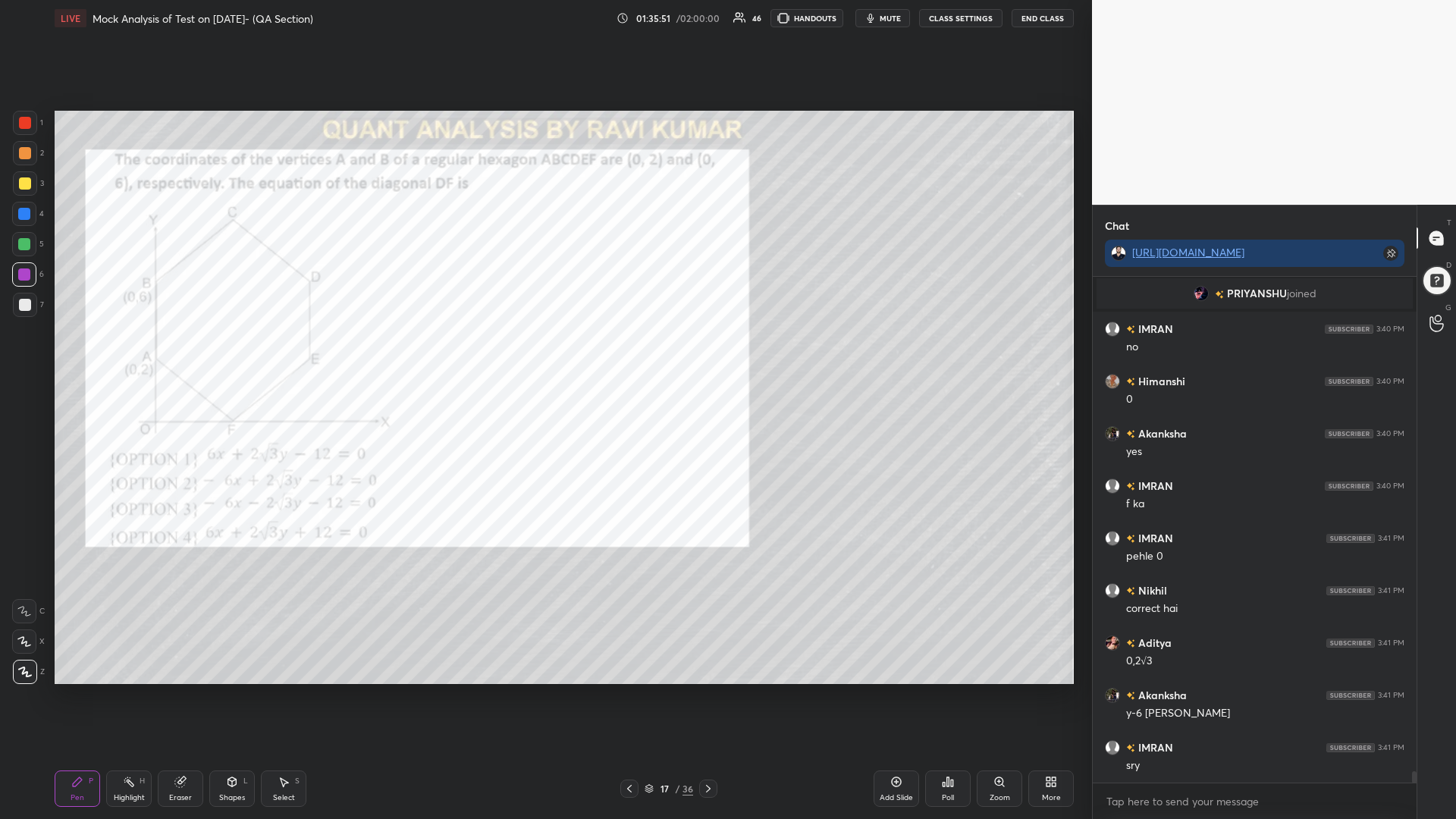
click at [28, 219] on div at bounding box center [24, 213] width 12 height 12
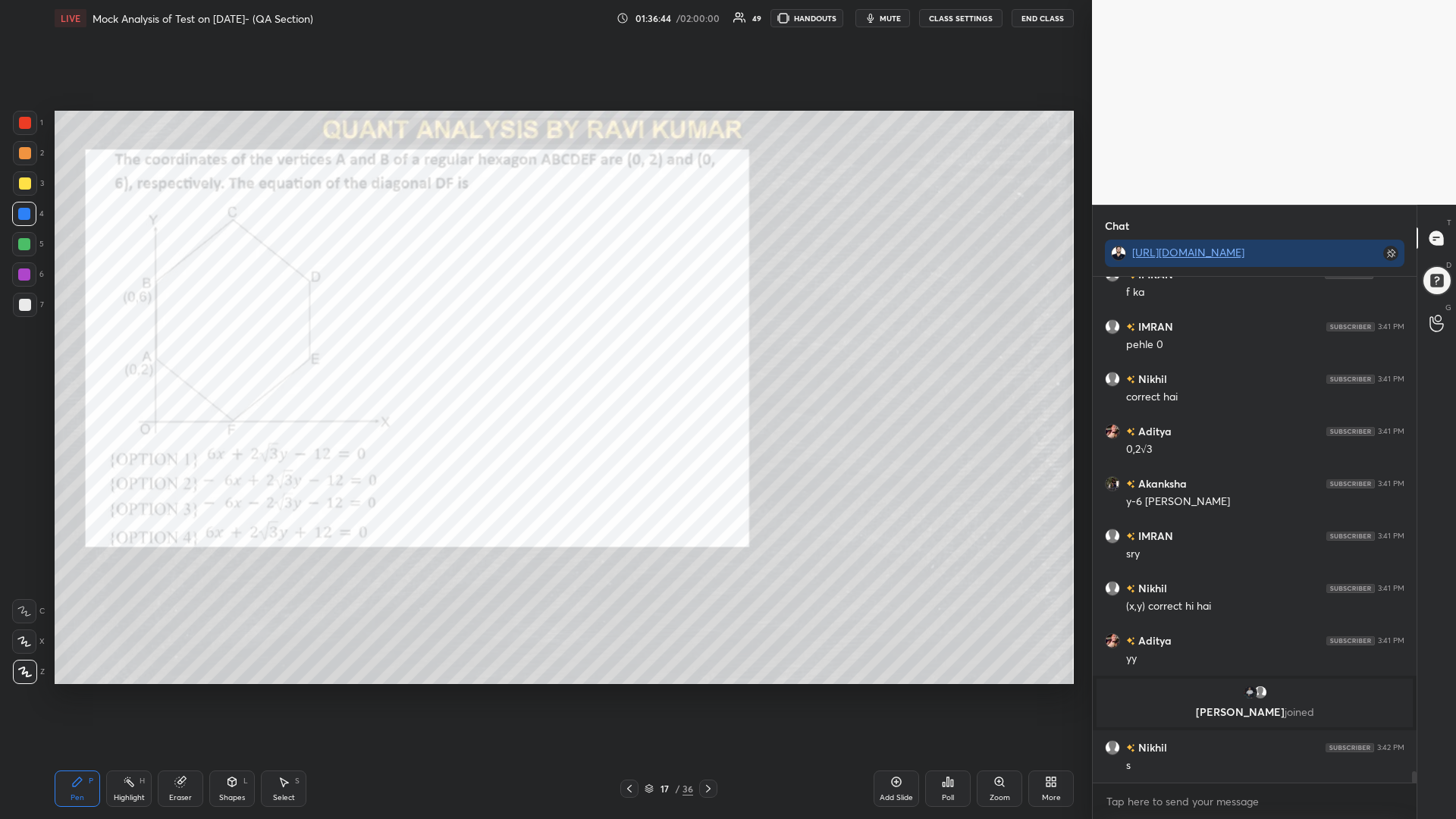
scroll to position [22456, 0]
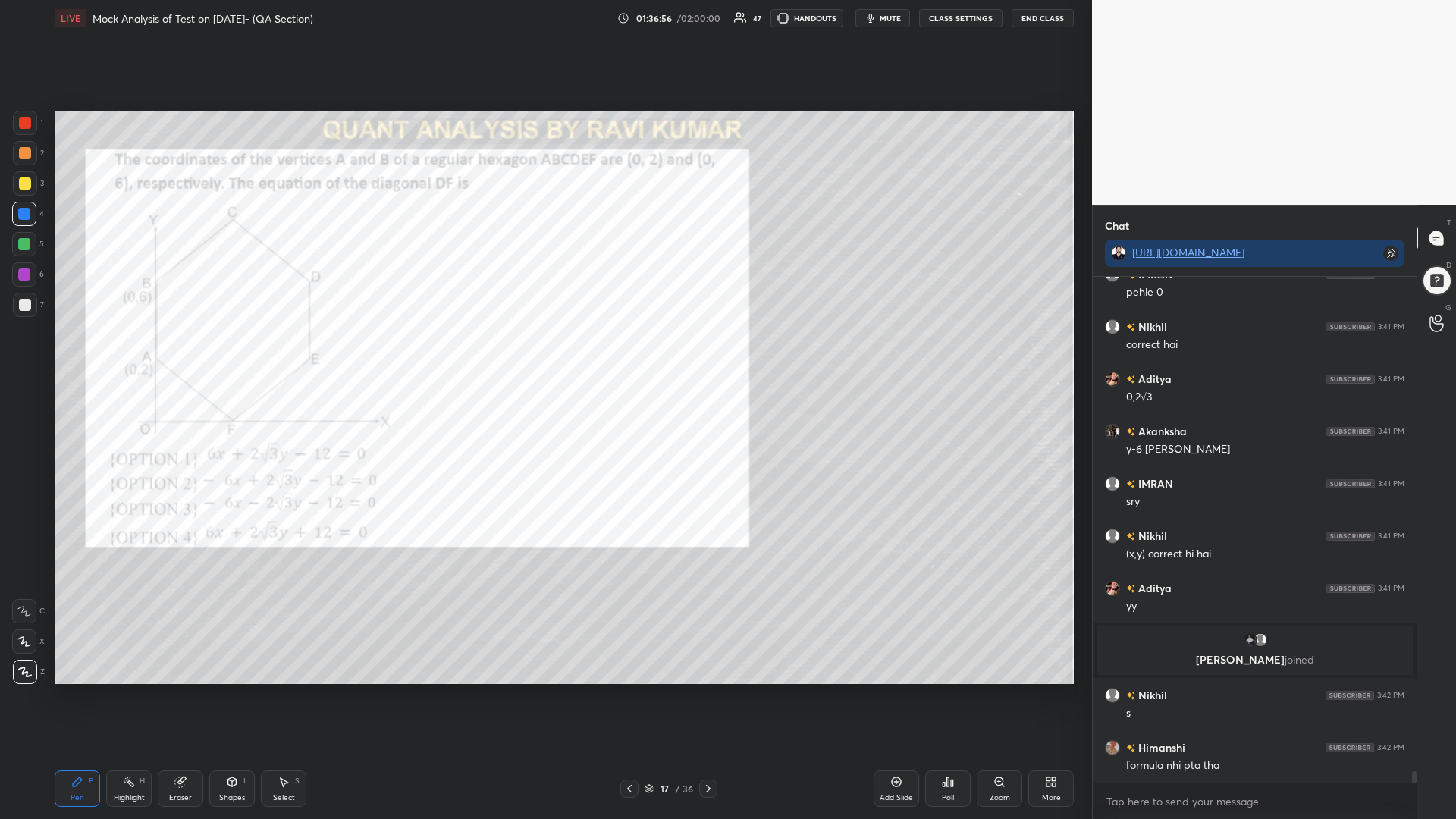
click at [19, 123] on div at bounding box center [24, 123] width 12 height 12
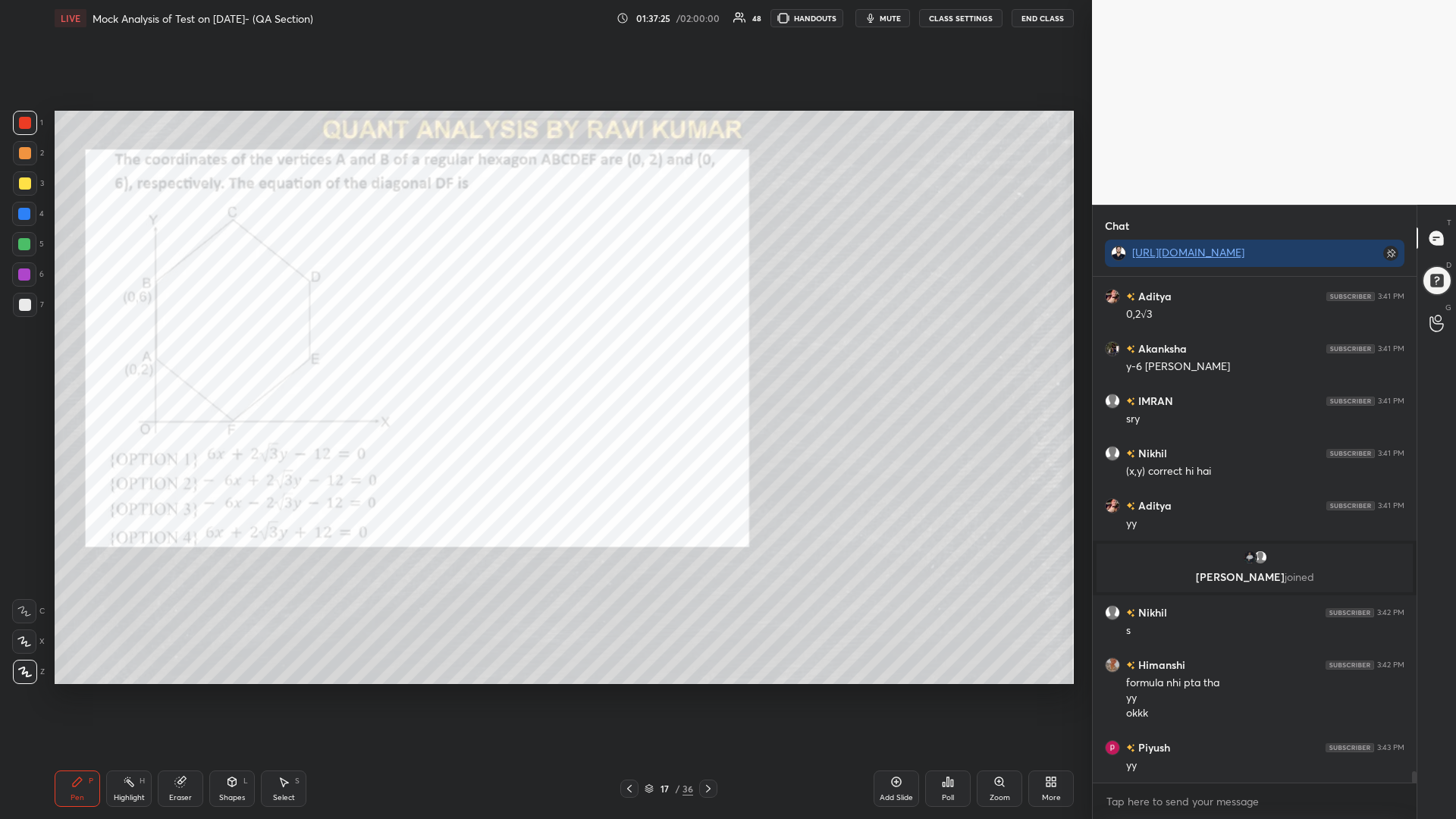
scroll to position [22591, 0]
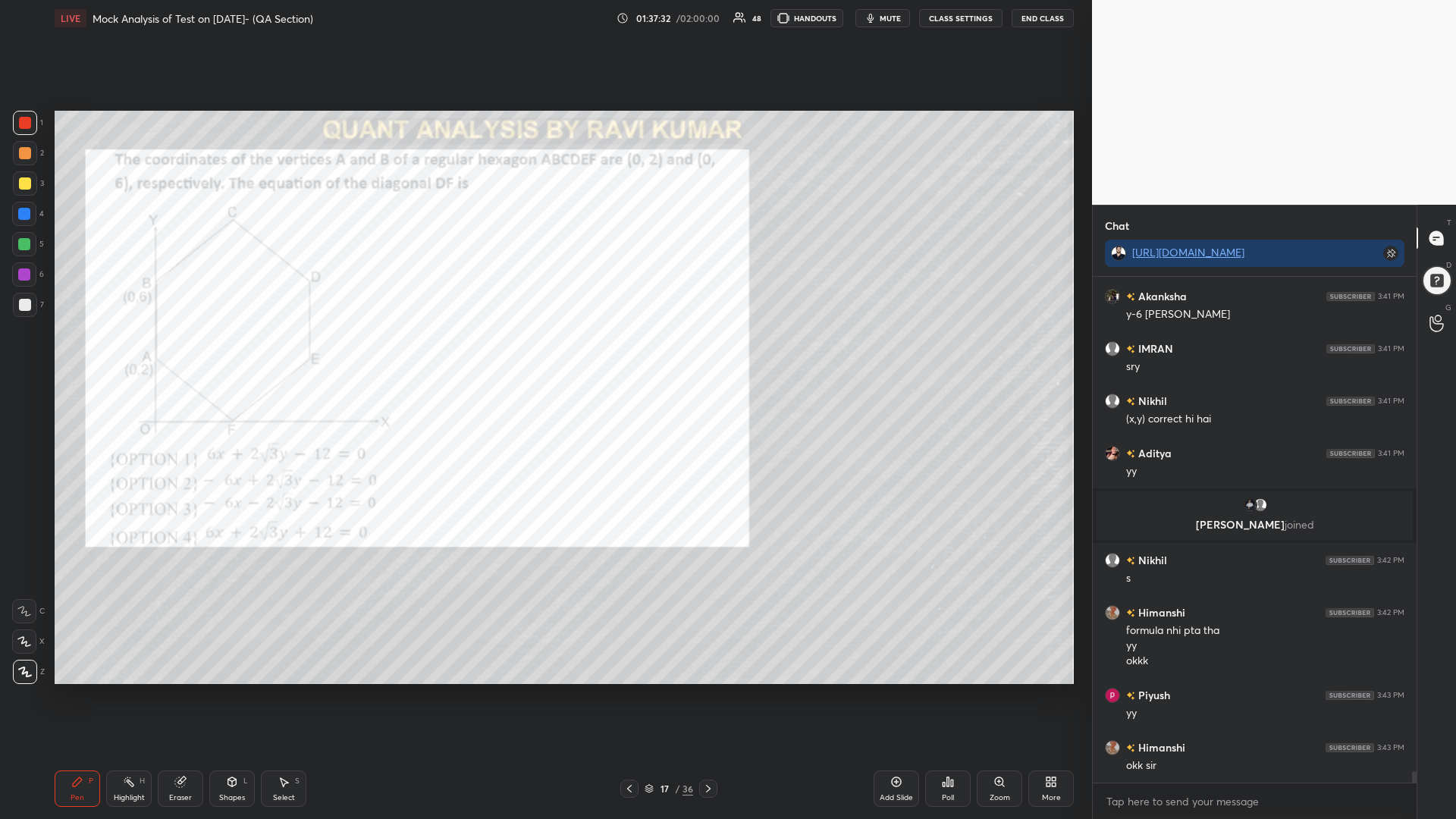
click at [704, 696] on icon at bounding box center [708, 788] width 12 height 12
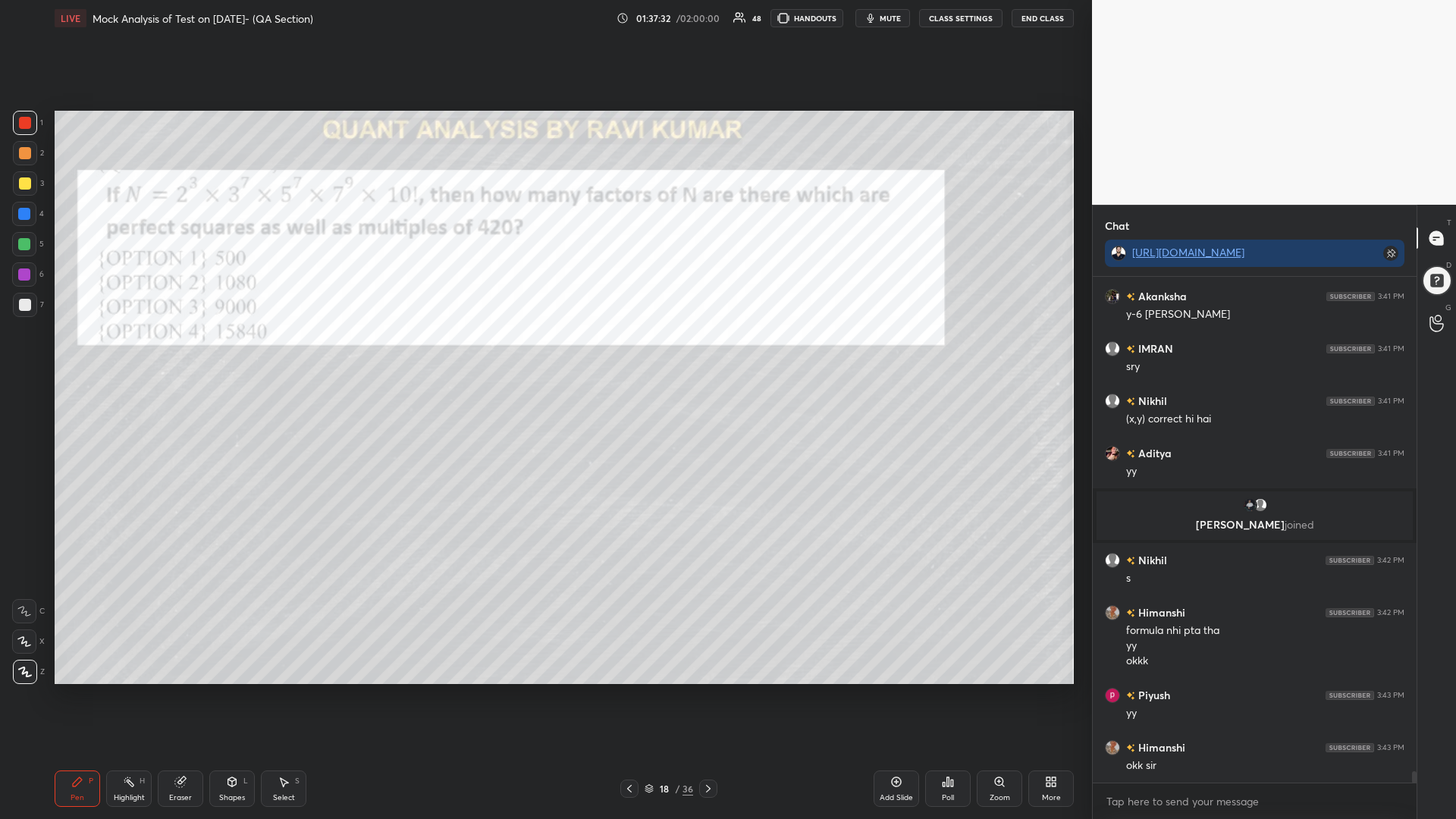
click at [715, 696] on div at bounding box center [708, 788] width 18 height 18
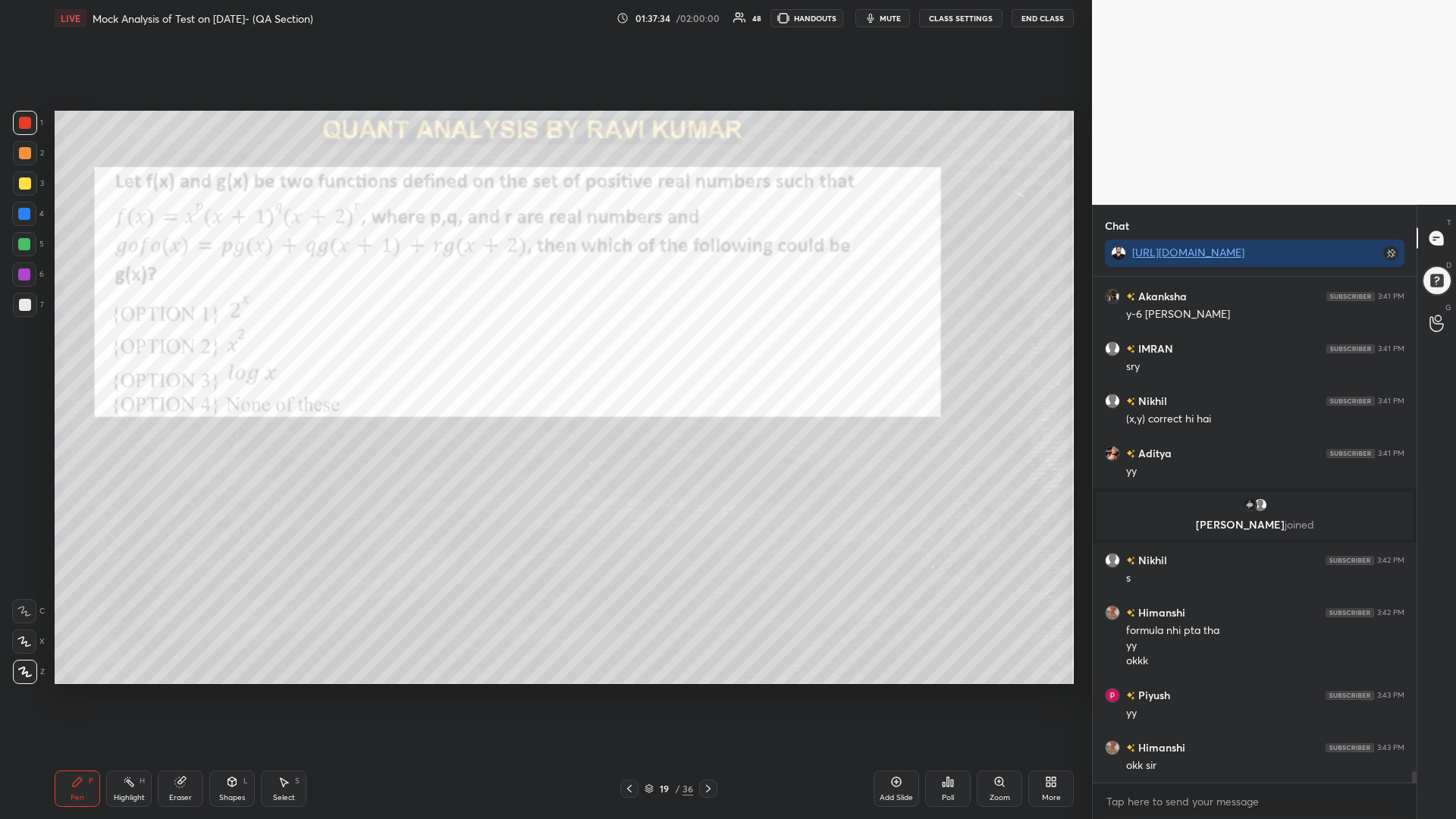
click at [24, 118] on div at bounding box center [24, 123] width 12 height 12
click at [25, 188] on div at bounding box center [24, 183] width 12 height 12
click at [18, 213] on div at bounding box center [24, 213] width 12 height 12
click at [20, 276] on div at bounding box center [24, 274] width 12 height 12
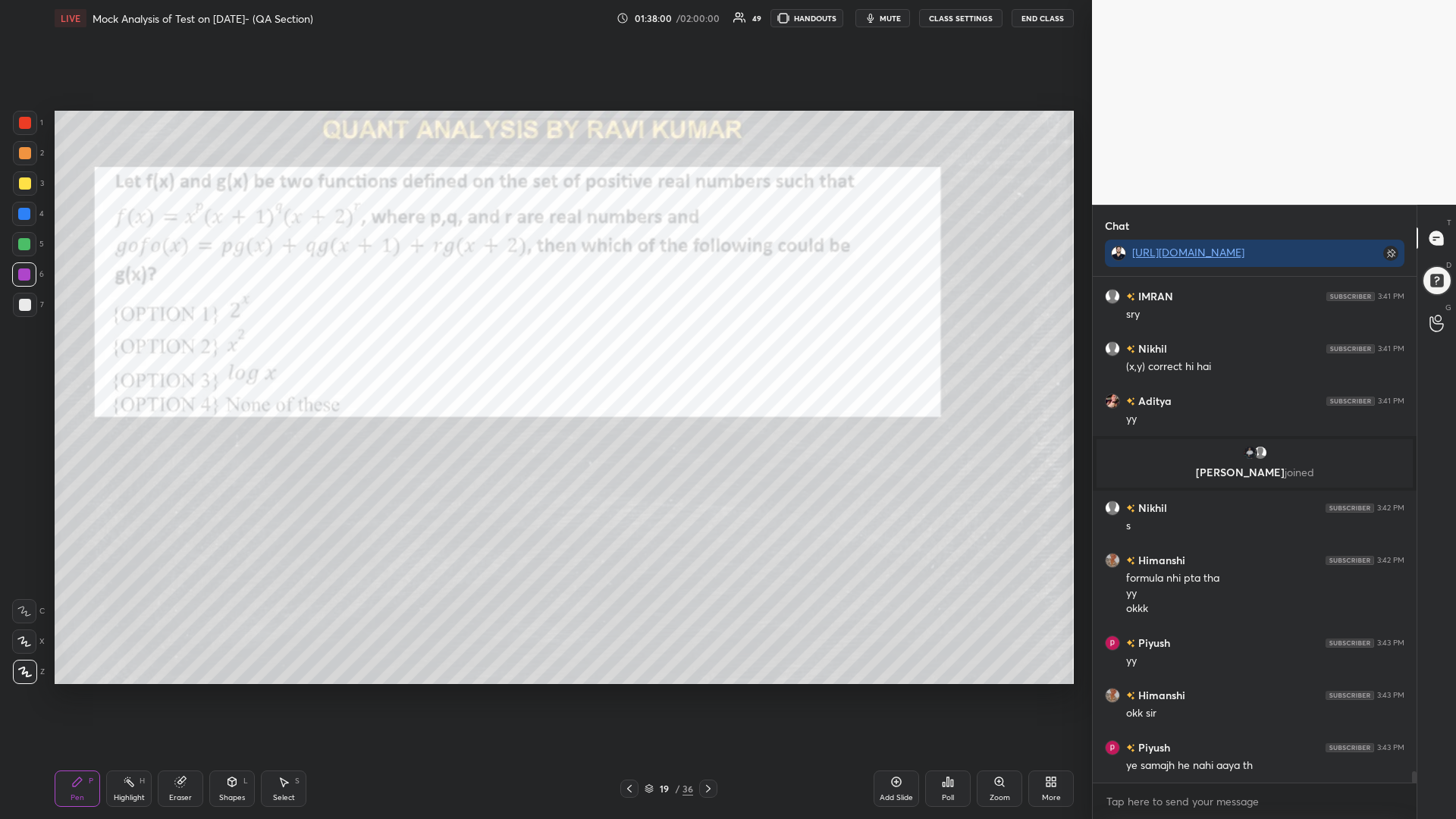
click at [185, 696] on icon at bounding box center [180, 781] width 12 height 12
click at [28, 662] on div "Erase all" at bounding box center [24, 671] width 24 height 24
click at [25, 129] on div at bounding box center [24, 123] width 24 height 24
click at [24, 156] on div at bounding box center [24, 152] width 12 height 12
drag, startPoint x: 28, startPoint y: 230, endPoint x: 24, endPoint y: 241, distance: 11.7
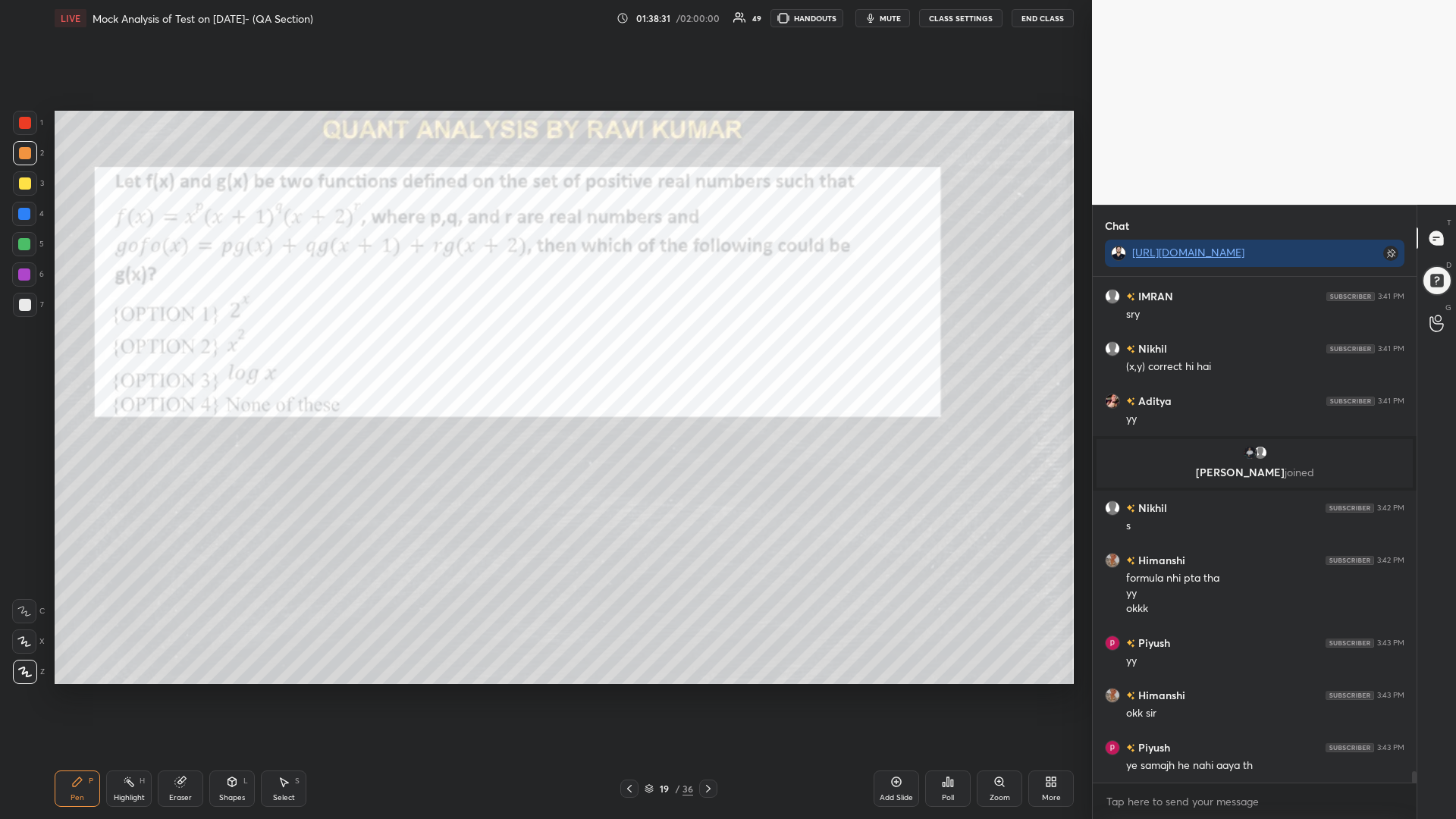
click at [26, 231] on div "4" at bounding box center [28, 217] width 32 height 31
click at [23, 246] on div at bounding box center [24, 244] width 12 height 12
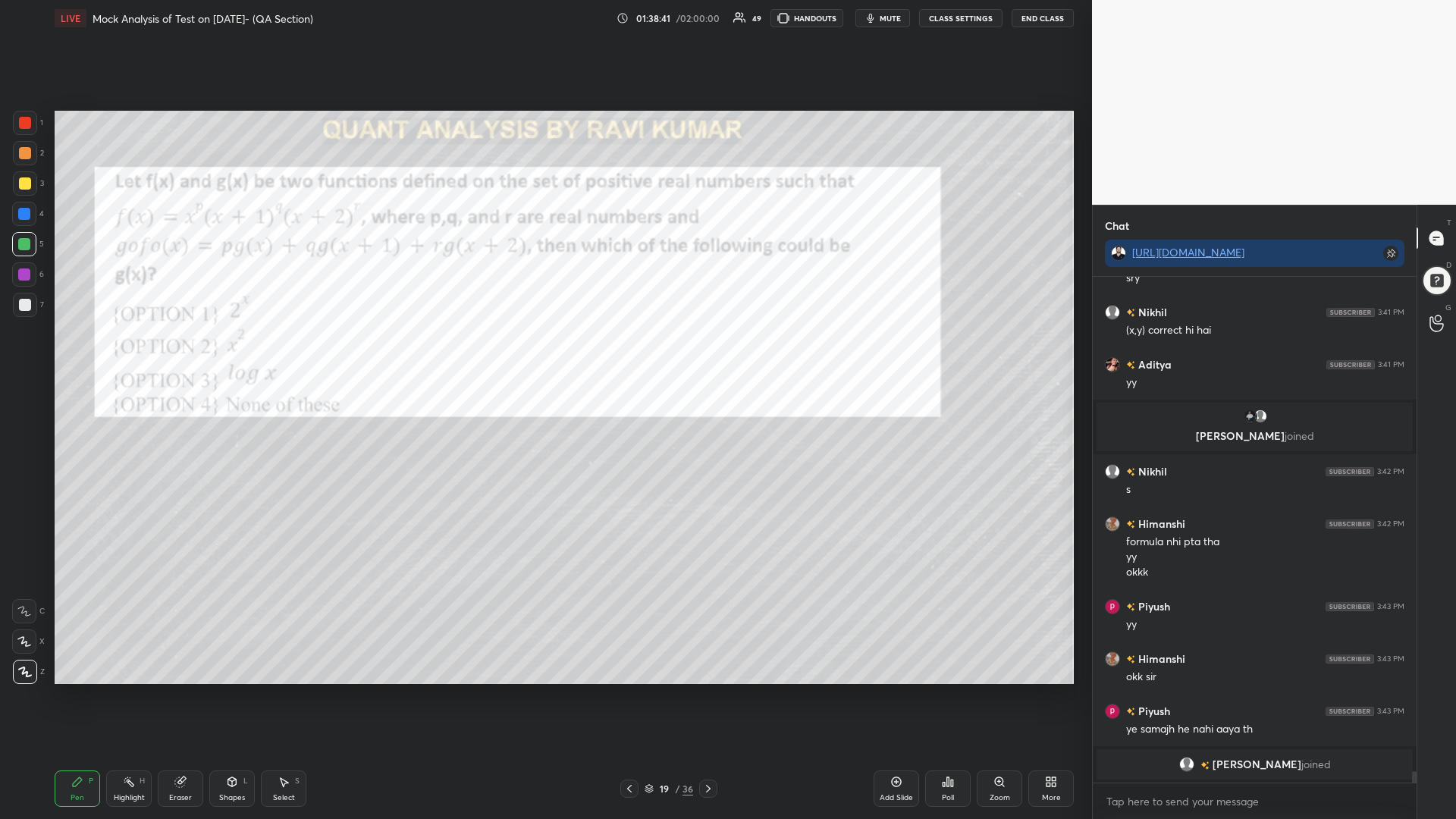
scroll to position [22647, 0]
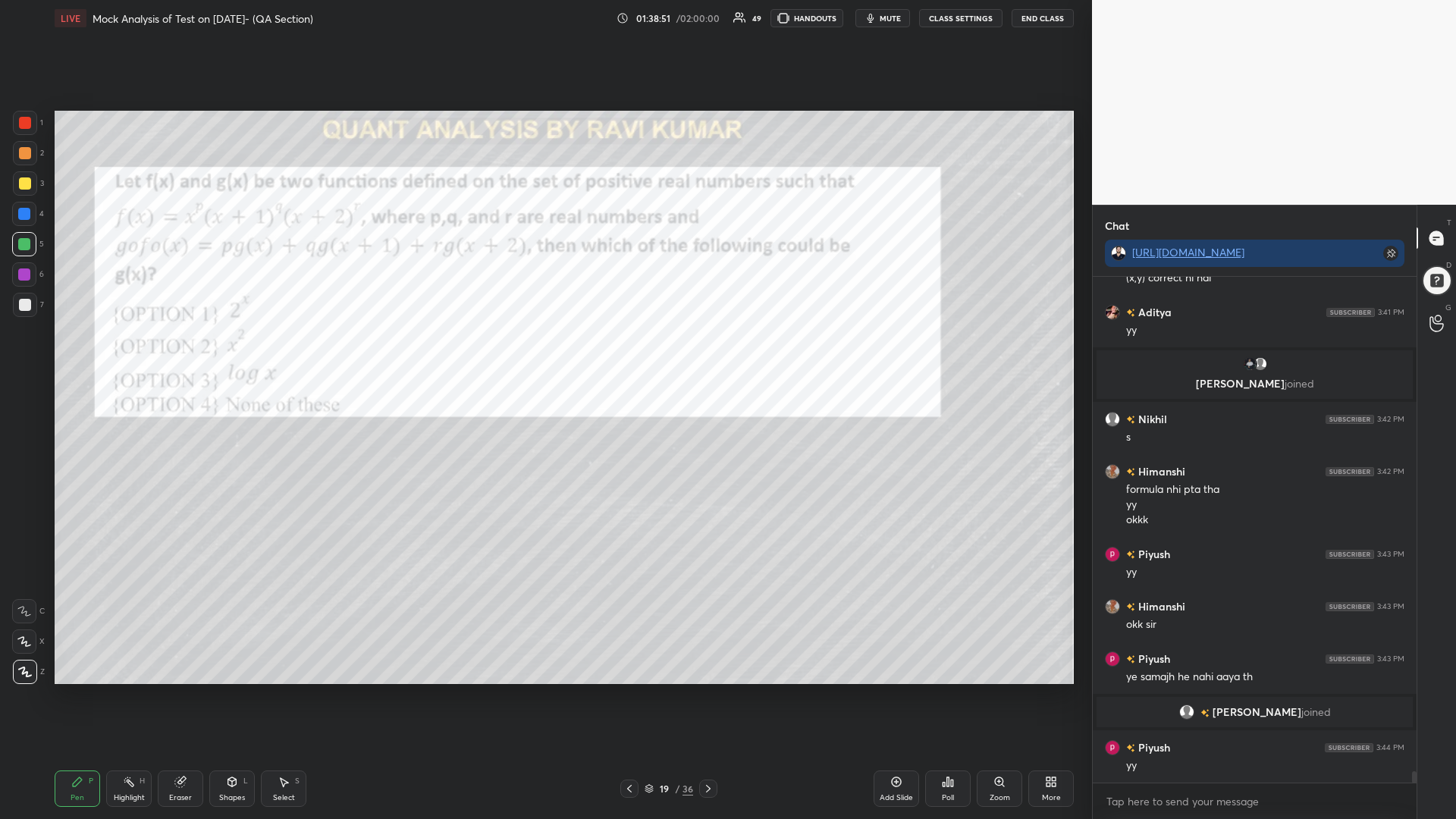
click at [182, 696] on div "Eraser" at bounding box center [181, 788] width 46 height 36
click at [20, 674] on span "Erase all" at bounding box center [24, 672] width 23 height 11
click at [17, 130] on div at bounding box center [24, 123] width 24 height 24
click at [3, 213] on div "1 2 3 4 5 6 7 C X Z C X Z E E Erase all H H" at bounding box center [24, 397] width 49 height 573
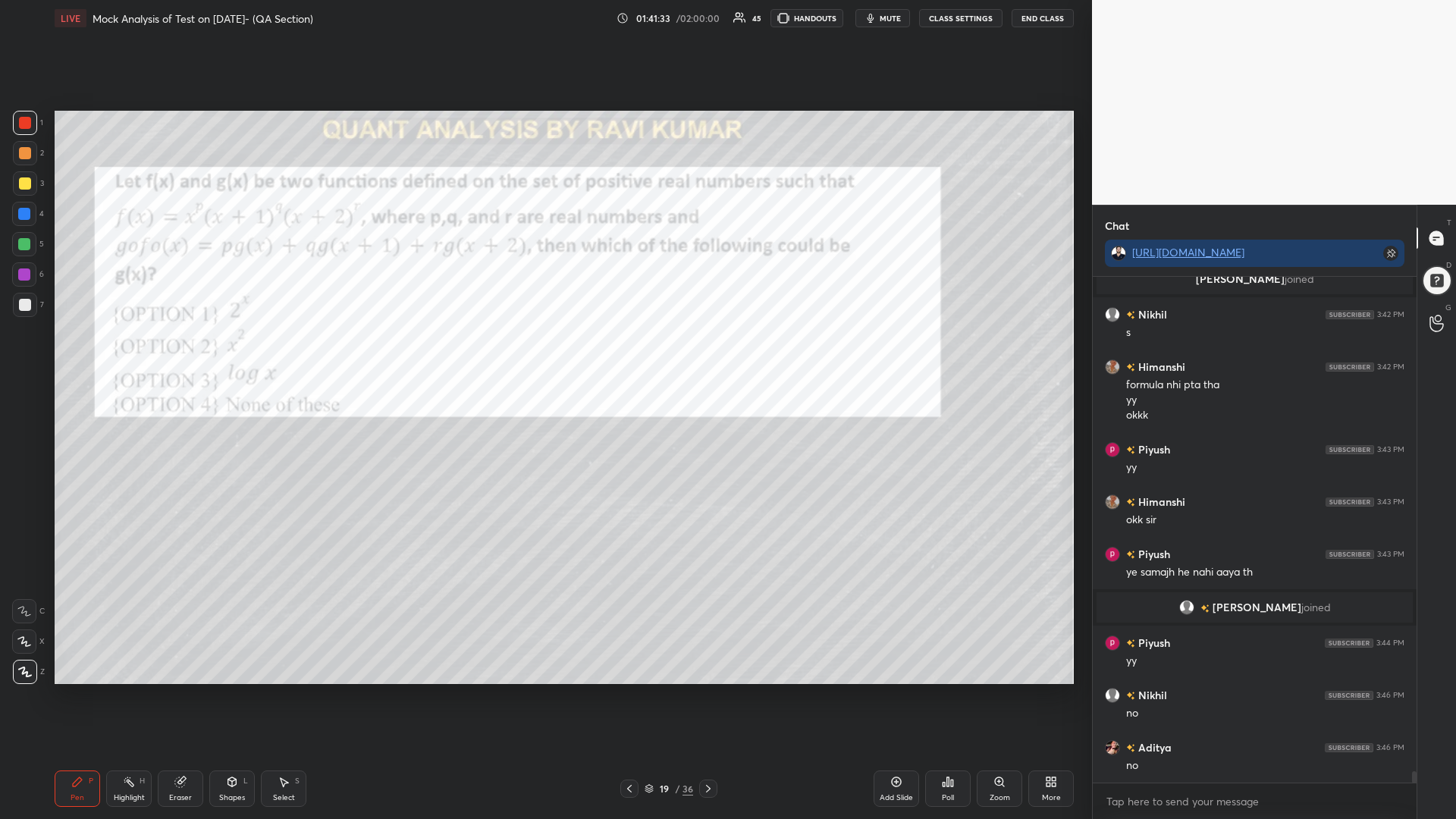
scroll to position [22804, 0]
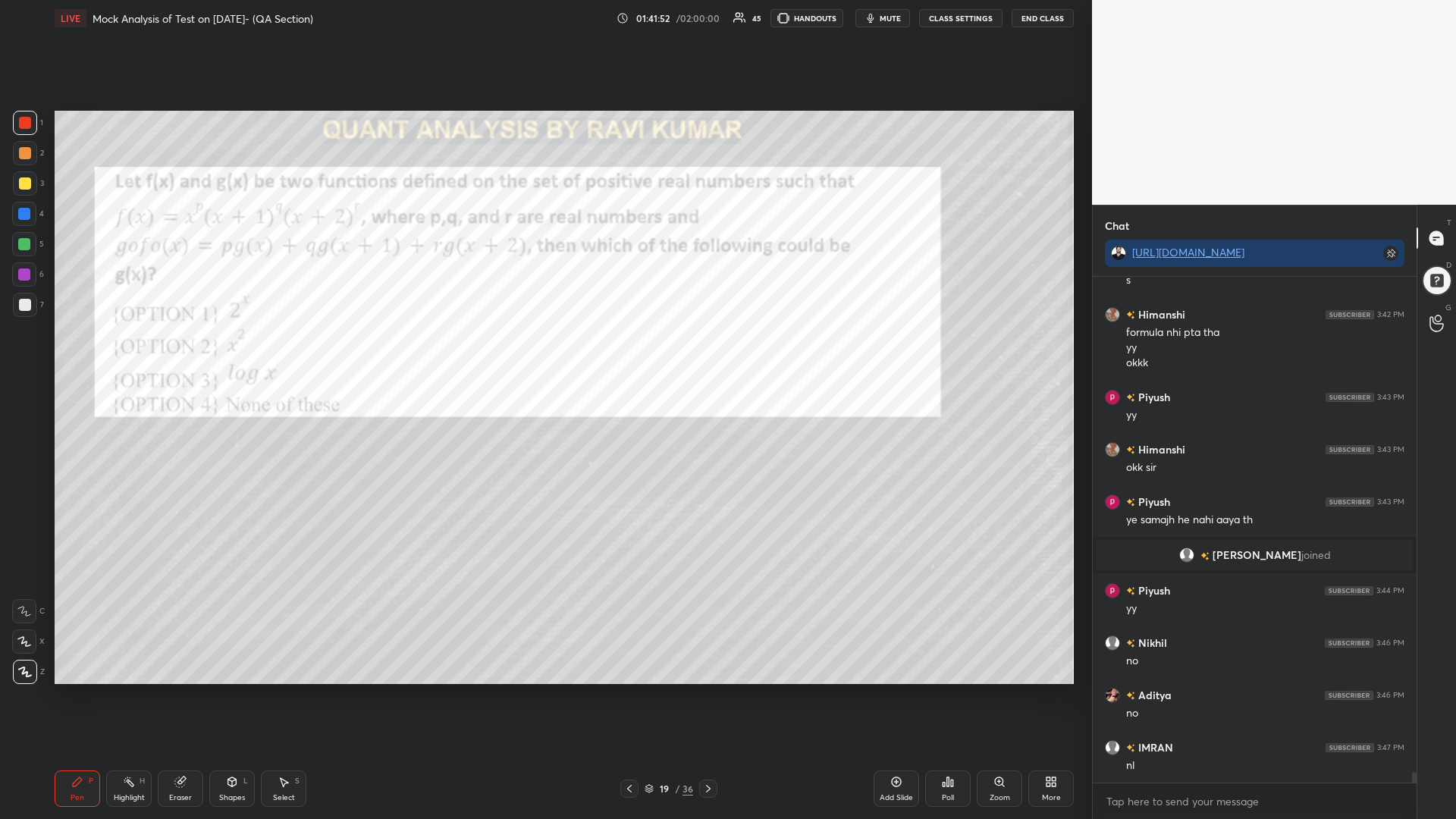
click at [178, 696] on icon at bounding box center [180, 782] width 10 height 10
click at [24, 665] on div "Erase all" at bounding box center [24, 671] width 24 height 24
click at [28, 152] on div at bounding box center [24, 152] width 12 height 12
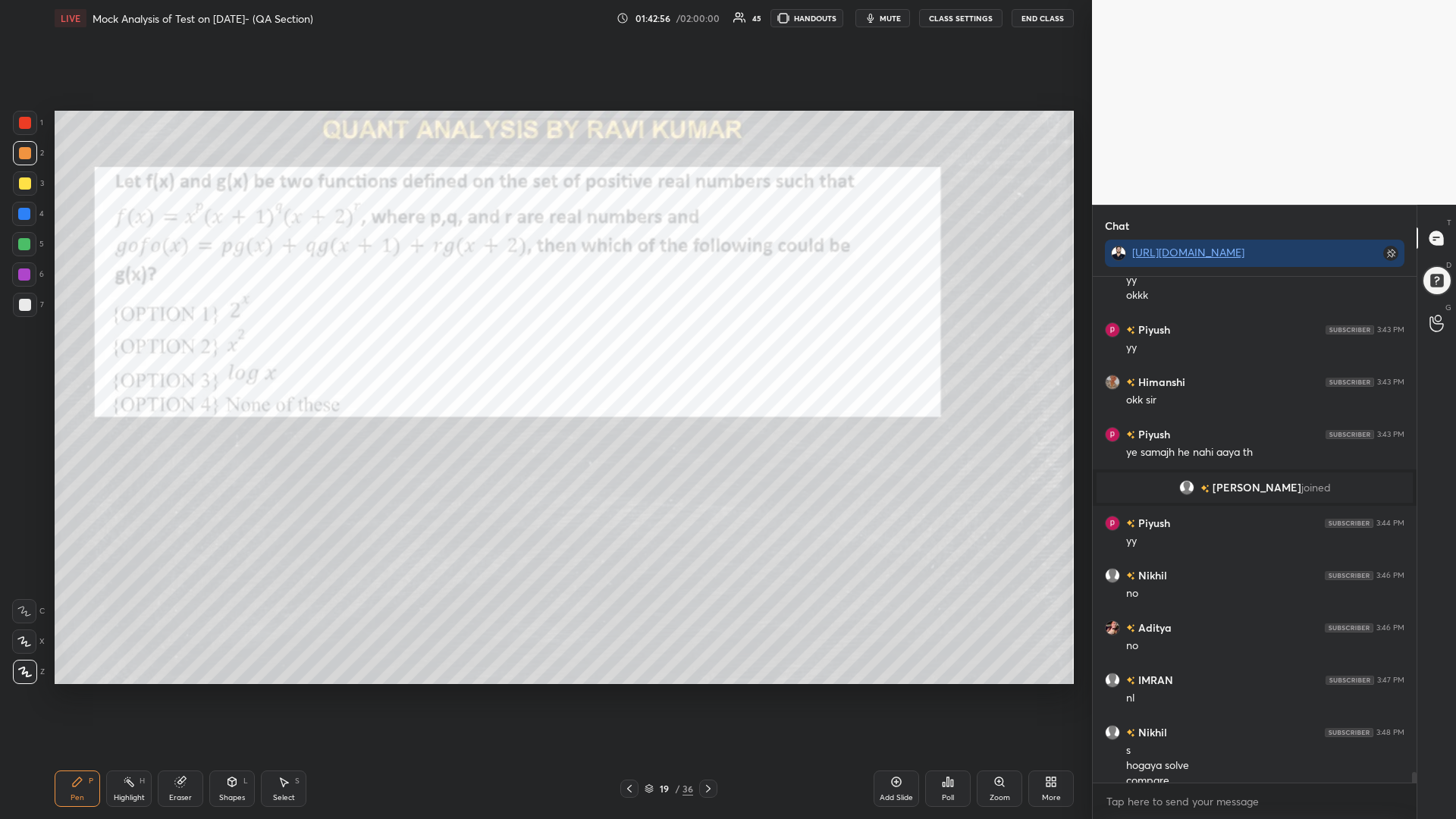
scroll to position [22886, 0]
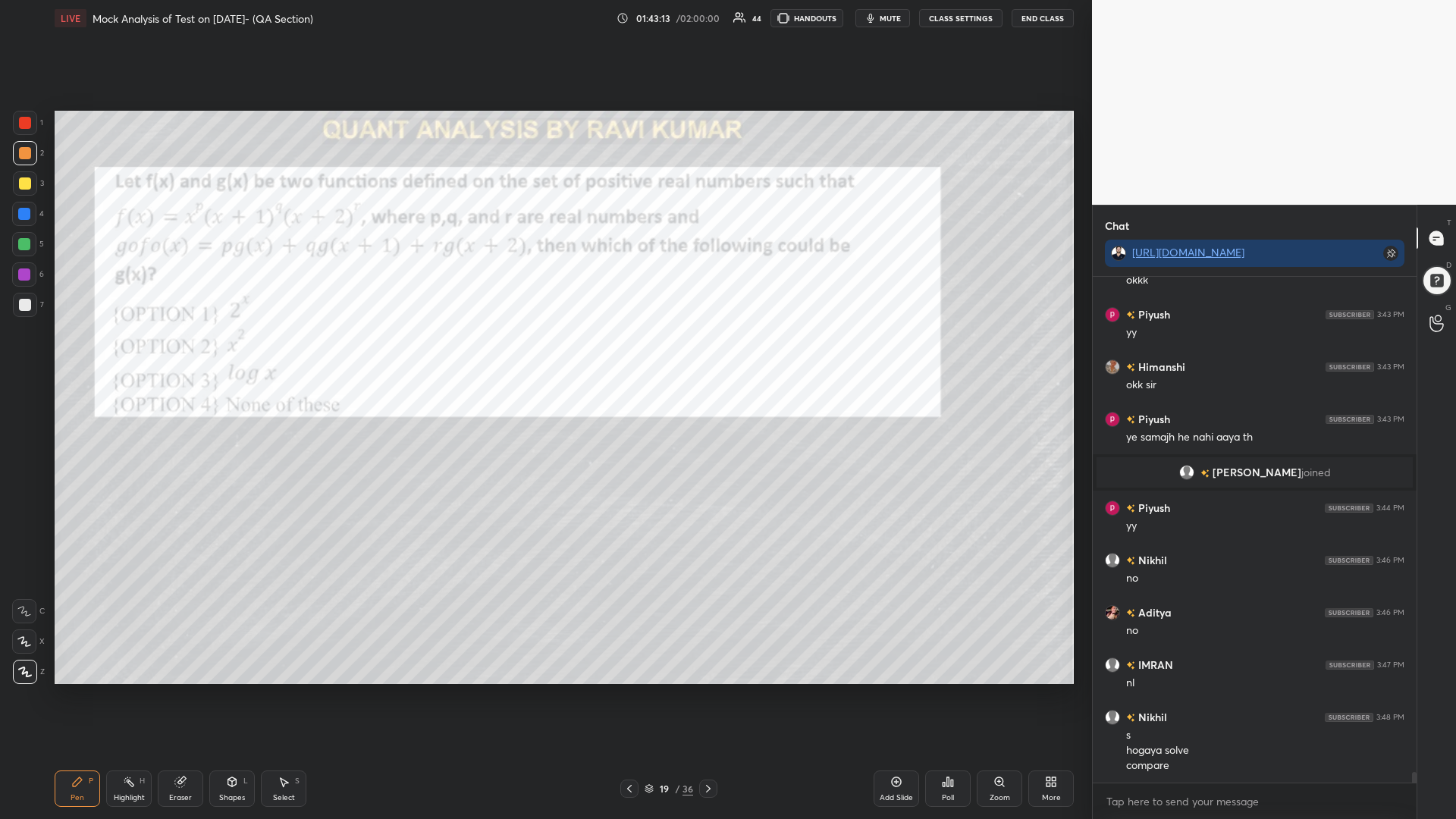
drag, startPoint x: 19, startPoint y: 246, endPoint x: 25, endPoint y: 236, distance: 11.7
click at [17, 246] on div at bounding box center [24, 244] width 24 height 24
click at [25, 211] on div at bounding box center [24, 213] width 12 height 12
click at [22, 147] on div at bounding box center [24, 152] width 24 height 24
click at [22, 125] on div at bounding box center [24, 123] width 12 height 12
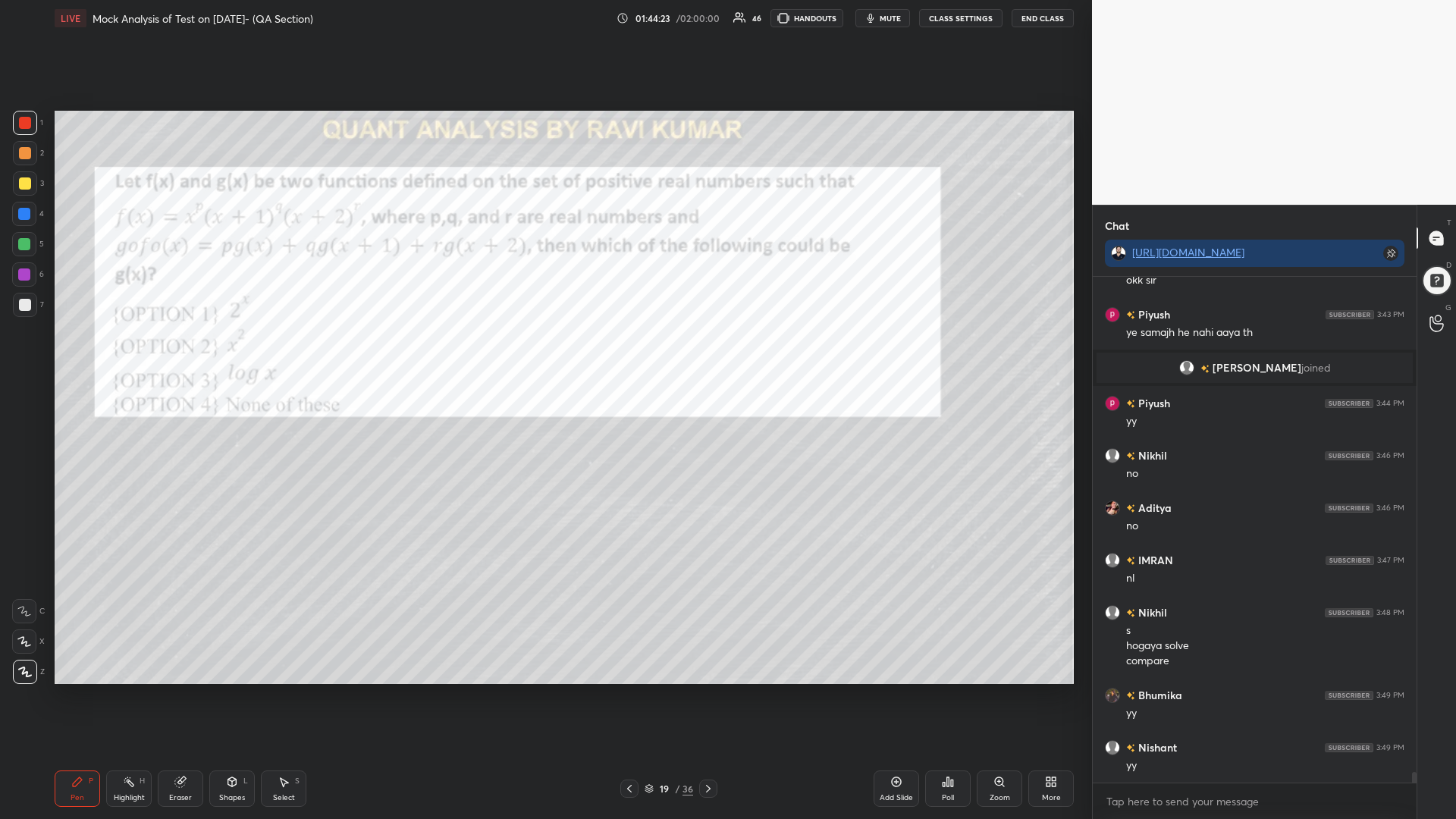
scroll to position [23043, 0]
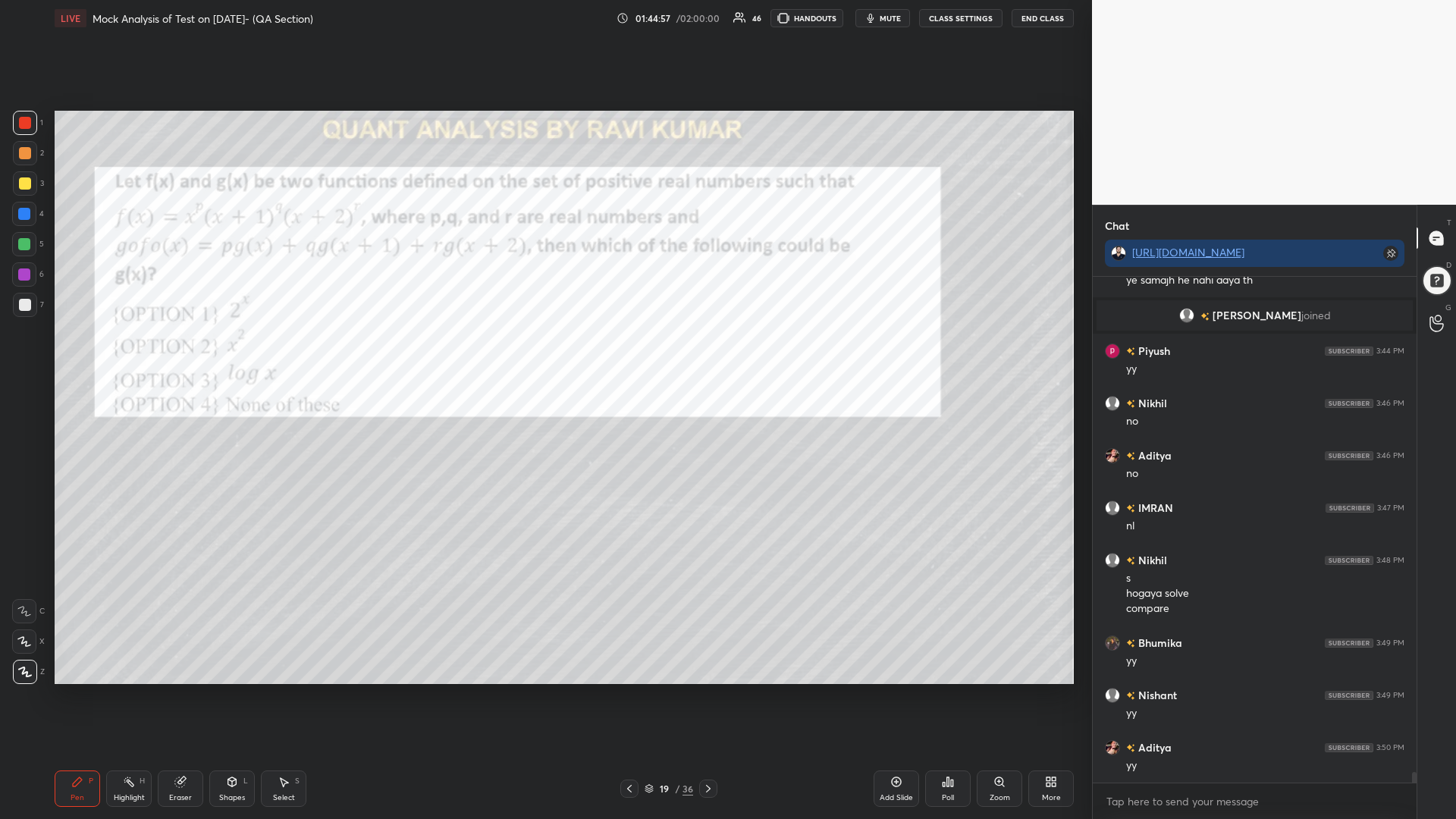
click at [20, 211] on div at bounding box center [24, 213] width 12 height 12
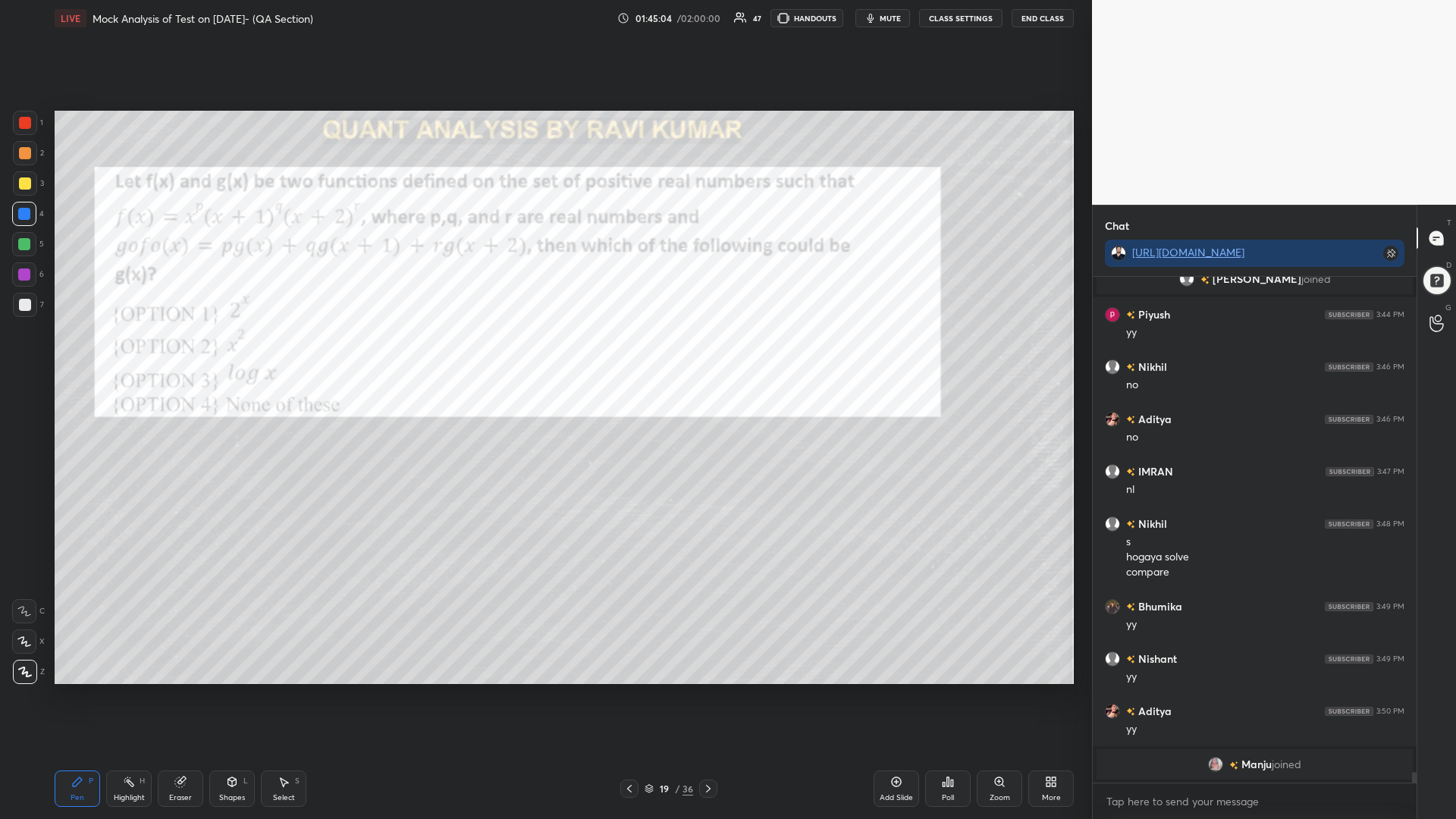
click at [21, 246] on div at bounding box center [24, 244] width 12 height 12
click at [21, 274] on div at bounding box center [24, 274] width 12 height 12
click at [20, 211] on div at bounding box center [24, 213] width 12 height 12
click at [24, 151] on div at bounding box center [24, 152] width 12 height 12
click at [20, 245] on div at bounding box center [24, 244] width 12 height 12
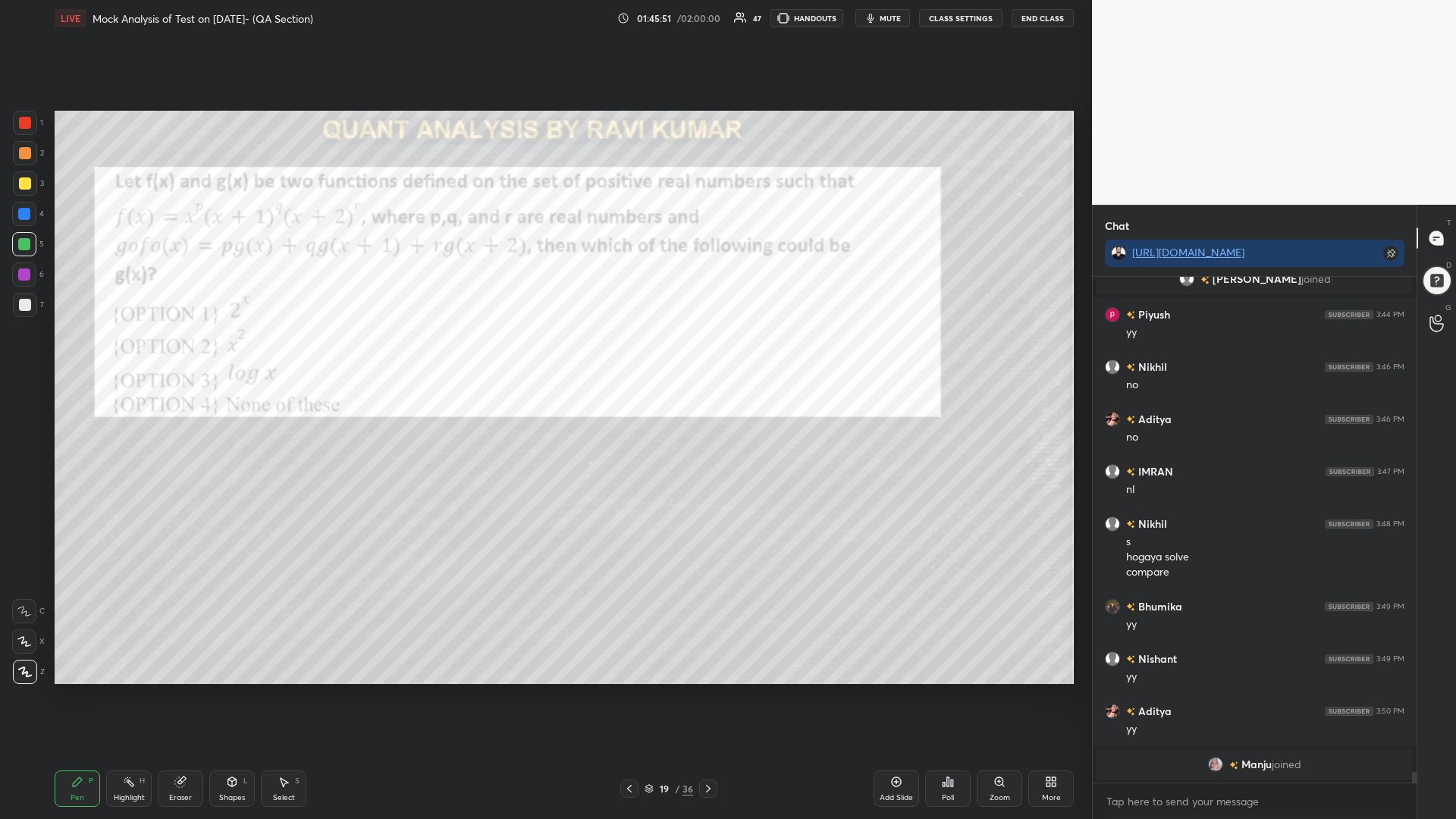
click at [710, 696] on icon at bounding box center [708, 788] width 12 height 12
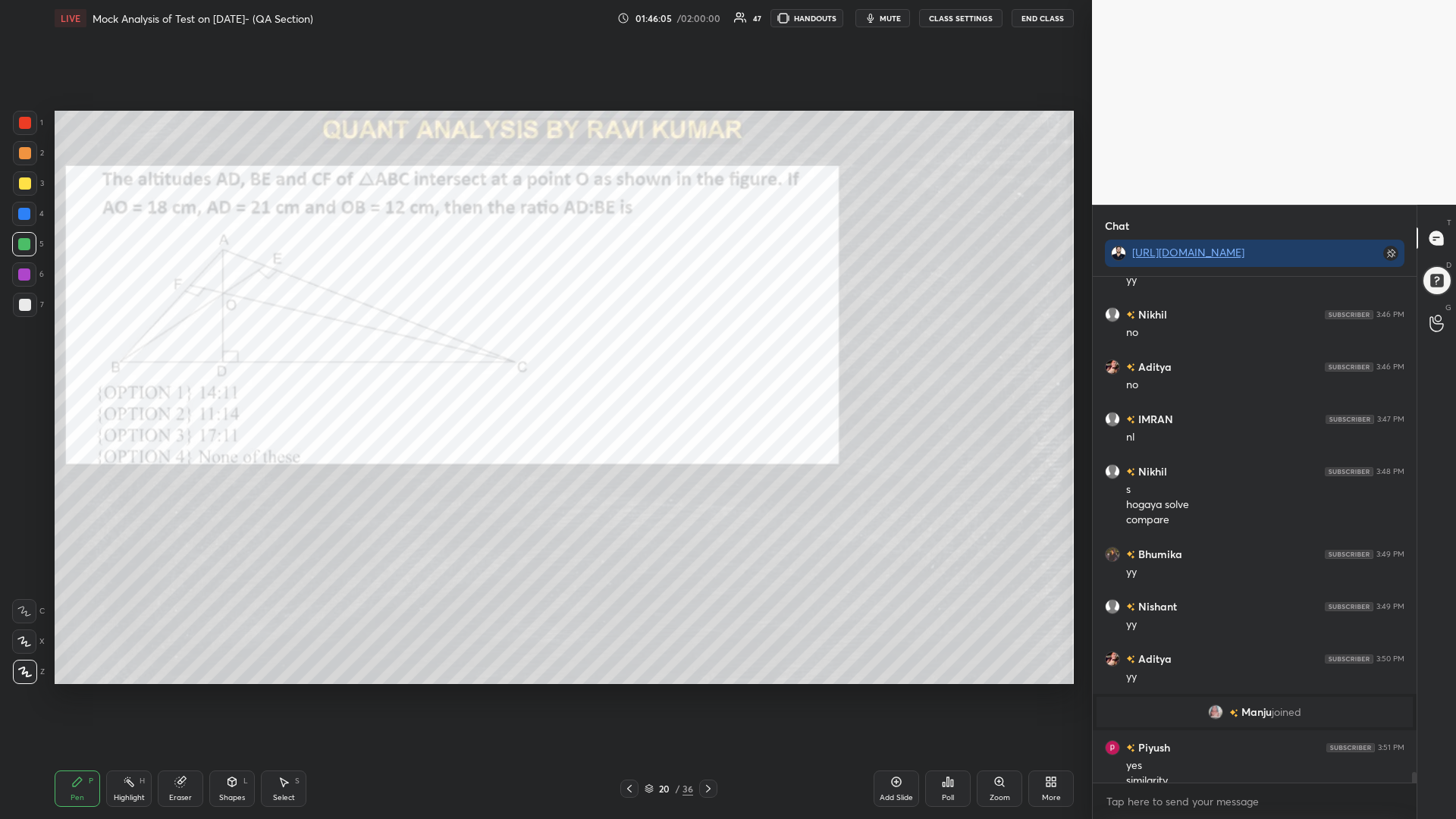
scroll to position [23047, 0]
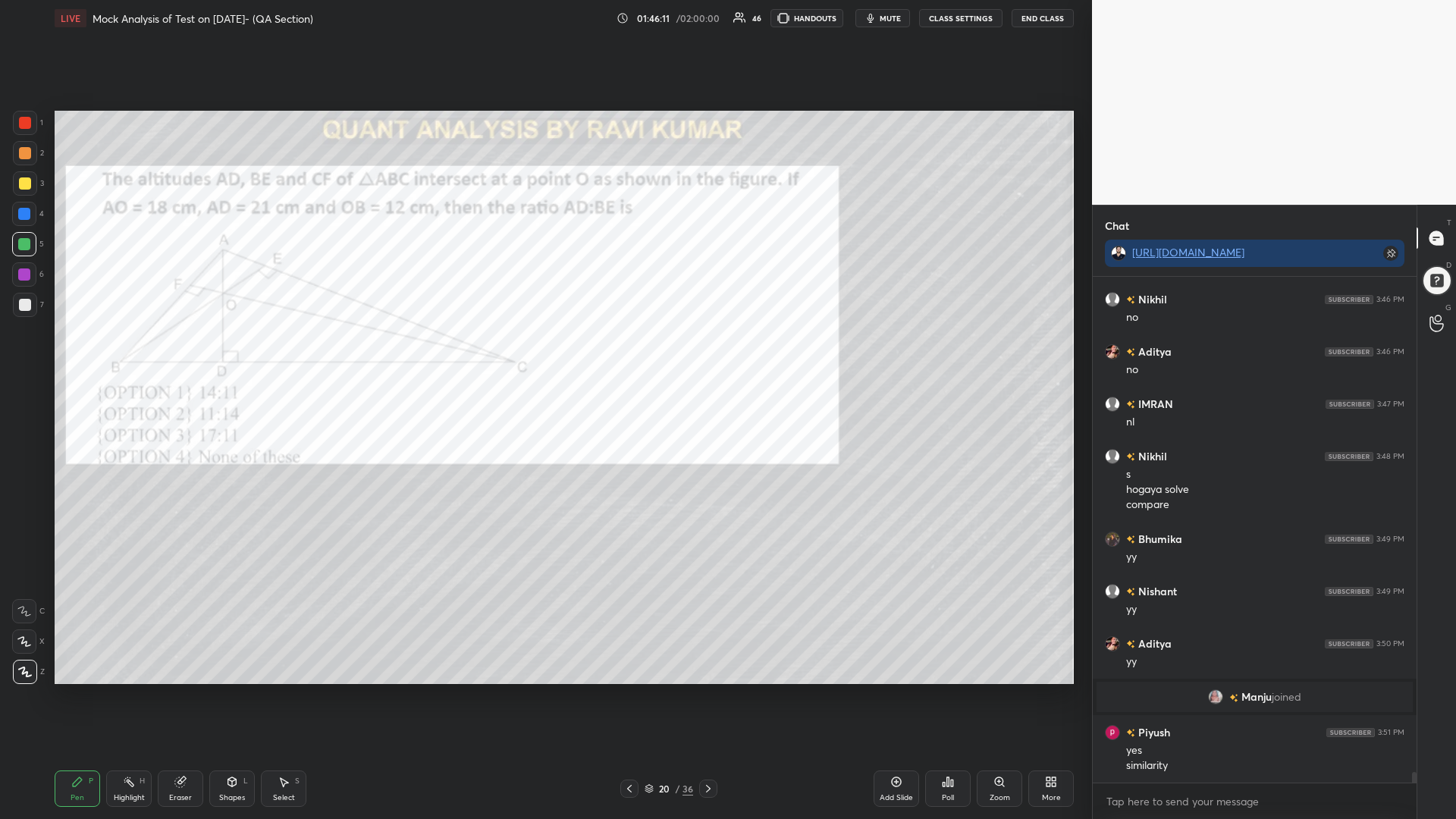
click at [24, 120] on div at bounding box center [24, 123] width 12 height 12
click at [28, 608] on icon at bounding box center [24, 611] width 13 height 11
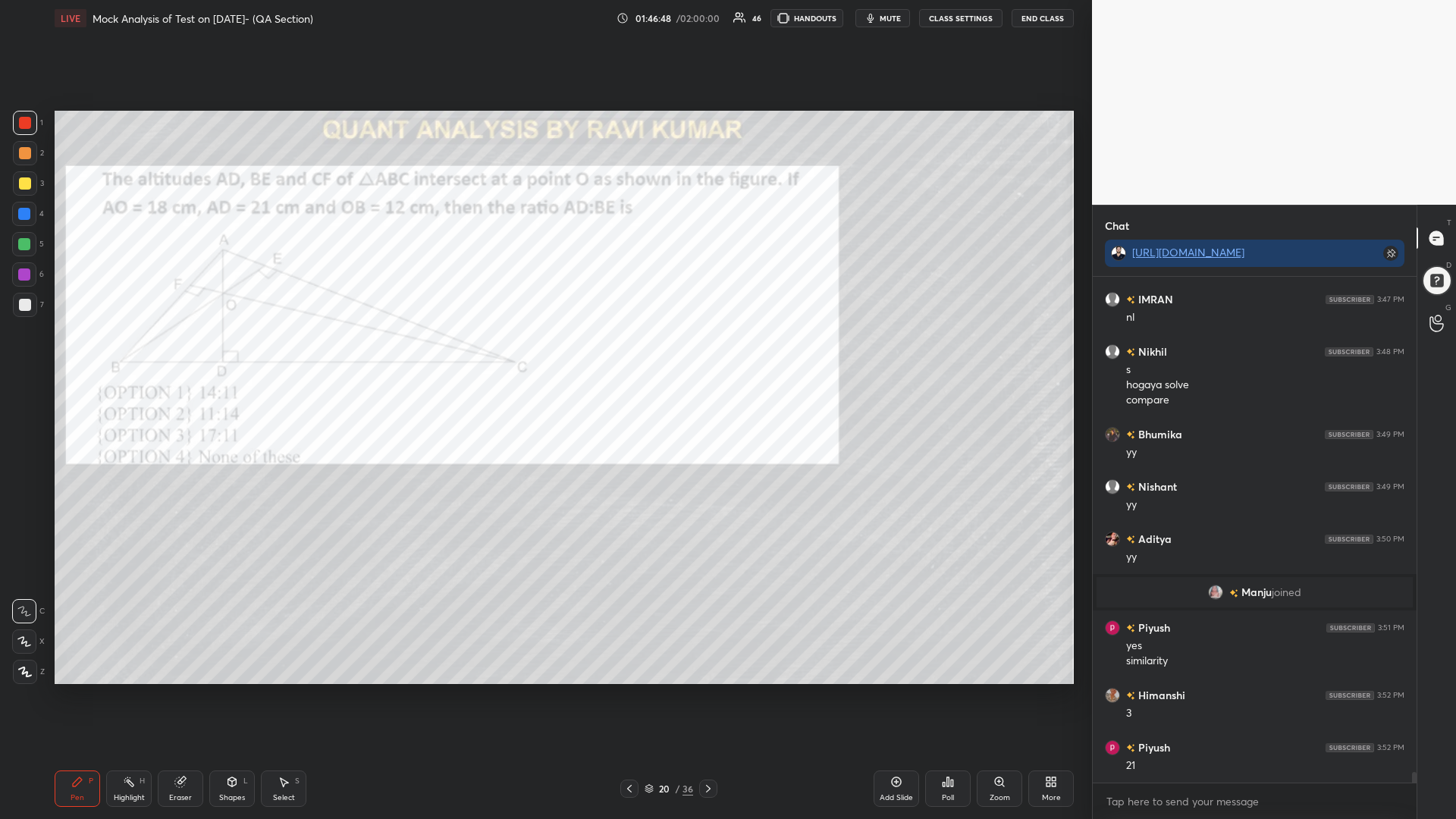
scroll to position [23204, 0]
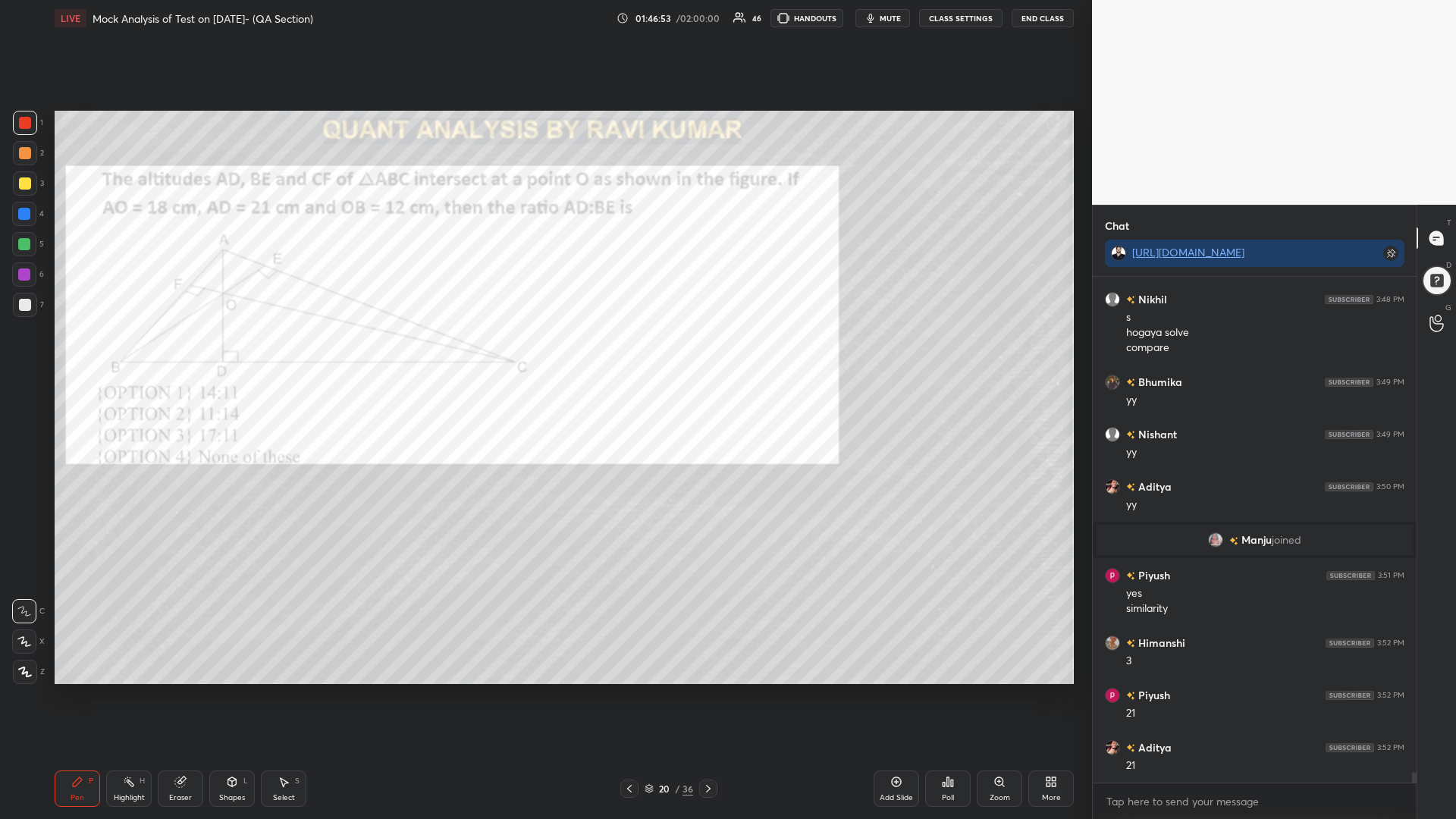
click at [14, 241] on div at bounding box center [24, 244] width 24 height 24
click at [23, 219] on div at bounding box center [24, 213] width 12 height 12
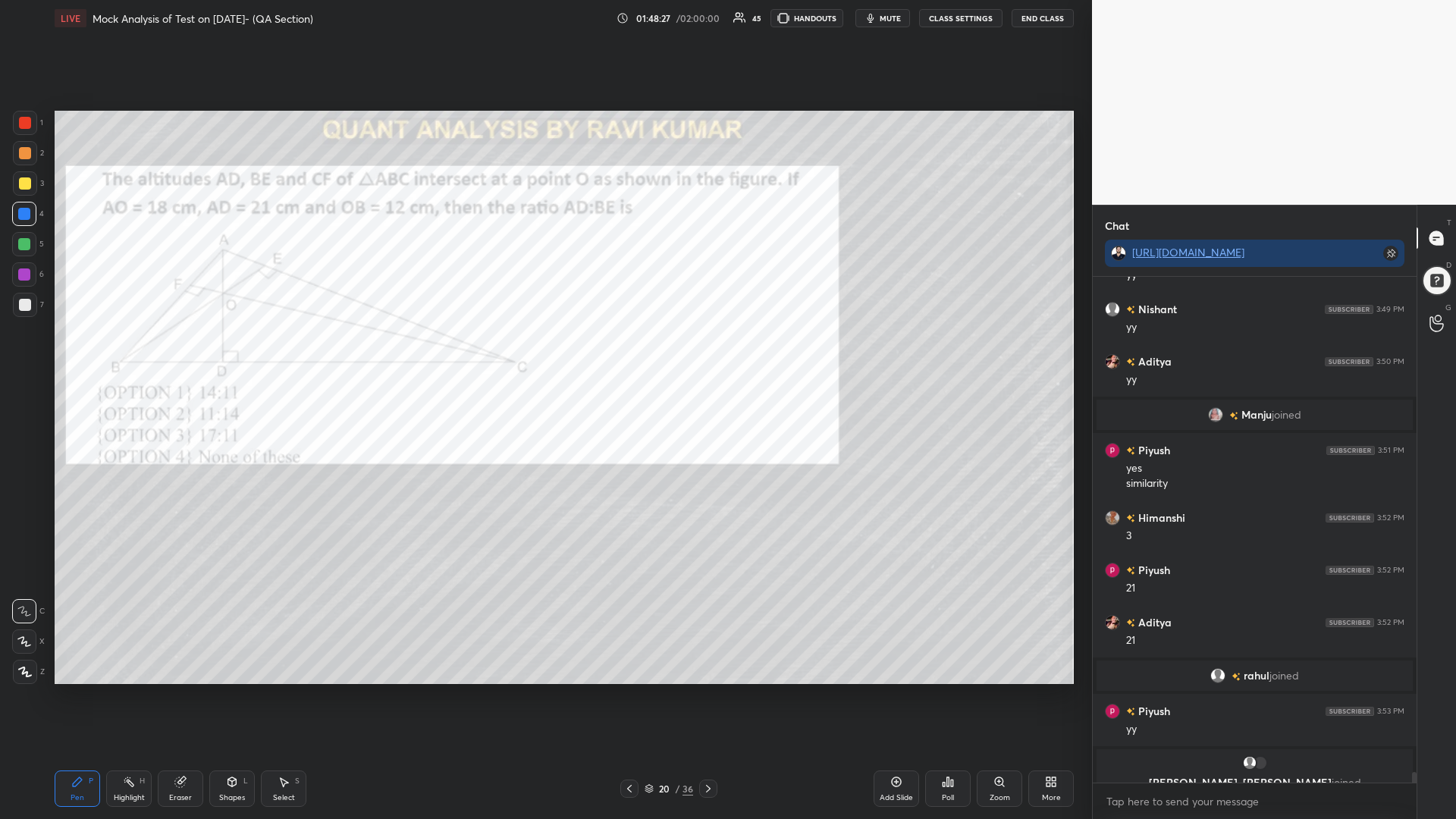
scroll to position [23261, 0]
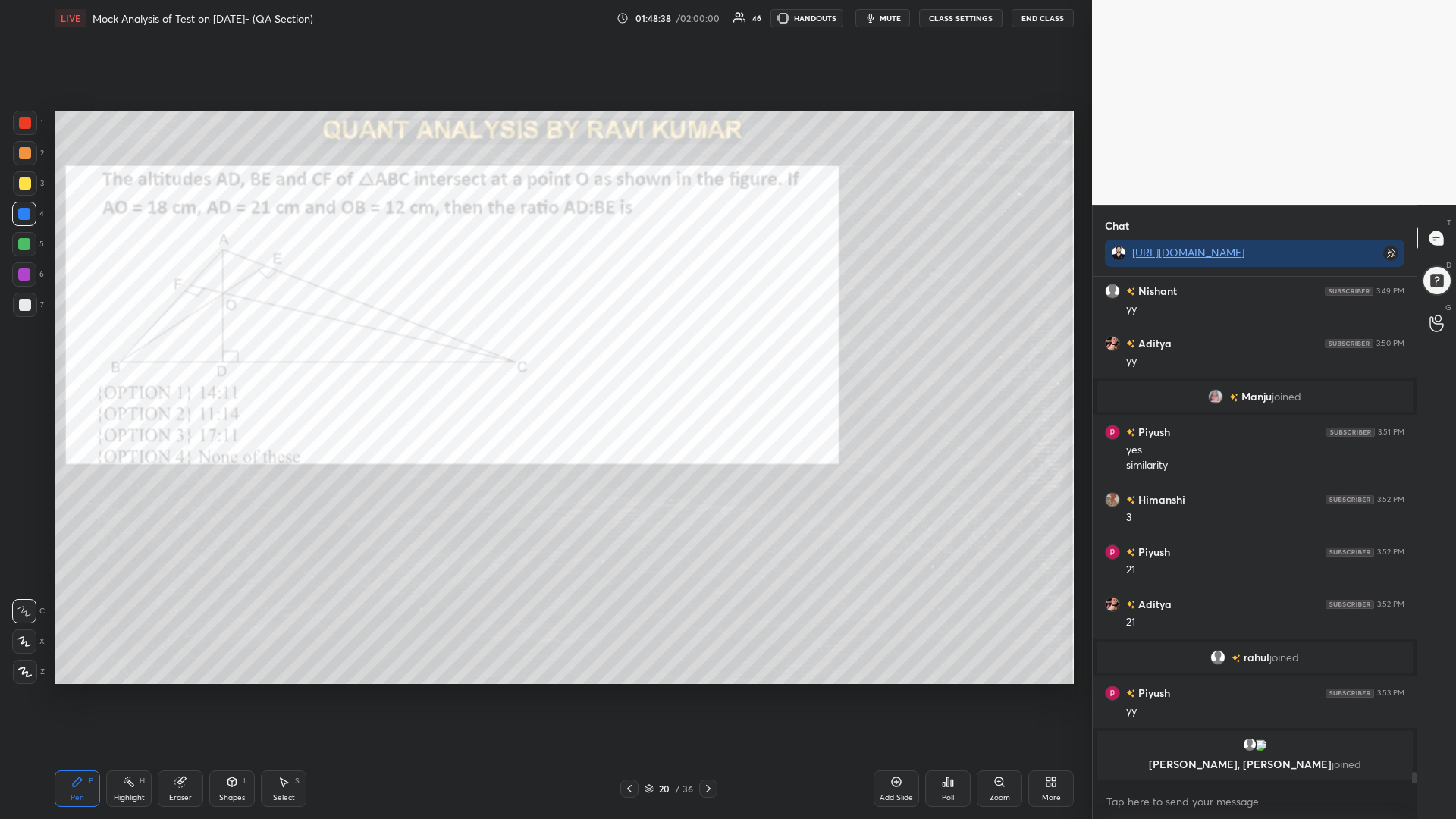
click at [24, 270] on div at bounding box center [24, 274] width 12 height 12
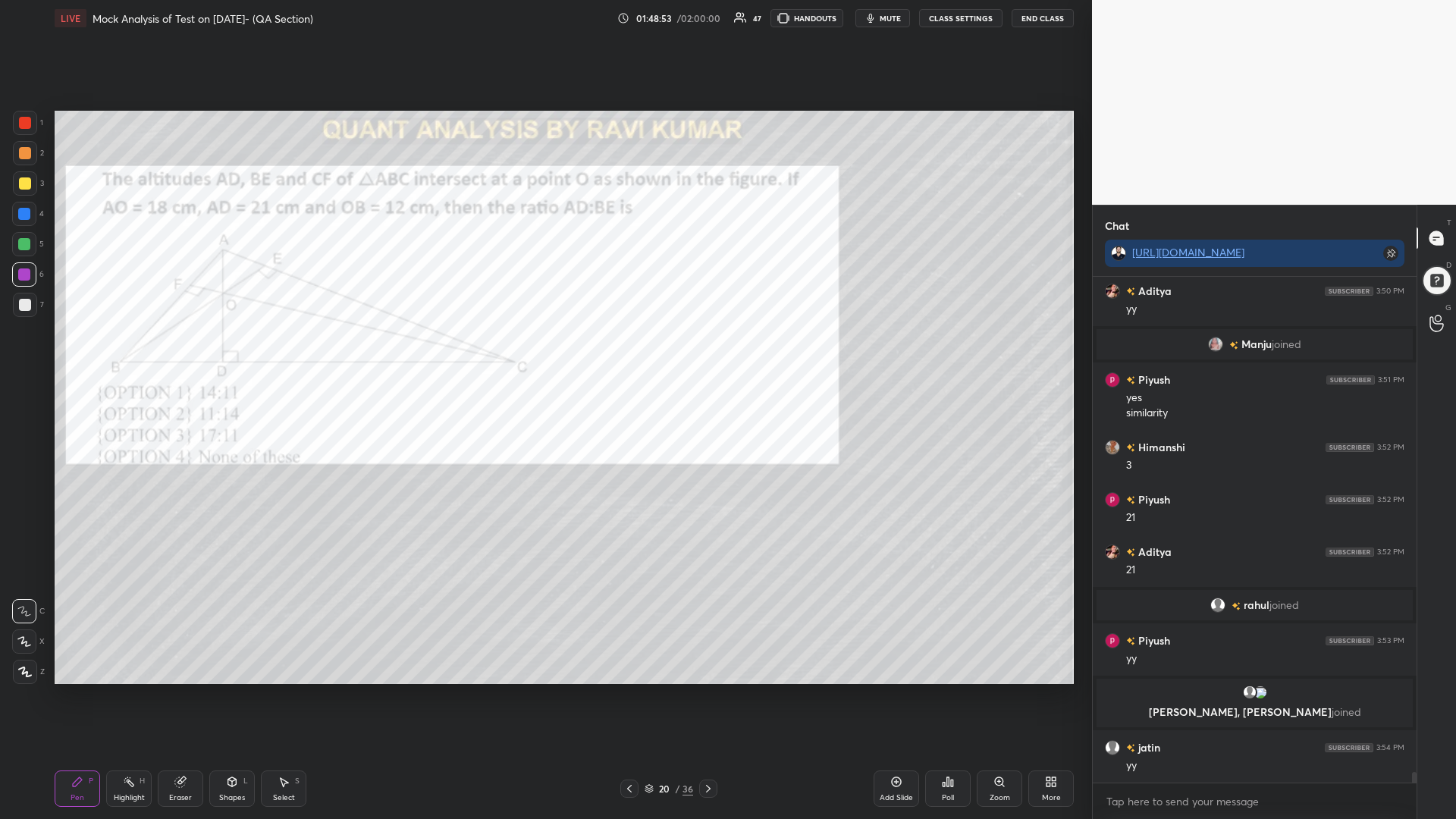
scroll to position [23334, 0]
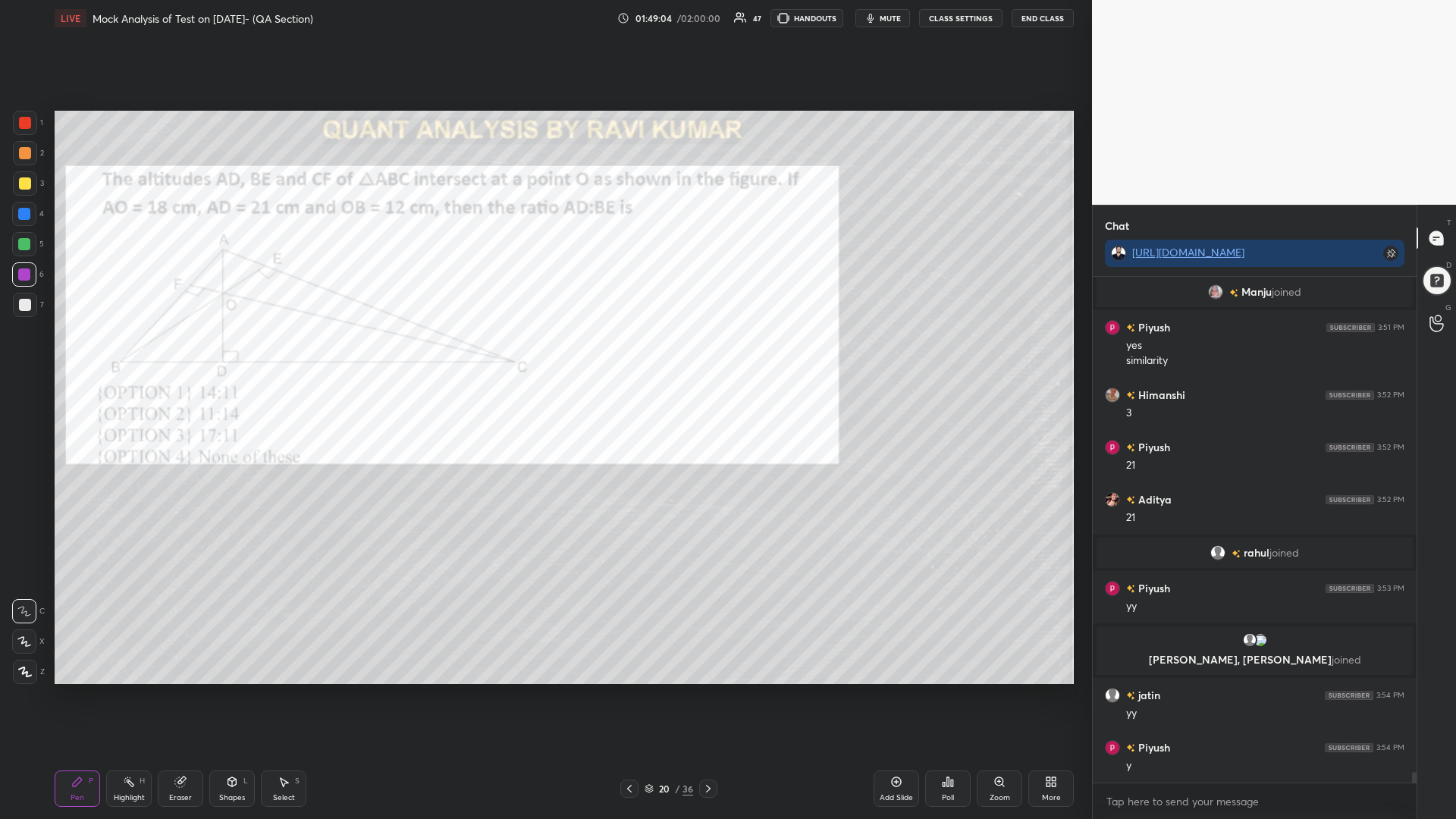
click at [28, 208] on div at bounding box center [24, 213] width 12 height 12
click at [26, 123] on div at bounding box center [24, 123] width 12 height 12
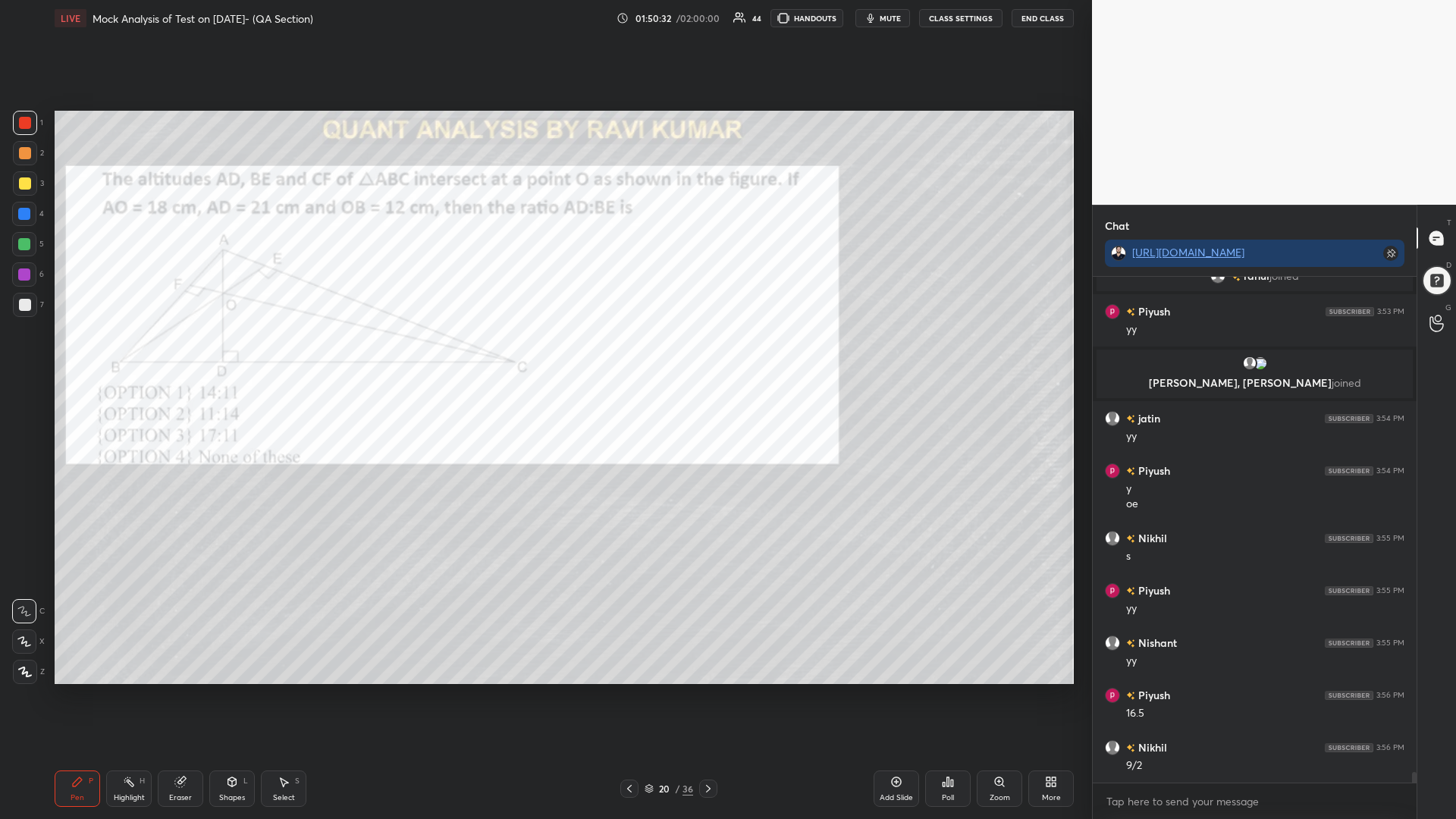
scroll to position [23663, 0]
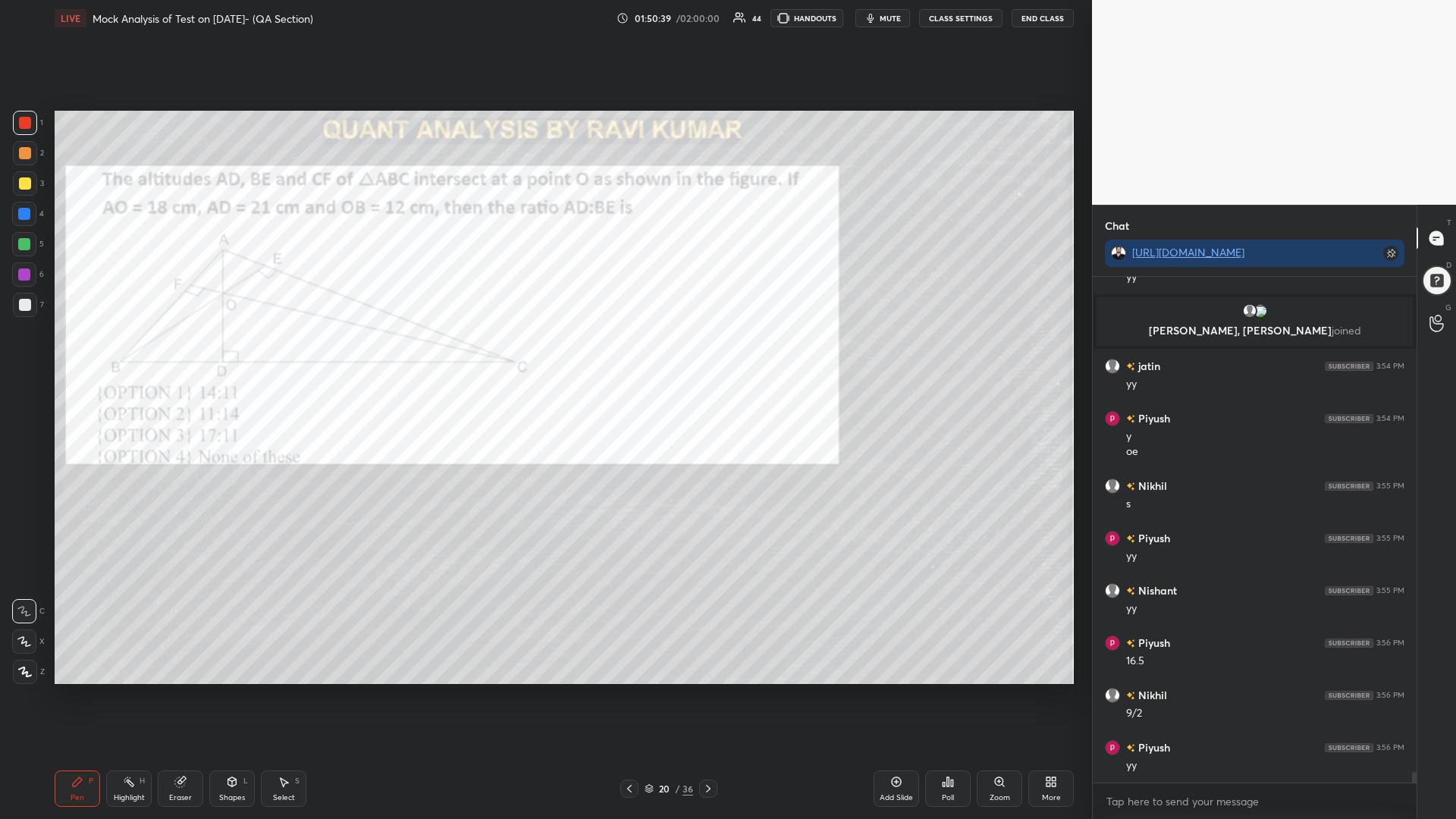
click at [168, 696] on div "Eraser" at bounding box center [181, 788] width 46 height 36
click at [87, 696] on div "Pen P" at bounding box center [77, 788] width 46 height 36
click at [709, 696] on icon at bounding box center [708, 788] width 5 height 8
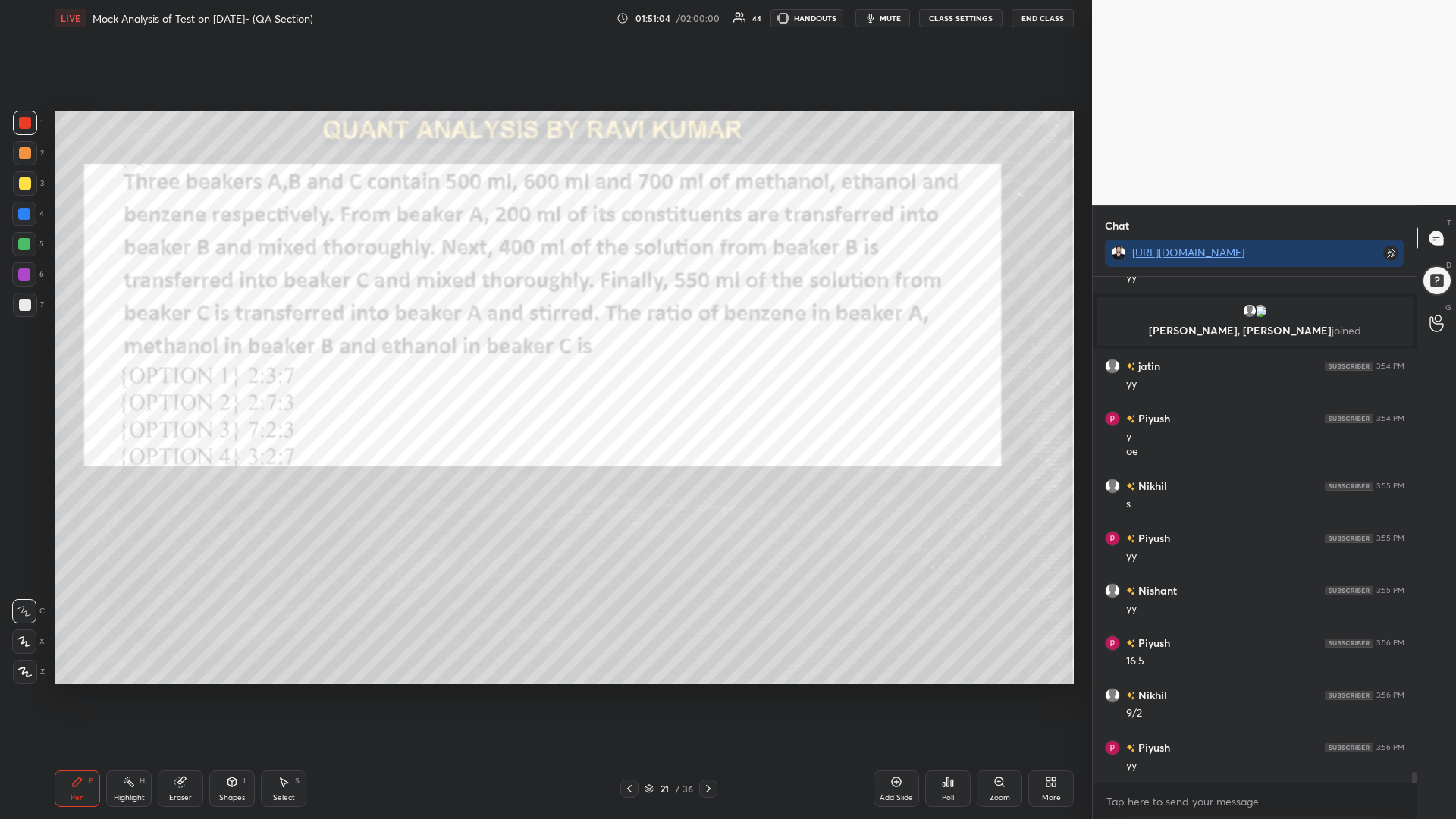
drag, startPoint x: 22, startPoint y: 149, endPoint x: 16, endPoint y: 176, distance: 27.7
click at [21, 150] on div at bounding box center [24, 152] width 12 height 12
click at [14, 182] on div at bounding box center [24, 183] width 24 height 24
click at [25, 268] on div at bounding box center [24, 274] width 24 height 24
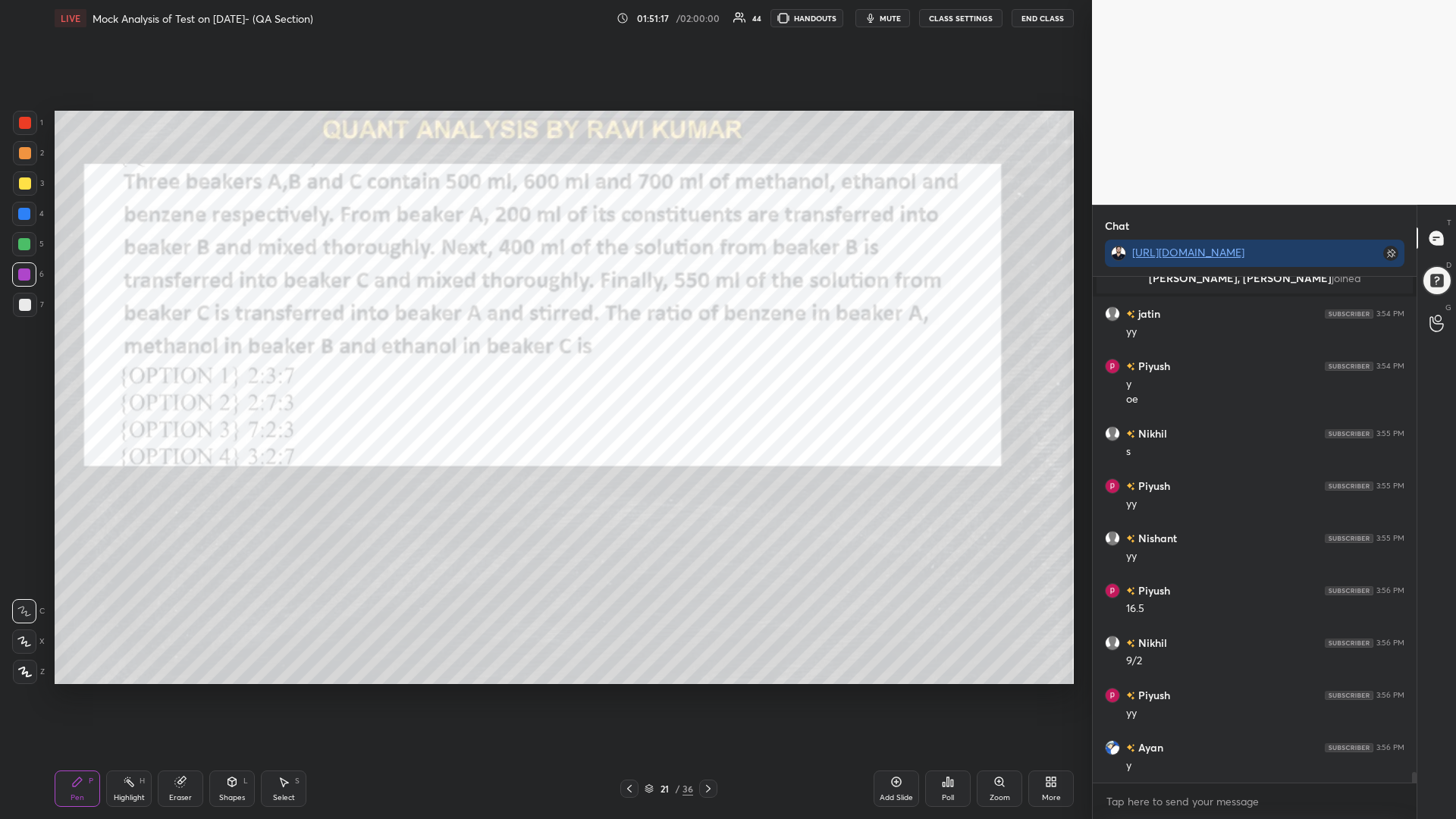
click at [27, 213] on div at bounding box center [24, 213] width 12 height 12
click at [20, 109] on div "1 2 3 4 5 6 7 C X Z C X Z E E Erase all H H LIVE Mock Analysis of Test on [DATE…" at bounding box center [540, 410] width 1080 height 819
click at [26, 243] on div at bounding box center [24, 244] width 12 height 12
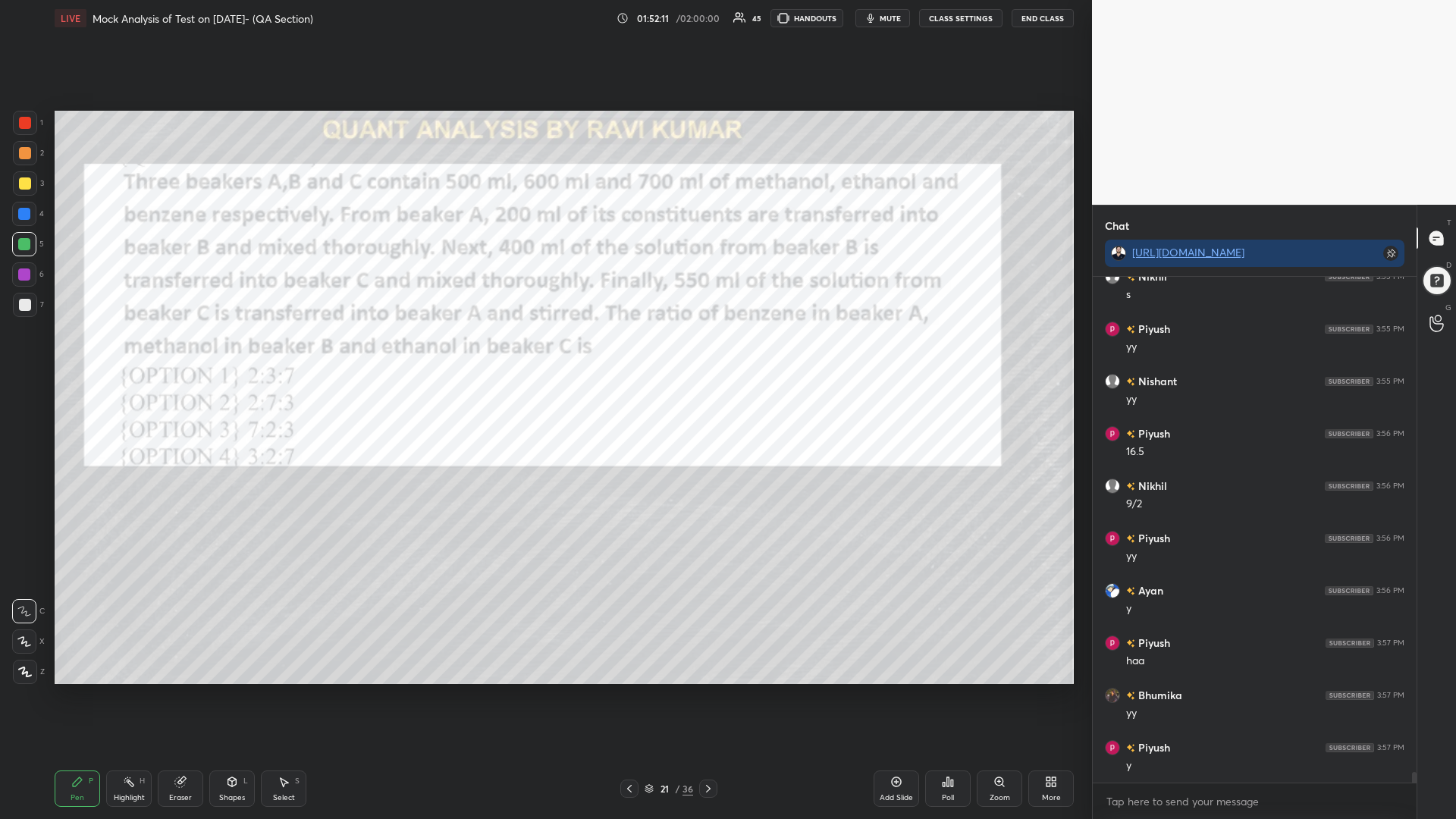
click at [708, 696] on icon at bounding box center [708, 788] width 5 height 8
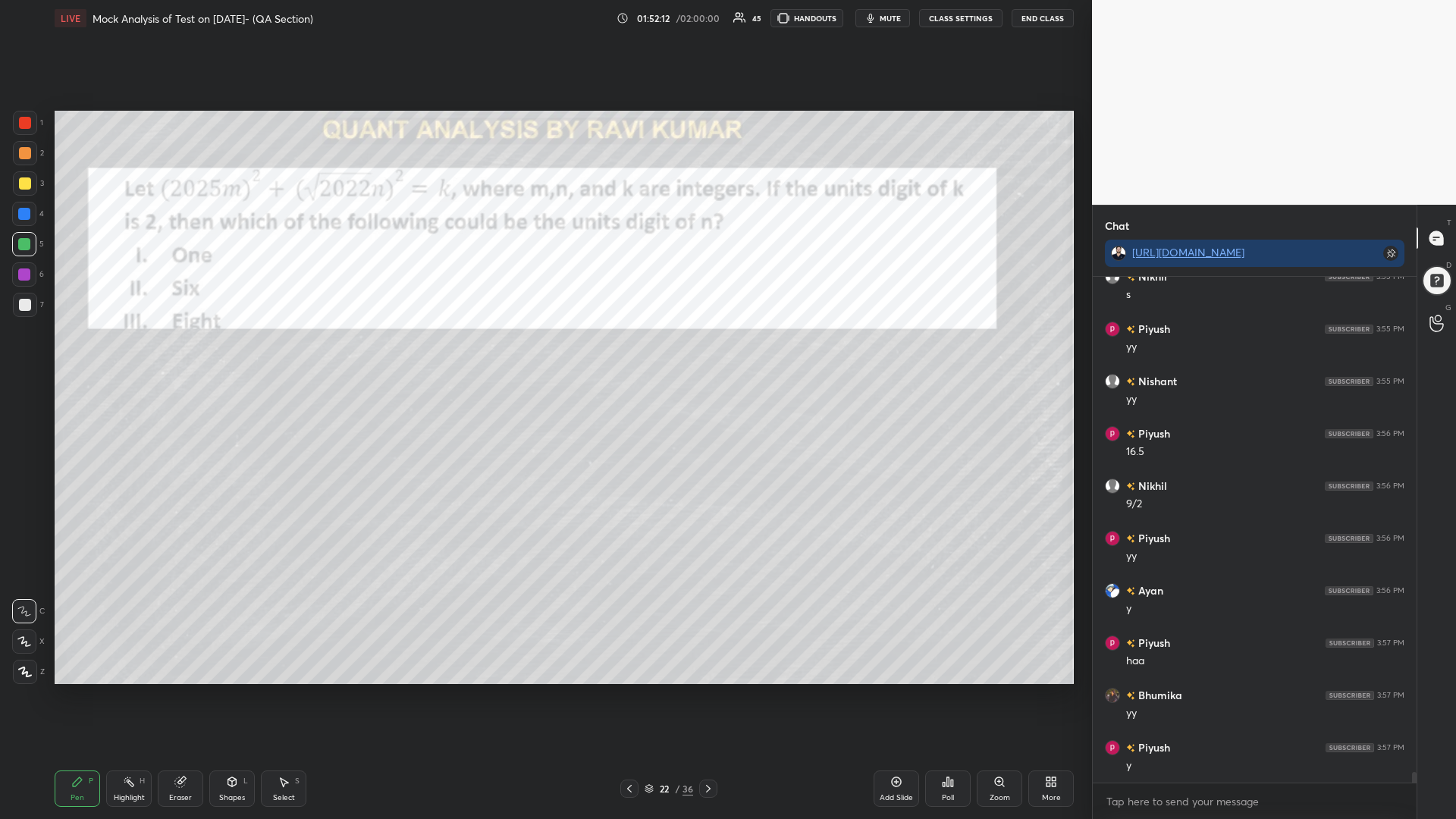
click at [25, 130] on div at bounding box center [24, 123] width 24 height 24
click at [22, 249] on div at bounding box center [24, 244] width 12 height 12
click at [24, 642] on icon at bounding box center [24, 641] width 13 height 11
drag, startPoint x: 24, startPoint y: 671, endPoint x: 35, endPoint y: 663, distance: 13.6
click at [24, 668] on icon at bounding box center [24, 672] width 13 height 11
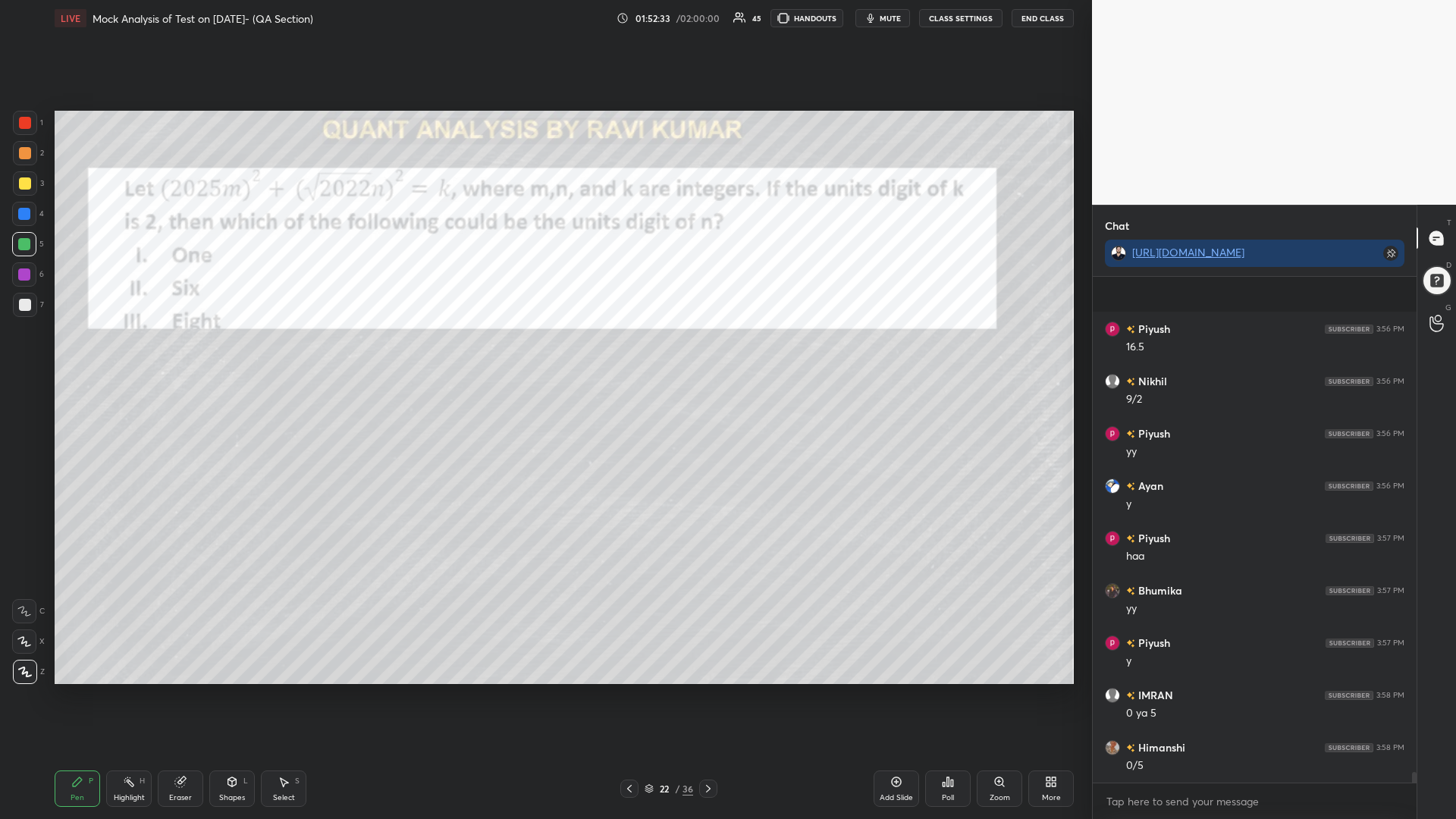
scroll to position [24082, 0]
click at [19, 212] on div at bounding box center [24, 213] width 12 height 12
click at [23, 119] on div at bounding box center [24, 123] width 12 height 12
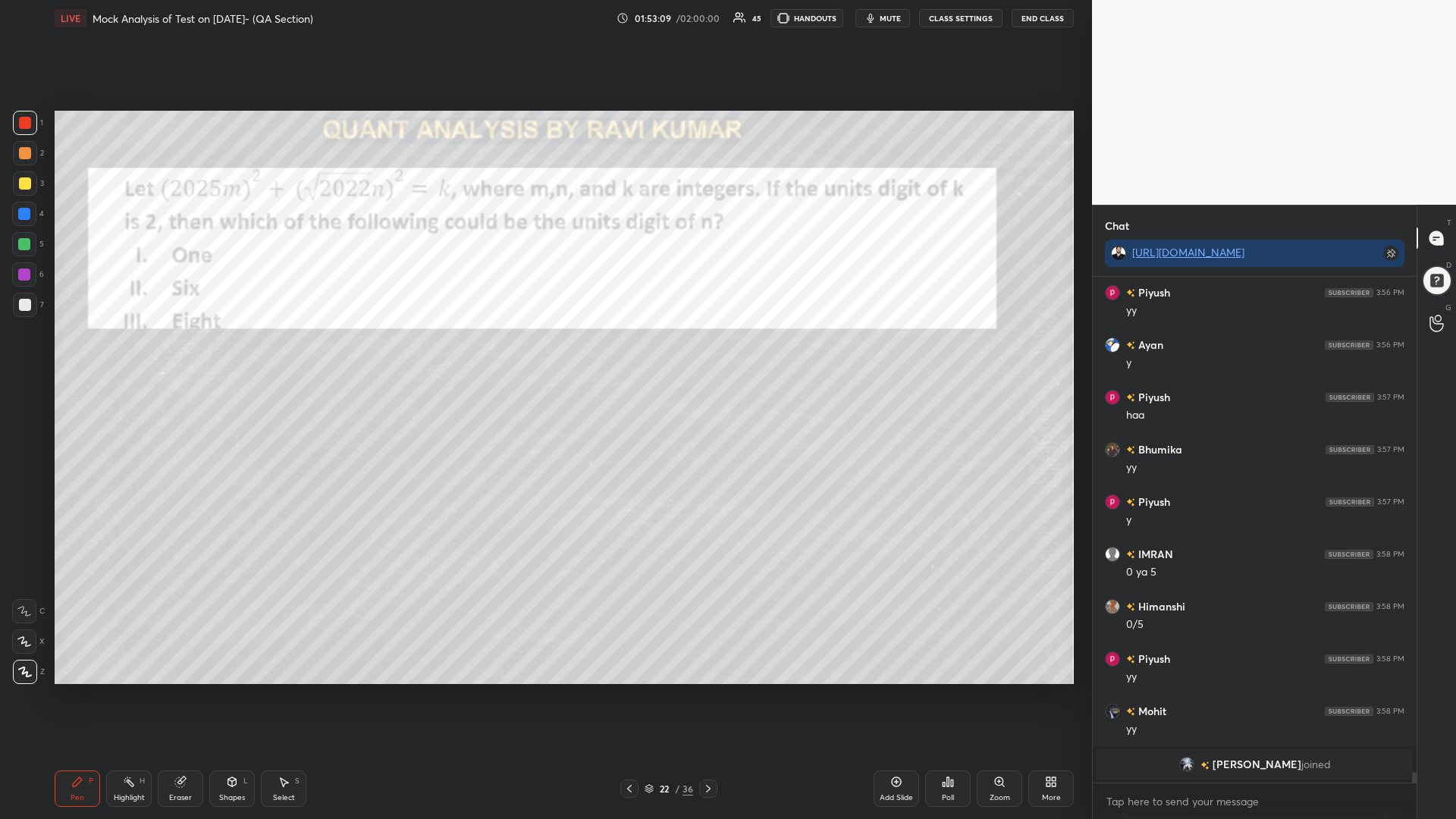
scroll to position [23881, 0]
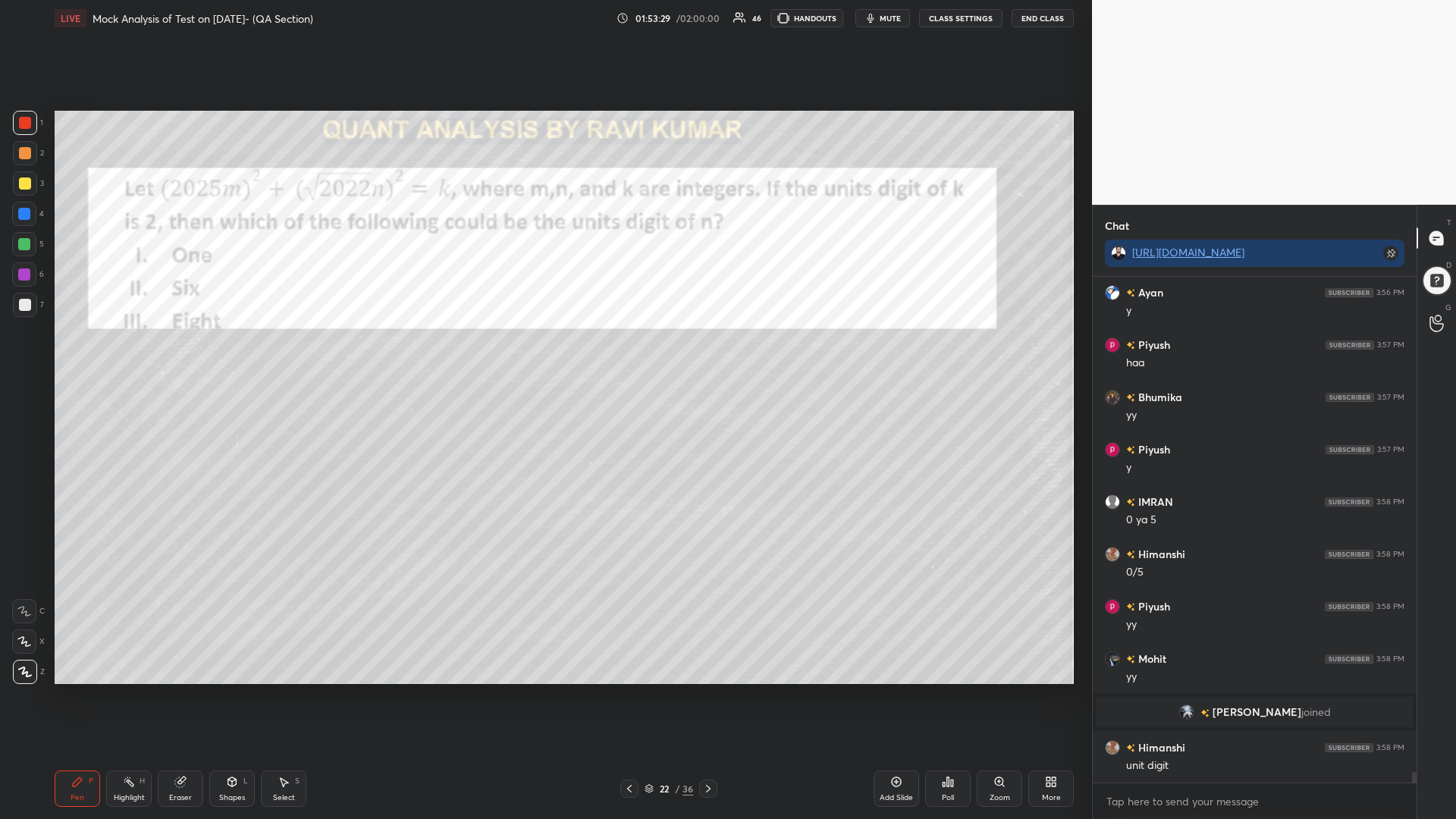
drag, startPoint x: 20, startPoint y: 227, endPoint x: 23, endPoint y: 236, distance: 9.5
click at [20, 230] on div "4" at bounding box center [28, 217] width 32 height 31
click at [24, 244] on div at bounding box center [24, 244] width 12 height 12
click at [21, 178] on div at bounding box center [24, 183] width 24 height 24
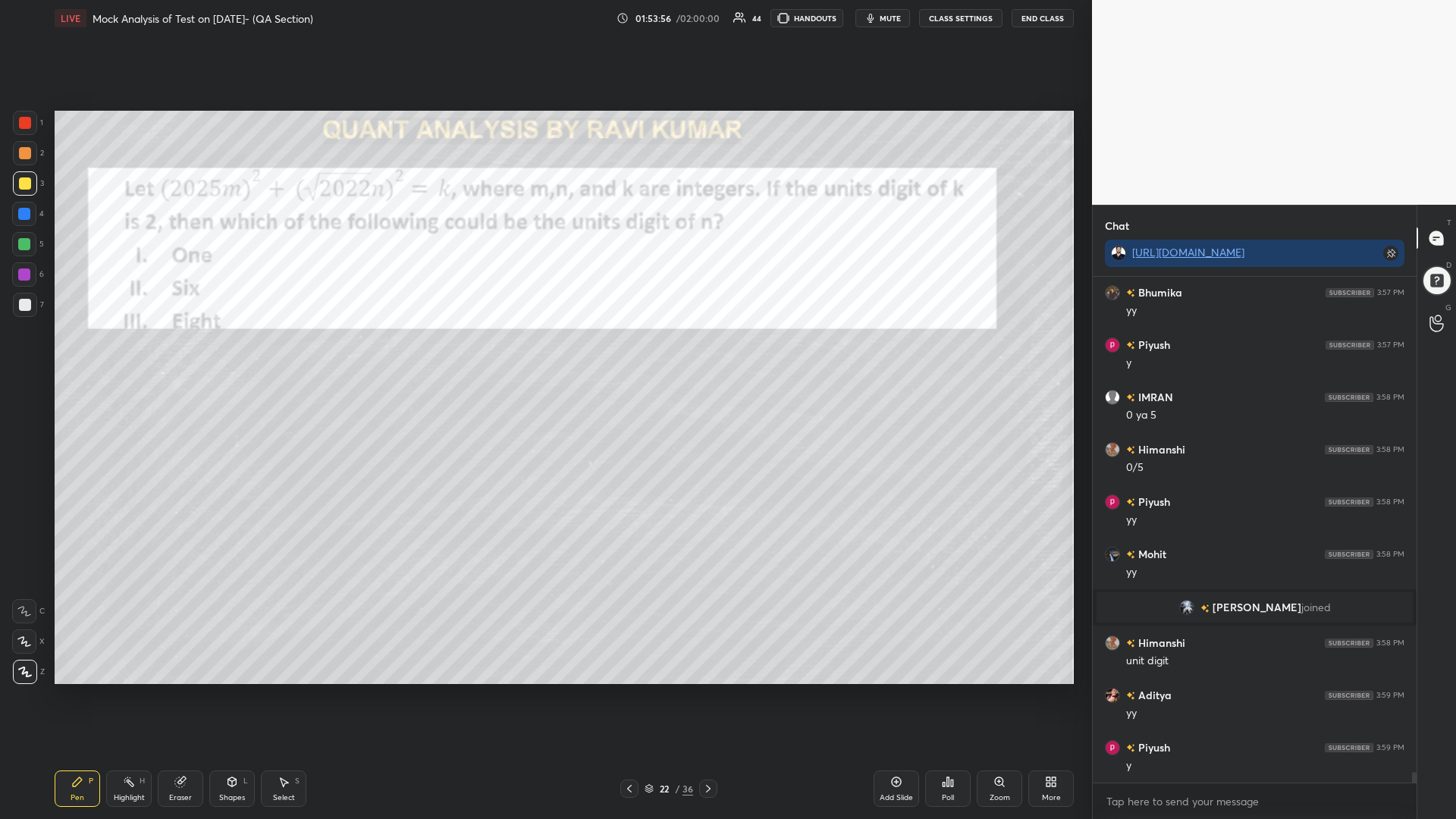
scroll to position [24039, 0]
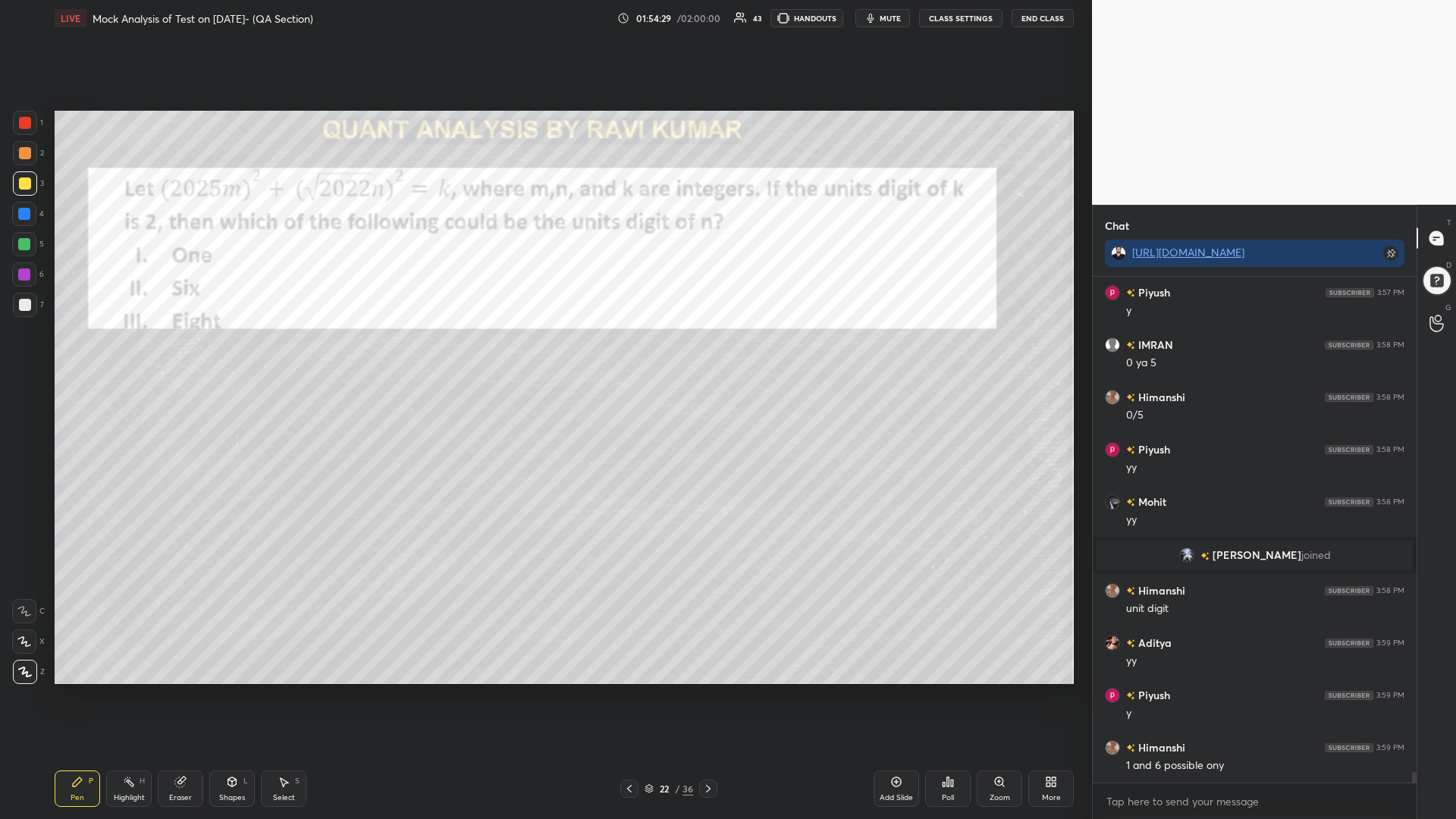
drag, startPoint x: 26, startPoint y: 248, endPoint x: 34, endPoint y: 254, distance: 10.0
click at [25, 249] on div at bounding box center [24, 244] width 12 height 12
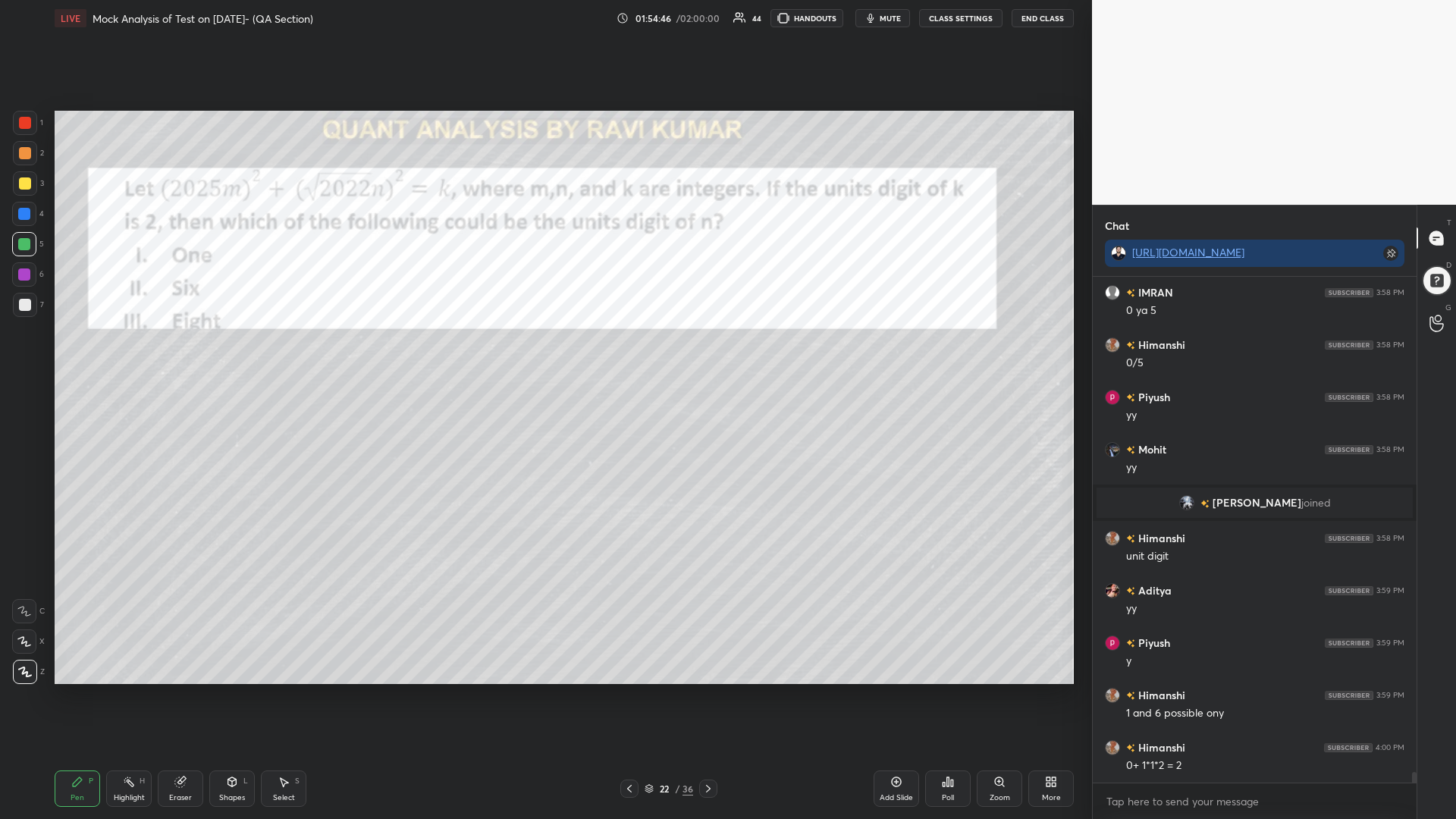
click at [28, 267] on div at bounding box center [24, 274] width 24 height 24
click at [23, 210] on div at bounding box center [24, 213] width 12 height 12
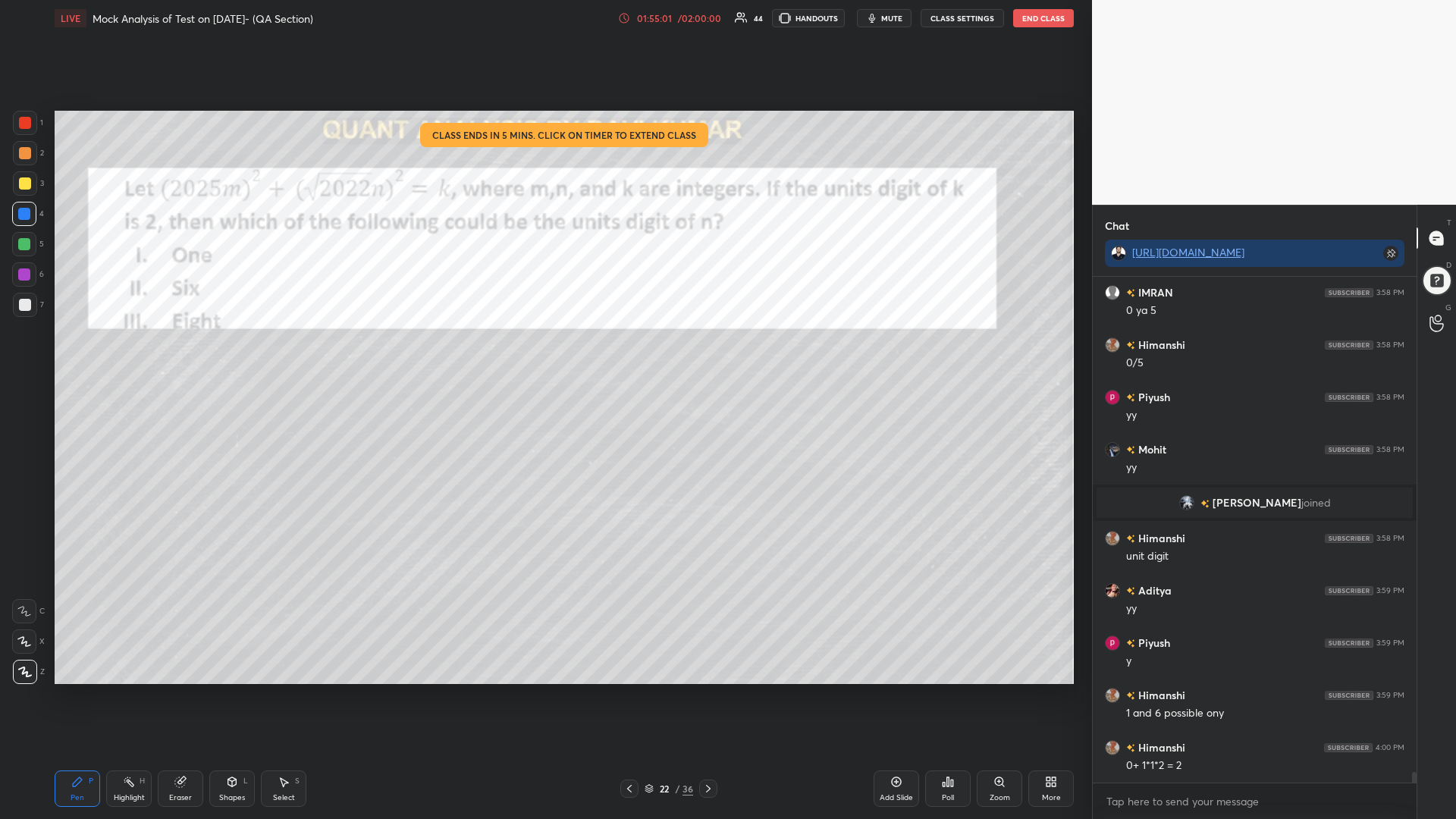
click at [627, 20] on icon at bounding box center [623, 17] width 12 height 12
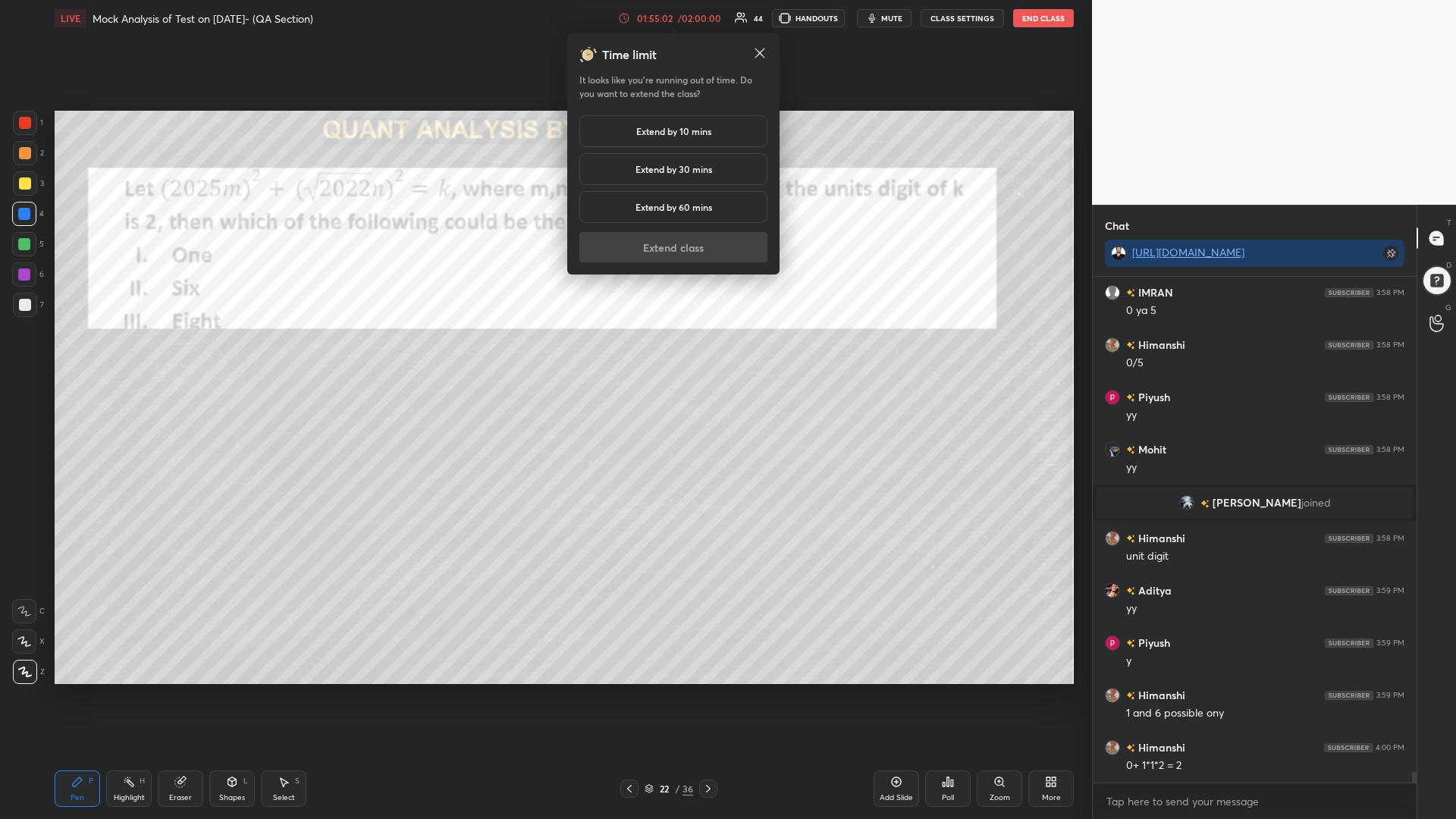
click at [674, 203] on h5 "Extend by 60 mins" at bounding box center [673, 207] width 76 height 13
click at [677, 244] on button "Extend class" at bounding box center [673, 247] width 188 height 31
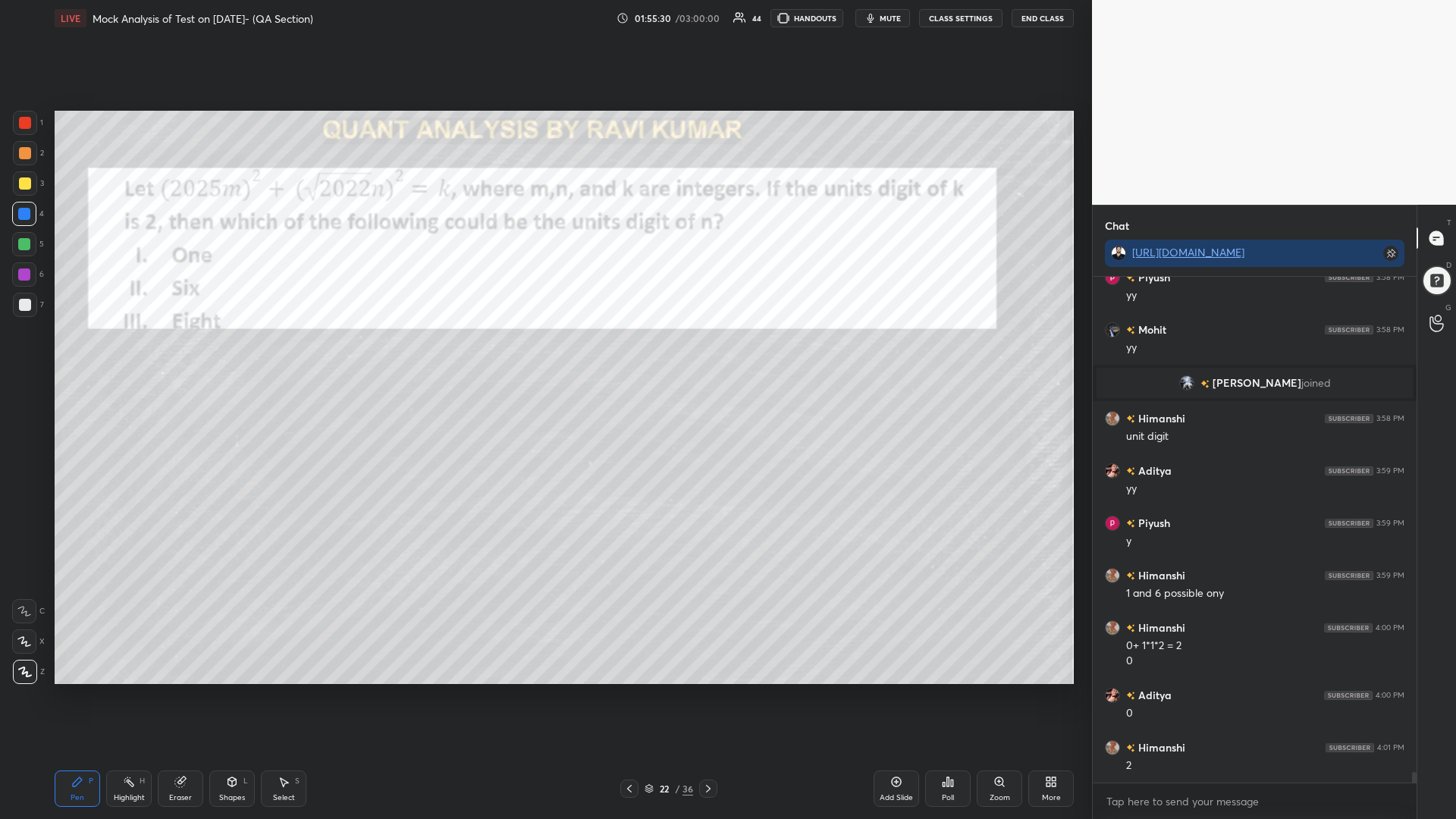
scroll to position [24263, 0]
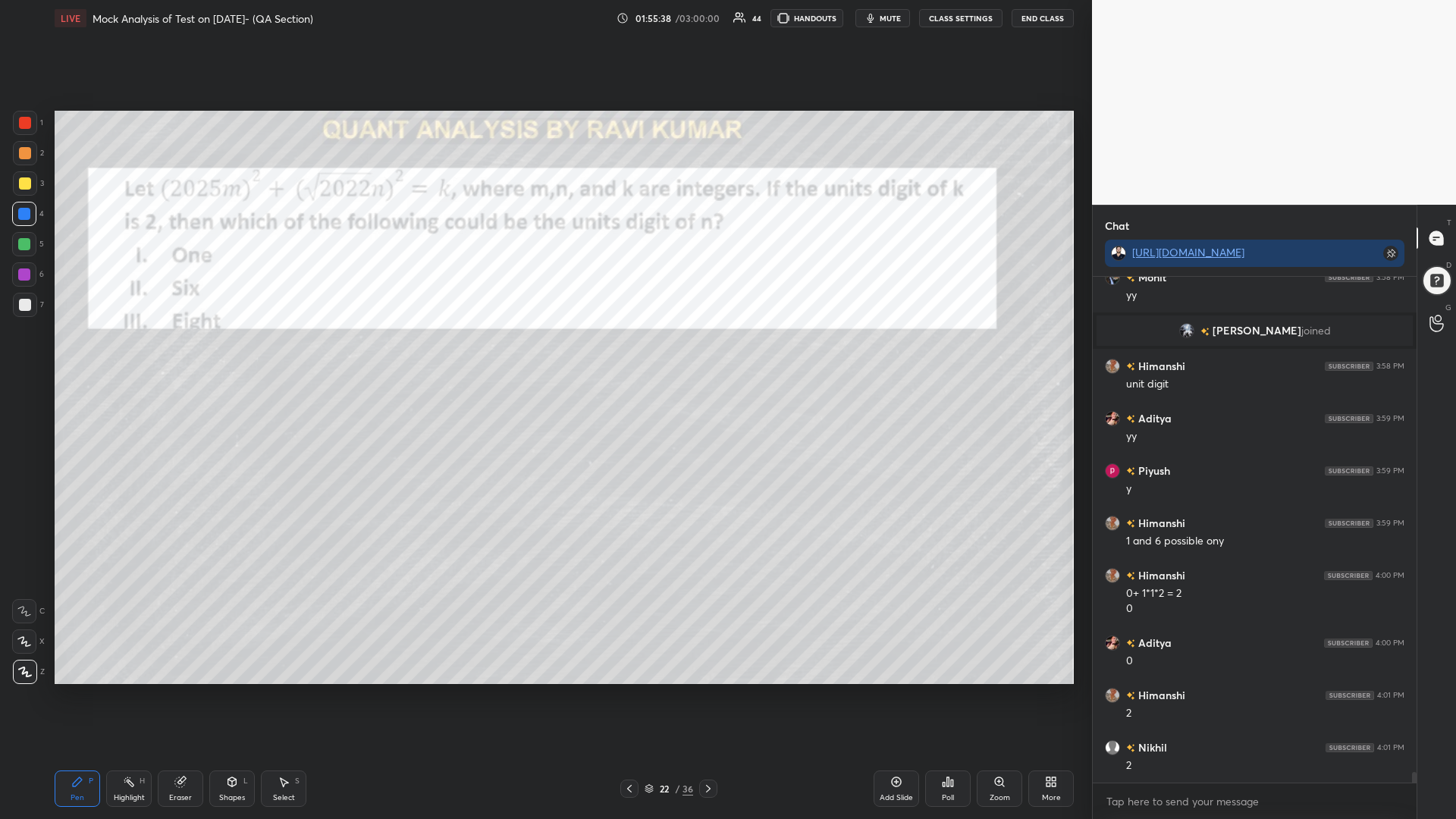
drag, startPoint x: 22, startPoint y: 246, endPoint x: 42, endPoint y: 202, distance: 48.3
click at [21, 244] on div at bounding box center [24, 244] width 12 height 12
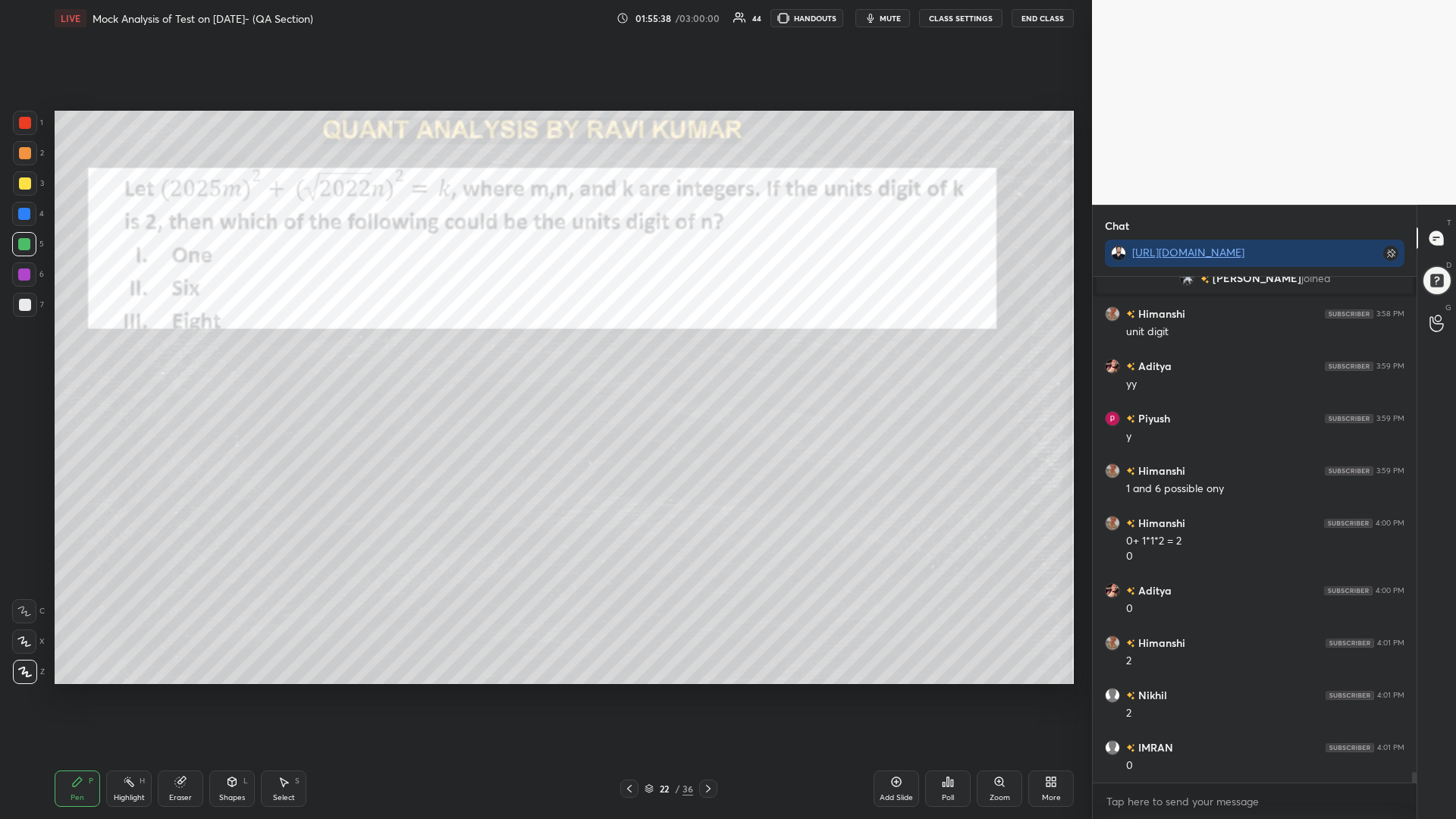
click at [28, 158] on div at bounding box center [24, 152] width 12 height 12
click at [20, 301] on div at bounding box center [24, 304] width 12 height 12
click at [23, 219] on div at bounding box center [24, 213] width 12 height 12
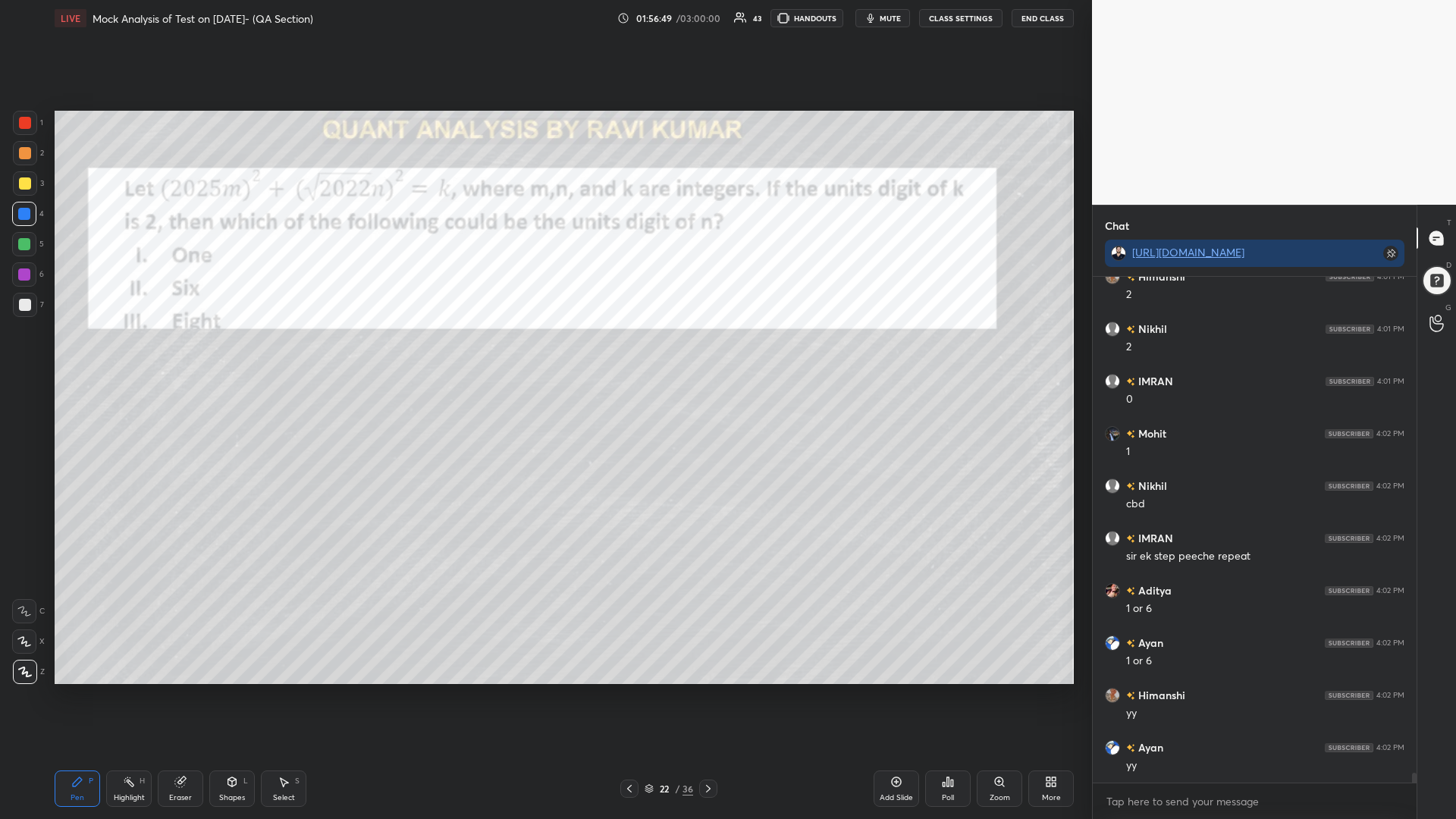
scroll to position [24733, 0]
click at [895, 696] on icon at bounding box center [896, 782] width 5 height 5
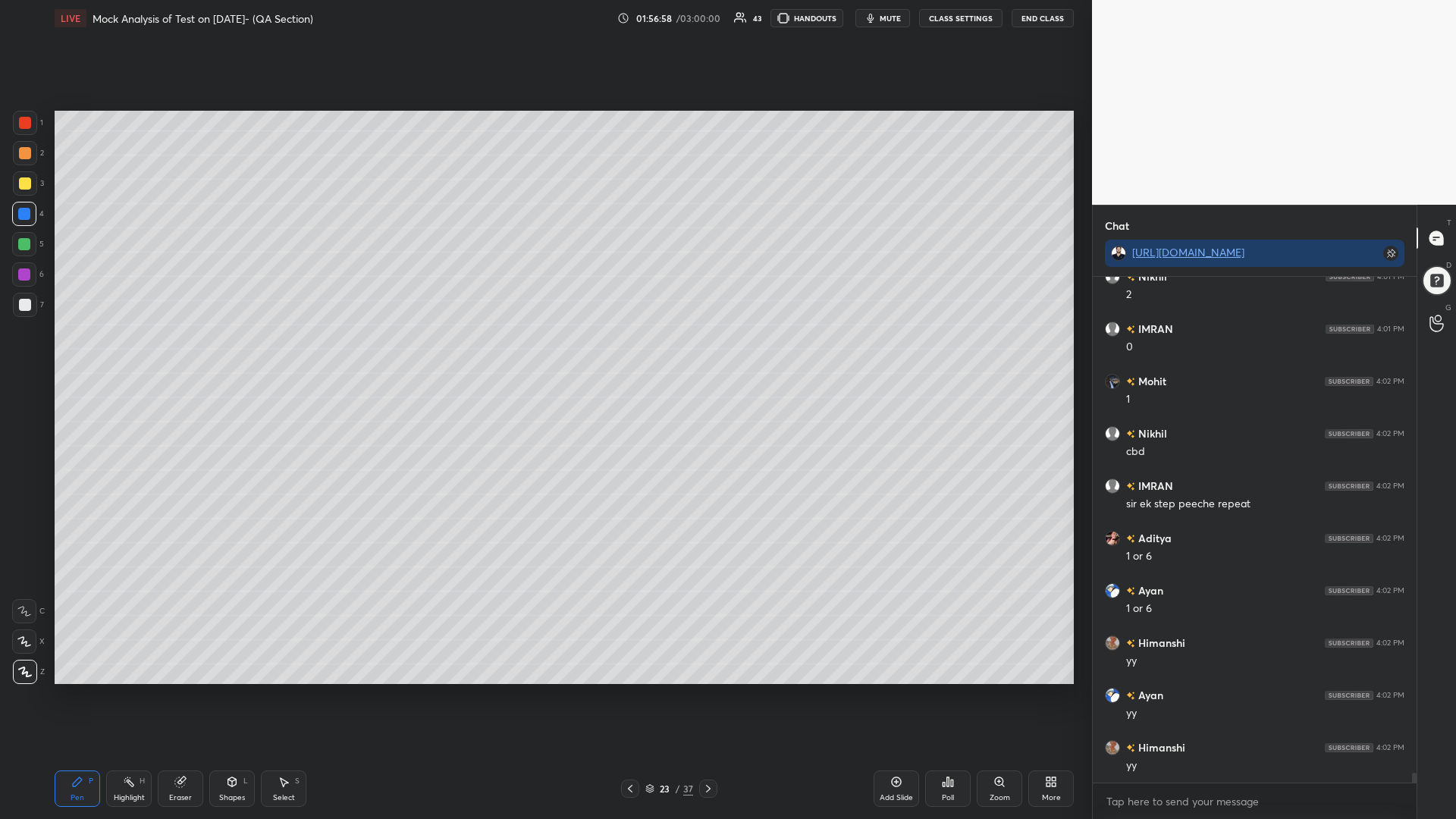
click at [632, 696] on icon at bounding box center [630, 788] width 12 height 12
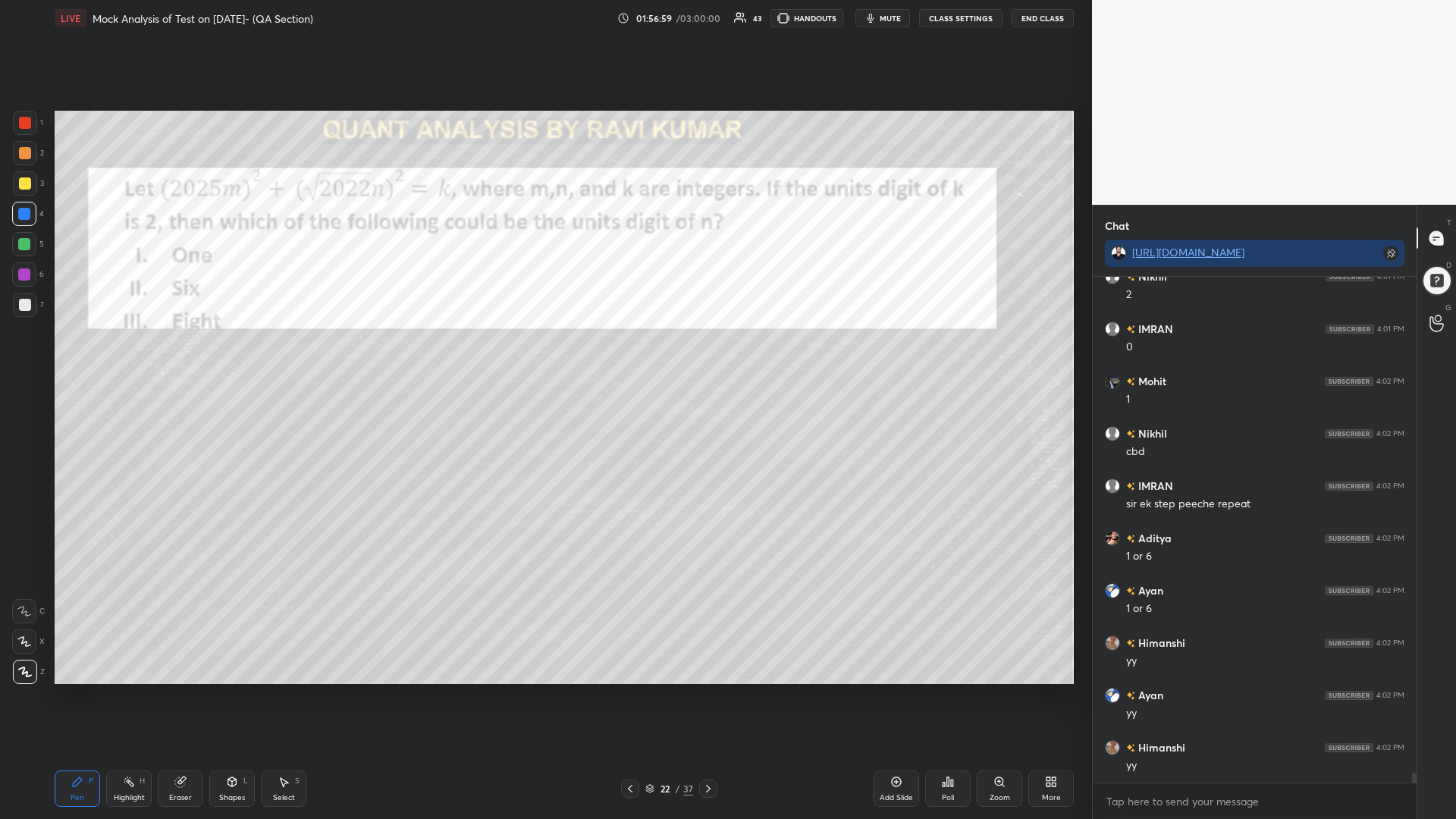
drag, startPoint x: 708, startPoint y: 787, endPoint x: 719, endPoint y: 783, distance: 11.7
click at [708, 696] on icon at bounding box center [708, 788] width 12 height 12
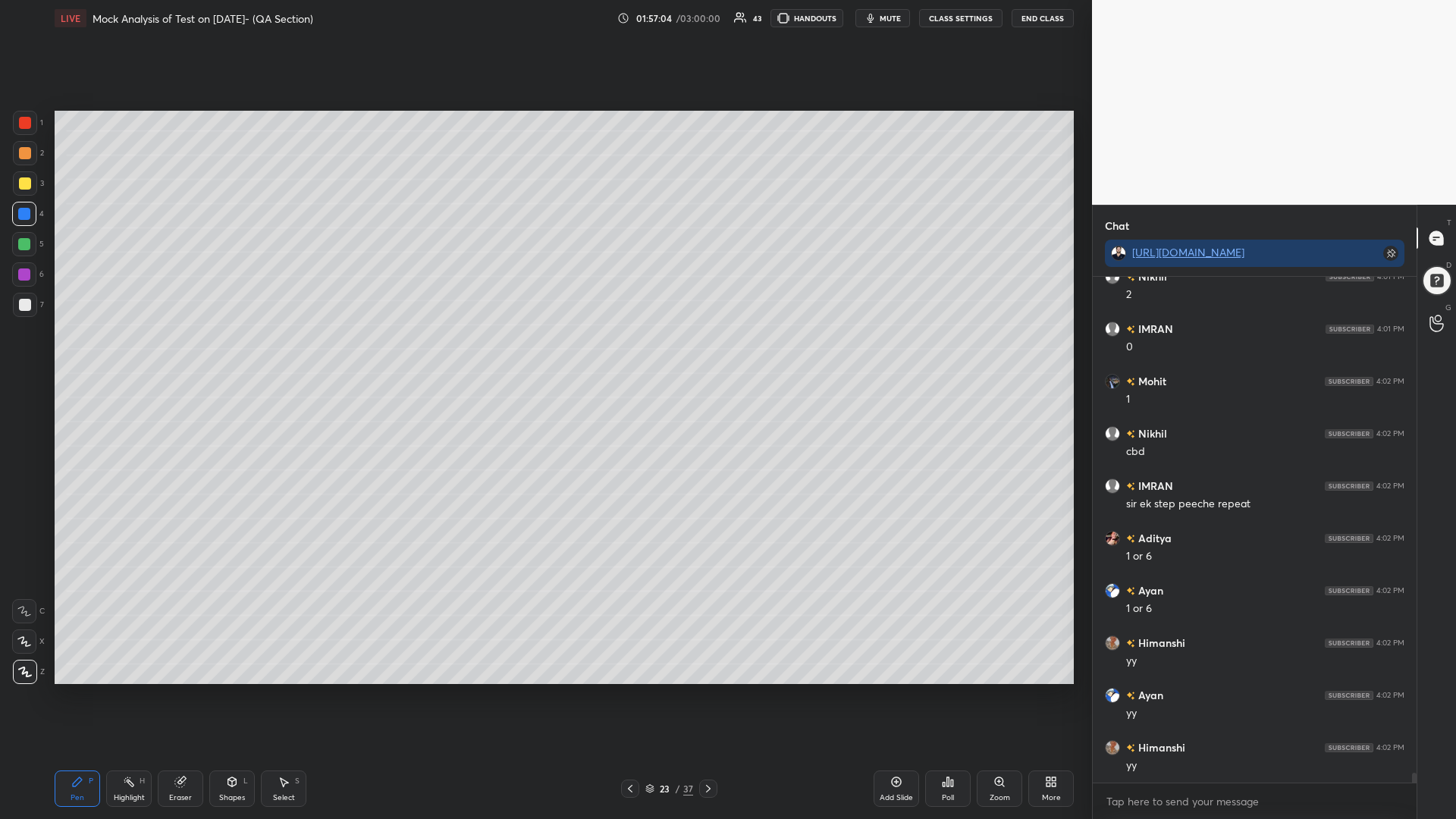
scroll to position [24749, 0]
click at [628, 696] on icon at bounding box center [630, 788] width 12 height 12
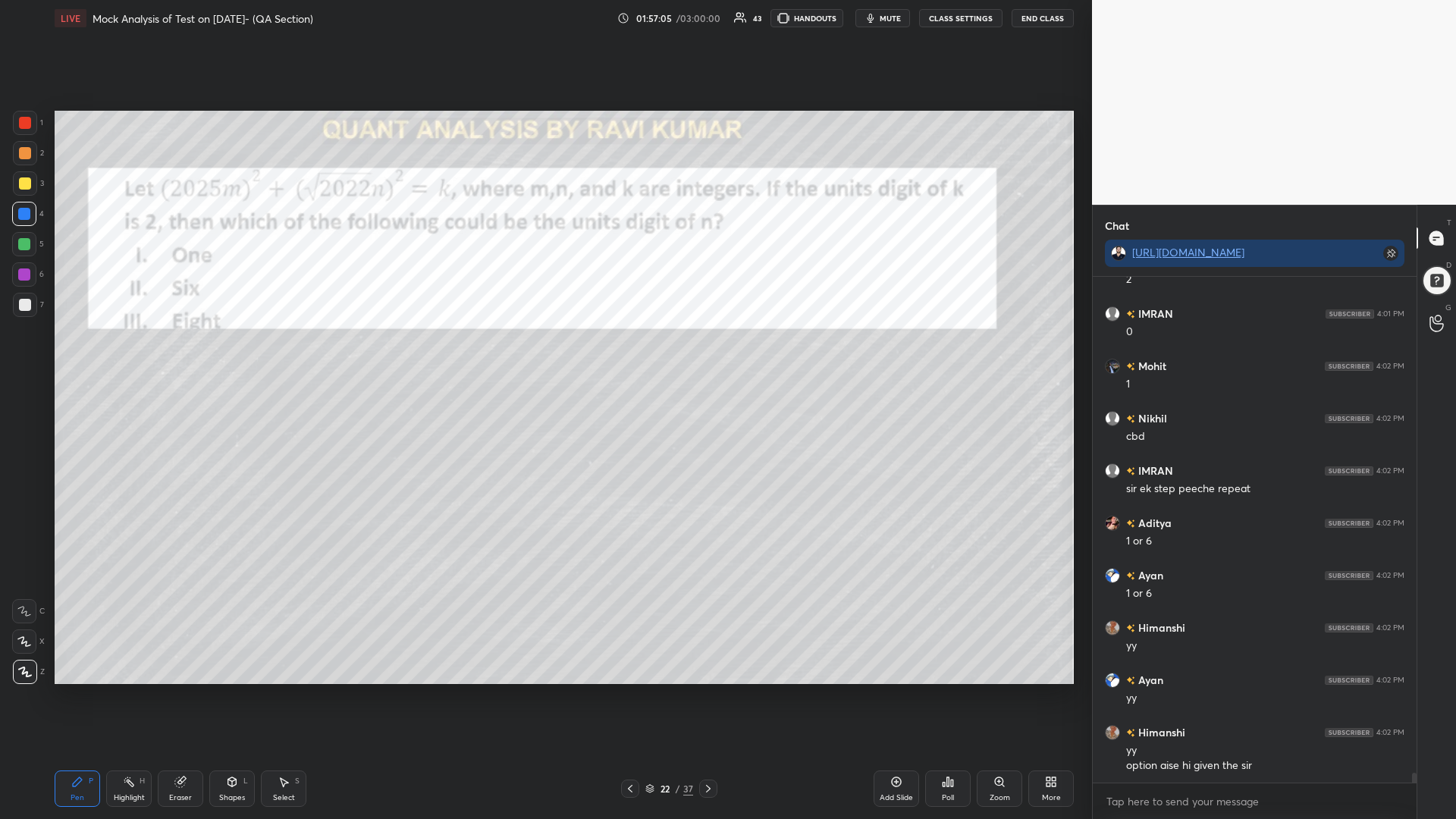
click at [705, 696] on icon at bounding box center [708, 788] width 12 height 12
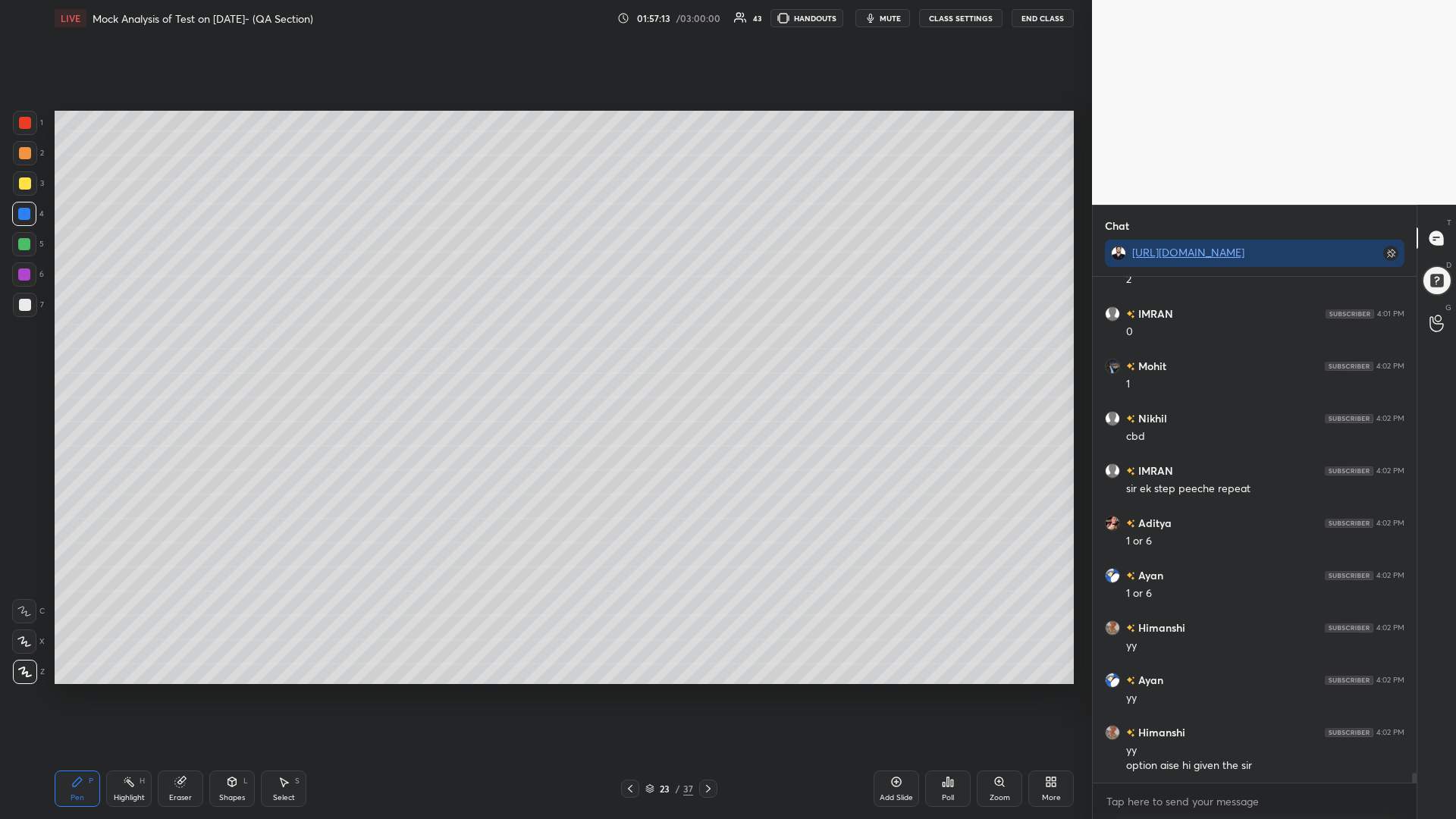
scroll to position [24801, 0]
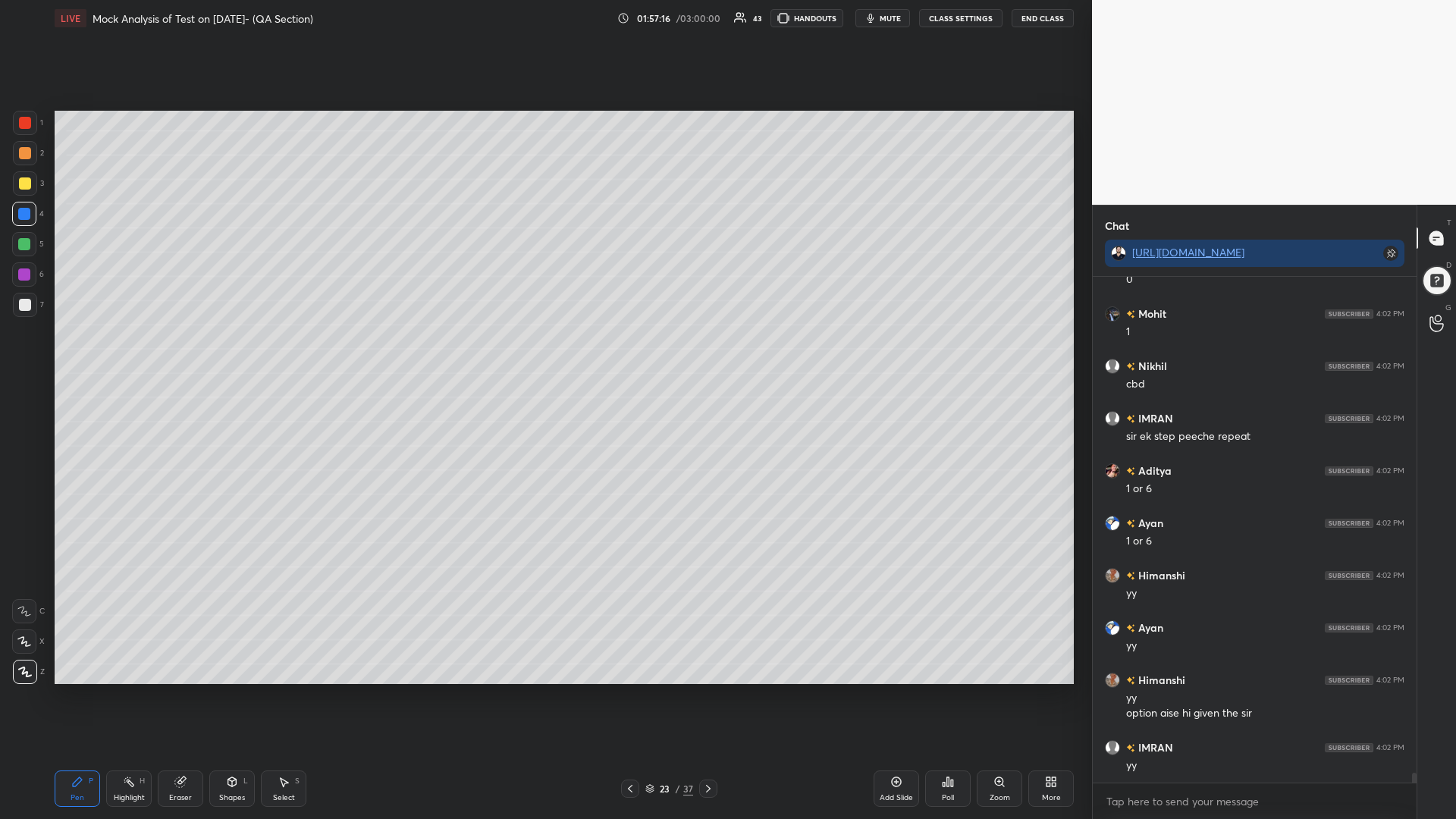
click at [20, 277] on div at bounding box center [24, 274] width 12 height 12
click at [21, 301] on div at bounding box center [24, 304] width 12 height 12
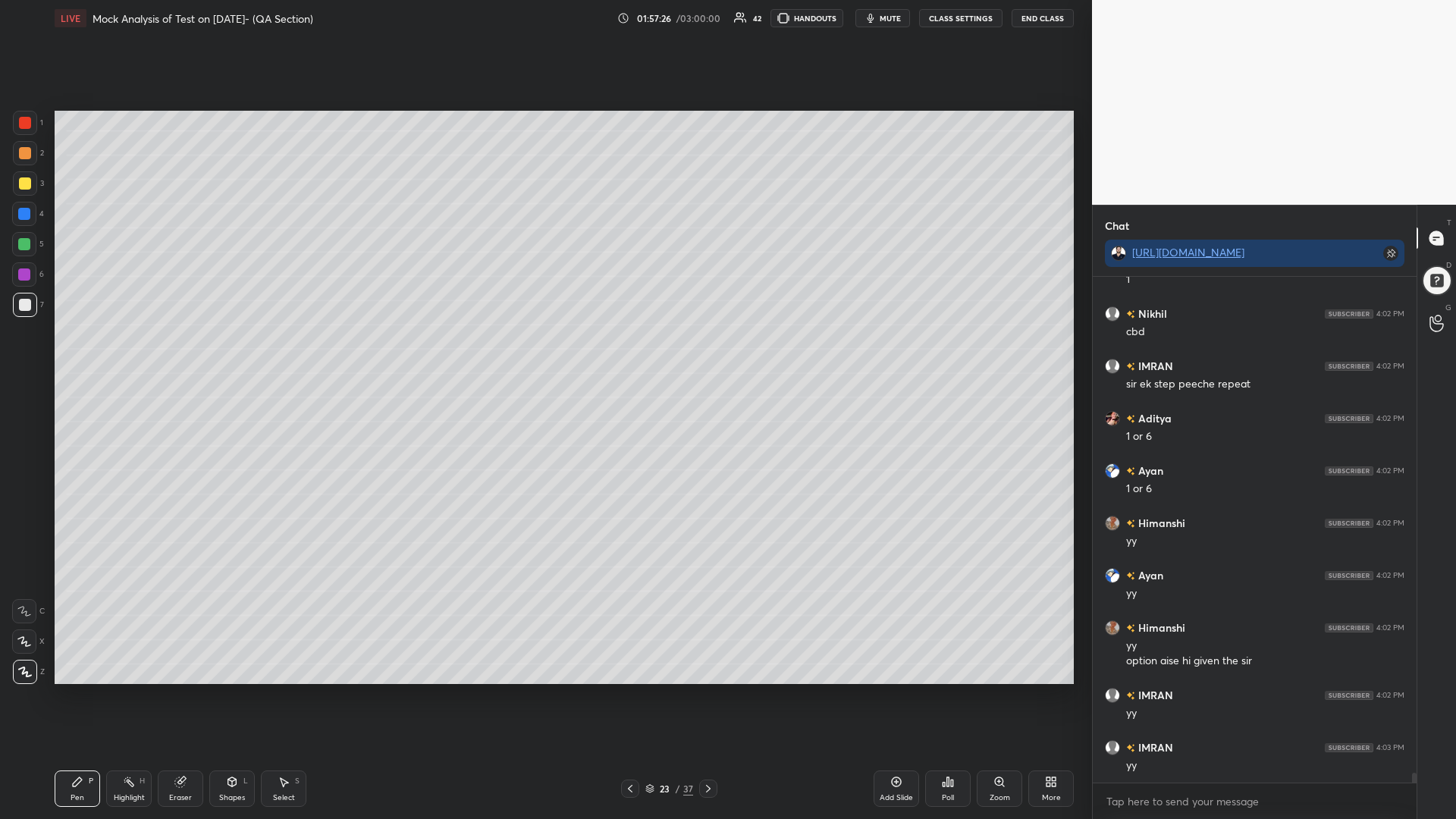
scroll to position [24906, 0]
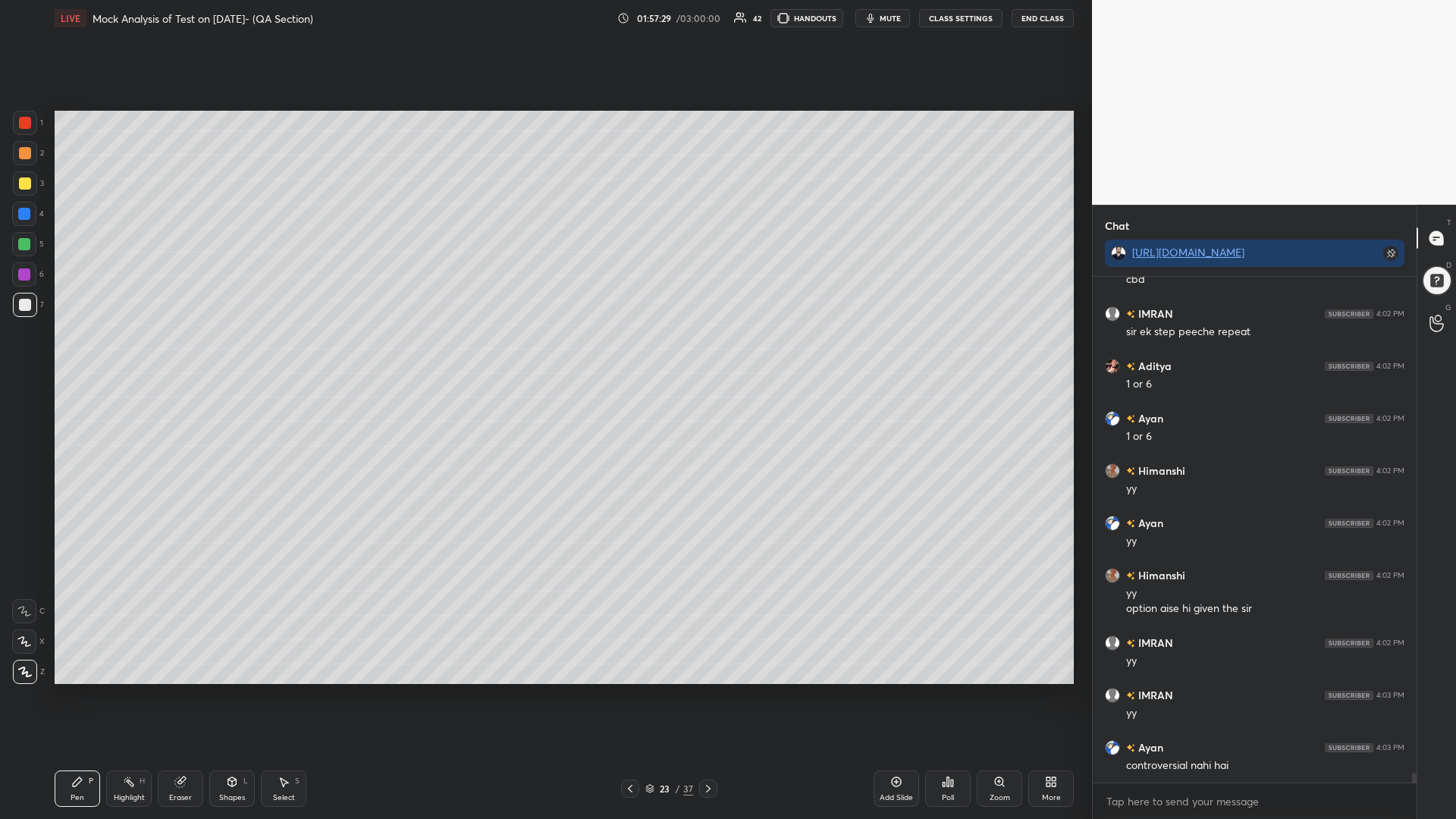
click at [28, 182] on div at bounding box center [24, 183] width 12 height 12
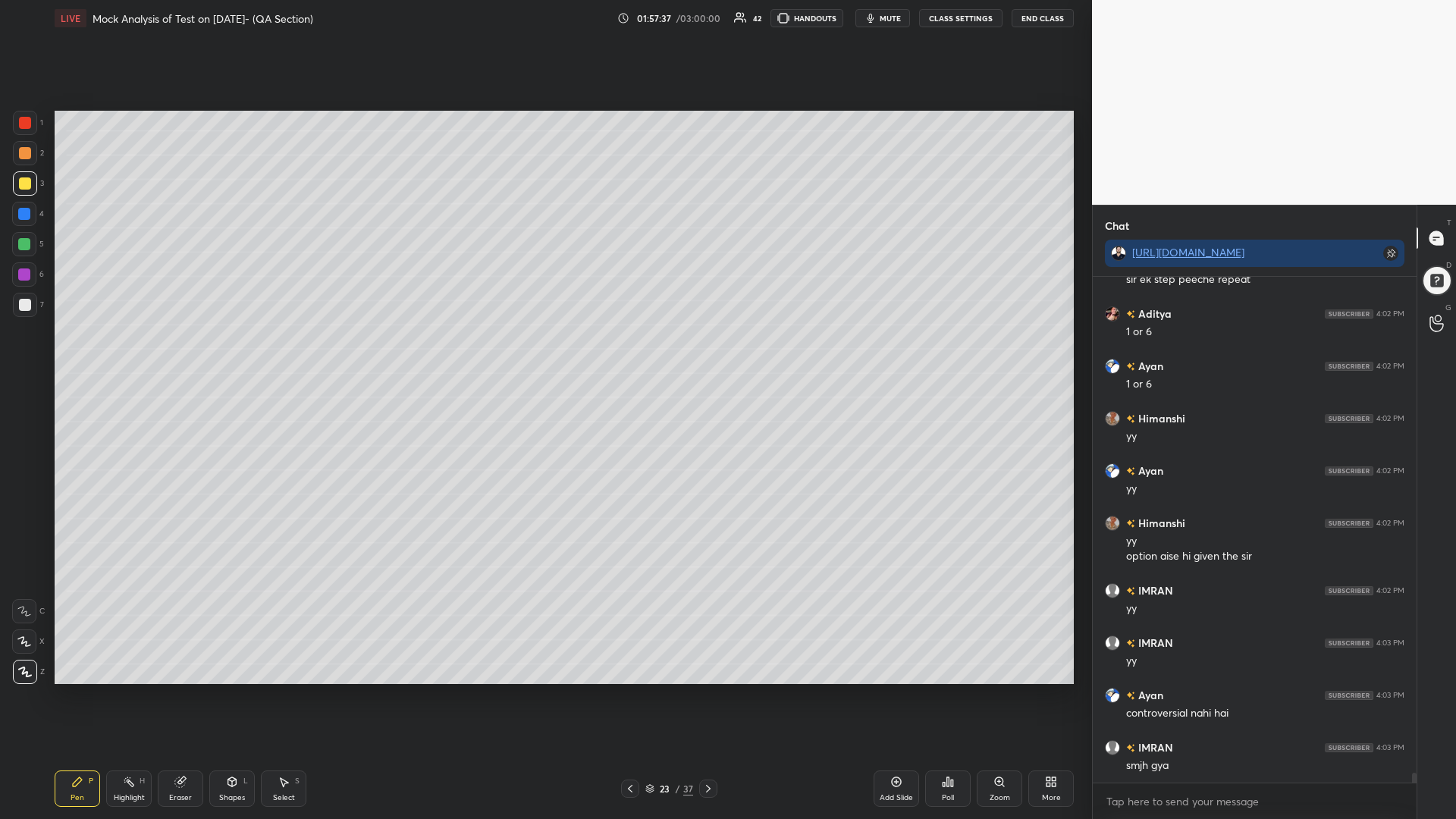
click at [626, 696] on icon at bounding box center [630, 788] width 12 height 12
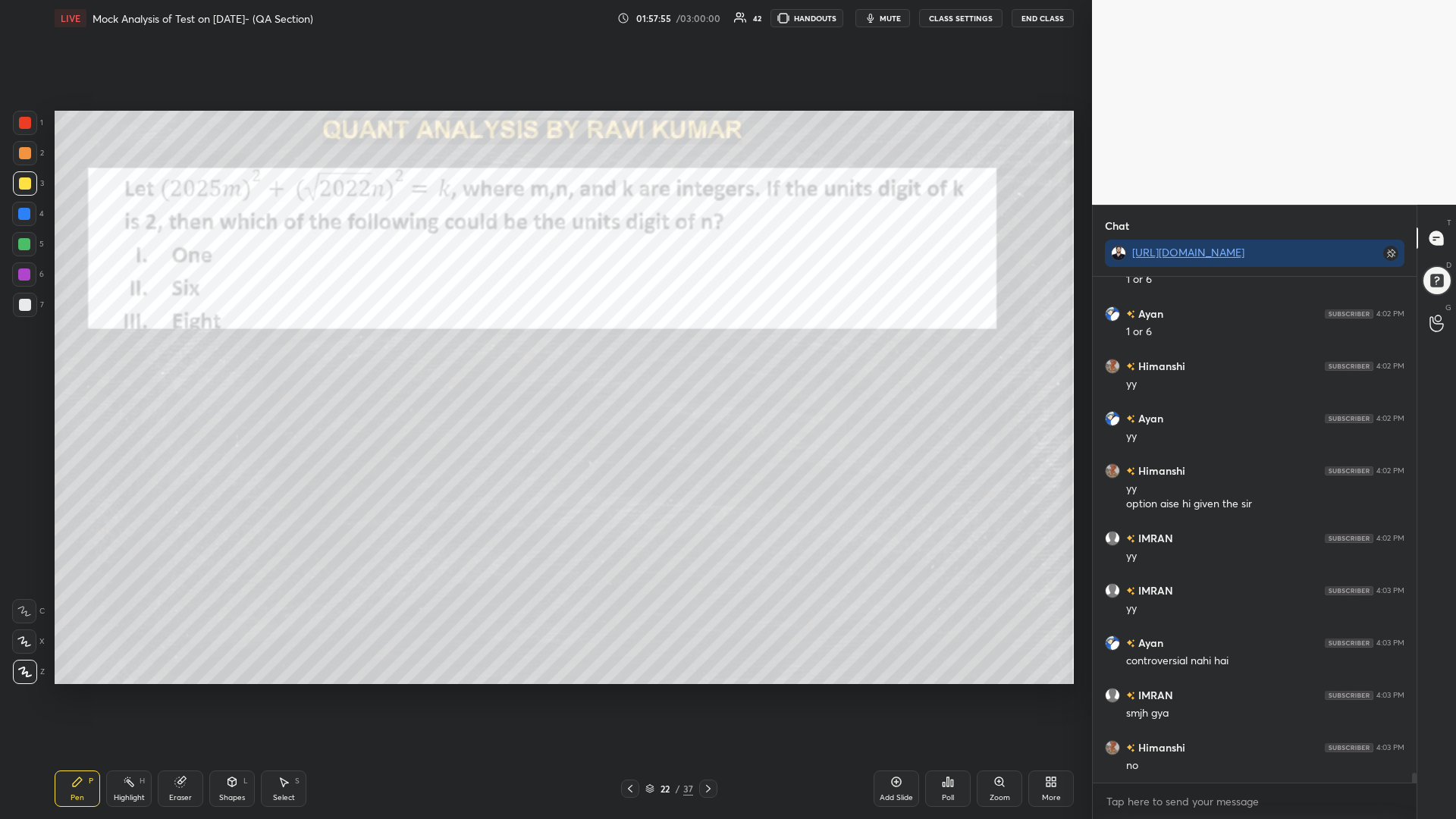
scroll to position [25063, 0]
click at [23, 125] on div at bounding box center [24, 123] width 12 height 12
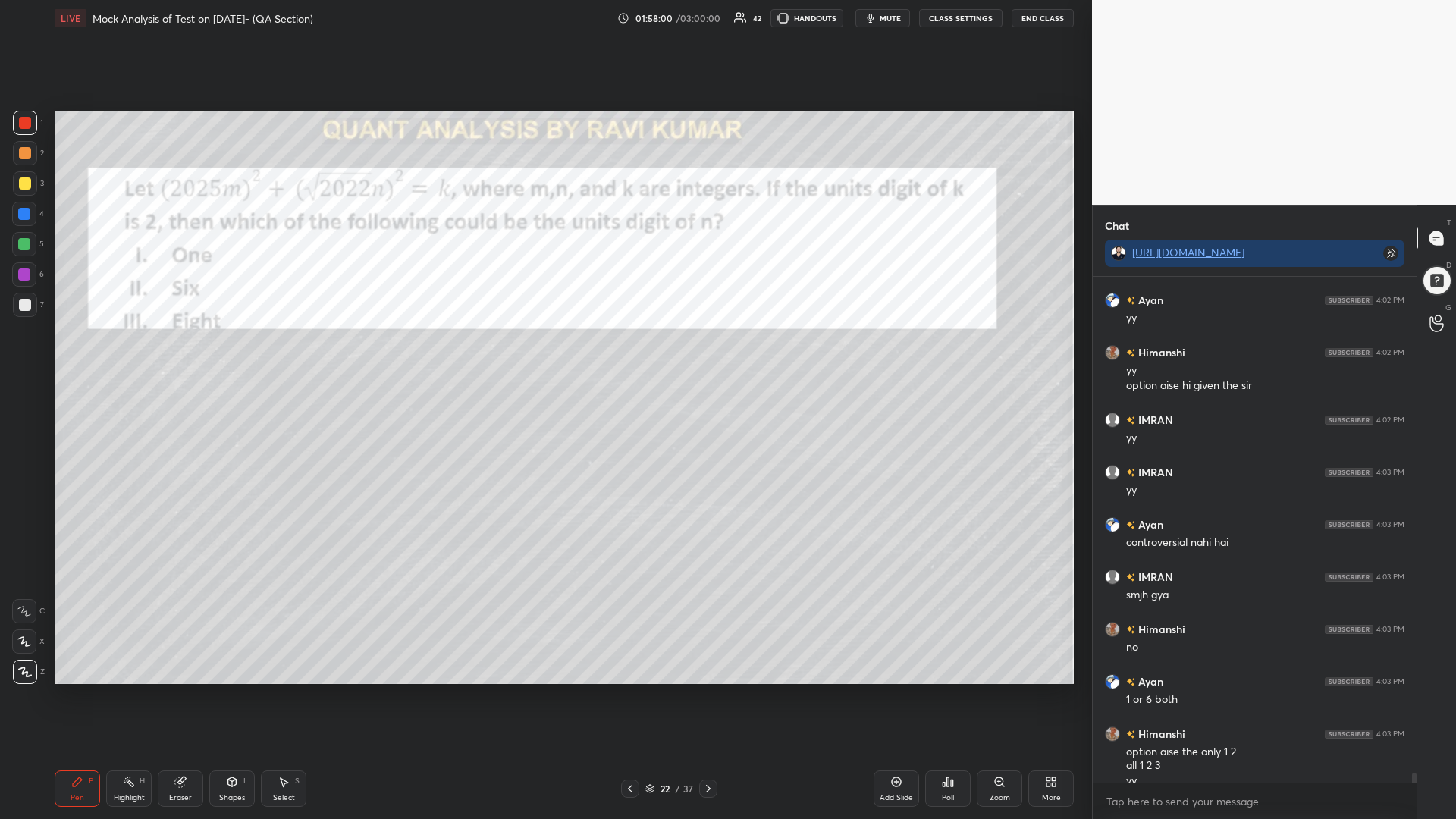
scroll to position [25144, 0]
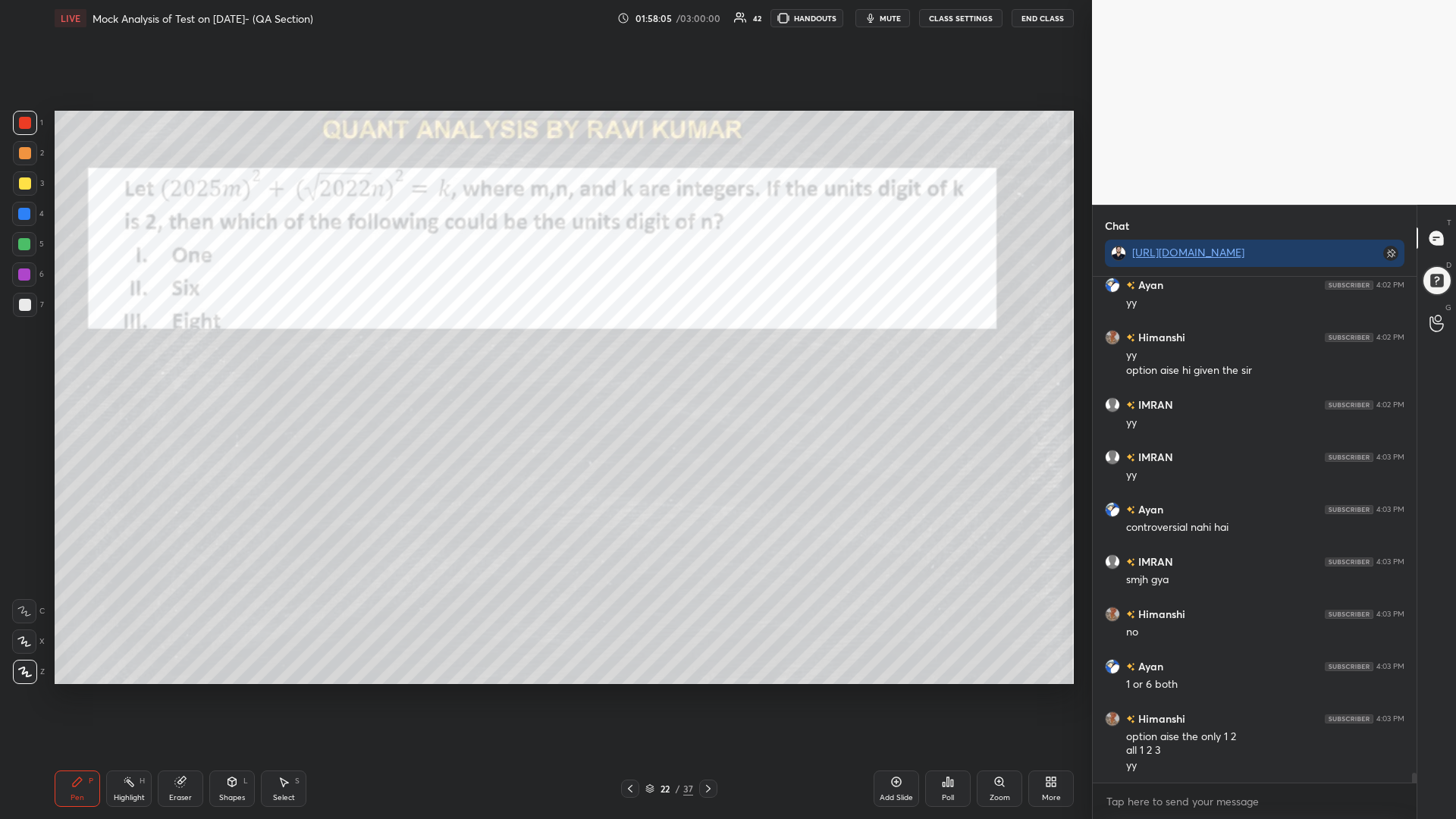
click at [707, 696] on icon at bounding box center [708, 788] width 12 height 12
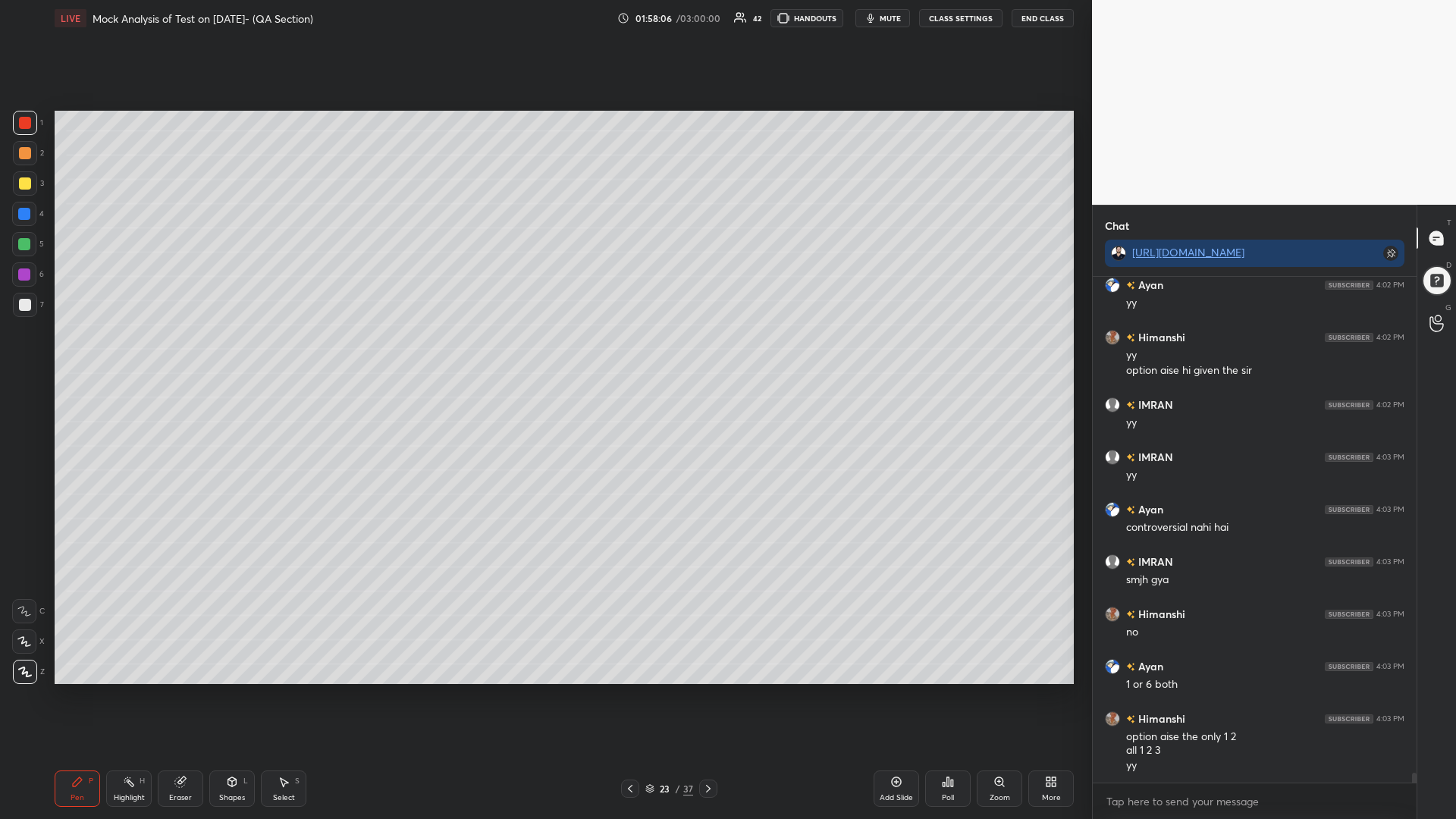
click at [24, 299] on div at bounding box center [24, 304] width 12 height 12
click at [15, 270] on div at bounding box center [24, 274] width 24 height 24
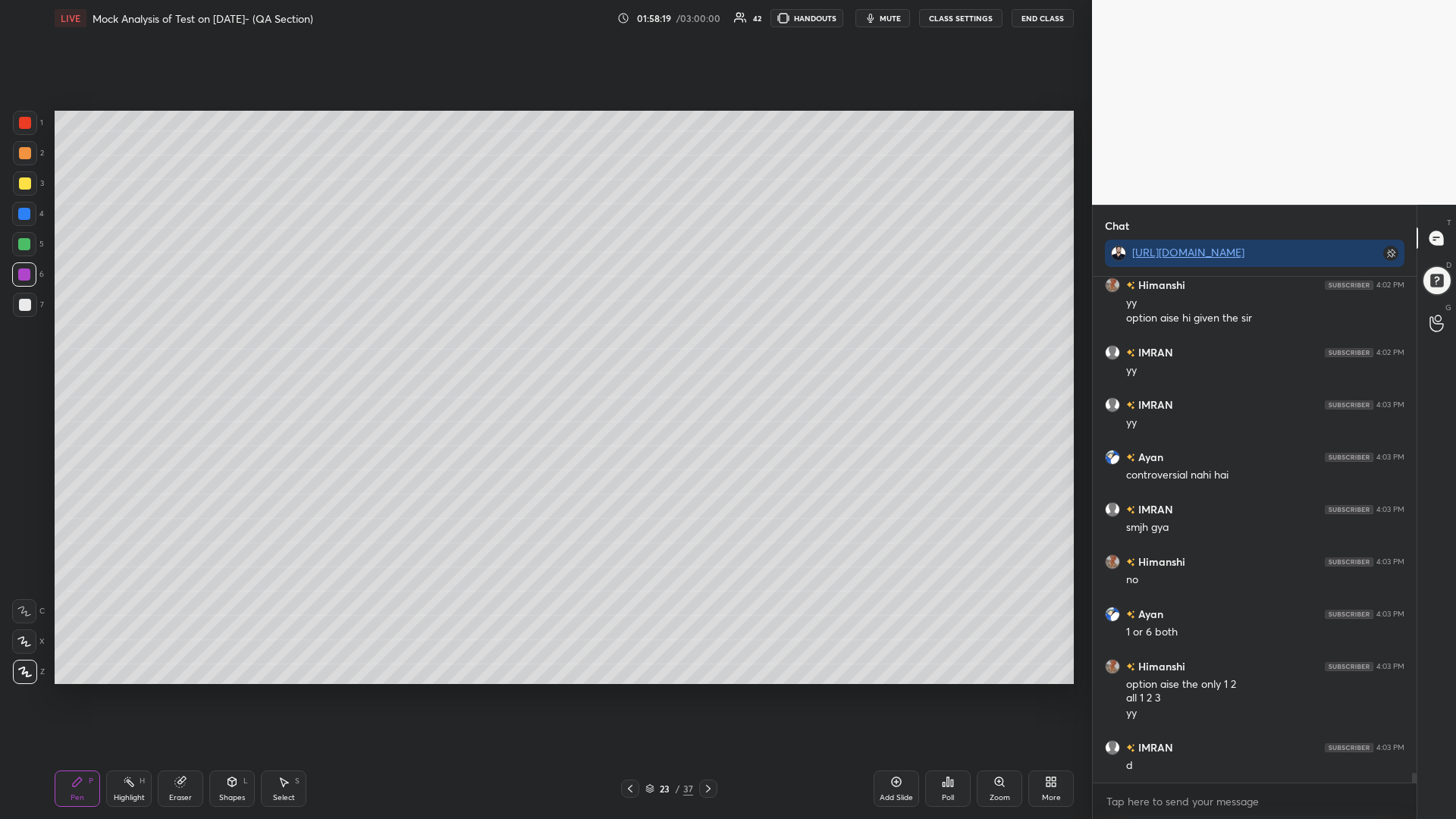
click at [700, 696] on div at bounding box center [708, 788] width 18 height 18
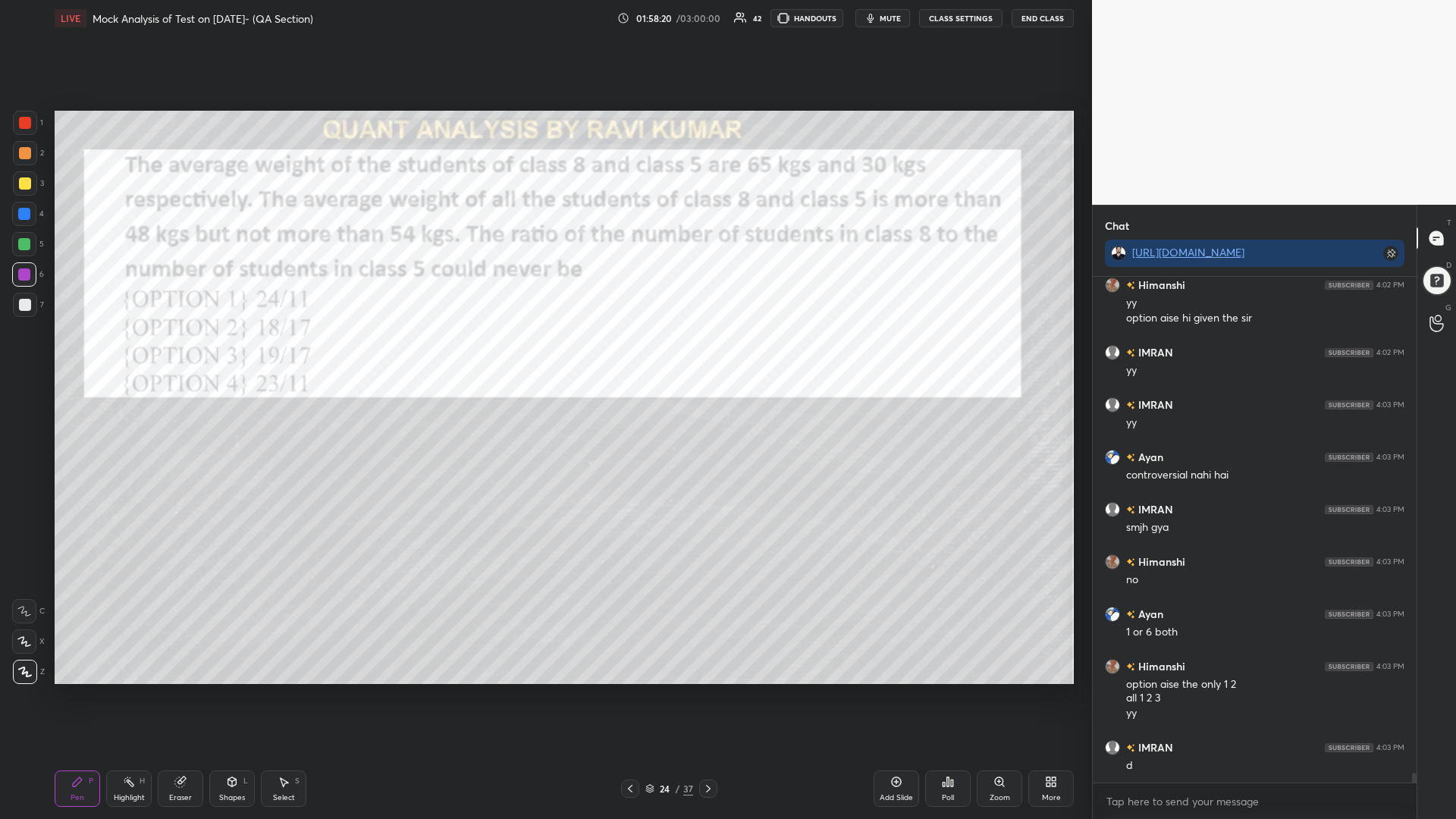
click at [695, 696] on div "24 / 37" at bounding box center [669, 788] width 96 height 18
click at [708, 696] on div at bounding box center [708, 788] width 18 height 18
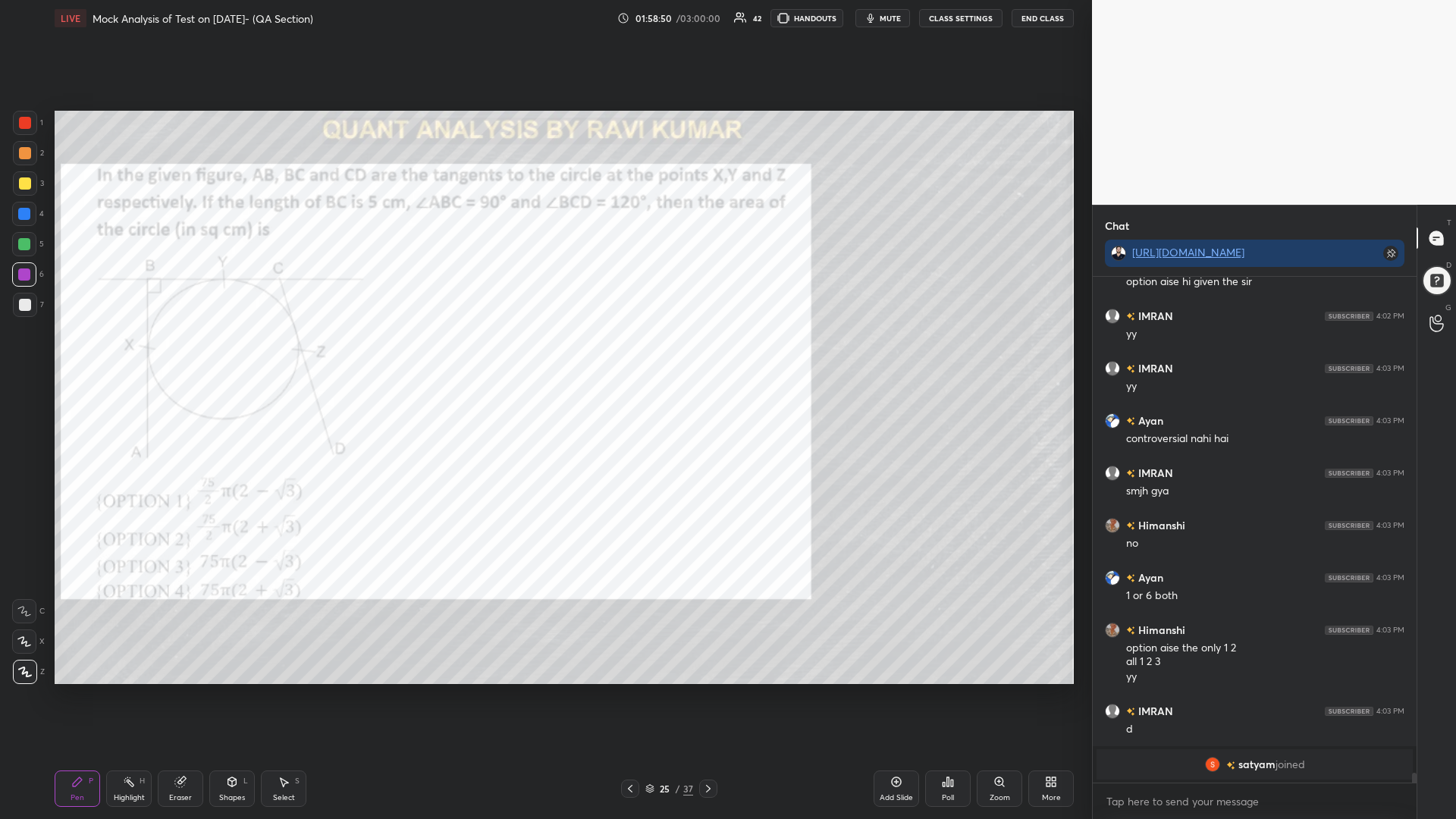
scroll to position [24895, 0]
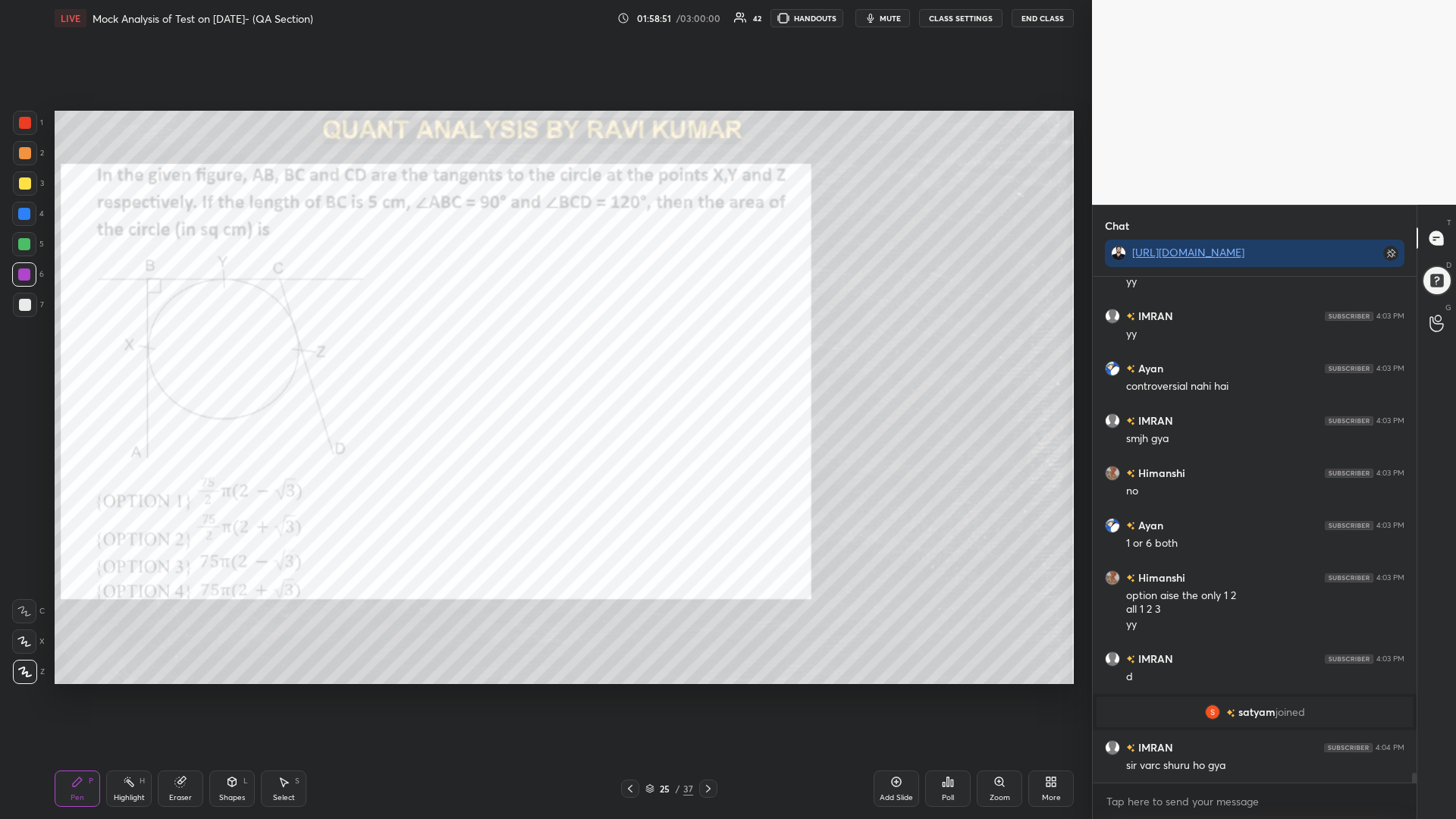
click at [182, 696] on div "Eraser" at bounding box center [181, 788] width 46 height 36
click at [76, 696] on div "Pen P" at bounding box center [77, 788] width 46 height 36
click at [707, 696] on icon at bounding box center [708, 788] width 12 height 12
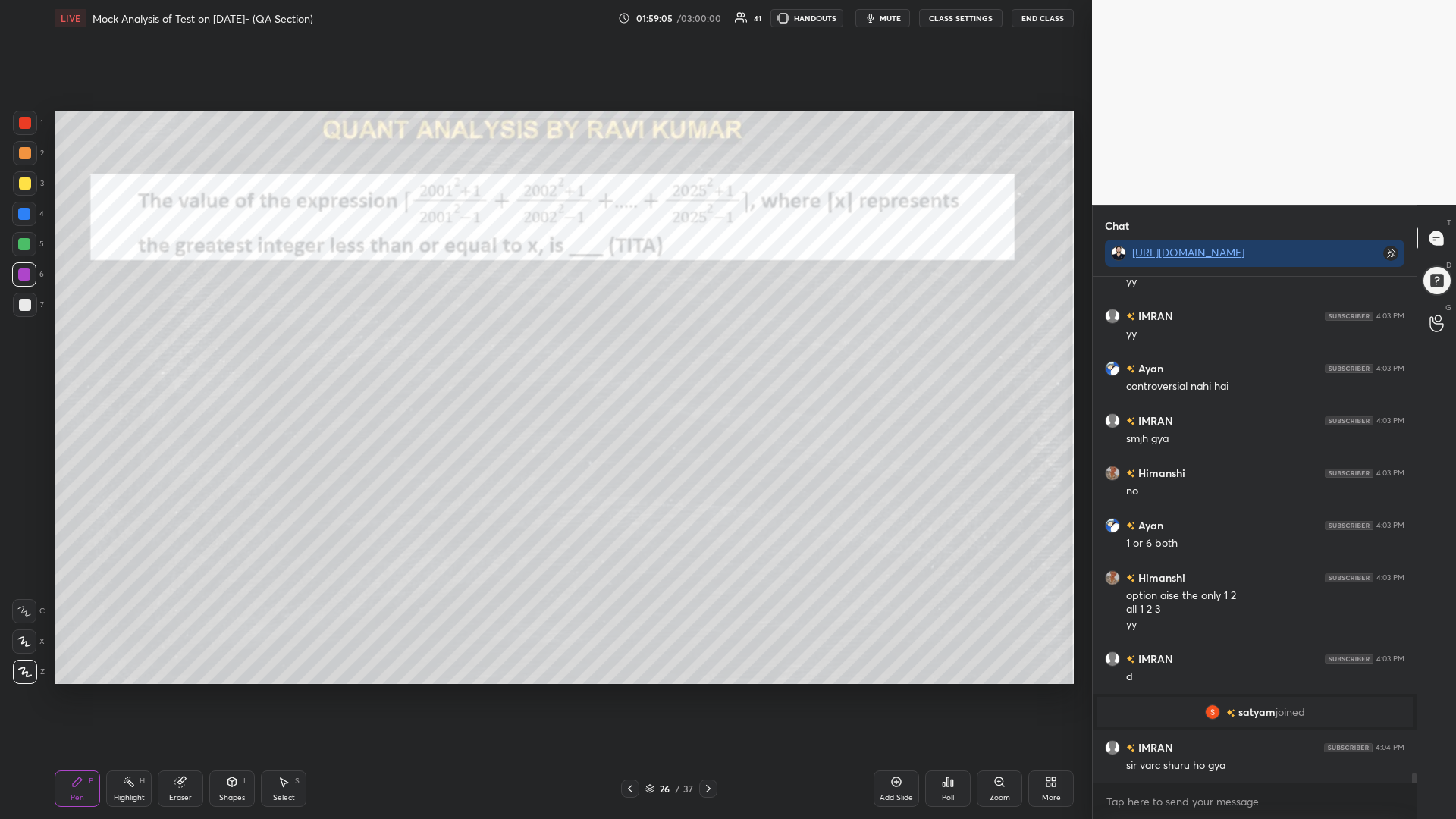
click at [706, 696] on icon at bounding box center [708, 788] width 12 height 12
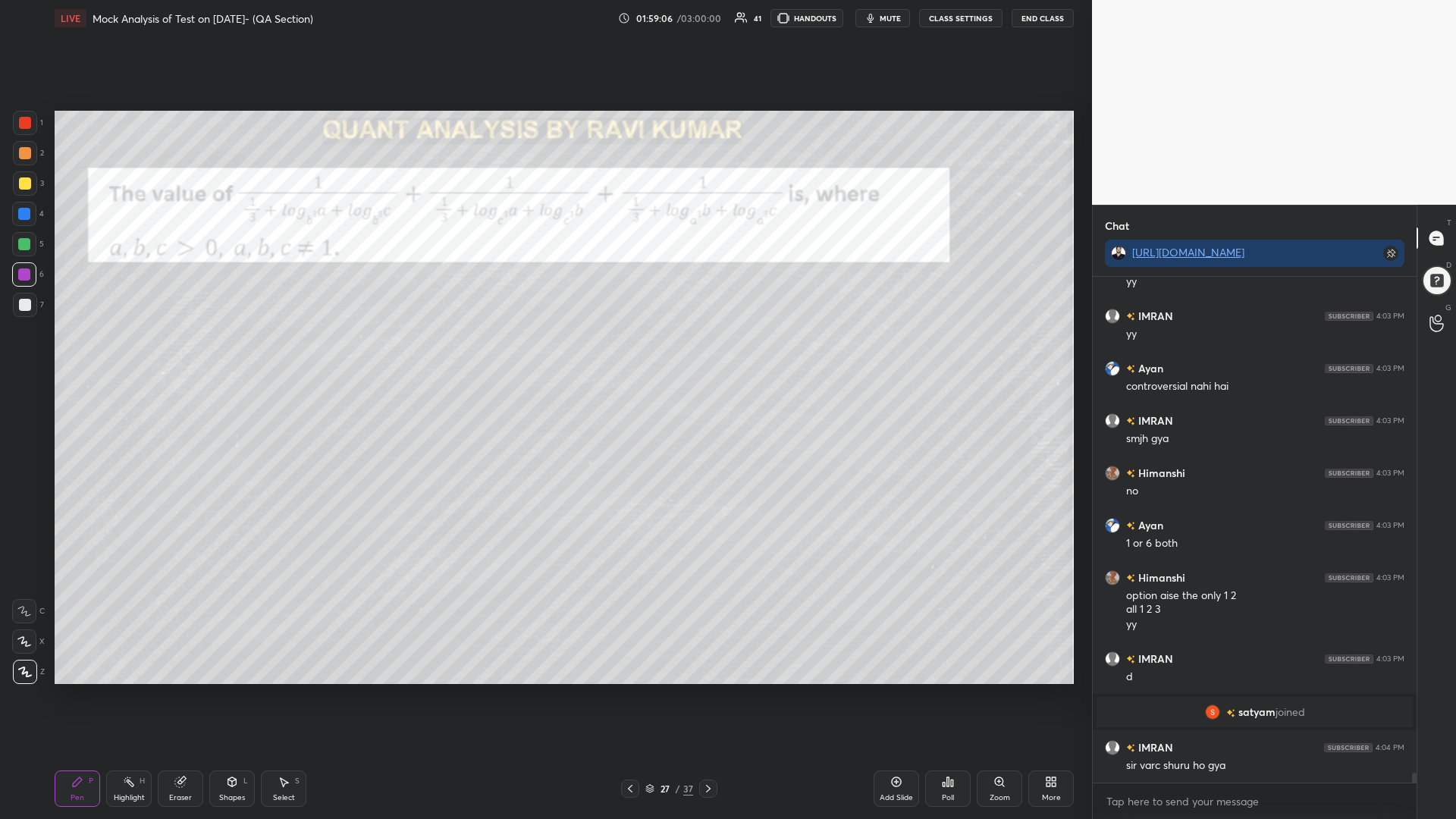
click at [708, 696] on icon at bounding box center [708, 788] width 12 height 12
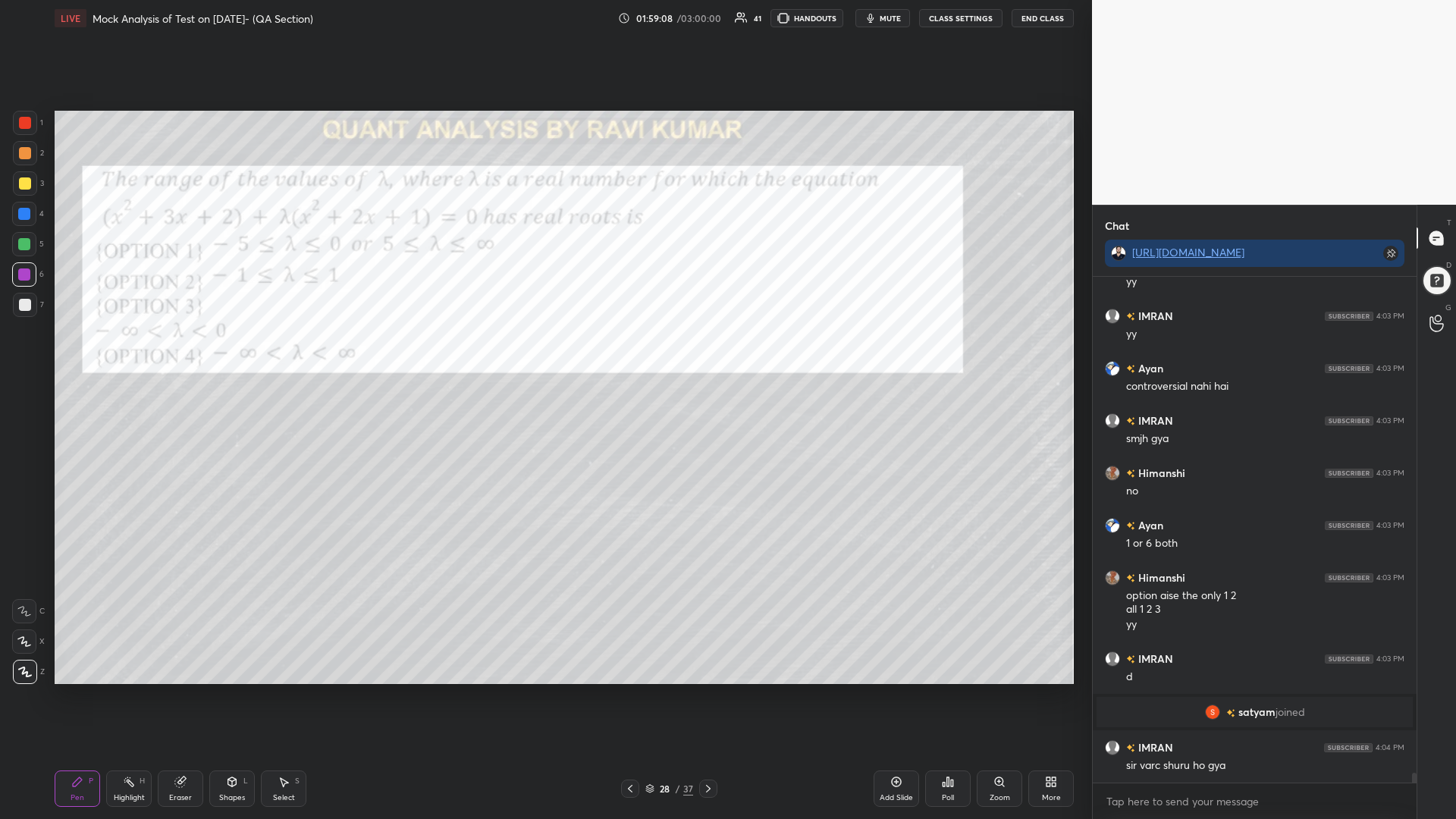
click at [18, 133] on div at bounding box center [24, 123] width 24 height 24
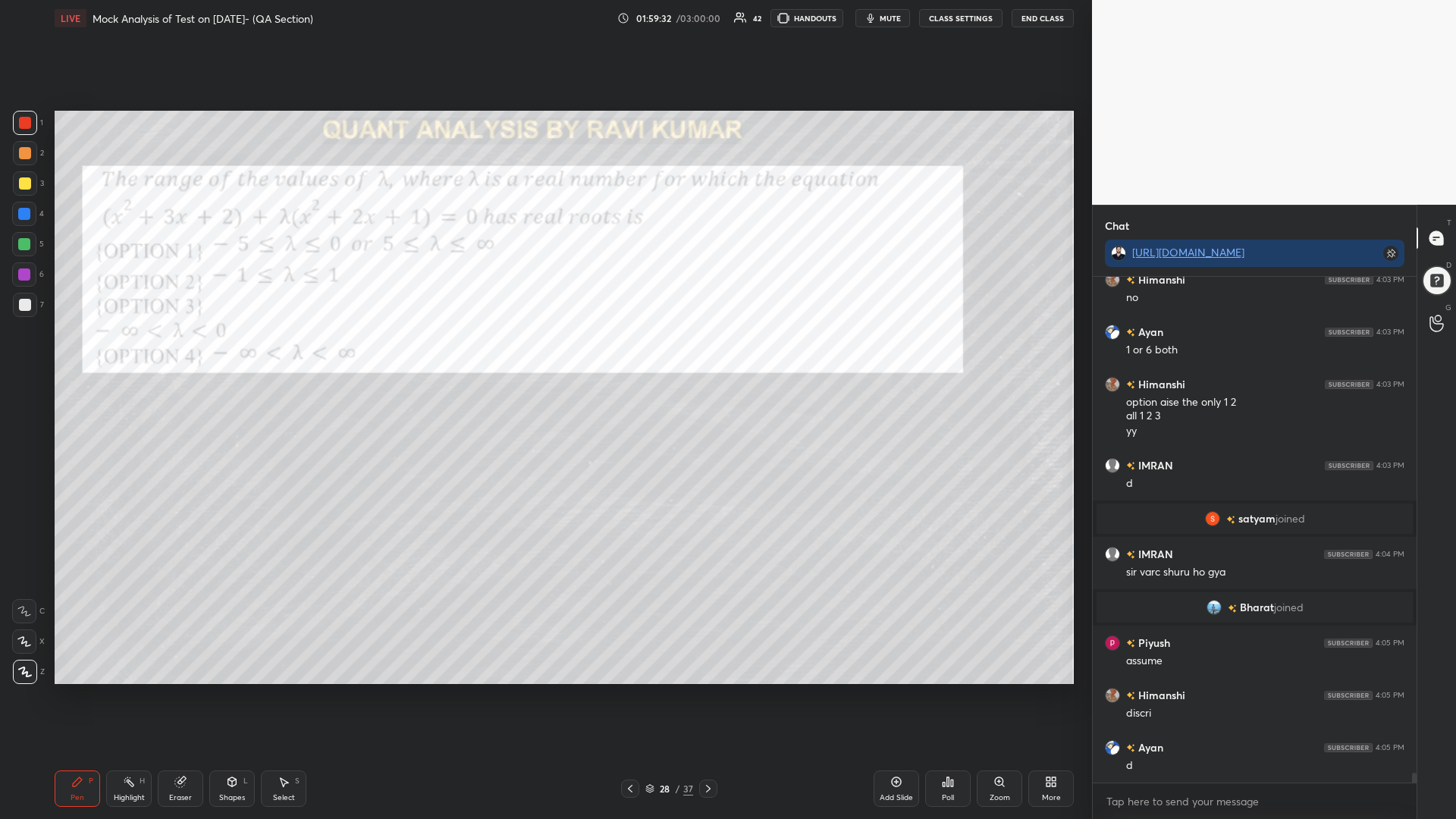
scroll to position [25126, 0]
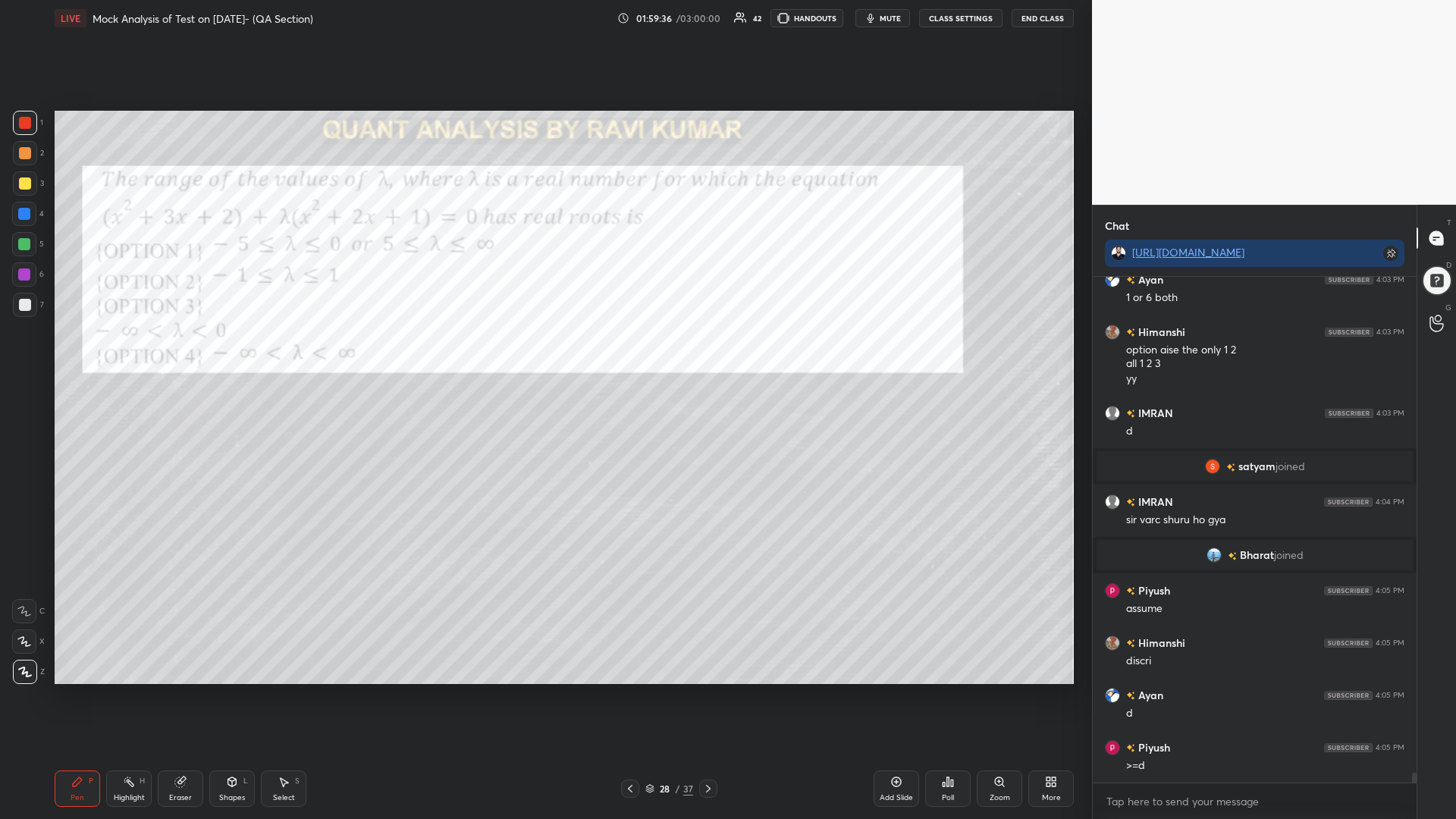
click at [17, 212] on div at bounding box center [24, 214] width 24 height 24
click at [24, 176] on div at bounding box center [24, 183] width 24 height 24
click at [24, 124] on div at bounding box center [24, 123] width 12 height 12
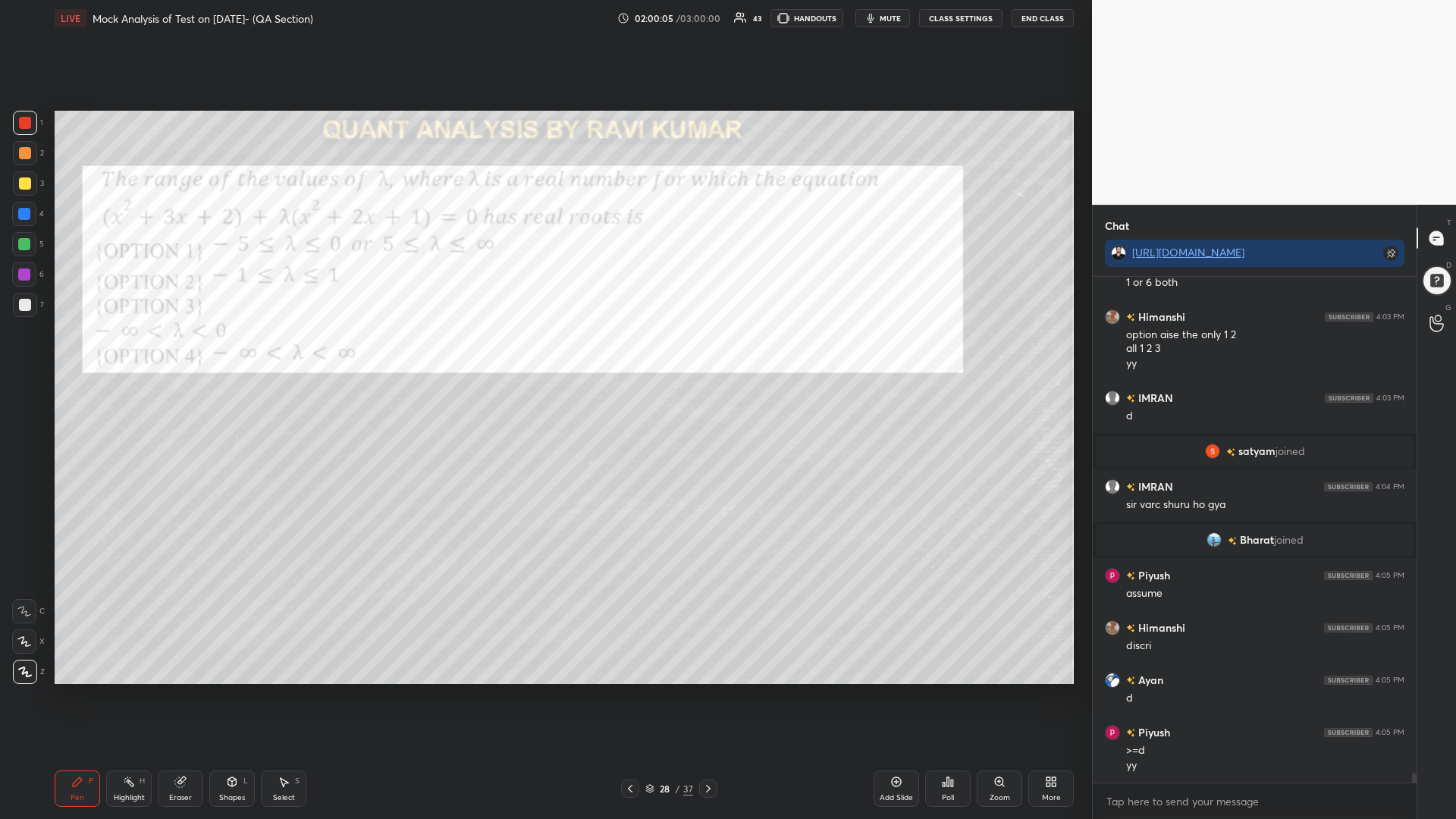
click at [23, 175] on div at bounding box center [24, 183] width 24 height 24
drag, startPoint x: 22, startPoint y: 121, endPoint x: 53, endPoint y: 136, distance: 34.4
click at [21, 123] on div at bounding box center [24, 123] width 12 height 12
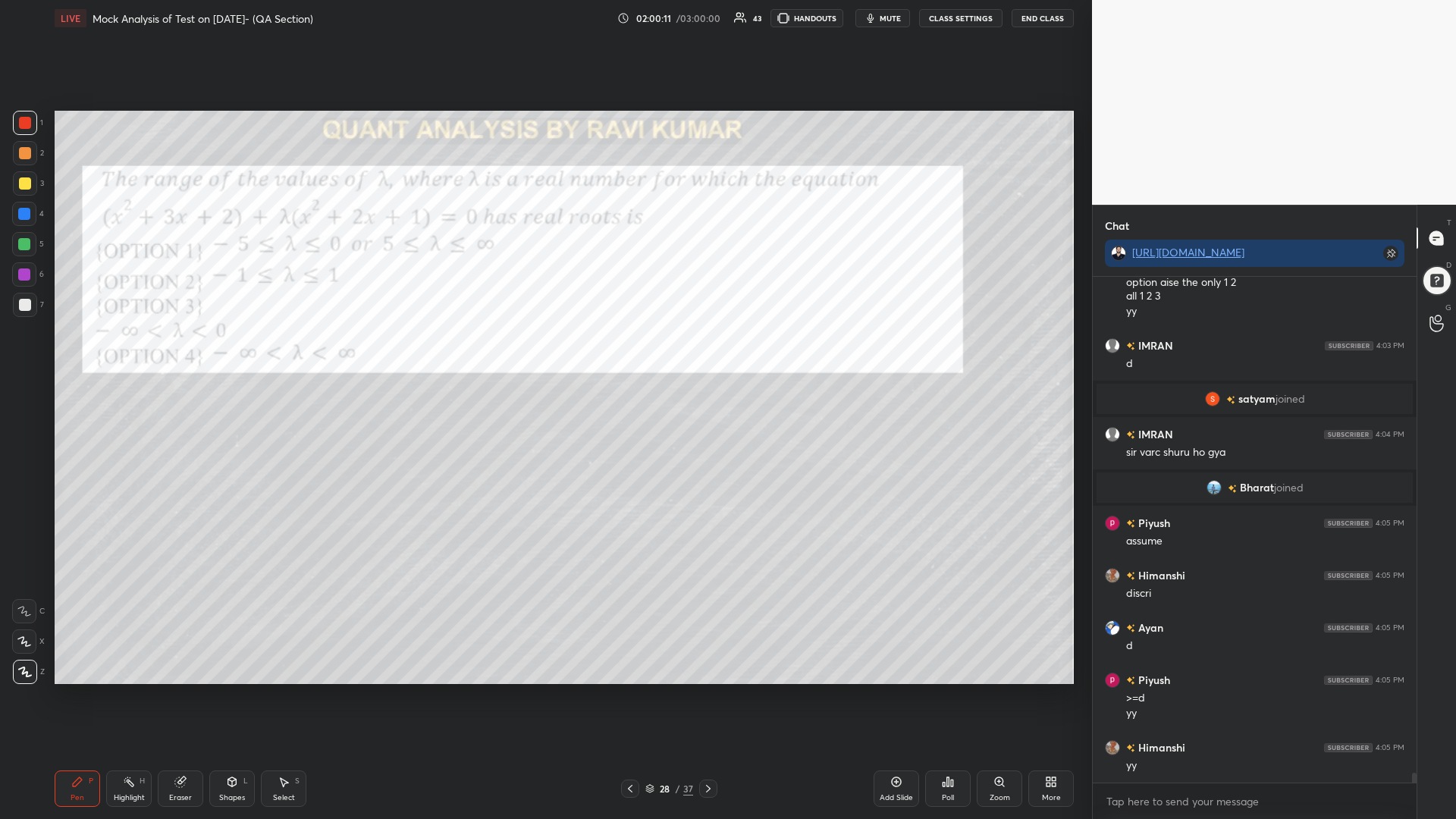
scroll to position [25246, 0]
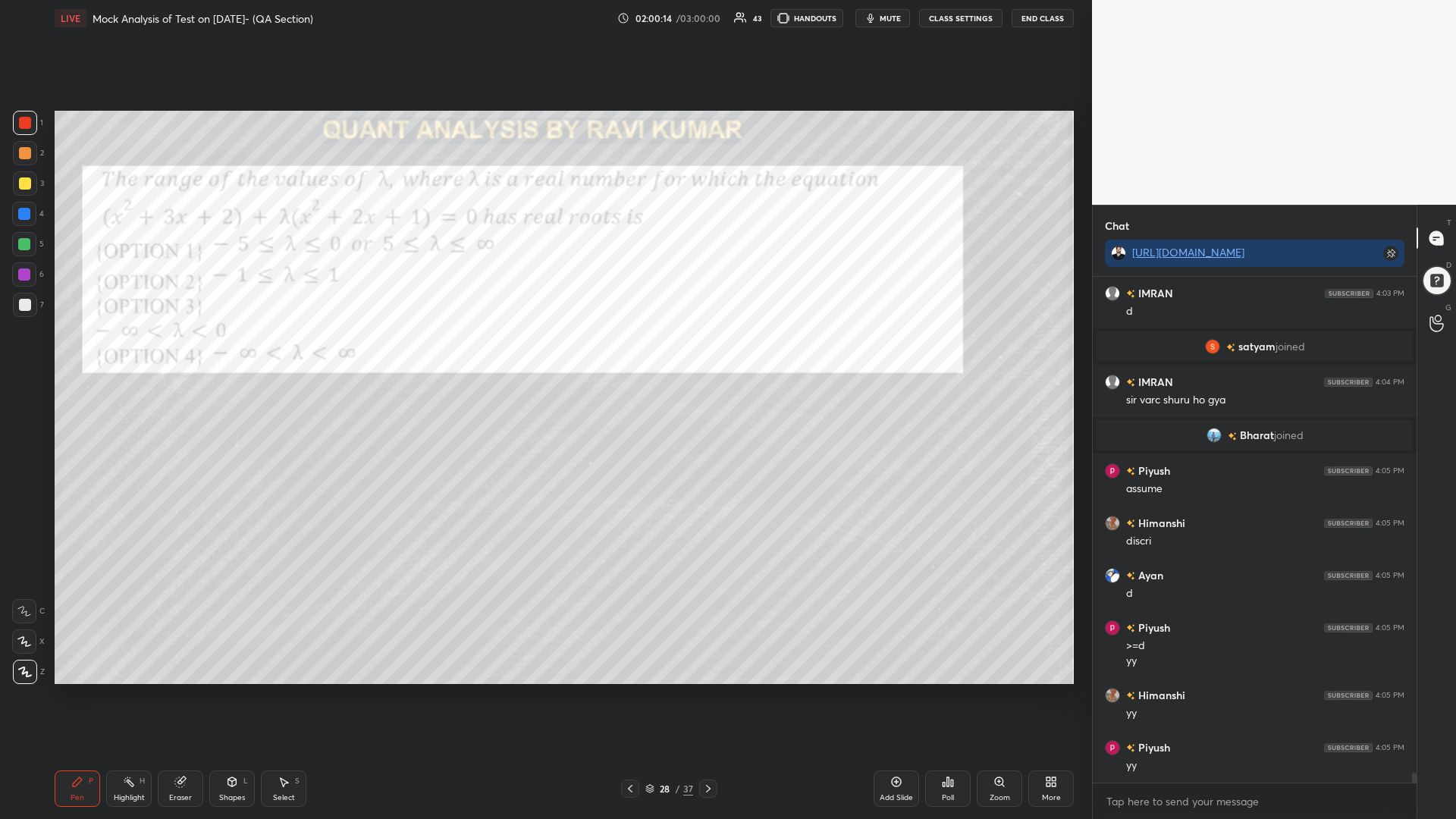
click at [12, 244] on div at bounding box center [24, 244] width 24 height 24
click at [710, 696] on icon at bounding box center [708, 788] width 12 height 12
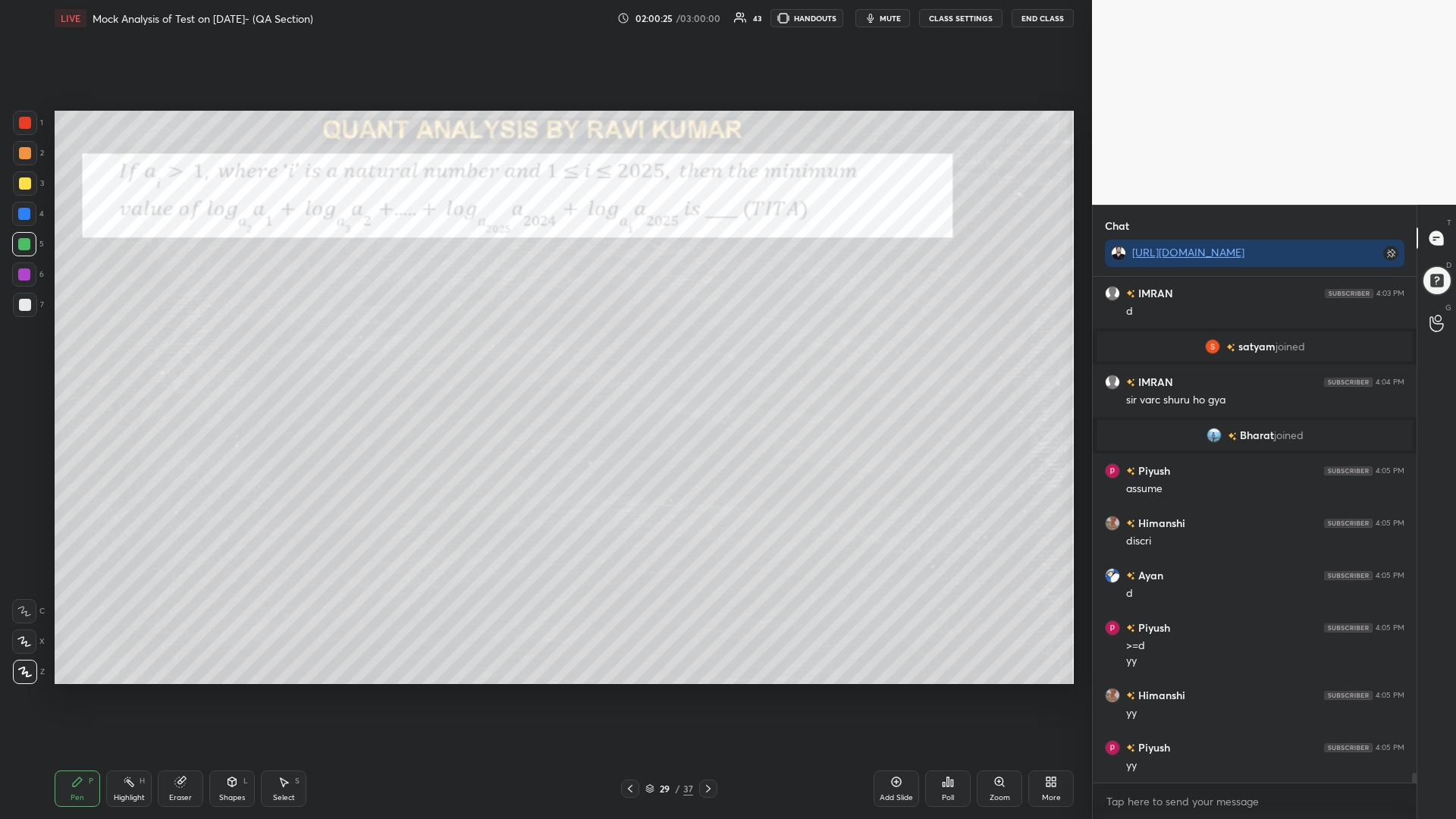
click at [23, 129] on div at bounding box center [24, 123] width 24 height 24
click at [21, 225] on div at bounding box center [24, 214] width 24 height 24
click at [30, 248] on div at bounding box center [24, 244] width 24 height 24
click at [28, 139] on div "1" at bounding box center [28, 126] width 31 height 31
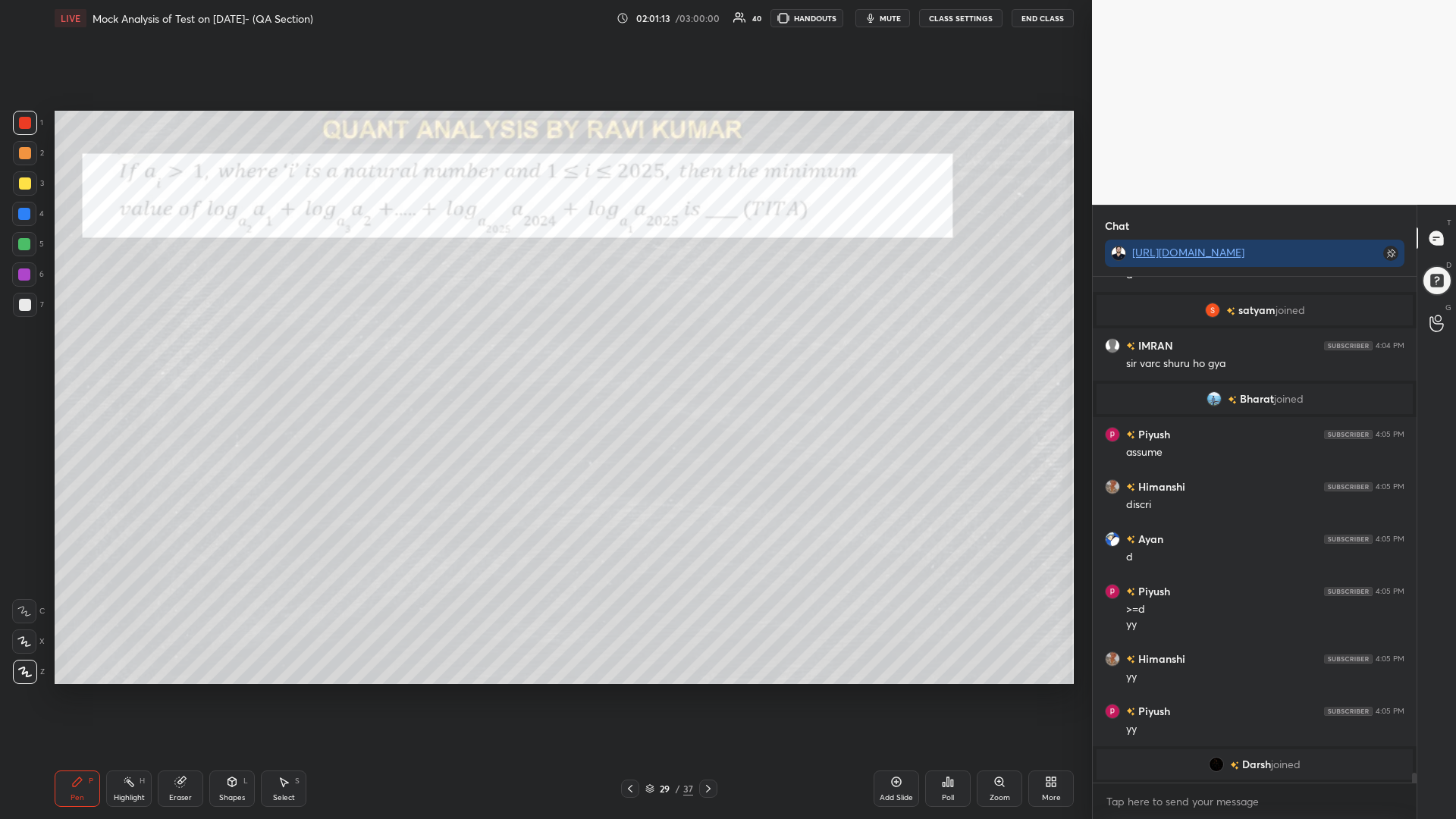
scroll to position [25234, 0]
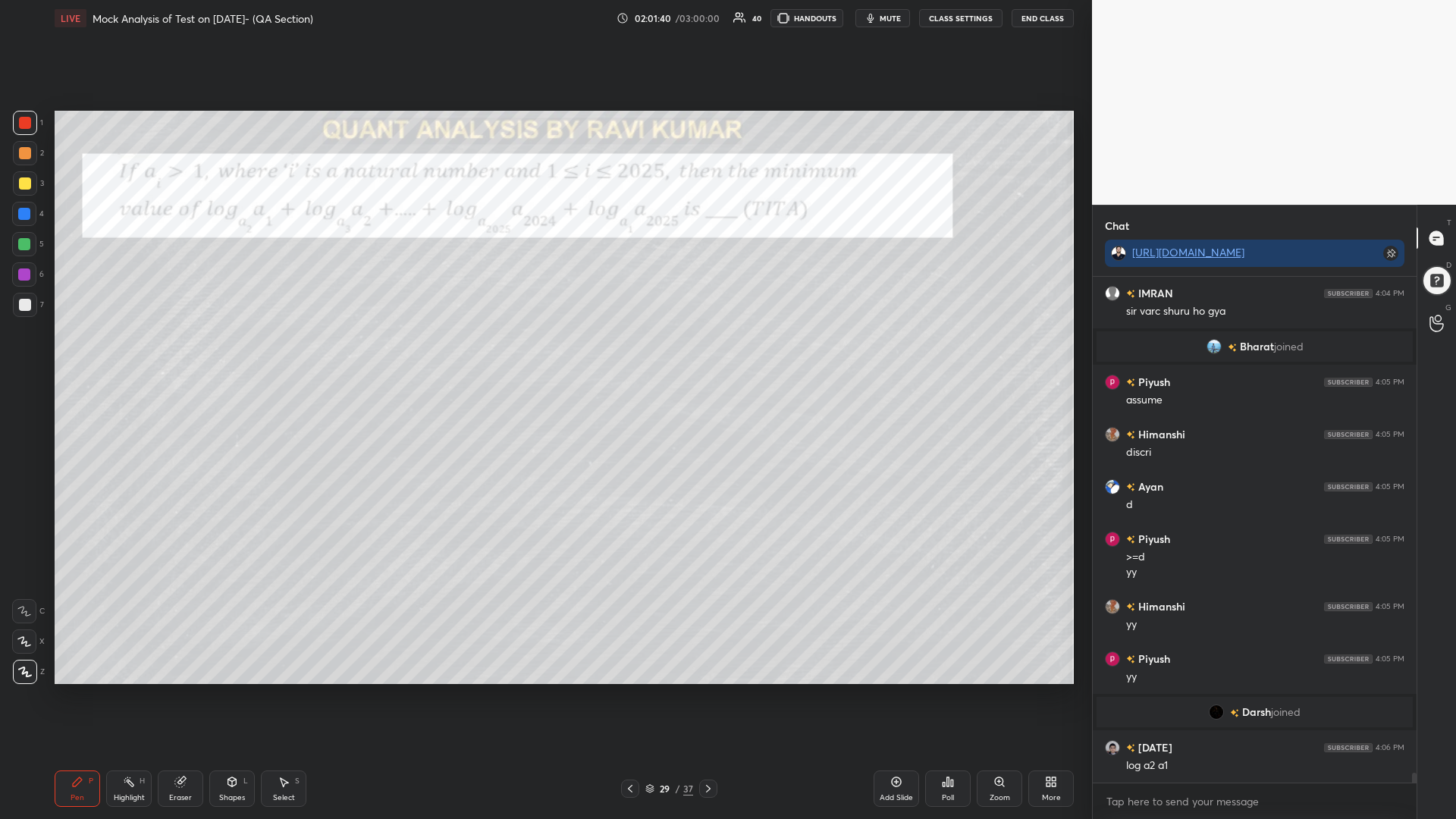
click at [19, 254] on div at bounding box center [24, 244] width 24 height 24
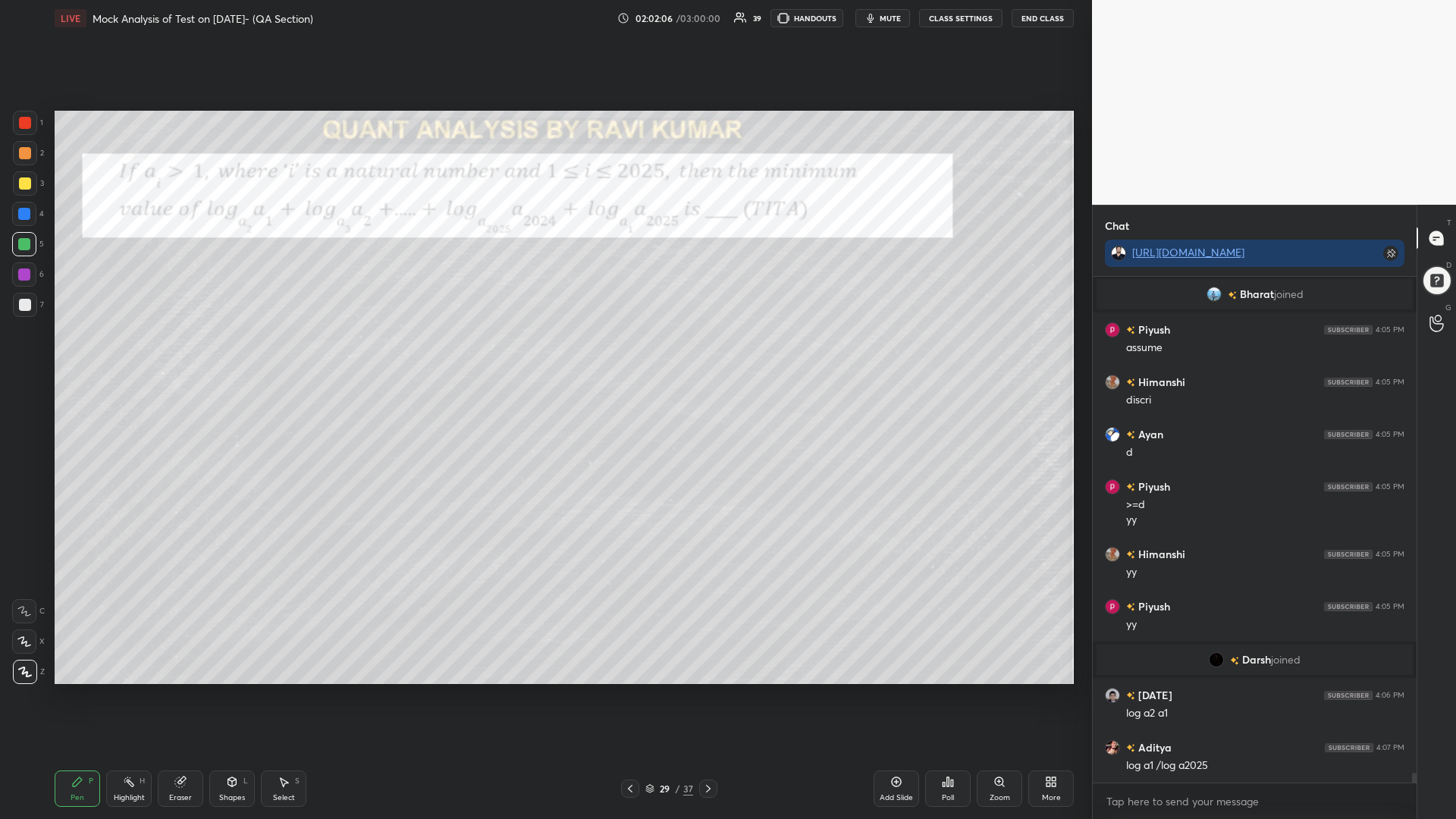
click at [19, 295] on div at bounding box center [24, 304] width 24 height 24
drag, startPoint x: 20, startPoint y: 234, endPoint x: 20, endPoint y: 264, distance: 30.0
click at [20, 237] on div at bounding box center [24, 244] width 24 height 24
click at [20, 278] on div at bounding box center [24, 274] width 12 height 12
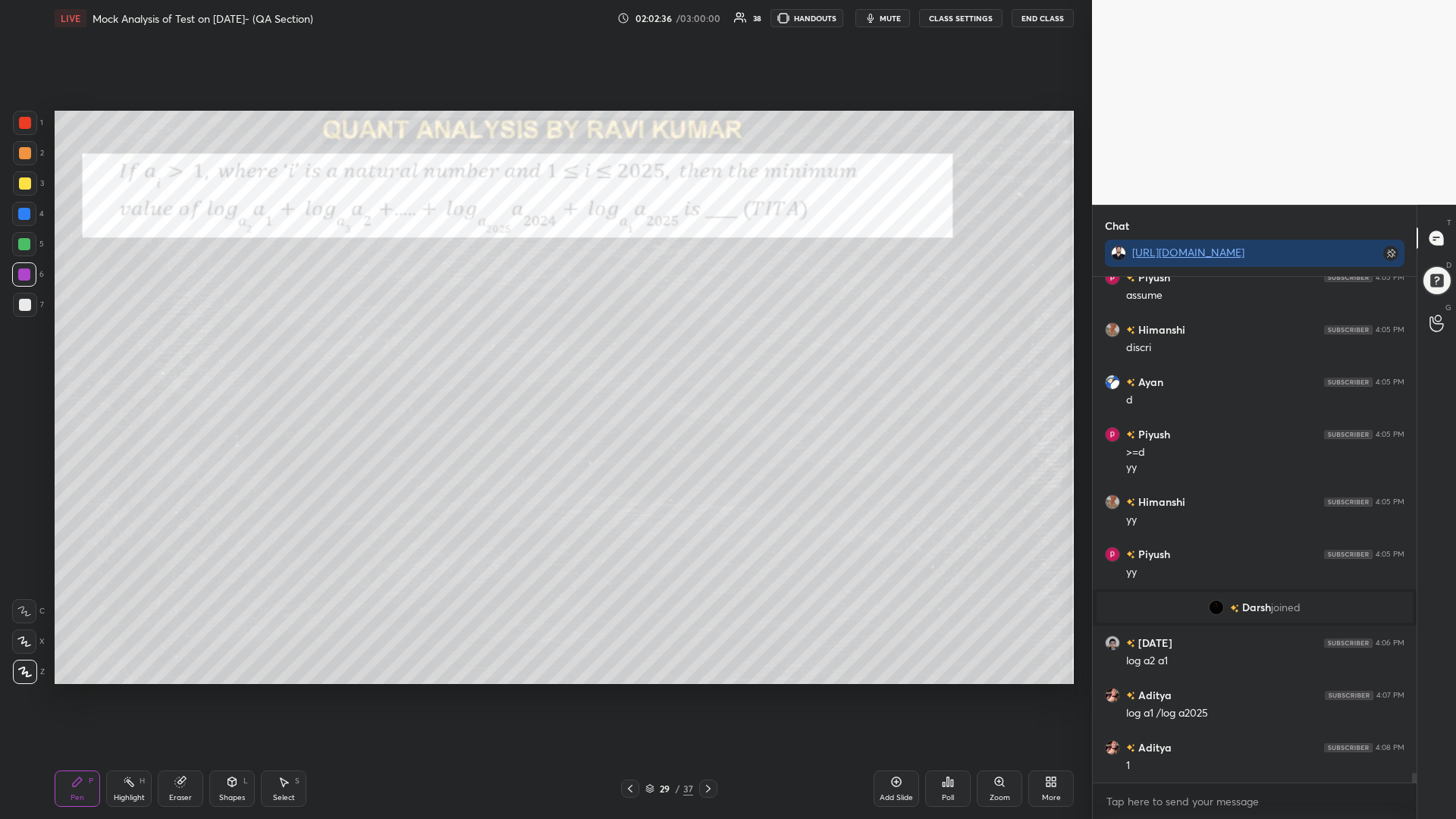
drag, startPoint x: 281, startPoint y: 780, endPoint x: 285, endPoint y: 769, distance: 11.7
click at [280, 696] on icon at bounding box center [283, 781] width 12 height 12
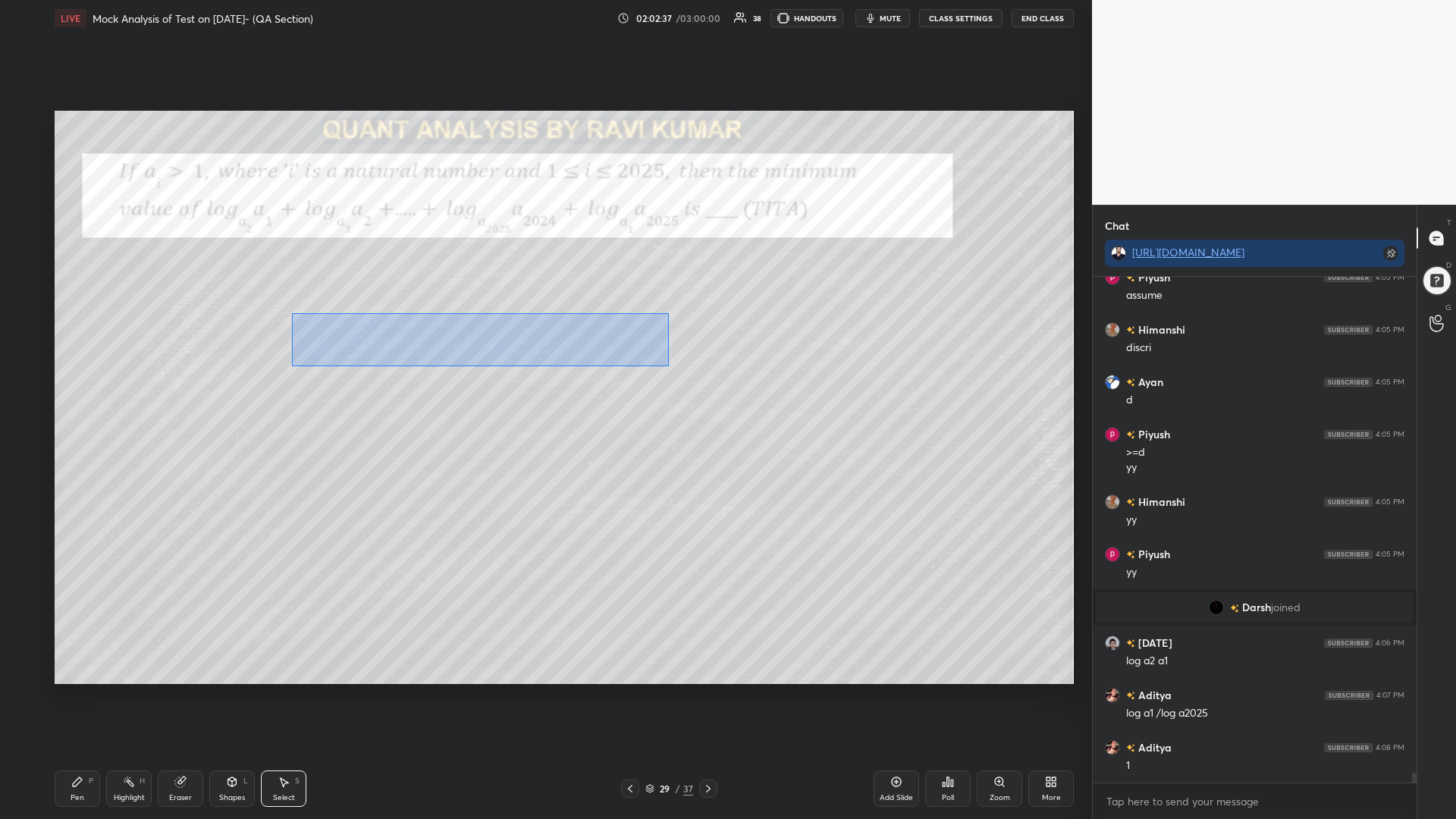
drag, startPoint x: 656, startPoint y: 362, endPoint x: 303, endPoint y: 312, distance: 356.5
click at [303, 312] on div "0 ° Undo Copy Paste here Duplicate Duplicate to new slide Delete" at bounding box center [564, 397] width 1019 height 573
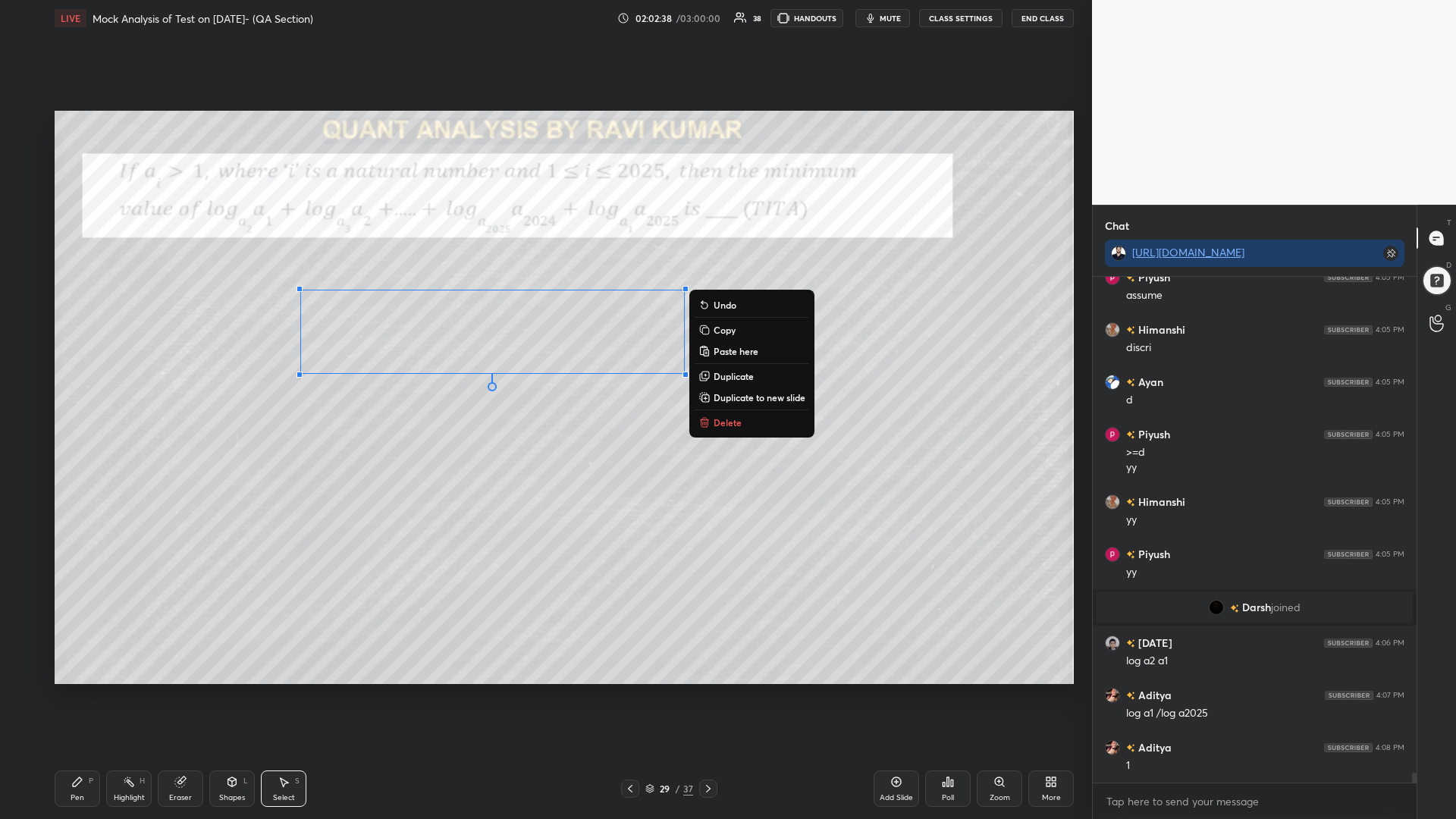
drag, startPoint x: 731, startPoint y: 325, endPoint x: 673, endPoint y: 376, distance: 77.2
click at [730, 325] on p "Copy" at bounding box center [725, 329] width 22 height 12
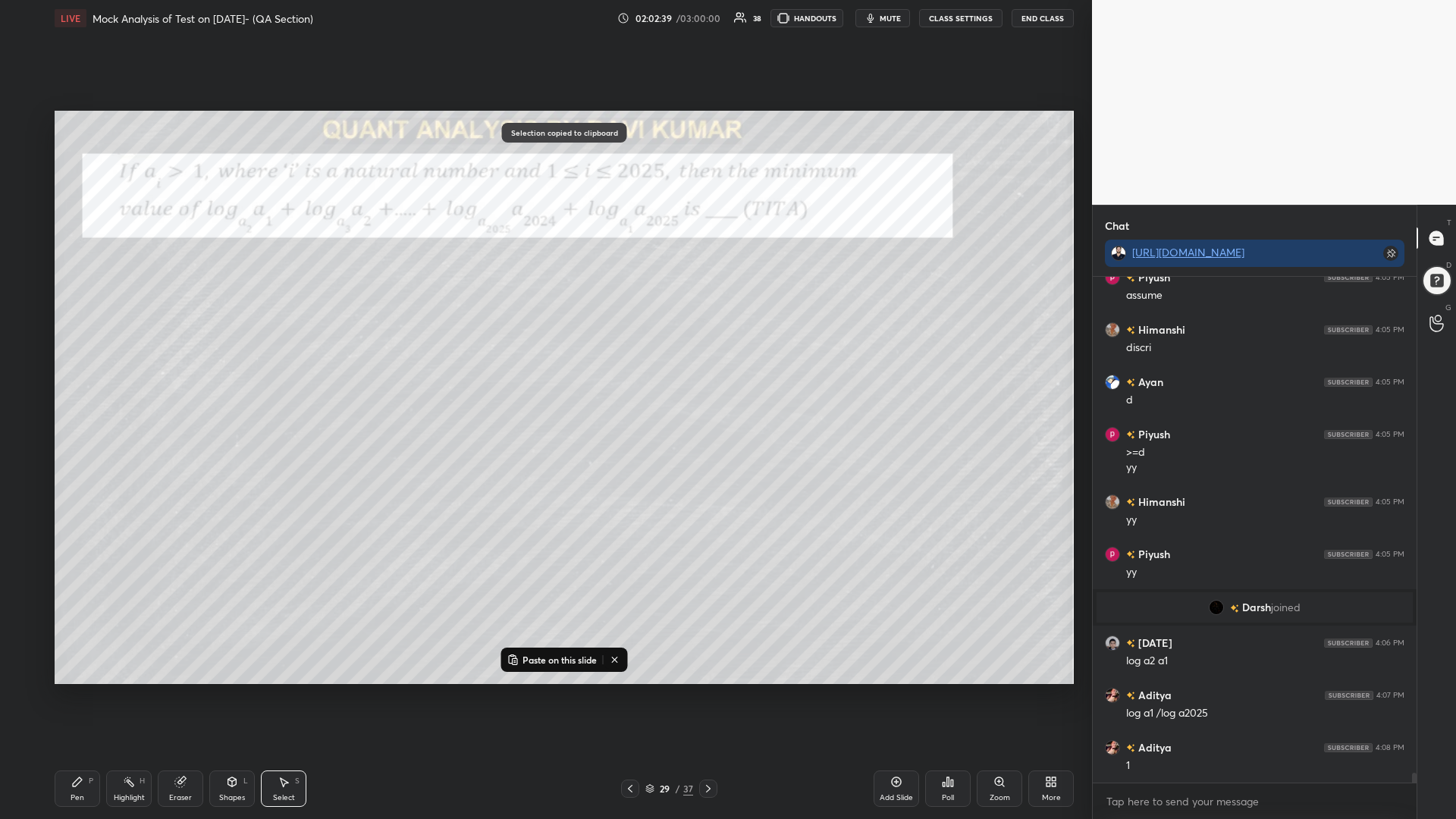
click at [564, 663] on p "Paste on this slide" at bounding box center [560, 659] width 75 height 12
drag, startPoint x: 468, startPoint y: 373, endPoint x: 229, endPoint y: 570, distance: 309.7
click at [233, 567] on div "0 ° Undo Copy Paste here Duplicate Duplicate to new slide Delete" at bounding box center [564, 397] width 1019 height 573
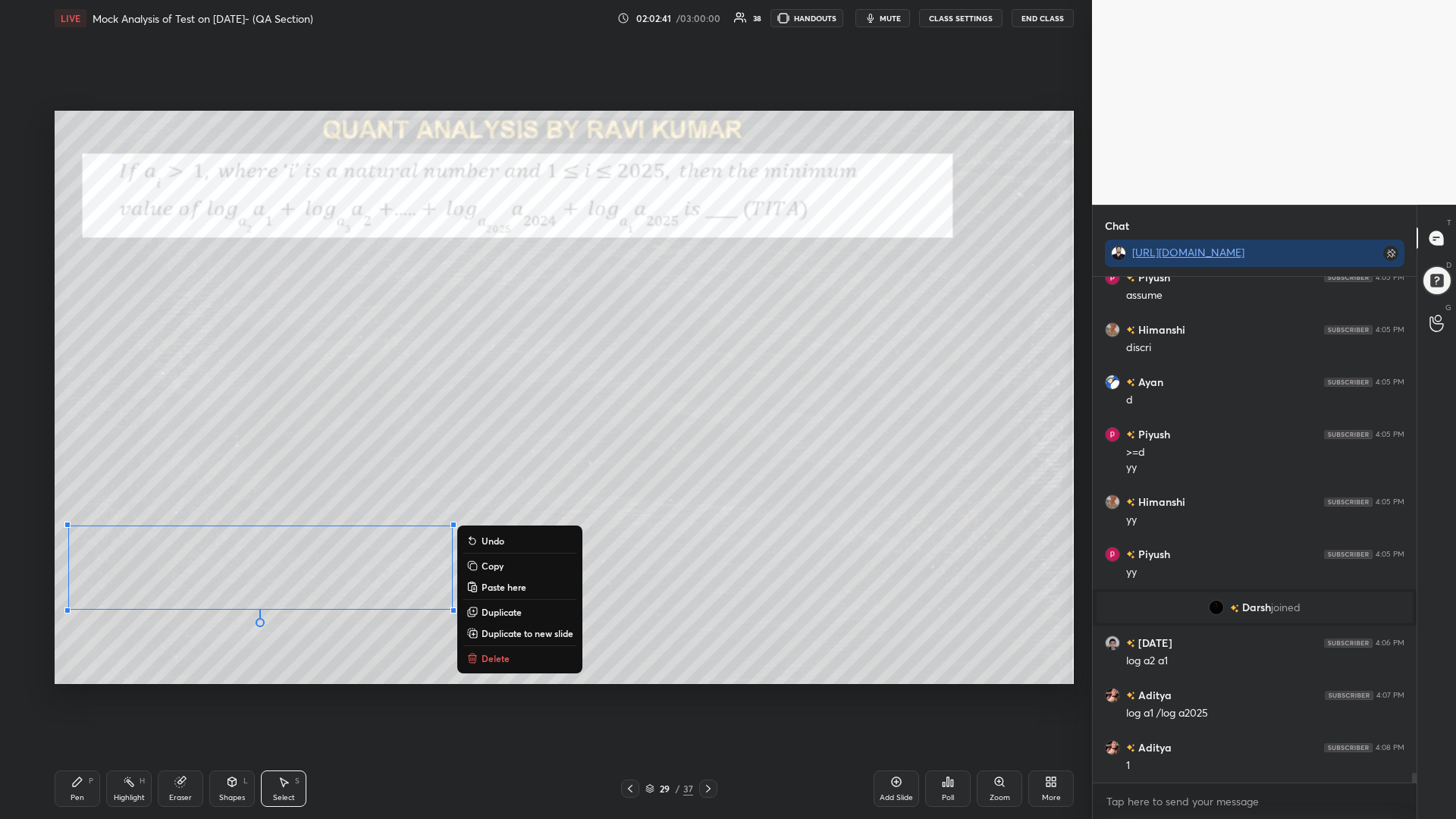
click at [79, 696] on icon at bounding box center [78, 782] width 9 height 9
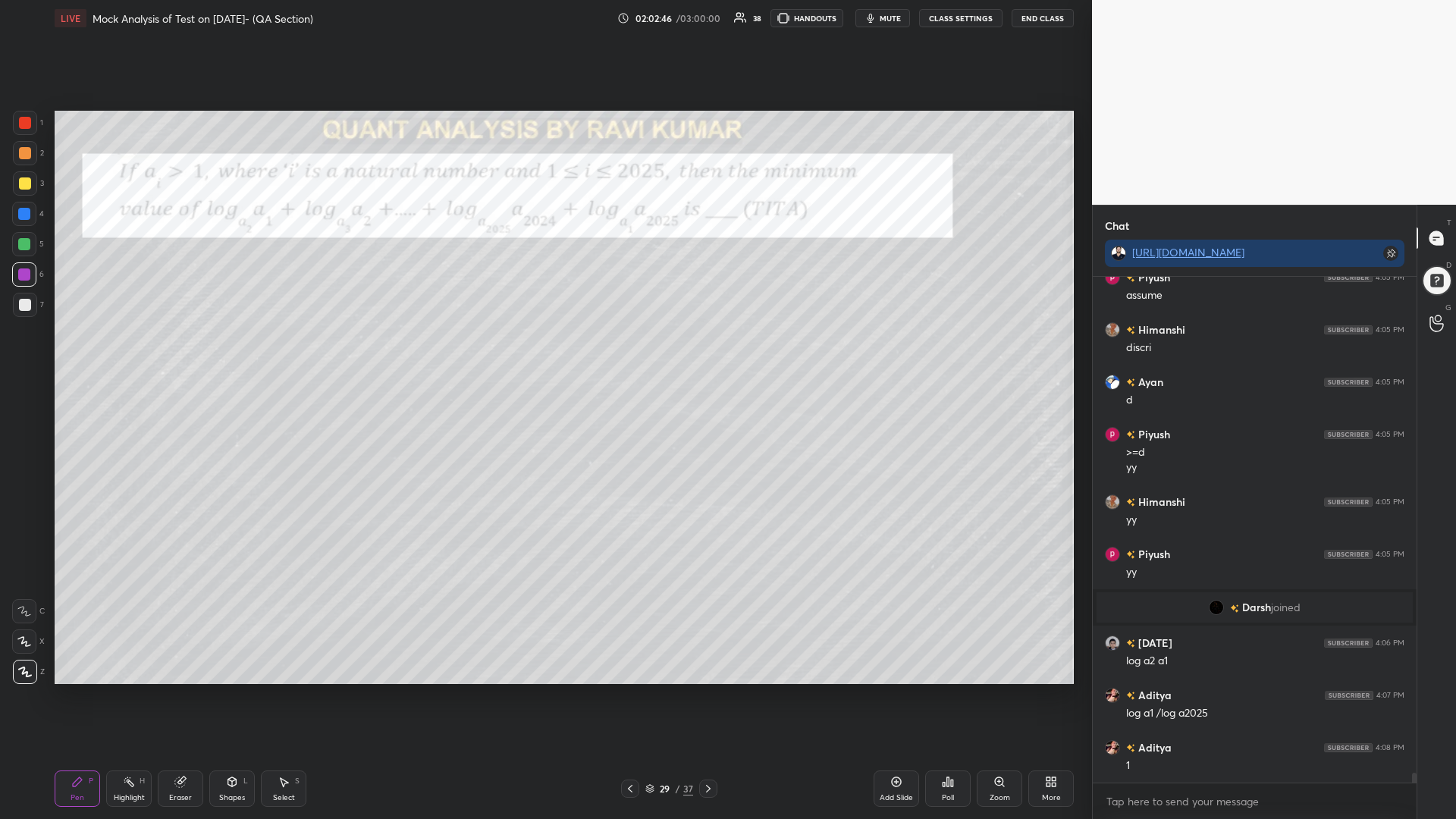
scroll to position [25391, 0]
click at [25, 295] on div at bounding box center [24, 304] width 24 height 24
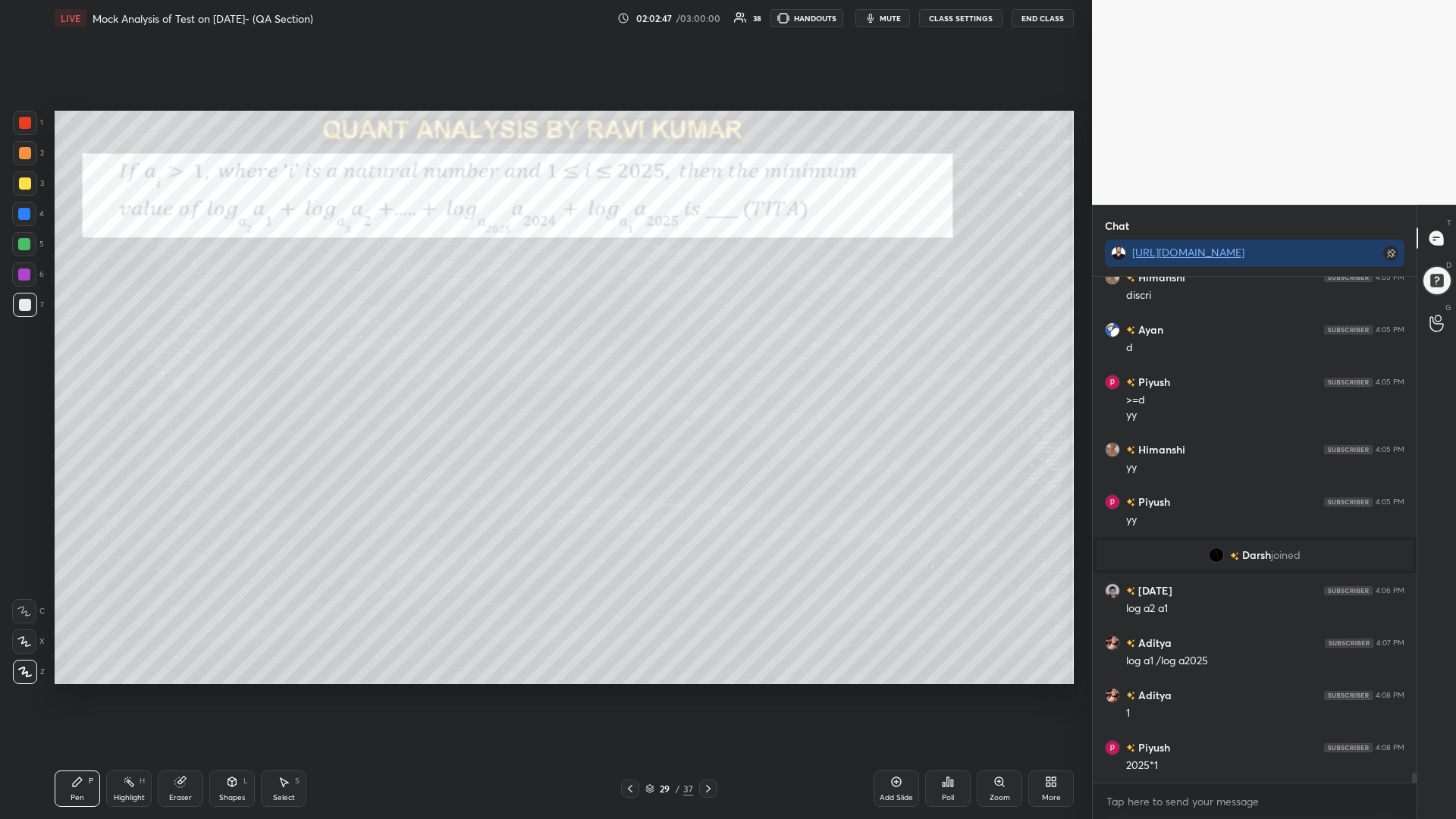
drag, startPoint x: 29, startPoint y: 214, endPoint x: 35, endPoint y: 222, distance: 10.0
click at [31, 217] on div at bounding box center [24, 214] width 24 height 24
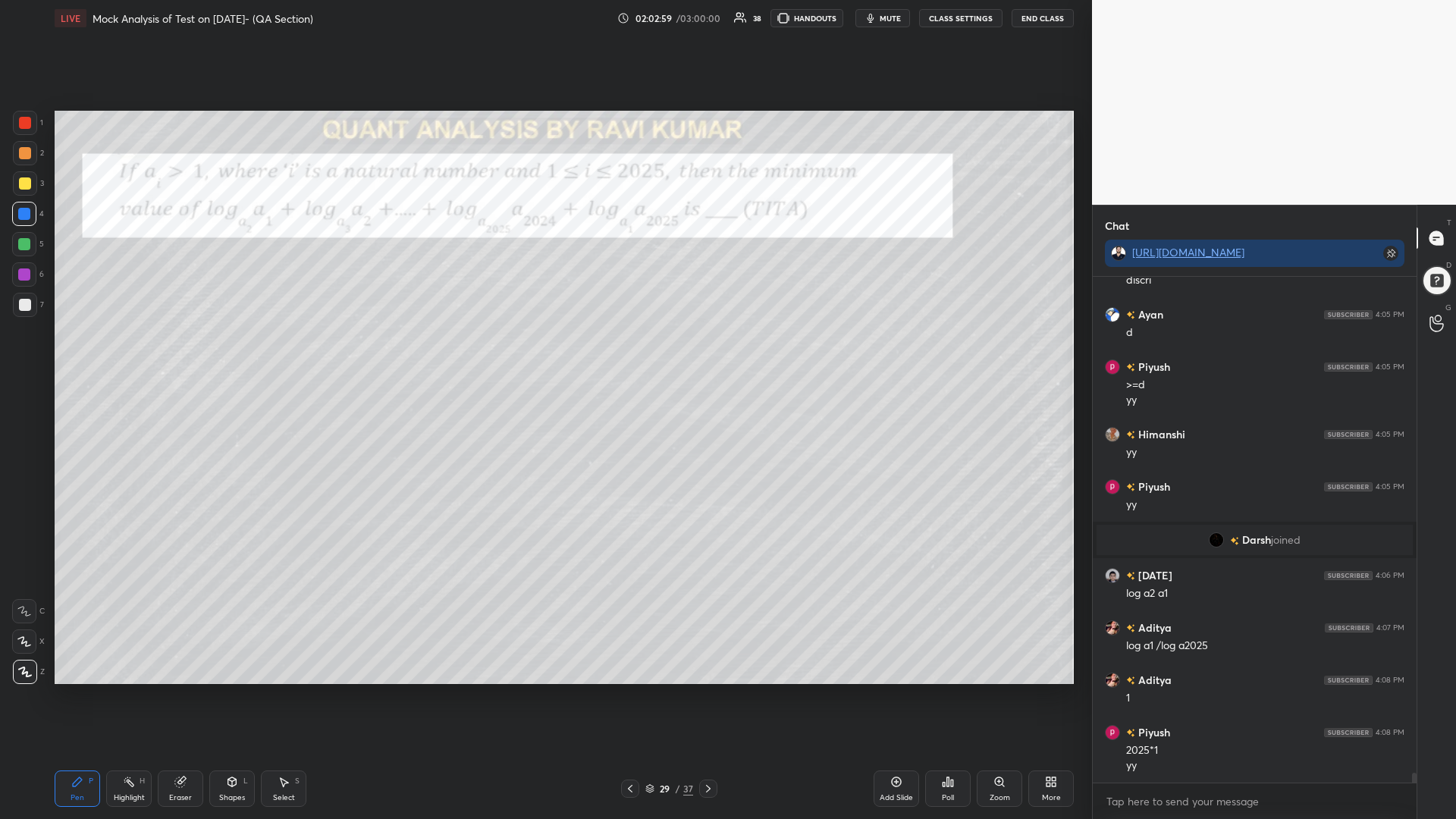
click at [707, 696] on icon at bounding box center [708, 788] width 12 height 12
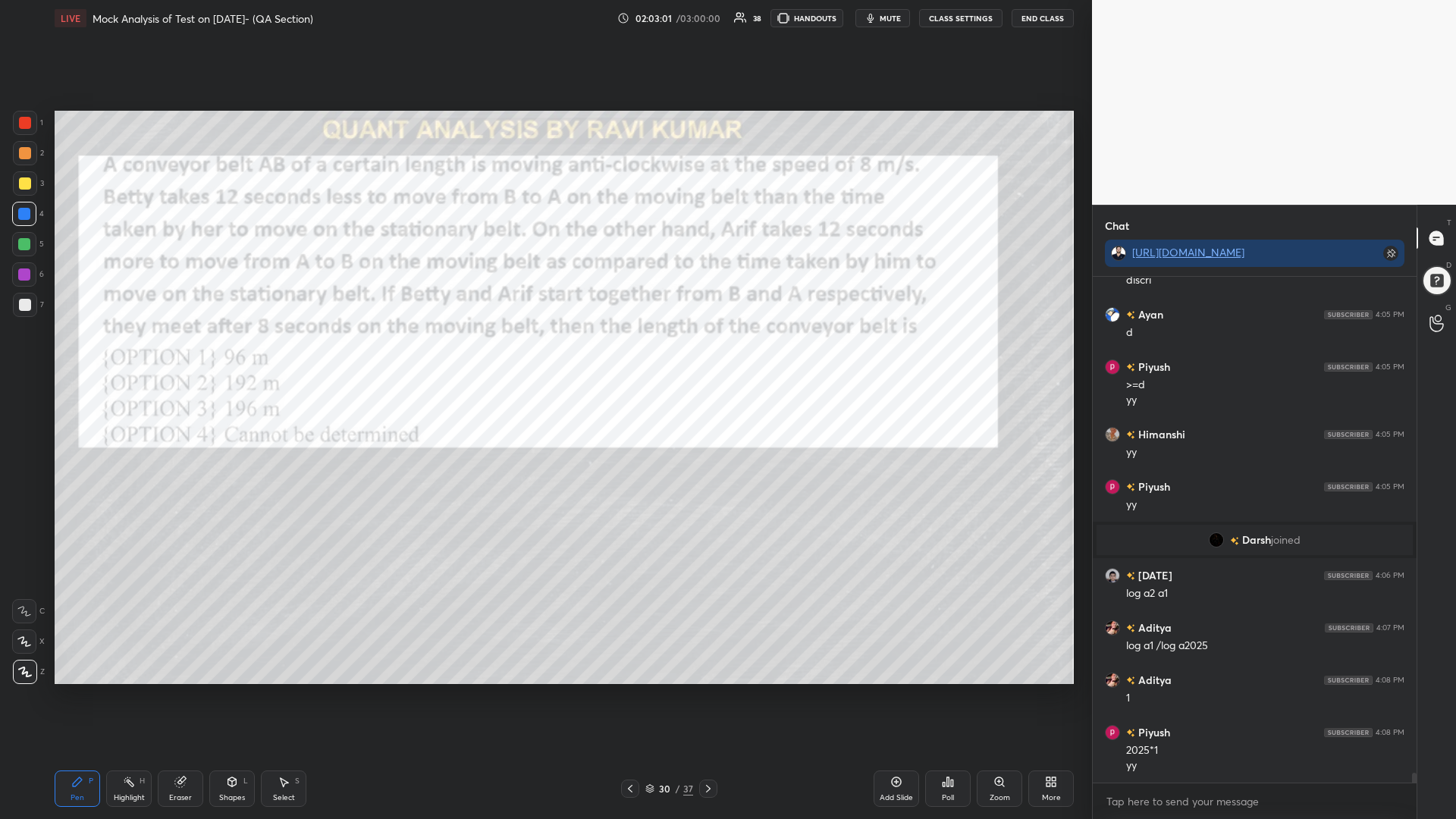
click at [27, 116] on div at bounding box center [24, 123] width 24 height 24
click at [25, 266] on div at bounding box center [24, 274] width 24 height 24
click at [29, 244] on div at bounding box center [24, 244] width 12 height 12
click at [171, 696] on div "Eraser" at bounding box center [181, 788] width 46 height 36
click at [20, 662] on div "Erase all" at bounding box center [24, 671] width 24 height 24
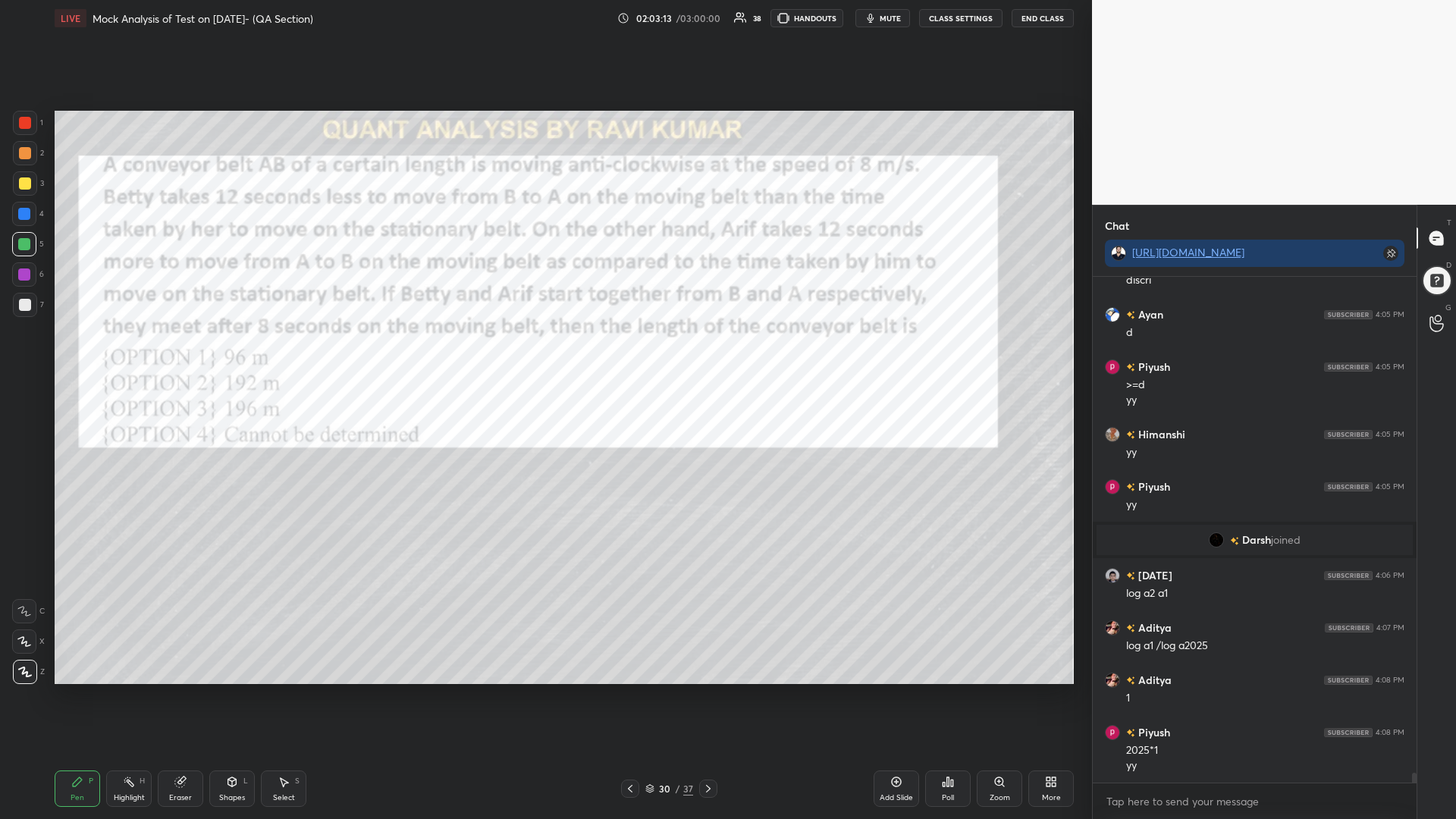
click at [22, 156] on div at bounding box center [24, 152] width 12 height 12
click at [714, 696] on div at bounding box center [708, 788] width 18 height 18
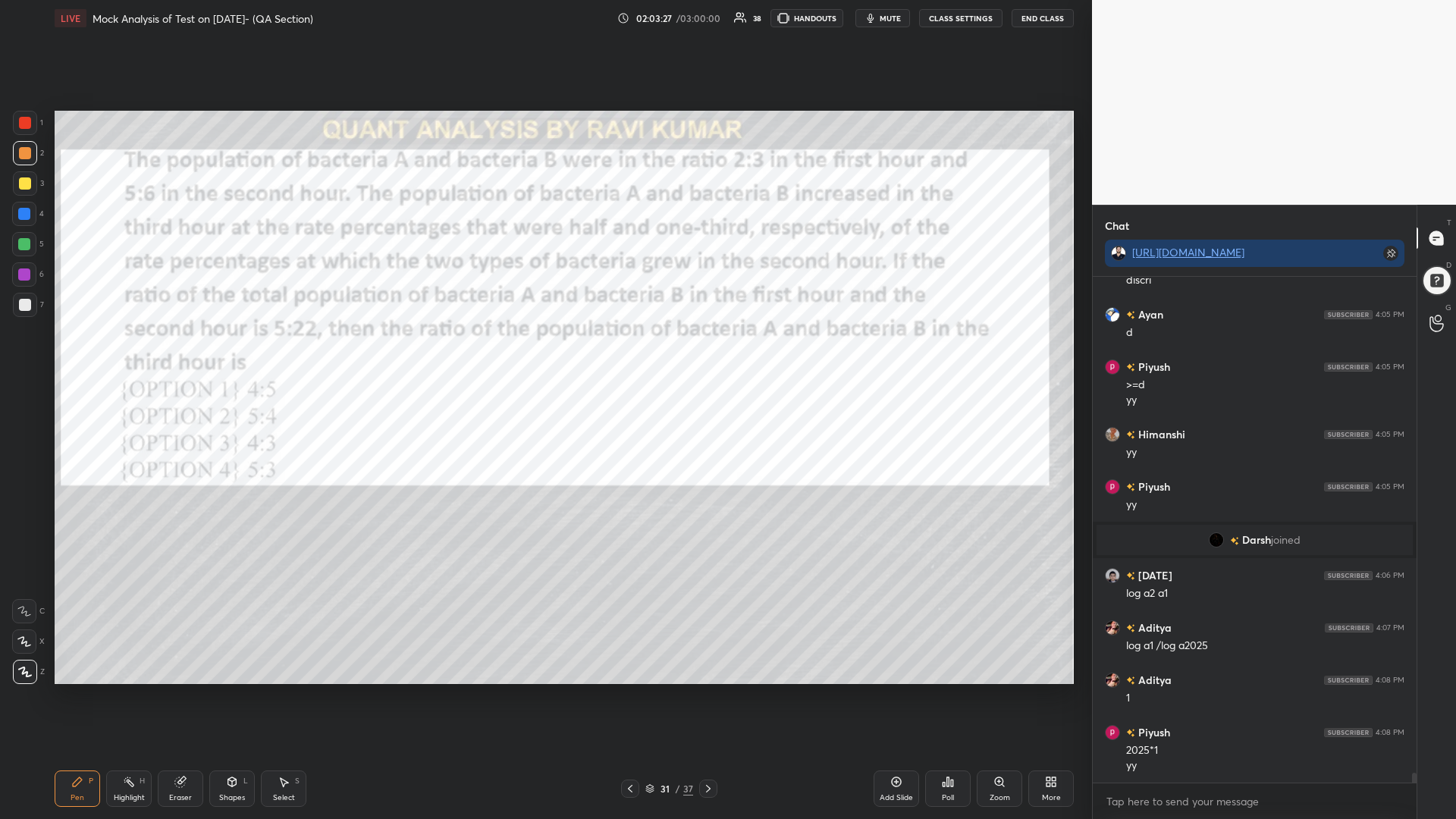
click at [21, 116] on div at bounding box center [24, 123] width 24 height 24
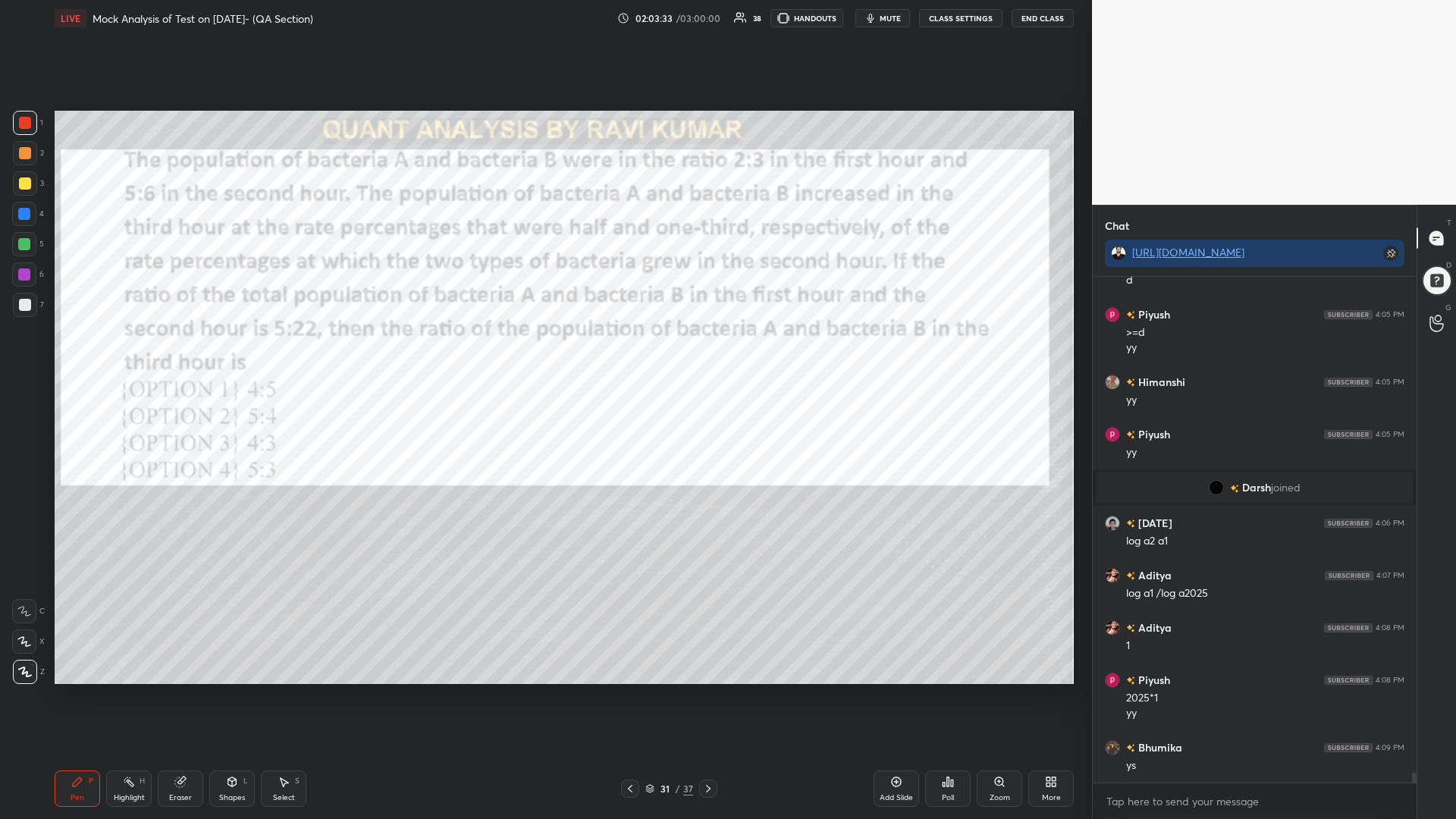
click at [705, 696] on icon at bounding box center [708, 788] width 12 height 12
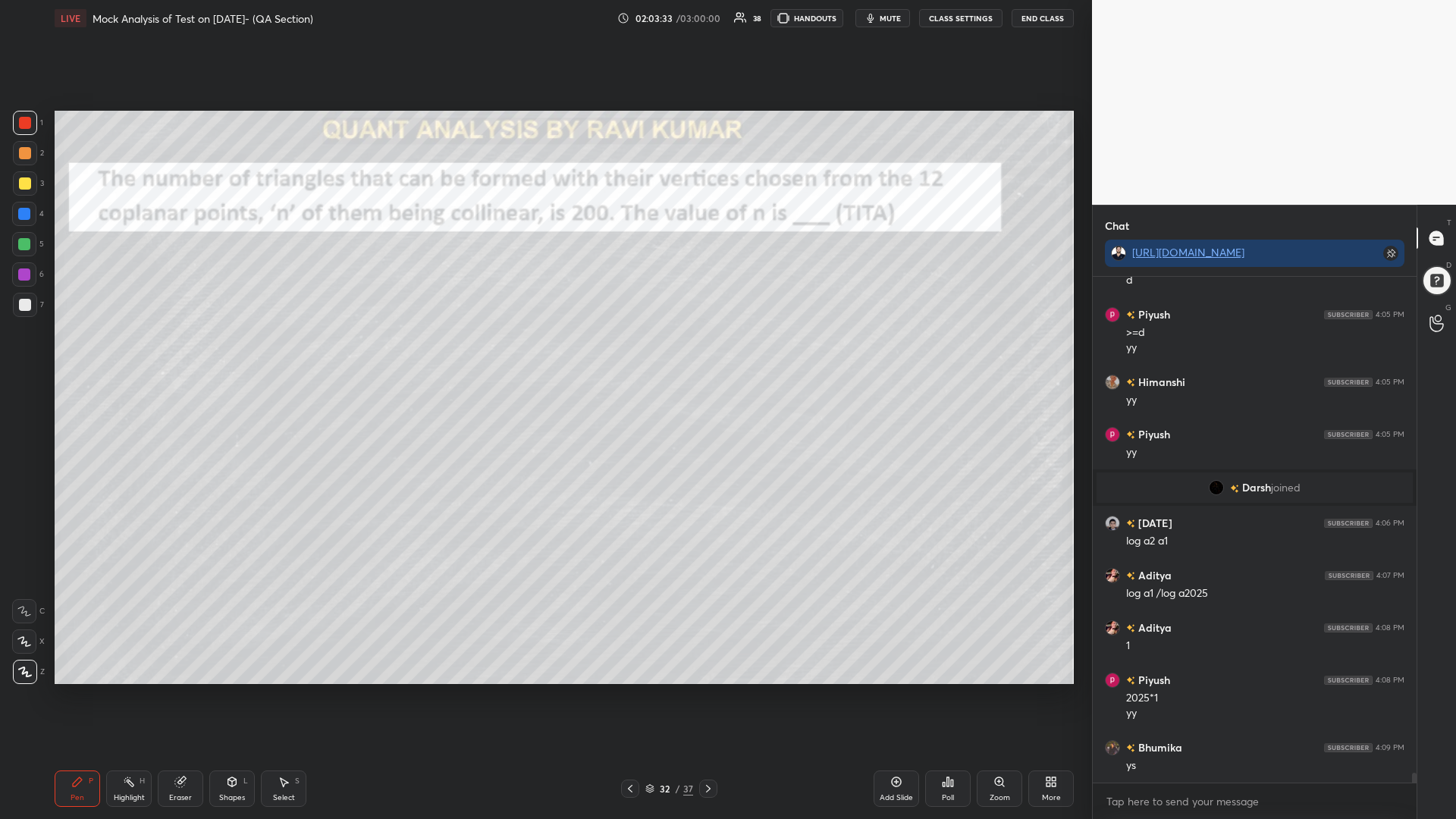
click at [709, 696] on icon at bounding box center [708, 788] width 12 height 12
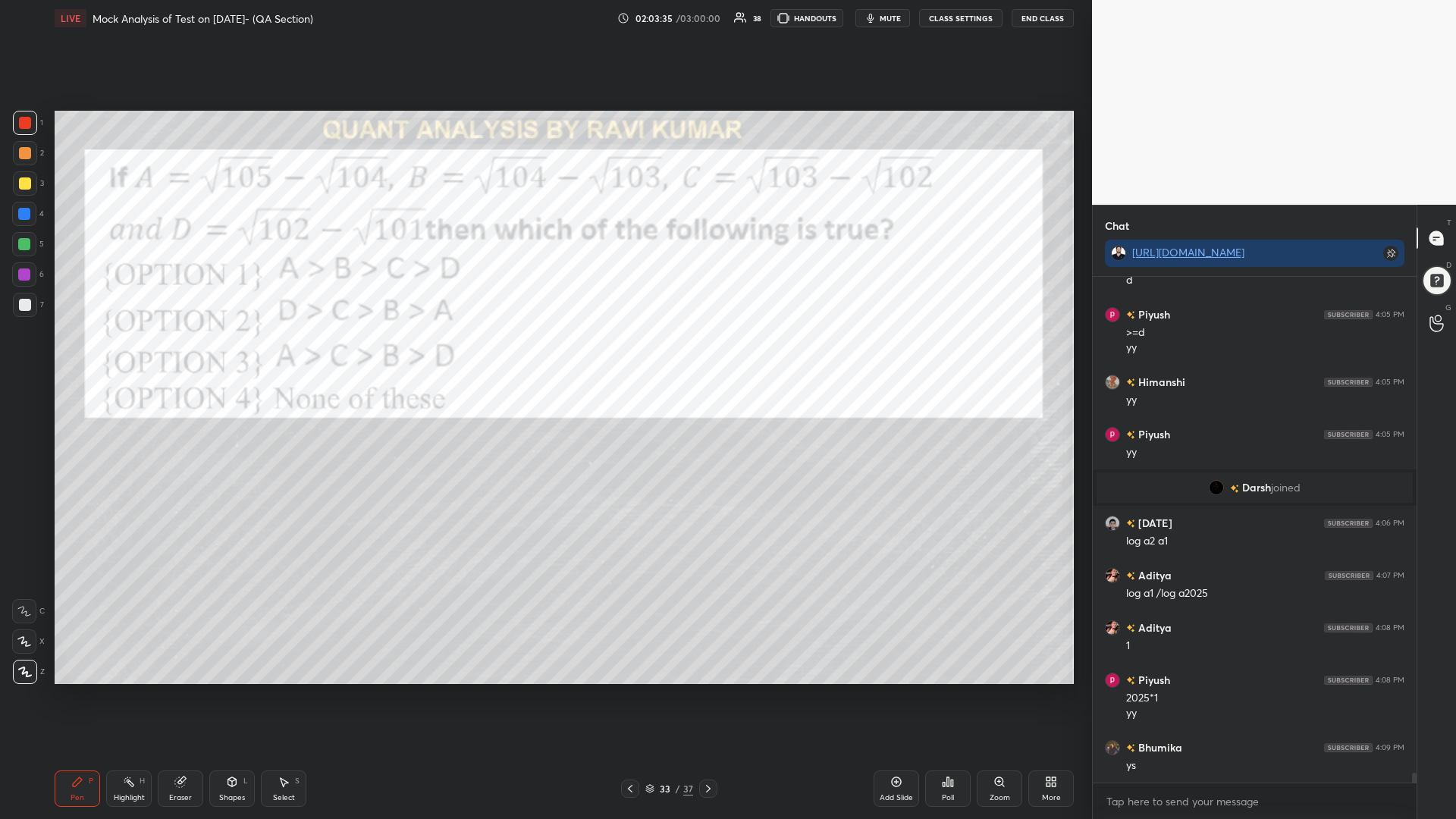
click at [18, 220] on div at bounding box center [24, 214] width 24 height 24
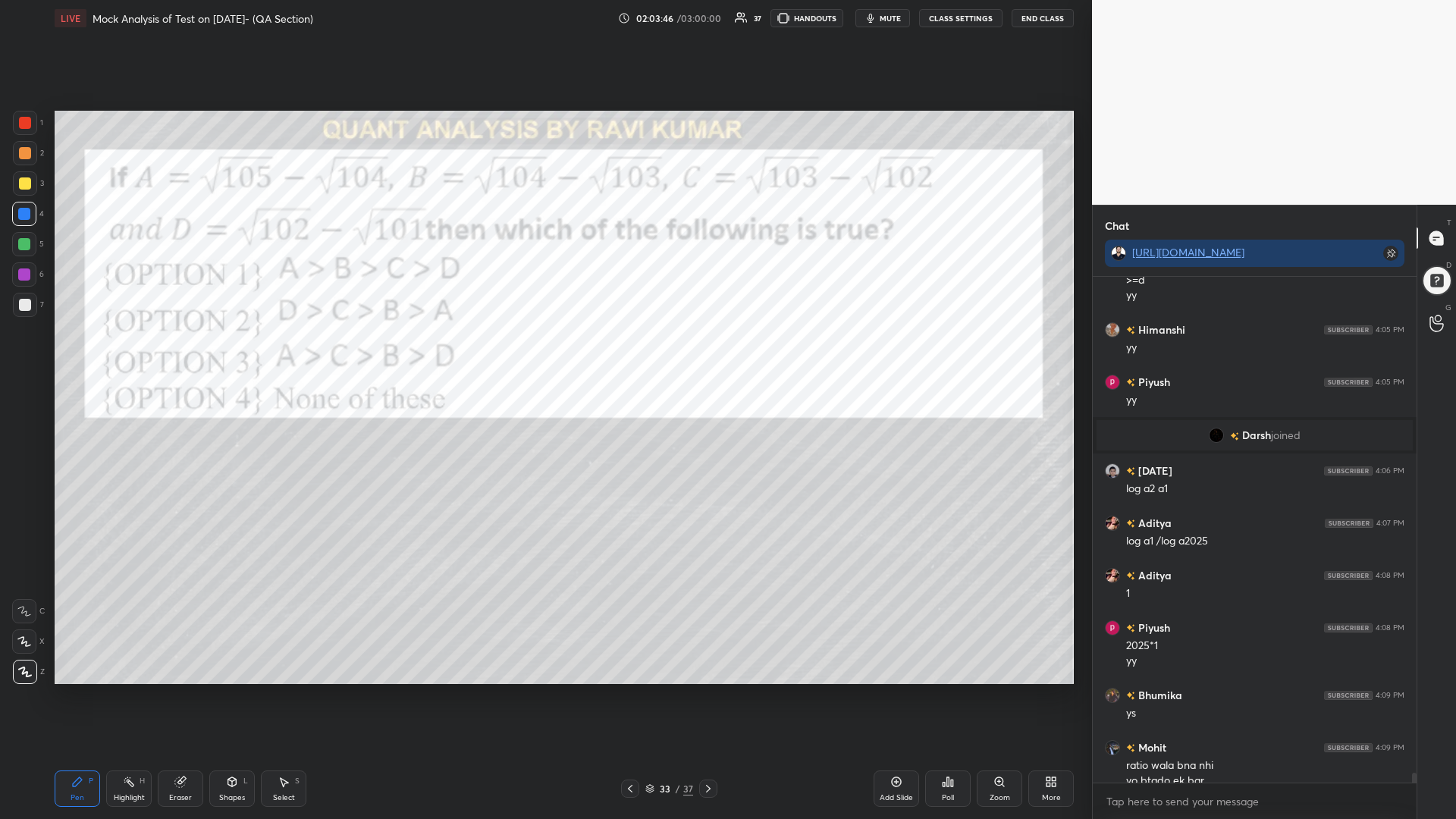
scroll to position [25526, 0]
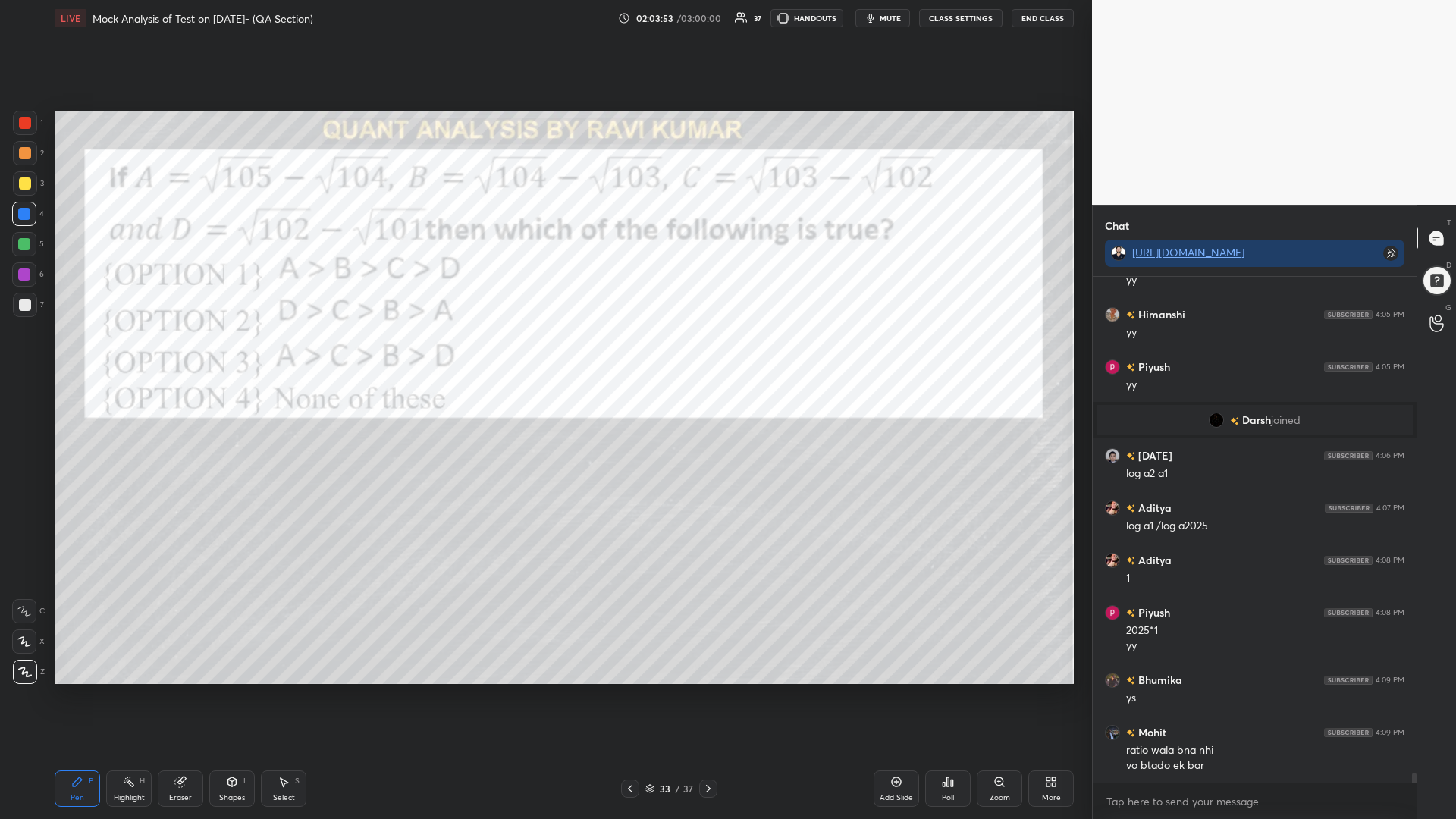
click at [23, 124] on div at bounding box center [24, 123] width 12 height 12
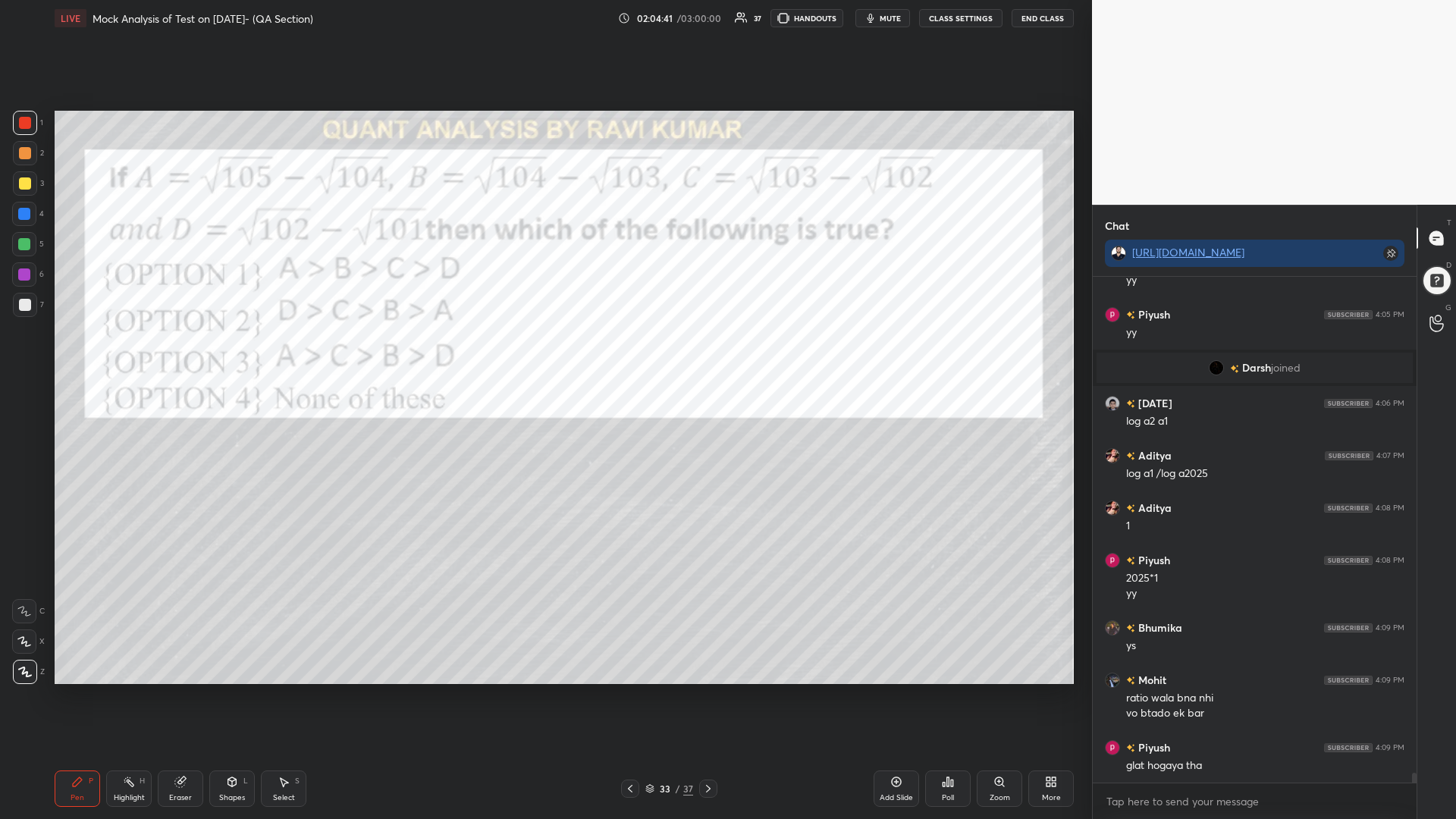
scroll to position [25630, 0]
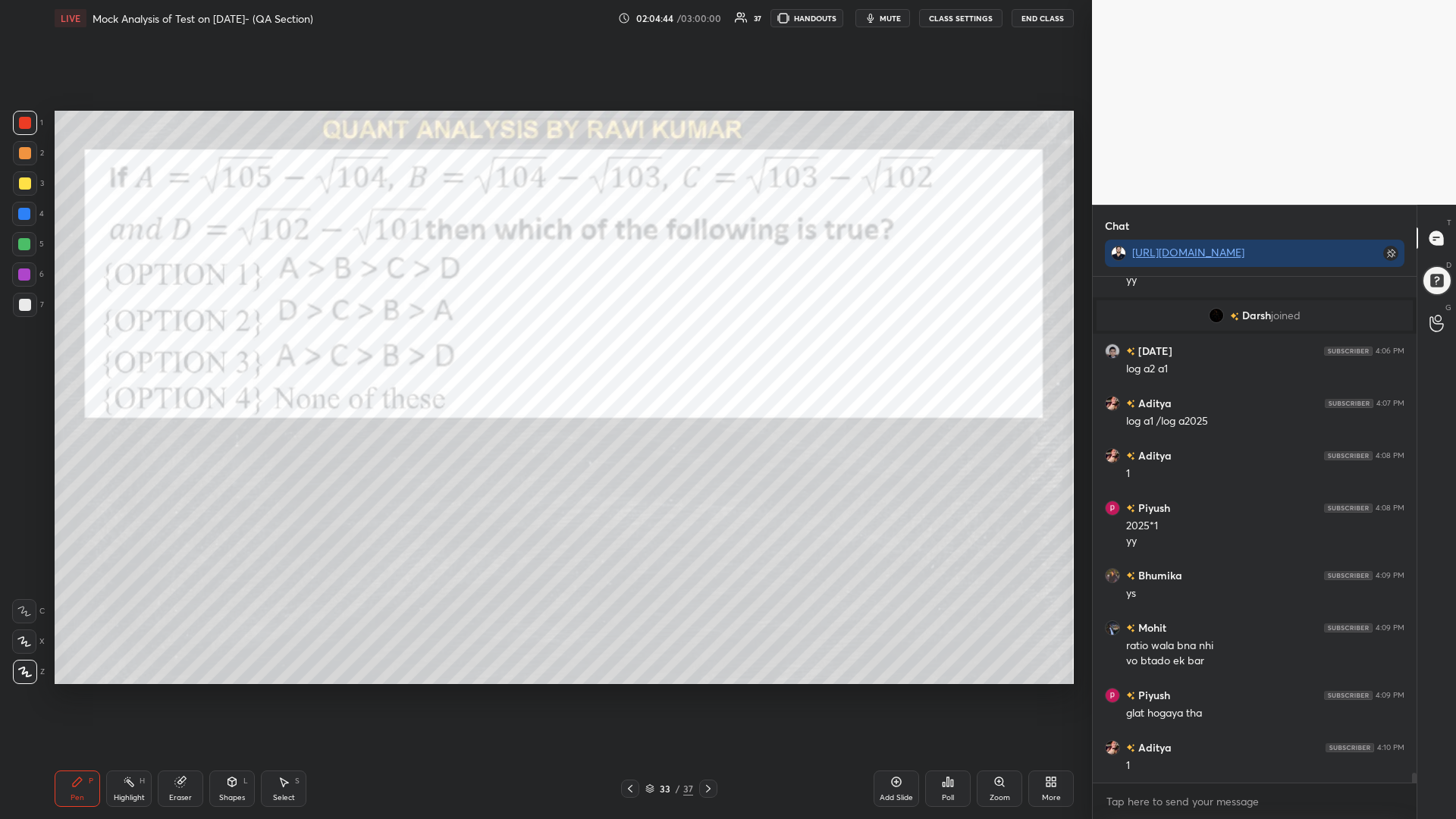
click at [25, 243] on div at bounding box center [24, 244] width 12 height 12
click at [20, 279] on div at bounding box center [24, 274] width 24 height 24
click at [21, 219] on div at bounding box center [24, 213] width 12 height 12
drag, startPoint x: 17, startPoint y: 243, endPoint x: 21, endPoint y: 266, distance: 23.3
click at [17, 244] on div at bounding box center [24, 244] width 24 height 24
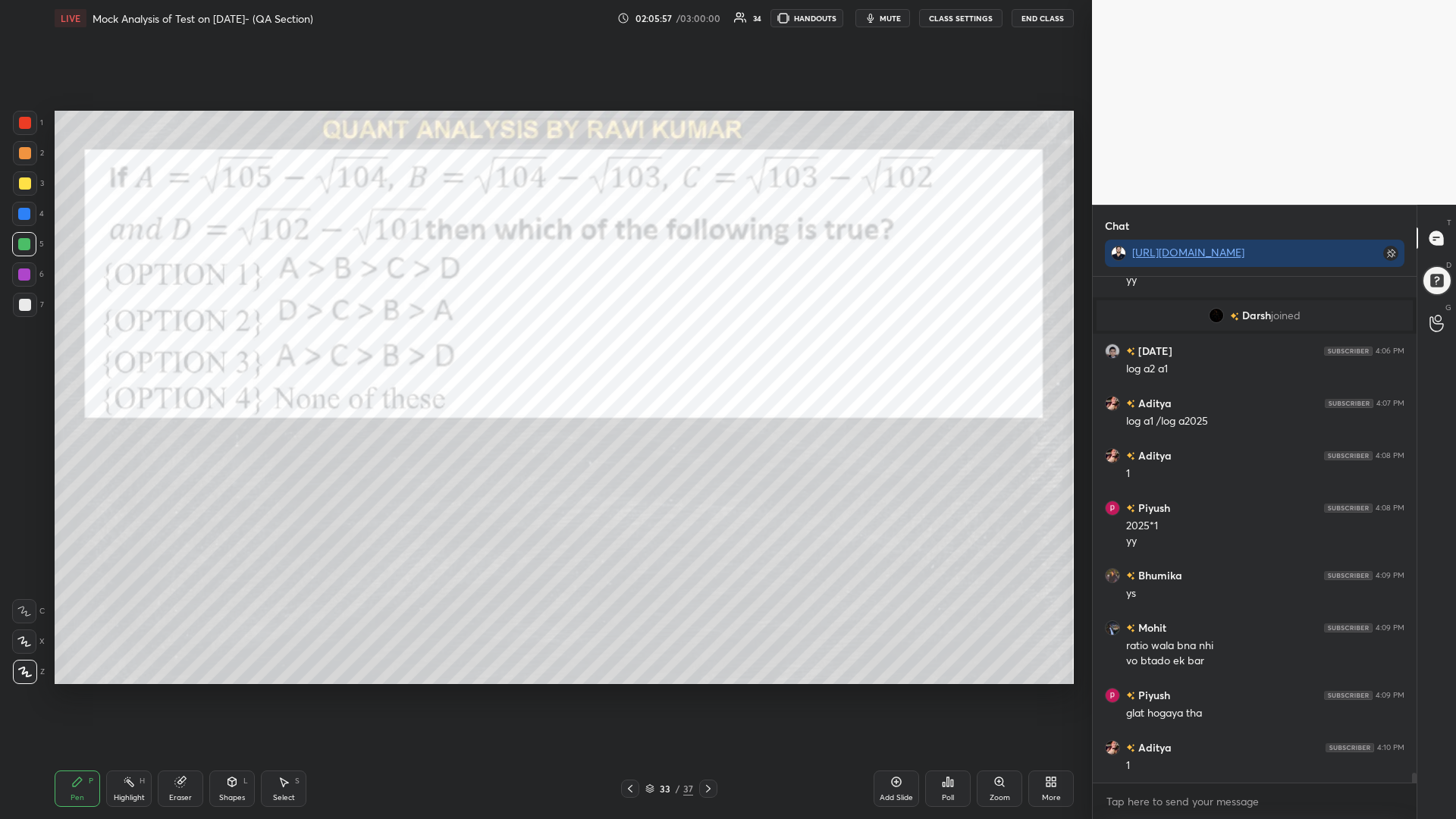
click at [17, 276] on div at bounding box center [24, 274] width 24 height 24
drag, startPoint x: 28, startPoint y: 260, endPoint x: 32, endPoint y: 297, distance: 37.2
click at [25, 259] on div "5" at bounding box center [28, 247] width 32 height 31
click at [17, 298] on div at bounding box center [24, 304] width 24 height 24
drag, startPoint x: 894, startPoint y: 790, endPoint x: 888, endPoint y: 763, distance: 27.7
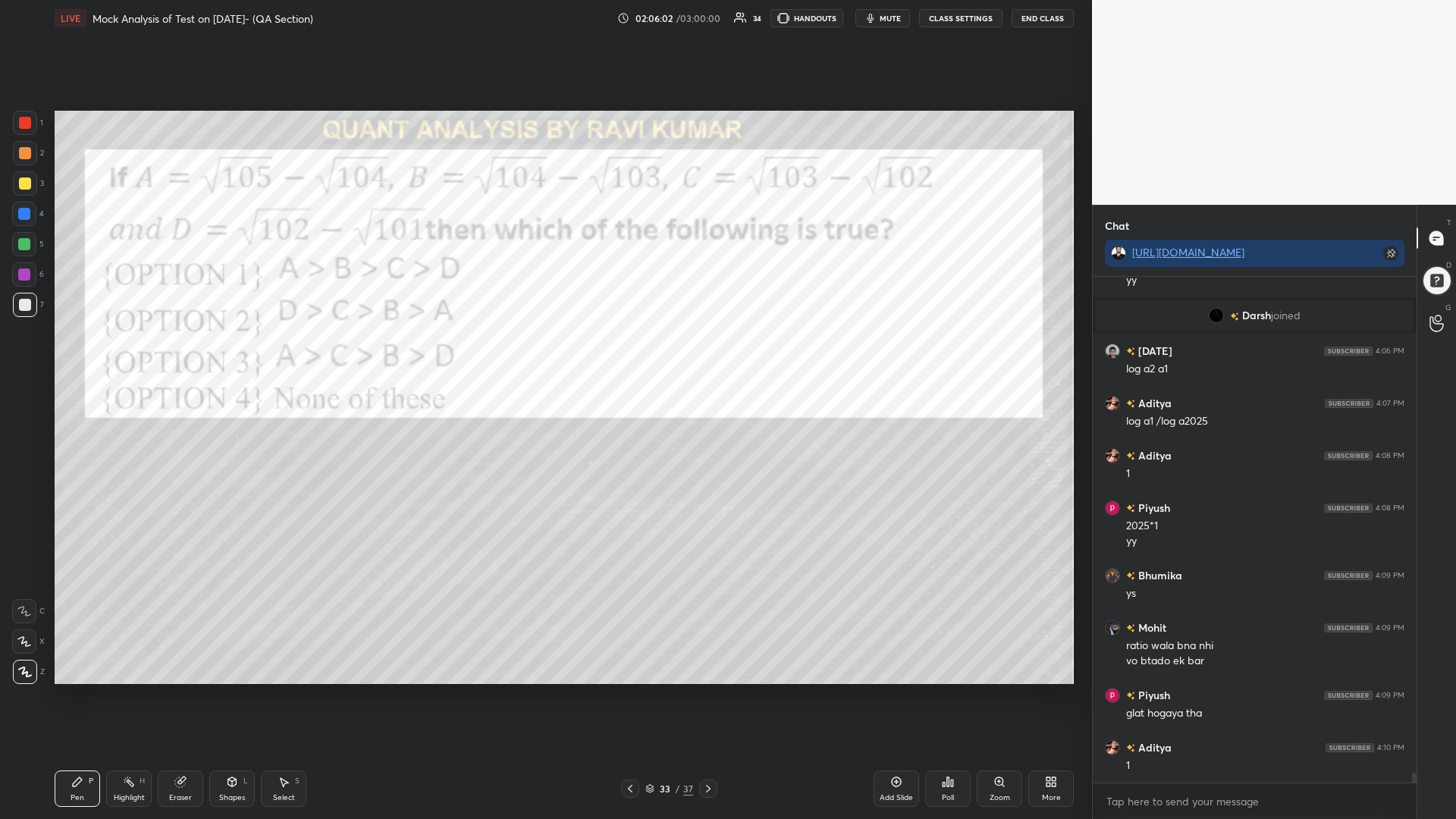
click at [894, 696] on div "Add Slide" at bounding box center [896, 788] width 46 height 36
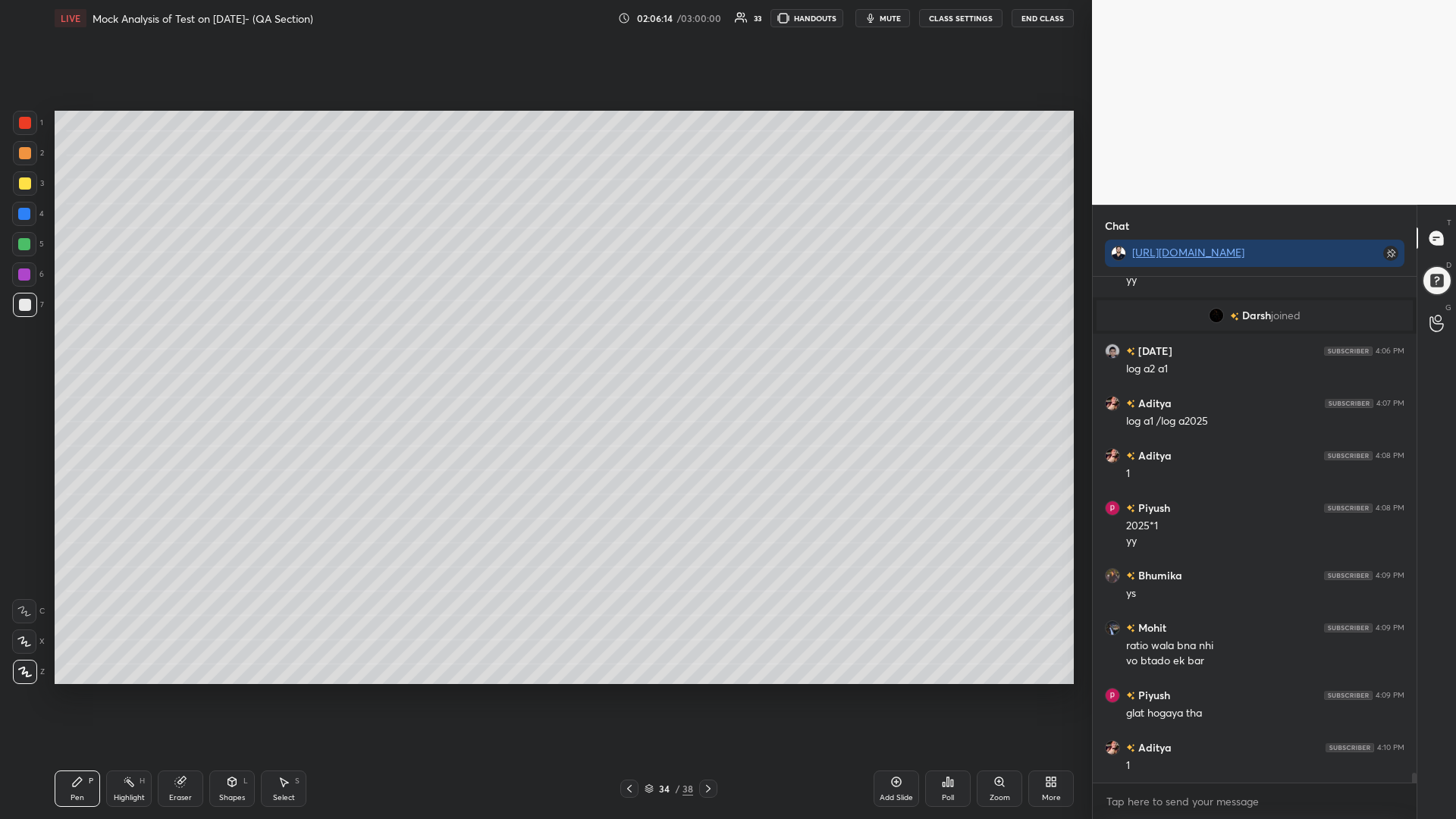
click at [626, 696] on icon at bounding box center [629, 788] width 12 height 12
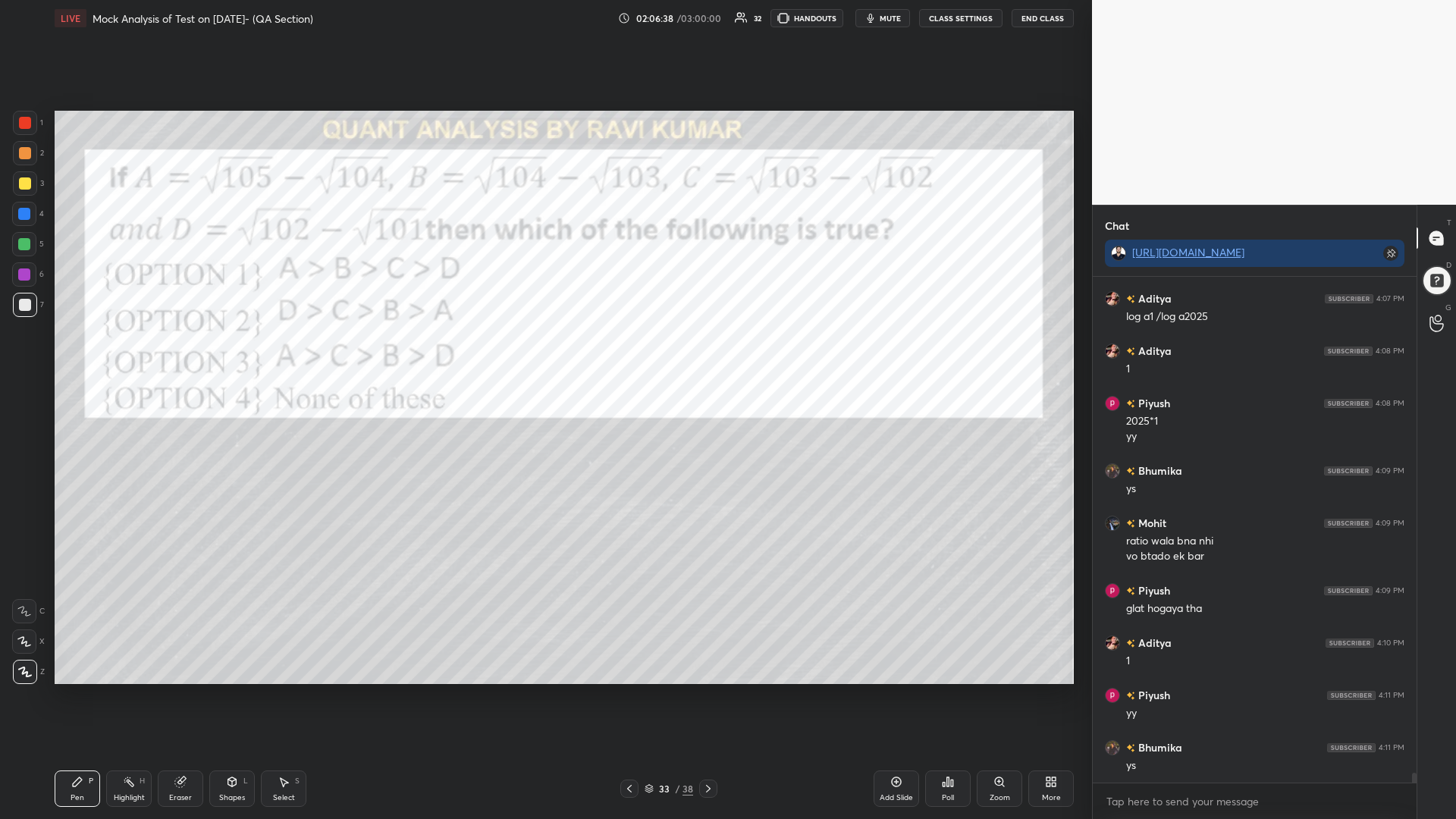
scroll to position [25787, 0]
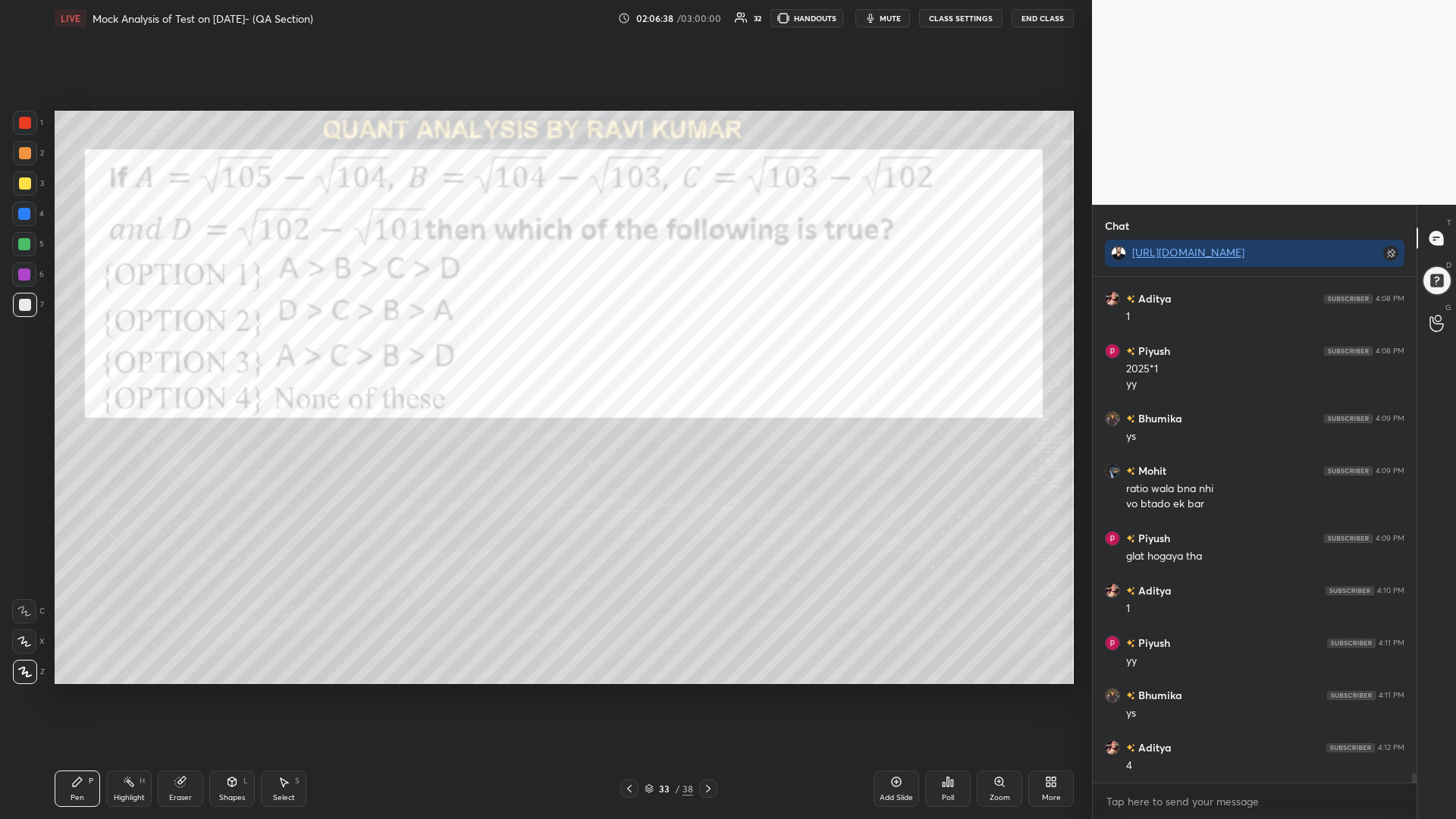
click at [17, 131] on div at bounding box center [24, 123] width 24 height 24
click at [707, 696] on icon at bounding box center [708, 788] width 12 height 12
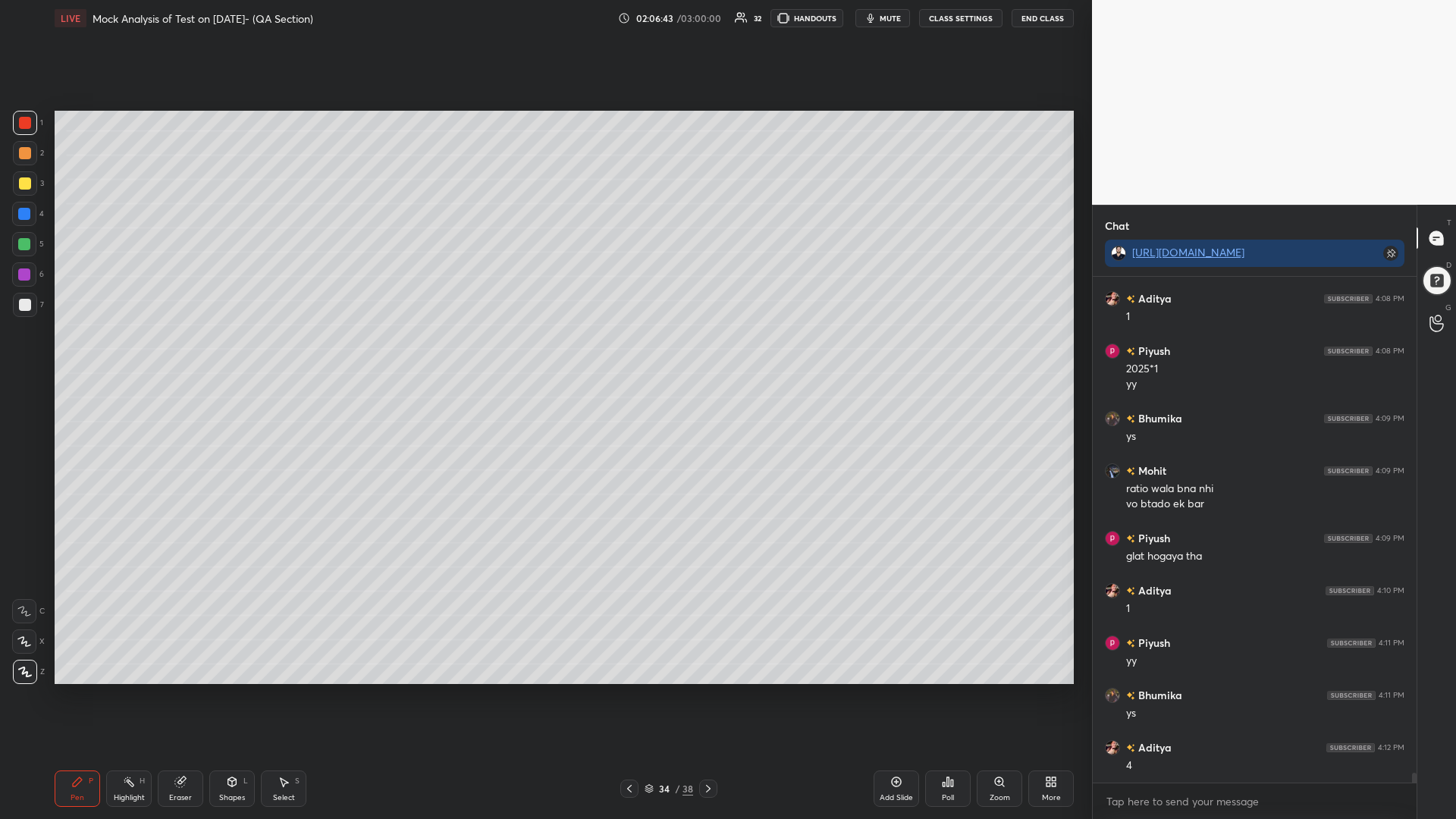
click at [700, 696] on div at bounding box center [708, 788] width 18 height 18
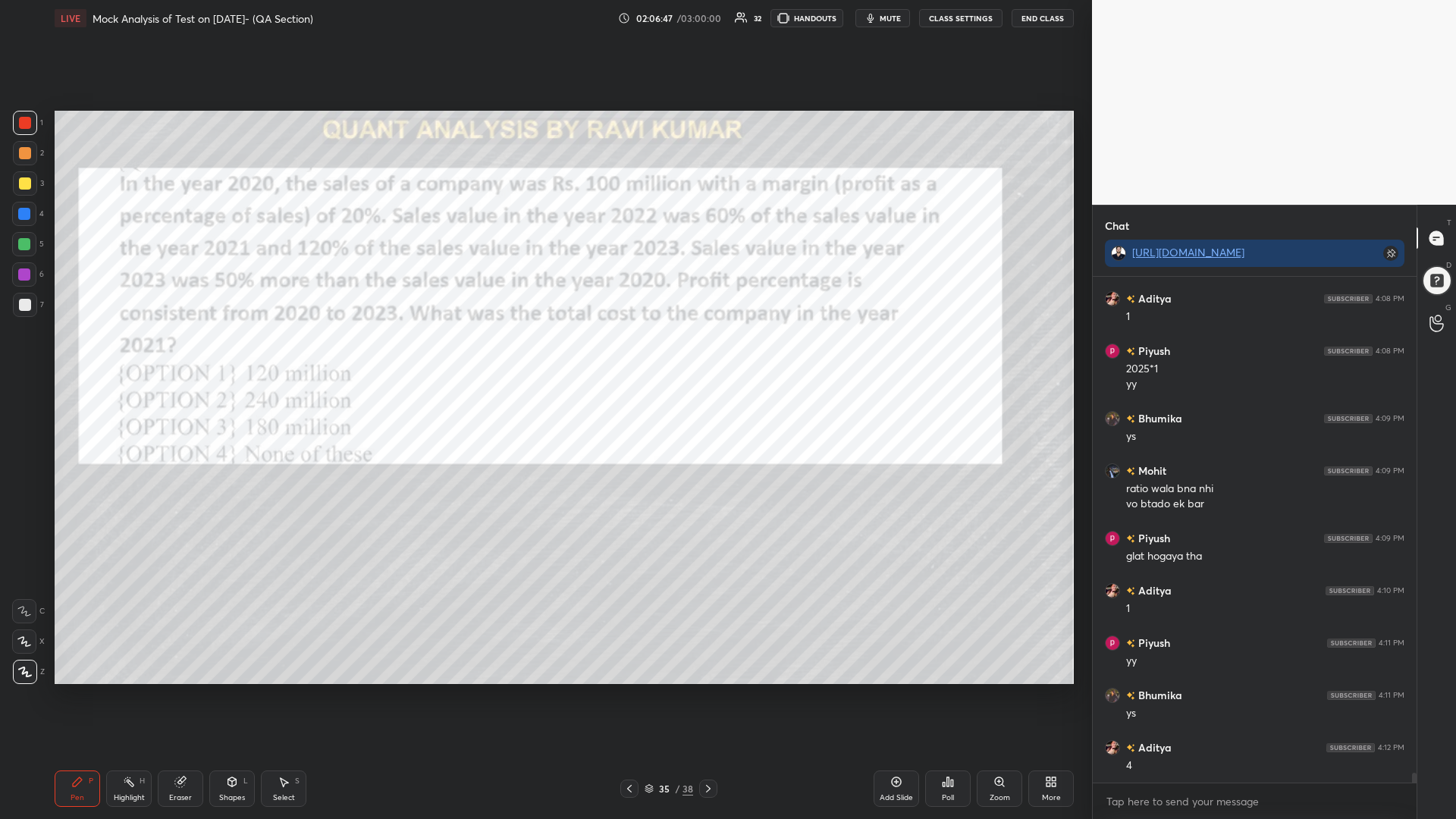
click at [713, 696] on icon at bounding box center [708, 788] width 12 height 12
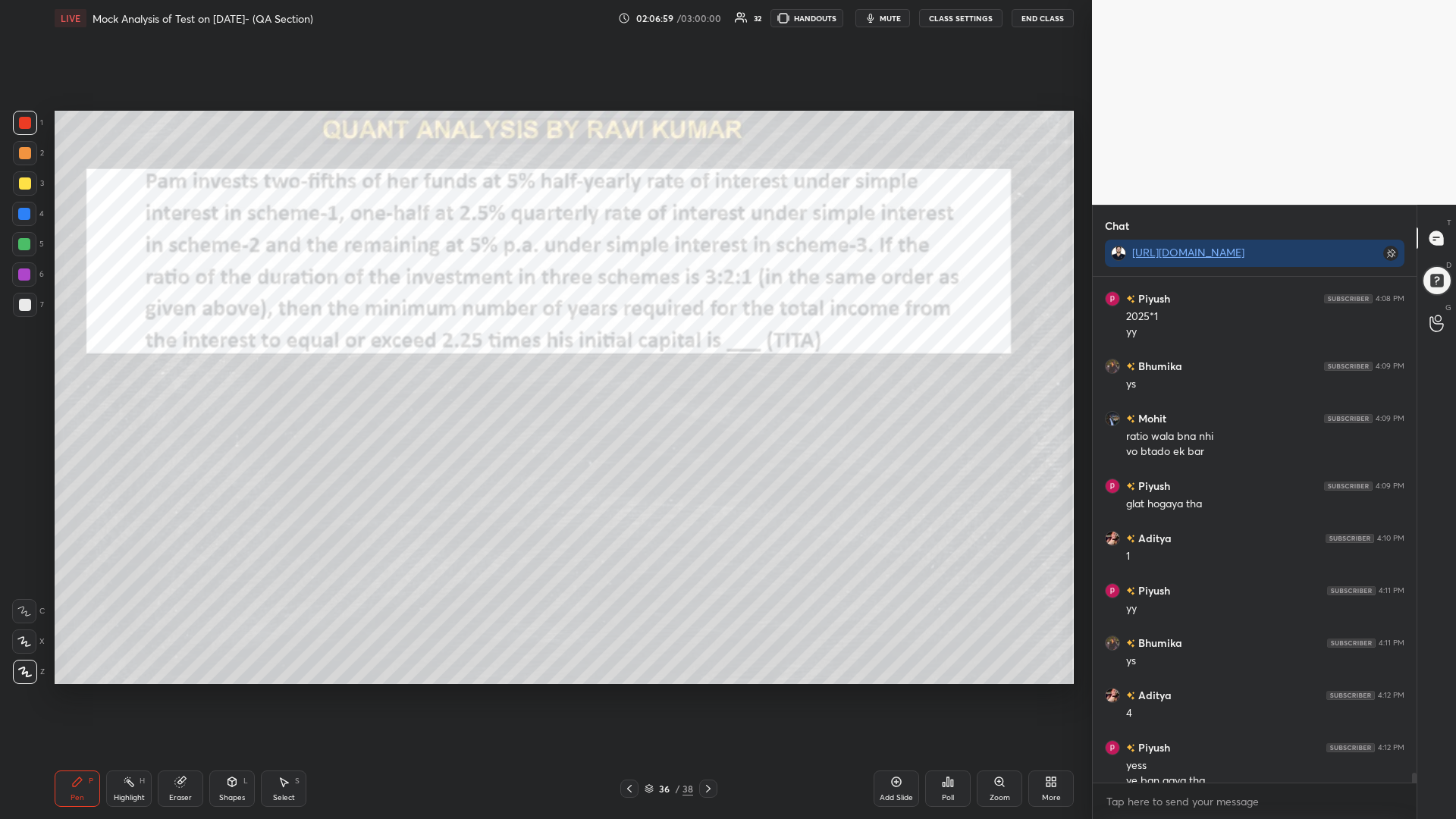
scroll to position [25855, 0]
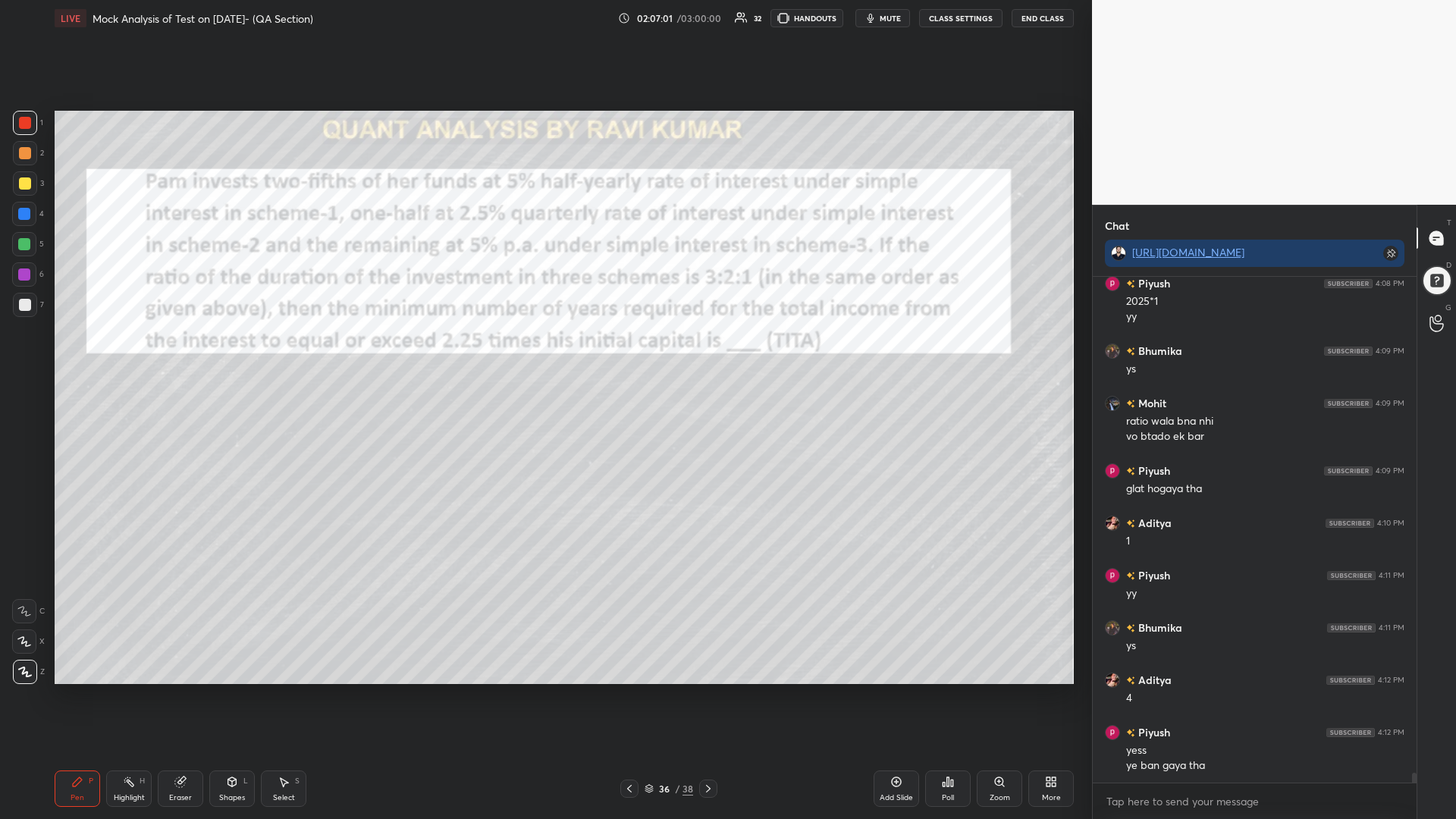
click at [702, 696] on icon at bounding box center [708, 788] width 12 height 12
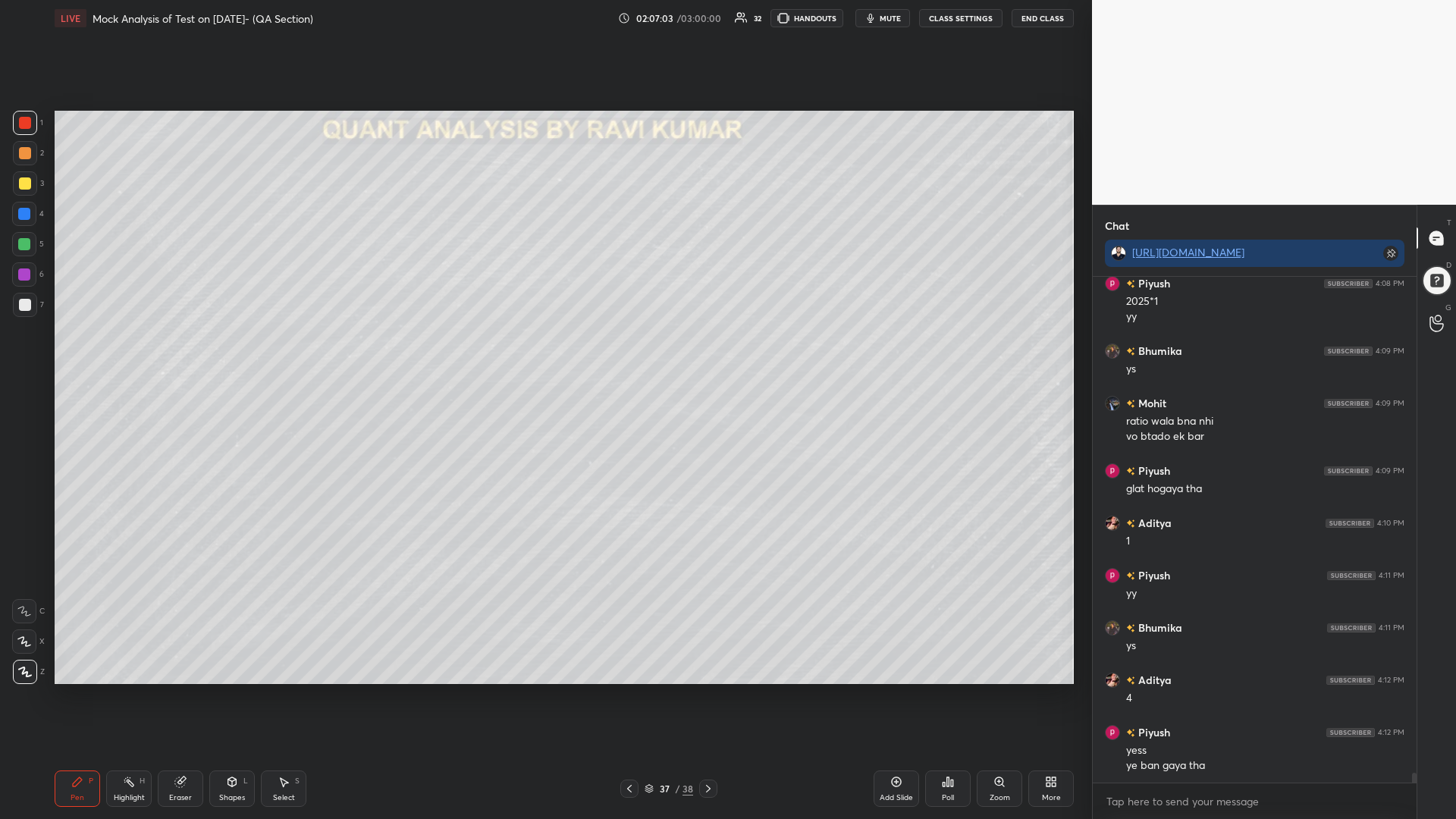
click at [655, 696] on div "37 / 38" at bounding box center [669, 788] width 49 height 13
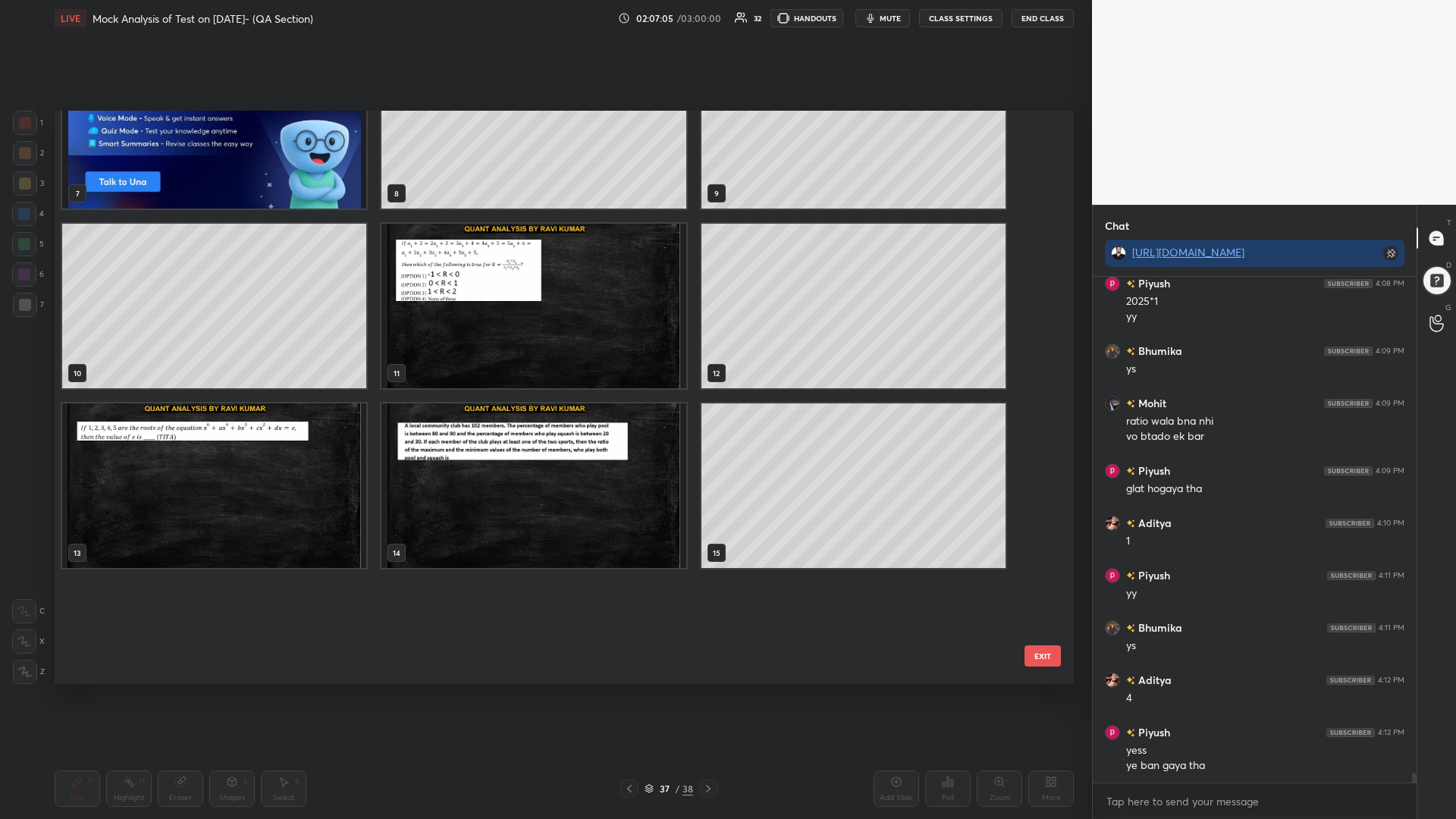
scroll to position [0, 0]
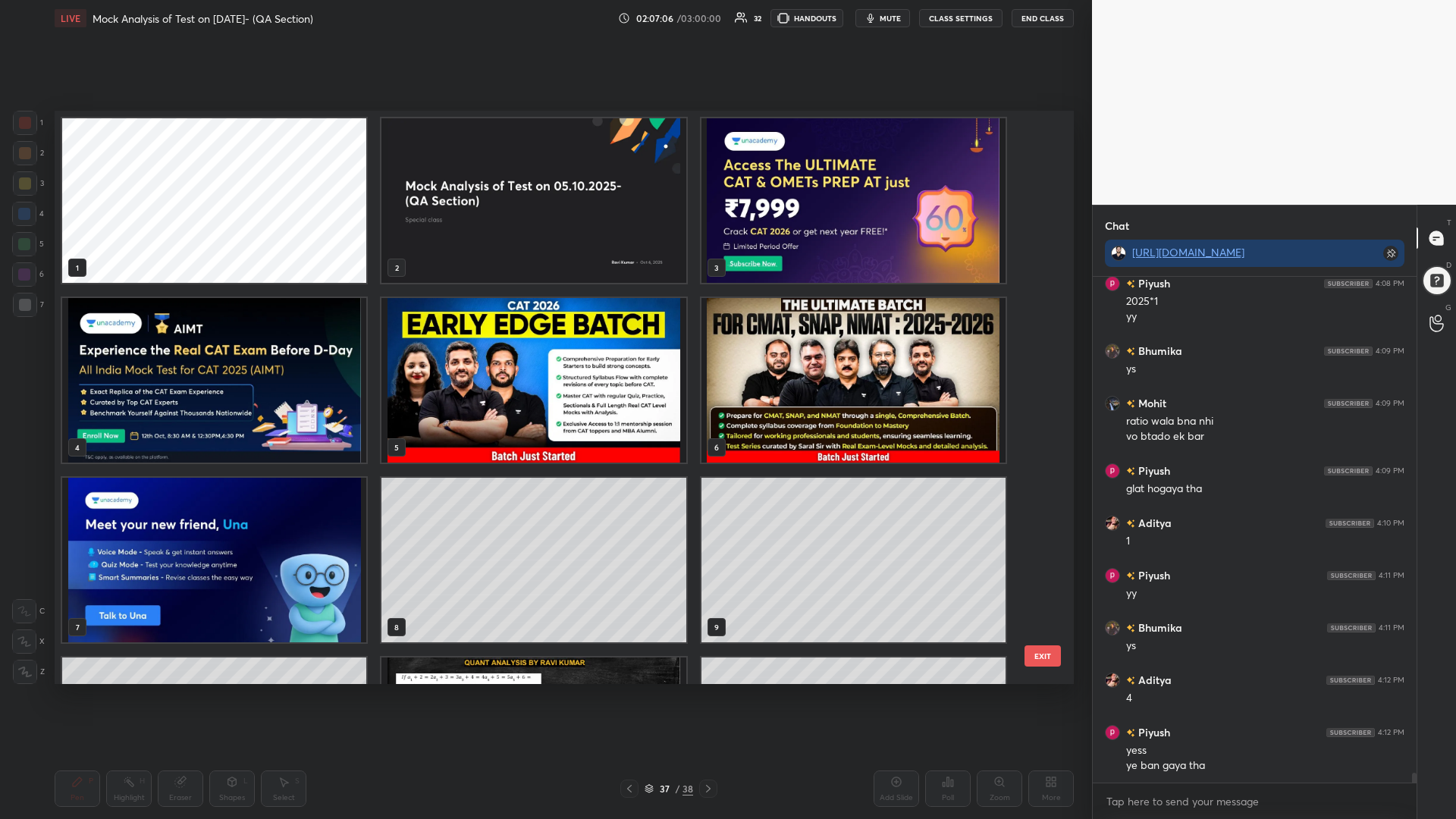
drag, startPoint x: 1035, startPoint y: 181, endPoint x: 1031, endPoint y: 172, distance: 9.8
click at [1035, 166] on div "1 2 3 4 5 6 7 8 9 10 11 12" at bounding box center [550, 397] width 993 height 573
click at [574, 237] on img "grid" at bounding box center [533, 200] width 304 height 164
click at [582, 241] on img "grid" at bounding box center [533, 200] width 304 height 164
click at [584, 239] on img "grid" at bounding box center [533, 200] width 304 height 164
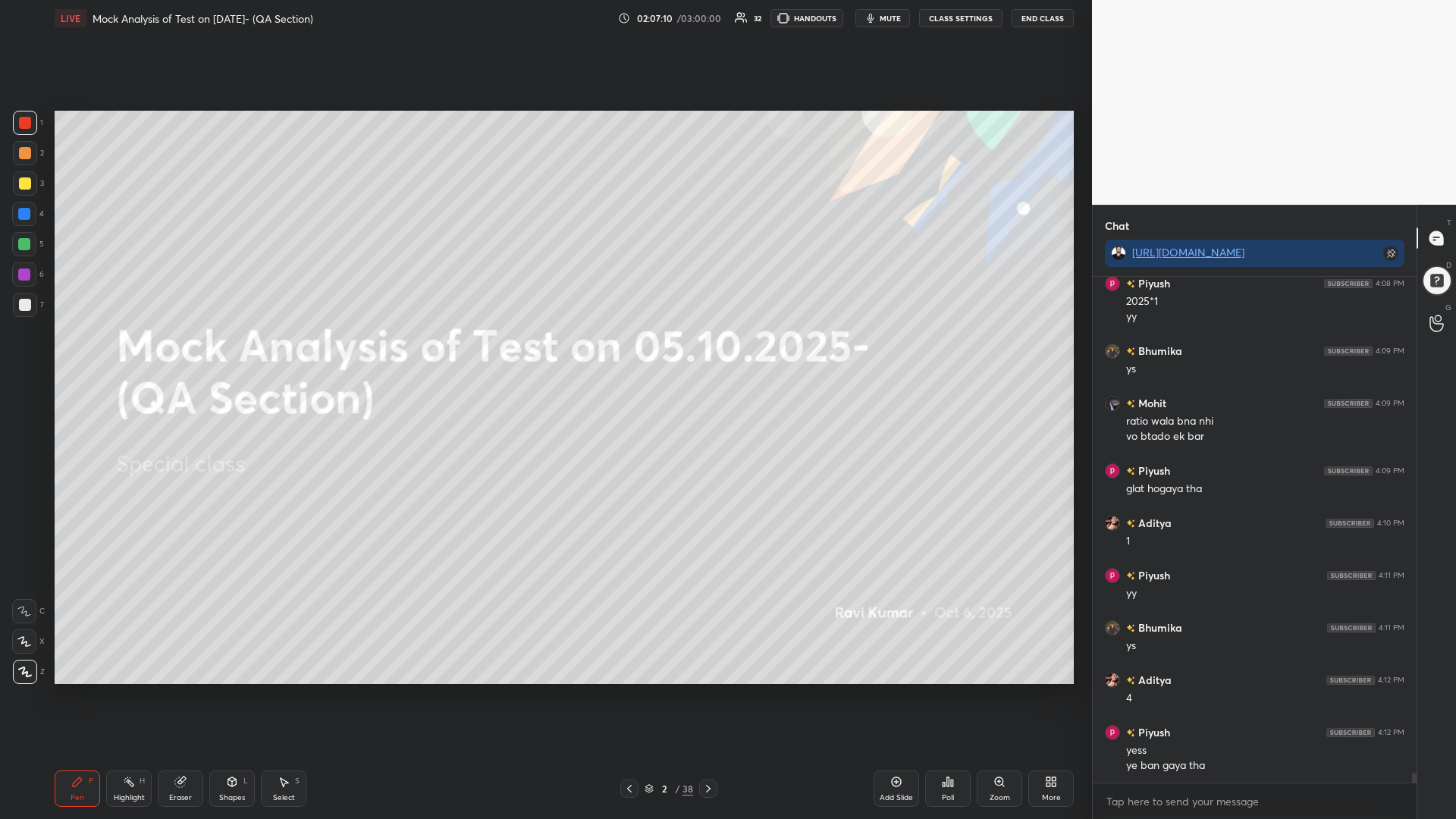
click at [708, 696] on icon at bounding box center [708, 788] width 12 height 12
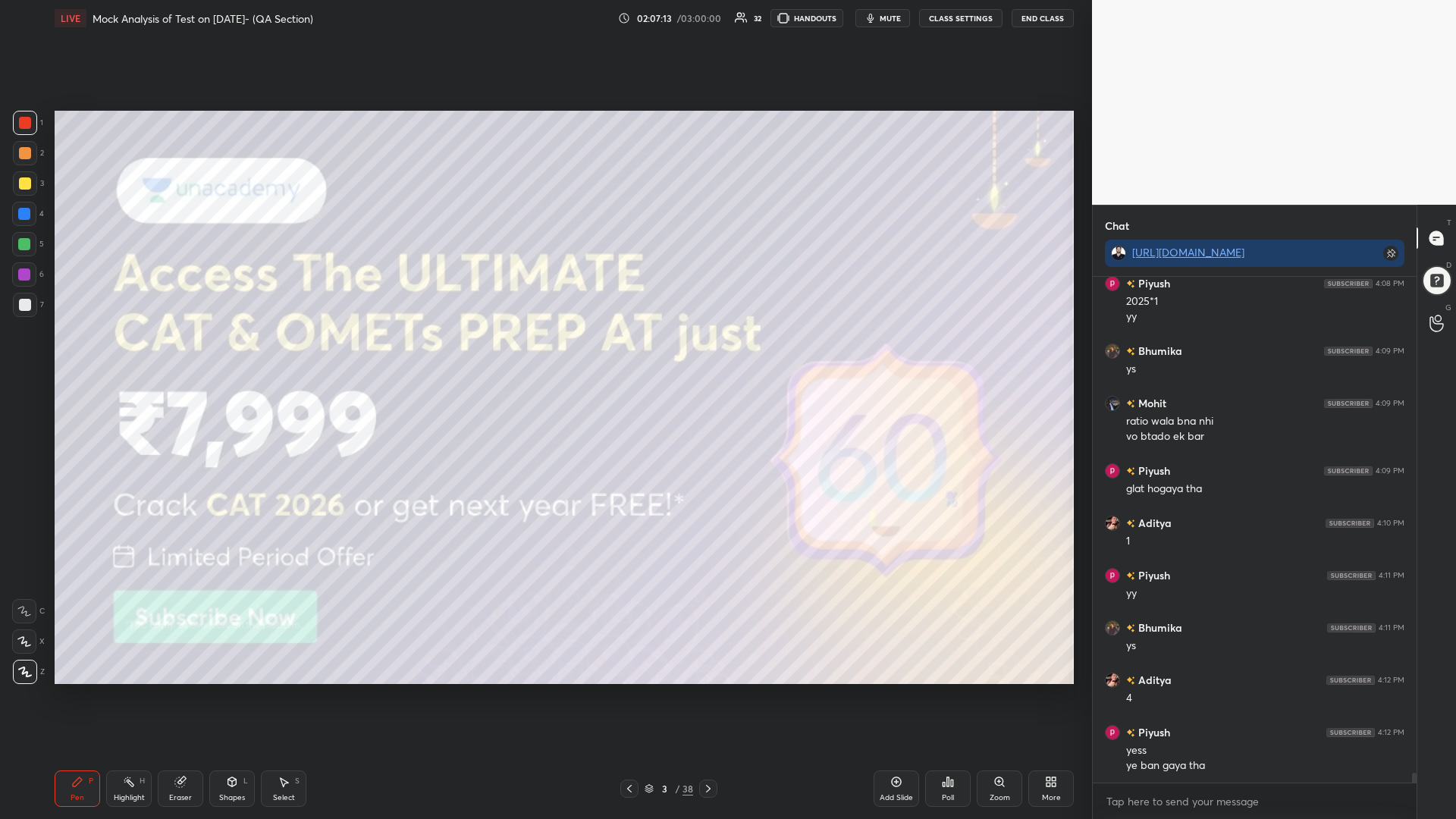
click at [707, 696] on icon at bounding box center [708, 788] width 12 height 12
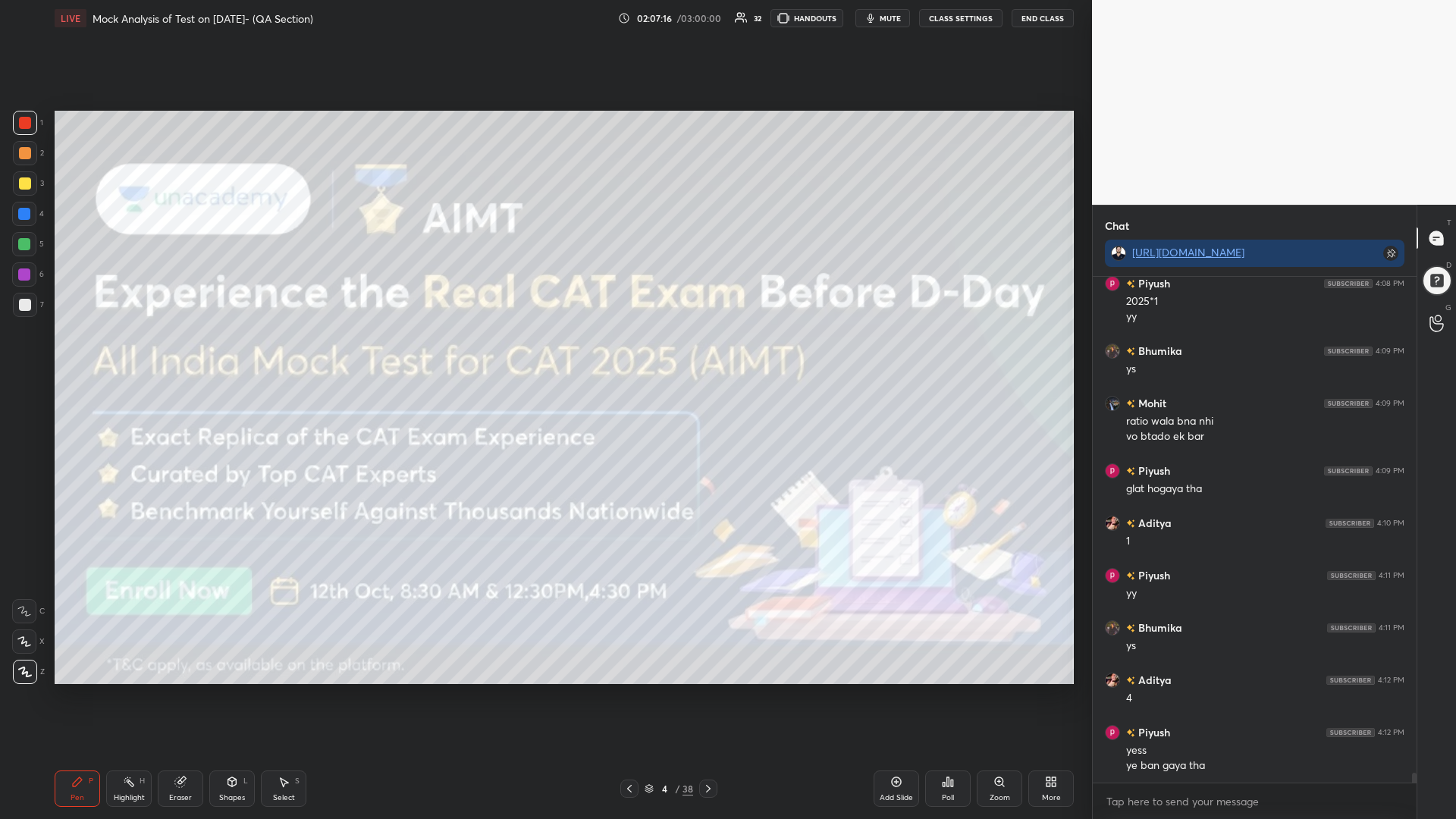
click at [703, 696] on icon at bounding box center [708, 788] width 12 height 12
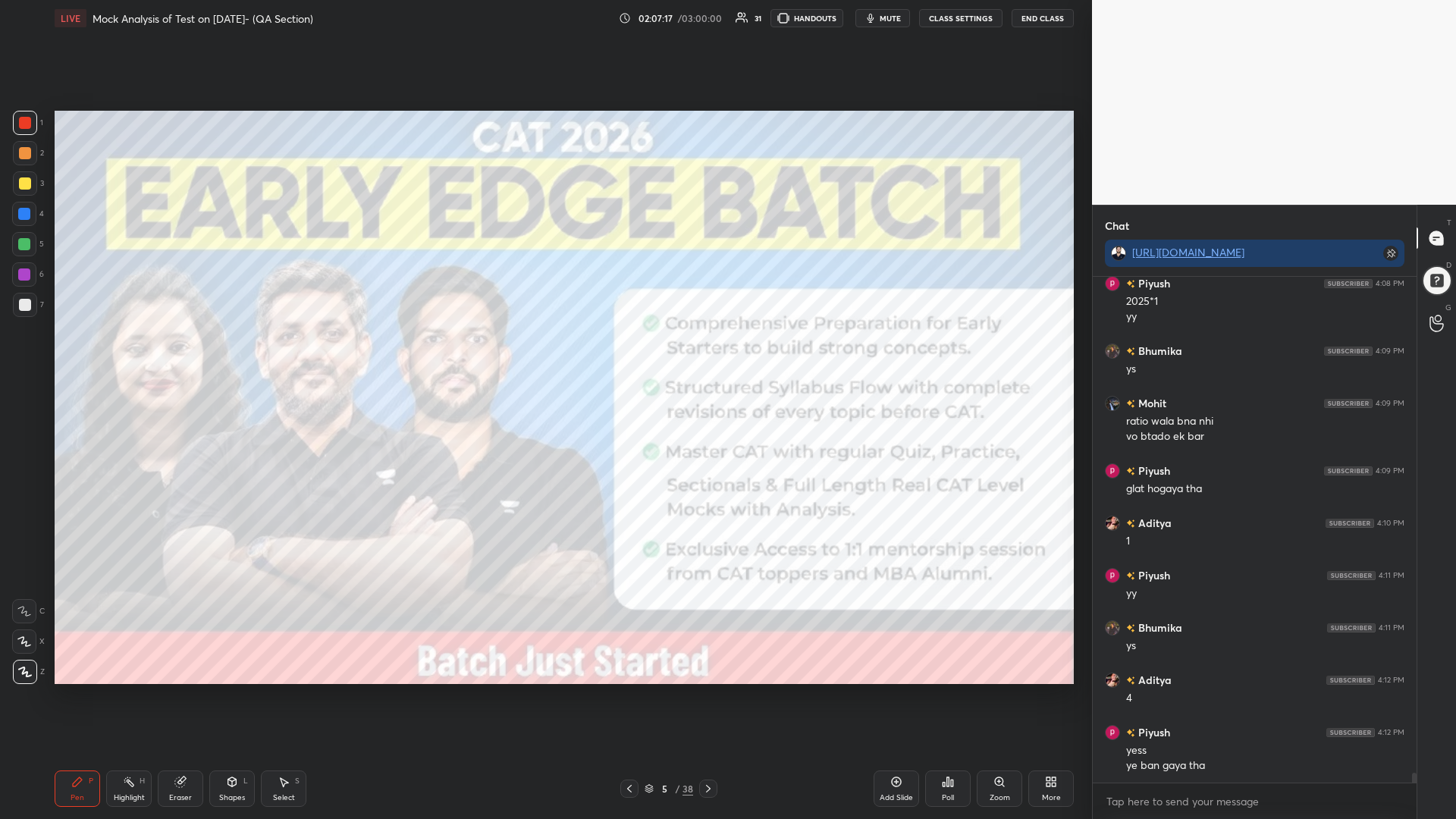
click at [706, 696] on icon at bounding box center [708, 788] width 12 height 12
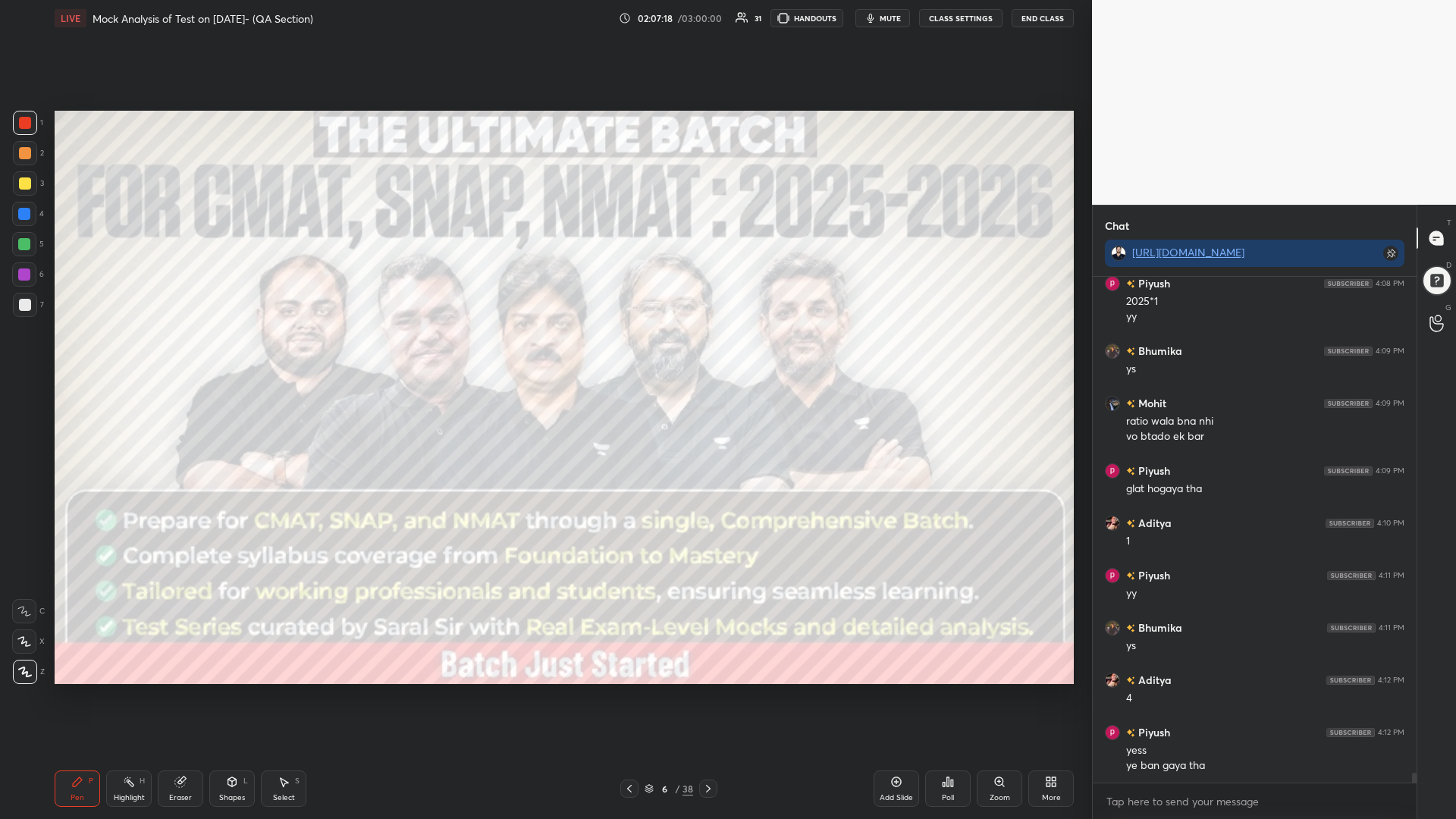
click at [703, 696] on icon at bounding box center [708, 788] width 12 height 12
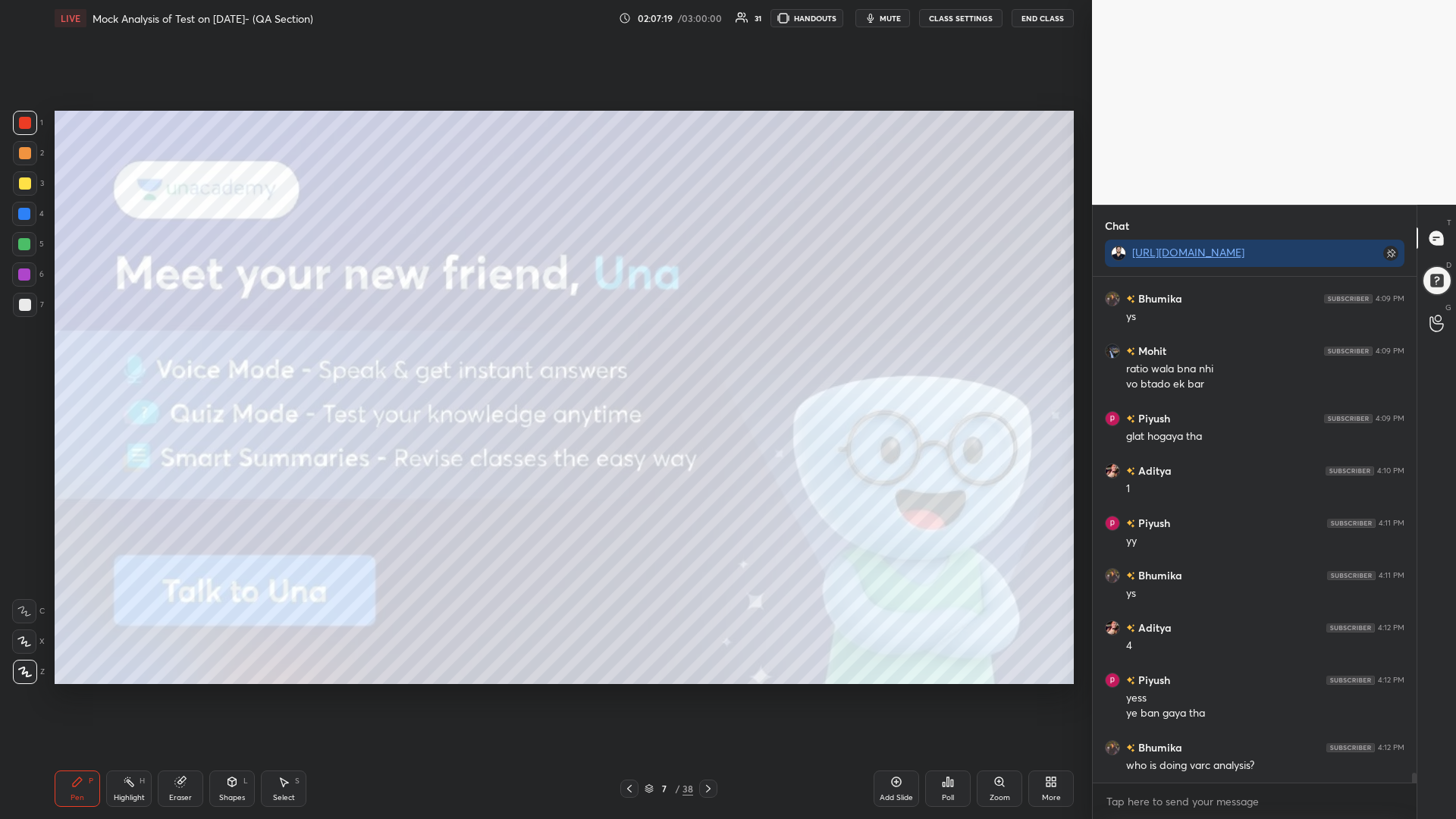
click at [710, 696] on icon at bounding box center [708, 788] width 12 height 12
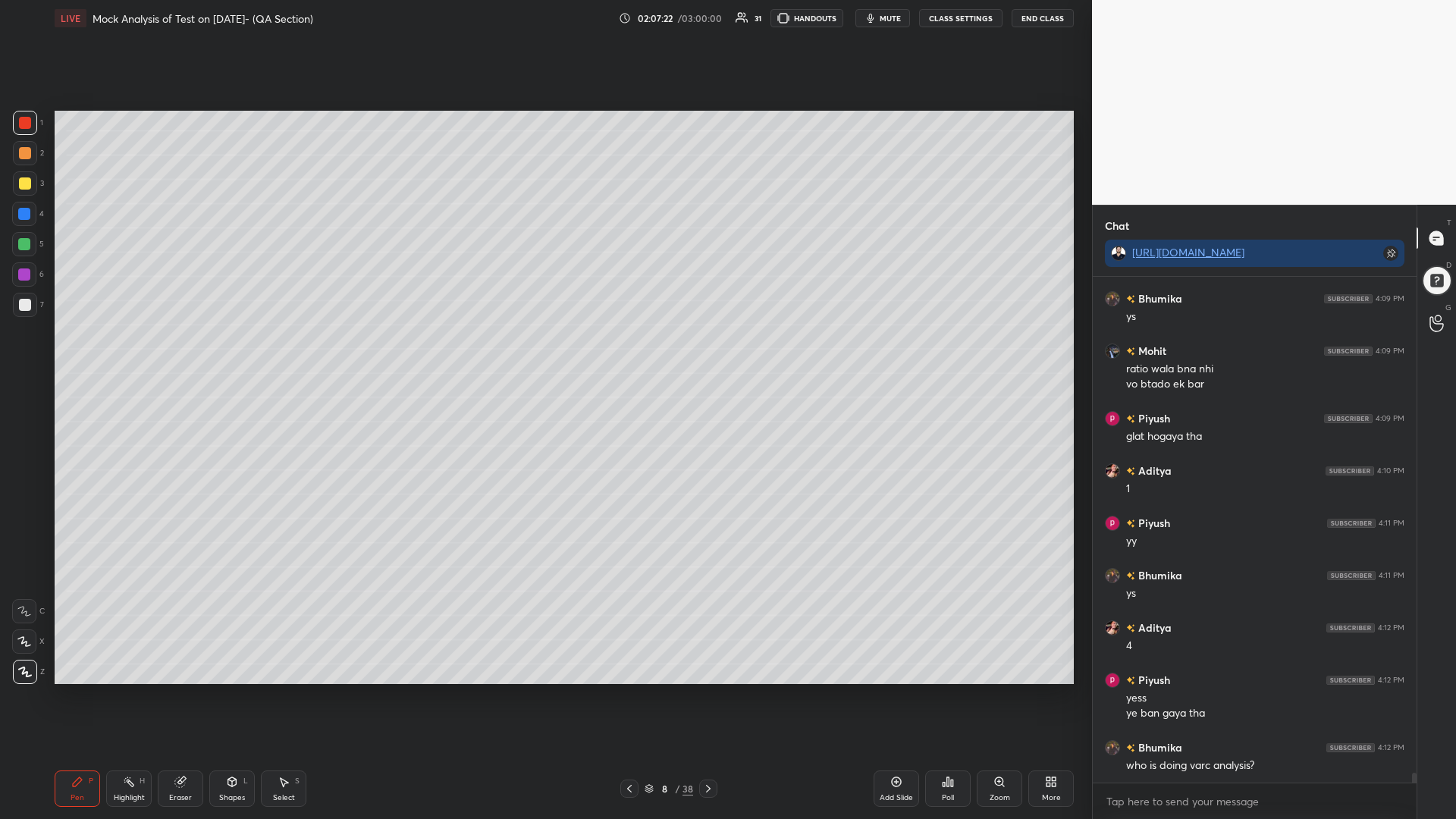
click at [702, 696] on icon at bounding box center [708, 788] width 12 height 12
click at [704, 696] on icon at bounding box center [708, 788] width 12 height 12
click at [704, 696] on icon at bounding box center [708, 788] width 12 height 12
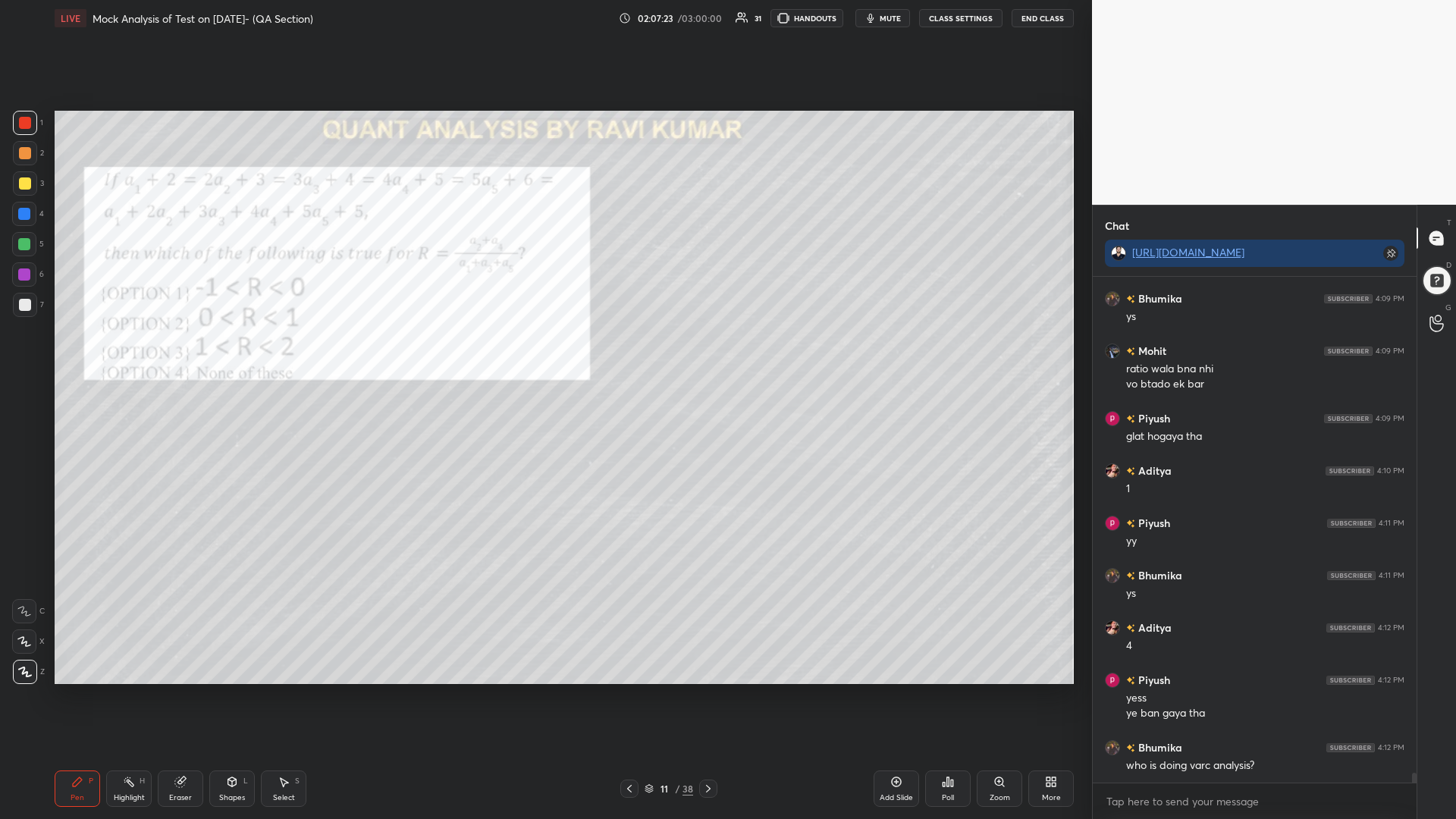
click at [703, 696] on icon at bounding box center [708, 788] width 12 height 12
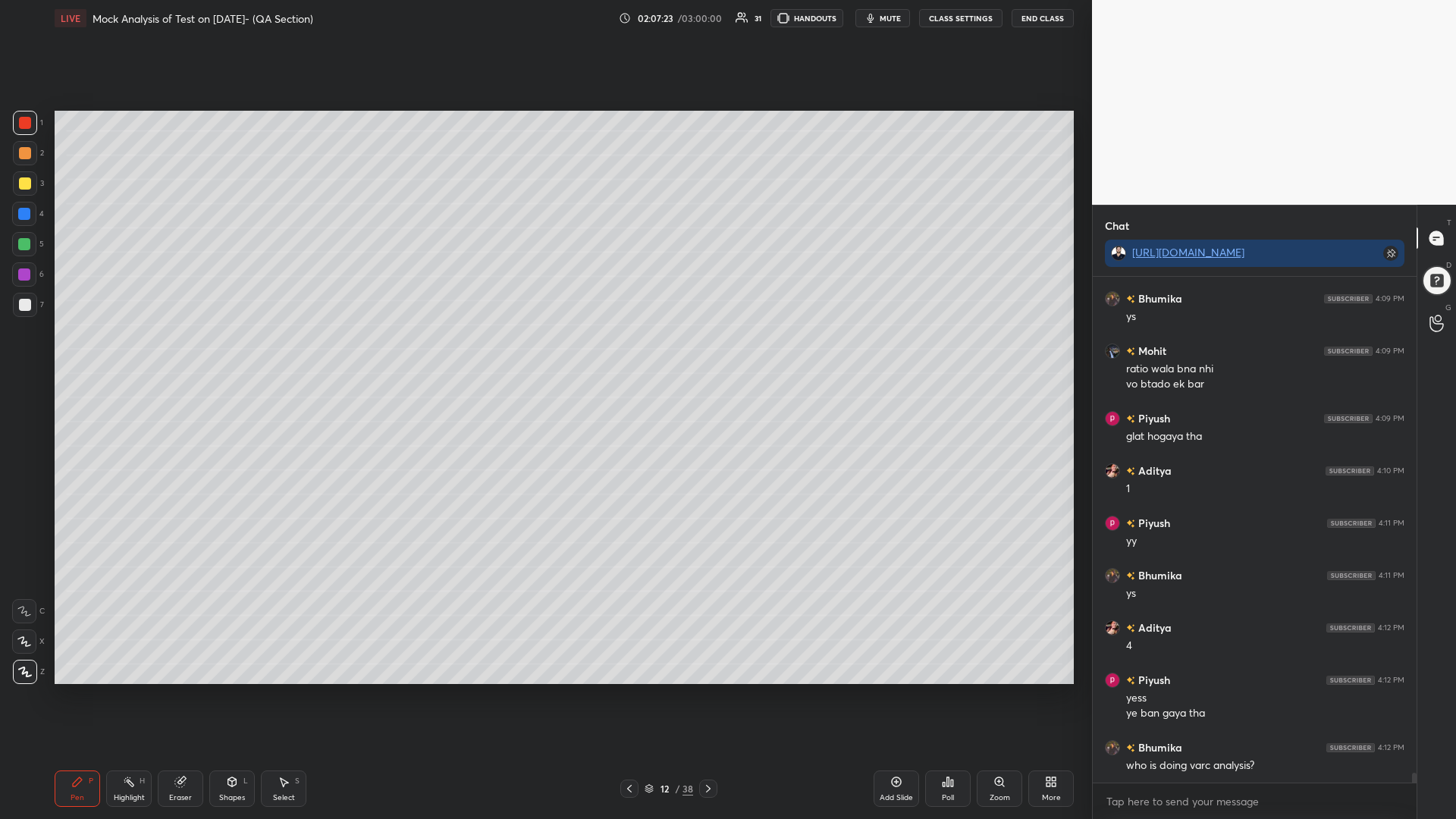
click at [696, 696] on div "12 / 38" at bounding box center [668, 788] width 97 height 18
click at [700, 696] on div at bounding box center [708, 788] width 18 height 18
click at [704, 696] on icon at bounding box center [708, 788] width 12 height 12
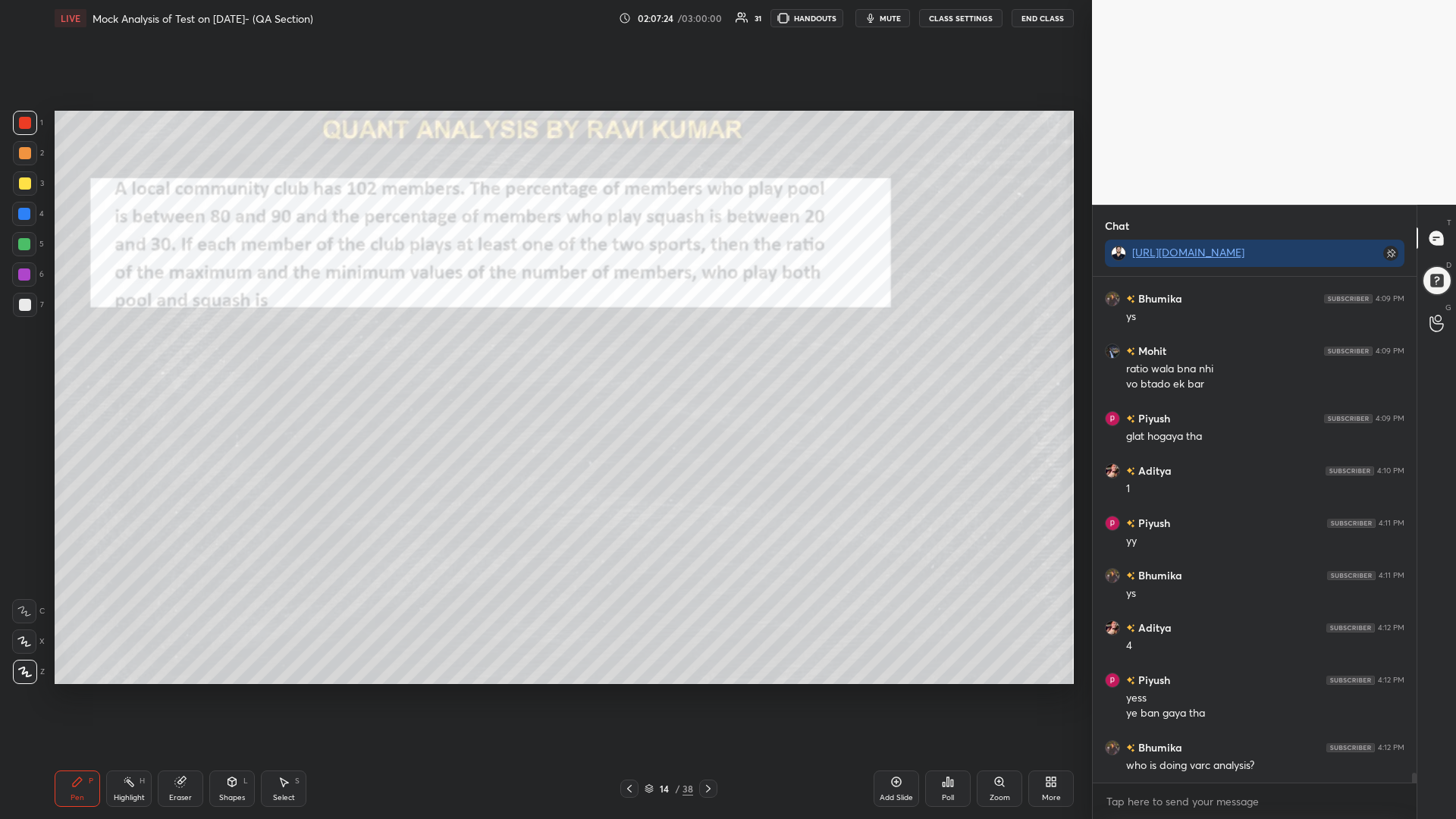
click at [709, 696] on icon at bounding box center [708, 788] width 12 height 12
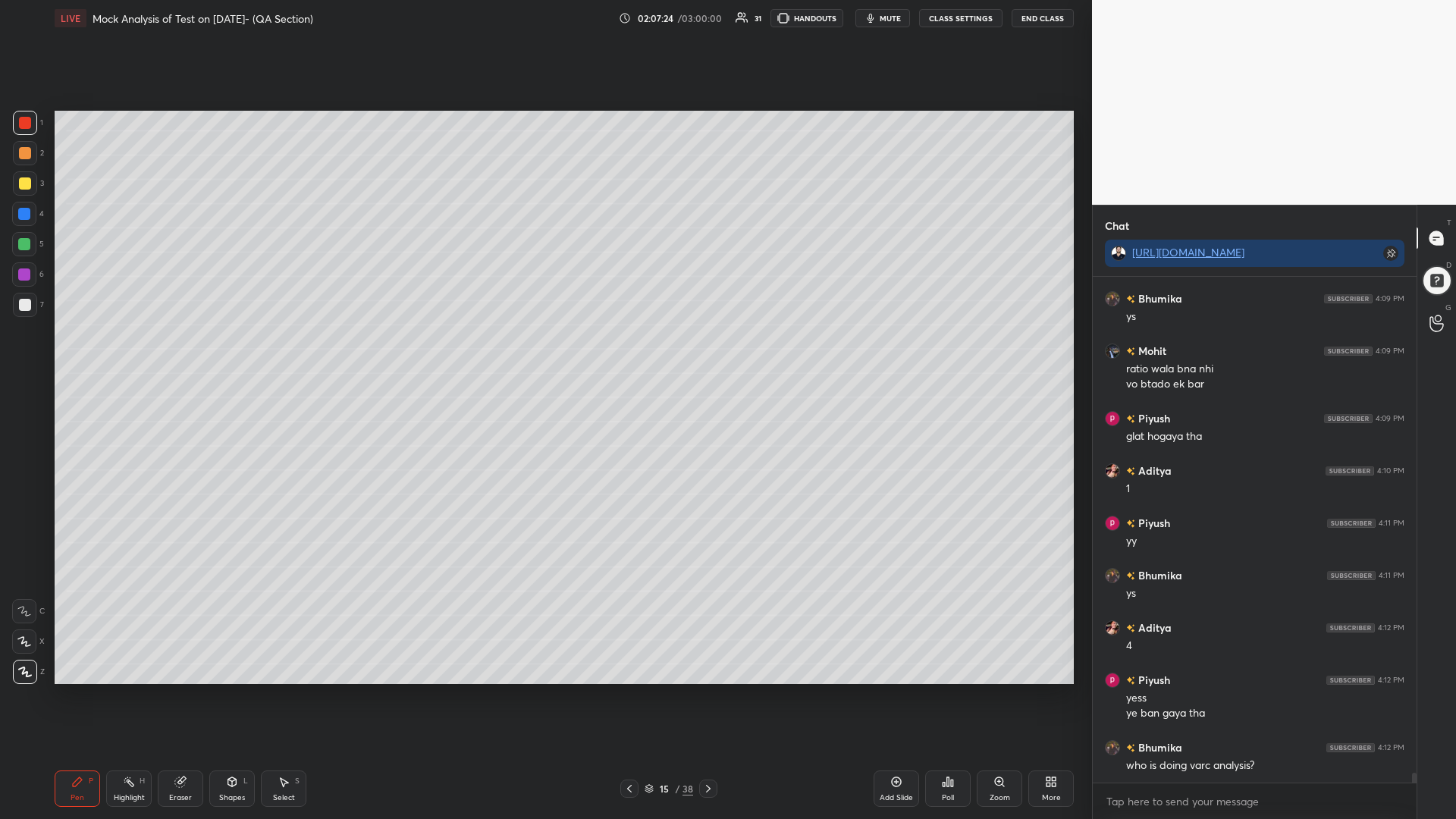
click at [710, 696] on icon at bounding box center [708, 788] width 12 height 12
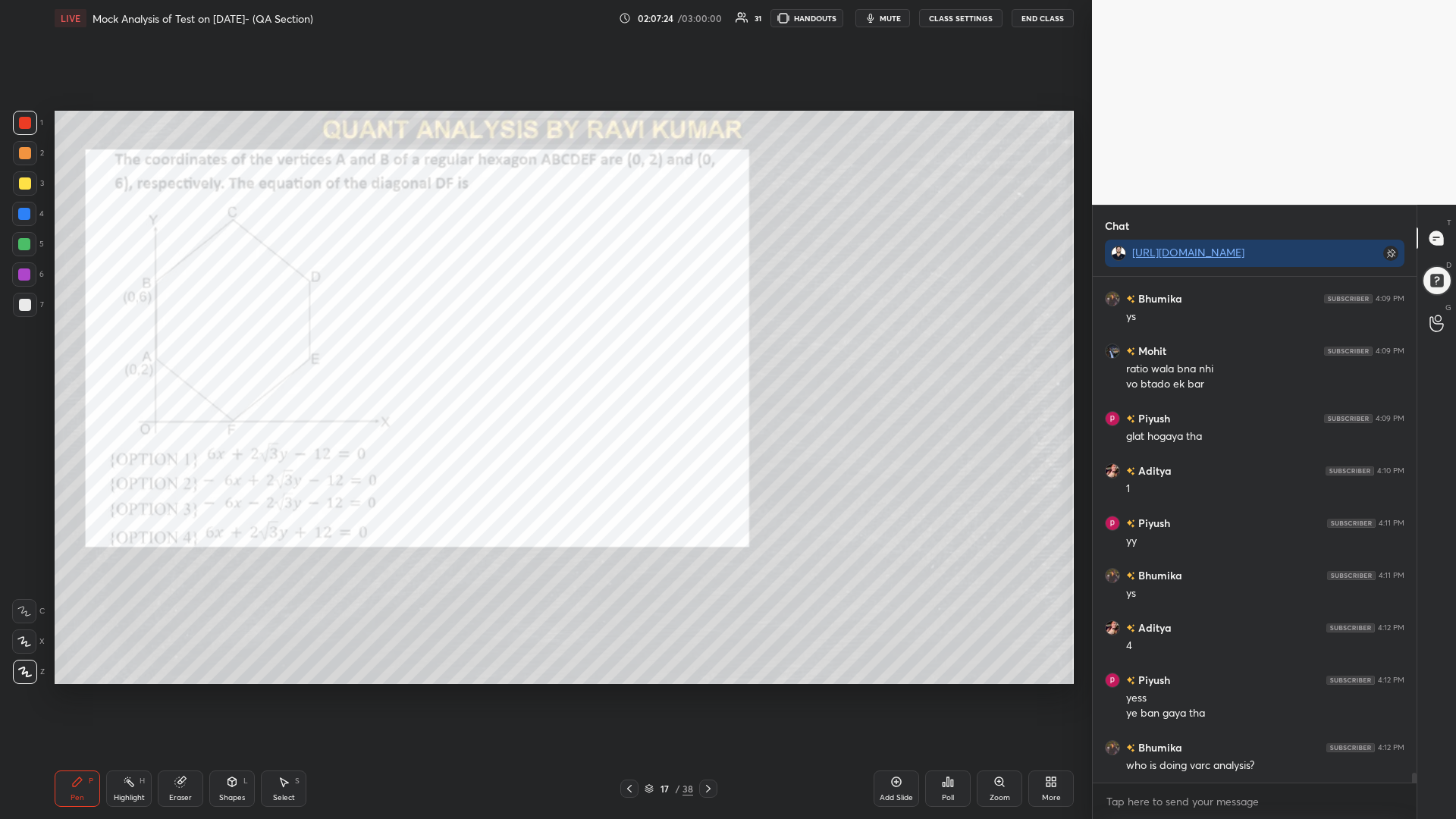
click at [711, 696] on icon at bounding box center [708, 788] width 12 height 12
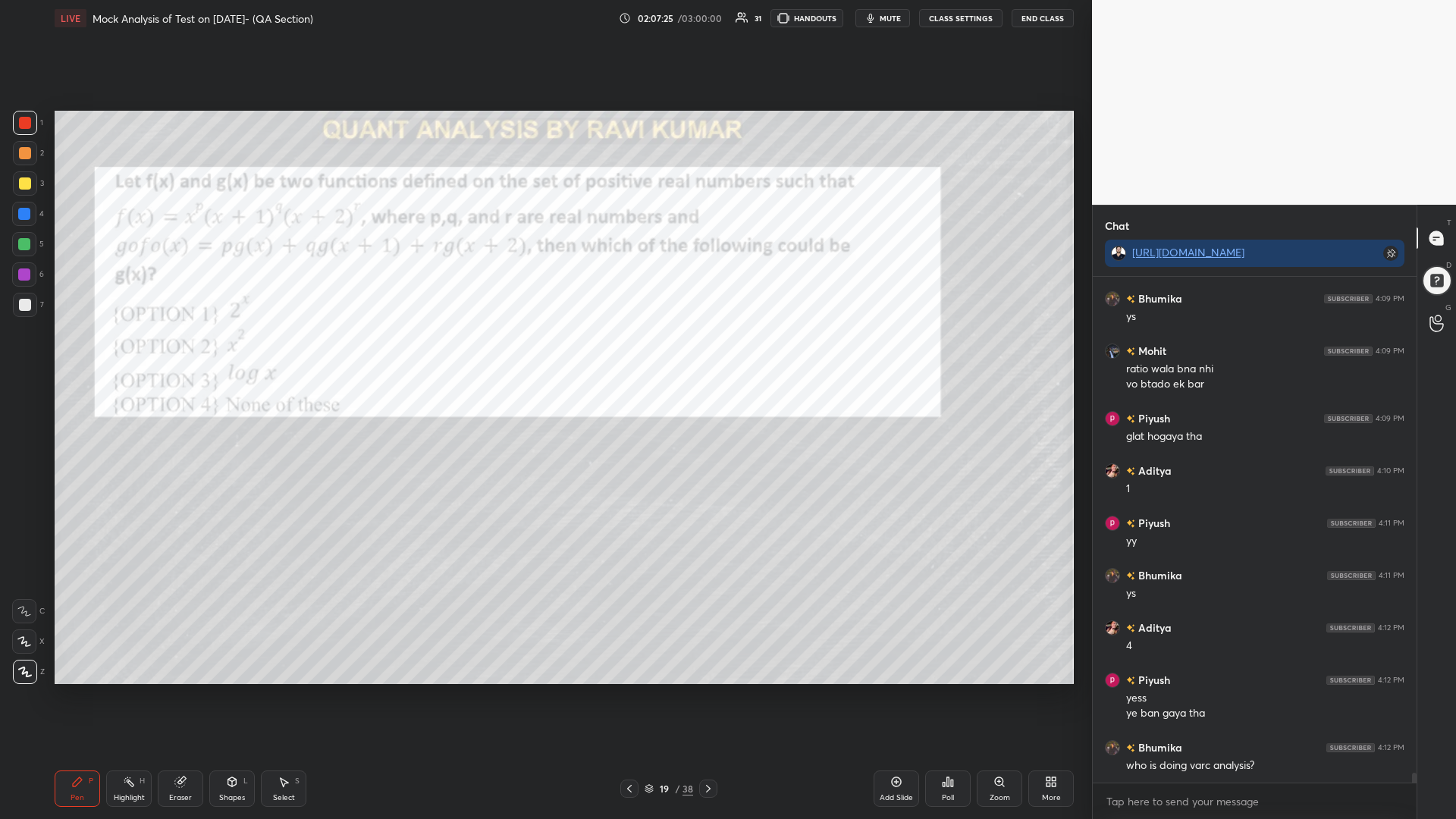
click at [711, 696] on icon at bounding box center [708, 788] width 12 height 12
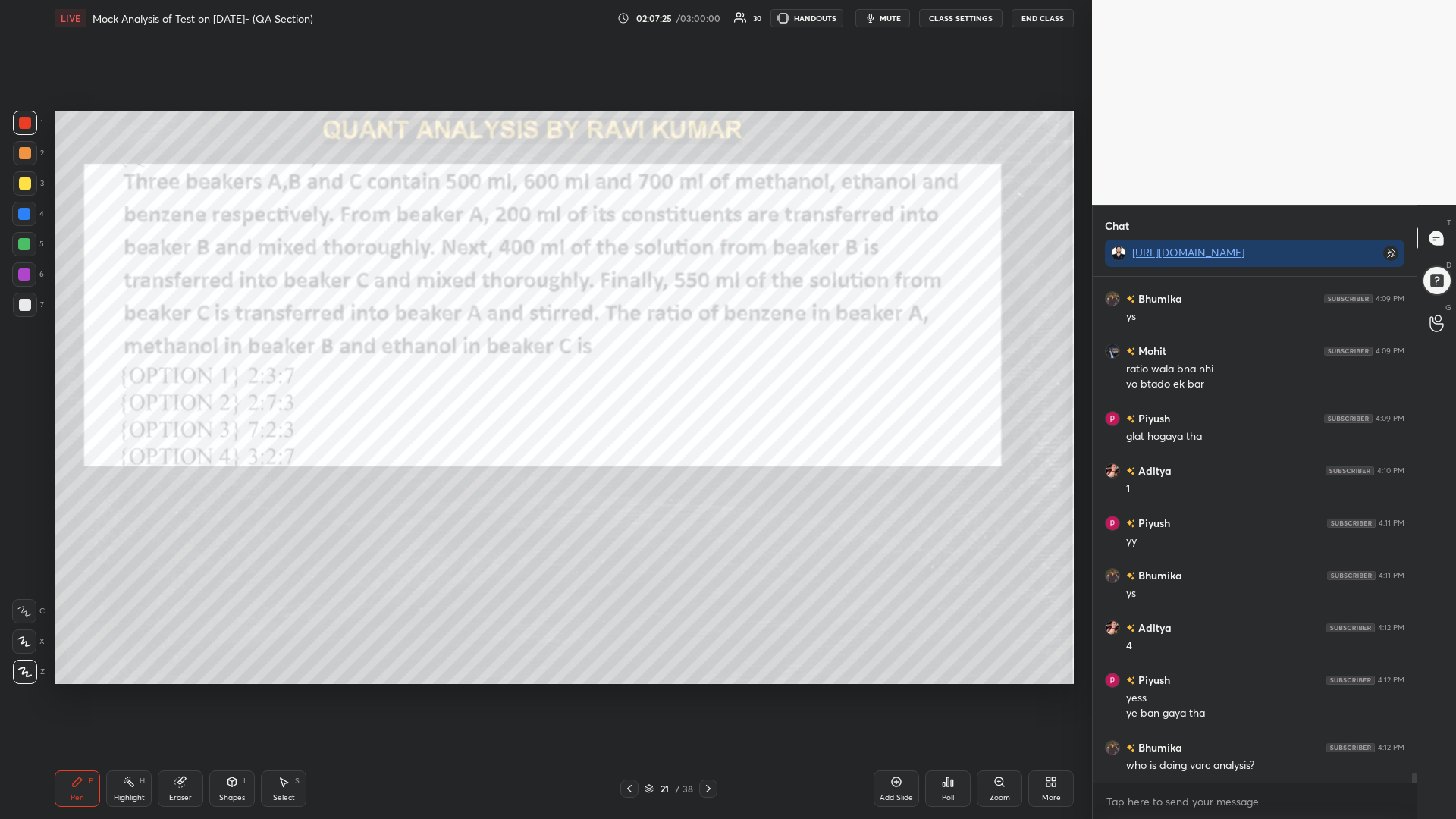
click at [662, 696] on div "21" at bounding box center [664, 788] width 15 height 9
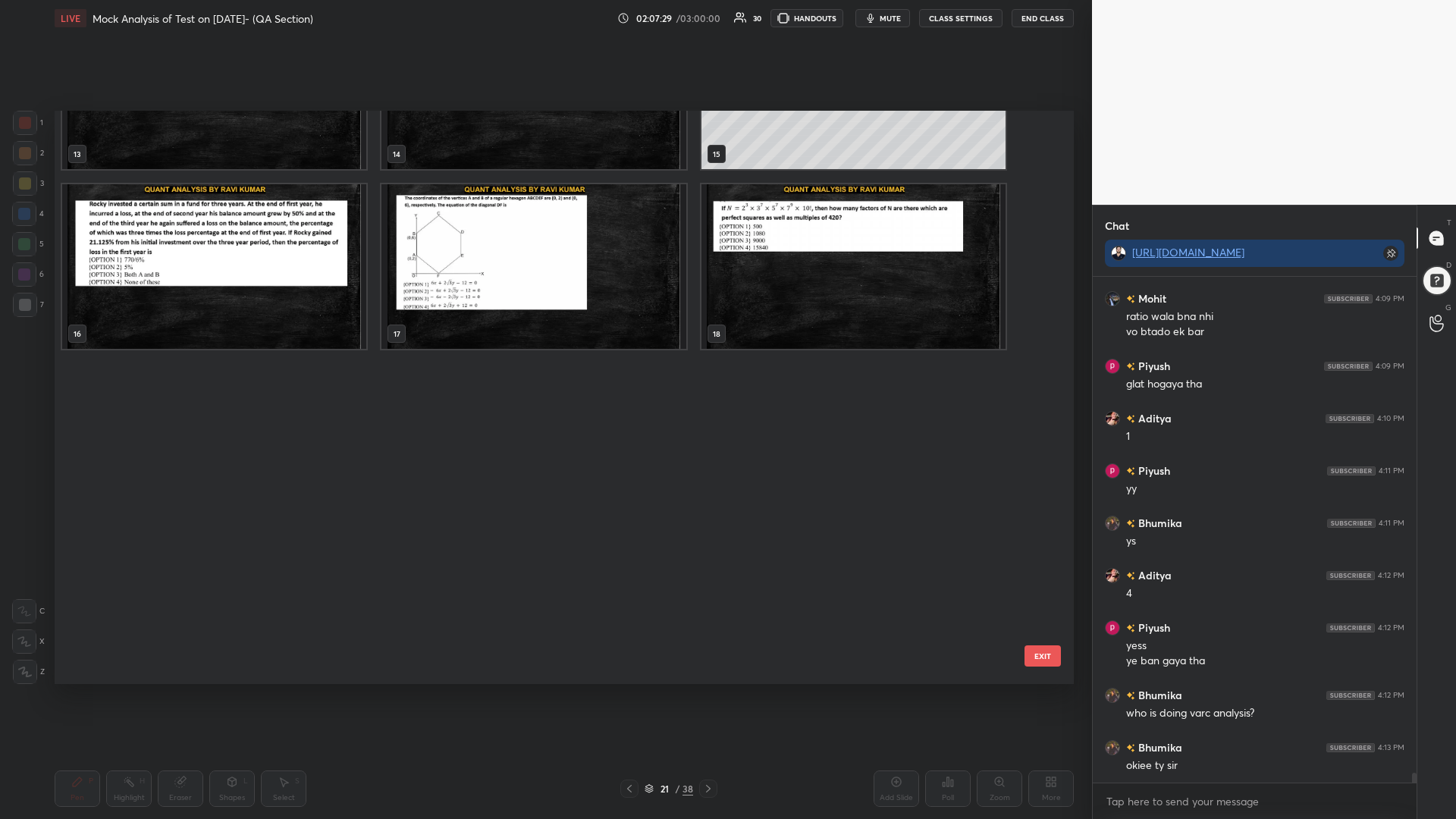
scroll to position [0, 0]
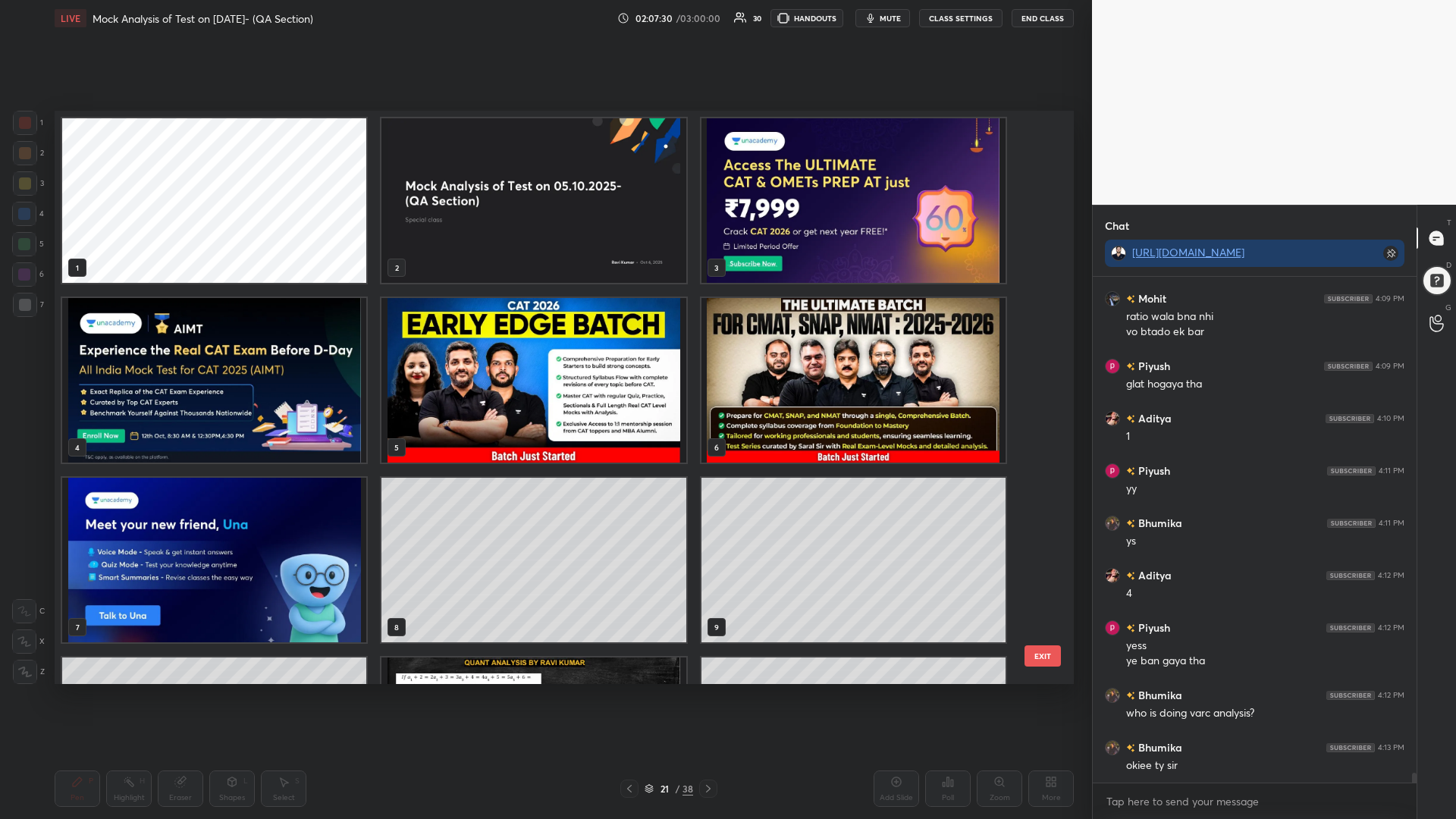
click at [517, 248] on img "grid" at bounding box center [533, 200] width 304 height 164
click at [519, 248] on img "grid" at bounding box center [533, 200] width 304 height 164
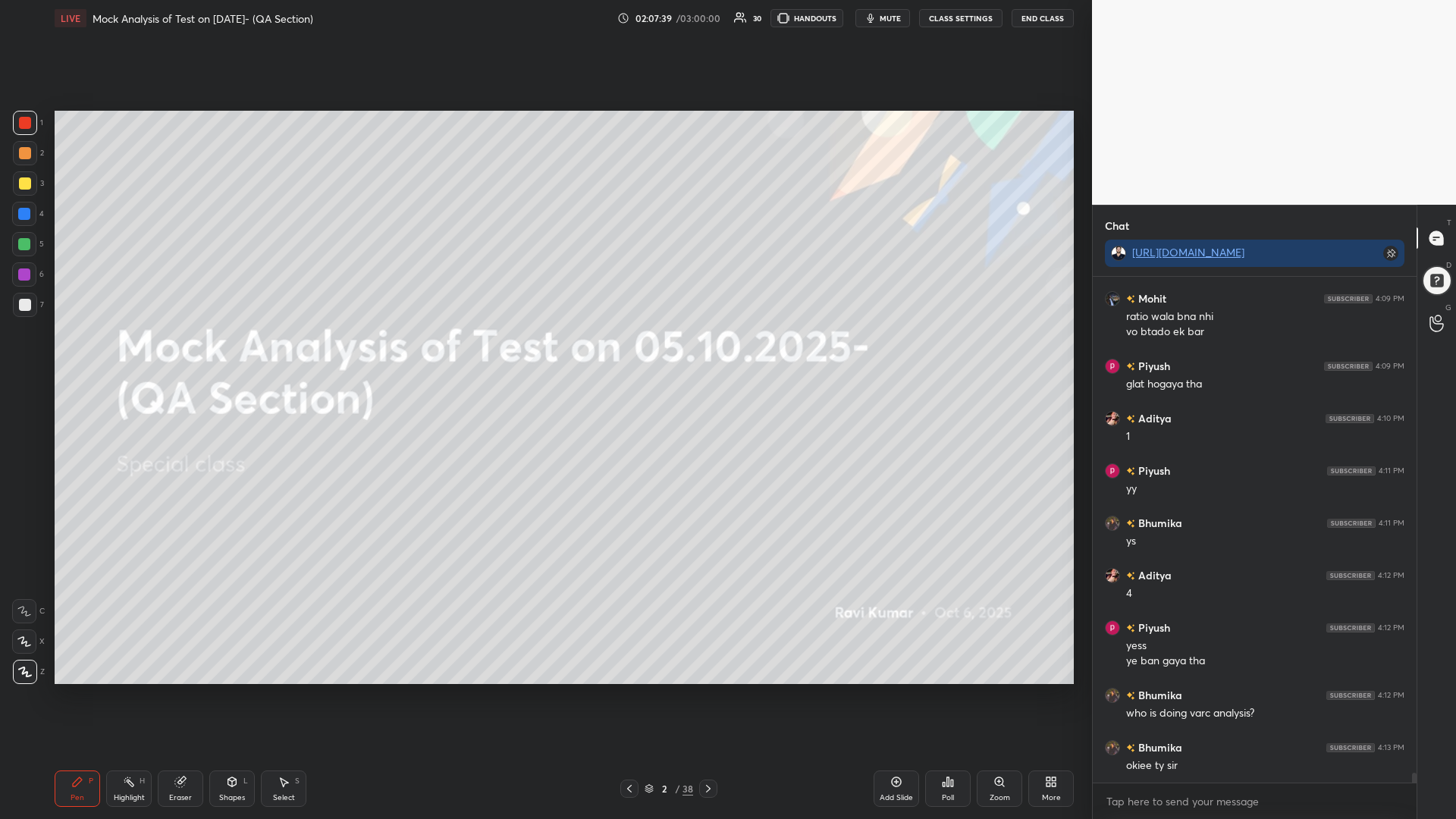
click at [1044, 15] on button "End Class" at bounding box center [1042, 18] width 62 height 18
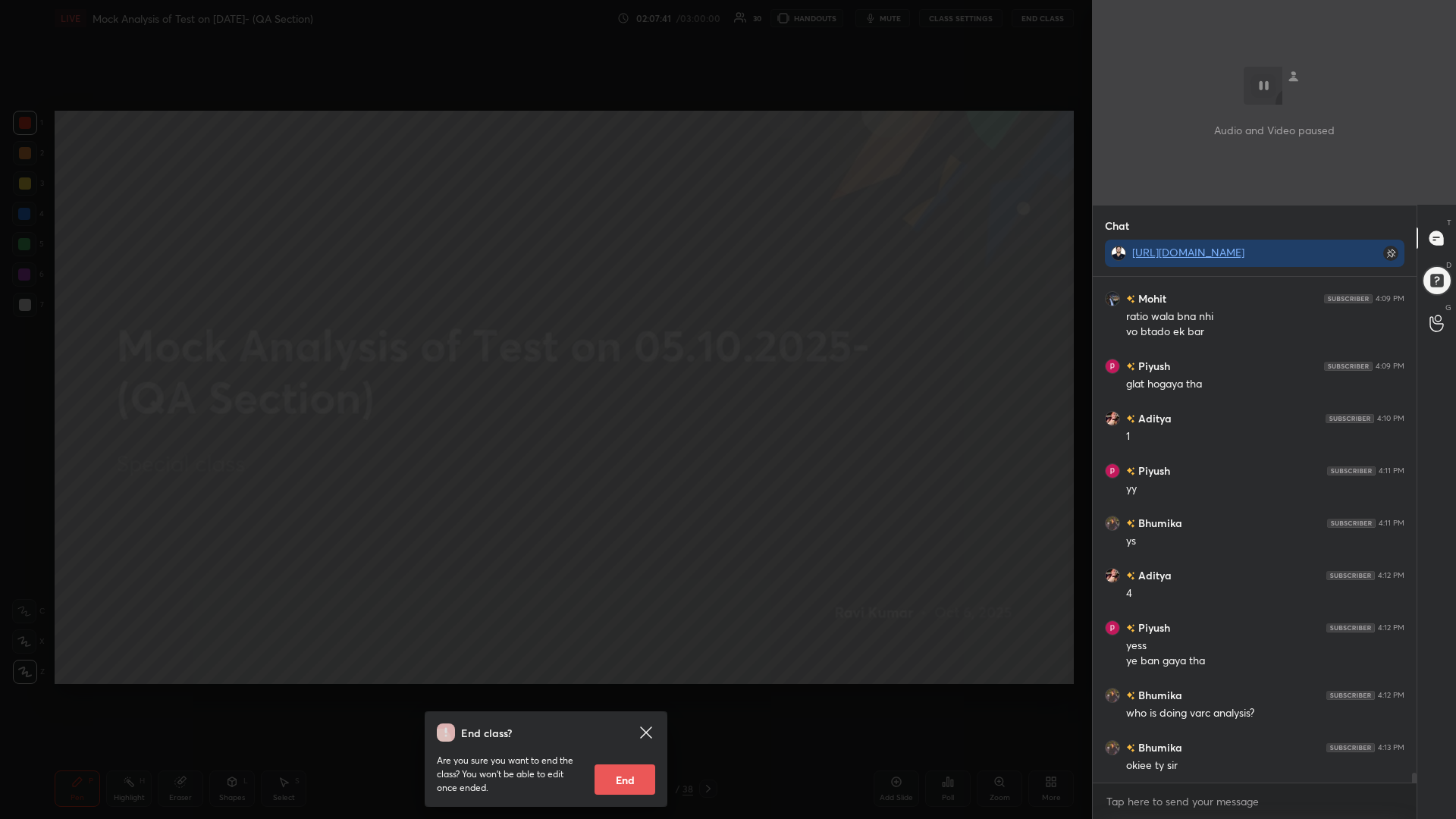
click at [619, 696] on button "End" at bounding box center [624, 779] width 61 height 31
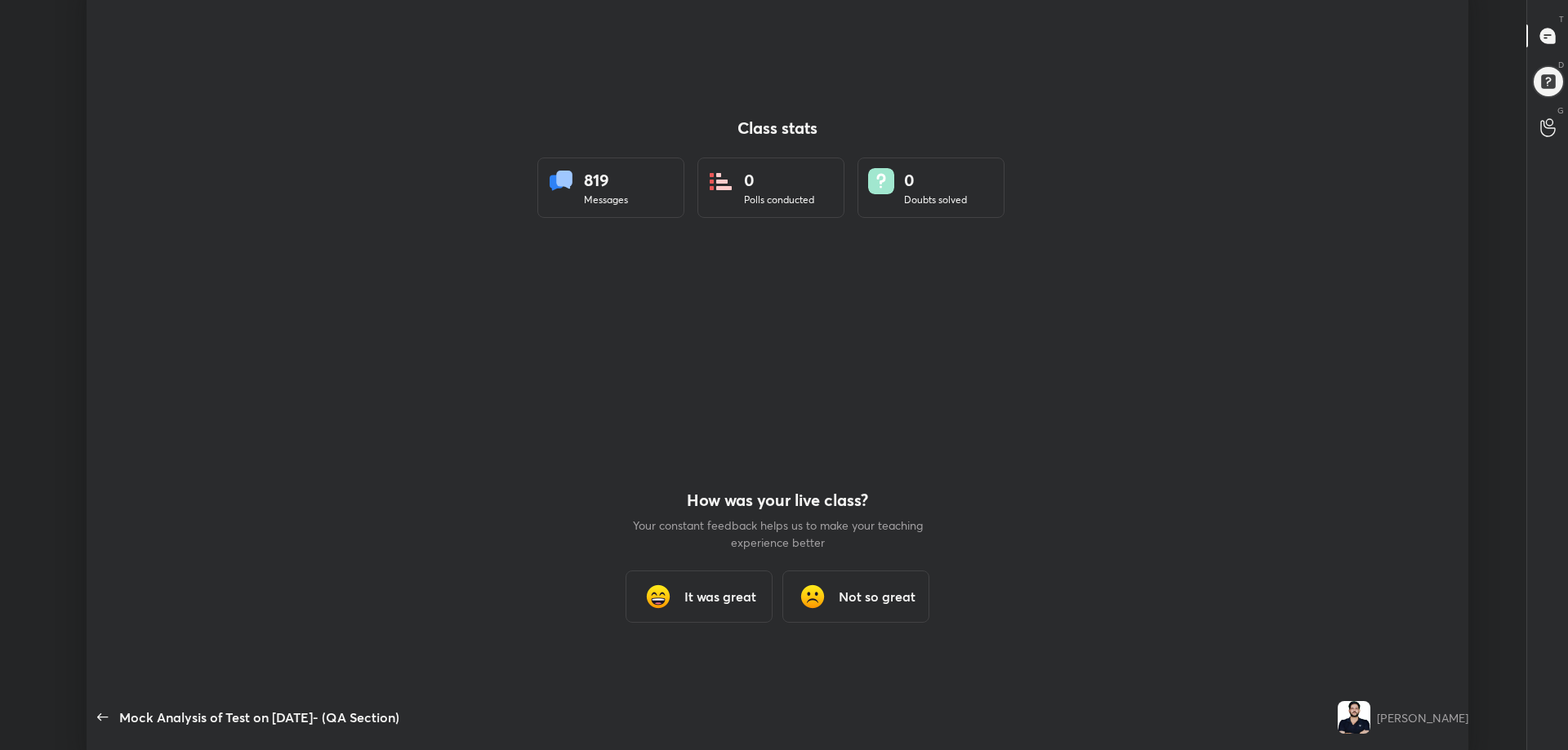
scroll to position [646, 1555]
type textarea "x"
